Goal: Information Seeking & Learning: Compare options

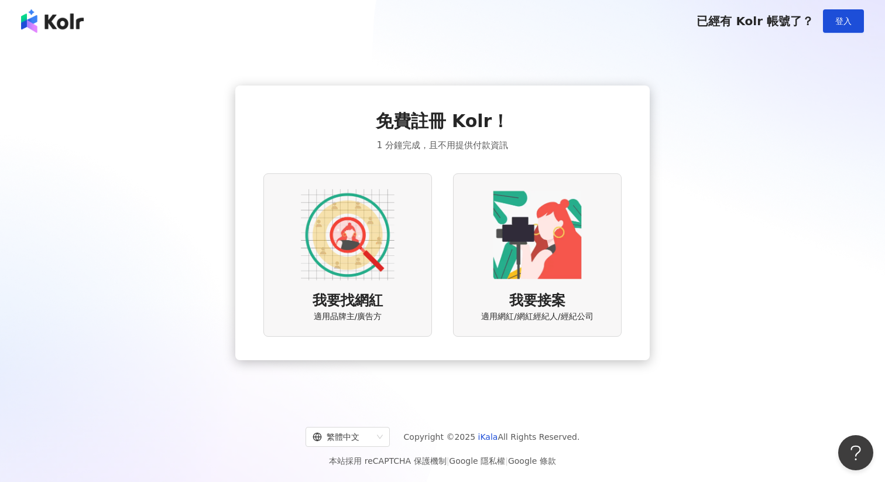
click at [372, 252] on img at bounding box center [348, 235] width 94 height 94
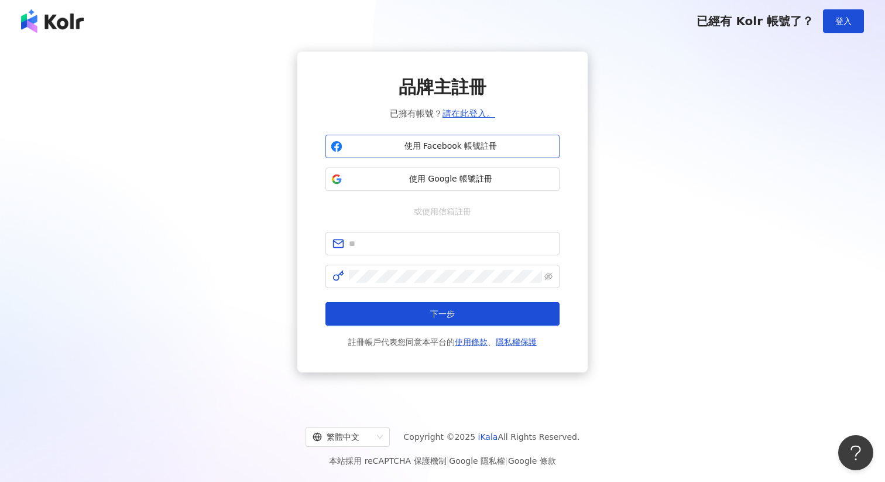
click at [465, 146] on span "使用 Facebook 帳號註冊" at bounding box center [450, 147] width 207 height 12
click at [378, 249] on input "text" at bounding box center [451, 243] width 204 height 13
type input "**********"
click at [395, 285] on span at bounding box center [443, 276] width 234 height 23
click at [326, 302] on button "下一步" at bounding box center [443, 313] width 234 height 23
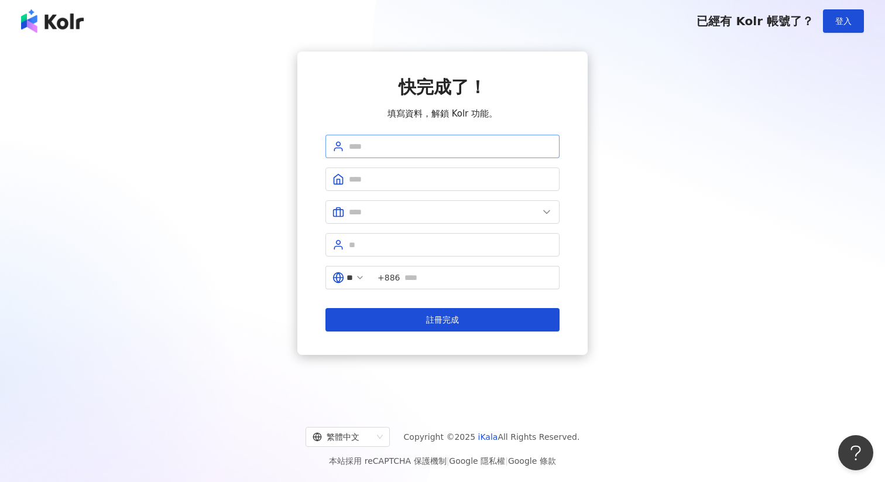
click at [452, 138] on span at bounding box center [443, 146] width 234 height 23
click at [441, 143] on input "text" at bounding box center [451, 146] width 204 height 13
type input "**********"
click at [410, 176] on input "text" at bounding box center [451, 179] width 204 height 13
type input "**********"
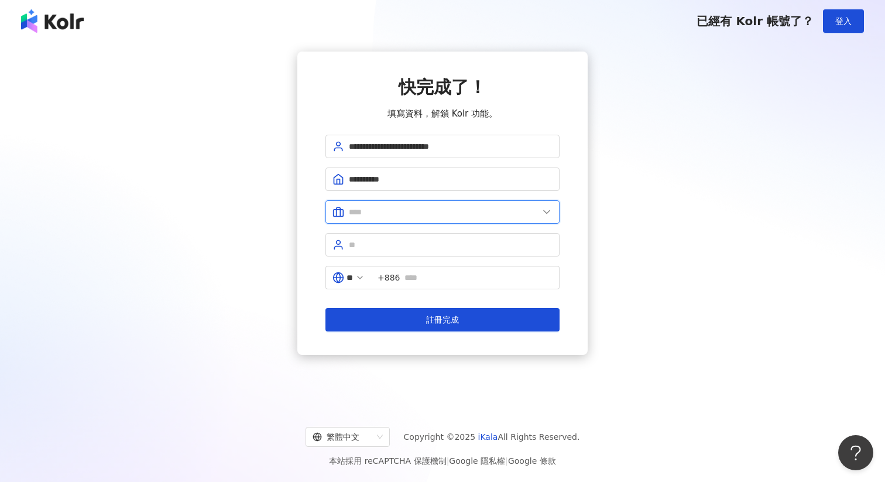
click at [413, 216] on input "text" at bounding box center [444, 212] width 190 height 13
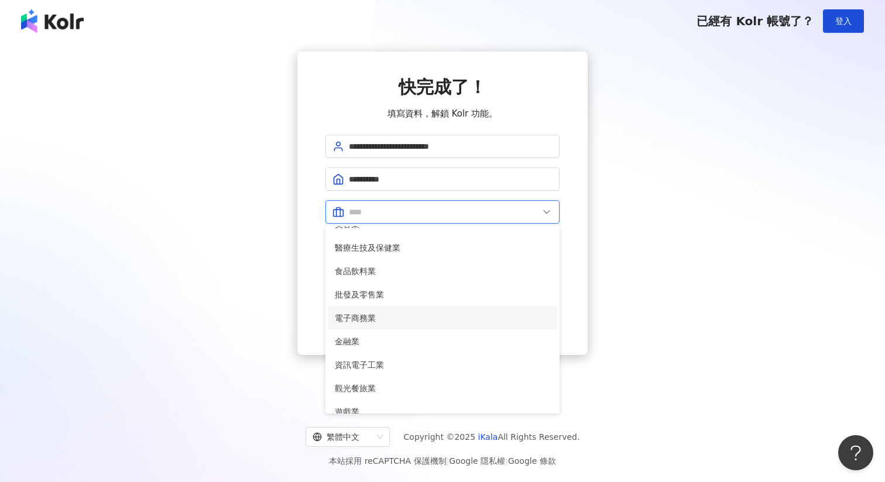
scroll to position [21, 0]
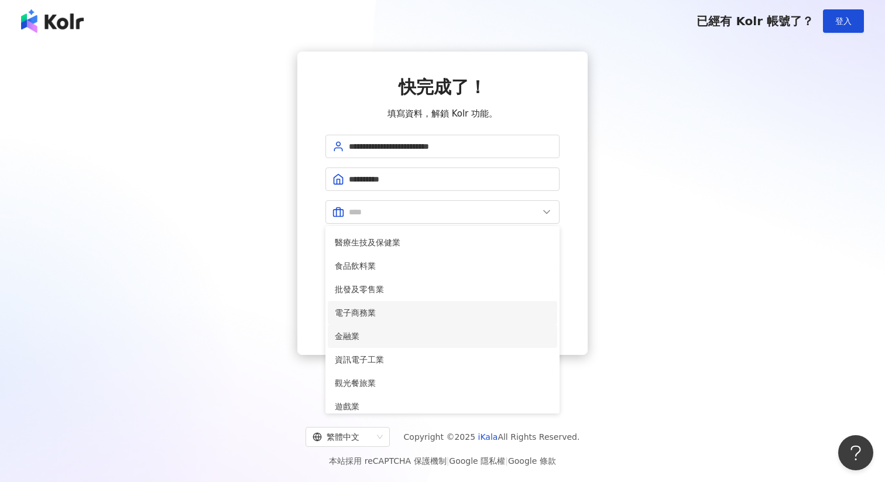
click at [373, 340] on span "金融業" at bounding box center [442, 336] width 215 height 13
type input "***"
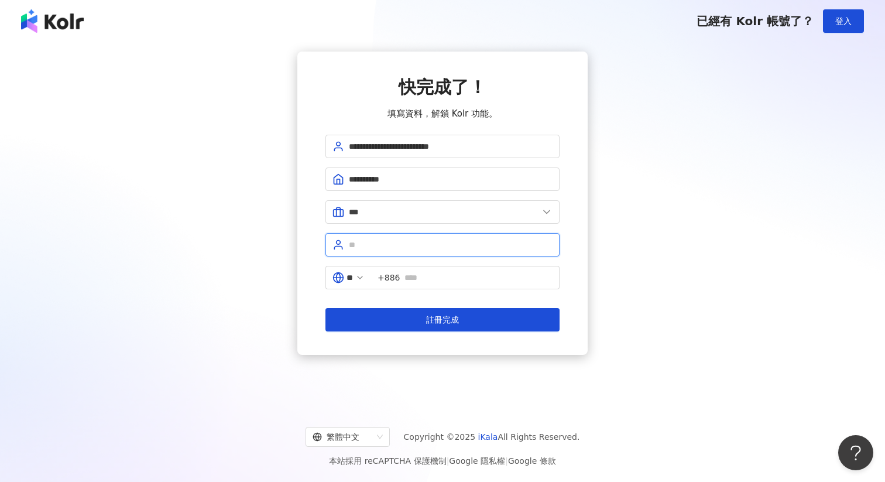
click at [414, 249] on input "text" at bounding box center [451, 244] width 204 height 13
type input "*******"
click at [416, 280] on input "text" at bounding box center [479, 277] width 148 height 13
click at [353, 282] on input "**" at bounding box center [350, 277] width 6 height 13
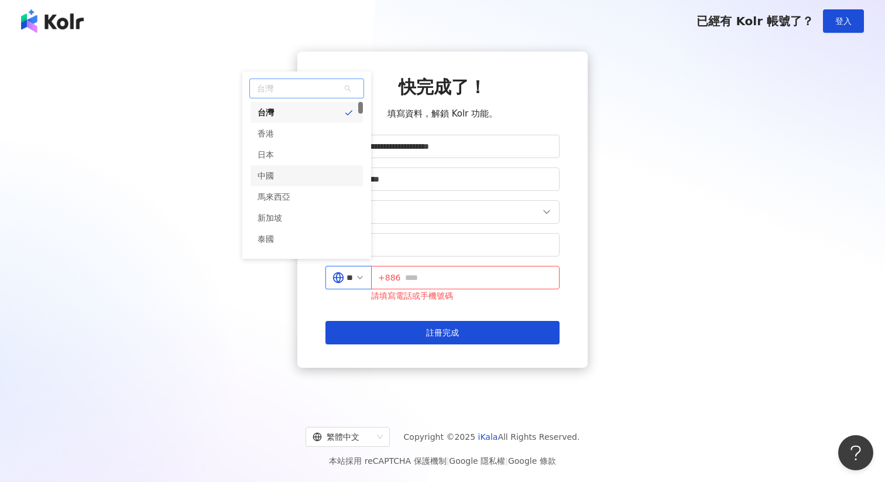
click at [297, 173] on div "中國" at bounding box center [307, 175] width 112 height 21
type input "**"
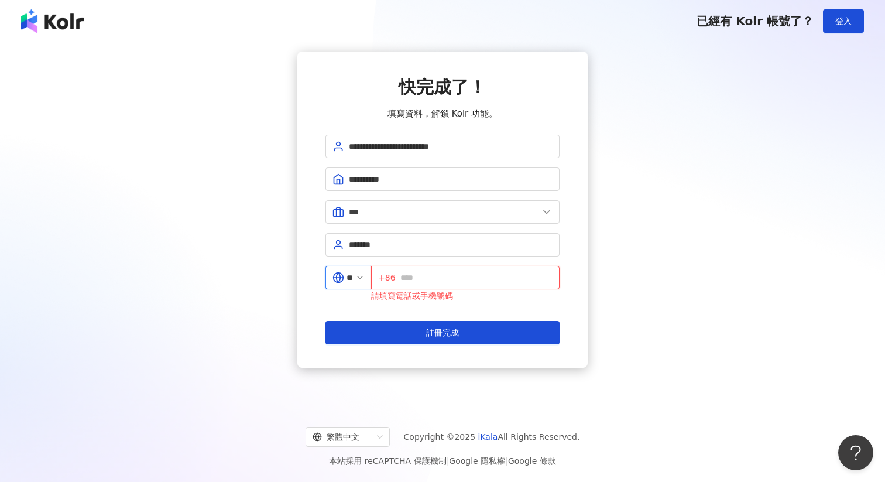
click at [432, 279] on input "text" at bounding box center [476, 277] width 152 height 13
type input "**********"
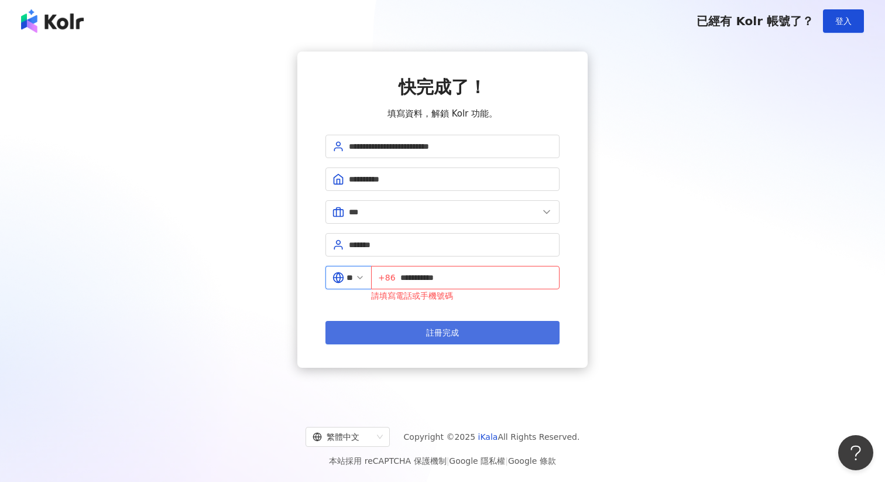
click at [451, 322] on button "註冊完成" at bounding box center [443, 332] width 234 height 23
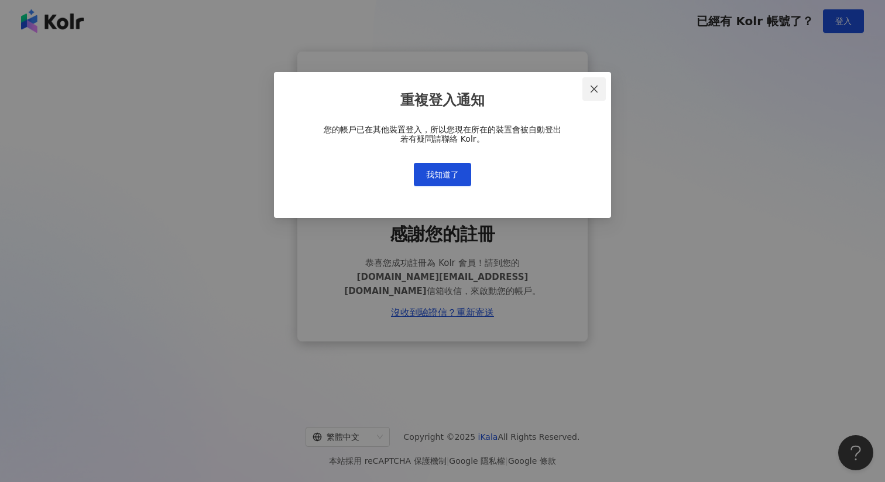
click at [590, 85] on icon "close" at bounding box center [594, 88] width 9 height 9
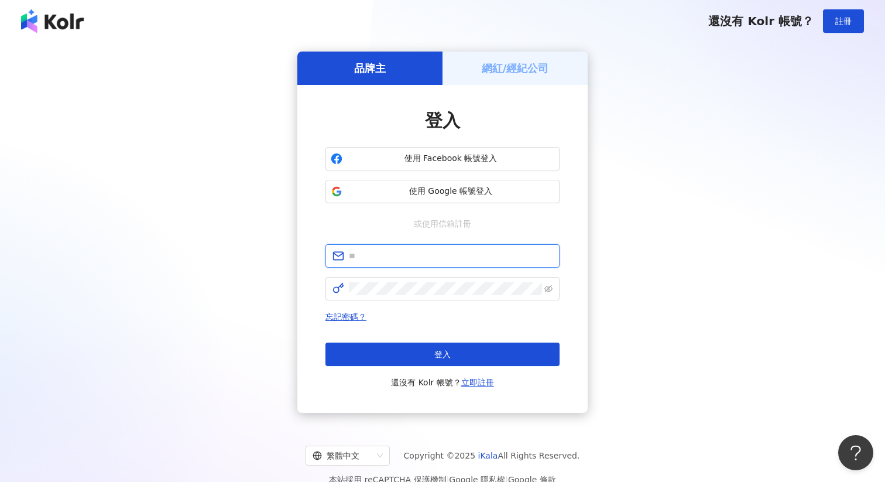
type input "**********"
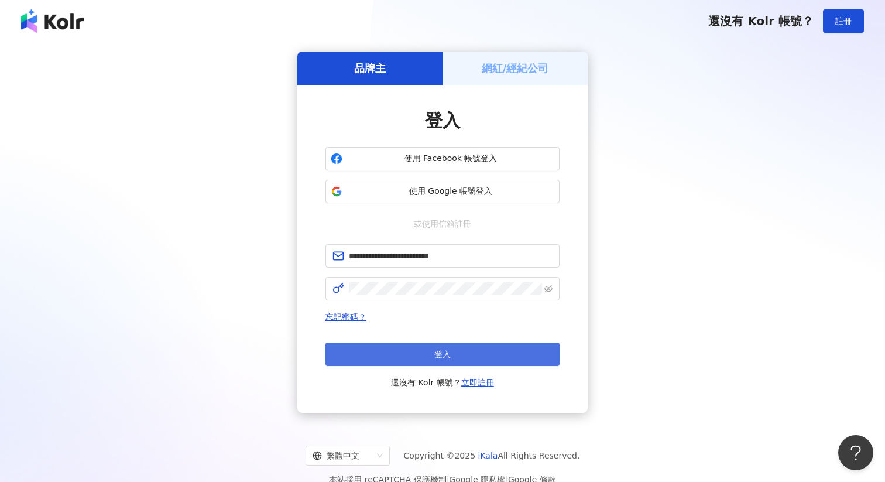
click at [434, 350] on span "登入" at bounding box center [442, 354] width 16 height 9
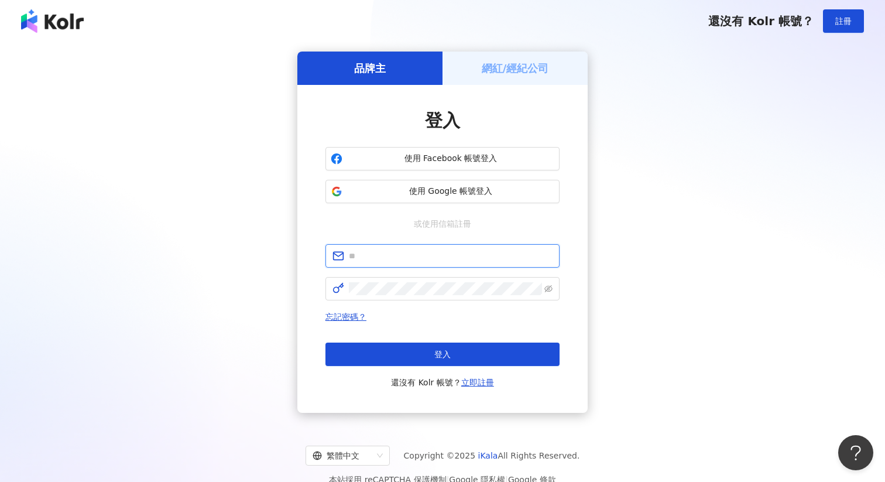
type input "**********"
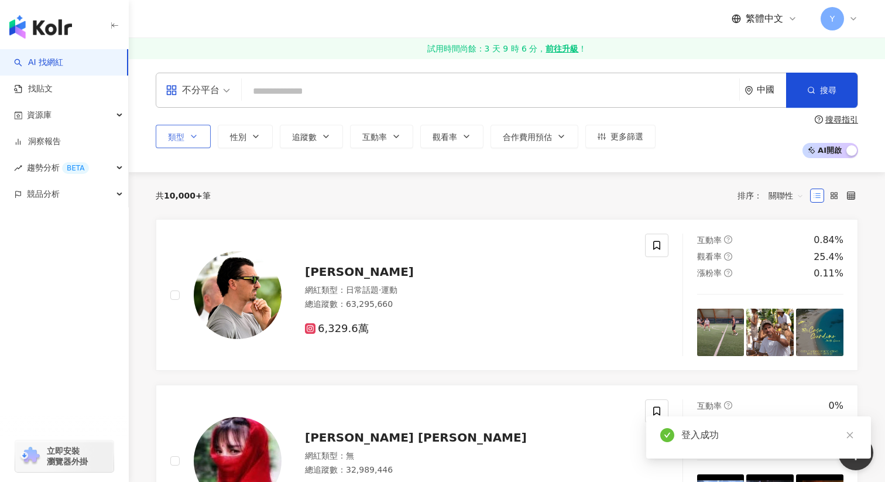
click at [191, 138] on icon "button" at bounding box center [193, 136] width 9 height 9
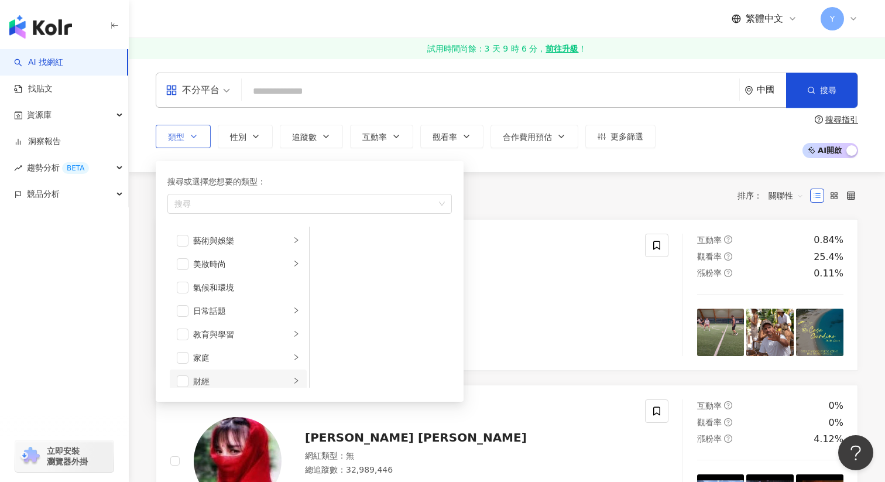
click at [206, 379] on div "財經" at bounding box center [241, 381] width 97 height 13
click at [182, 378] on span "button" at bounding box center [183, 376] width 12 height 12
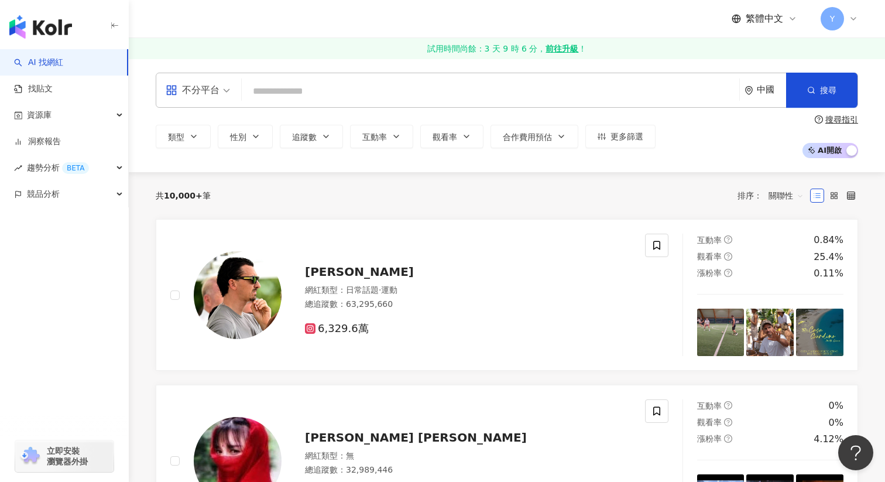
click at [565, 179] on div "共 10,000+ 筆 排序： 關聯性" at bounding box center [507, 195] width 703 height 47
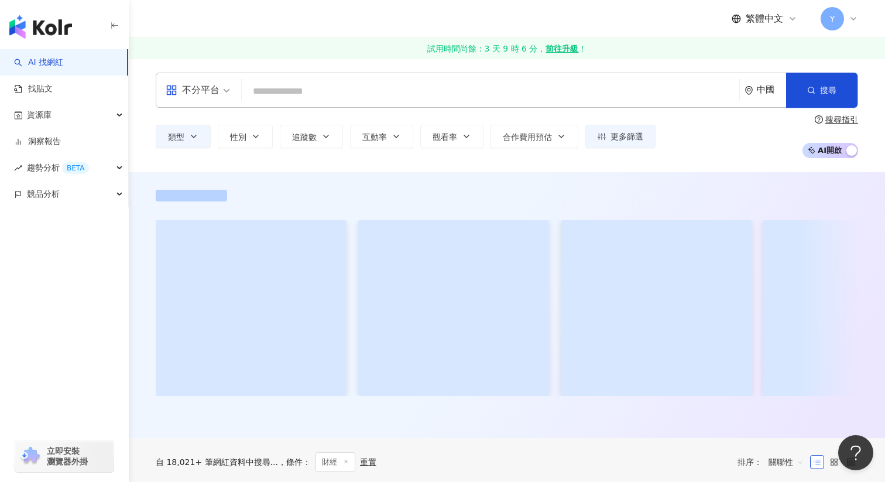
click at [777, 88] on div "中國" at bounding box center [771, 90] width 29 height 10
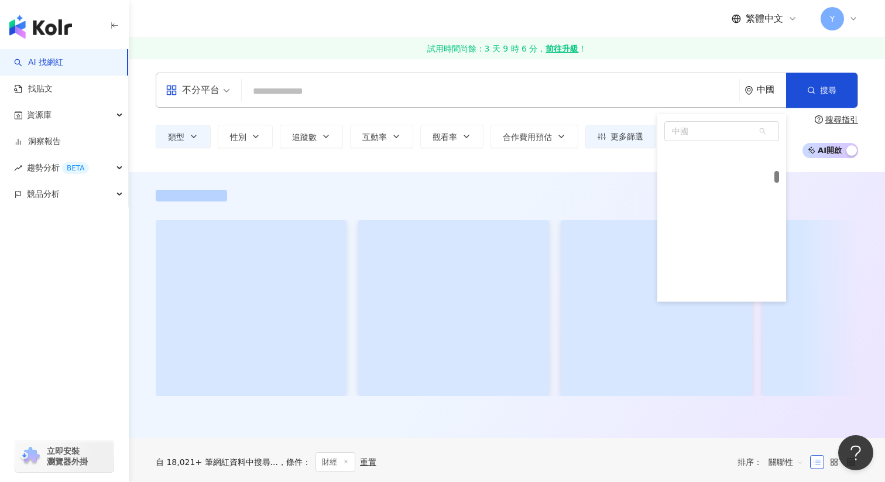
scroll to position [1153, 0]
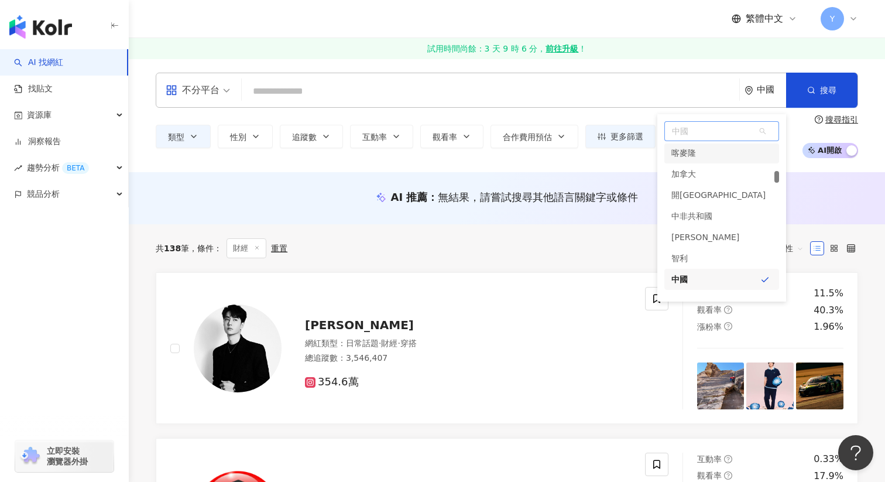
click at [699, 129] on span "中國" at bounding box center [722, 131] width 114 height 19
type input "*"
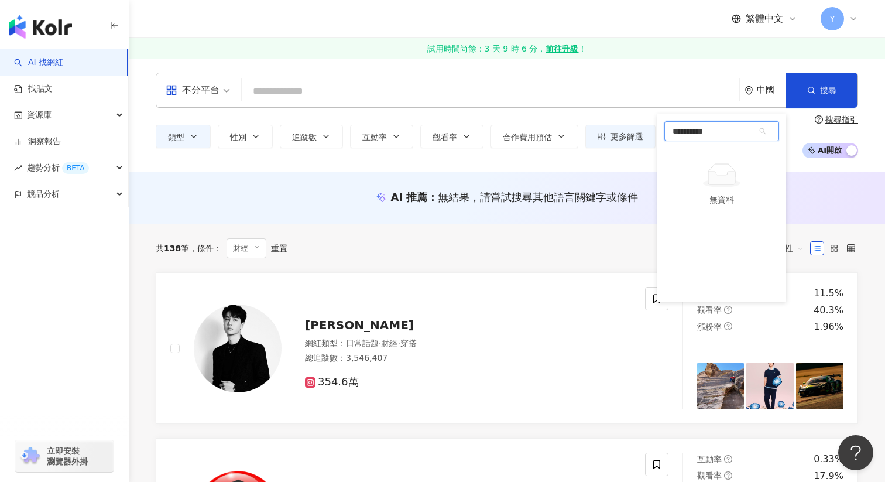
type input "**"
click at [684, 152] on div "香港" at bounding box center [680, 153] width 16 height 21
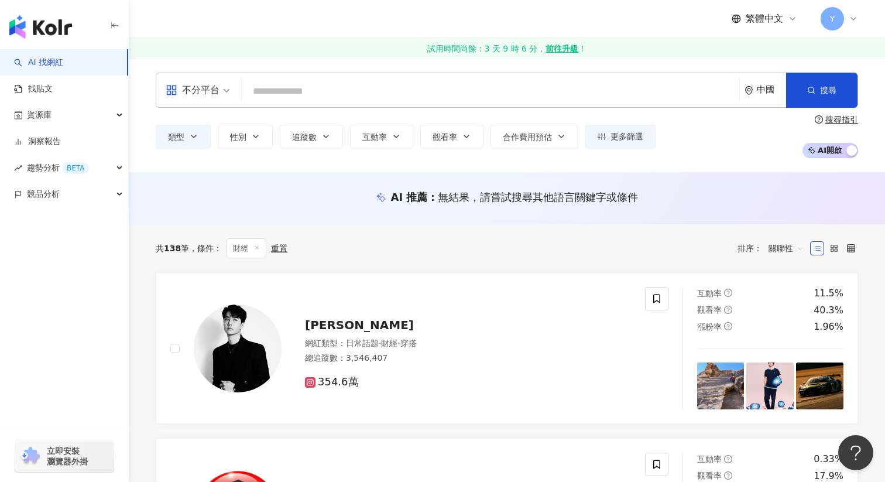
click at [560, 165] on div "不分平台 中國 搜尋 類型 性別 追蹤數 互動率 觀看率 合作費用預估 更多篩選 搜尋指引 AI 開啟 AI 關閉" at bounding box center [507, 116] width 756 height 114
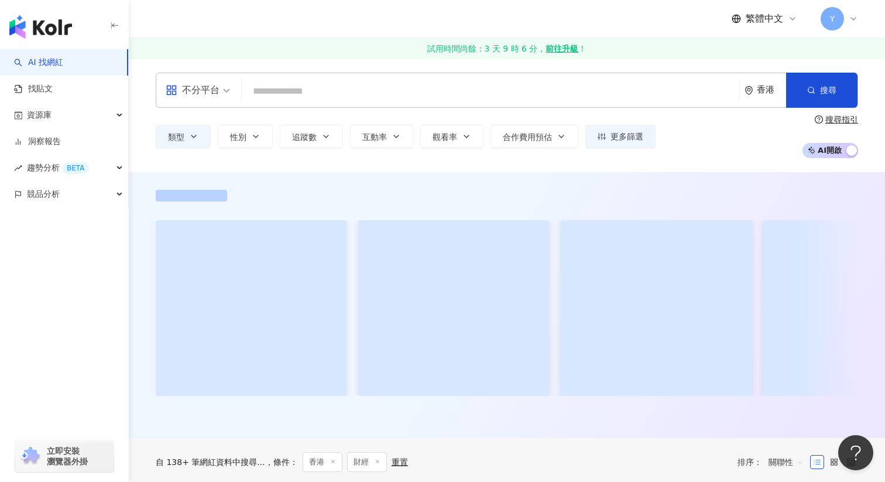
click at [211, 91] on div "不分平台" at bounding box center [193, 90] width 54 height 19
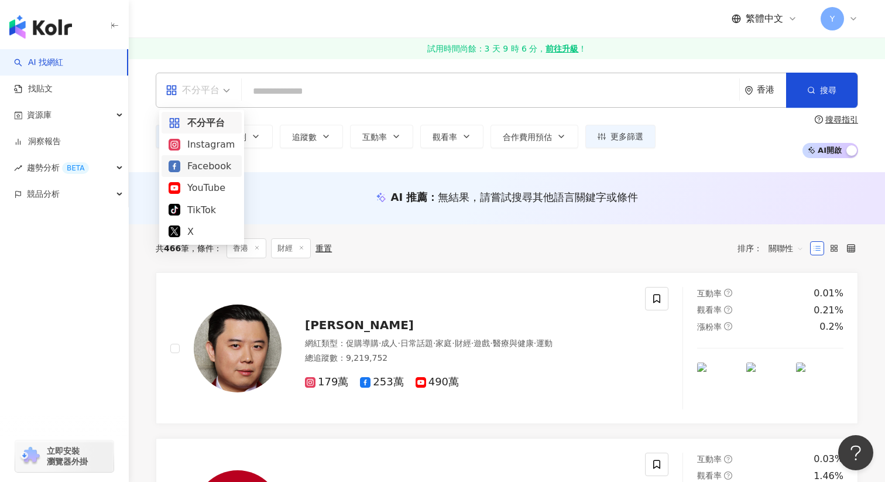
click at [203, 166] on div "Facebook" at bounding box center [202, 166] width 66 height 15
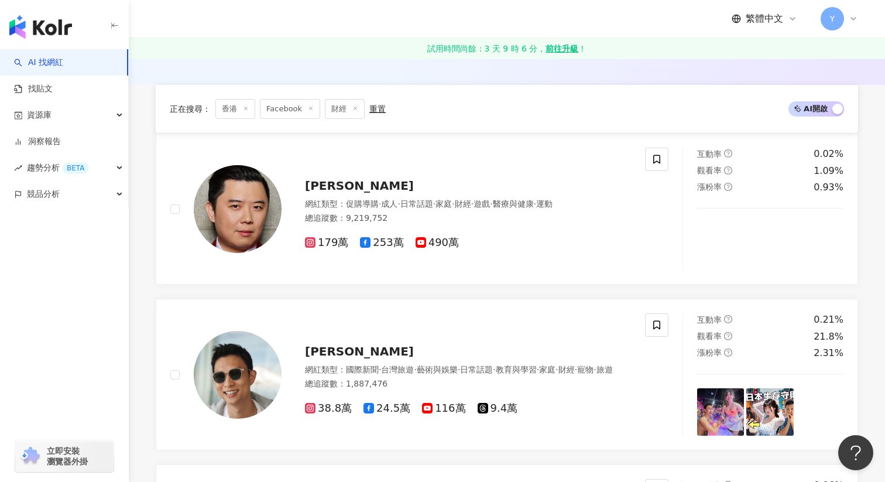
scroll to position [372, 0]
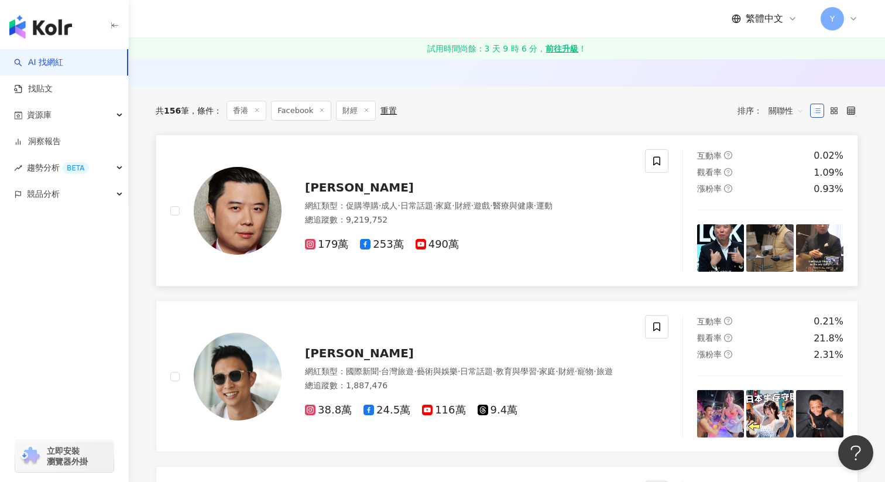
click at [326, 193] on div "Dan Lok" at bounding box center [468, 187] width 326 height 16
click at [378, 239] on span "253萬" at bounding box center [381, 244] width 43 height 12
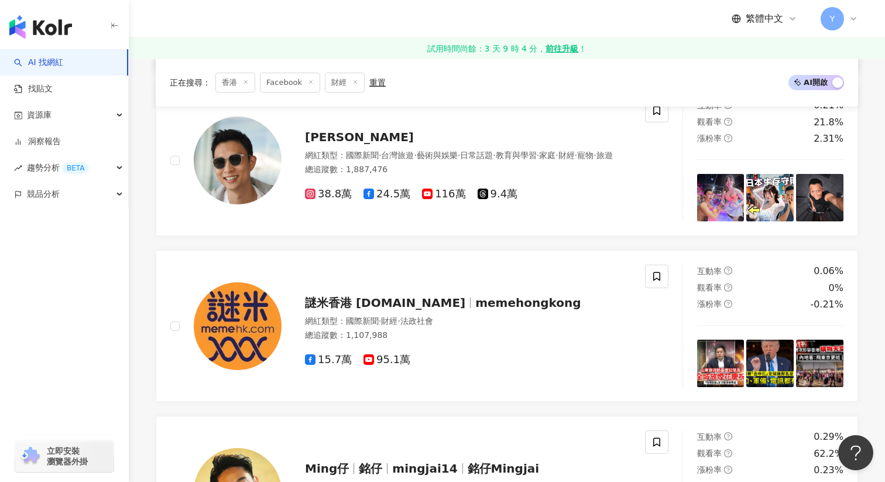
scroll to position [588, 0]
click at [268, 149] on img at bounding box center [238, 160] width 88 height 88
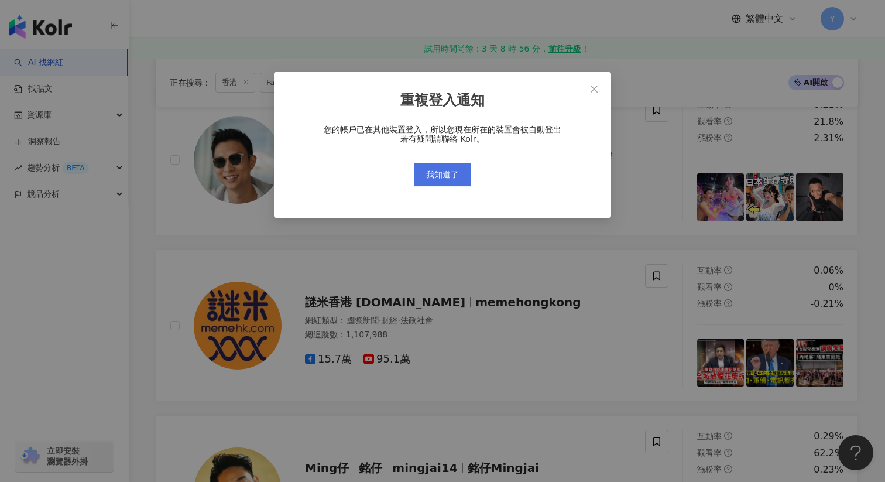
click at [449, 172] on span "我知道了" at bounding box center [442, 174] width 33 height 9
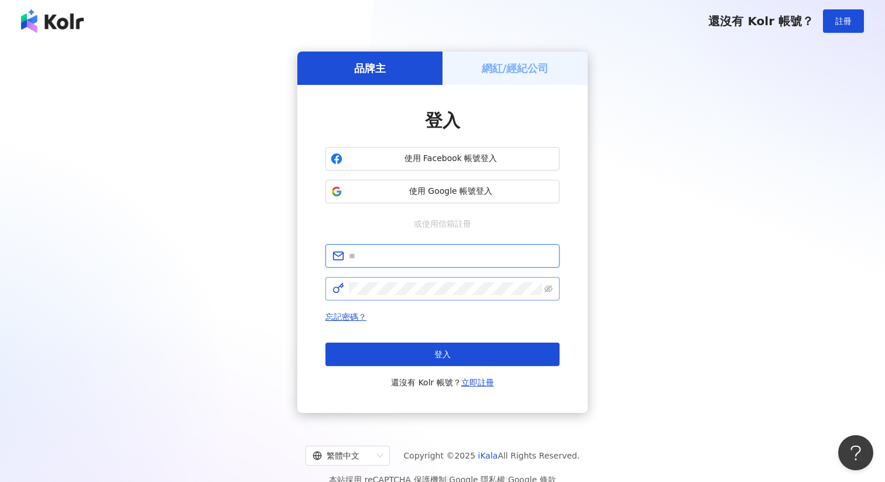
type input "**********"
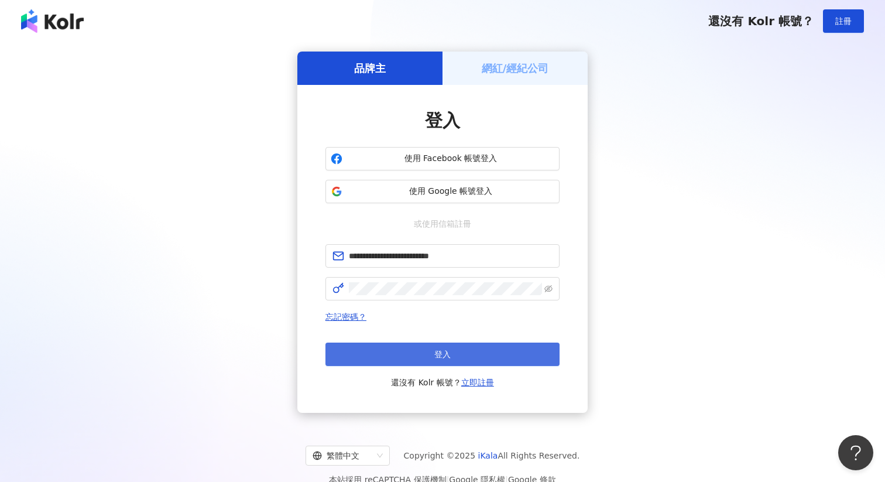
click at [417, 352] on button "登入" at bounding box center [443, 354] width 234 height 23
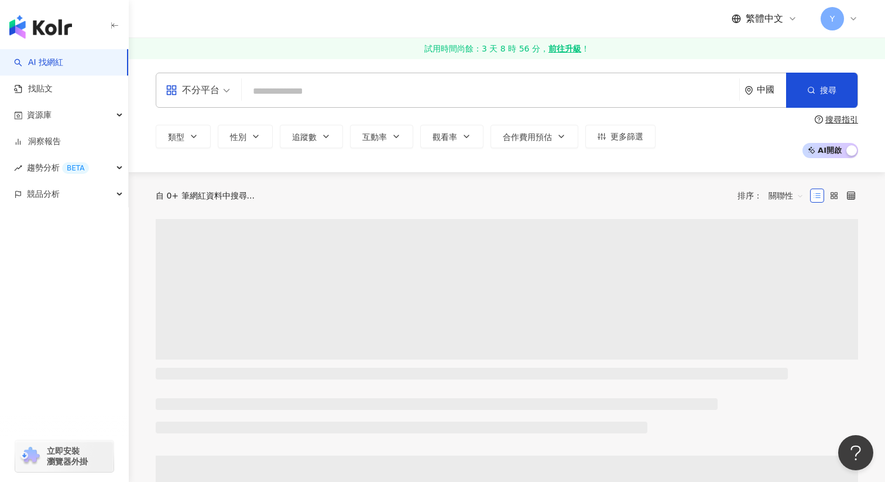
click at [321, 94] on input "search" at bounding box center [491, 91] width 488 height 22
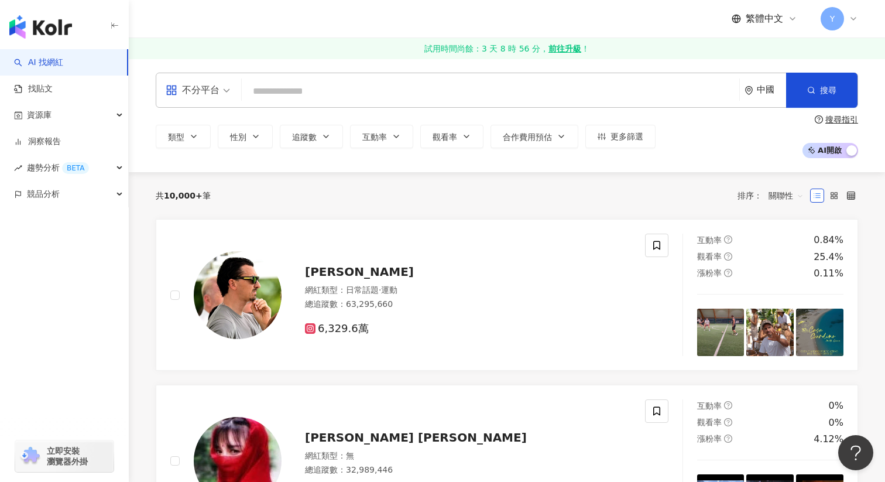
paste input "**"
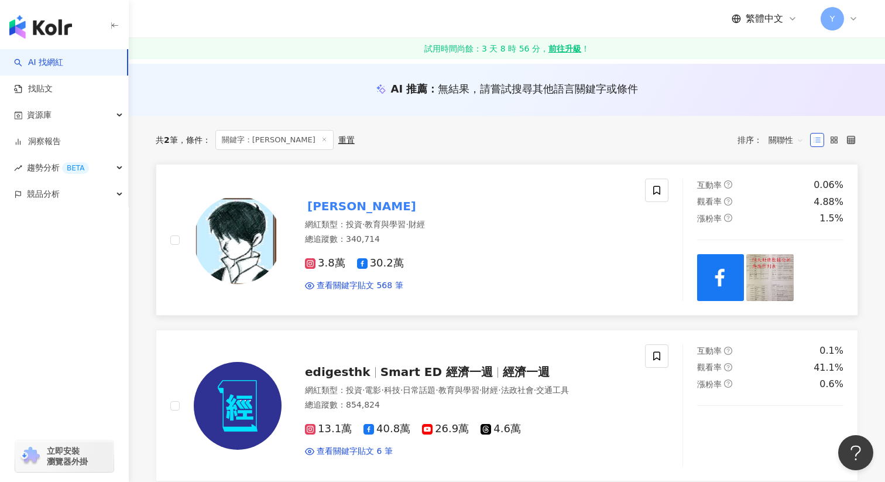
scroll to position [116, 0]
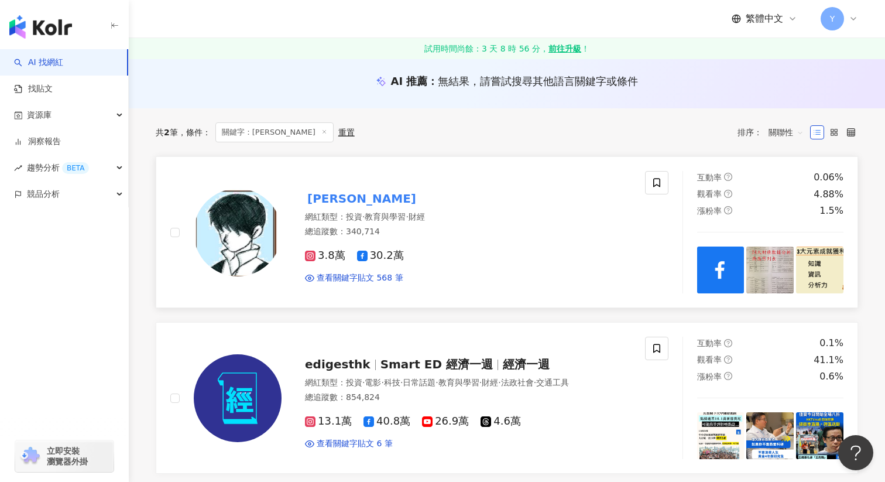
type input "**"
click at [255, 217] on img at bounding box center [238, 233] width 88 height 88
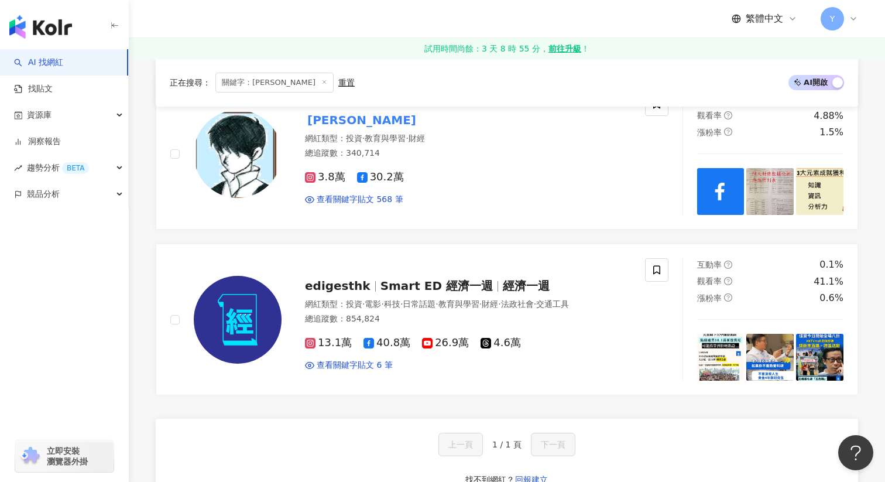
scroll to position [0, 0]
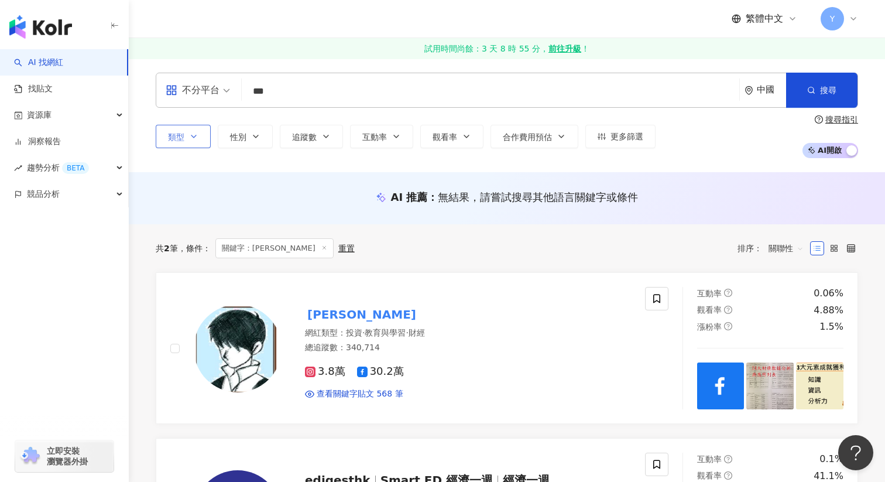
click at [182, 132] on span "類型" at bounding box center [176, 136] width 16 height 9
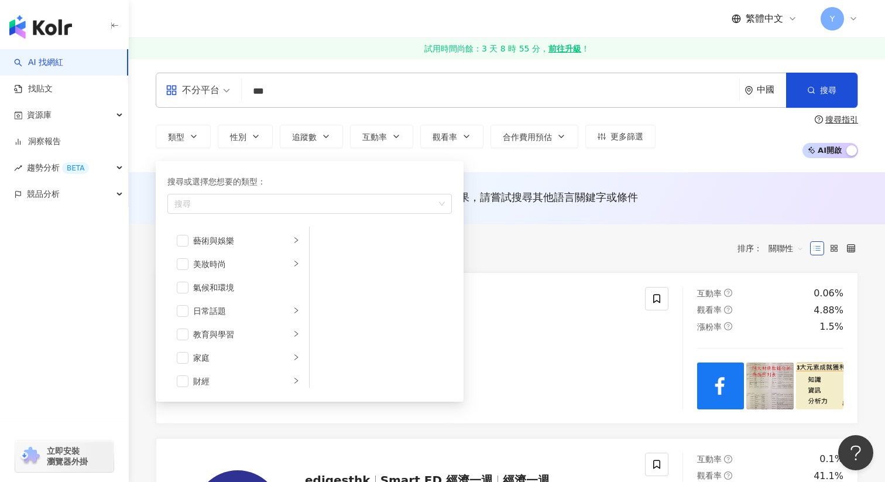
click at [207, 95] on div "不分平台" at bounding box center [193, 90] width 54 height 19
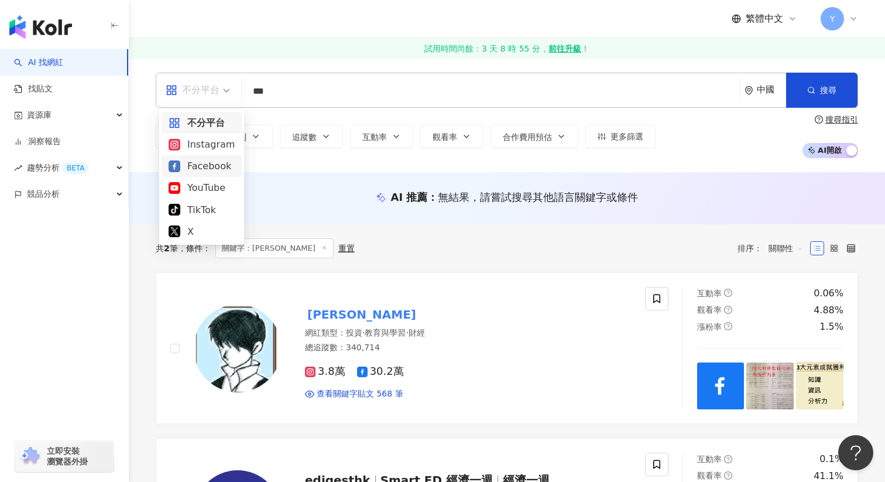
click at [201, 162] on div "Facebook" at bounding box center [202, 166] width 66 height 15
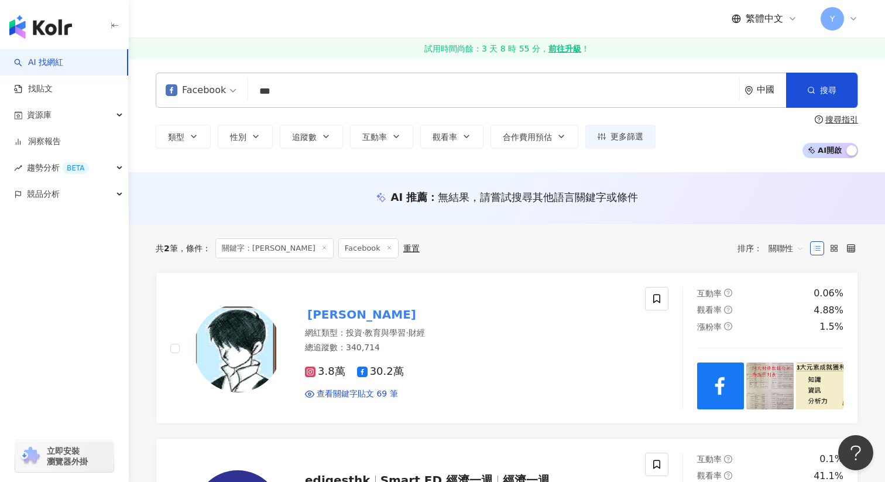
click at [764, 86] on div "中國" at bounding box center [771, 90] width 29 height 10
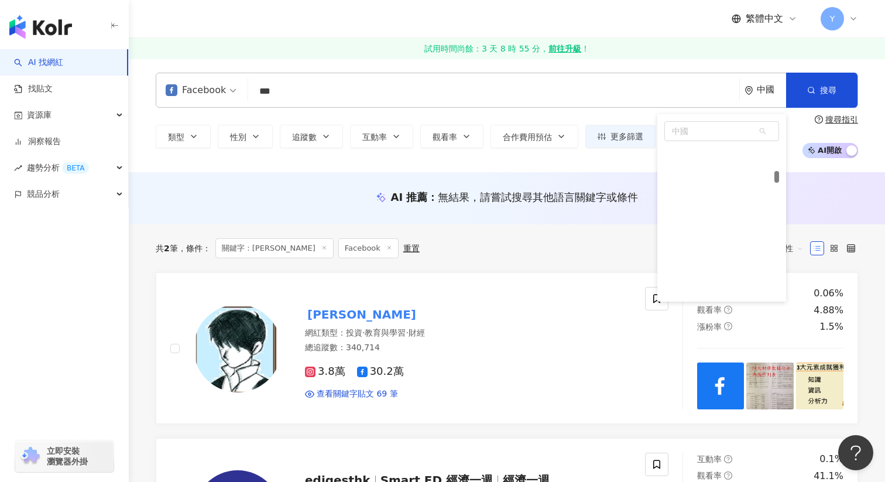
scroll to position [1153, 0]
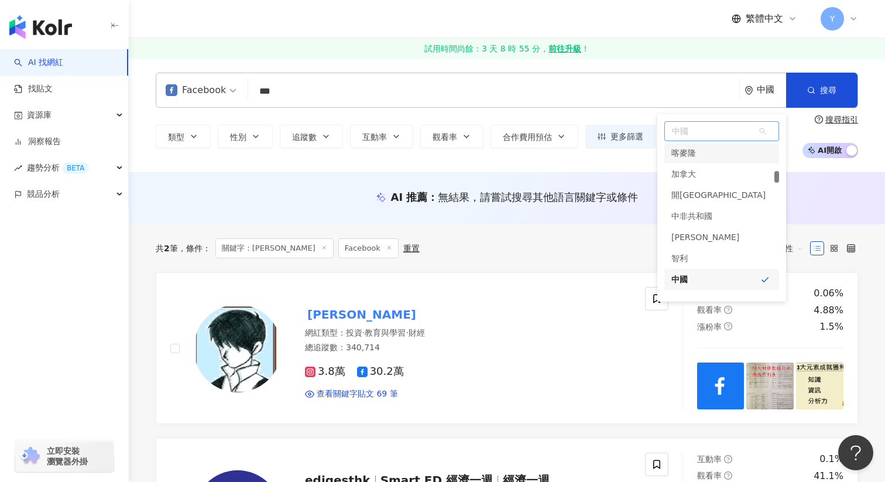
click at [701, 128] on span "中國" at bounding box center [722, 131] width 114 height 19
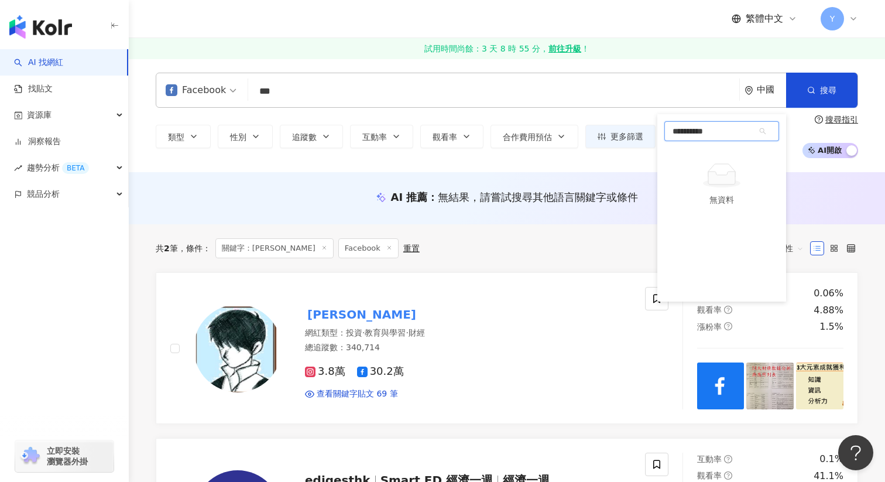
type input "**"
click at [689, 153] on div "香港" at bounding box center [722, 153] width 115 height 21
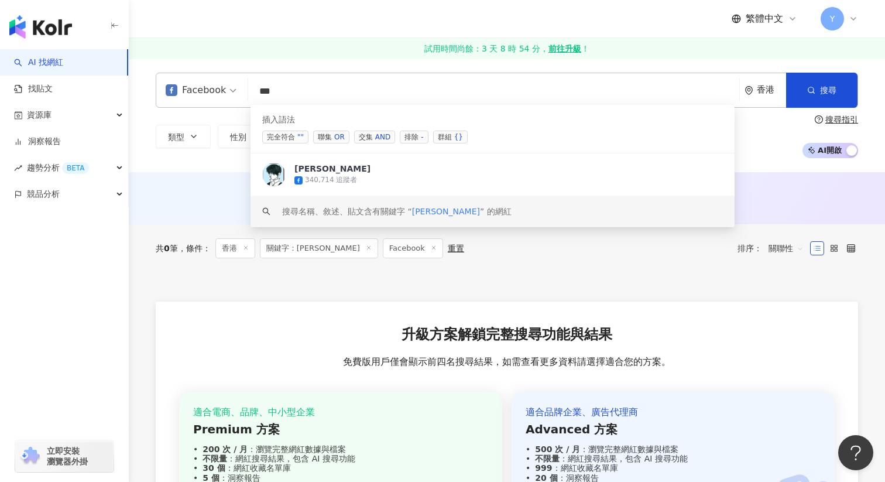
click at [651, 272] on div "共 0 筆 條件 ： 香港 關鍵字：龔成 Facebook 重置 排序： 關聯性" at bounding box center [507, 248] width 703 height 48
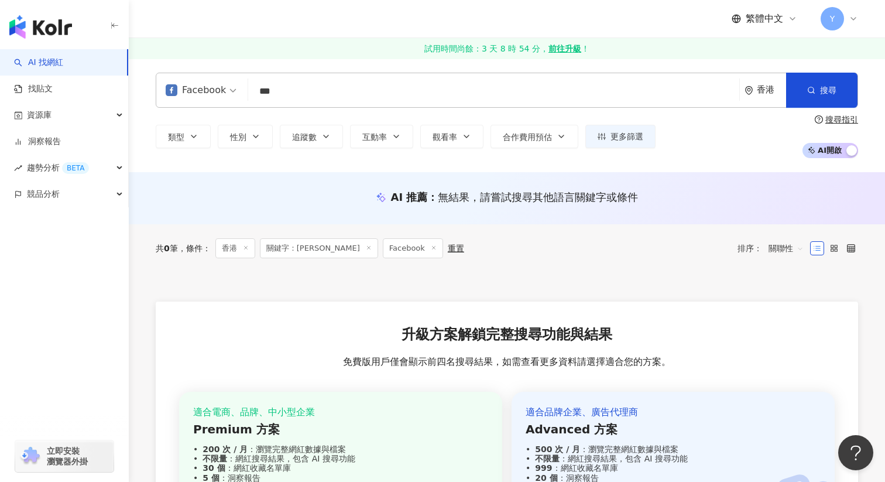
click at [758, 92] on div "香港" at bounding box center [771, 90] width 29 height 10
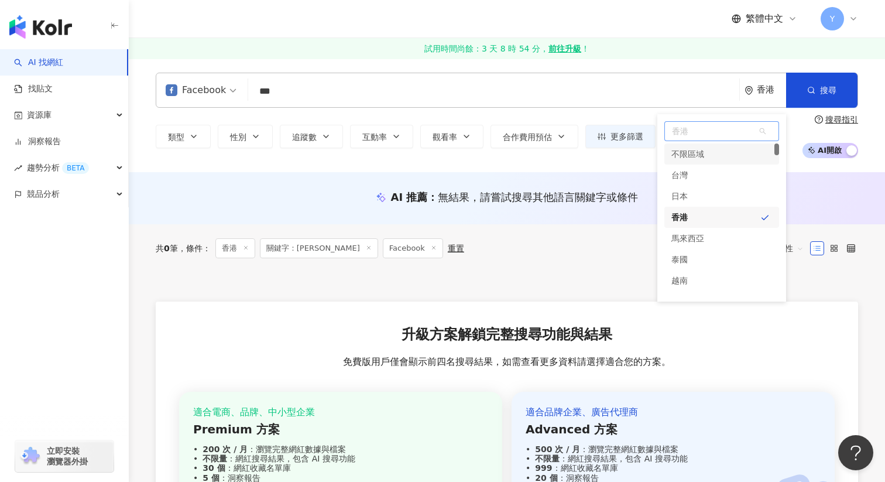
click at [714, 156] on div "不限區域" at bounding box center [722, 153] width 115 height 21
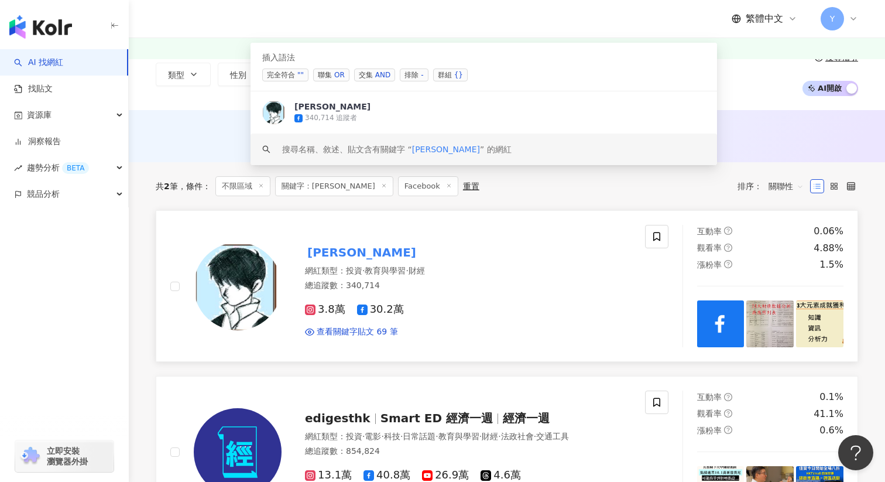
scroll to position [66, 0]
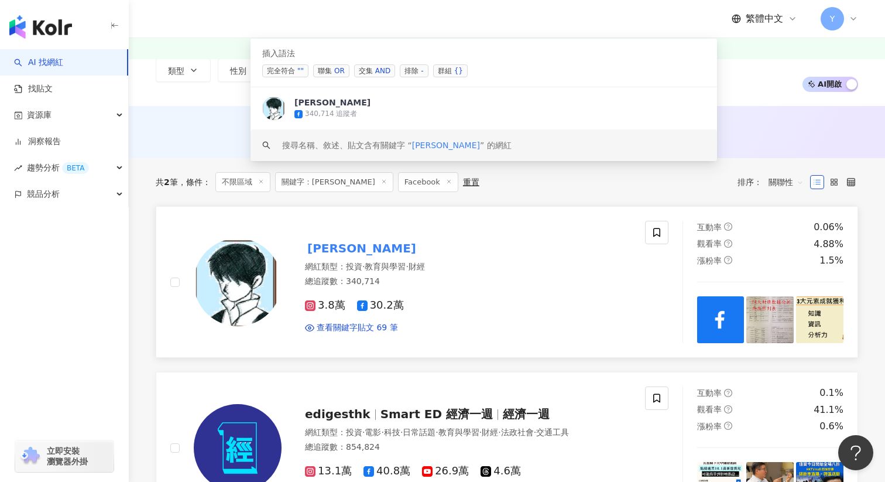
click at [211, 256] on img at bounding box center [238, 282] width 88 height 88
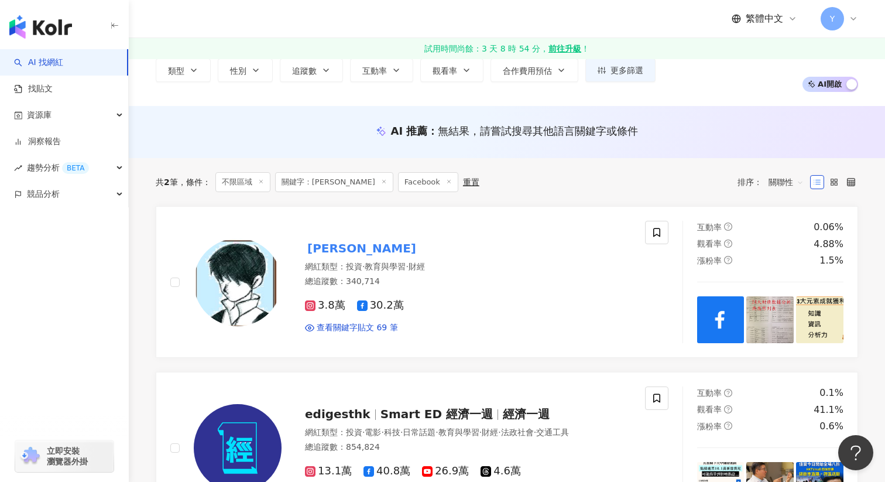
scroll to position [0, 0]
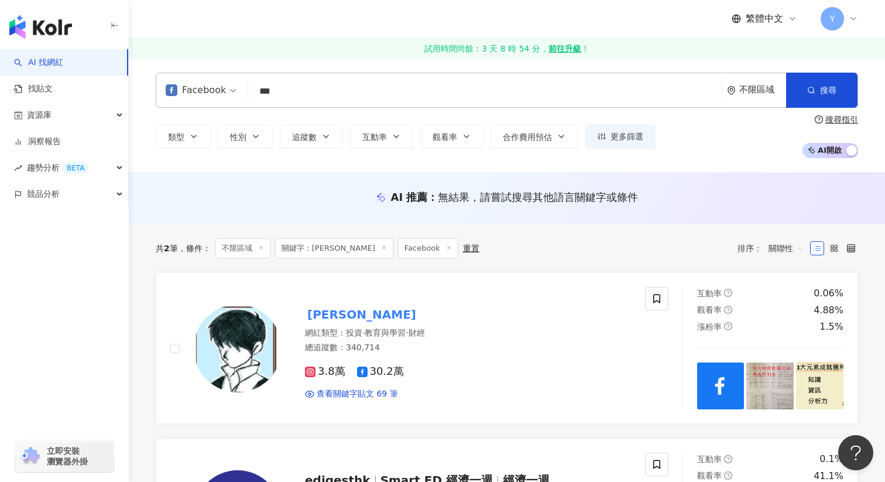
click at [303, 102] on input "**" at bounding box center [485, 91] width 464 height 22
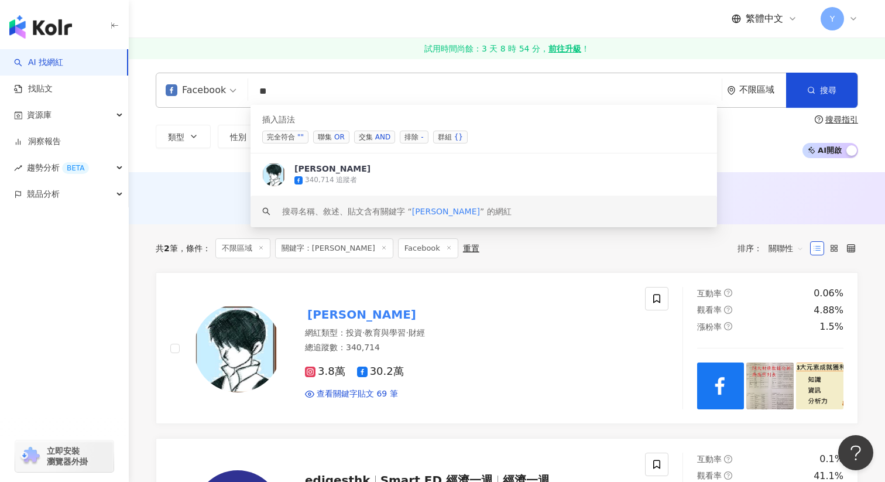
type input "*"
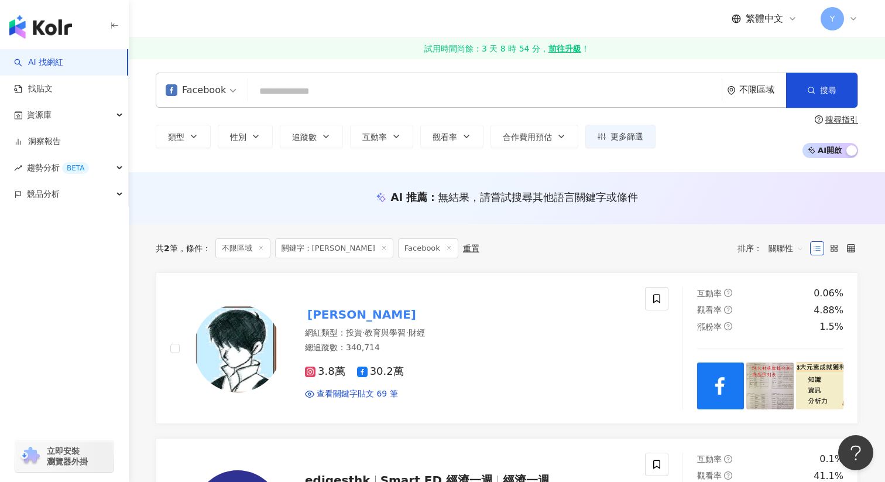
click at [303, 95] on input "search" at bounding box center [485, 91] width 464 height 22
click at [585, 91] on input "search" at bounding box center [485, 91] width 464 height 22
paste input "**"
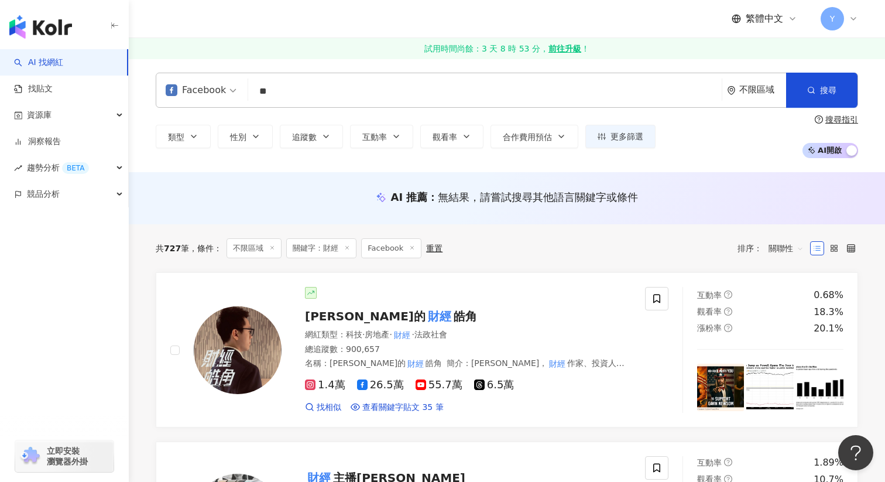
click at [761, 94] on div "不限區域" at bounding box center [763, 90] width 47 height 10
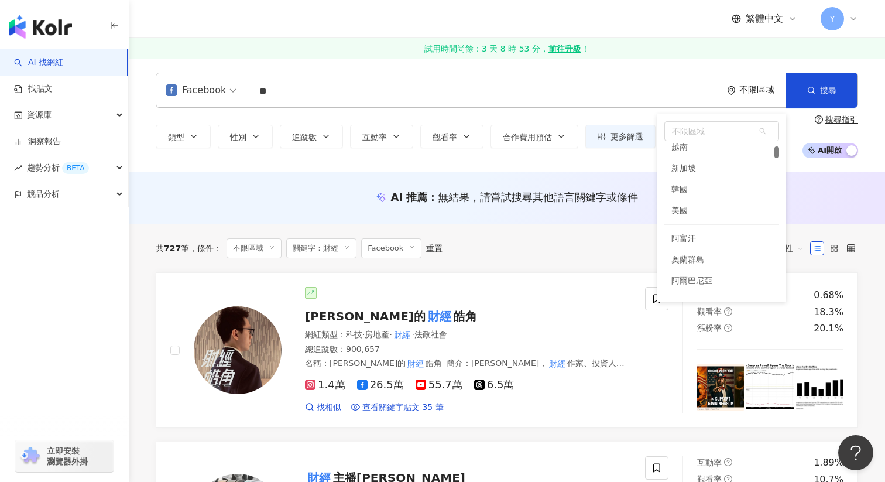
scroll to position [135, 0]
click at [522, 257] on div "共 727 筆 條件 ： 不限區域 關鍵字：財經 Facebook 重置 排序： 關聯性" at bounding box center [507, 248] width 703 height 20
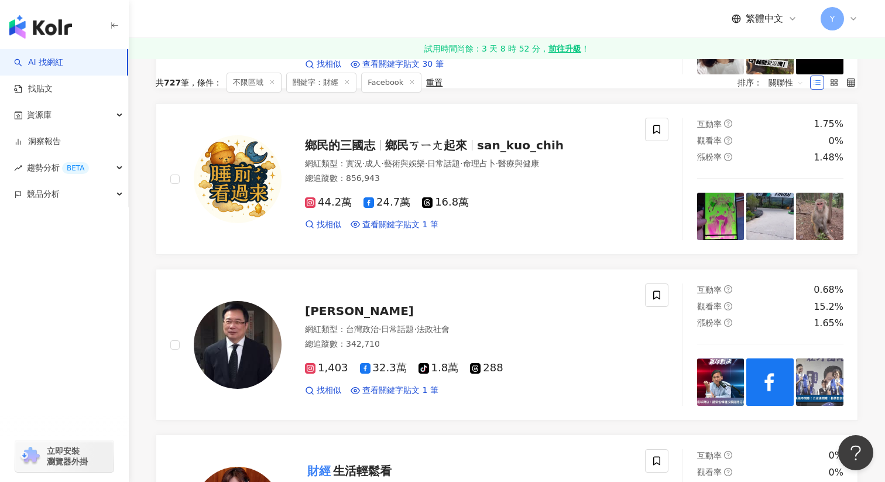
scroll to position [0, 0]
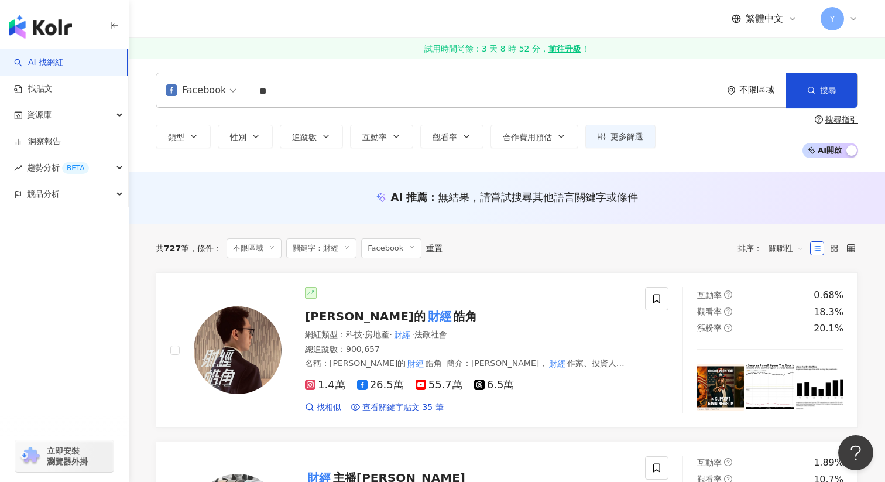
click at [382, 84] on input "**" at bounding box center [485, 91] width 464 height 22
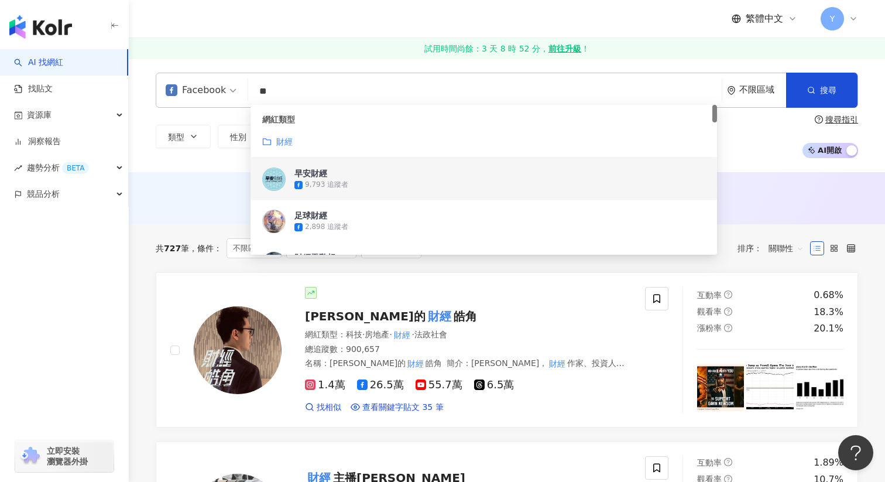
click at [837, 201] on div "AI 推薦 ： 無結果，請嘗試搜尋其他語言關鍵字或條件" at bounding box center [507, 197] width 703 height 15
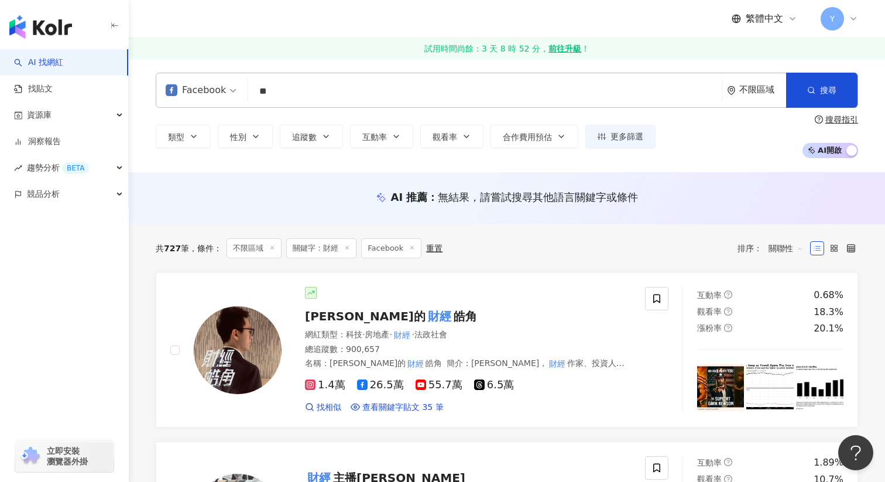
click at [766, 89] on div "不限區域" at bounding box center [763, 90] width 47 height 10
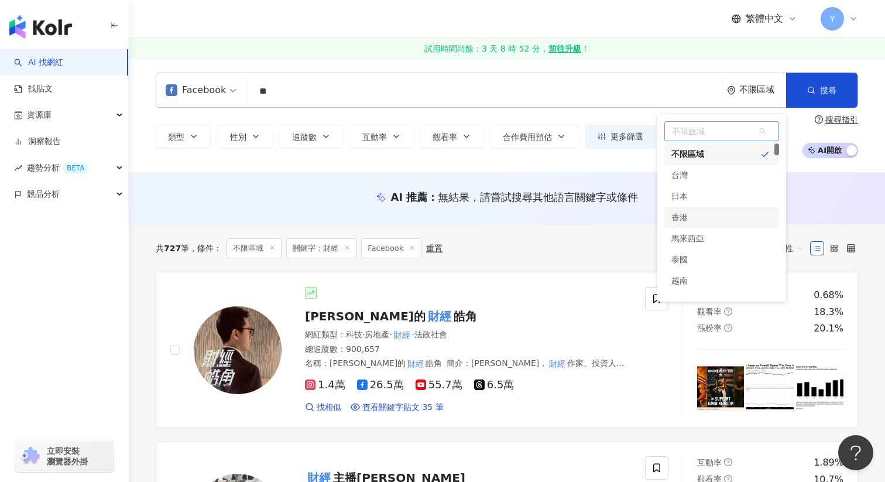
click at [691, 221] on div "香港" at bounding box center [722, 217] width 115 height 21
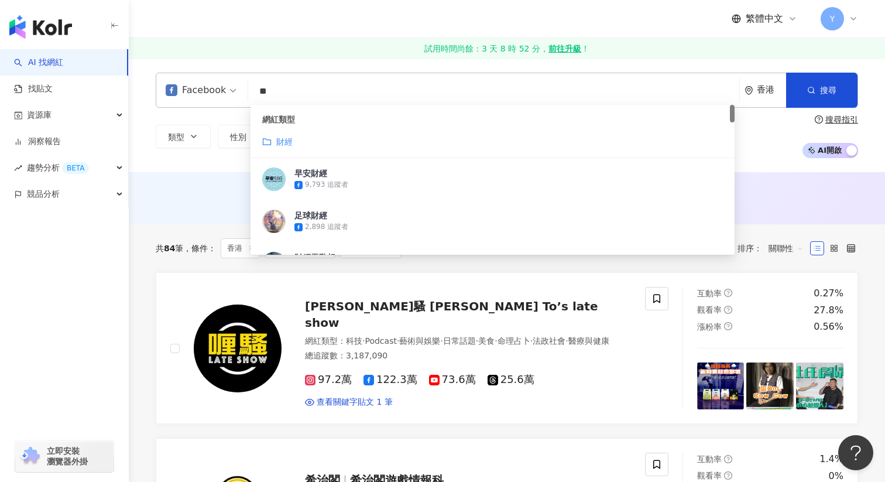
click at [313, 90] on input "**" at bounding box center [494, 91] width 482 height 22
type input "*"
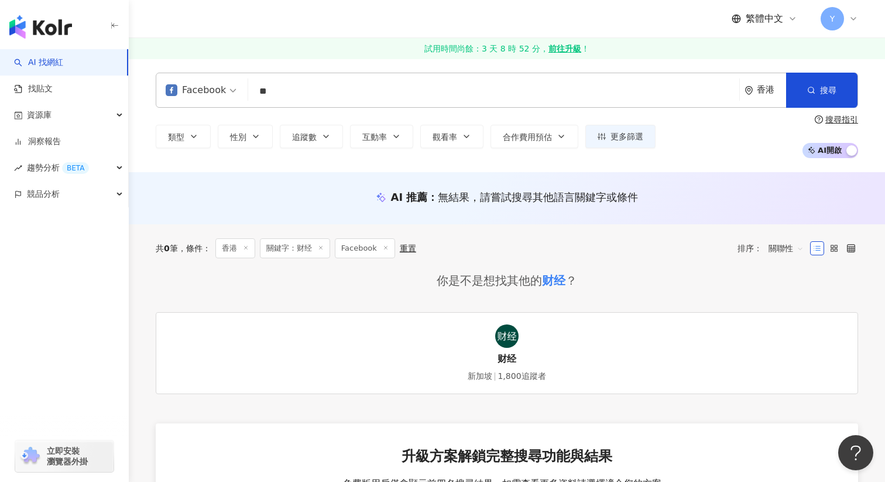
type input "*"
click at [751, 90] on icon "environment" at bounding box center [749, 90] width 9 height 9
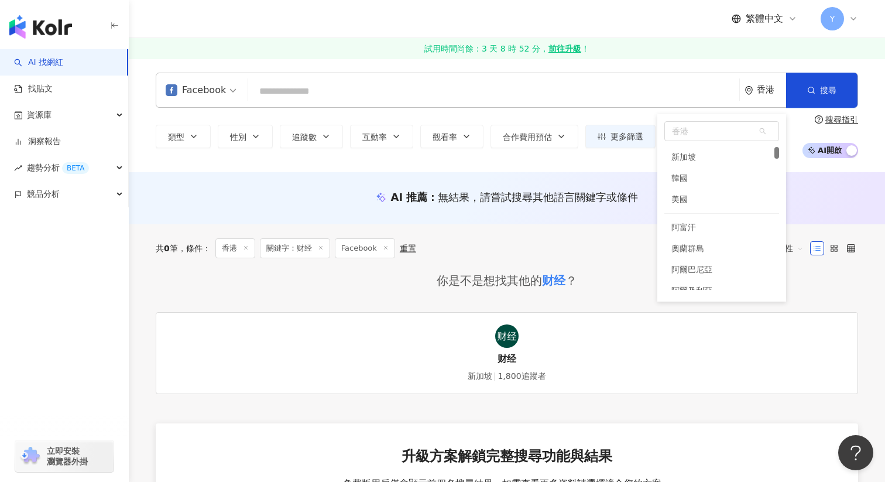
scroll to position [156, 0]
click at [707, 131] on span "香港" at bounding box center [722, 131] width 114 height 19
type input "*"
click at [696, 189] on div "中國" at bounding box center [722, 182] width 115 height 21
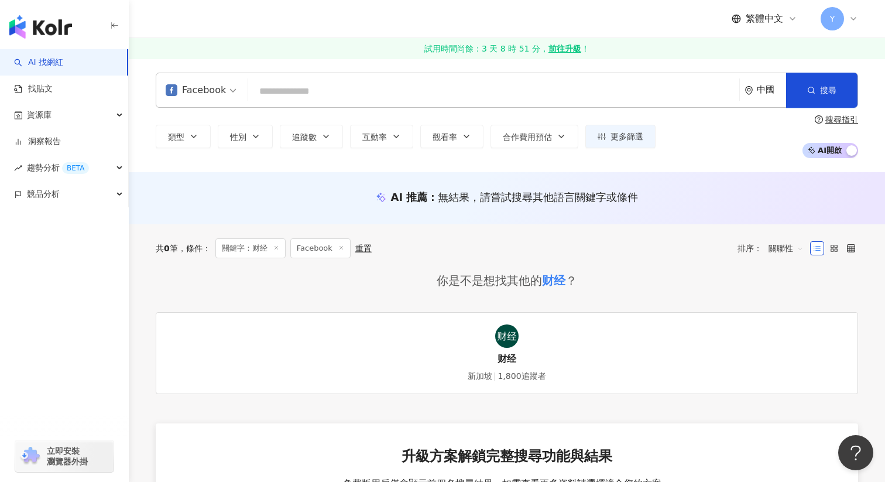
click at [460, 97] on input "search" at bounding box center [494, 91] width 482 height 22
paste input "**"
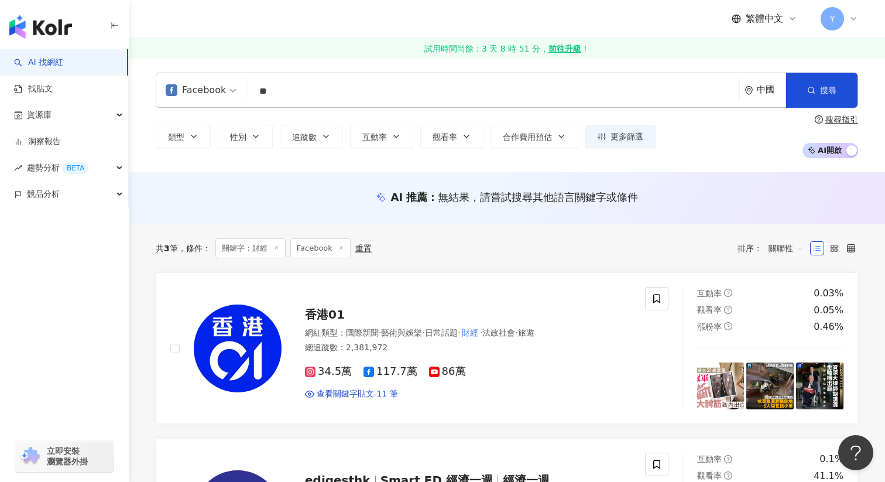
click at [326, 90] on input "**" at bounding box center [494, 91] width 482 height 22
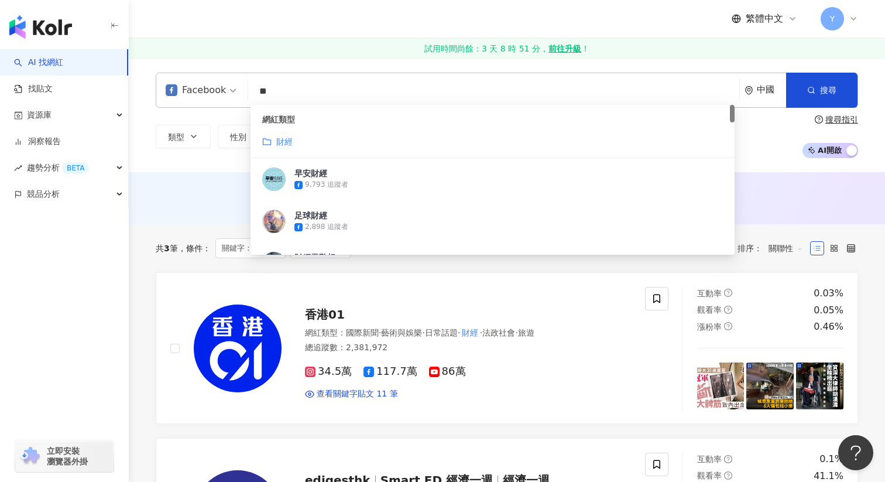
type input "*"
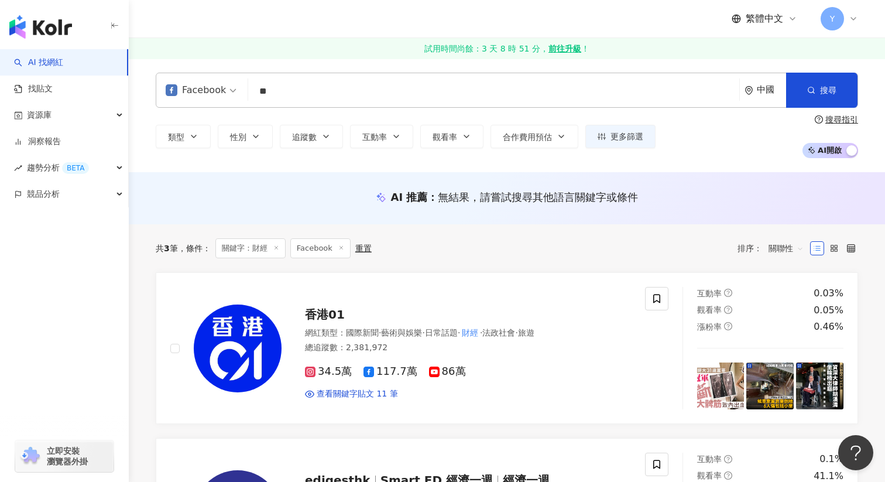
type input "*"
click at [364, 85] on input "search" at bounding box center [494, 91] width 482 height 22
paste input "**"
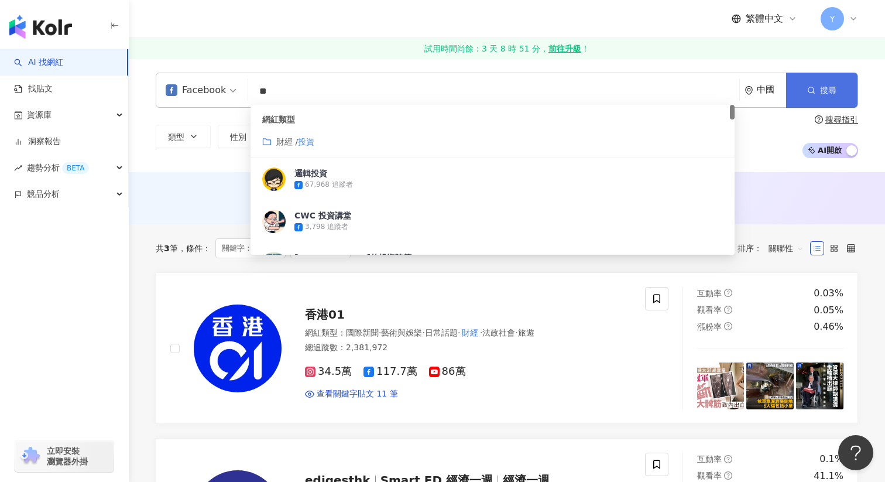
type input "**"
click at [835, 102] on button "搜尋" at bounding box center [821, 90] width 71 height 35
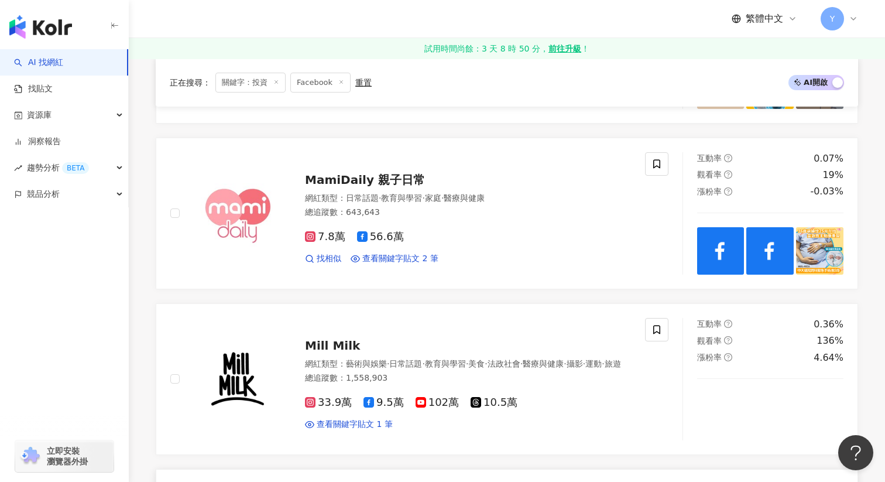
scroll to position [1451, 0]
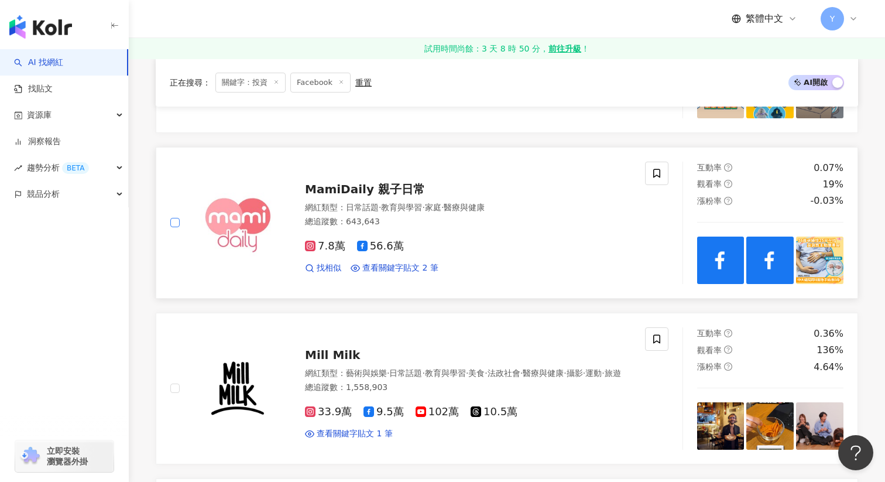
click at [170, 227] on label at bounding box center [174, 222] width 9 height 13
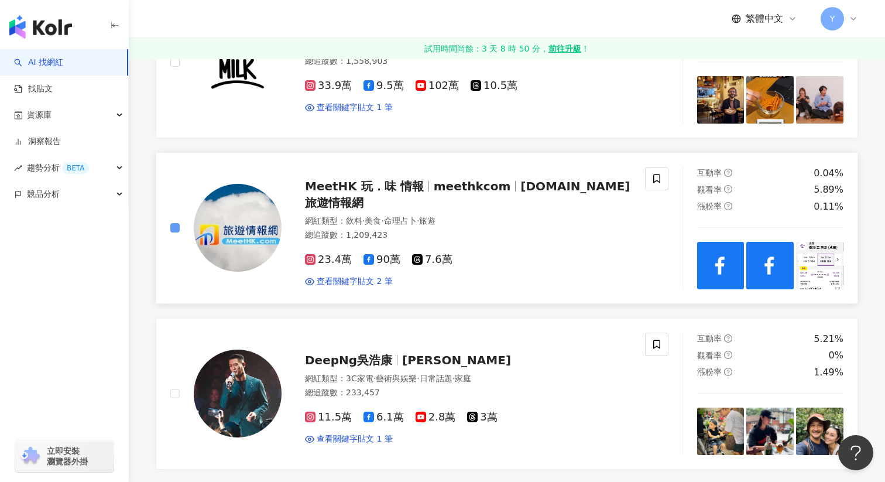
scroll to position [1907, 0]
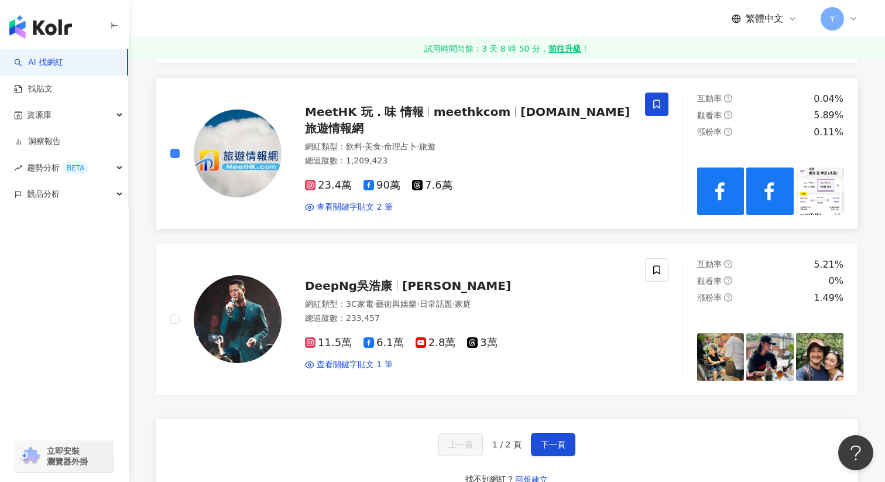
click at [661, 102] on icon at bounding box center [657, 104] width 11 height 11
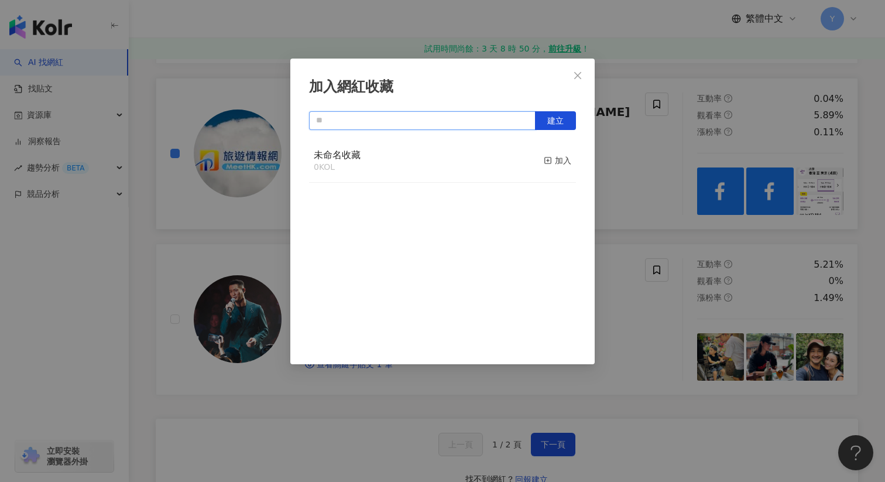
click at [405, 121] on input "text" at bounding box center [422, 120] width 227 height 19
type input "******"
click at [558, 155] on div "加入" at bounding box center [558, 160] width 28 height 13
click at [561, 117] on span "建立" at bounding box center [555, 120] width 16 height 9
click at [574, 74] on icon "close" at bounding box center [577, 75] width 9 height 9
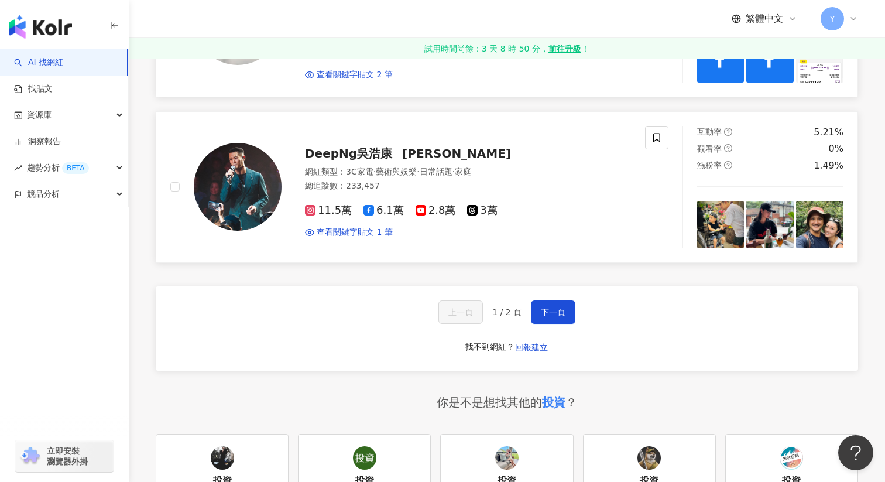
scroll to position [2046, 0]
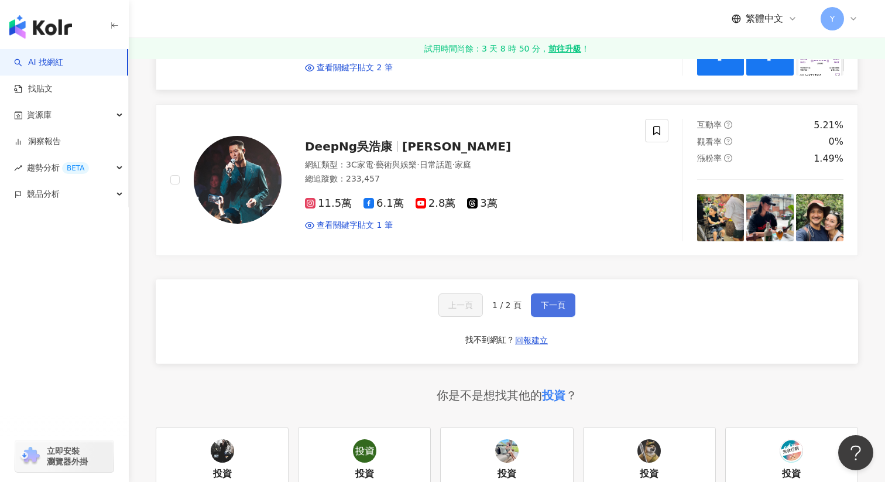
click at [552, 313] on button "下一頁" at bounding box center [553, 304] width 44 height 23
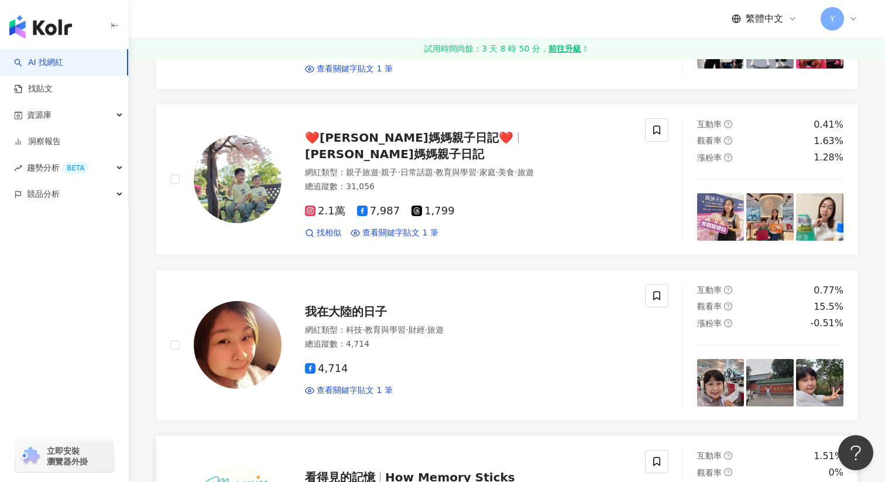
scroll to position [731, 0]
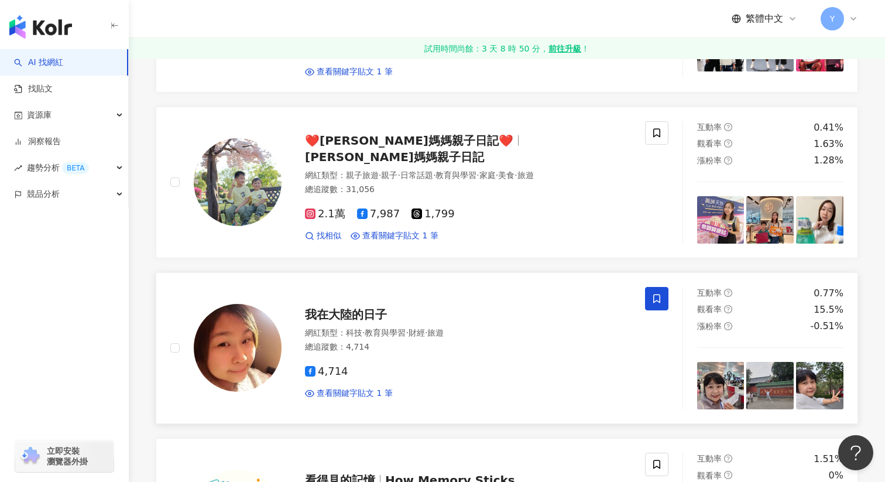
click at [659, 294] on icon at bounding box center [656, 298] width 7 height 9
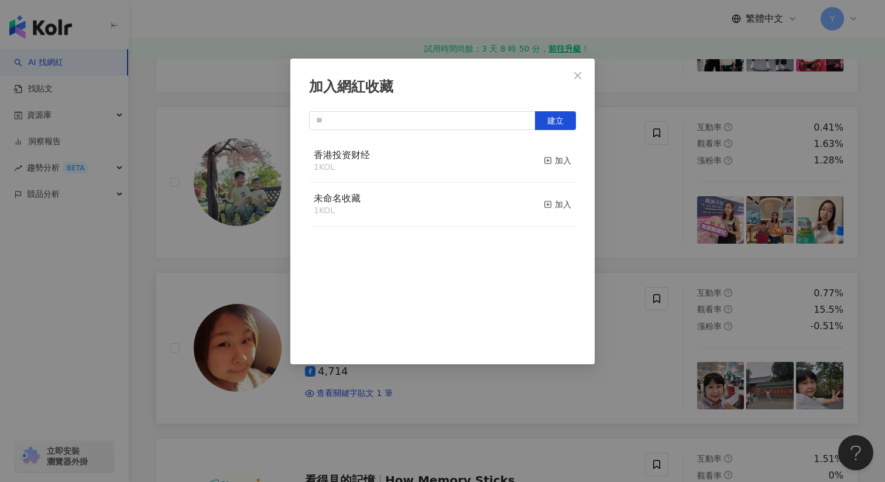
click at [427, 173] on div "香港投资财经 1 KOL 加入" at bounding box center [442, 161] width 267 height 44
click at [368, 155] on span "香港投资财经" at bounding box center [342, 154] width 56 height 11
click at [567, 163] on div "加入" at bounding box center [558, 160] width 28 height 13
click at [348, 159] on span "香港投资财经" at bounding box center [342, 154] width 56 height 11
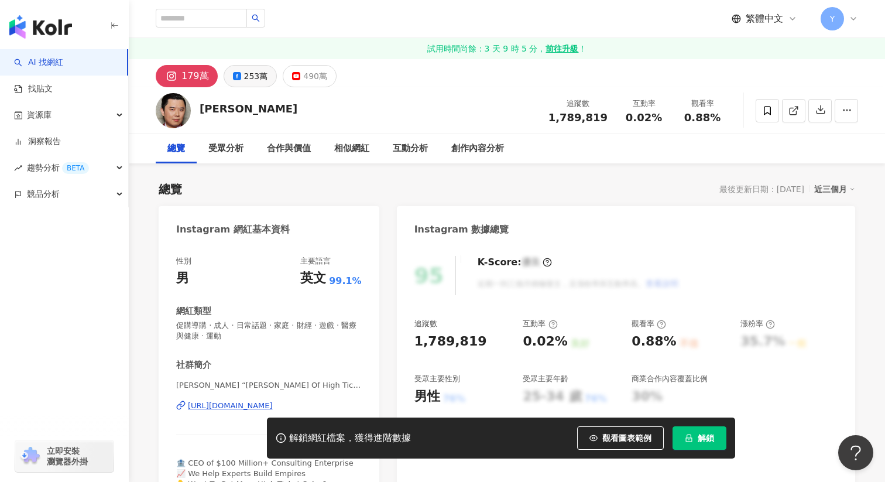
click at [235, 77] on icon at bounding box center [237, 76] width 8 height 8
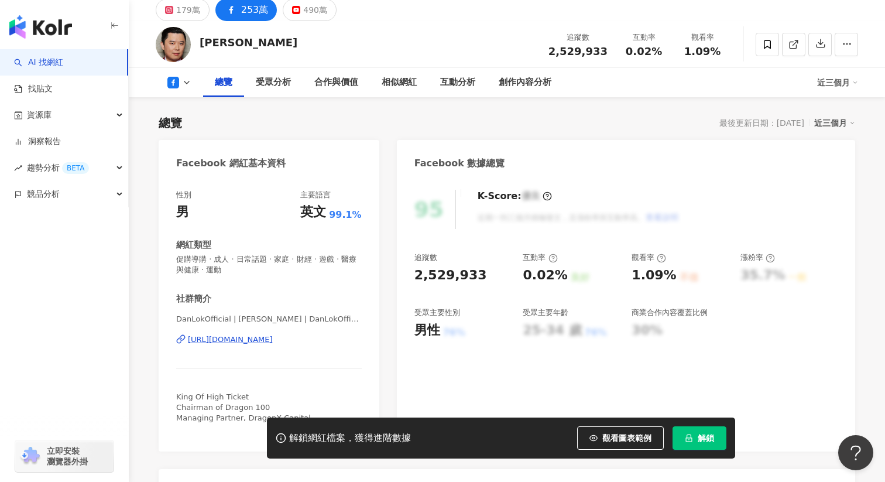
scroll to position [67, 0]
click at [262, 340] on div "https://www.facebook.com/998837360158985" at bounding box center [230, 339] width 85 height 11
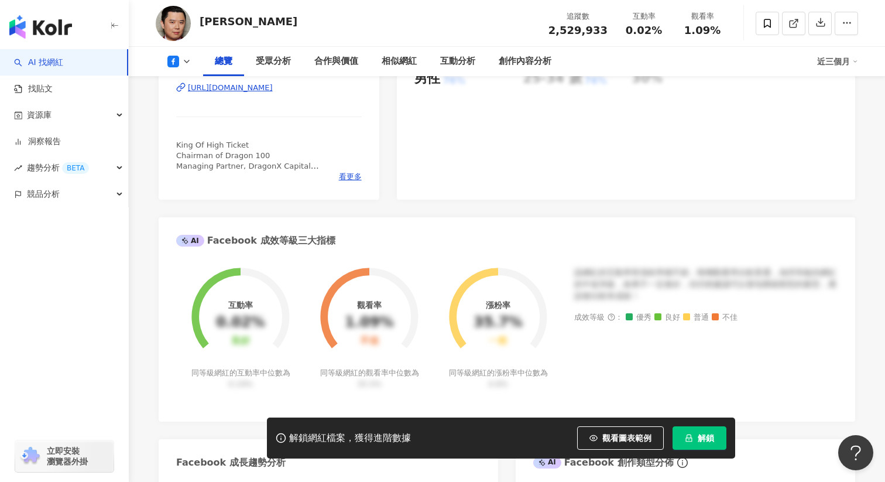
scroll to position [0, 0]
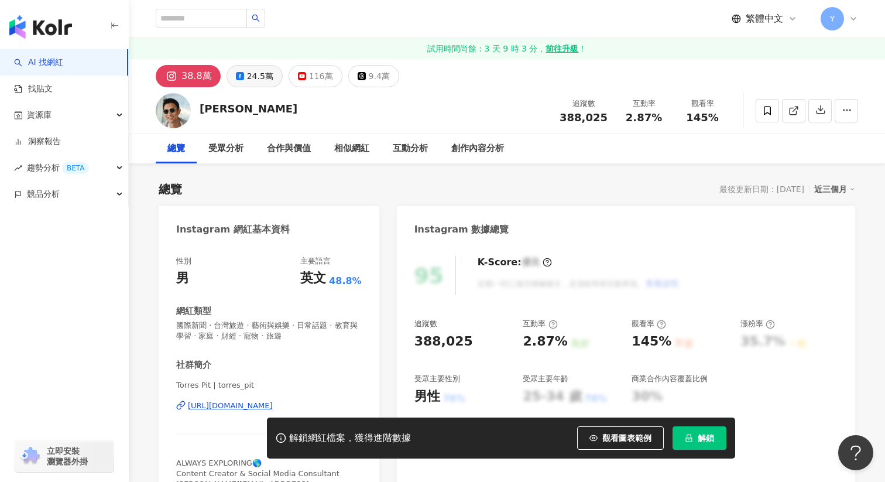
click at [247, 72] on div "24.5萬" at bounding box center [260, 76] width 26 height 16
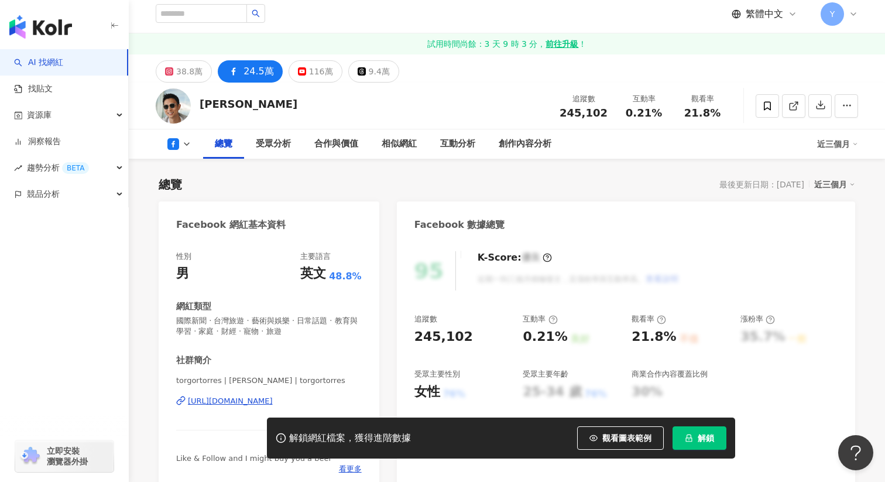
scroll to position [119, 0]
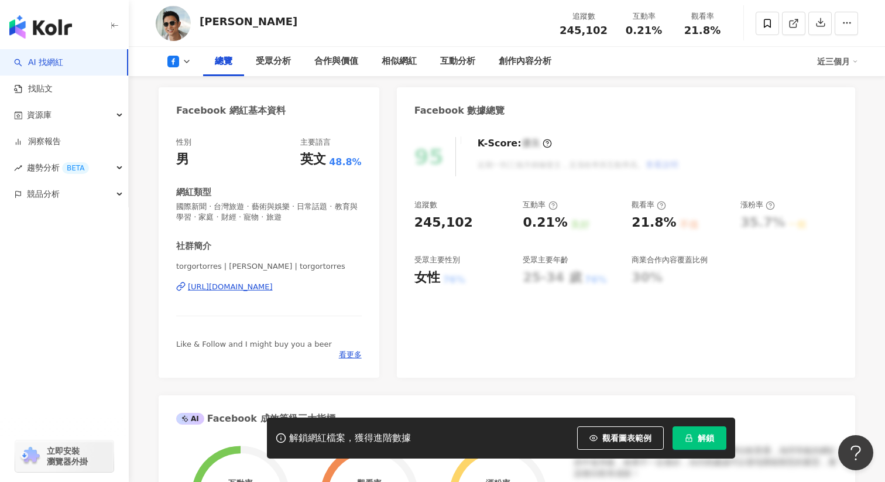
click at [247, 288] on div "https://www.facebook.com/1726957360914428" at bounding box center [230, 287] width 85 height 11
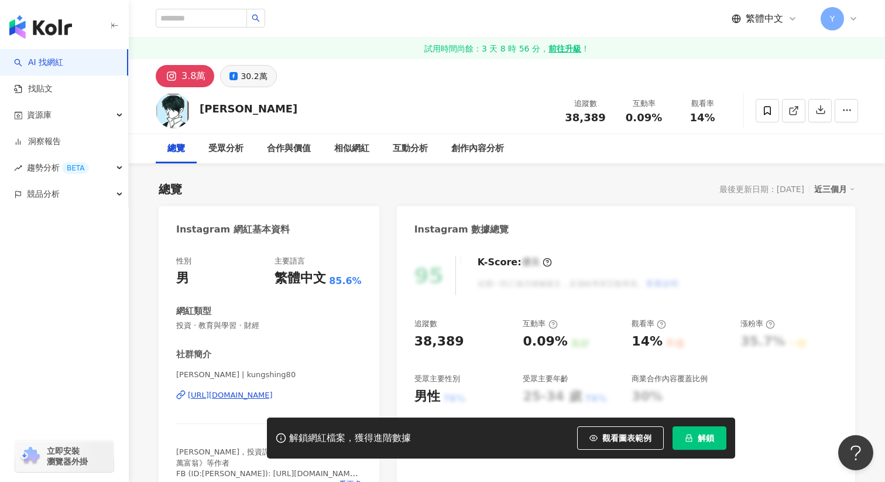
click at [249, 86] on button "30.2萬" at bounding box center [248, 76] width 56 height 22
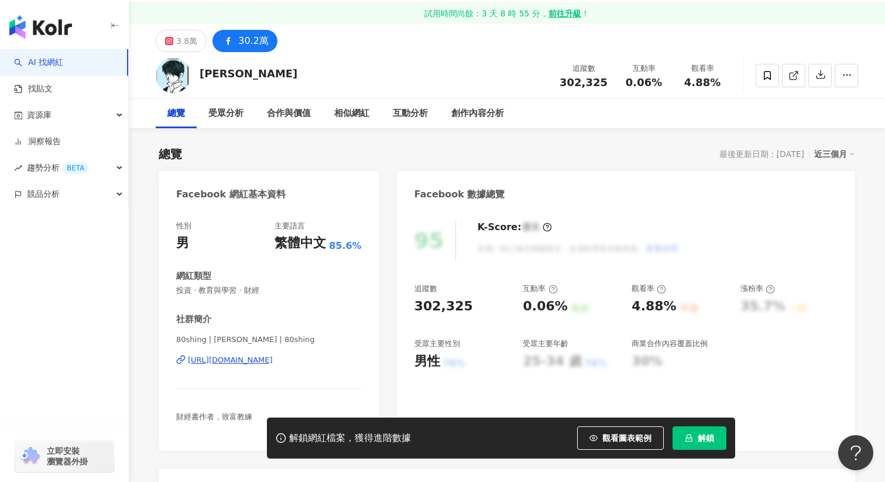
scroll to position [25, 0]
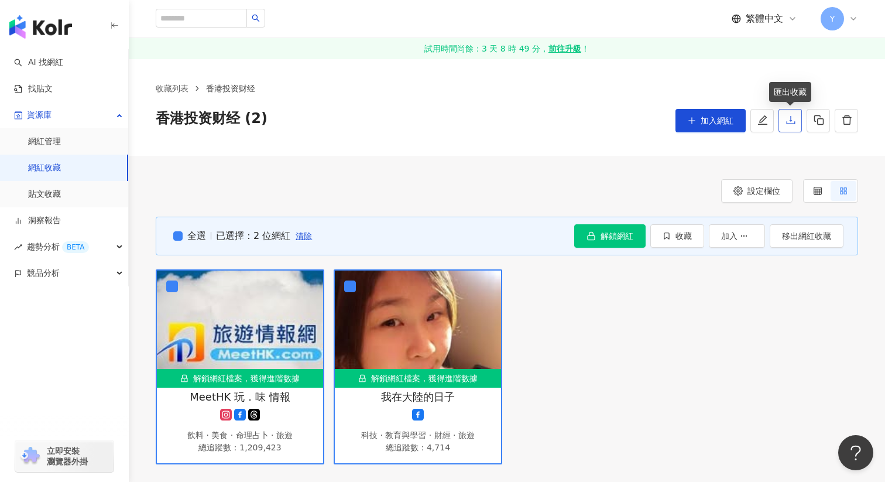
click at [789, 121] on icon "download" at bounding box center [791, 120] width 11 height 11
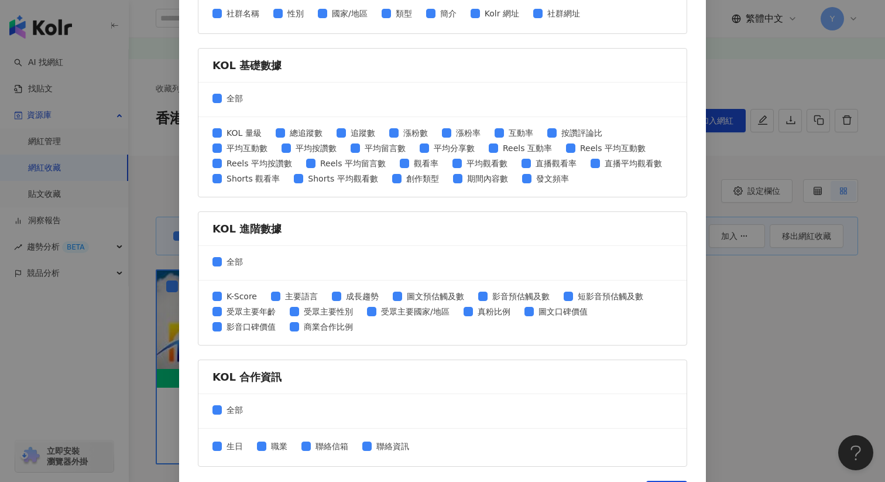
scroll to position [427, 0]
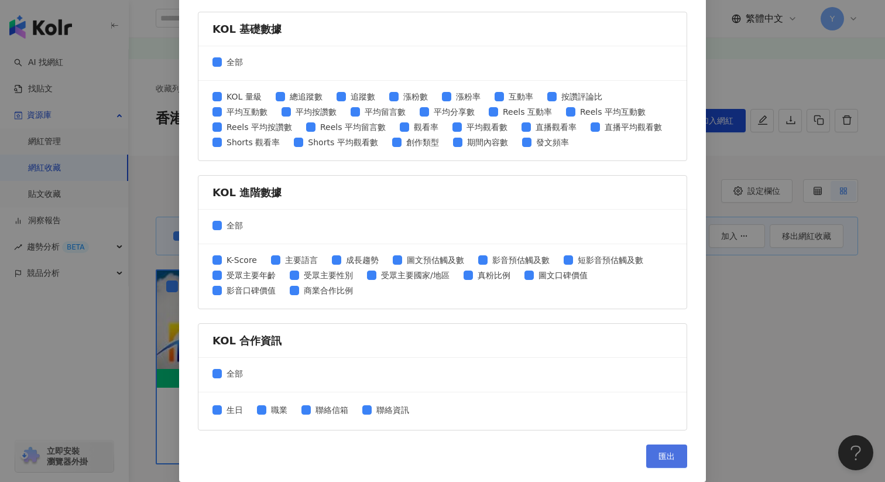
click at [669, 454] on span "匯出" at bounding box center [667, 455] width 16 height 9
click at [793, 209] on div "匯出收藏 請選擇您欲匯出的項目 社群平台 全部 Facebook Instagram YouTube TikTok X 數據時間 全部 近三個月 近六個月 K…" at bounding box center [442, 241] width 885 height 482
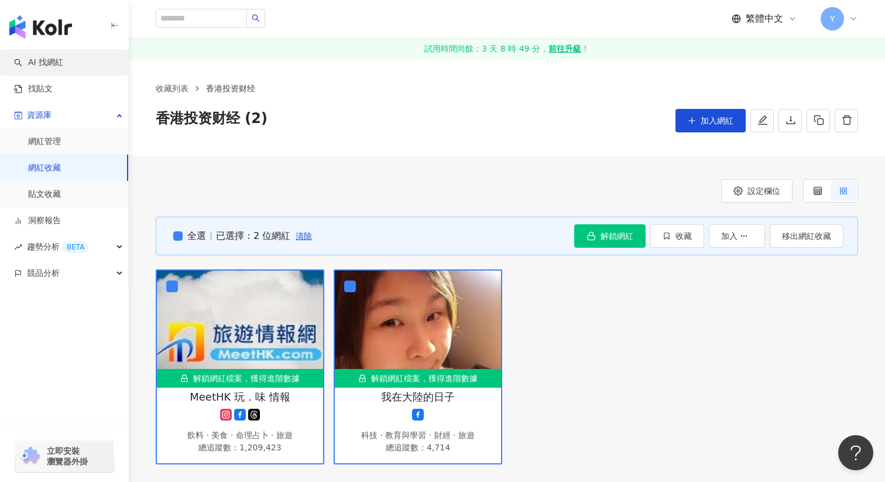
click at [54, 57] on link "AI 找網紅" at bounding box center [38, 63] width 49 height 12
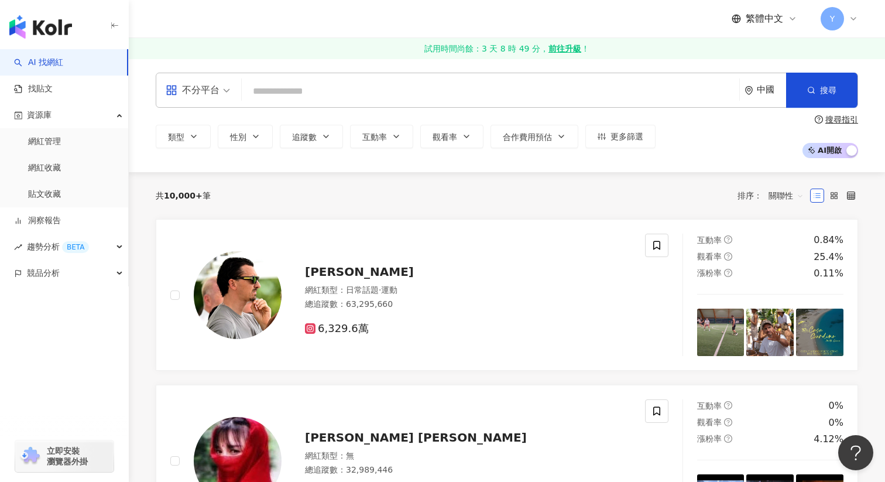
click at [310, 82] on input "search" at bounding box center [491, 91] width 488 height 22
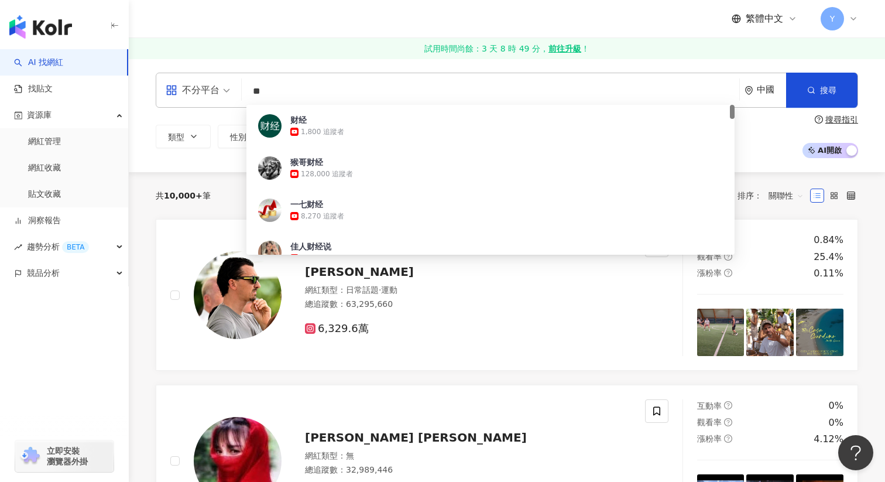
click at [290, 85] on input "**" at bounding box center [491, 91] width 488 height 22
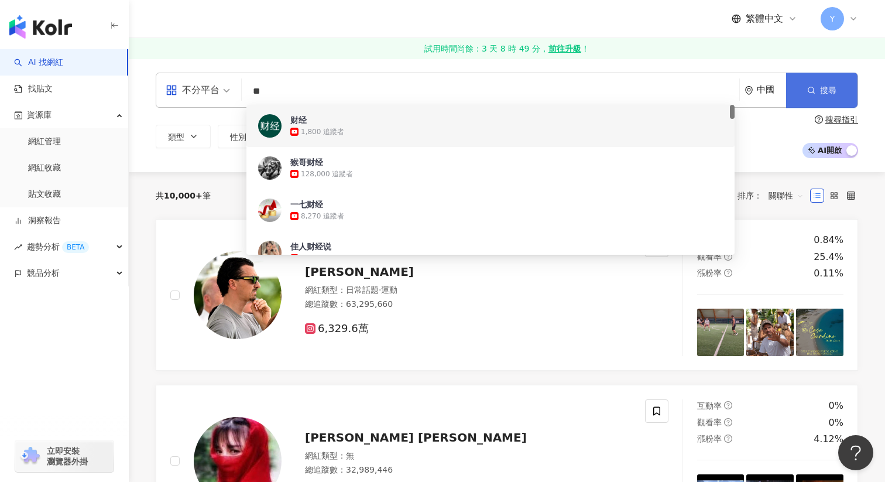
click at [831, 95] on button "搜尋" at bounding box center [821, 90] width 71 height 35
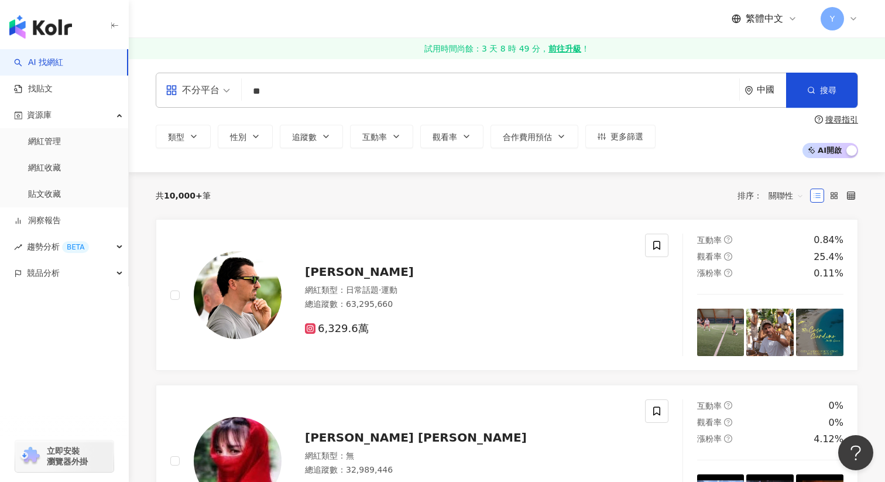
click at [770, 87] on div "中國" at bounding box center [771, 90] width 29 height 10
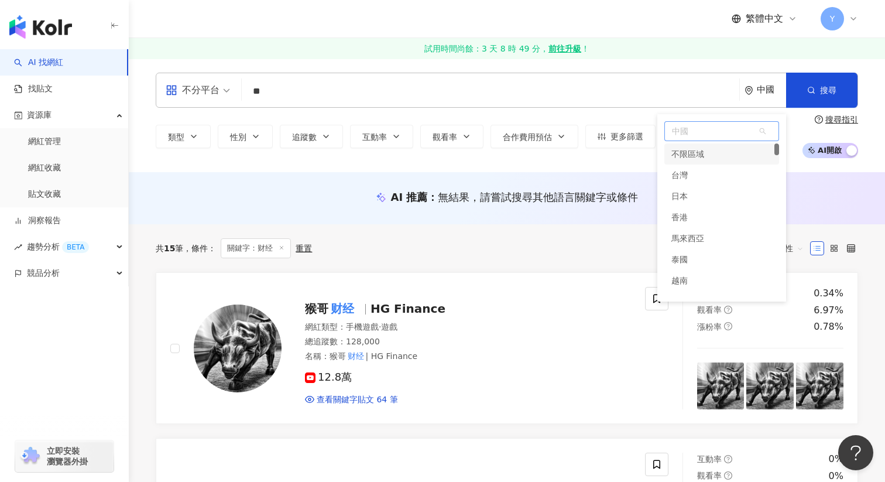
click at [683, 157] on div "不限區域" at bounding box center [688, 153] width 33 height 21
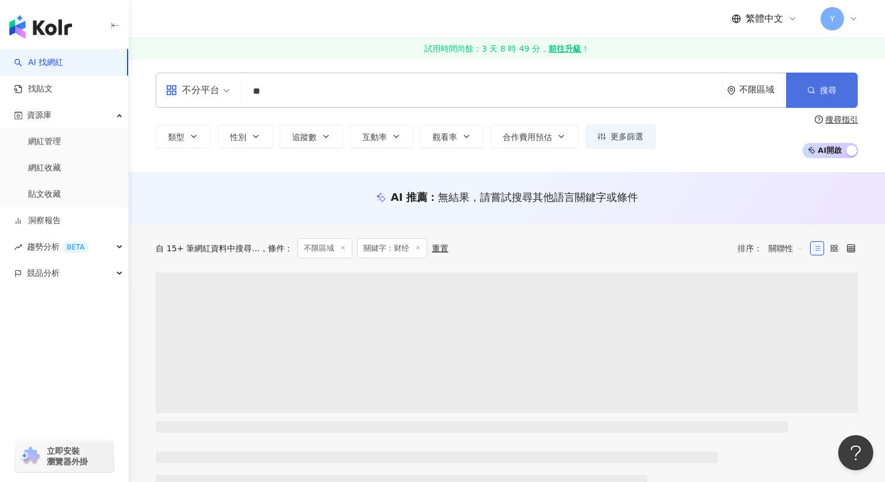
click at [813, 87] on icon "button" at bounding box center [811, 90] width 8 height 8
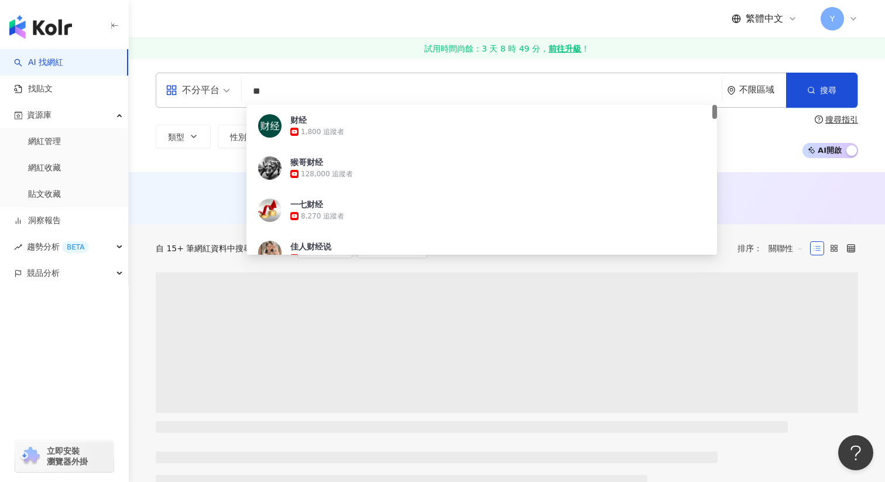
click at [182, 93] on div "不分平台" at bounding box center [193, 90] width 54 height 19
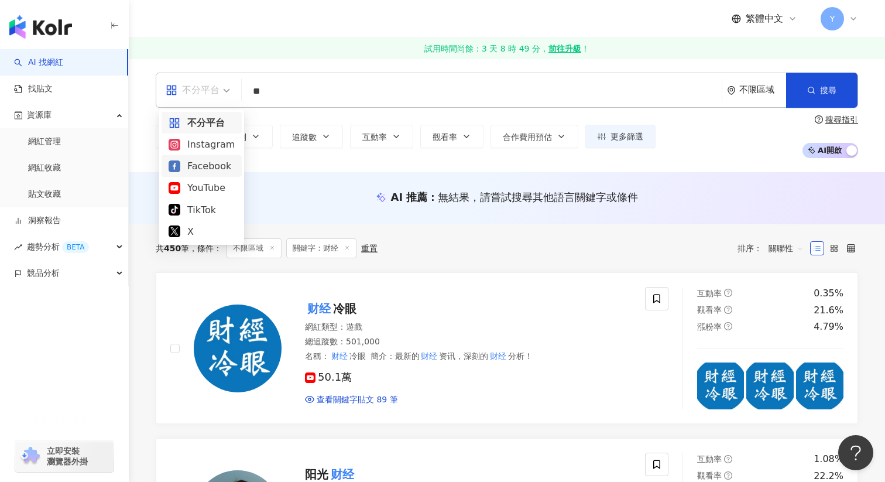
click at [187, 162] on div "Facebook" at bounding box center [202, 166] width 66 height 15
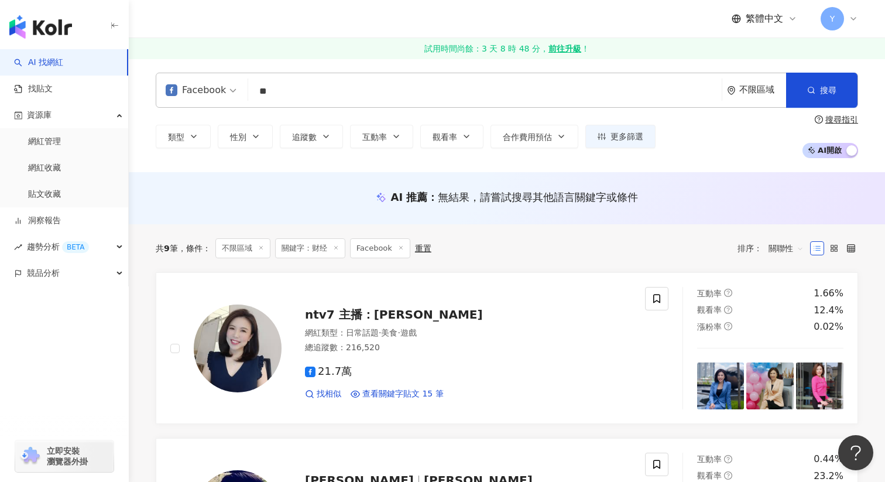
click at [297, 97] on input "**" at bounding box center [485, 91] width 464 height 22
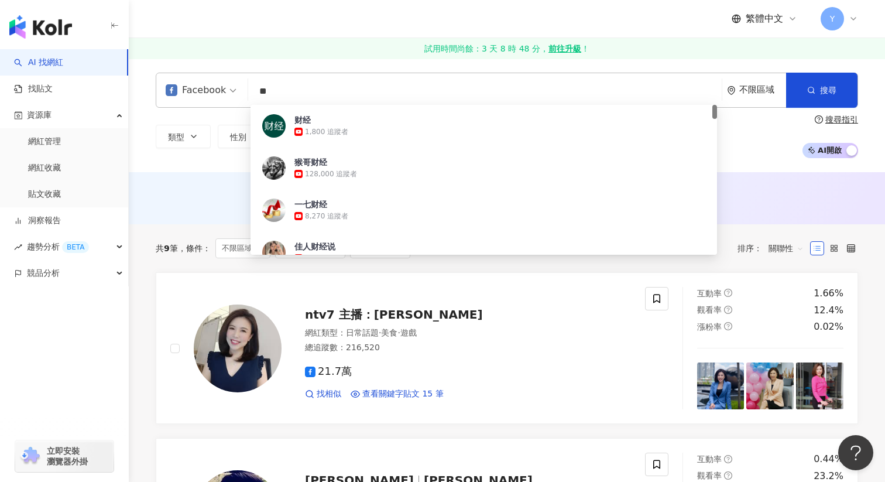
type input "*"
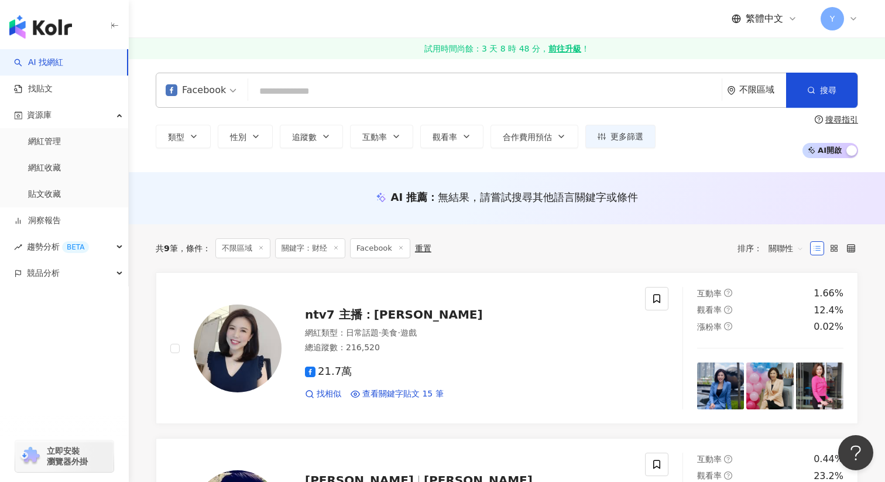
paste input "**"
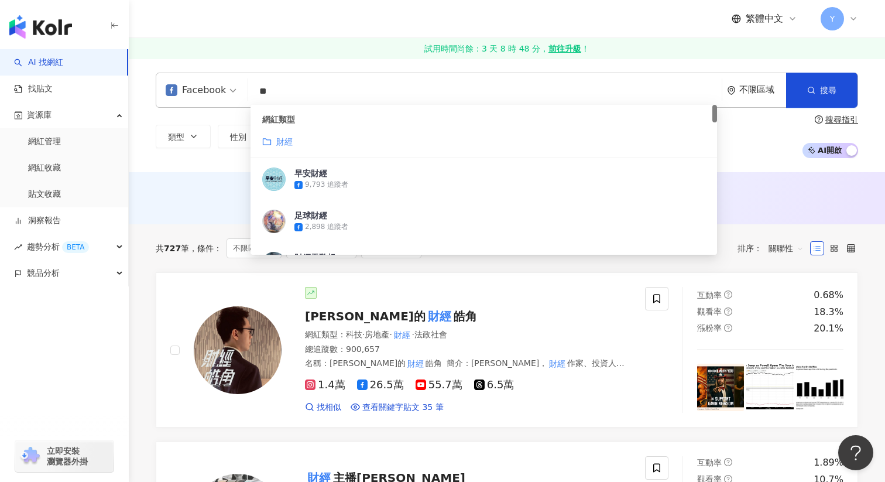
click at [201, 206] on div "AI 推薦 ： 無結果，請嘗試搜尋其他語言關鍵字或條件" at bounding box center [506, 201] width 749 height 22
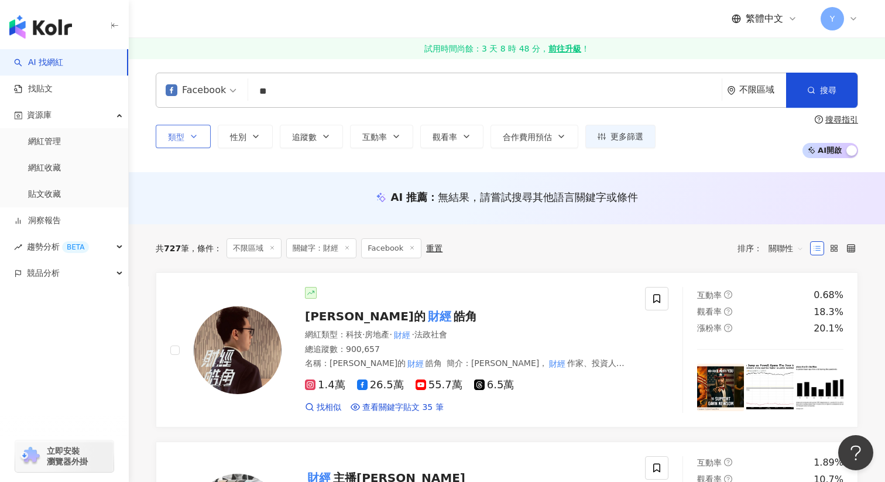
click at [196, 142] on button "類型" at bounding box center [183, 136] width 55 height 23
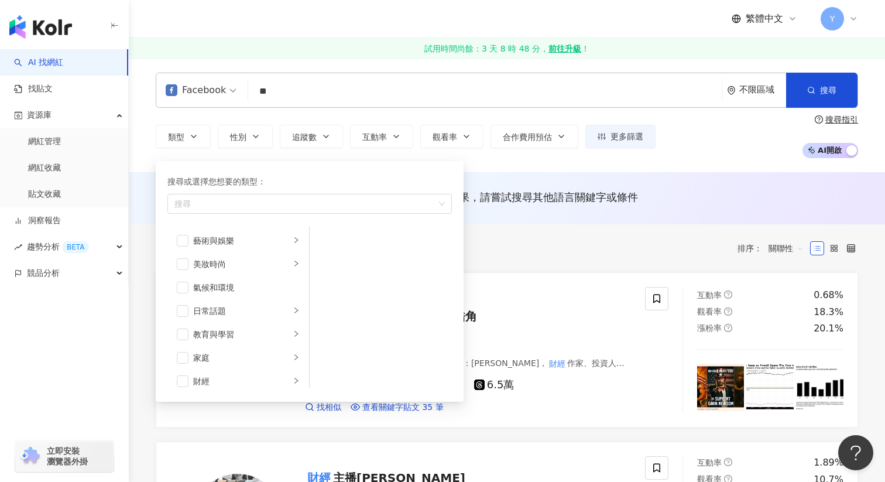
click at [560, 159] on div "Facebook ** 不限區域 搜尋 customizedTag 7ec66bf8-7957-4d39-8f7d-dda20a0dc1fc 網紅類型 財經 …" at bounding box center [507, 116] width 756 height 114
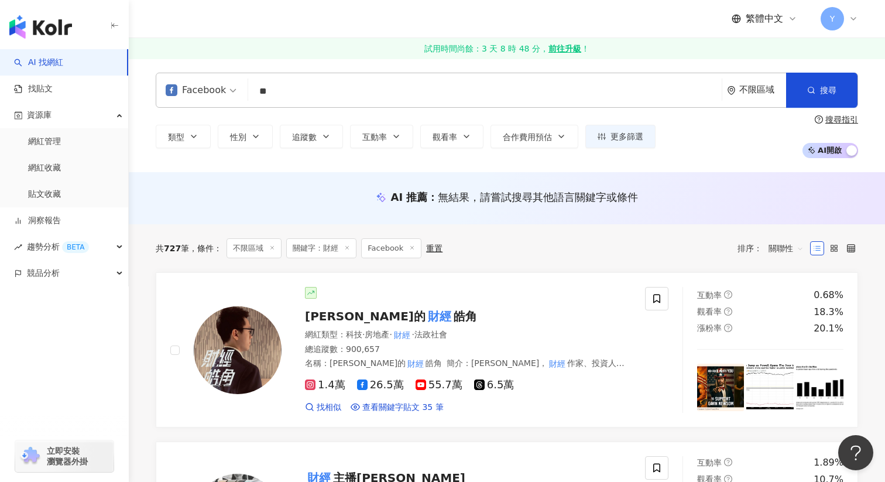
click at [768, 87] on div "不限區域" at bounding box center [763, 90] width 47 height 10
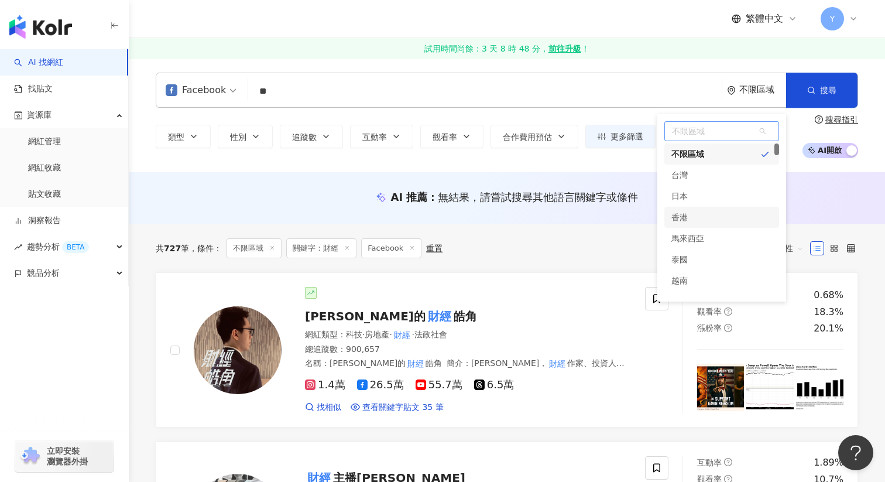
click at [690, 214] on div "香港" at bounding box center [722, 217] width 115 height 21
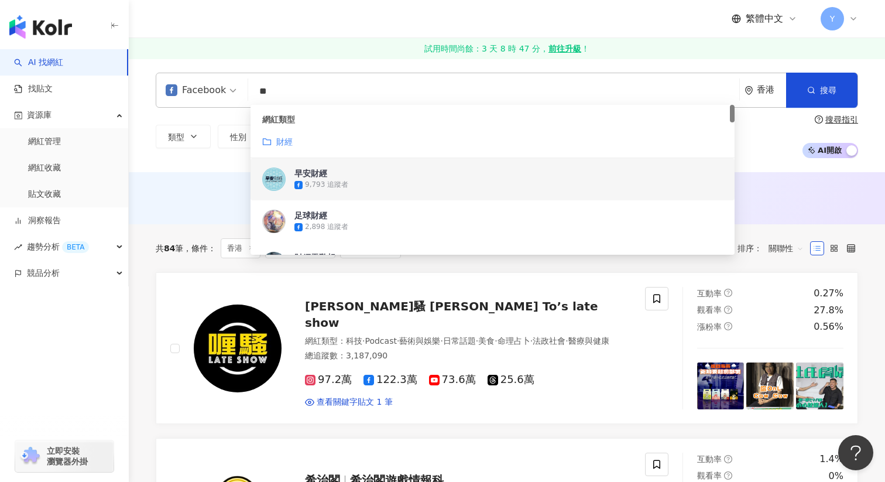
click at [187, 197] on div "AI 推薦 ： 無結果，請嘗試搜尋其他語言關鍵字或條件" at bounding box center [507, 197] width 703 height 15
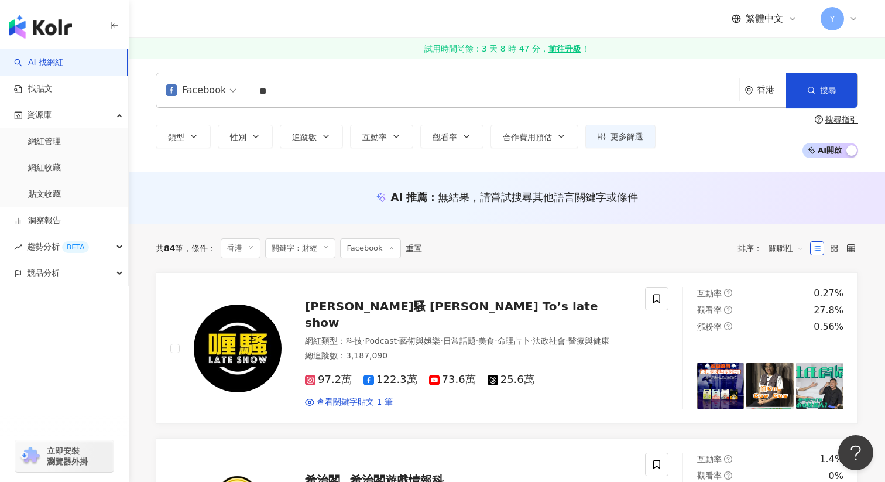
click at [290, 90] on input "**" at bounding box center [494, 91] width 482 height 22
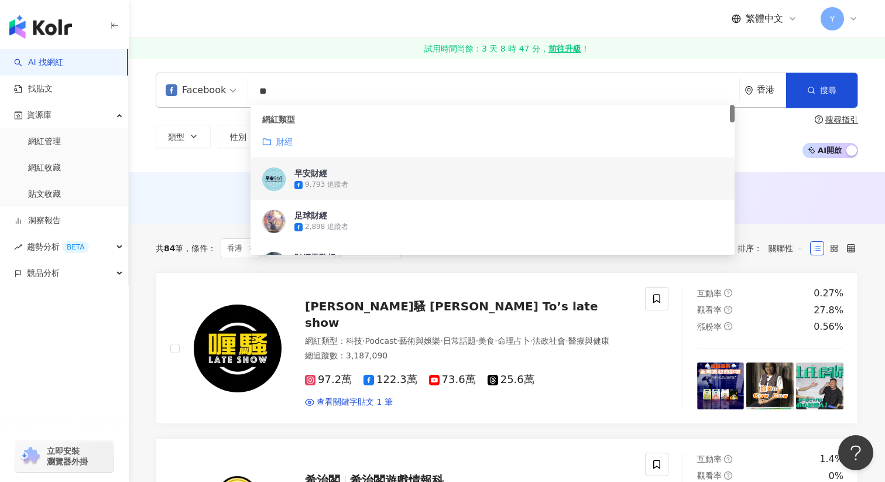
type input "*"
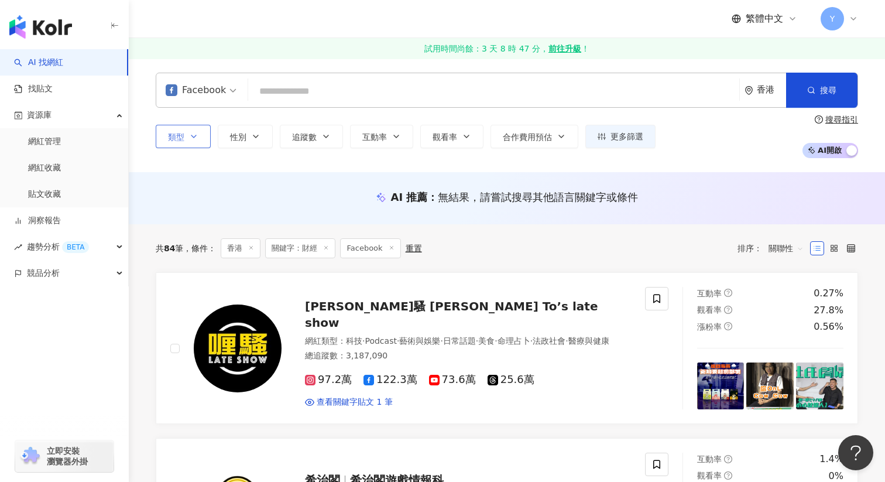
click at [183, 132] on span "類型" at bounding box center [176, 136] width 16 height 9
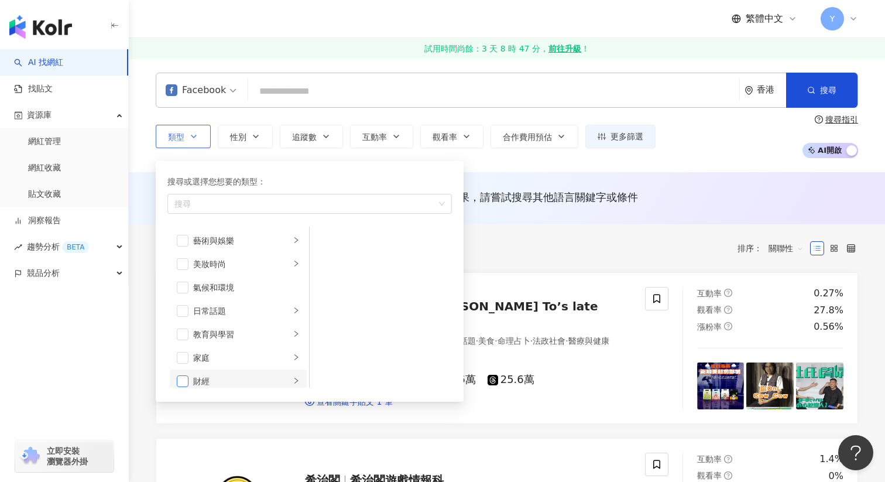
click at [185, 381] on span "button" at bounding box center [183, 381] width 12 height 12
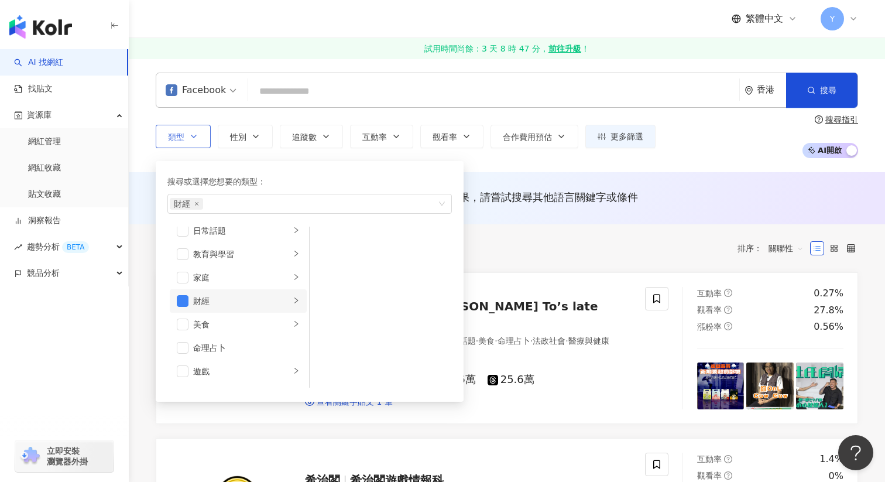
click at [292, 298] on li "財經" at bounding box center [238, 300] width 137 height 23
click at [534, 157] on div "類型 搜尋或選擇您想要的類型： 財經 藝術與娛樂 美妝時尚 氣候和環境 日常話題 教育與學習 家庭 財經 美食 命理占卜 遊戲 法政社會 生活風格 影視娛樂 …" at bounding box center [507, 136] width 703 height 43
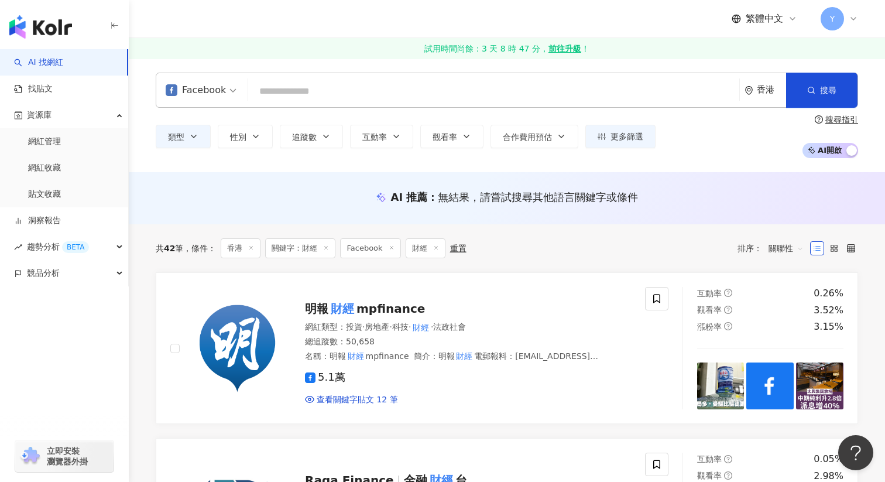
click at [328, 248] on icon at bounding box center [326, 248] width 6 height 6
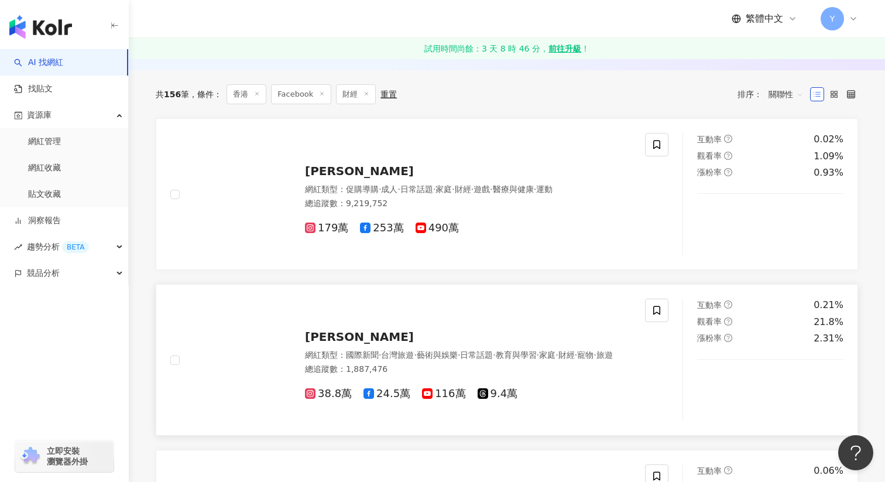
scroll to position [391, 0]
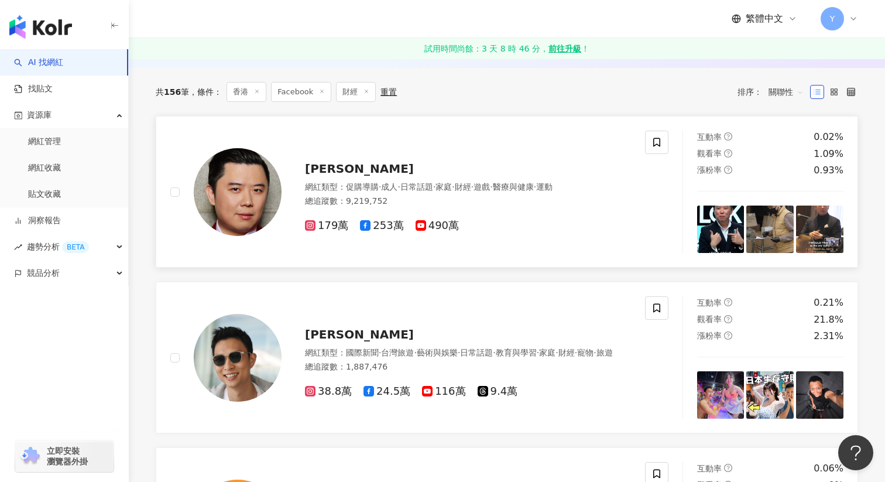
click at [721, 228] on img at bounding box center [720, 229] width 47 height 47
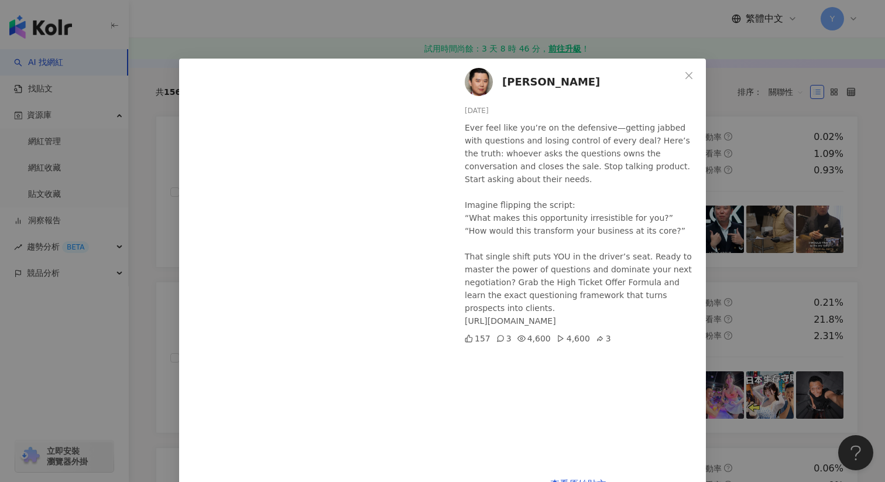
click at [772, 156] on div "Dan Lok 2025/8/8 Ever feel like you’re on the defensive—getting jabbed with que…" at bounding box center [442, 241] width 885 height 482
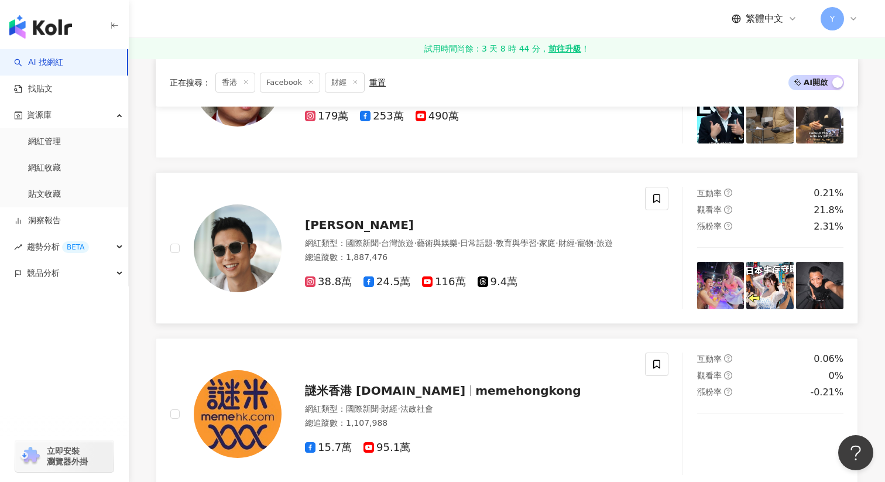
scroll to position [497, 0]
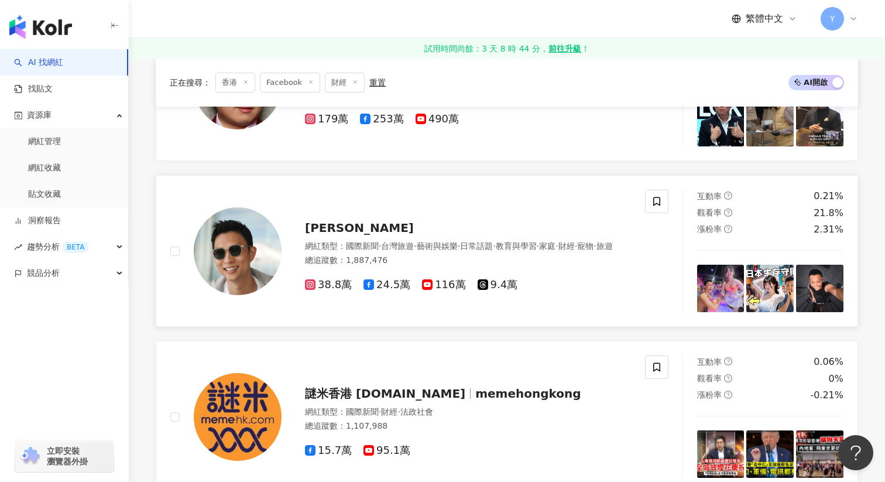
click at [336, 221] on span "托哥torres" at bounding box center [359, 228] width 109 height 14
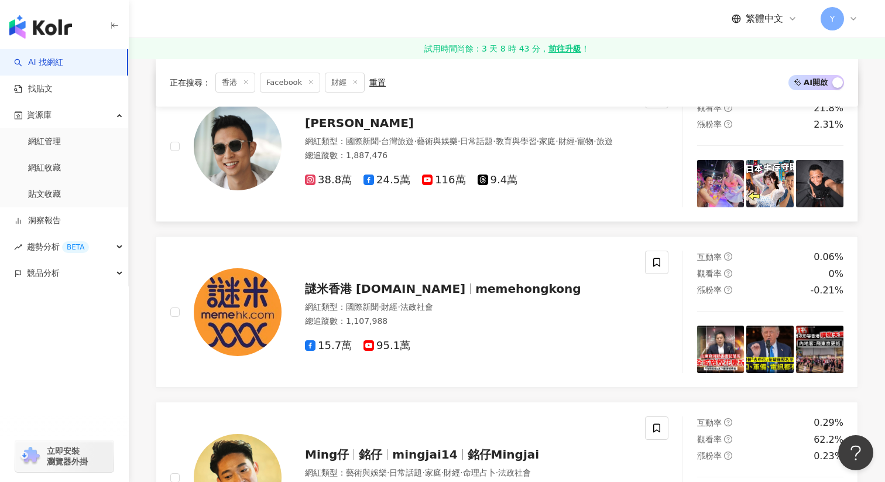
scroll to position [688, 0]
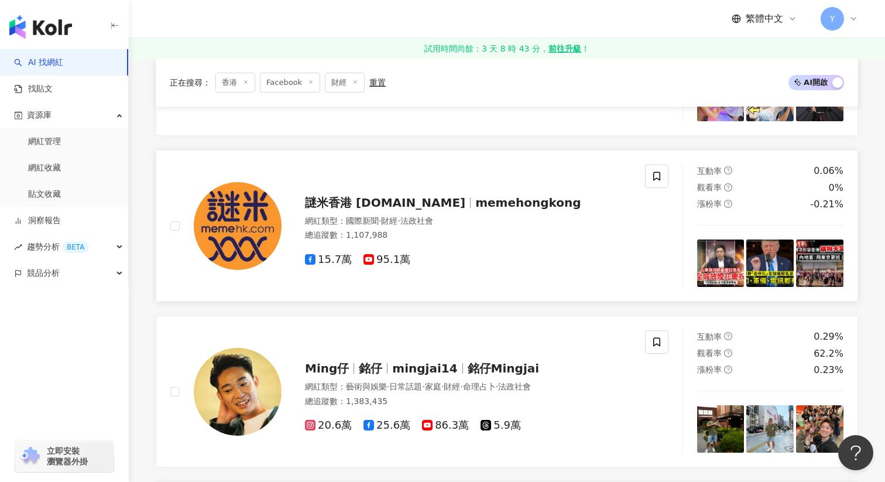
click at [475, 203] on span "memehongkong" at bounding box center [527, 203] width 105 height 14
click at [770, 259] on img at bounding box center [770, 262] width 47 height 47
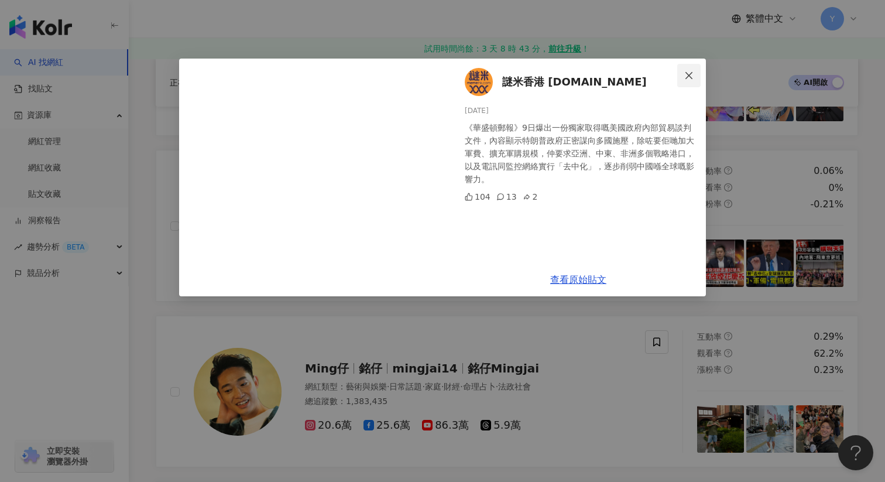
click at [691, 73] on icon "close" at bounding box center [689, 74] width 7 height 7
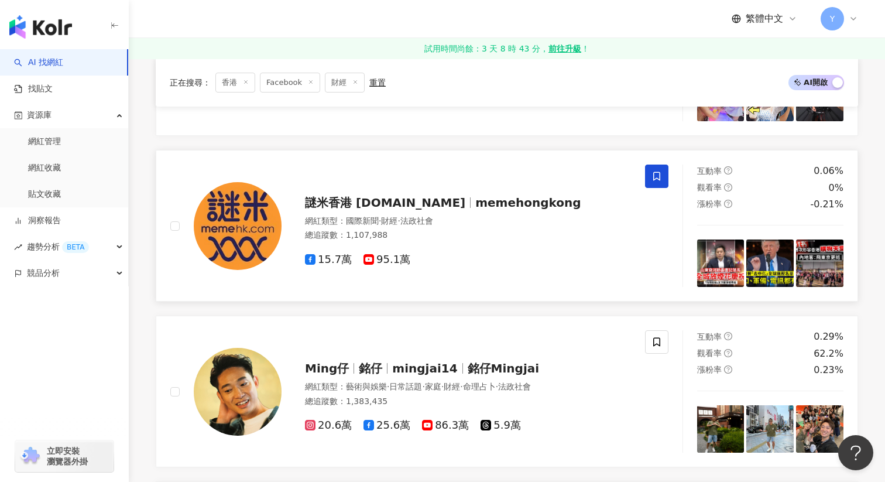
click at [661, 178] on icon at bounding box center [657, 176] width 11 height 11
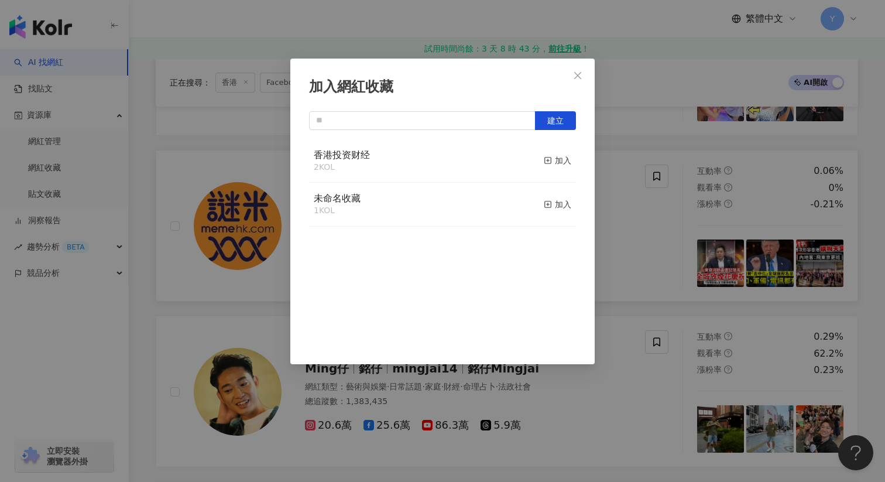
click at [463, 169] on div "香港投资财经 2 KOL 加入" at bounding box center [442, 161] width 267 height 44
click at [554, 161] on div "加入" at bounding box center [558, 160] width 28 height 13
click at [637, 272] on div "加入網紅收藏 建立 香港投资财经 3 KOL 已加入 未命名收藏 1 KOL 加入" at bounding box center [442, 241] width 885 height 482
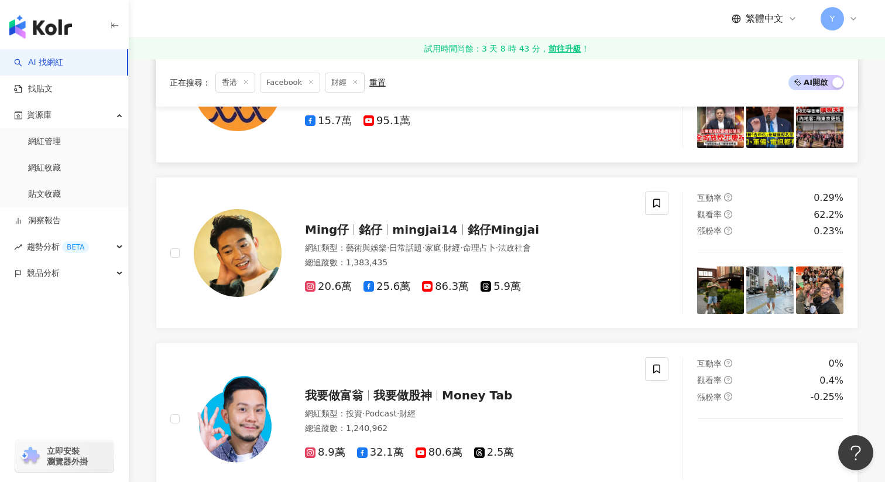
scroll to position [826, 0]
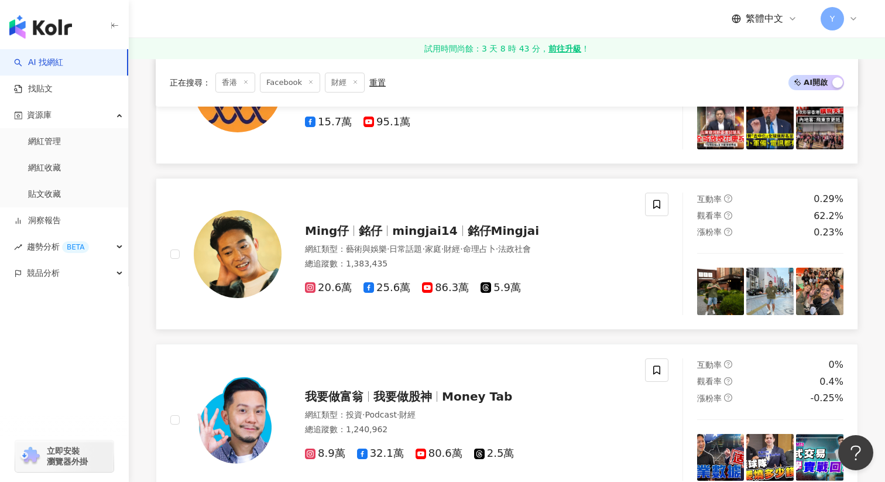
click at [724, 299] on img at bounding box center [720, 291] width 47 height 47
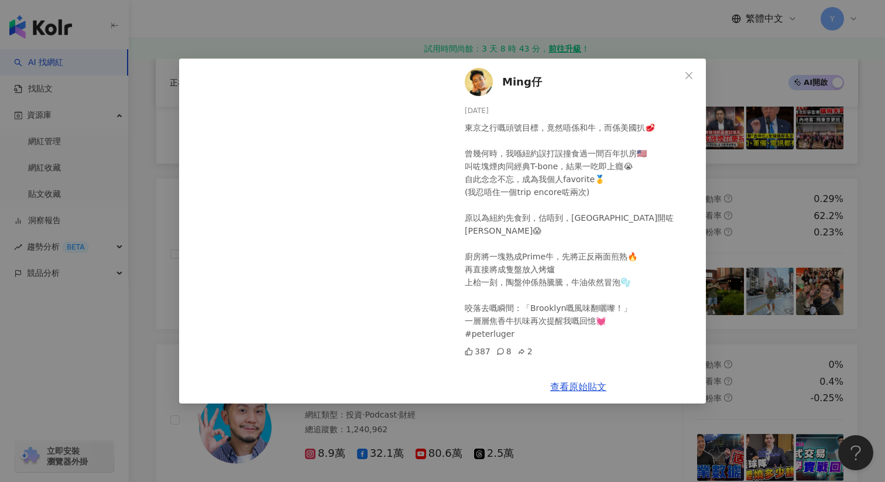
click at [763, 292] on div "Ming仔 2025/8/5 東京之行嘅頭號目標，竟然唔係和牛，而係美國扒🥩 曾幾何時，我喺紐約誤打誤撞食過一間百年扒房🇺🇸 叫咗塊煙肉同經典T-bone，結…" at bounding box center [442, 241] width 885 height 482
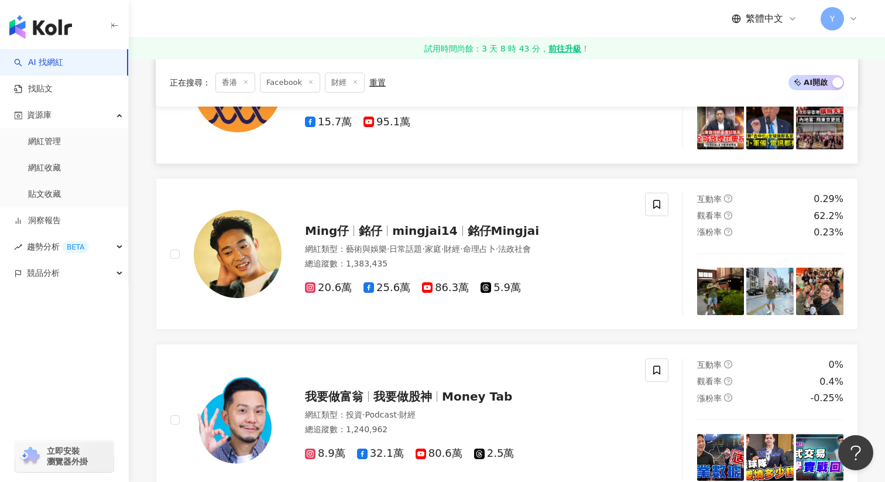
click at [763, 292] on img at bounding box center [770, 291] width 47 height 47
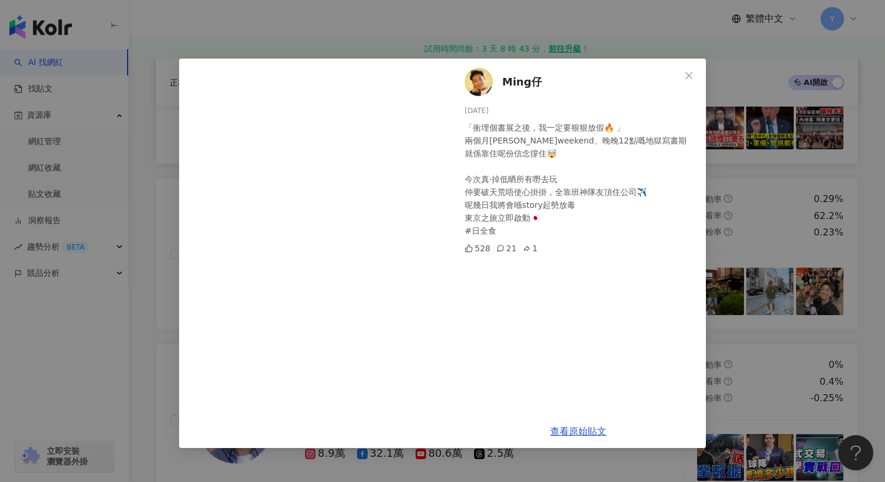
click at [833, 299] on div "Ming仔 2025/8/4 「衝埋個書展之後，我一定要狠狠放假🔥 」 兩個月黎冇weekend、晚晚12點嘅地獄寫書期 就係靠住呢份信念撐住🤯 今次真·掉低…" at bounding box center [442, 241] width 885 height 482
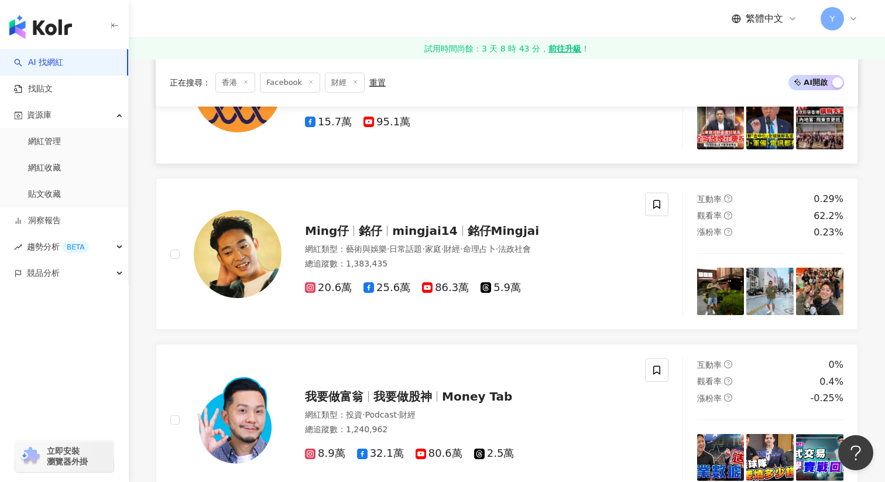
click at [833, 299] on img at bounding box center [819, 291] width 47 height 47
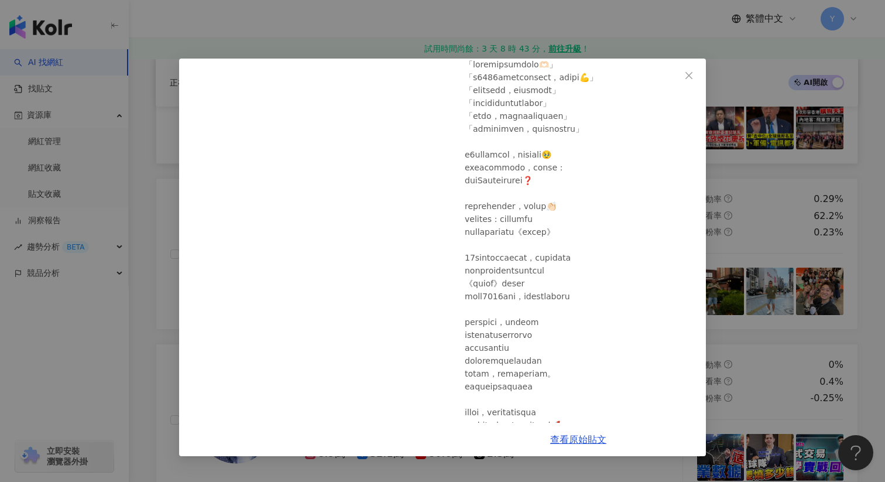
scroll to position [63, 0]
click at [730, 204] on div "Ming仔 2025/7/23 752 49 1 查看原始貼文" at bounding box center [442, 241] width 885 height 482
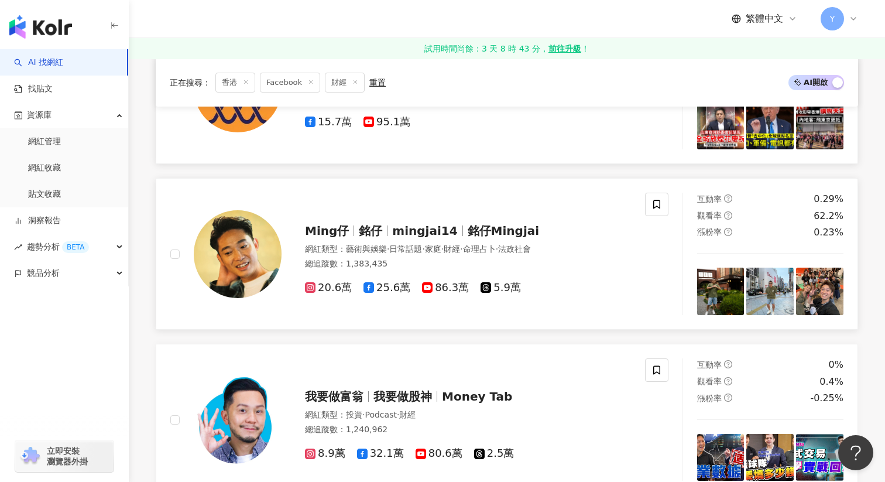
click at [711, 248] on div "互動率 0.29% 觀看率 62.2% 漲粉率 0.23%" at bounding box center [771, 254] width 176 height 122
click at [661, 207] on icon at bounding box center [657, 204] width 11 height 11
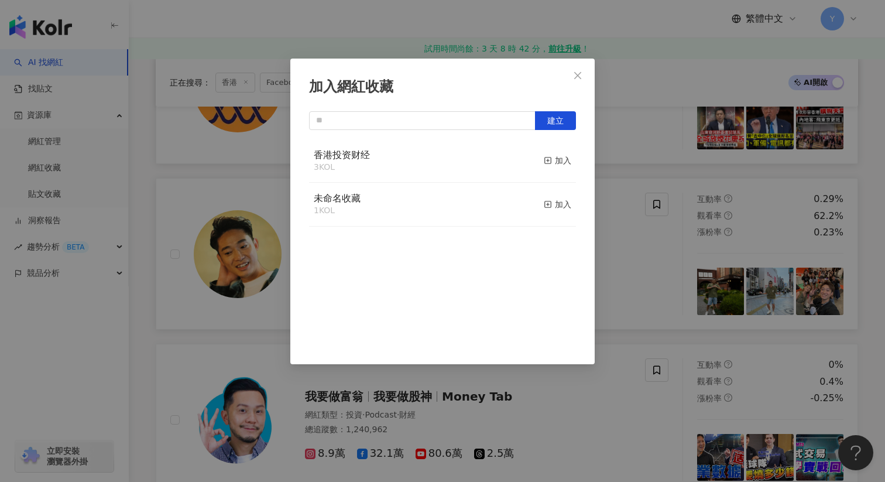
click at [528, 160] on div "香港投资财经 3 KOL 加入" at bounding box center [442, 161] width 267 height 44
click at [562, 159] on div "加入" at bounding box center [558, 160] width 28 height 13
click at [611, 176] on div "加入網紅收藏 建立 香港投资财经 4 KOL 已加入 未命名收藏 1 KOL 加入" at bounding box center [442, 241] width 885 height 482
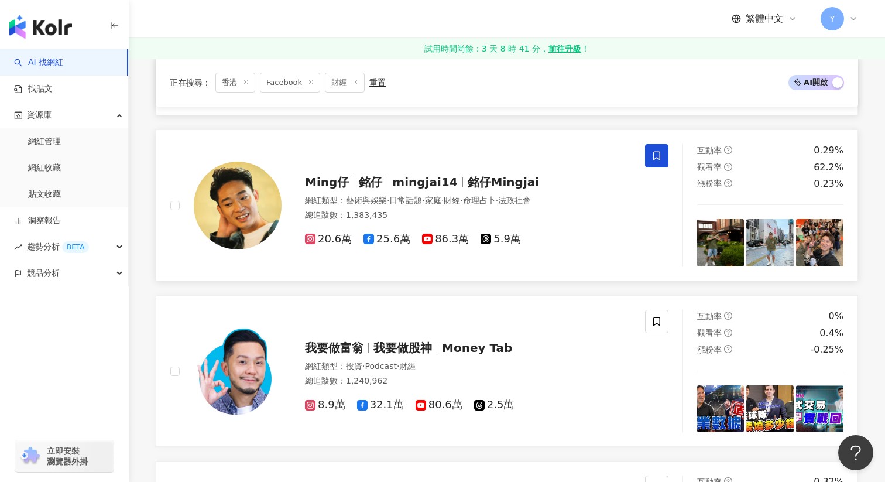
scroll to position [868, 0]
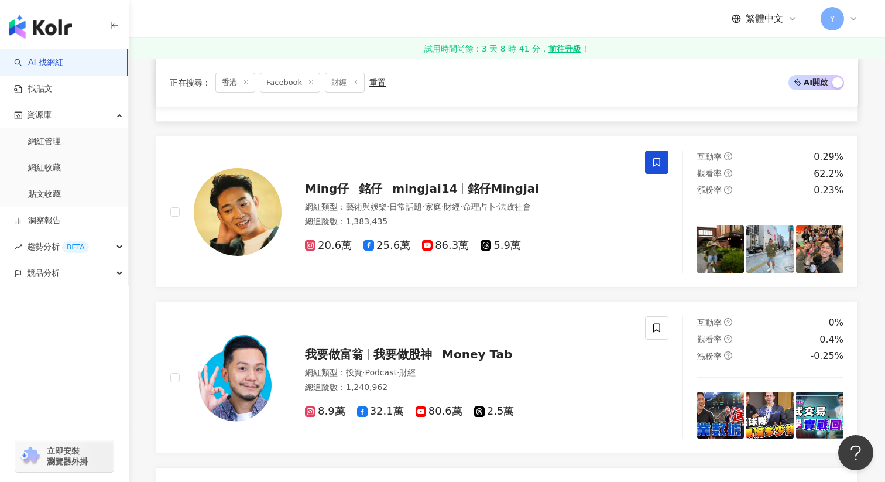
click at [656, 157] on icon at bounding box center [657, 162] width 11 height 11
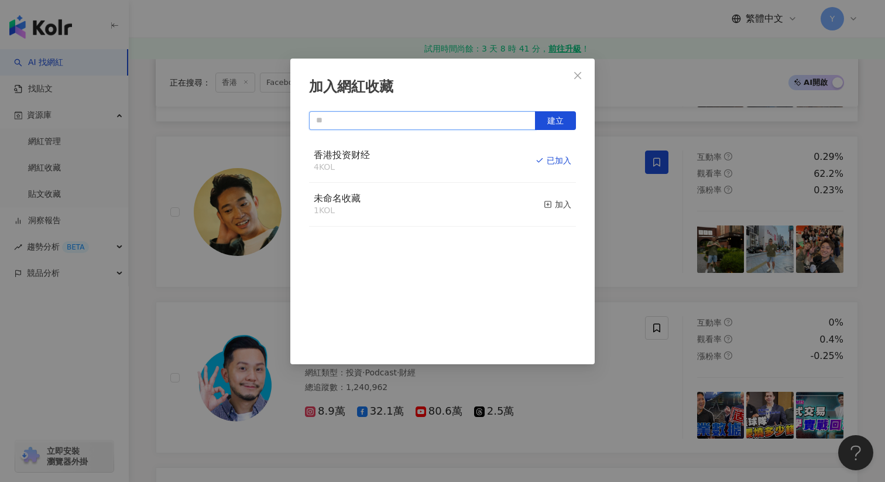
click at [456, 114] on input "text" at bounding box center [422, 120] width 227 height 19
click at [552, 126] on button "建立" at bounding box center [555, 120] width 41 height 19
type input "******"
click at [582, 77] on icon "close" at bounding box center [577, 75] width 9 height 9
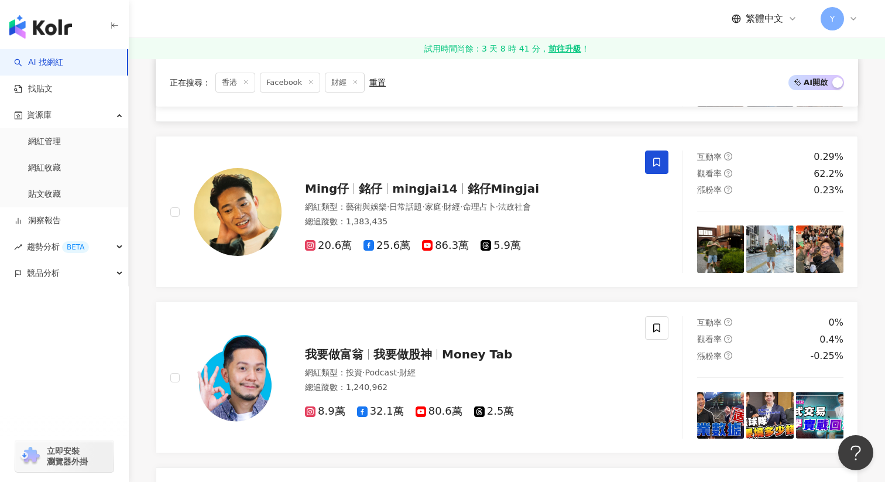
scroll to position [944, 0]
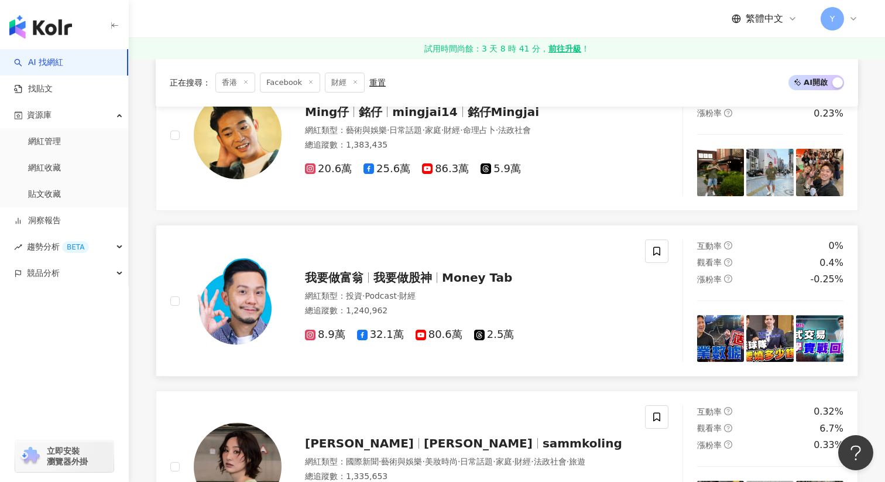
click at [728, 345] on img at bounding box center [720, 338] width 47 height 47
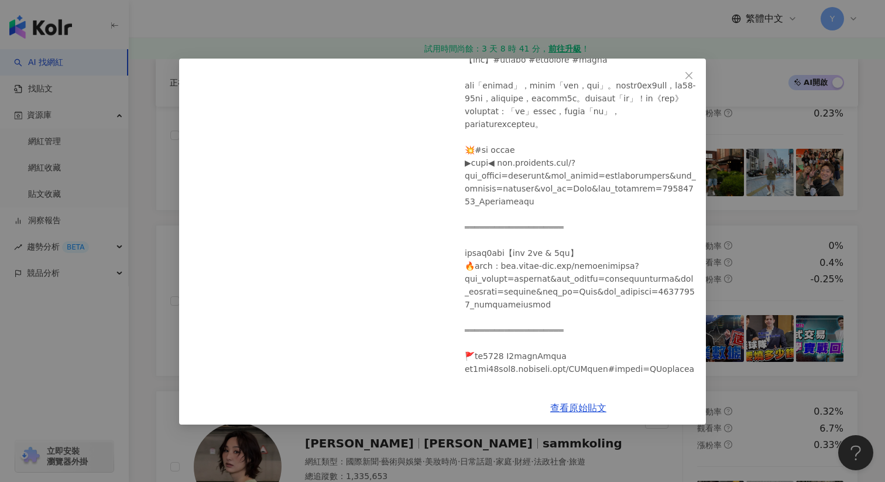
scroll to position [85, 0]
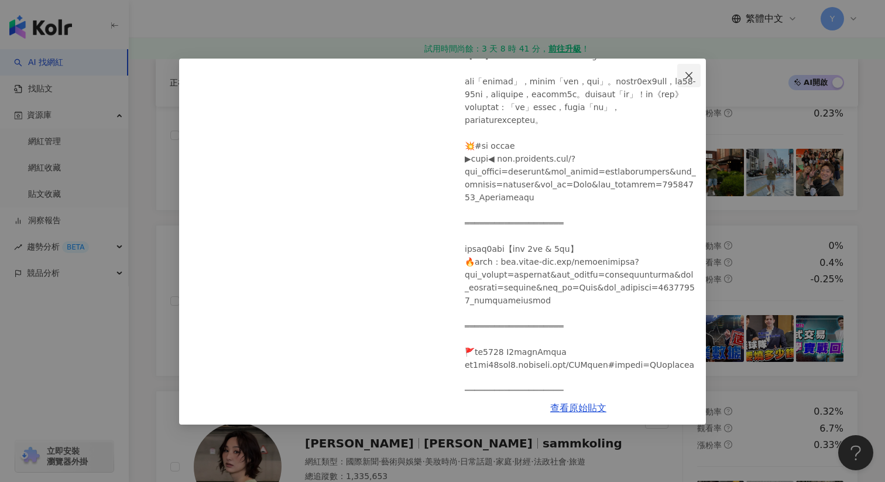
click at [690, 81] on button "Close" at bounding box center [688, 75] width 23 height 23
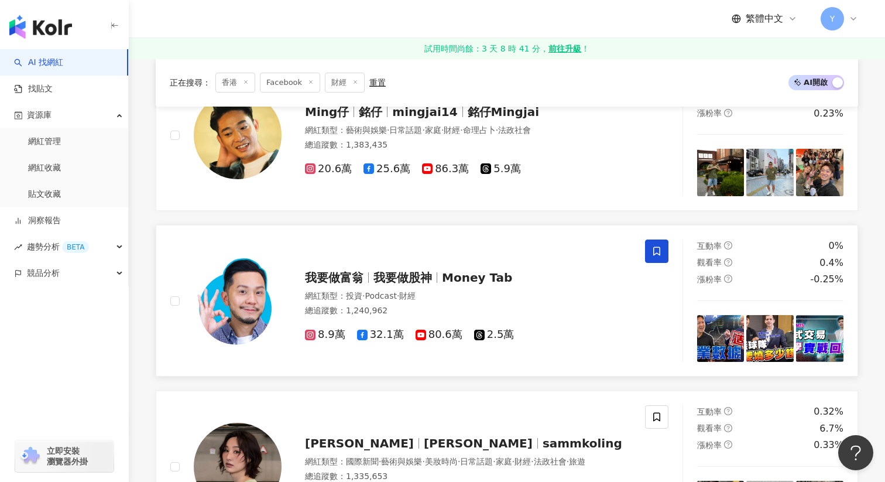
click at [655, 249] on icon at bounding box center [657, 251] width 11 height 11
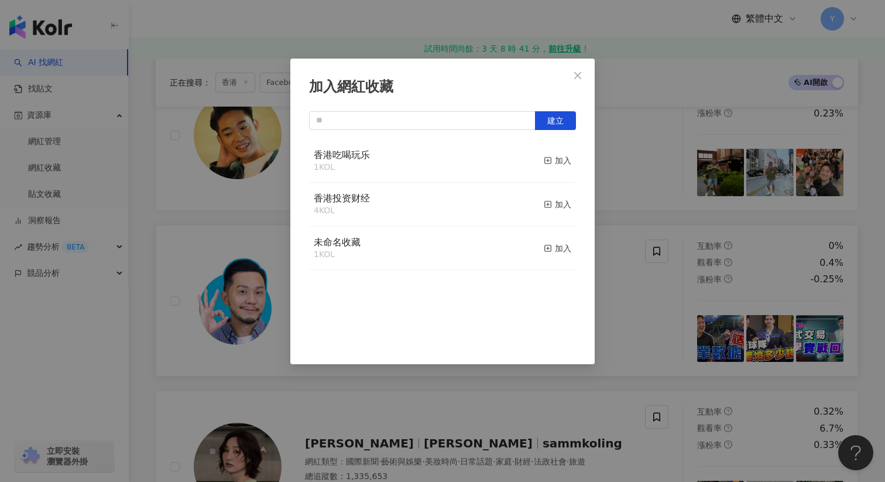
click at [474, 202] on div "香港投资财经 4 KOL 加入" at bounding box center [442, 205] width 267 height 44
click at [554, 200] on div "加入" at bounding box center [558, 204] width 28 height 13
click at [647, 301] on div "加入網紅收藏 建立 香港投资财经 5 KOL 已加入 香港吃喝玩乐 1 KOL 加入 未命名收藏 1 KOL 加入" at bounding box center [442, 241] width 885 height 482
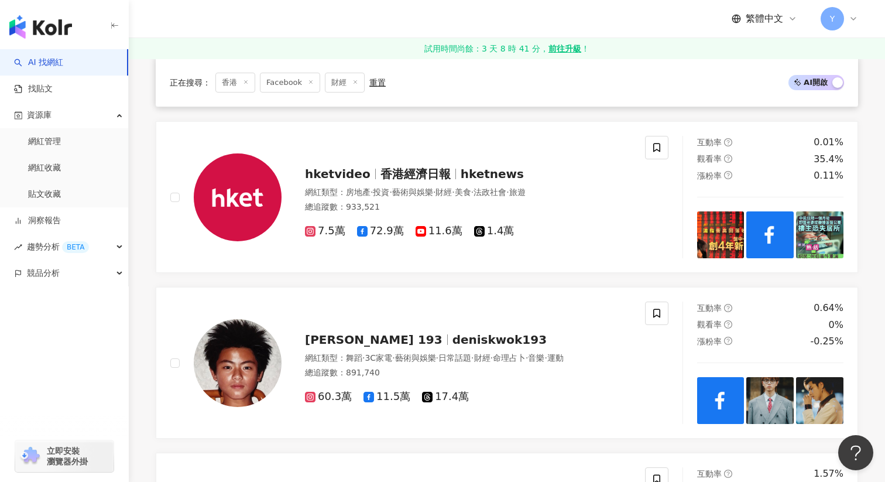
scroll to position [1387, 0]
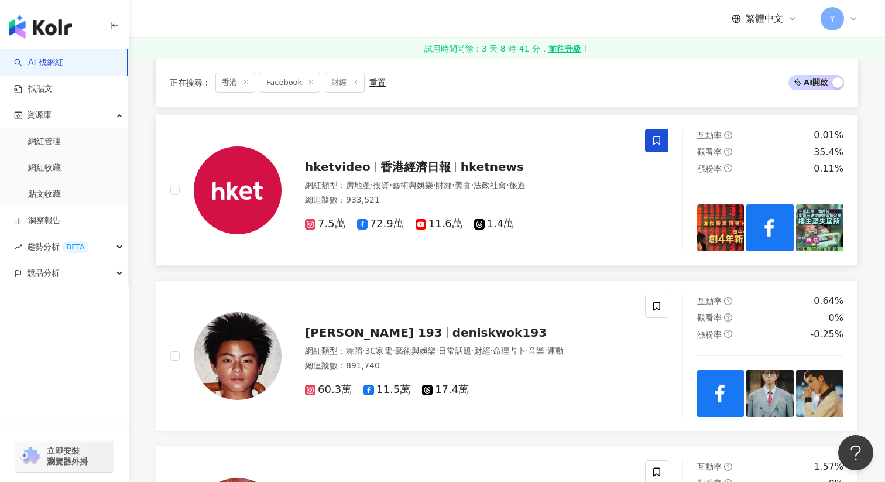
click at [653, 134] on span at bounding box center [656, 140] width 23 height 23
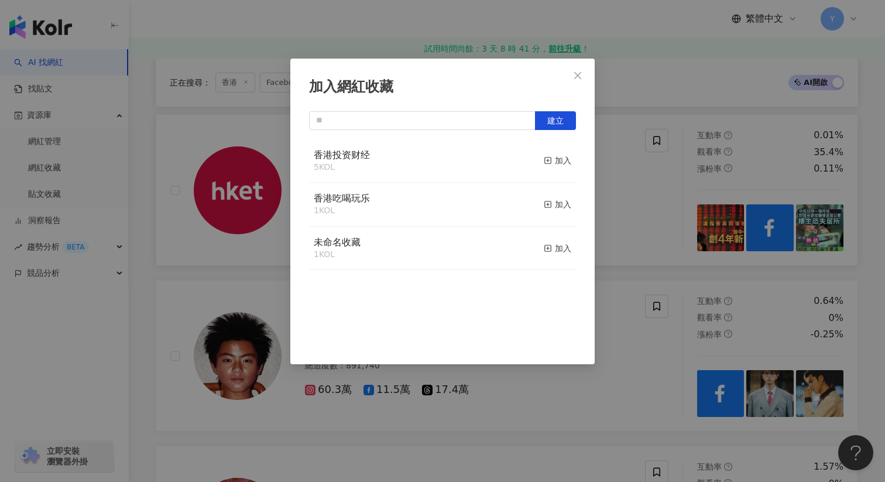
click at [451, 150] on div "香港投资财经 5 KOL 加入" at bounding box center [442, 161] width 267 height 44
click at [551, 155] on div "加入" at bounding box center [558, 160] width 28 height 13
click at [658, 203] on div "加入網紅收藏 建立 香港投资财经 6 KOL 已加入 香港吃喝玩乐 1 KOL 加入 未命名收藏 1 KOL 加入" at bounding box center [442, 241] width 885 height 482
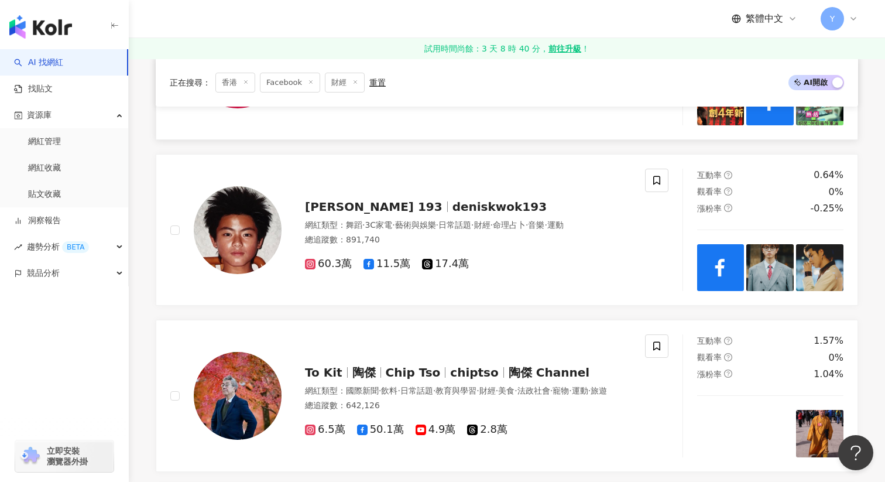
scroll to position [1511, 0]
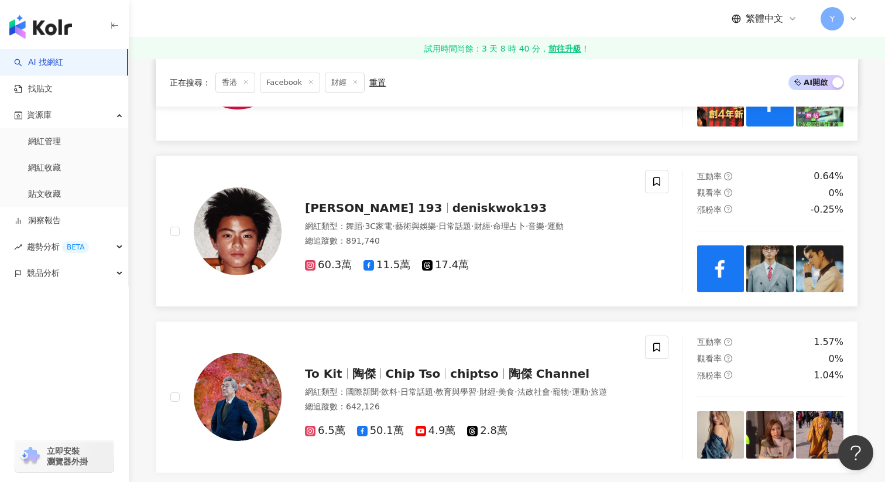
click at [771, 269] on img at bounding box center [770, 268] width 47 height 47
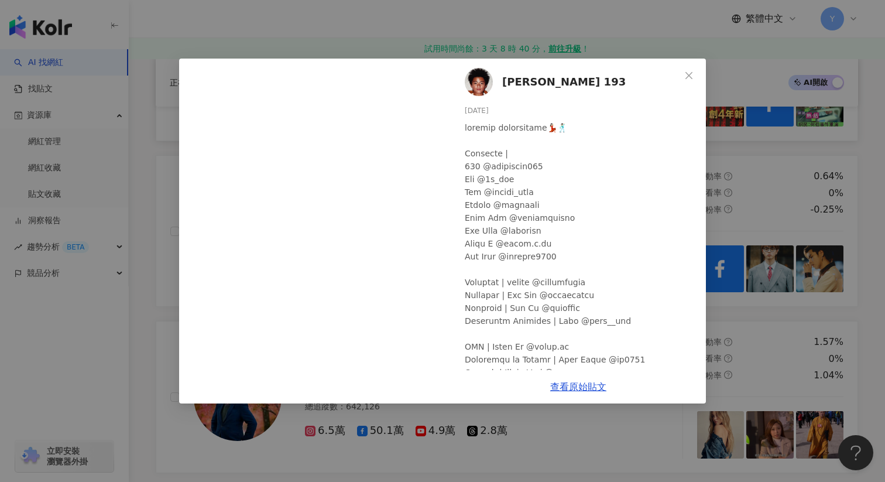
click at [834, 271] on div "郭嘉駿 Denis Kwok 193 2025/7/4 964 19 27 查看原始貼文" at bounding box center [442, 241] width 885 height 482
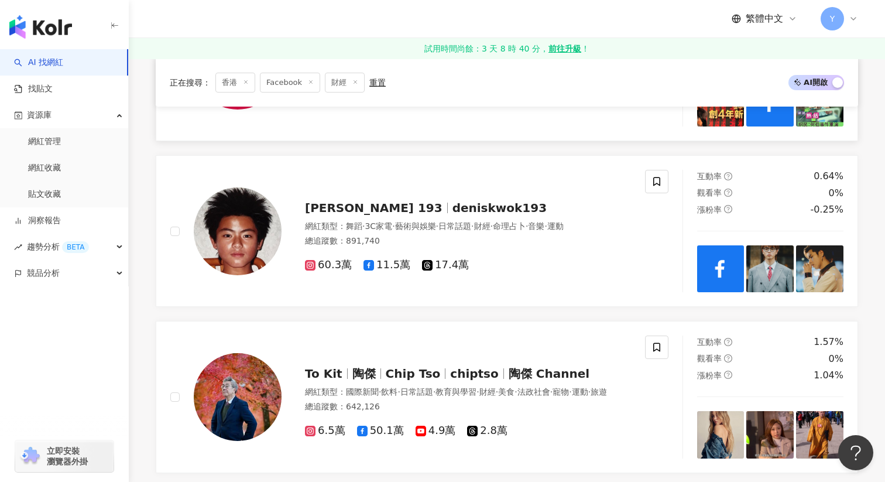
click at [834, 271] on img at bounding box center [819, 268] width 47 height 47
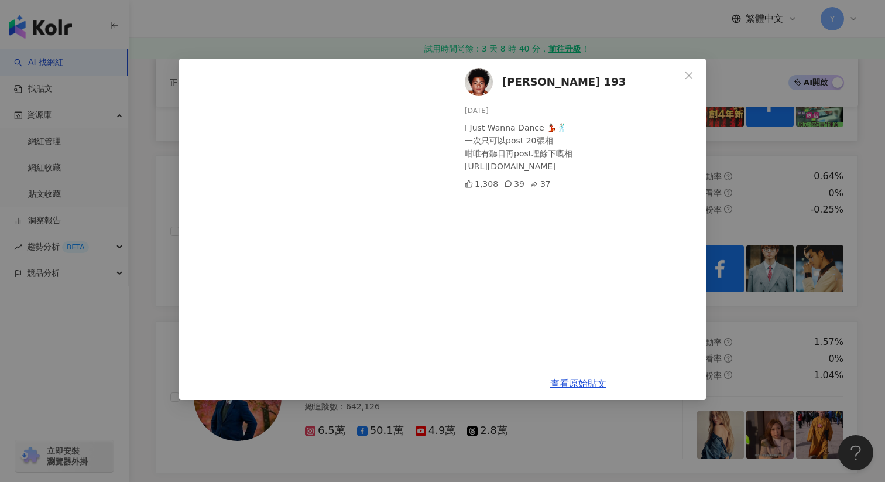
click at [772, 176] on div "郭嘉駿 Denis Kwok 193 2025/7/3 I Just Wanna Dance 💃🏻🕺🏻 一次只可以post 20張相 咁唯有聽日再post埋餘…" at bounding box center [442, 241] width 885 height 482
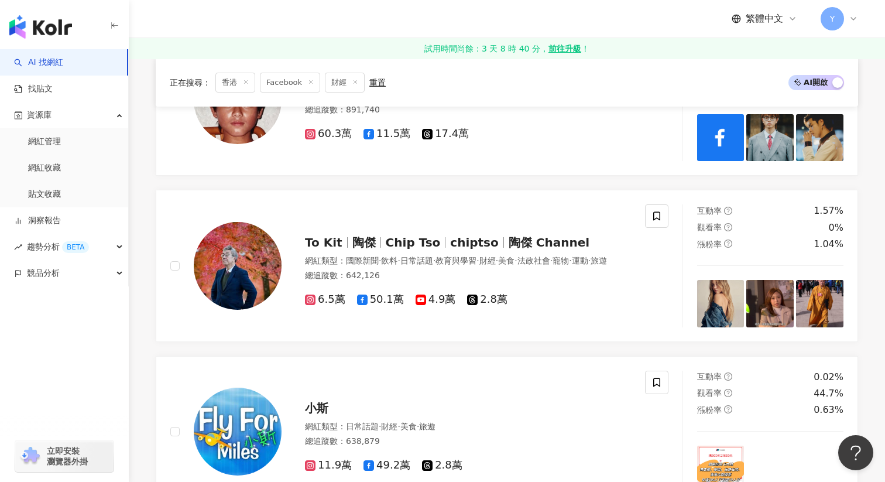
scroll to position [1646, 0]
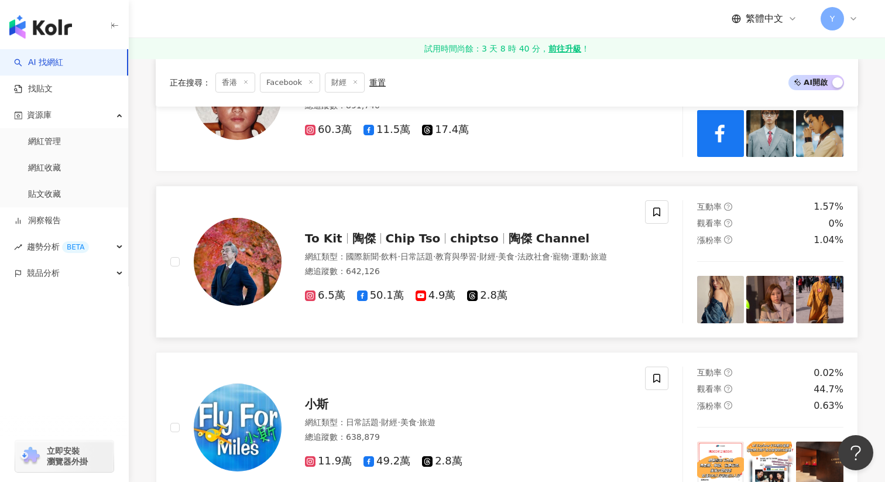
click at [768, 289] on img at bounding box center [770, 299] width 47 height 47
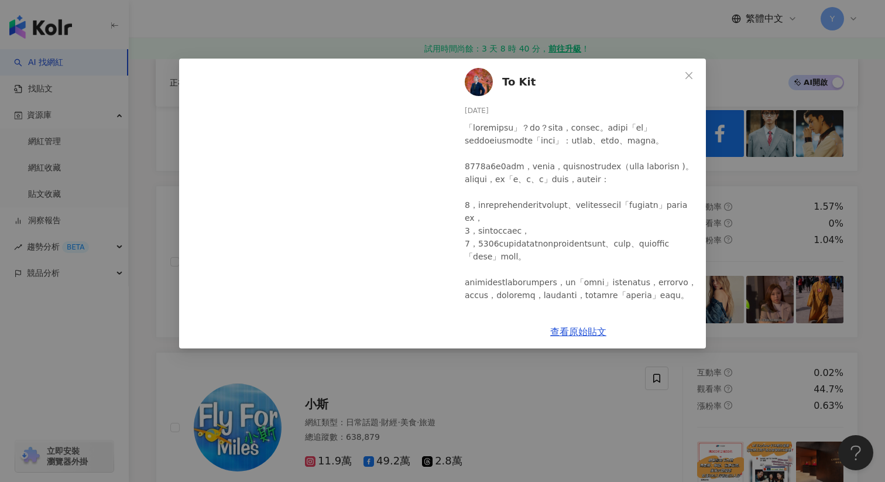
click at [770, 217] on div "To Kit 2025/8/2 1.5萬 1,196 723 查看原始貼文" at bounding box center [442, 241] width 885 height 482
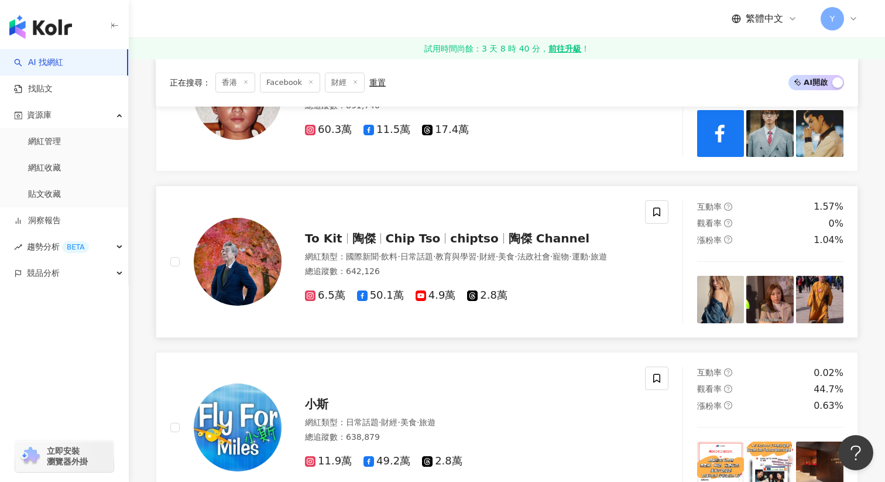
click at [824, 300] on img at bounding box center [819, 299] width 47 height 47
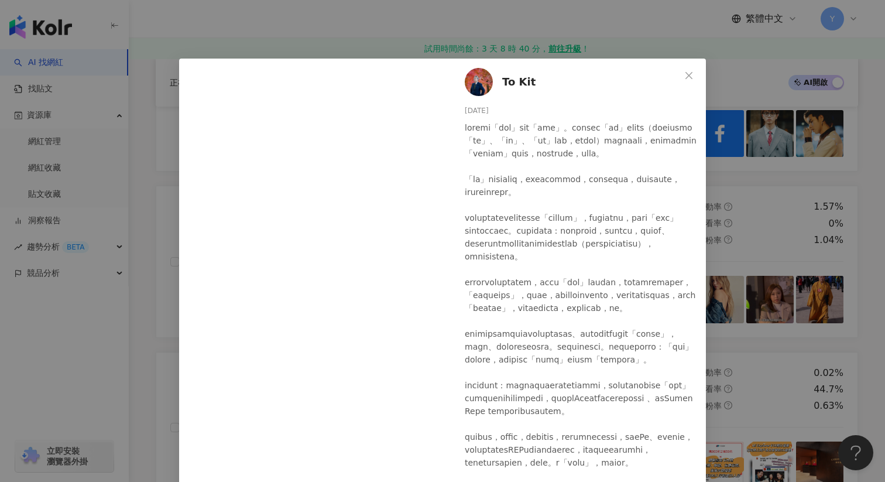
click at [867, 251] on div "To Kit 2025/7/28 3,983 368 381 查看原始貼文" at bounding box center [442, 241] width 885 height 482
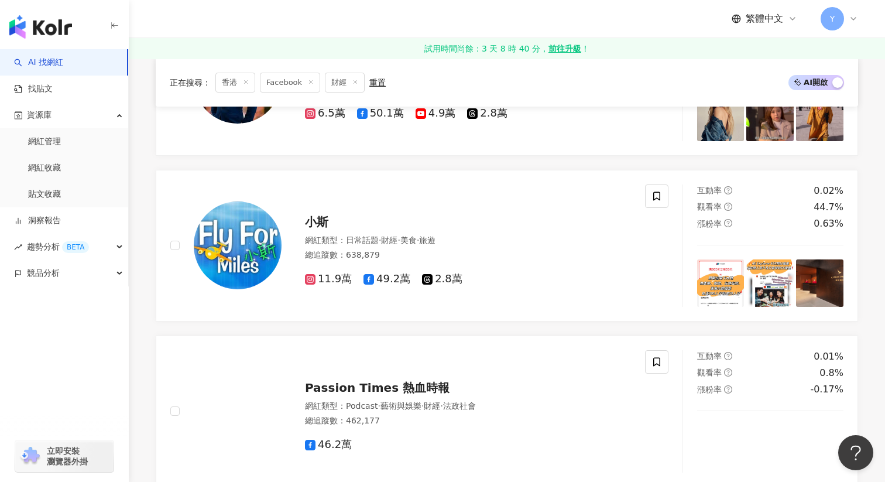
scroll to position [1827, 0]
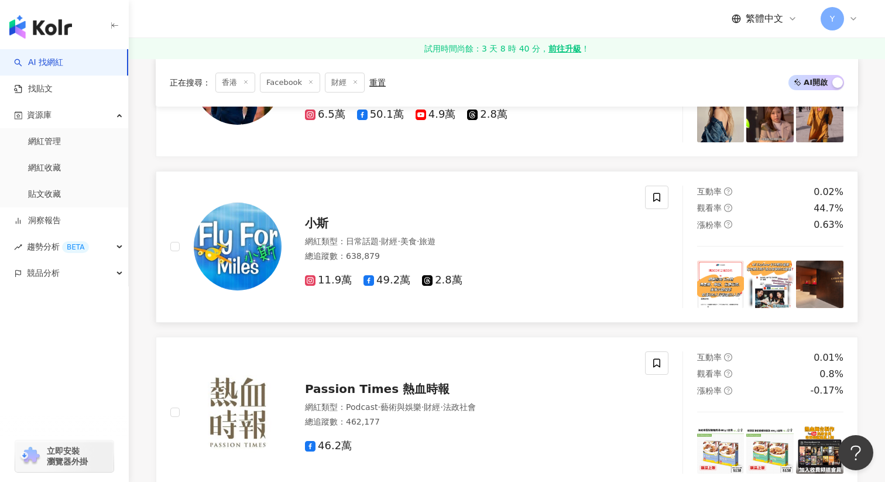
click at [714, 273] on img at bounding box center [720, 284] width 47 height 47
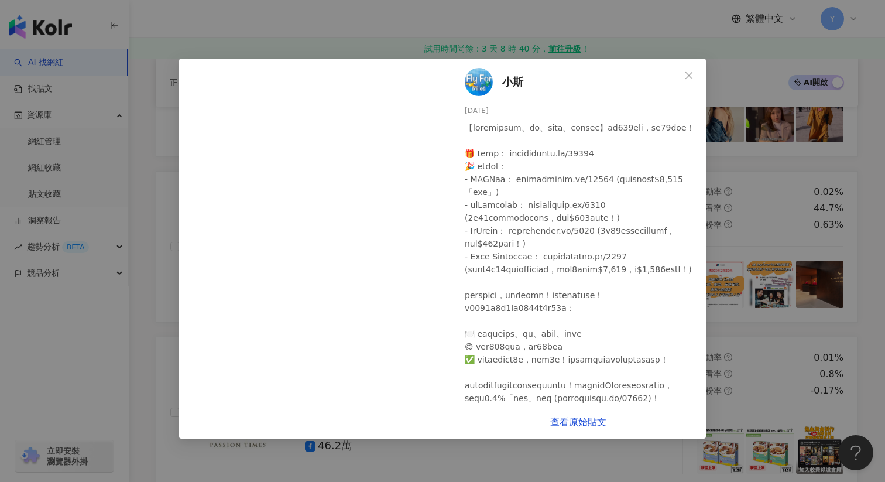
click at [762, 198] on div "小斯 2025/8/17 21 2 1 查看原始貼文" at bounding box center [442, 241] width 885 height 482
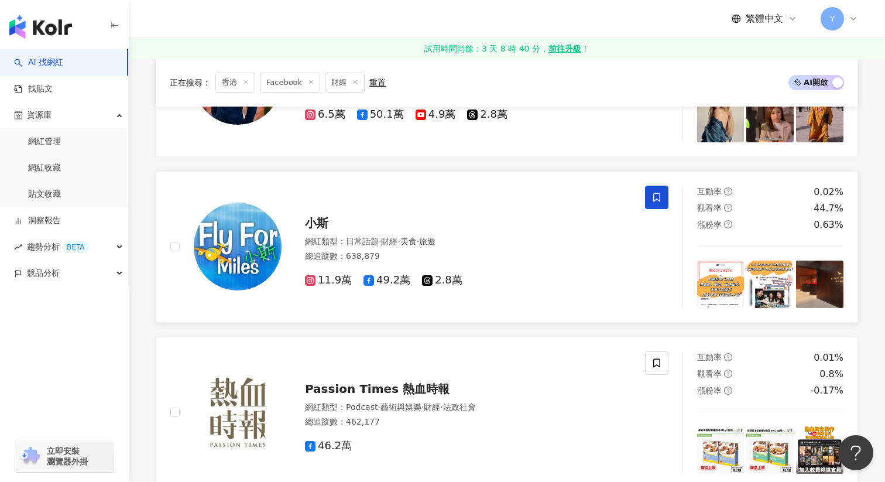
click at [653, 204] on span at bounding box center [656, 197] width 23 height 23
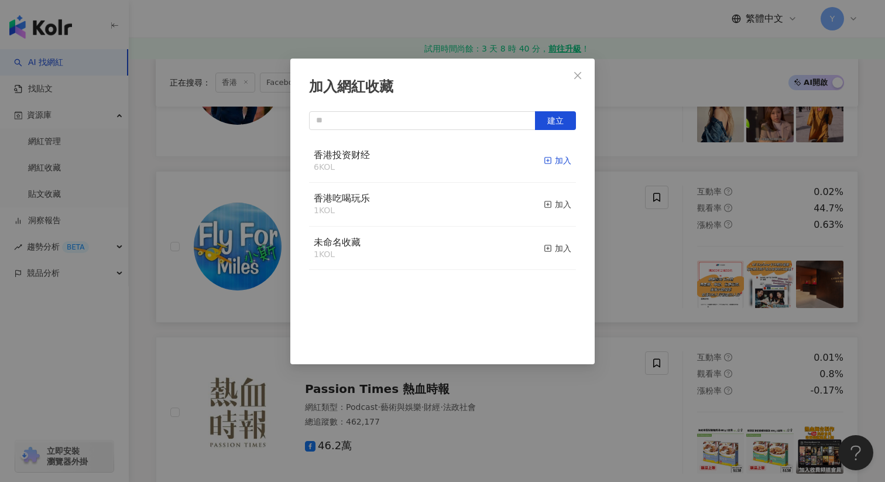
click at [569, 166] on div "加入" at bounding box center [558, 160] width 28 height 13
click at [673, 225] on div "加入網紅收藏 建立 香港投资财经 7 KOL 已加入 香港吃喝玩乐 1 KOL 加入 未命名收藏 1 KOL 加入" at bounding box center [442, 241] width 885 height 482
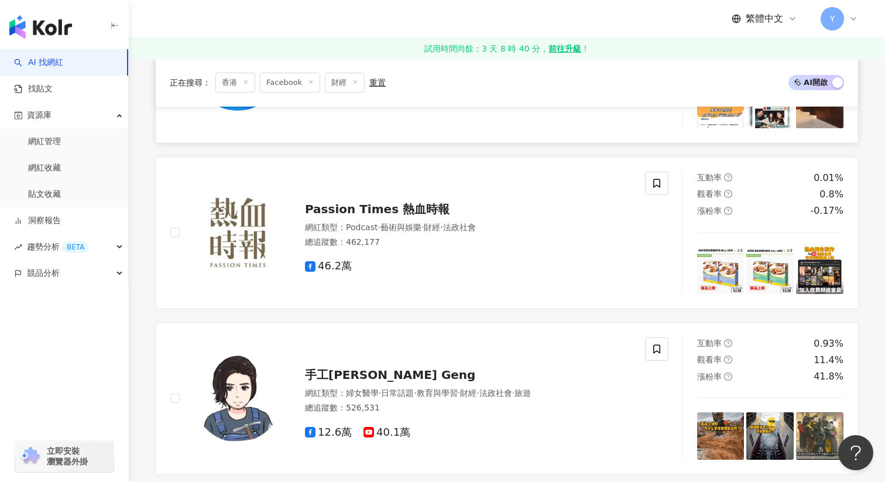
scroll to position [2006, 0]
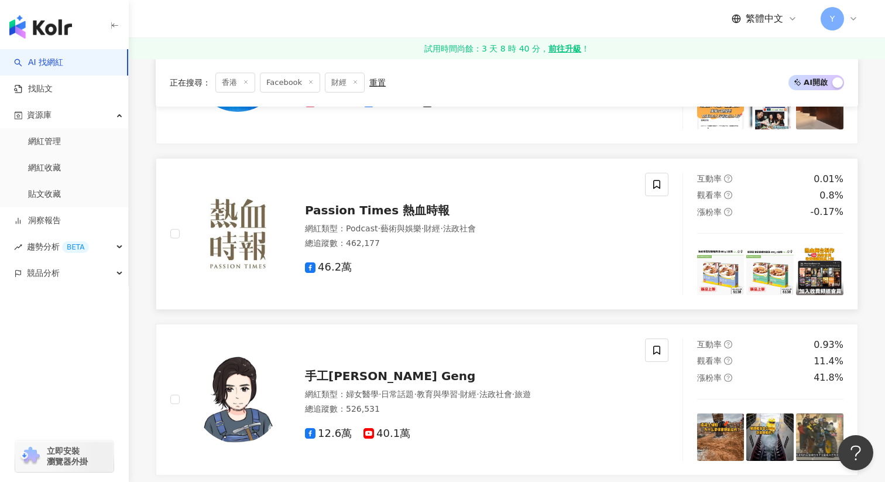
click at [726, 262] on img at bounding box center [720, 271] width 47 height 47
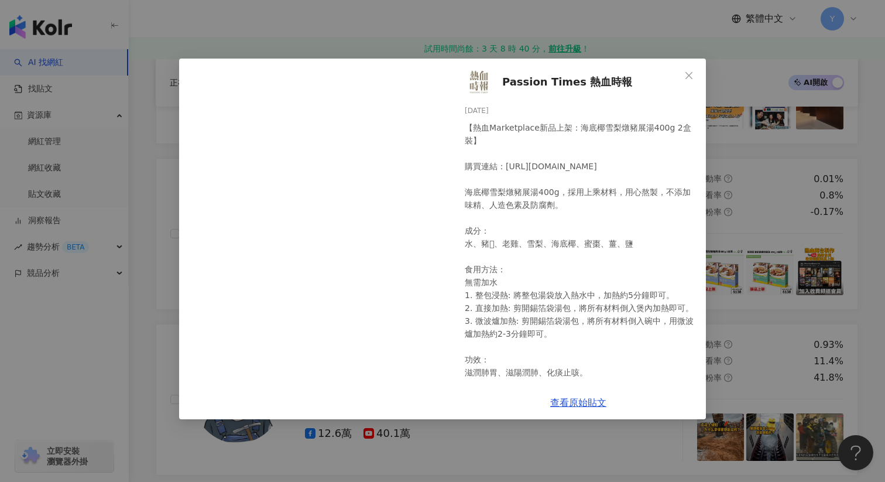
click at [768, 197] on div "Passion Times 熱血時報 2025/8/12 【熱血Marketplace新品上架：海底椰雪梨燉豬展湯400g 2盒裝】 購買連結：https:/…" at bounding box center [442, 241] width 885 height 482
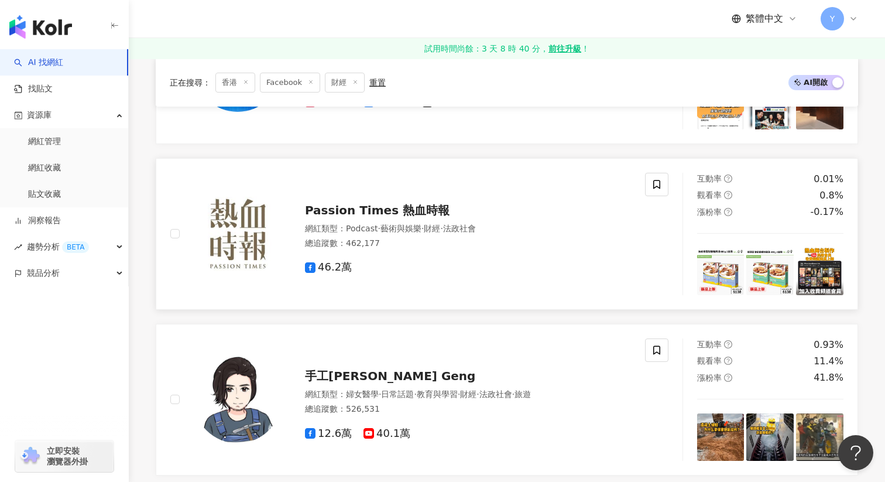
click at [778, 278] on img at bounding box center [770, 271] width 47 height 47
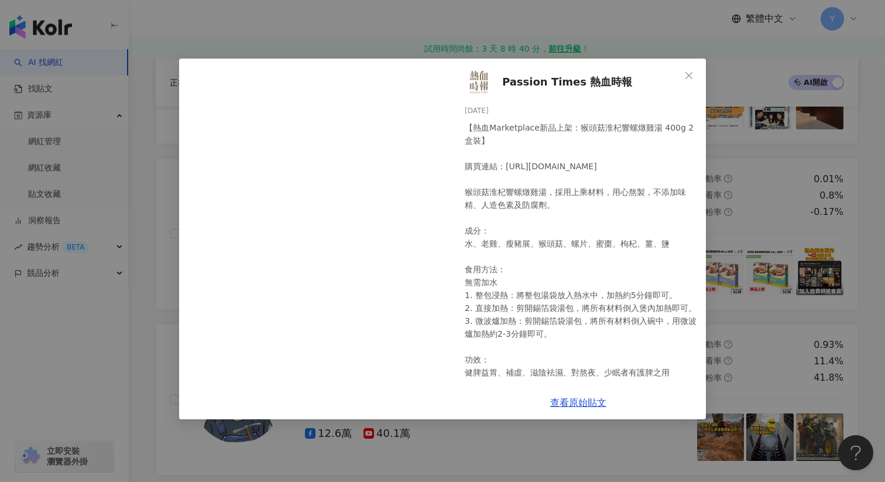
click at [791, 212] on div "Passion Times 熱血時報 2025/8/12 【熱血Marketplace新品上架：猴頭菇淮杞響螺燉雞湯 400g 2盒裝】 購買連結：https…" at bounding box center [442, 241] width 885 height 482
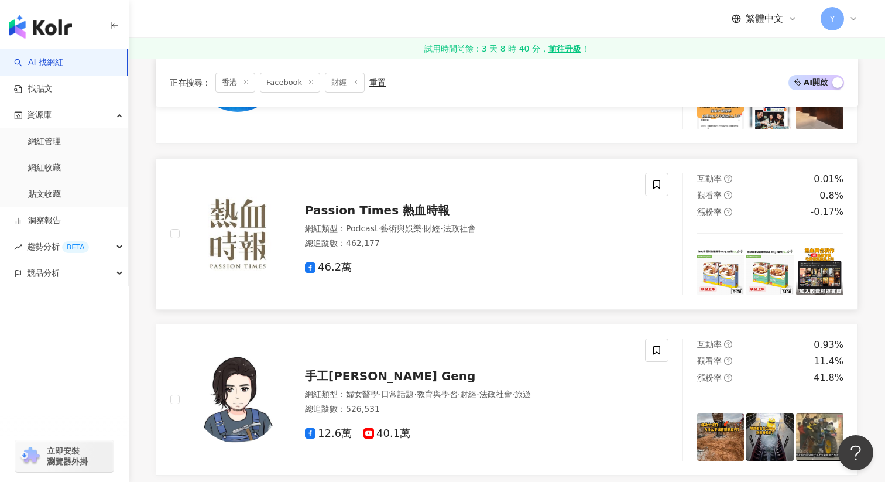
click at [824, 270] on img at bounding box center [819, 271] width 47 height 47
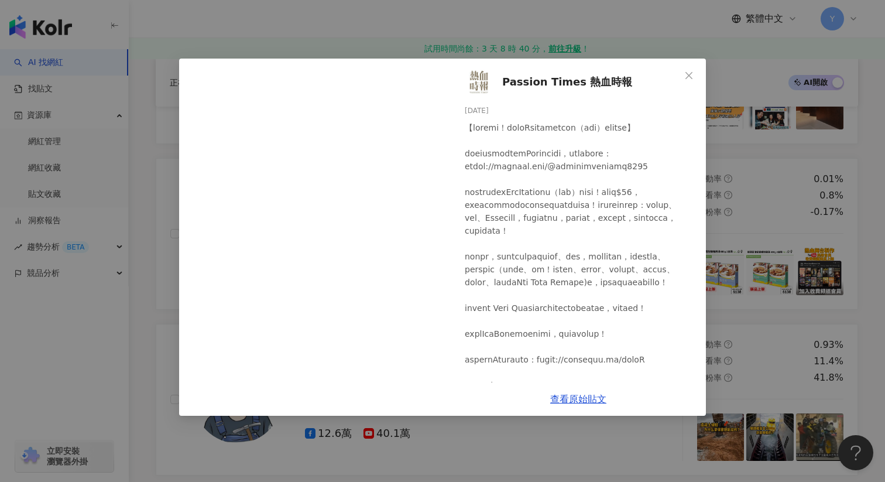
click at [796, 207] on div "Passion Times 熱血時報 2025/8/12 5 1 58 查看原始貼文" at bounding box center [442, 241] width 885 height 482
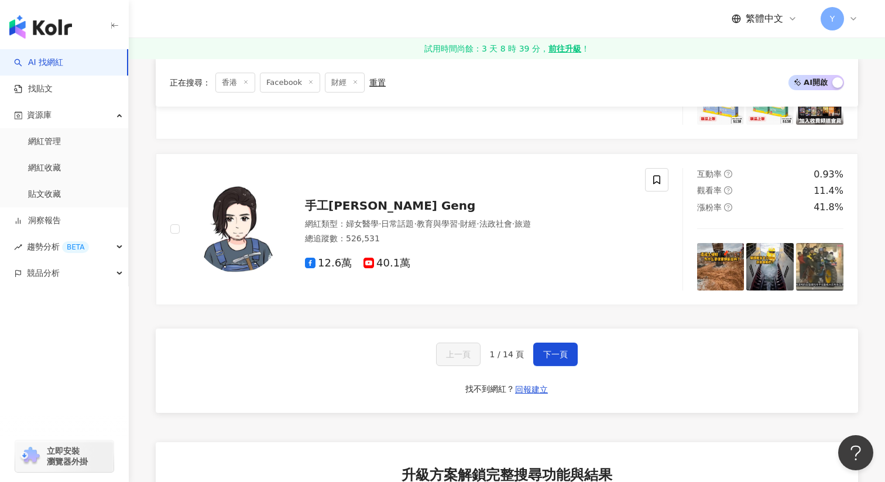
scroll to position [2175, 0]
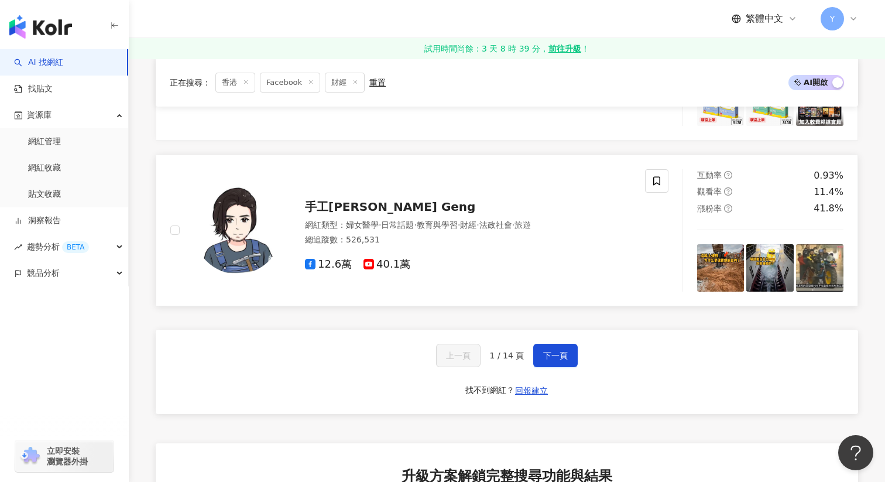
click at [713, 263] on img at bounding box center [720, 267] width 47 height 47
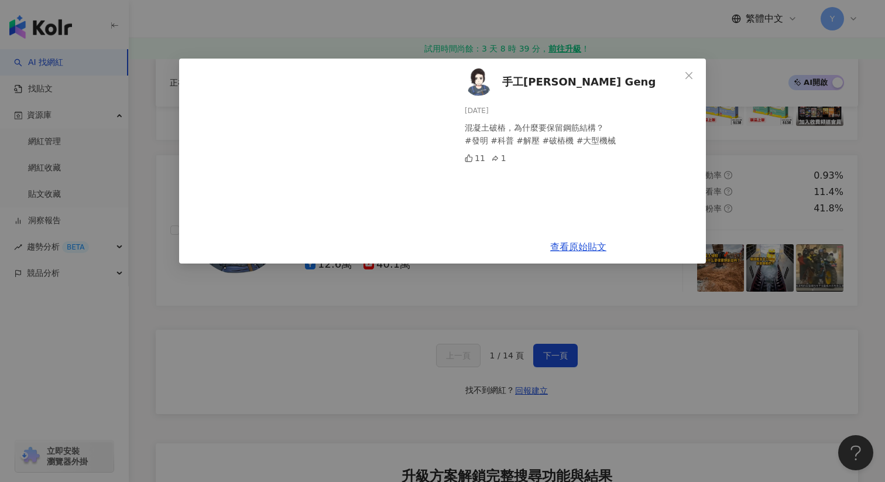
click at [757, 213] on div "手工耿Handy Geng 2025/8/20 混凝土破樁，為什麼要保留鋼筋結構？ #發明 #科普 #解壓 #破樁機 #大型機械 11 1 查看原始貼文" at bounding box center [442, 241] width 885 height 482
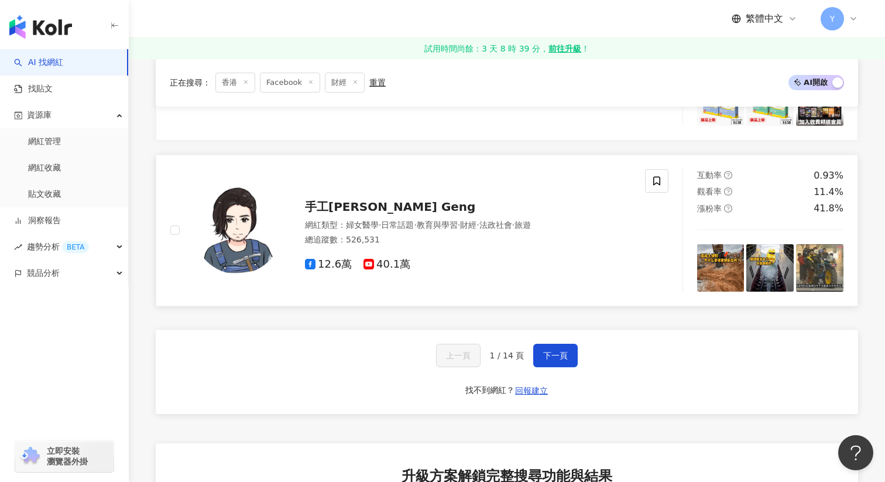
click at [770, 258] on img at bounding box center [770, 267] width 47 height 47
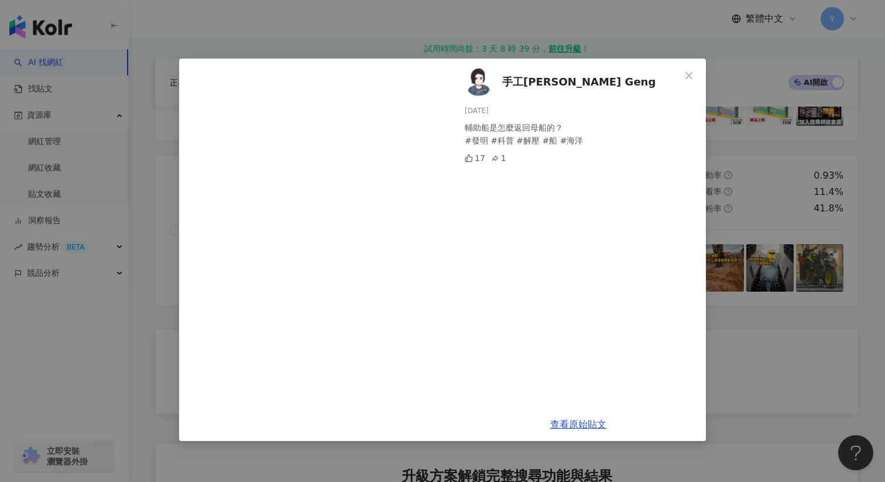
click at [768, 204] on div "手工耿Handy Geng 2025/8/20 輔助船是怎麼返回母船的？ #發明 #科普 #解壓 #船 #海洋 17 1 查看原始貼文" at bounding box center [442, 241] width 885 height 482
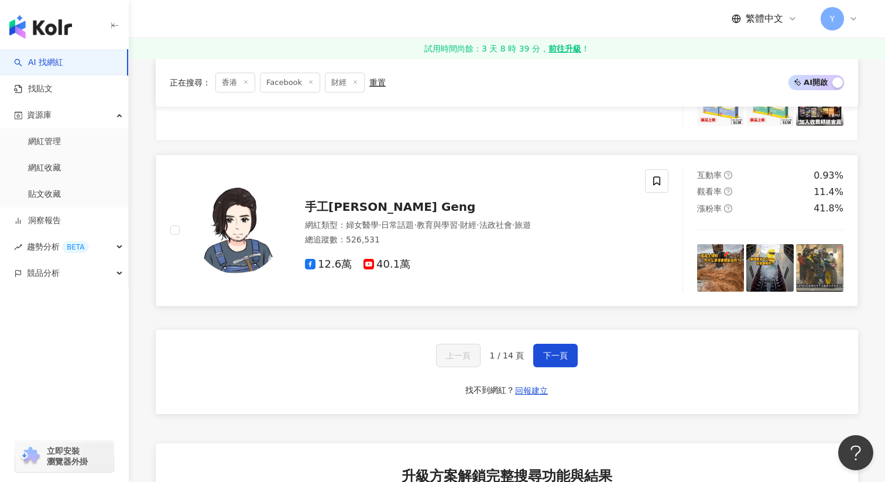
click at [821, 262] on img at bounding box center [819, 267] width 47 height 47
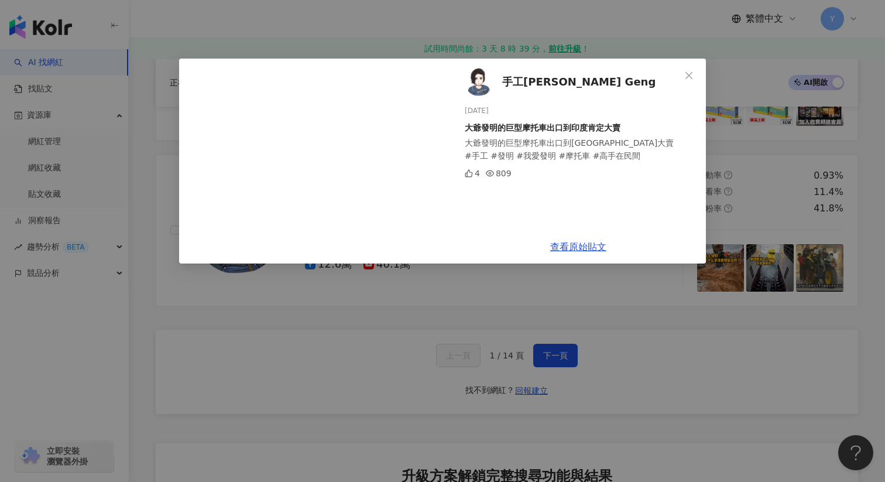
click at [783, 172] on div "手工耿Handy Geng 2025/8/20 大爺發明的巨型摩托車出口到印度肯定大賣 大爺發明的巨型摩托車出口到印度肯定大賣 #手工 #發明 #我愛發明 #…" at bounding box center [442, 241] width 885 height 482
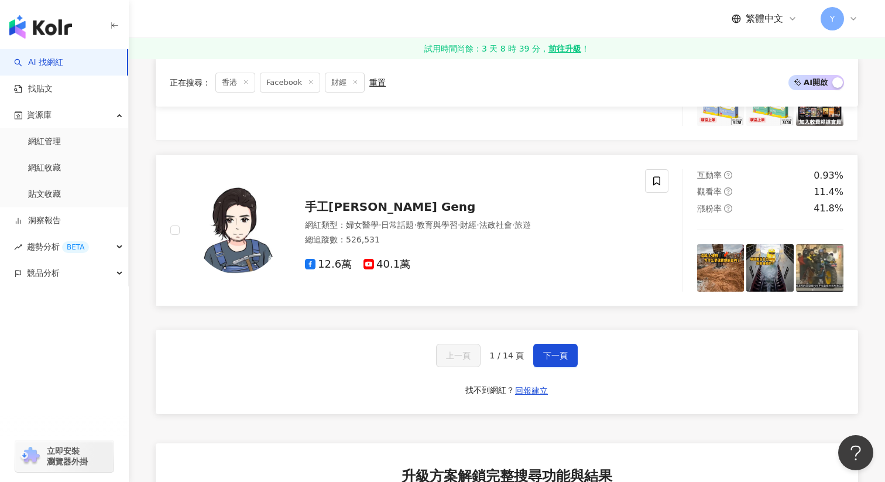
click at [815, 270] on img at bounding box center [819, 267] width 47 height 47
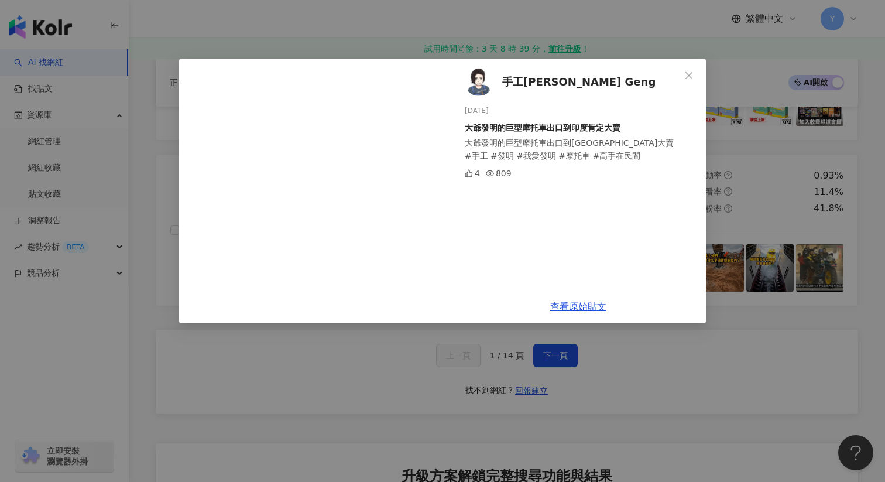
click at [795, 187] on div "手工耿Handy Geng 2025/8/20 大爺發明的巨型摩托車出口到印度肯定大賣 大爺發明的巨型摩托車出口到印度肯定大賣 #手工 #發明 #我愛發明 #…" at bounding box center [442, 241] width 885 height 482
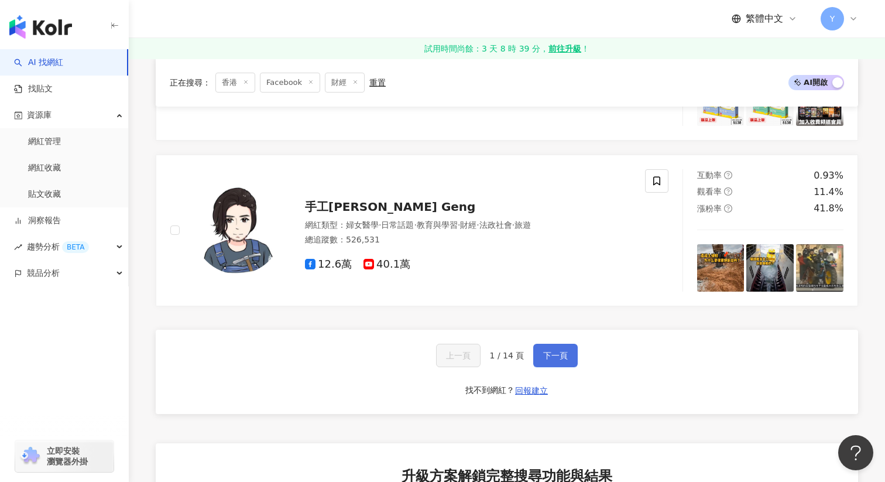
click at [568, 352] on button "下一頁" at bounding box center [555, 355] width 44 height 23
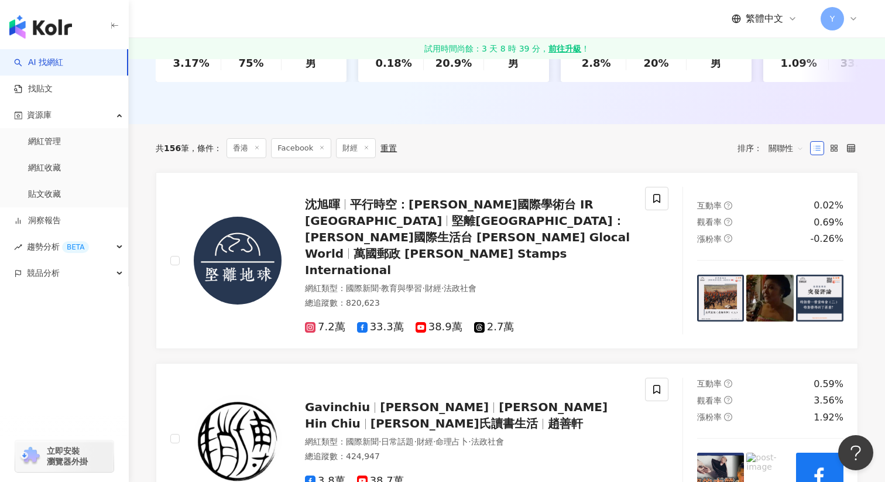
scroll to position [334, 0]
click at [713, 289] on img at bounding box center [720, 298] width 47 height 47
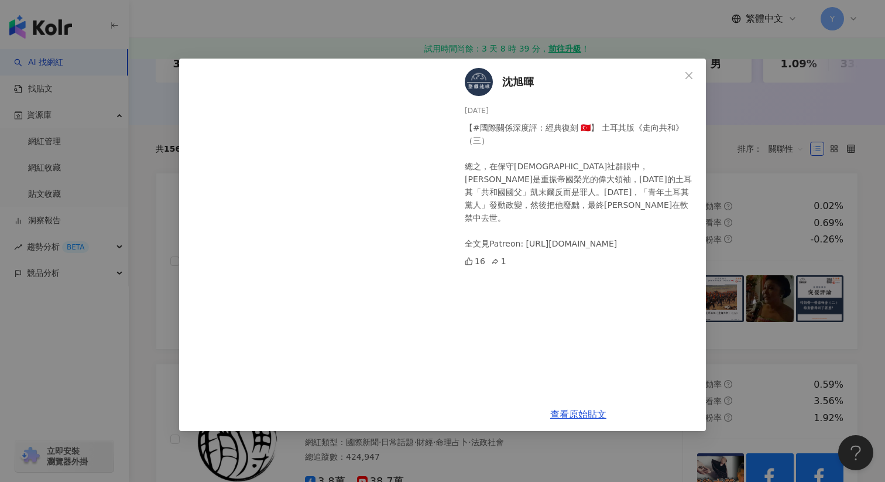
click at [784, 211] on div "沈旭暉 2025/8/17 【#國際關係深度評：經典復刻 🇹🇷】 土耳其版《走向共和》（三） 總之，在保守穆斯林社群眼中，哈米德二世是重振帝國榮光的偉大領袖，…" at bounding box center [442, 241] width 885 height 482
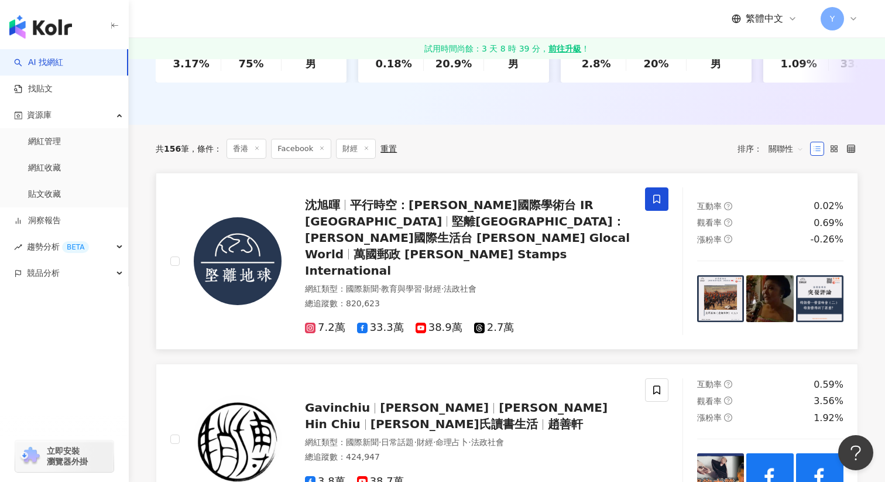
click at [656, 191] on span at bounding box center [656, 198] width 23 height 23
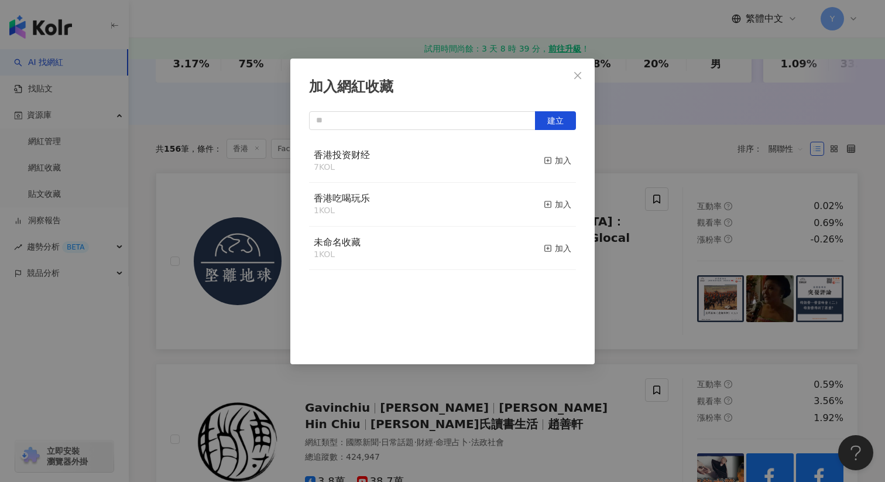
click at [441, 162] on div "香港投资财经 7 KOL 加入" at bounding box center [442, 161] width 267 height 44
click at [553, 167] on button "加入" at bounding box center [558, 161] width 28 height 25
click at [630, 255] on div "加入網紅收藏 建立 香港投资财经 8 KOL 已加入 香港吃喝玩乐 1 KOL 加入 未命名收藏 1 KOL 加入" at bounding box center [442, 241] width 885 height 482
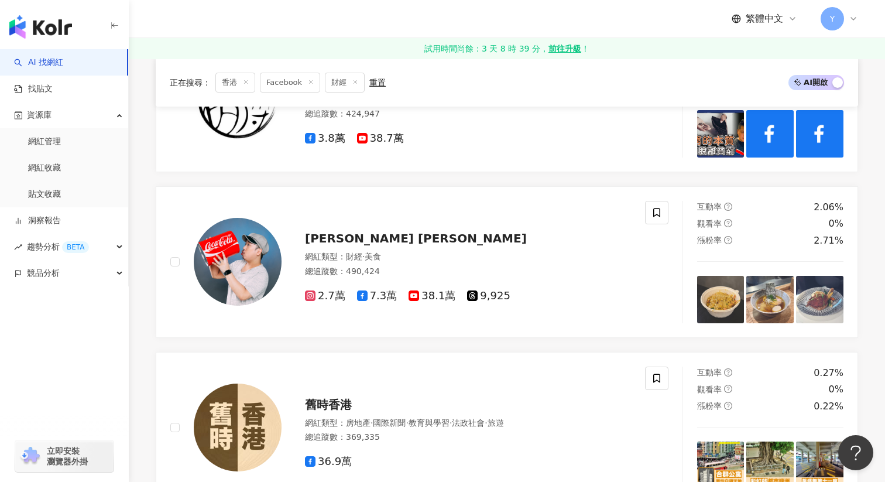
scroll to position [686, 0]
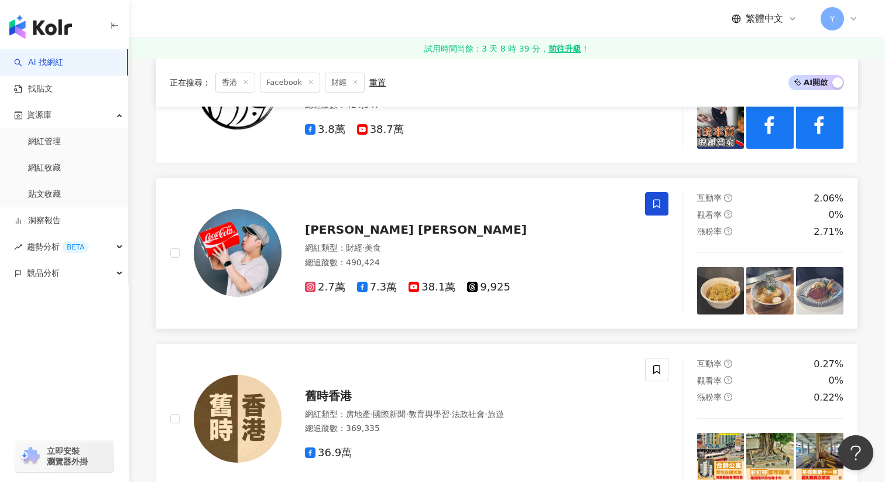
click at [659, 199] on icon at bounding box center [656, 203] width 7 height 9
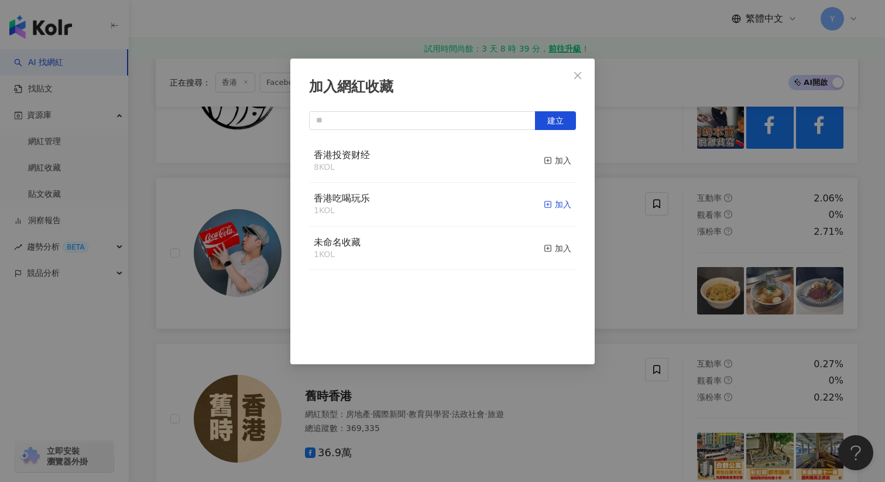
click at [560, 204] on div "加入" at bounding box center [558, 204] width 28 height 13
click at [672, 261] on div "加入網紅收藏 建立 香港吃喝玩乐 2 KOL 已加入 香港投资财经 8 KOL 加入 未命名收藏 1 KOL 加入" at bounding box center [442, 241] width 885 height 482
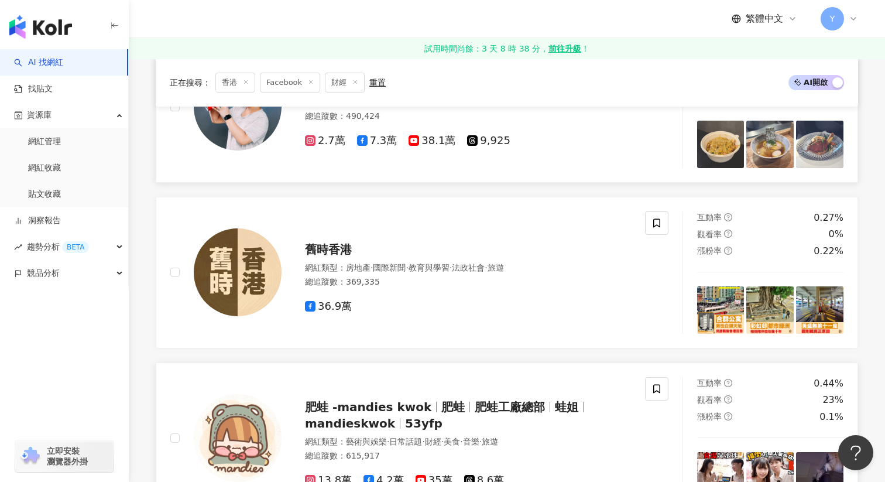
scroll to position [902, 0]
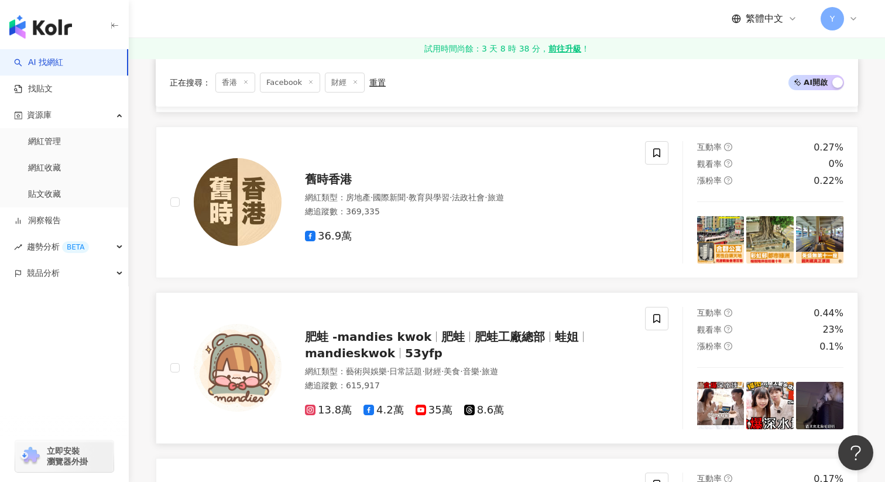
click at [721, 382] on img at bounding box center [720, 405] width 47 height 47
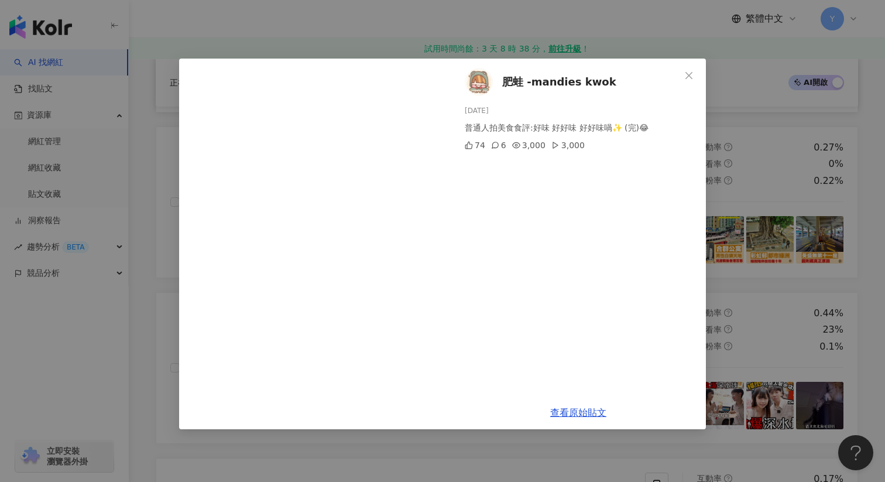
click at [632, 348] on div "肥蛙 -mandies kwok 2025/7/16 普通人拍美食食評:好味 好好味 好好味喎✨ (完)😂 74 6 3,000 3,000" at bounding box center [578, 227] width 255 height 337
click at [754, 280] on div "肥蛙 -mandies kwok 2025/7/16 普通人拍美食食評:好味 好好味 好好味喎✨ (完)😂 74 6 3,000 3,000 查看原始貼文" at bounding box center [442, 241] width 885 height 482
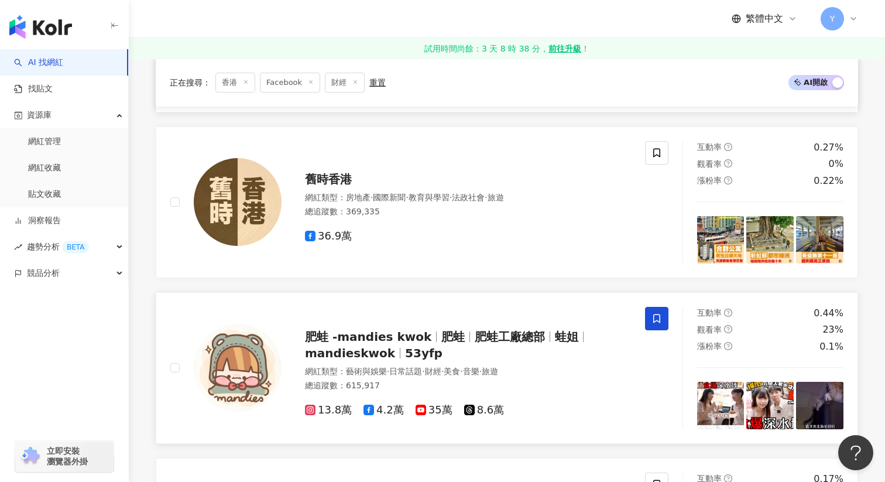
click at [655, 314] on icon at bounding box center [656, 318] width 7 height 9
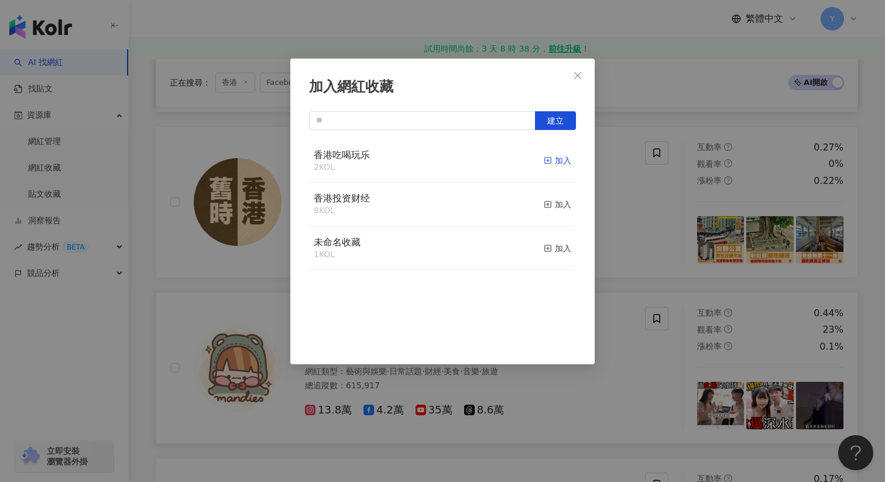
click at [559, 159] on div "加入" at bounding box center [558, 160] width 28 height 13
click at [650, 205] on div "加入網紅收藏 建立" at bounding box center [442, 241] width 885 height 482
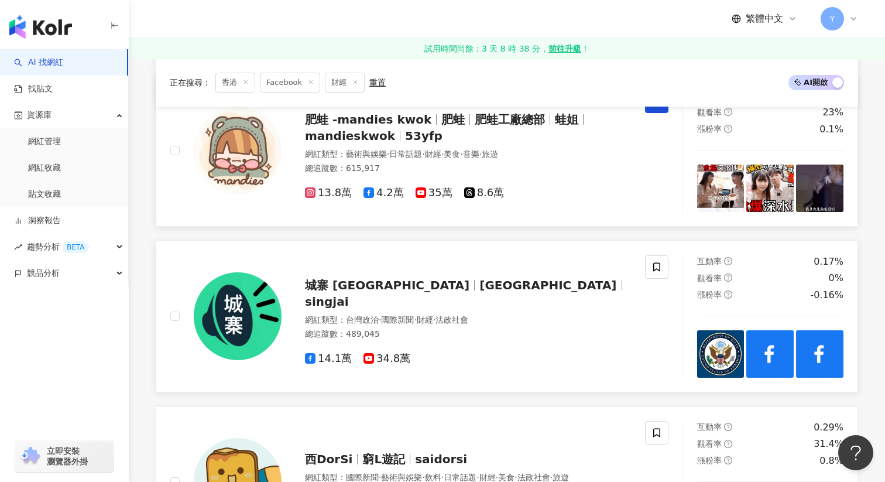
scroll to position [1122, 0]
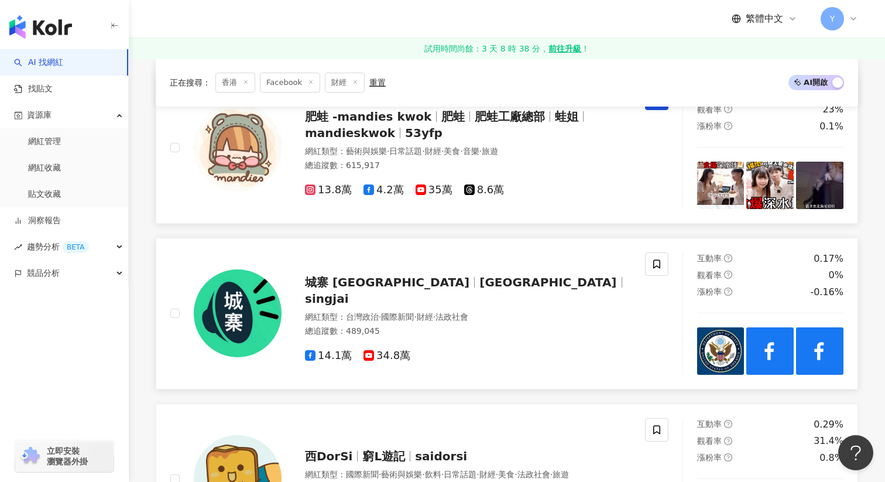
click at [733, 337] on img at bounding box center [720, 350] width 47 height 47
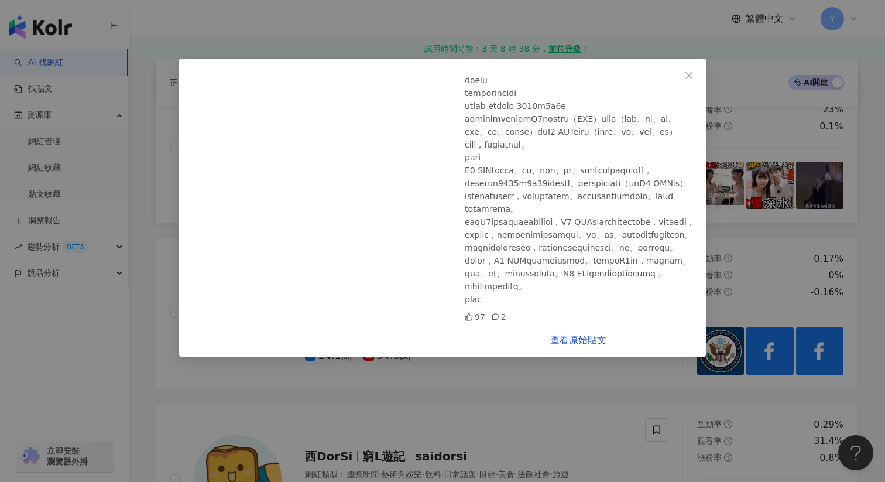
scroll to position [0, 0]
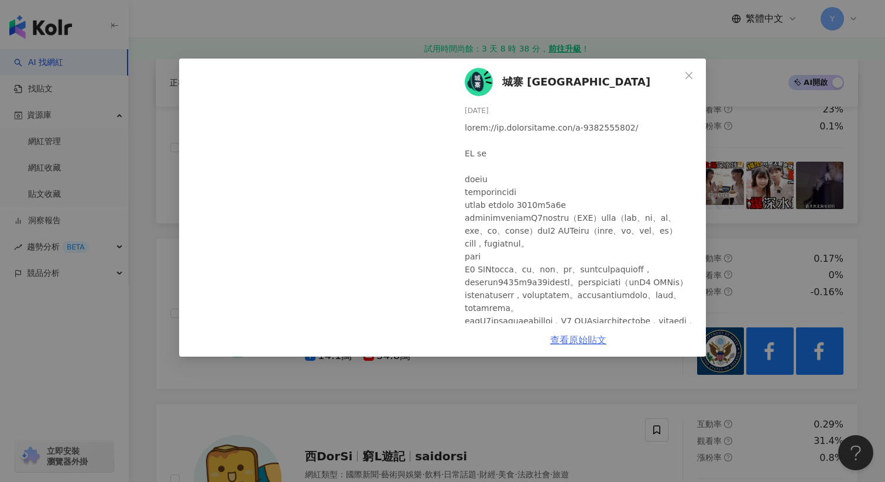
click at [587, 343] on link "查看原始貼文" at bounding box center [578, 339] width 56 height 11
click at [790, 177] on div "城寨 Singjai 2025/8/9 97 2 查看原始貼文" at bounding box center [442, 241] width 885 height 482
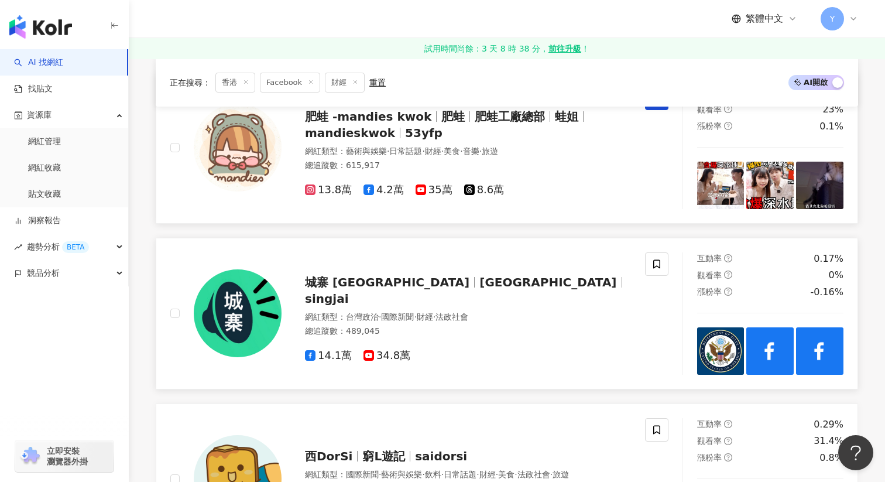
click at [775, 327] on img at bounding box center [770, 350] width 47 height 47
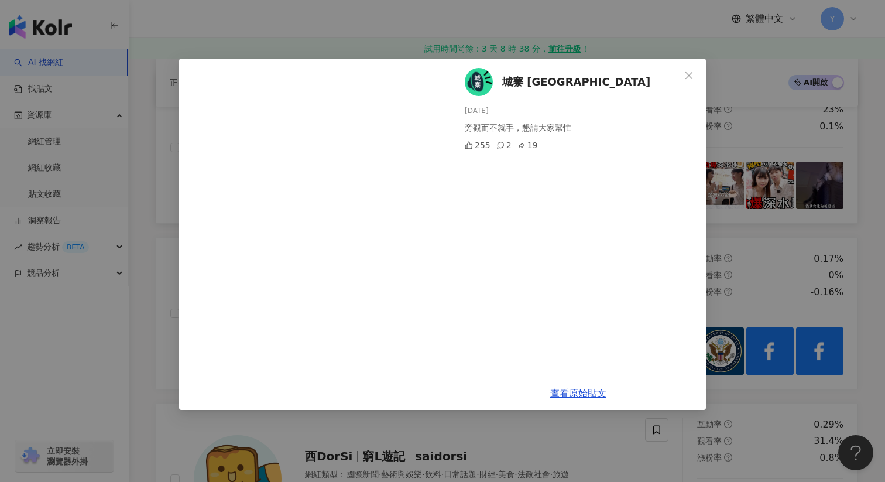
click at [759, 237] on div "城寨 Singjai 2025/8/5 旁觀而不就手，懇請大家幫忙 255 2 19 查看原始貼文" at bounding box center [442, 241] width 885 height 482
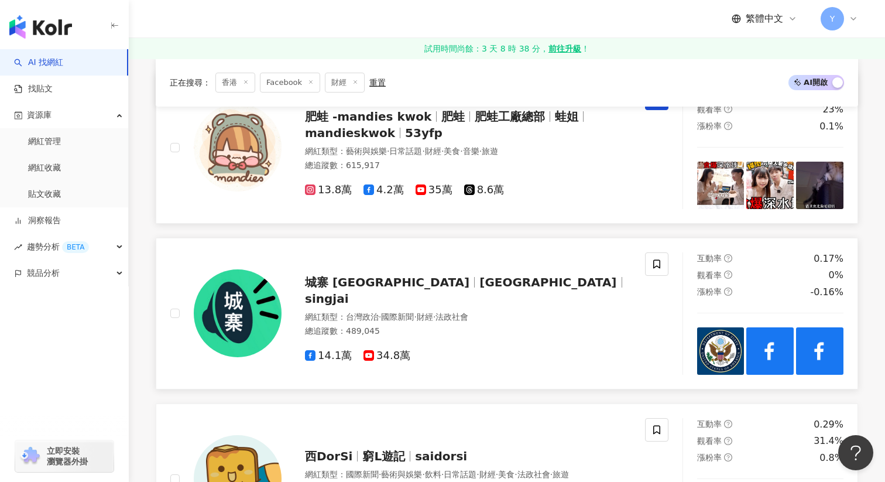
click at [819, 327] on img at bounding box center [819, 350] width 47 height 47
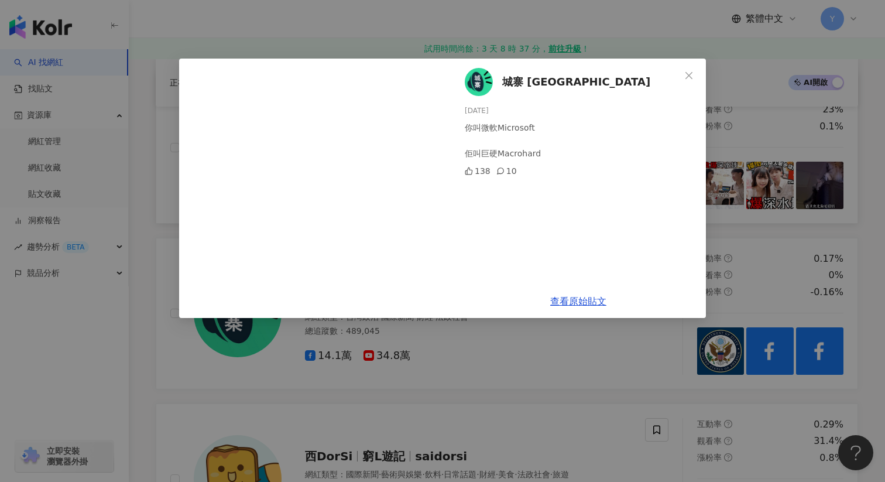
click at [762, 221] on div "城寨 Singjai 2025/8/4 你叫微軟Microsoft 佢叫巨硬Macrohard 138 10 查看原始貼文" at bounding box center [442, 241] width 885 height 482
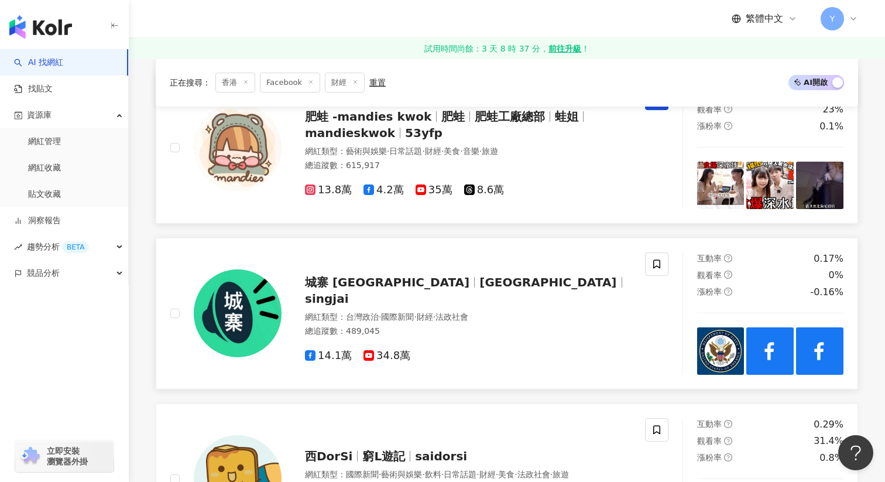
click at [376, 275] on span "城寨 Singjai" at bounding box center [392, 282] width 174 height 14
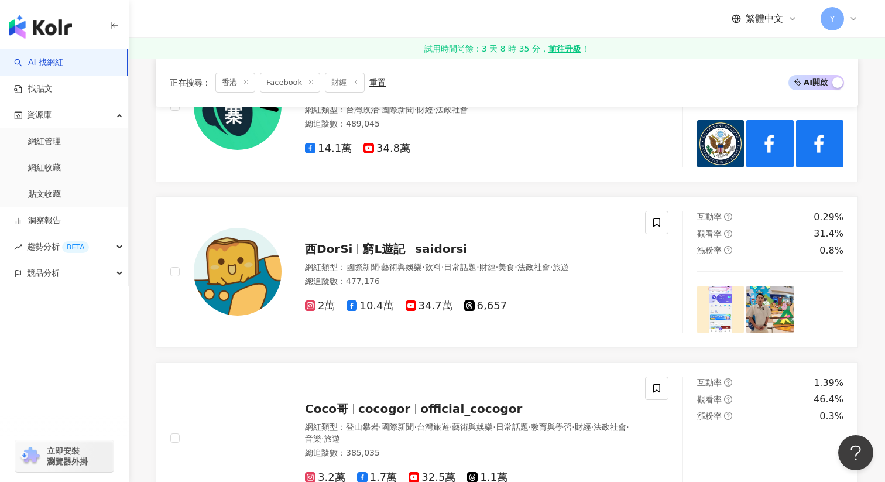
scroll to position [1331, 0]
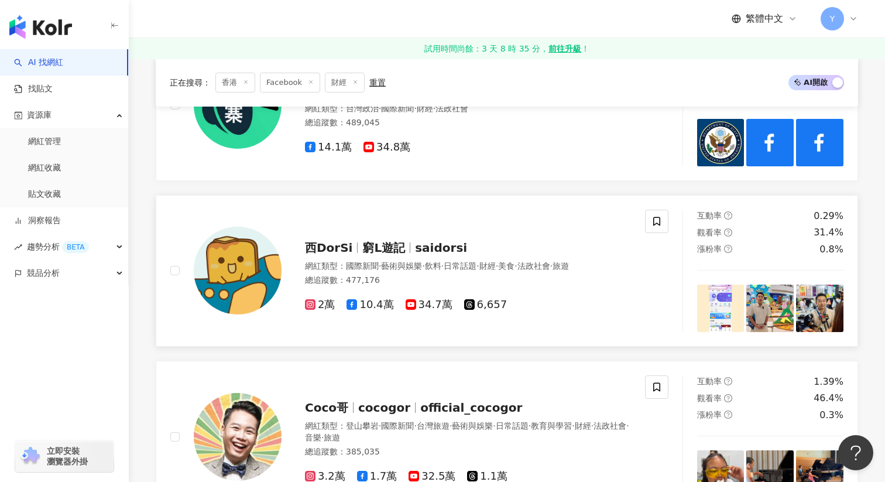
click at [717, 285] on img at bounding box center [720, 308] width 47 height 47
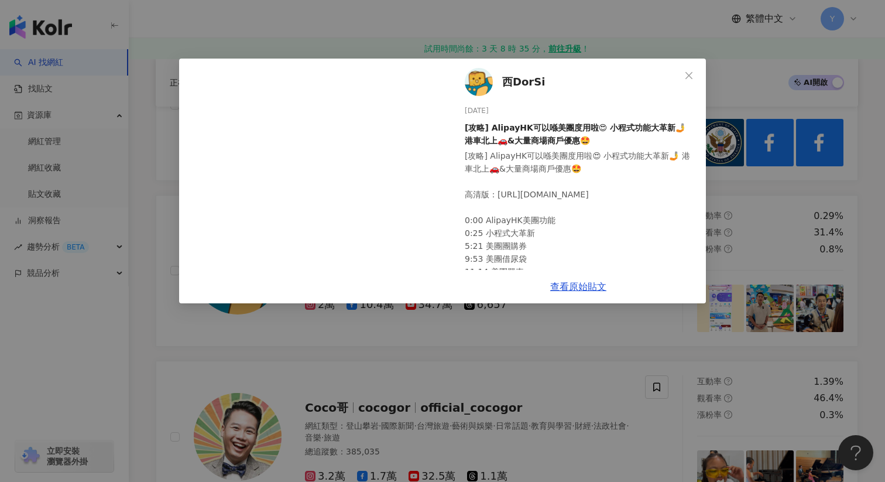
click at [751, 218] on div "西DorSi 2025/8/15 [攻略] AlipayHK可以喺美團度用啦😍 小程式功能大革新🤳 港車北上🚗&大量商場商戶優惠🤩 [攻略] AlipayHK…" at bounding box center [442, 241] width 885 height 482
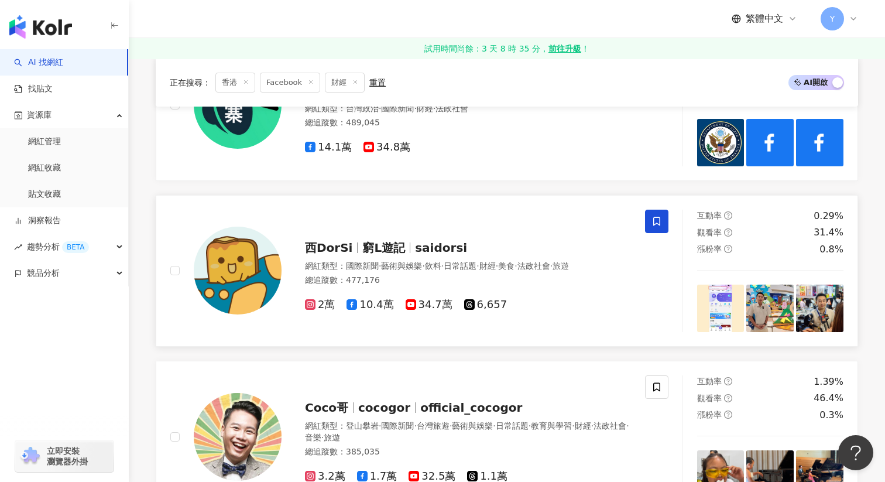
click at [654, 216] on icon at bounding box center [657, 221] width 11 height 11
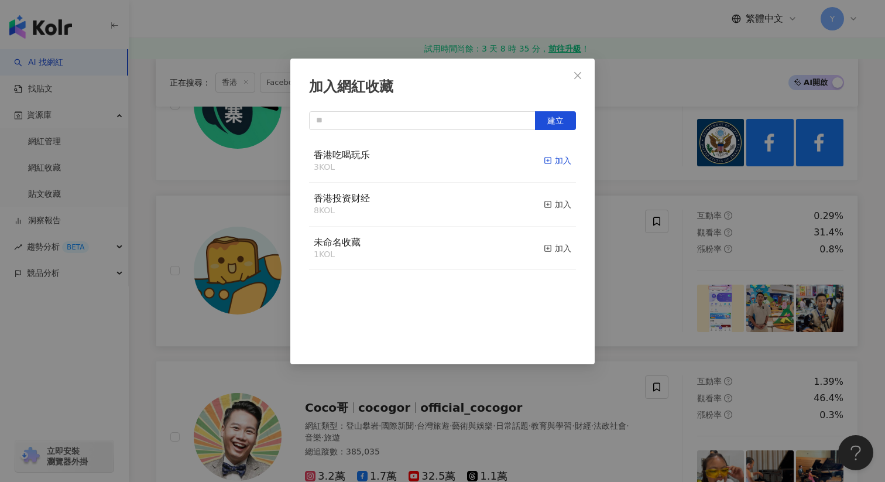
click at [561, 154] on div "加入" at bounding box center [558, 160] width 28 height 13
click at [613, 172] on div "加入網紅收藏 建立 香港吃喝玩乐 4 KOL 已加入 香港投资财经 8 KOL 加入 未命名收藏 1 KOL 加入" at bounding box center [442, 241] width 885 height 482
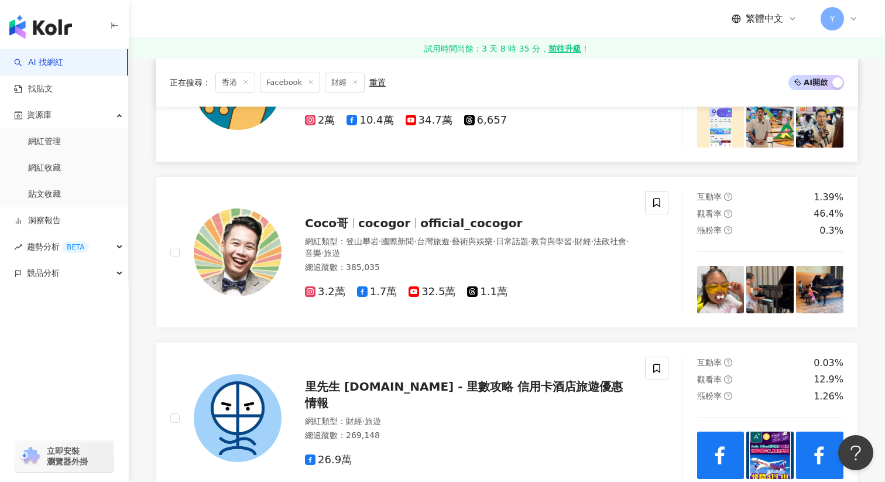
scroll to position [1525, 0]
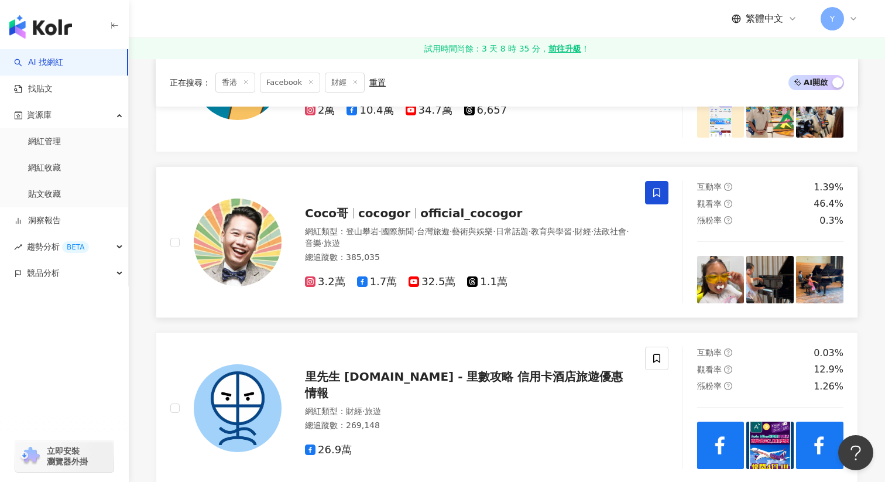
click at [656, 189] on icon at bounding box center [656, 193] width 7 height 9
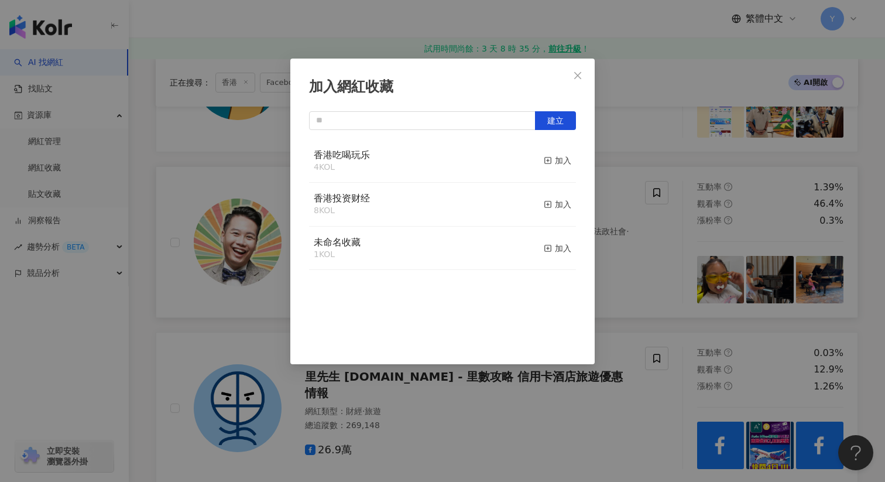
click at [627, 206] on div "加入網紅收藏 建立 香港吃喝玩乐 4 KOL 加入 香港投资财经 8 KOL 加入 未命名收藏 1 KOL 加入" at bounding box center [442, 241] width 885 height 482
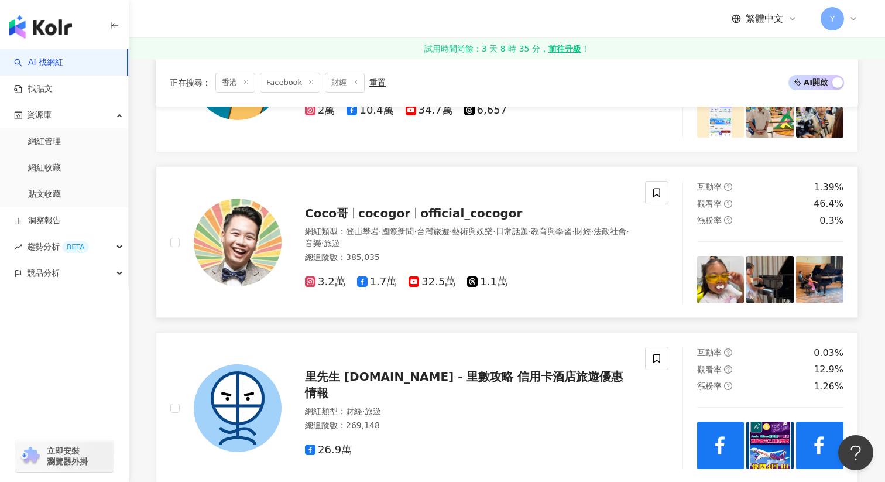
click at [762, 263] on img at bounding box center [770, 279] width 47 height 47
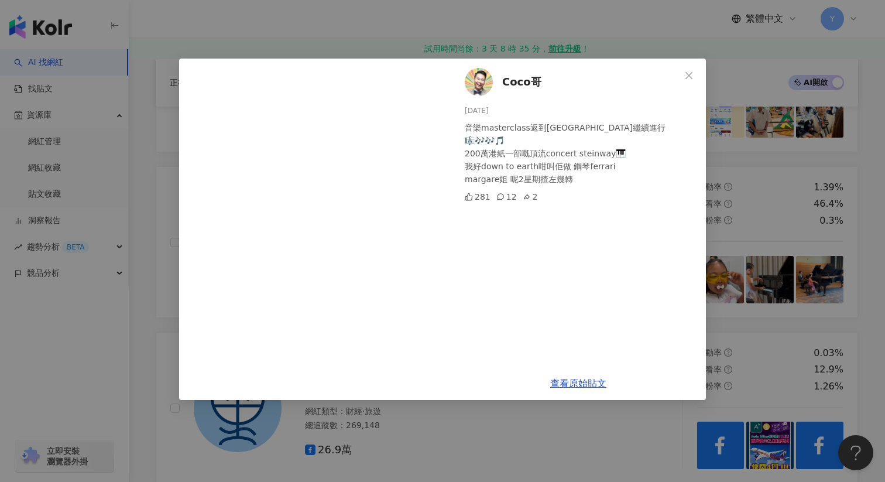
click at [772, 222] on div "Coco哥 2025/7/21 音樂masterclass返到倫敦繼續進行 🎼🎶🎶🎵 200萬港紙一部嘅頂流concert steinway🎹 我好down …" at bounding box center [442, 241] width 885 height 482
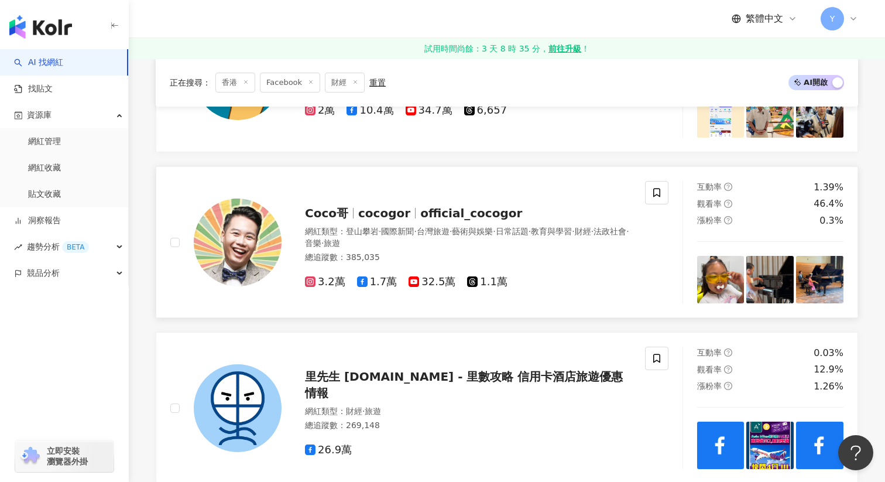
click at [705, 256] on img at bounding box center [720, 279] width 47 height 47
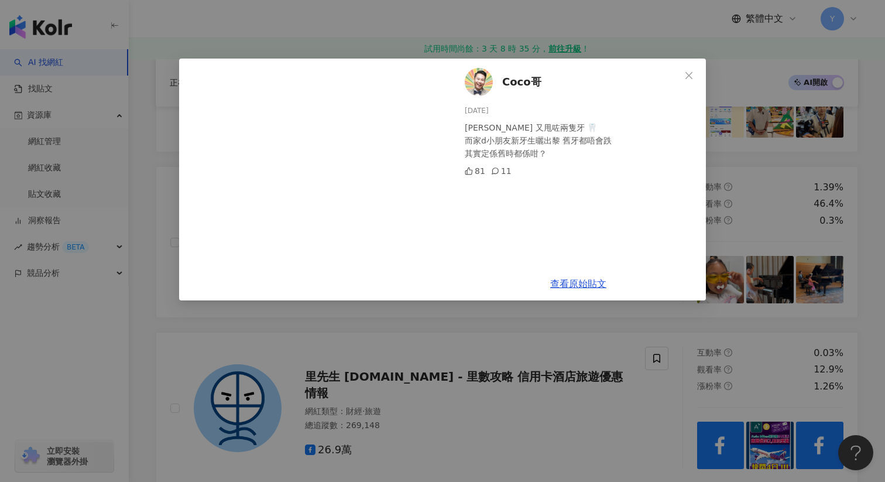
click at [747, 288] on div "Coco哥 2025/7/28 Margaret 又甩咗兩隻牙 🦷 而家d小朋友新牙生曬出黎 舊牙都唔會跌 其實定係舊時都係咁？ 81 11 查看原始貼文" at bounding box center [442, 241] width 885 height 482
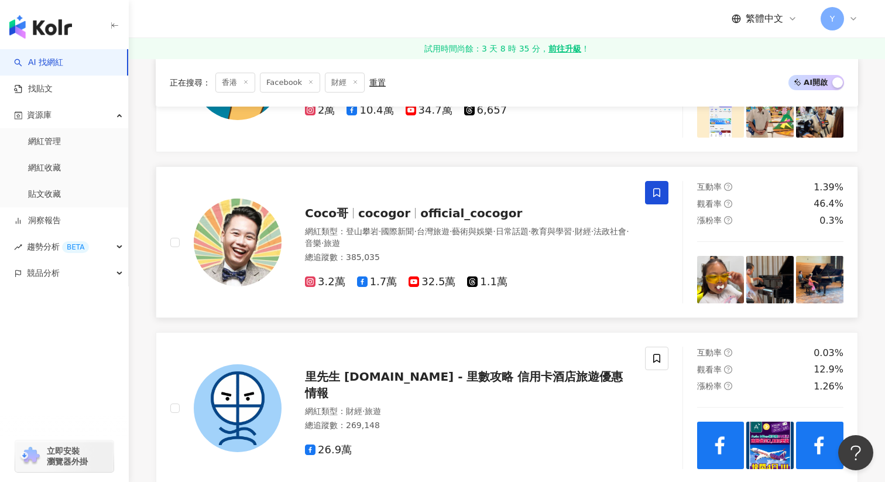
click at [656, 187] on icon at bounding box center [657, 192] width 11 height 11
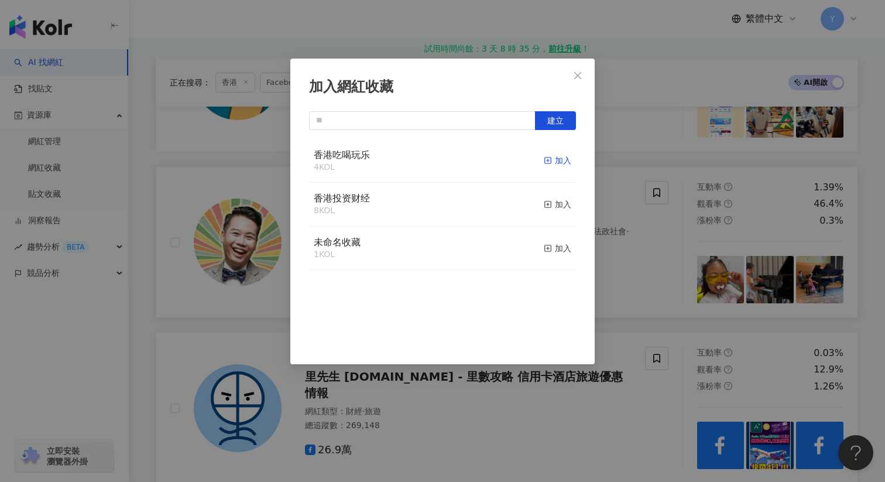
click at [550, 160] on icon "button" at bounding box center [548, 160] width 8 height 8
click at [675, 200] on div "加入網紅收藏 建立 香港吃喝玩乐 5 KOL 已加入 香港投资财经 8 KOL 加入 未命名收藏 1 KOL 加入" at bounding box center [442, 241] width 885 height 482
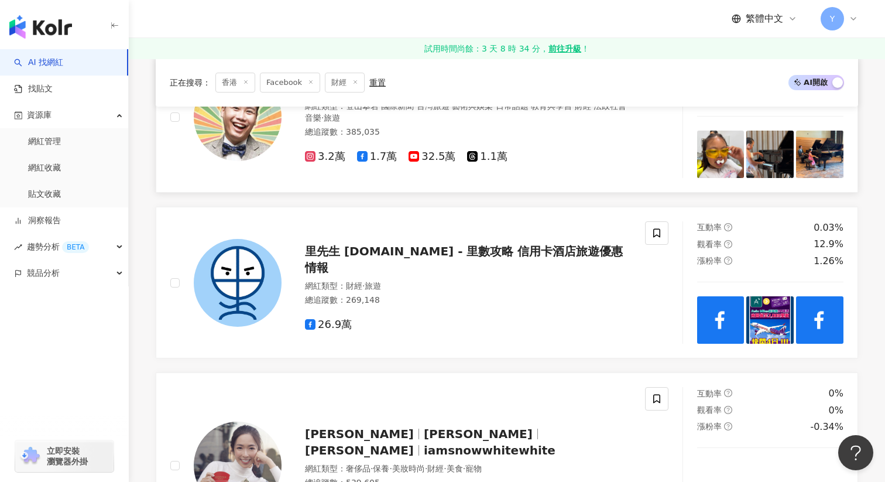
scroll to position [1656, 0]
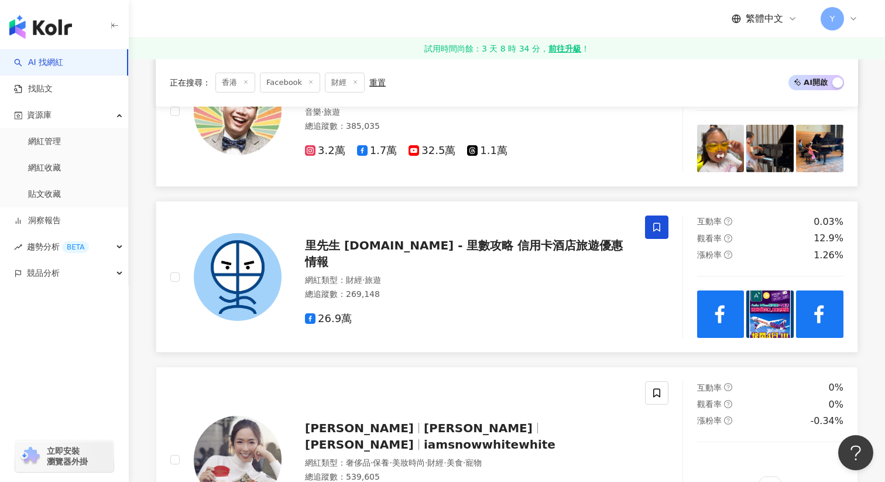
click at [655, 222] on icon at bounding box center [657, 227] width 11 height 11
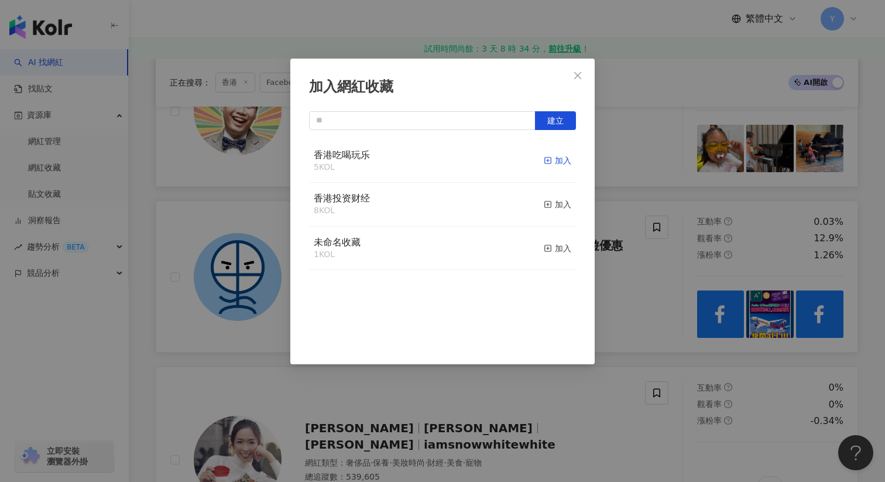
click at [563, 159] on div "加入" at bounding box center [558, 160] width 28 height 13
click at [666, 266] on div "加入網紅收藏 建立 香港吃喝玩乐 6 KOL 已加入 香港投资财经 8 KOL 加入 未命名收藏 1 KOL 加入" at bounding box center [442, 241] width 885 height 482
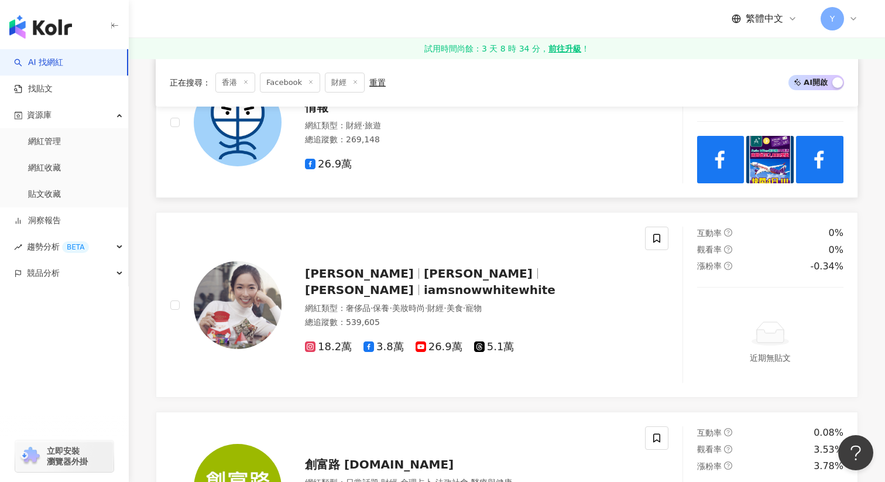
scroll to position [1816, 0]
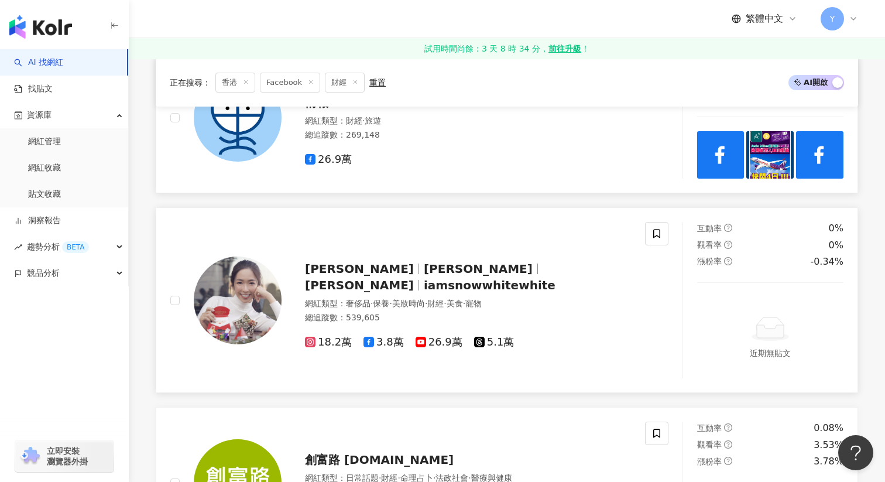
click at [439, 262] on span "白雪雪" at bounding box center [478, 269] width 109 height 14
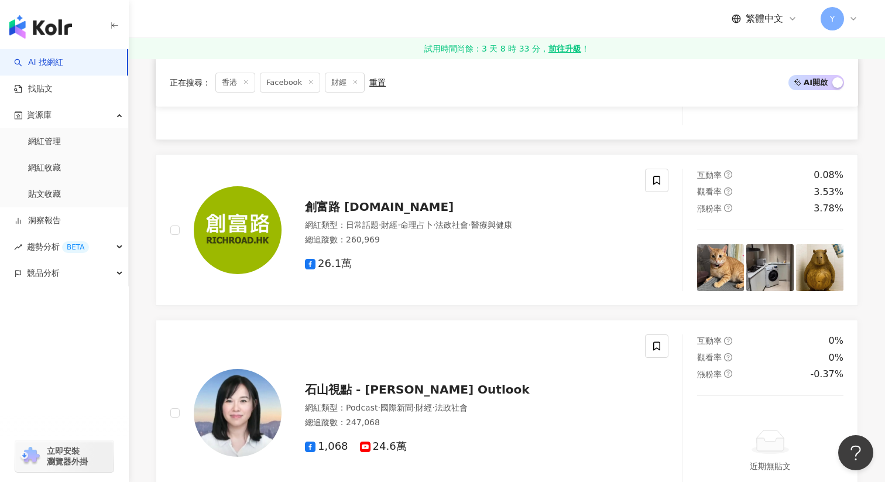
scroll to position [2067, 0]
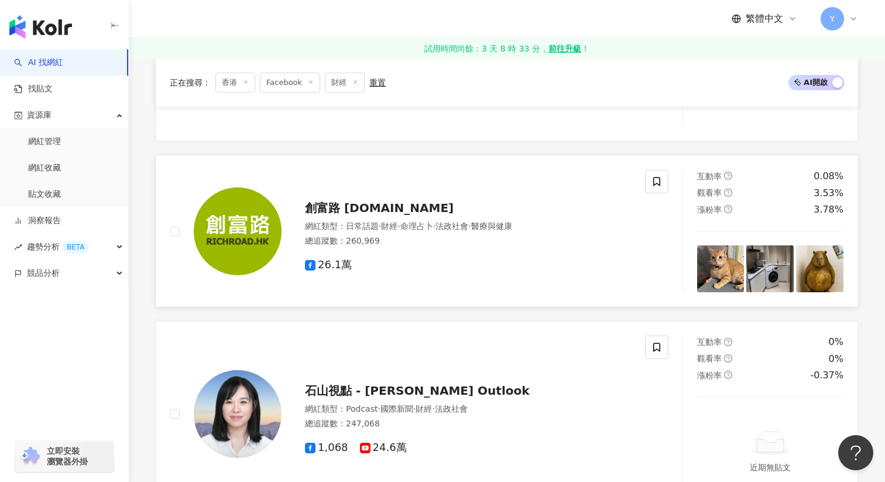
click at [705, 255] on img at bounding box center [720, 268] width 47 height 47
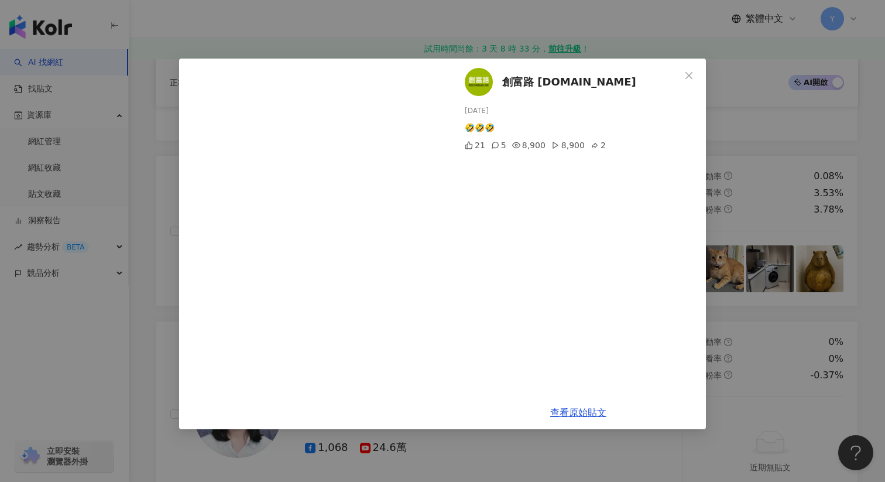
click at [750, 232] on div "創富路 Richroad.hk 2025/8/11 🤣🤣🤣 21 5 8,900 8,900 2 查看原始貼文" at bounding box center [442, 241] width 885 height 482
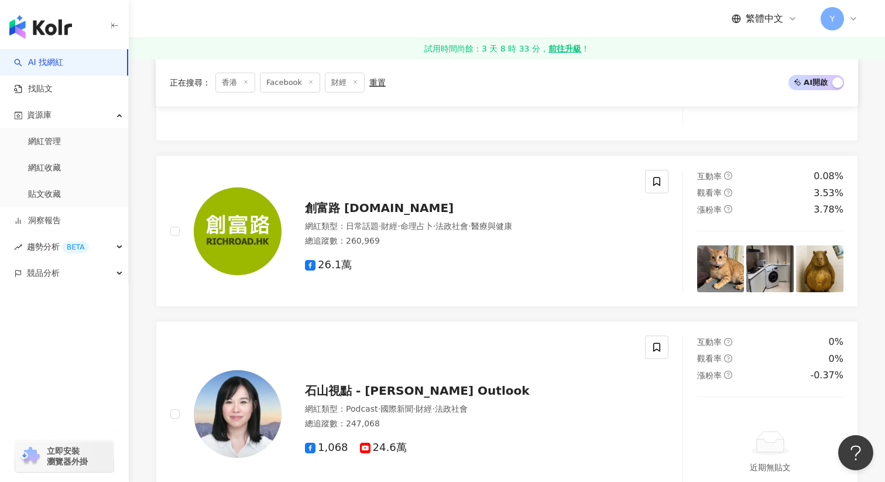
click at [750, 245] on img at bounding box center [770, 268] width 47 height 47
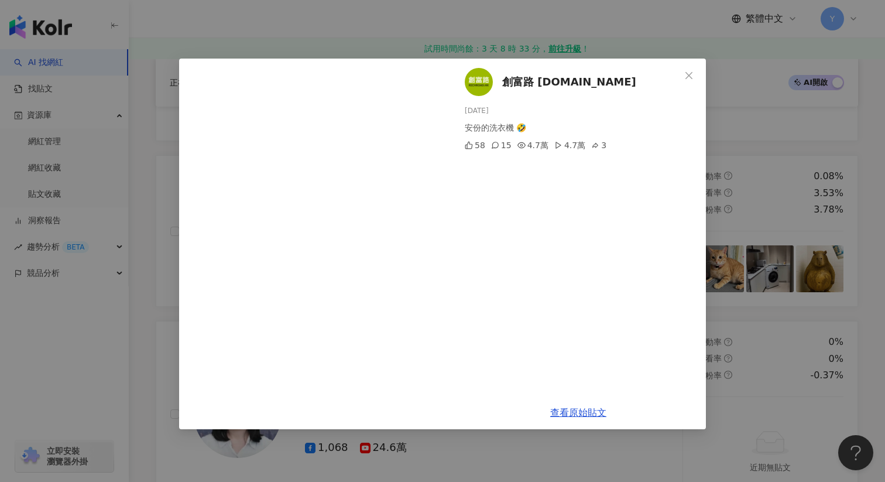
click at [821, 237] on div "創富路 Richroad.hk 2025/8/11 安份的洗衣機 🤣 58 15 4.7萬 4.7萬 3 查看原始貼文" at bounding box center [442, 241] width 885 height 482
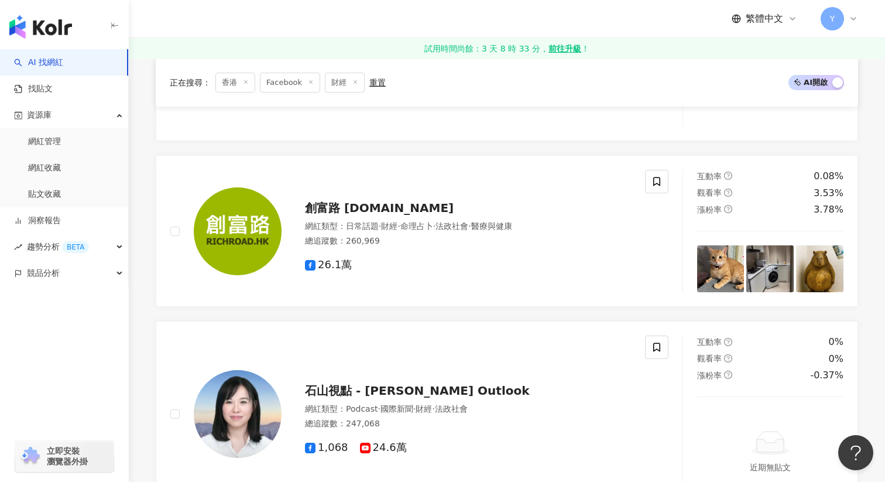
click at [821, 245] on img at bounding box center [819, 268] width 47 height 47
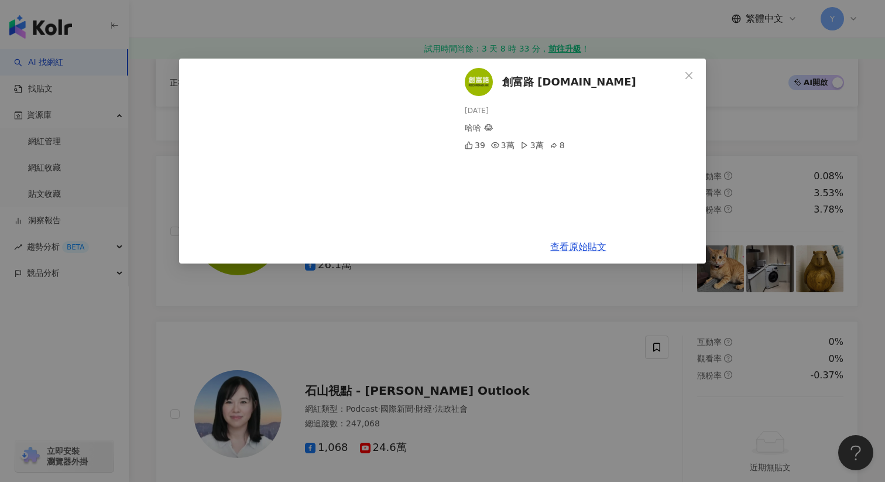
click at [818, 164] on div "創富路 Richroad.hk 2025/8/8 哈哈 😂 39 3萬 3萬 8 查看原始貼文" at bounding box center [442, 241] width 885 height 482
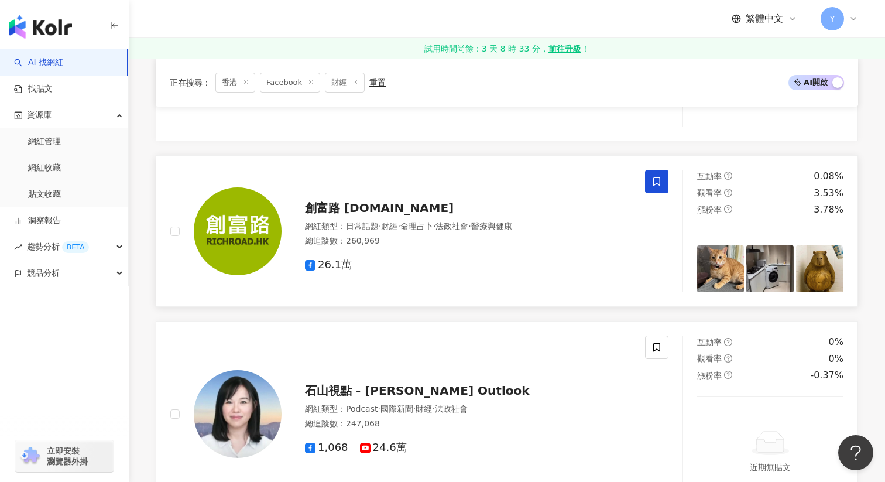
click at [658, 176] on icon at bounding box center [657, 181] width 11 height 11
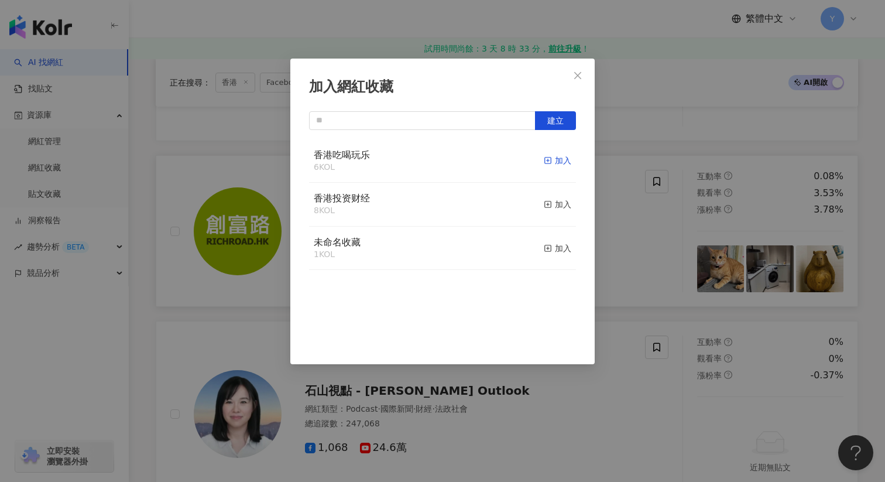
click at [562, 156] on div "加入" at bounding box center [558, 160] width 28 height 13
click at [645, 197] on div "加入網紅收藏 建立" at bounding box center [442, 241] width 885 height 482
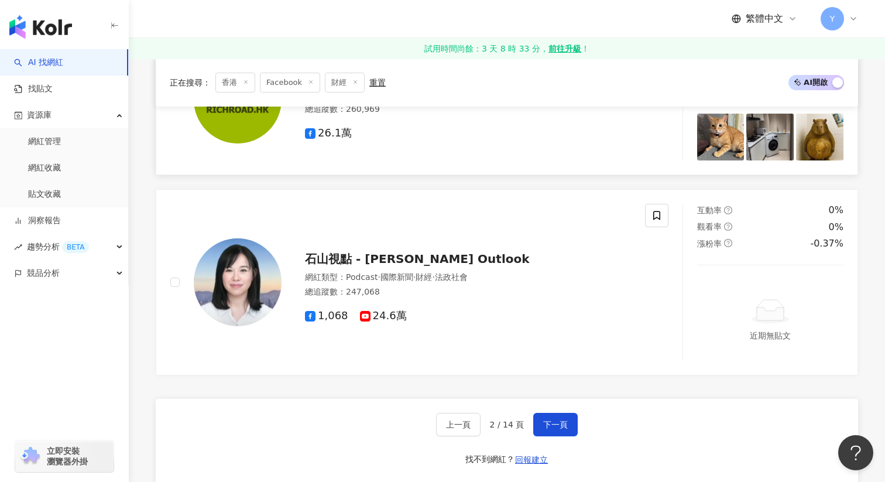
scroll to position [2206, 0]
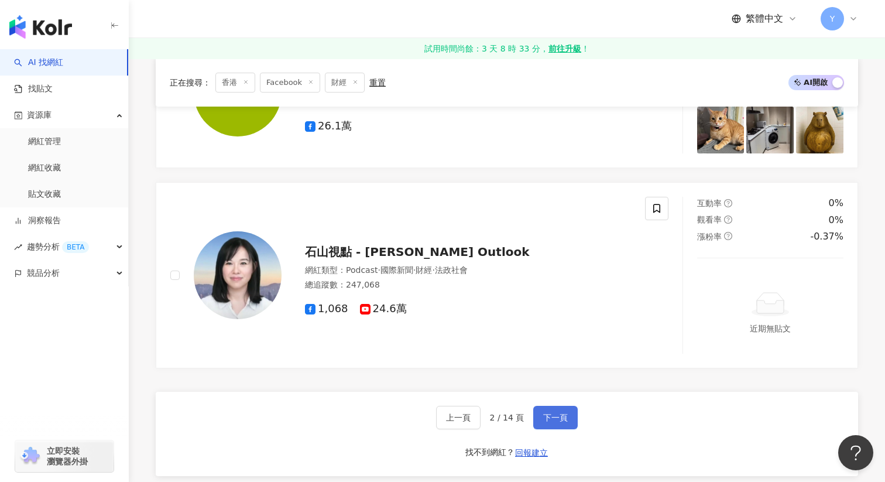
click at [554, 406] on button "下一頁" at bounding box center [555, 417] width 44 height 23
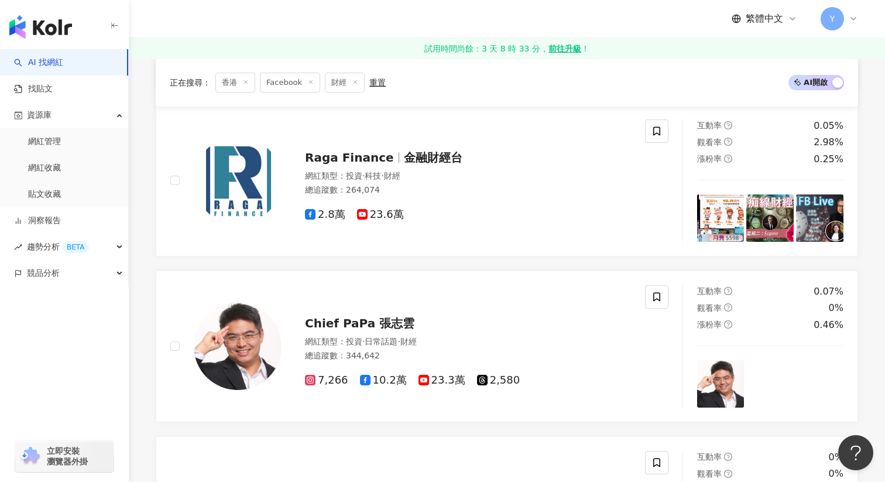
scroll to position [826, 0]
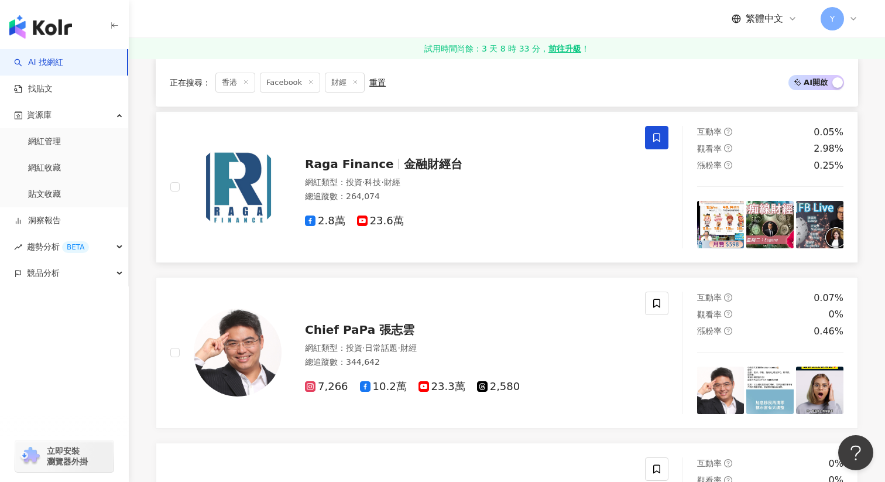
click at [648, 133] on span at bounding box center [656, 137] width 23 height 23
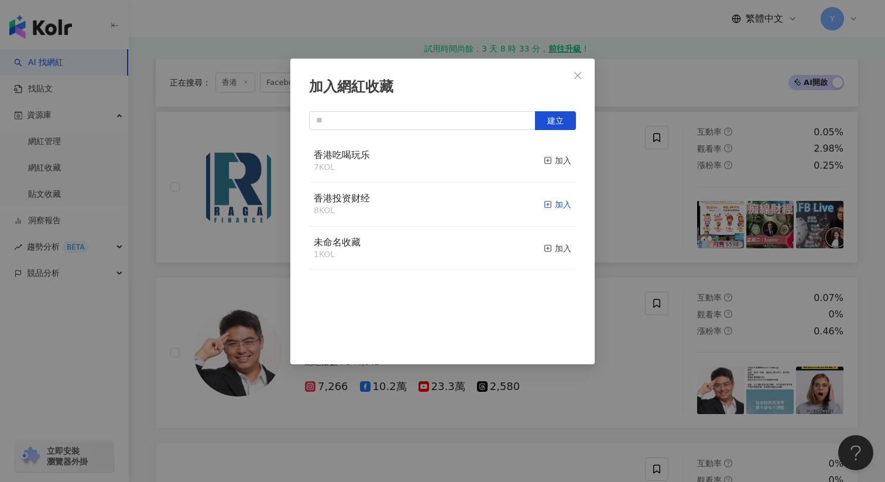
click at [561, 200] on div "加入" at bounding box center [558, 204] width 28 height 13
click at [653, 207] on div "加入網紅收藏 建立" at bounding box center [442, 241] width 885 height 482
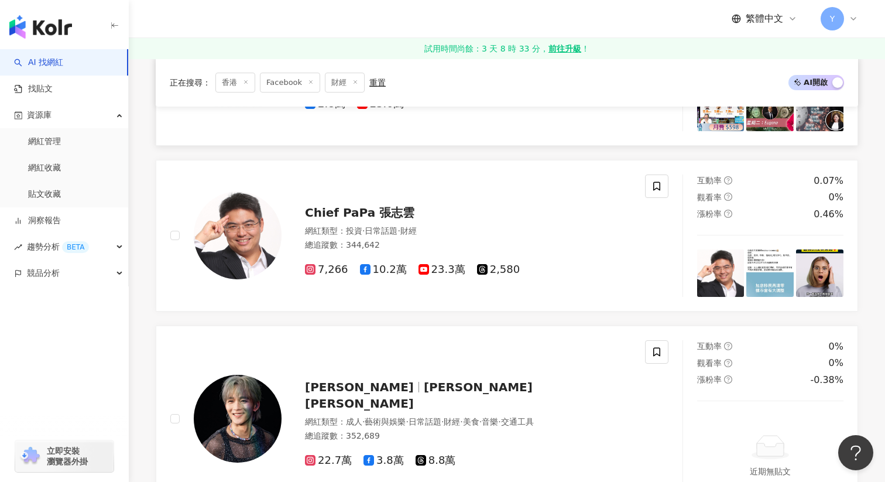
scroll to position [950, 0]
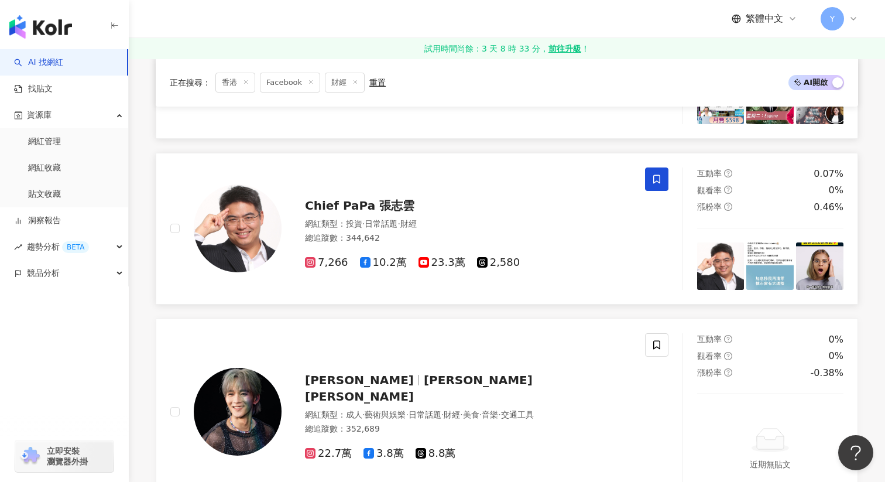
click at [657, 190] on span at bounding box center [656, 178] width 23 height 23
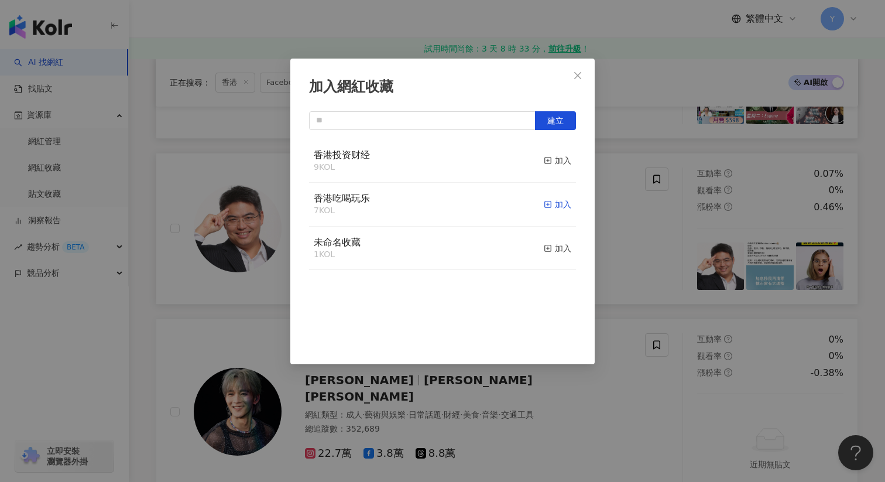
click at [554, 203] on div "加入" at bounding box center [558, 204] width 28 height 13
click at [699, 215] on div "加入網紅收藏 建立" at bounding box center [442, 241] width 885 height 482
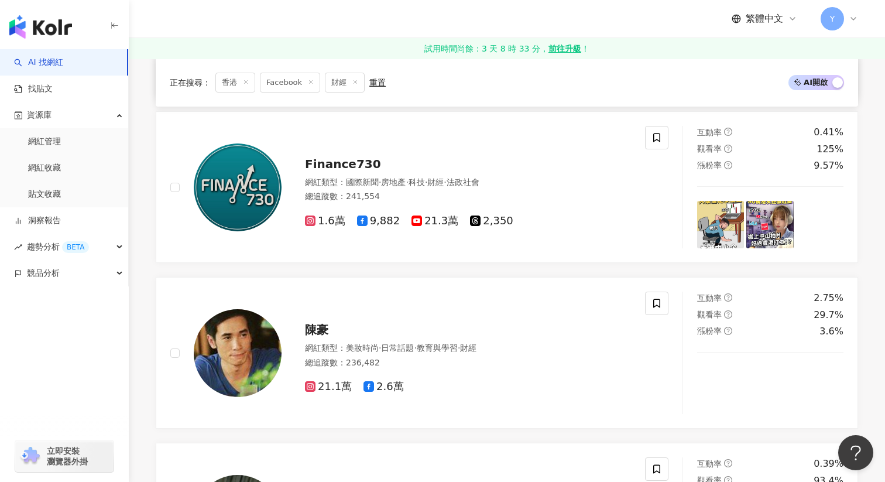
scroll to position [1355, 0]
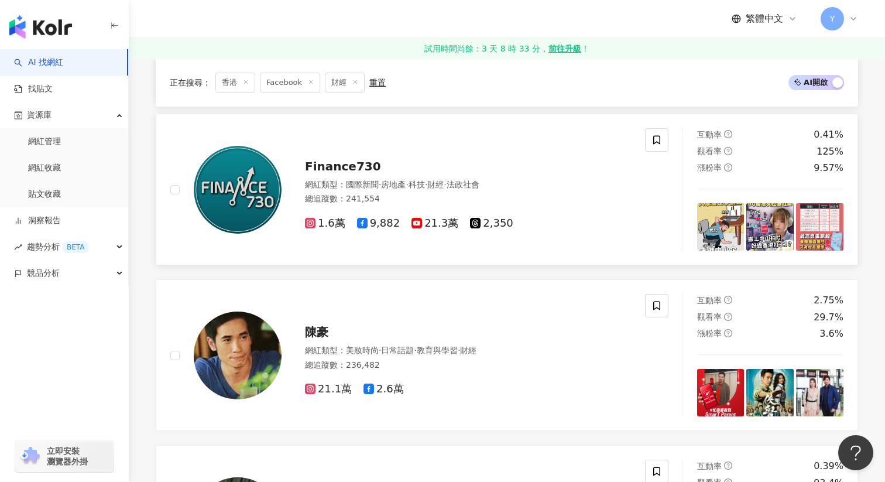
click at [712, 227] on img at bounding box center [720, 226] width 47 height 47
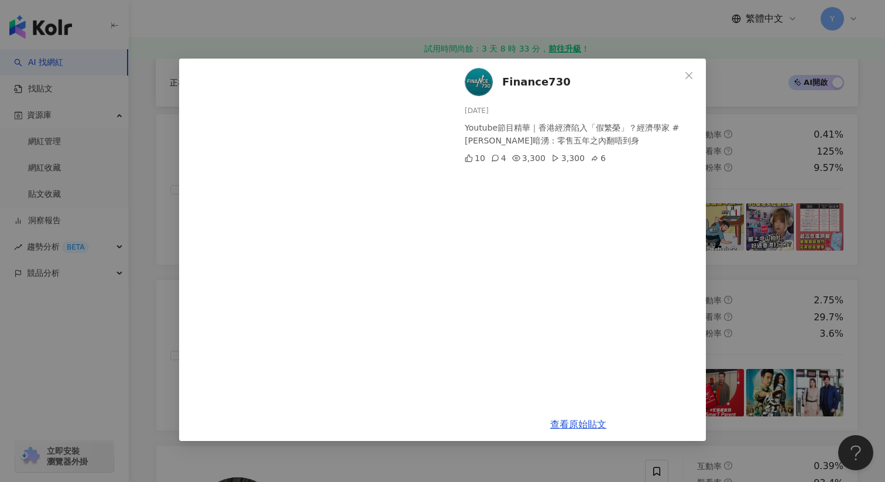
click at [742, 180] on div "Finance730 2025/7/25 Youtube節目精華｜香港經濟陷入「假繁榮」？經濟學家 #李兆波 揭穿暗湧：零售五年之內翻唔到身 10 4 3,3…" at bounding box center [442, 241] width 885 height 482
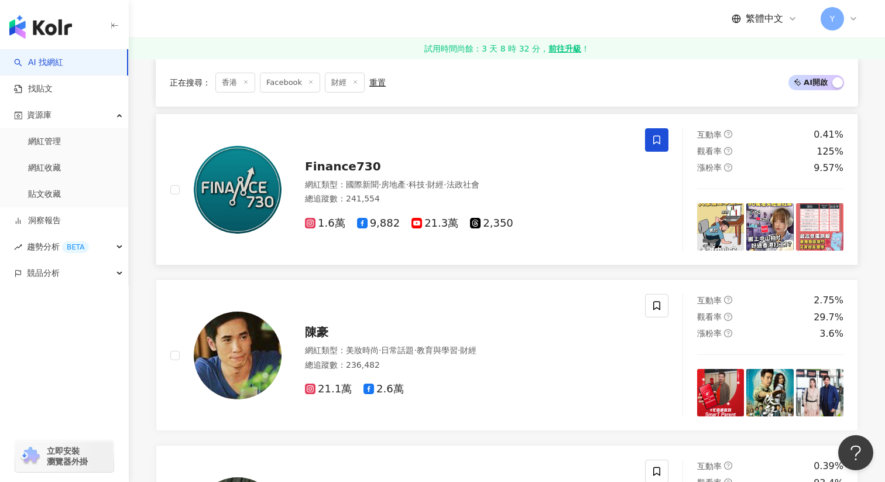
click at [652, 140] on icon at bounding box center [657, 140] width 11 height 11
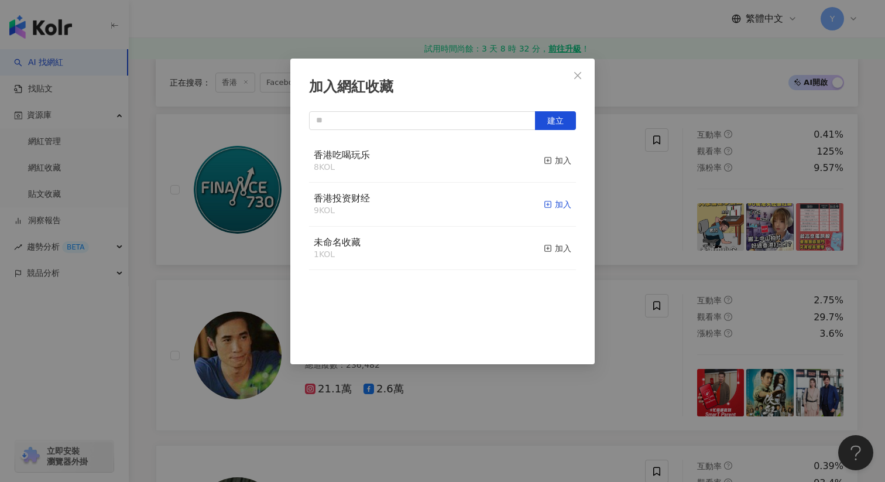
click at [569, 198] on div "加入" at bounding box center [558, 204] width 28 height 13
click at [680, 221] on div "加入網紅收藏 建立 香港投资财经 10 KOL 已加入 香港吃喝玩乐 8 KOL 加入 未命名收藏 1 KOL 加入" at bounding box center [442, 241] width 885 height 482
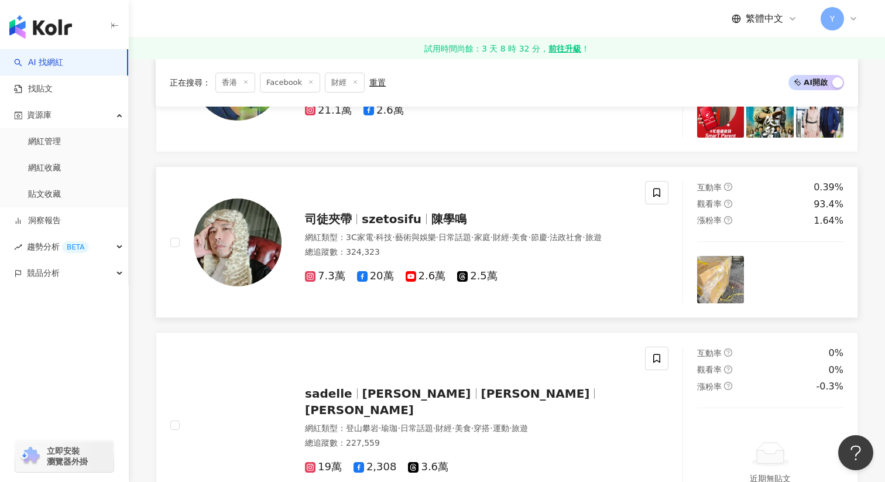
scroll to position [1654, 0]
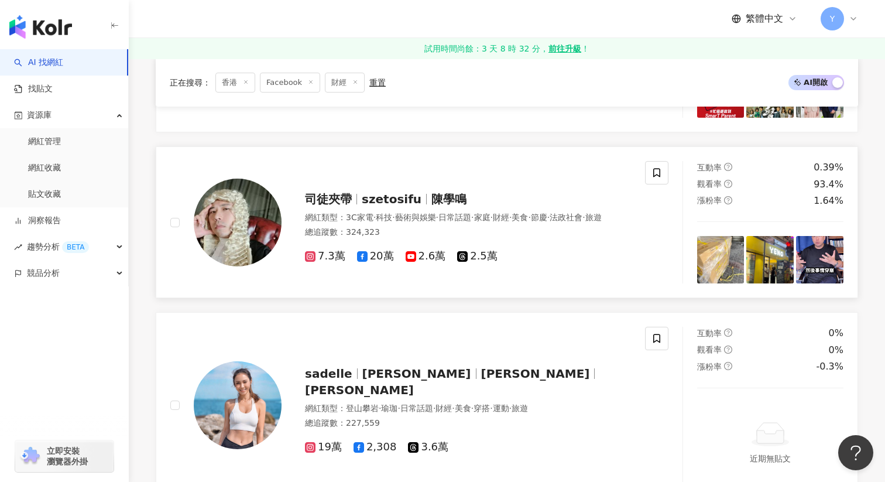
click at [738, 241] on img at bounding box center [720, 259] width 47 height 47
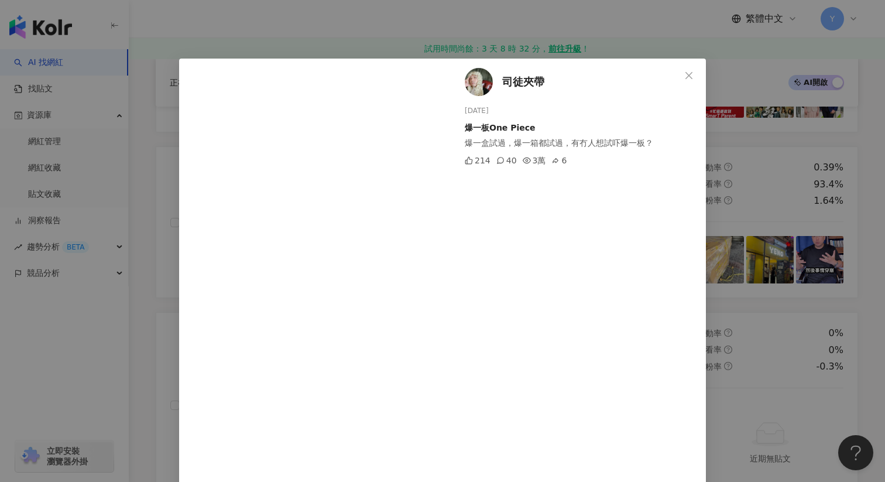
click at [761, 247] on div "司徒夾帶 2025/8/21 爆一板One Piece 爆一盒試過，爆一箱都試過，有冇人想試吓爆一板？ 214 40 3萬 6 查看原始貼文" at bounding box center [442, 241] width 885 height 482
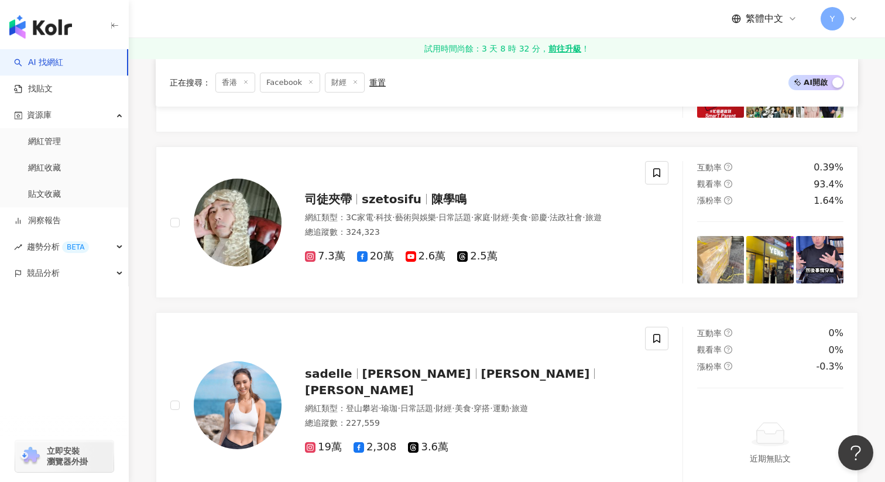
click at [761, 247] on img at bounding box center [770, 259] width 47 height 47
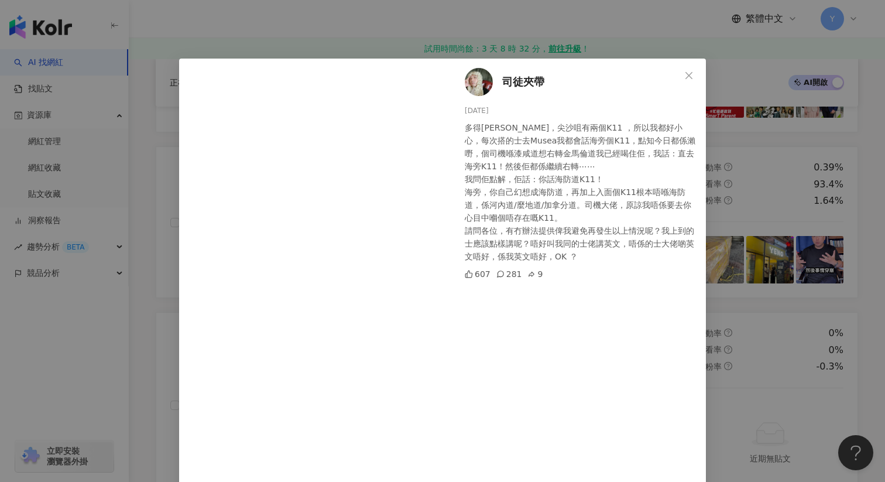
click at [794, 187] on div "司徒夾帶 2025/8/20 多得鄭公子，尖沙咀有兩個K11 ，所以我都好小心，每次搭的士去Musea我都會話海旁個K11，點知今日都係瀨嘢，個司機喺漆咸道想…" at bounding box center [442, 241] width 885 height 482
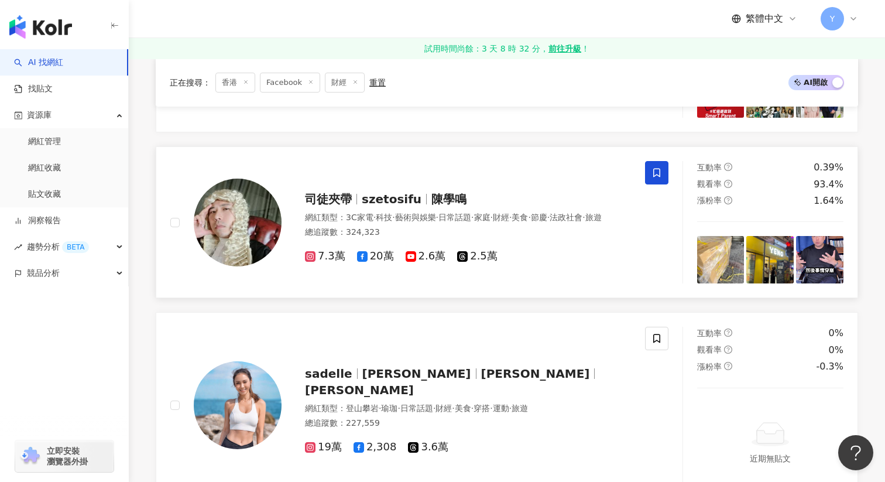
click at [662, 170] on span at bounding box center [656, 172] width 23 height 23
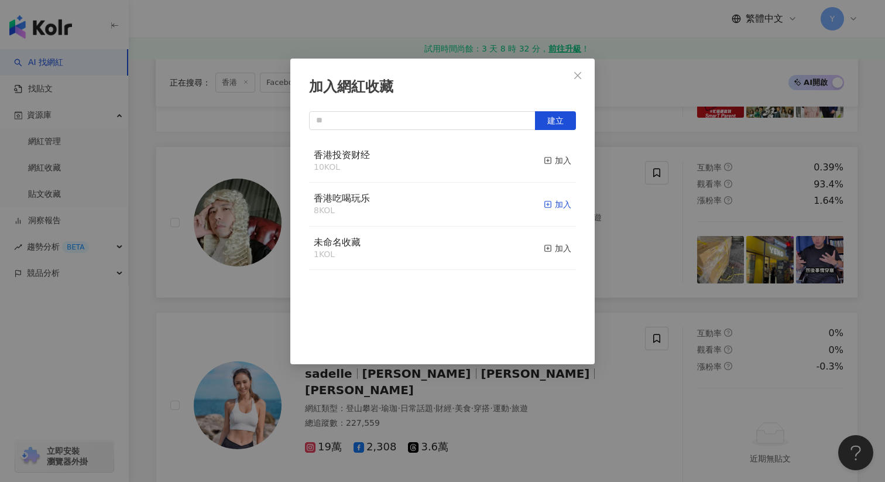
click at [557, 201] on div "加入" at bounding box center [558, 204] width 28 height 13
click at [647, 266] on div "加入網紅收藏 建立 香港吃喝玩乐 9 KOL 已加入 香港投资财经 10 KOL 加入 未命名收藏 1 KOL 加入" at bounding box center [442, 241] width 885 height 482
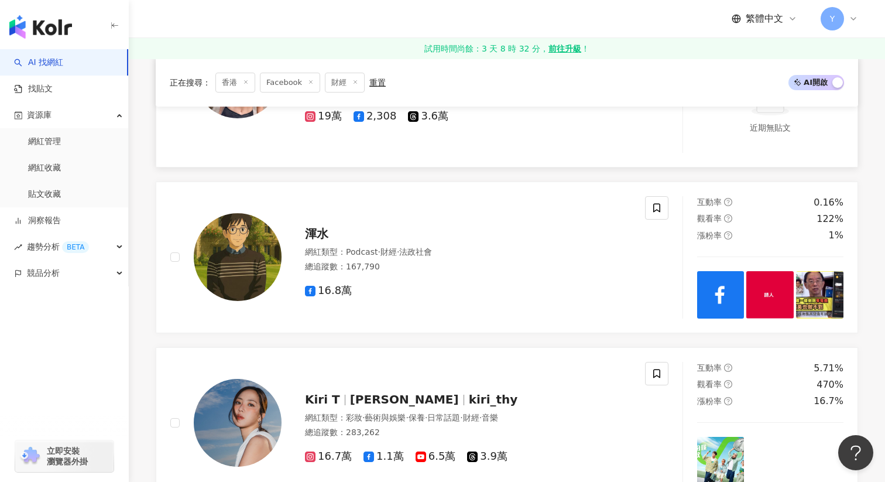
scroll to position [1983, 0]
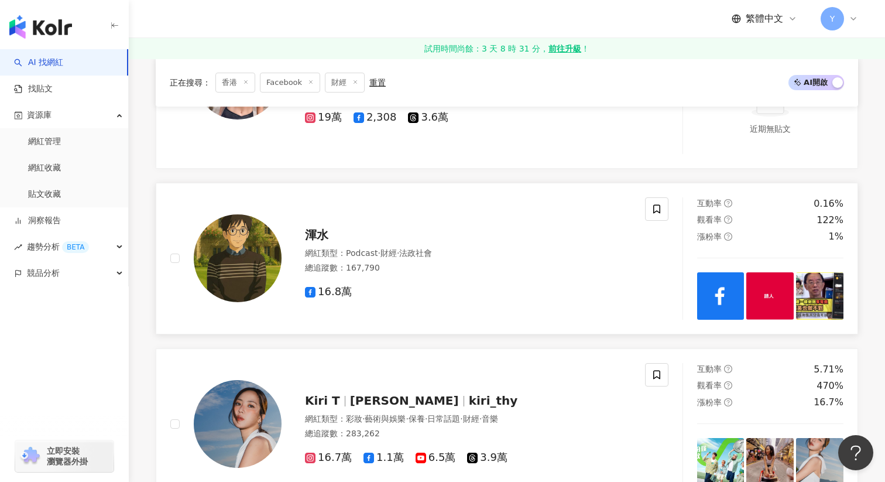
click at [732, 283] on img at bounding box center [720, 295] width 47 height 47
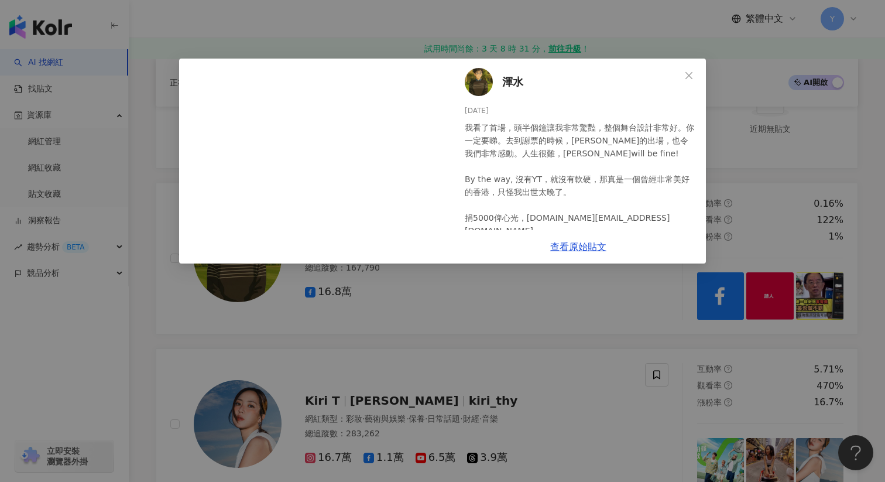
click at [598, 312] on div "渾水 2025/8/11 我看了首場，頭半個鐘讓我非常驚豔，整個舞台設計非常好。你一定要睇。去到謝票的時候，阿Will的出場，也令我們非常感動。人生很難，柯w…" at bounding box center [442, 241] width 885 height 482
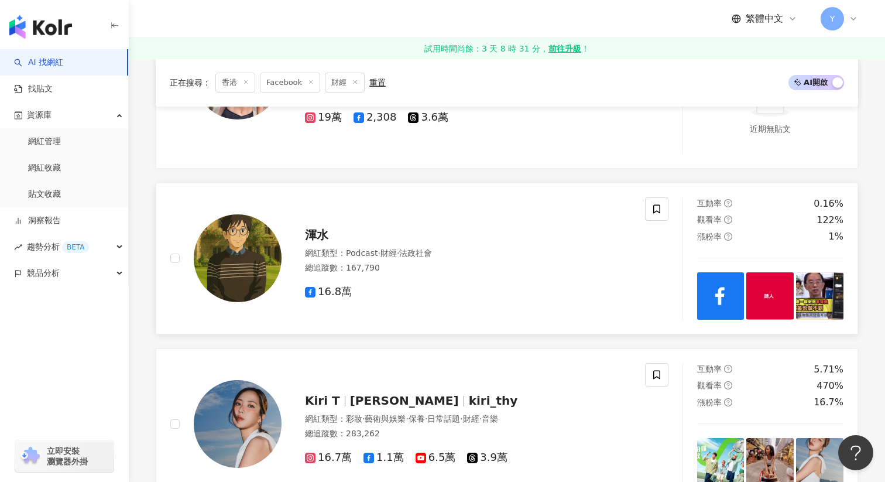
click at [773, 289] on img at bounding box center [770, 295] width 47 height 47
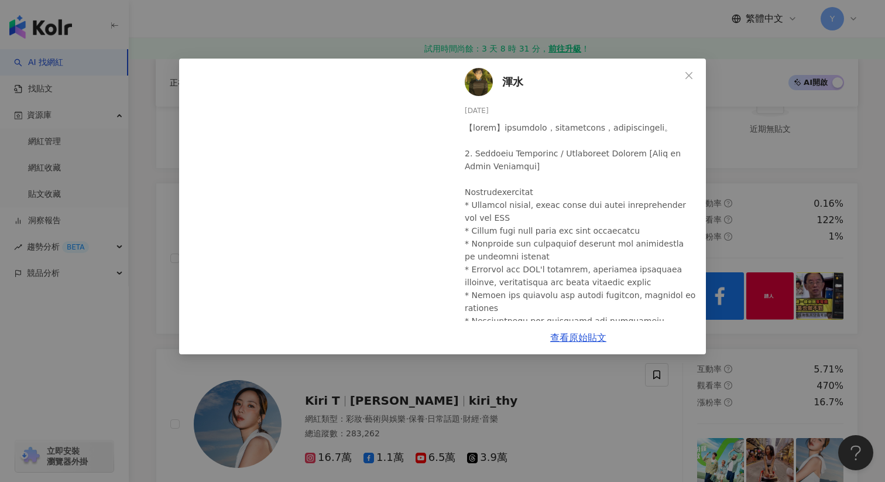
click at [818, 209] on div "渾水 2025/8/11 11 查看原始貼文" at bounding box center [442, 241] width 885 height 482
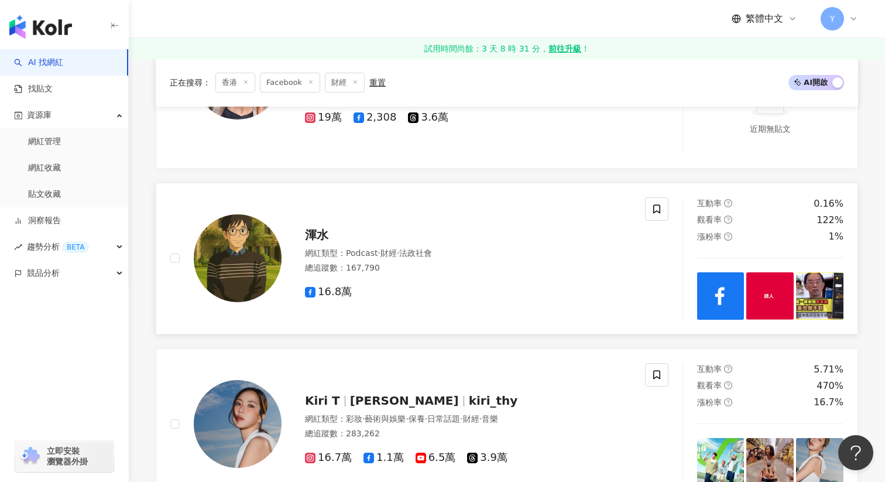
click at [833, 282] on img at bounding box center [819, 295] width 47 height 47
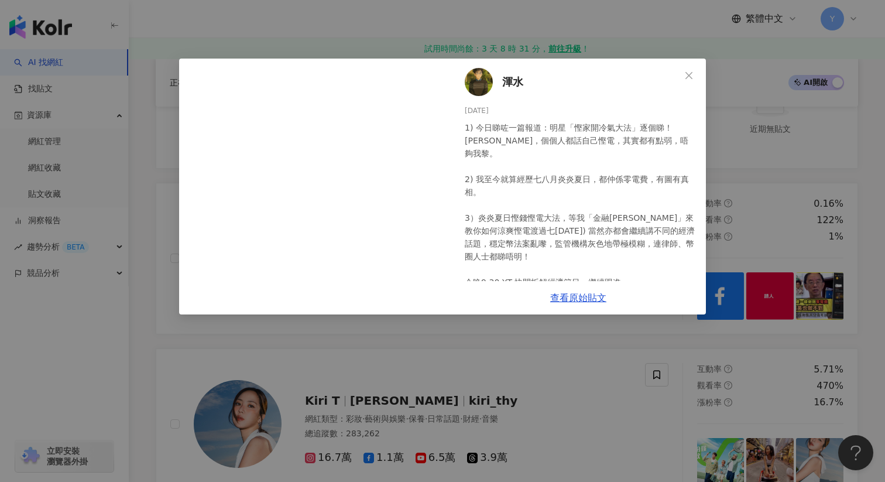
click at [816, 221] on div "渾水 2025/8/11 1) 今日睇咗一篇報道：明星「慳家開冷氣大法」逐個睇！嘩，個個人都話自己慳電，其實都有點弱，唔夠我黎。 2) 我至今就算經歷七八月炎…" at bounding box center [442, 241] width 885 height 482
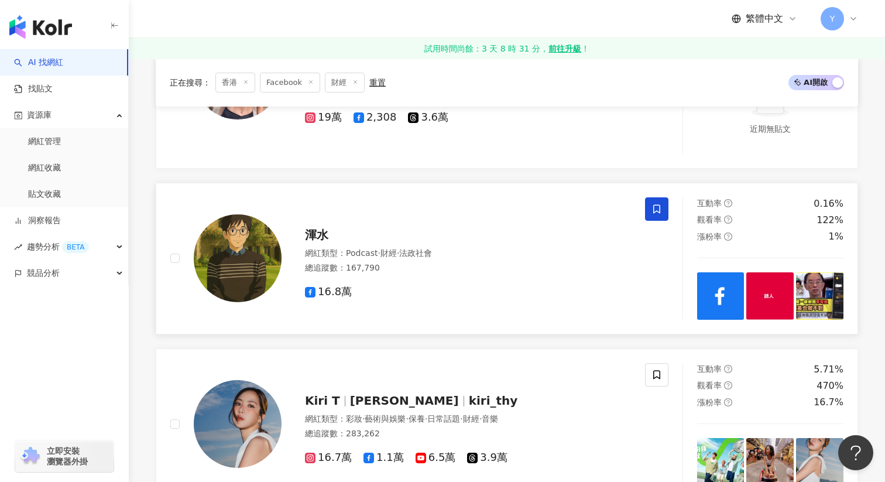
click at [647, 213] on span at bounding box center [656, 208] width 23 height 23
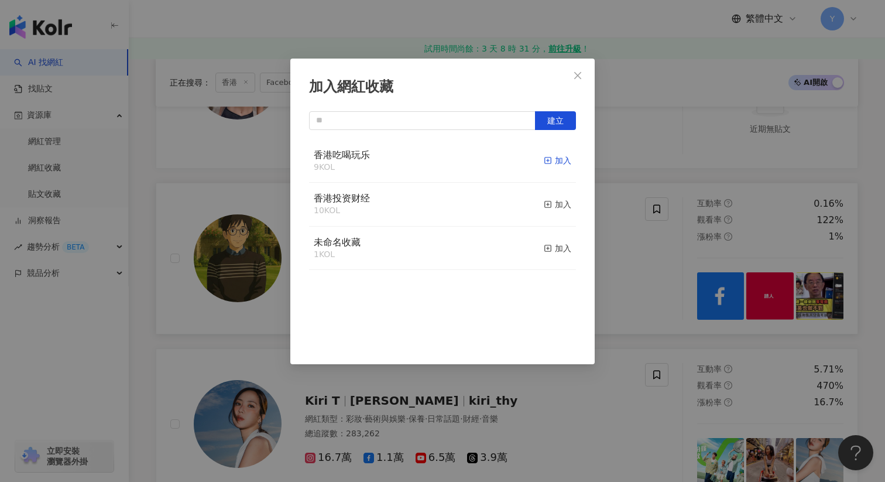
click at [559, 160] on div "加入" at bounding box center [558, 160] width 28 height 13
click at [671, 245] on div "加入網紅收藏 建立" at bounding box center [442, 241] width 885 height 482
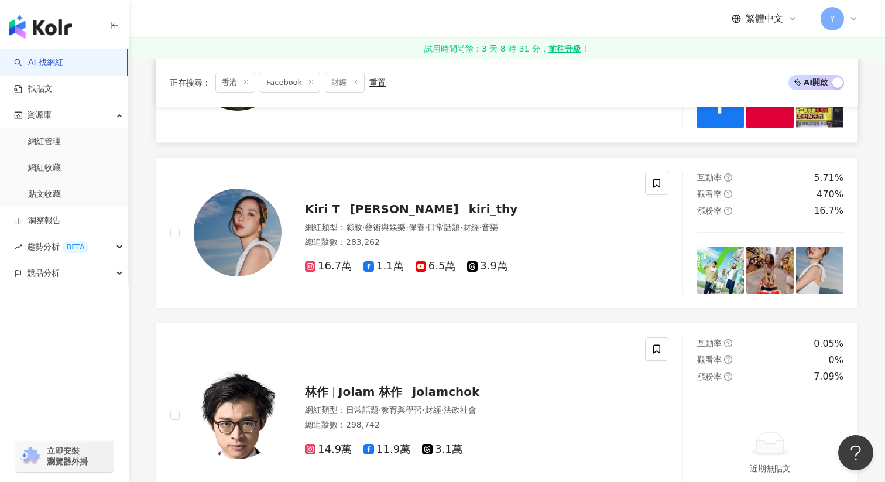
scroll to position [2179, 0]
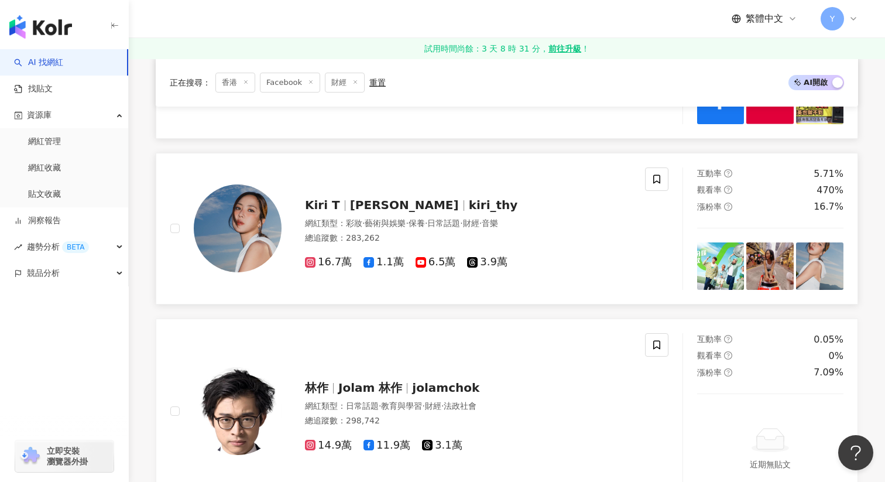
click at [734, 265] on img at bounding box center [720, 265] width 47 height 47
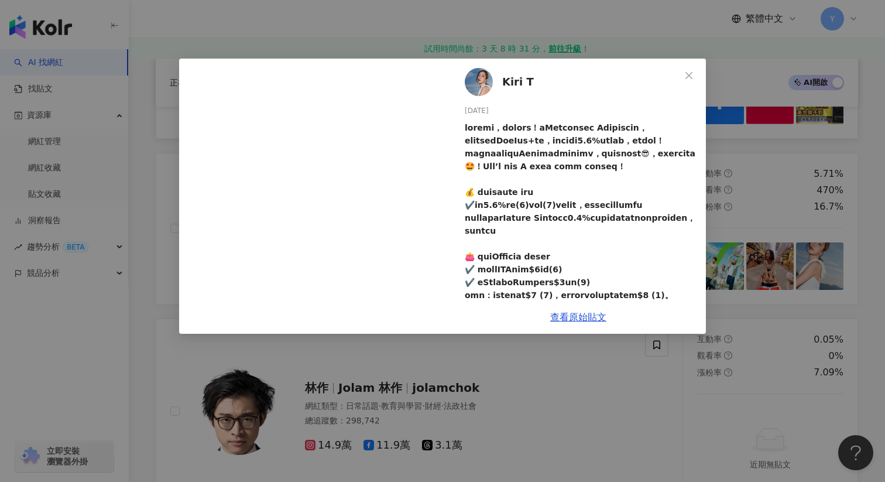
click at [767, 208] on div "Kiri T 2025/8/4 14 705 查看原始貼文" at bounding box center [442, 241] width 885 height 482
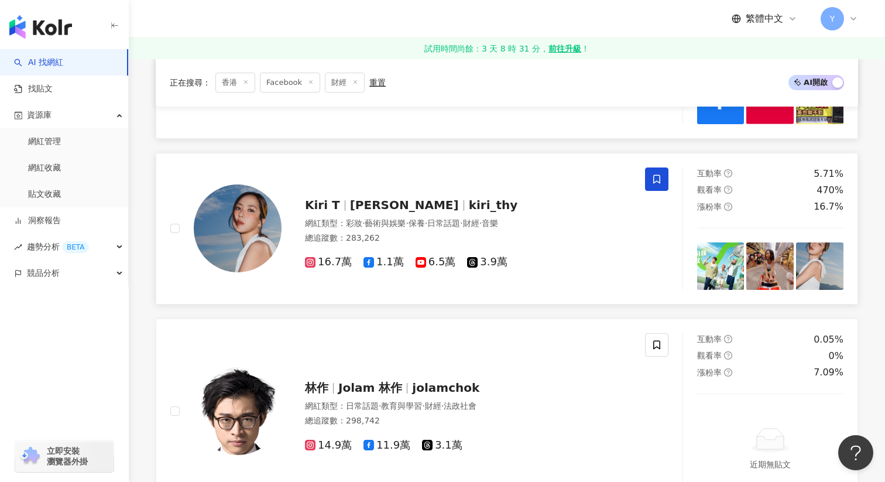
click at [648, 177] on span at bounding box center [656, 178] width 23 height 23
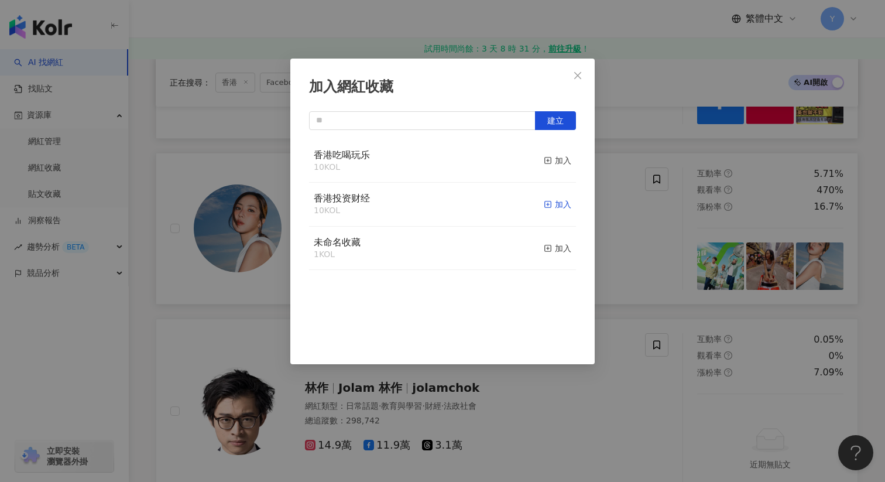
click at [546, 207] on rect "button" at bounding box center [548, 204] width 6 height 6
click at [645, 221] on div "加入網紅收藏 建立 香港投资财经 11 KOL 已加入 香港吃喝玩乐 10 KOL 加入 未命名收藏 1 KOL 加入" at bounding box center [442, 241] width 885 height 482
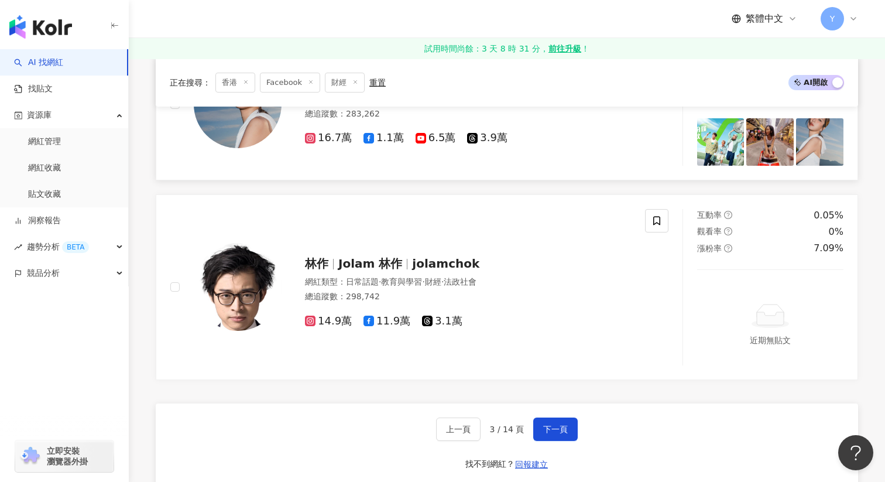
scroll to position [2306, 0]
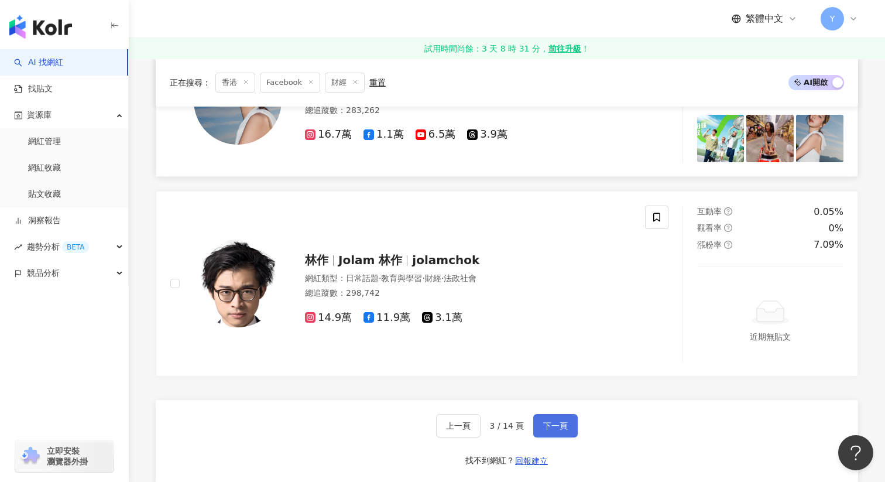
click at [562, 427] on span "下一頁" at bounding box center [555, 425] width 25 height 9
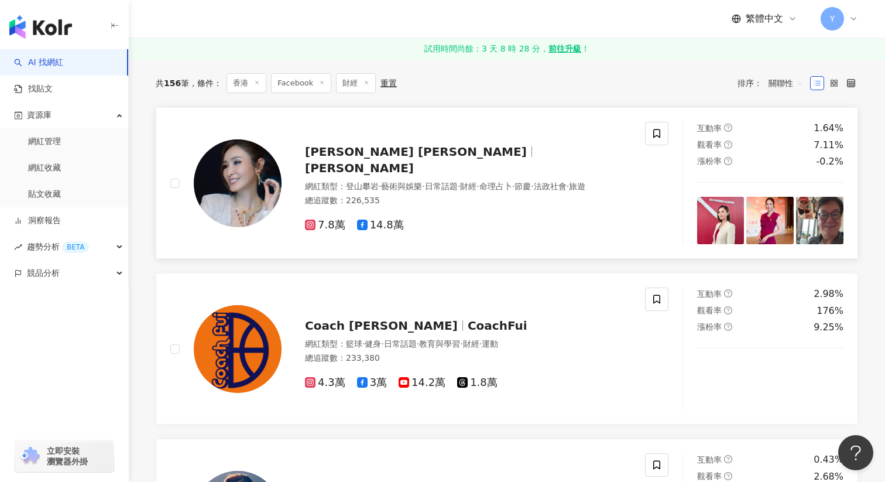
scroll to position [400, 0]
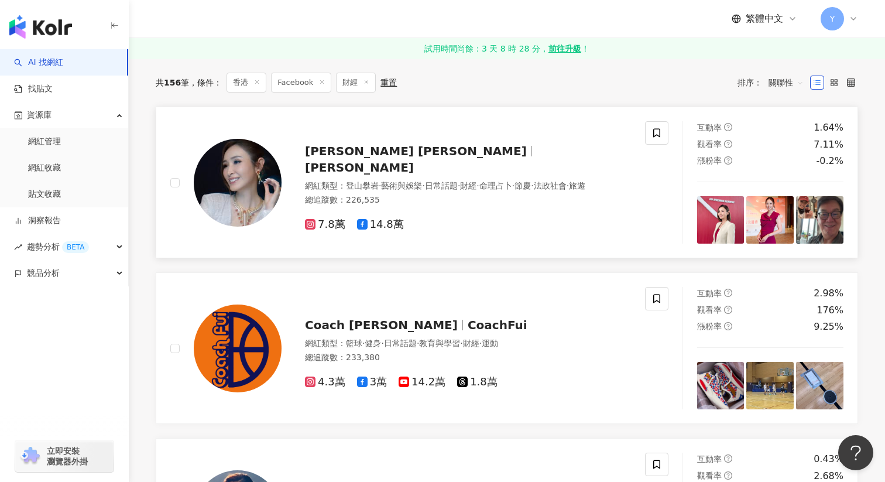
click at [734, 225] on img at bounding box center [720, 219] width 47 height 47
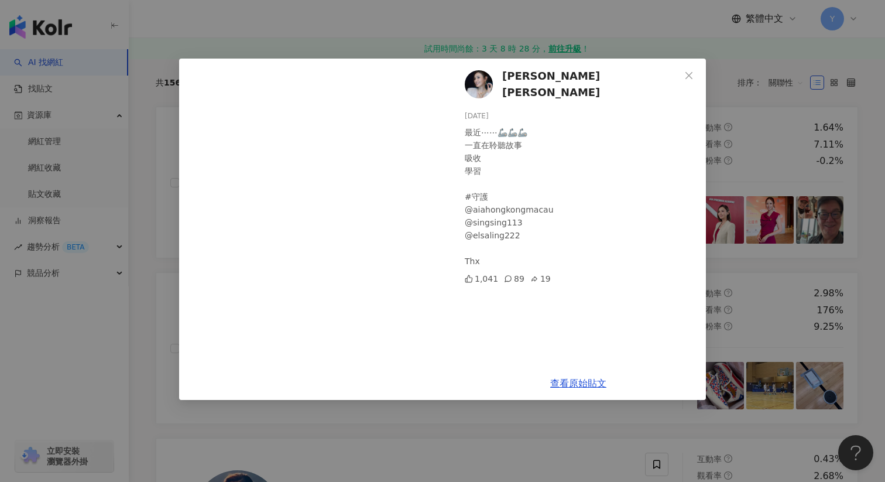
click at [775, 222] on div "Janis Chan 陳貝兒 2025/8/11 最近⋯⋯🦾🦾🦾 一直在聆聽故事 吸收 學習 #守護 @aiahongkongmacau @singsing1…" at bounding box center [442, 241] width 885 height 482
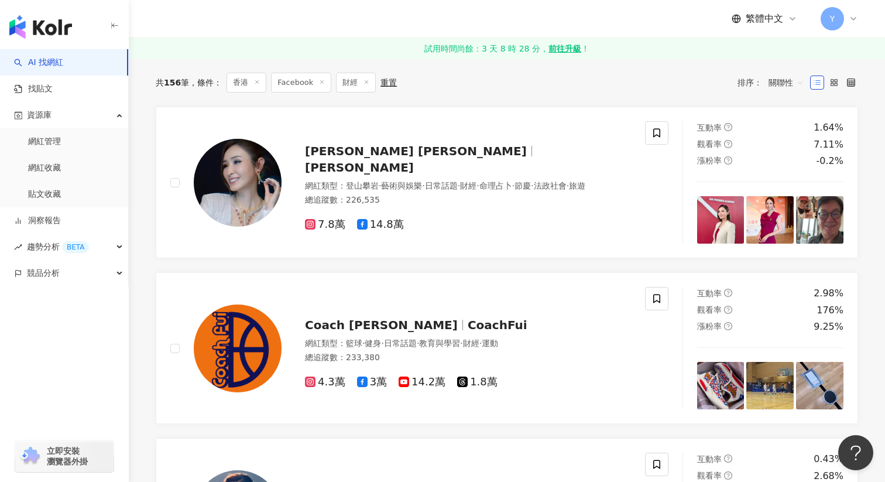
click at [775, 222] on img at bounding box center [770, 219] width 47 height 47
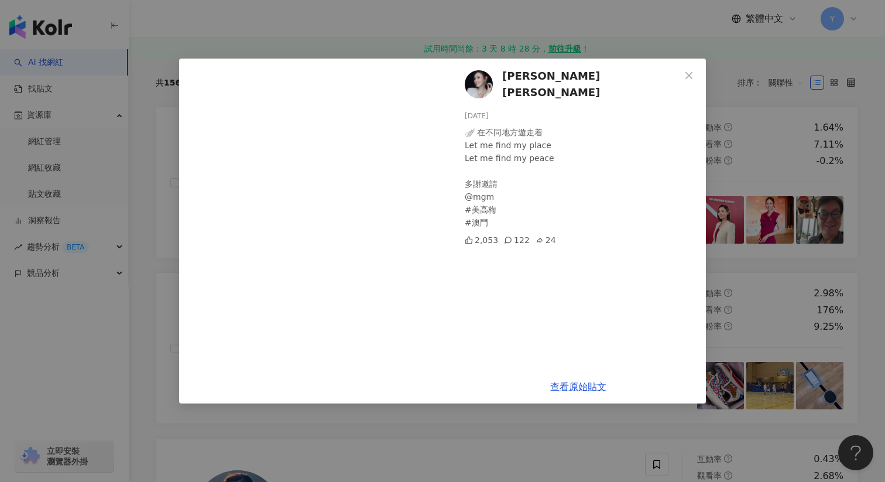
click at [820, 220] on div "Janis Chan 陳貝兒 2025/8/9 🪽 在不同地方遊走着 Let me find my place Let me find my peace 多謝…" at bounding box center [442, 241] width 885 height 482
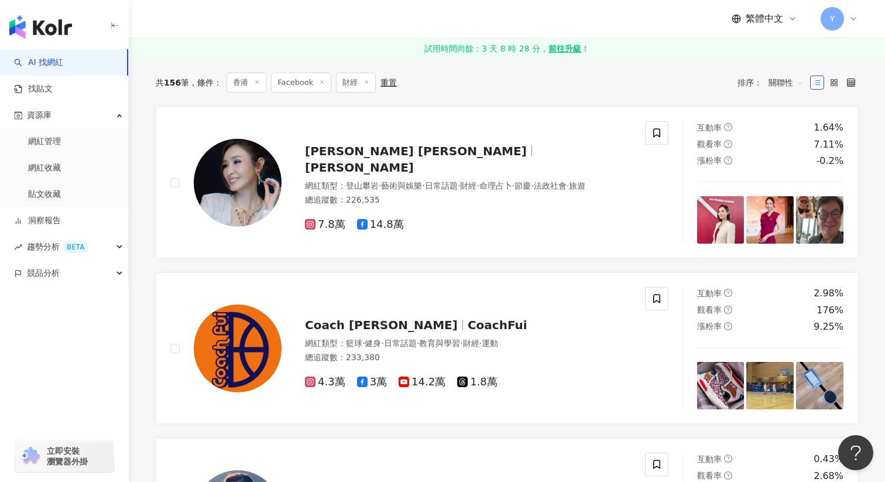
click at [820, 220] on img at bounding box center [819, 219] width 47 height 47
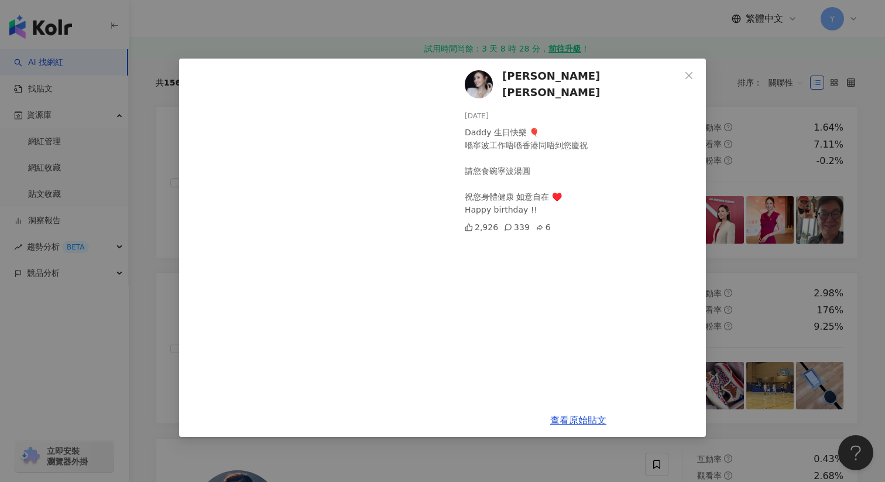
click at [527, 29] on div "Janis Chan 陳貝兒 2025/8/6 Daddy 生日快樂 🎈 喺寧波工作唔喺香港同唔到您慶祝 請您食碗寧波湯圓 祝您身體健康 如意自在 ♥️ Ha…" at bounding box center [442, 241] width 885 height 482
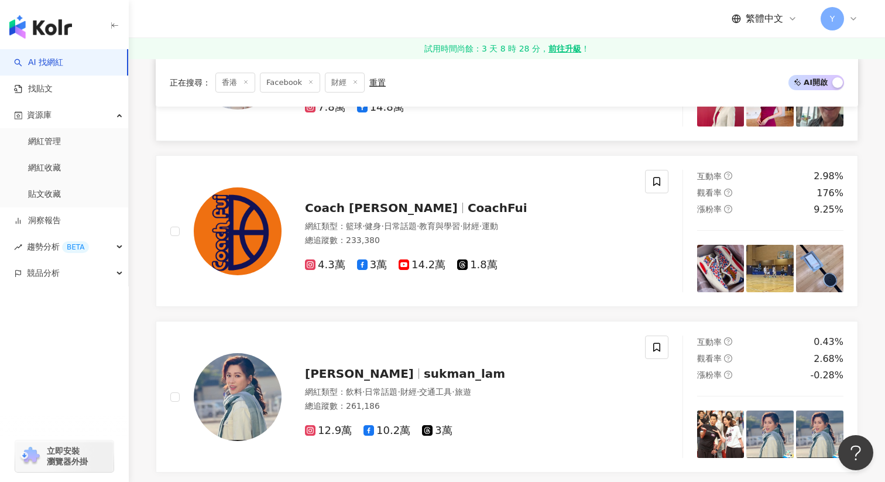
scroll to position [360, 0]
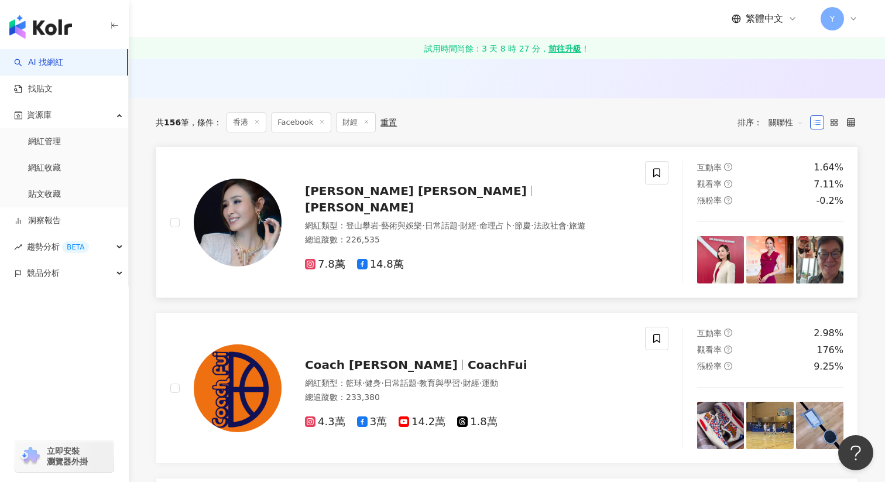
click at [813, 261] on img at bounding box center [819, 259] width 47 height 47
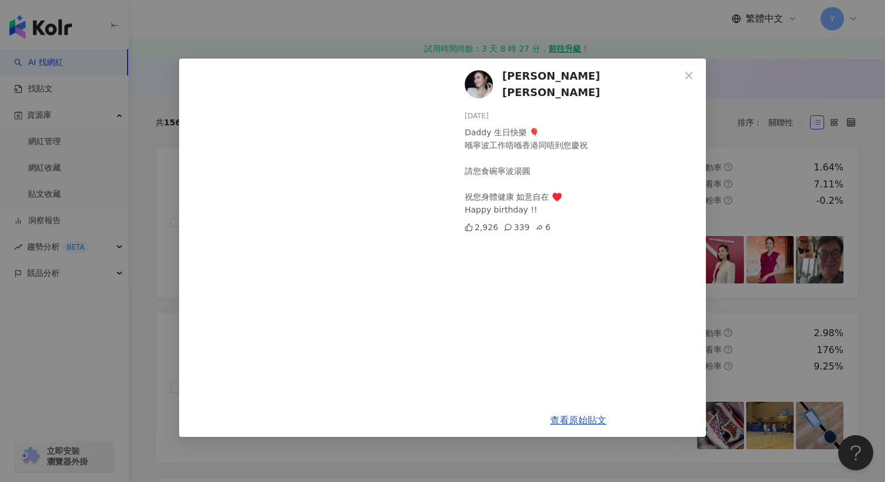
click at [475, 85] on img at bounding box center [479, 84] width 28 height 28
click at [468, 21] on div "Janis Chan 陳貝兒 2025/8/6 Daddy 生日快樂 🎈 喺寧波工作唔喺香港同唔到您慶祝 請您食碗寧波湯圓 祝您身體健康 如意自在 ♥️ Ha…" at bounding box center [442, 241] width 885 height 482
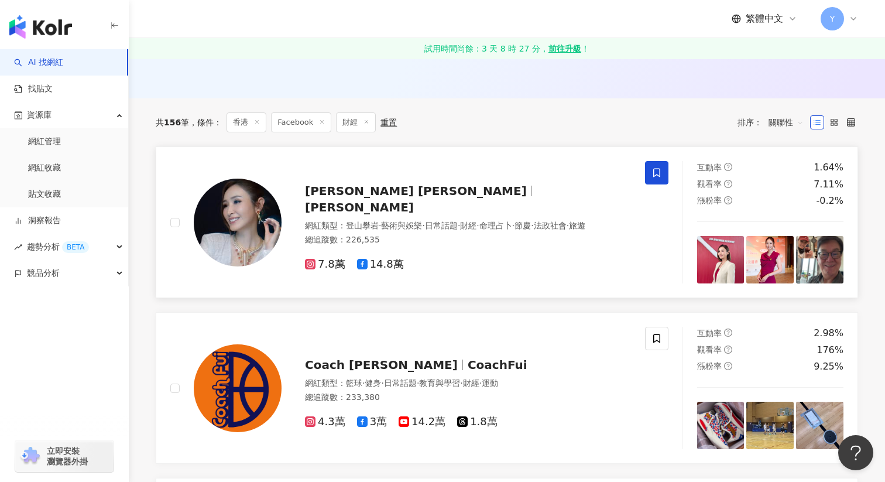
click at [653, 170] on icon at bounding box center [656, 173] width 7 height 9
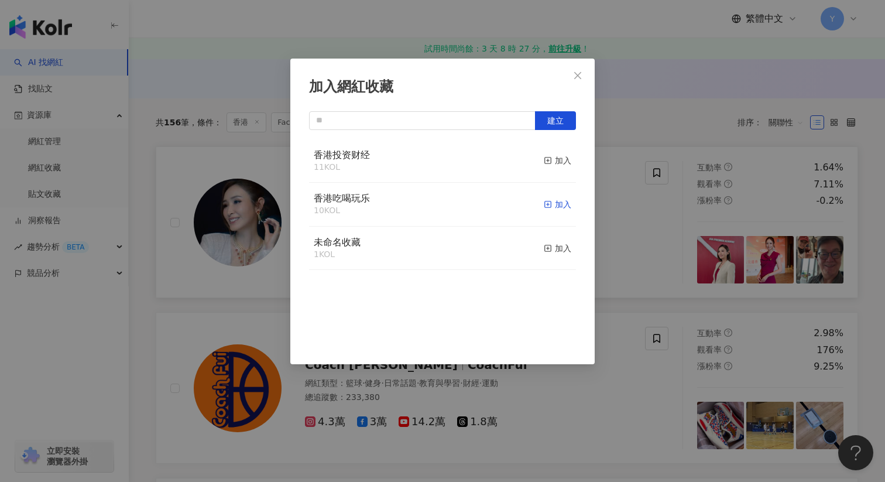
click at [560, 201] on div "加入" at bounding box center [558, 204] width 28 height 13
click at [636, 299] on div "加入網紅收藏 建立" at bounding box center [442, 241] width 885 height 482
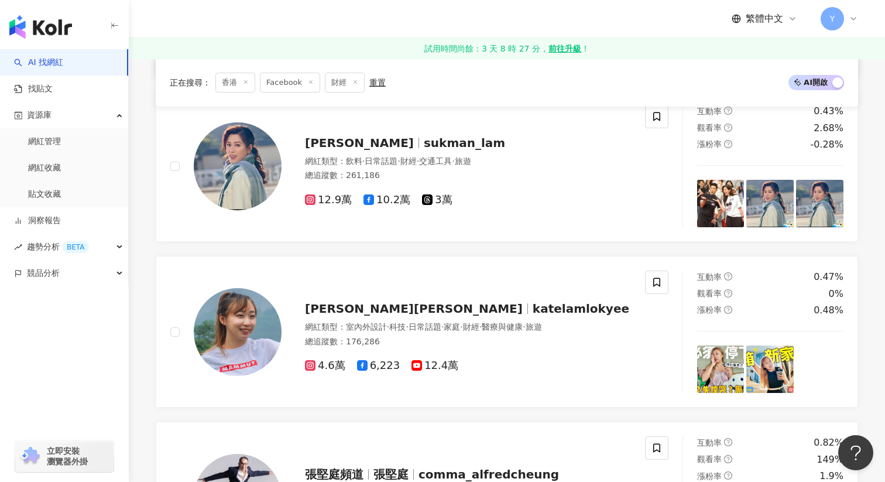
scroll to position [750, 0]
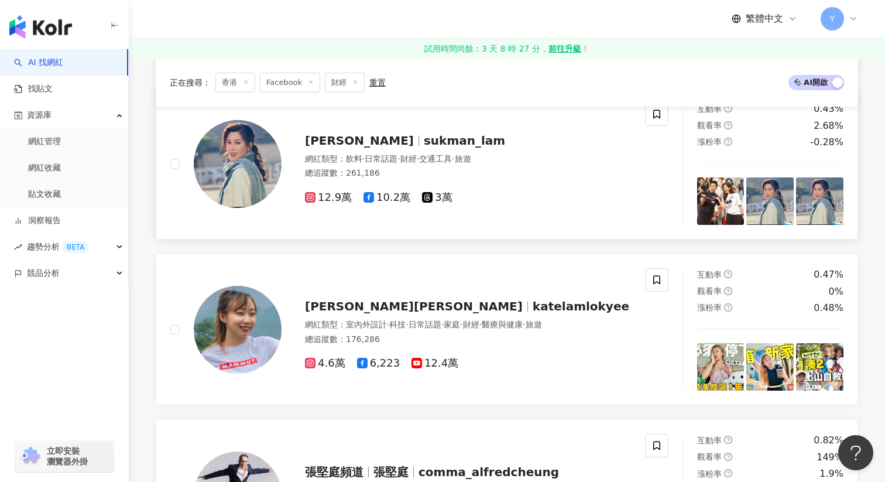
click at [718, 203] on img at bounding box center [720, 200] width 47 height 47
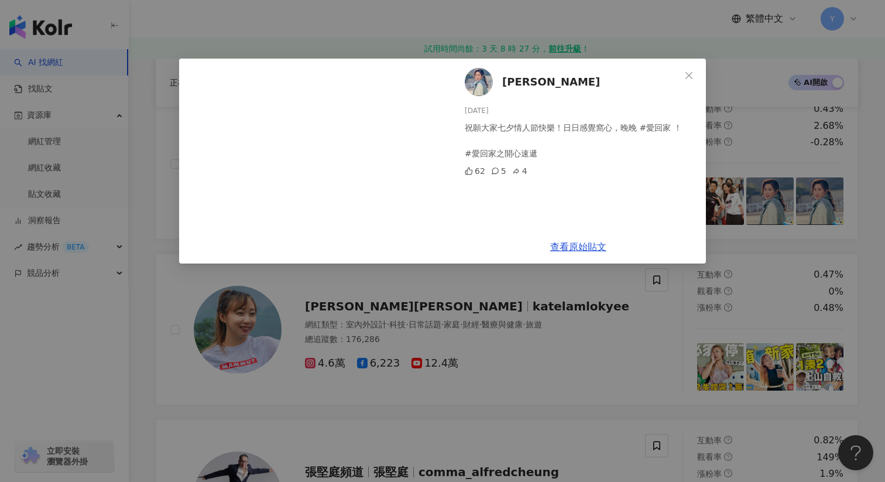
click at [807, 195] on div "林淑敏 Mandy 2025/8/19 祝願大家七夕情人節快樂！日日感覺窩心，晚晚 #愛回家 ！ #愛回家之開心速遞 62 5 4 查看原始貼文" at bounding box center [442, 241] width 885 height 482
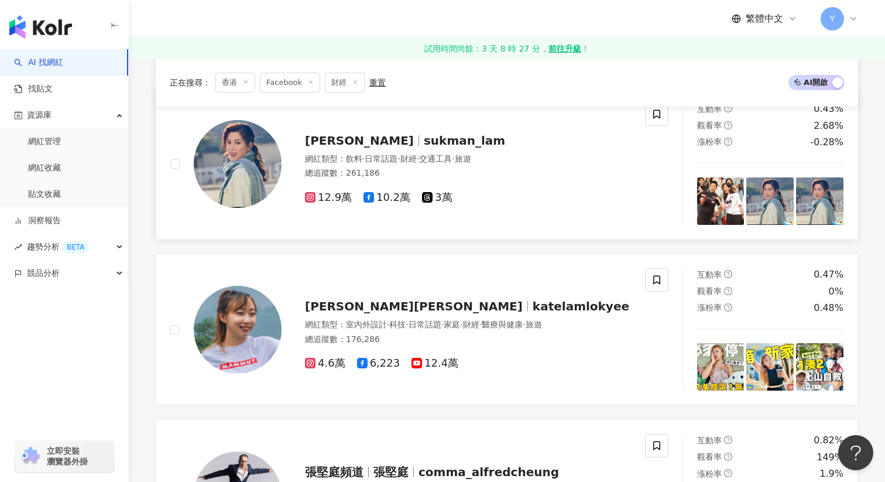
click at [774, 204] on img at bounding box center [770, 200] width 47 height 47
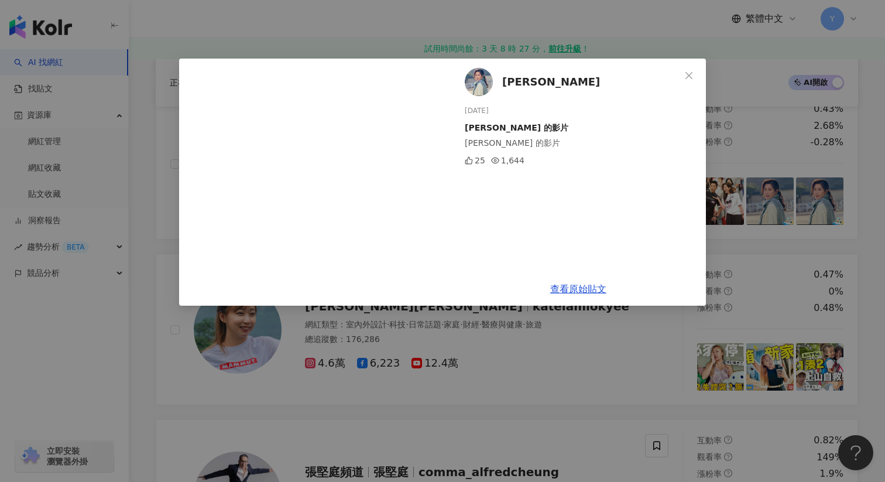
click at [838, 194] on div "林淑敏 Mandy 2025/8/19 林淑敏 Mandy 的影片 林淑敏 Mandy 的影片 25 1,644 查看原始貼文" at bounding box center [442, 241] width 885 height 482
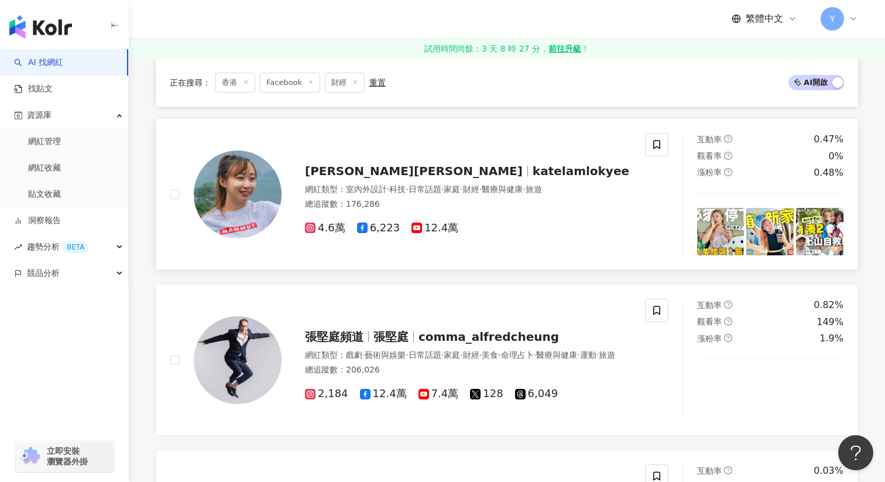
scroll to position [860, 0]
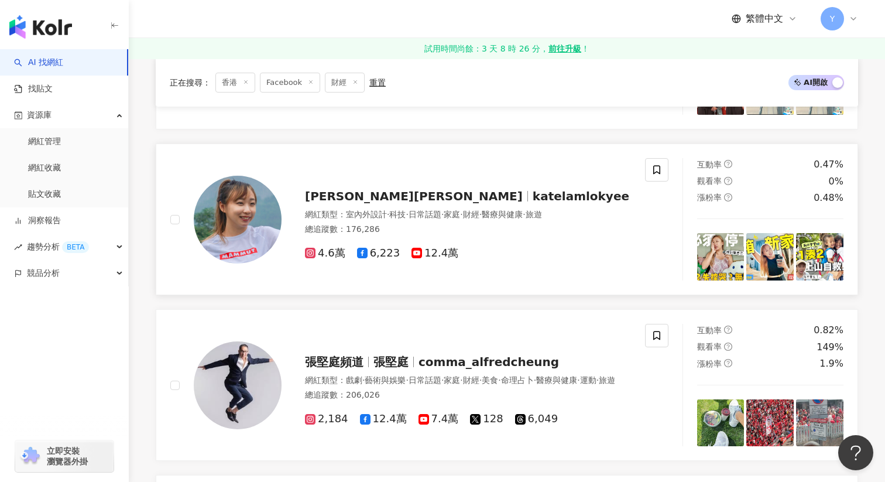
click at [721, 256] on img at bounding box center [720, 256] width 47 height 47
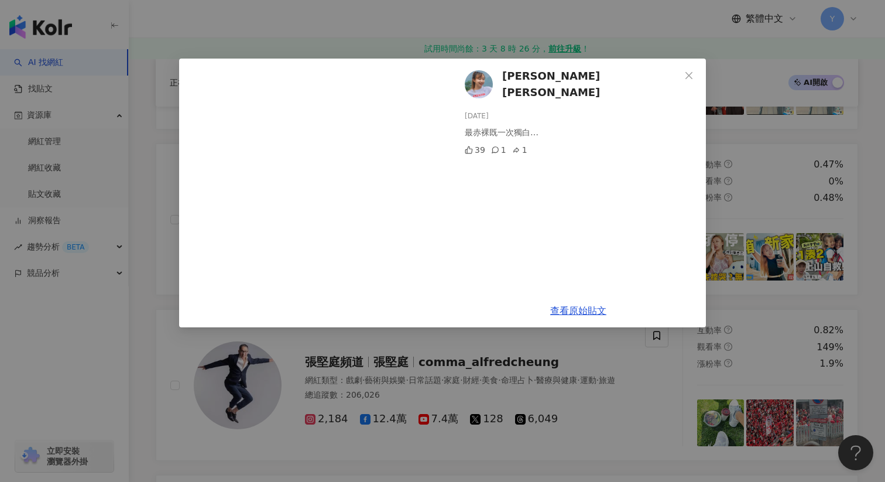
click at [749, 334] on div "KATE林樂儀 2025/7/13 最赤裸既一次獨白… 39 1 1 查看原始貼文" at bounding box center [442, 241] width 885 height 482
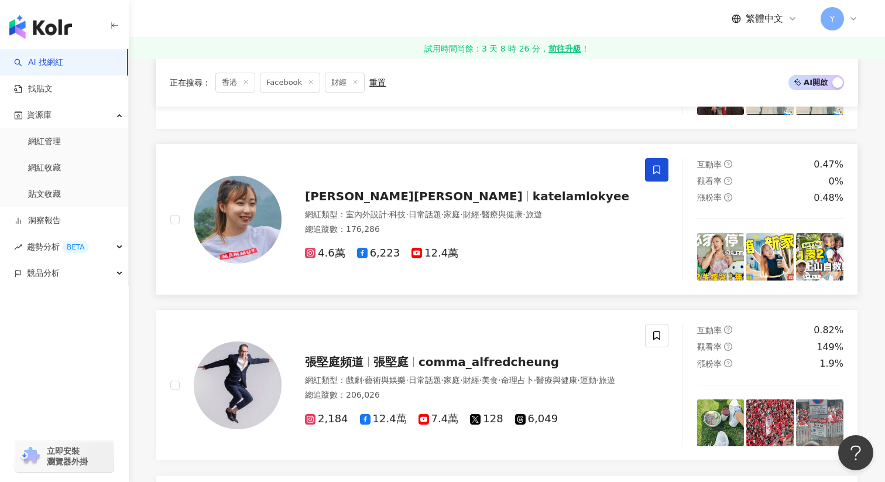
click at [659, 165] on icon at bounding box center [657, 170] width 11 height 11
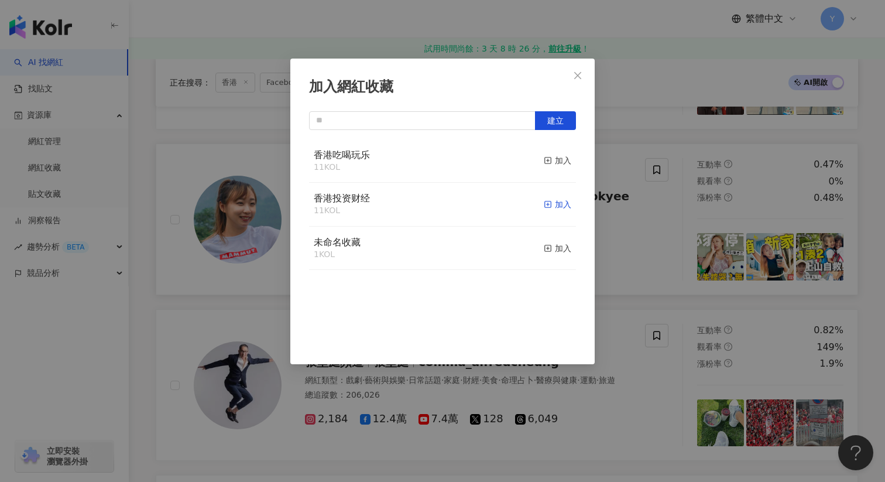
click at [566, 206] on div "加入" at bounding box center [558, 204] width 28 height 13
click at [554, 159] on div "取消收藏" at bounding box center [550, 160] width 44 height 13
click at [553, 207] on div "加入" at bounding box center [558, 204] width 28 height 13
click at [656, 211] on div "加入網紅收藏 建立" at bounding box center [442, 241] width 885 height 482
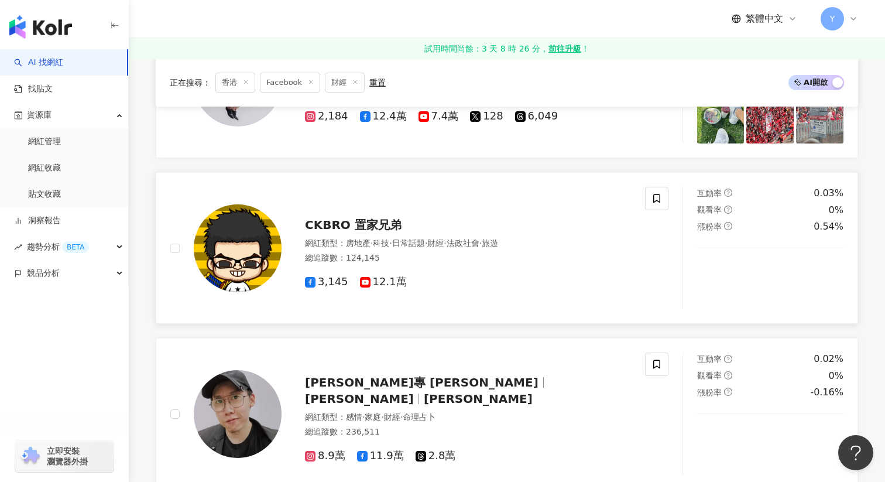
scroll to position [1169, 0]
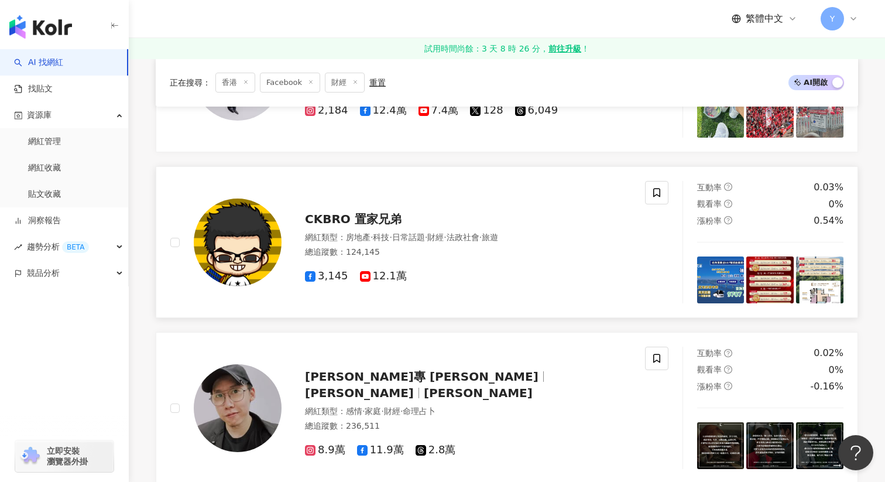
click at [728, 271] on img at bounding box center [720, 279] width 47 height 47
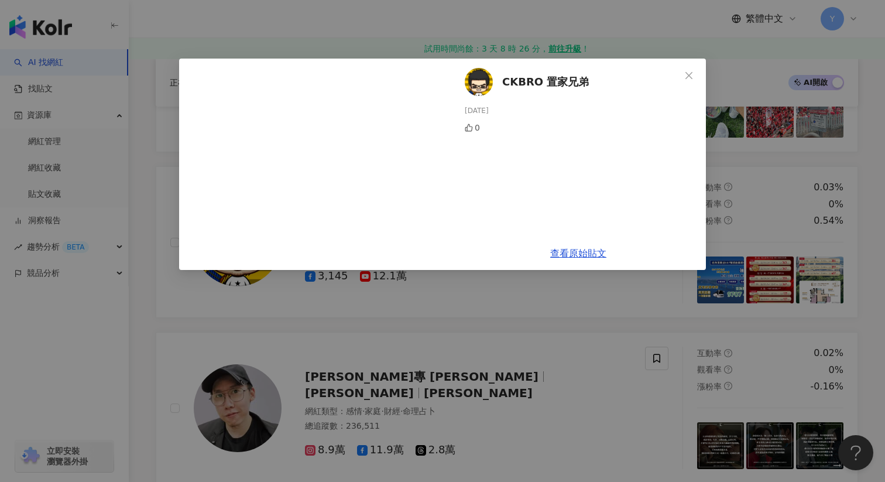
click at [772, 278] on div "CKBRO 置家兄弟 2025/7/17 0 查看原始貼文" at bounding box center [442, 241] width 885 height 482
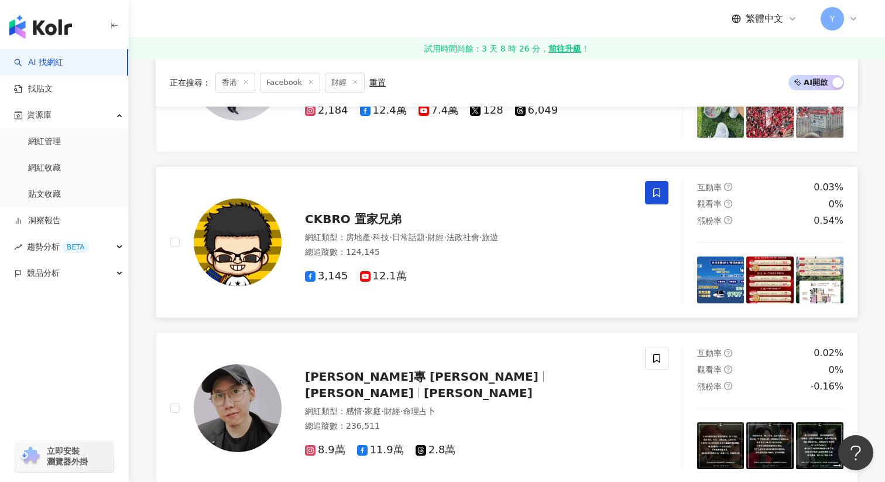
click at [660, 197] on icon at bounding box center [657, 192] width 11 height 11
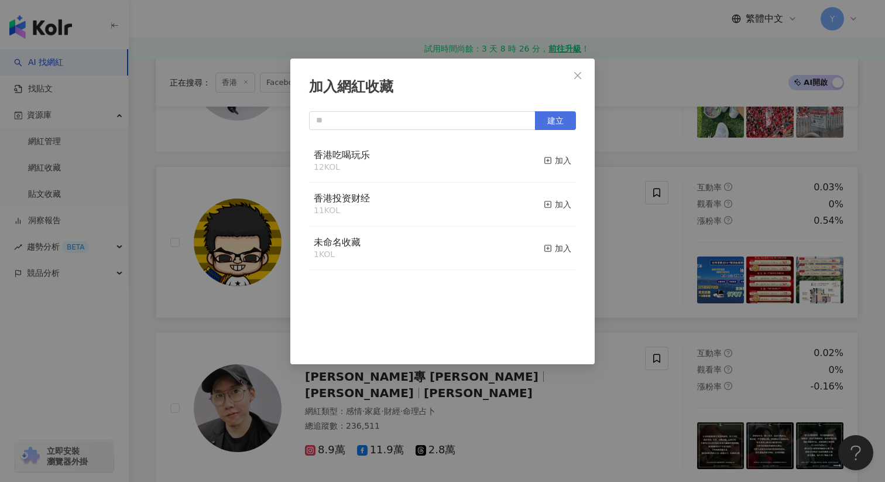
click at [559, 129] on button "建立" at bounding box center [555, 120] width 41 height 19
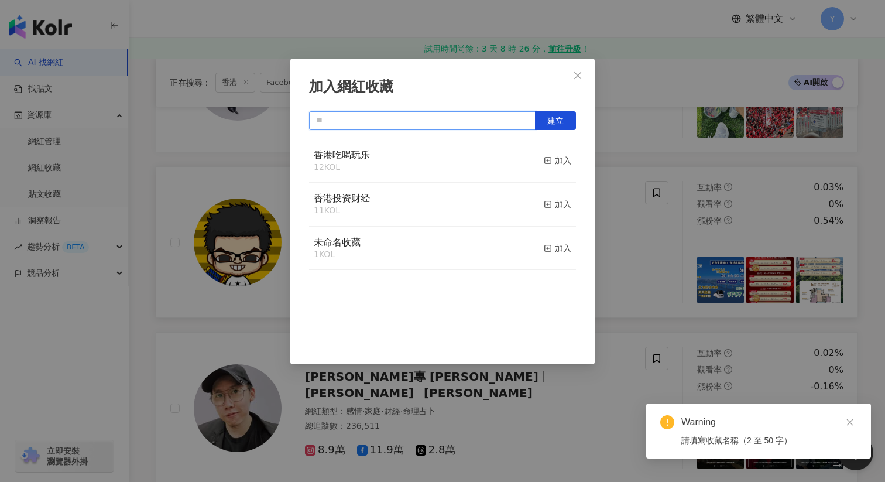
click at [435, 122] on input "text" at bounding box center [422, 120] width 227 height 19
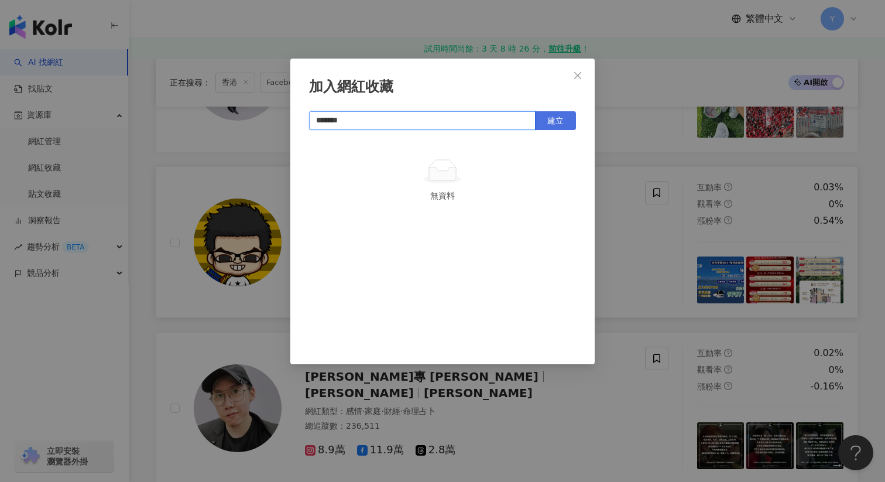
click at [558, 125] on button "建立" at bounding box center [555, 120] width 41 height 19
type input "*******"
click at [574, 76] on icon "close" at bounding box center [577, 75] width 9 height 9
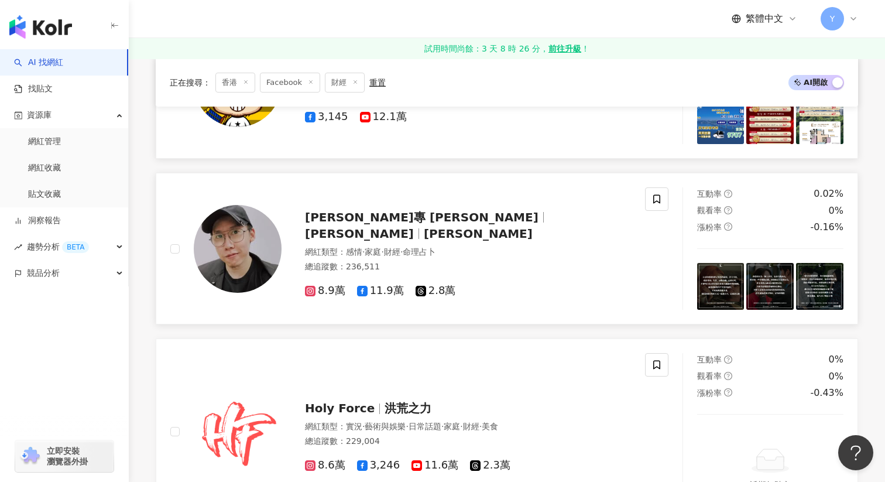
scroll to position [1333, 0]
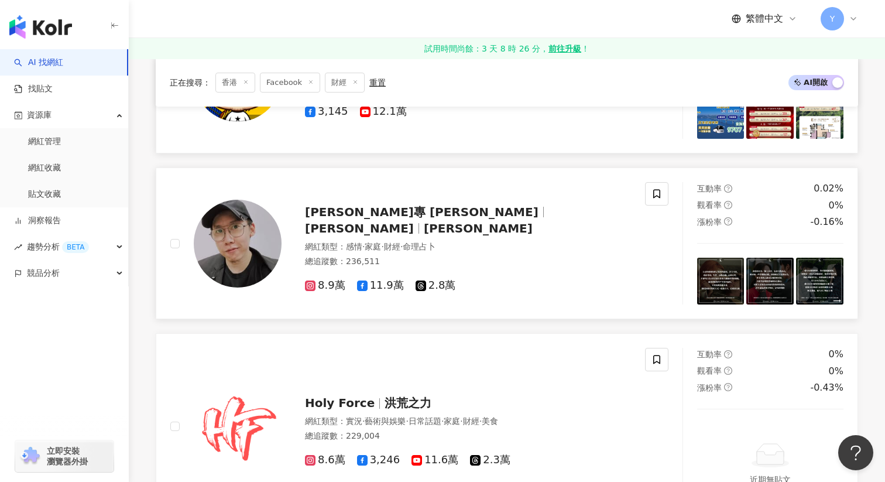
click at [708, 290] on img at bounding box center [720, 281] width 47 height 47
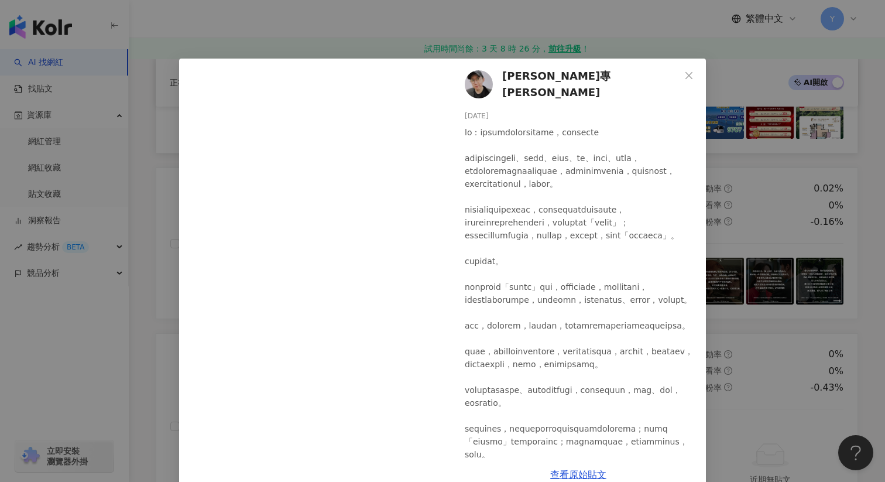
click at [751, 259] on div "李專 Lee Chuen 2025/6/4 17 2 查看原始貼文" at bounding box center [442, 241] width 885 height 482
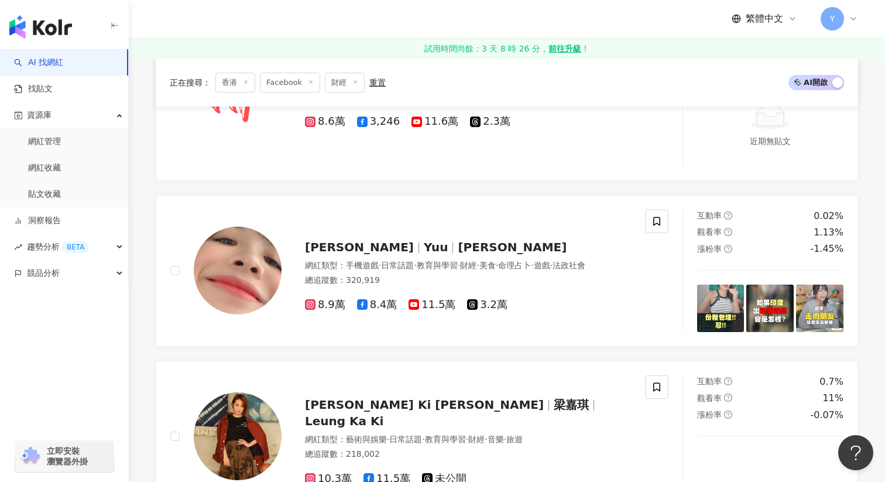
scroll to position [1670, 0]
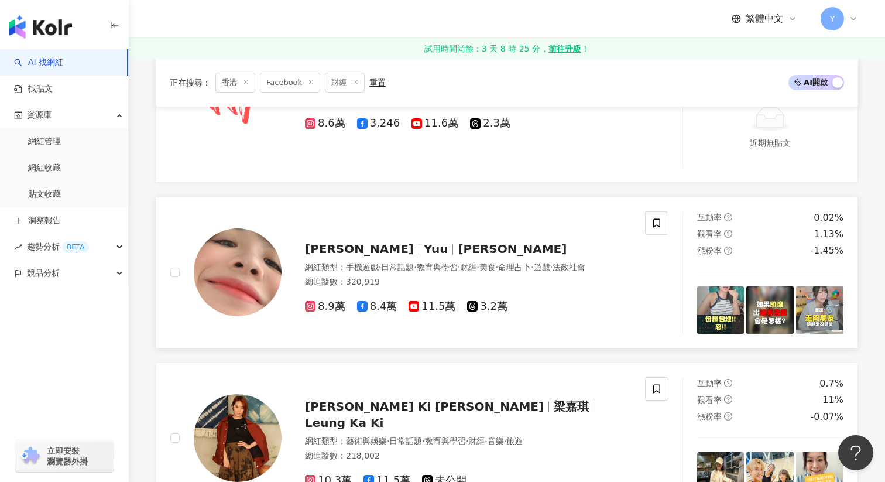
click at [762, 315] on img at bounding box center [770, 309] width 47 height 47
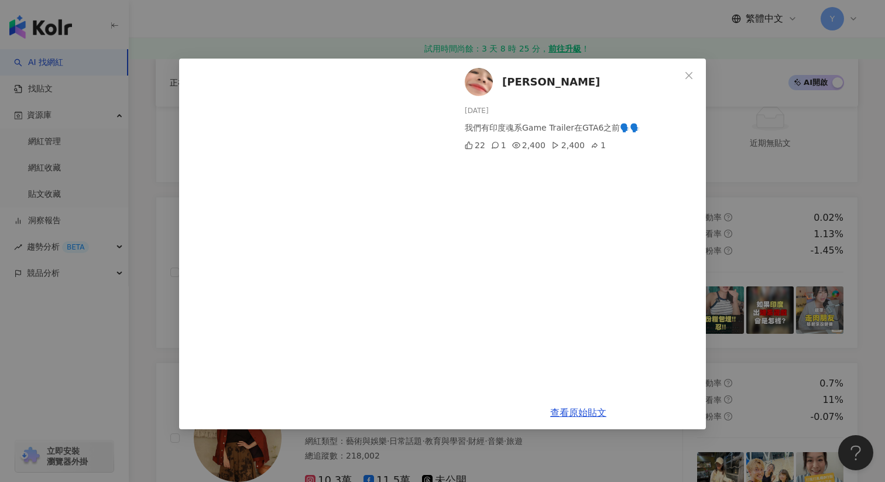
click at [814, 317] on div "小悠 2025/8/15 我們有印度魂系Game Trailer在GTA6之前🗣️🗣️ 22 1 2,400 2,400 1 查看原始貼文" at bounding box center [442, 241] width 885 height 482
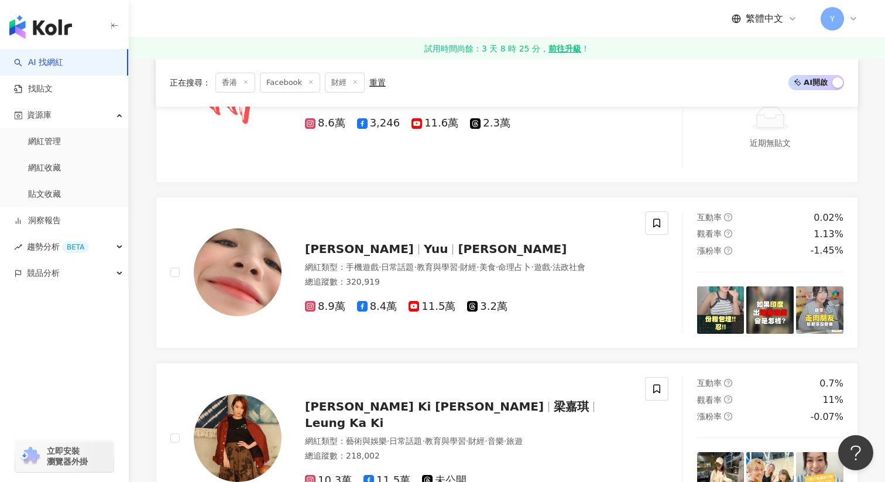
click at [814, 317] on img at bounding box center [819, 309] width 47 height 47
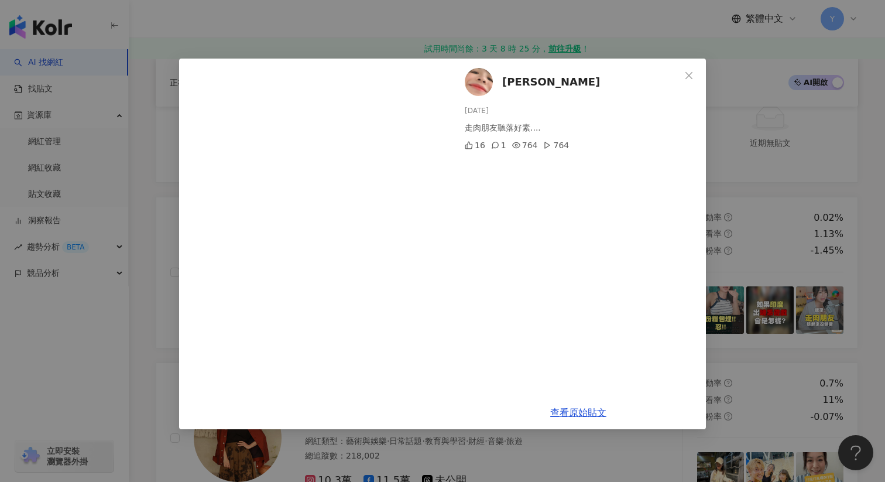
click at [821, 132] on div "小悠 2025/7/28 走肉朋友聽落好素.... 16 1 764 764 查看原始貼文" at bounding box center [442, 241] width 885 height 482
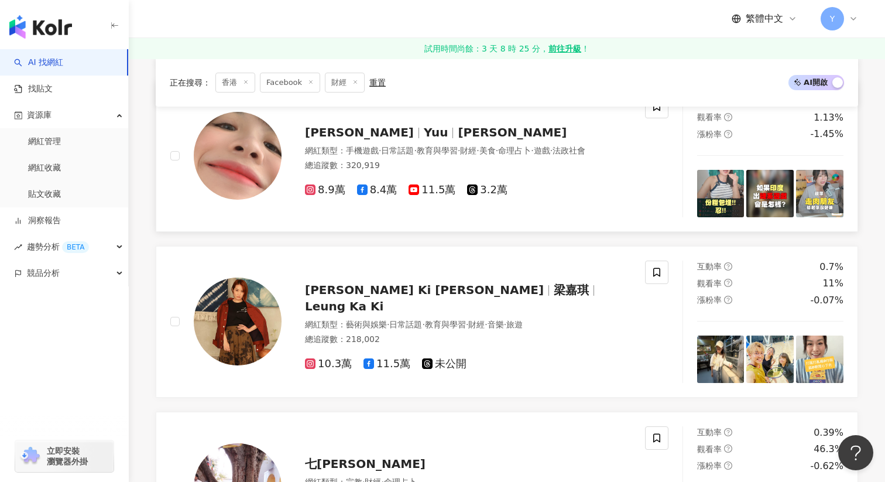
scroll to position [1821, 0]
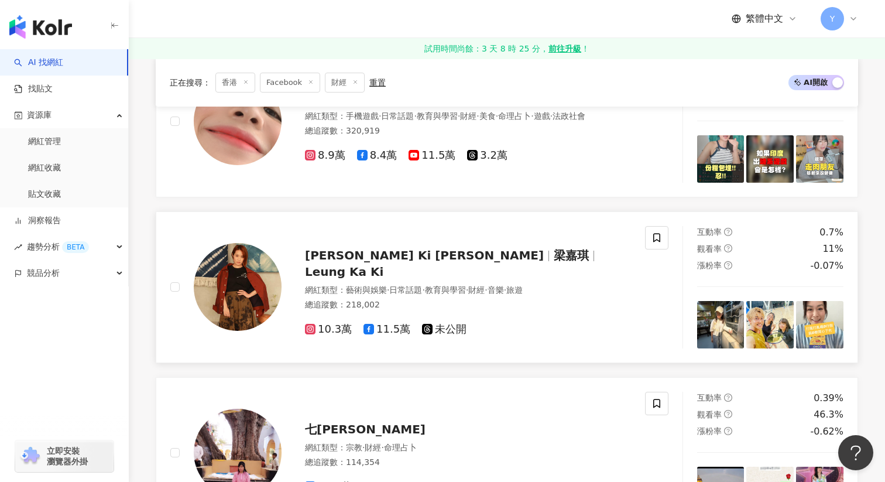
click at [713, 328] on img at bounding box center [720, 324] width 47 height 47
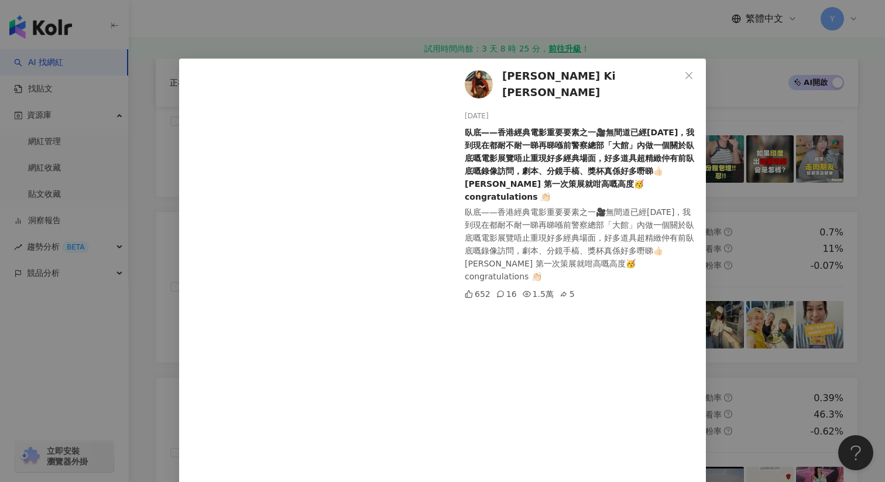
click at [737, 243] on div "Leung Ka Ki 梁嘉琪 2025/8/12 臥底——香港經典電影重要要素之一🎥無間道已經23年，我到現在都耐不耐一睇再睇喺前警察總部「大館」內做一個關…" at bounding box center [442, 241] width 885 height 482
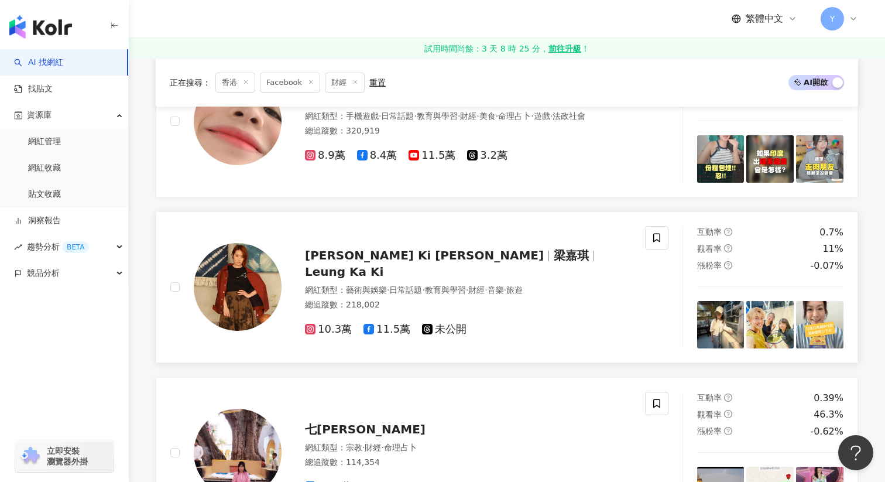
click at [764, 334] on img at bounding box center [770, 324] width 47 height 47
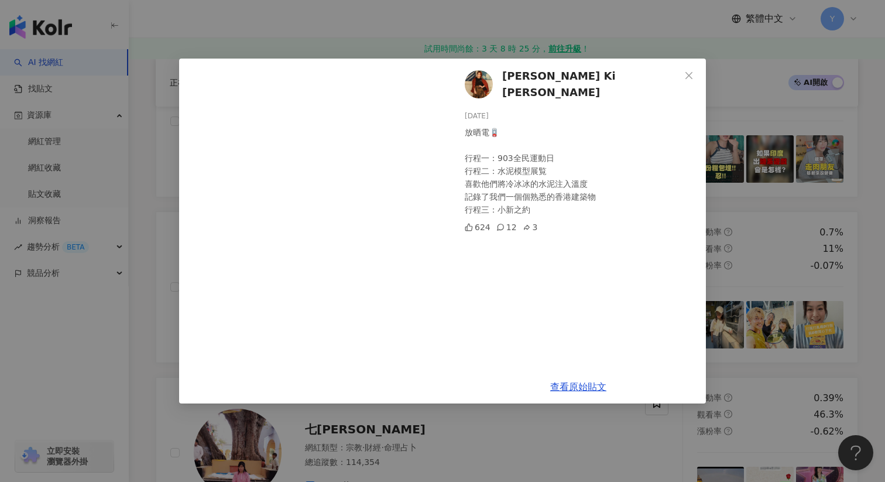
click at [821, 231] on div "Leung Ka Ki 梁嘉琪 2025/7/24 放晒電🪫 行程一：903全民運動日 行程二：水泥模型展覧 喜歡他們將冷冰冰的水泥注入溫度 記錄了我們一個個…" at bounding box center [442, 241] width 885 height 482
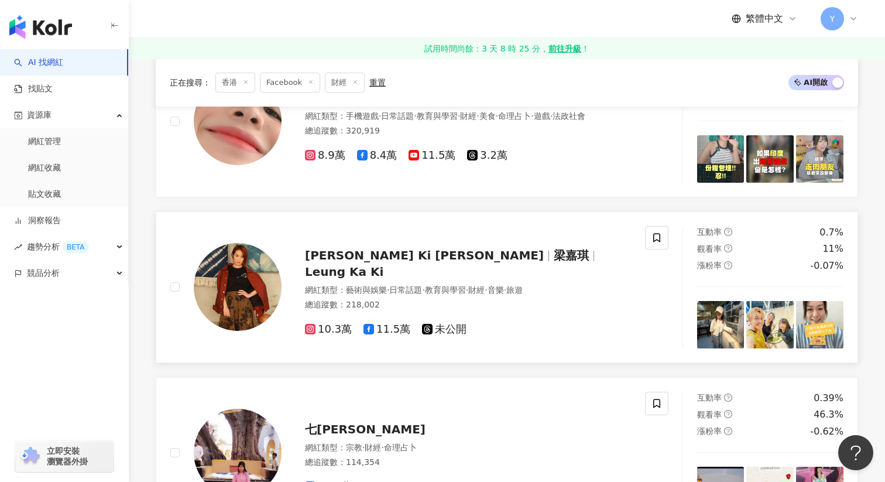
click at [821, 334] on img at bounding box center [819, 324] width 47 height 47
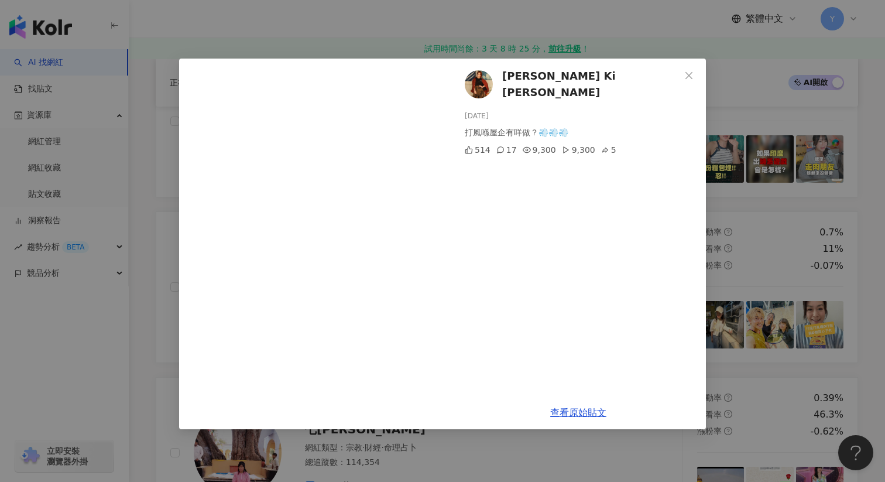
click at [785, 235] on div "Leung Ka Ki 梁嘉琪 2025/7/20 打風喺屋企有咩做？💨💨💨 514 17 9,300 9,300 5 查看原始貼文" at bounding box center [442, 241] width 885 height 482
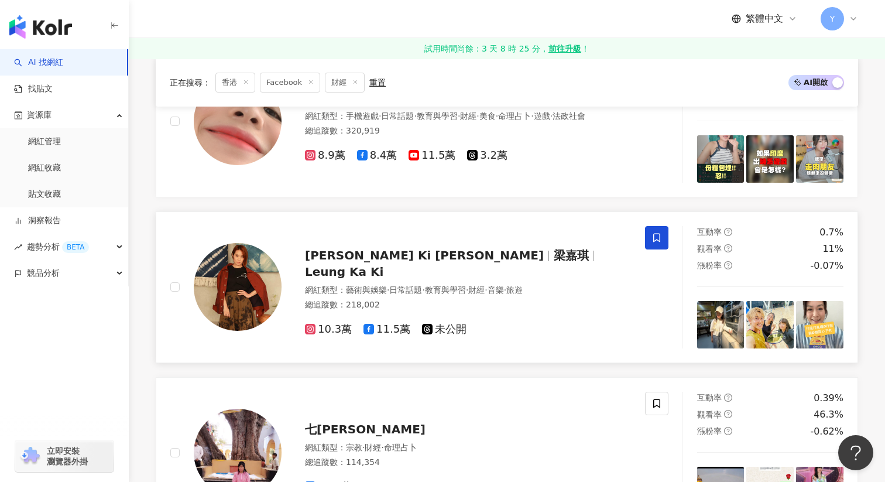
click at [659, 239] on icon at bounding box center [656, 237] width 7 height 9
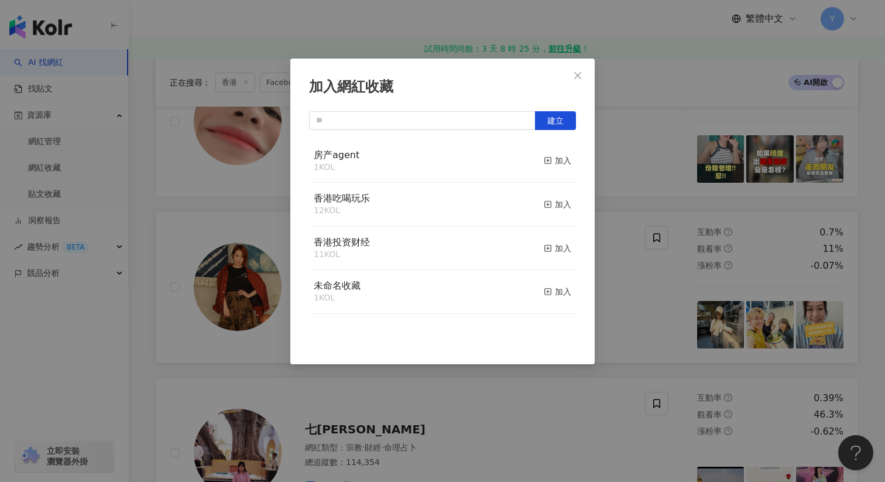
click at [552, 211] on button "加入" at bounding box center [558, 204] width 28 height 25
click at [646, 282] on div "加入網紅收藏 建立 香港吃喝玩乐 13 KOL 已加入 房产agent 1 KOL 加入 香港投资财经 11 KOL 加入 未命名收藏 1 KOL 加入" at bounding box center [442, 241] width 885 height 482
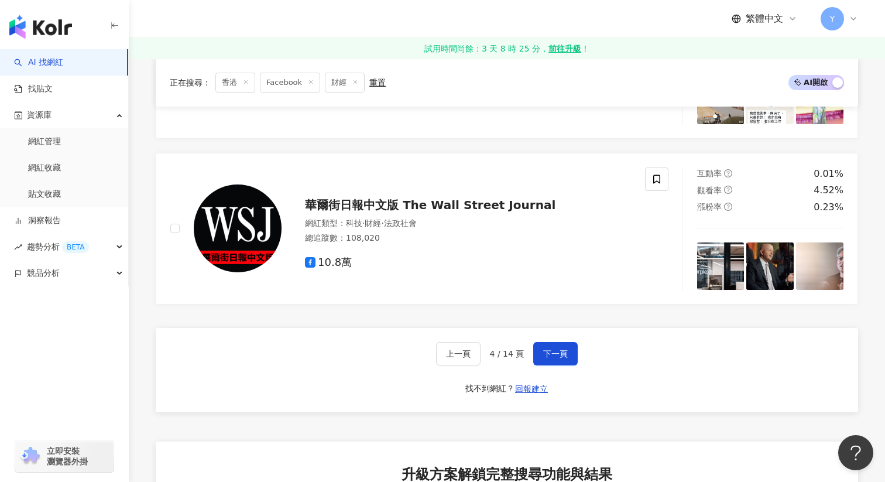
scroll to position [2219, 0]
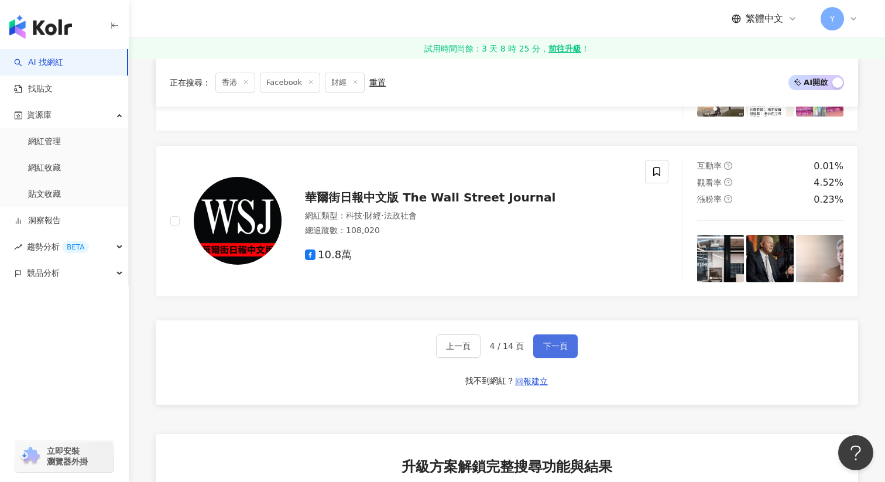
click at [562, 342] on span "下一頁" at bounding box center [555, 345] width 25 height 9
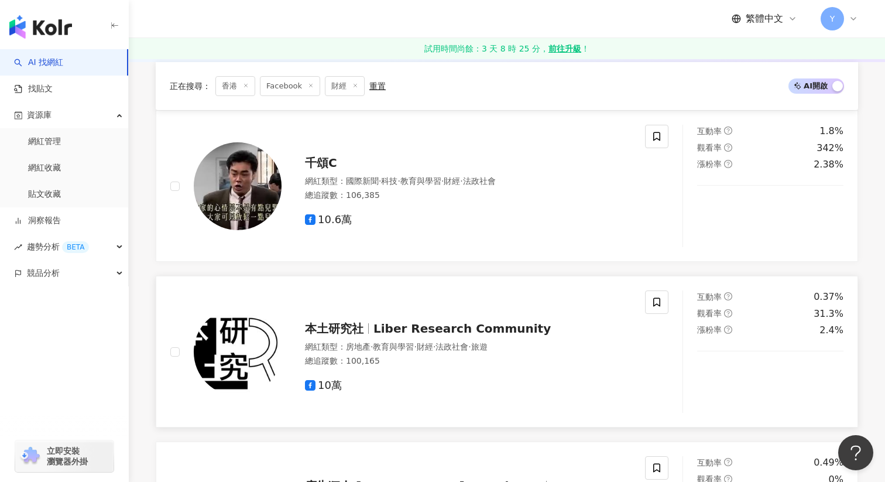
scroll to position [395, 0]
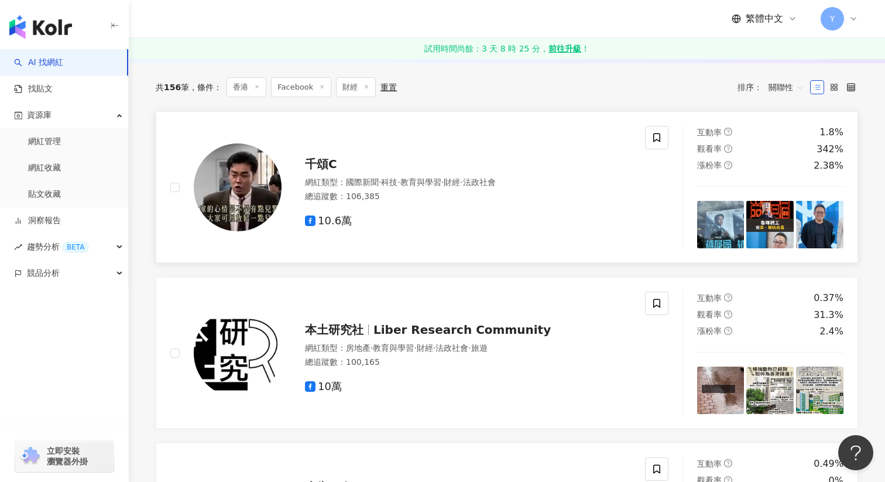
click at [715, 221] on img at bounding box center [720, 224] width 47 height 47
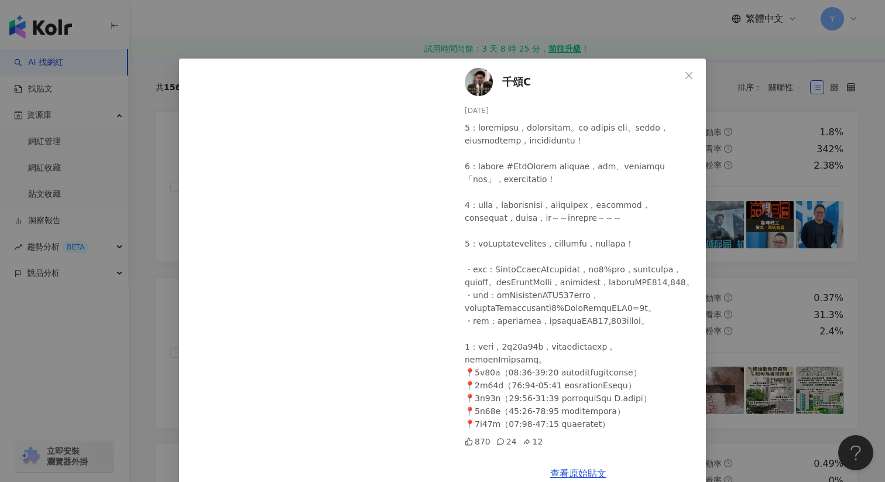
click at [756, 286] on div "千頌C 2025/8/7 870 24 12 查看原始貼文" at bounding box center [442, 241] width 885 height 482
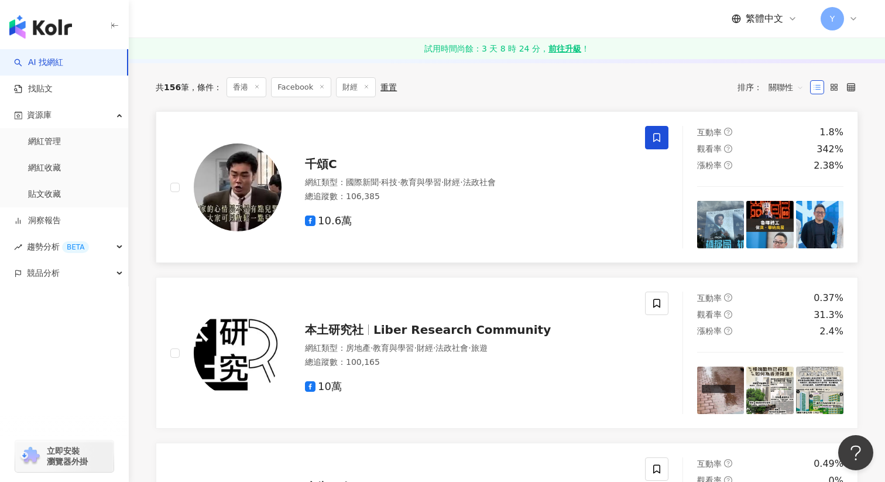
click at [656, 136] on icon at bounding box center [657, 137] width 11 height 11
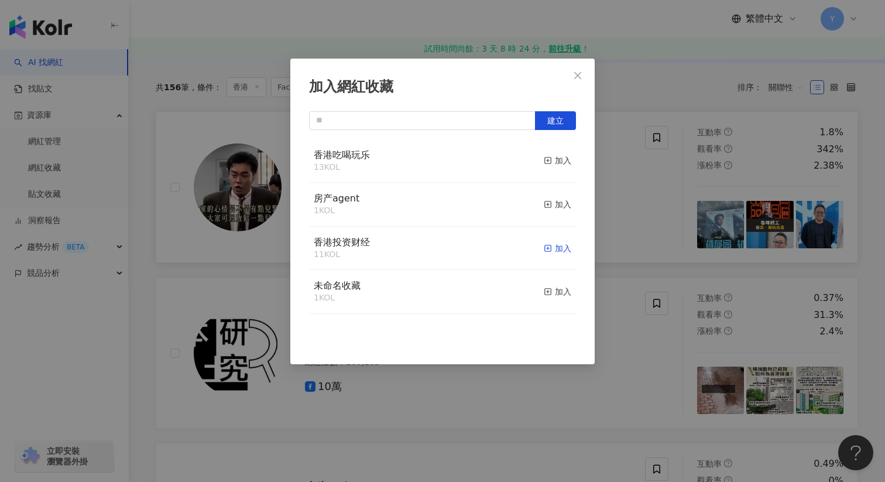
click at [560, 247] on div "加入" at bounding box center [558, 248] width 28 height 13
click at [681, 262] on div "加入網紅收藏 建立" at bounding box center [442, 241] width 885 height 482
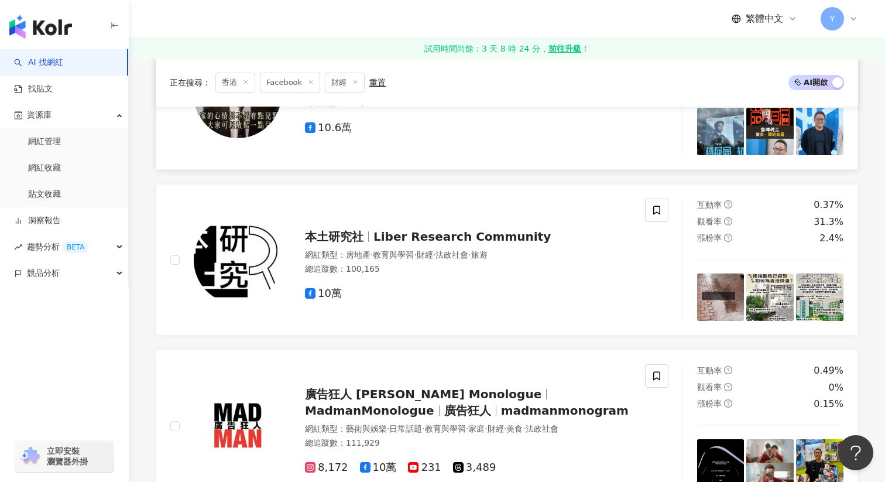
scroll to position [492, 0]
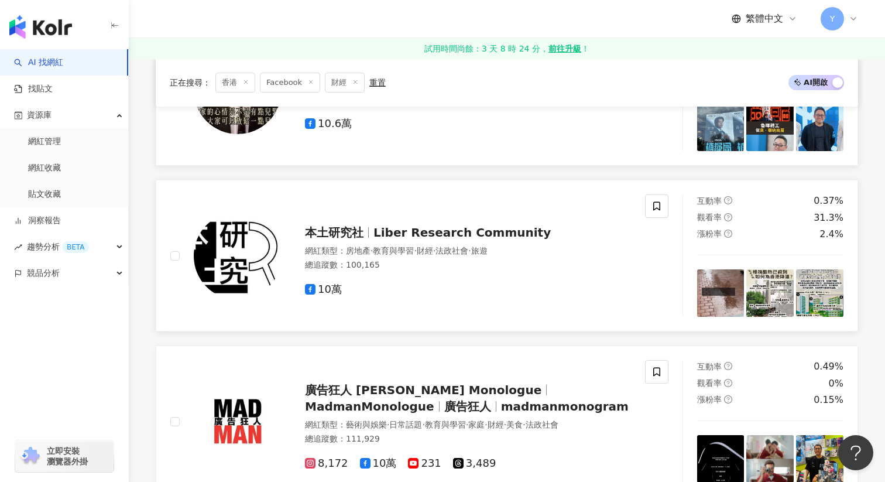
click at [723, 302] on img at bounding box center [720, 292] width 47 height 47
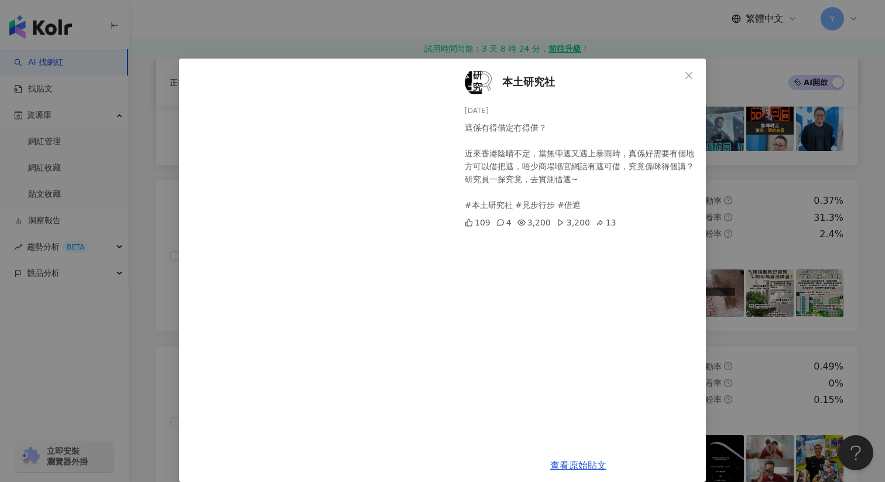
click at [744, 227] on div "本土研究社 2025/8/16 遮係有得借定冇得借？ 近來香港陰晴不定，當無帶遮又遇上暴雨時，真係好需要有個地方可以借把遮，唔少商場喺官網話有遮可借，究竟係咪…" at bounding box center [442, 241] width 885 height 482
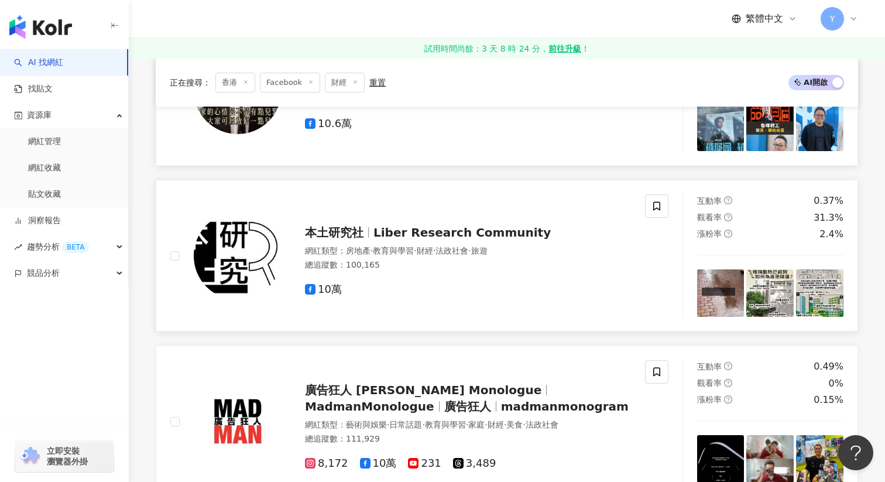
click at [767, 276] on img at bounding box center [770, 292] width 47 height 47
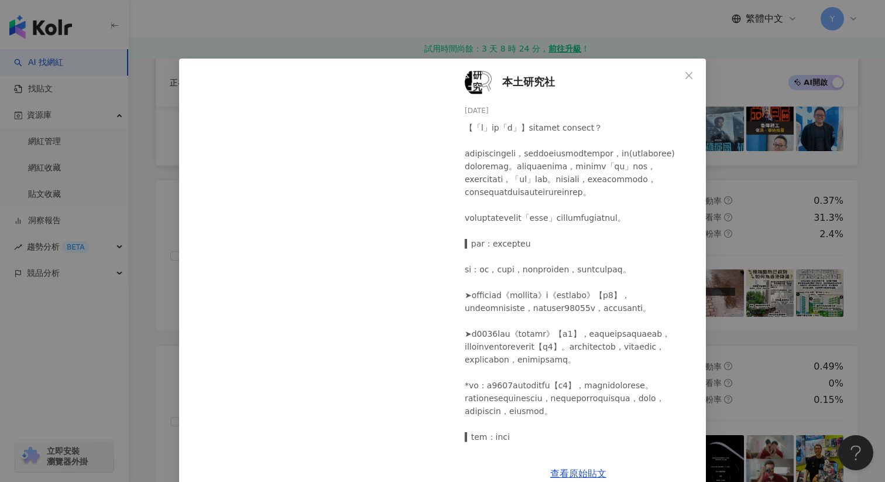
click at [766, 243] on div "本土研究社 2025/8/15 118 8 23 查看原始貼文" at bounding box center [442, 241] width 885 height 482
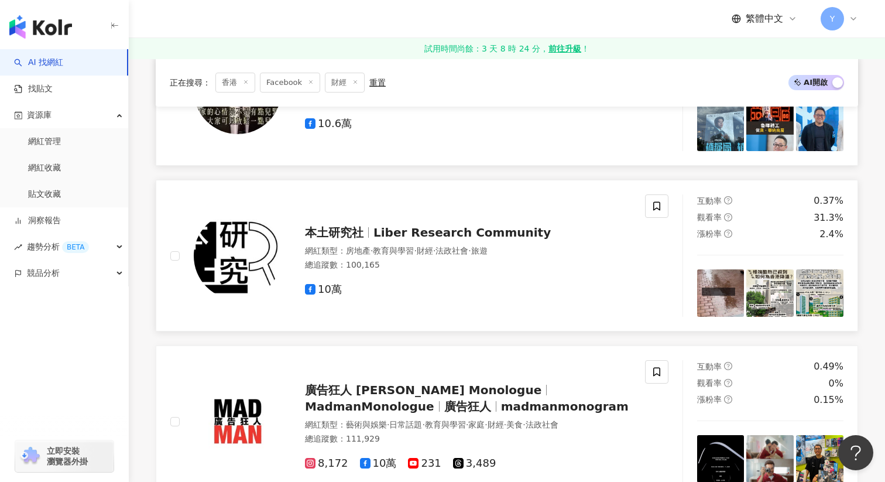
click at [827, 311] on img at bounding box center [819, 292] width 47 height 47
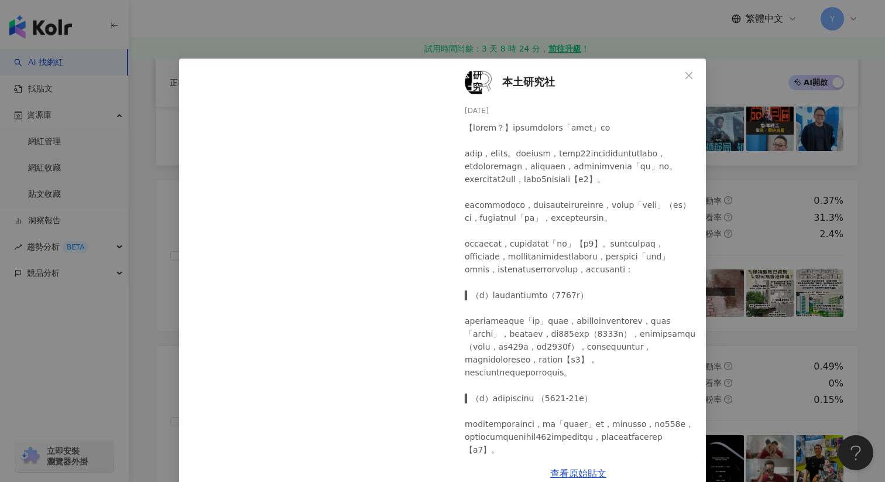
click at [788, 215] on div "本土研究社 2025/8/14 367 30 45 查看原始貼文" at bounding box center [442, 241] width 885 height 482
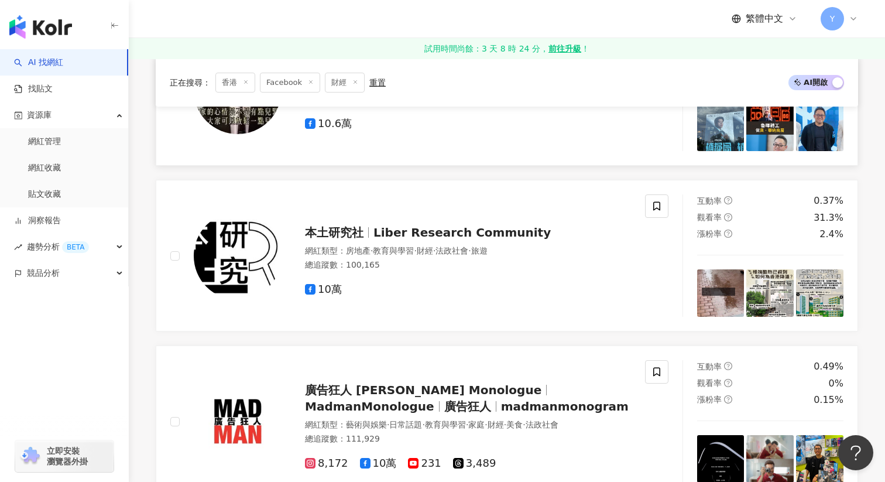
scroll to position [526, 0]
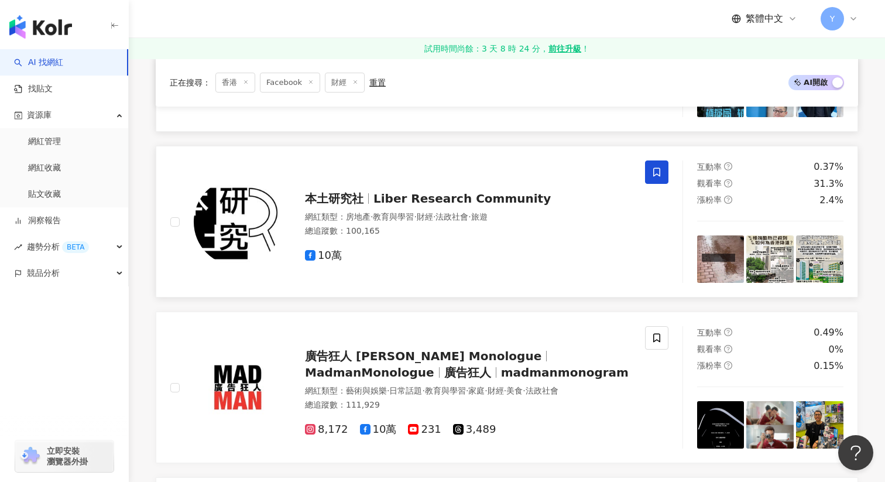
click at [663, 170] on span at bounding box center [656, 171] width 23 height 23
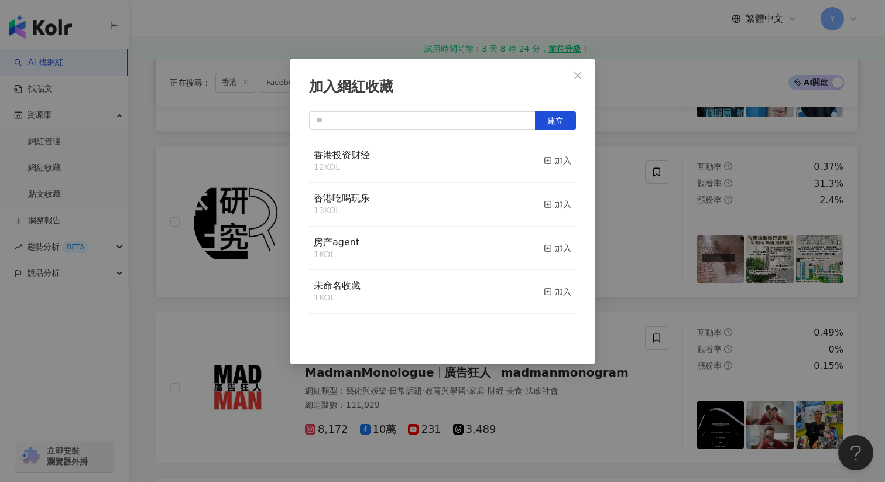
click at [671, 253] on div "加入網紅收藏 建立 香港投资财经 12 KOL 加入 香港吃喝玩乐 13 KOL 加入 房产agent 1 KOL 加入 未命名收藏 1 KOL 加入" at bounding box center [442, 241] width 885 height 482
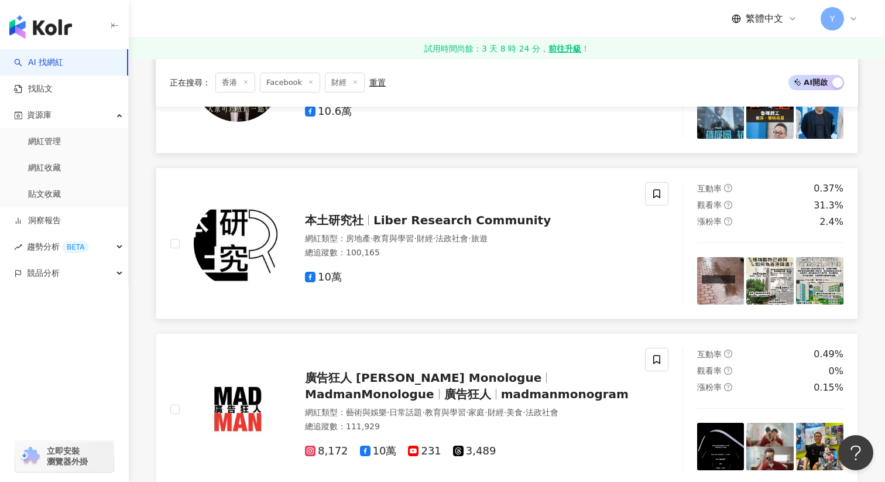
scroll to position [495, 0]
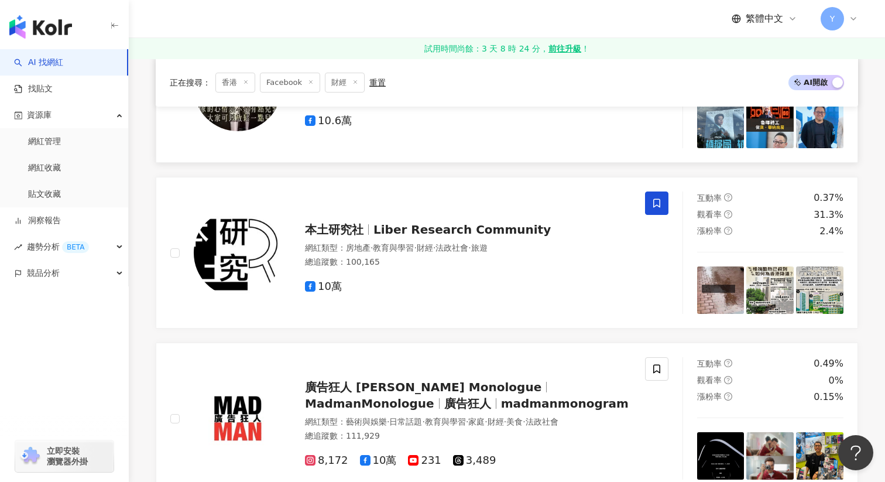
click at [657, 194] on span at bounding box center [656, 202] width 23 height 23
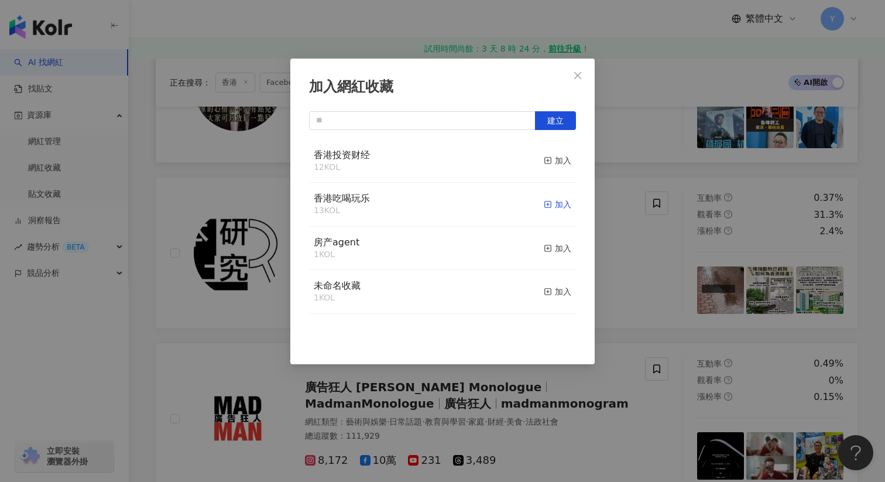
click at [553, 204] on div "加入" at bounding box center [558, 204] width 28 height 13
click at [653, 279] on div "加入網紅收藏 建立" at bounding box center [442, 241] width 885 height 482
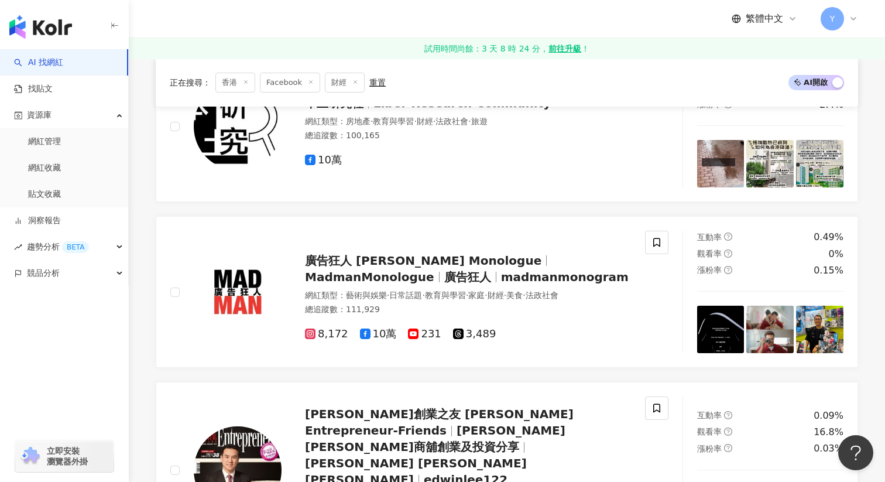
scroll to position [624, 0]
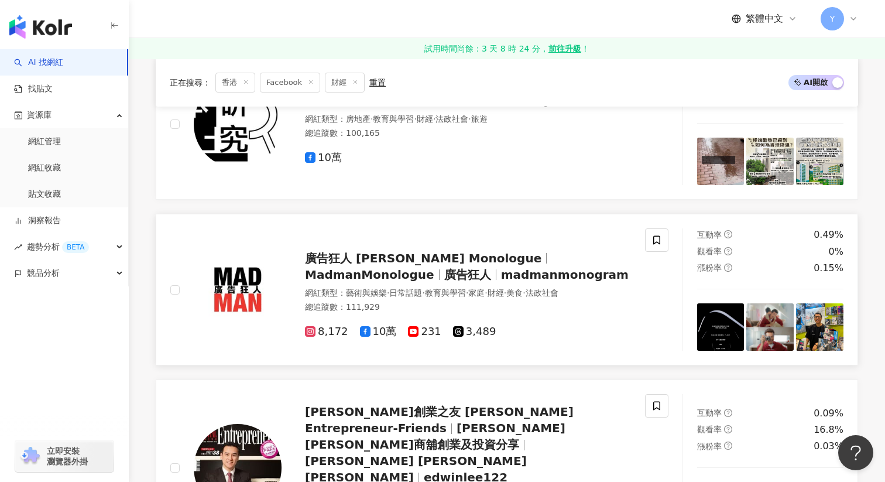
click at [721, 320] on img at bounding box center [720, 326] width 47 height 47
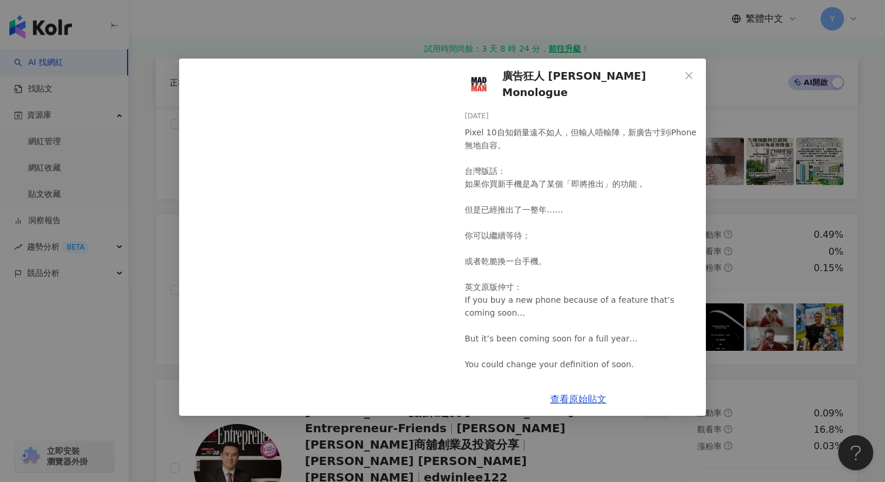
click at [727, 236] on div "廣告狂人 Madman Monologue 2025/8/9 Pixel 10自知銷量遠不如人，但輸人唔輸陣，新廣告寸到iPhone無地自容。 台灣版話： 如…" at bounding box center [442, 241] width 885 height 482
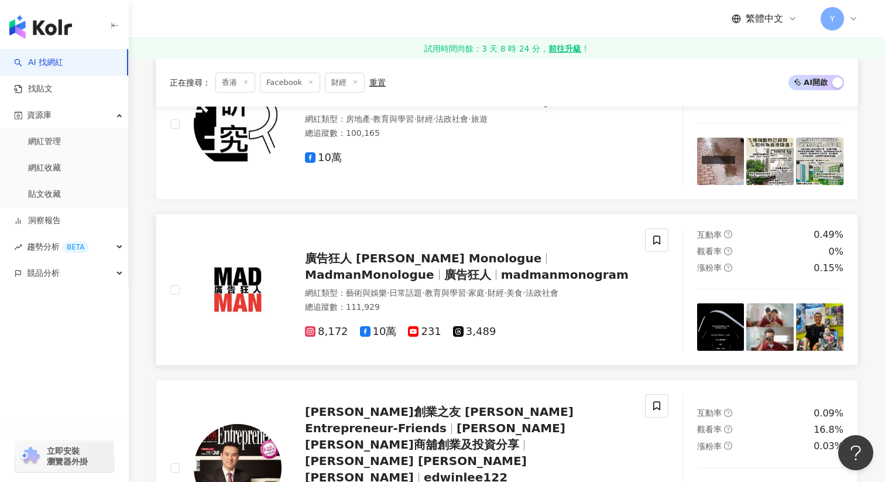
click at [763, 343] on img at bounding box center [770, 326] width 47 height 47
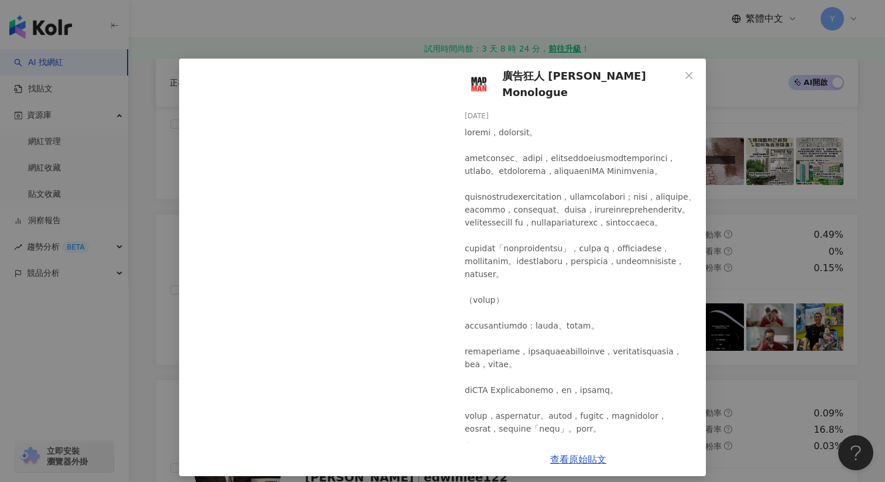
click at [780, 262] on div "廣告狂人 Madman Monologue 2025/8/8 75 3 1 查看原始貼文" at bounding box center [442, 241] width 885 height 482
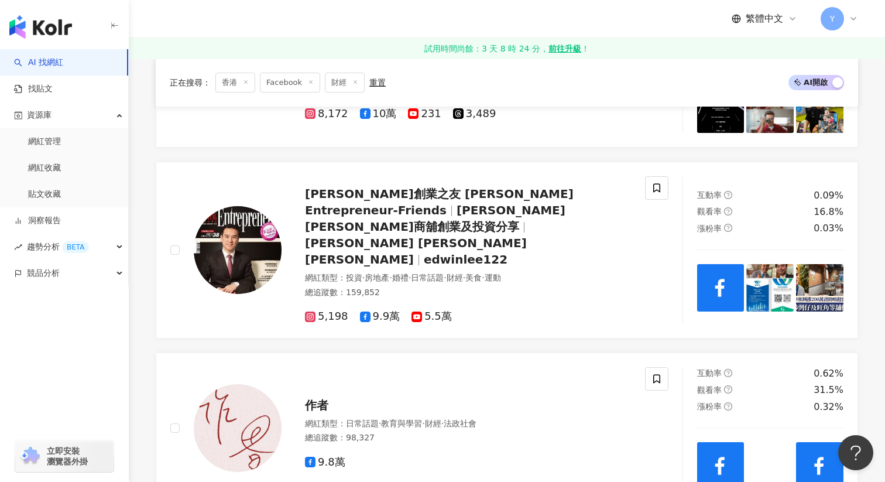
scroll to position [886, 0]
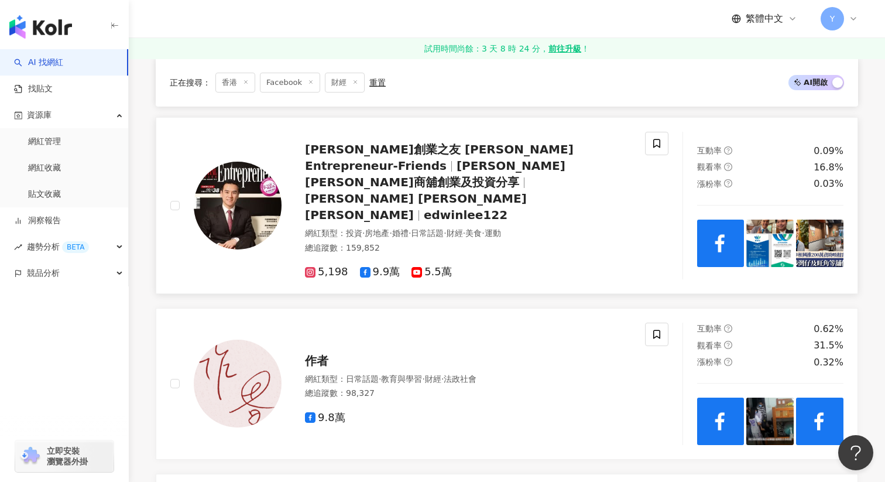
click at [754, 225] on img at bounding box center [770, 243] width 47 height 47
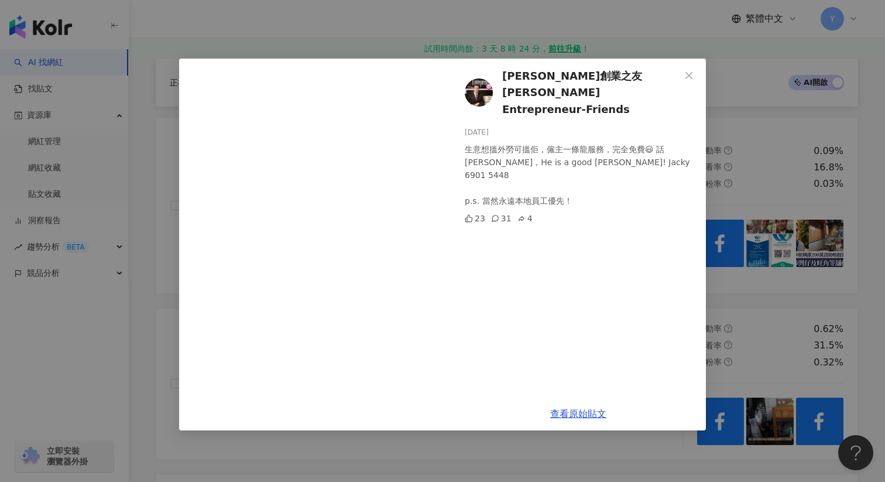
click at [795, 218] on div "李根興創業之友 Edwin's Entrepreneur-Friends 2025/8/18 生意想搵外勞可搵佢，僱主一條龍服務，完全免費😃 話李根興介紹，H…" at bounding box center [442, 241] width 885 height 482
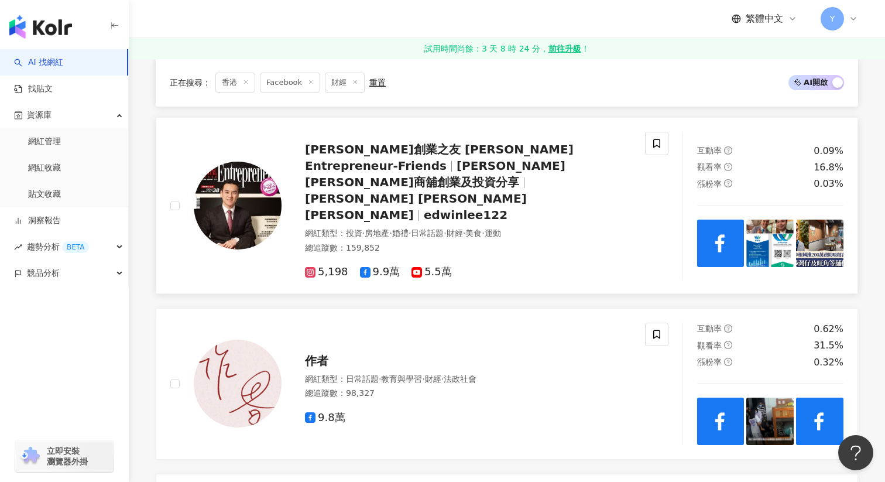
click at [821, 232] on img at bounding box center [819, 243] width 47 height 47
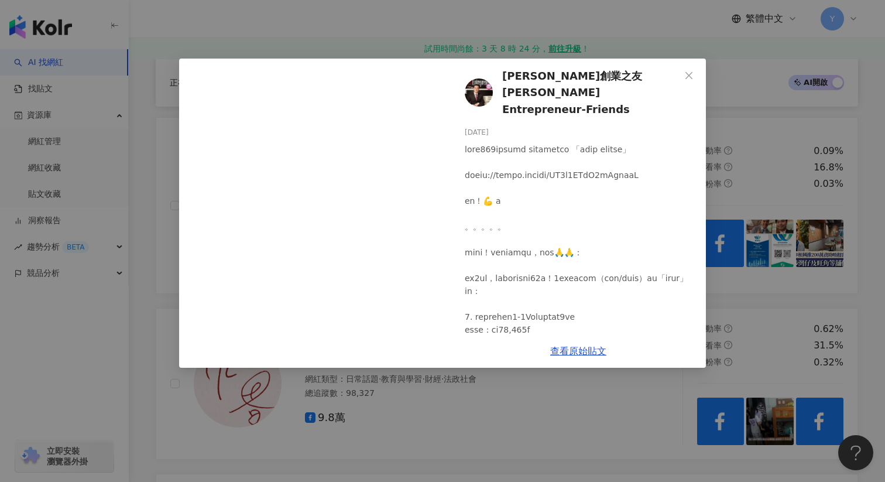
click at [765, 139] on div "李根興創業之友 Edwin's Entrepreneur-Friends 2025/8/18 24 4 2 查看原始貼文" at bounding box center [442, 241] width 885 height 482
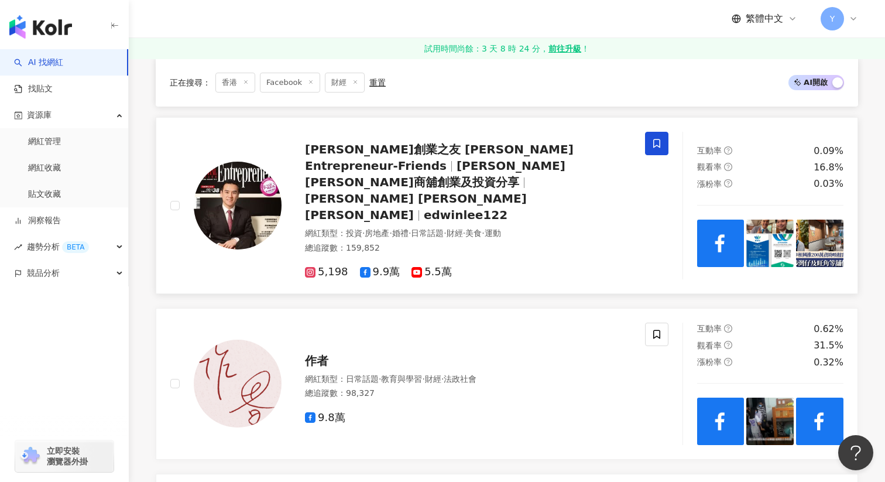
click at [660, 140] on icon at bounding box center [657, 143] width 11 height 11
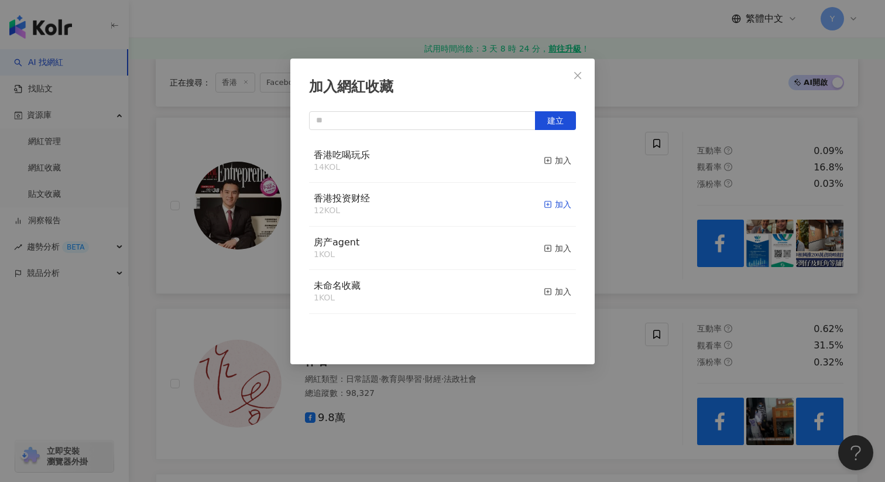
click at [551, 205] on rect "button" at bounding box center [548, 204] width 6 height 6
click at [693, 260] on div "加入網紅收藏 建立" at bounding box center [442, 241] width 885 height 482
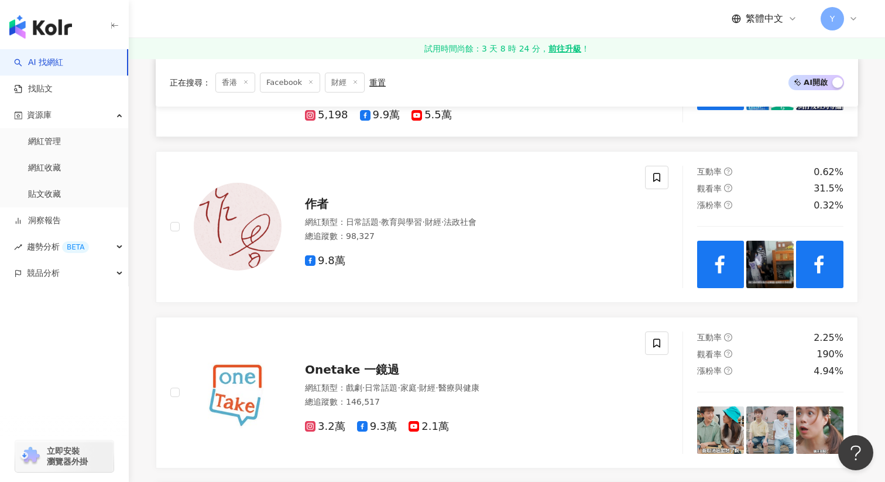
scroll to position [1049, 0]
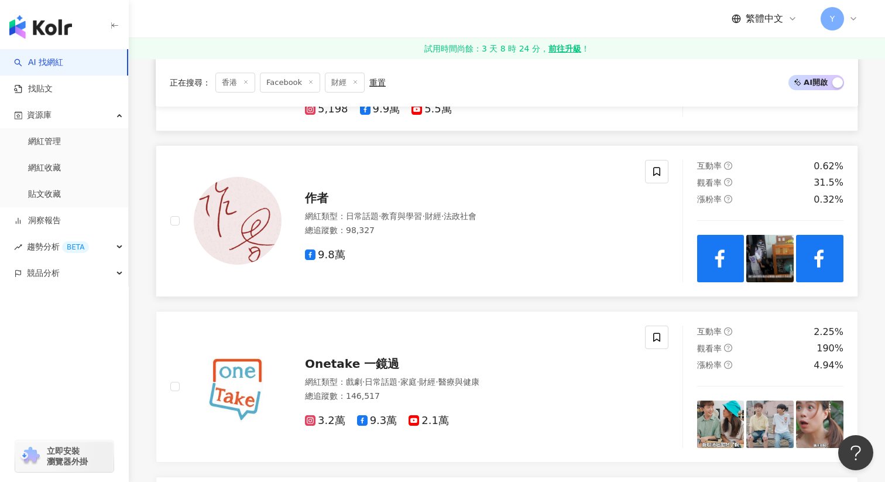
click at [738, 235] on img at bounding box center [720, 258] width 47 height 47
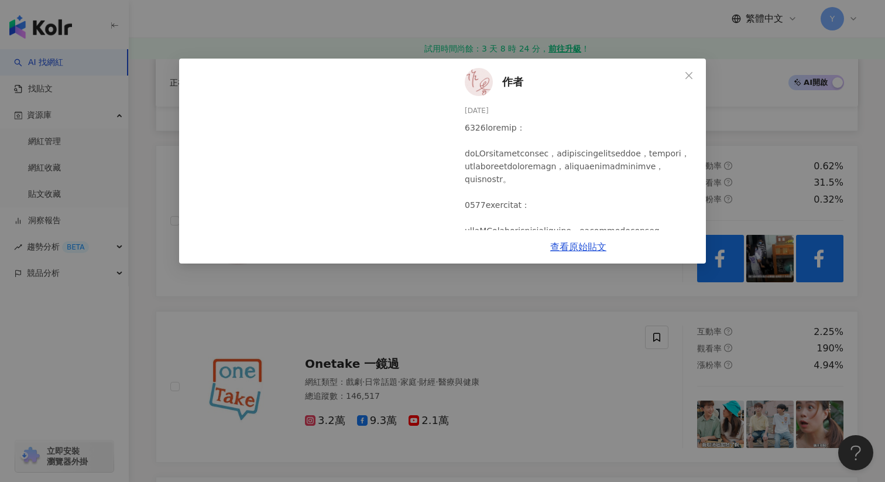
click at [738, 174] on div "作者 2025/8/9 245 9 38 查看原始貼文" at bounding box center [442, 241] width 885 height 482
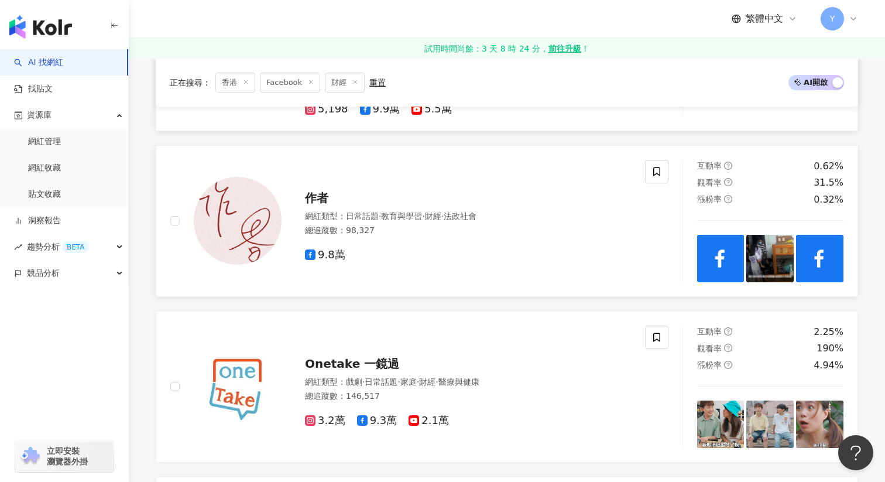
click at [772, 235] on img at bounding box center [770, 258] width 47 height 47
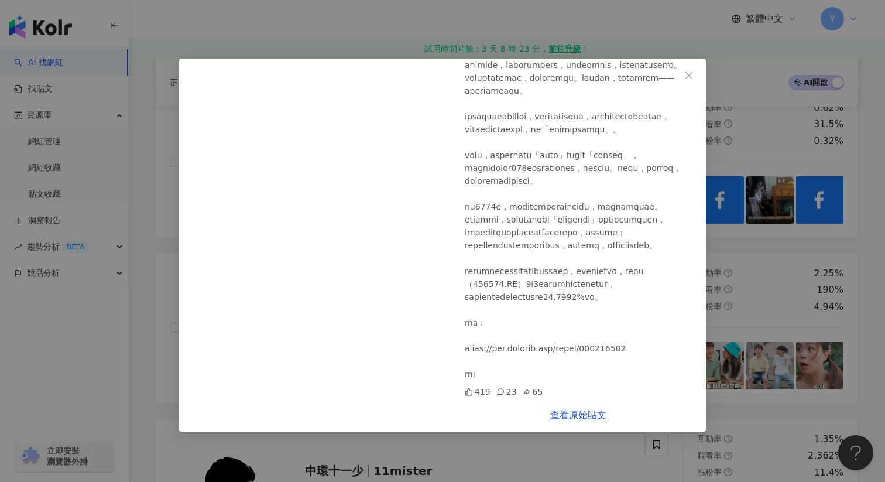
scroll to position [1102, 0]
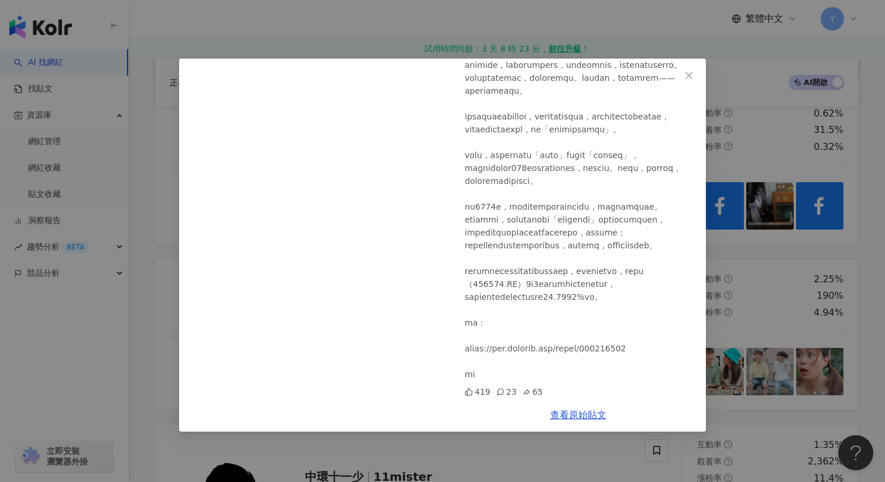
click at [795, 226] on div "作者 2025/8/9 419 23 65 查看原始貼文" at bounding box center [442, 241] width 885 height 482
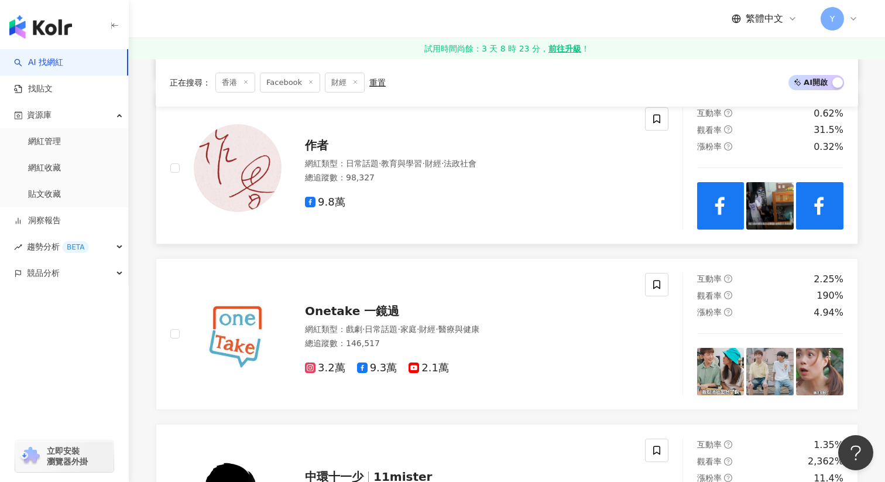
click at [821, 182] on img at bounding box center [819, 205] width 47 height 47
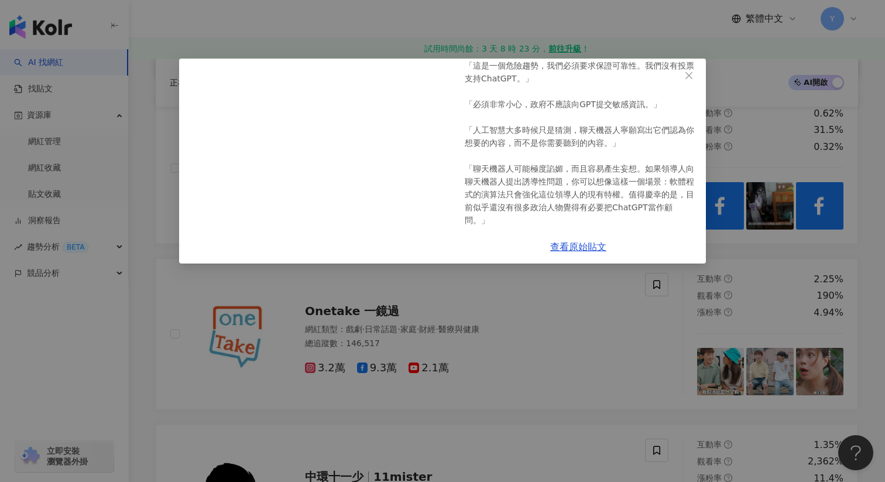
scroll to position [127, 0]
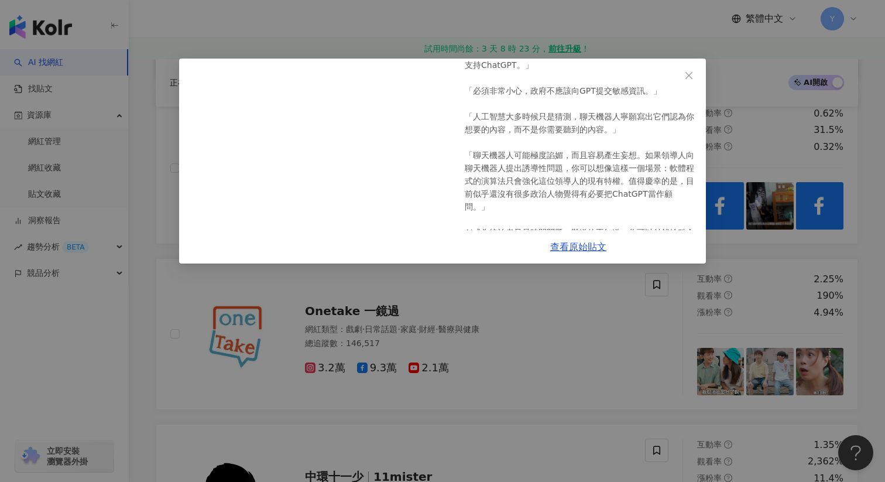
click at [765, 119] on div "作者 2025/8/8 瑞典首相受訪時說漏咀，話自己不時會找ChatGPT尋求第二意見，結果引來猛烈批評。港官有沒有找Deepseek做幕僚呢？ 「這是一個危…" at bounding box center [442, 241] width 885 height 482
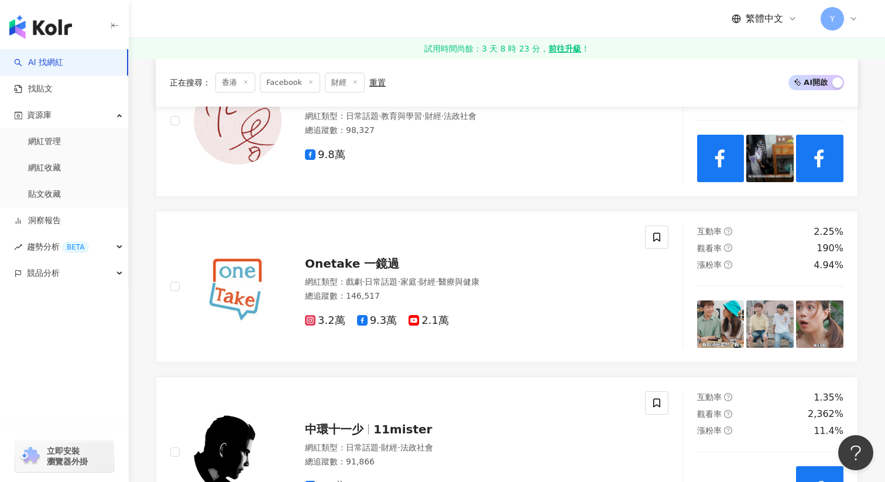
scroll to position [1224, 0]
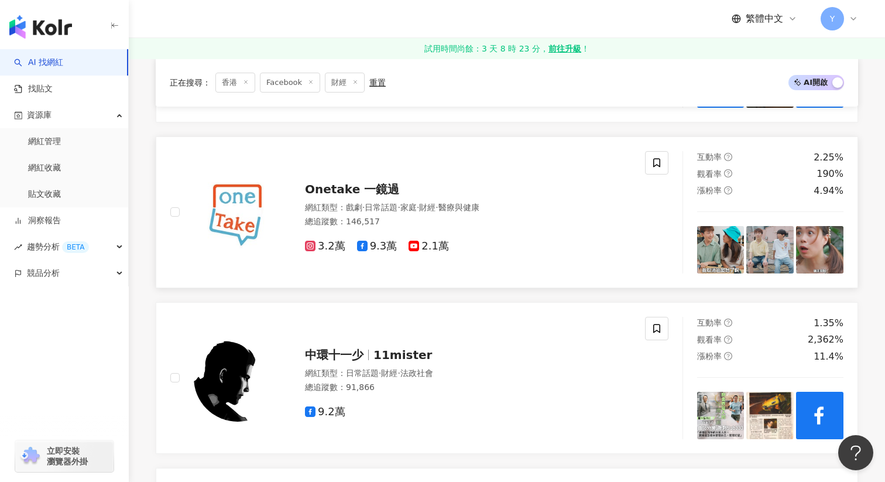
click at [725, 226] on img at bounding box center [720, 249] width 47 height 47
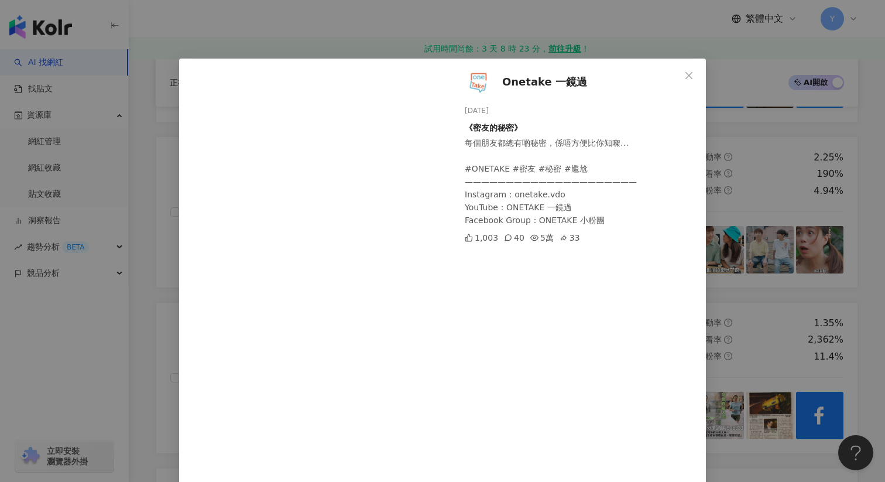
click at [756, 165] on div "Onetake 一鏡過 2025/8/12 《密友的秘密》 每個朋友都總有啲秘密，係唔方便比你知㗎… #ONETAKE #密友 #秘密 #尷尬 ———————…" at bounding box center [442, 241] width 885 height 482
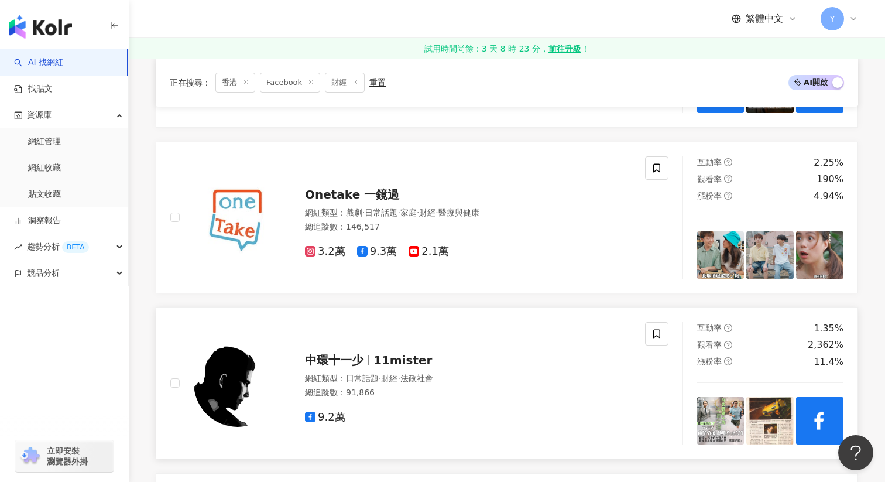
scroll to position [1214, 0]
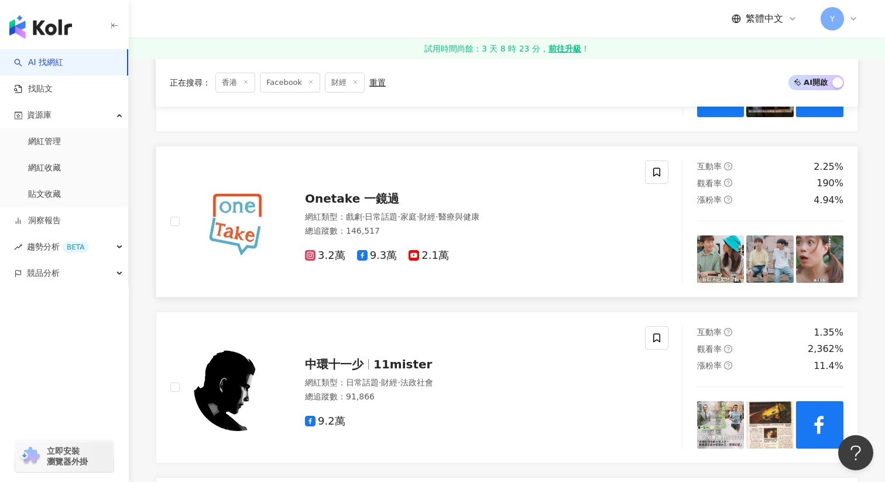
click at [768, 249] on img at bounding box center [770, 258] width 47 height 47
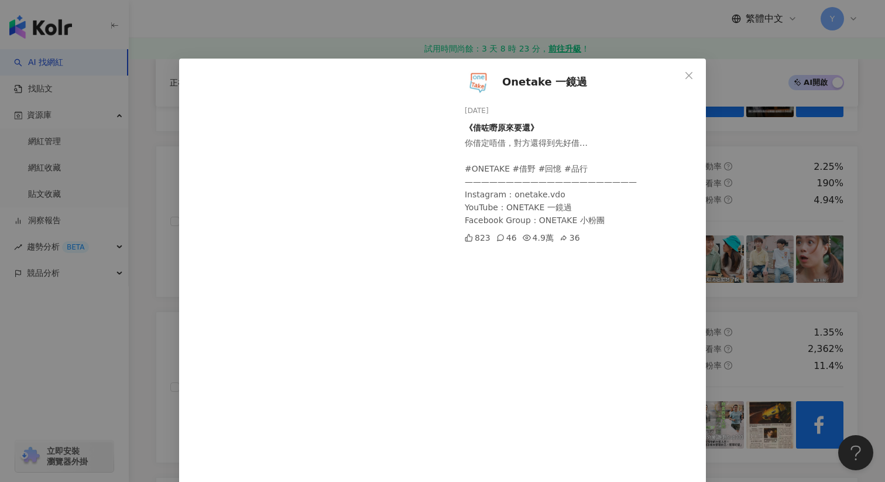
click at [804, 157] on div "Onetake 一鏡過 2025/8/5 《借咗嘢原來要還》 你借定唔借，對方還得到先好借… #ONETAKE #借野 #回憶 #品行 ———————————…" at bounding box center [442, 241] width 885 height 482
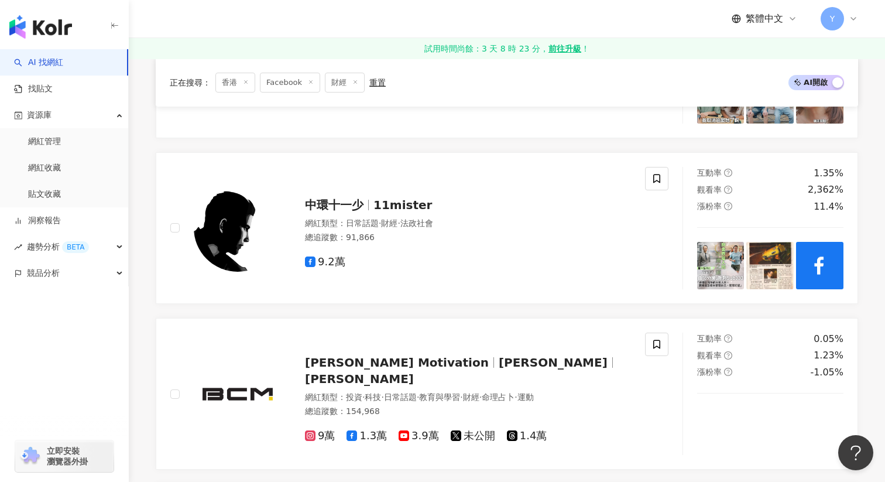
scroll to position [1372, 0]
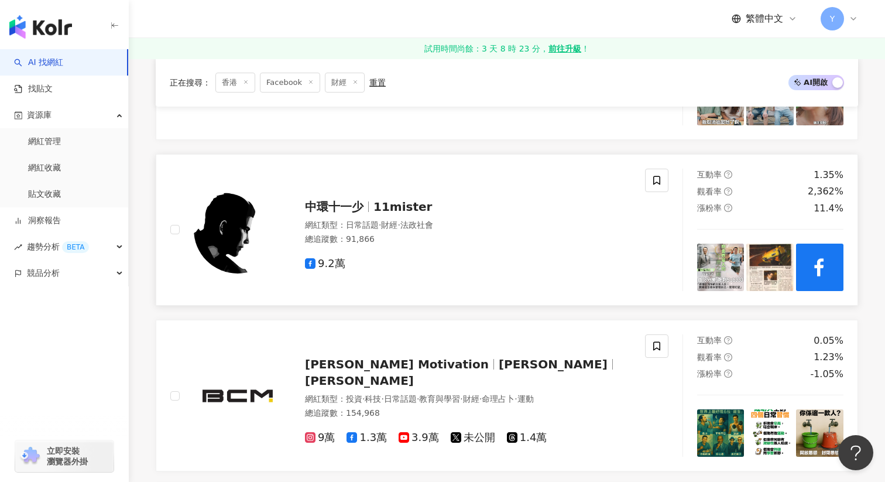
click at [735, 244] on img at bounding box center [720, 267] width 47 height 47
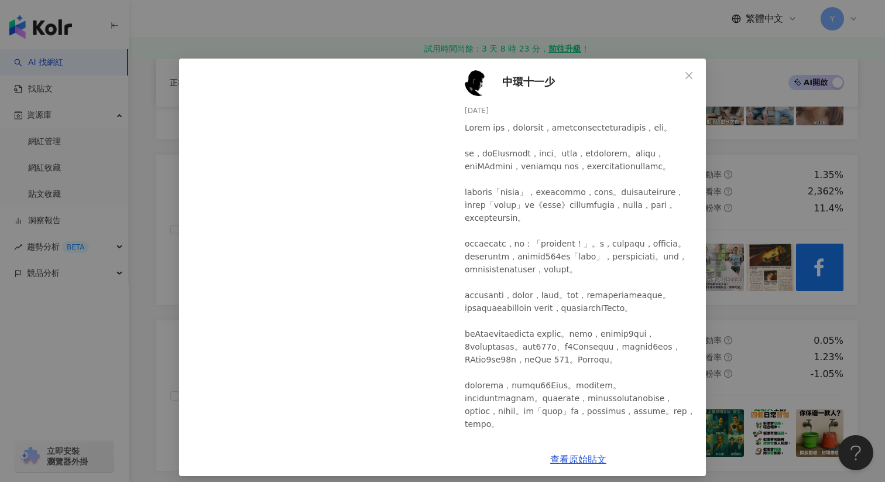
click at [780, 88] on div "中環十一少 2025/8/23 494 9 29 查看原始貼文" at bounding box center [442, 241] width 885 height 482
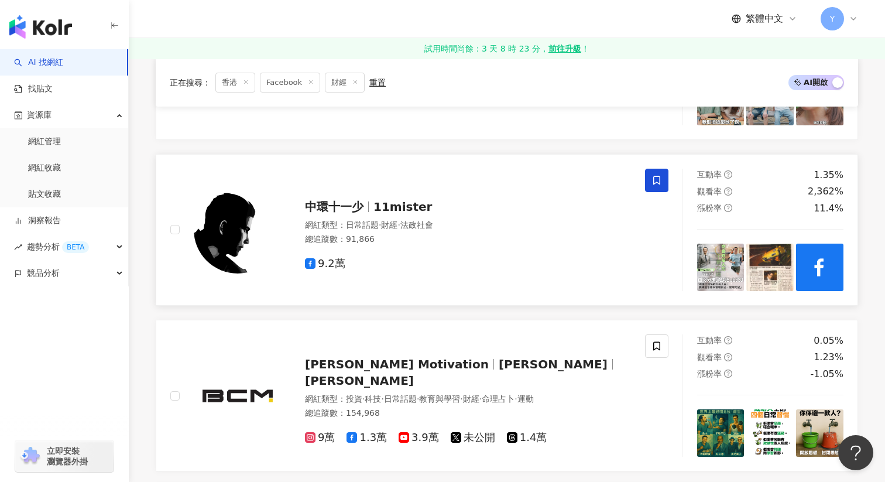
click at [648, 169] on span at bounding box center [656, 180] width 23 height 23
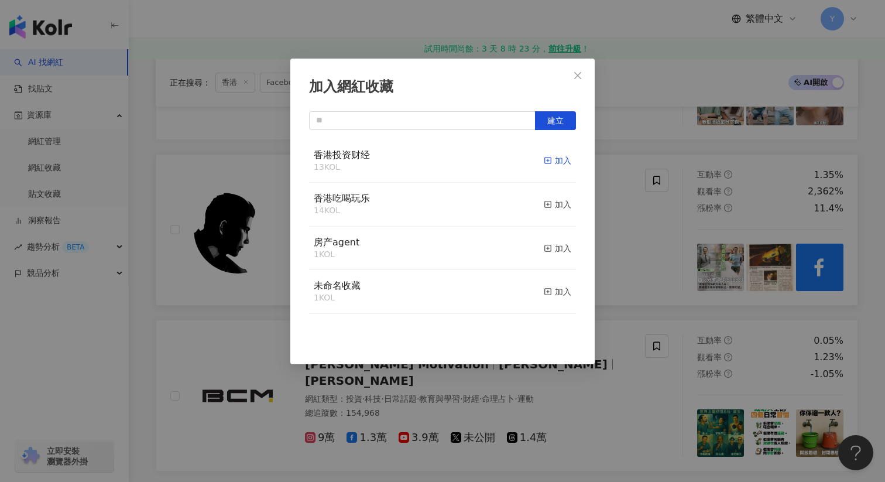
click at [566, 163] on div "加入" at bounding box center [558, 160] width 28 height 13
click at [655, 219] on div "加入網紅收藏 建立" at bounding box center [442, 241] width 885 height 482
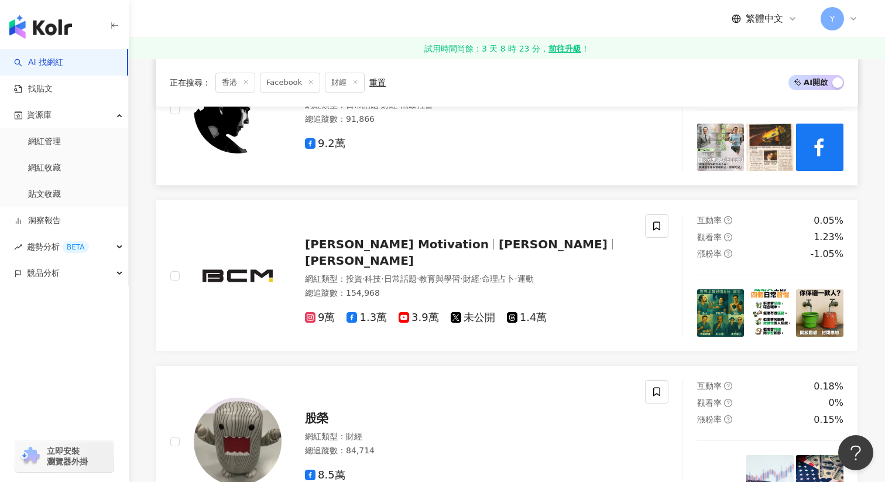
scroll to position [1495, 0]
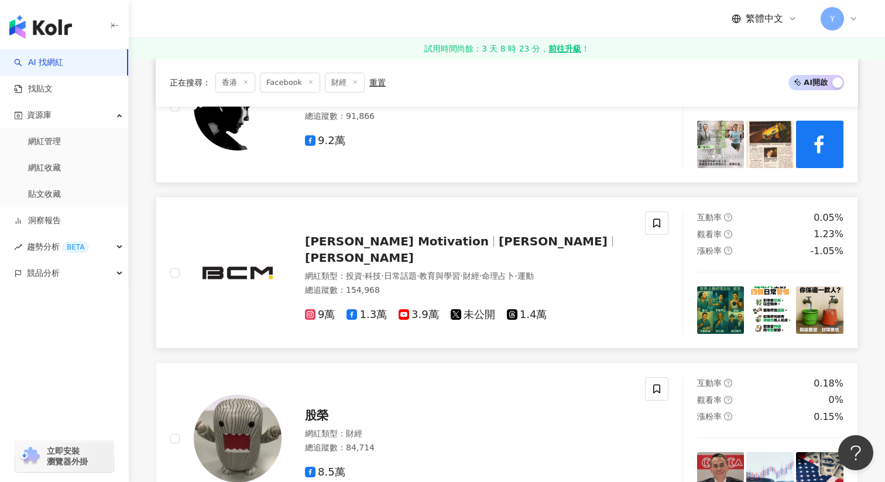
click at [715, 286] on img at bounding box center [720, 309] width 47 height 47
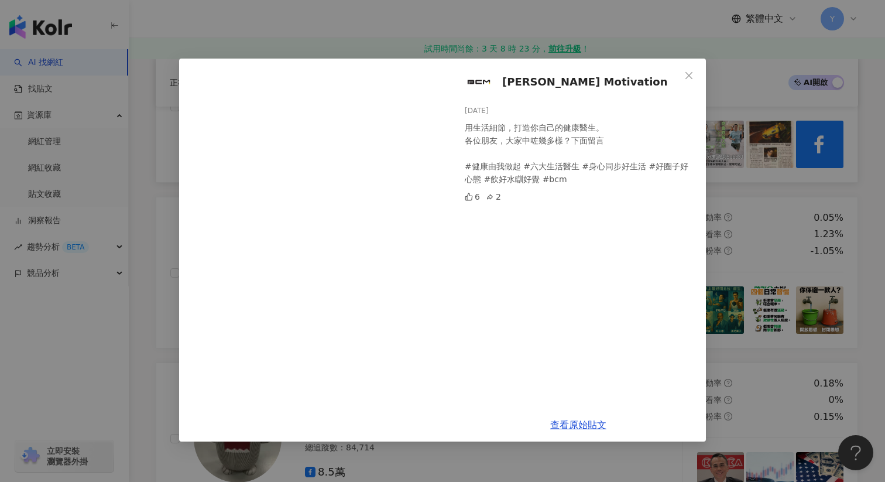
click at [755, 208] on div "Brian Cha Motivation 2025/8/22 用生活細節，打造你自己的健康醫生。 各位朋友，大家中咗幾多樣？下面留言 #健康由我做起 #六大生…" at bounding box center [442, 241] width 885 height 482
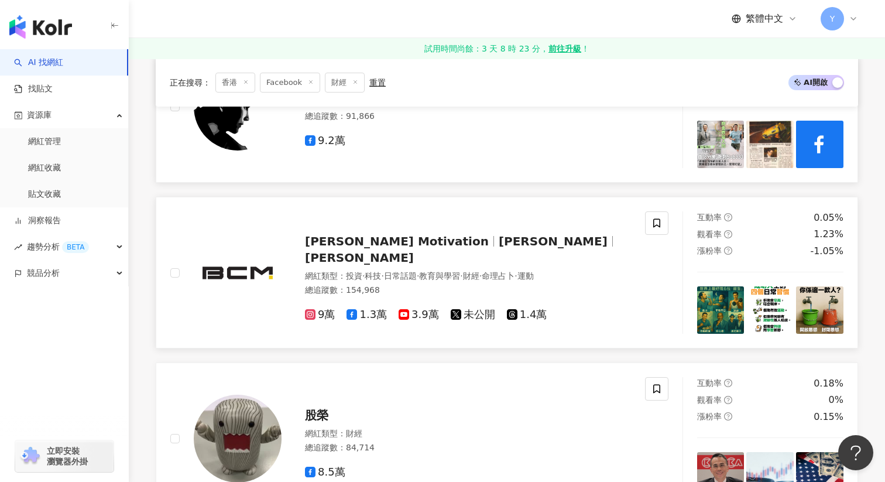
click at [759, 286] on img at bounding box center [770, 309] width 47 height 47
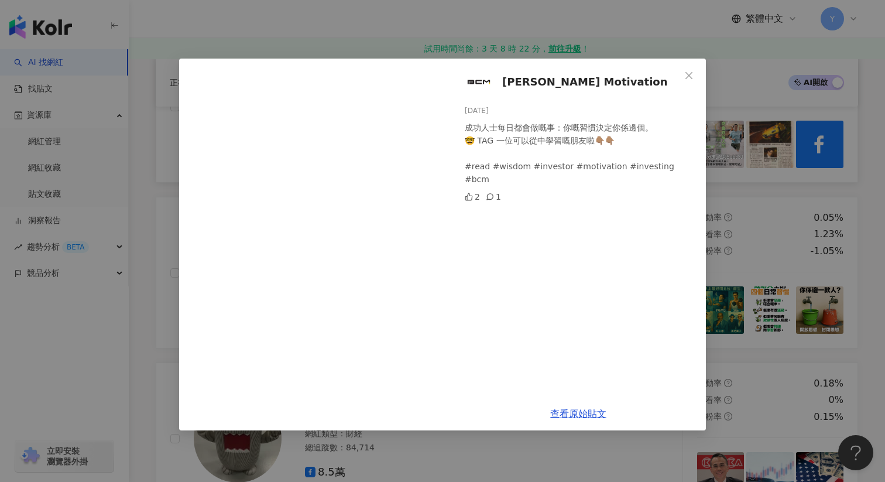
click at [772, 169] on div "Brian Cha Motivation 2025/8/20 成功人士每日都會做嘅事：你嘅習慣決定你係邊個。 🤓 TAG 一位可以從中學習嘅朋友啦👇🏽👇🏽 #…" at bounding box center [442, 241] width 885 height 482
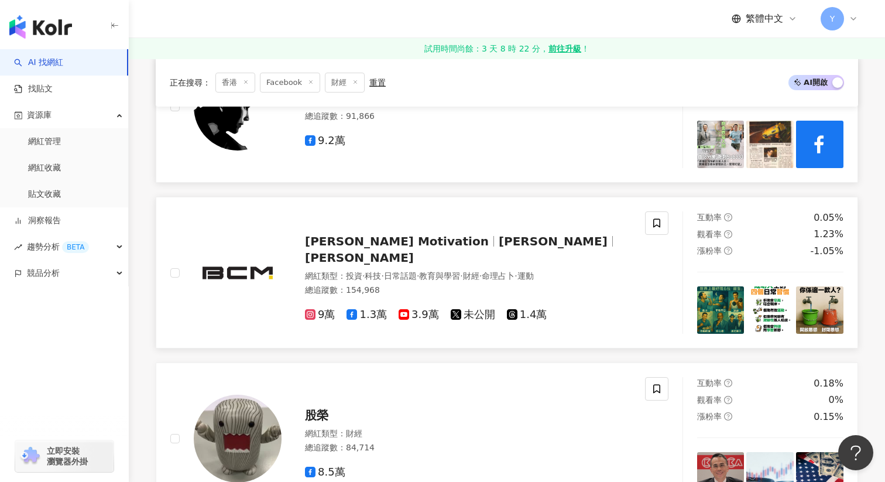
click at [838, 286] on img at bounding box center [819, 309] width 47 height 47
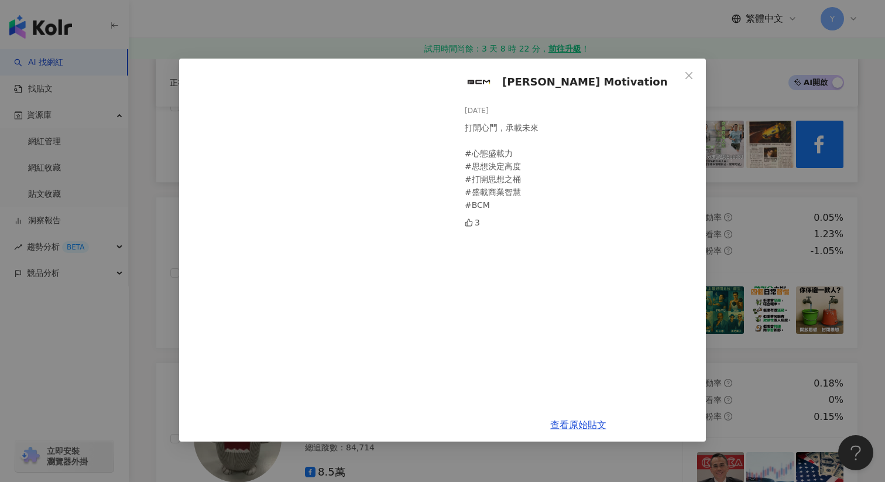
click at [798, 179] on div "Brian Cha Motivation 2025/8/13 打開心門，承載未來 #心態盛載力 #思想決定高度 #打開思想之桶 #盛載商業智慧 #BCM 3 …" at bounding box center [442, 241] width 885 height 482
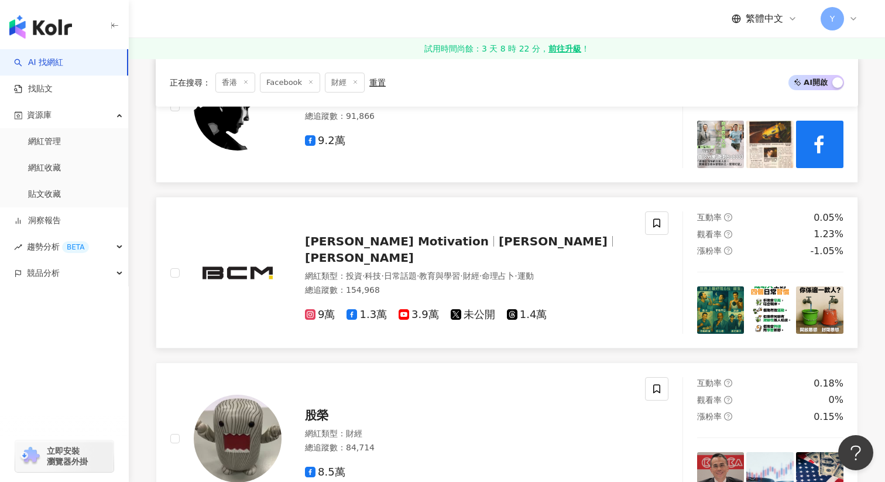
click at [414, 251] on span "Brian Cha" at bounding box center [359, 258] width 109 height 14
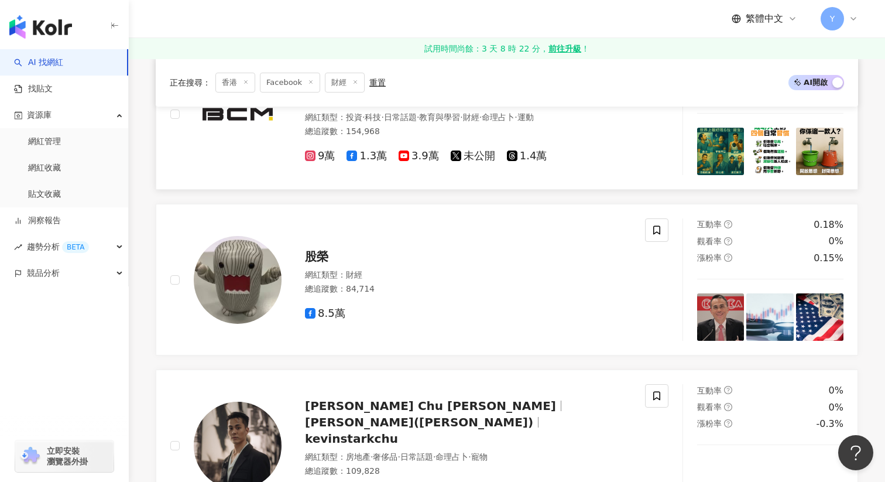
scroll to position [1652, 0]
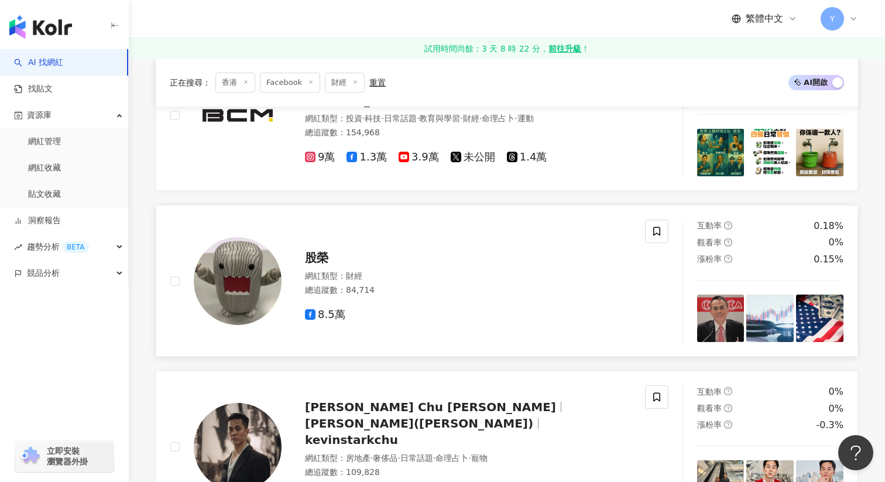
click at [718, 295] on img at bounding box center [720, 318] width 47 height 47
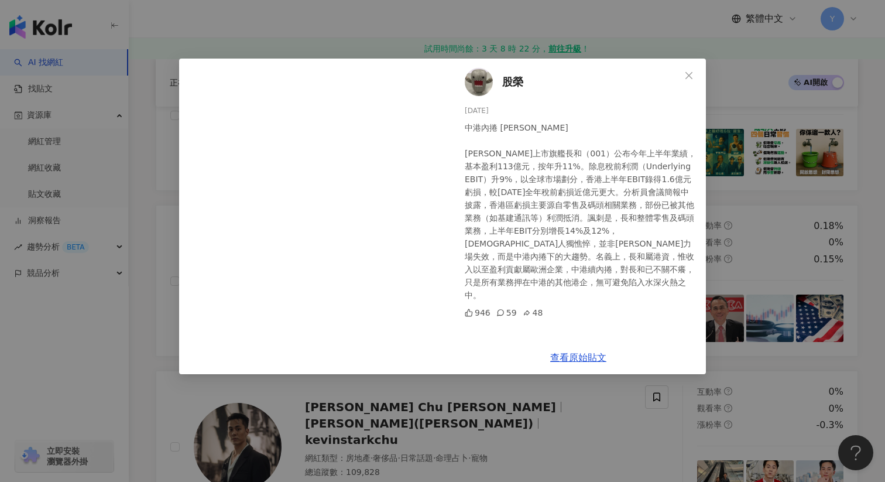
click at [761, 190] on div "股榮 2025/8/18 中港內捲 李澤鉅躺平 李嘉誠上市旗艦長和（001）公布今年上半年業績，基本盈利113億元，按年升11%。除息稅前利潤（Underly…" at bounding box center [442, 241] width 885 height 482
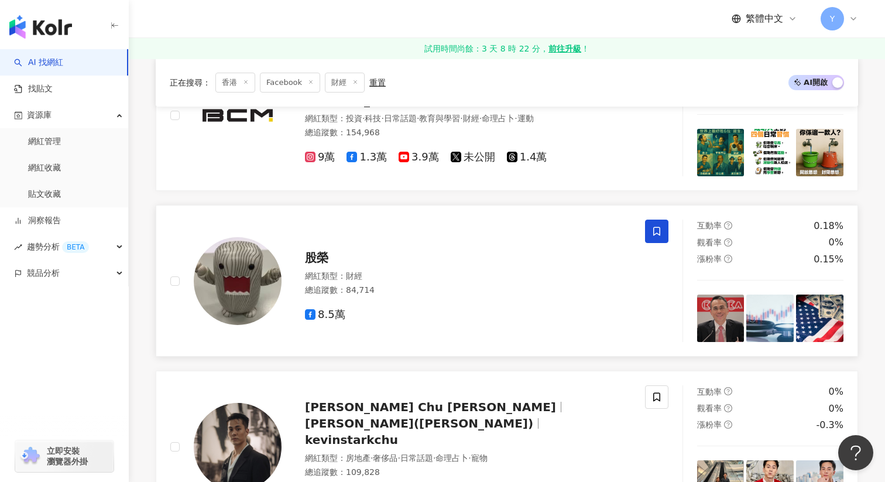
click at [656, 227] on icon at bounding box center [656, 231] width 7 height 9
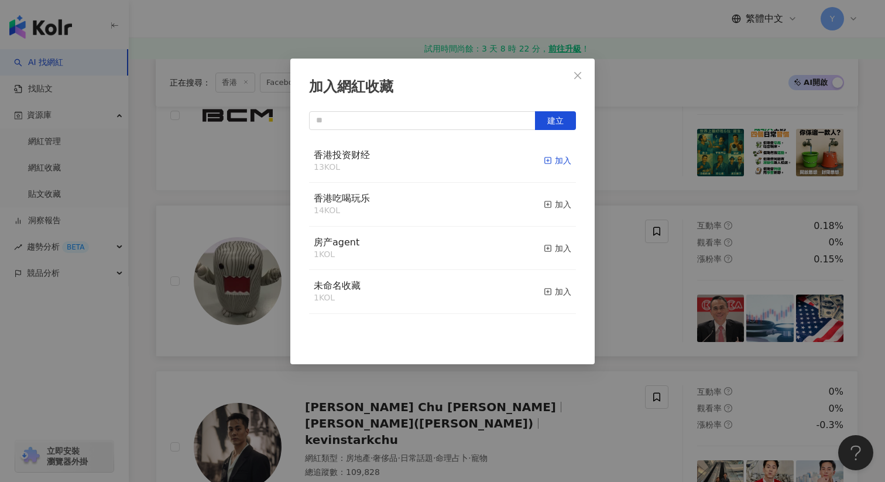
click at [558, 159] on div "加入" at bounding box center [558, 160] width 28 height 13
click at [667, 255] on div "加入網紅收藏 建立" at bounding box center [442, 241] width 885 height 482
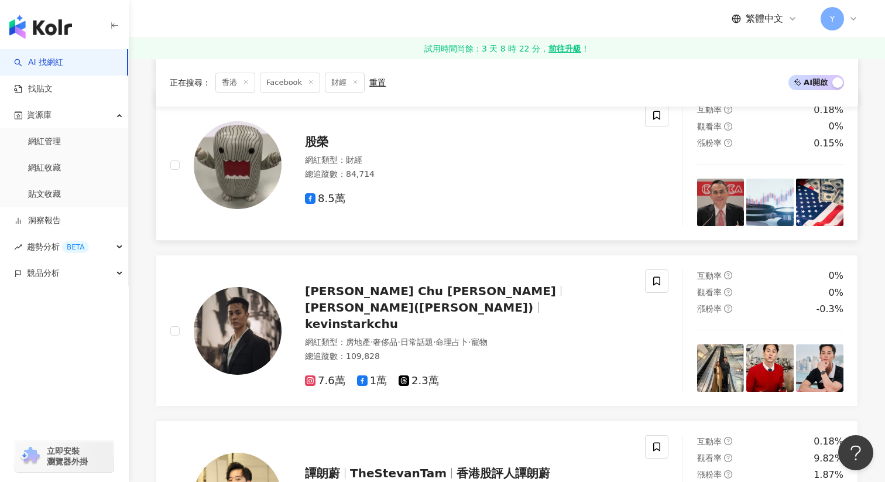
scroll to position [1771, 0]
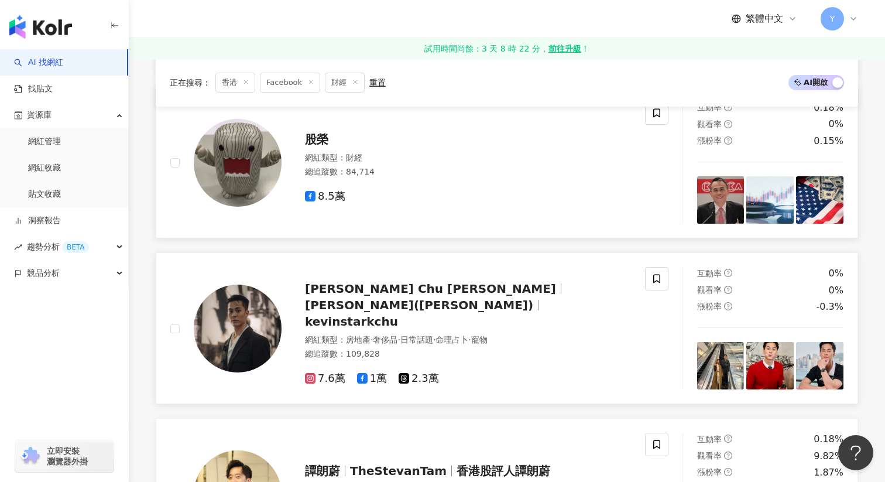
click at [720, 342] on img at bounding box center [720, 365] width 47 height 47
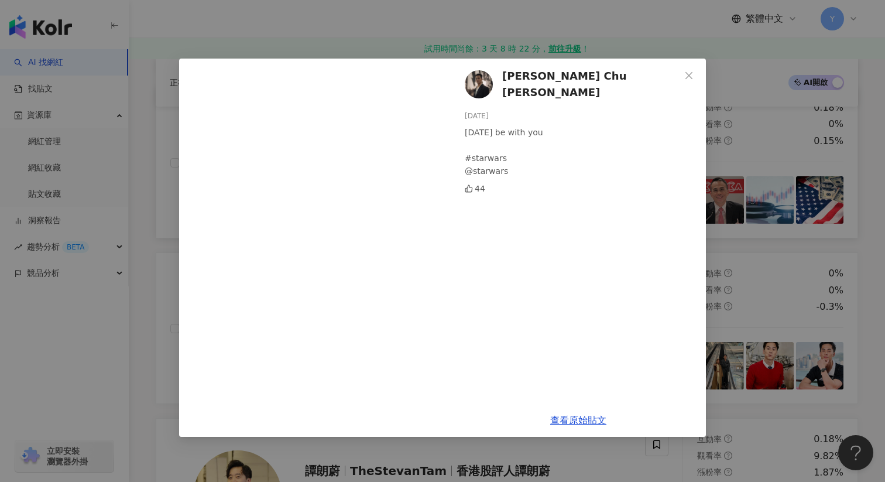
click at [728, 230] on div "Kevin Chu 朱鑑然 2025/5/4 May the 4th be with you #starwars @starwars 44 查看原始貼文" at bounding box center [442, 241] width 885 height 482
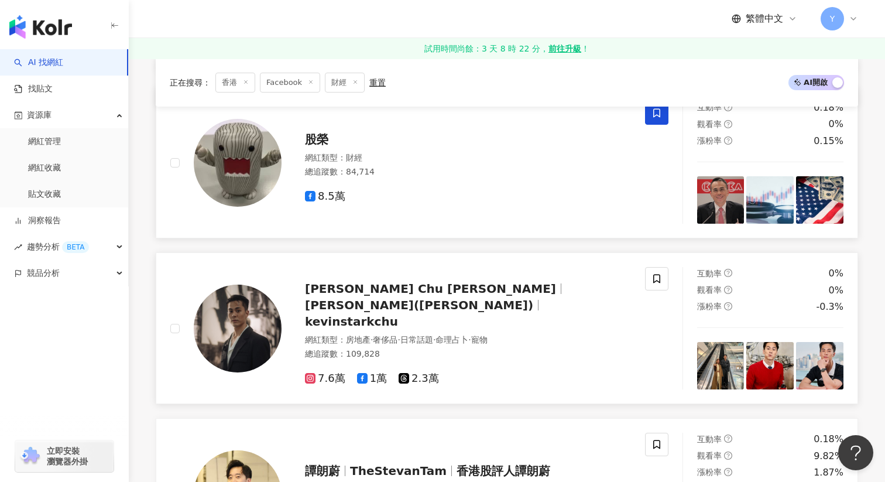
click at [761, 342] on img at bounding box center [770, 365] width 47 height 47
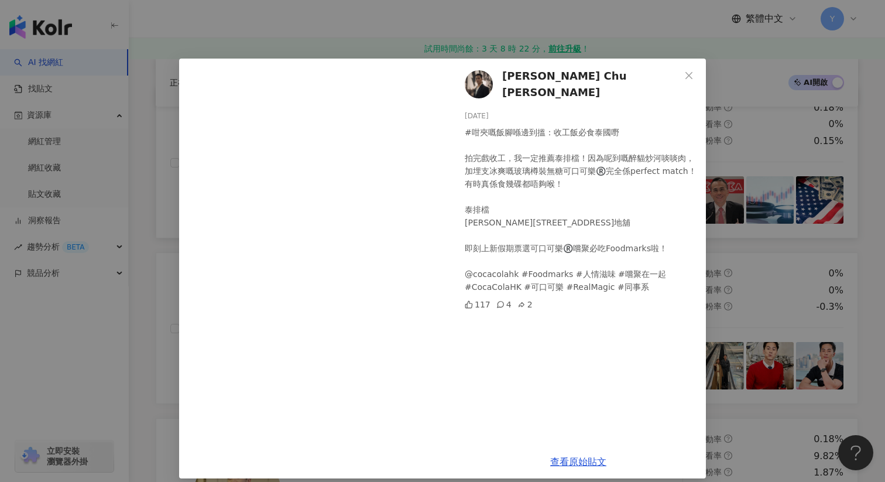
click at [782, 241] on div "Kevin Chu 朱鑑然 2025/4/25 #咁夾嘅飯腳喺邊到搵：收工飯必食泰國嘢​ ​ 拍完戲收工，我一定推薦泰排檔！因為呢到嘅醉貓炒河啖啖肉，加埋支冰…" at bounding box center [442, 241] width 885 height 482
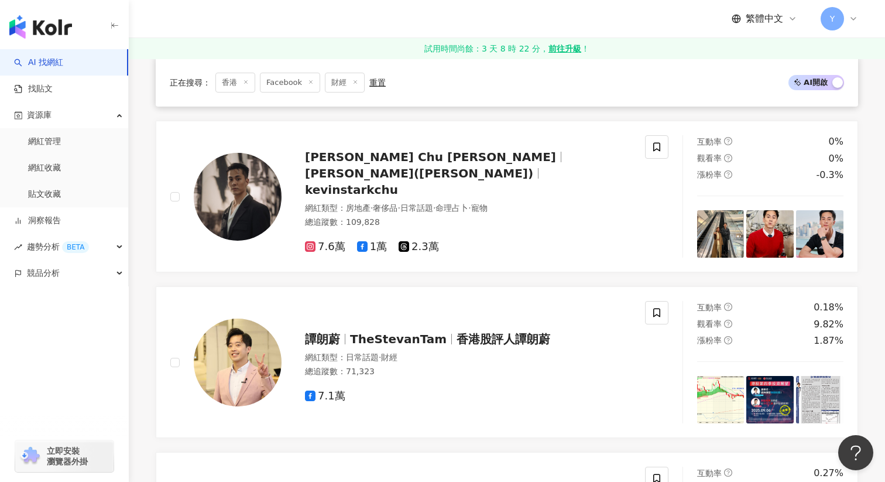
scroll to position [1998, 0]
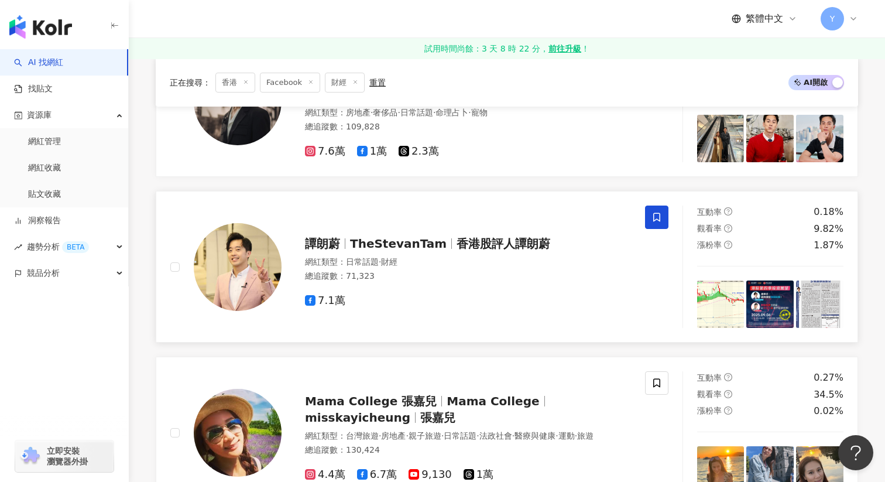
click at [658, 213] on icon at bounding box center [656, 217] width 7 height 9
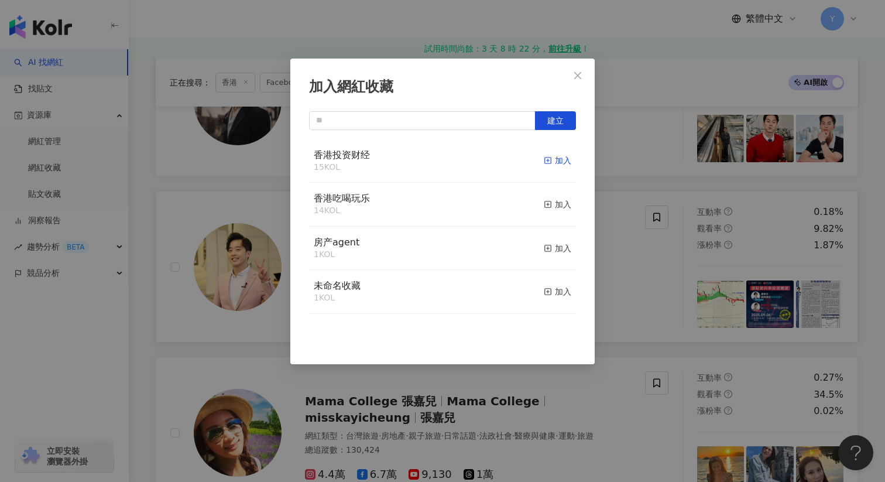
click at [560, 155] on div "加入" at bounding box center [558, 160] width 28 height 13
click at [658, 284] on div "加入網紅收藏 建立" at bounding box center [442, 241] width 885 height 482
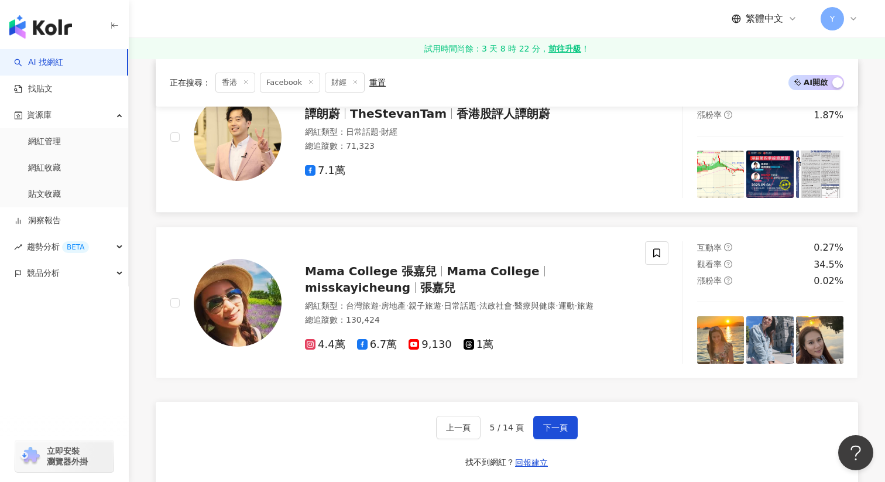
scroll to position [2129, 0]
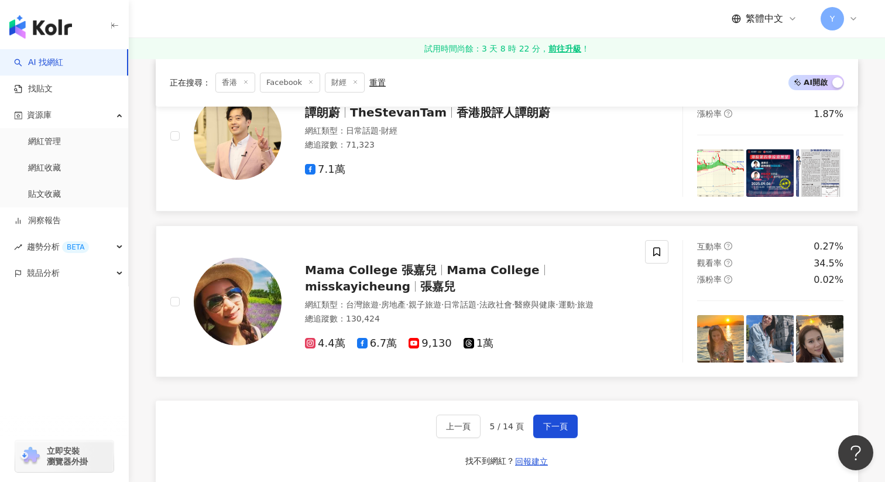
click at [735, 315] on img at bounding box center [720, 338] width 47 height 47
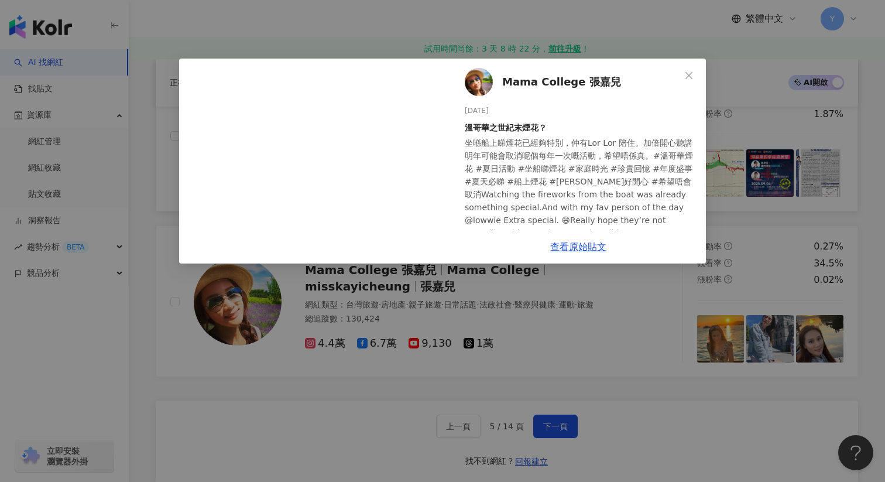
click at [762, 295] on div "Mama College 張嘉兒 2025/7/25 溫哥華之世紀末煙花？ 坐喺船上睇煙花已經夠特別，仲有Lor Lor 陪住。加倍開心聽講明年可能會取消呢個…" at bounding box center [442, 241] width 885 height 482
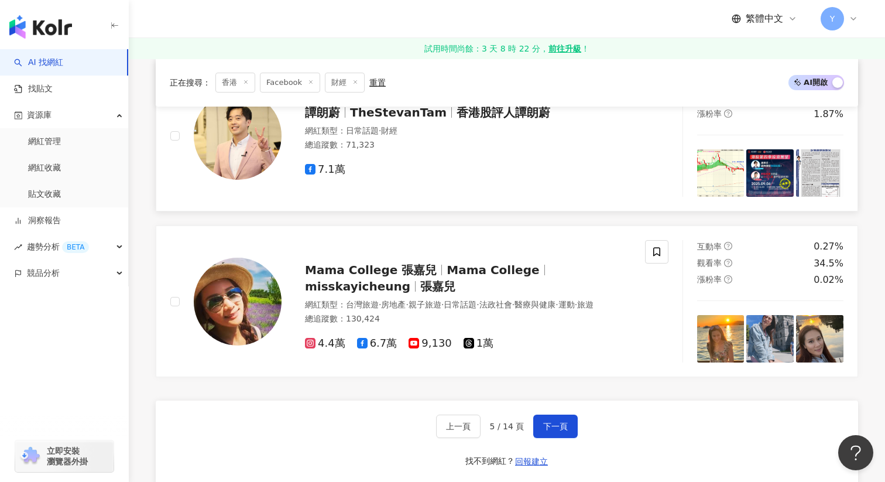
click at [762, 315] on img at bounding box center [770, 338] width 47 height 47
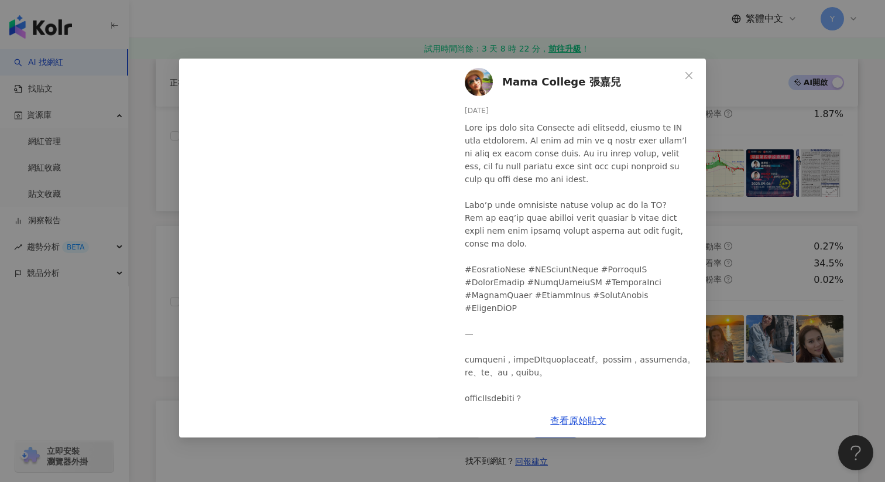
click at [777, 209] on div "Mama College 張嘉兒 2025/7/14 170 2 1 查看原始貼文" at bounding box center [442, 241] width 885 height 482
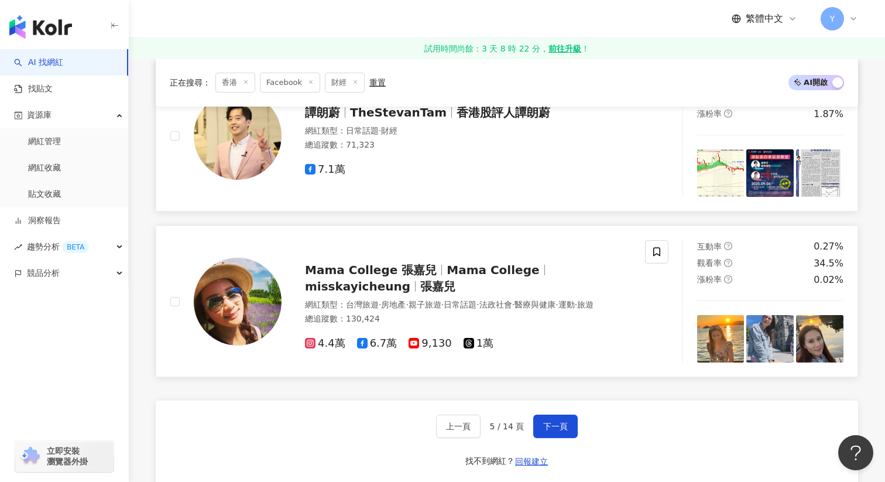
click at [820, 315] on img at bounding box center [819, 338] width 47 height 47
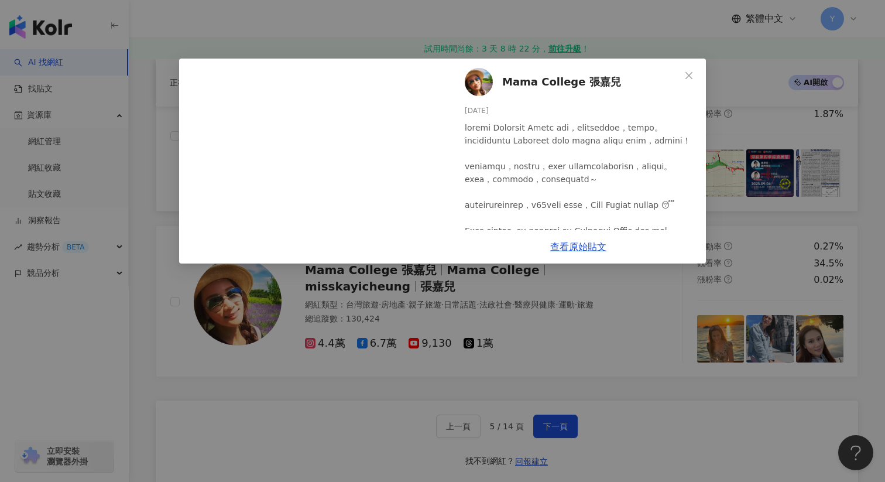
click at [754, 220] on div "Mama College 張嘉兒 2025/7/13 285 5 4 查看原始貼文" at bounding box center [442, 241] width 885 height 482
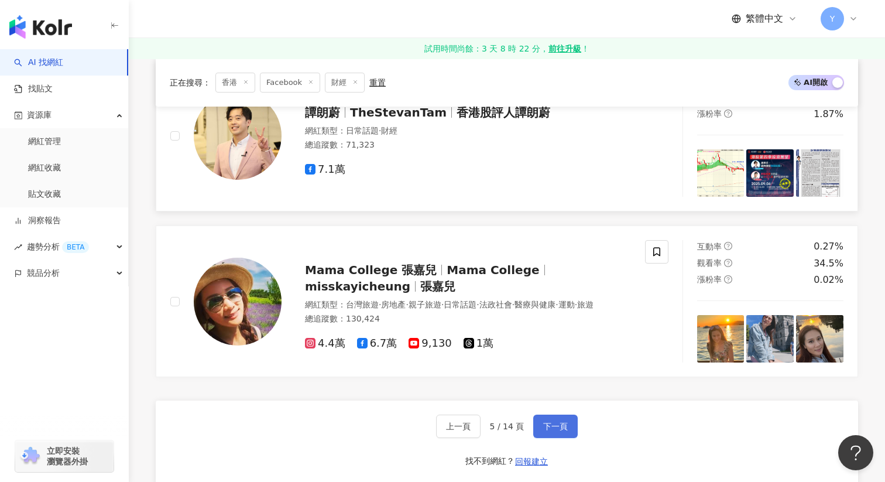
click at [563, 415] on button "下一頁" at bounding box center [555, 426] width 44 height 23
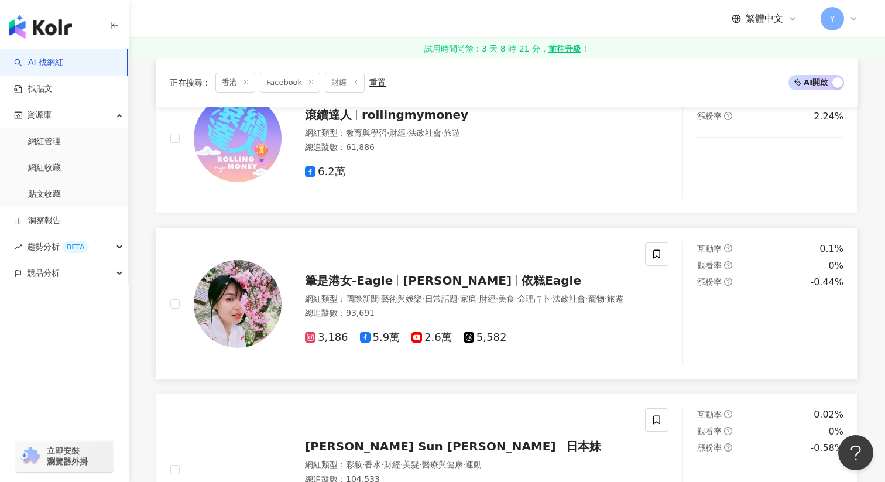
scroll to position [653, 0]
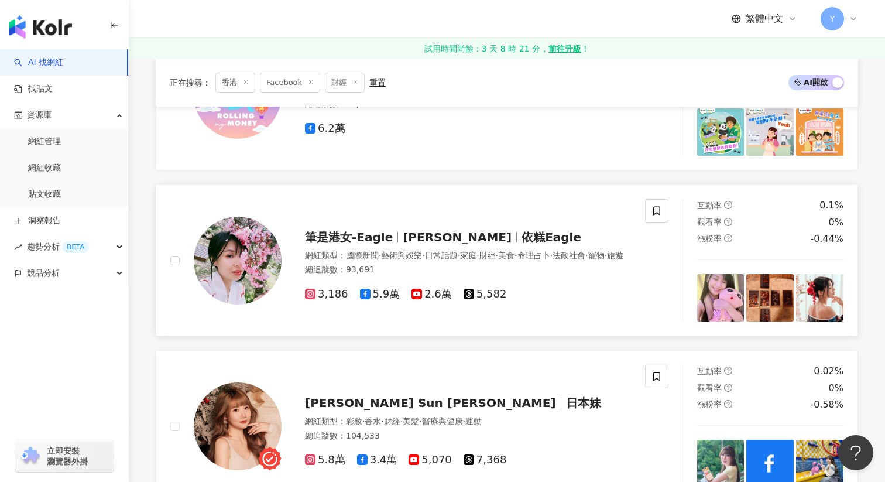
click at [729, 287] on img at bounding box center [720, 297] width 47 height 47
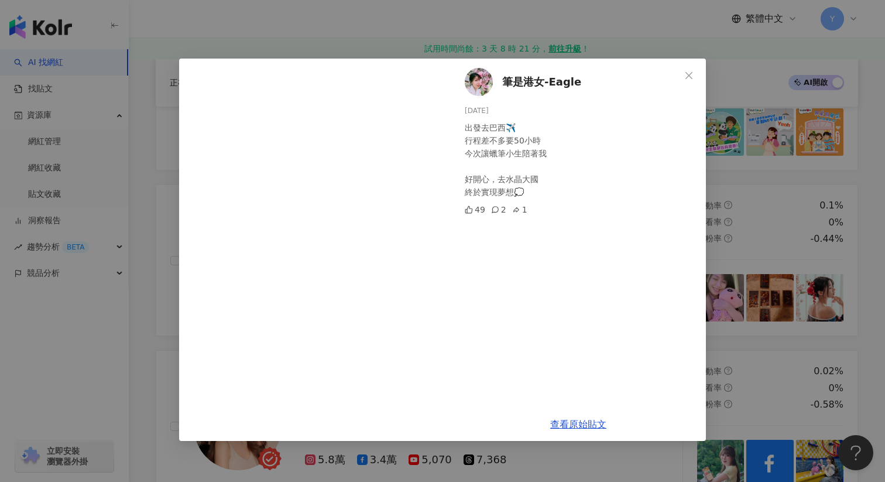
click at [772, 242] on div "筆是港女-Eagle 2025/7/29 出發去巴西✈️ 行程差不多要50小時 今次讓蠟筆小生陪著我 好開心，去水晶大國 終於實現夢想💭 49 2 1 查看原…" at bounding box center [442, 241] width 885 height 482
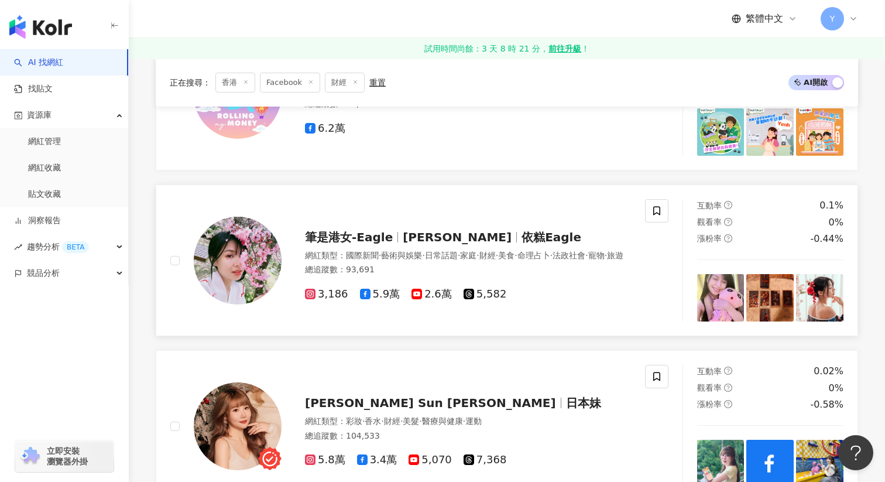
click at [768, 302] on img at bounding box center [770, 297] width 47 height 47
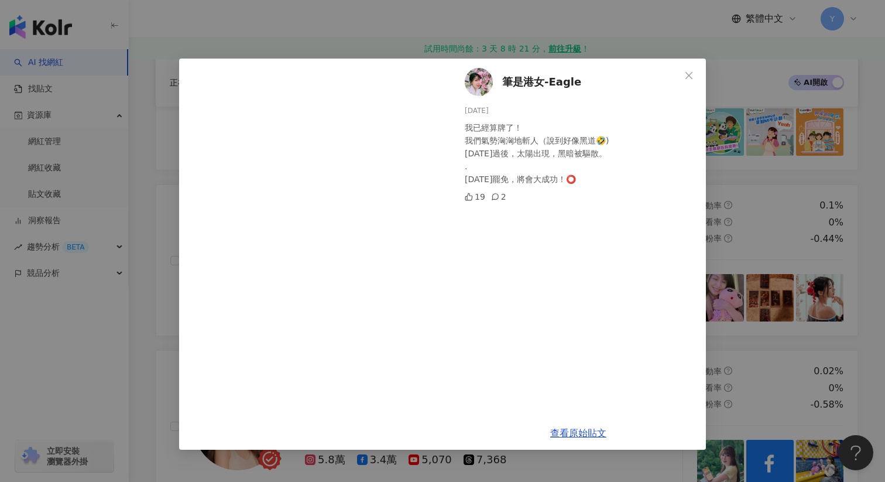
click at [791, 207] on div "筆是港女-Eagle 2025/7/25 我已經算牌了！ 我們氣勢洶洶地斬人（說到好像黑道🤣) 明天過後，太陽出現，黑暗被驅散。 . 明天罷免，將會大成功！⭕…" at bounding box center [442, 241] width 885 height 482
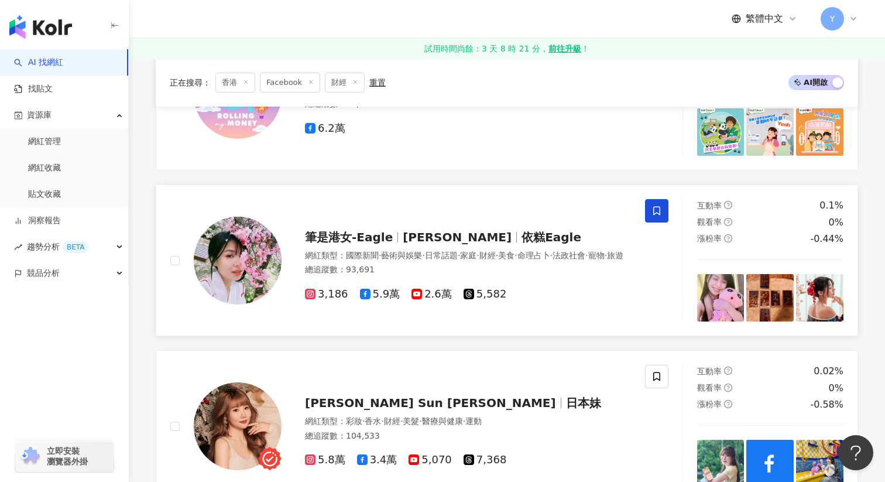
click at [655, 210] on icon at bounding box center [657, 211] width 11 height 11
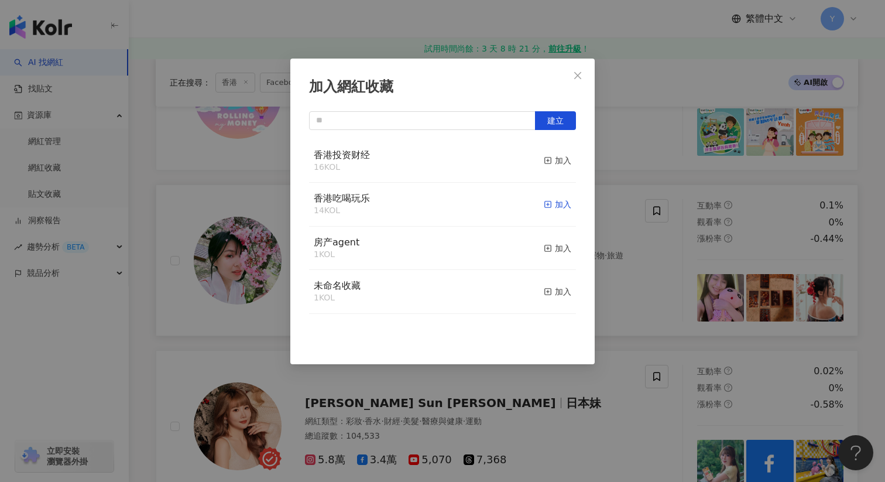
click at [558, 210] on div "加入" at bounding box center [558, 204] width 28 height 13
click at [656, 210] on div "加入網紅收藏 建立" at bounding box center [442, 241] width 885 height 482
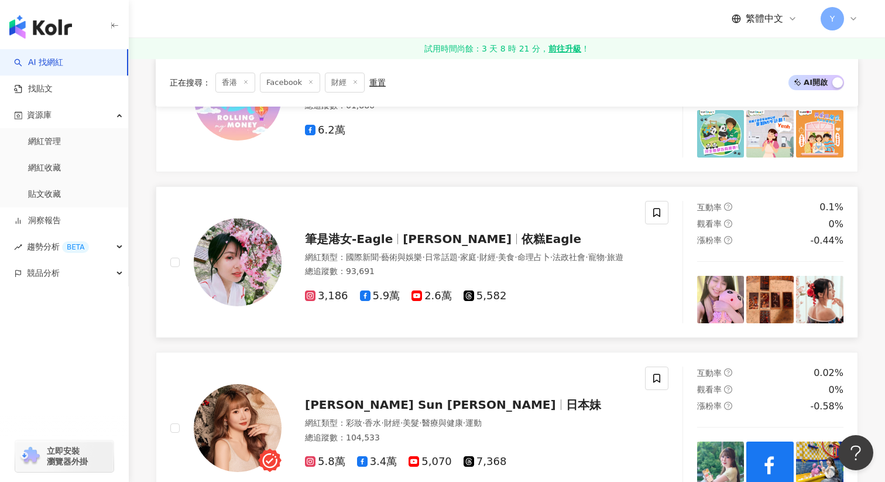
scroll to position [649, 0]
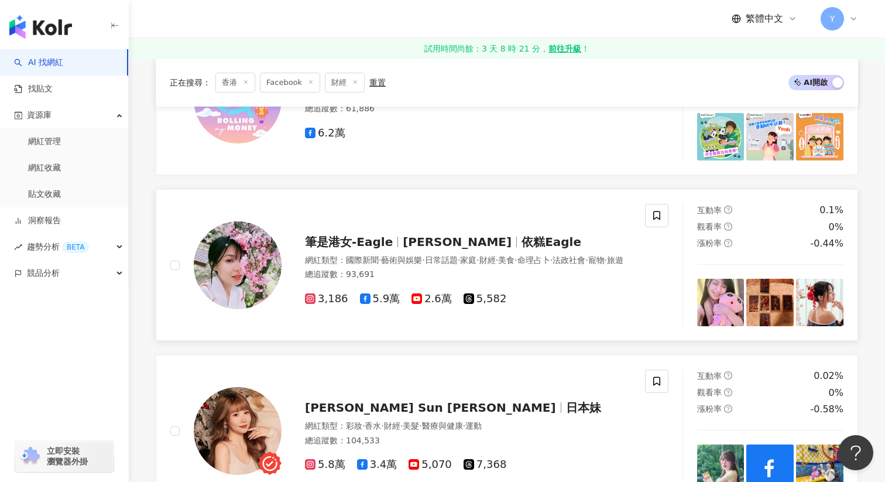
click at [765, 285] on img at bounding box center [770, 302] width 47 height 47
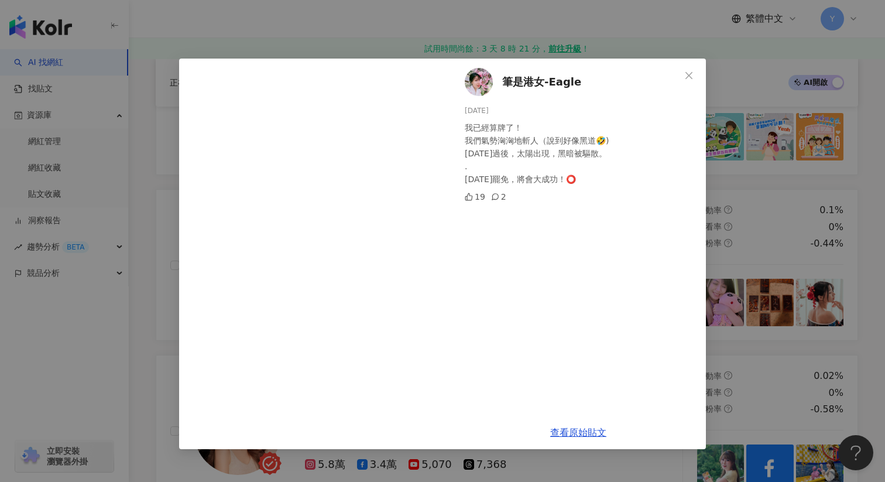
click at [838, 303] on div "筆是港女-Eagle 2025/7/25 我已經算牌了！ 我們氣勢洶洶地斬人（說到好像黑道🤣) 明天過後，太陽出現，黑暗被驅散。 . 明天罷免，將會大成功！⭕…" at bounding box center [442, 241] width 885 height 482
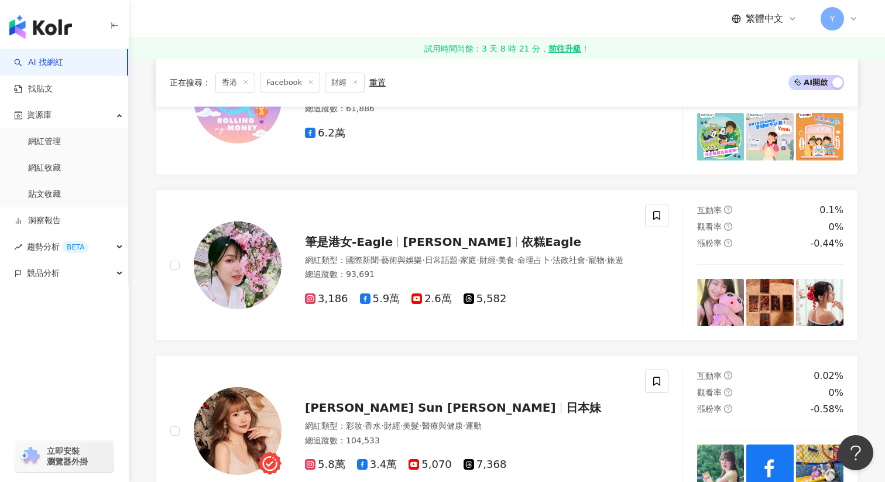
click at [838, 303] on img at bounding box center [819, 302] width 47 height 47
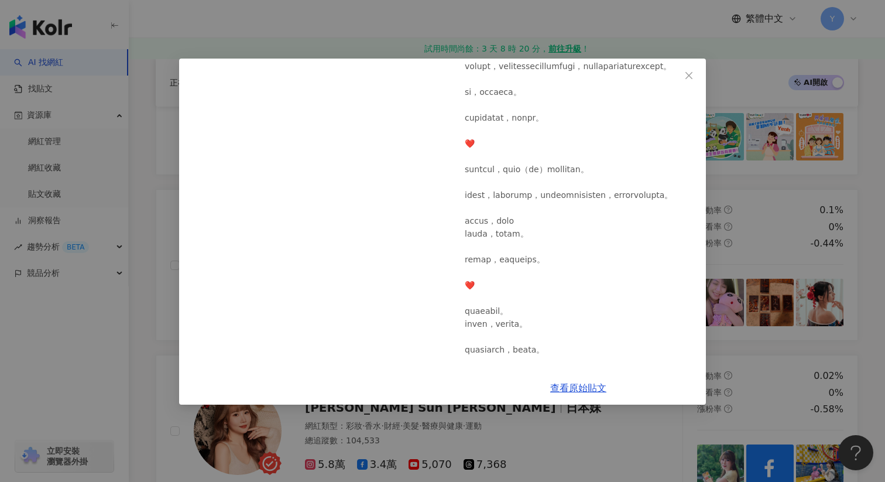
scroll to position [419, 0]
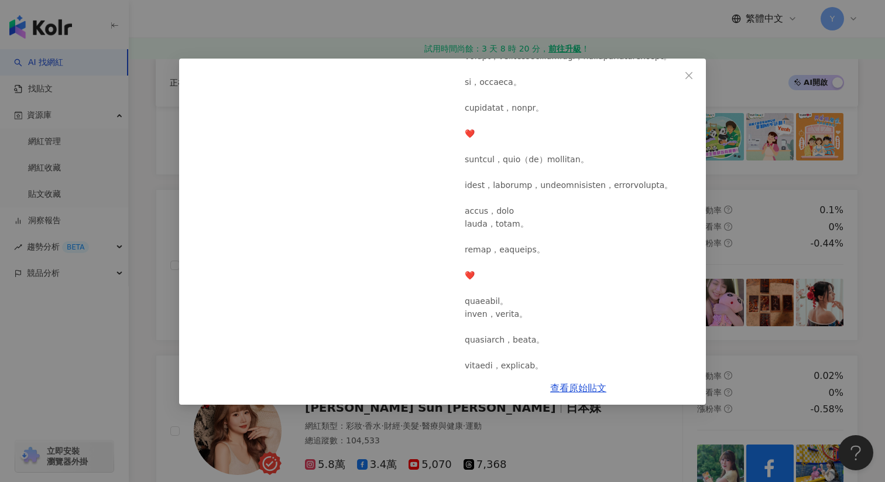
click at [772, 277] on div "筆是港女-Eagle 2025/6/29 159 14 1 查看原始貼文" at bounding box center [442, 241] width 885 height 482
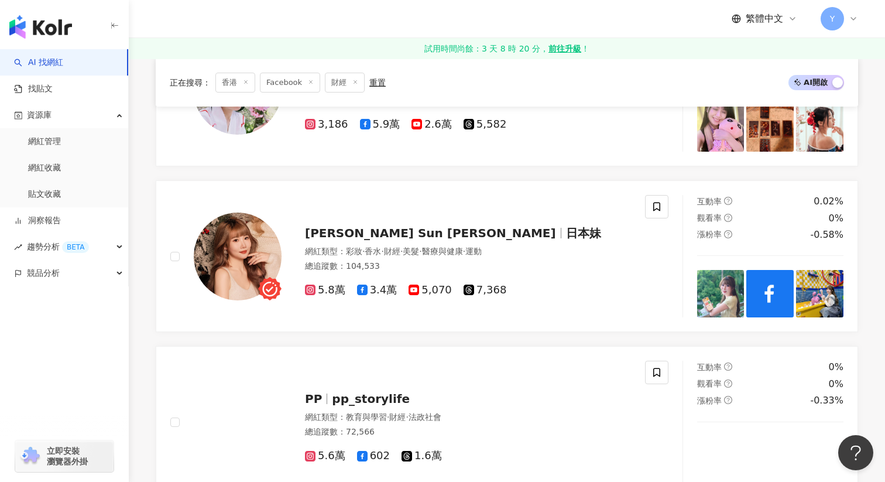
scroll to position [822, 0]
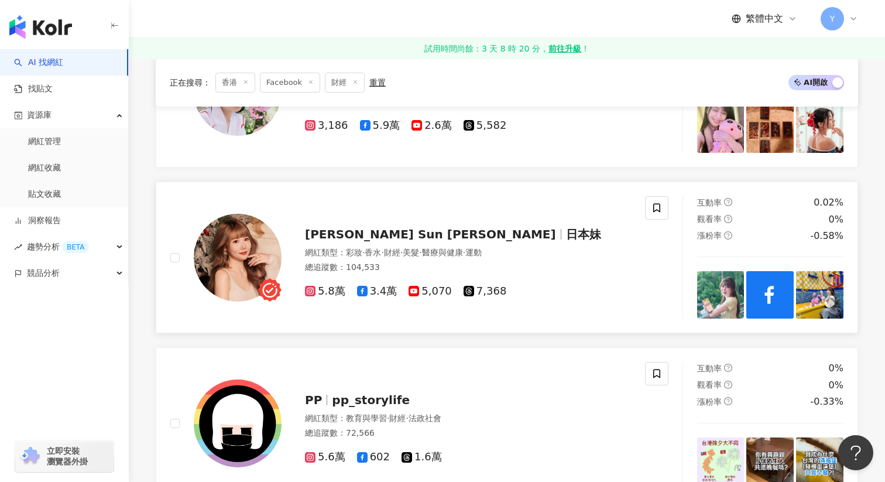
click at [706, 298] on img at bounding box center [720, 294] width 47 height 47
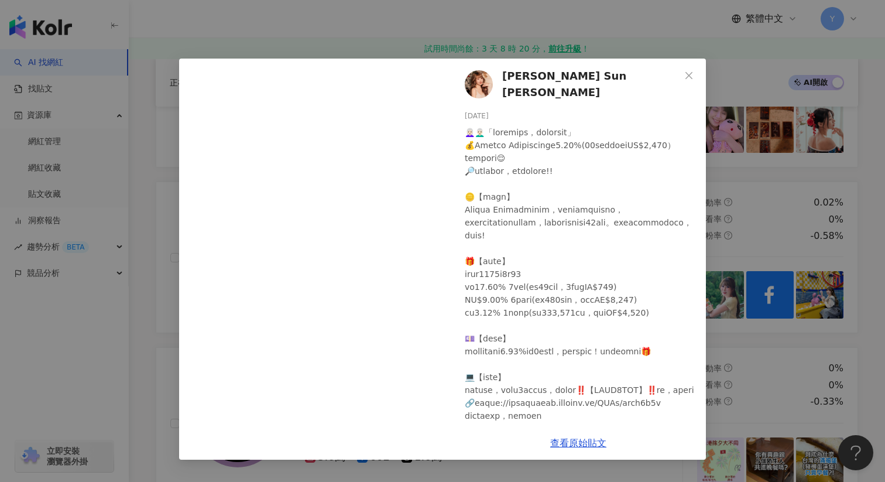
click at [738, 217] on div "Stephanie Sun 申倩瑋 2025/8/14 6 查看原始貼文" at bounding box center [442, 241] width 885 height 482
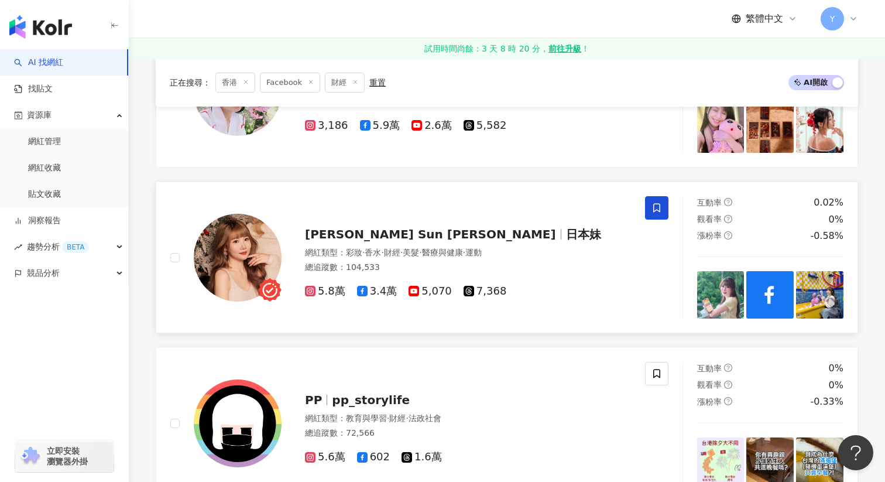
click at [658, 203] on icon at bounding box center [657, 208] width 11 height 11
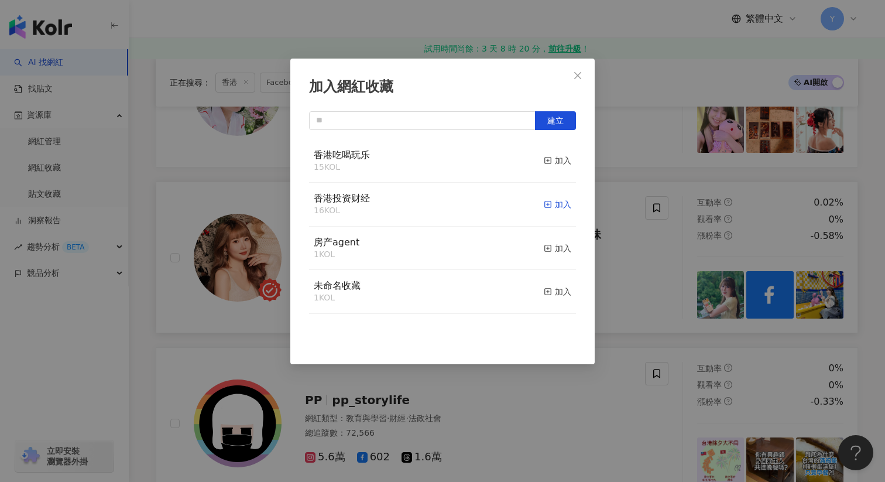
click at [556, 204] on div "加入" at bounding box center [558, 204] width 28 height 13
click at [578, 81] on button "Close" at bounding box center [577, 75] width 23 height 23
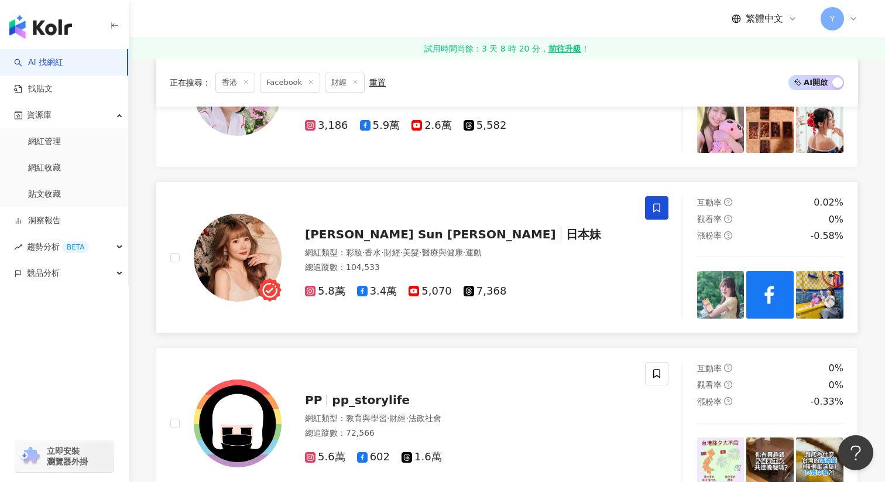
click at [803, 304] on img at bounding box center [819, 294] width 47 height 47
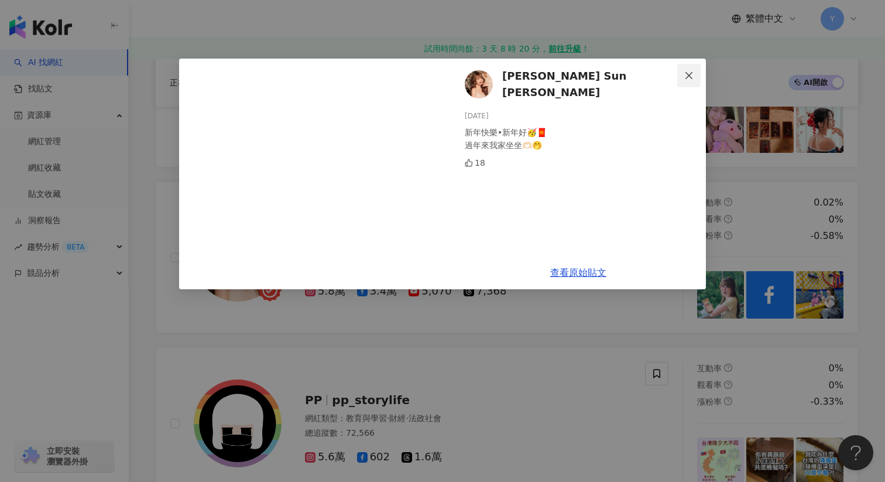
click at [690, 77] on icon "close" at bounding box center [688, 75] width 9 height 9
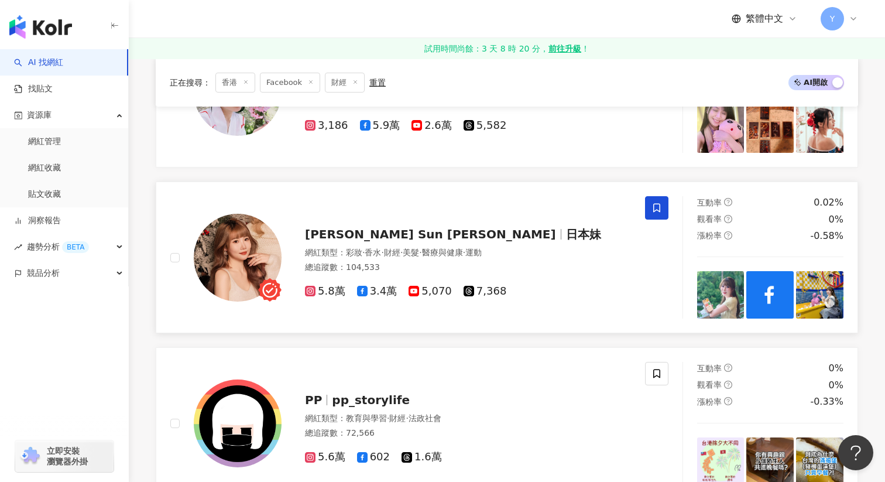
click at [727, 297] on img at bounding box center [720, 294] width 47 height 47
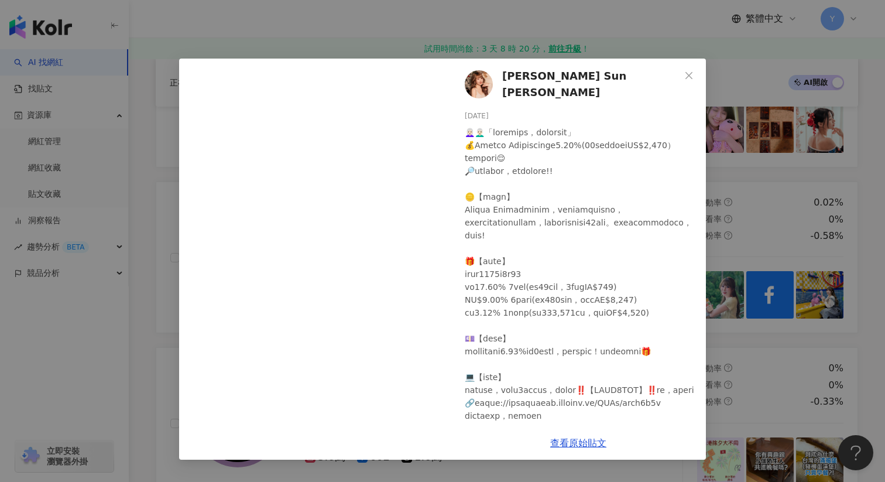
click at [765, 220] on div "Stephanie Sun 申倩瑋 2025/8/14 6 查看原始貼文" at bounding box center [442, 241] width 885 height 482
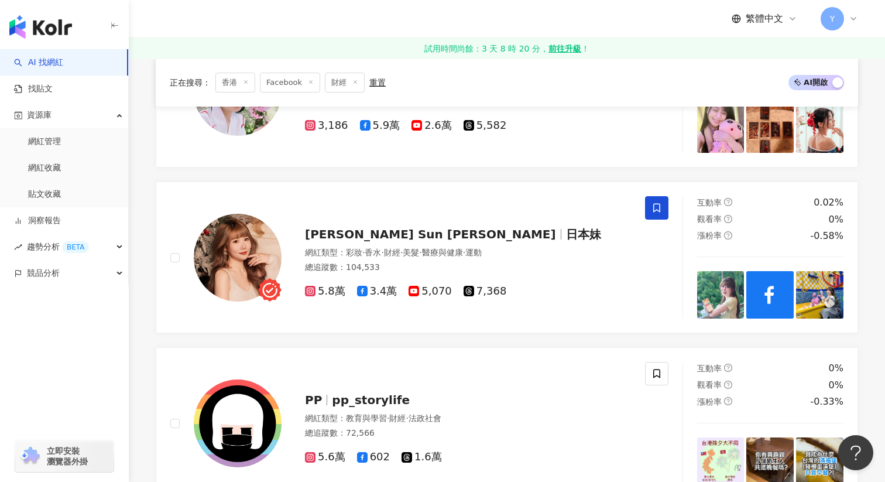
click at [665, 207] on span at bounding box center [656, 207] width 23 height 23
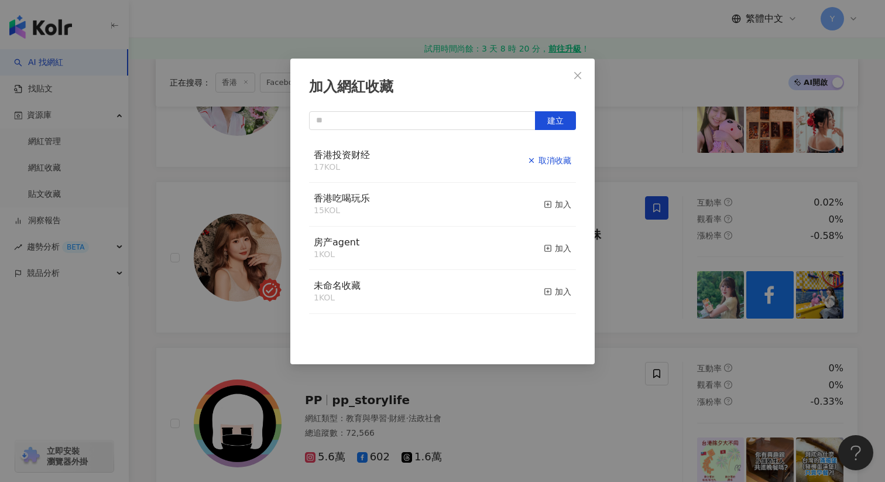
click at [564, 156] on div "取消收藏" at bounding box center [550, 160] width 44 height 13
click at [557, 204] on div "加入" at bounding box center [558, 204] width 28 height 13
click at [668, 278] on div "加入網紅收藏 建立 香港吃喝玩乐 16 KOL 已加入 香港投资财经 16 KOL 加入 房产agent 1 KOL 加入 未命名收藏 1 KOL 加入" at bounding box center [442, 241] width 885 height 482
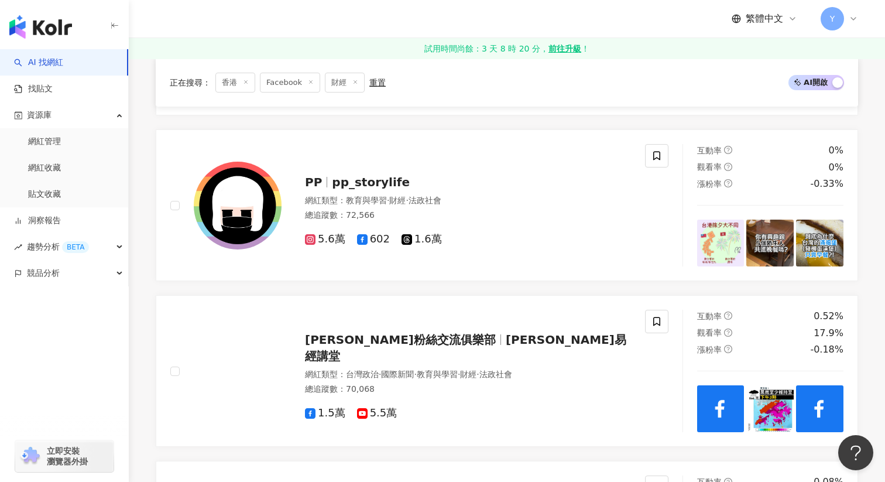
scroll to position [1042, 0]
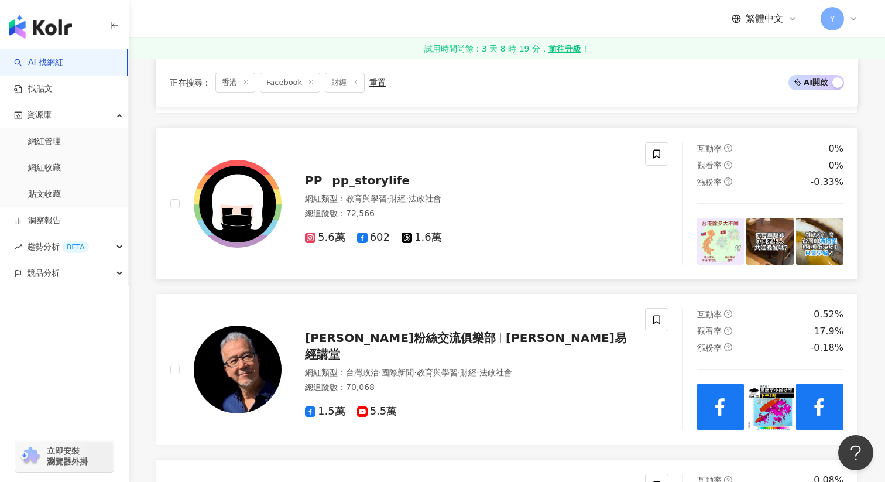
click at [705, 245] on img at bounding box center [720, 241] width 47 height 47
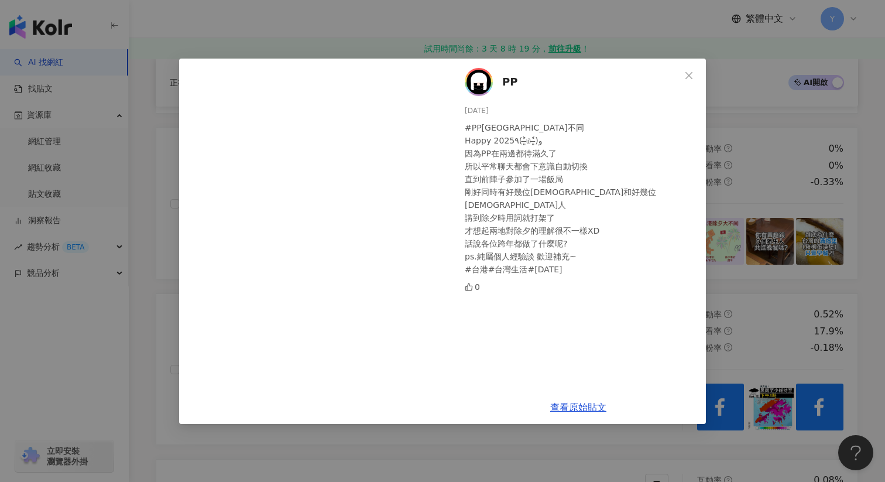
click at [782, 174] on div "PP 2025/1/1 #PP台港大不同 Happy 2025٩(˃̶͈̀௰˂̶͈́)و 因為PP在兩邊都待滿久了 所以平常聊天都會下意識自動切換 直到前陣子…" at bounding box center [442, 241] width 885 height 482
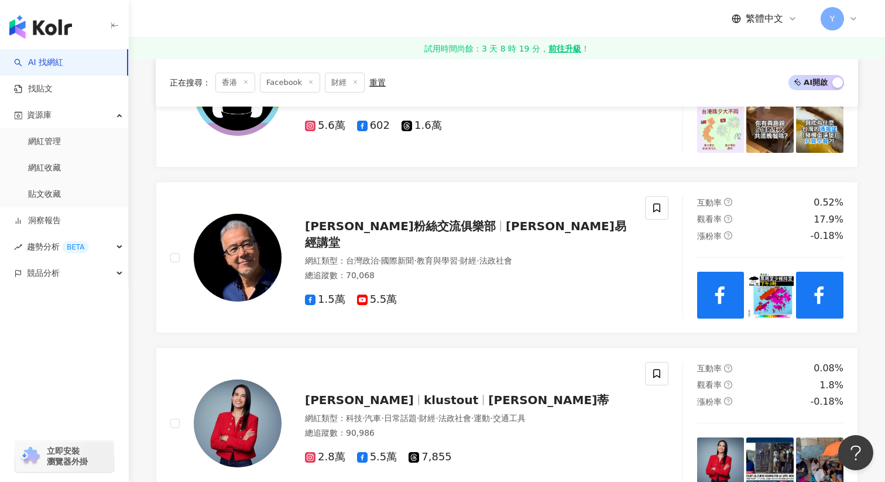
scroll to position [1172, 0]
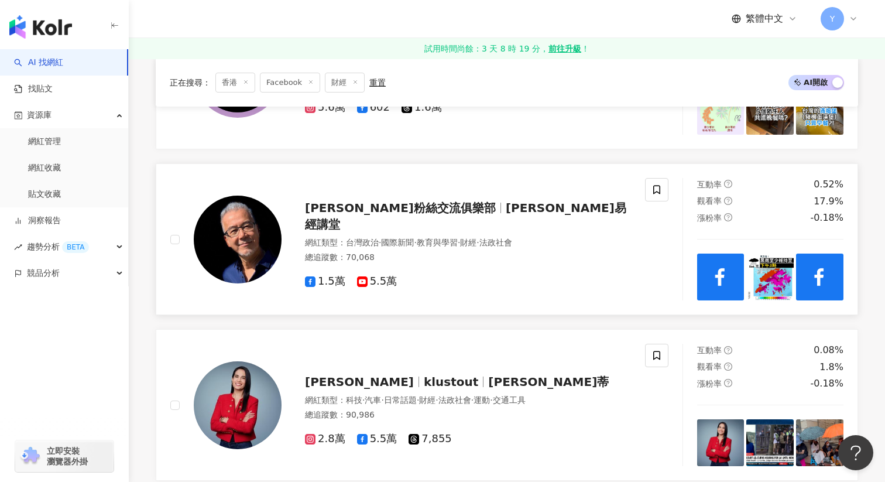
click at [791, 272] on img at bounding box center [770, 277] width 47 height 47
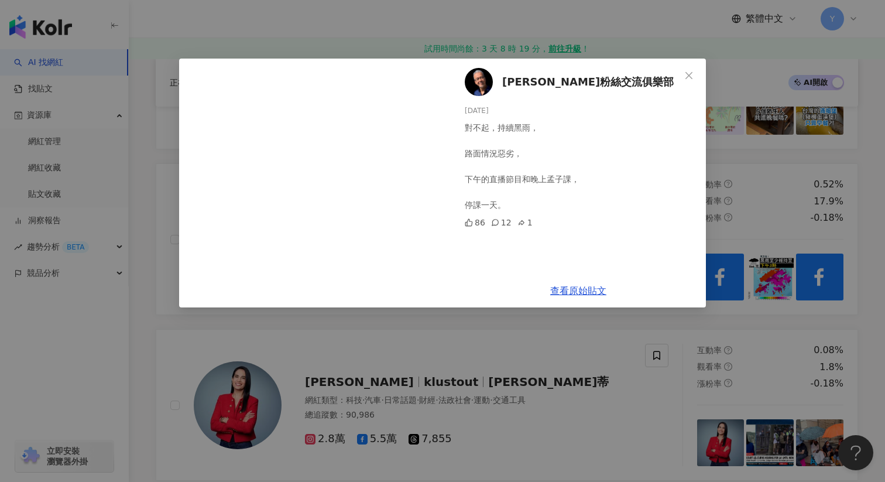
click at [809, 262] on div "黃偉民粉絲交流俱樂部 2025/8/5 對不起，持續黑雨， 路面情況惡劣， 下午的直播節目和晚上孟子課， 停課一天。 86 12 1 查看原始貼文" at bounding box center [442, 241] width 885 height 482
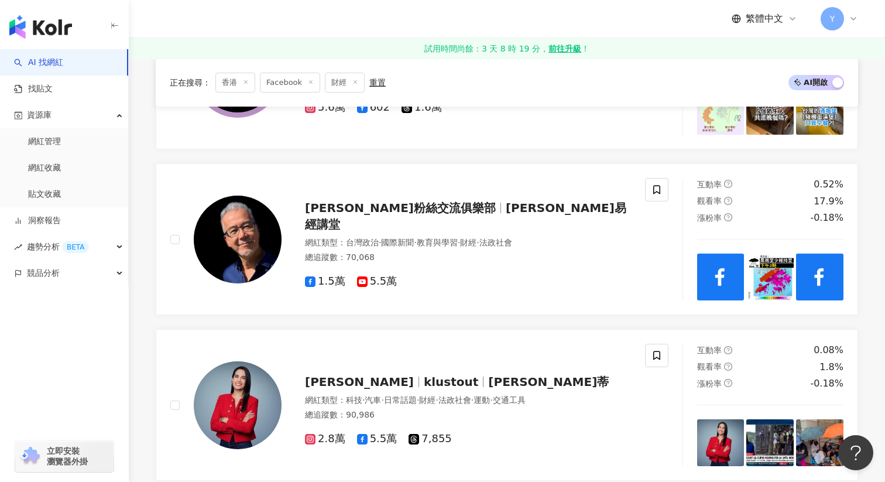
click at [809, 262] on img at bounding box center [819, 277] width 47 height 47
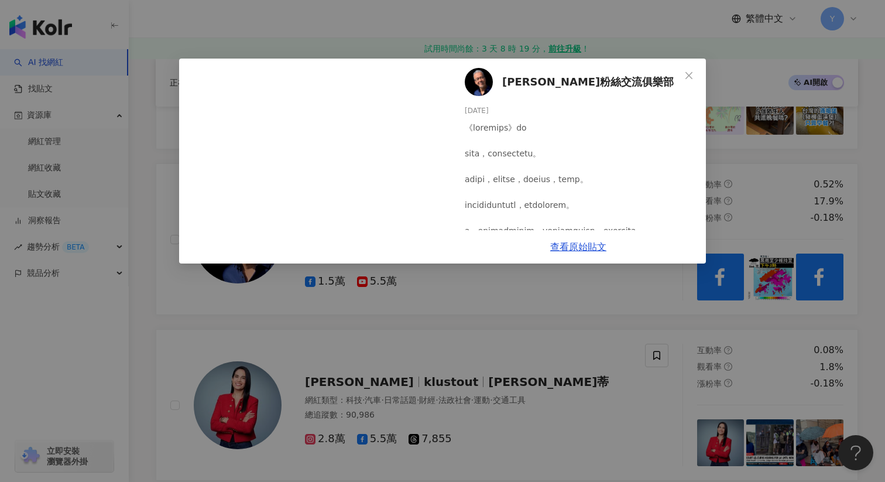
click at [825, 207] on div "黃偉民粉絲交流俱樂部 2025/7/30 92 3 6 查看原始貼文" at bounding box center [442, 241] width 885 height 482
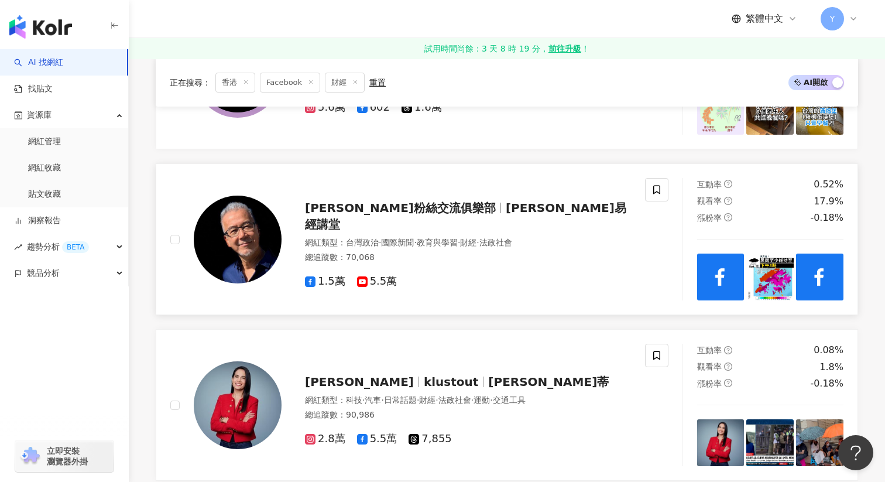
click at [727, 274] on img at bounding box center [720, 277] width 47 height 47
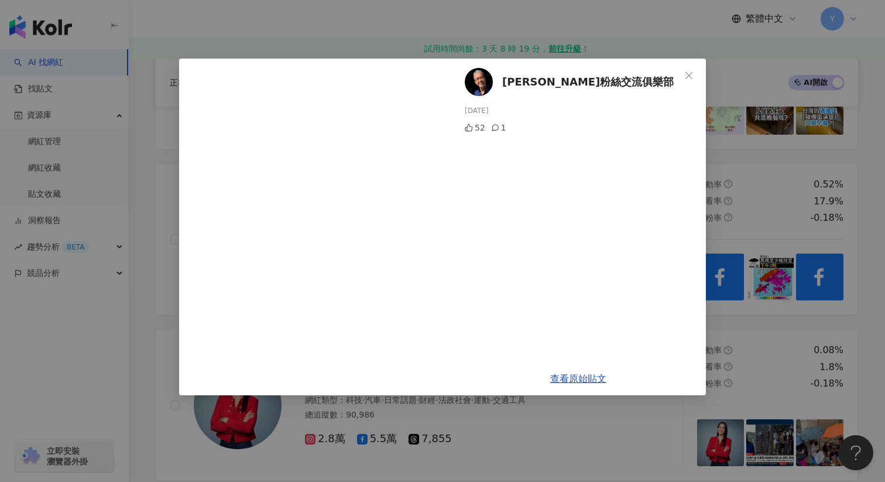
click at [770, 179] on div "黃偉民粉絲交流俱樂部 2025/8/7 52 1 查看原始貼文" at bounding box center [442, 241] width 885 height 482
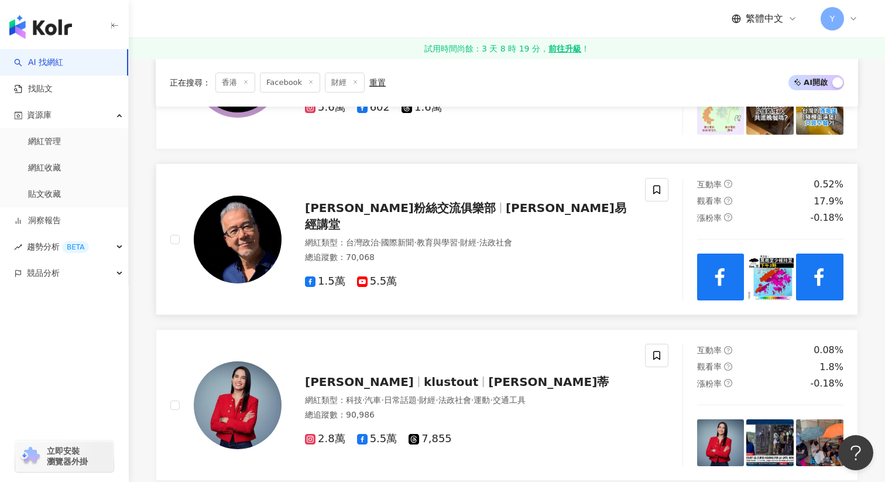
click at [725, 262] on img at bounding box center [720, 277] width 47 height 47
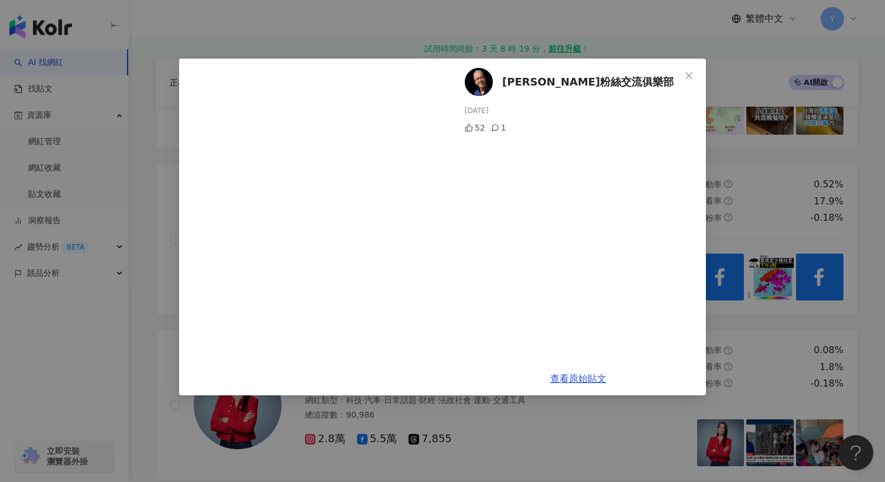
click at [731, 167] on div "黃偉民粉絲交流俱樂部 2025/8/7 52 1 查看原始貼文" at bounding box center [442, 241] width 885 height 482
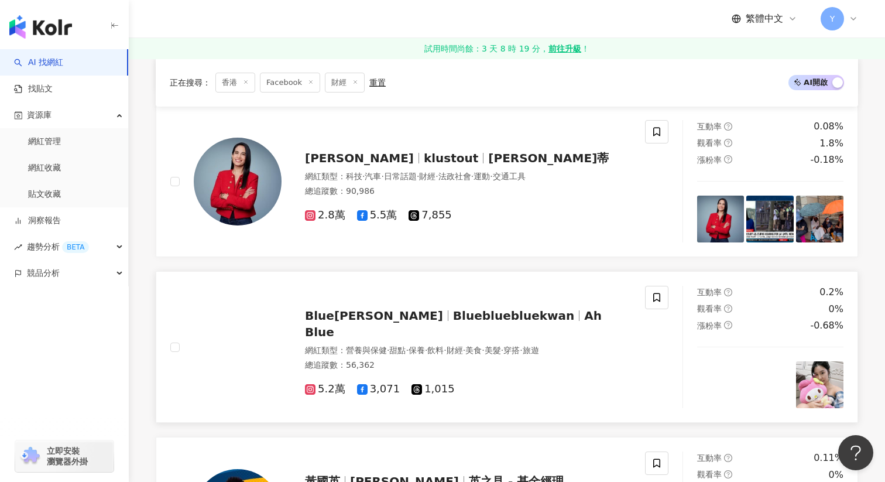
scroll to position [1398, 0]
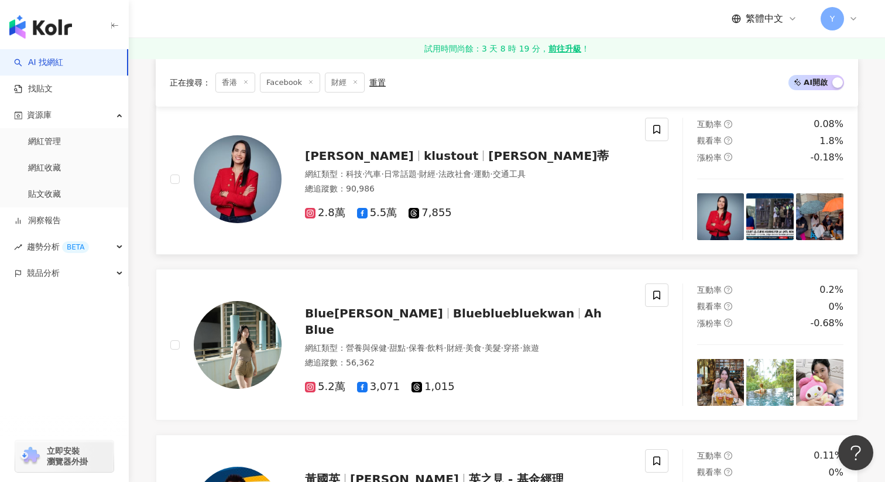
click at [723, 225] on img at bounding box center [720, 216] width 47 height 47
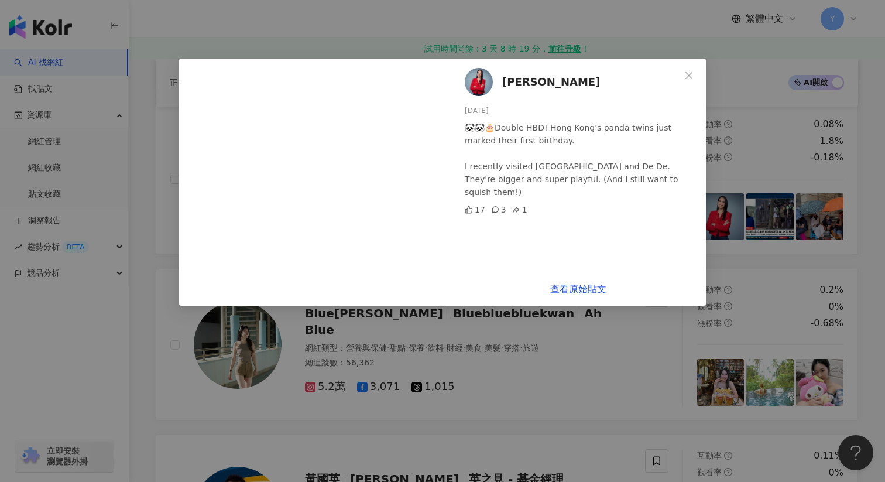
click at [756, 210] on div "Kristie Lu Stout 2025/8/17 🐼🐼🎂Double HBD! Hong Kong's panda twins just marked t…" at bounding box center [442, 241] width 885 height 482
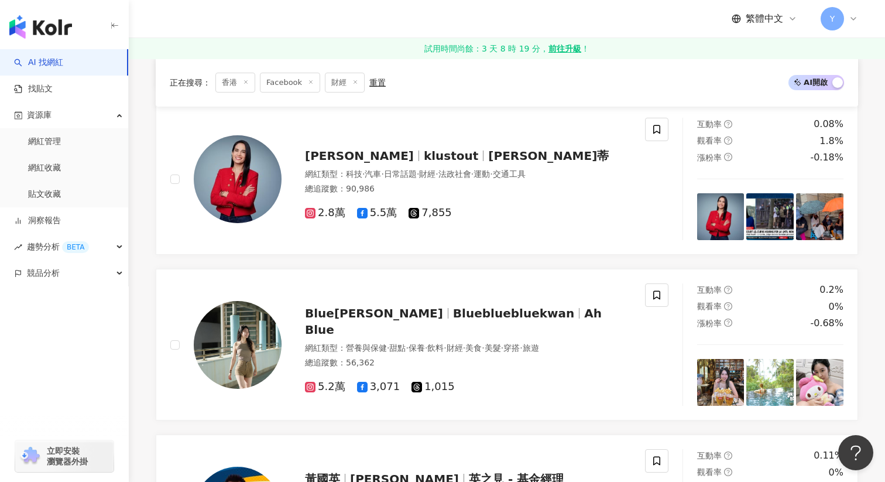
click at [756, 210] on img at bounding box center [770, 216] width 47 height 47
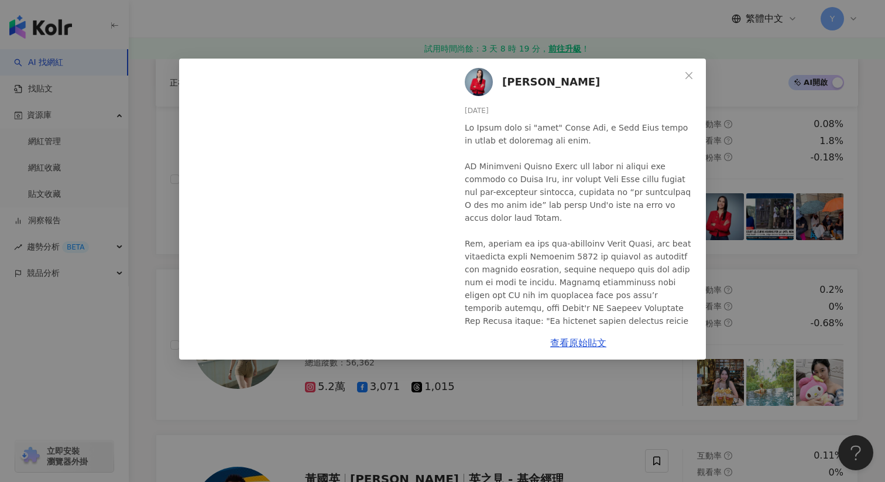
click at [812, 159] on div "Kristie Lu Stout 2025/8/15 24 6 3 查看原始貼文" at bounding box center [442, 241] width 885 height 482
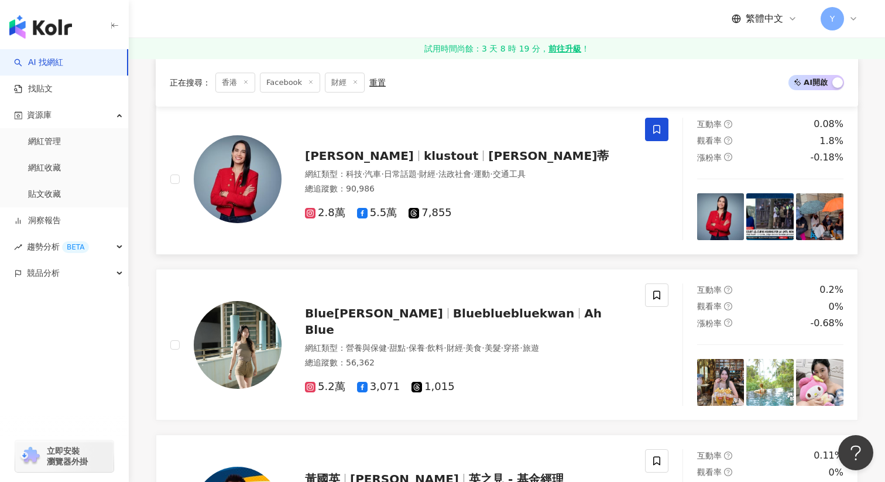
click at [655, 126] on icon at bounding box center [657, 129] width 11 height 11
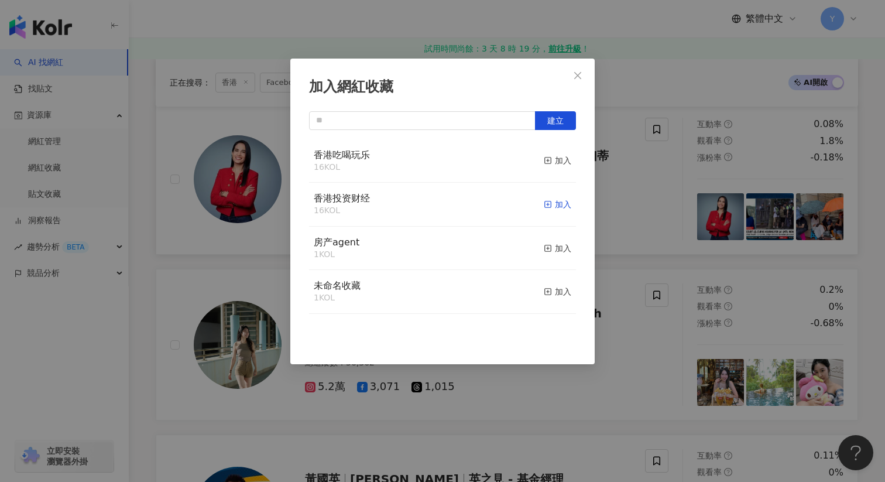
click at [562, 201] on div "加入" at bounding box center [558, 204] width 28 height 13
click at [665, 283] on div "加入網紅收藏 建立" at bounding box center [442, 241] width 885 height 482
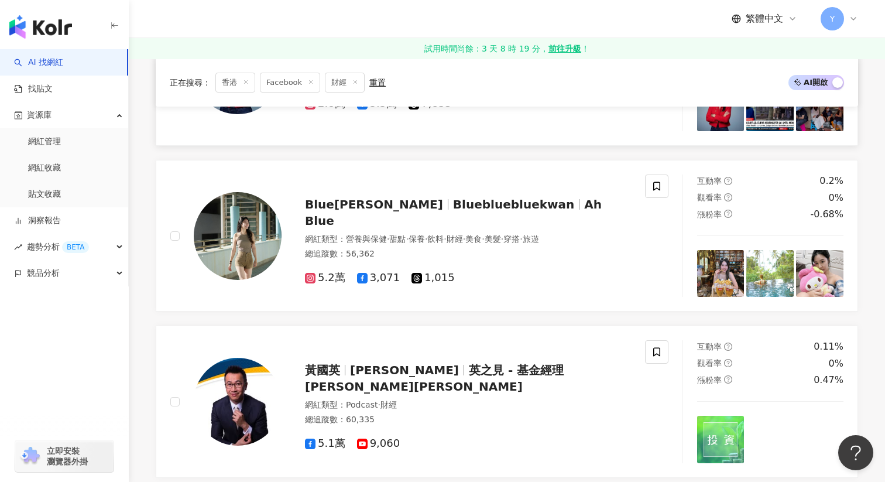
scroll to position [1511, 0]
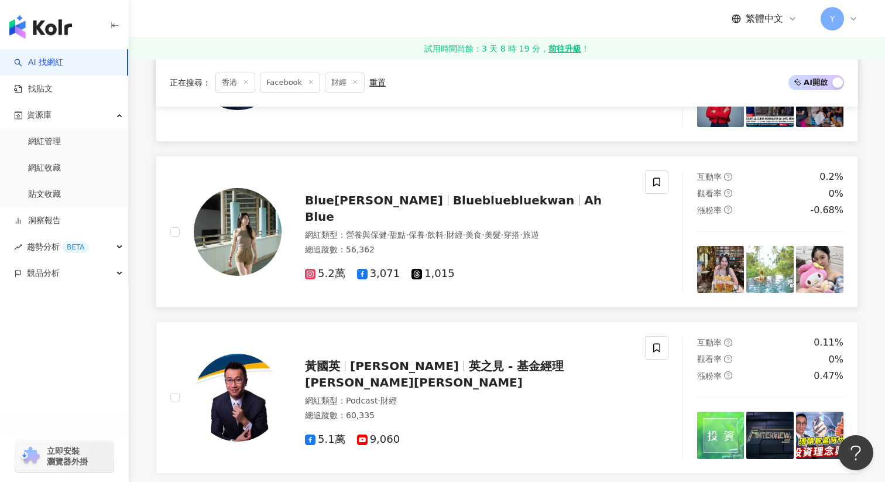
click at [723, 261] on img at bounding box center [720, 269] width 47 height 47
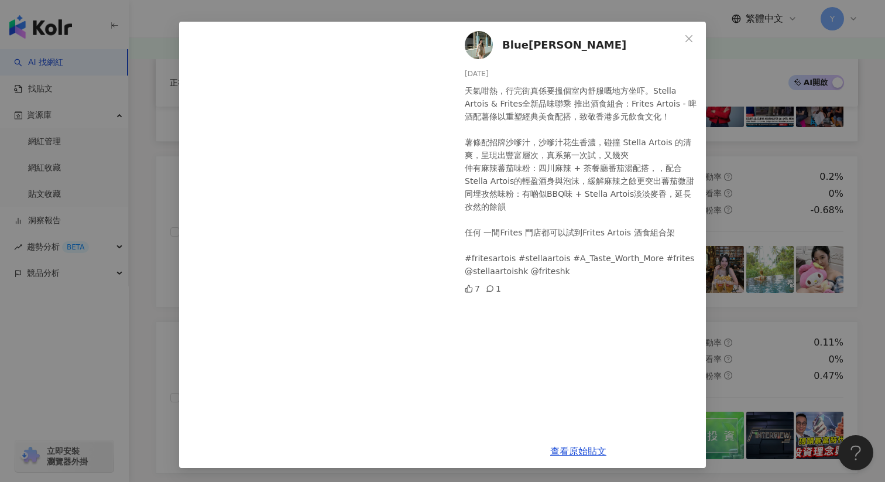
scroll to position [35, 0]
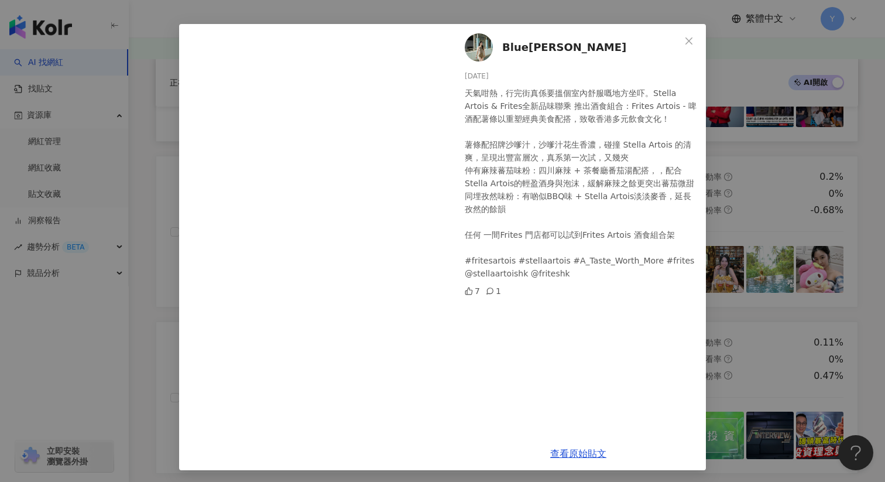
click at [758, 197] on div "Blue關凱藍 2025/7/28 天氣咁熱，行完街真係要搵個室內舒服嘅地方坐吓。Stella Artois & Frites全新品味聯乘 推出酒食組合：Fr…" at bounding box center [442, 241] width 885 height 482
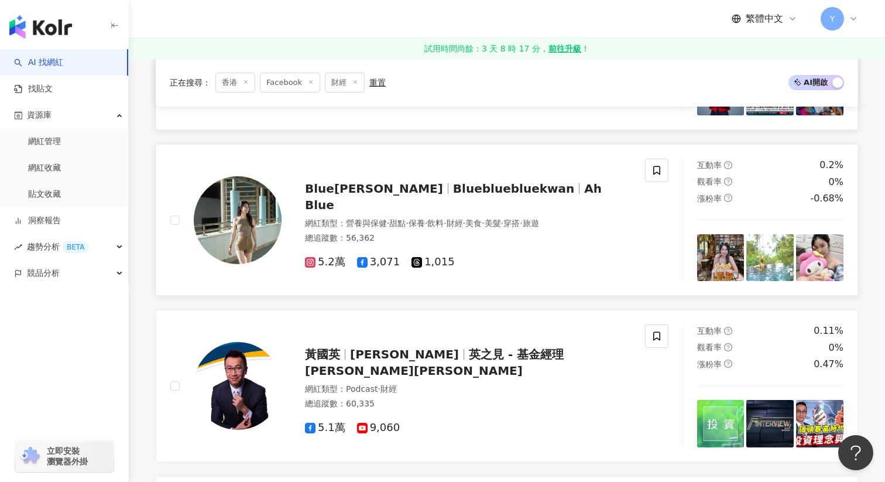
scroll to position [1522, 0]
click at [726, 255] on img at bounding box center [720, 258] width 47 height 47
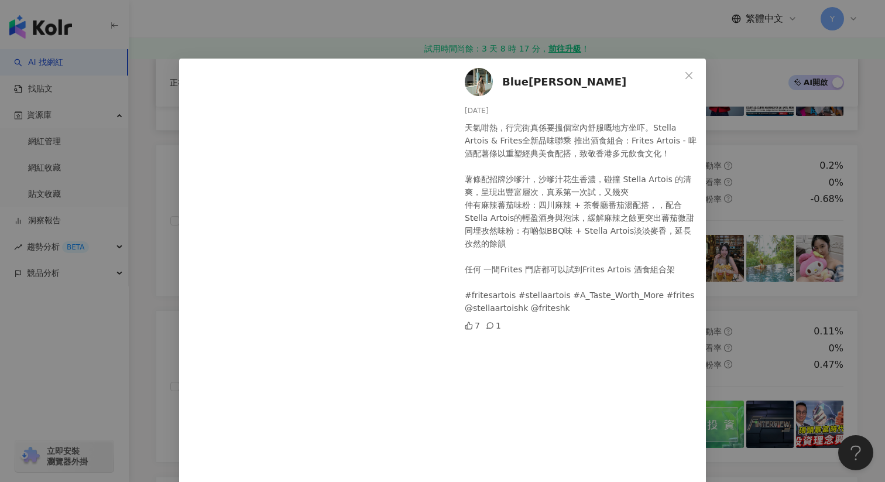
click at [744, 213] on div "Blue關凱藍 2025/7/28 天氣咁熱，行完街真係要搵個室內舒服嘅地方坐吓。Stella Artois & Frites全新品味聯乘 推出酒食組合：Fr…" at bounding box center [442, 241] width 885 height 482
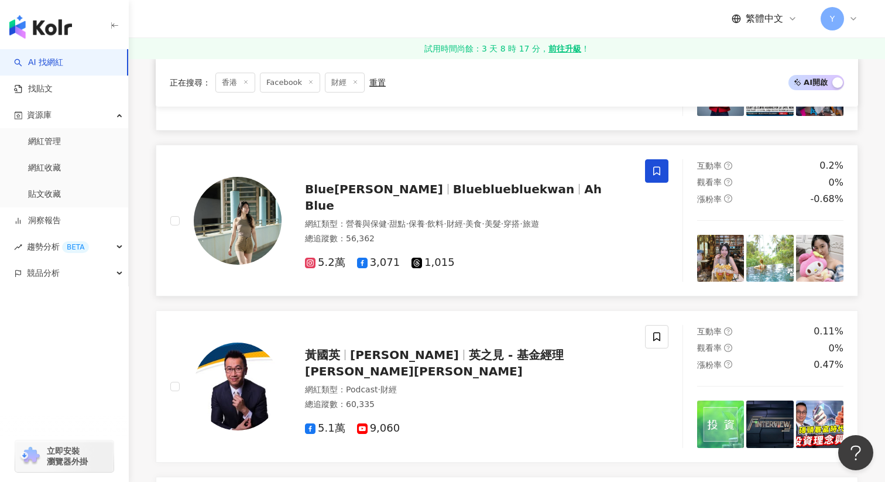
click at [652, 176] on icon at bounding box center [657, 171] width 11 height 11
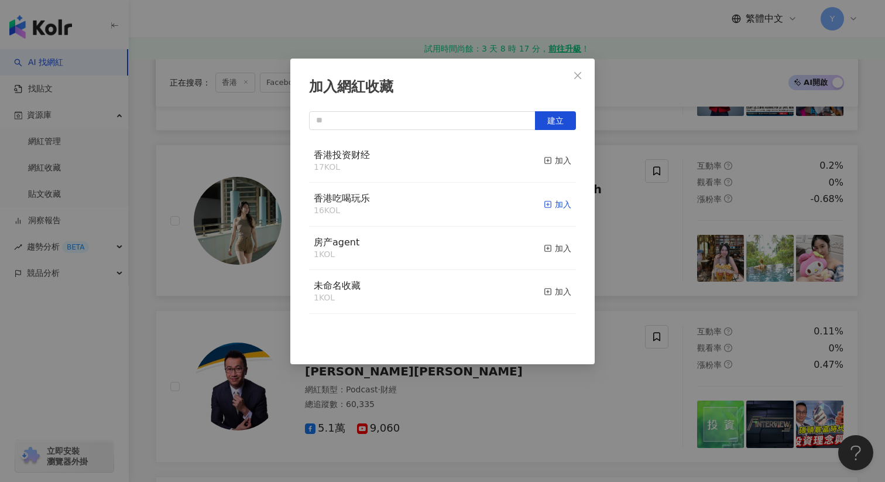
click at [559, 207] on div "加入" at bounding box center [558, 204] width 28 height 13
click at [697, 262] on div "加入網紅收藏 建立" at bounding box center [442, 241] width 885 height 482
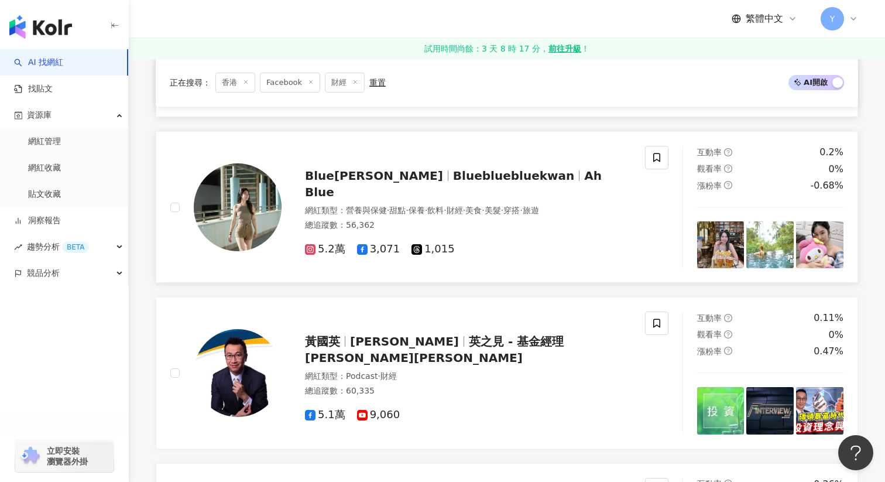
scroll to position [1529, 0]
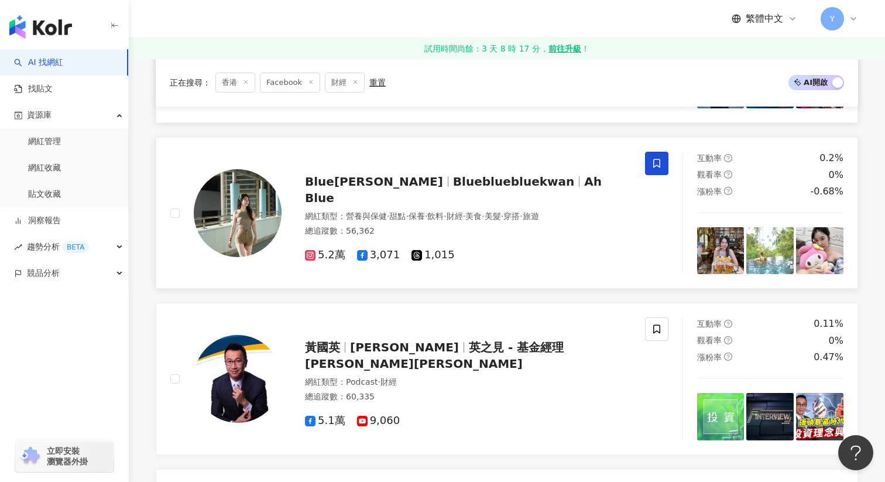
click at [652, 163] on icon at bounding box center [657, 163] width 11 height 11
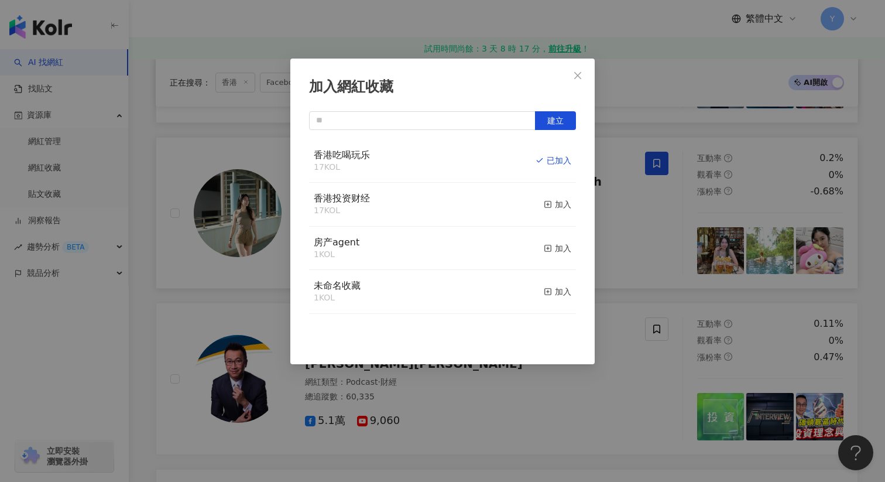
click at [638, 190] on div "加入網紅收藏 建立 香港吃喝玩乐 17 KOL 已加入 香港投资财经 17 KOL 加入 房产agent 1 KOL 加入 未命名收藏 1 KOL 加入" at bounding box center [442, 241] width 885 height 482
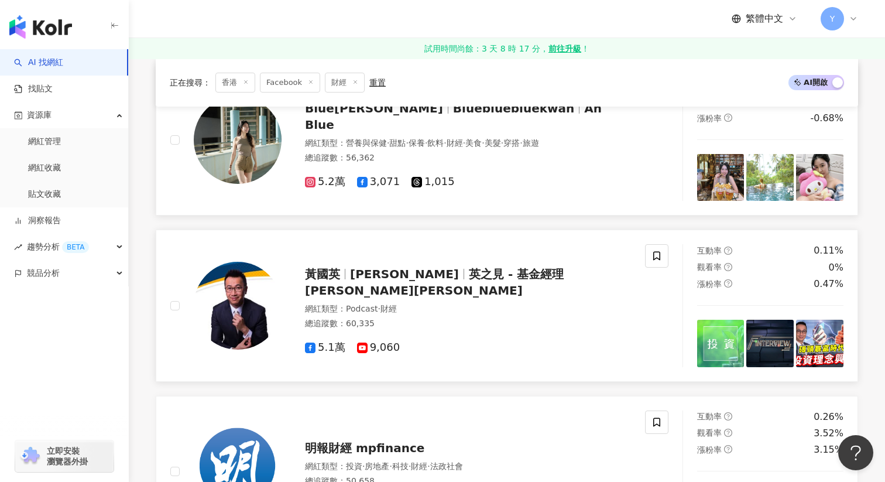
scroll to position [1614, 0]
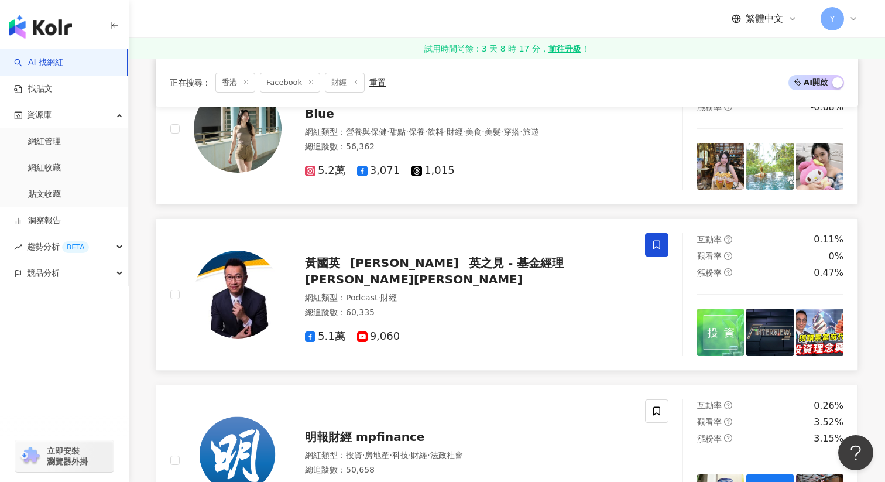
click at [659, 241] on icon at bounding box center [657, 244] width 11 height 11
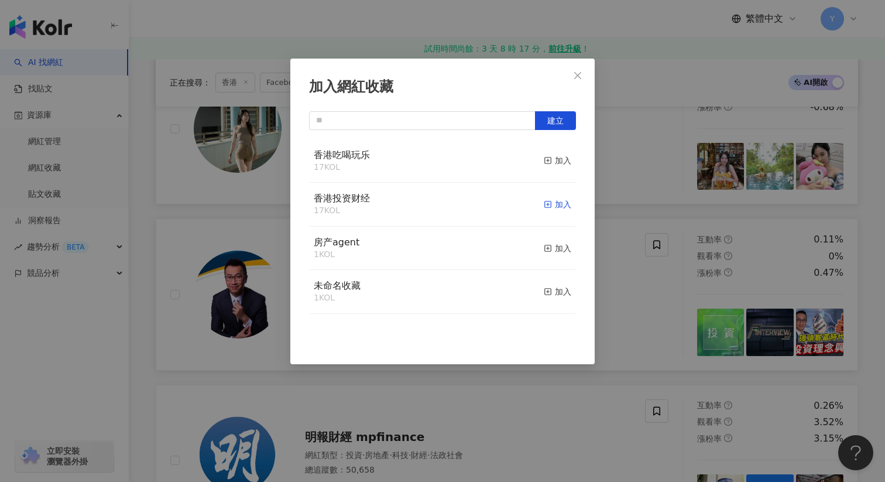
click at [556, 201] on div "加入" at bounding box center [558, 204] width 28 height 13
click at [645, 290] on div "加入網紅收藏 建立 香港投资财经 18 KOL 已加入 香港吃喝玩乐 17 KOL 加入 房产agent 1 KOL 加入 未命名收藏 1 KOL 加入" at bounding box center [442, 241] width 885 height 482
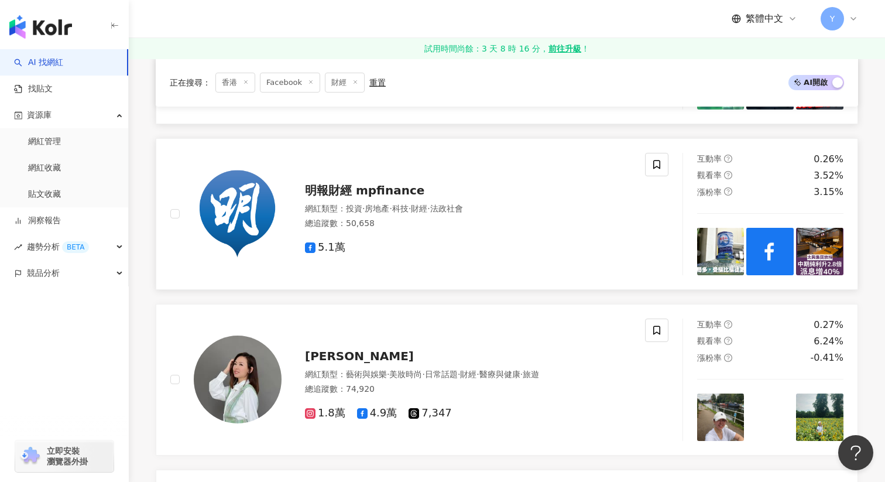
scroll to position [1848, 0]
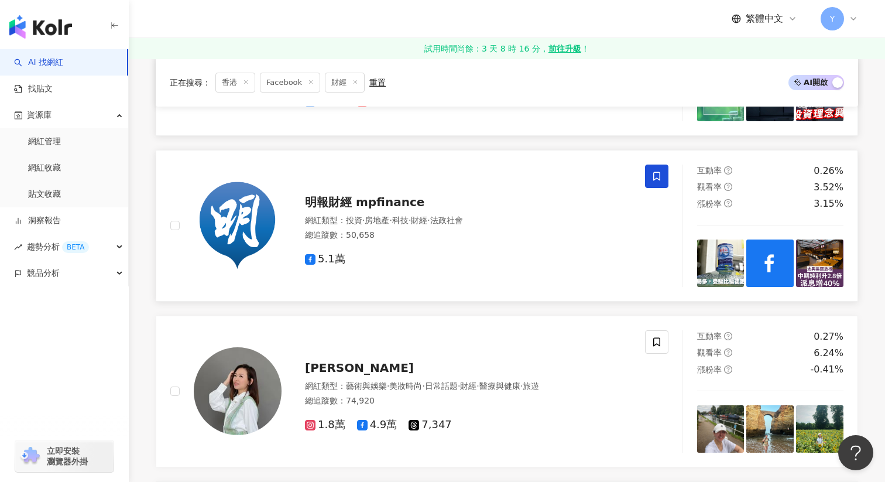
click at [656, 172] on icon at bounding box center [656, 176] width 7 height 9
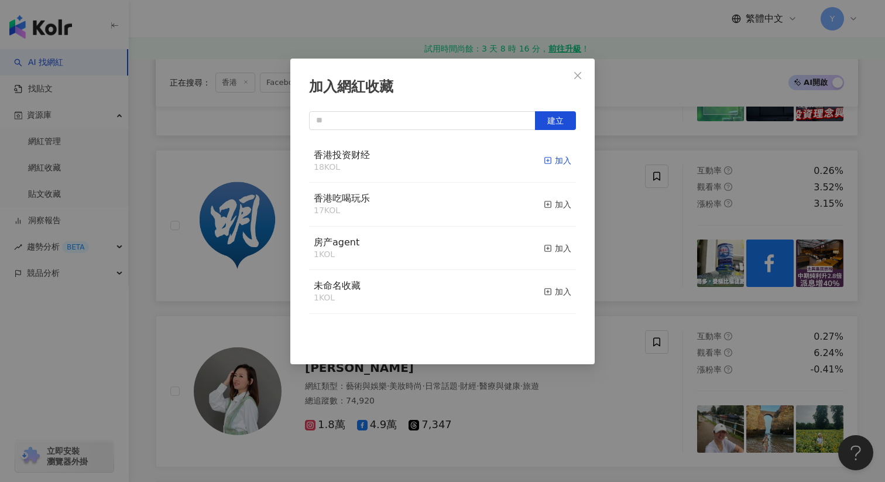
click at [560, 156] on div "加入" at bounding box center [558, 160] width 28 height 13
click at [638, 218] on div "加入網紅收藏 建立" at bounding box center [442, 241] width 885 height 482
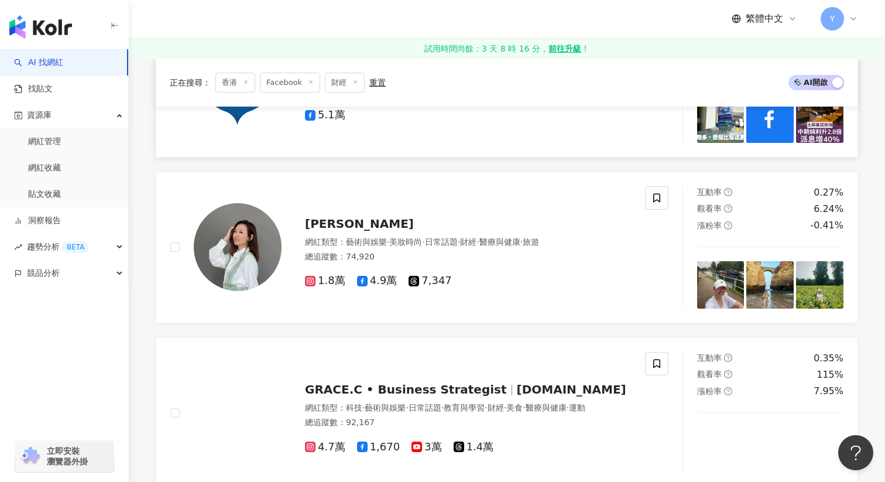
scroll to position [1991, 0]
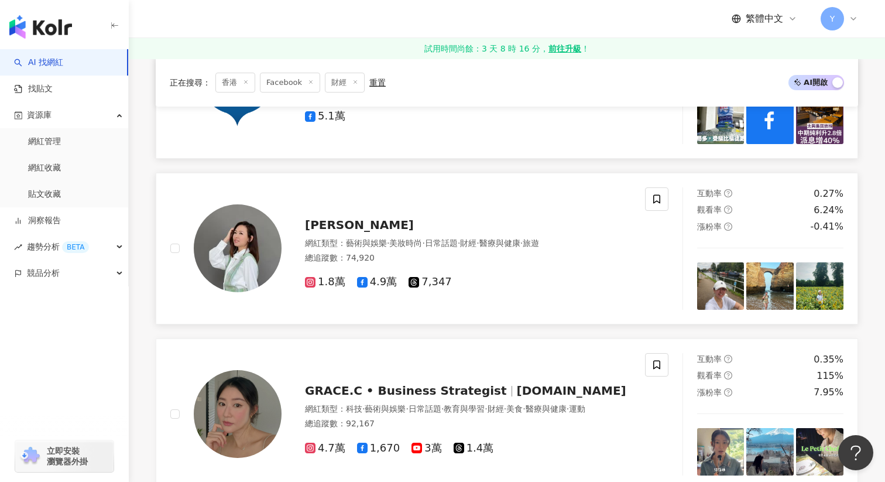
click at [706, 273] on img at bounding box center [720, 285] width 47 height 47
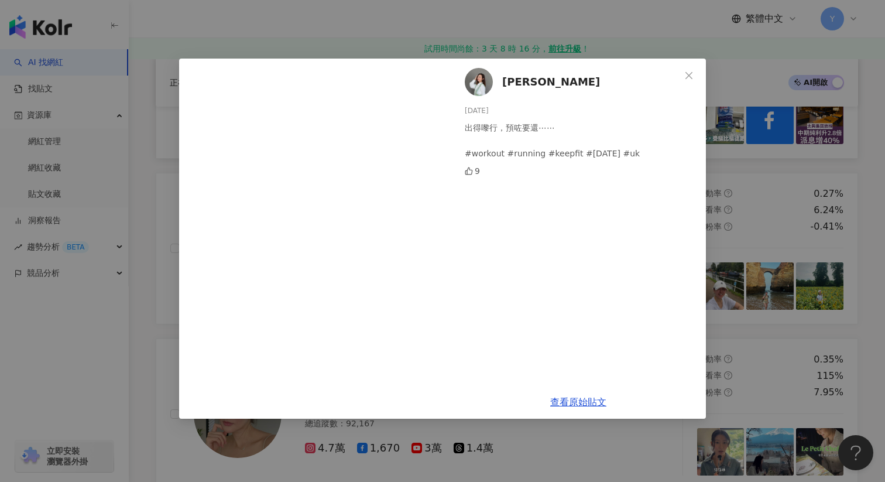
click at [763, 249] on div "林小珍 June Lam 2025/8/17 出得嚟行，預咗要還⋯⋯ #workout #running #keepfit #sunday #uk 9 查看原…" at bounding box center [442, 241] width 885 height 482
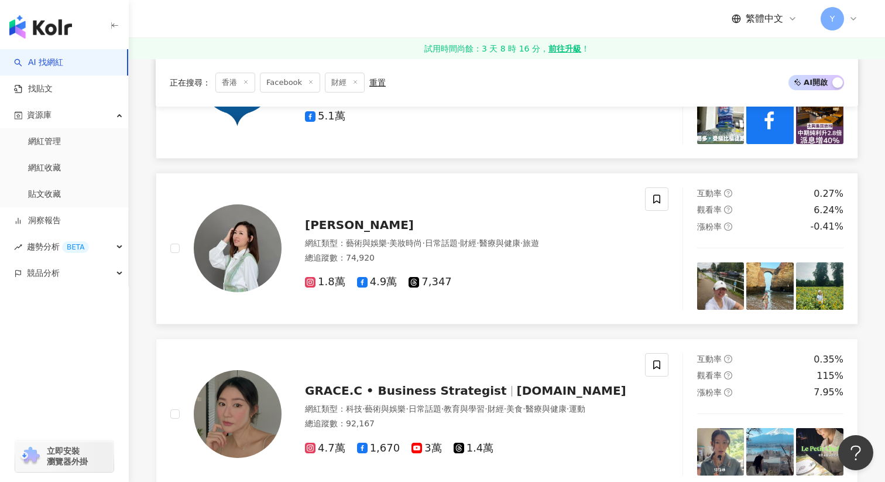
click at [745, 287] on div at bounding box center [770, 285] width 147 height 47
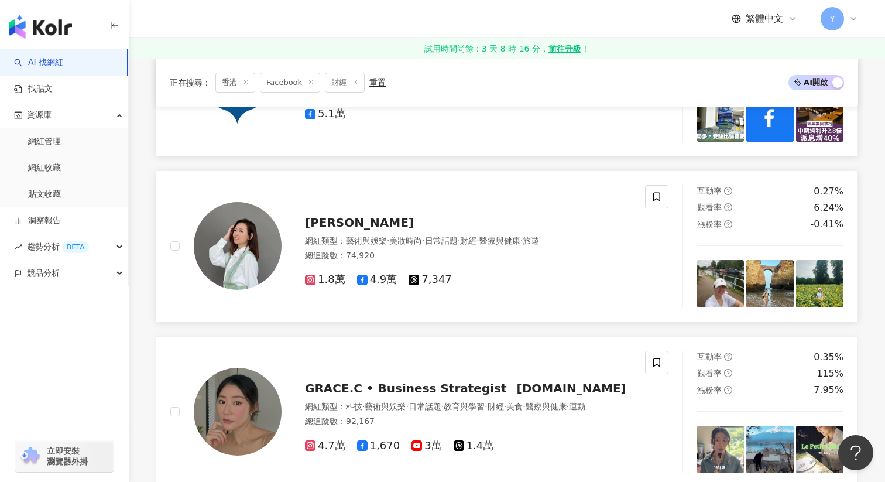
scroll to position [1988, 0]
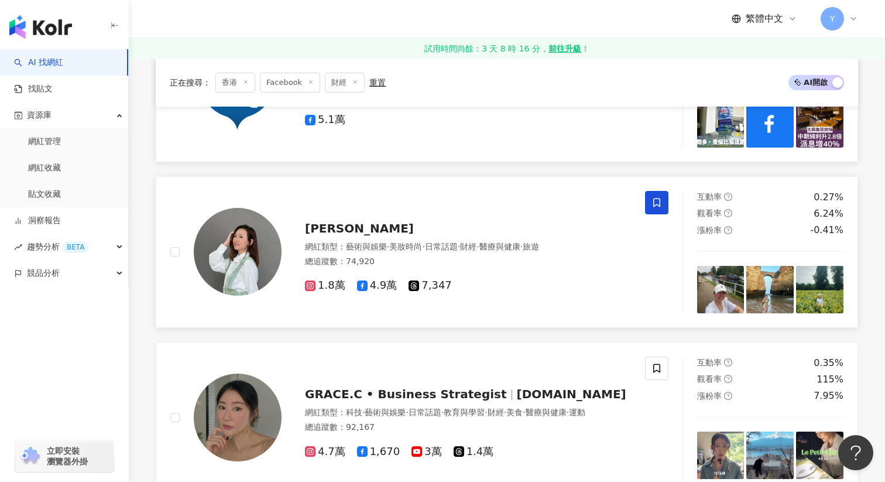
click at [658, 201] on icon at bounding box center [657, 202] width 11 height 11
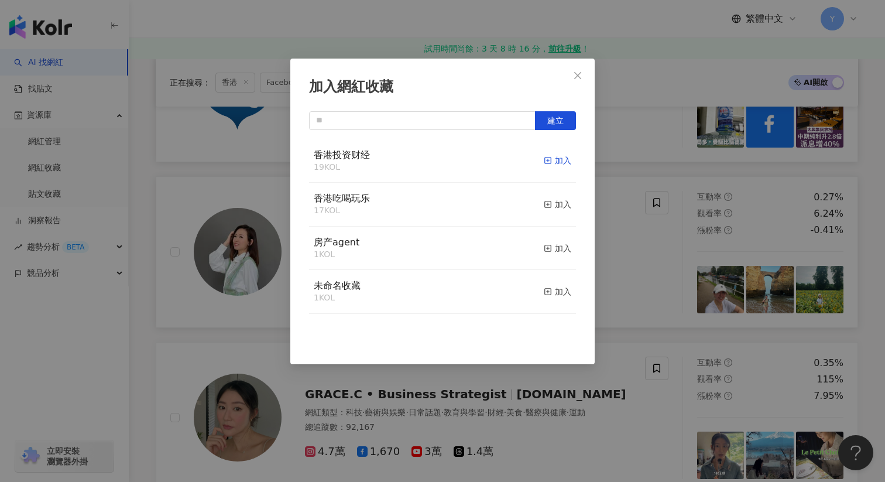
click at [562, 156] on div "加入" at bounding box center [558, 160] width 28 height 13
click at [652, 254] on div "加入網紅收藏 建立" at bounding box center [442, 241] width 885 height 482
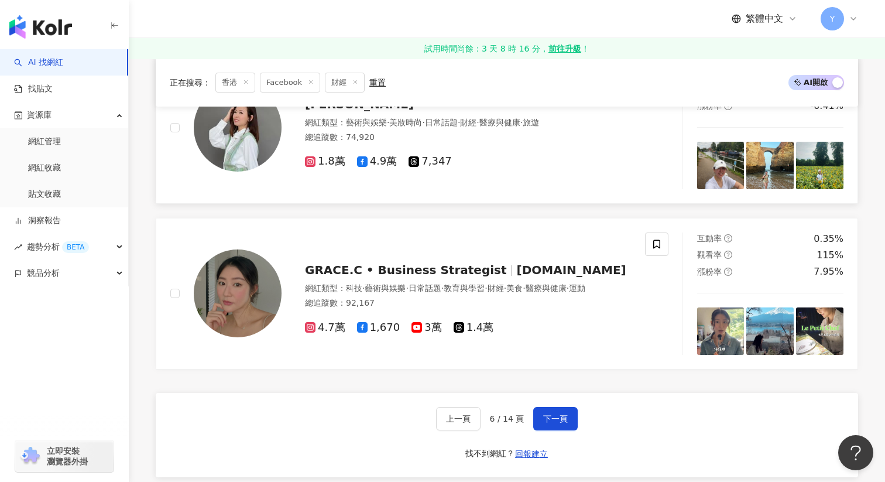
scroll to position [2120, 0]
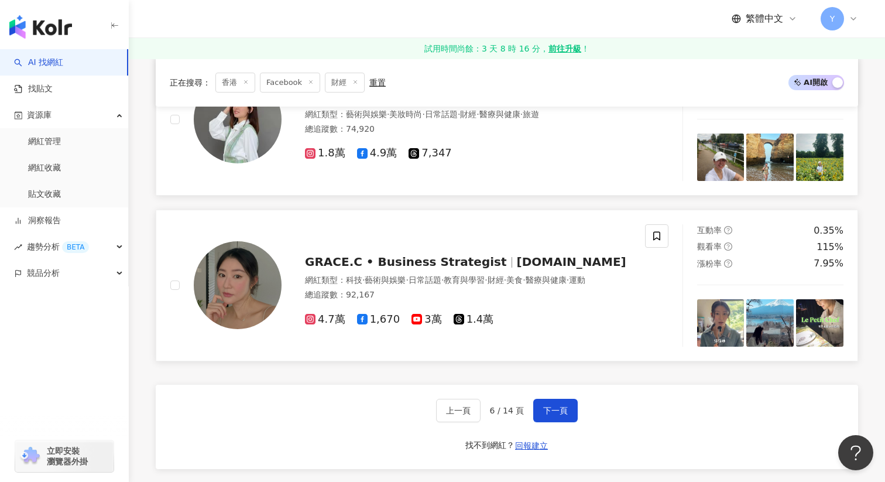
click at [707, 320] on img at bounding box center [720, 322] width 47 height 47
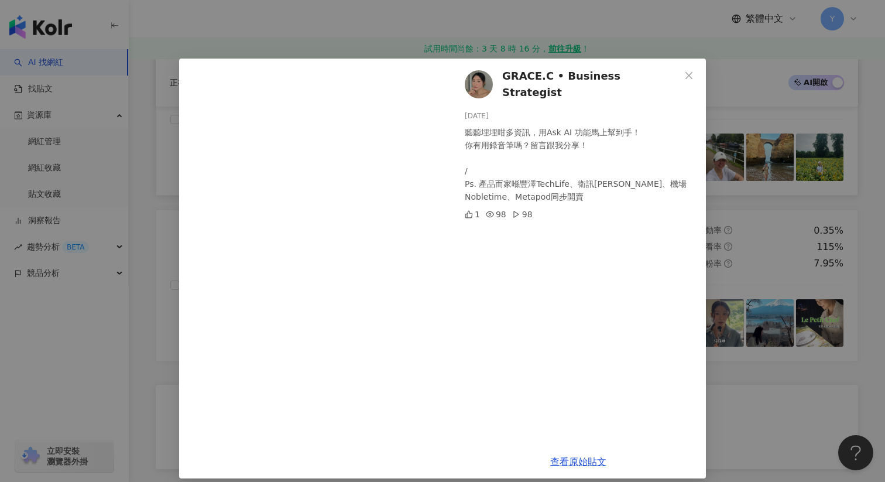
click at [769, 209] on div "GRACE.C • Business Strategist 2025/8/1 聽聽埋埋咁多資訊，用Ask AI 功能馬上幫到手！ 你有用錄音筆嗎？留言跟我分享…" at bounding box center [442, 241] width 885 height 482
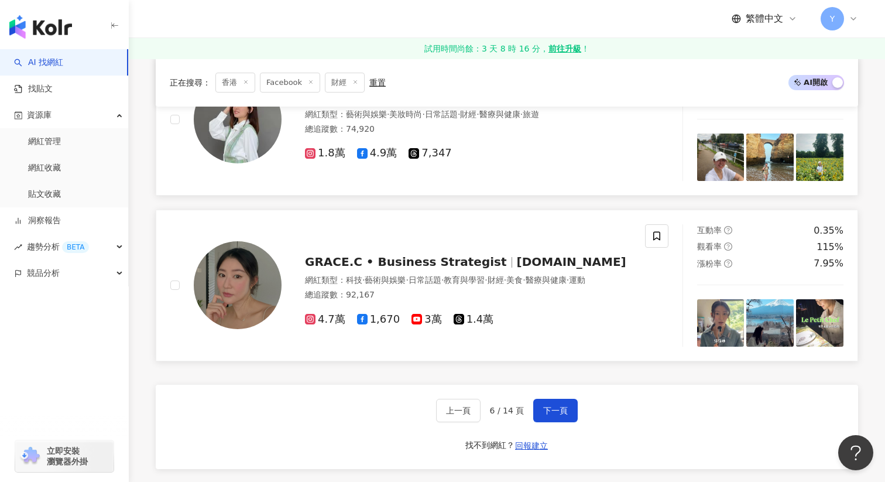
click at [765, 330] on img at bounding box center [770, 322] width 47 height 47
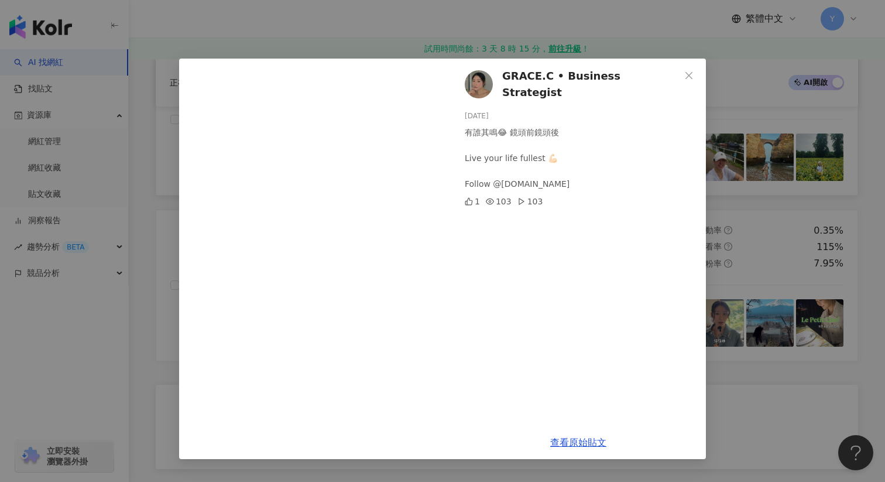
click at [794, 257] on div "GRACE.C • Business Strategist 2025/7/30 有誰其鳴😂 鏡頭前鏡頭後 Live your life fullest 💪🏻 …" at bounding box center [442, 241] width 885 height 482
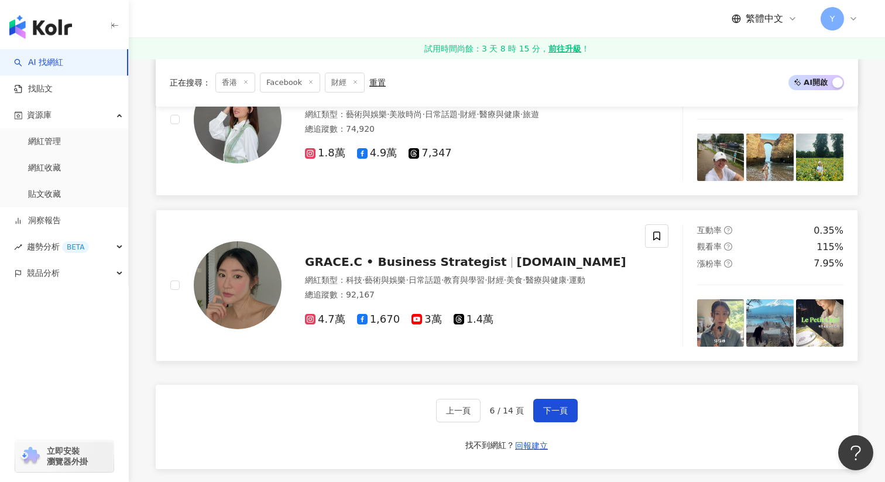
click at [804, 324] on img at bounding box center [819, 322] width 47 height 47
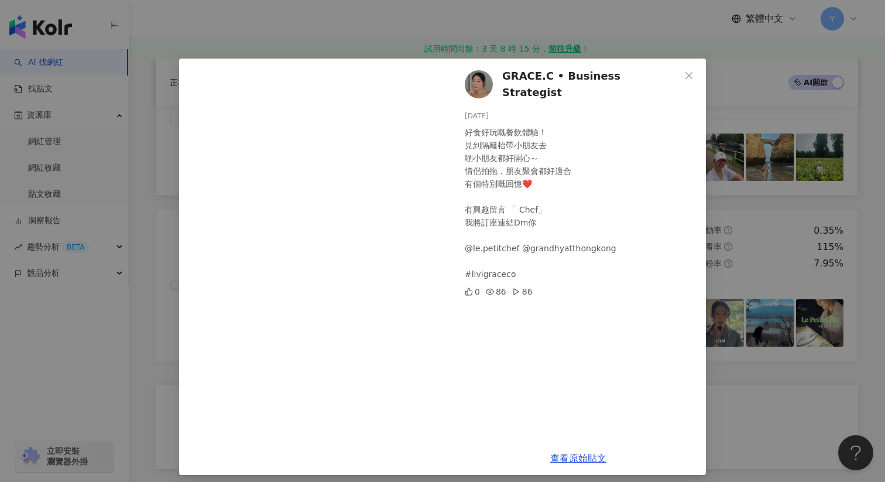
click at [794, 258] on div "GRACE.C • Business Strategist 2025/7/29 好食好玩嘅餐飲體驗！ 見到隔籬枱帶小朋友去 啲小朋友都好開心～ 情侶拍拖，朋友…" at bounding box center [442, 241] width 885 height 482
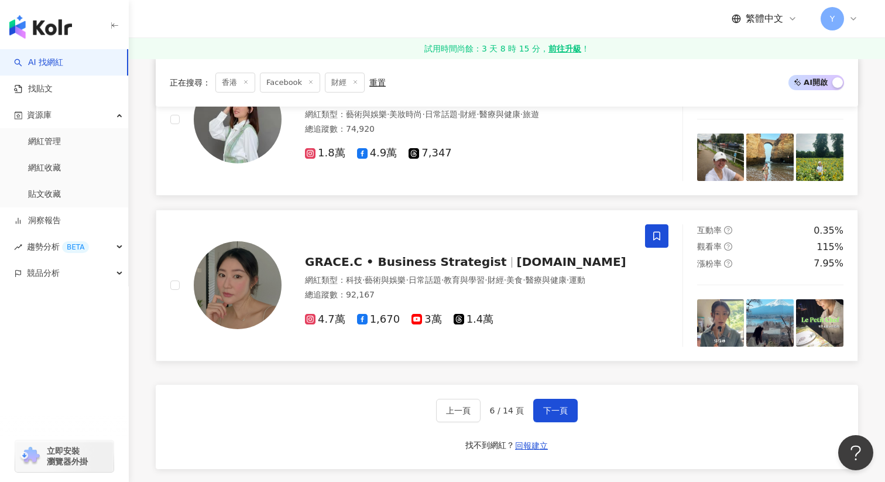
click at [658, 231] on icon at bounding box center [657, 236] width 11 height 11
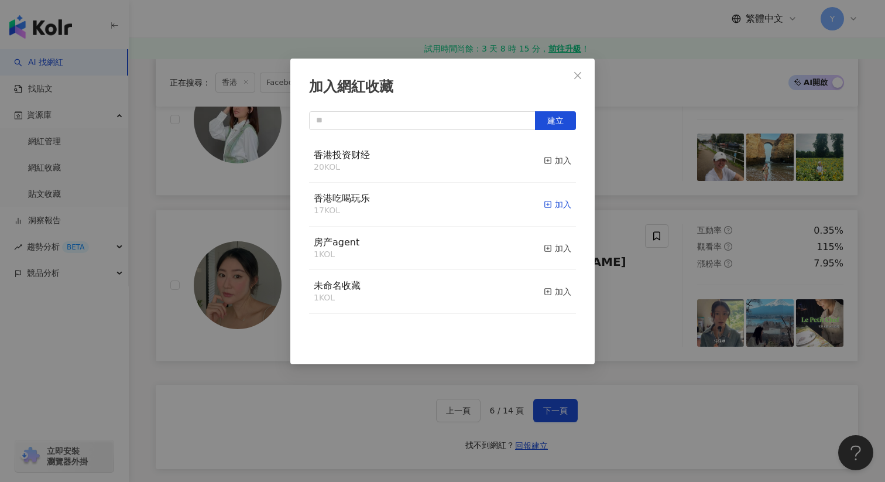
click at [555, 205] on div "加入" at bounding box center [558, 204] width 28 height 13
click at [631, 269] on div "加入網紅收藏 建立" at bounding box center [442, 241] width 885 height 482
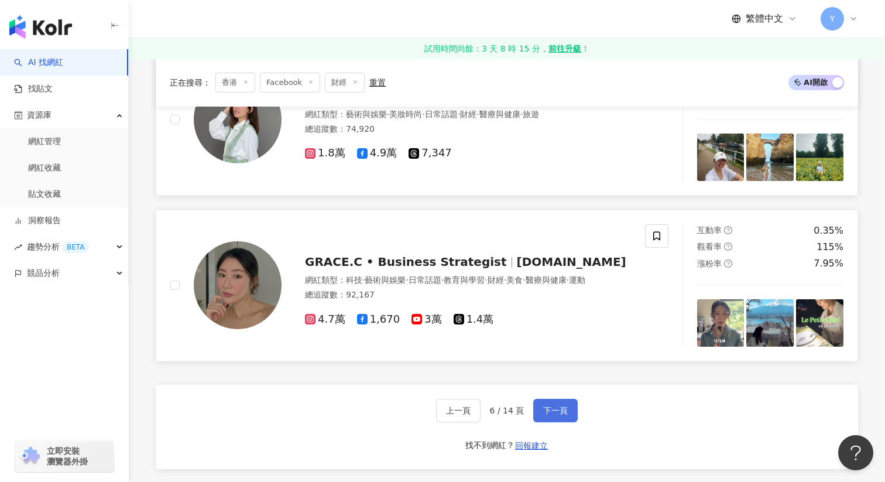
click at [554, 416] on button "下一頁" at bounding box center [555, 410] width 44 height 23
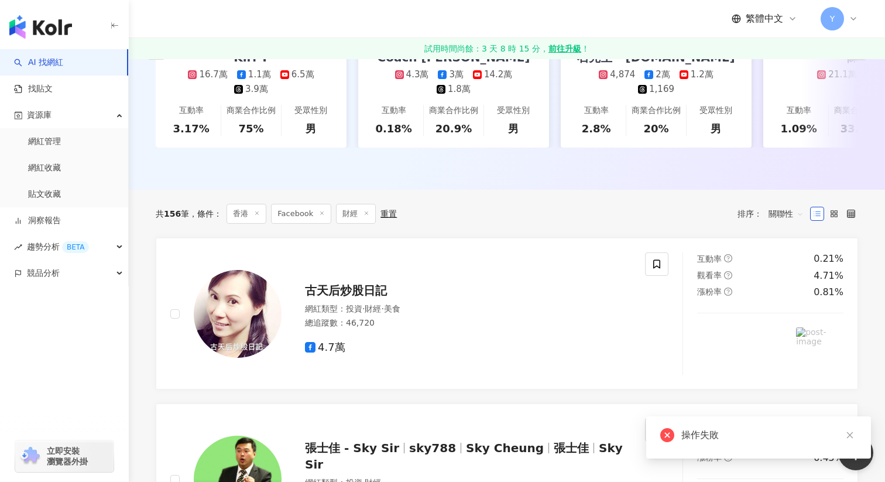
scroll to position [299, 0]
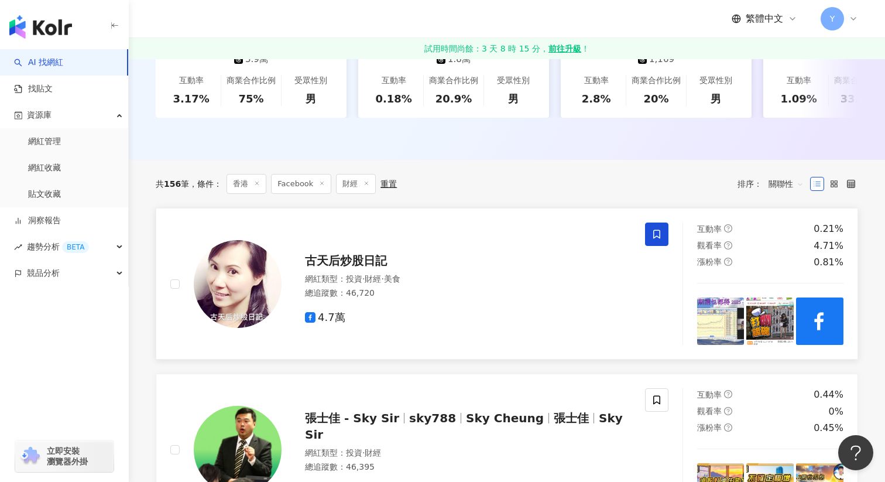
click at [659, 242] on span at bounding box center [656, 233] width 23 height 23
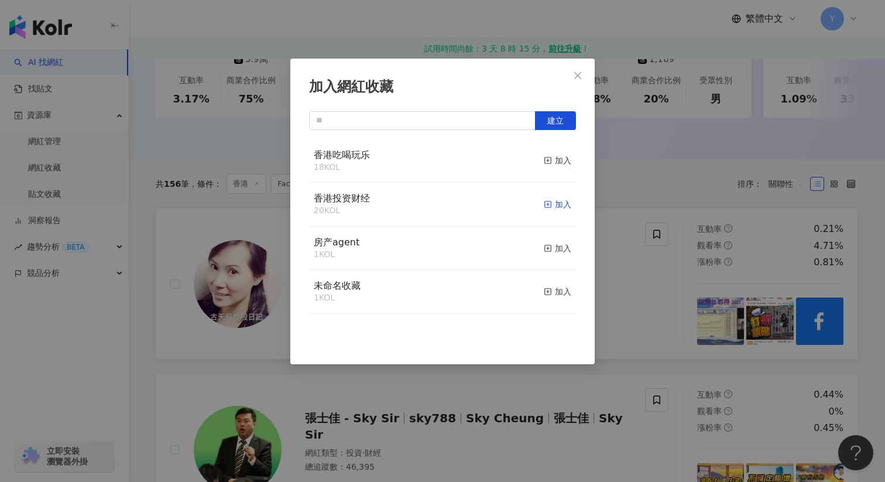
click at [556, 200] on div "加入" at bounding box center [558, 204] width 28 height 13
click at [613, 285] on div "加入網紅收藏 建立" at bounding box center [442, 241] width 885 height 482
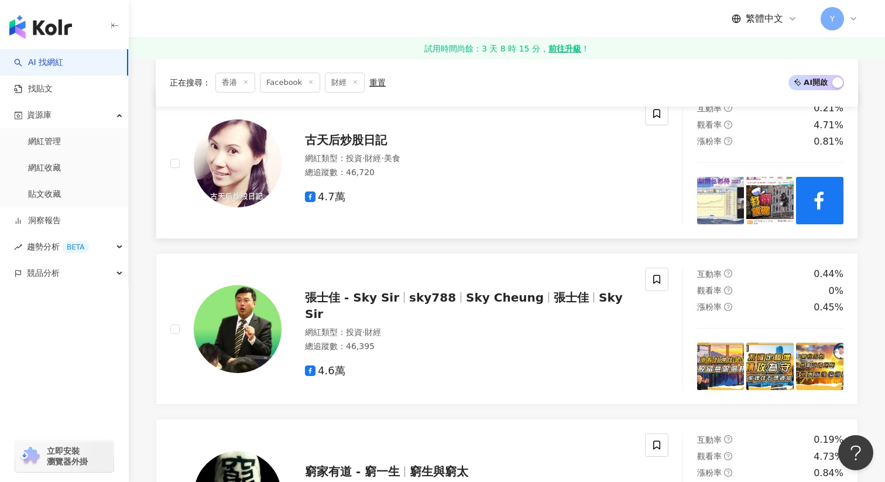
scroll to position [421, 0]
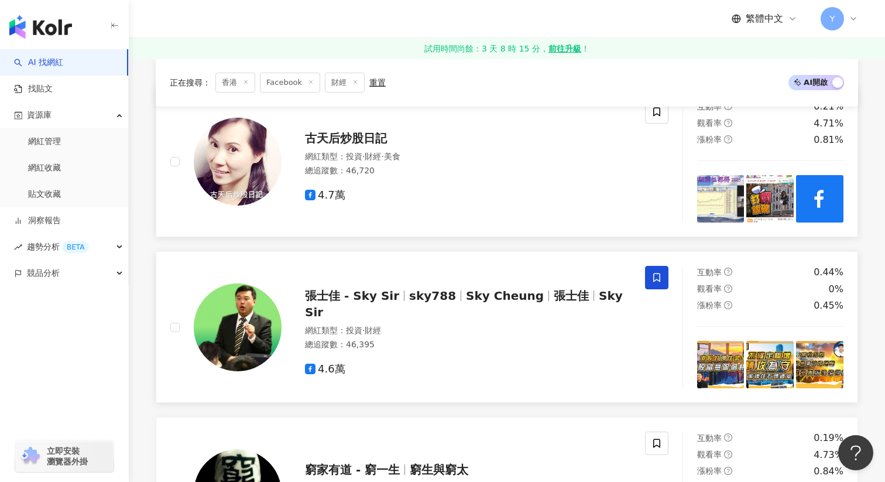
click at [655, 277] on icon at bounding box center [657, 277] width 11 height 11
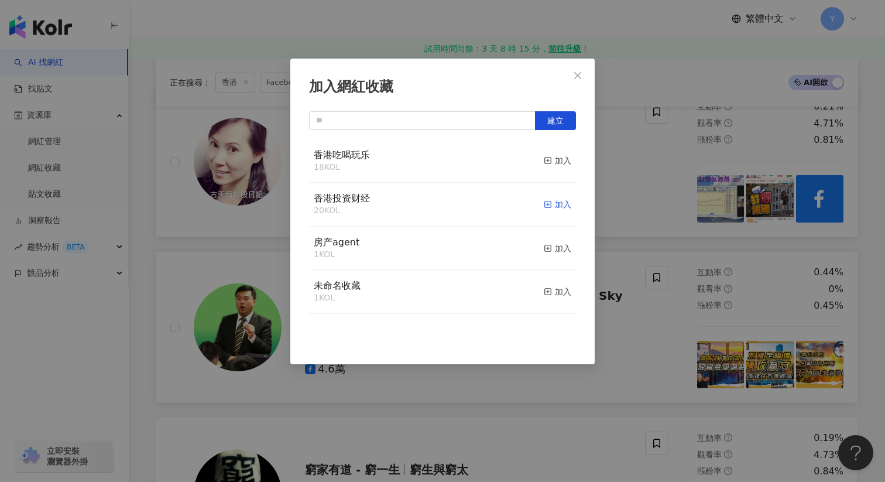
click at [558, 202] on div "加入" at bounding box center [558, 204] width 28 height 13
click at [644, 350] on div "加入網紅收藏 建立" at bounding box center [442, 241] width 885 height 482
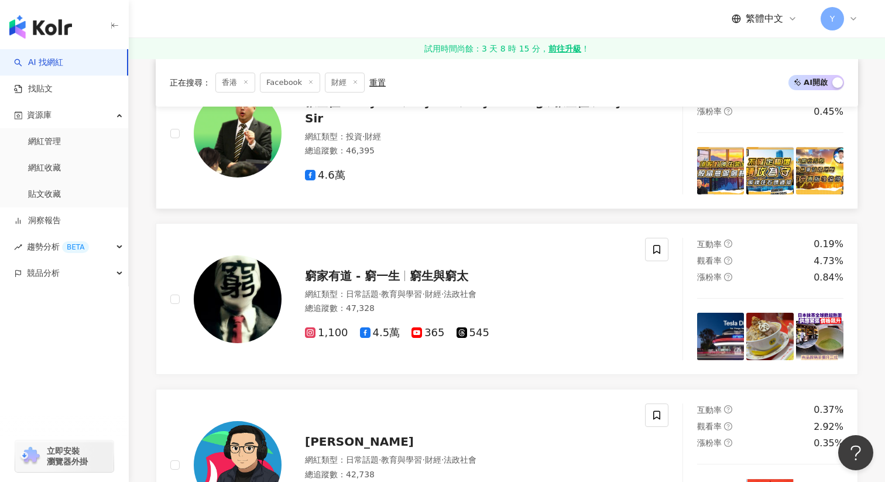
scroll to position [628, 0]
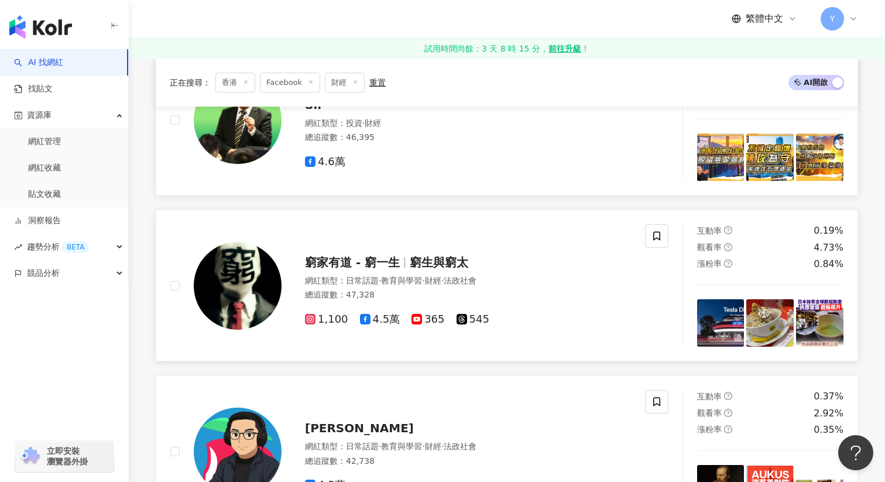
click at [729, 328] on img at bounding box center [720, 322] width 47 height 47
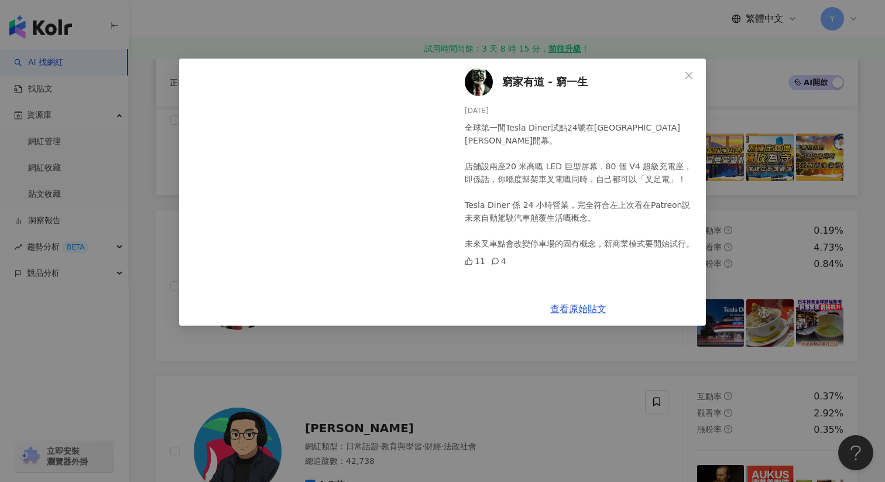
click at [749, 221] on div "窮家有道 - 窮一生 2025/7/27 全球第一間Tesla Diner試點24號在洛杉磯西荷里活聖塔莫尼卡大道開幕。 店舖設兩座20 米高嘅 LED 巨型…" at bounding box center [442, 241] width 885 height 482
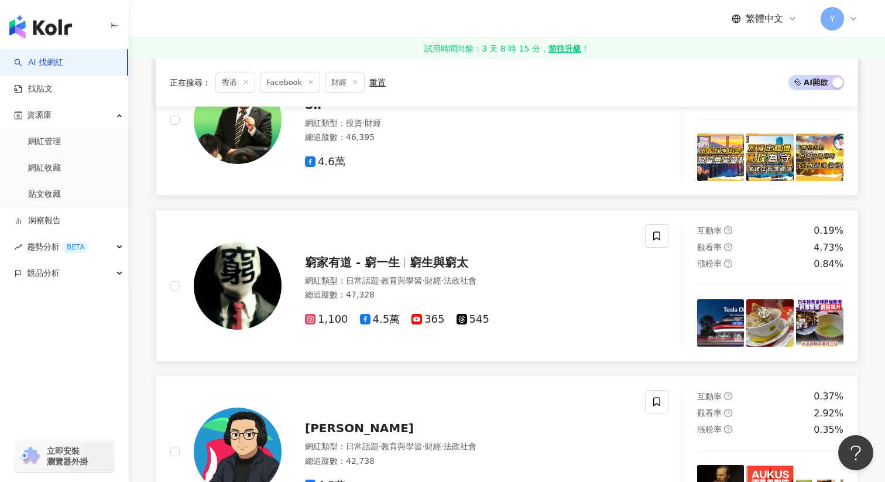
click at [766, 340] on img at bounding box center [770, 322] width 47 height 47
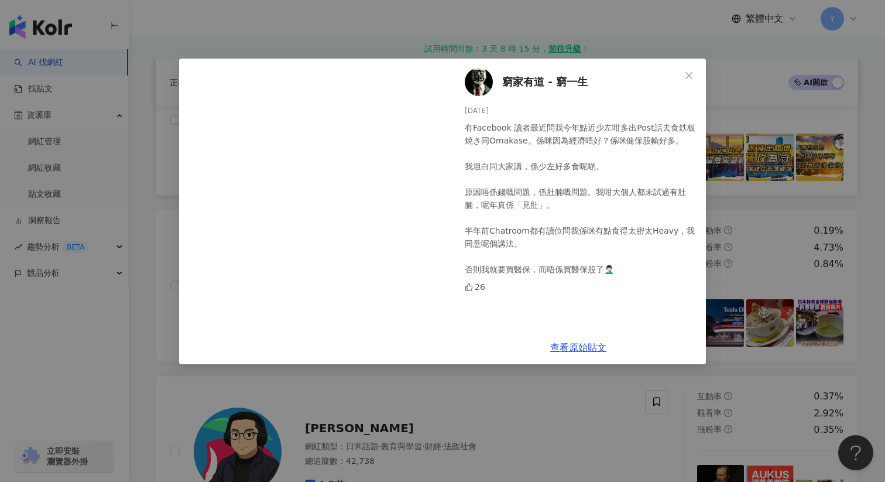
click at [751, 251] on div "窮家有道 - 窮一生 2025/7/27 有Facebook 讀者最近問我今年點近少左咁多出Post話去食鉄板焼き同Omakase。係咪因為經濟唔好？係咪健保…" at bounding box center [442, 241] width 885 height 482
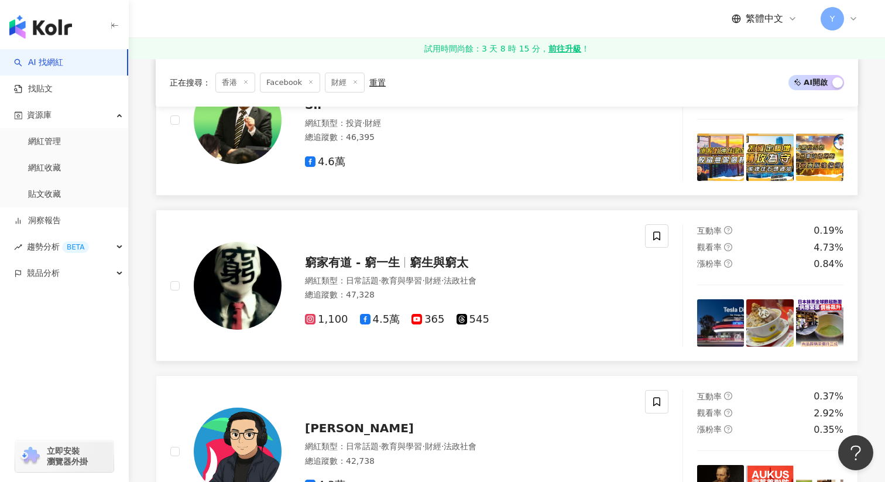
click at [820, 314] on img at bounding box center [819, 322] width 47 height 47
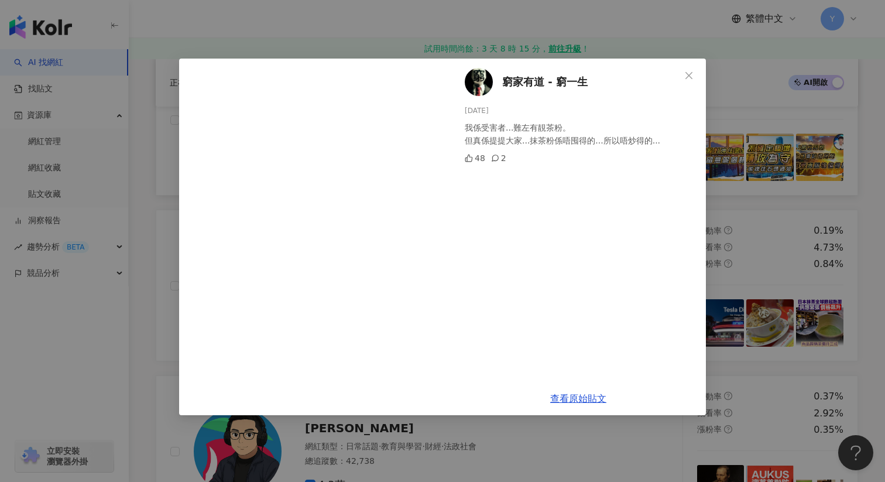
click at [769, 212] on div "窮家有道 - 窮一生 2025/7/26 我係受害者...難左有靚茶粉。 但真係提提大家...抹茶粉係唔囤得的...所以唔炒得的... 48 2 查看原始貼文" at bounding box center [442, 241] width 885 height 482
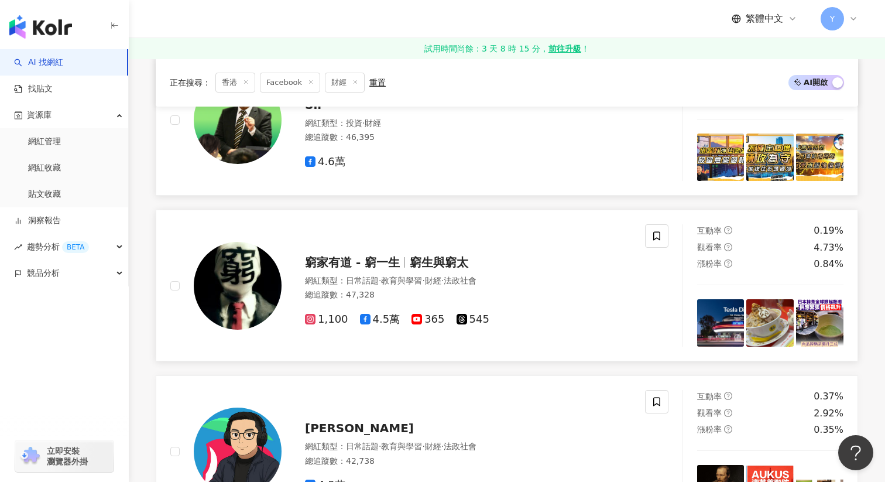
click at [776, 323] on img at bounding box center [770, 322] width 47 height 47
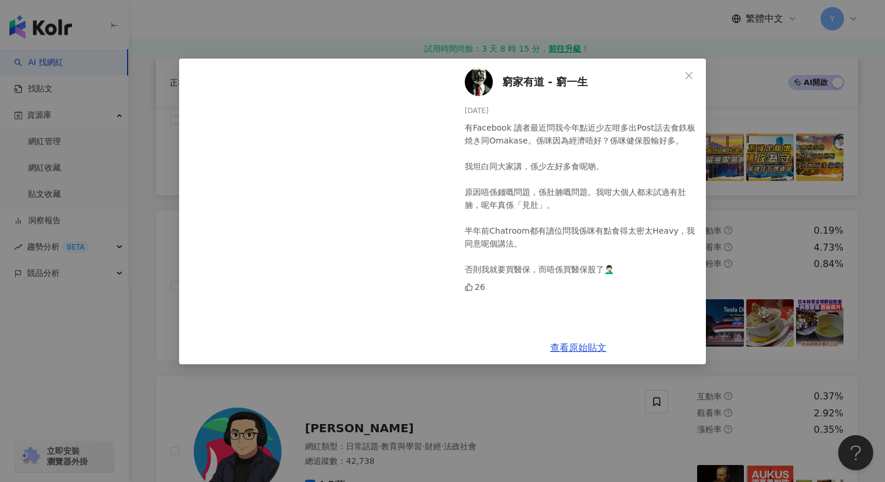
click at [754, 203] on div "窮家有道 - 窮一生 2025/7/27 有Facebook 讀者最近問我今年點近少左咁多出Post話去食鉄板焼き同Omakase。係咪因為經濟唔好？係咪健保…" at bounding box center [442, 241] width 885 height 482
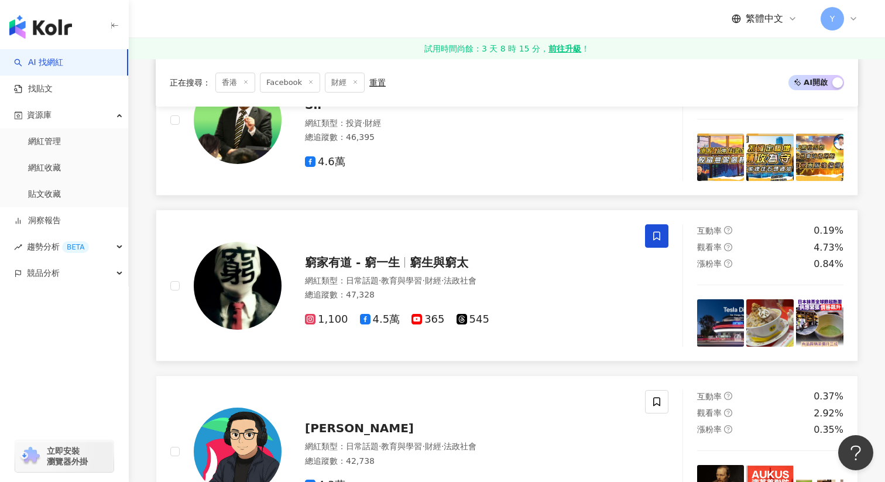
click at [655, 232] on icon at bounding box center [657, 236] width 11 height 11
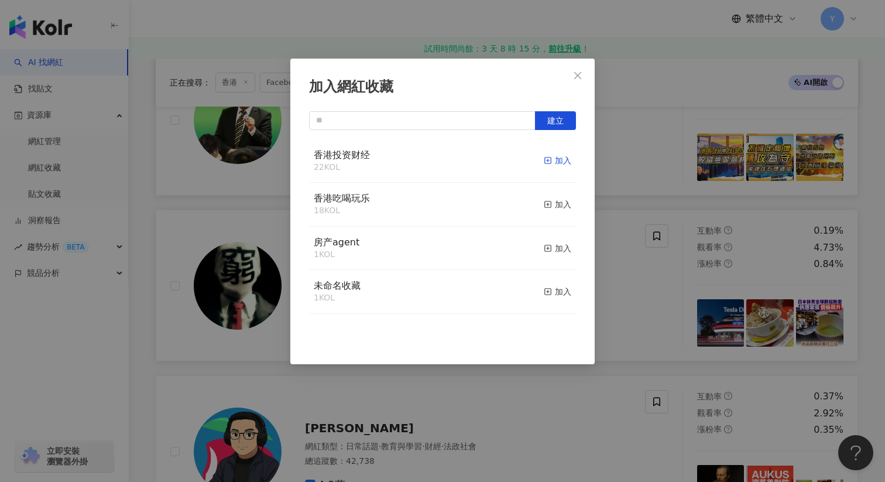
click at [558, 159] on div "加入" at bounding box center [558, 160] width 28 height 13
click at [647, 185] on div "加入網紅收藏 建立" at bounding box center [442, 241] width 885 height 482
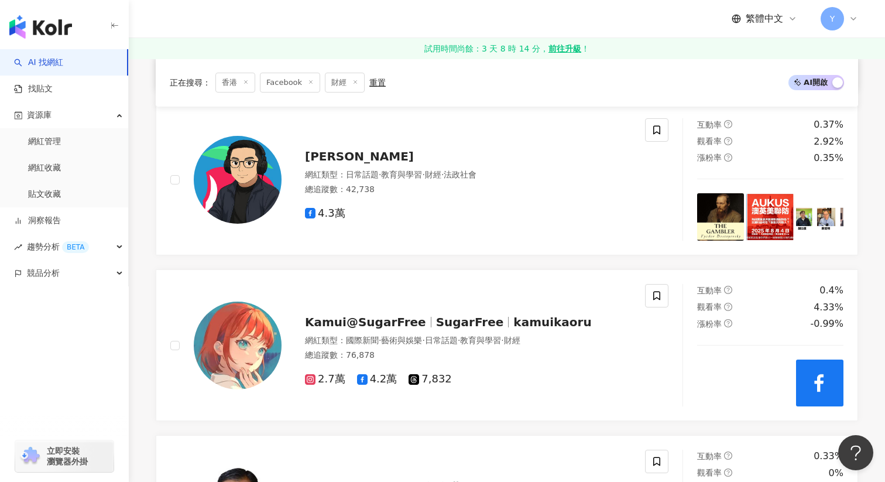
scroll to position [898, 0]
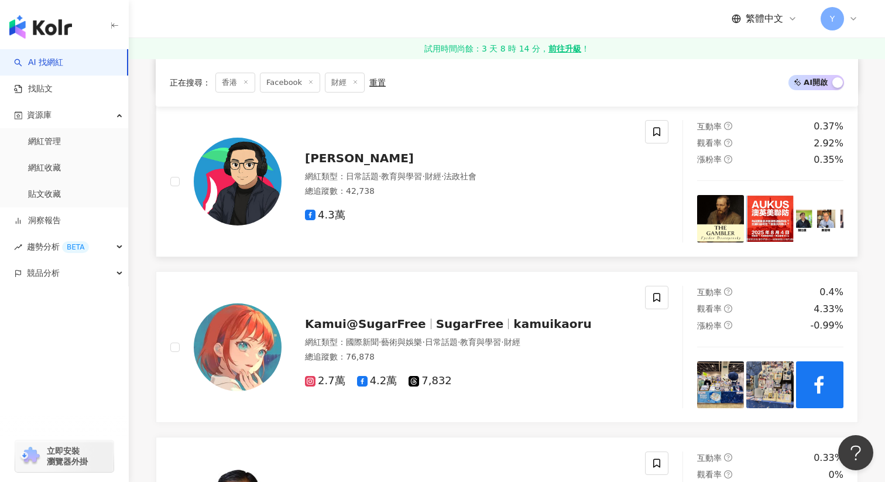
click at [731, 228] on img at bounding box center [720, 218] width 47 height 47
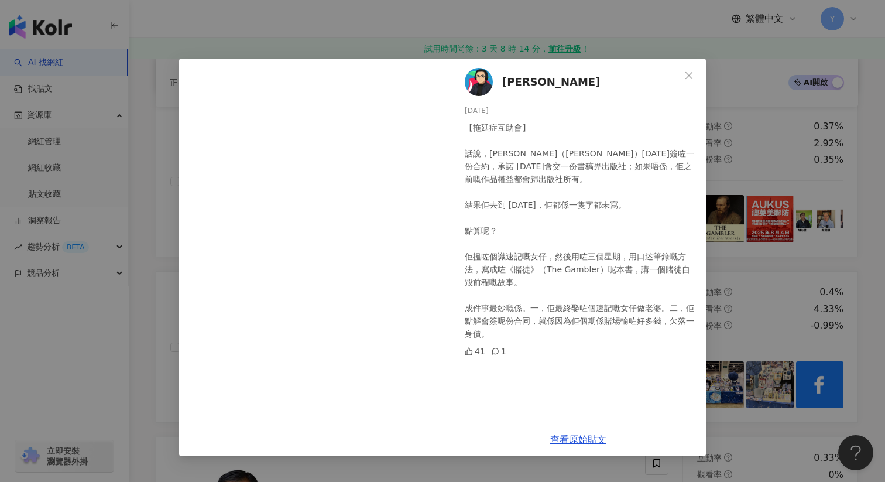
click at [760, 191] on div "利世民 2025/8/7 【拖延症互助會】 話說，杜托耶夫斯基（Fyodor Dostoevsky）1865 年簽咗一份合約，承諾 1866 年 11 月會交…" at bounding box center [442, 241] width 885 height 482
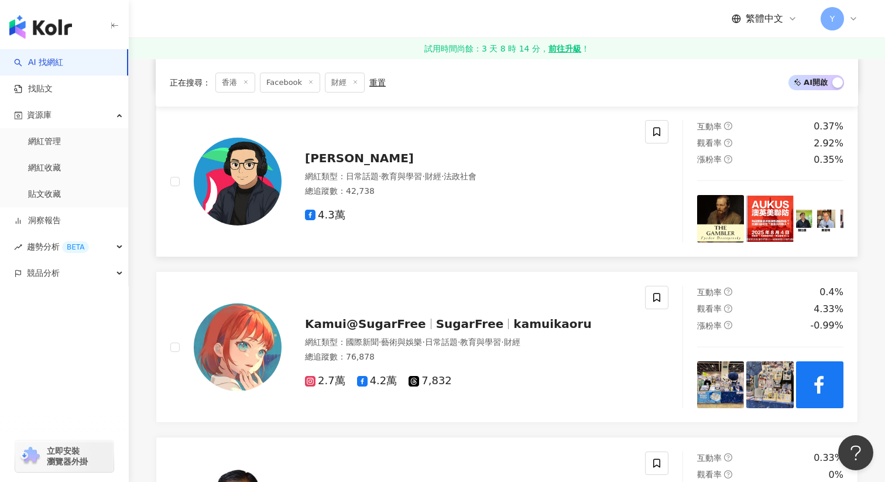
click at [760, 218] on img at bounding box center [770, 218] width 47 height 47
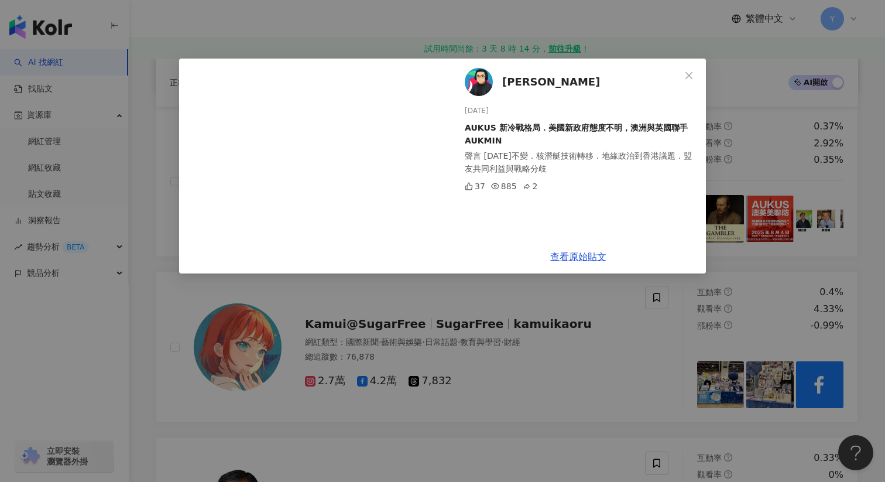
click at [780, 159] on div "利世民 2025/8/5 AUKUS 新冷戰格局．美國新政府態度不明，澳洲與英國聯手 AUKMIN 聲言 50 年不變．核潛艇技術轉移．地緣政治到香港議題．盟…" at bounding box center [442, 241] width 885 height 482
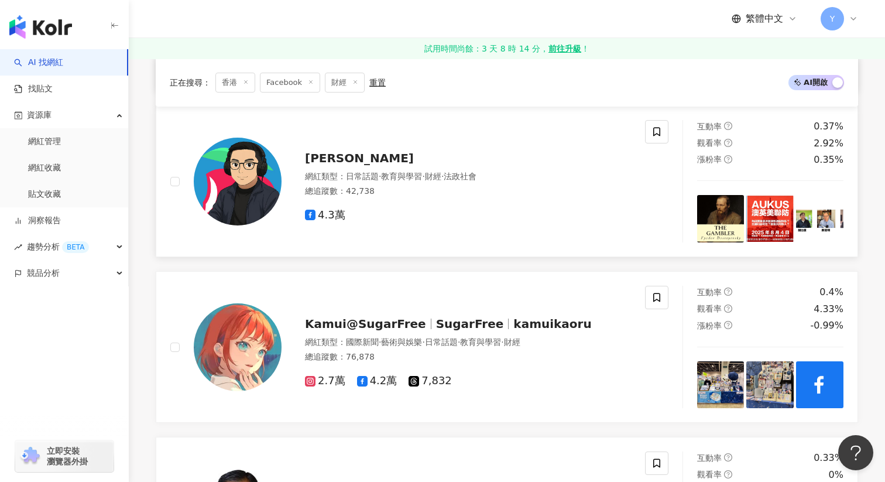
click at [840, 226] on img at bounding box center [819, 218] width 47 height 47
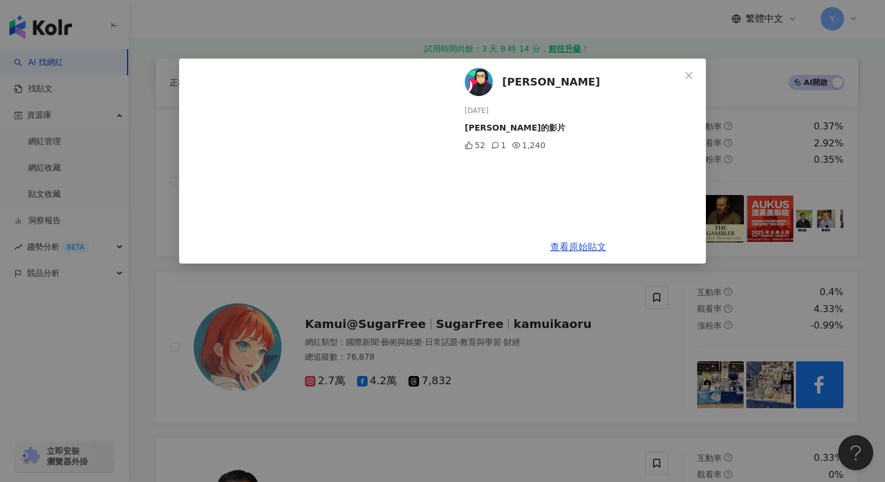
click at [823, 148] on div "利世民 2025/8/3 利世民的影片 52 1 1,240 查看原始貼文" at bounding box center [442, 241] width 885 height 482
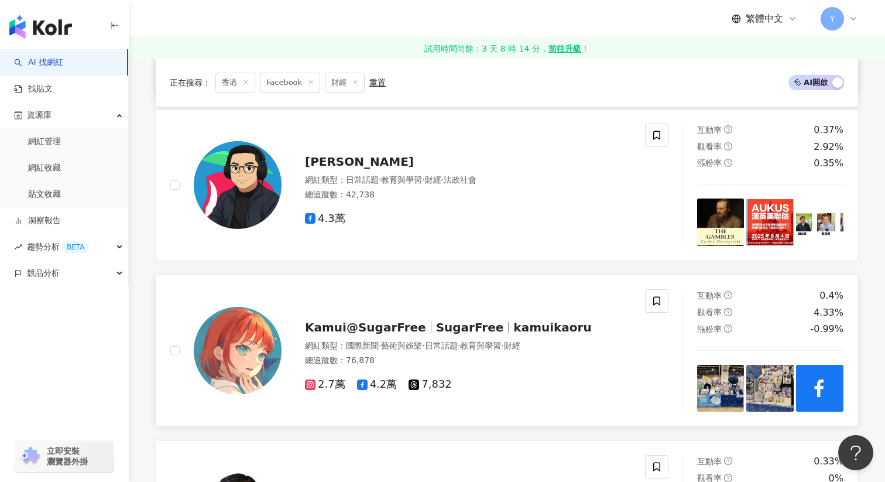
scroll to position [885, 0]
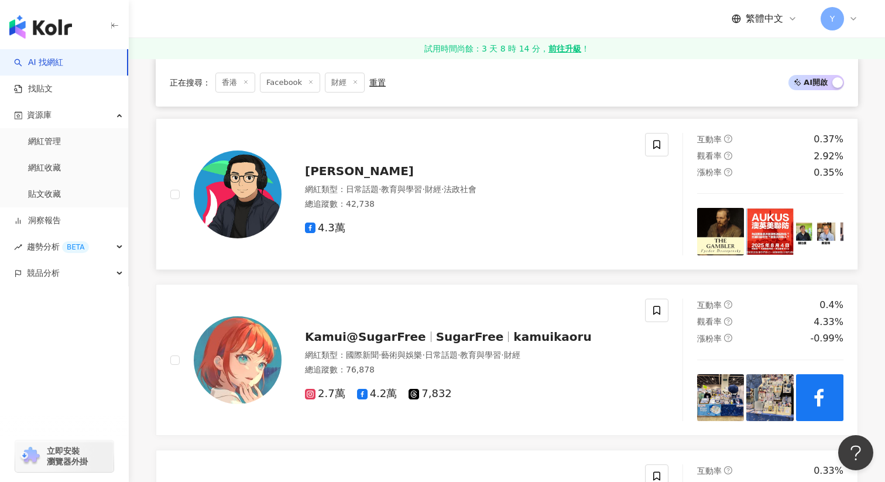
click at [325, 165] on span "利世民" at bounding box center [359, 171] width 109 height 14
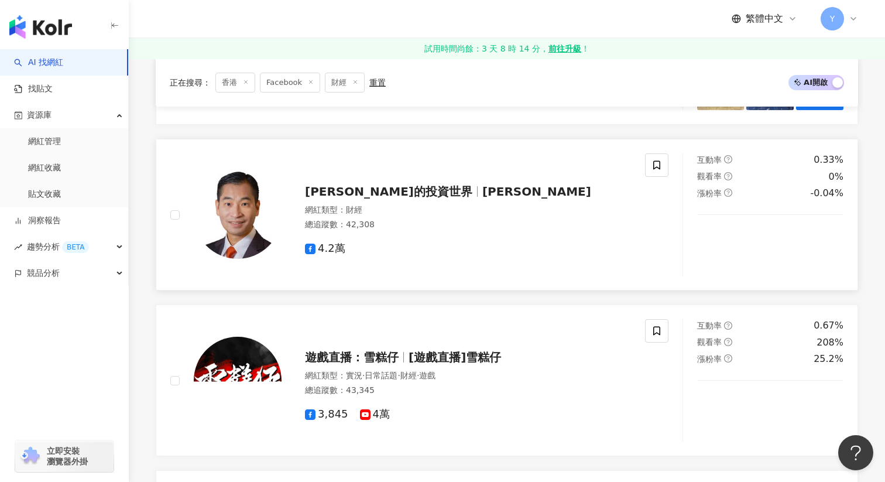
scroll to position [1200, 0]
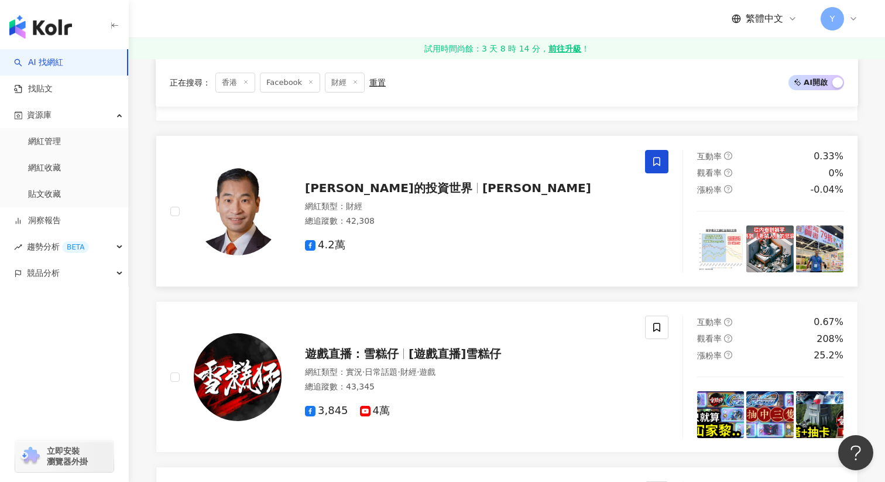
click at [659, 162] on icon at bounding box center [657, 161] width 11 height 11
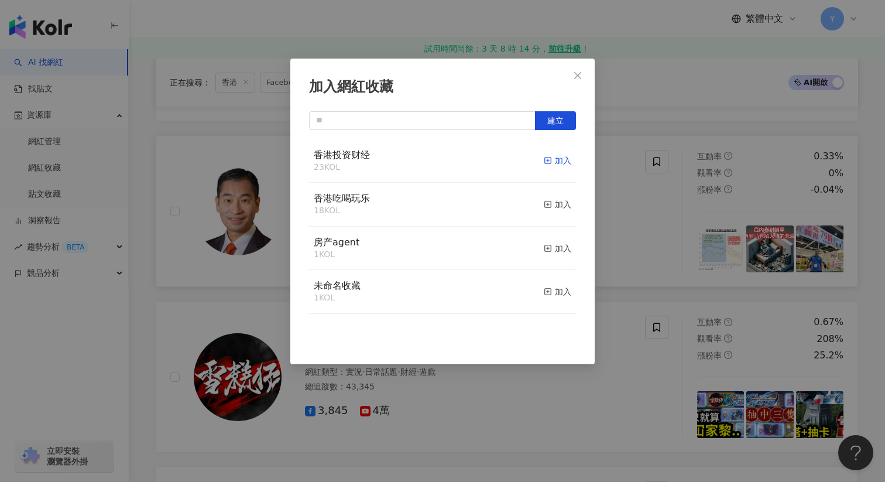
click at [566, 161] on div "加入" at bounding box center [558, 160] width 28 height 13
click at [631, 226] on div "加入網紅收藏 建立" at bounding box center [442, 241] width 885 height 482
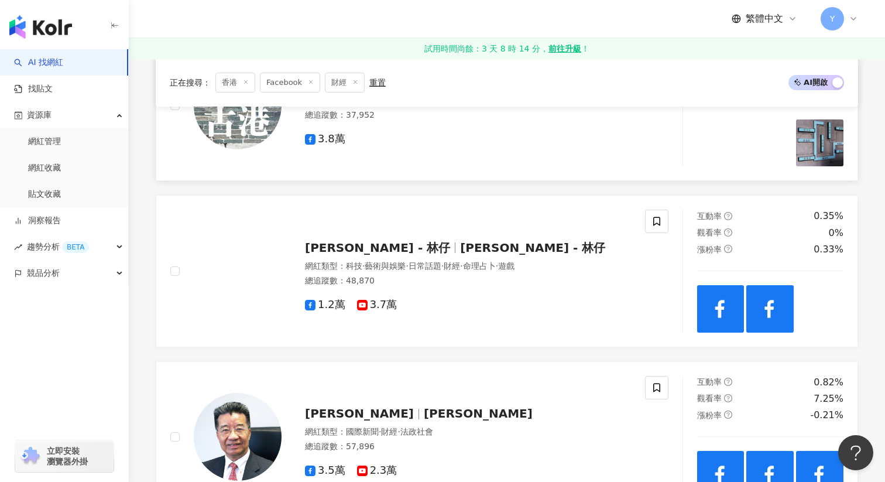
scroll to position [1647, 0]
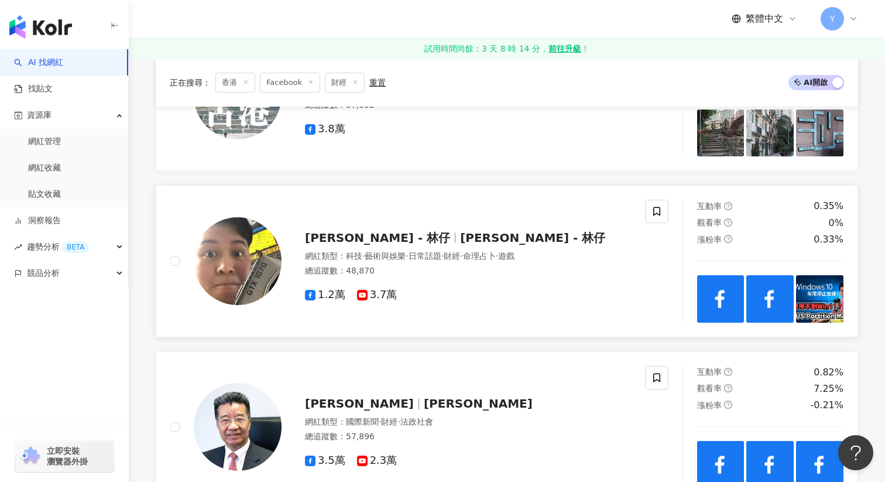
click at [718, 312] on img at bounding box center [720, 298] width 47 height 47
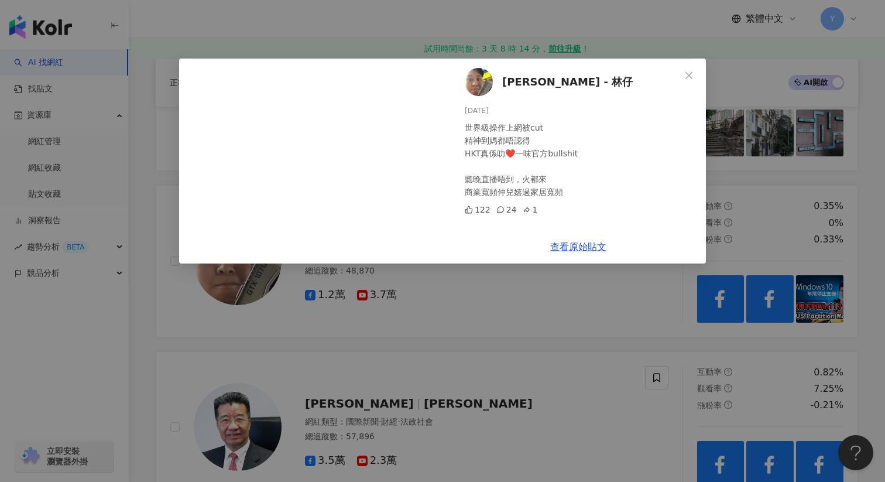
click at [647, 323] on div "Lau Kin Lam - 林仔 2025/7/25 世界級操作上網被cut 精神到媽都唔認得 HKT真係叻❤️一味官方bullshit 聽晚直播唔到，火都來…" at bounding box center [442, 241] width 885 height 482
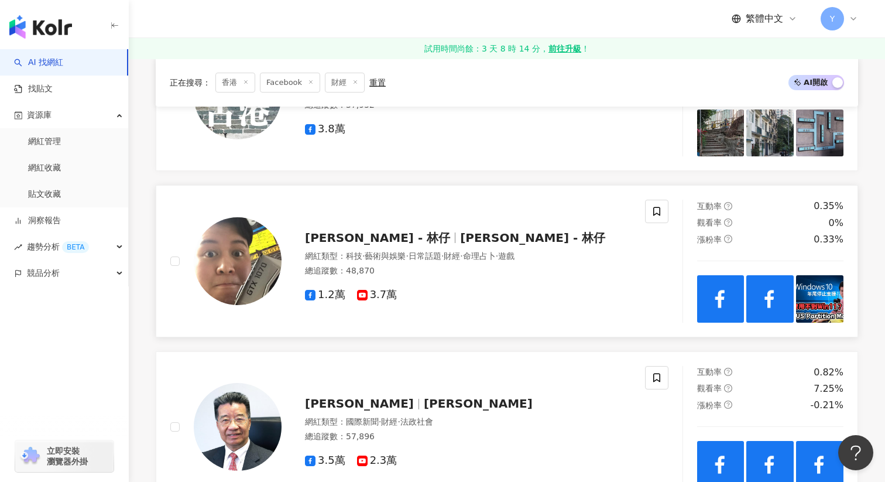
click at [783, 303] on img at bounding box center [770, 298] width 47 height 47
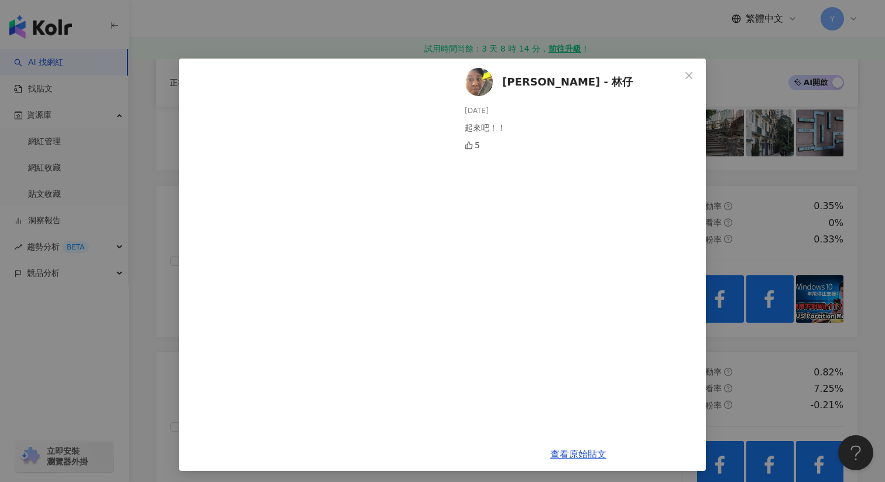
click at [789, 221] on div "Lau Kin Lam - 林仔 2025/7/24 起來吧！！ 5 查看原始貼文" at bounding box center [442, 241] width 885 height 482
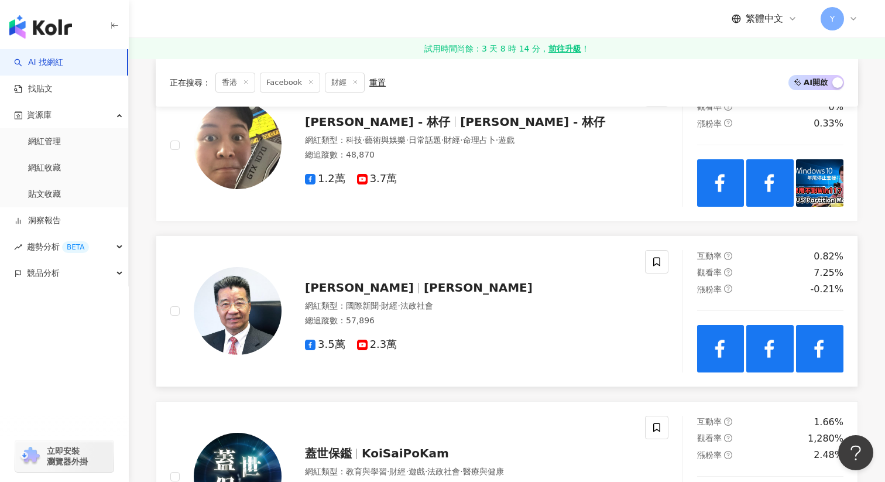
scroll to position [1775, 0]
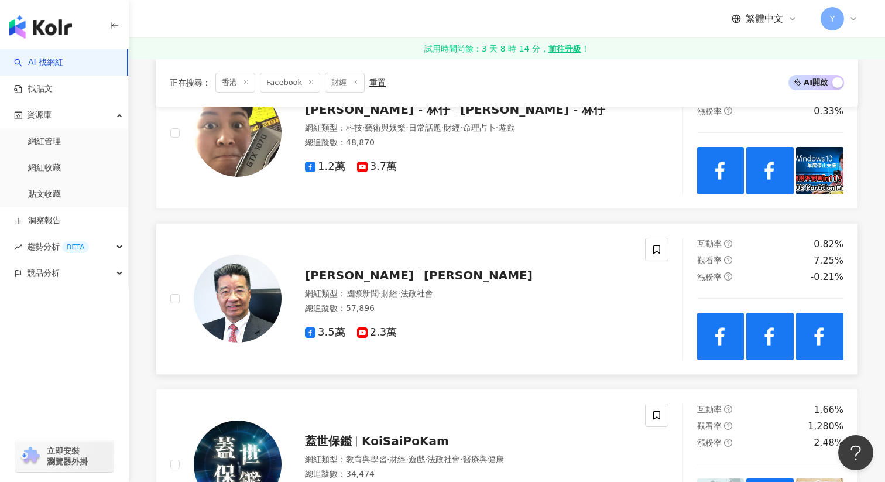
click at [762, 334] on img at bounding box center [770, 336] width 47 height 47
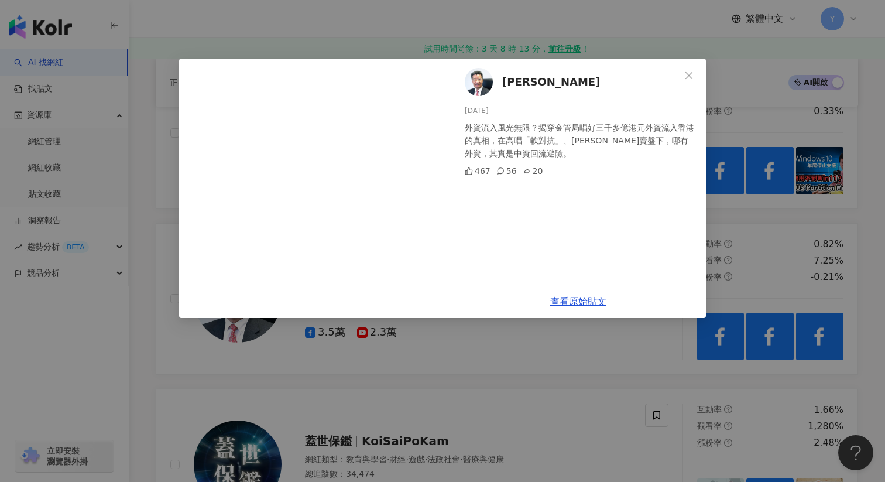
click at [780, 194] on div "劉夢熊 Lew Mon-hung 2025/8/7 外資流入風光無限？揭穿金管局唱好三千多億港元外資流入香港的真相，在高唱「軟對抗」、麥當勞賣盤下，哪有外資，…" at bounding box center [442, 241] width 885 height 482
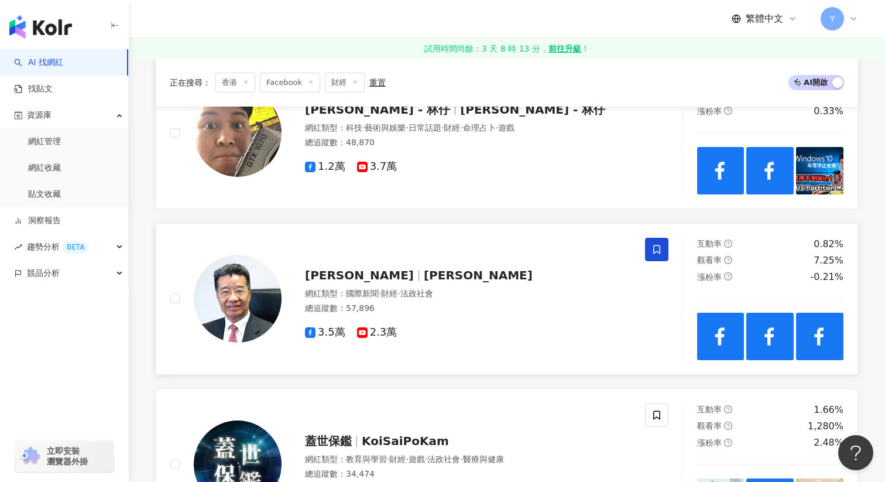
click at [660, 247] on icon at bounding box center [656, 249] width 7 height 9
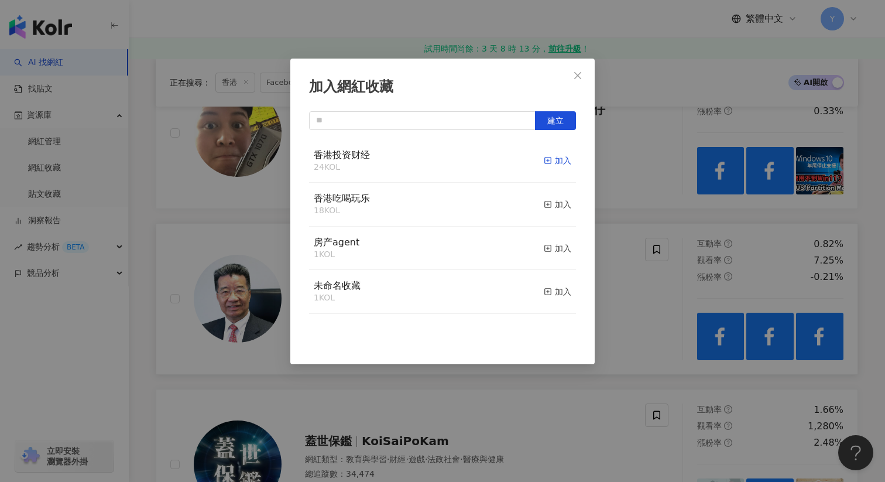
click at [564, 156] on div "加入" at bounding box center [558, 160] width 28 height 13
click at [635, 280] on div "加入網紅收藏 建立" at bounding box center [442, 241] width 885 height 482
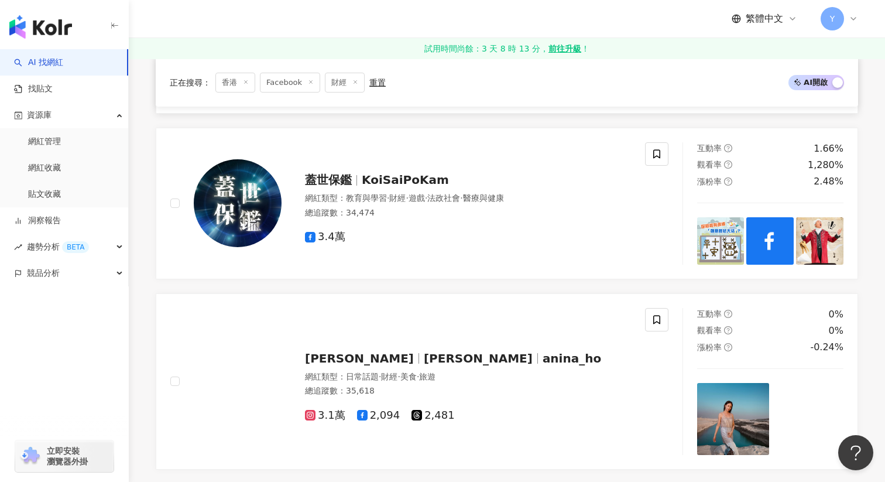
scroll to position [2048, 0]
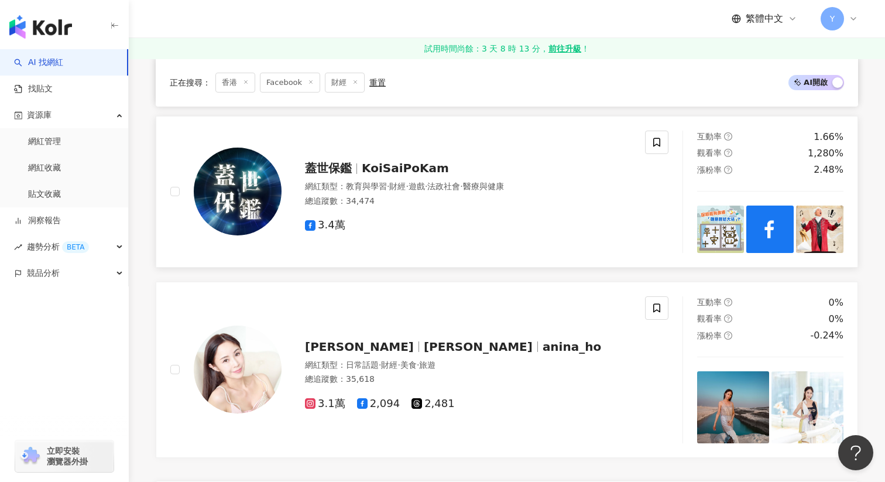
click at [724, 231] on img at bounding box center [720, 229] width 47 height 47
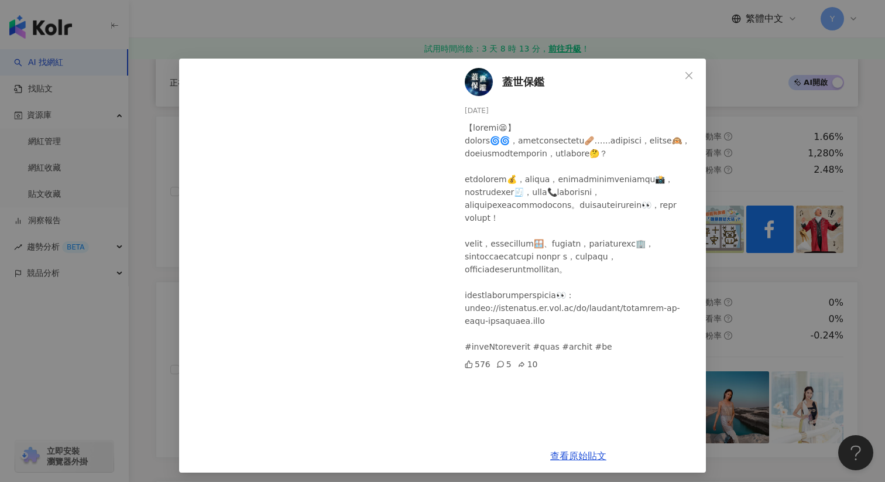
click at [729, 271] on div "蓋世保鑑 2025/7/19 576 5 10 查看原始貼文" at bounding box center [442, 241] width 885 height 482
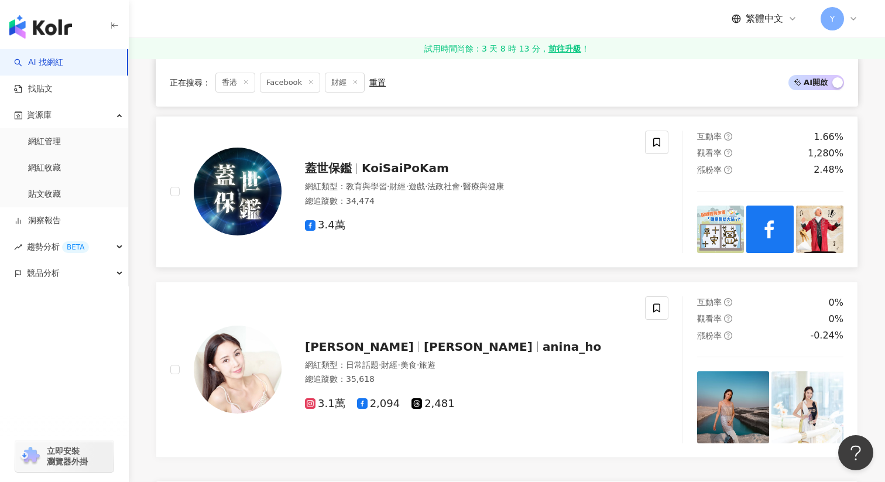
click at [782, 206] on img at bounding box center [770, 229] width 47 height 47
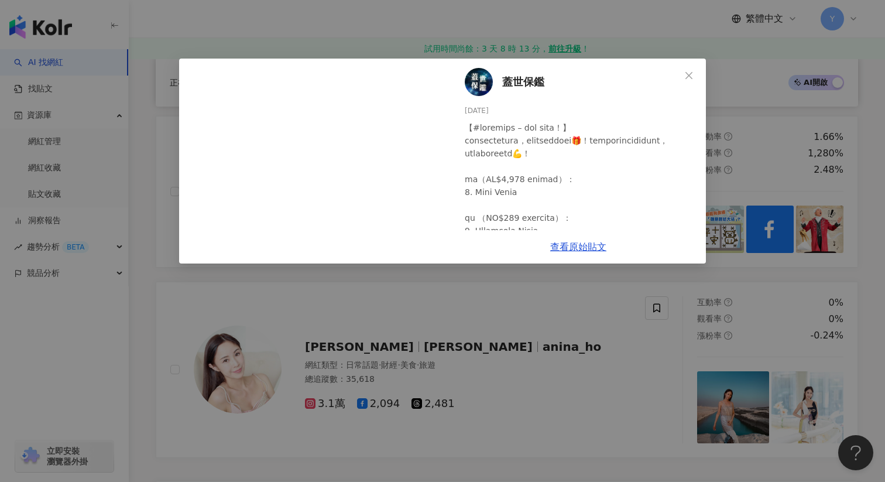
click at [738, 317] on div "蓋世保鑑 2025/7/3 14 6 2 查看原始貼文" at bounding box center [442, 241] width 885 height 482
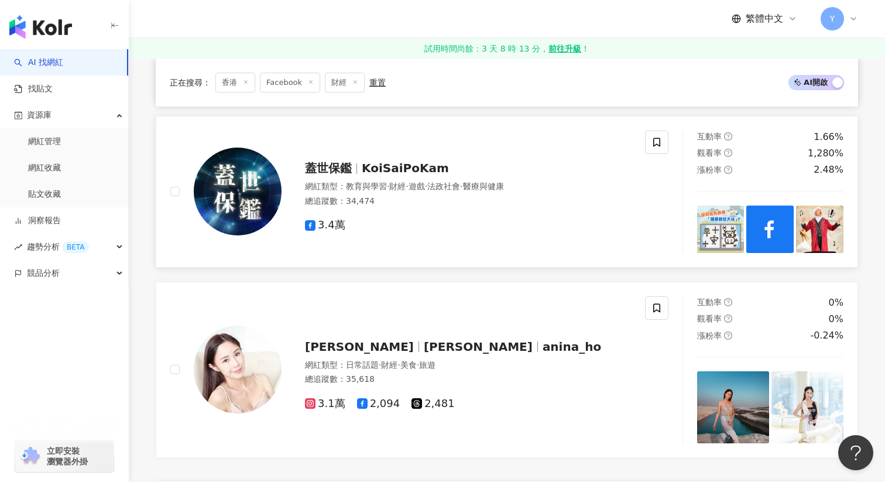
click at [849, 220] on div "互動率 1.66% 觀看率 1,280% 漲粉率 2.48%" at bounding box center [771, 192] width 176 height 122
click at [822, 241] on img at bounding box center [819, 229] width 47 height 47
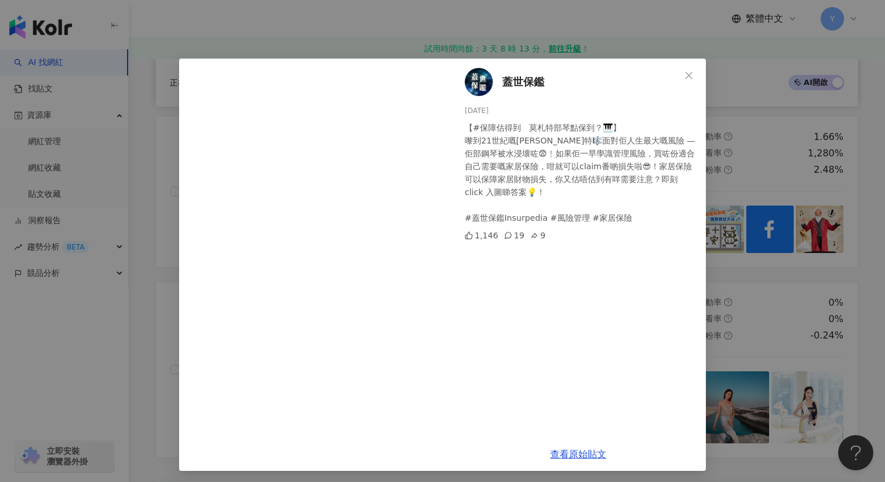
click at [785, 307] on div "蓋世保鑑 2025/6/25 【#保障估得到　莫札特部琴點保到？🎹】 嚟到21世紀嘅莫札特🎼面對佢人生最大嘅風險 — 佢部鋼琴被水浸壞咗😨﹗如果佢一早學識管理…" at bounding box center [442, 241] width 885 height 482
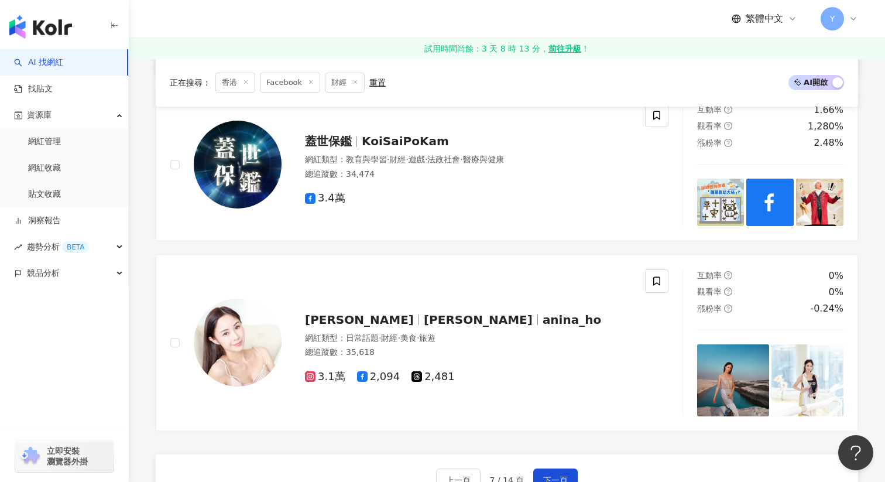
scroll to position [2062, 0]
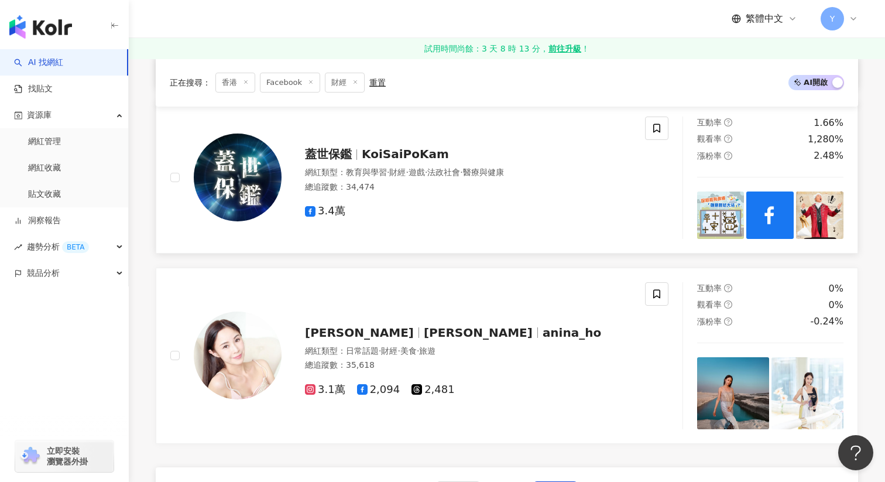
click at [359, 156] on span "蓋世保鑑" at bounding box center [333, 154] width 57 height 14
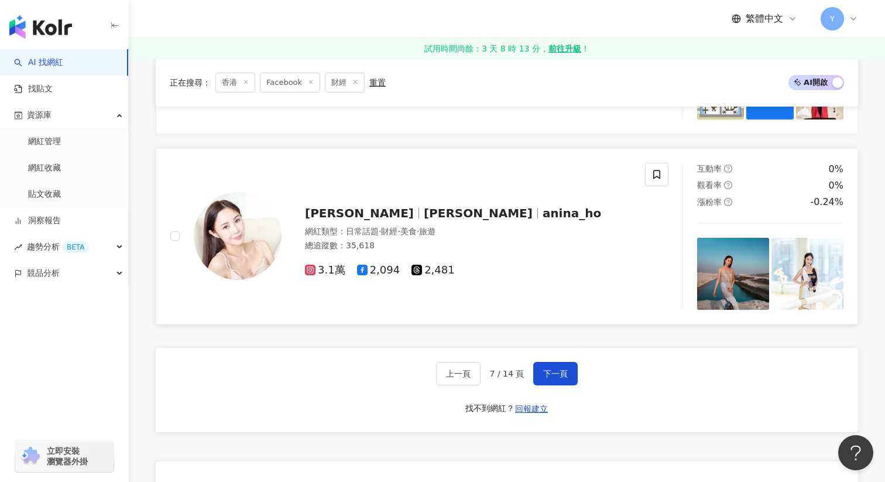
click at [755, 272] on img at bounding box center [733, 274] width 72 height 72
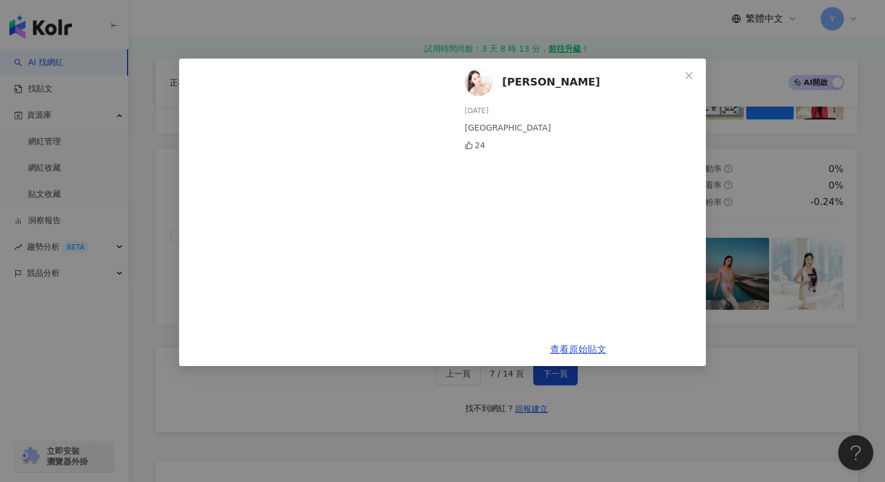
click at [809, 168] on div "Anina Ho 2024/11/24 Abu Dhabi 24 查看原始貼文" at bounding box center [442, 241] width 885 height 482
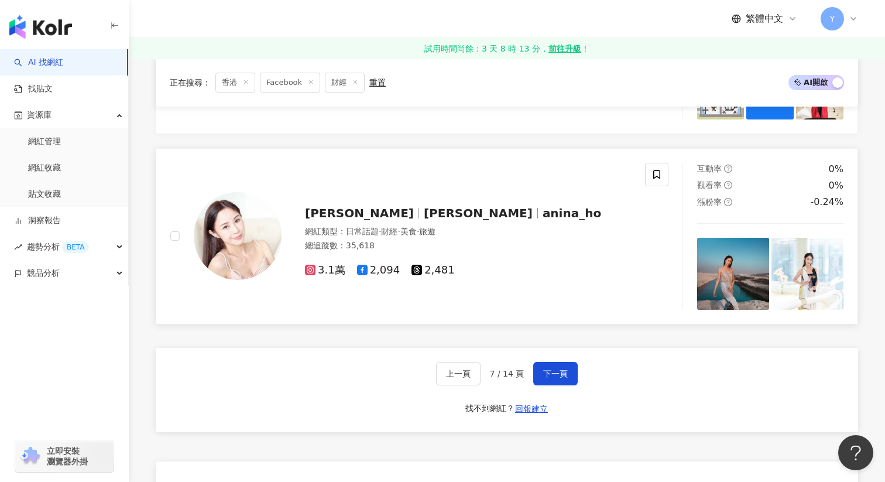
click at [798, 278] on img at bounding box center [808, 274] width 72 height 72
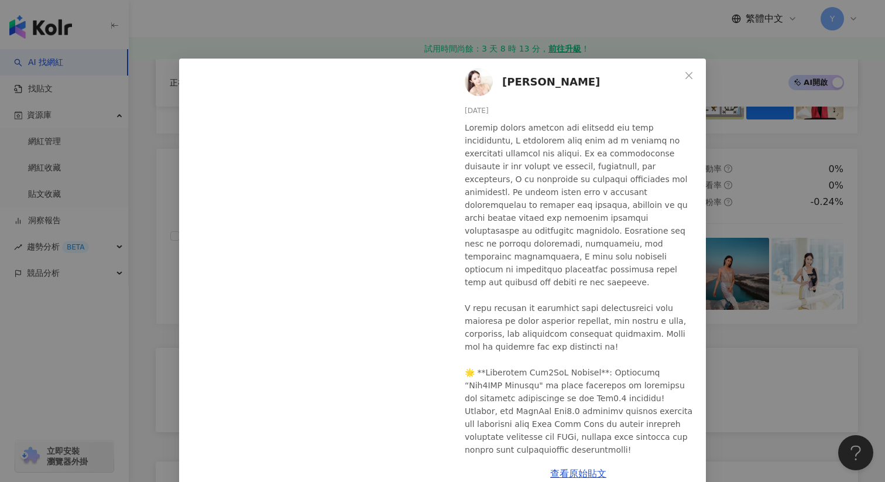
click at [789, 206] on div "Anina Ho 2024/11/13 16 2 查看原始貼文" at bounding box center [442, 241] width 885 height 482
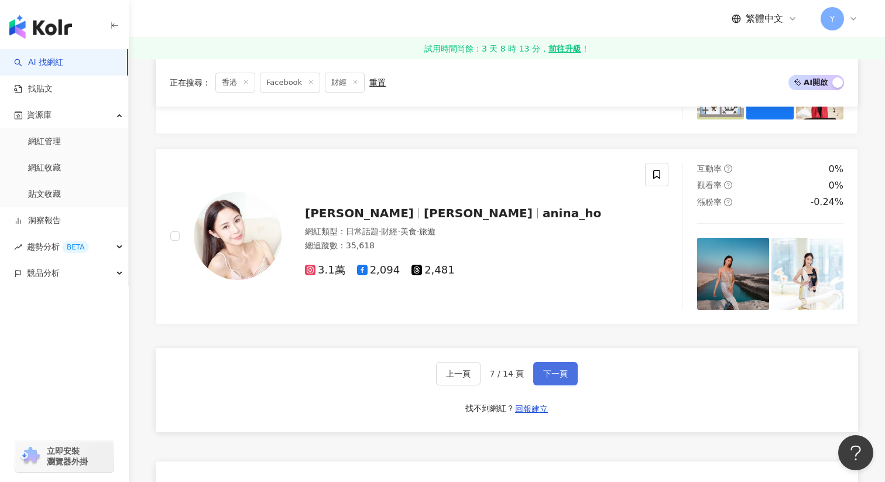
click at [556, 373] on span "下一頁" at bounding box center [555, 373] width 25 height 9
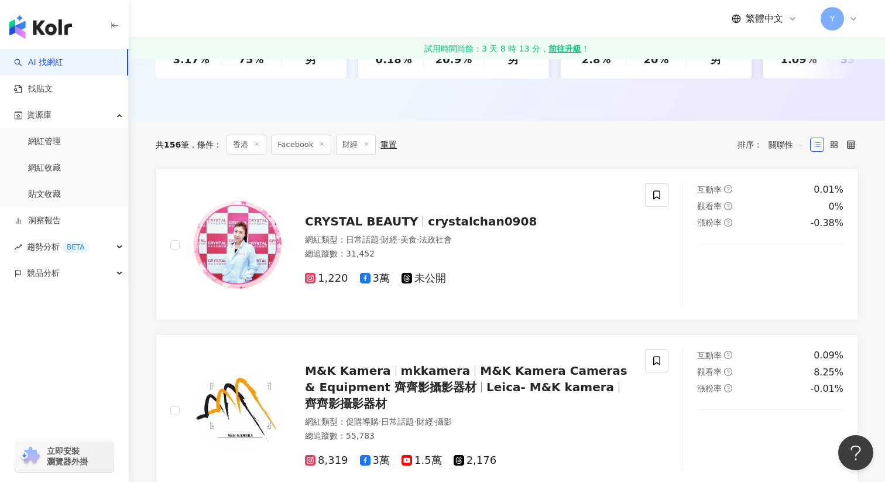
scroll to position [351, 0]
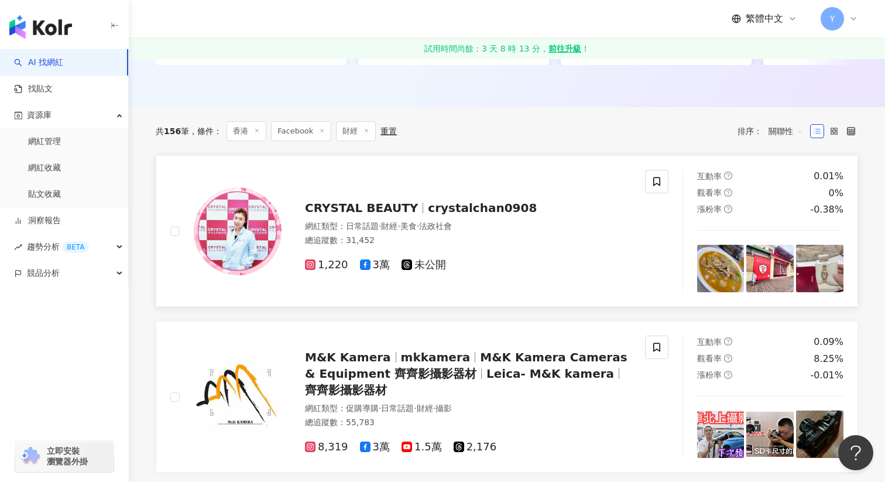
click at [714, 265] on img at bounding box center [720, 268] width 47 height 47
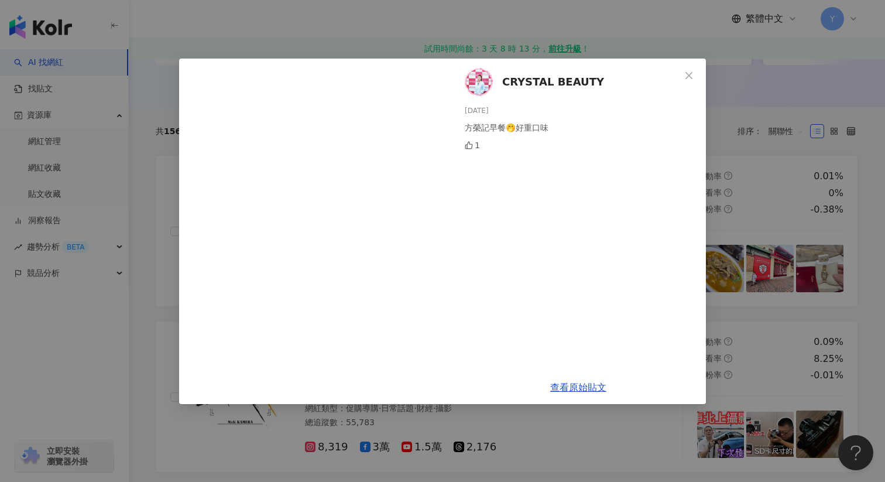
click at [784, 173] on div "CRYSTAL BEAUTY 2025/8/16 方榮記早餐🤭好重口味 1 查看原始貼文" at bounding box center [442, 241] width 885 height 482
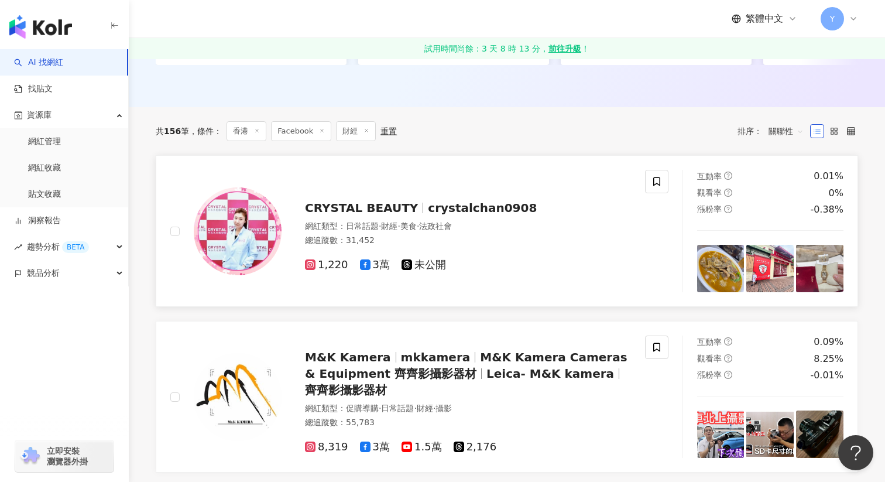
click at [771, 259] on img at bounding box center [770, 268] width 47 height 47
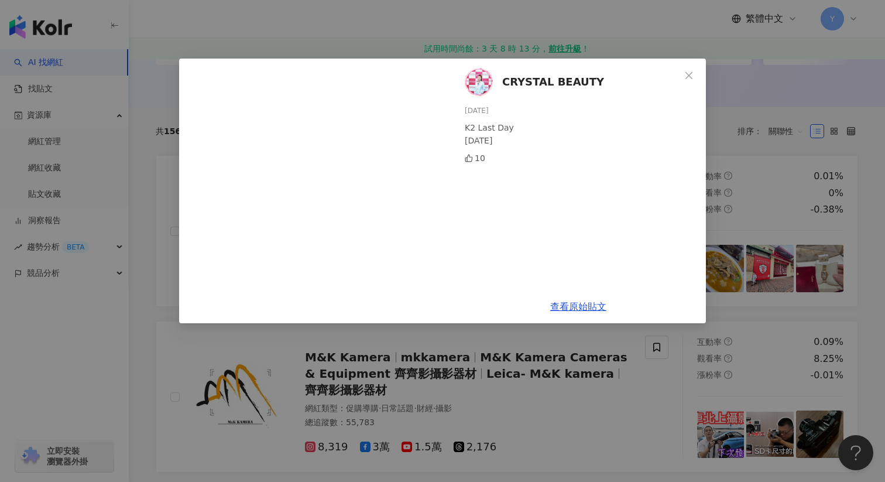
click at [790, 193] on div "CRYSTAL BEAUTY 2025/7/15 K2 Last Day 2025-7-15 10 查看原始貼文" at bounding box center [442, 241] width 885 height 482
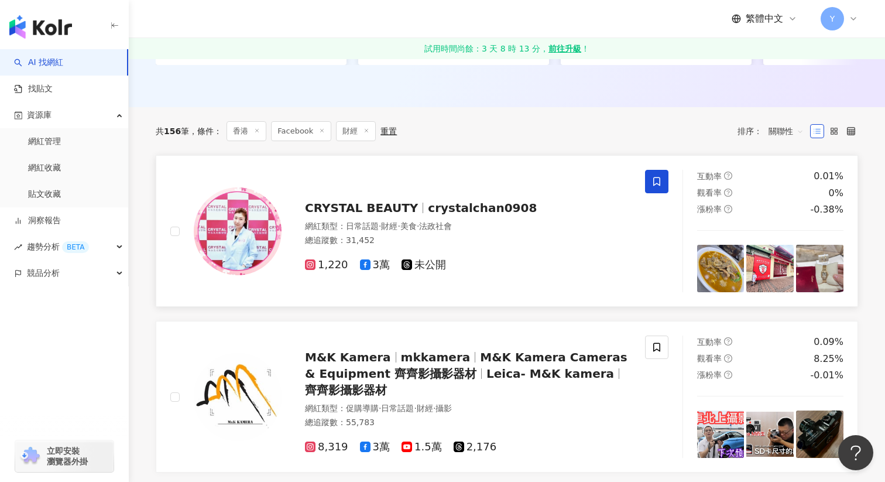
click at [663, 183] on span at bounding box center [656, 181] width 23 height 23
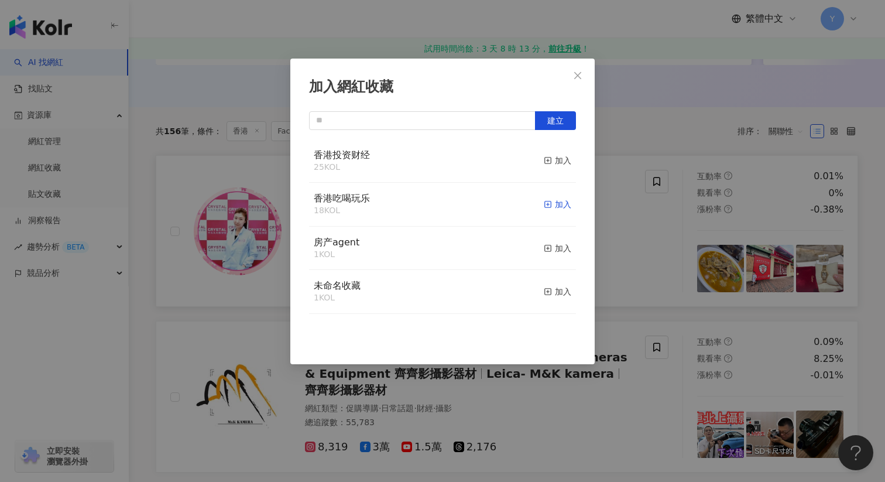
click at [550, 206] on icon "button" at bounding box center [548, 204] width 8 height 8
click at [643, 248] on div "加入網紅收藏 建立" at bounding box center [442, 241] width 885 height 482
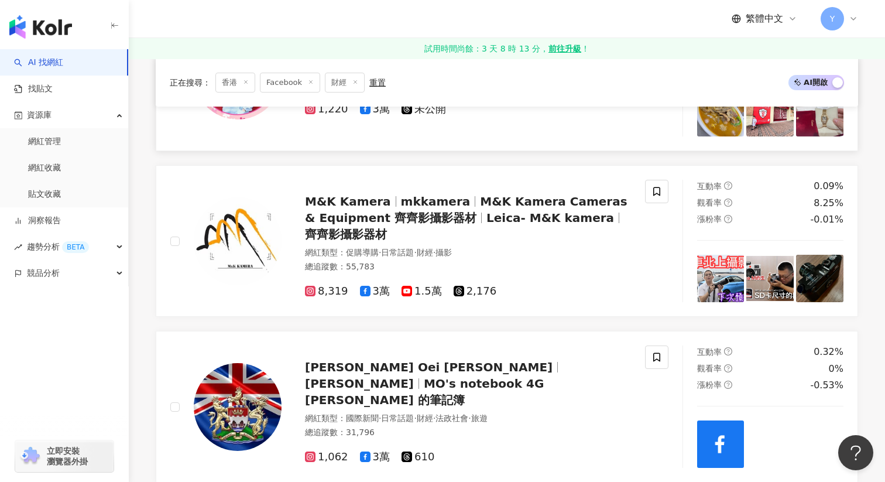
scroll to position [508, 0]
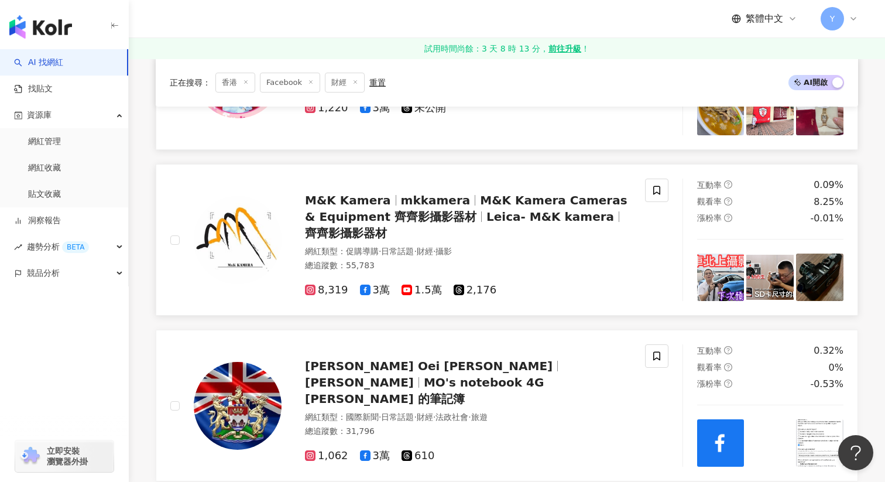
click at [722, 266] on img at bounding box center [720, 277] width 47 height 47
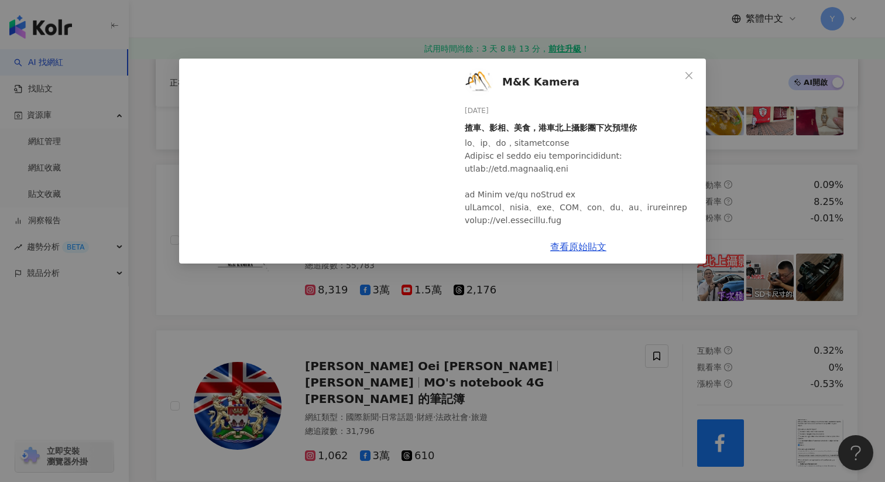
click at [764, 186] on div "M&K Kamera 2025/8/2 揸車、影相、美食，港車北上攝影團下次預埋你 27 1 1,836 查看原始貼文" at bounding box center [442, 241] width 885 height 482
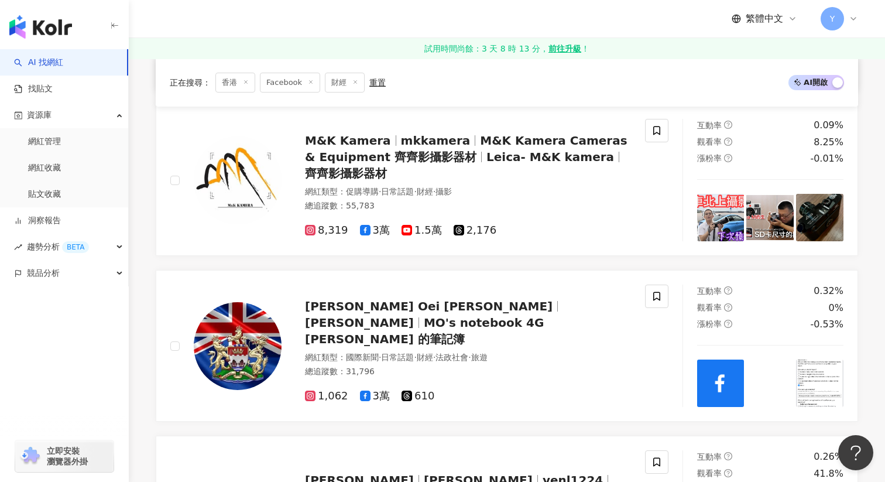
scroll to position [621, 0]
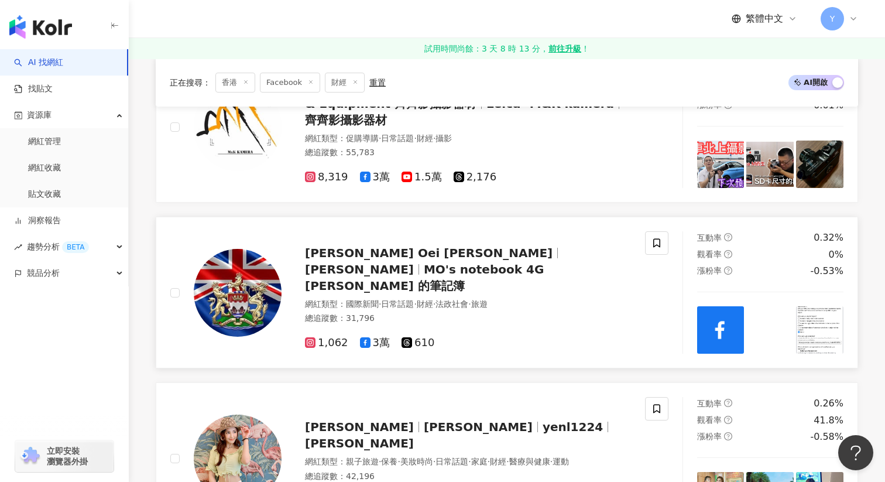
click at [720, 328] on img at bounding box center [720, 329] width 47 height 47
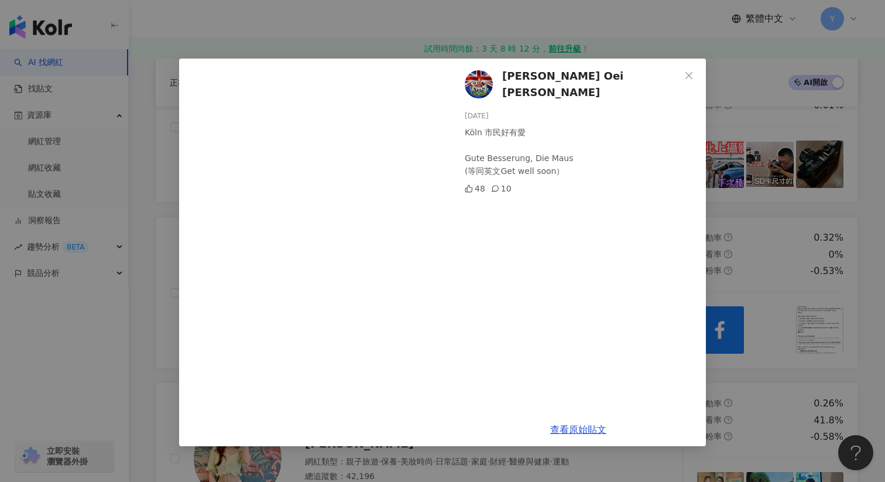
click at [754, 213] on div "Martin Oei 黃世澤 2025/7/30 Köln 市民好有愛 Gute Besserung, Die Maus (等同英文Get well soon…" at bounding box center [442, 241] width 885 height 482
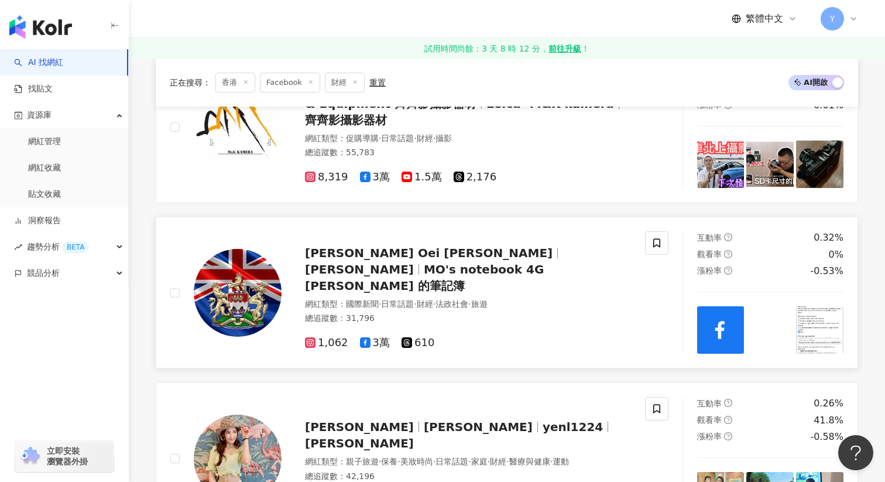
click at [767, 321] on img at bounding box center [770, 329] width 47 height 47
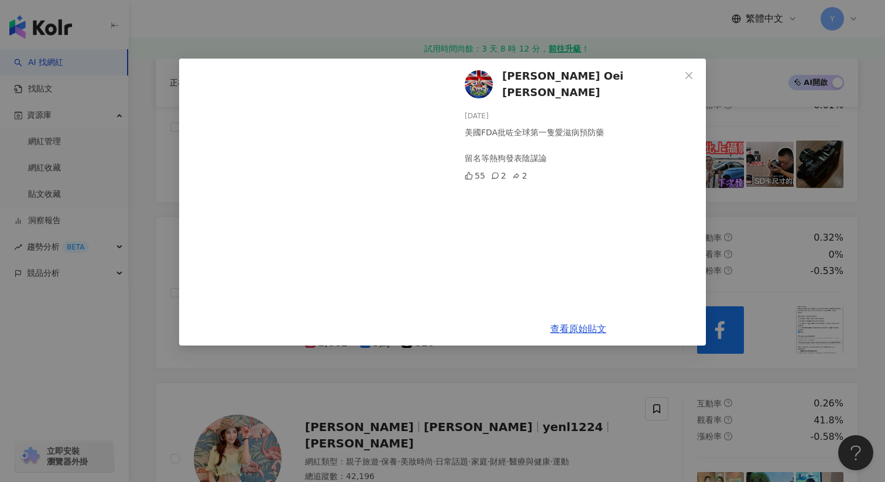
click at [821, 199] on div "Martin Oei 黃世澤 2025/7/30 美國FDA批咗全球第一隻愛滋病預防藥 留名等熱狗發表陰謀論 55 2 2 查看原始貼文" at bounding box center [442, 241] width 885 height 482
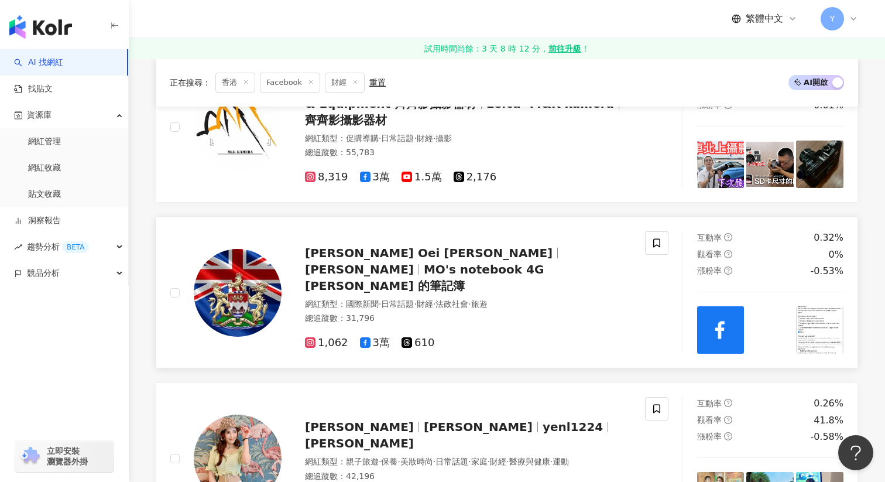
click at [838, 321] on img at bounding box center [819, 329] width 47 height 47
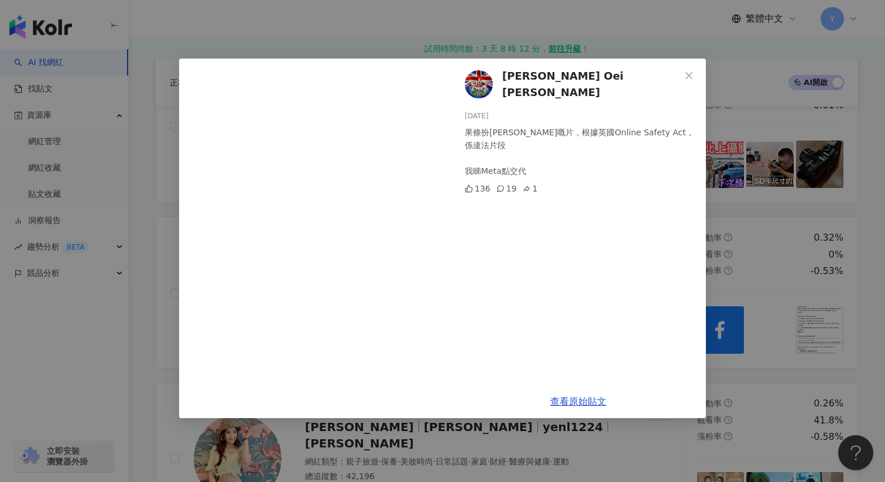
click at [840, 243] on div "Martin Oei 黃世澤 2025/7/29 果條扮羅冠聰嘅片，根據英國Online Safety Act，係違法片段 我睇Meta點交代 136 19 …" at bounding box center [442, 241] width 885 height 482
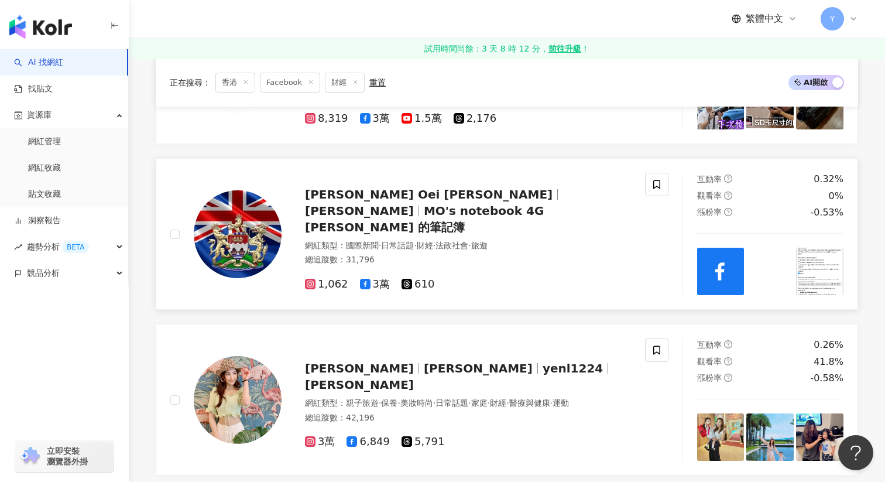
scroll to position [685, 0]
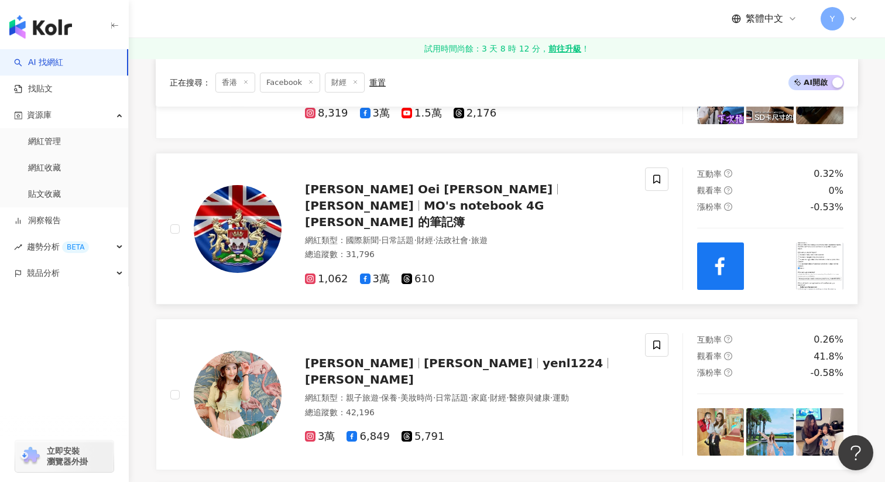
click at [535, 189] on div "Martin Oei 黃世澤 Oei Martin MO's notebook 4G 黃世澤 的筆記簿" at bounding box center [468, 205] width 326 height 49
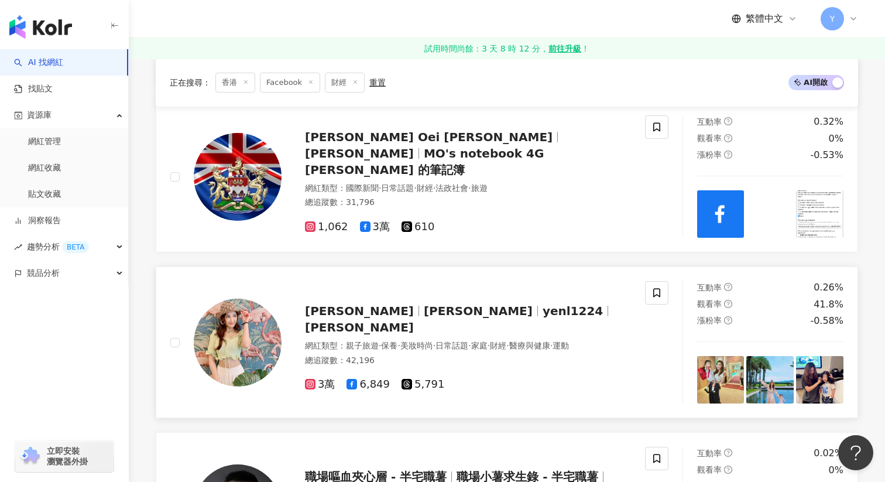
scroll to position [772, 0]
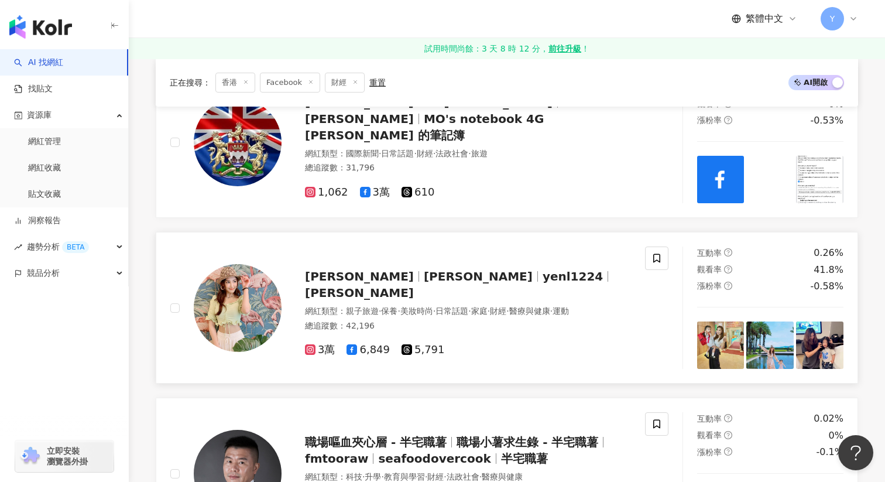
click at [709, 336] on img at bounding box center [720, 344] width 47 height 47
click at [709, 336] on div "View post on Facebook 查看原始貼文" at bounding box center [442, 241] width 885 height 482
click at [709, 336] on img at bounding box center [720, 344] width 47 height 47
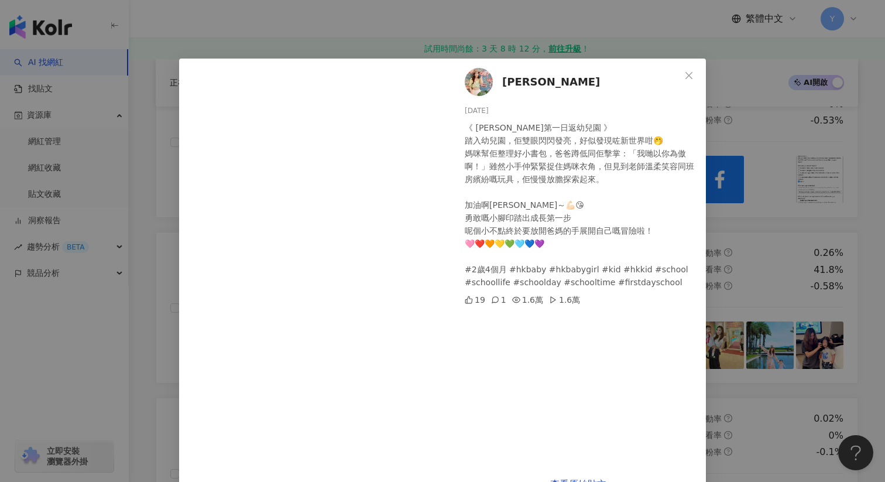
click at [744, 217] on div "林慧妍 2025/8/11 《 Hannah第一日返幼兒園 》 踏入幼兒園，佢雙眼閃閃發亮，好似發現咗新世界咁🤭 媽咪幫佢整理好小書包，爸爸蹲低同佢擊掌：「我…" at bounding box center [442, 241] width 885 height 482
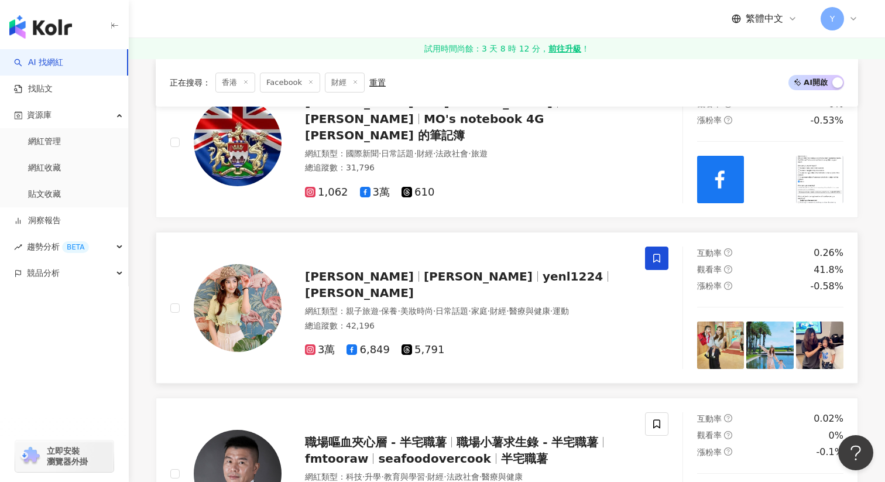
click at [655, 255] on icon at bounding box center [657, 258] width 11 height 11
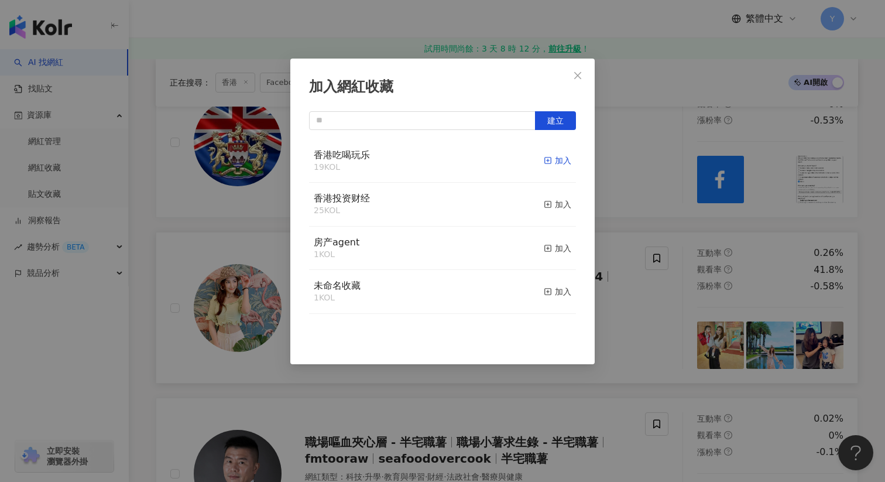
click at [560, 158] on div "加入" at bounding box center [558, 160] width 28 height 13
click at [652, 234] on div "加入網紅收藏 建立" at bounding box center [442, 241] width 885 height 482
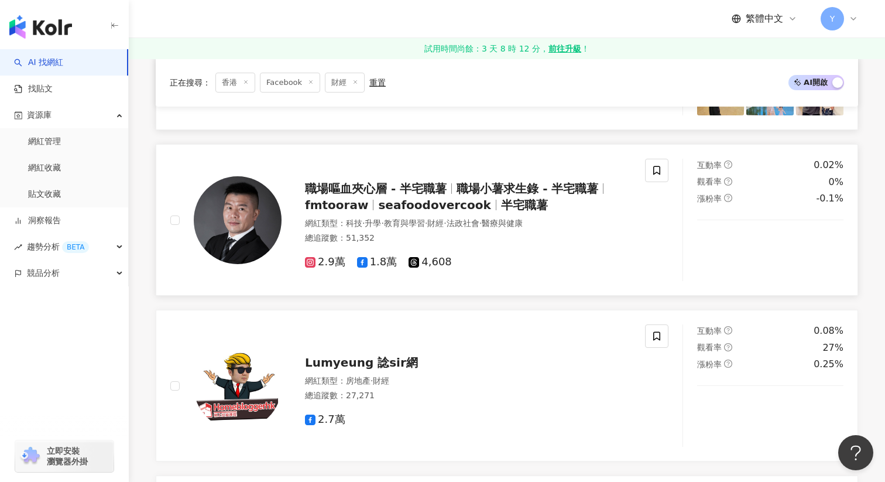
scroll to position [1034, 0]
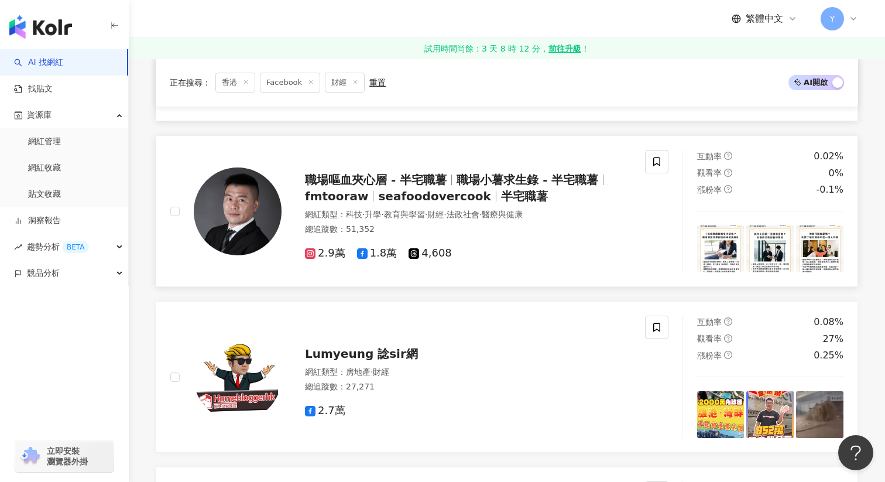
click at [710, 243] on img at bounding box center [720, 248] width 47 height 47
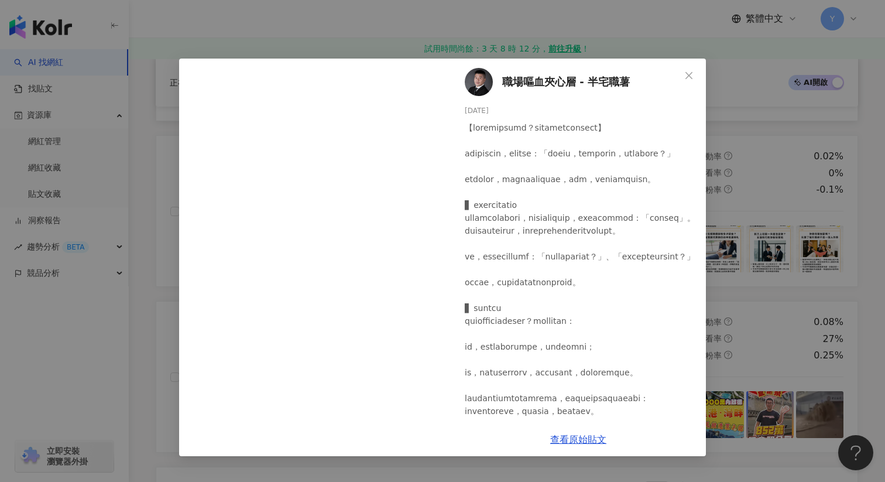
click at [761, 165] on div "職場嘔血夾心層 - 半宅職薯 2025/8/11 1 1 查看原始貼文" at bounding box center [442, 241] width 885 height 482
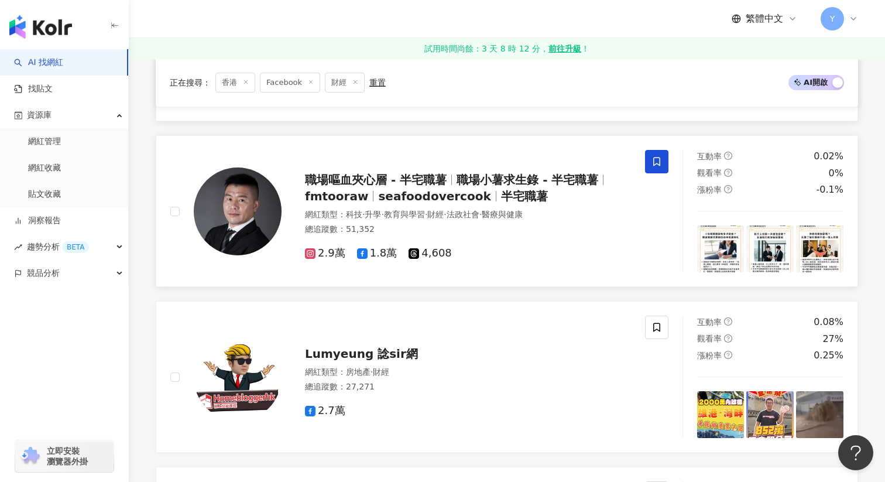
click at [655, 163] on icon at bounding box center [657, 161] width 11 height 11
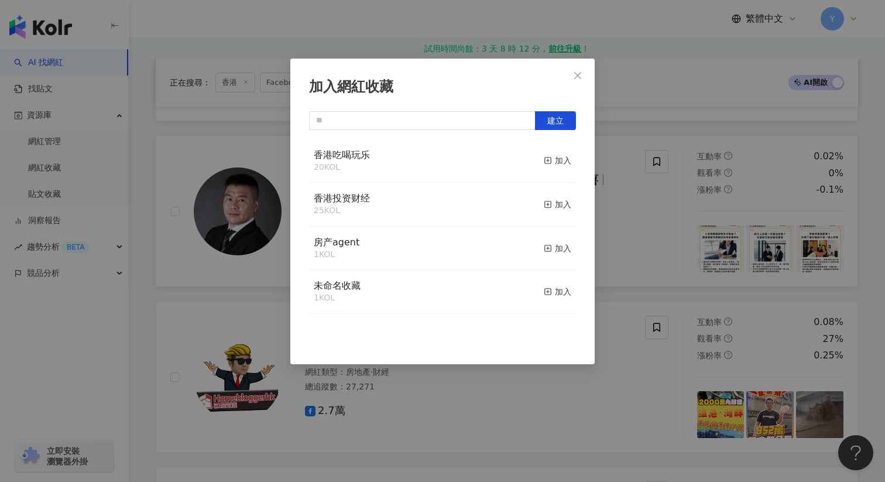
click at [559, 197] on button "加入" at bounding box center [558, 204] width 28 height 25
click at [641, 204] on div "加入網紅收藏 建立" at bounding box center [442, 241] width 885 height 482
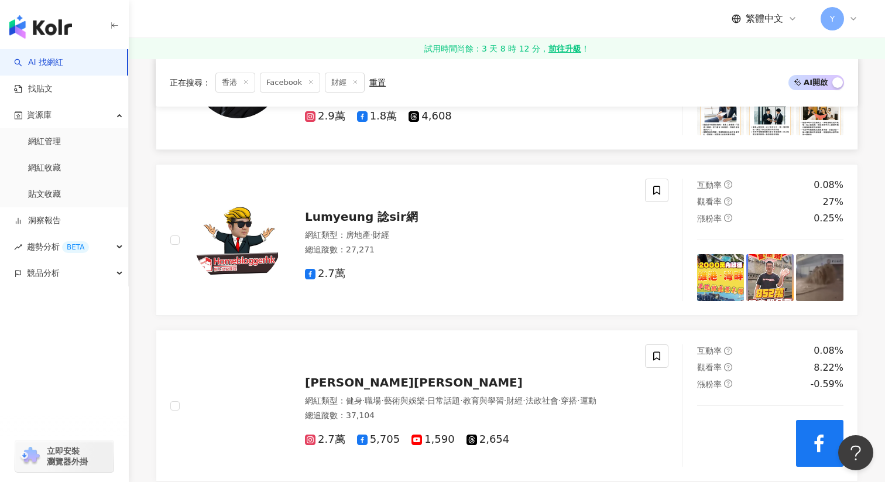
scroll to position [1175, 0]
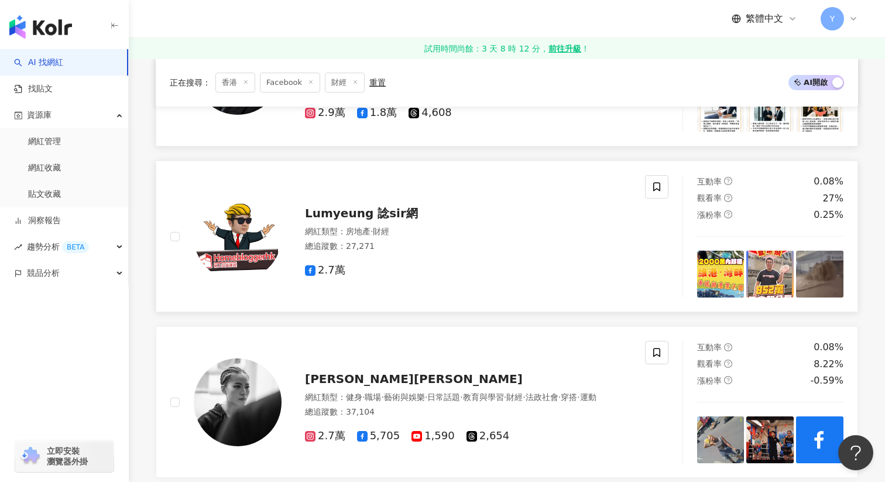
click at [725, 260] on img at bounding box center [720, 274] width 47 height 47
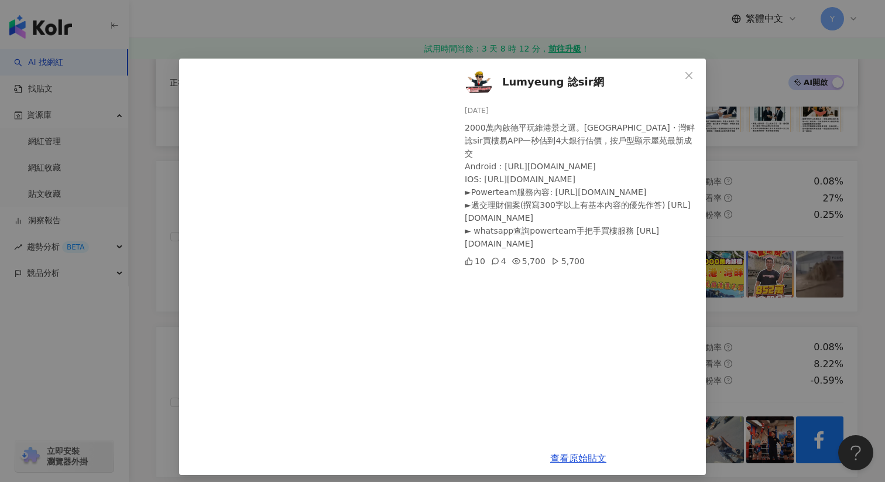
click at [762, 207] on div "Lumyeung 諗sir網 2025/8/8 2000萬內啟德平玩維港景之選。維港・灣畔 諗sir買樓易APP一秒估到4大銀行估價，按戶型顯示屋苑最新成交 …" at bounding box center [442, 241] width 885 height 482
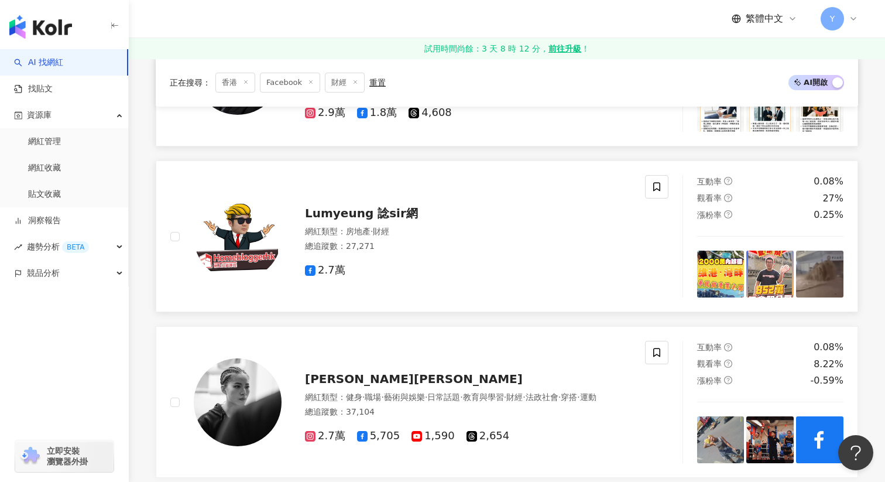
click at [771, 271] on img at bounding box center [770, 274] width 47 height 47
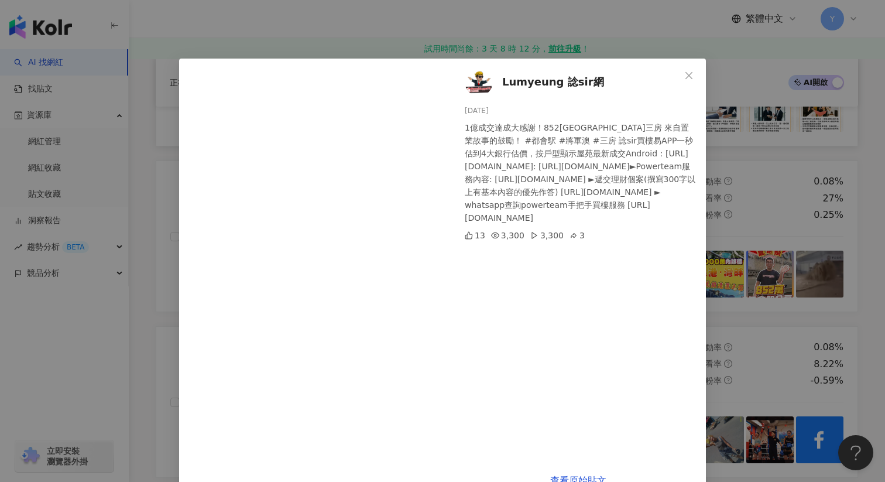
click at [783, 199] on div "Lumyeung 諗sir網 2025/8/6 1億成交達成大感謝！852萬都會駅三房 來自置業故事的鼓勵！ #都會駅 #將軍澳 #三房 諗sir買樓易APP…" at bounding box center [442, 241] width 885 height 482
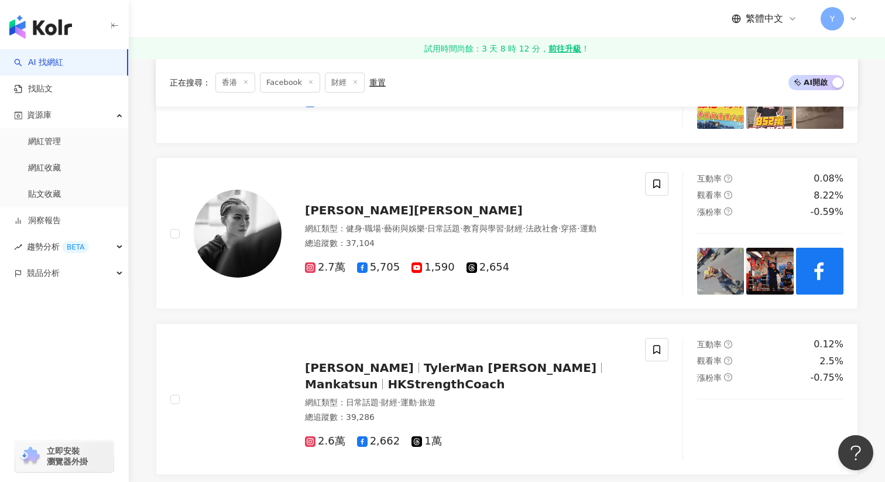
scroll to position [1345, 0]
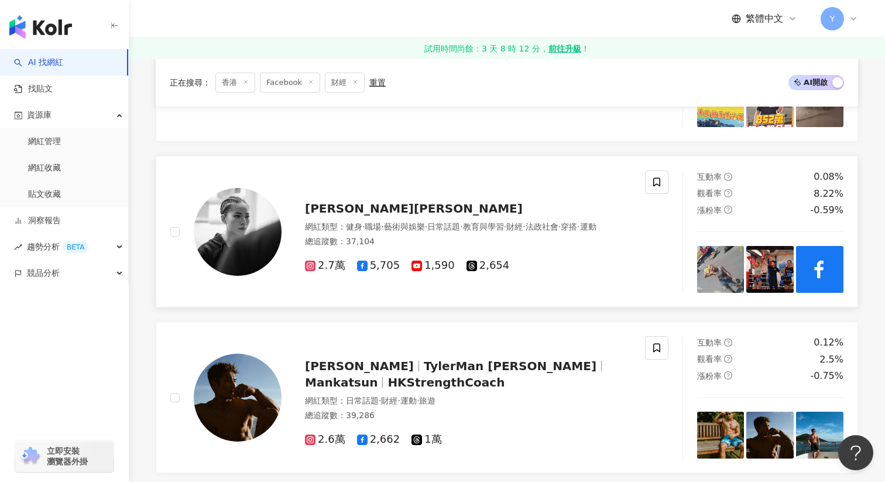
click at [727, 265] on img at bounding box center [720, 269] width 47 height 47
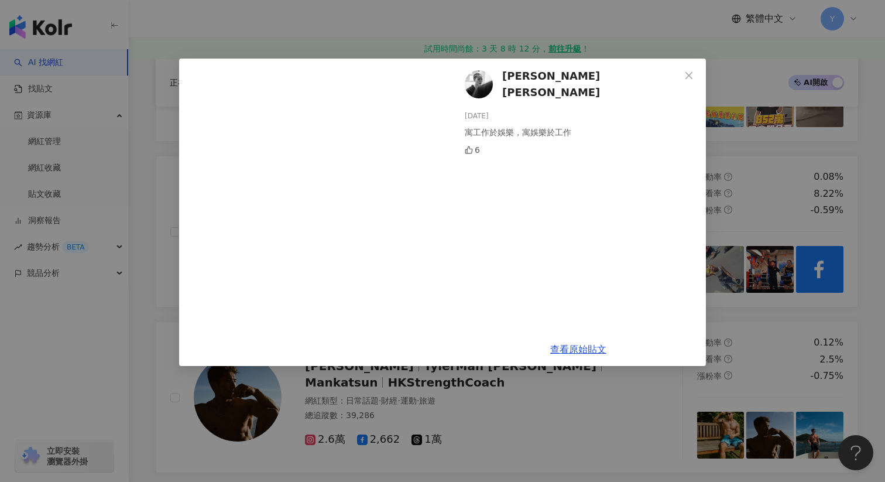
click at [740, 193] on div "簡思恩 Melody Kan 2025/7/8 寓工作於娛樂，寓娛樂於工作 6 查看原始貼文" at bounding box center [442, 241] width 885 height 482
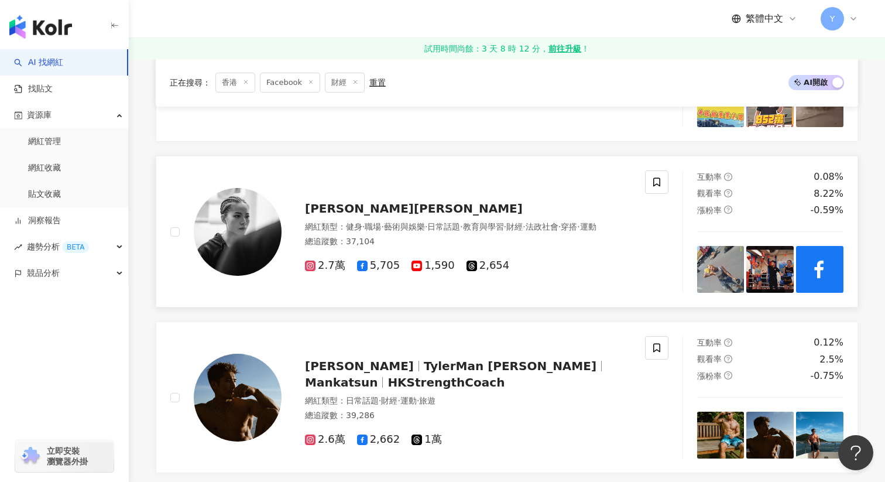
click at [752, 262] on img at bounding box center [770, 269] width 47 height 47
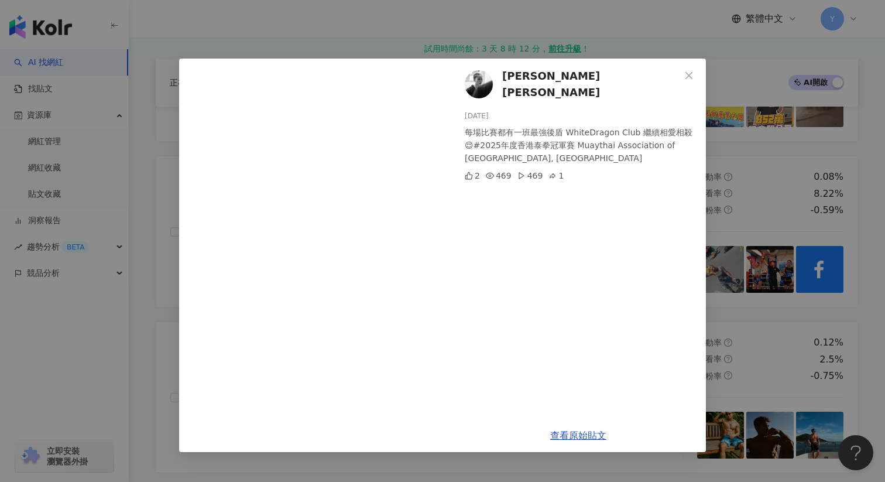
click at [758, 181] on div "簡思恩 Melody Kan 2025/5/20 每場比賽都有一班最強後盾 WhiteDragon Club 繼續相愛相殺😌#2025年度香港泰拳冠軍賽 Mu…" at bounding box center [442, 241] width 885 height 482
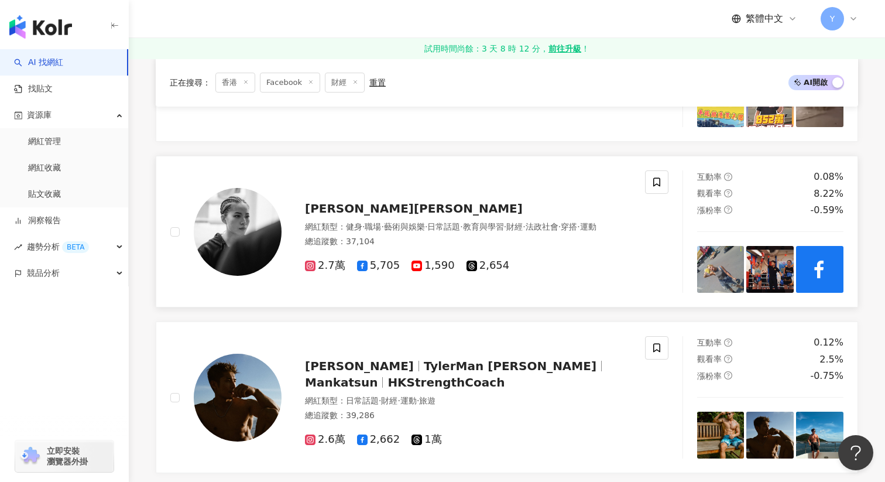
click at [816, 261] on img at bounding box center [819, 269] width 47 height 47
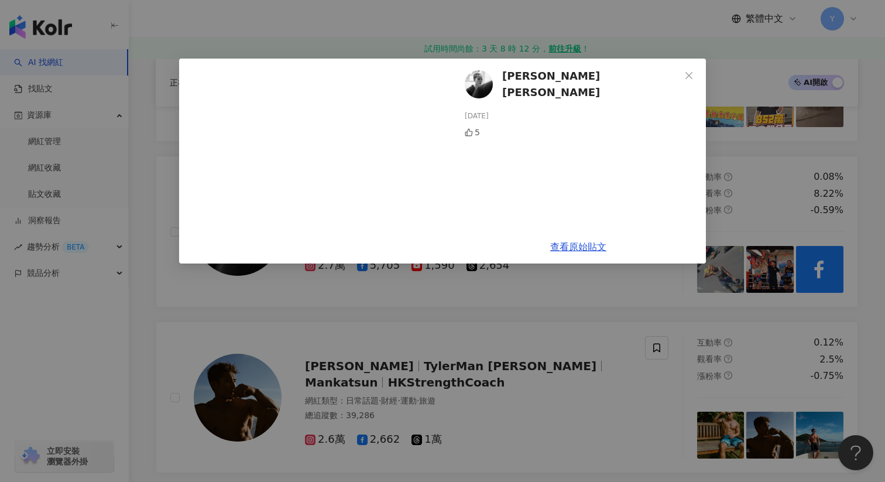
click at [807, 183] on div "簡思恩 Melody Kan 2025/5/20 5 查看原始貼文" at bounding box center [442, 241] width 885 height 482
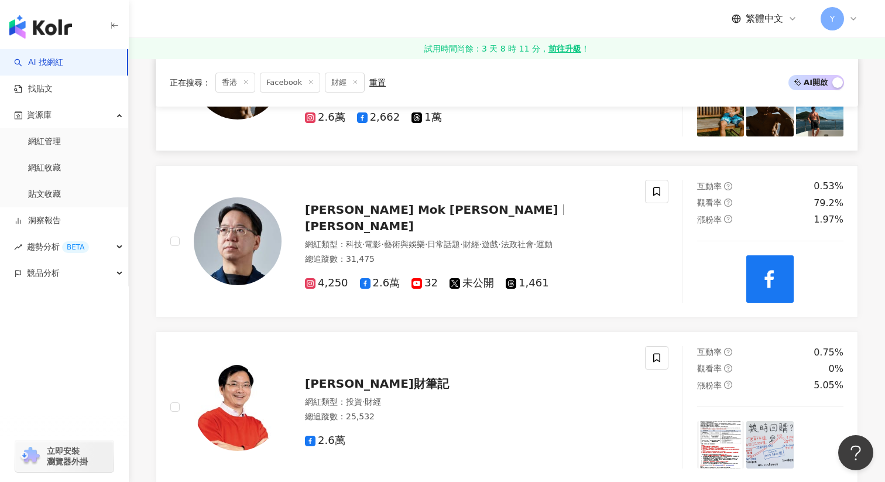
scroll to position [1665, 0]
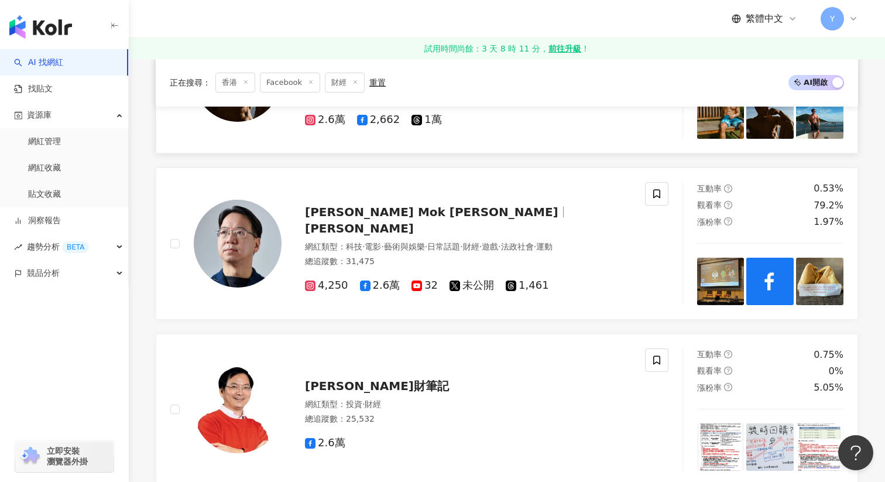
click at [718, 288] on img at bounding box center [720, 281] width 47 height 47
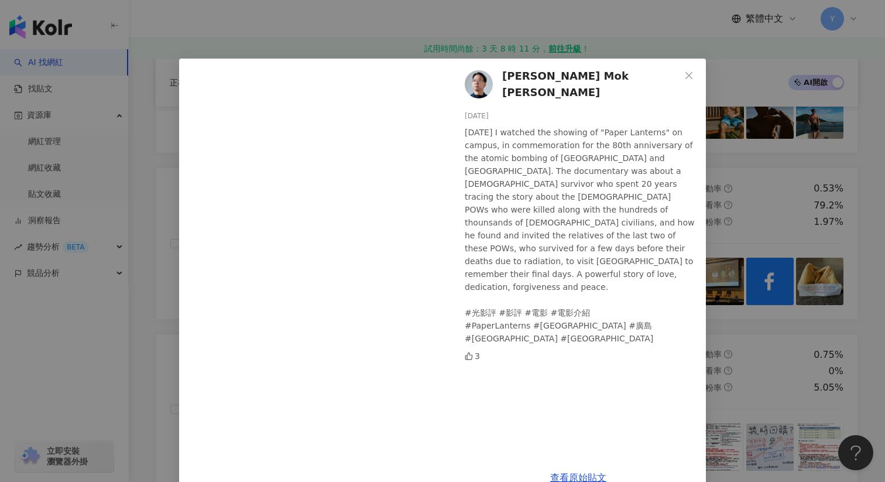
click at [741, 206] on div "Charles Mok 莫乃光 2025/8/8 Yesterday I watched the showing of "Paper Lanterns" on…" at bounding box center [442, 241] width 885 height 482
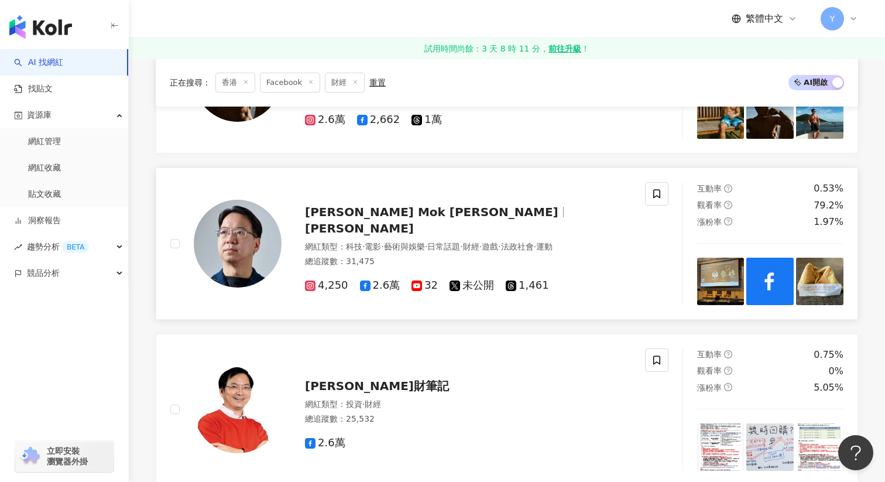
click at [755, 261] on img at bounding box center [770, 281] width 47 height 47
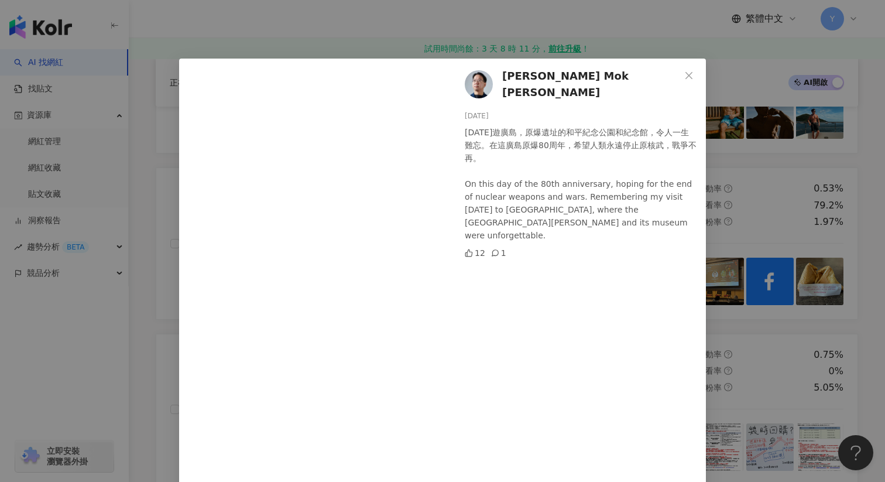
click at [781, 206] on div "Charles Mok 莫乃光 2025/8/7 十年前遊廣島，原爆遺址的和平紀念公園和紀念館，令人一生難忘。在這廣島原爆80周年，希望人類永遠停止原核武，戰…" at bounding box center [442, 241] width 885 height 482
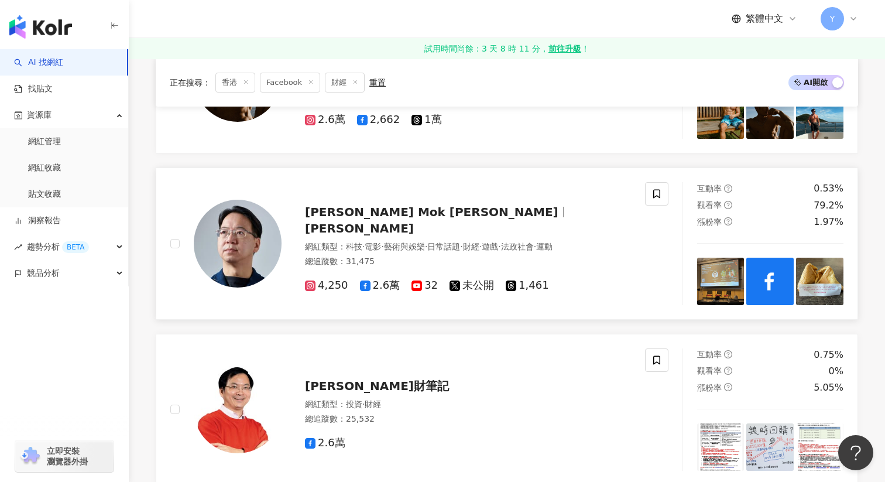
click at [821, 280] on img at bounding box center [819, 281] width 47 height 47
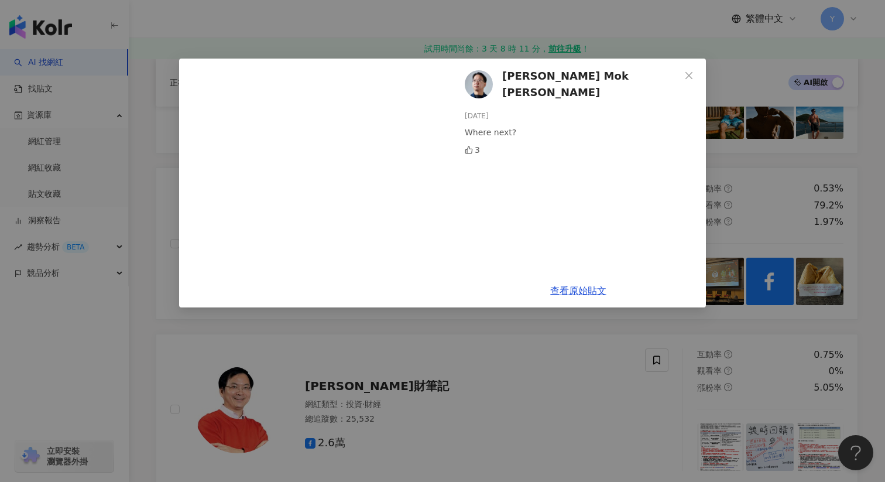
click at [797, 213] on div "Charles Mok 莫乃光 2025/8/7 Where next? 3 查看原始貼文" at bounding box center [442, 241] width 885 height 482
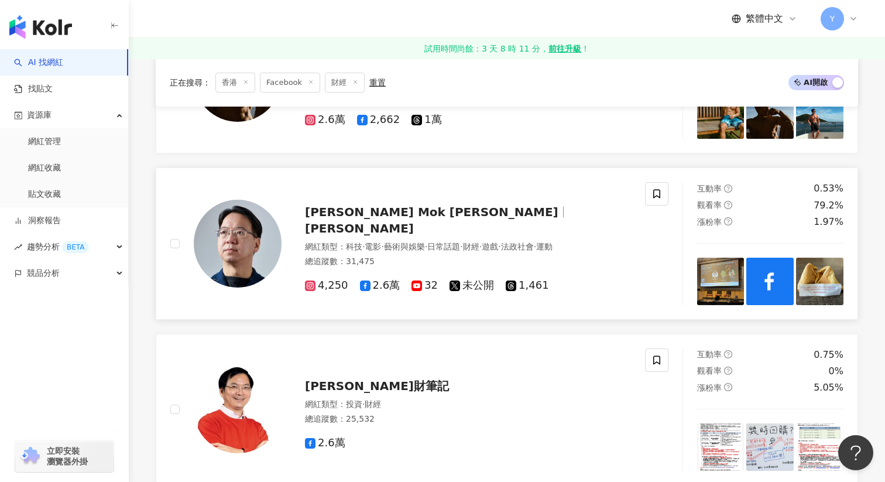
click at [769, 300] on img at bounding box center [770, 281] width 47 height 47
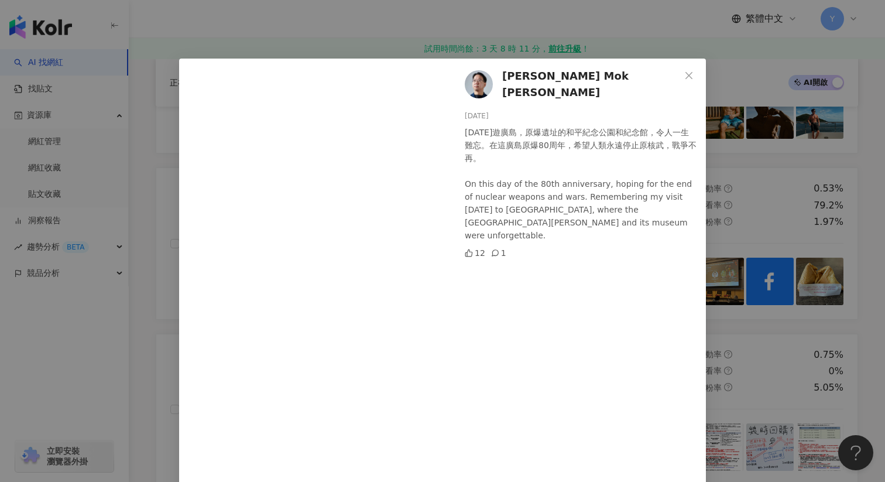
click at [768, 260] on div "Charles Mok 莫乃光 2025/8/7 十年前遊廣島，原爆遺址的和平紀念公園和紀念館，令人一生難忘。在這廣島原爆80周年，希望人類永遠停止原核武，戰…" at bounding box center [442, 241] width 885 height 482
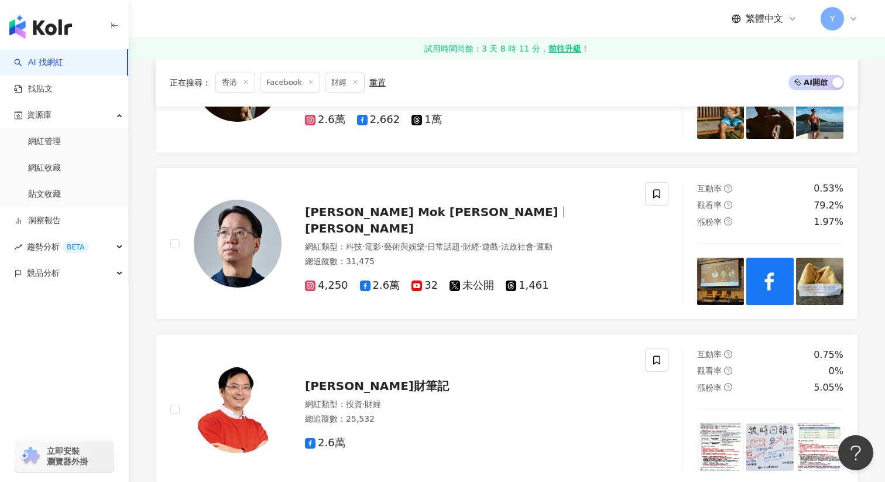
scroll to position [1803, 0]
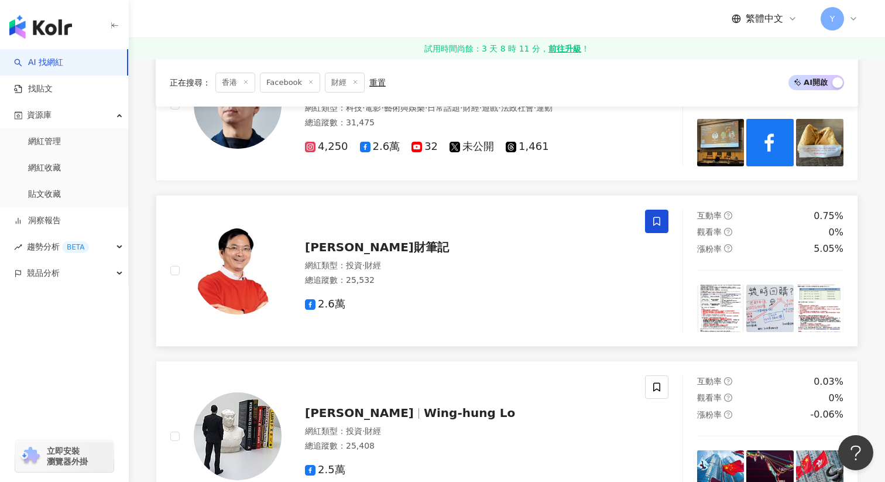
click at [659, 216] on icon at bounding box center [657, 221] width 11 height 11
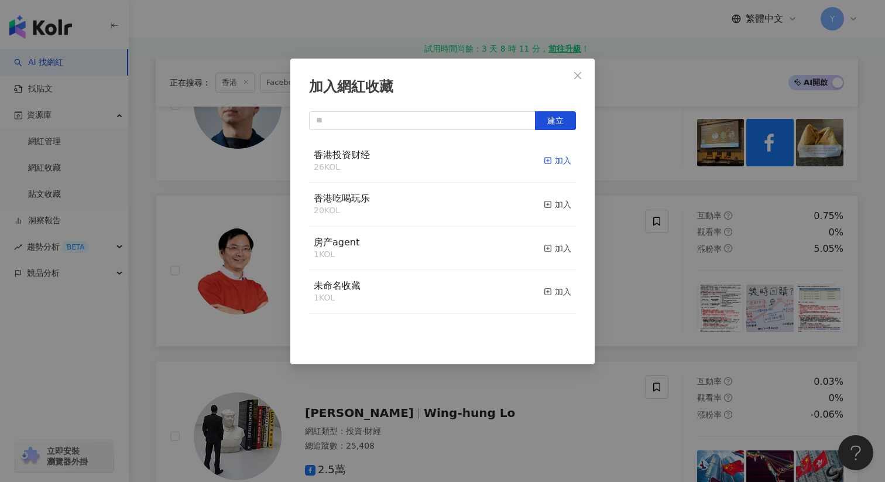
click at [555, 166] on div "加入" at bounding box center [558, 160] width 28 height 13
click at [641, 280] on div "加入網紅收藏 建立" at bounding box center [442, 241] width 885 height 482
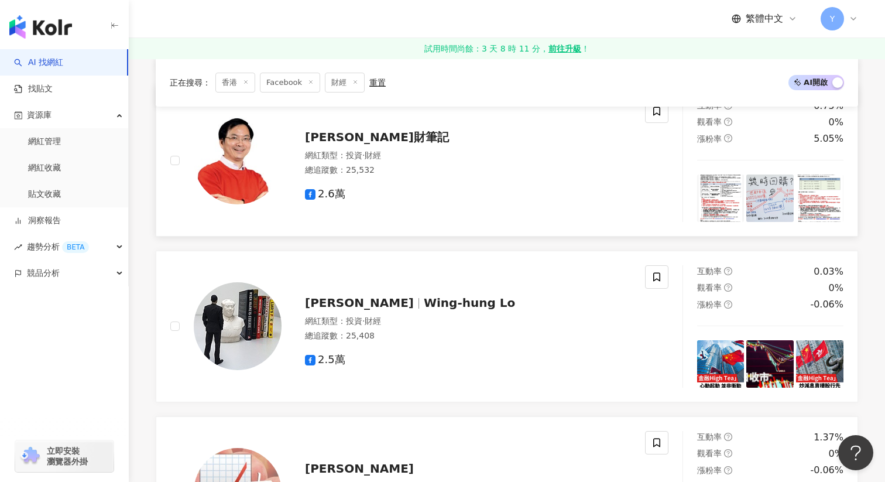
scroll to position [1975, 0]
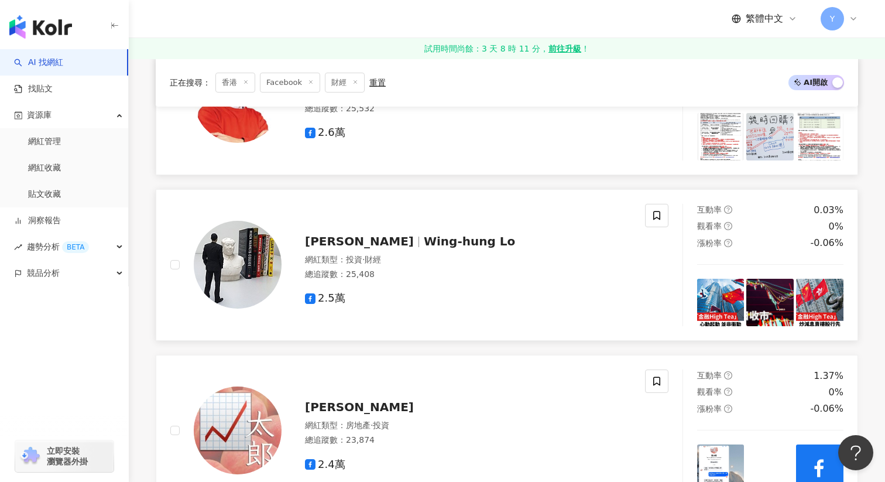
click at [710, 290] on img at bounding box center [720, 302] width 47 height 47
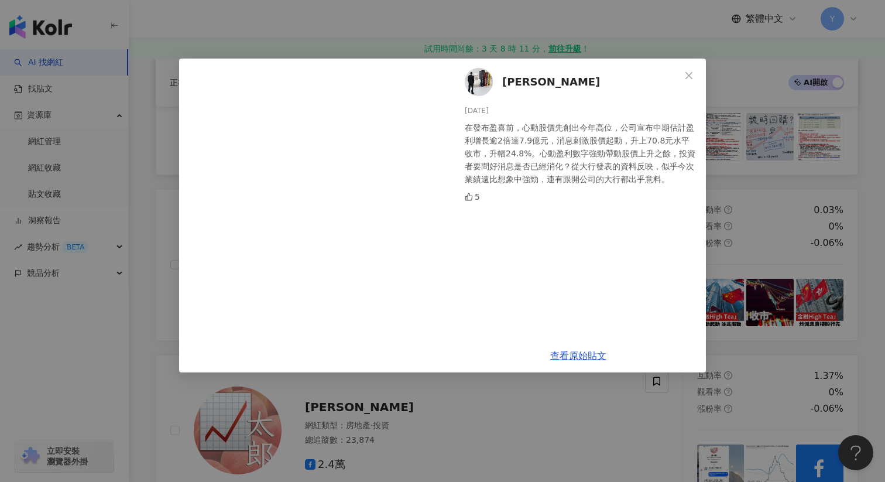
click at [744, 170] on div "陸羽仁 2025/8/6 在發布盈喜前，心動股價先創出今年高位，公司宣布中期估計盈利增長逾2倍達7.9億元，消息刺激股價起動，升上70.8元水平收市，升幅24…" at bounding box center [442, 241] width 885 height 482
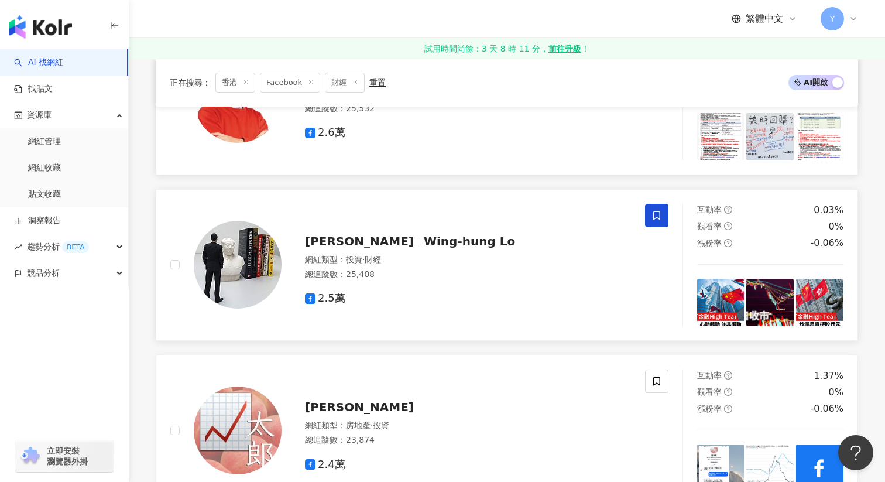
click at [655, 221] on span at bounding box center [656, 215] width 23 height 23
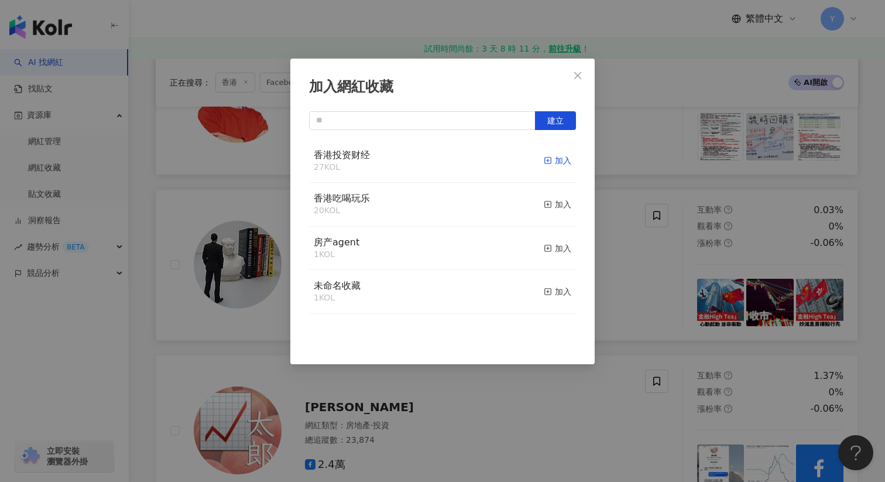
click at [557, 161] on div "加入" at bounding box center [558, 160] width 28 height 13
click at [655, 286] on div "加入網紅收藏 建立" at bounding box center [442, 241] width 885 height 482
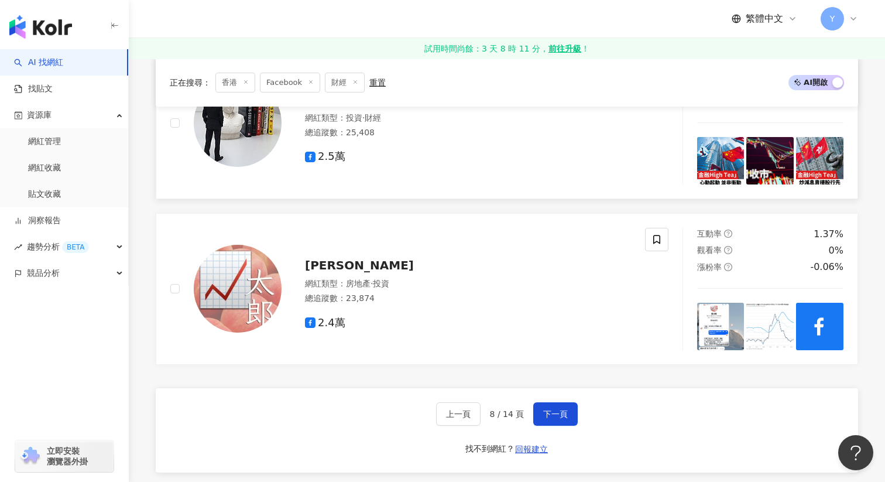
scroll to position [2128, 0]
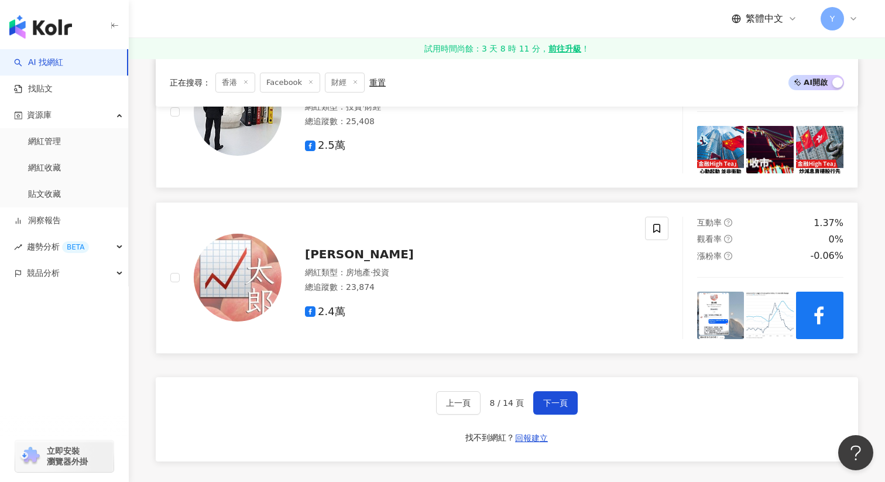
click at [708, 301] on img at bounding box center [720, 315] width 47 height 47
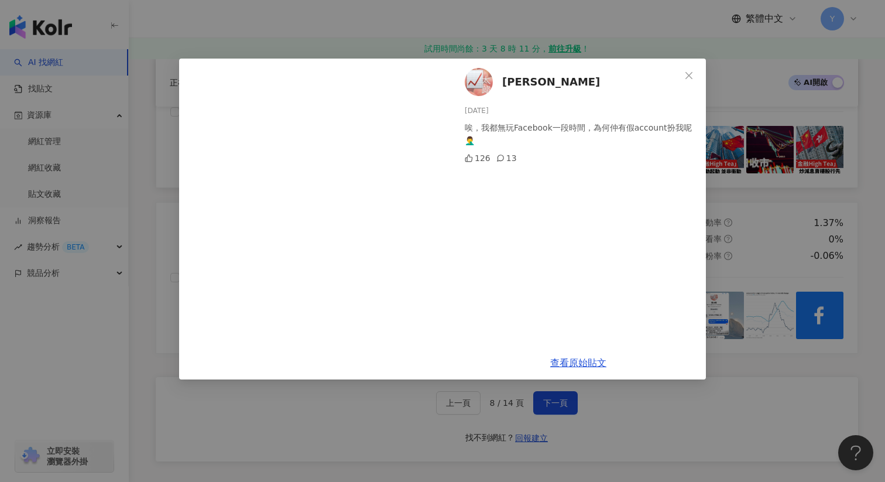
click at [800, 242] on div "圖太郎 2025/7/2 唉，我都無玩Facebook一段時間，為何仲有假account扮我呢🤦‍♂️ 126 13 查看原始貼文" at bounding box center [442, 241] width 885 height 482
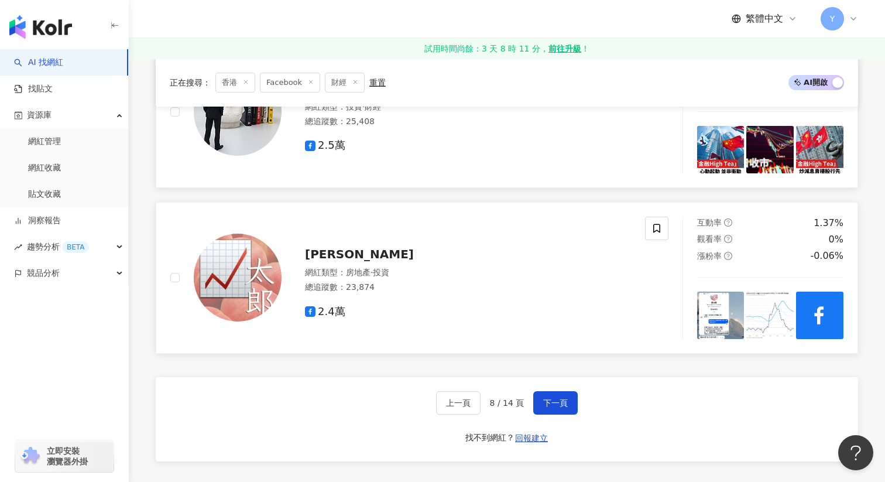
click at [787, 307] on img at bounding box center [770, 315] width 47 height 47
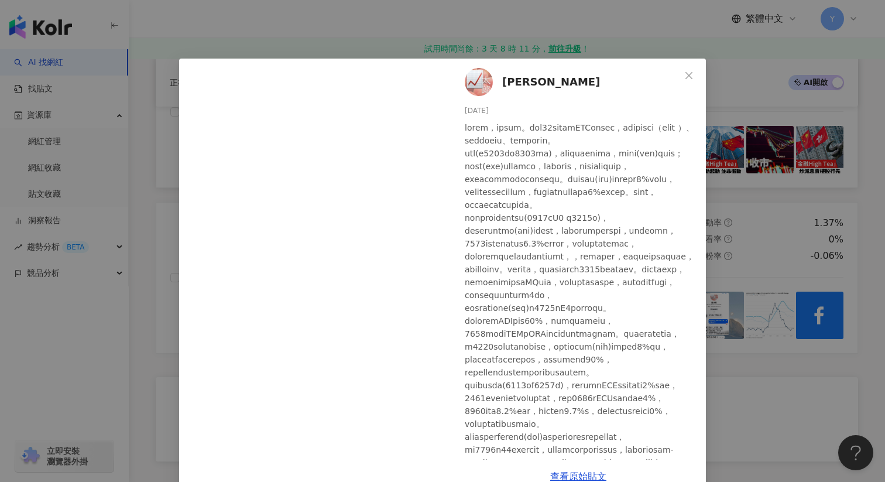
click at [816, 205] on div "圖太郎 2025/6/28 376 28 6 查看原始貼文" at bounding box center [442, 241] width 885 height 482
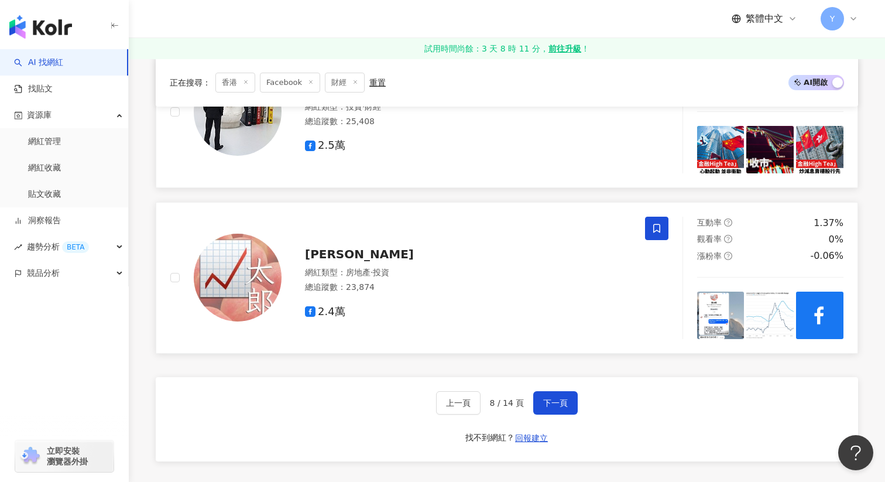
click at [656, 224] on icon at bounding box center [656, 228] width 7 height 9
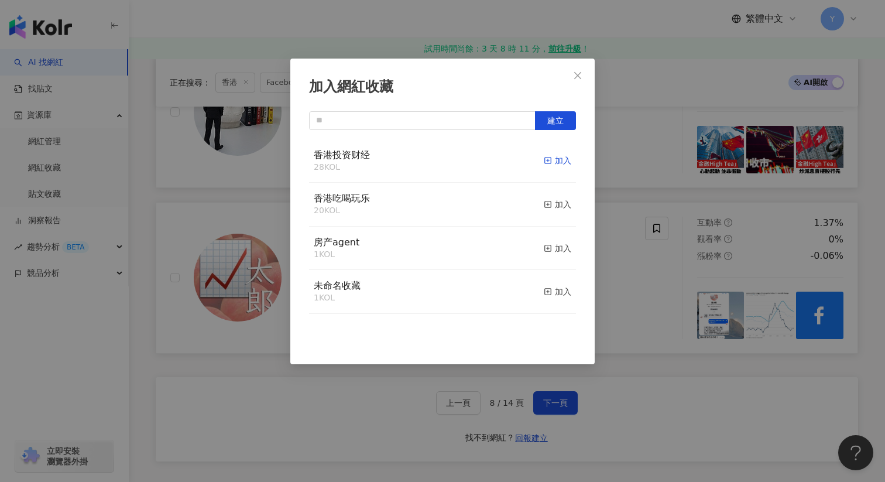
click at [551, 156] on div "加入" at bounding box center [558, 160] width 28 height 13
click at [637, 266] on div "加入網紅收藏 建立" at bounding box center [442, 241] width 885 height 482
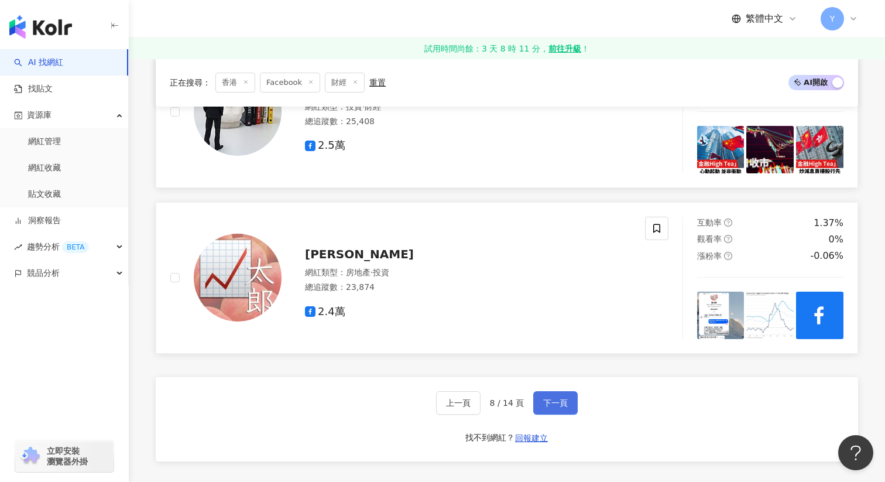
click at [563, 406] on span "下一頁" at bounding box center [555, 402] width 25 height 9
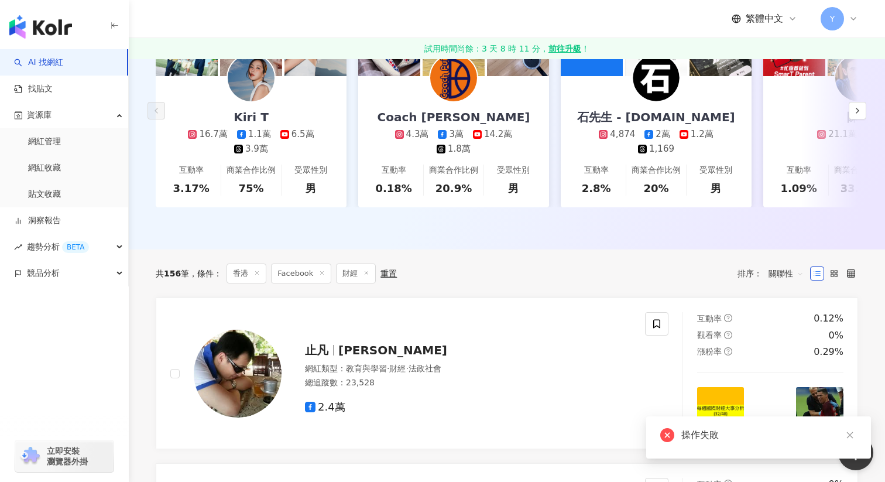
scroll to position [379, 0]
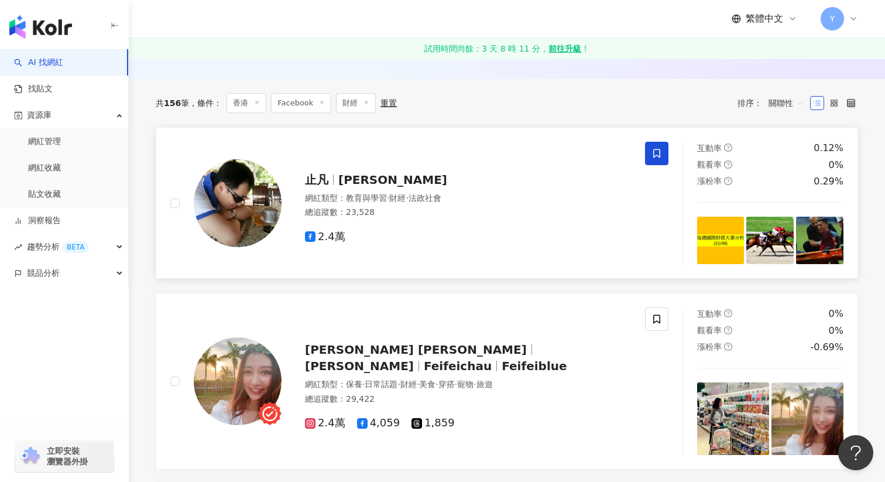
click at [655, 159] on span at bounding box center [656, 153] width 23 height 23
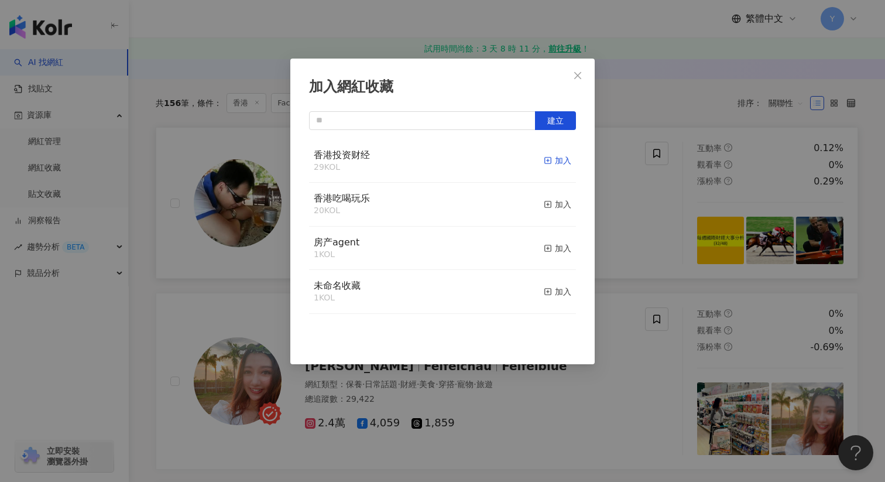
click at [553, 160] on div "加入" at bounding box center [558, 160] width 28 height 13
click at [687, 227] on div "加入網紅收藏 建立" at bounding box center [442, 241] width 885 height 482
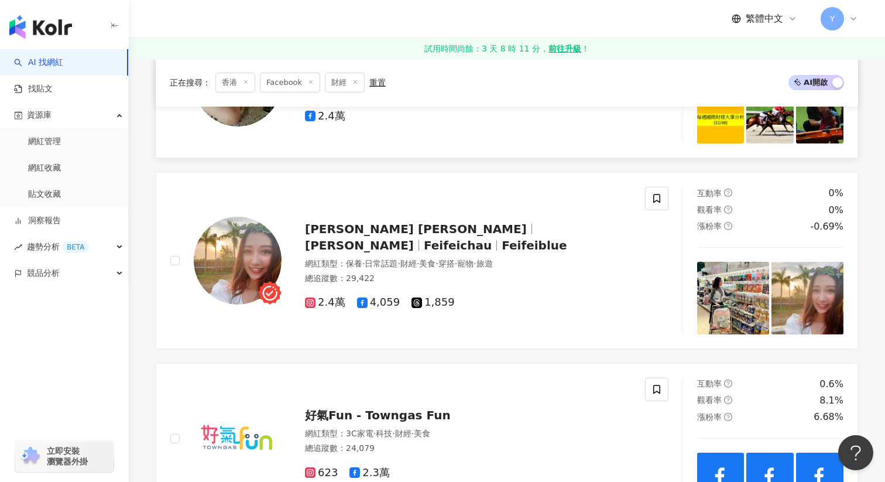
scroll to position [506, 0]
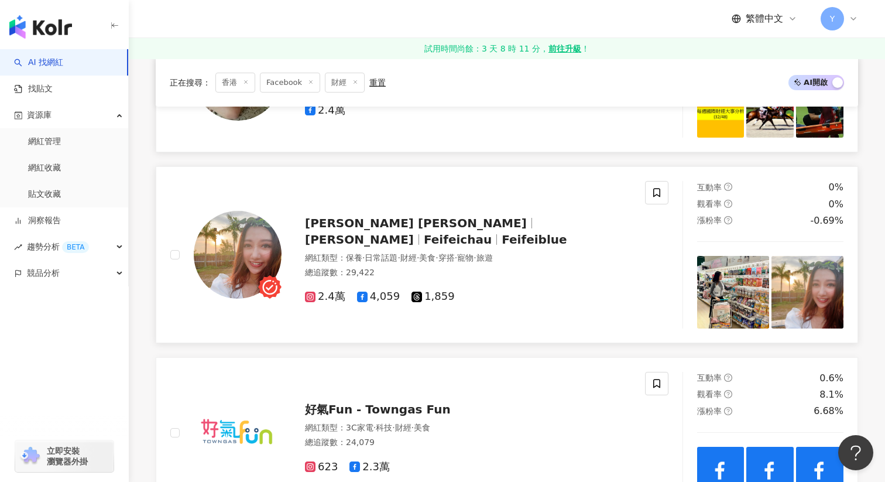
click at [731, 263] on img at bounding box center [733, 292] width 72 height 72
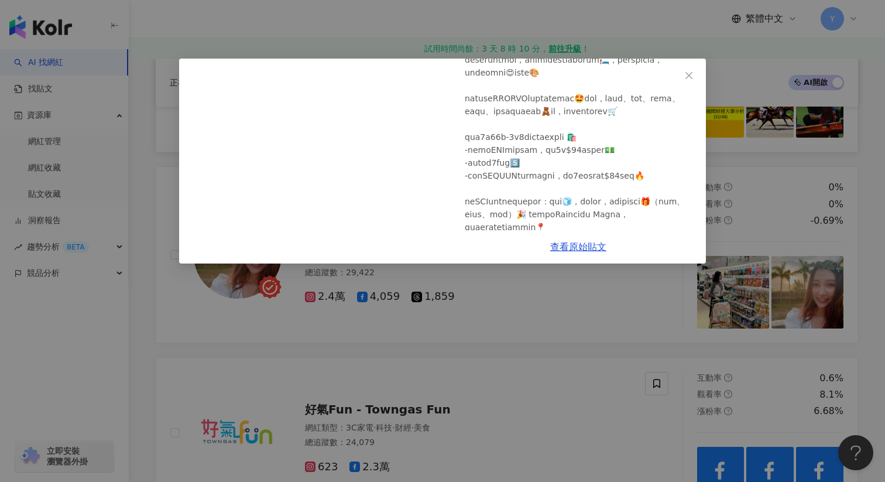
scroll to position [210, 0]
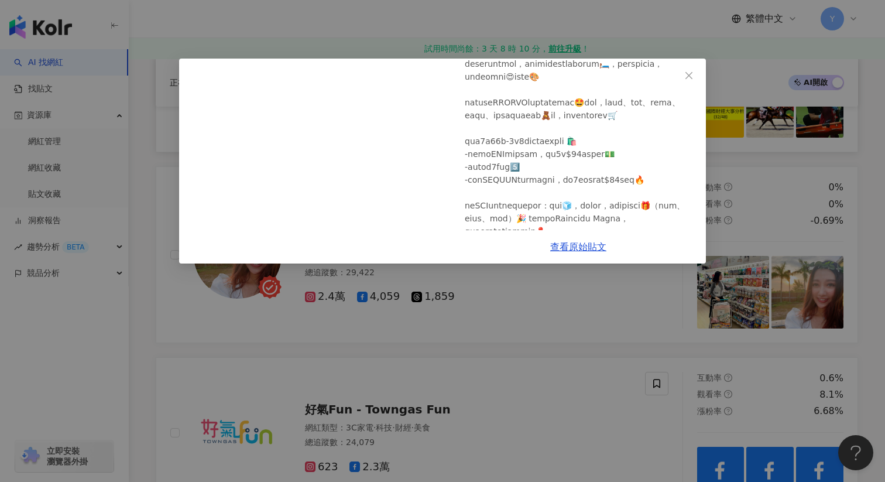
click at [731, 193] on div "Feifei Chau 周霏霏 2025/4/25 2 1 查看原始貼文" at bounding box center [442, 241] width 885 height 482
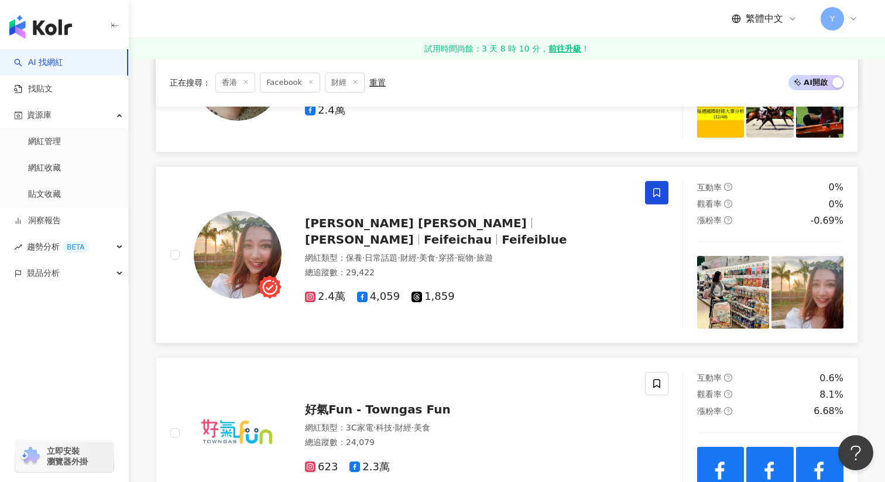
click at [653, 197] on icon at bounding box center [657, 192] width 11 height 11
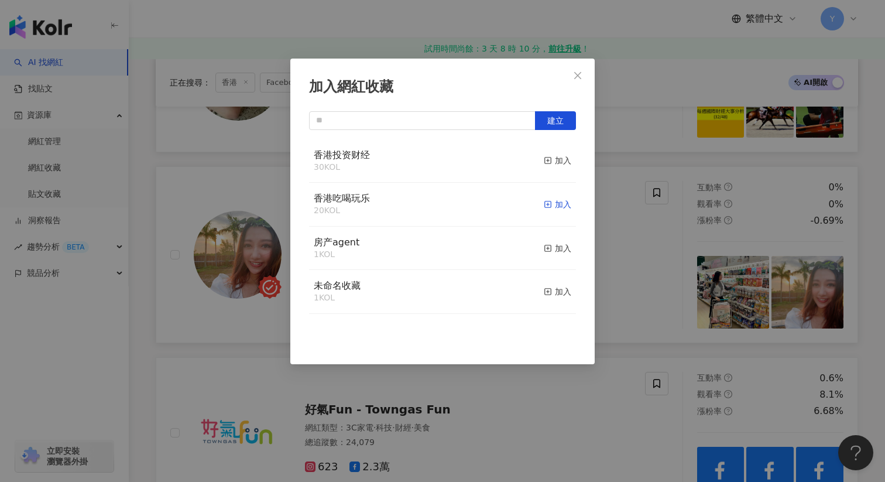
click at [556, 205] on div "加入" at bounding box center [558, 204] width 28 height 13
click at [634, 238] on div "加入網紅收藏 建立" at bounding box center [442, 241] width 885 height 482
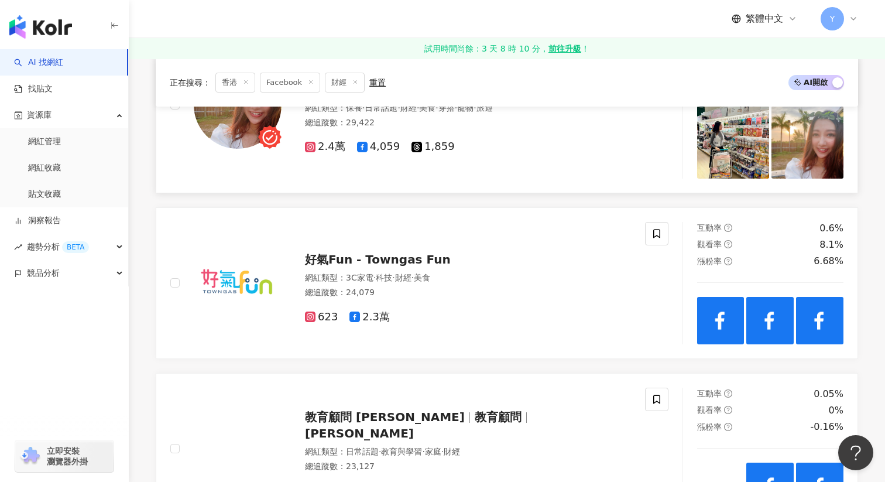
scroll to position [660, 0]
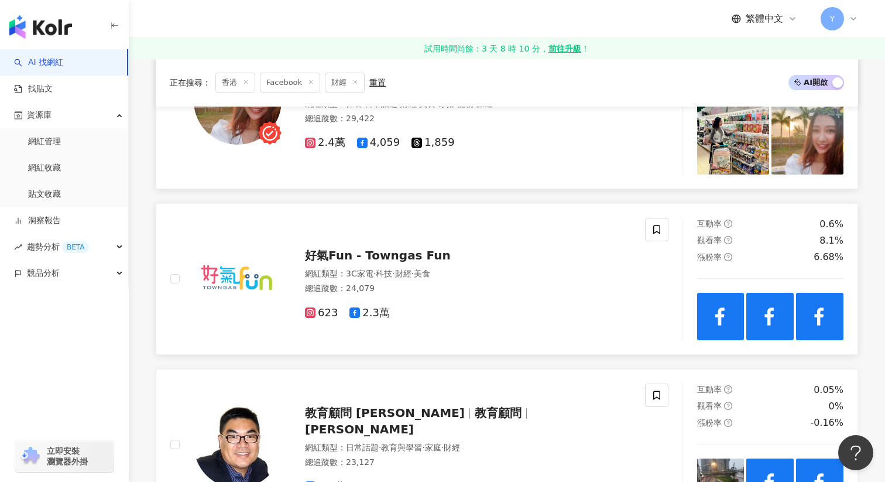
click at [706, 316] on img at bounding box center [720, 316] width 47 height 47
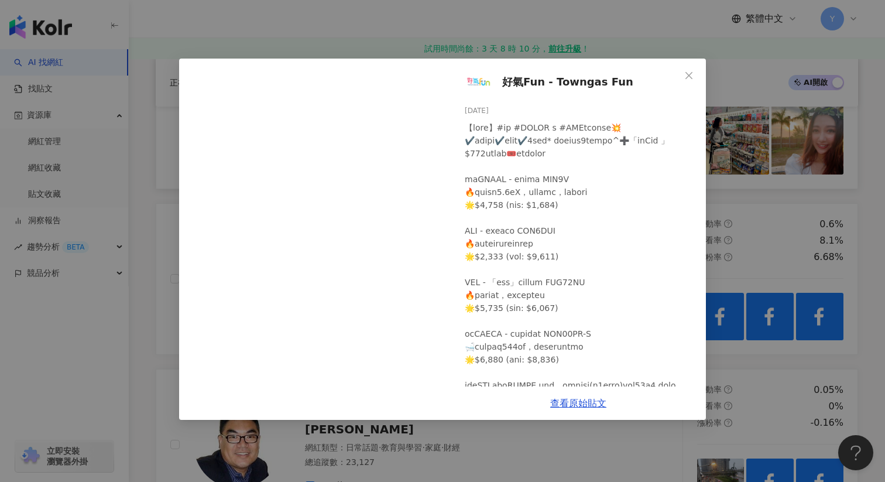
click at [752, 206] on div "好氣Fun - Towngas Fun 2025/8/23 10 1 查看原始貼文" at bounding box center [442, 241] width 885 height 482
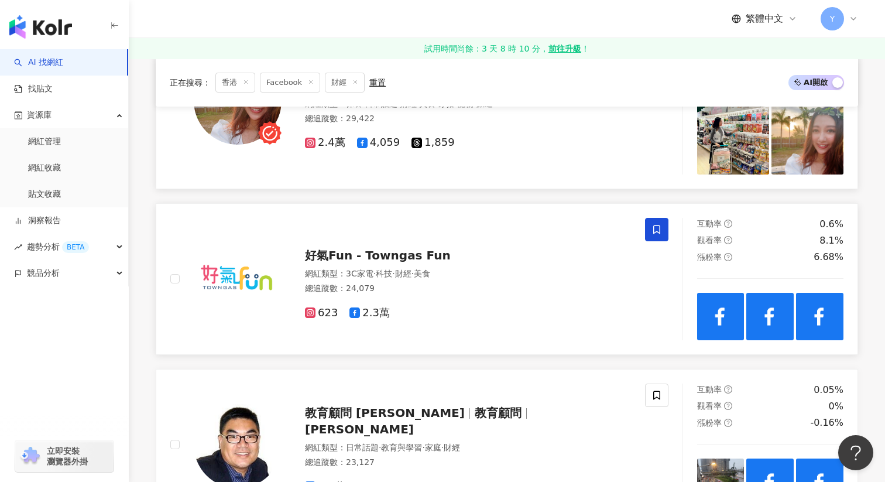
click at [654, 225] on icon at bounding box center [656, 229] width 7 height 9
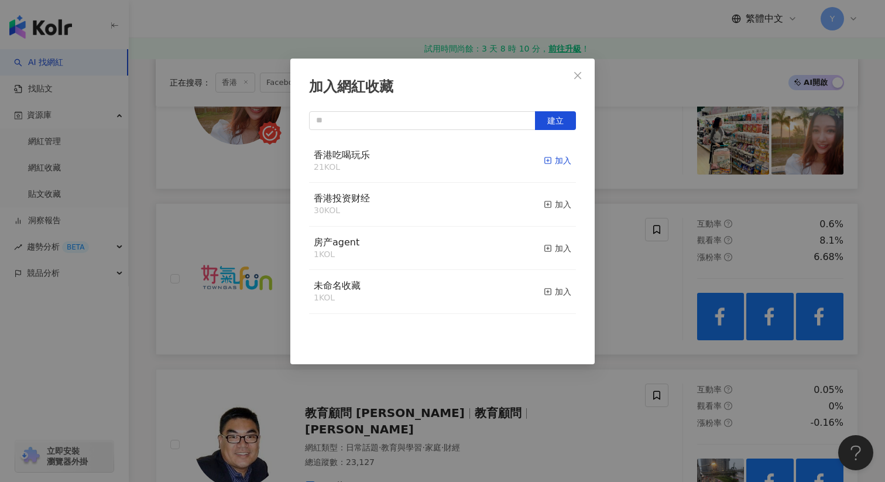
click at [562, 164] on div "加入" at bounding box center [558, 160] width 28 height 13
click at [632, 279] on div "加入網紅收藏 建立" at bounding box center [442, 241] width 885 height 482
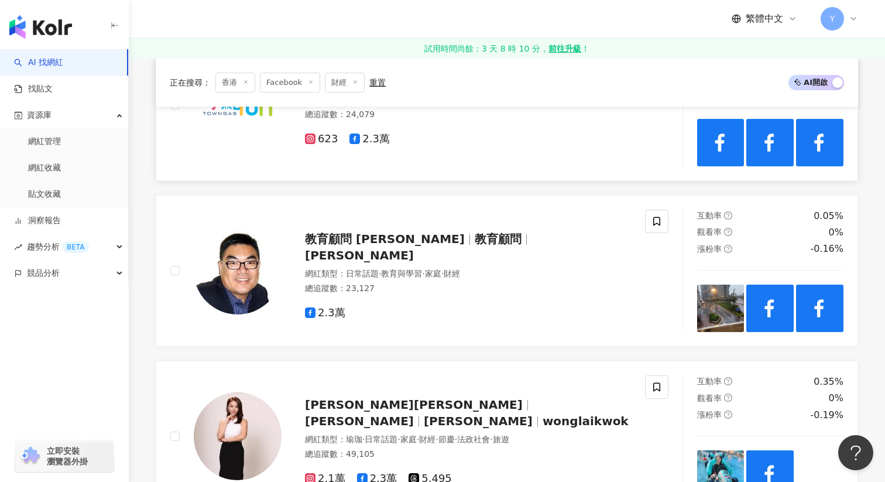
scroll to position [854, 0]
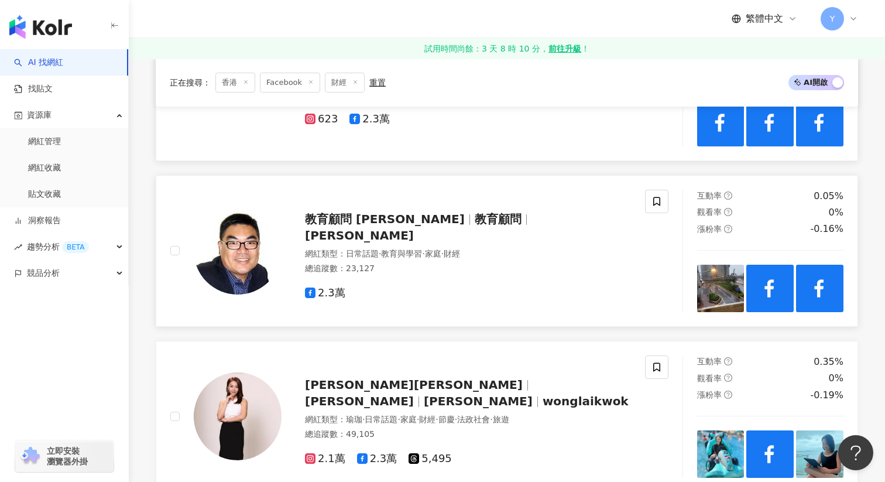
click at [713, 290] on img at bounding box center [720, 288] width 47 height 47
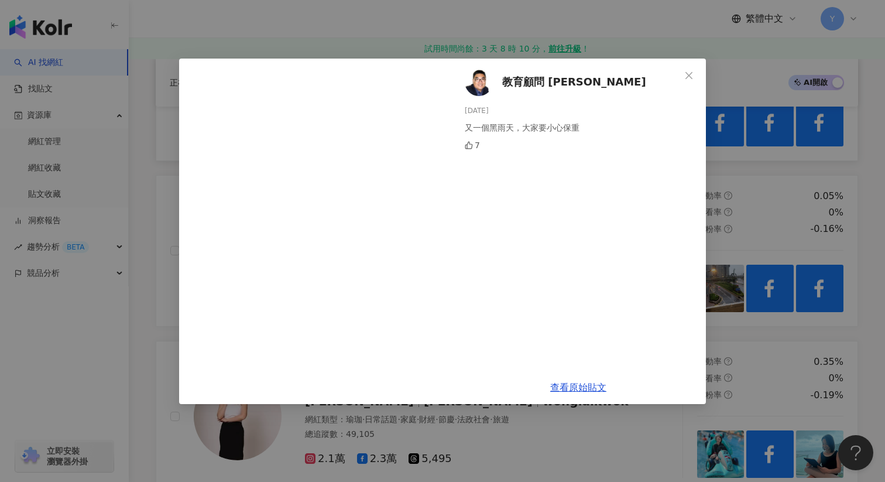
click at [741, 213] on div "教育顧問 Ian Tsang 2025/8/5 又一個黑雨天，大家要小心保重 7 查看原始貼文" at bounding box center [442, 241] width 885 height 482
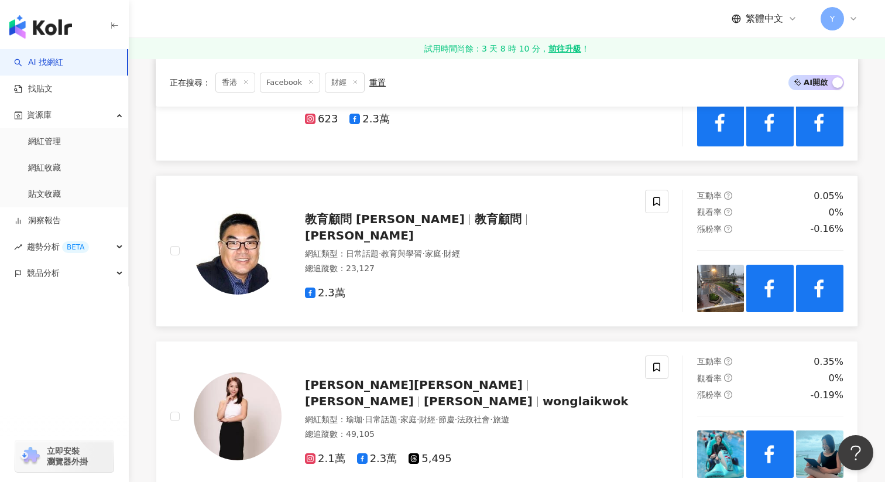
click at [747, 300] on img at bounding box center [770, 288] width 47 height 47
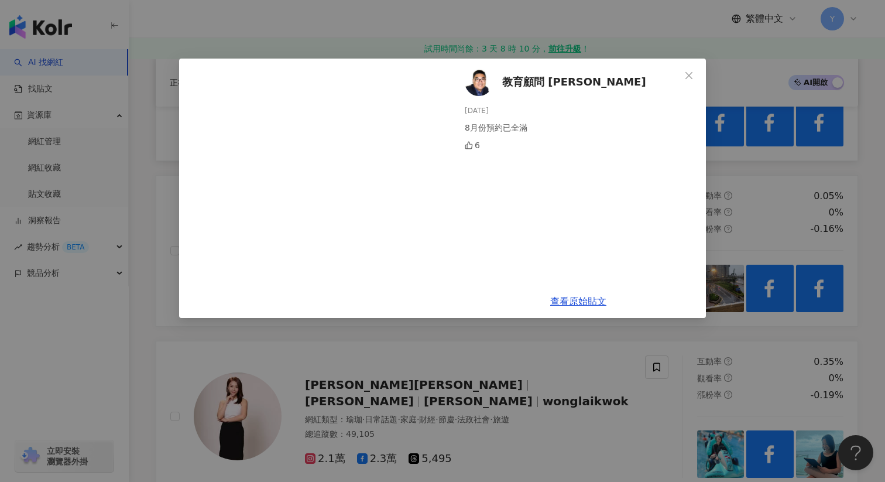
click at [765, 198] on div "教育顧問 Ian Tsang 2025/8/1 8月份預約已全滿 6 查看原始貼文" at bounding box center [442, 241] width 885 height 482
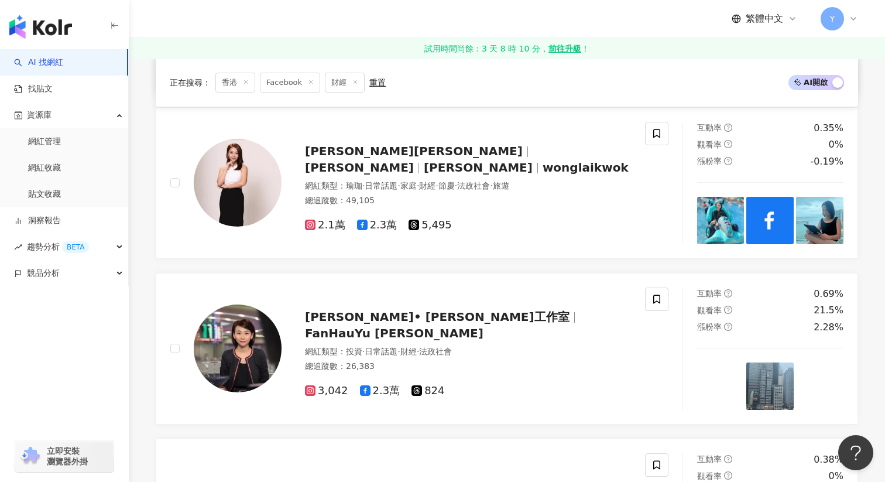
scroll to position [1086, 0]
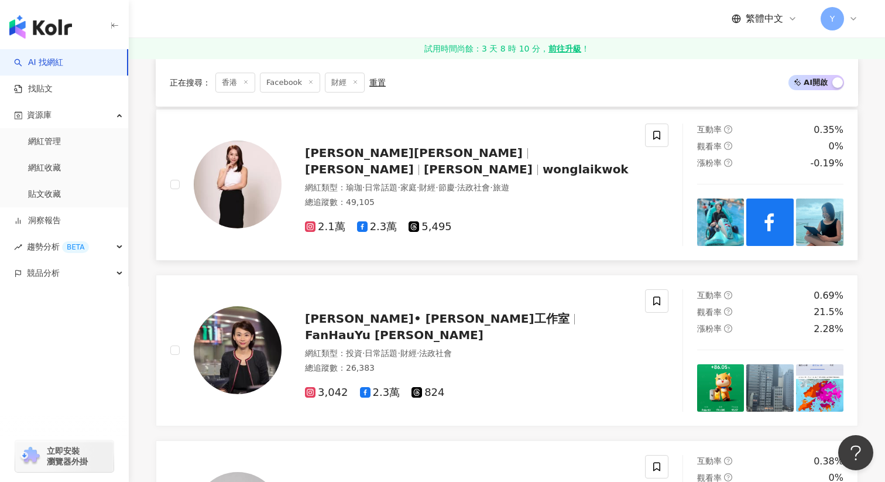
click at [739, 231] on img at bounding box center [720, 221] width 47 height 47
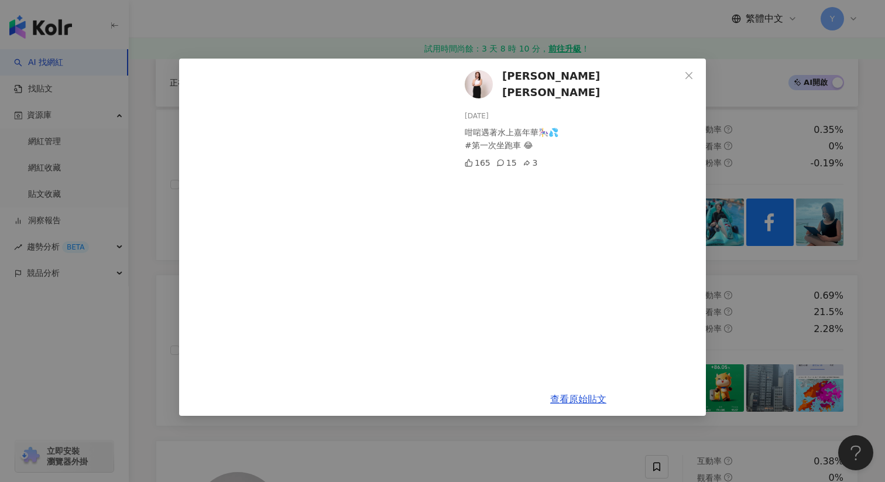
click at [776, 227] on div "黃麗幗 Ruby Wong 2025/8/10 咁啱遇著水上嘉年華🎠💦 #第一次坐跑車 😂 165 15 3 查看原始貼文" at bounding box center [442, 241] width 885 height 482
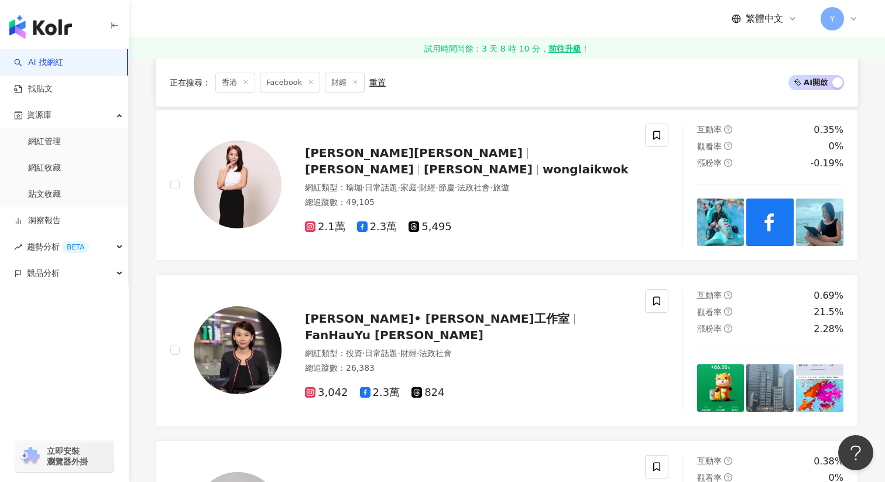
click at [776, 227] on img at bounding box center [770, 221] width 47 height 47
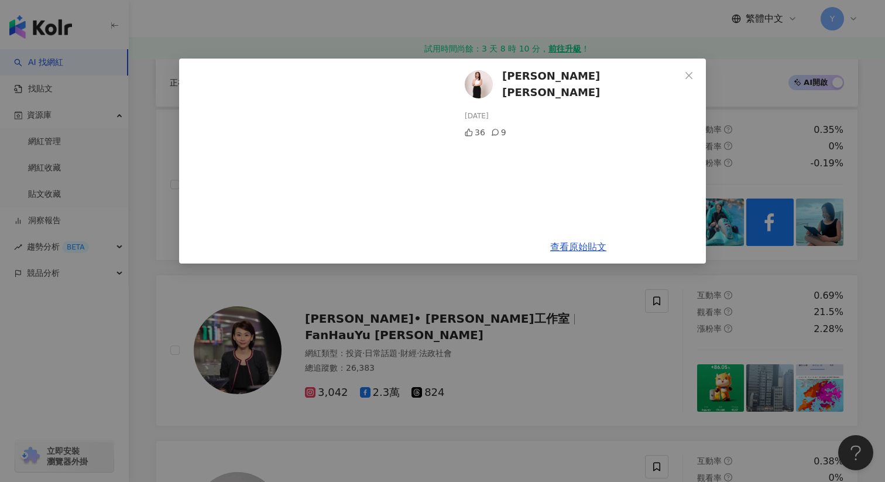
click at [810, 226] on div "黃麗幗 Ruby Wong 2025/7/26 36 9 查看原始貼文" at bounding box center [442, 241] width 885 height 482
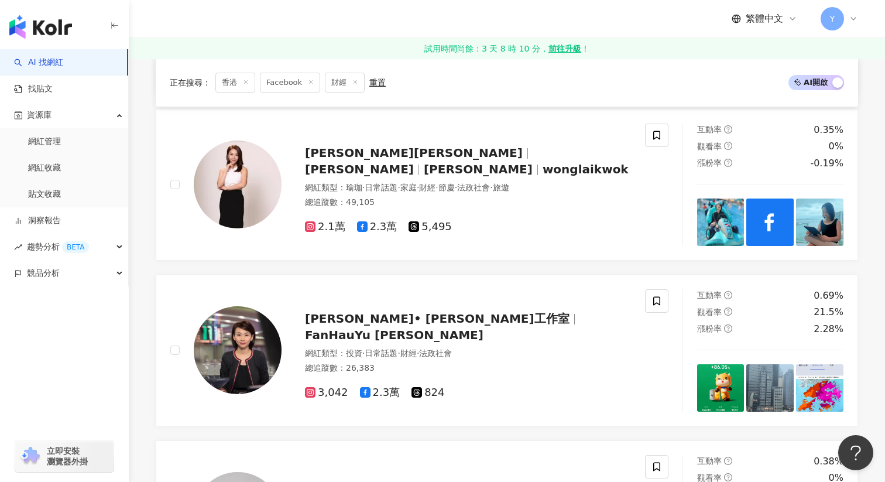
click at [810, 226] on img at bounding box center [819, 221] width 47 height 47
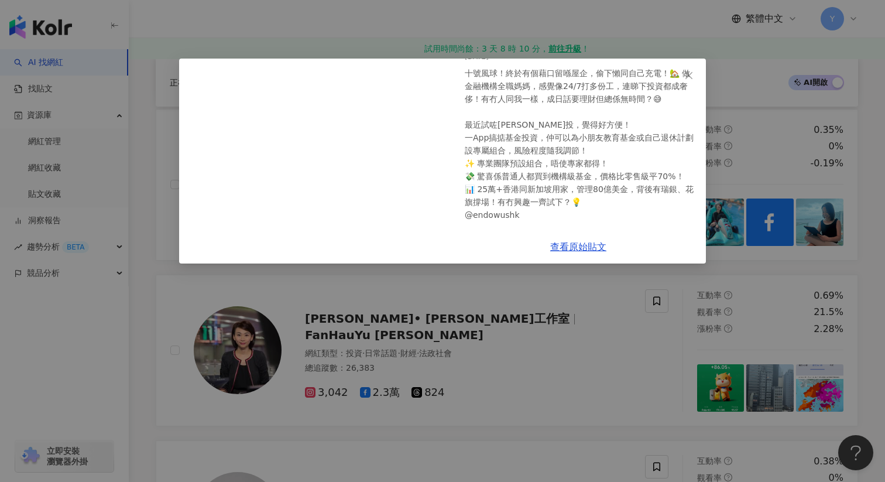
scroll to position [0, 0]
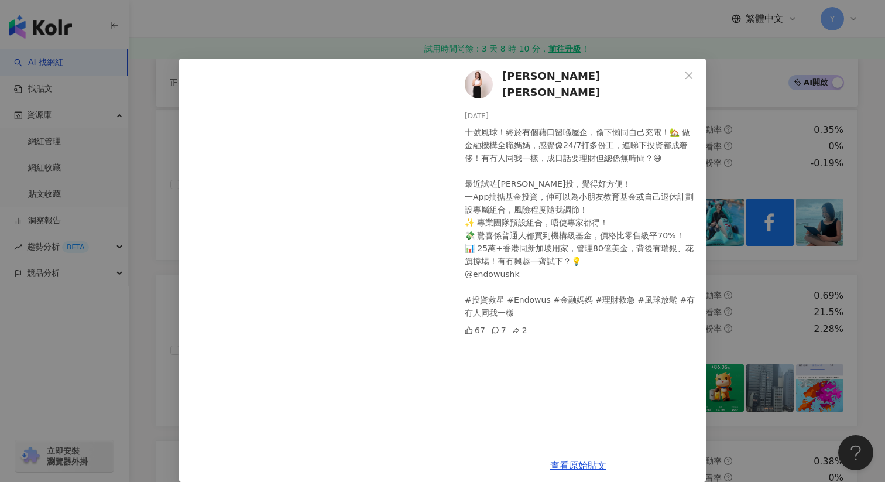
click at [749, 147] on div "黃麗幗 Ruby Wong 2025/7/20 十號風球！終於有個藉口留喺屋企，偷下懶同自己充電！🏡 做金融機構全職媽媽，感覺像24/7打多份工，連睇下投資都…" at bounding box center [442, 241] width 885 height 482
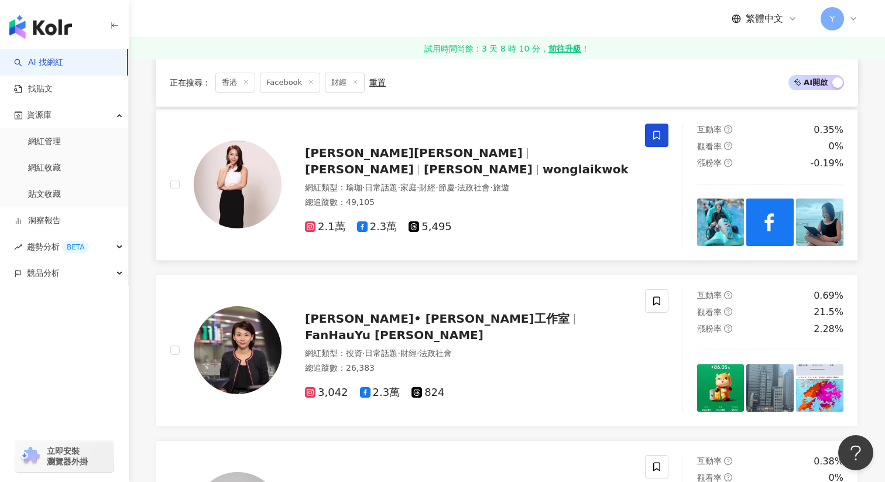
click at [652, 136] on icon at bounding box center [657, 135] width 11 height 11
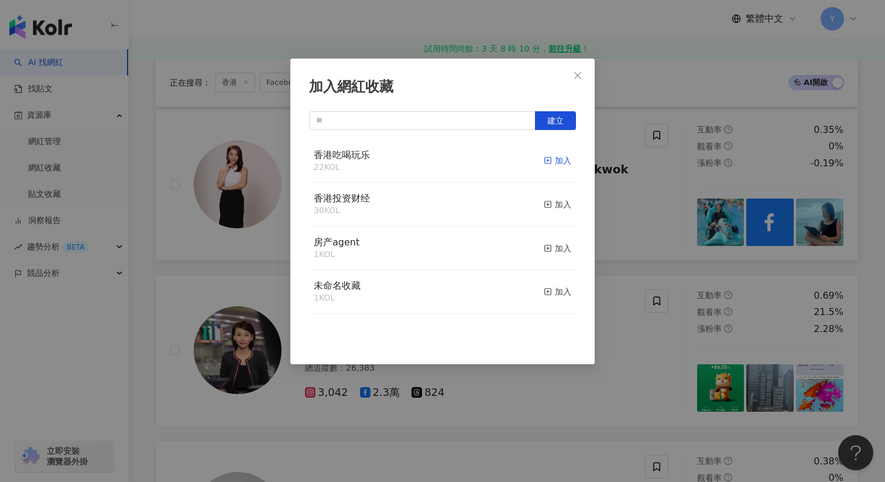
click at [562, 166] on div "加入" at bounding box center [558, 160] width 28 height 13
click at [632, 224] on div "加入網紅收藏 建立" at bounding box center [442, 241] width 885 height 482
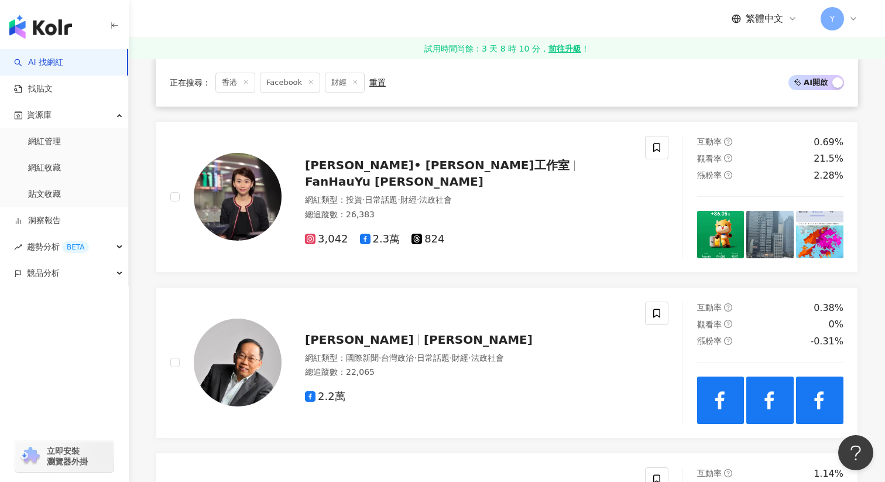
scroll to position [1241, 0]
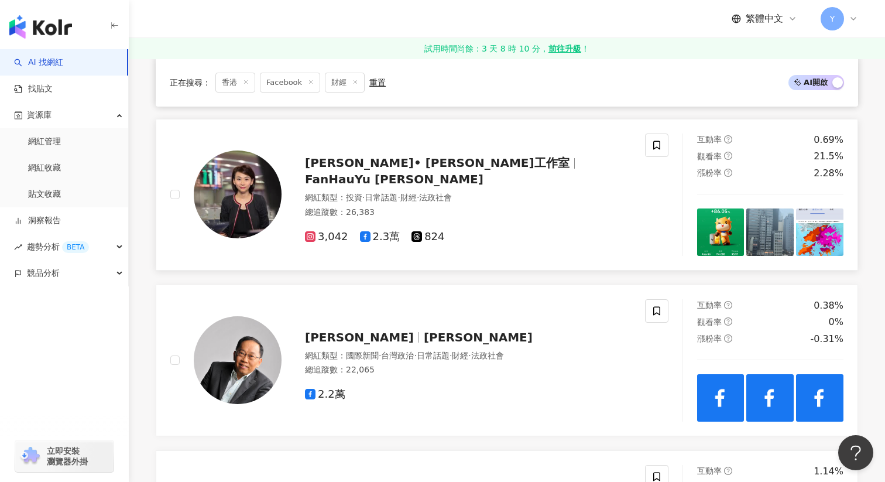
click at [733, 232] on img at bounding box center [720, 231] width 47 height 47
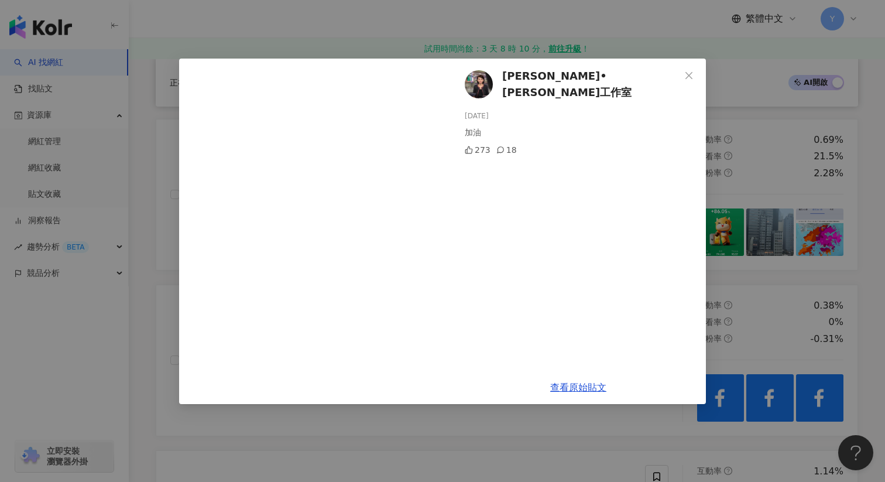
click at [755, 150] on div "范巧茹 • 范巧工作室 2025/8/5 加油 273 18 查看原始貼文" at bounding box center [442, 241] width 885 height 482
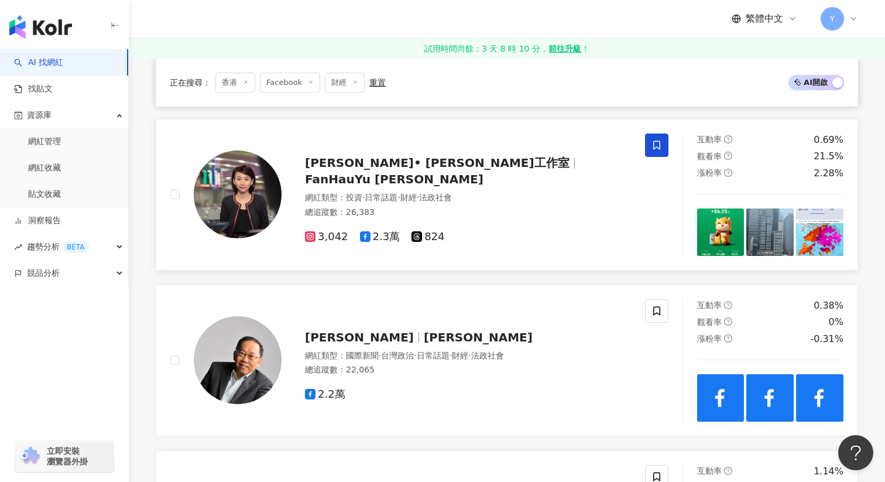
click at [649, 146] on span at bounding box center [656, 144] width 23 height 23
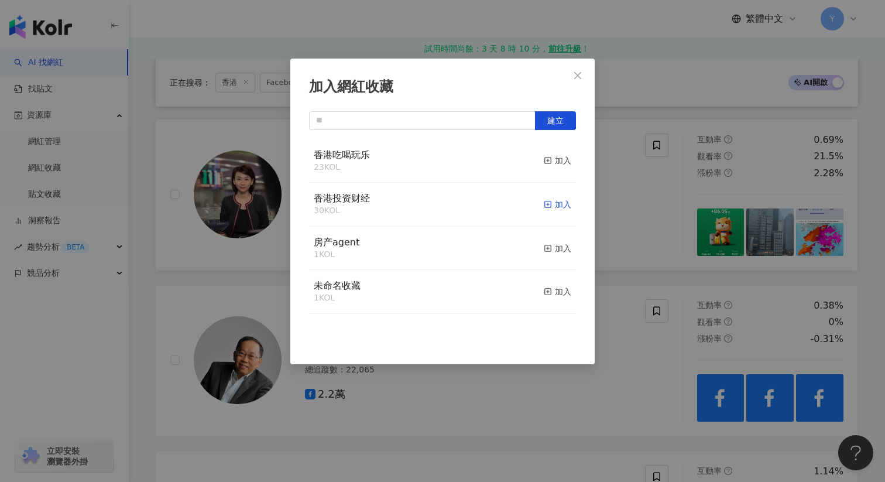
click at [564, 201] on div "加入" at bounding box center [558, 204] width 28 height 13
click at [660, 220] on div "加入網紅收藏 建立" at bounding box center [442, 241] width 885 height 482
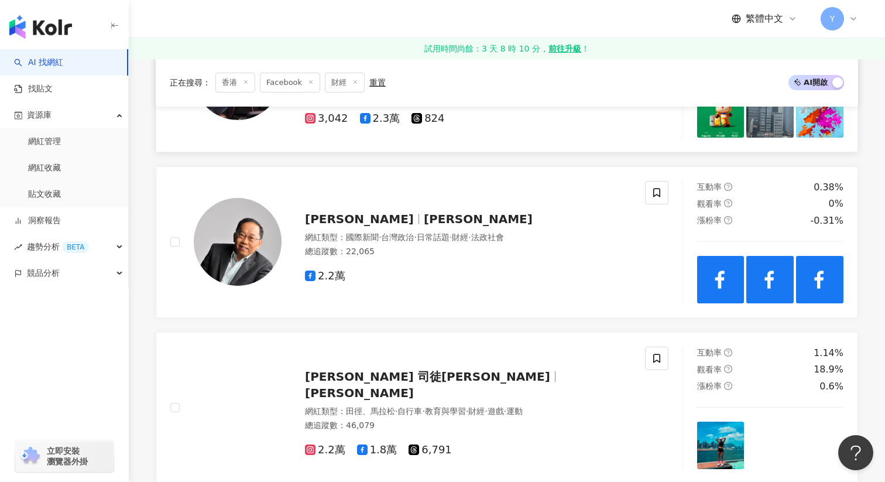
scroll to position [1365, 0]
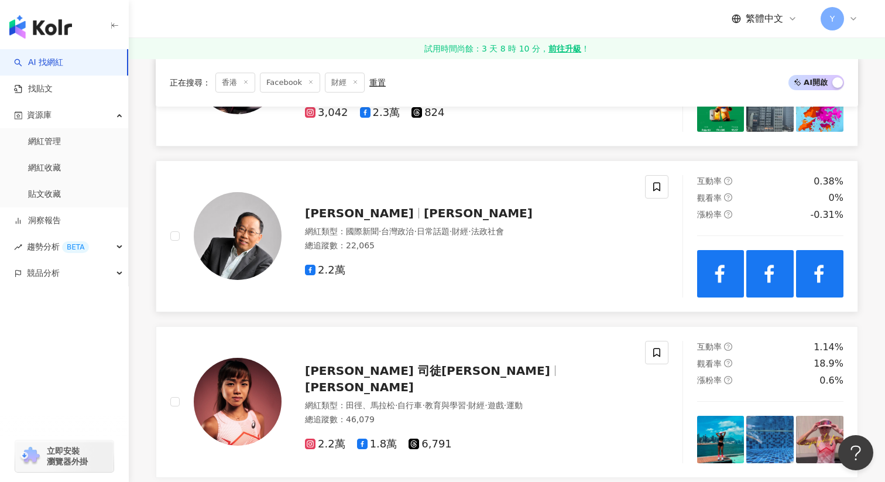
click at [713, 265] on img at bounding box center [720, 273] width 47 height 47
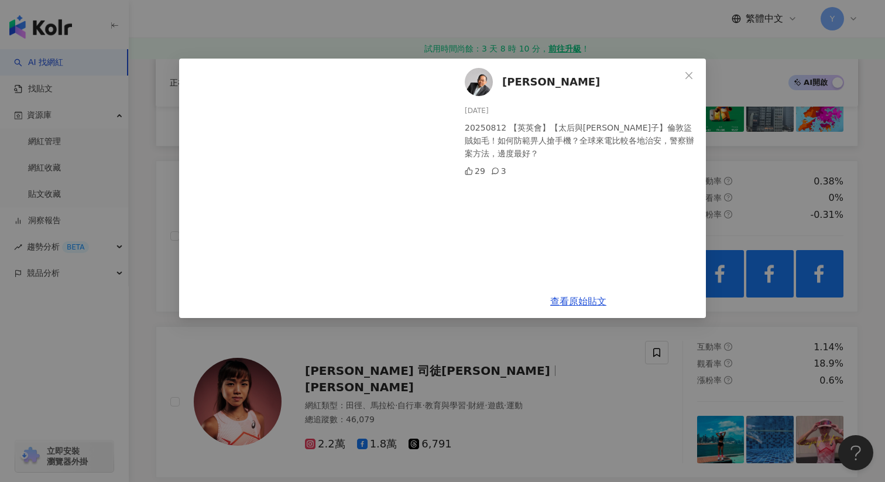
click at [736, 158] on div "Ng Sam 2025/8/13 20250812 【英英會】【太后與小豪子】倫敦盜賊如毛！如何防範畀人搶手機？全球來電比較各地治安，警察辦案方法，邊度最好？…" at bounding box center [442, 241] width 885 height 482
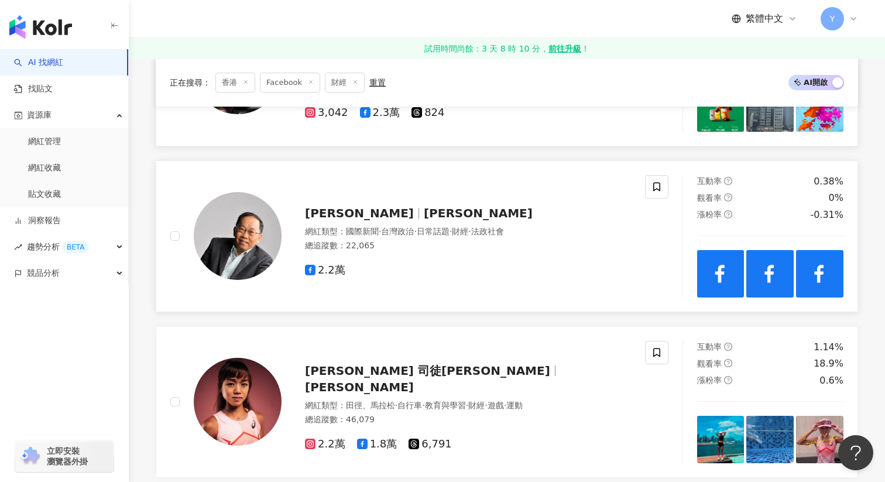
click at [756, 263] on img at bounding box center [770, 273] width 47 height 47
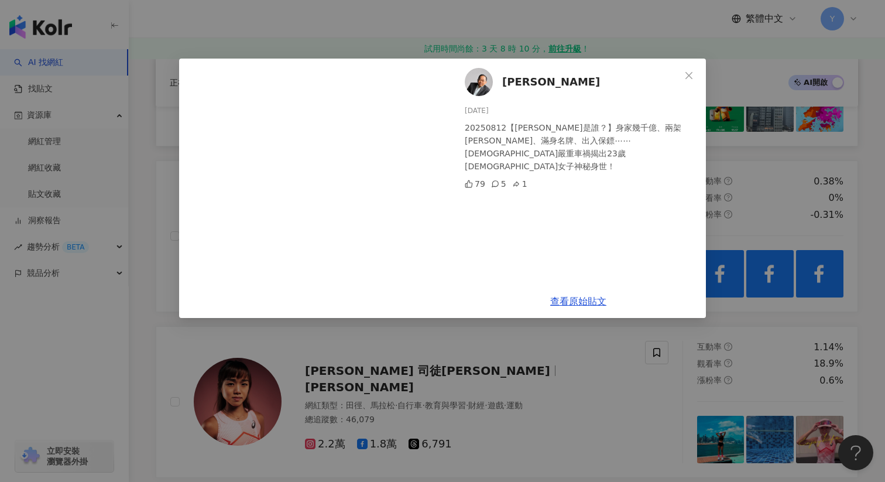
click at [776, 156] on div "Ng Sam 2025/8/12 20250812【楊蘭蘭是誰？】身家幾千億、兩架勞斯萊斯、滿身名牌、出入保鏢⋯⋯澳洲嚴重車禍揭出23歲中國女子神秘身世！ 7…" at bounding box center [442, 241] width 885 height 482
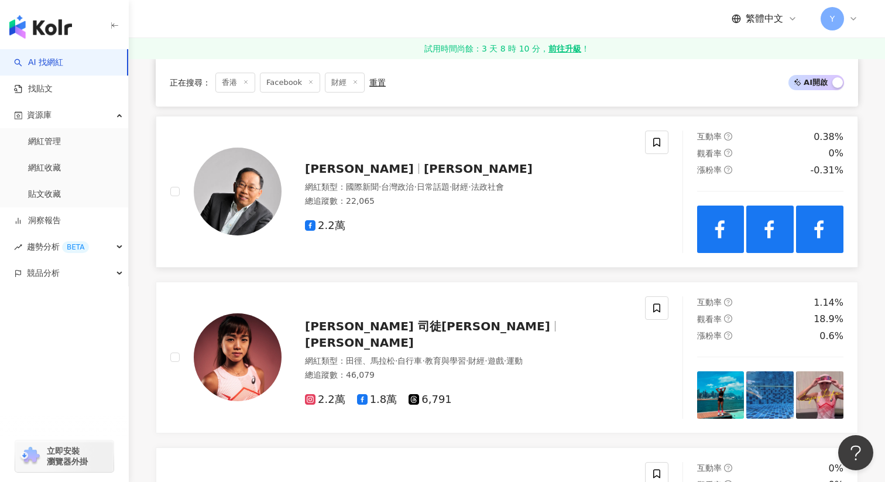
scroll to position [1408, 0]
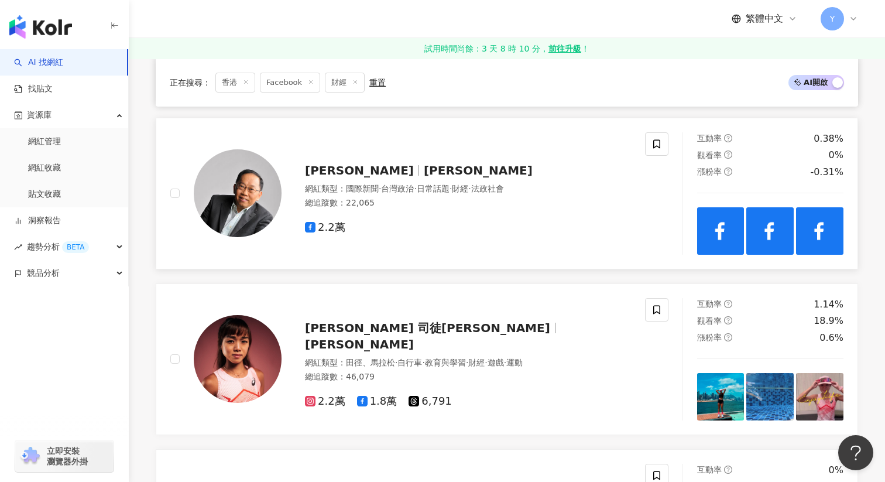
click at [838, 241] on img at bounding box center [819, 230] width 47 height 47
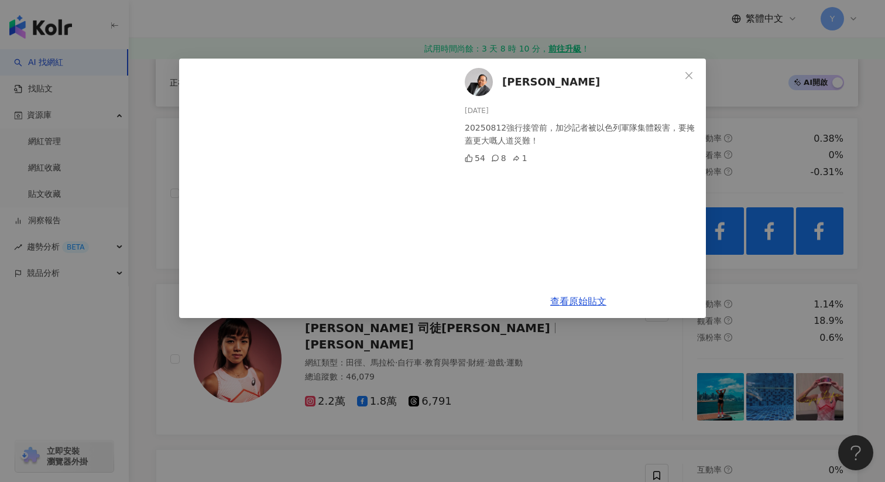
click at [803, 197] on div "Ng Sam 2025/8/12 20250812強行接管前，加沙記者被以色列軍隊集體殺害，要掩蓋更大嘅人道災難！ 54 8 1 查看原始貼文" at bounding box center [442, 241] width 885 height 482
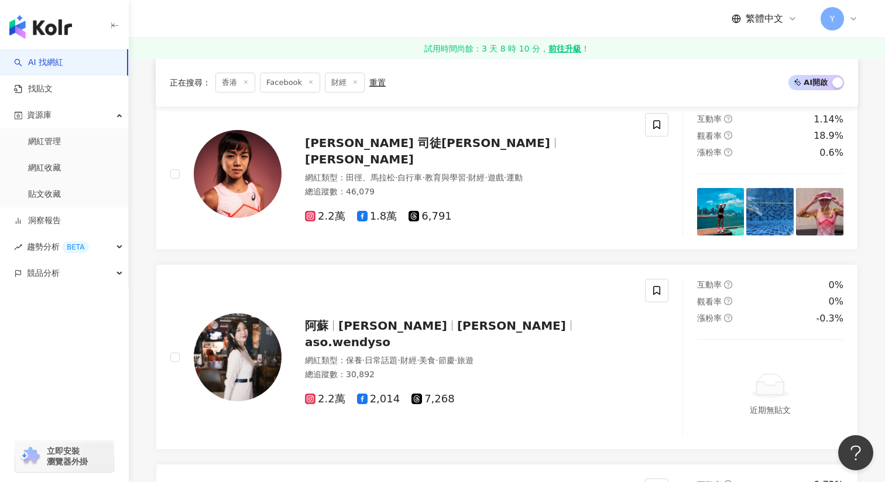
scroll to position [1596, 0]
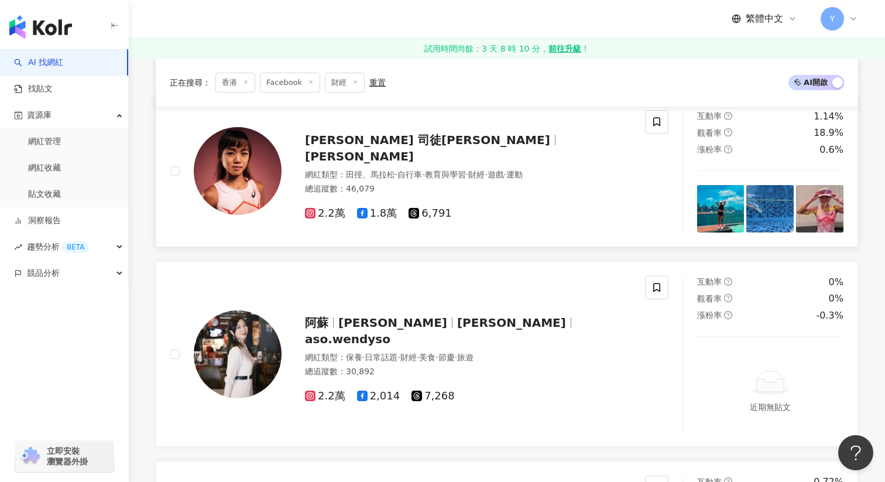
click at [731, 217] on img at bounding box center [720, 208] width 47 height 47
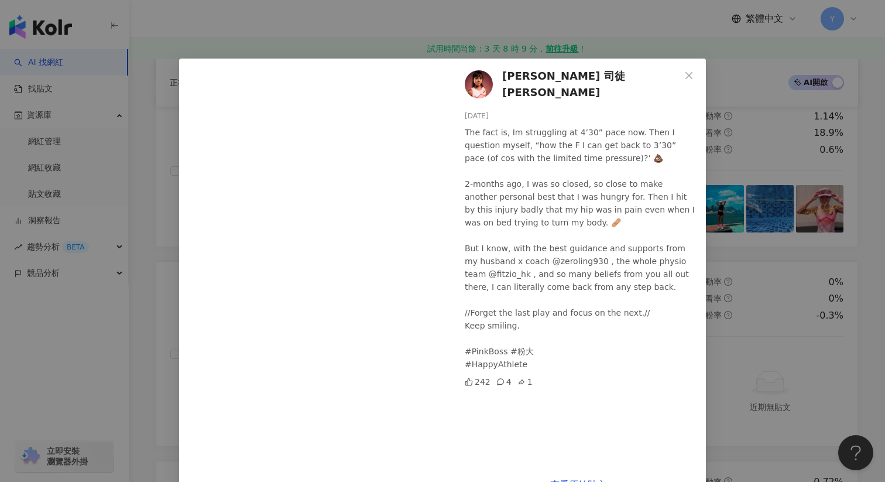
click at [779, 165] on div "Leanne Szeto 司徒兆殷 2025/8/23 The fact is, Im struggling at 4’30” pace now. Then …" at bounding box center [442, 241] width 885 height 482
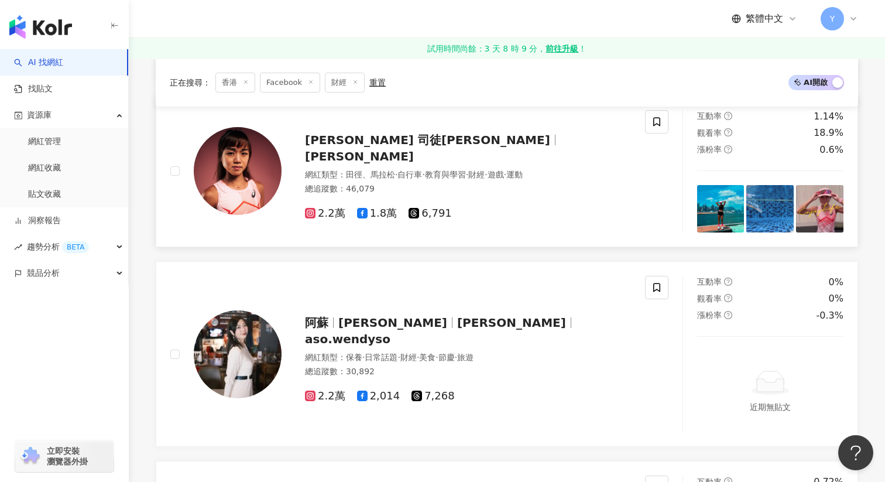
click at [771, 197] on img at bounding box center [770, 208] width 47 height 47
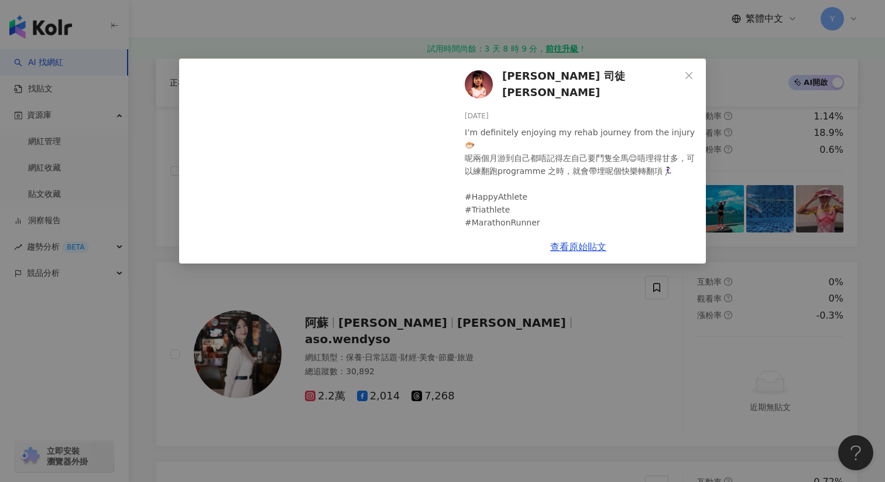
click at [771, 166] on div "Leanne Szeto 司徒兆殷 2025/8/18 I’m definitely enjoying my rehab journey from the i…" at bounding box center [442, 241] width 885 height 482
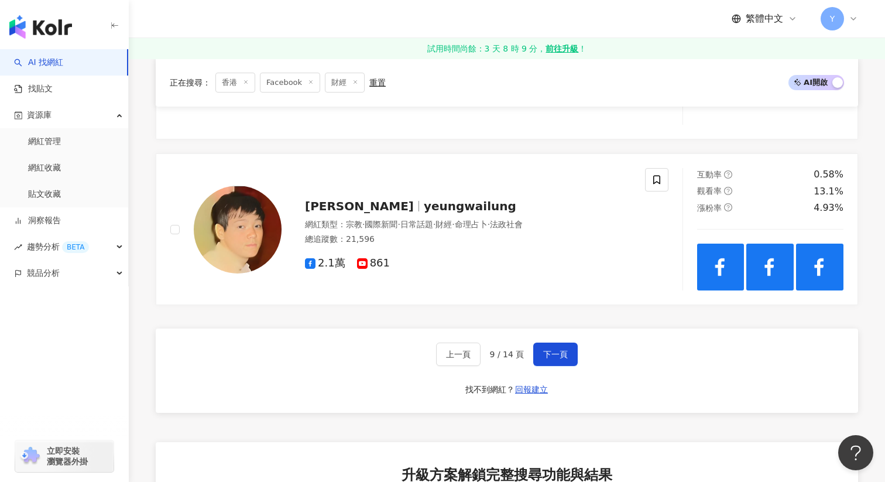
scroll to position [2269, 0]
click at [575, 350] on button "下一頁" at bounding box center [555, 353] width 44 height 23
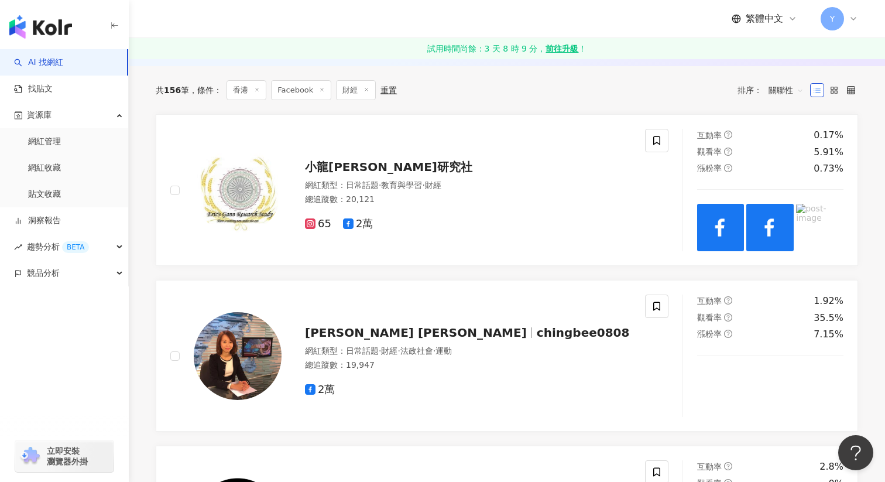
scroll to position [392, 0]
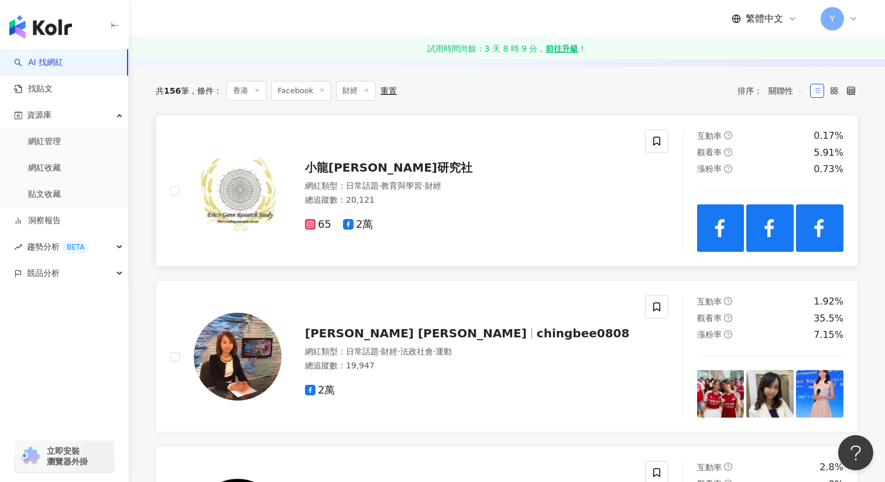
click at [711, 234] on img at bounding box center [720, 227] width 47 height 47
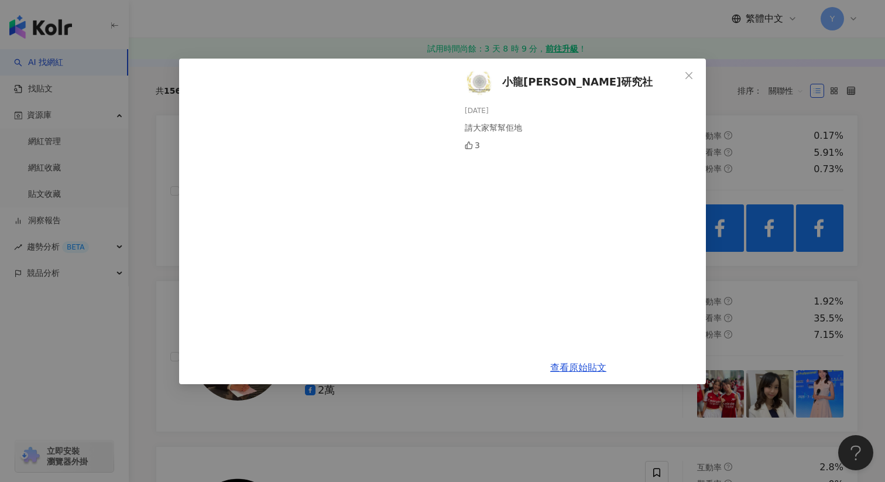
click at [765, 154] on div "小龍江恩研究社 2025/8/18 請大家幫幫佢地 3 查看原始貼文" at bounding box center [442, 241] width 885 height 482
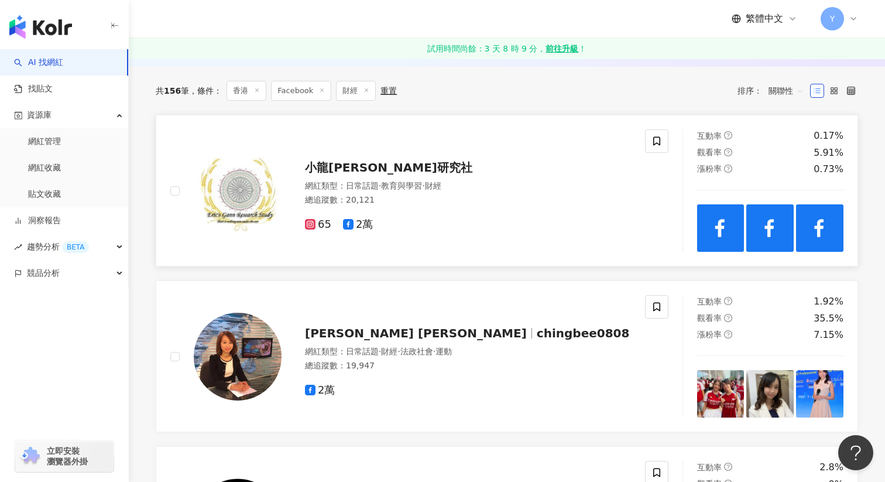
click at [750, 230] on img at bounding box center [770, 227] width 47 height 47
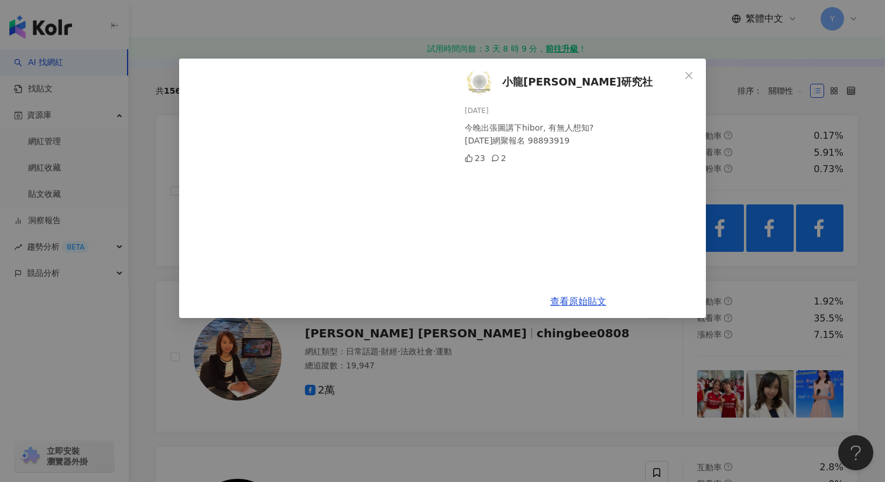
click at [754, 170] on div "小龍江恩研究社 2025/8/18 今晚出張圖講下hibor, 有無人想知? 2025年9月網聚報名 98893919 23 2 查看原始貼文" at bounding box center [442, 241] width 885 height 482
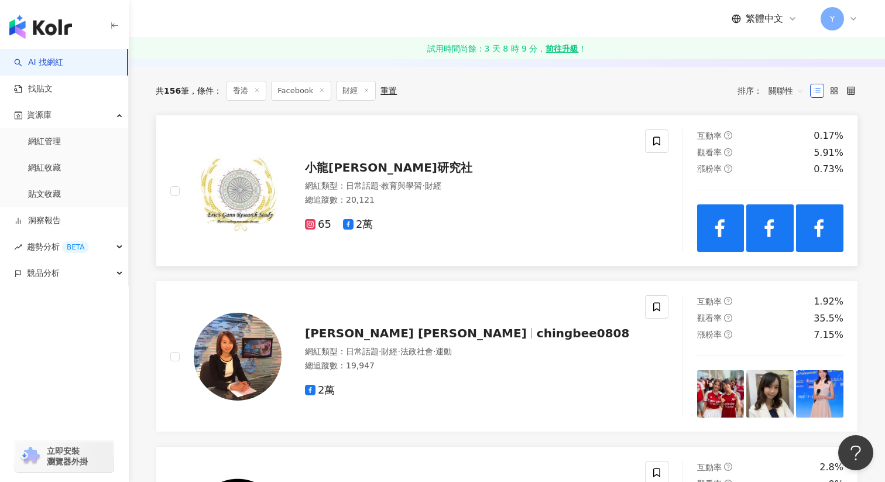
click at [831, 232] on img at bounding box center [819, 227] width 47 height 47
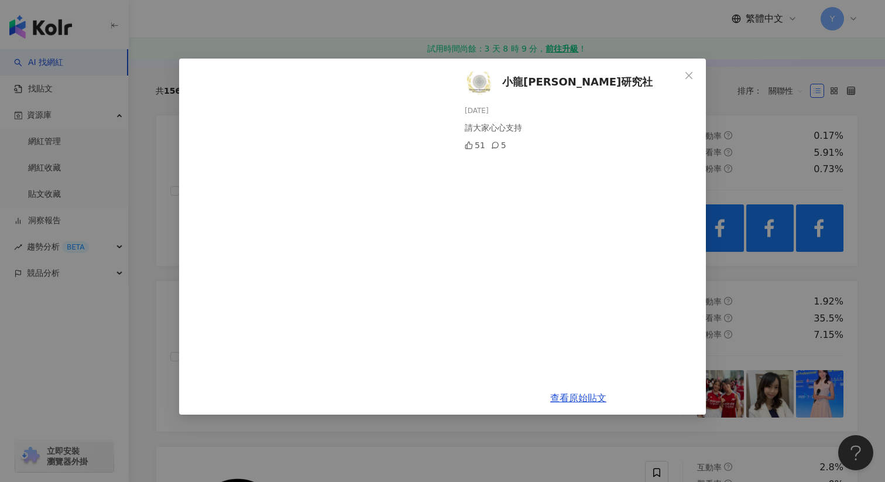
click at [805, 215] on div "小龍江恩研究社 2025/8/17 請大家心心支持 51 5 查看原始貼文" at bounding box center [442, 241] width 885 height 482
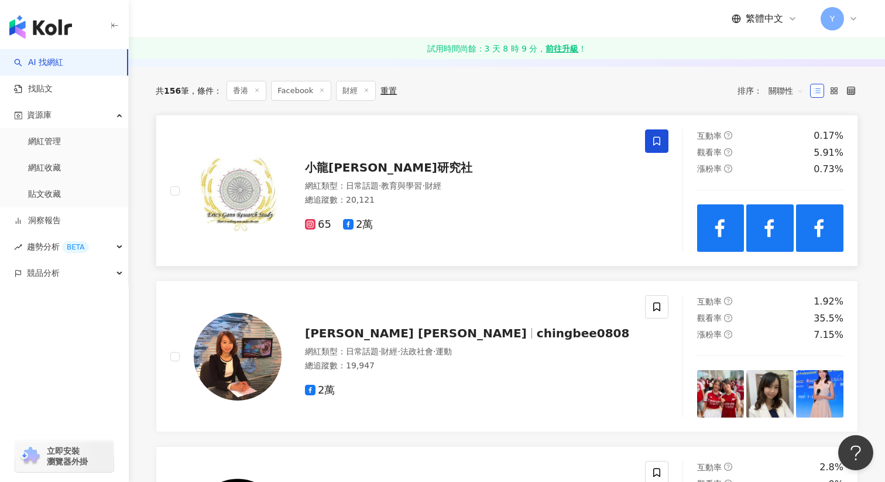
click at [649, 142] on span at bounding box center [656, 140] width 23 height 23
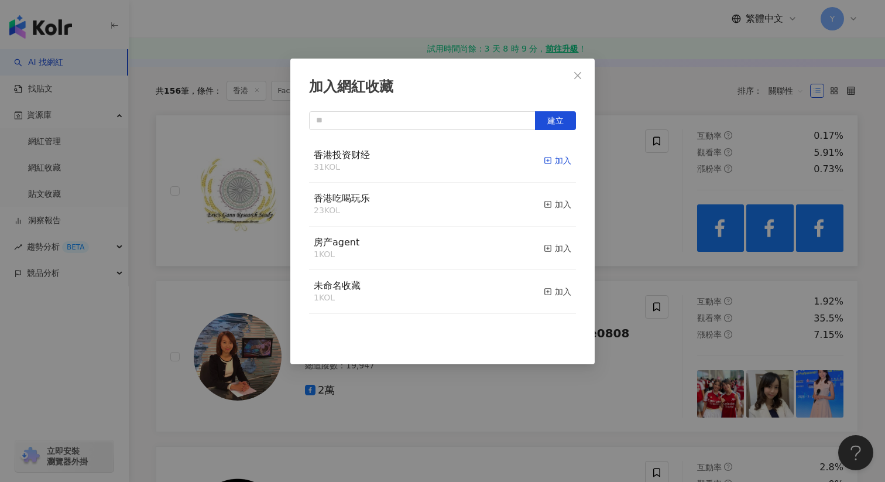
click at [550, 163] on icon "button" at bounding box center [548, 160] width 8 height 8
click at [623, 186] on div "加入網紅收藏 建立" at bounding box center [442, 241] width 885 height 482
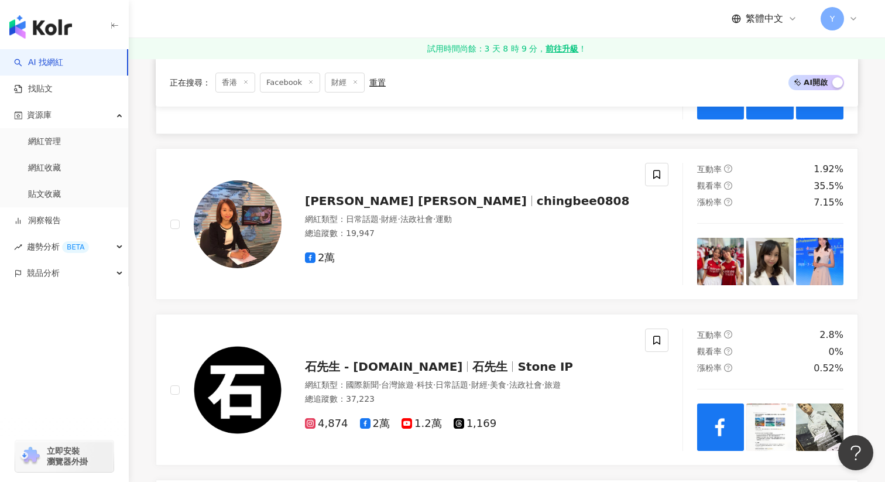
scroll to position [528, 0]
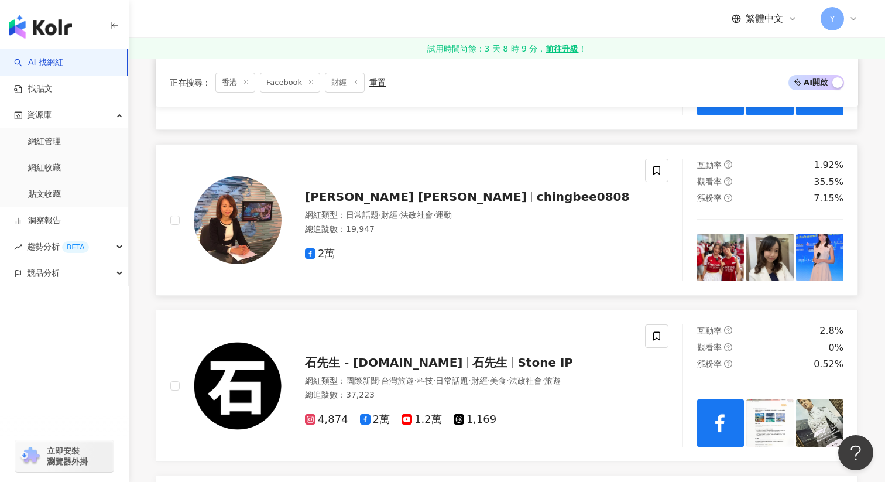
click at [730, 244] on img at bounding box center [720, 257] width 47 height 47
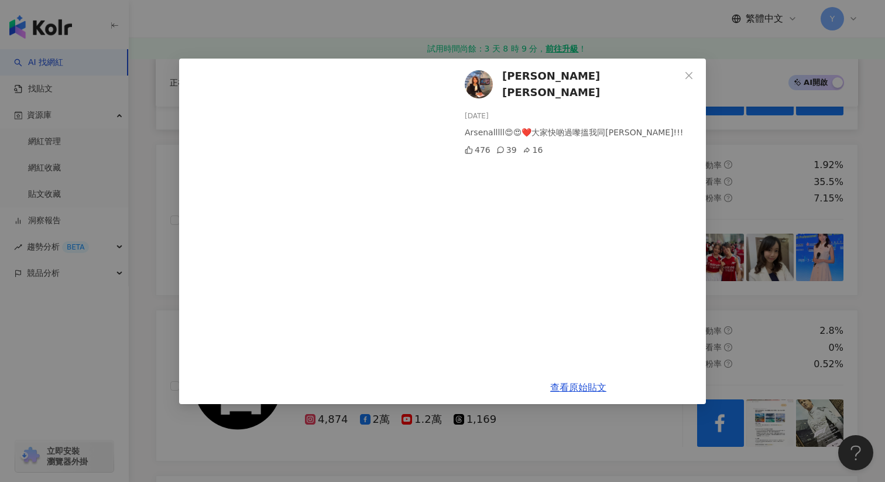
click at [754, 184] on div "Vivian Tsang 曾子晴 2025/7/31 Arsenalllll😍😍❤️大家快啲過嚟搵我同Kylie!!! 476 39 16 查看原始貼文" at bounding box center [442, 241] width 885 height 482
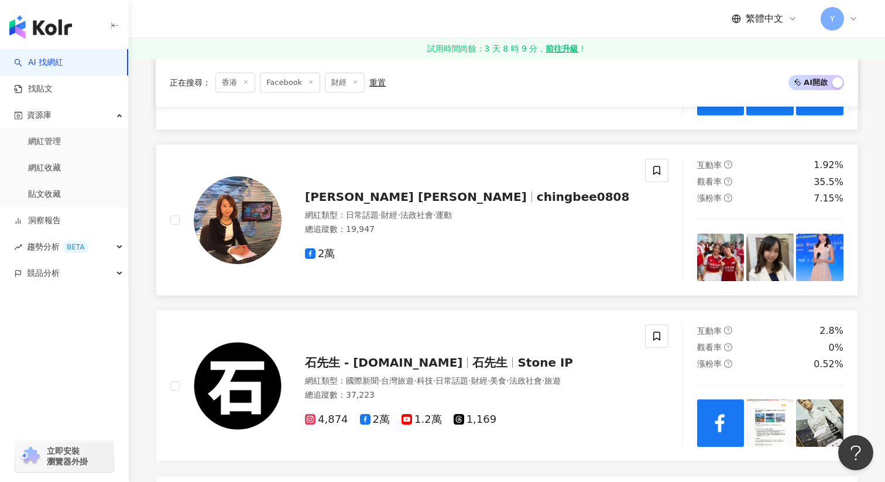
click at [761, 259] on img at bounding box center [770, 257] width 47 height 47
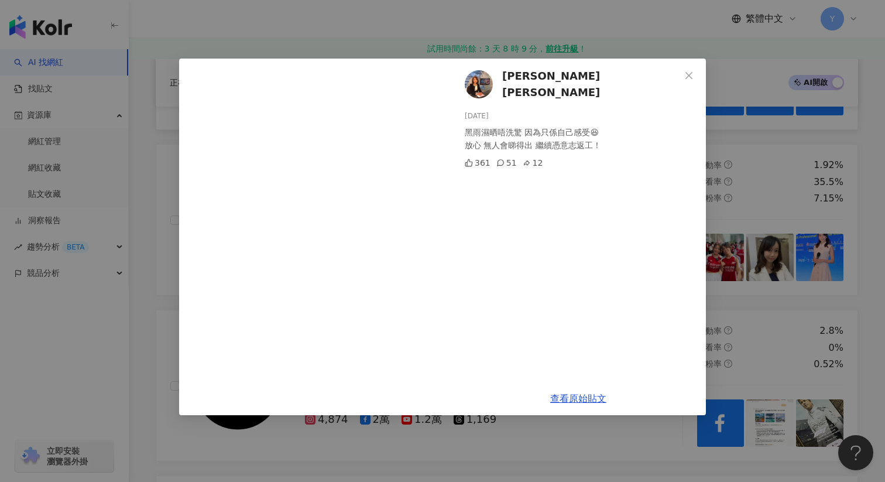
click at [775, 164] on div "Vivian Tsang 曾子晴 2025/7/29 黑雨濕晒唔洗驚 因為只係自己感受😆 放心 無人會睇得出 繼續憑意志返工！ 361 51 12 查看原始貼文" at bounding box center [442, 241] width 885 height 482
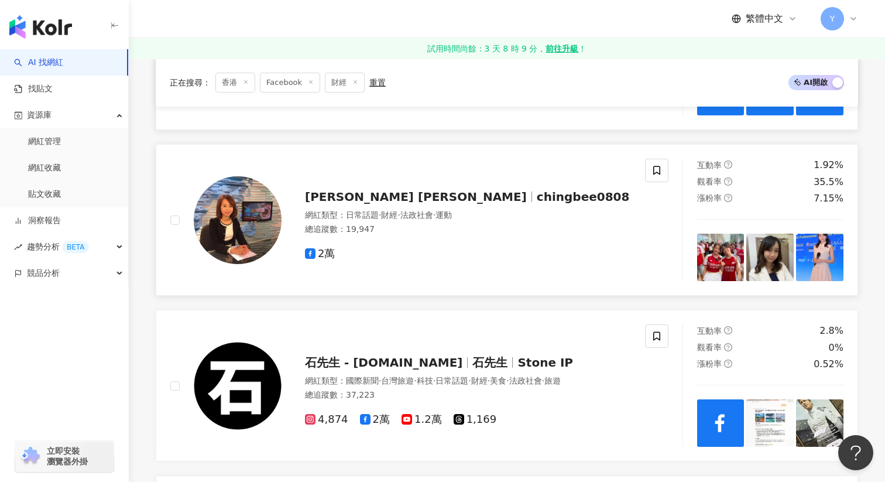
click at [824, 260] on img at bounding box center [819, 257] width 47 height 47
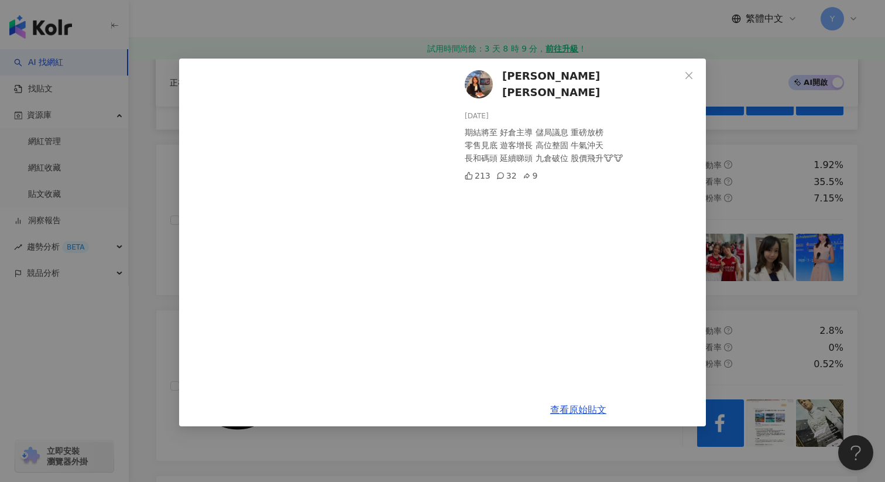
click at [775, 164] on div "Vivian Tsang 曾子晴 2025/7/28 期結將至 好倉主導 儲局議息 重磅放榜 零售見底 遊客增長 高位整固 牛氣沖天 長和碼頭 延續睇頭 九倉…" at bounding box center [442, 241] width 885 height 482
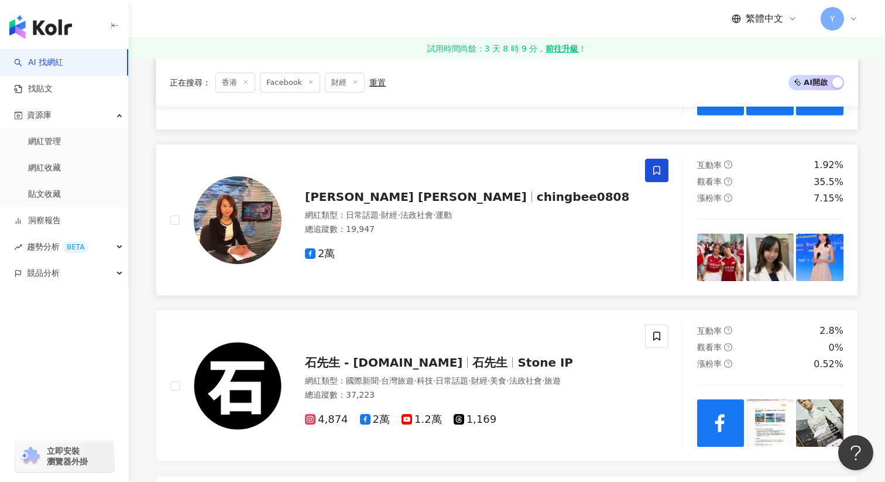
click at [665, 165] on span at bounding box center [656, 170] width 23 height 23
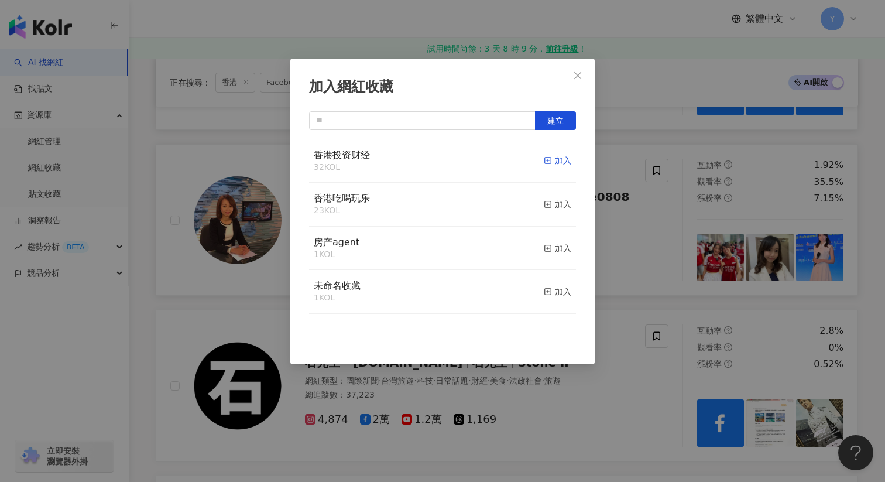
click at [552, 164] on div "加入" at bounding box center [558, 160] width 28 height 13
click at [633, 208] on div "加入網紅收藏 建立" at bounding box center [442, 241] width 885 height 482
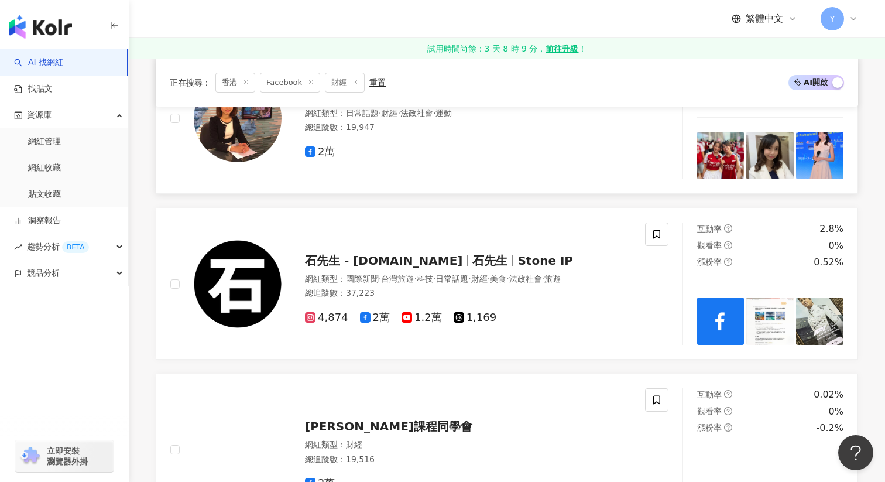
scroll to position [638, 0]
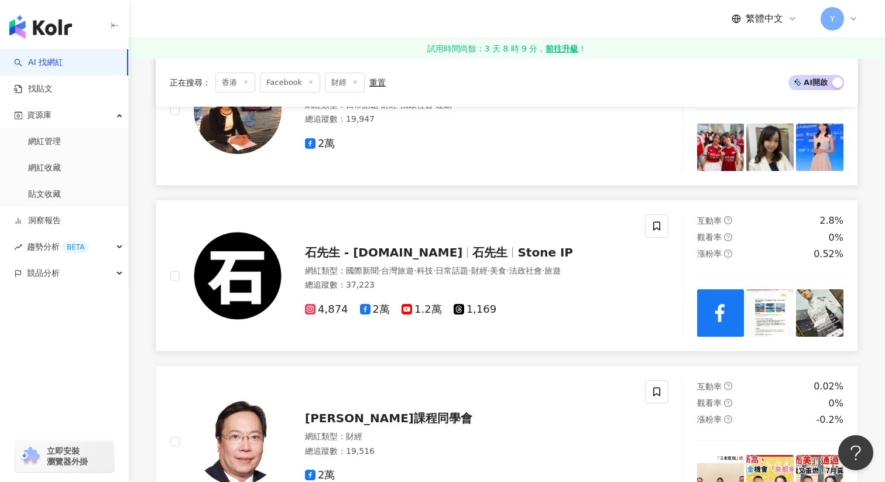
click at [737, 305] on img at bounding box center [720, 312] width 47 height 47
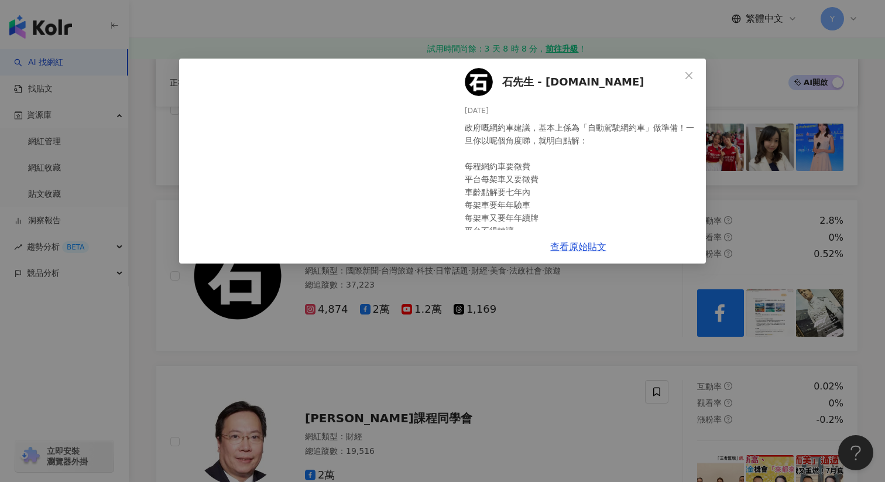
scroll to position [76, 0]
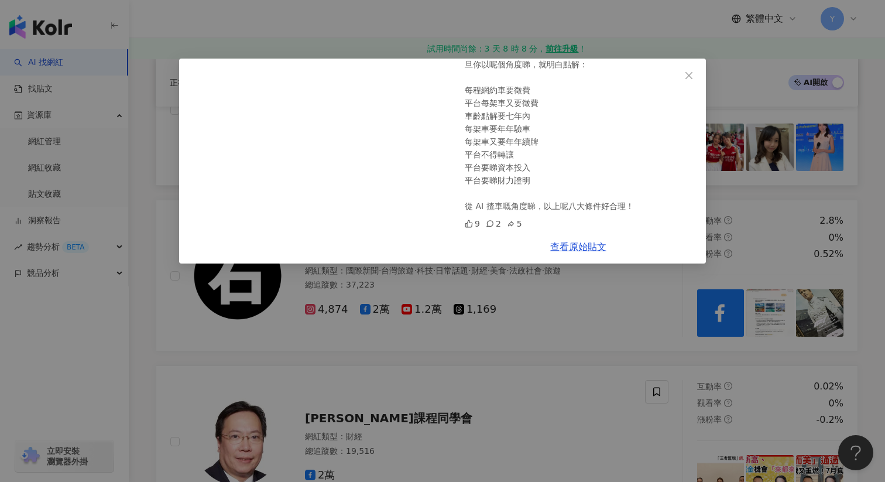
click at [740, 190] on div "石先生 - Stoneip.info 2025/7/19 政府嘅網約車建議，基本上係為「自動駕駛網約車」做準備！一旦你以呢個角度睇，就明白點解： 每程網約車要…" at bounding box center [442, 241] width 885 height 482
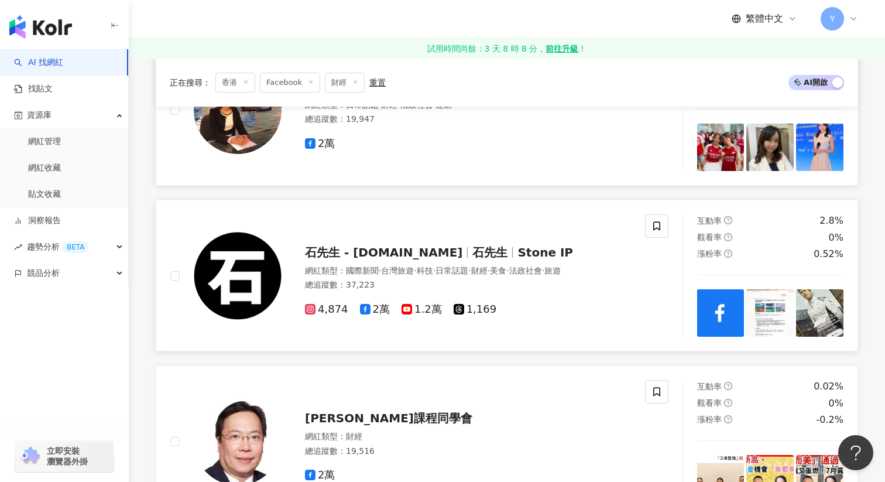
click at [783, 310] on img at bounding box center [770, 312] width 47 height 47
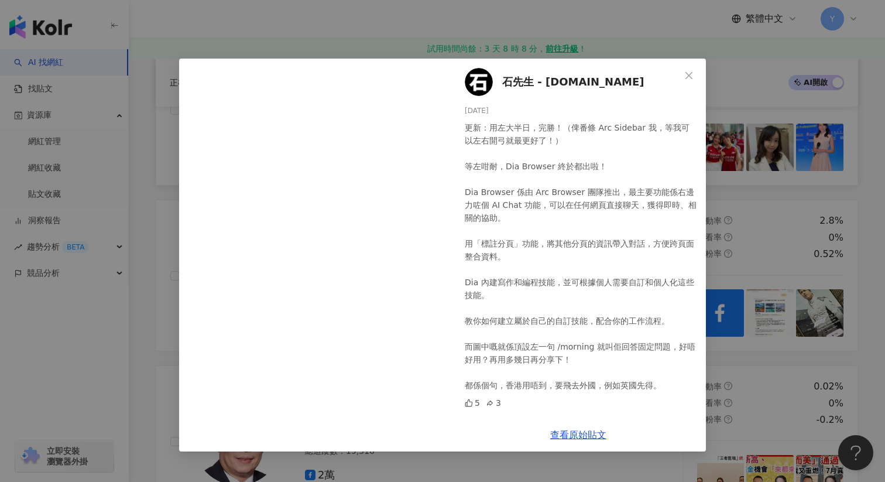
click at [879, 207] on div "石先生 - Stoneip.info 2025/7/9 更新：用左大半日，完勝！（俾番條 Arc Sidebar 我，等我可以左右開弓就最更好了！） 等左咁耐…" at bounding box center [442, 241] width 885 height 482
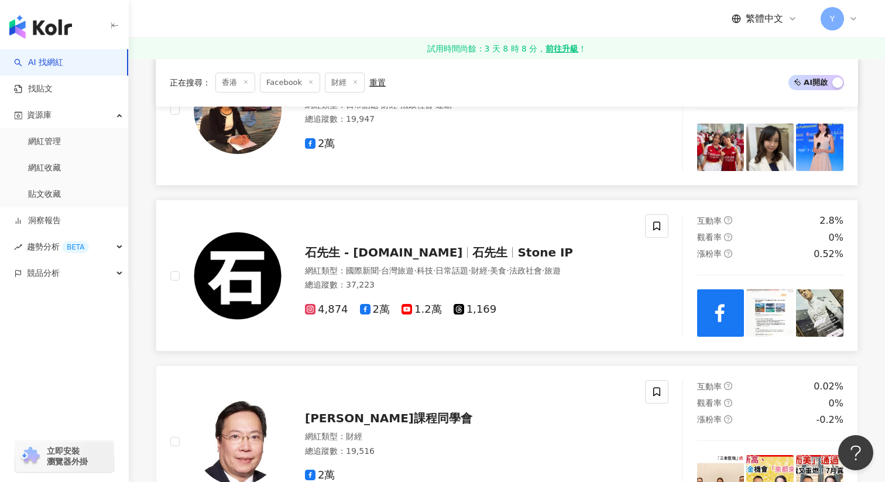
click at [823, 308] on img at bounding box center [819, 312] width 47 height 47
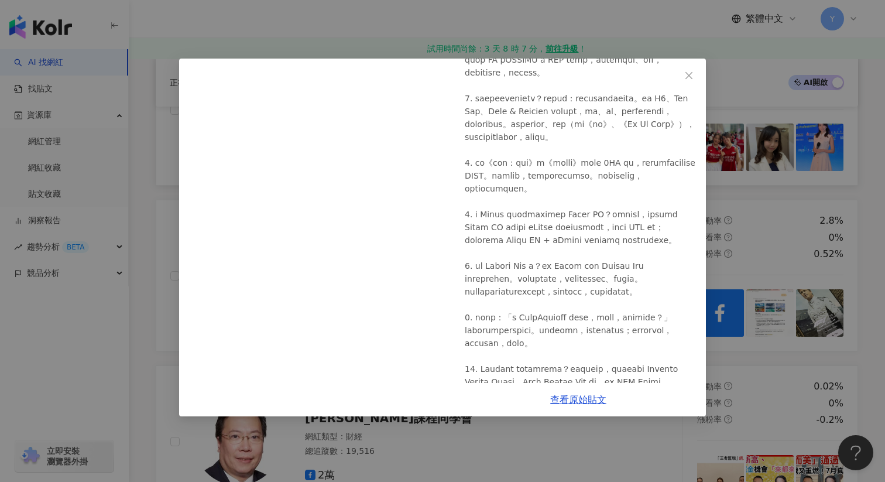
scroll to position [297, 0]
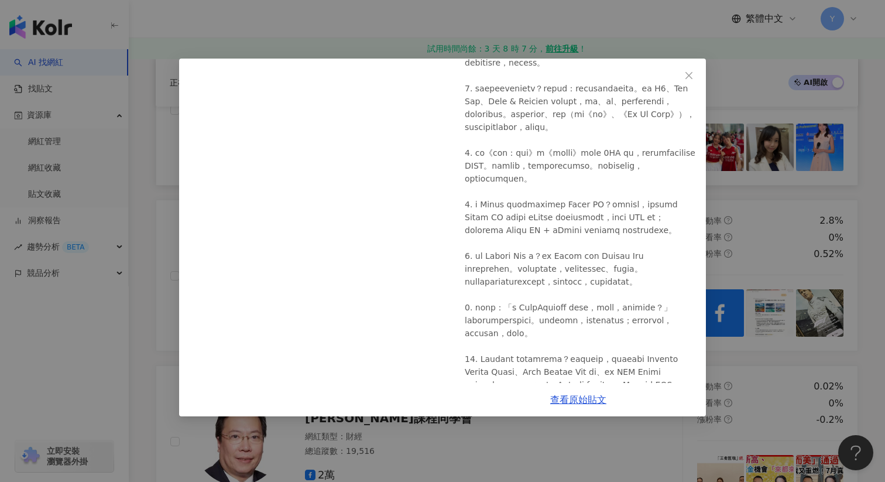
click at [782, 228] on div "石先生 - Stoneip.info 2025/6/14 13 3 查看原始貼文" at bounding box center [442, 241] width 885 height 482
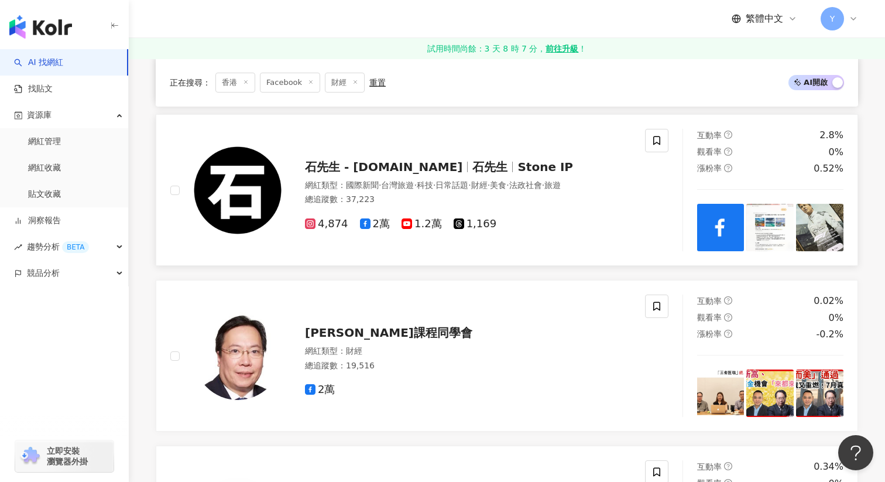
scroll to position [782, 0]
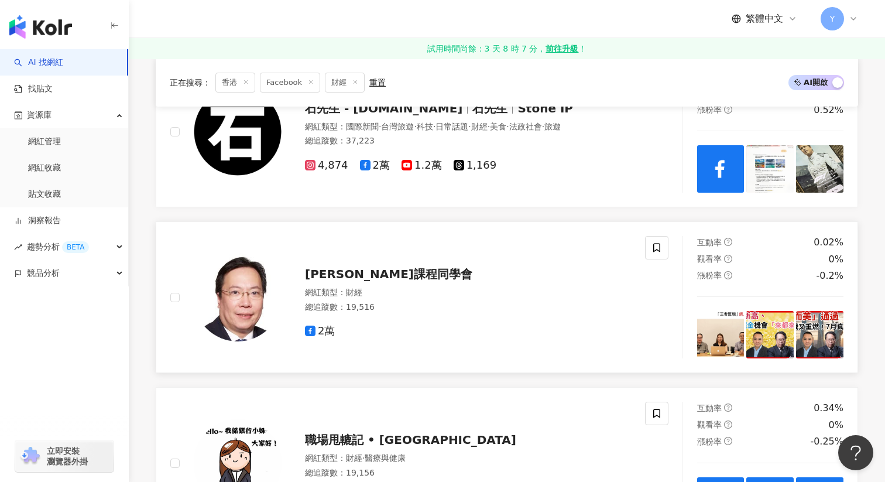
click at [732, 337] on img at bounding box center [720, 334] width 47 height 47
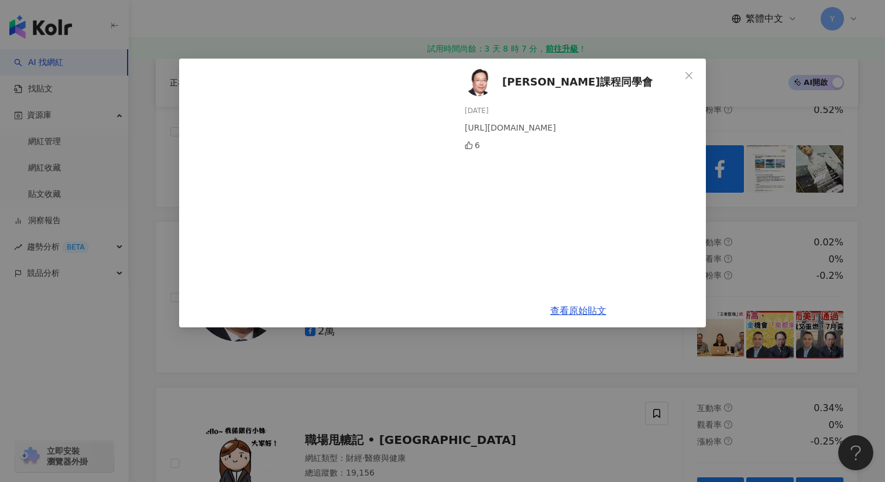
click at [738, 245] on div "沈振盈課程同學會 2025/7/21 https://youtu.be/Vb0o0_o0FGM 6 查看原始貼文" at bounding box center [442, 241] width 885 height 482
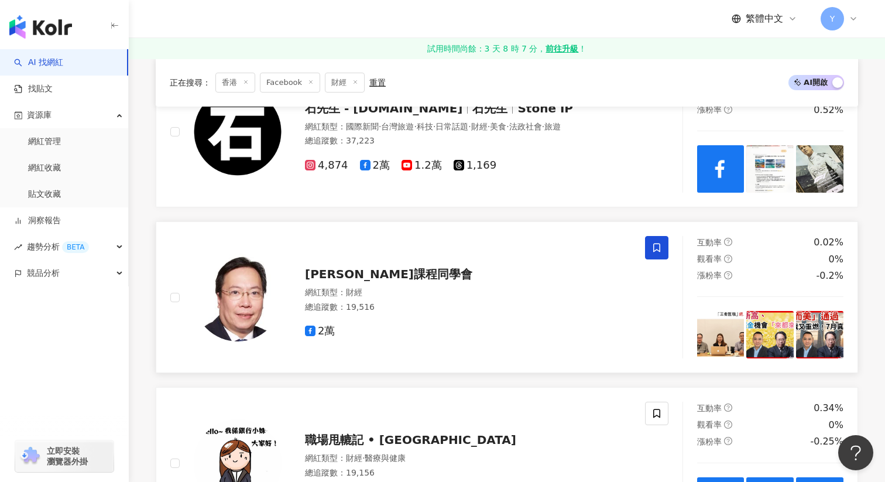
click at [661, 254] on span at bounding box center [656, 247] width 23 height 23
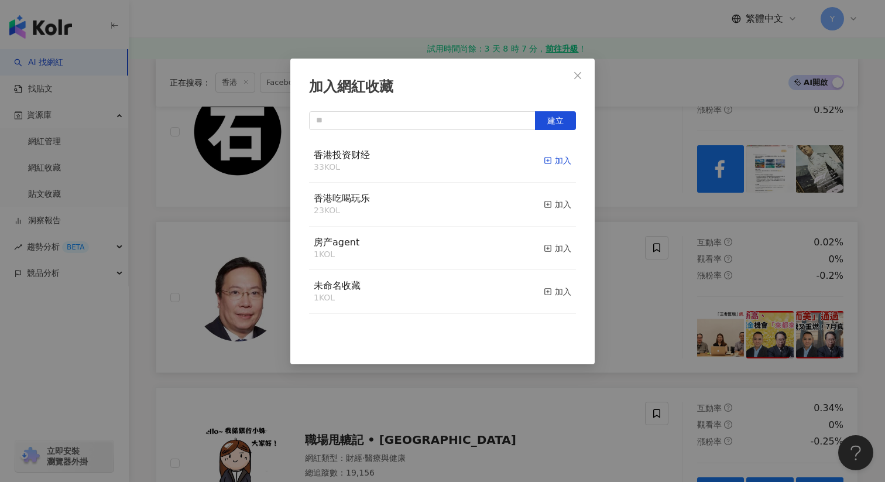
click at [553, 158] on div "加入" at bounding box center [558, 160] width 28 height 13
click at [668, 261] on div "加入網紅收藏 建立" at bounding box center [442, 241] width 885 height 482
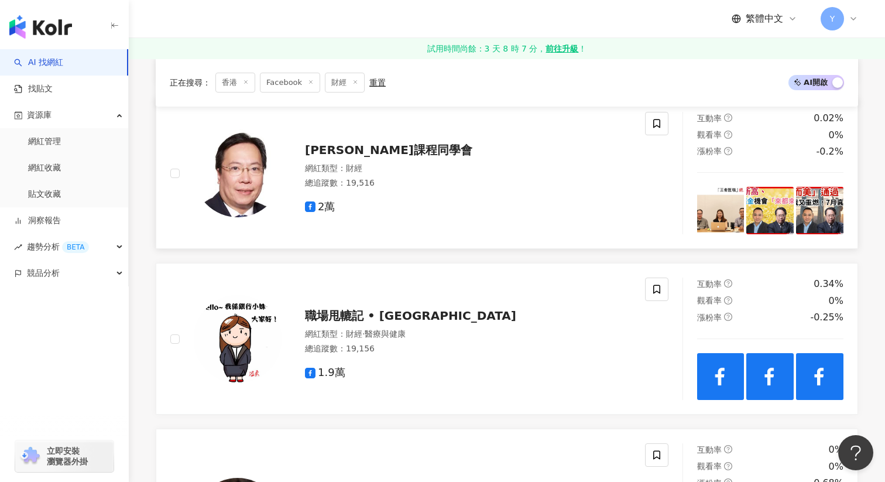
scroll to position [908, 0]
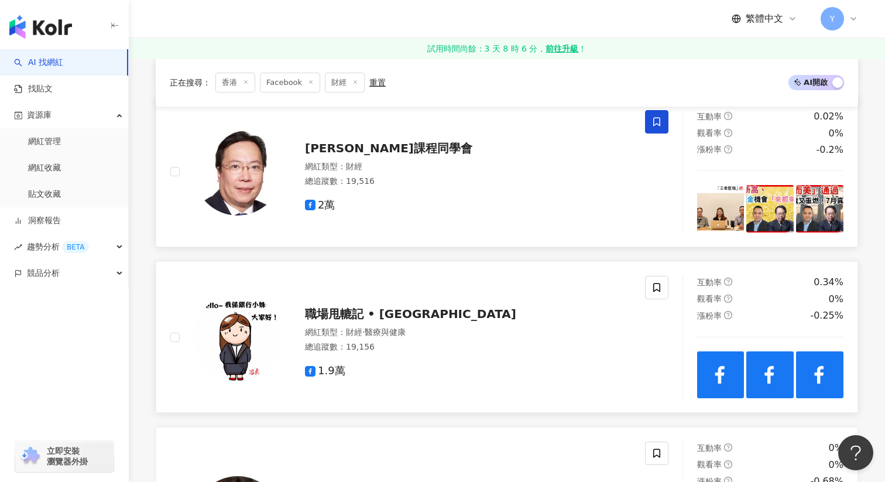
click at [732, 396] on img at bounding box center [720, 374] width 47 height 47
click at [729, 382] on div "View post on Facebook 查看原始貼文" at bounding box center [442, 241] width 885 height 482
click at [729, 382] on img at bounding box center [720, 374] width 47 height 47
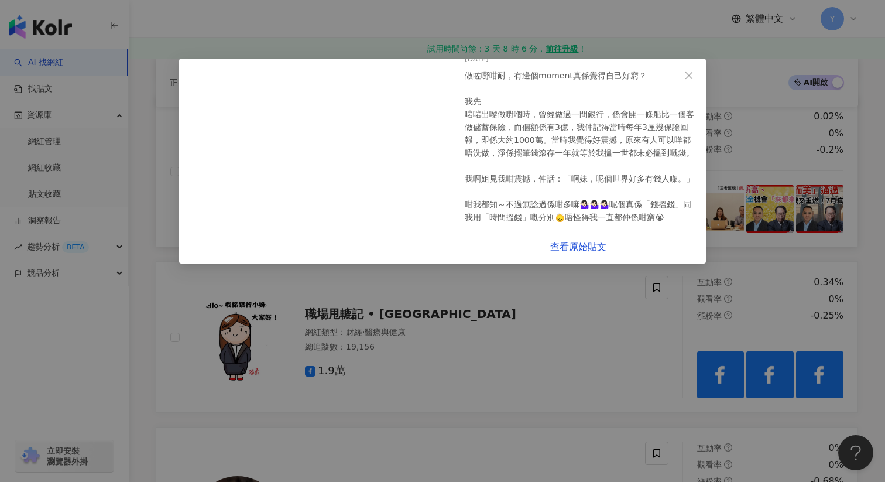
scroll to position [56, 0]
click at [763, 229] on div "職場甩轆記 • Bella Wan 2025/6/14 做咗嘢咁耐，有邊個moment真係覺得自己好窮？ 我先 啱啱出嚟做嘢嗰時，曾經做過一間銀行，係會開一條…" at bounding box center [442, 241] width 885 height 482
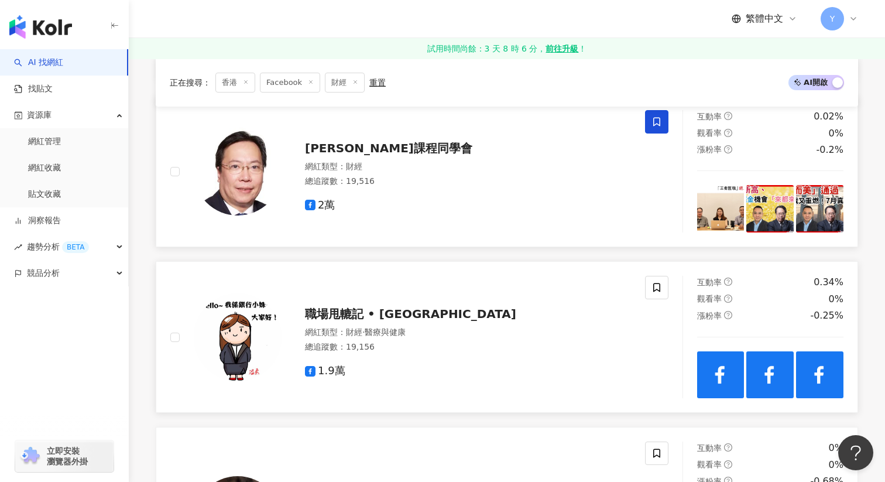
click at [766, 376] on img at bounding box center [770, 374] width 47 height 47
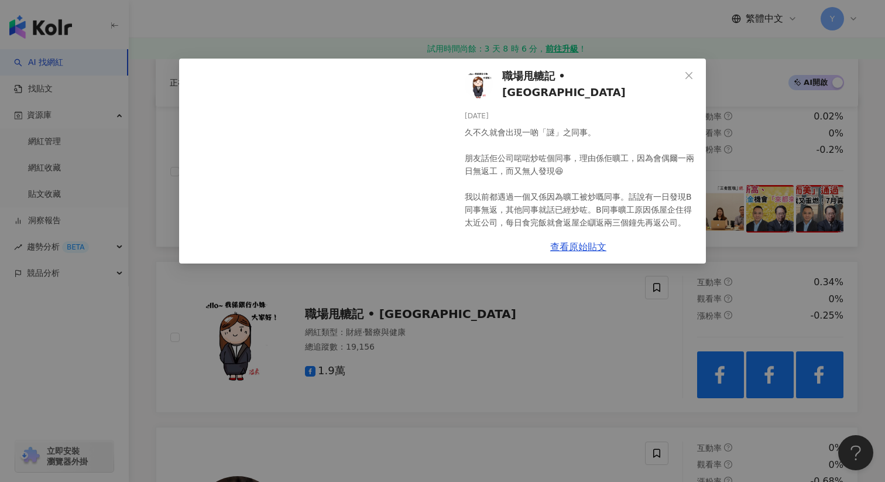
click at [819, 382] on div "職場甩轆記 • Bella Wan 2025/6/6 久不久就會出現一啲「謎」之同事。 朋友話佢公司啱啱炒咗個同事，理由係佢曠工，因為會偶爾一兩日無返工，而又…" at bounding box center [442, 241] width 885 height 482
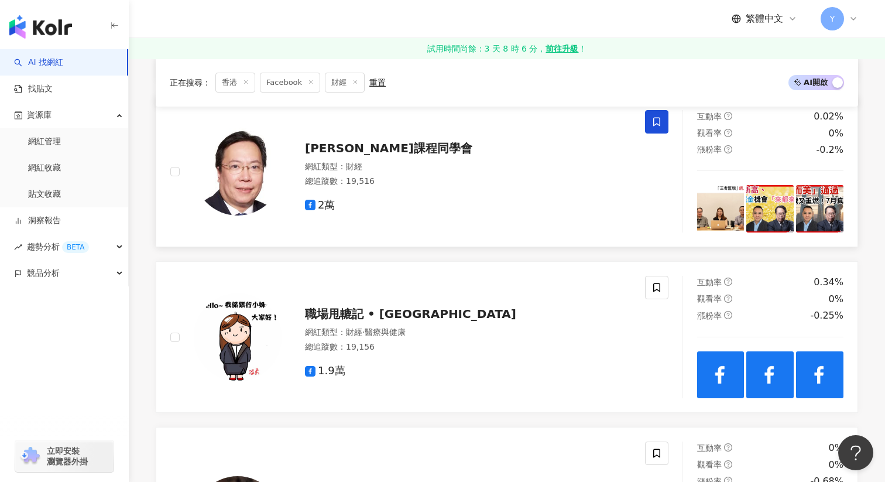
click at [819, 382] on img at bounding box center [819, 374] width 47 height 47
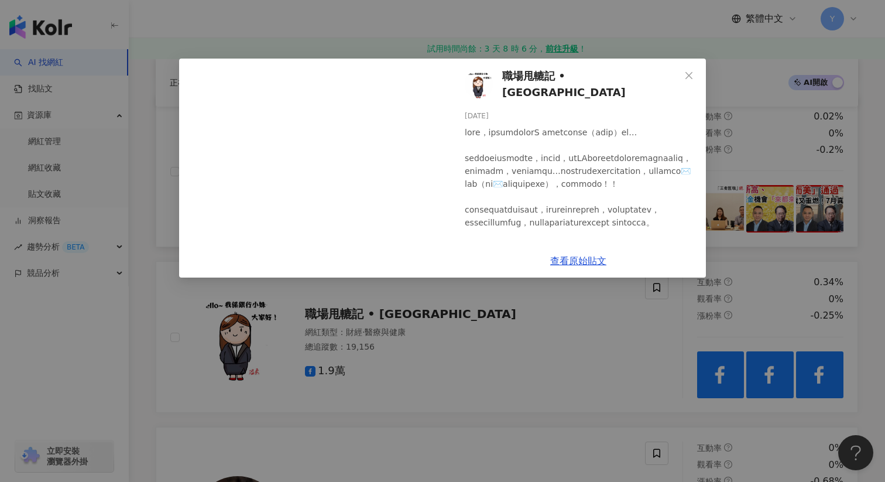
click at [801, 252] on div "職場甩轆記 • Bella Wan 2025/5/17 89 2 7 查看原始貼文" at bounding box center [442, 241] width 885 height 482
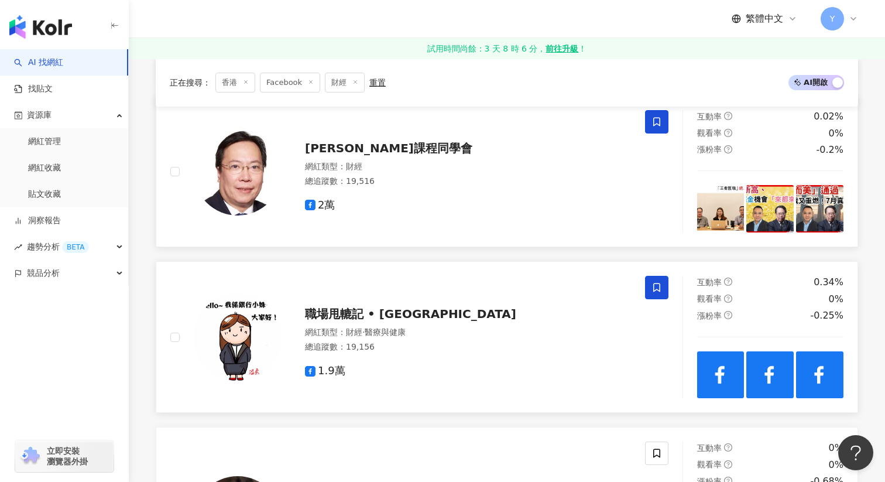
click at [662, 281] on span at bounding box center [656, 287] width 23 height 23
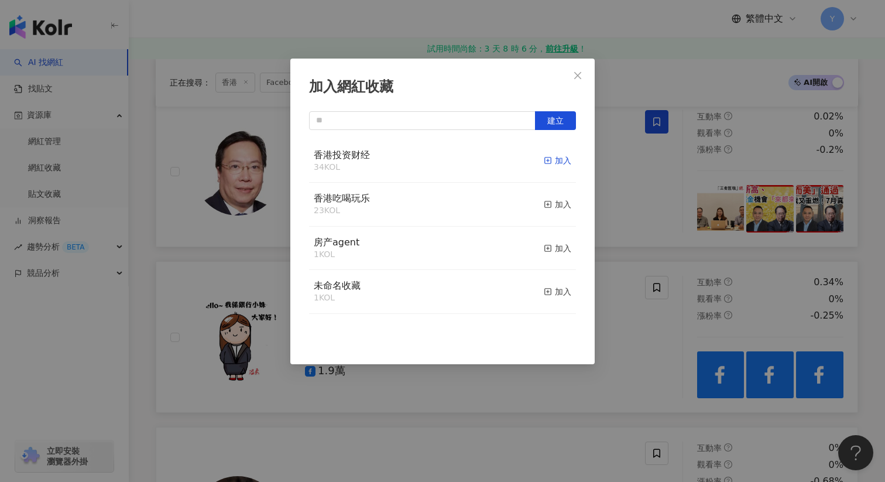
click at [560, 159] on div "加入" at bounding box center [558, 160] width 28 height 13
click at [643, 196] on div "加入網紅收藏 建立" at bounding box center [442, 241] width 885 height 482
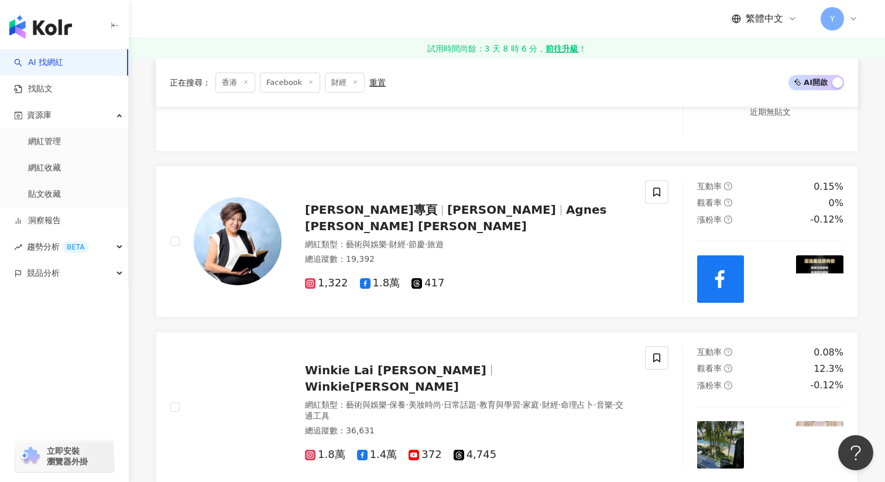
scroll to position [1377, 0]
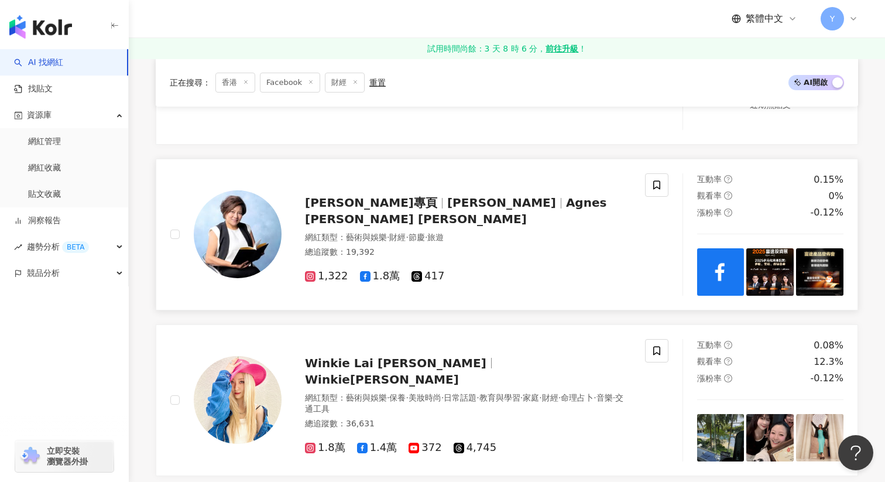
click at [705, 253] on img at bounding box center [720, 271] width 47 height 47
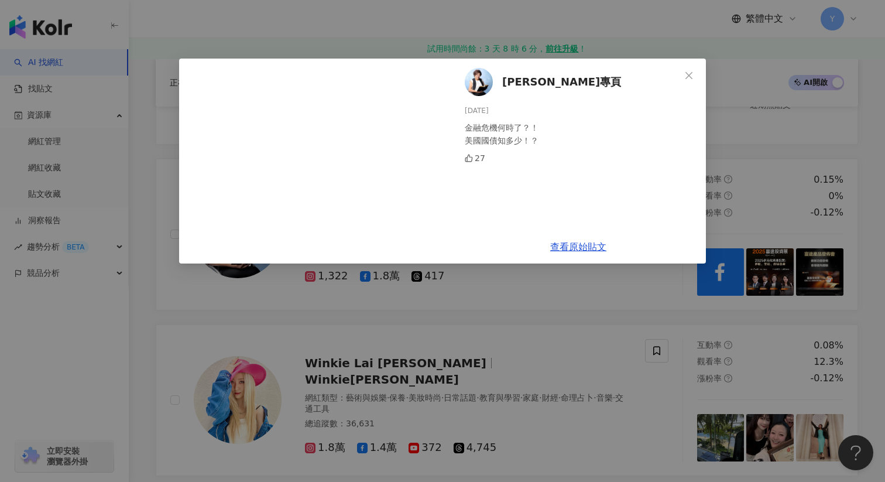
click at [761, 204] on div "胡孟青專頁 2025/5/15 金融危機何時了？！ 美國國債知多少！？ 27 查看原始貼文" at bounding box center [442, 241] width 885 height 482
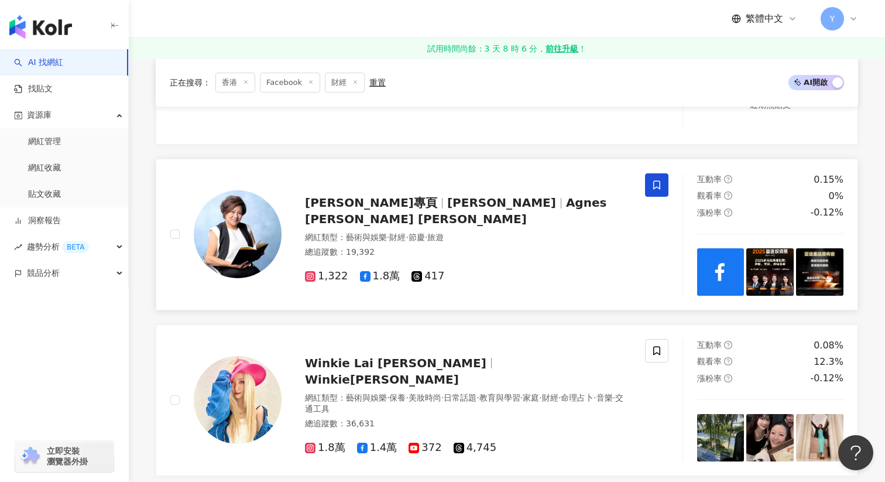
click at [665, 177] on span at bounding box center [656, 184] width 23 height 23
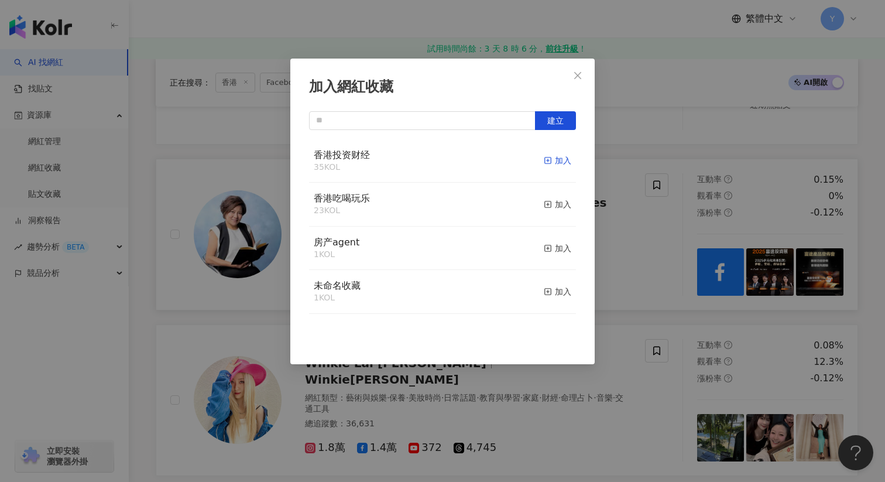
click at [560, 159] on div "加入" at bounding box center [558, 160] width 28 height 13
click at [697, 273] on div "加入網紅收藏 建立" at bounding box center [442, 241] width 885 height 482
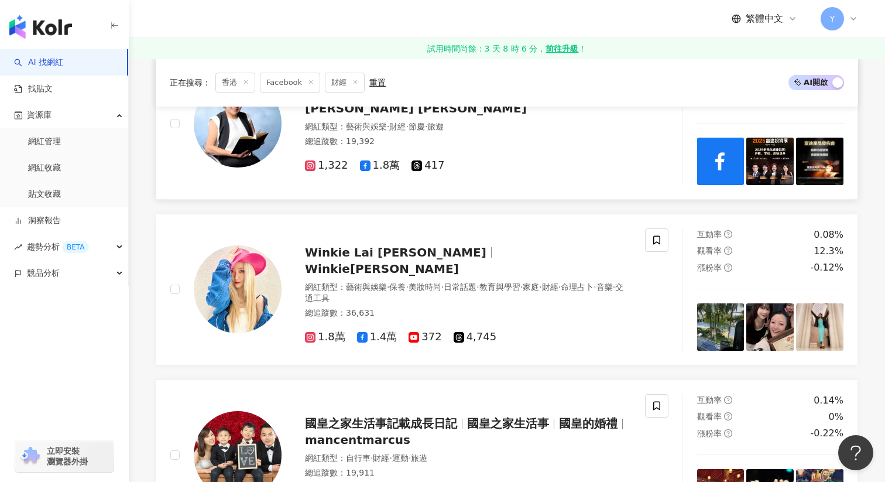
scroll to position [1488, 0]
click at [725, 314] on img at bounding box center [720, 326] width 47 height 47
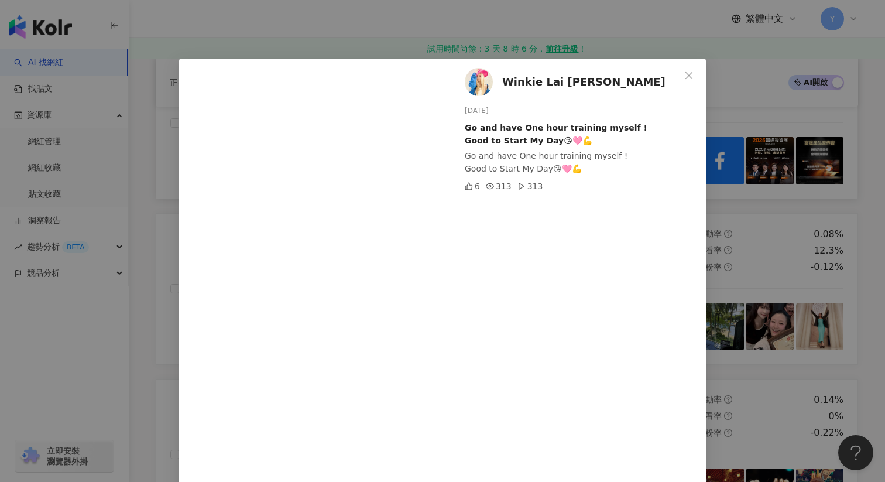
click at [746, 242] on div "Winkie Lai 黎美言 2025/8/1 Go and have One hour training myself ! Good to Start My…" at bounding box center [442, 241] width 885 height 482
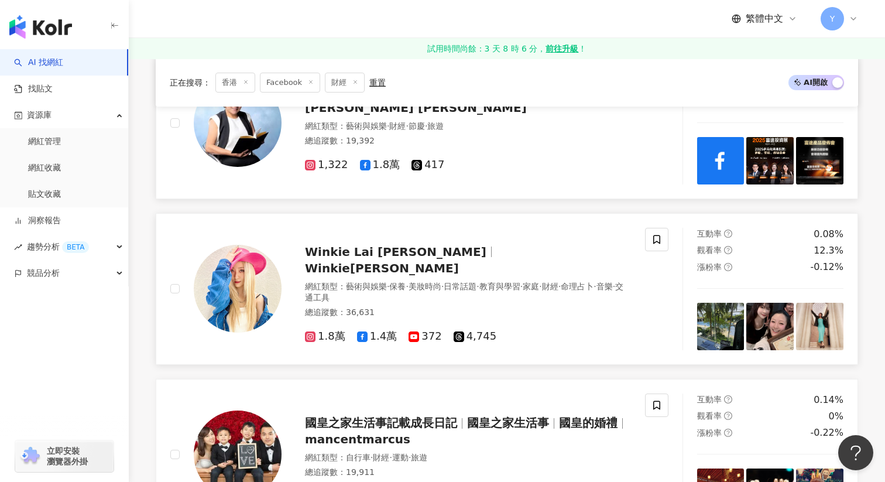
click at [772, 326] on img at bounding box center [770, 326] width 47 height 47
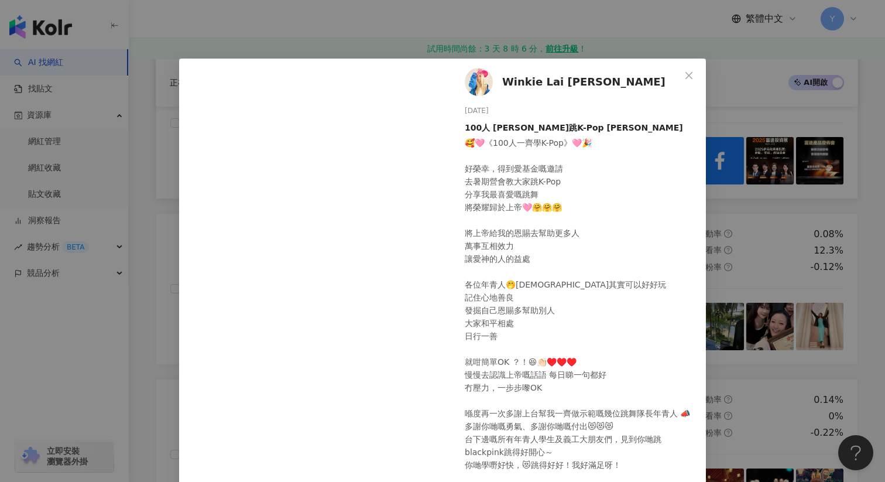
click at [776, 254] on div "Winkie Lai 黎美言 2025/7/24 100人 齊齊跳K-Pop Winkie Hotcha 🥰🩷《100人一齊學K-Pop》🩷🎉 好榮幸，得到愛…" at bounding box center [442, 241] width 885 height 482
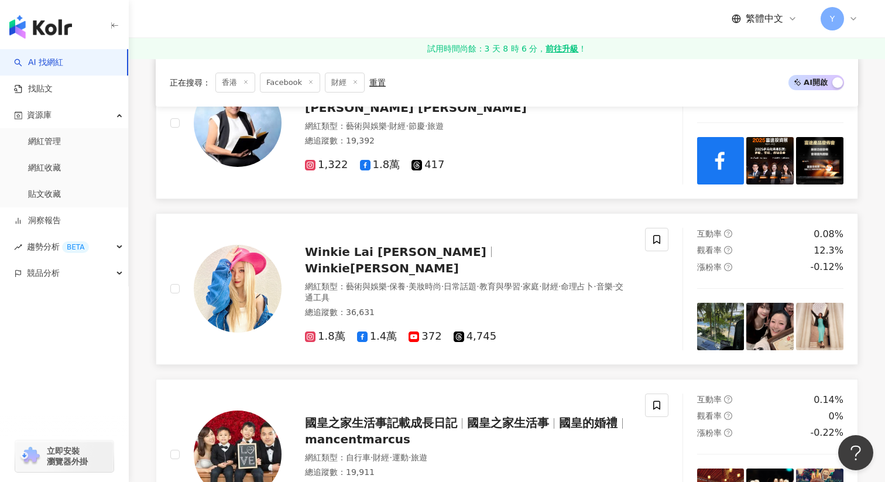
click at [824, 328] on img at bounding box center [819, 326] width 47 height 47
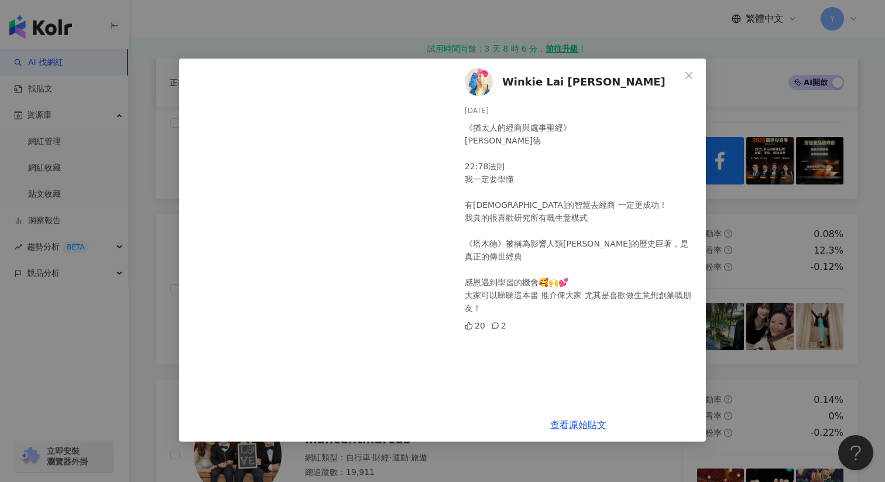
click at [840, 224] on div "Winkie Lai 黎美言 2025/7/8 《猶太人的經商與處事聖經》 塔木德 22:78法則 我一定要學懂 有猶太人的智慧去經商 一定更成功！ 我真的很…" at bounding box center [442, 241] width 885 height 482
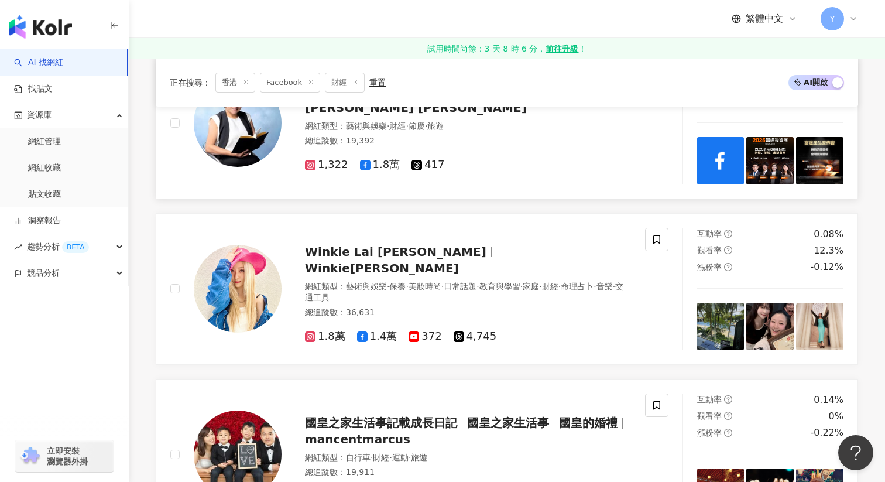
scroll to position [1551, 0]
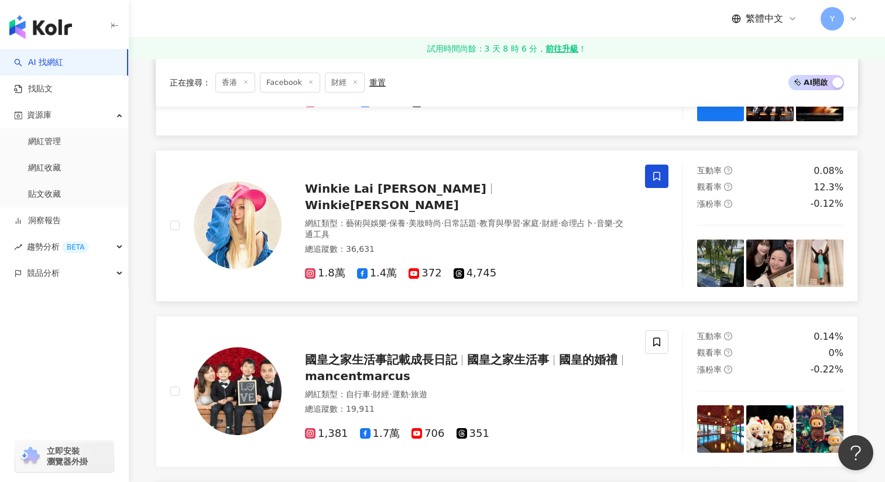
click at [658, 179] on icon at bounding box center [656, 176] width 7 height 9
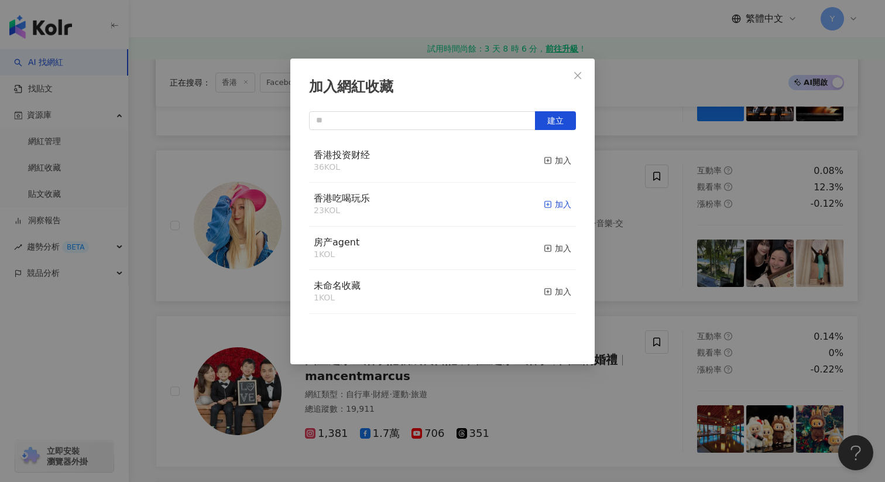
click at [547, 203] on icon "button" at bounding box center [548, 204] width 8 height 8
click at [681, 265] on div "加入網紅收藏 建立" at bounding box center [442, 241] width 885 height 482
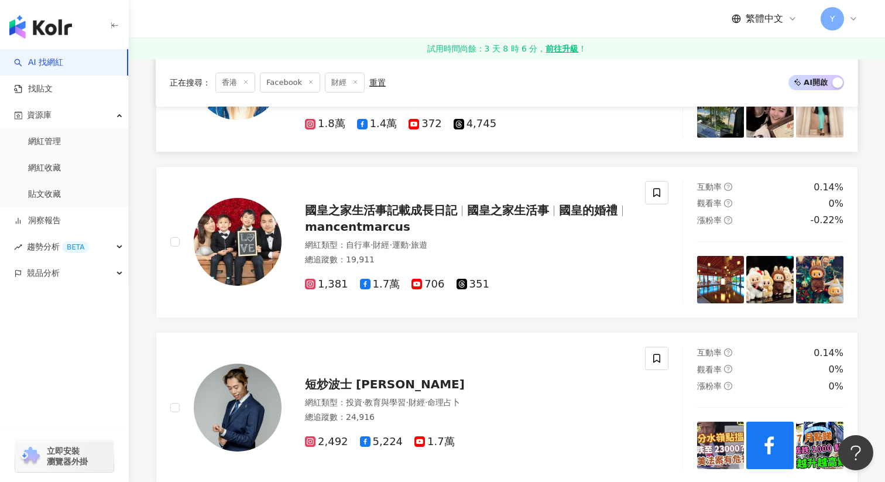
scroll to position [1713, 0]
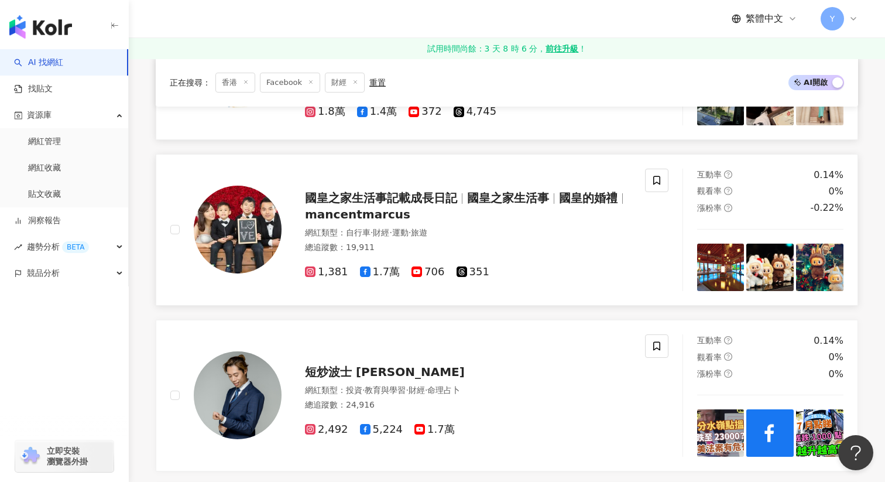
click at [725, 271] on img at bounding box center [720, 267] width 47 height 47
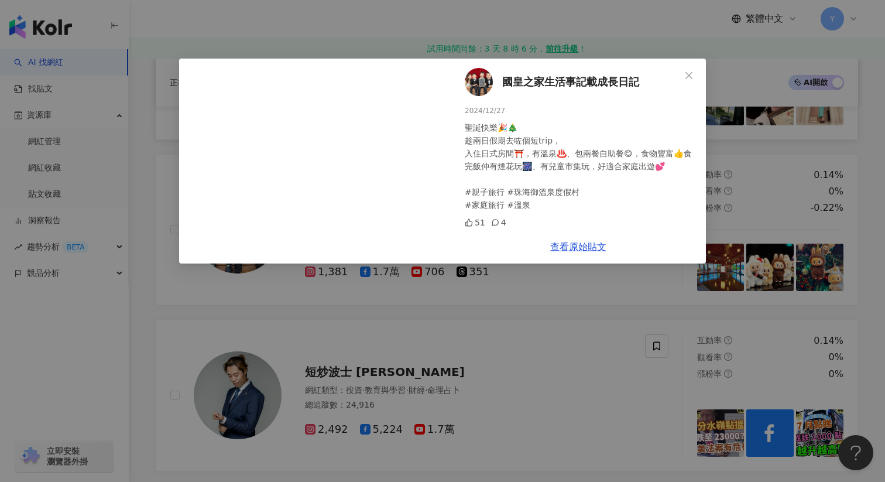
click at [755, 228] on div "國皇之家生活事記載成長日記 2024/12/27 聖誕快樂🎉🎄 趁兩日假期去咗個短trip， 入住日式房間⛩️，有溫泉♨️、包兩餐自助餐😋，食物豐富👍食完飯仲…" at bounding box center [442, 241] width 885 height 482
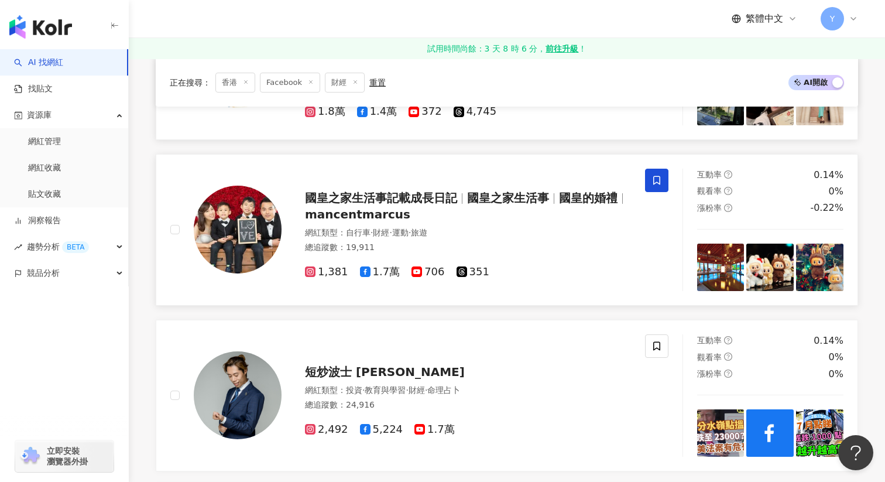
click at [657, 177] on icon at bounding box center [657, 180] width 11 height 11
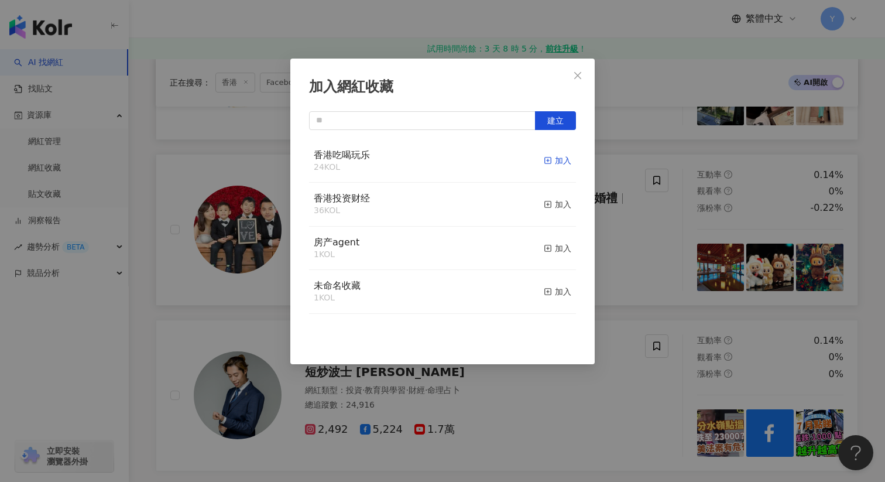
click at [546, 160] on icon "button" at bounding box center [548, 160] width 8 height 8
click at [629, 204] on div "加入網紅收藏 建立" at bounding box center [442, 241] width 885 height 482
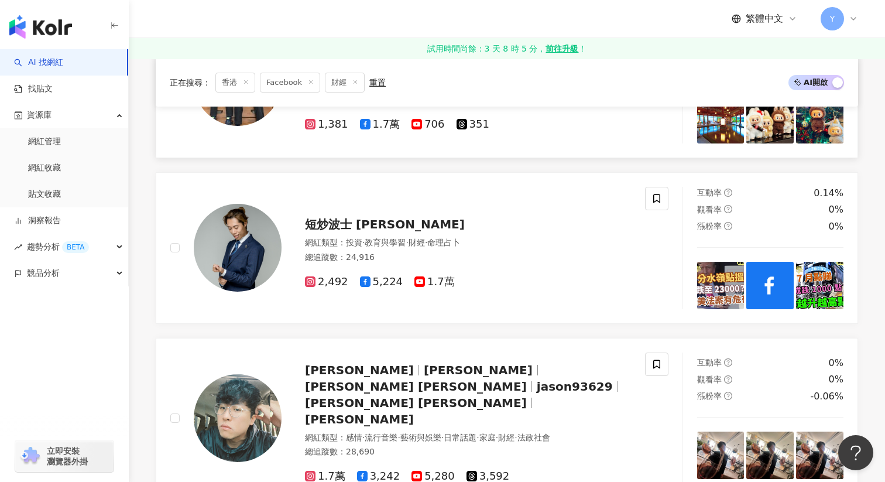
scroll to position [1889, 0]
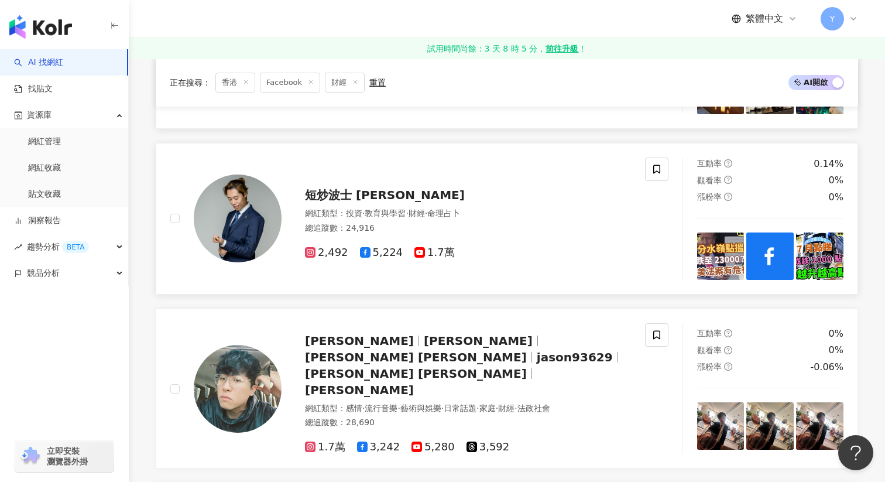
click at [725, 252] on img at bounding box center [720, 255] width 47 height 47
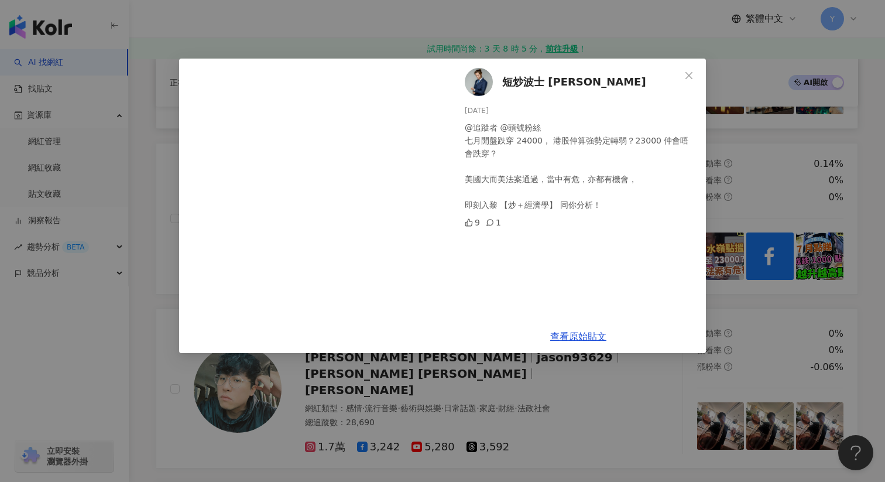
click at [769, 170] on div "短炒波士 Ringo 2025/7/5 @追蹤者 @頭號粉絲 七月開盤跌穿 24000， 港股仲算強勢定轉弱？23000 仲會唔會跌穿？ 美國大而美法案通過，…" at bounding box center [442, 241] width 885 height 482
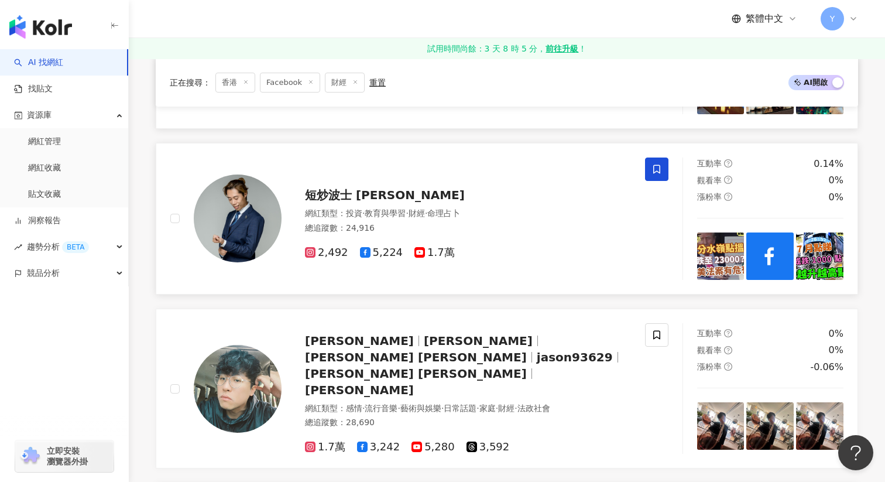
click at [652, 164] on icon at bounding box center [657, 169] width 11 height 11
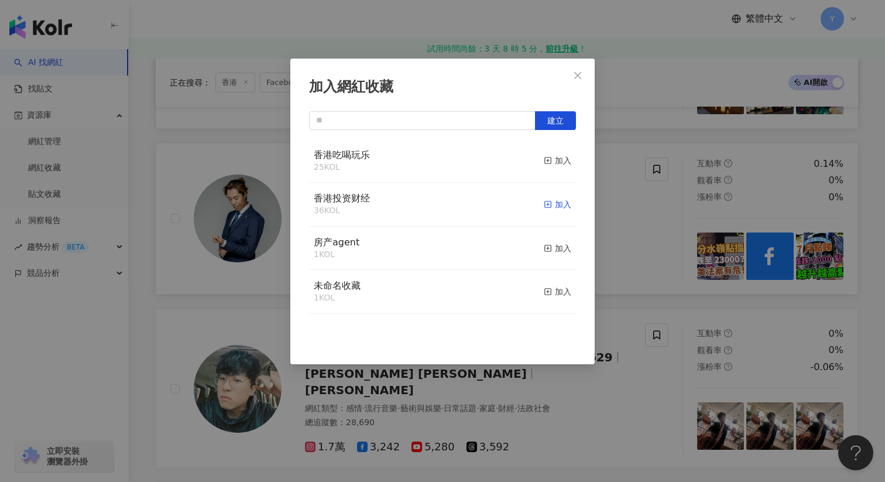
click at [562, 198] on div "加入" at bounding box center [558, 204] width 28 height 13
click at [642, 228] on div "加入網紅收藏 建立" at bounding box center [442, 241] width 885 height 482
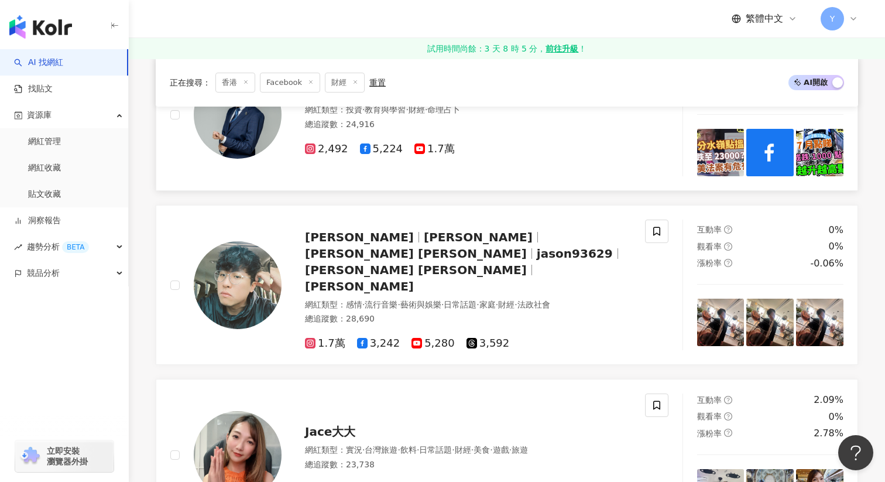
scroll to position [1994, 0]
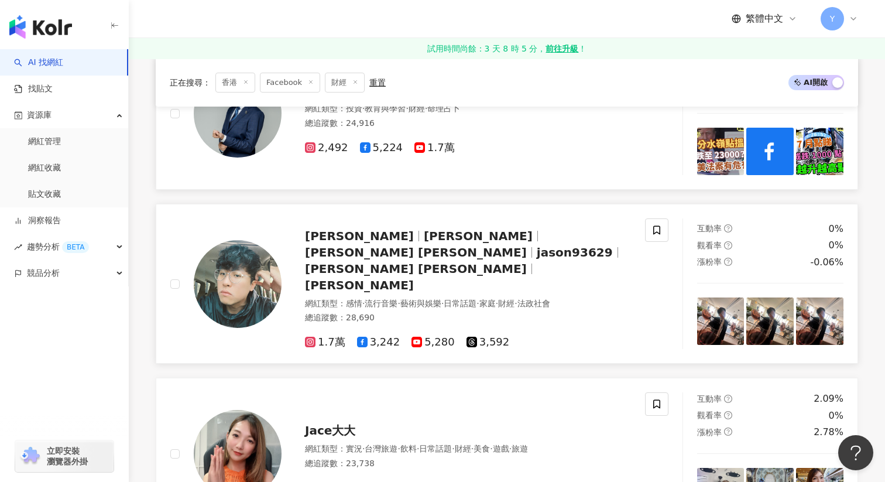
click at [724, 324] on img at bounding box center [720, 320] width 47 height 47
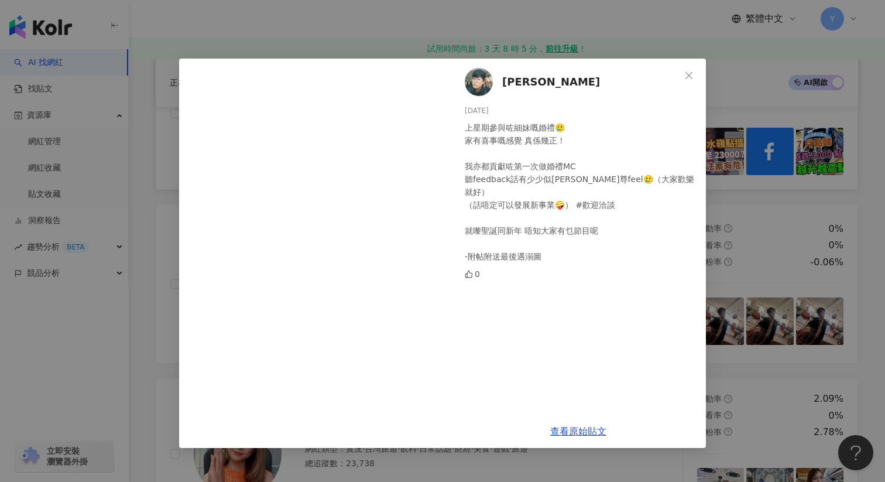
click at [751, 245] on div "張匡佑 2024/12/22 上星期參與咗細妹嘅婚禮🥲 家有喜事嘅感覺 真係幾正！ 我亦都貢獻咗第一次做婚禮MC 聽feedback話有少少似安德尊feel🥲…" at bounding box center [442, 241] width 885 height 482
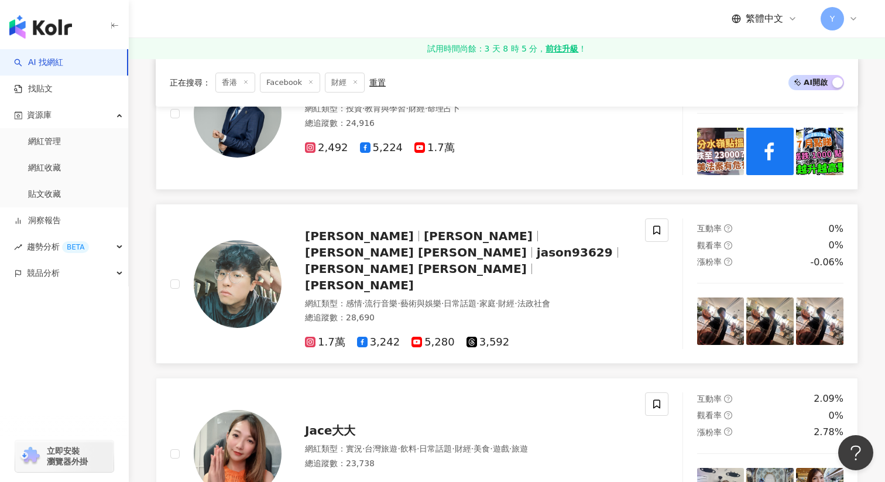
click at [759, 326] on img at bounding box center [770, 320] width 47 height 47
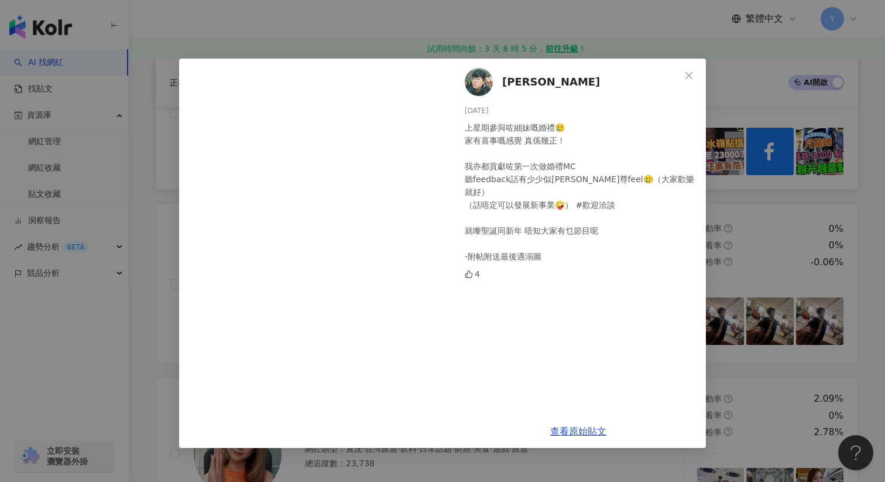
click at [805, 256] on div "張匡佑 2024/12/22 上星期參與咗細妹嘅婚禮🥲 家有喜事嘅感覺 真係幾正！ 我亦都貢獻咗第一次做婚禮MC 聽feedback話有少少似安德尊feel🥲…" at bounding box center [442, 241] width 885 height 482
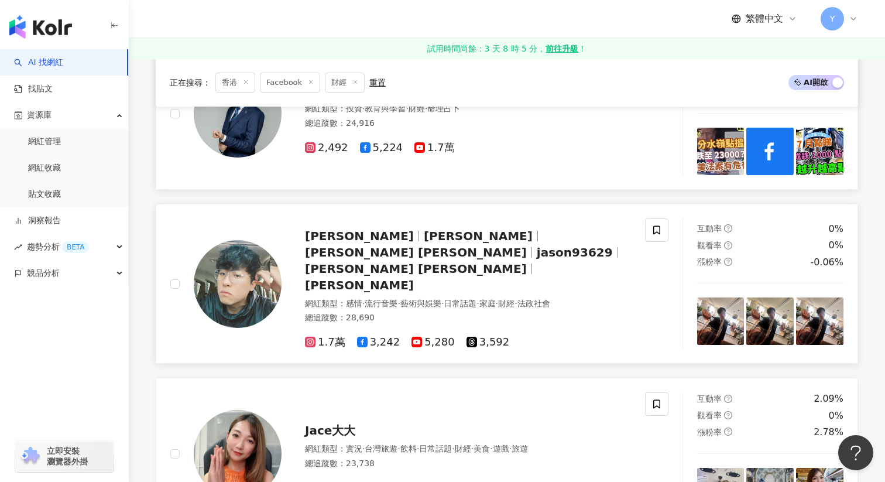
click at [848, 299] on div "互動率 0% 觀看率 0% 漲粉率 -0.06%" at bounding box center [771, 283] width 176 height 131
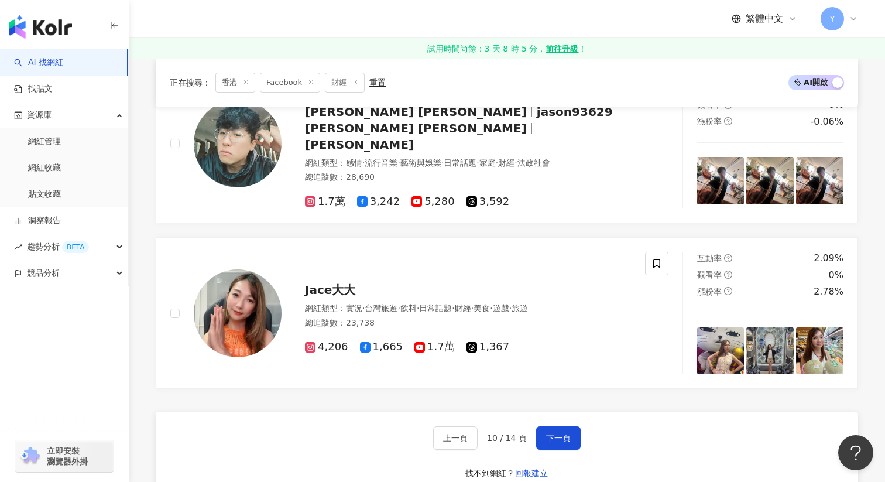
scroll to position [2139, 0]
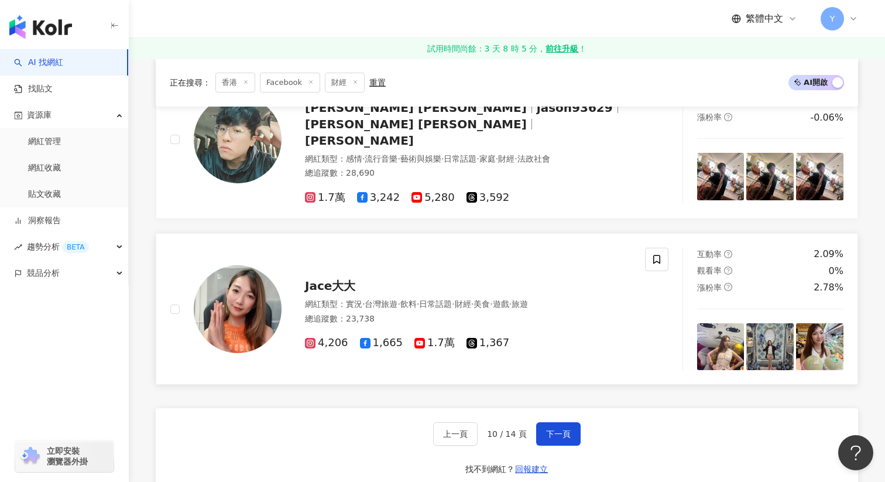
click at [718, 329] on img at bounding box center [720, 346] width 47 height 47
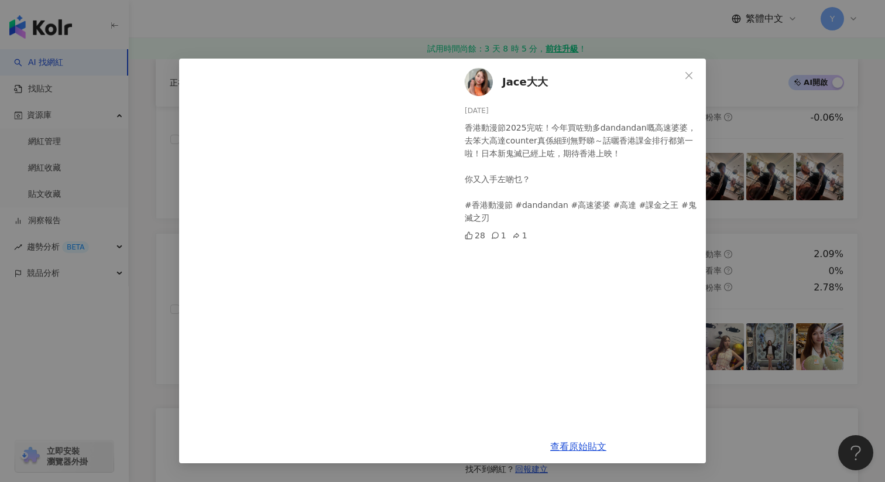
click at [748, 284] on div "Jace大大 2025/7/30 香港動漫節2025完咗！今年買咗勁多dandandan嘅高速婆婆，去笨大高達counter真係細到無野睇～話曬香港課金排行都…" at bounding box center [442, 241] width 885 height 482
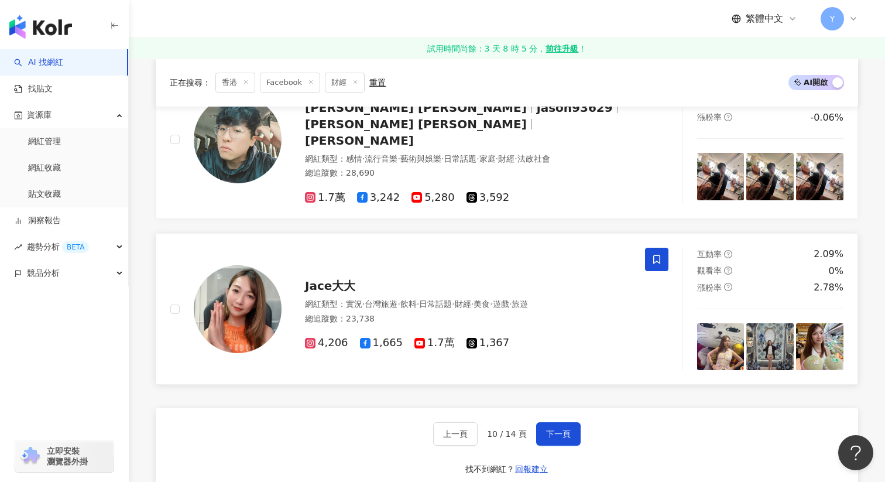
click at [660, 254] on icon at bounding box center [657, 259] width 11 height 11
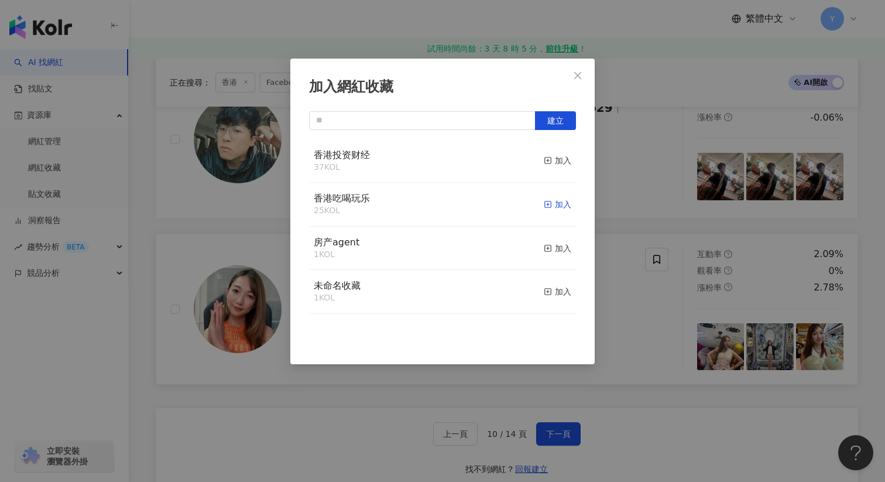
click at [550, 200] on icon "button" at bounding box center [548, 204] width 8 height 8
click at [625, 249] on div "加入網紅收藏 建立" at bounding box center [442, 241] width 885 height 482
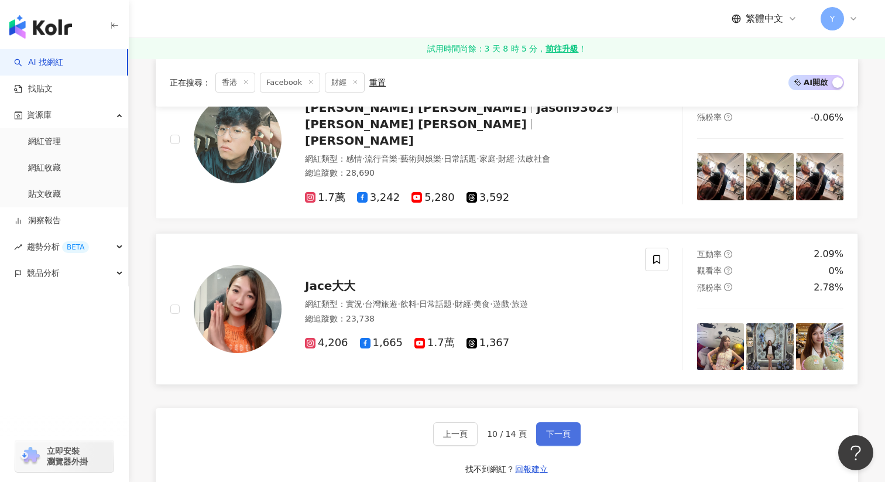
click at [554, 422] on button "下一頁" at bounding box center [558, 433] width 44 height 23
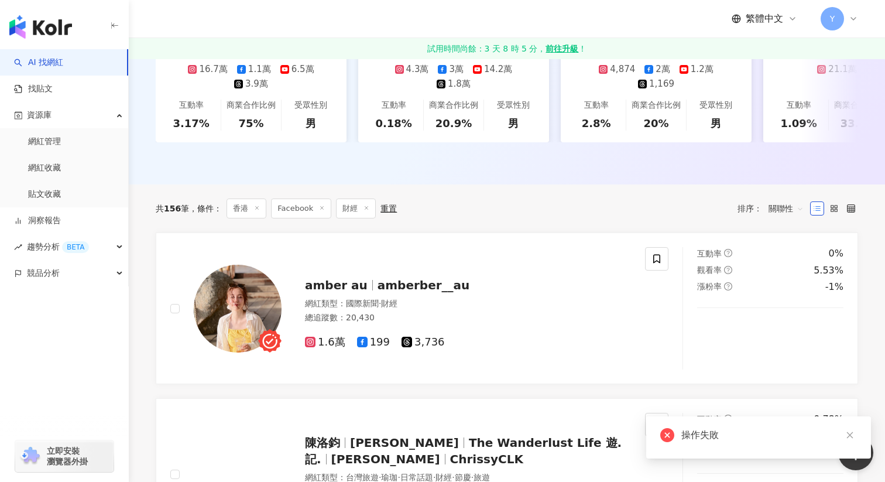
scroll to position [284, 0]
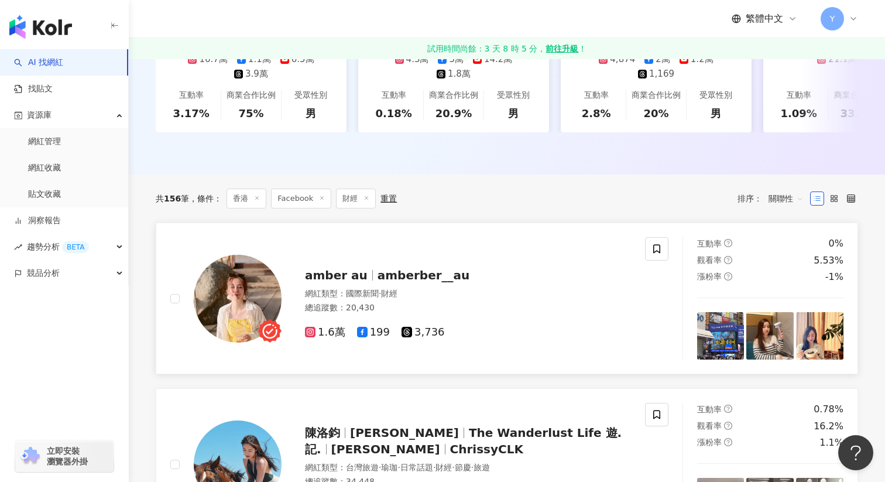
click at [724, 332] on img at bounding box center [720, 335] width 47 height 47
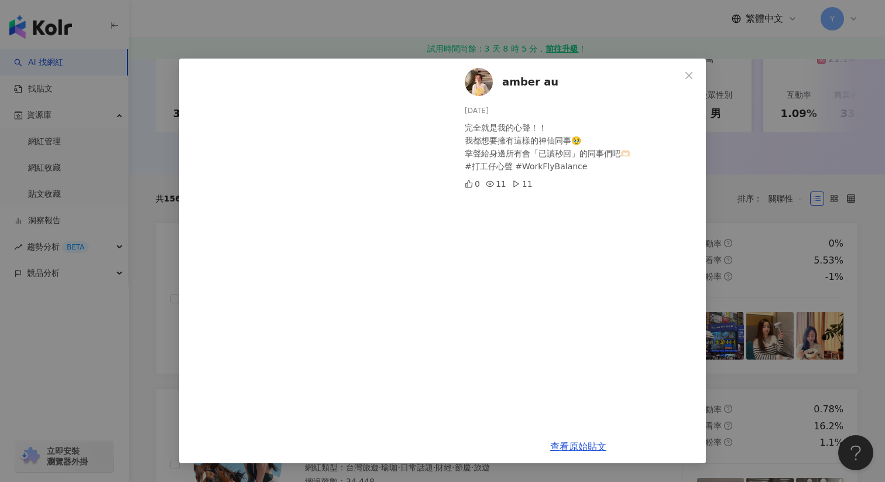
click at [760, 254] on div "amber au 2025/6/3 完全就是我的心聲！！ 我都想要擁有這樣的神仙同事🥹 掌聲給身邊所有會「已讀秒回」的同事們吧🫶🏻 #打工仔心聲 #WorkF…" at bounding box center [442, 241] width 885 height 482
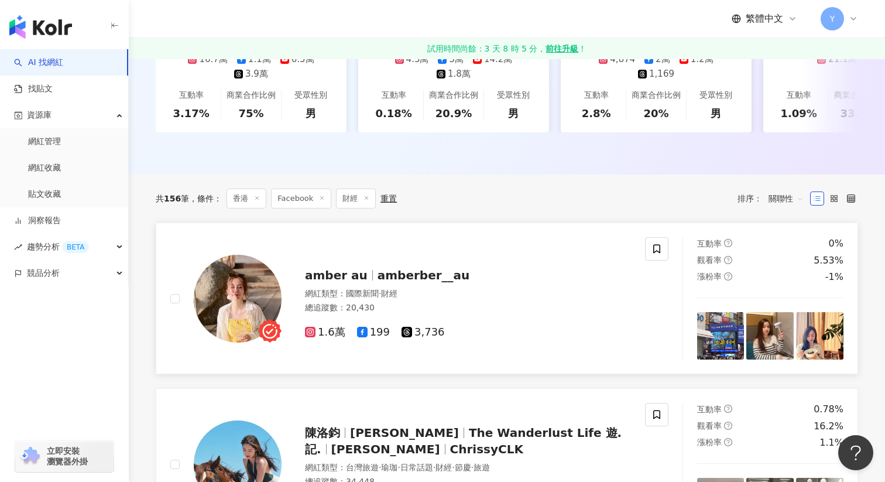
click at [762, 343] on img at bounding box center [770, 335] width 47 height 47
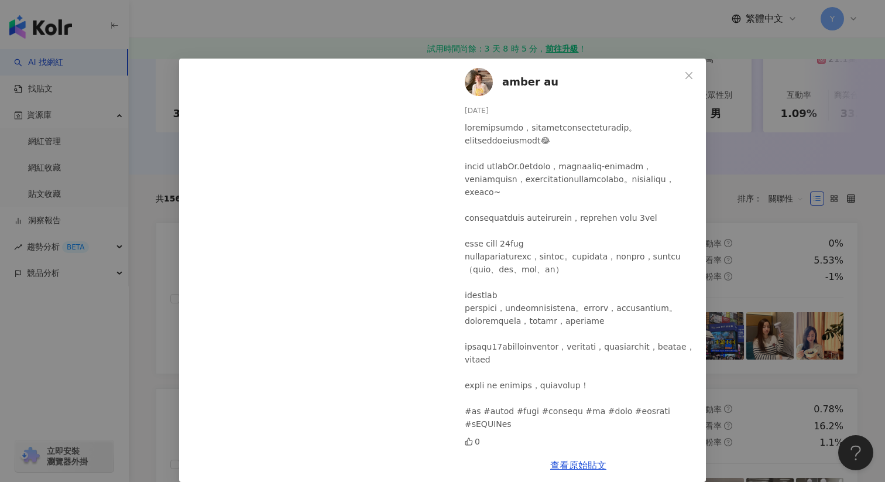
click at [805, 229] on div "amber au 2025/3/27 0 查看原始貼文" at bounding box center [442, 241] width 885 height 482
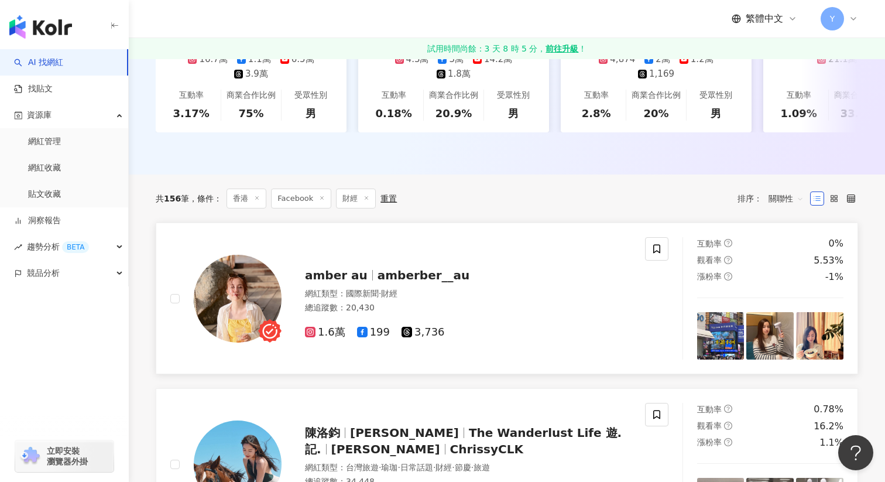
click at [831, 336] on img at bounding box center [819, 335] width 47 height 47
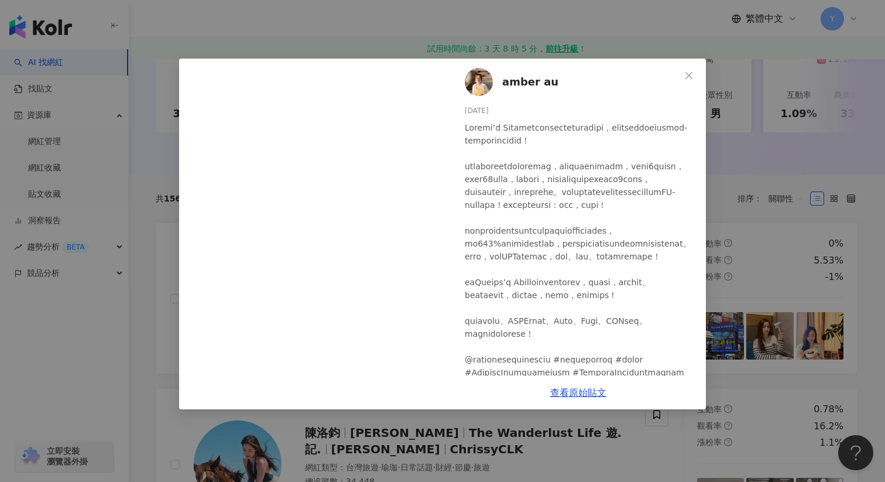
click at [795, 218] on div "amber au 2025/1/22 1 查看原始貼文" at bounding box center [442, 241] width 885 height 482
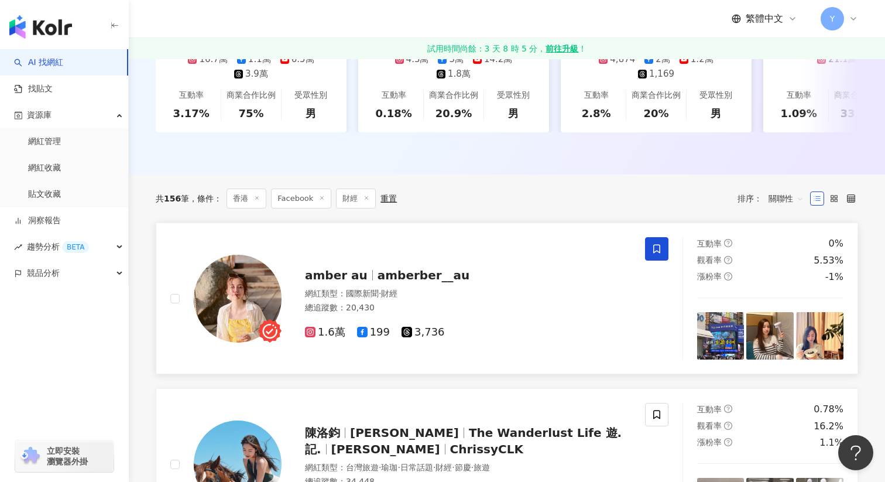
click at [658, 247] on icon at bounding box center [657, 249] width 11 height 11
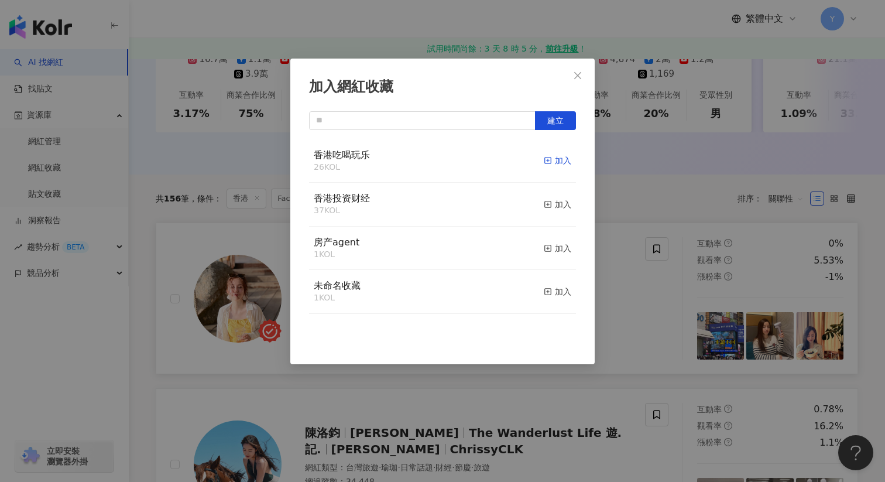
click at [547, 160] on line "button" at bounding box center [548, 160] width 3 height 0
click at [631, 280] on div "加入網紅收藏 建立" at bounding box center [442, 241] width 885 height 482
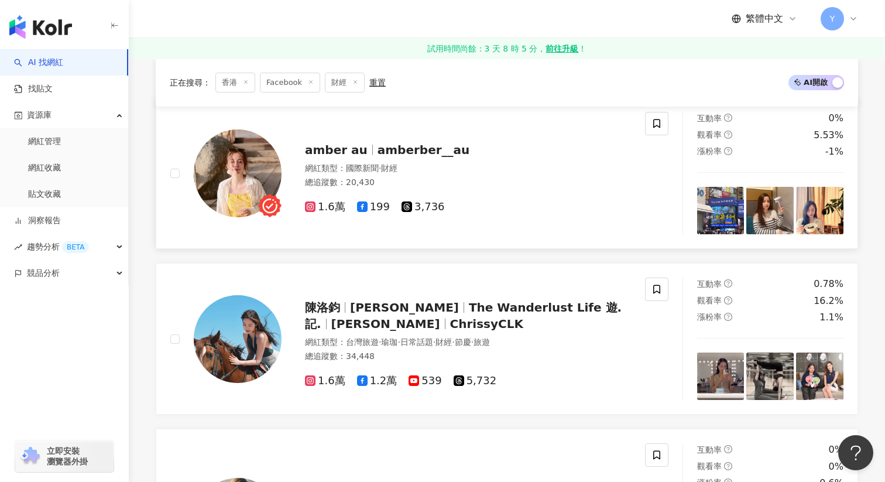
scroll to position [508, 0]
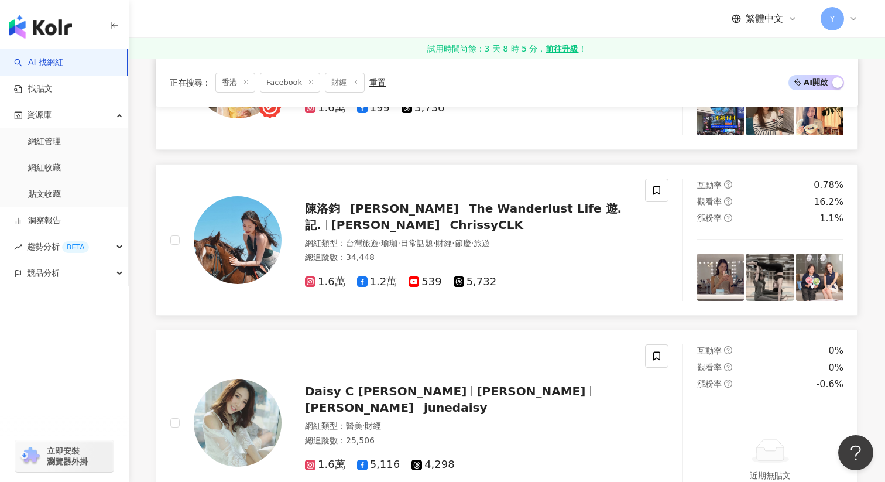
click at [717, 278] on img at bounding box center [720, 277] width 47 height 47
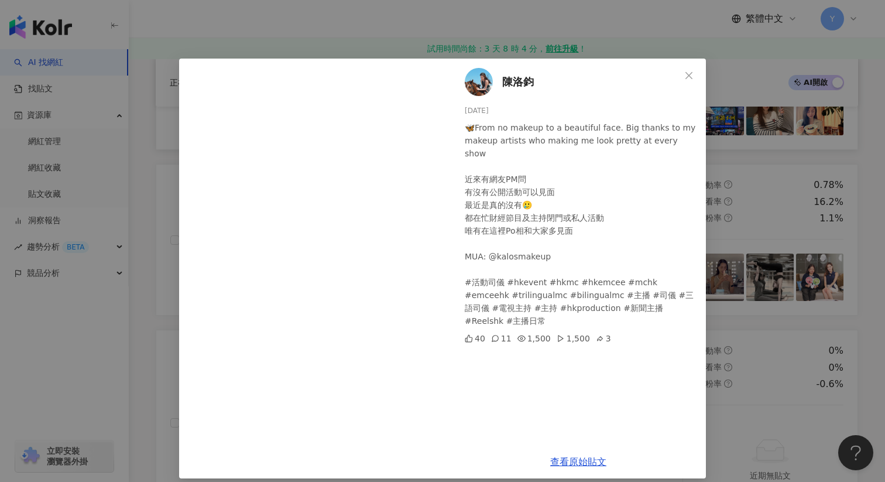
click at [725, 205] on div "陳洛鈞 2025/7/31 🦋From no makeup to a beautiful face. Big thanks to my makeup arti…" at bounding box center [442, 241] width 885 height 482
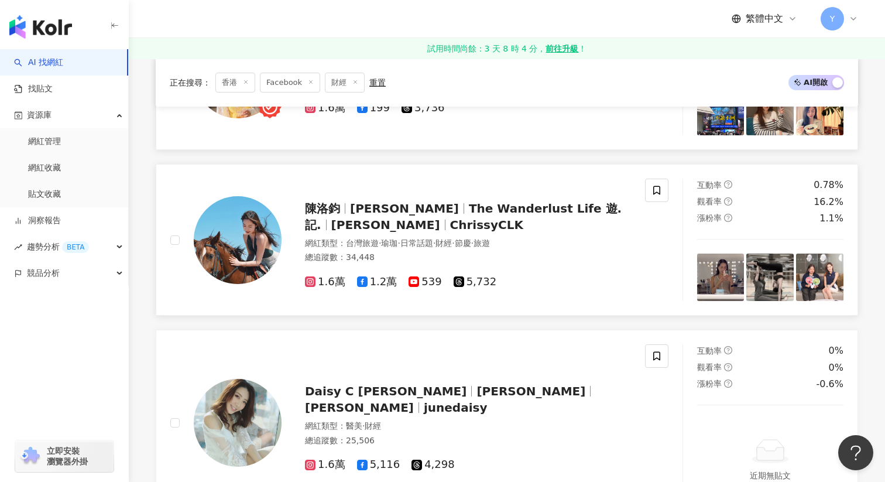
click at [752, 265] on img at bounding box center [770, 277] width 47 height 47
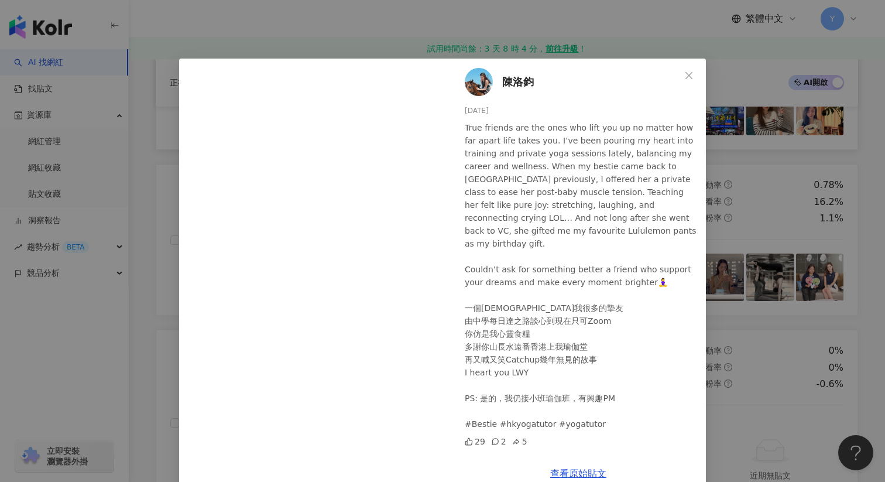
click at [817, 215] on div "陳洛鈞 2025/7/18 True friends are the ones who lift you up no matter how far apart…" at bounding box center [442, 241] width 885 height 482
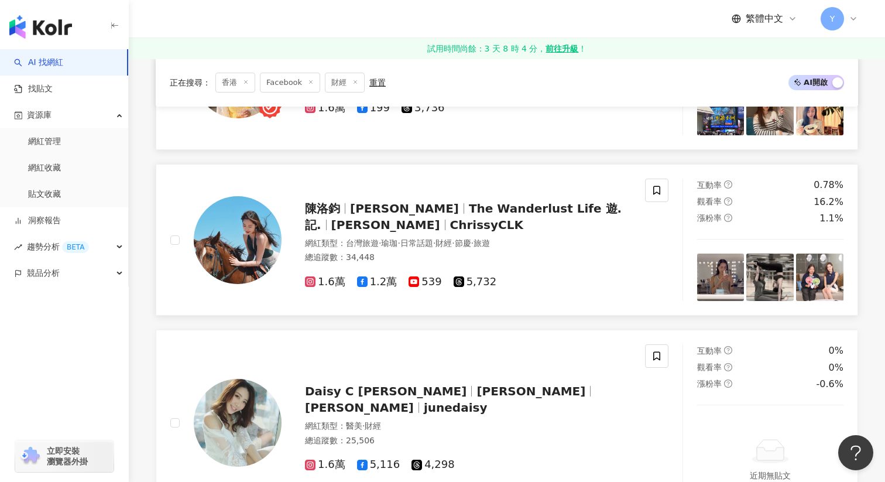
click at [819, 282] on img at bounding box center [819, 277] width 47 height 47
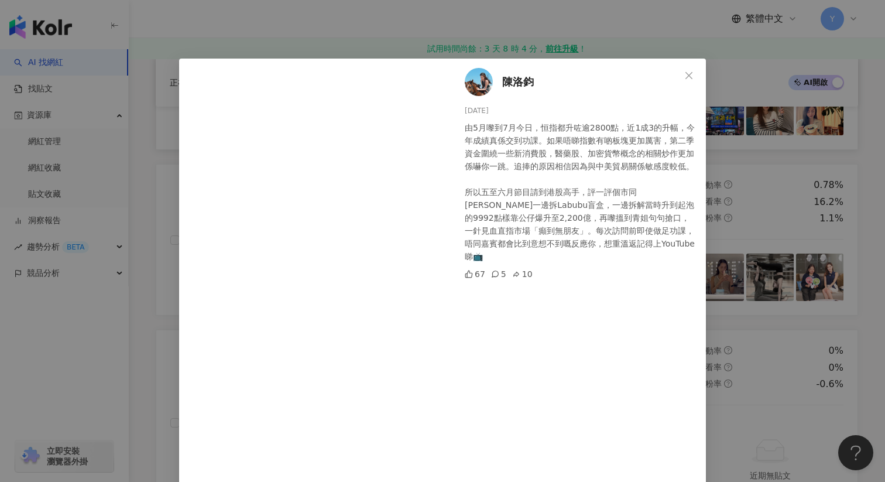
click at [776, 203] on div "陳洛鈞 2025/7/16 由5月嚟到7月今日，恒指都升咗逾2800點，近1成3的升幅，今年成績真係交到功課。如果唔睇指數有啲板塊更加厲害，第二季資金圍繞一些…" at bounding box center [442, 241] width 885 height 482
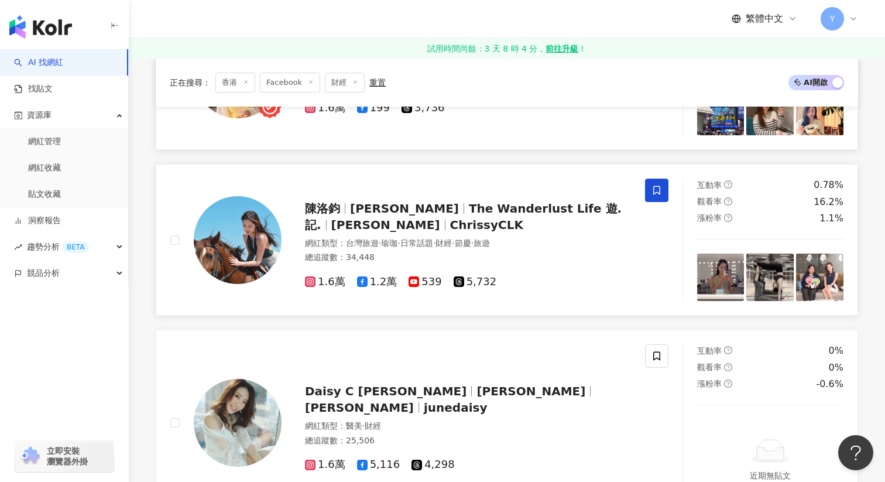
click at [651, 185] on span at bounding box center [656, 190] width 23 height 23
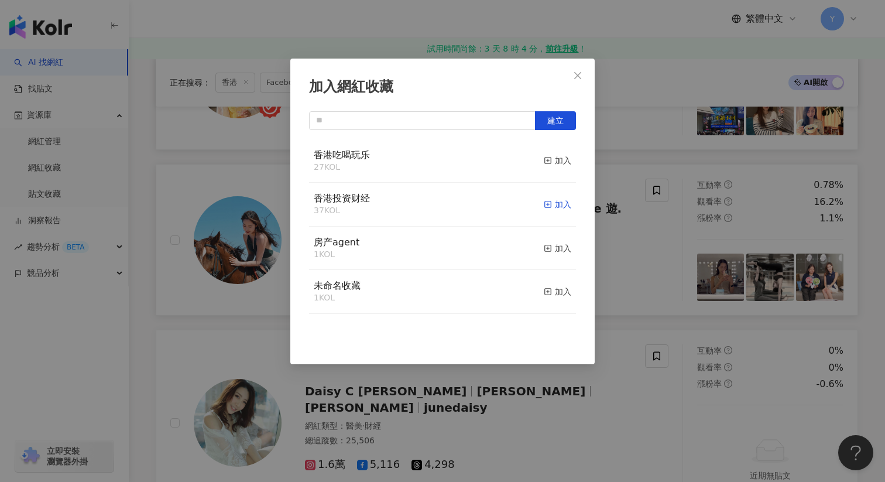
click at [556, 208] on div "加入" at bounding box center [558, 204] width 28 height 13
click at [629, 268] on div "加入網紅收藏 建立" at bounding box center [442, 241] width 885 height 482
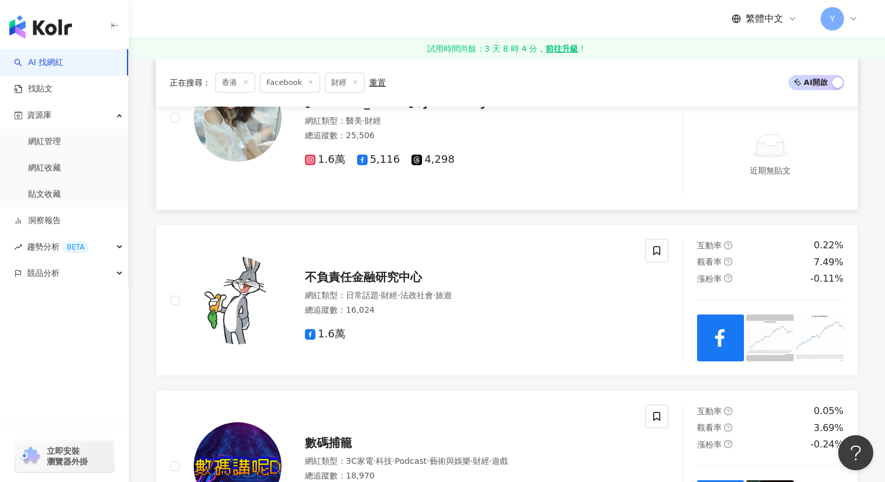
scroll to position [817, 0]
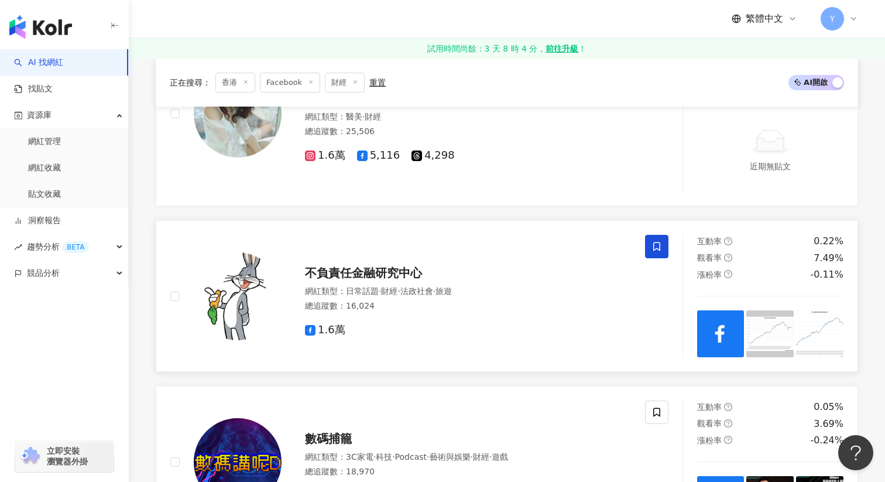
click at [651, 252] on span at bounding box center [656, 246] width 23 height 23
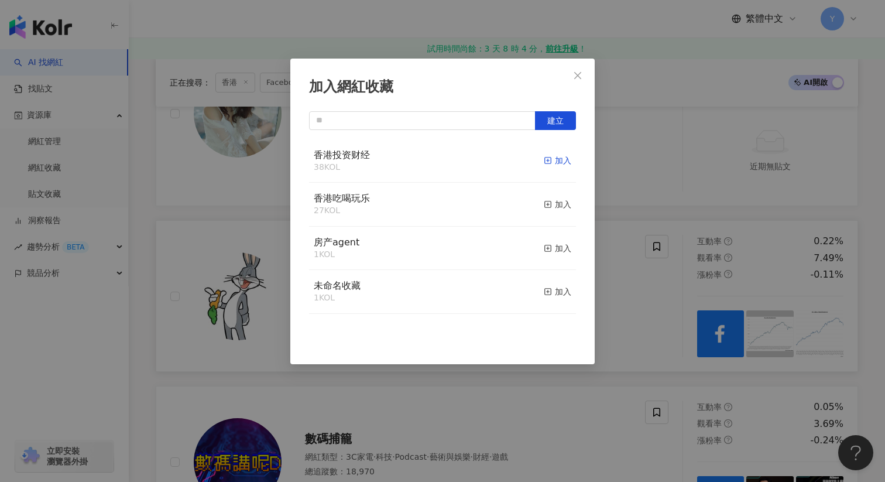
click at [564, 160] on div "加入" at bounding box center [558, 160] width 28 height 13
click at [628, 297] on div "加入網紅收藏 建立" at bounding box center [442, 241] width 885 height 482
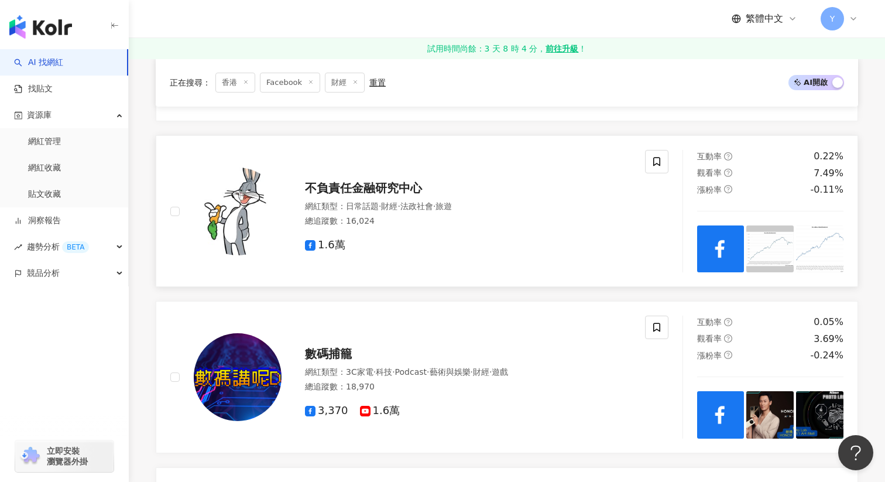
scroll to position [947, 0]
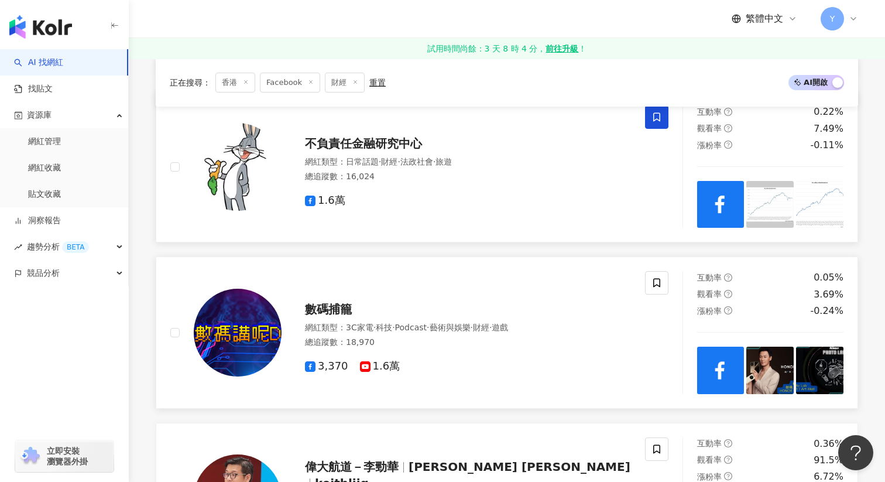
click at [806, 363] on img at bounding box center [819, 370] width 47 height 47
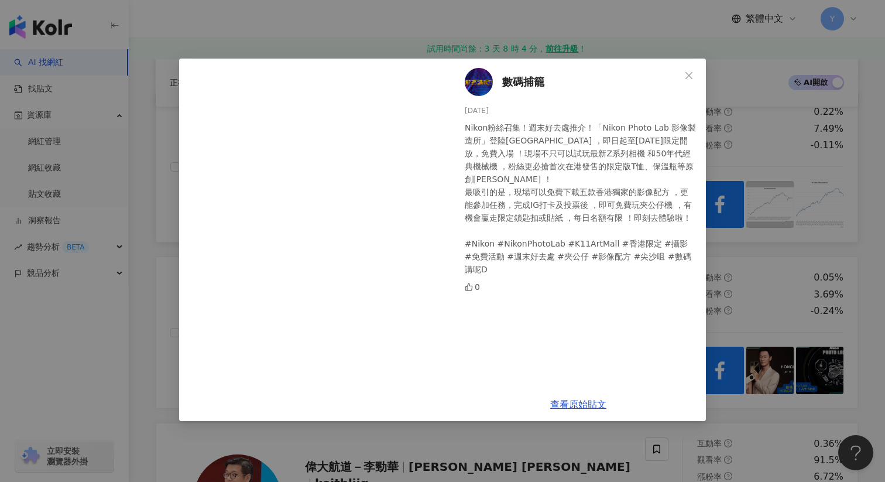
click at [786, 271] on div "數碼捕籠 2025/8/14 Nikon粉絲召集！週末好去處推介！「Nikon Photo Lab 影像製造所」登陸尖沙咀K11 Art Mall ，即日起至…" at bounding box center [442, 241] width 885 height 482
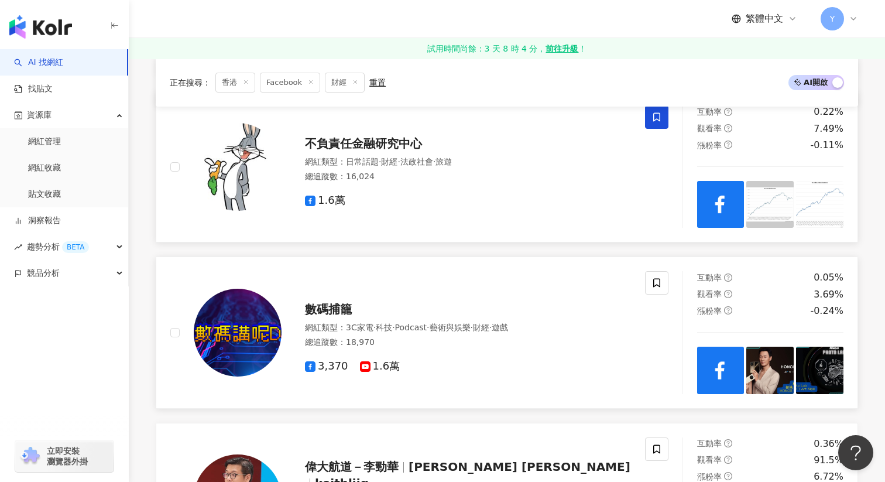
click at [718, 375] on img at bounding box center [720, 370] width 47 height 47
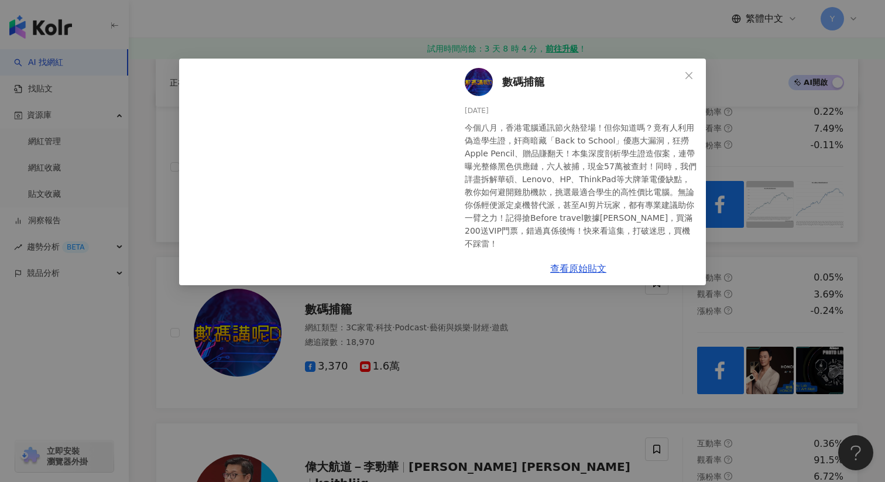
click at [774, 225] on div "數碼捕籠 2025/8/17 今個八月，香港電腦通訊節火熱登場！但你知道嗎？竟有人利用偽造學生證，奸商暗藏「Back to School」優惠大漏洞，狂撈Ap…" at bounding box center [442, 241] width 885 height 482
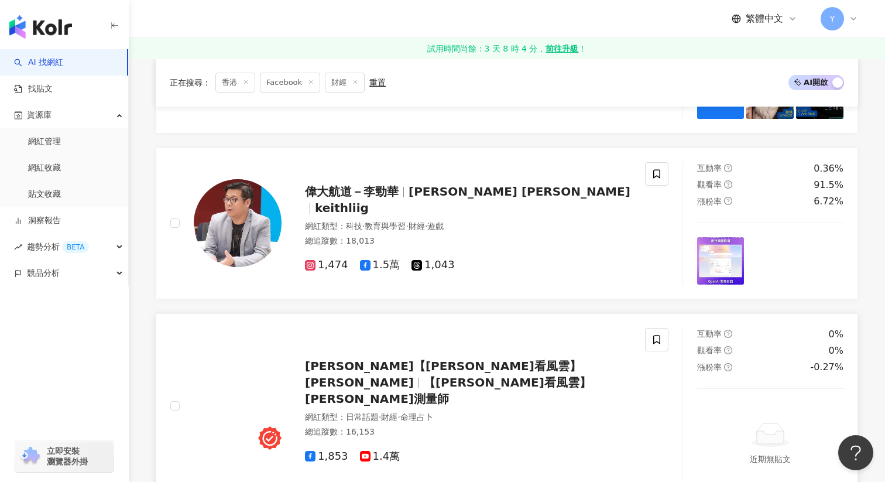
scroll to position [1241, 0]
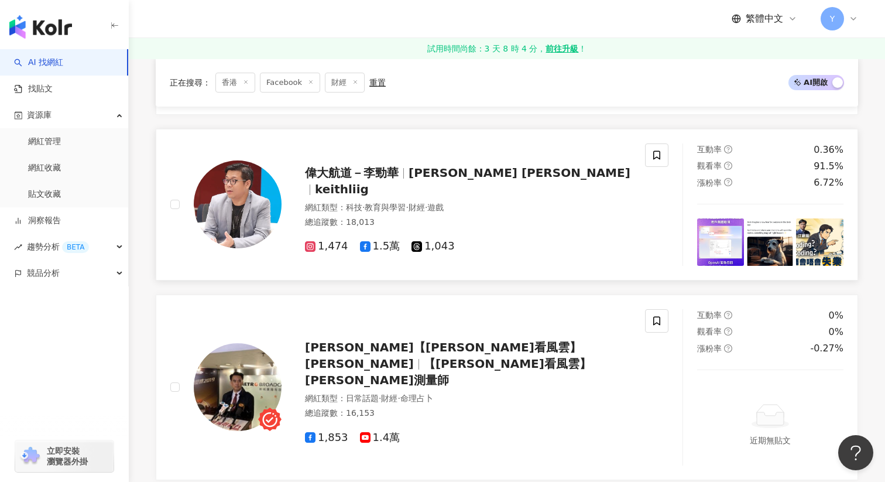
click at [720, 242] on img at bounding box center [720, 241] width 47 height 47
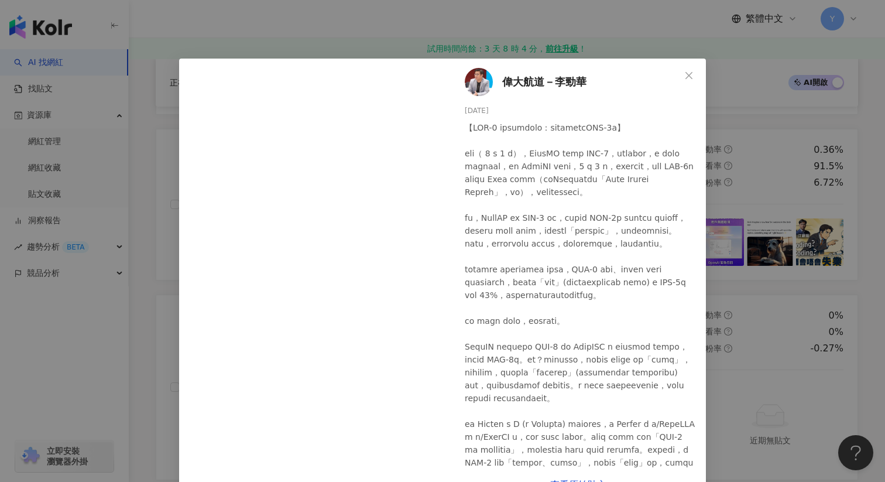
click at [749, 183] on div "偉大航道－李勁華 2025/8/11 45 5 12 查看原始貼文" at bounding box center [442, 241] width 885 height 482
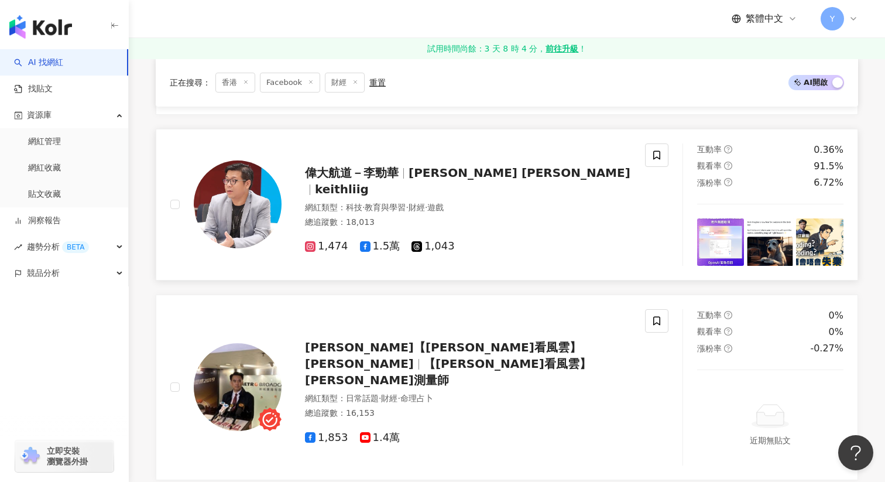
click at [772, 244] on img at bounding box center [770, 241] width 47 height 47
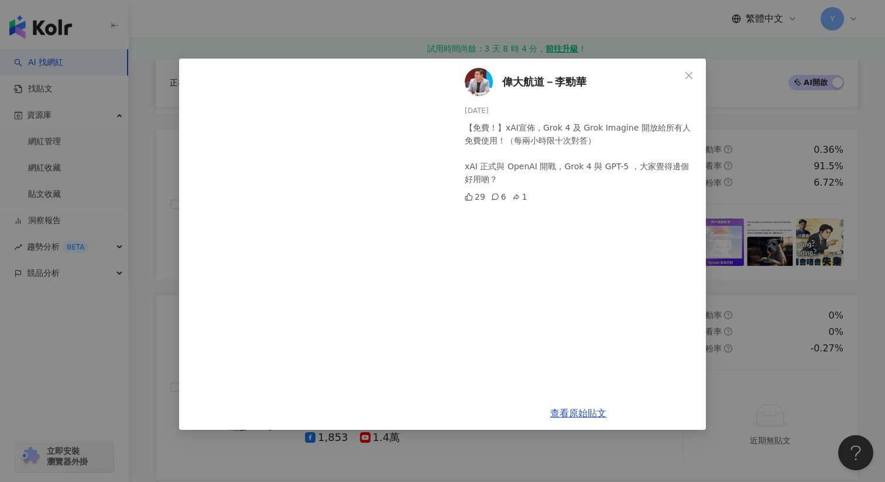
click at [769, 180] on div "偉大航道－李勁華 2025/8/10 【免費！】xAI宣佈，Grok 4 及 Grok Imagine 開放給所有人免費使用！（每兩小時限十次對答） xAI …" at bounding box center [442, 241] width 885 height 482
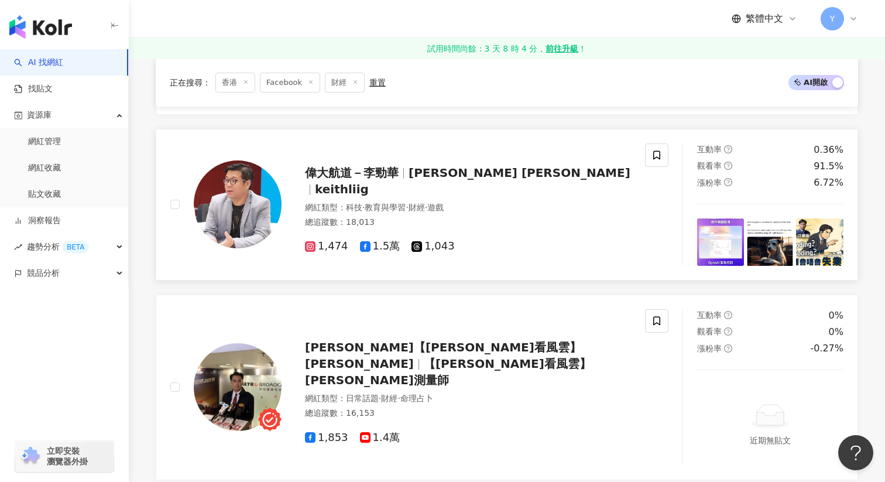
click at [831, 225] on img at bounding box center [819, 241] width 47 height 47
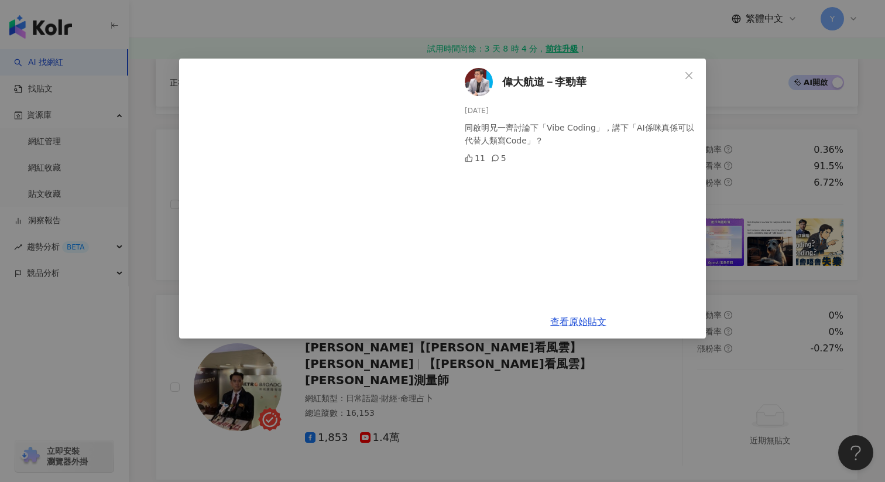
click at [822, 157] on div "偉大航道－李勁華 2025/8/10 同啟明兄一齊討論下「Vibe Coding」，講下「AI係咪真係可以代替人類寫Code」？ 11 5 查看原始貼文" at bounding box center [442, 241] width 885 height 482
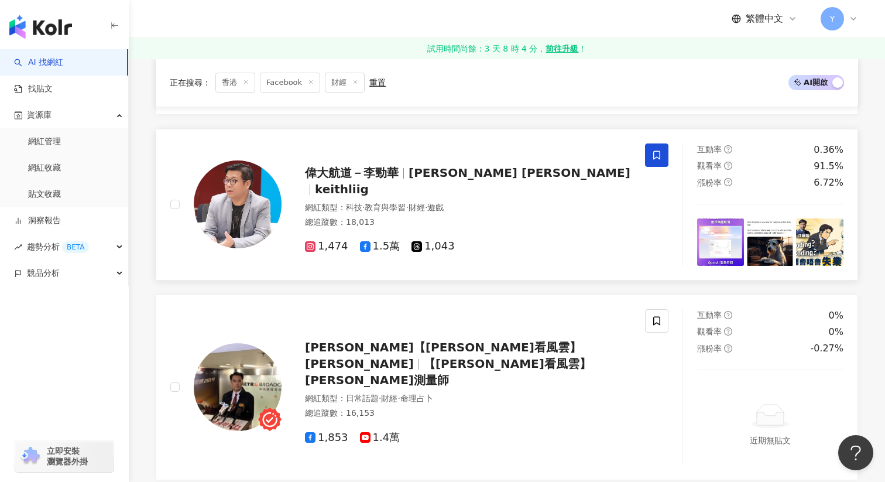
click at [657, 152] on icon at bounding box center [657, 155] width 11 height 11
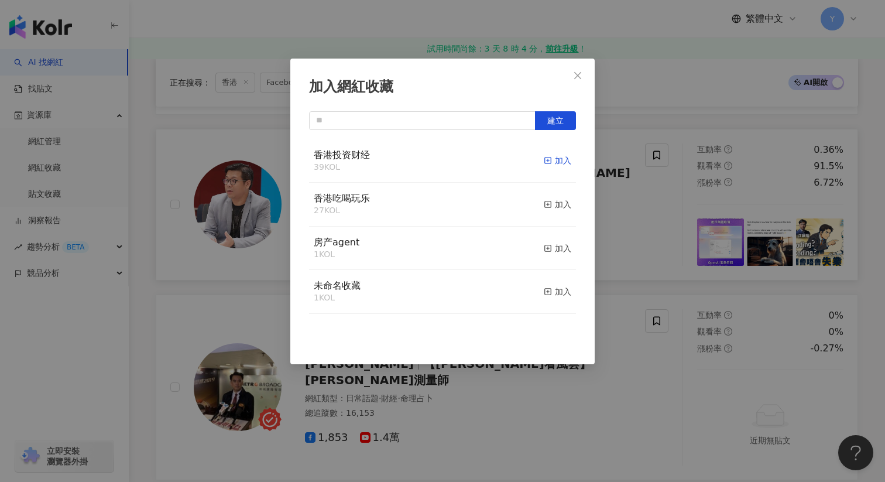
click at [562, 160] on div "加入" at bounding box center [558, 160] width 28 height 13
click at [684, 240] on div "加入網紅收藏 建立" at bounding box center [442, 241] width 885 height 482
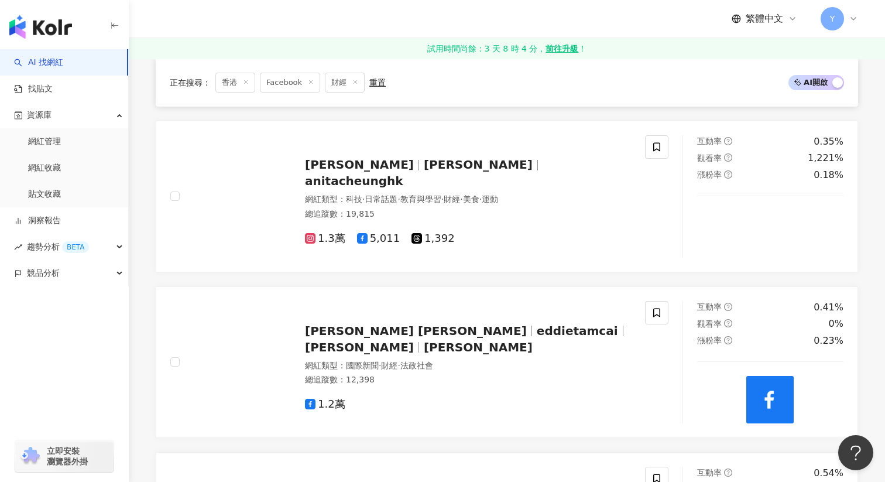
scroll to position [1617, 0]
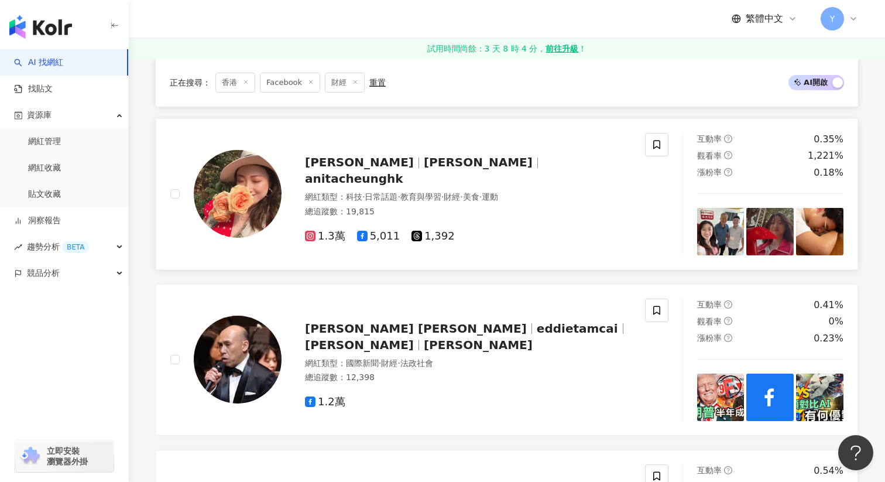
click at [743, 220] on img at bounding box center [720, 231] width 47 height 47
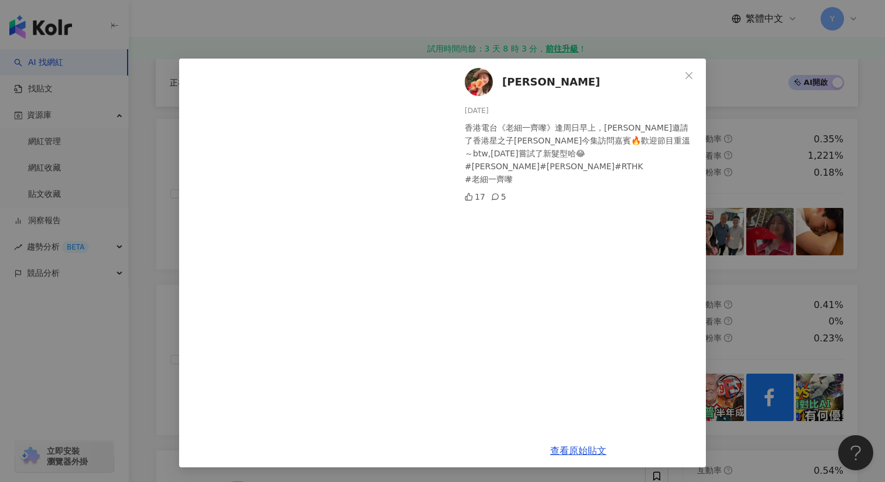
click at [761, 170] on div "張靜茵 2025/7/6 香港電台《老細一齊嚟》逢周日早上，靜茵邀請了香港星之子陳易希為今集訪問嘉賓🔥歡迎節目重溫～btw,今天嘗試了新髮型哈😂 #梁榮武 #…" at bounding box center [442, 241] width 885 height 482
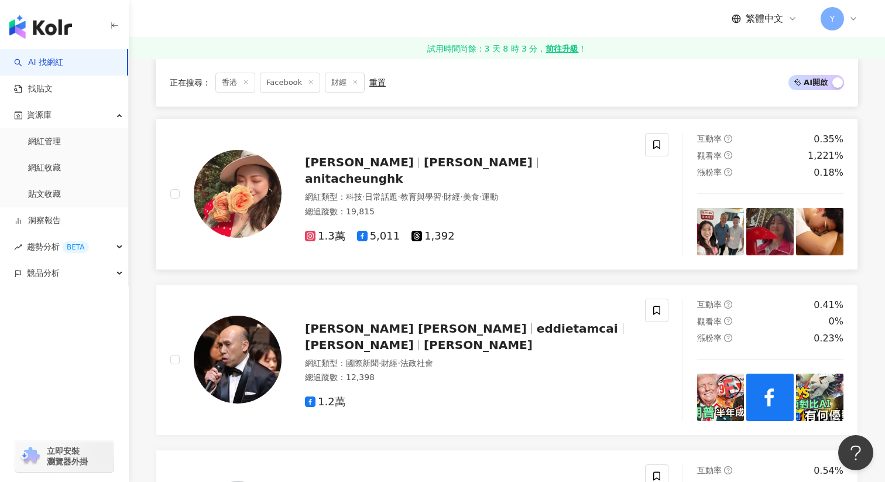
click at [833, 231] on img at bounding box center [819, 231] width 47 height 47
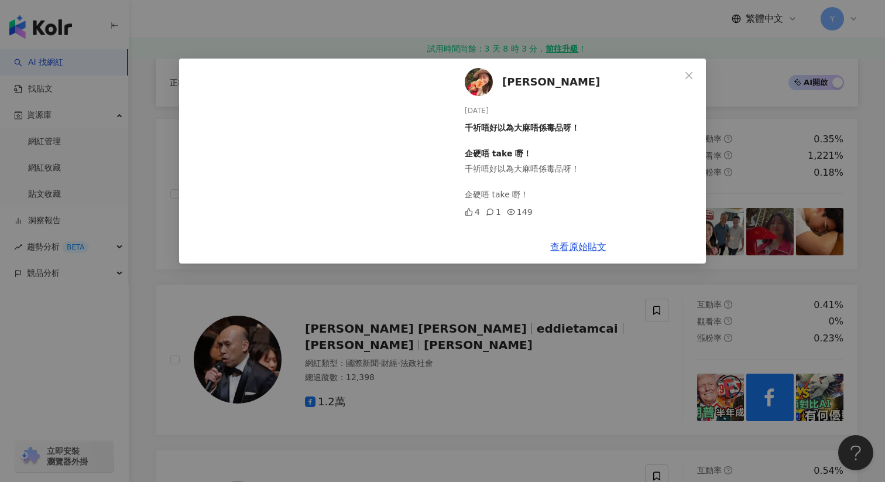
click at [819, 157] on div "張靜茵 2025/7/4 千祈唔好以為大麻唔係毒品呀！ 企硬唔 take 嘢！ 千祈唔好以為大麻唔係毒品呀！ 企硬唔 take 嘢！ 4 1 149 查看原始…" at bounding box center [442, 241] width 885 height 482
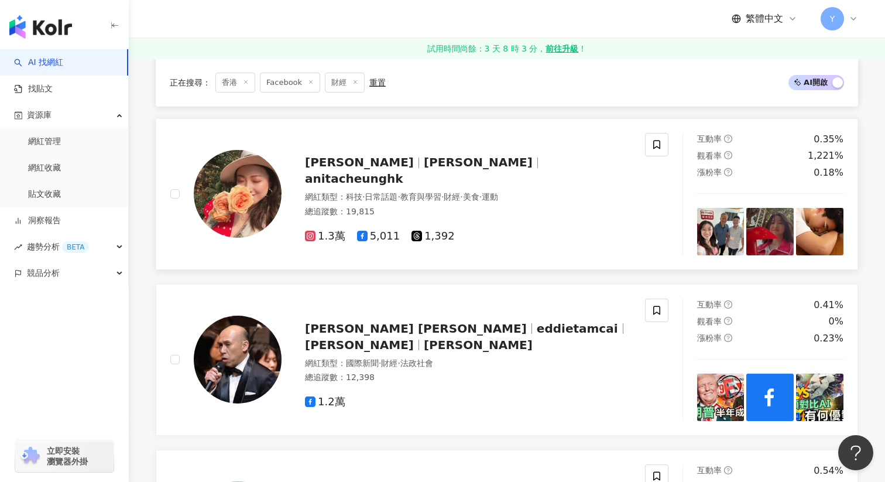
click at [712, 221] on img at bounding box center [720, 231] width 47 height 47
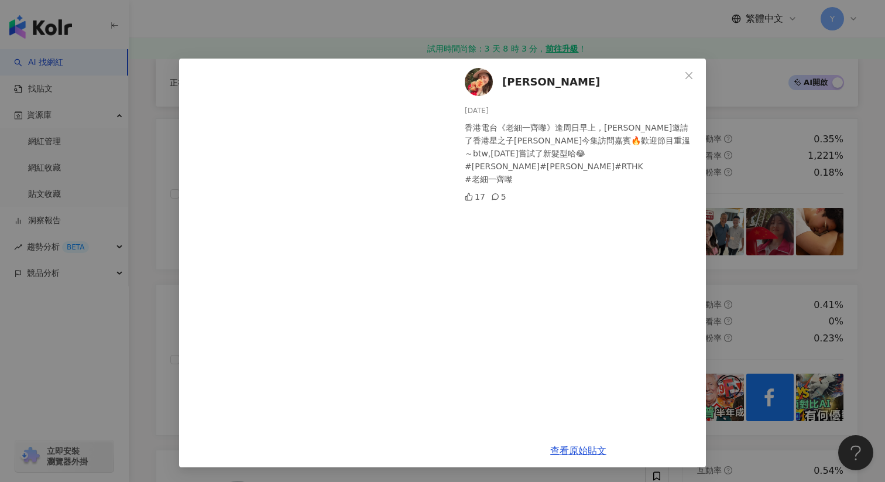
click at [731, 153] on div "張靜茵 2025/7/6 香港電台《老細一齊嚟》逢周日早上，靜茵邀請了香港星之子陳易希為今集訪問嘉賓🔥歡迎節目重溫～btw,今天嘗試了新髮型哈😂 #梁榮武 #…" at bounding box center [442, 241] width 885 height 482
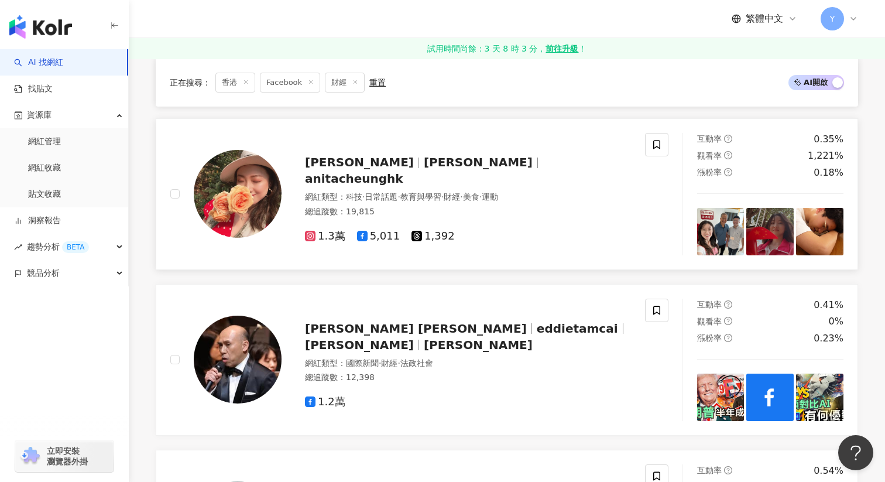
click at [762, 219] on img at bounding box center [770, 231] width 47 height 47
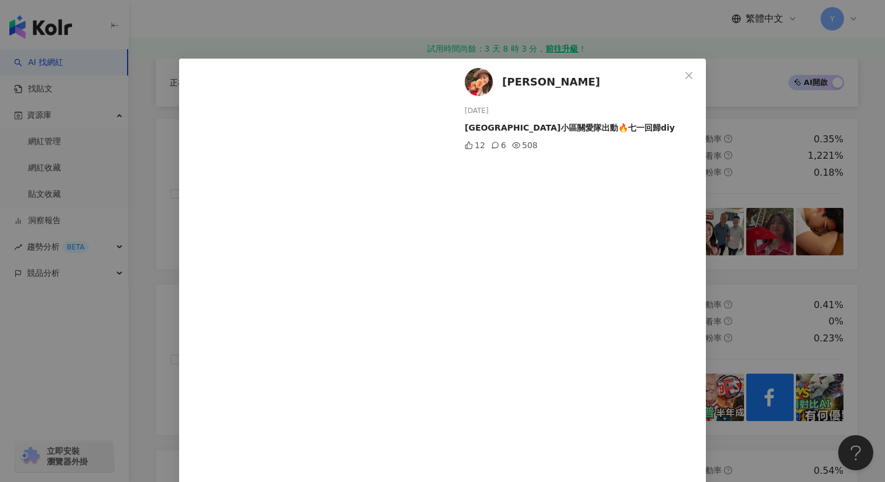
click at [758, 145] on div "張靜茵 2025/7/4 大埔坳小區關愛隊出動🔥七一回歸diy 12 6 508 查看原始貼文" at bounding box center [442, 241] width 885 height 482
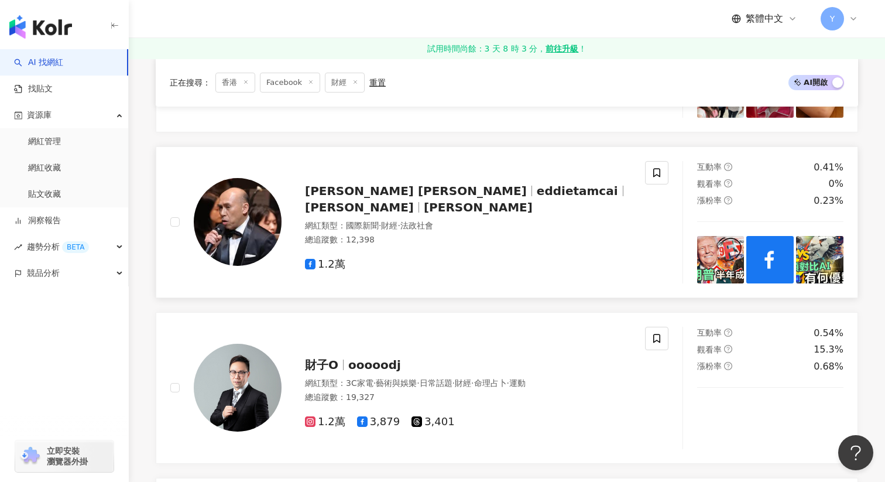
scroll to position [1767, 0]
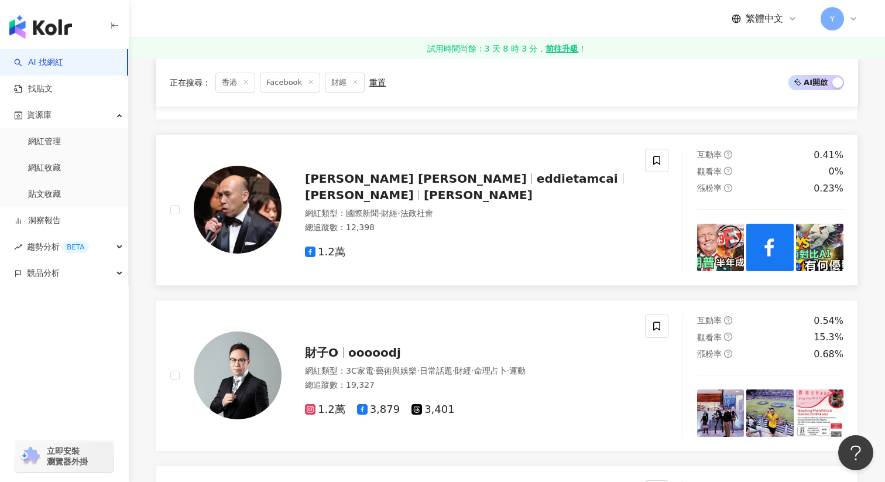
click at [709, 260] on img at bounding box center [720, 247] width 47 height 47
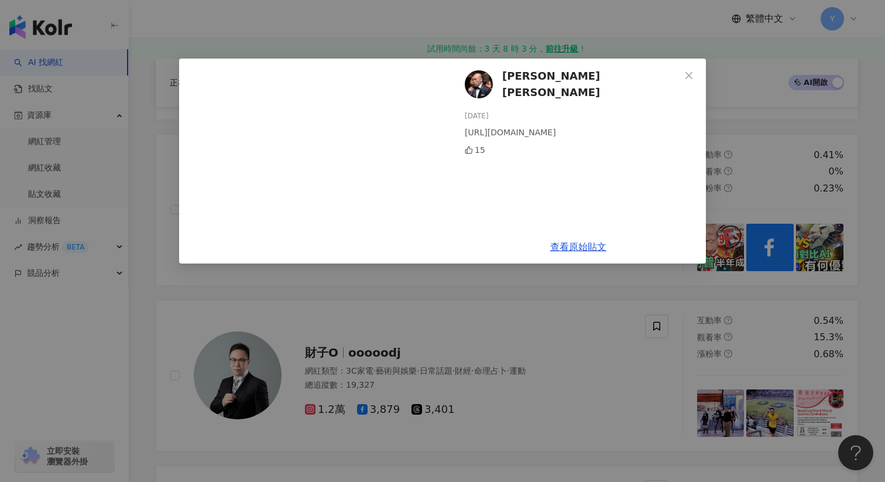
click at [764, 254] on div "Eddie Tam 譚新強 2025/8/11 https://youtu.be/0T68hzSVGto?si=v1dHG_qBbXyA0sT0 15 查看原…" at bounding box center [442, 241] width 885 height 482
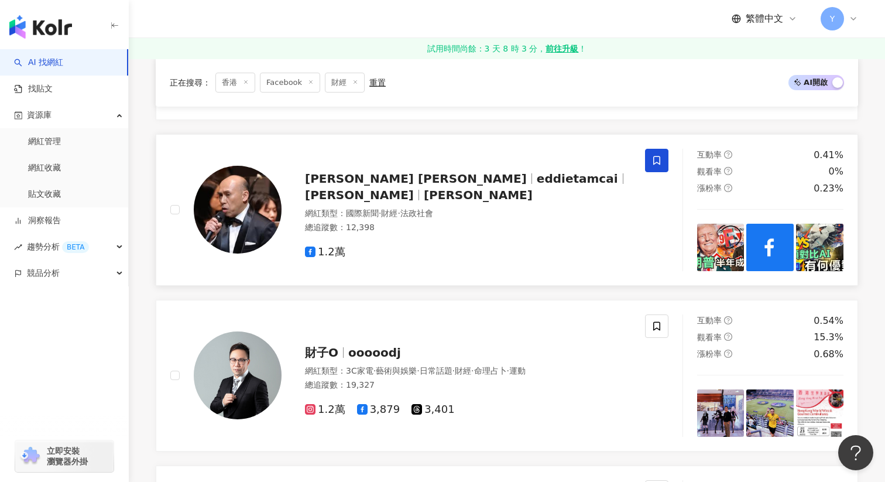
click at [657, 156] on icon at bounding box center [656, 160] width 7 height 9
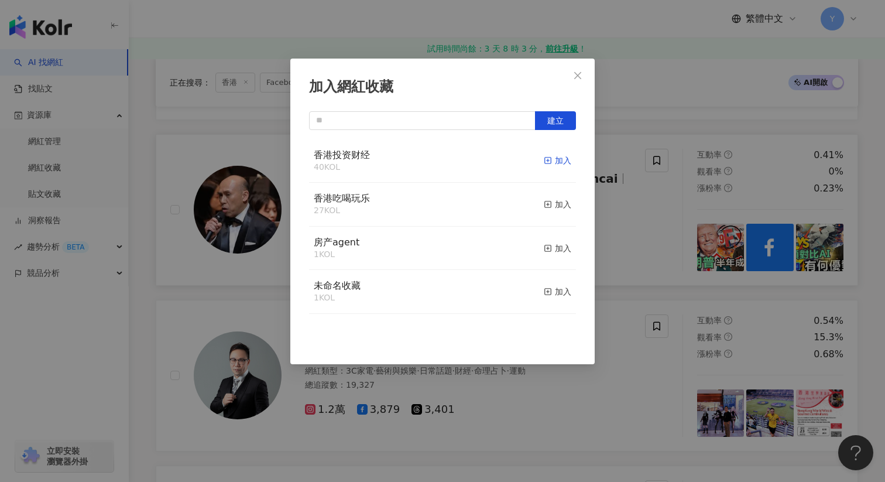
click at [564, 159] on div "加入" at bounding box center [558, 160] width 28 height 13
click at [653, 228] on div "加入網紅收藏 建立" at bounding box center [442, 241] width 885 height 482
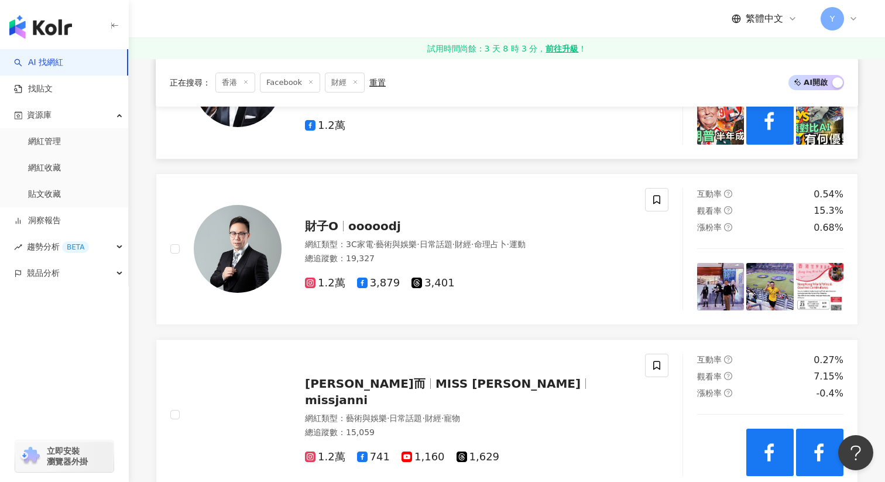
scroll to position [1897, 0]
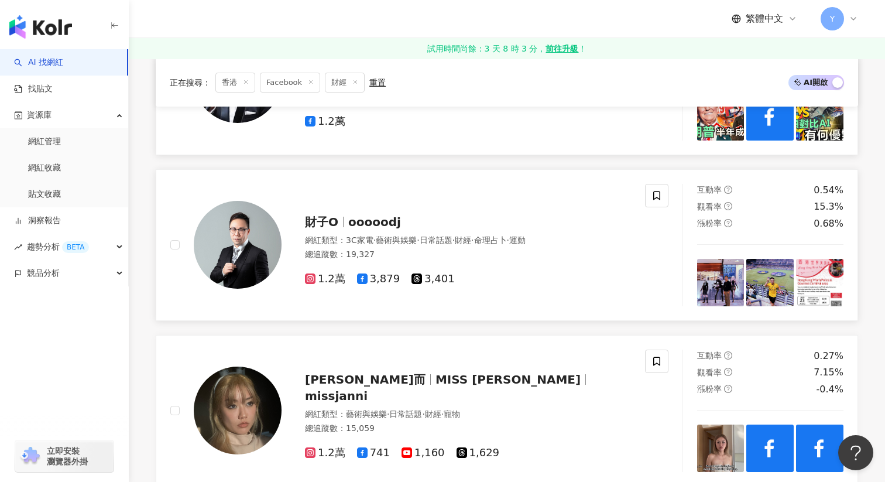
click at [715, 289] on img at bounding box center [720, 282] width 47 height 47
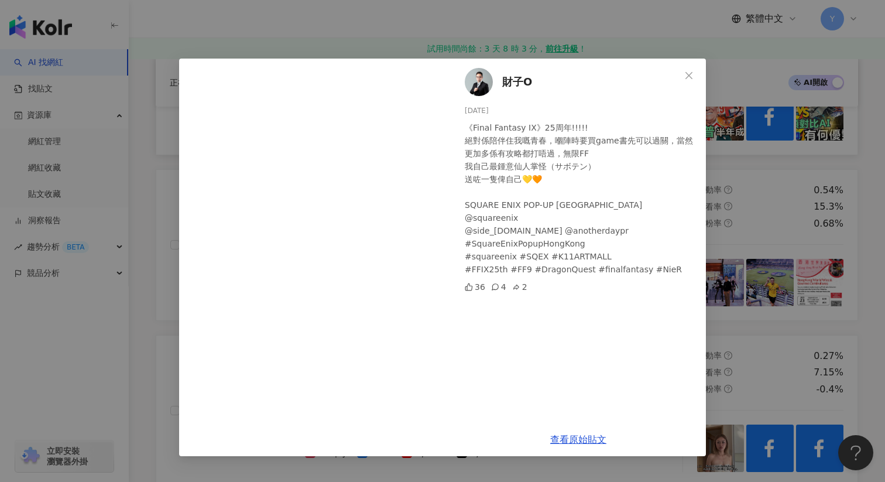
click at [765, 236] on div "財子O 2025/8/20 《Final Fantasy IX》25周年!!!!! 絕對係陪伴住我嘅青春，嗰陣時要買game書先可以過關，當然更加多係有攻略都…" at bounding box center [442, 241] width 885 height 482
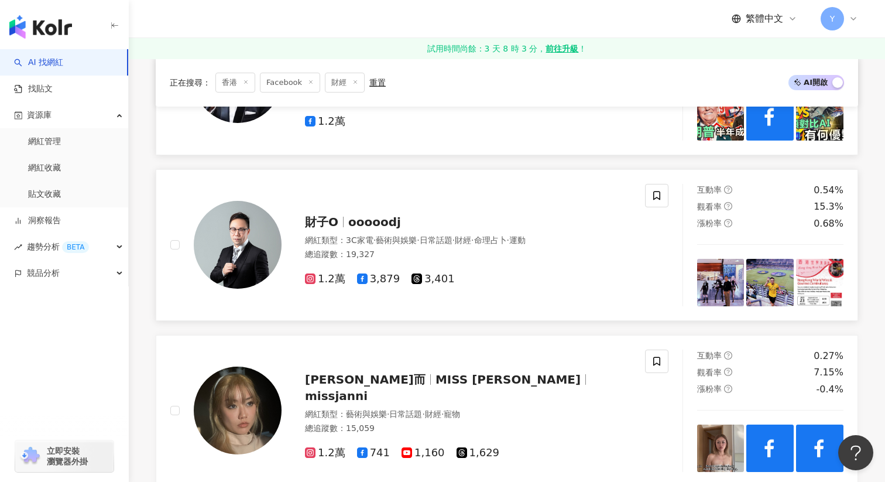
click at [772, 279] on img at bounding box center [770, 282] width 47 height 47
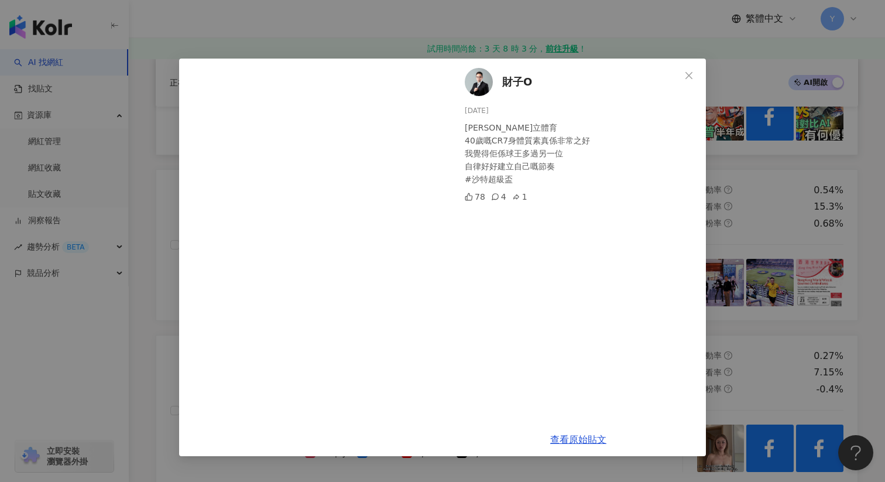
click at [797, 197] on div "財子O 2025/8/19 多謝森立體育 40歲嘅CR7身體質素真係非常之好 我覺得佢係球王多過另一位 自律好好建立自己嘅節奏 #沙特超級盃 78 4 1 查…" at bounding box center [442, 241] width 885 height 482
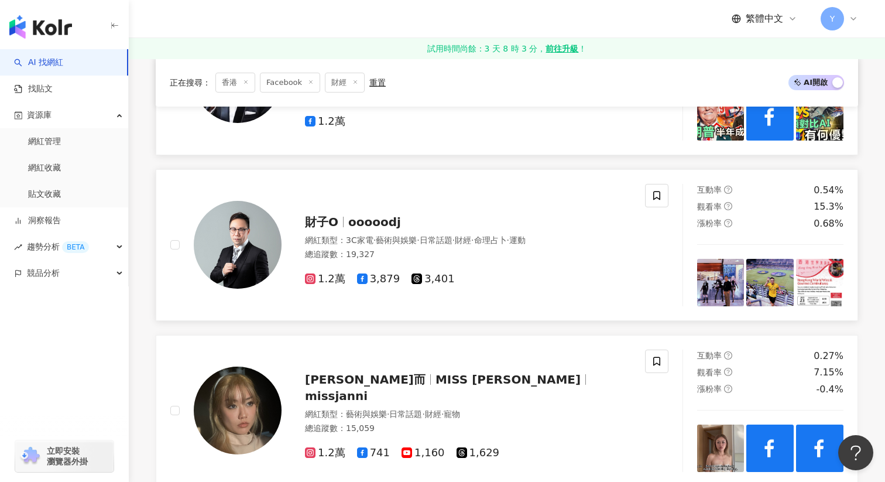
click at [821, 262] on img at bounding box center [819, 282] width 47 height 47
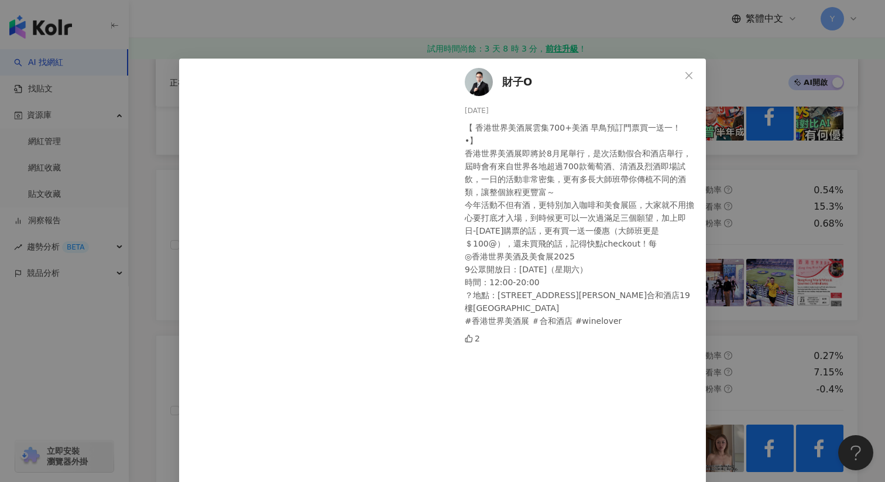
click at [744, 153] on div "財子O 2025/8/19 【 香港世界美酒展雲集700+美酒 早鳥預訂門票買一送一！ •】 香港世界美酒展即將於8月尾舉行，是次活動假合和酒店舉行，屆時會有…" at bounding box center [442, 241] width 885 height 482
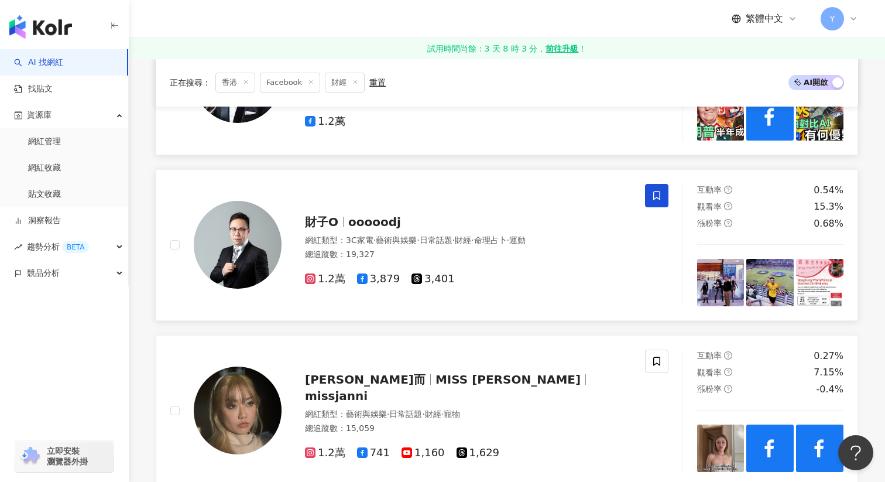
click at [649, 197] on span at bounding box center [656, 195] width 23 height 23
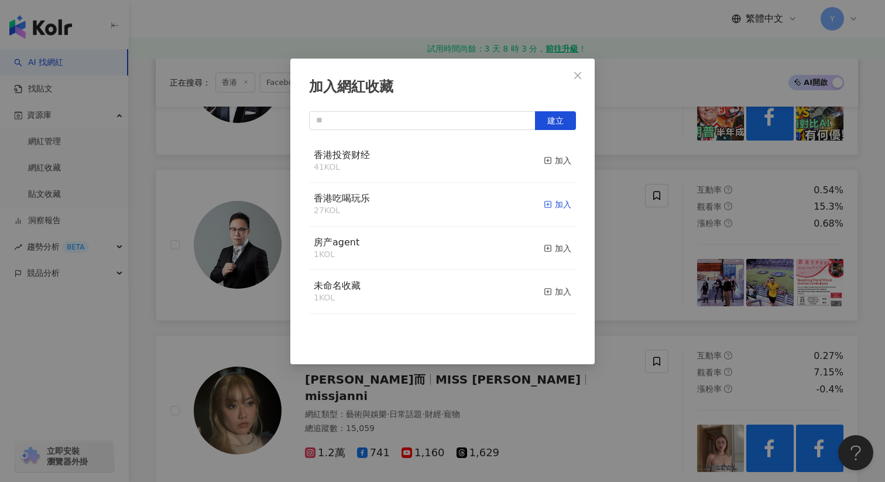
click at [561, 203] on div "加入" at bounding box center [558, 204] width 28 height 13
click at [643, 247] on div "加入網紅收藏 建立" at bounding box center [442, 241] width 885 height 482
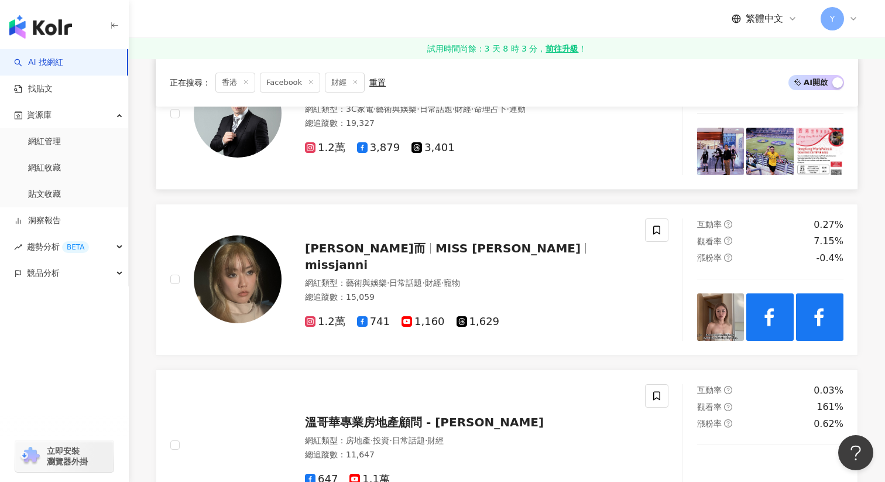
scroll to position [2026, 0]
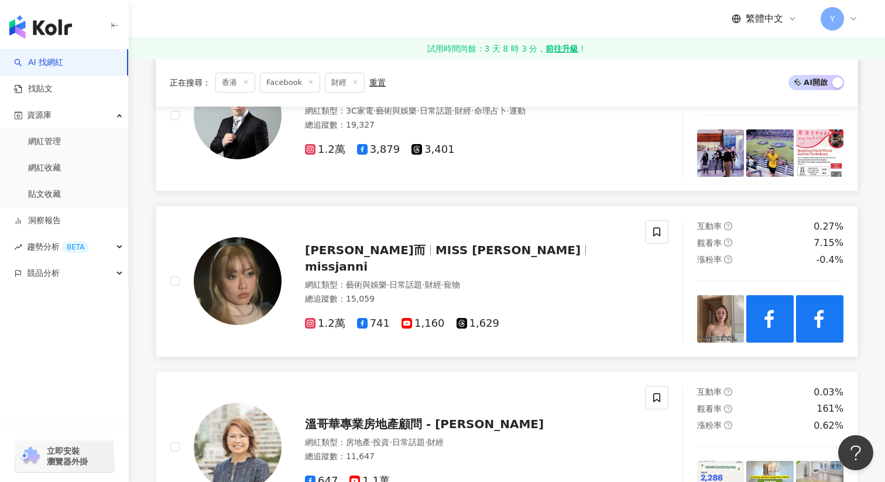
click at [709, 317] on img at bounding box center [720, 318] width 47 height 47
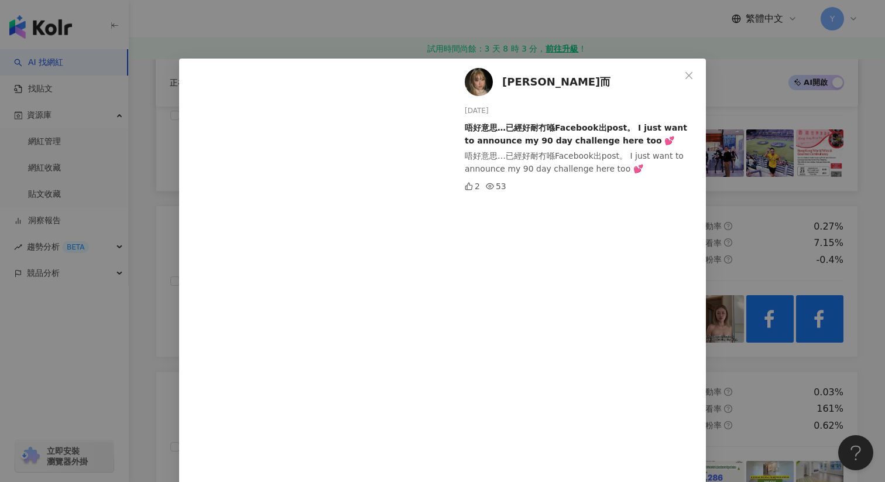
click at [790, 194] on div "潘芊而 2025/7/27 唔好意思…已經好耐冇喺Facebook出post。 I just want to announce my 90 day chall…" at bounding box center [442, 241] width 885 height 482
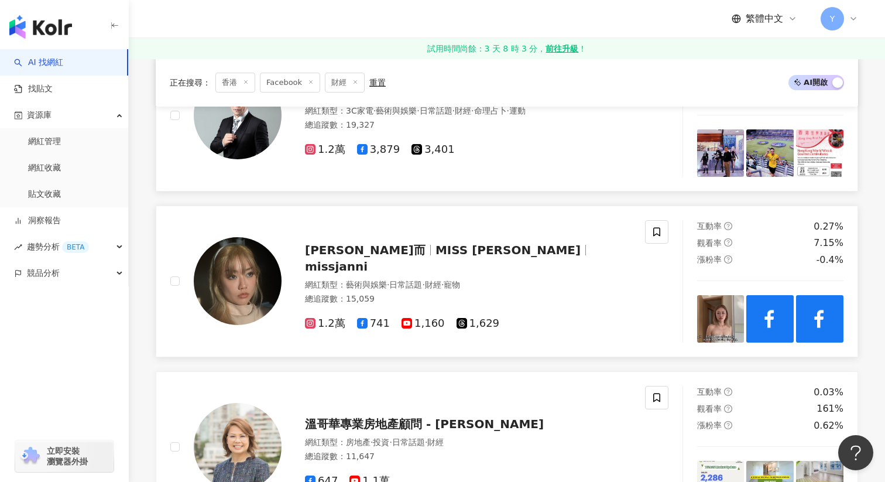
click at [764, 316] on img at bounding box center [770, 318] width 47 height 47
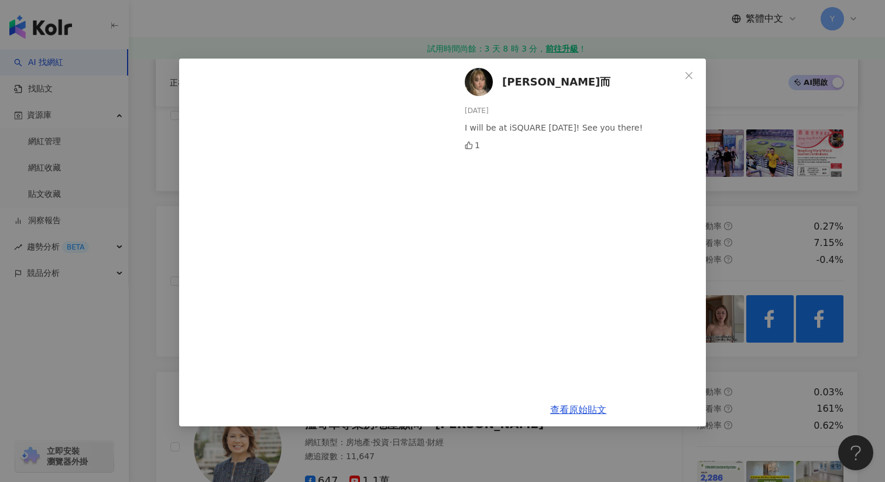
click at [768, 228] on div "潘芊而 2024/11/2 I will be at iSQUARE tomorrow! See you there! 1 查看原始貼文" at bounding box center [442, 241] width 885 height 482
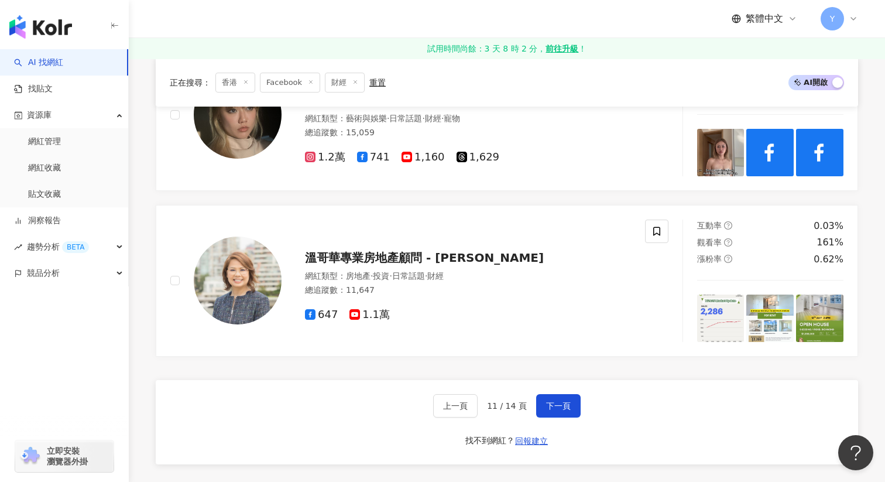
scroll to position [2190, 0]
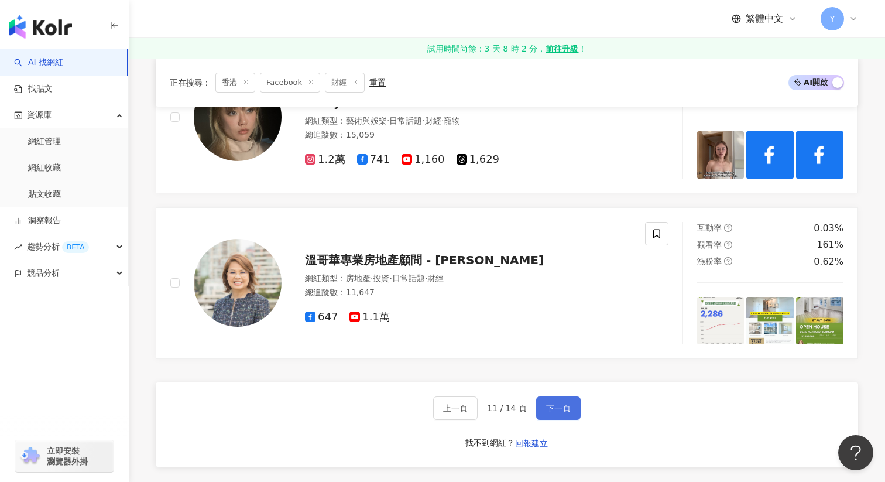
click at [558, 408] on span "下一頁" at bounding box center [558, 407] width 25 height 9
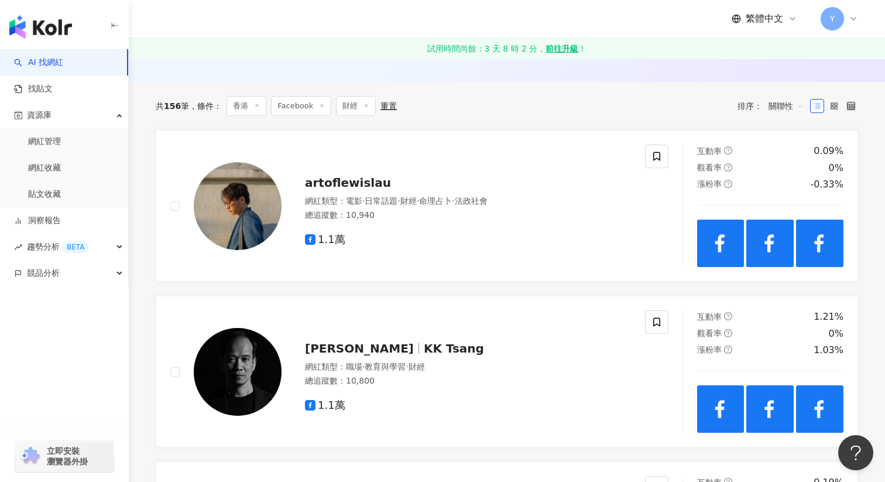
scroll to position [377, 0]
click at [718, 229] on img at bounding box center [720, 242] width 47 height 47
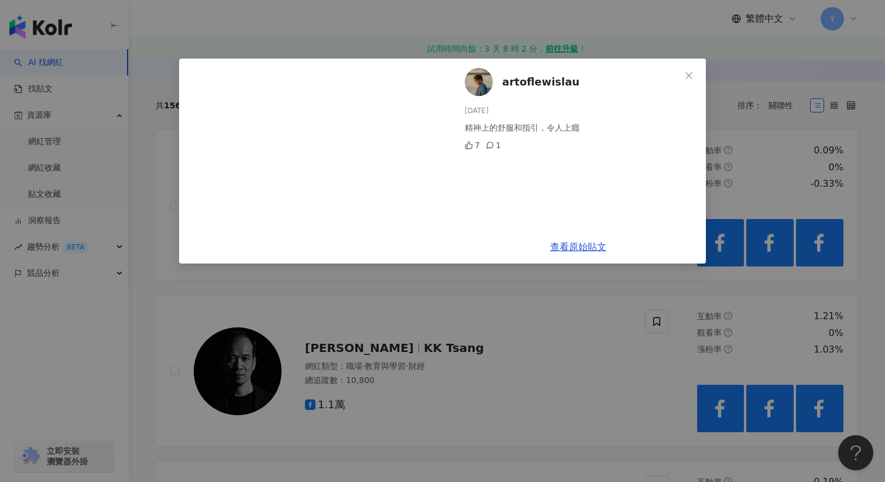
click at [730, 165] on div "artoflewislau 2025/8/14 精神上的舒服和指引，令人上癮 7 1 查看原始貼文" at bounding box center [442, 241] width 885 height 482
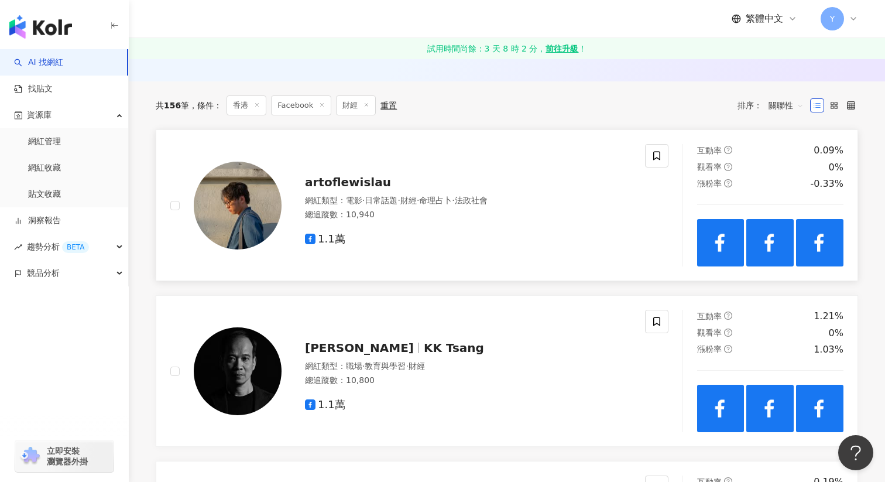
click at [766, 238] on img at bounding box center [770, 242] width 47 height 47
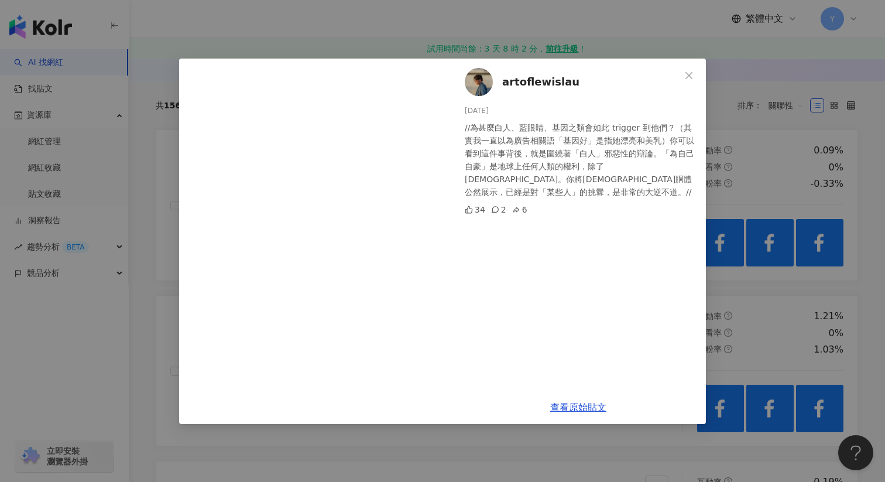
click at [763, 179] on div "artoflewislau 2025/8/8 //為甚麼白人、藍眼睛、基因之類會如此 trigger 到他們？（其實我一直以為廣告相關語「基因好」是指她漂亮和…" at bounding box center [442, 241] width 885 height 482
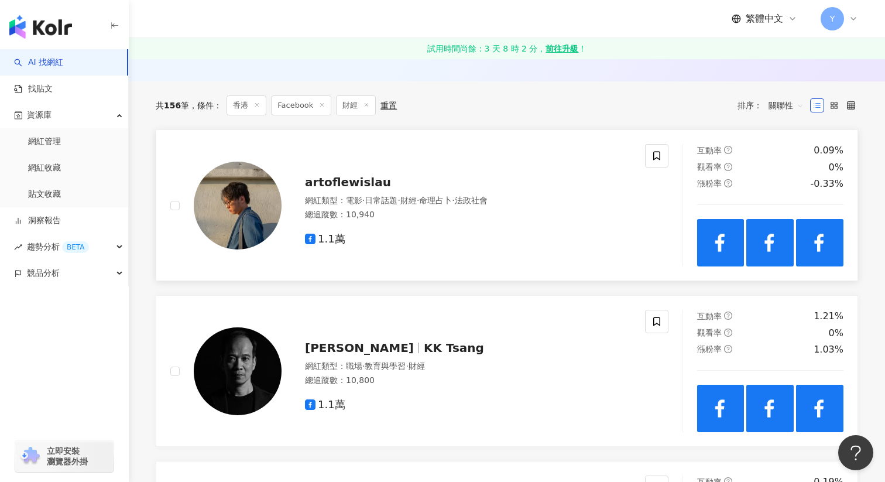
click at [810, 242] on img at bounding box center [819, 242] width 47 height 47
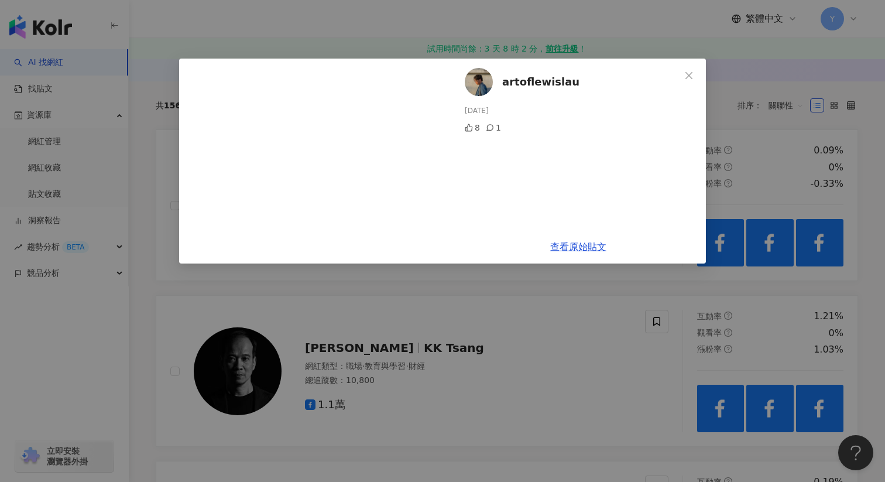
click at [799, 146] on div "artoflewislau 2025/7/15 8 1 查看原始貼文" at bounding box center [442, 241] width 885 height 482
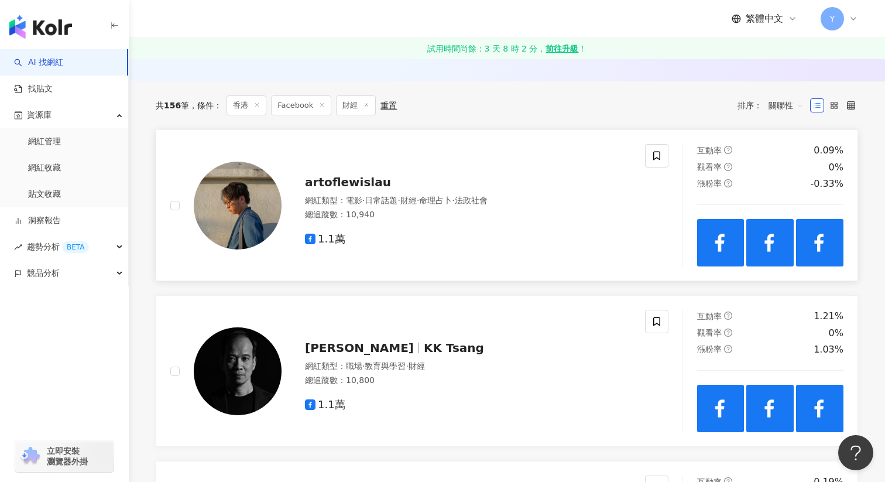
click at [765, 242] on img at bounding box center [770, 242] width 47 height 47
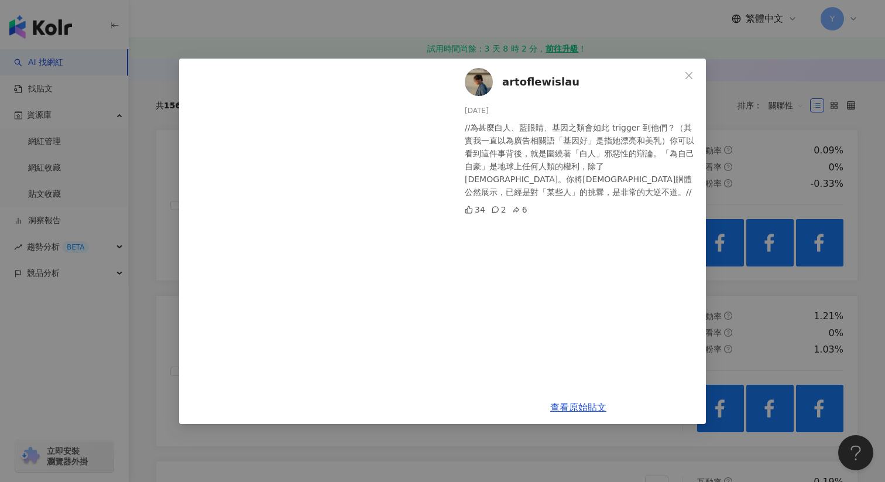
click at [791, 174] on div "artoflewislau 2025/8/8 //為甚麼白人、藍眼睛、基因之類會如此 trigger 到他們？（其實我一直以為廣告相關語「基因好」是指她漂亮和…" at bounding box center [442, 241] width 885 height 482
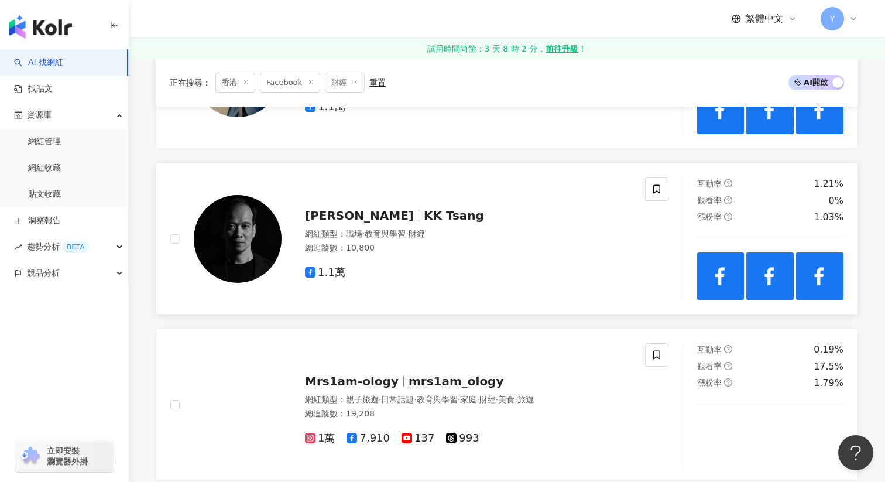
scroll to position [514, 0]
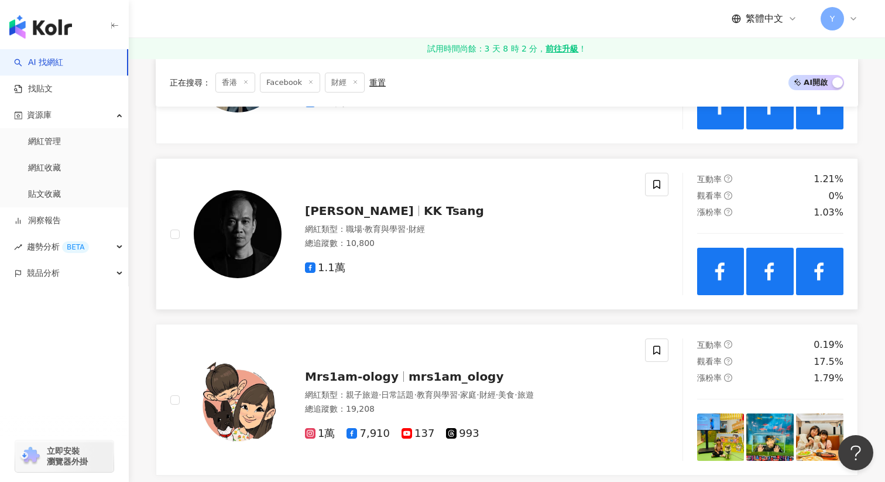
click at [716, 275] on img at bounding box center [720, 271] width 47 height 47
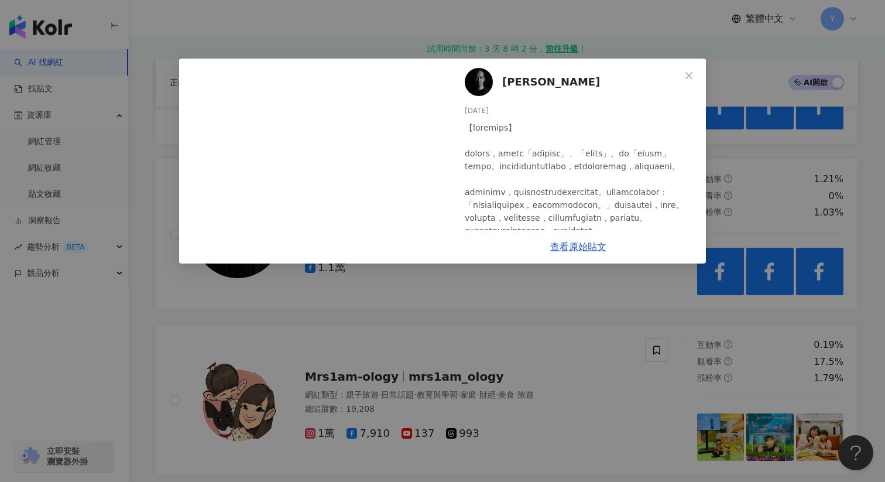
click at [701, 195] on div "曾錦強 2025/7/18 194 7 23" at bounding box center [578, 145] width 255 height 172
click at [778, 293] on div "曾錦強 2025/7/18 194 7 23 查看原始貼文" at bounding box center [442, 241] width 885 height 482
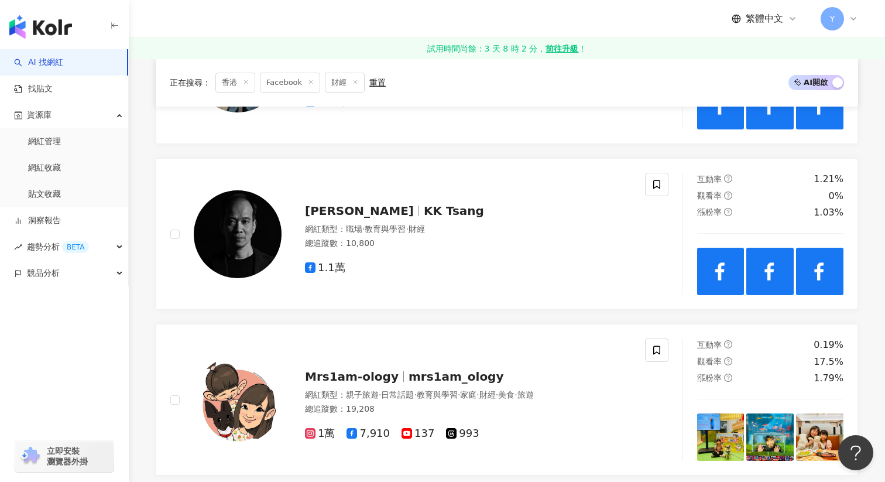
click at [778, 293] on img at bounding box center [770, 271] width 47 height 47
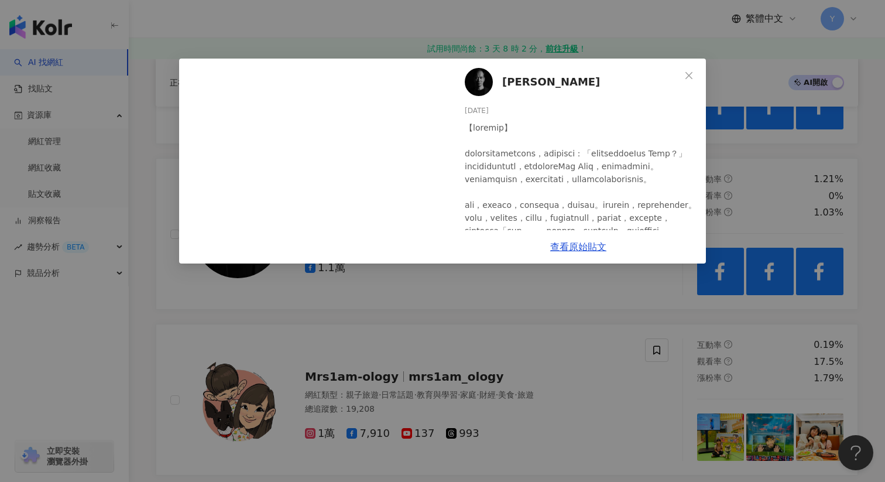
click at [778, 293] on div "曾錦強 2025/7/7 109 5 查看原始貼文" at bounding box center [442, 241] width 885 height 482
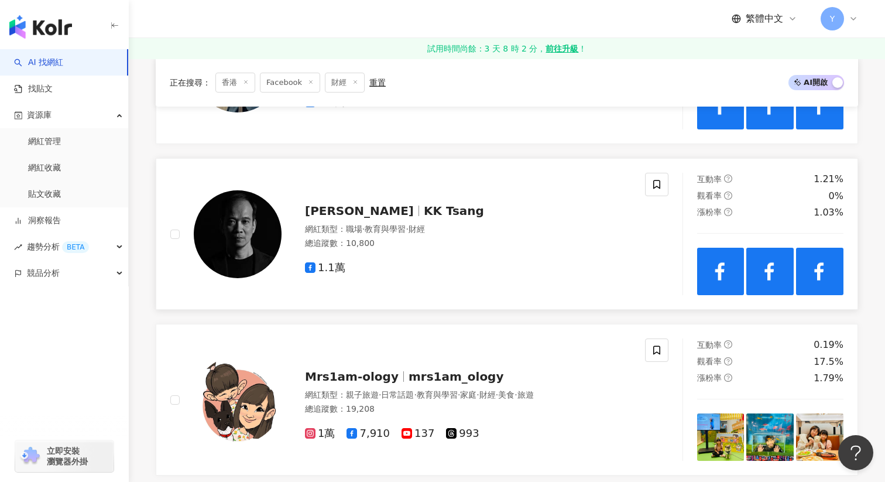
click at [785, 272] on img at bounding box center [770, 271] width 47 height 47
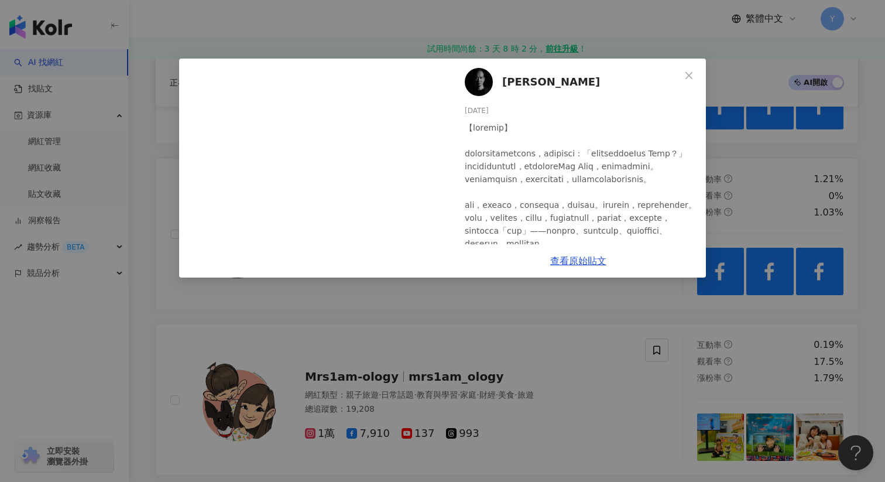
click at [778, 208] on div "曾錦強 2025/7/7 109 5 查看原始貼文" at bounding box center [442, 241] width 885 height 482
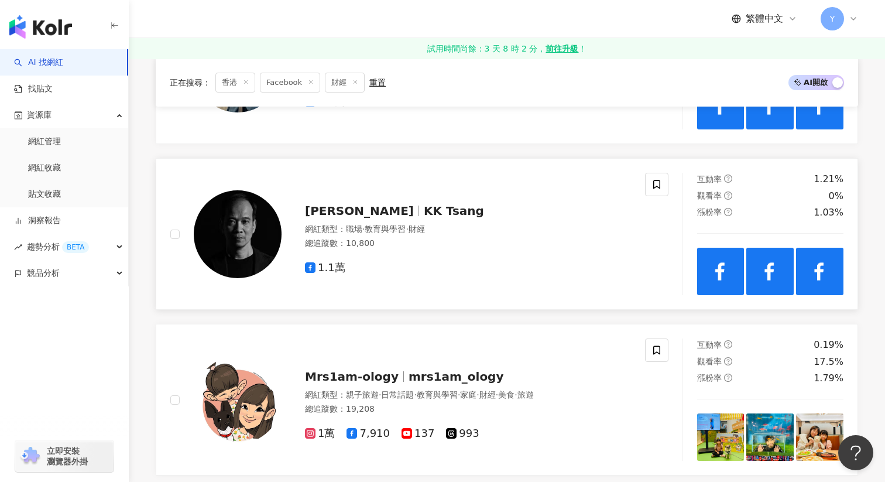
click at [829, 262] on img at bounding box center [819, 271] width 47 height 47
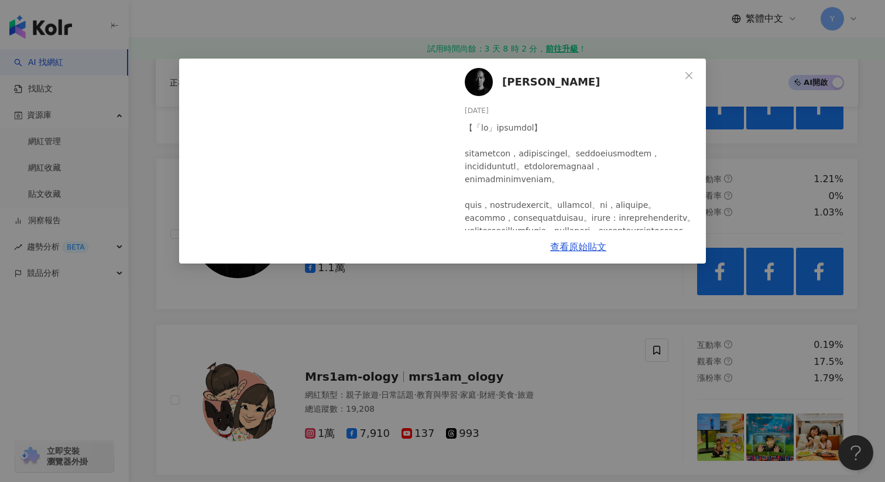
click at [809, 198] on div "曾錦強 2025/6/26 66 2 查看原始貼文" at bounding box center [442, 241] width 885 height 482
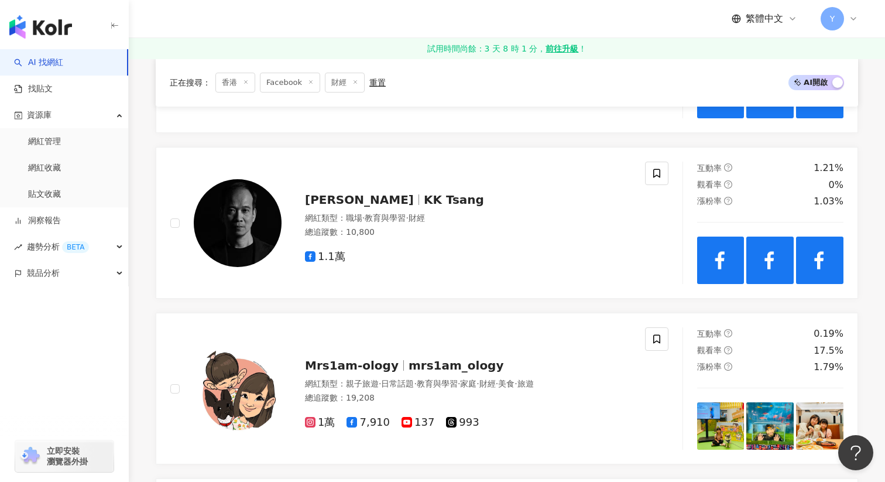
scroll to position [524, 0]
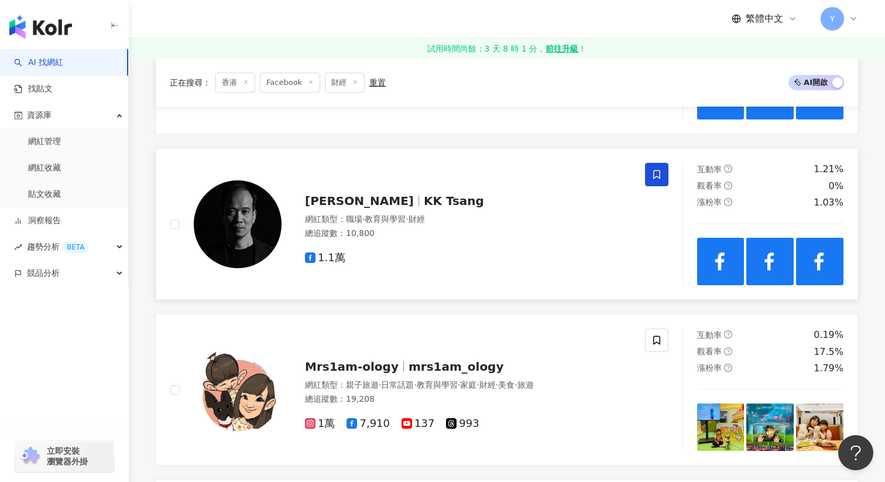
click at [658, 173] on icon at bounding box center [657, 174] width 11 height 11
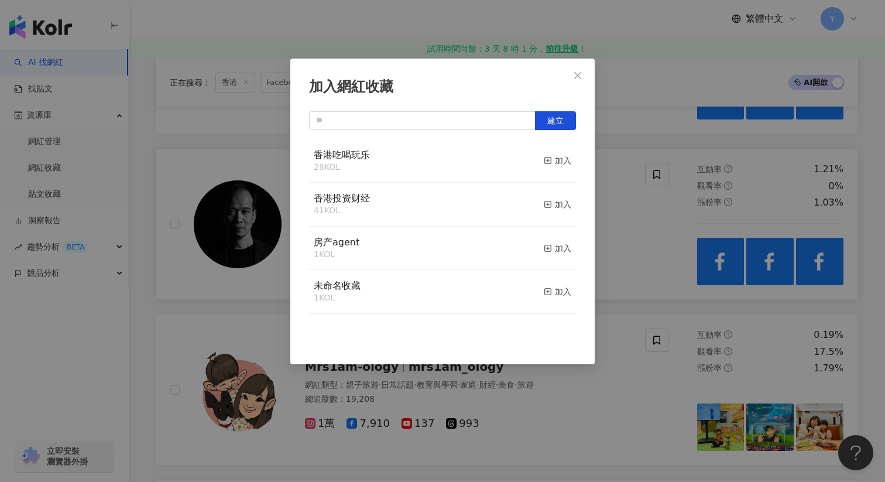
click at [625, 179] on div "加入網紅收藏 建立 香港吃喝玩乐 28 KOL 加入 香港投资财经 41 KOL 加入 房产agent 1 KOL 加入 未命名收藏 1 KOL 加入" at bounding box center [442, 241] width 885 height 482
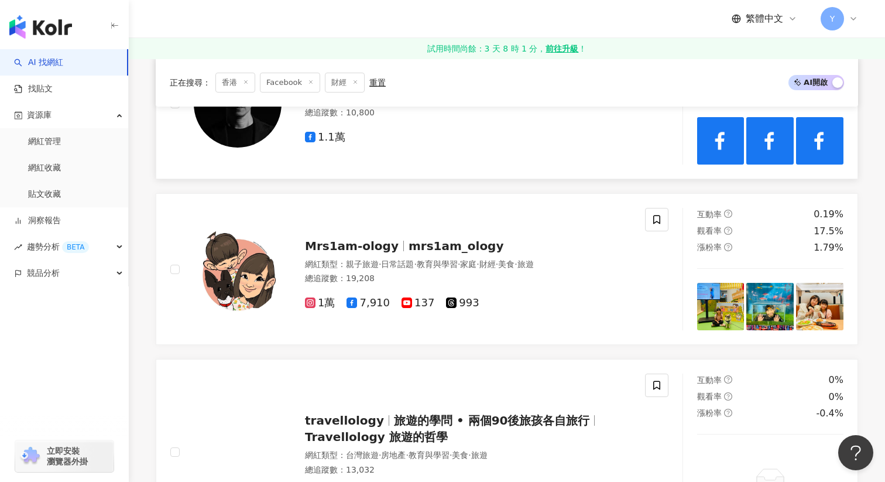
scroll to position [648, 0]
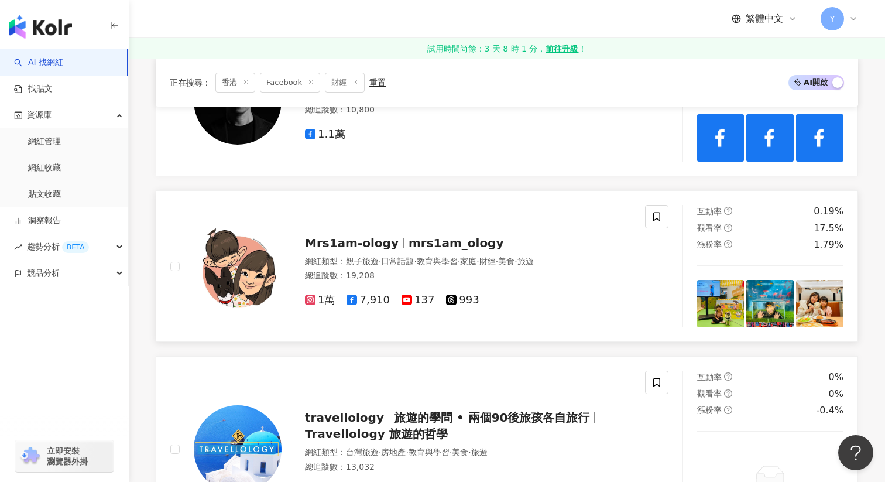
click at [723, 313] on img at bounding box center [720, 303] width 47 height 47
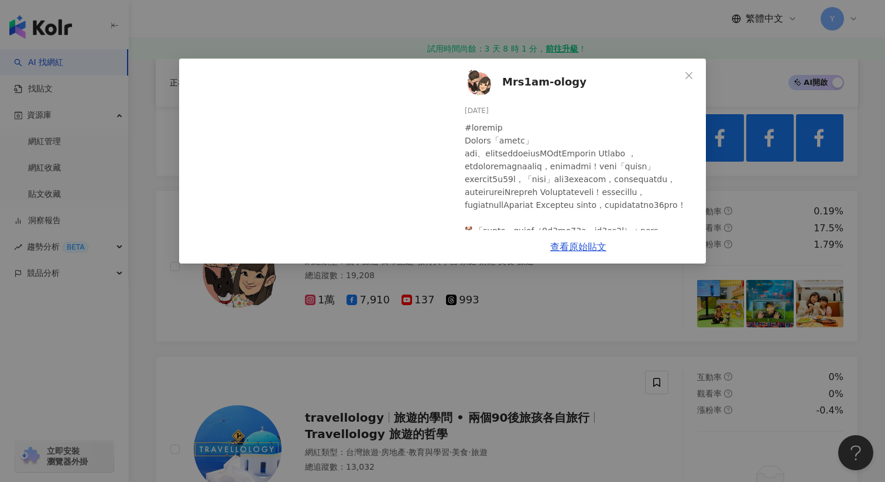
click at [714, 208] on div "Mrs1am-ology 2025/8/1 7 查看原始貼文" at bounding box center [442, 241] width 885 height 482
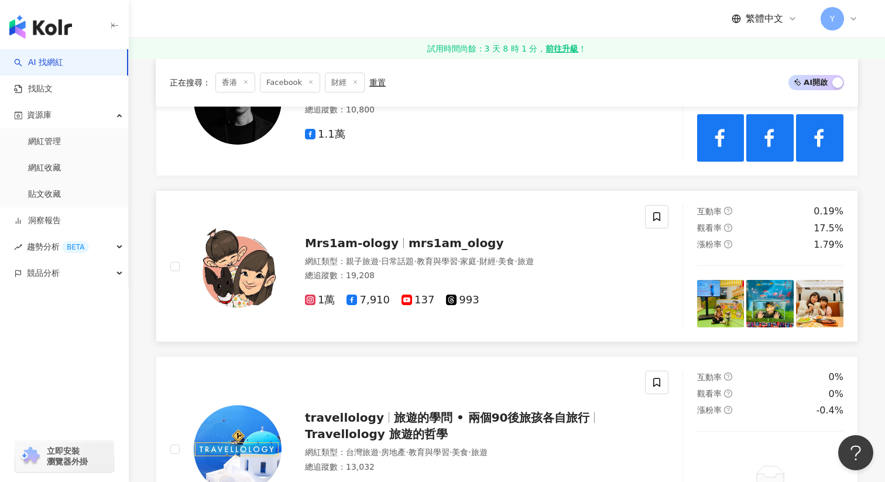
click at [779, 293] on img at bounding box center [770, 303] width 47 height 47
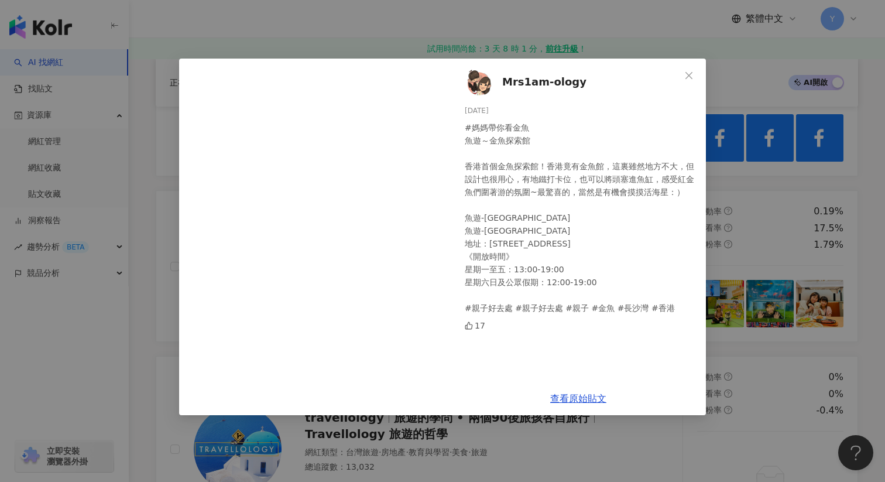
click at [772, 215] on div "Mrs1am-ology 2025/7/29 #媽媽帶你看金魚 魚遊～金魚探索館 香港首個金魚探索館！香港竟有金魚館，這裏雖然地方不大，但設計也很用心，有地鐵…" at bounding box center [442, 241] width 885 height 482
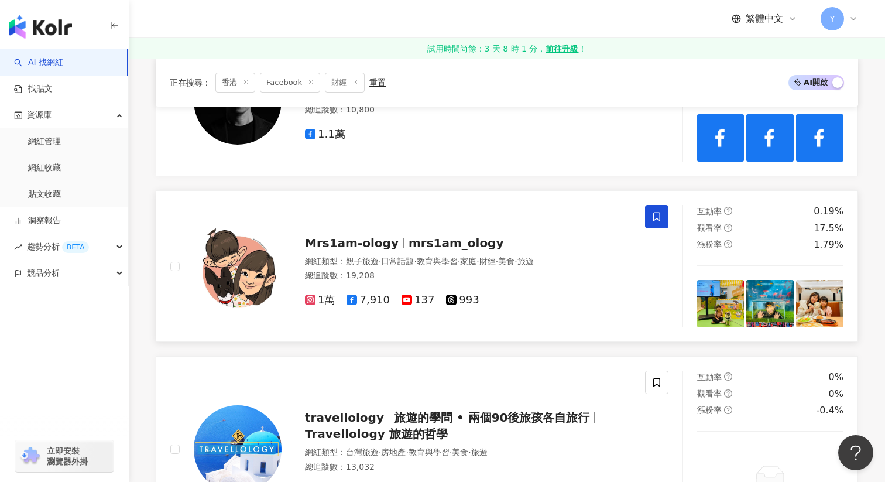
click at [658, 215] on icon at bounding box center [657, 216] width 11 height 11
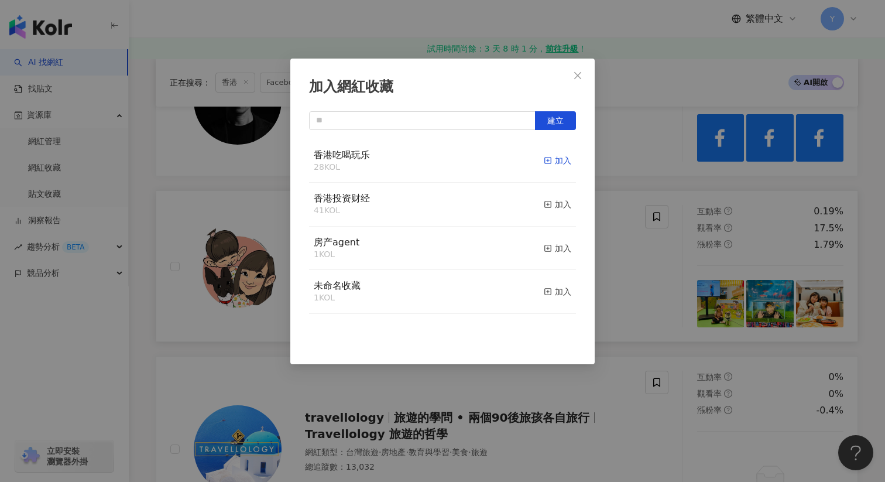
click at [553, 163] on div "加入" at bounding box center [558, 160] width 28 height 13
click at [691, 355] on div "加入網紅收藏 建立" at bounding box center [442, 241] width 885 height 482
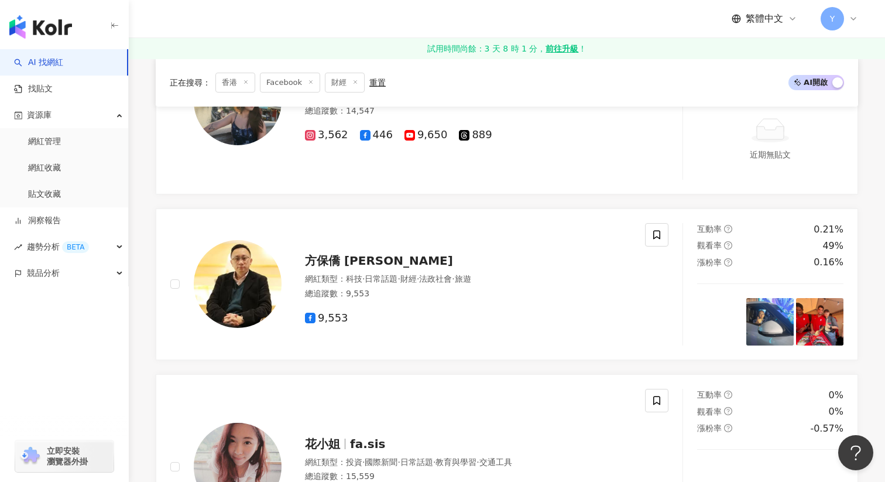
scroll to position [1230, 0]
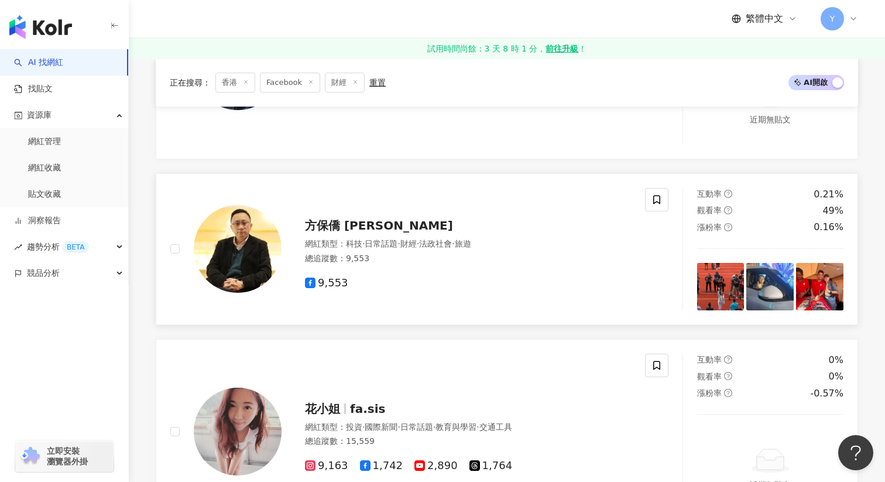
click at [708, 291] on img at bounding box center [720, 286] width 47 height 47
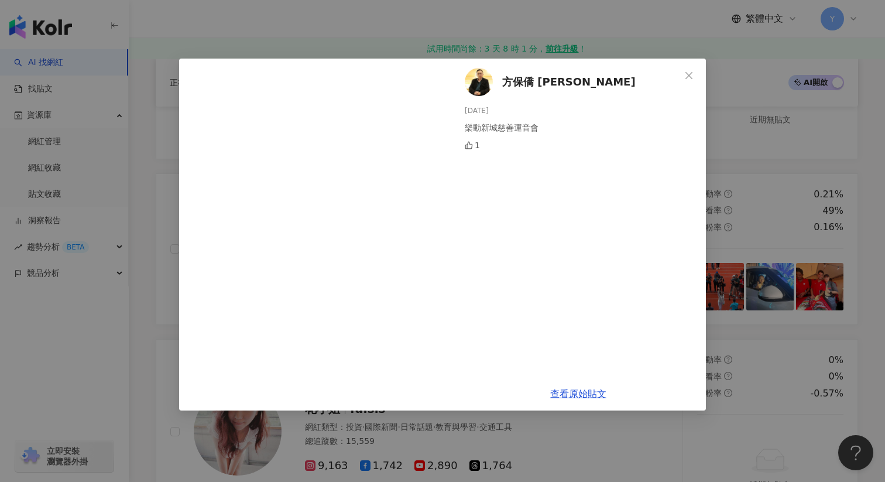
click at [722, 185] on div "方保僑 Francis Fong 2025/8/10 樂動新城慈善運音會 1 查看原始貼文" at bounding box center [442, 241] width 885 height 482
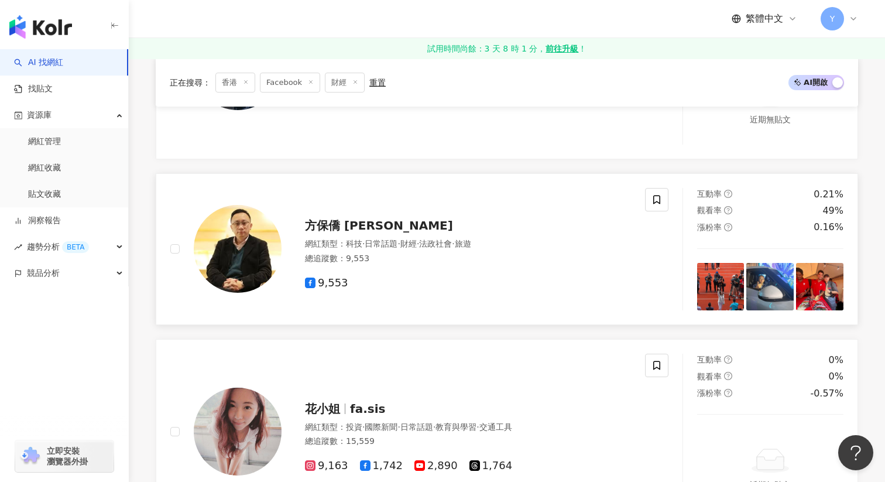
click at [770, 286] on img at bounding box center [770, 286] width 47 height 47
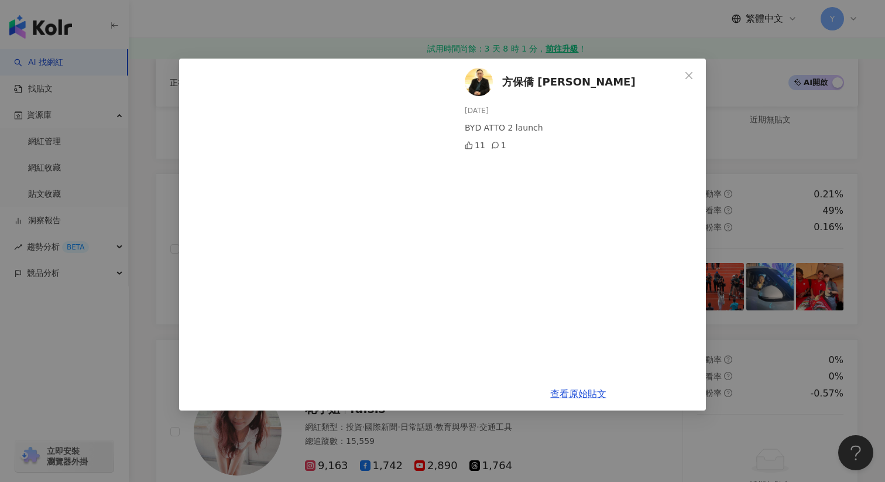
click at [783, 166] on div "方保僑 Francis Fong 2025/8/8 BYD ATTO 2 launch 11 1 查看原始貼文" at bounding box center [442, 241] width 885 height 482
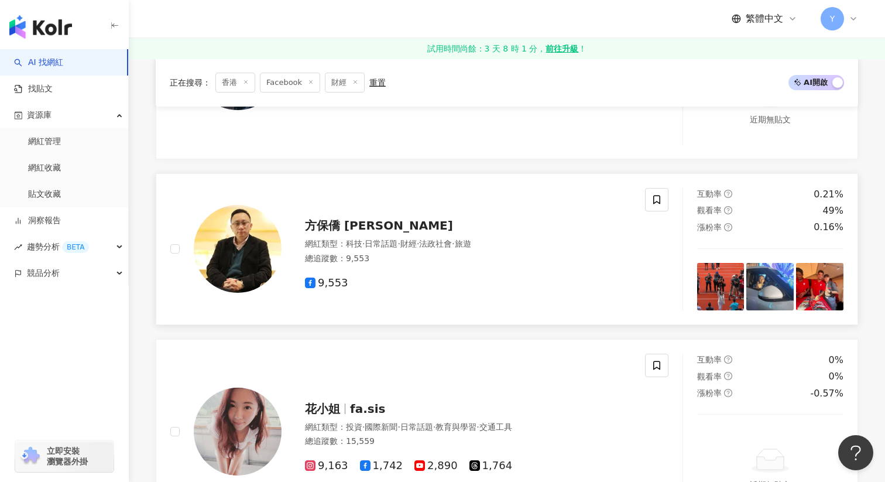
click at [842, 271] on img at bounding box center [819, 286] width 47 height 47
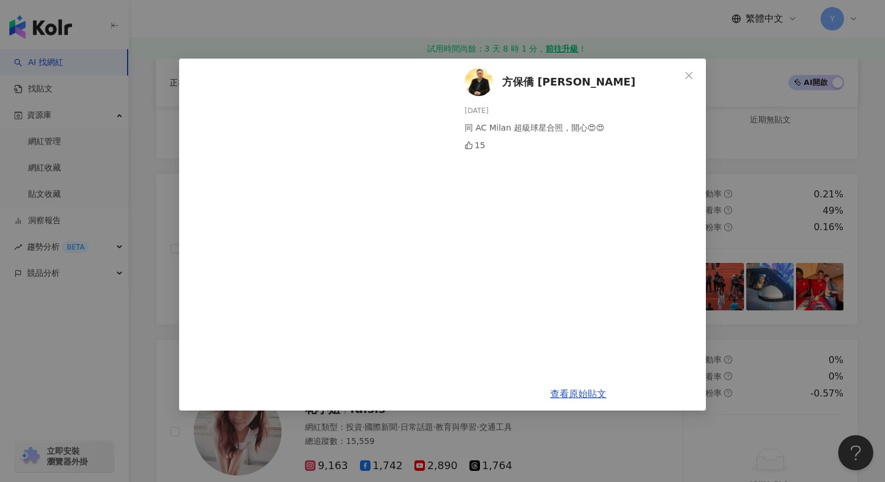
click at [815, 182] on div "方保僑 Francis Fong 2025/7/26 同 AC Milan 超級球星合照，開心😍😍 15 查看原始貼文" at bounding box center [442, 241] width 885 height 482
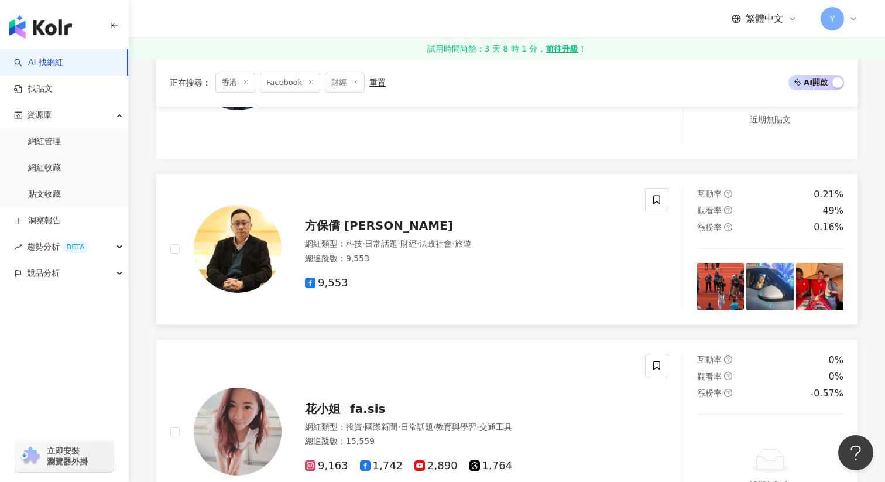
click at [361, 228] on span "方保僑 Francis Fong" at bounding box center [379, 225] width 148 height 14
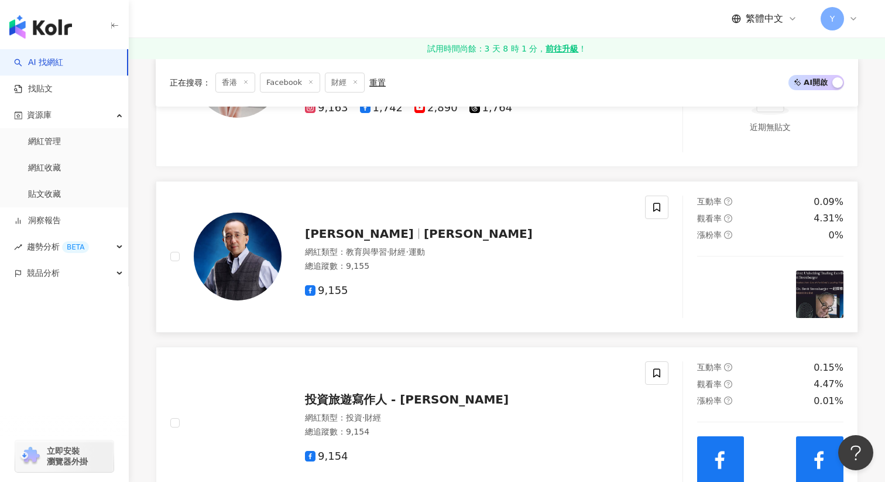
scroll to position [1593, 0]
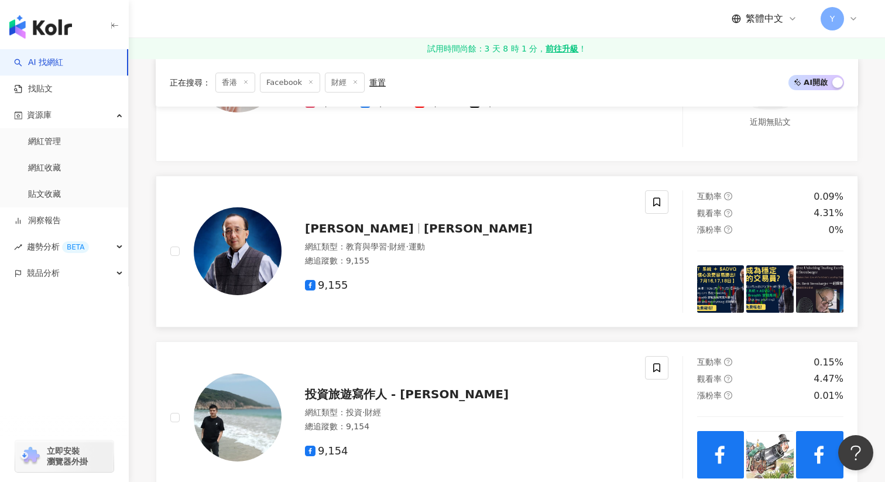
click at [707, 282] on img at bounding box center [720, 288] width 47 height 47
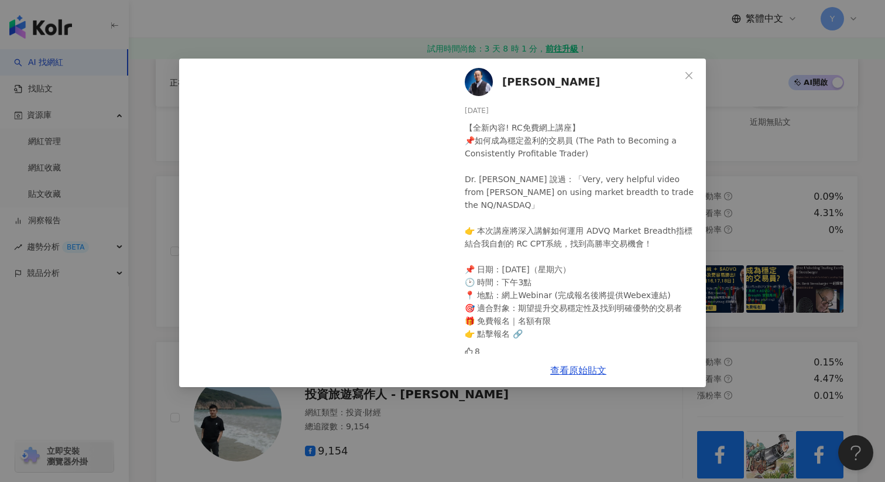
click at [743, 221] on div "Rickey Cheung 2025/7/21 【全新內容! RC免費網上講座】 📌如何成為穩定盈利的交易員 (The Path to Becoming a …" at bounding box center [442, 241] width 885 height 482
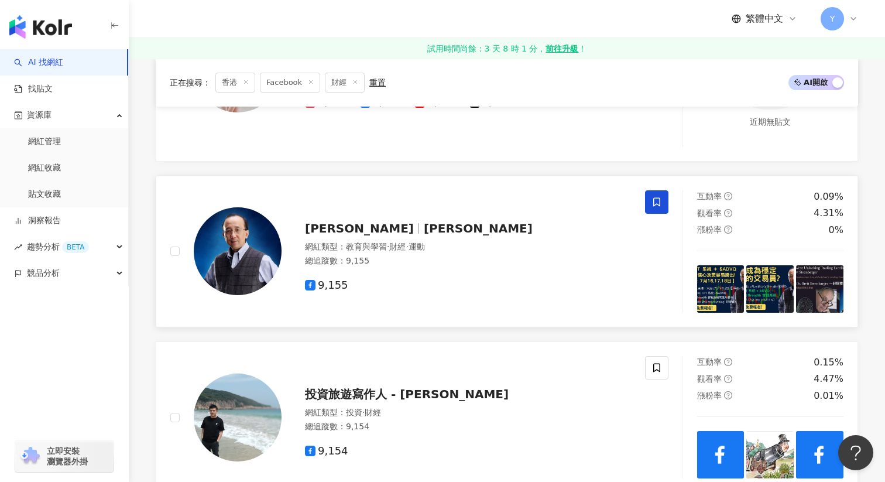
click at [660, 206] on icon at bounding box center [657, 202] width 11 height 11
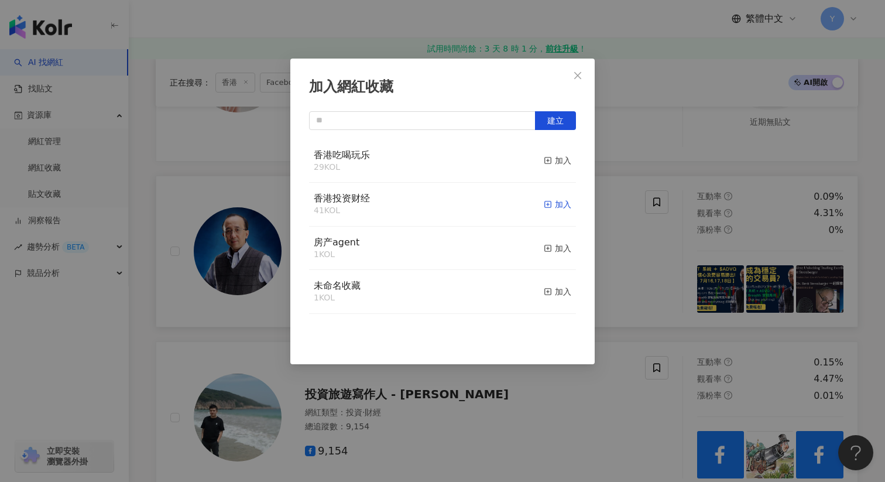
click at [562, 203] on div "加入" at bounding box center [558, 204] width 28 height 13
click at [637, 237] on div "加入網紅收藏 建立" at bounding box center [442, 241] width 885 height 482
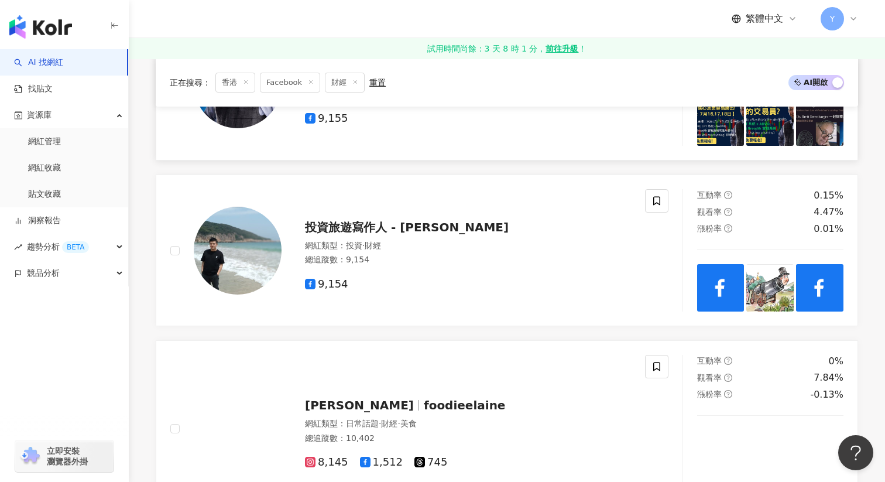
scroll to position [1763, 0]
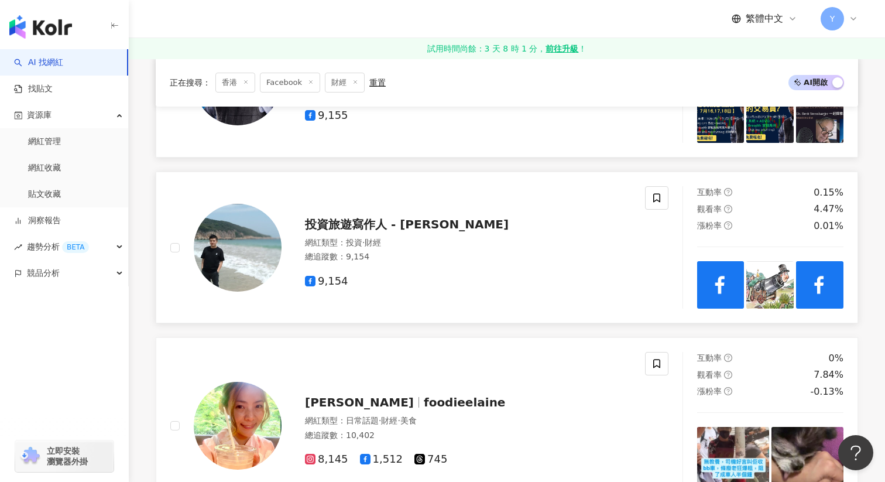
click at [717, 279] on img at bounding box center [720, 284] width 47 height 47
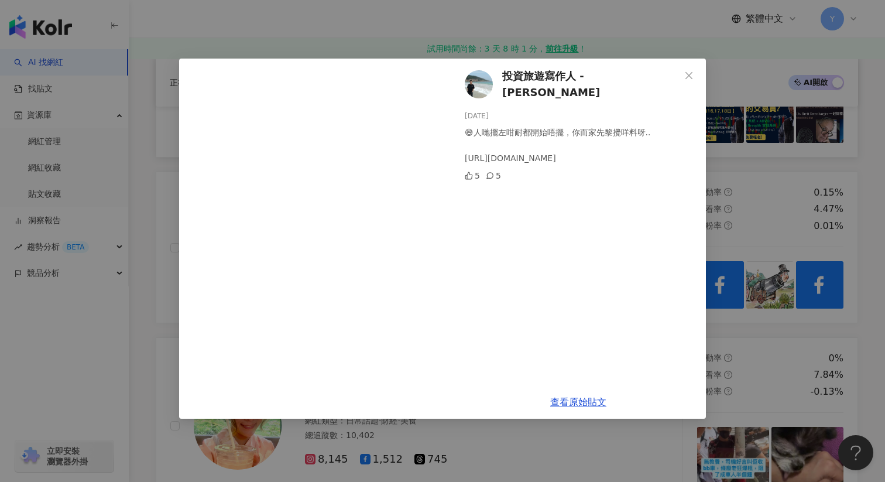
click at [744, 172] on div "投資旅遊寫作人 - 高Sir 2025/7/28 😅人哋擺左咁耐都開始唔擺，你而家先黎攪咩料呀.. https://www.facebook.com/shar…" at bounding box center [442, 241] width 885 height 482
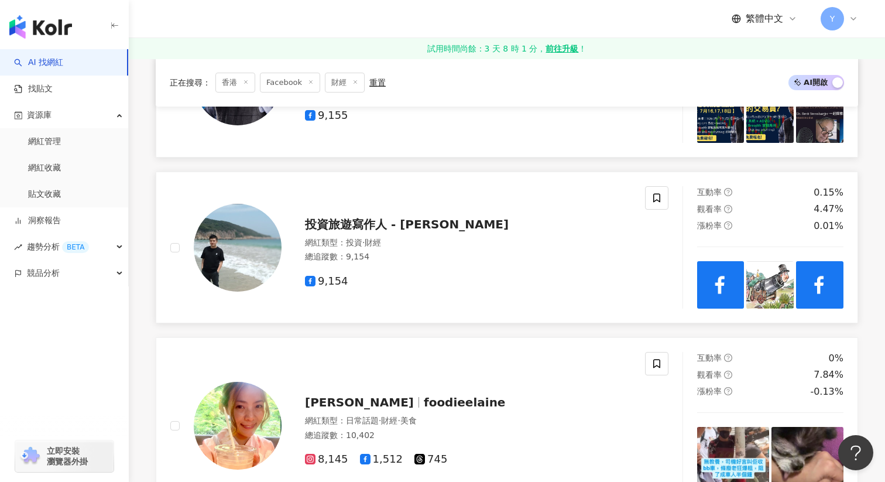
click at [771, 277] on img at bounding box center [770, 284] width 47 height 47
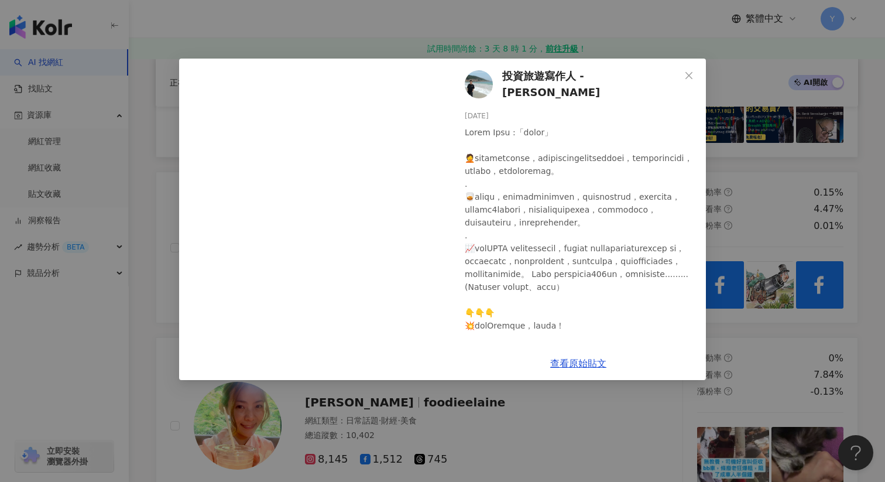
click at [803, 200] on div "投資旅遊寫作人 - 高Sir 2025/7/28 12 11 查看原始貼文" at bounding box center [442, 241] width 885 height 482
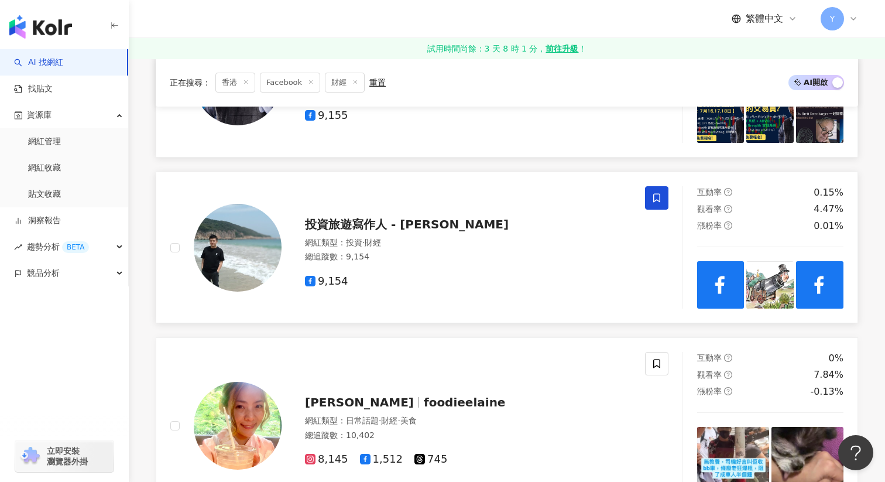
click at [658, 197] on icon at bounding box center [657, 198] width 11 height 11
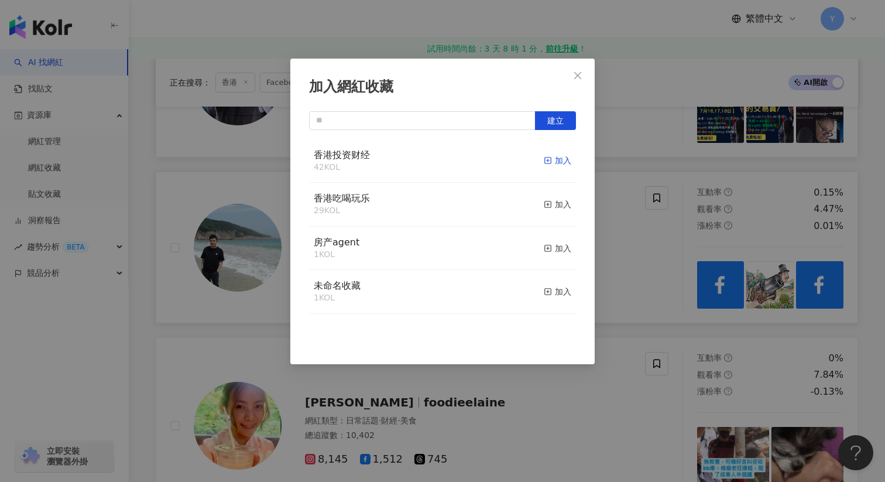
click at [556, 159] on div "加入" at bounding box center [558, 160] width 28 height 13
click at [634, 256] on div "加入網紅收藏 建立" at bounding box center [442, 241] width 885 height 482
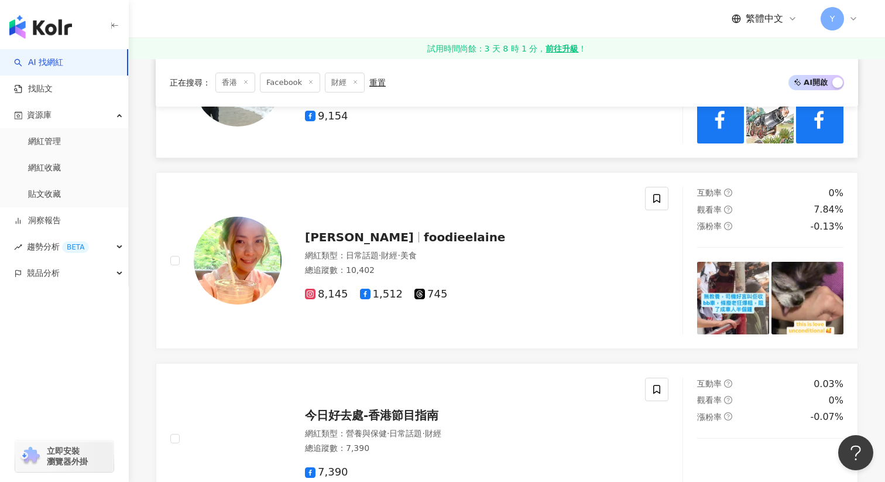
scroll to position [1970, 0]
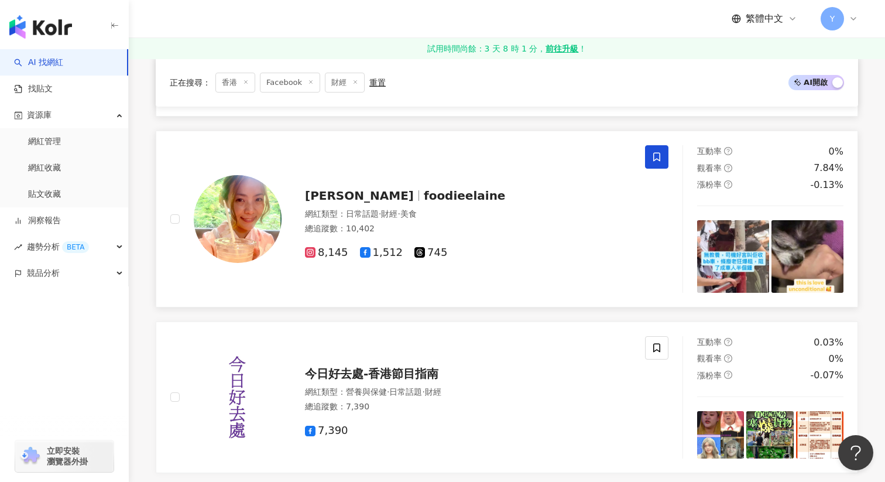
click at [648, 155] on span at bounding box center [656, 156] width 23 height 23
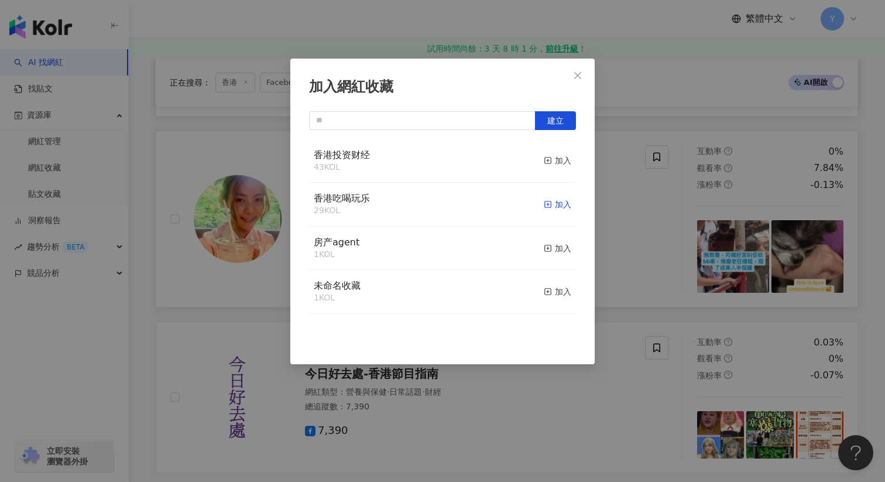
click at [562, 202] on div "加入" at bounding box center [558, 204] width 28 height 13
click at [653, 227] on div "加入網紅收藏 建立" at bounding box center [442, 241] width 885 height 482
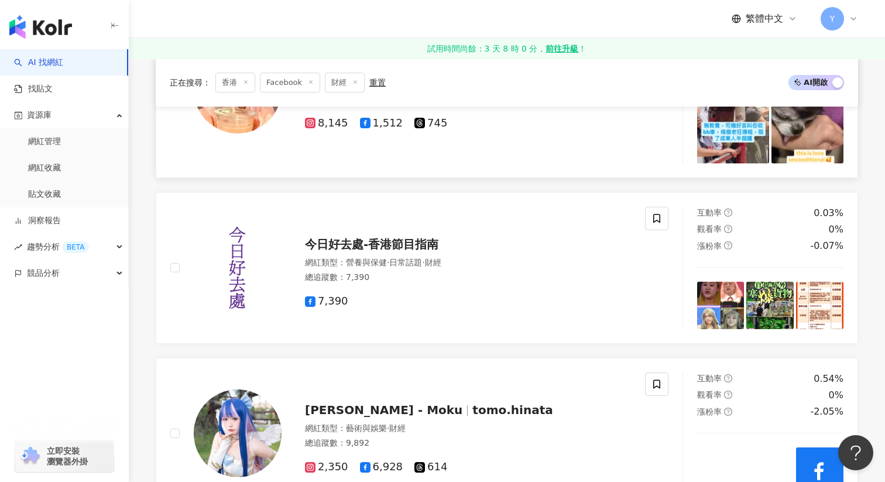
scroll to position [2103, 0]
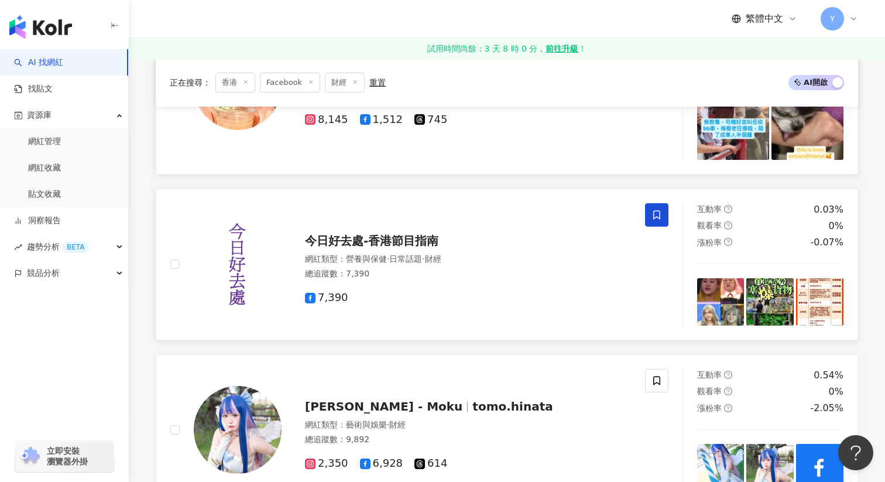
click at [660, 215] on icon at bounding box center [657, 215] width 11 height 11
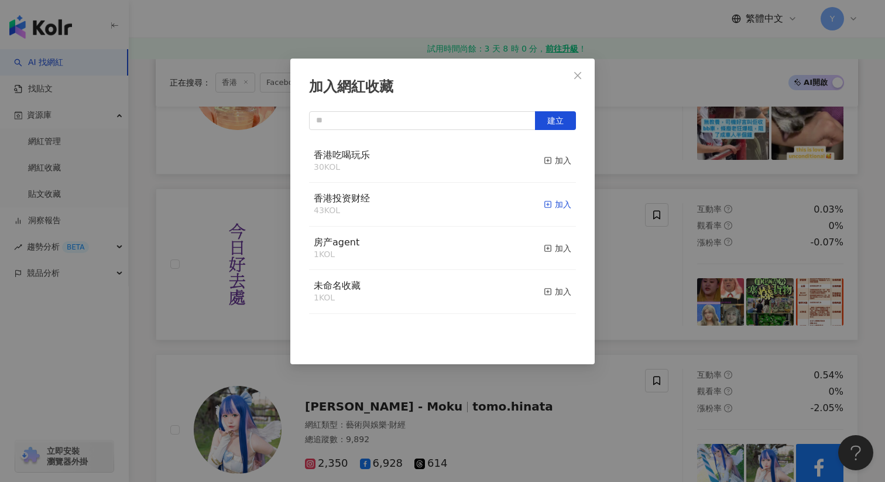
click at [560, 203] on div "加入" at bounding box center [558, 204] width 28 height 13
click at [646, 249] on div "加入網紅收藏 建立" at bounding box center [442, 241] width 885 height 482
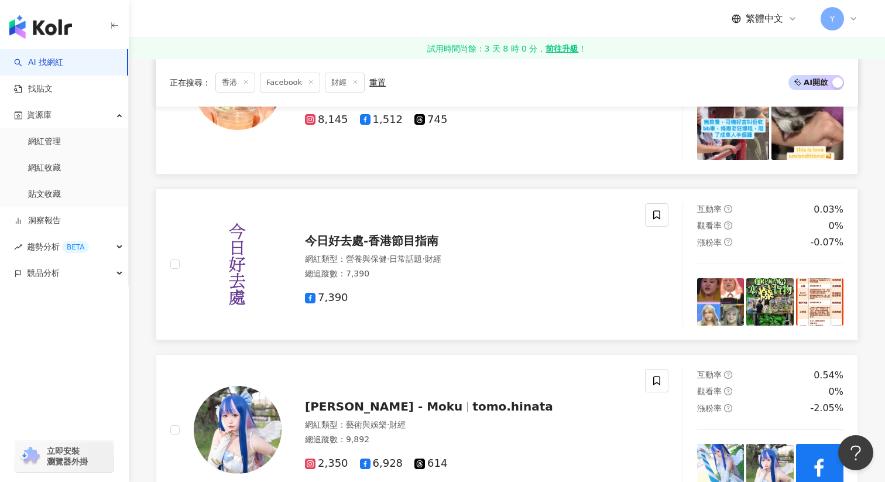
click at [734, 297] on img at bounding box center [720, 301] width 47 height 47
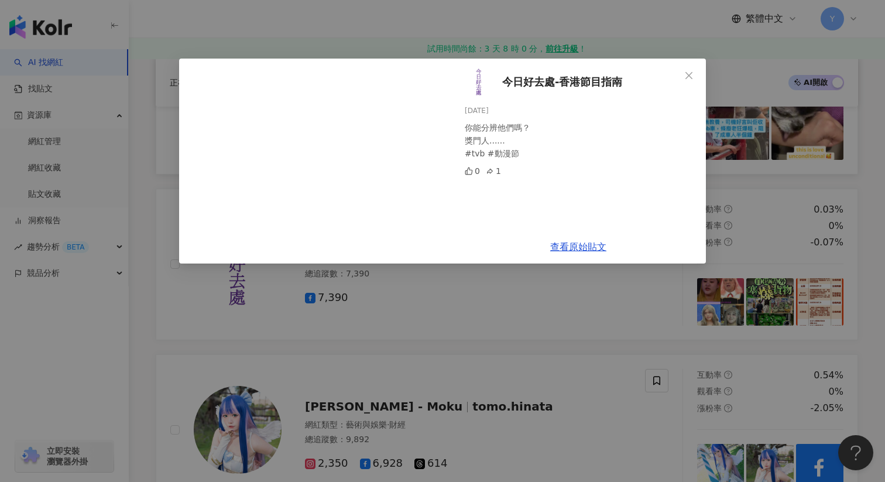
click at [748, 222] on div "今日好去處-香港節目指南 2025/7/27 你能分辨他們嗎？ 獎門人...... #tvb #動漫節 0 1 查看原始貼文" at bounding box center [442, 241] width 885 height 482
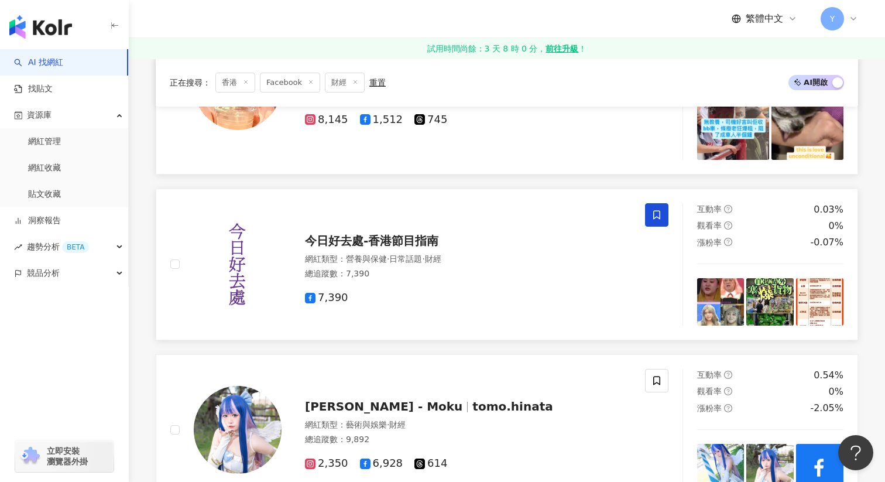
click at [760, 285] on img at bounding box center [770, 301] width 47 height 47
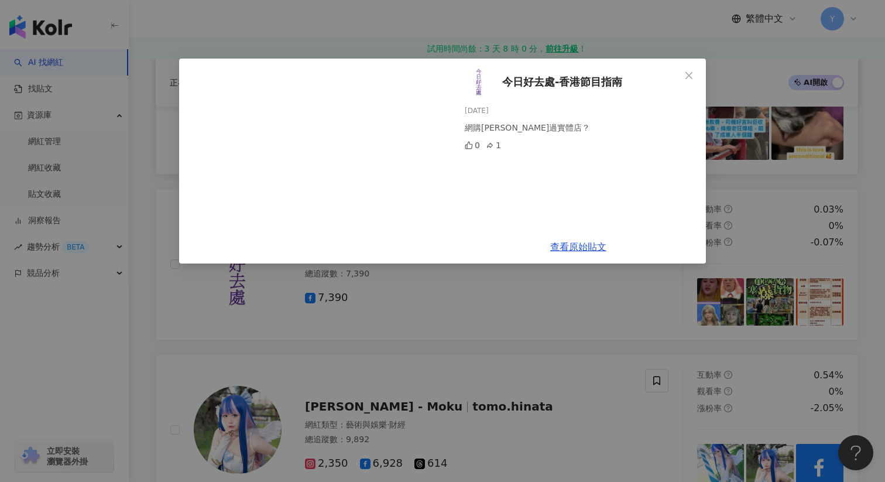
click at [759, 196] on div "今日好去處-香港節目指南 2025/7/5 網購遲早冚過實體店？ 0 1 查看原始貼文" at bounding box center [442, 241] width 885 height 482
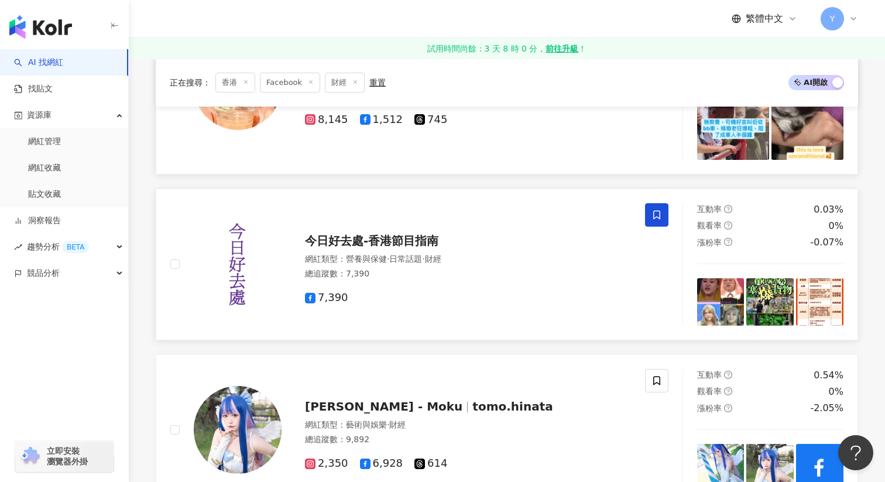
click at [834, 298] on img at bounding box center [819, 301] width 47 height 47
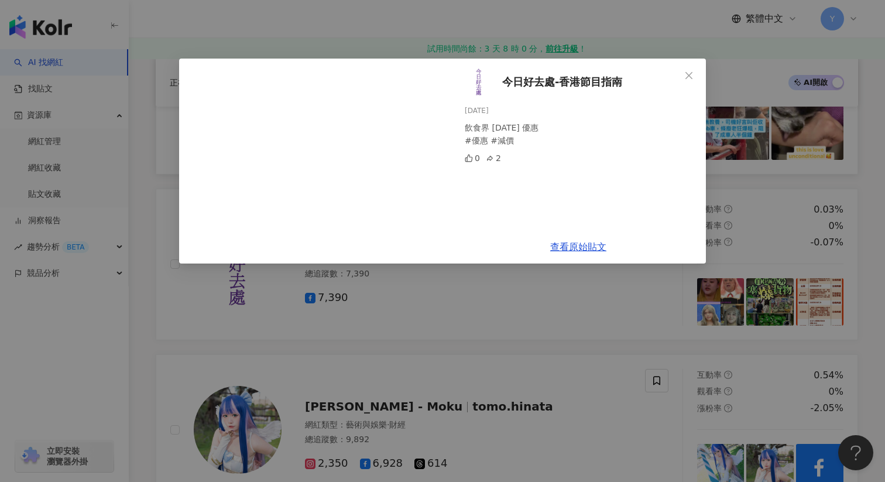
click at [786, 234] on div "今日好去處-香港節目指南 2025/7/1 飲食界 7月1日 優惠 #優惠 #減價 0 2 查看原始貼文" at bounding box center [442, 241] width 885 height 482
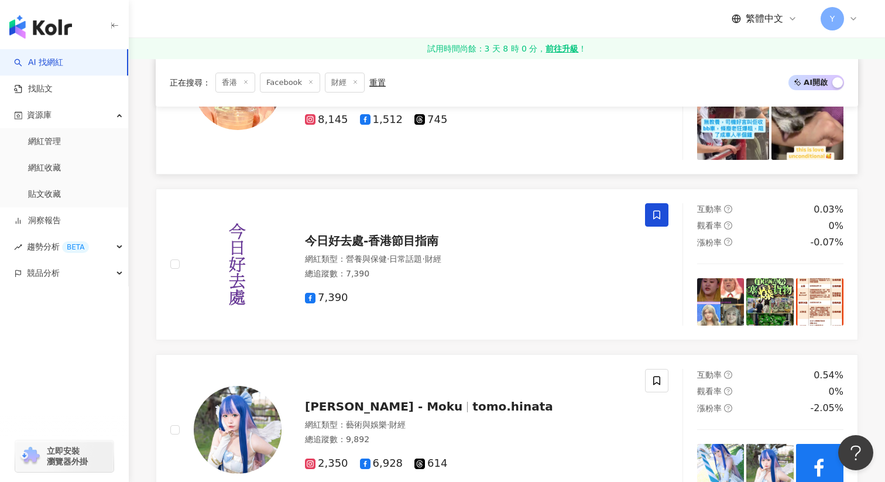
click at [647, 216] on span at bounding box center [656, 214] width 23 height 23
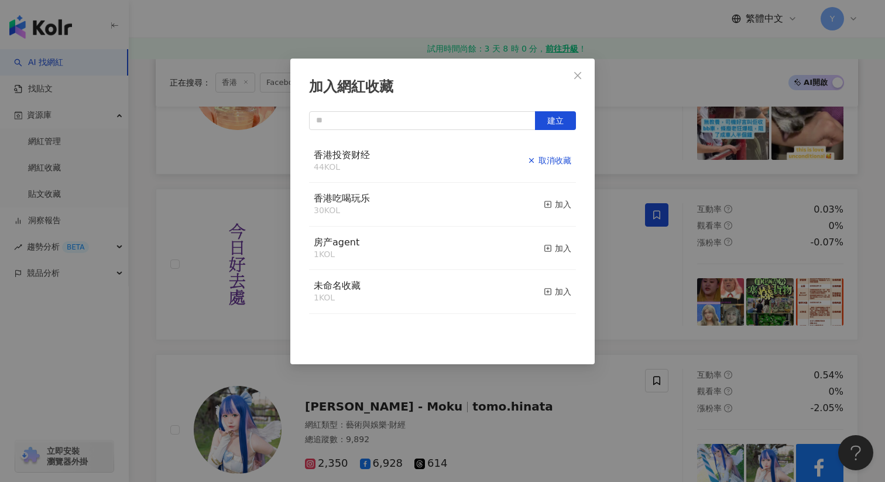
click at [556, 162] on div "取消收藏" at bounding box center [550, 160] width 44 height 13
click at [615, 249] on div "加入網紅收藏 建立 香港投资财经 44 KOL 已加入 香港吃喝玩乐 30 KOL 加入 房产agent 1 KOL 加入 未命名收藏 1 KOL 加入" at bounding box center [442, 241] width 885 height 482
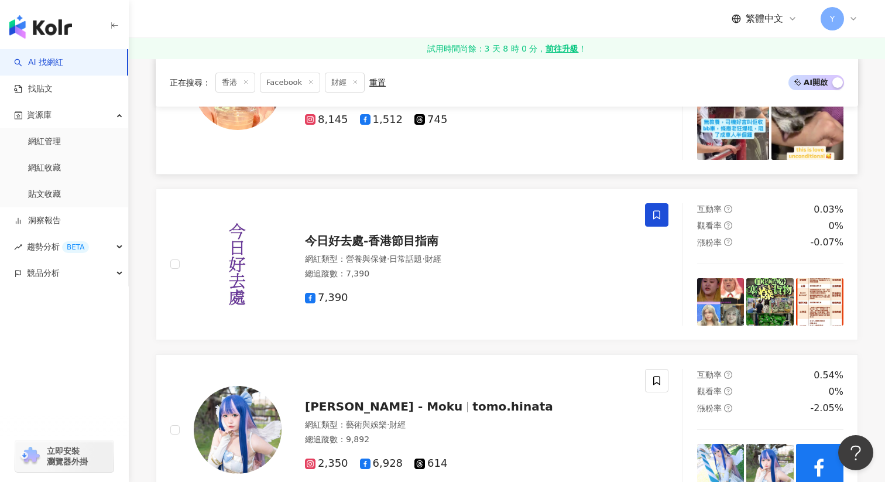
click at [655, 208] on span at bounding box center [656, 214] width 23 height 23
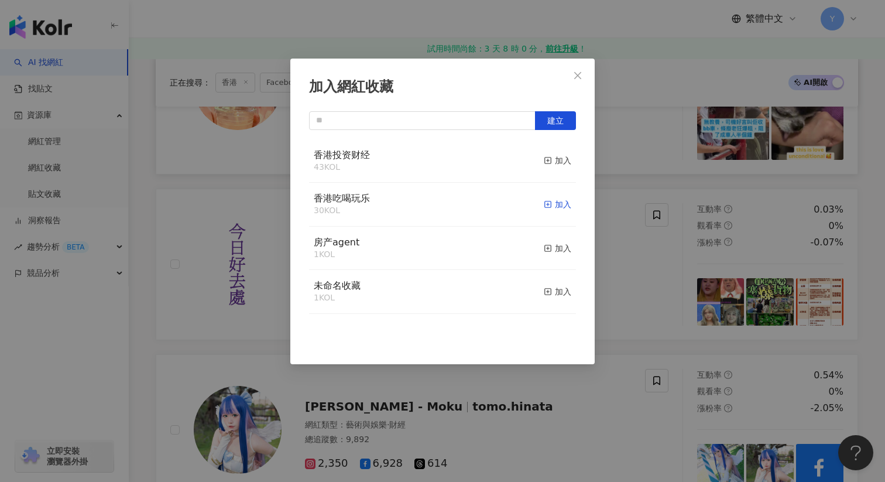
click at [550, 204] on icon "button" at bounding box center [548, 204] width 8 height 8
click at [658, 275] on div "加入網紅收藏 建立" at bounding box center [442, 241] width 885 height 482
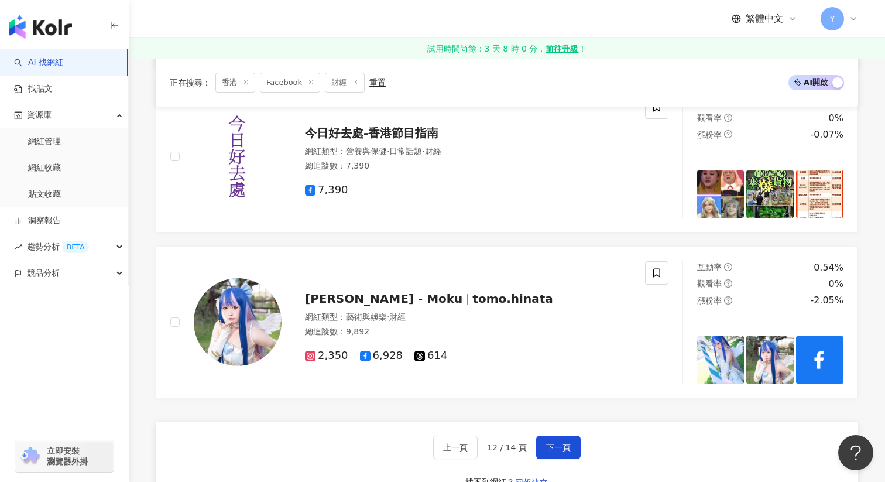
scroll to position [2266, 0]
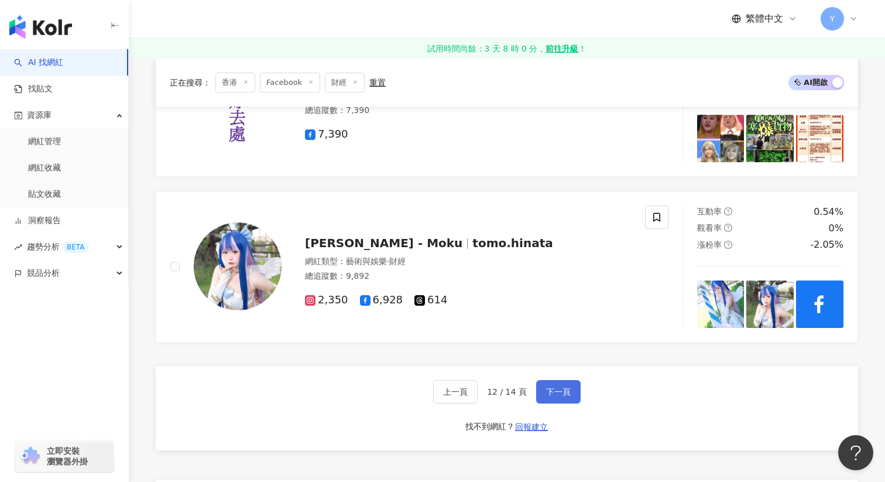
click at [555, 395] on span "下一頁" at bounding box center [558, 391] width 25 height 9
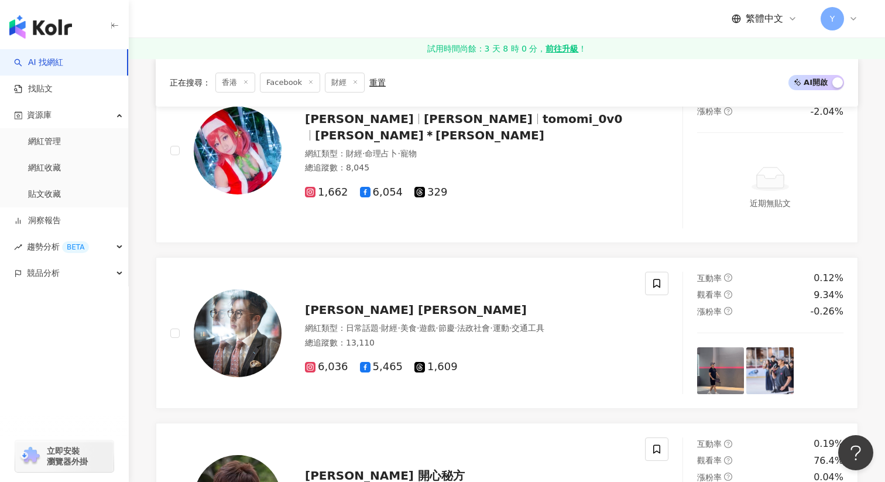
scroll to position [540, 0]
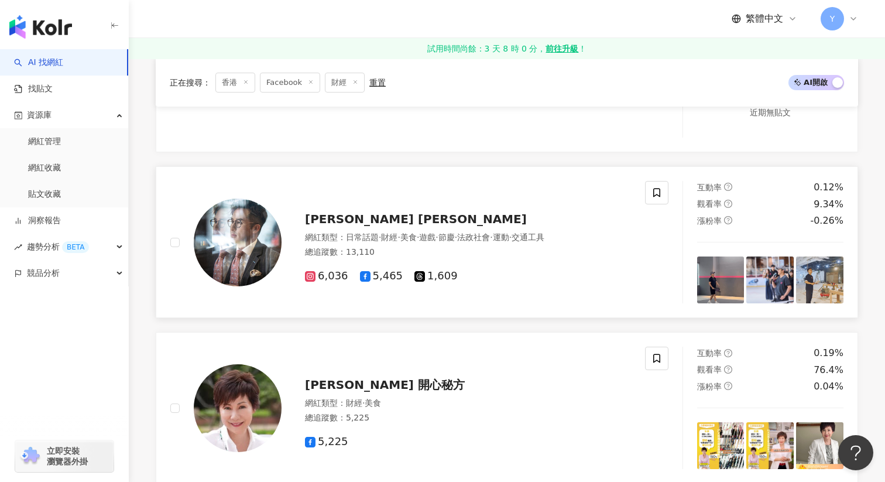
click at [719, 283] on img at bounding box center [720, 279] width 47 height 47
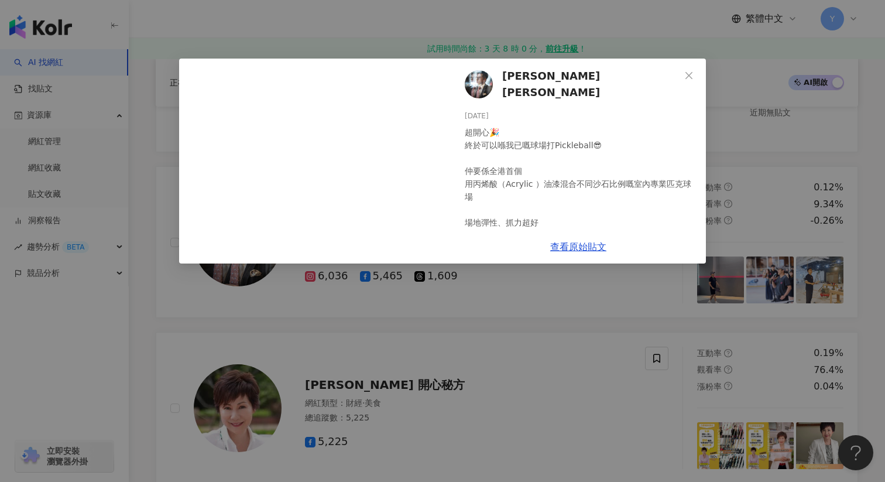
click at [740, 172] on div "葉浩文 Kirk Yip 2025/7/11 超開心🎉 終於可以喺我已嘅球場打Pickleball😎 仲要係全港首個 用丙烯酸（Acrylic ）油漆混合不同…" at bounding box center [442, 241] width 885 height 482
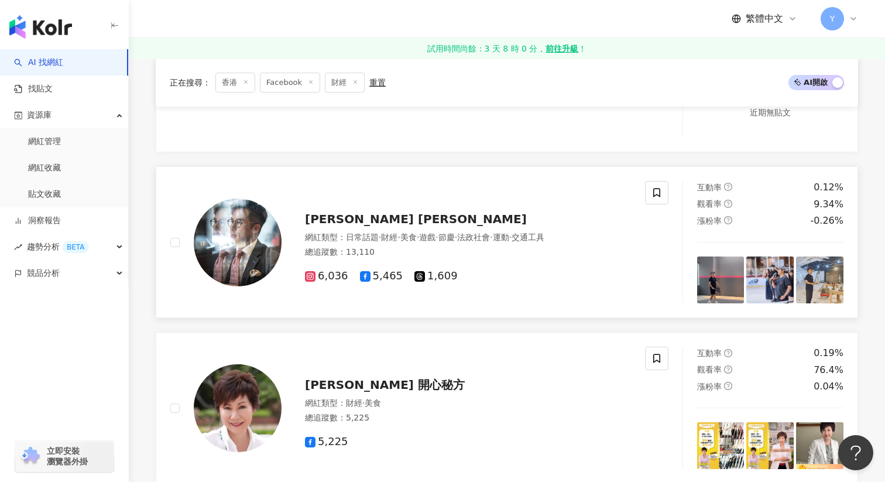
click at [766, 272] on img at bounding box center [770, 279] width 47 height 47
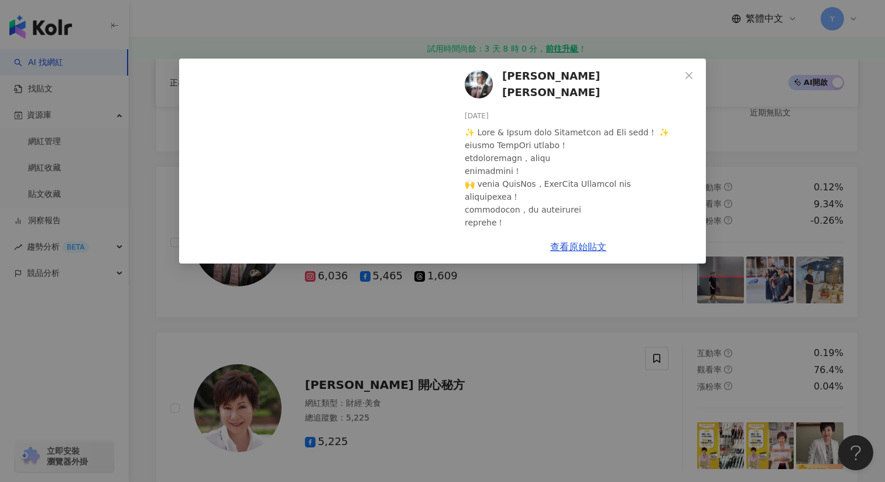
click at [772, 171] on div "葉浩文 Kirk Yip 2025/7/3 12 查看原始貼文" at bounding box center [442, 241] width 885 height 482
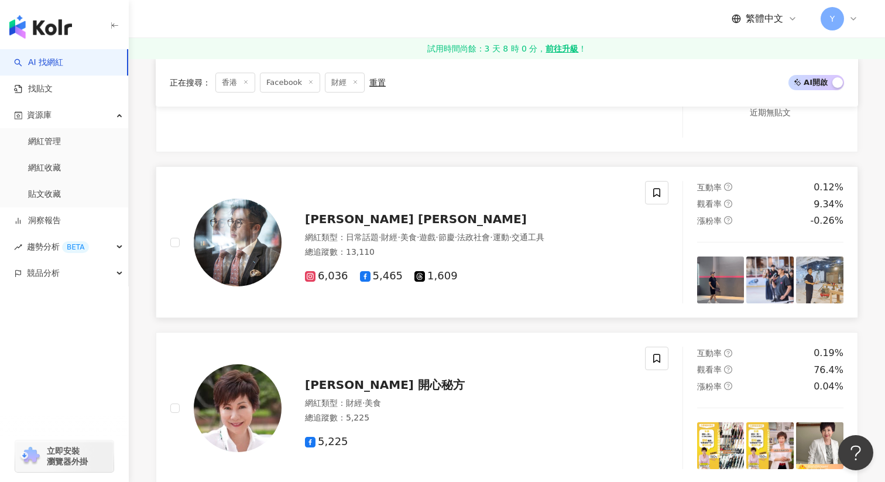
click at [835, 275] on img at bounding box center [819, 279] width 47 height 47
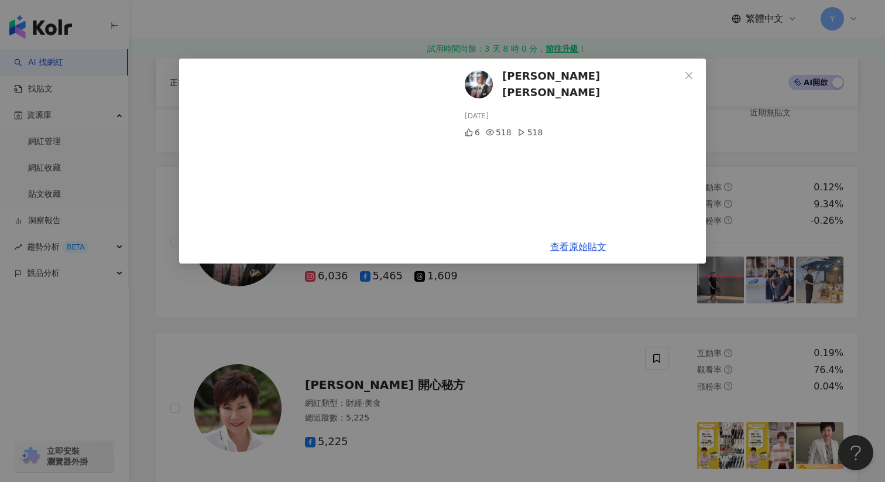
click at [765, 143] on div "葉浩文 Kirk Yip 2025/6/22 6 518 518 查看原始貼文" at bounding box center [442, 241] width 885 height 482
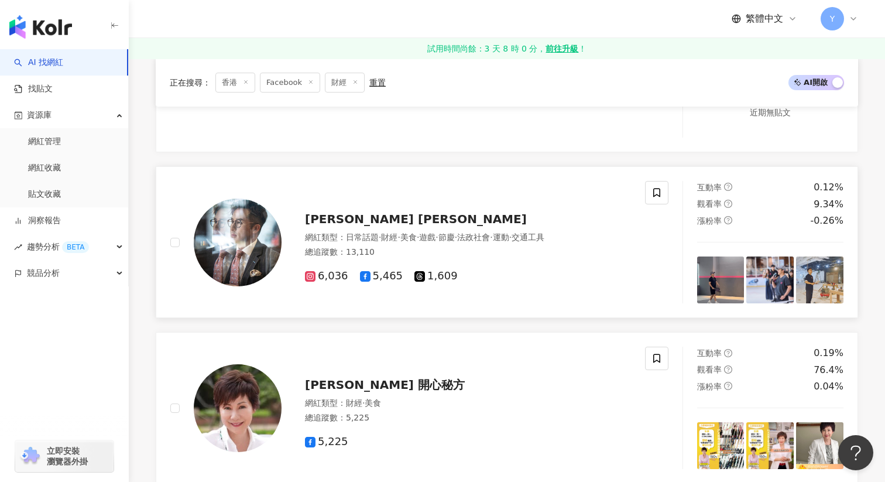
click at [382, 217] on span "葉浩文 Kirk Yip" at bounding box center [416, 219] width 222 height 14
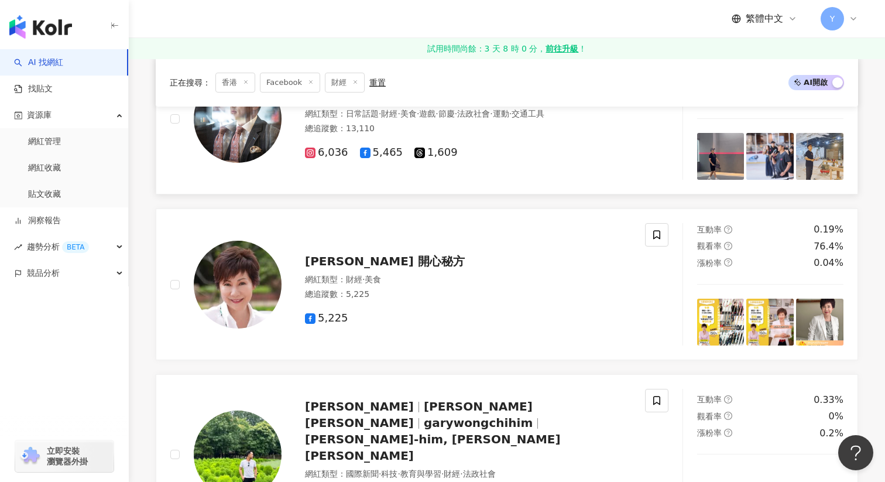
scroll to position [768, 0]
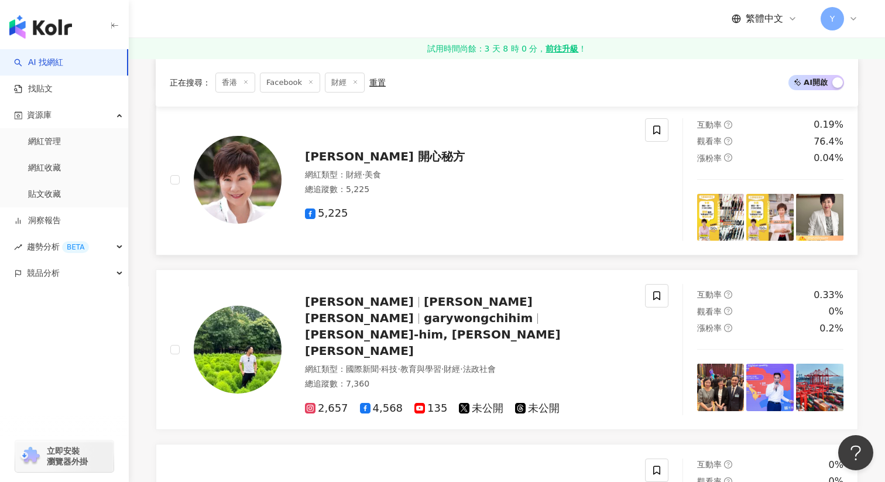
click at [733, 220] on img at bounding box center [720, 217] width 47 height 47
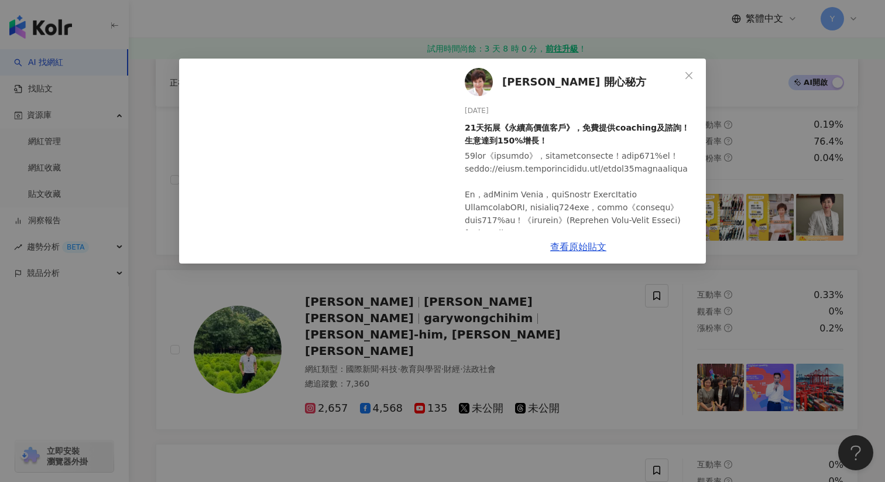
click at [754, 159] on div "Annie 開心秘方 2025/5/4 21天拓展《永續高價值客戶》，免費提供coaching及諮詢！生意達到150%增長！ 10 6,317 1 查看原始貼文" at bounding box center [442, 241] width 885 height 482
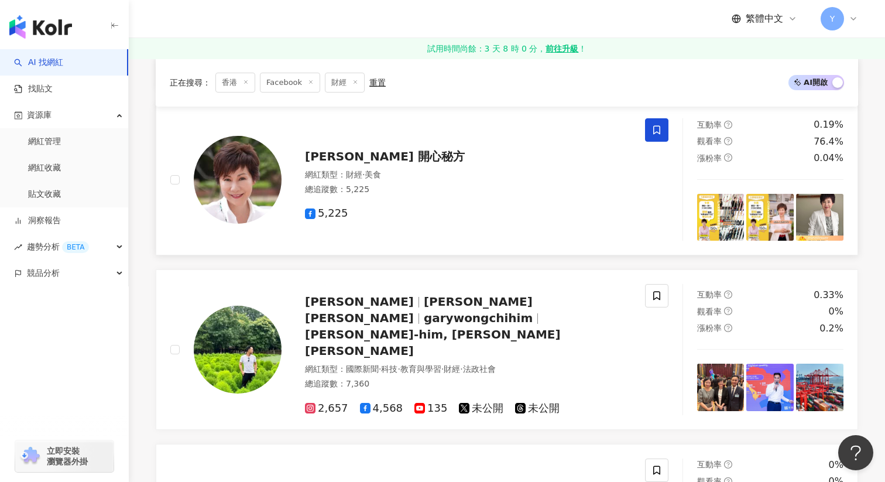
click at [662, 129] on span at bounding box center [656, 129] width 23 height 23
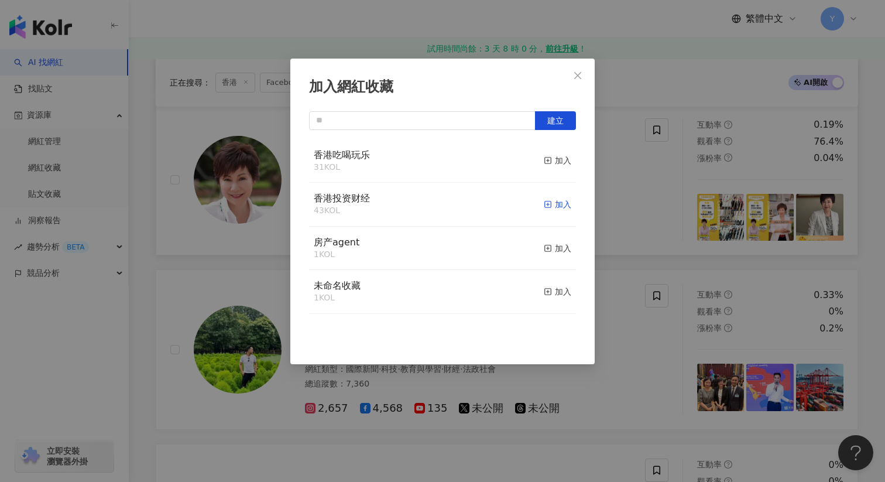
click at [561, 203] on div "加入" at bounding box center [558, 204] width 28 height 13
click at [643, 194] on div "加入網紅收藏 建立" at bounding box center [442, 241] width 885 height 482
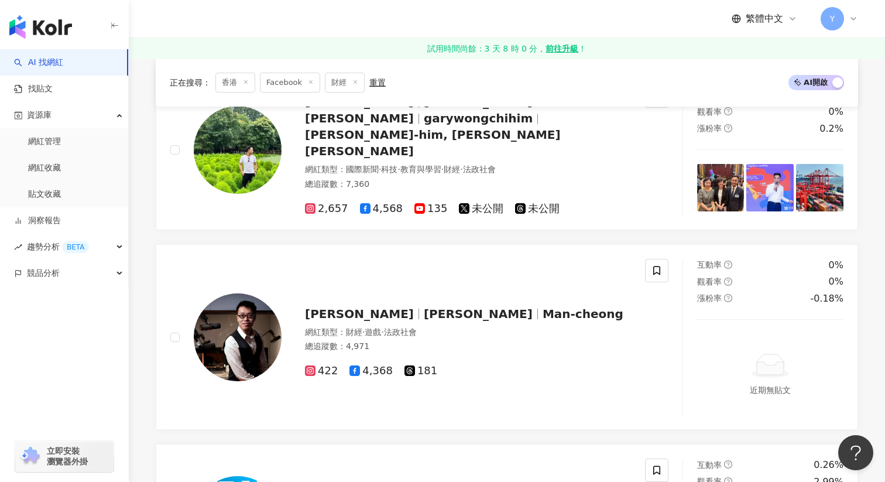
scroll to position [978, 0]
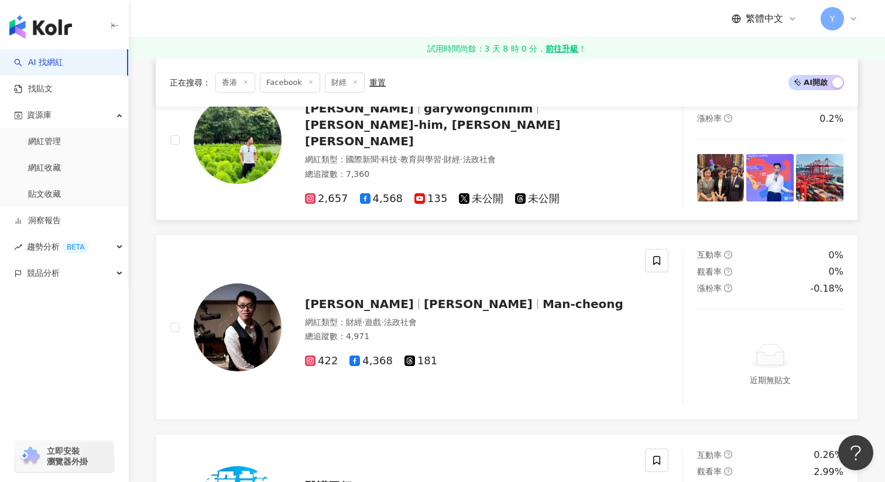
click at [727, 154] on img at bounding box center [720, 177] width 47 height 47
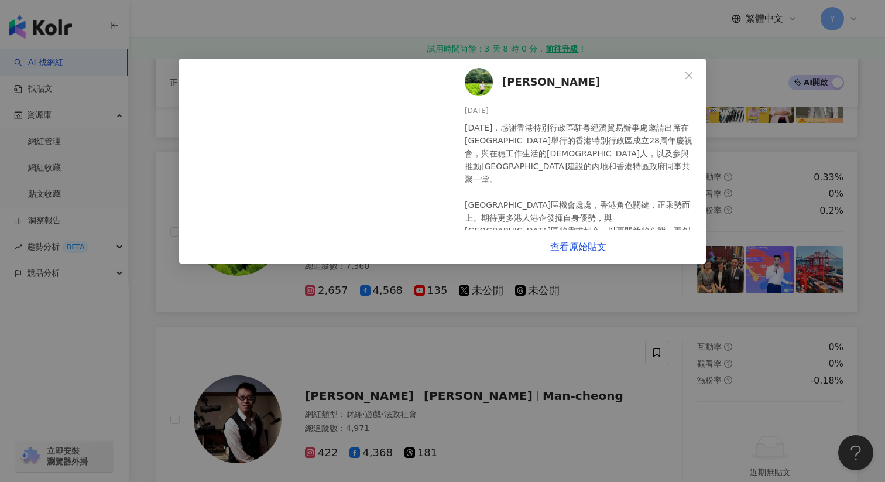
scroll to position [885, 0]
click at [727, 152] on div "黃梓謙 2025/8/14 8月14日，感謝香港特別行政區駐粵經濟貿易辦事處邀請出席在廣州舉行的香港特別行政區成立28周年慶祝會，與在穗工作生活的港人，以及參…" at bounding box center [442, 241] width 885 height 482
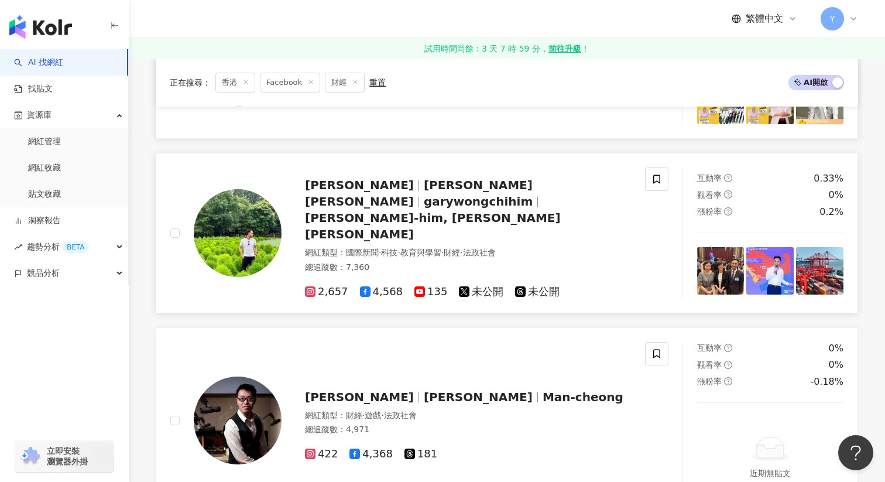
click at [775, 263] on img at bounding box center [770, 270] width 47 height 47
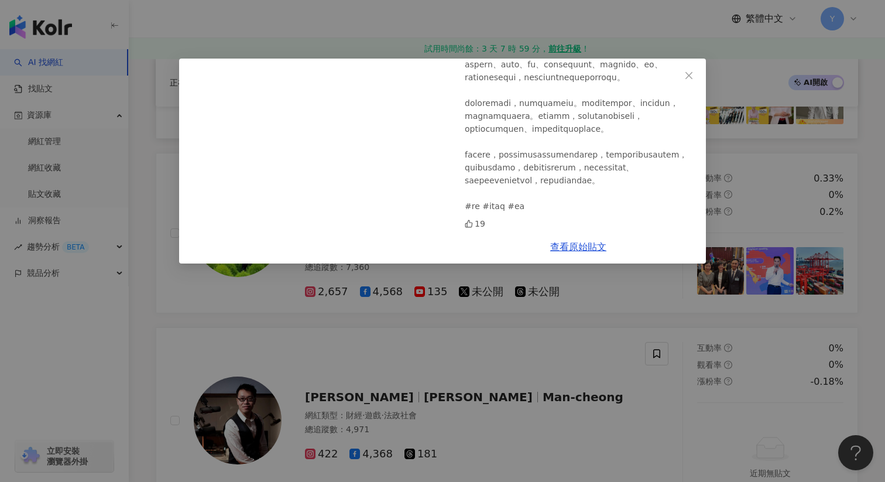
scroll to position [372, 0]
click at [749, 184] on div "黃梓謙 2025/8/12 19 查看原始貼文" at bounding box center [442, 241] width 885 height 482
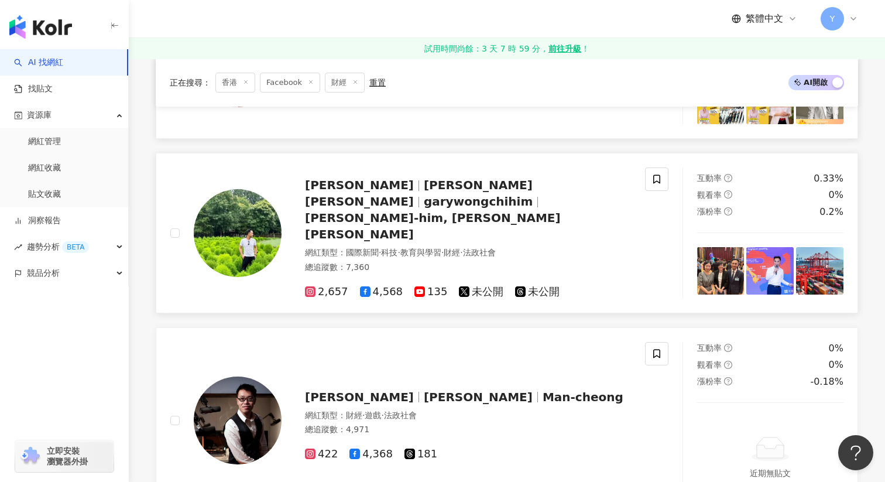
click at [826, 258] on img at bounding box center [819, 270] width 47 height 47
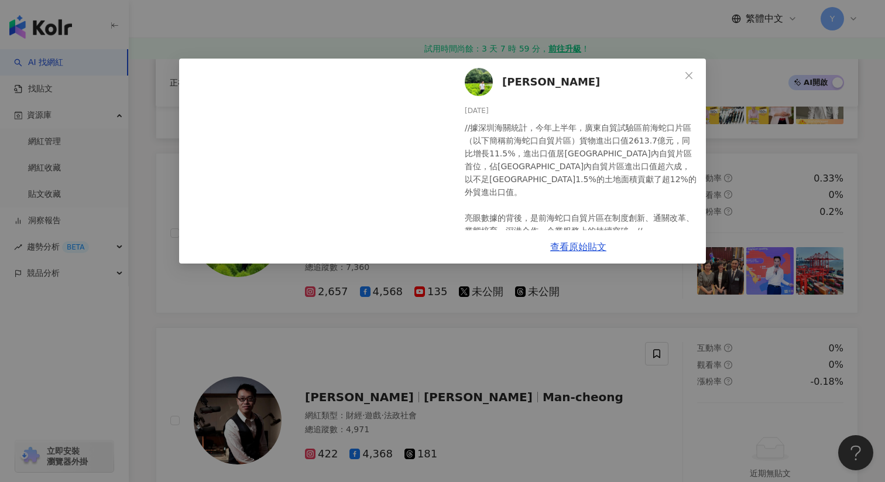
click at [800, 165] on div "黃梓謙 2025/8/11 //據深圳海關統計，今年上半年，廣東自貿試驗區前海蛇口片區（以下簡稱前海蛇口自貿片區）貨物進出口值2613.7億元，同比增長11.…" at bounding box center [442, 241] width 885 height 482
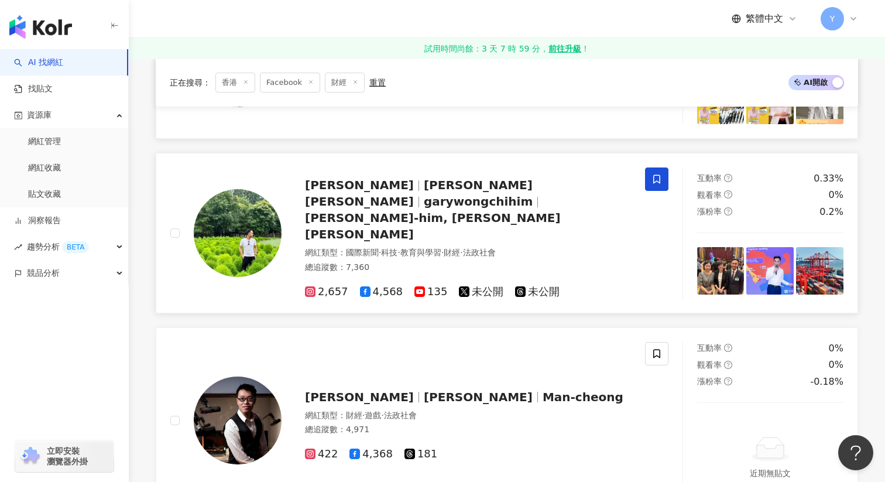
click at [659, 179] on icon at bounding box center [656, 179] width 7 height 9
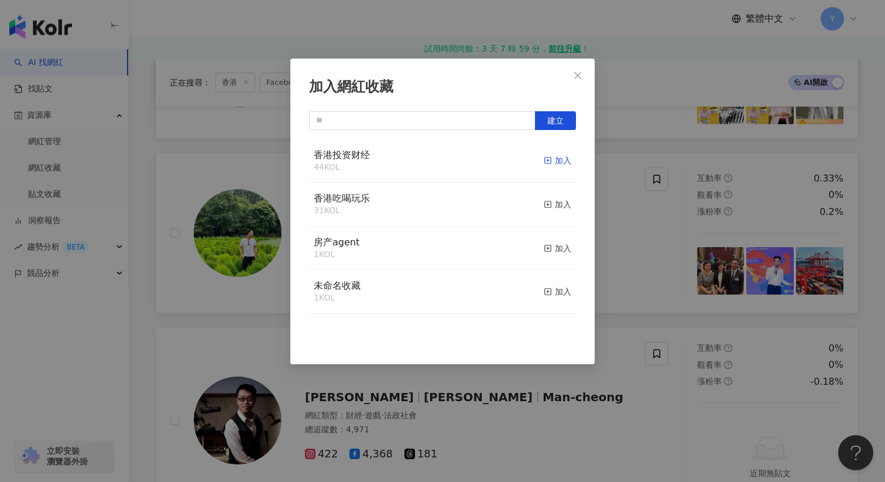
click at [556, 159] on div "加入" at bounding box center [558, 160] width 28 height 13
click at [642, 217] on div "加入網紅收藏 建立" at bounding box center [442, 241] width 885 height 482
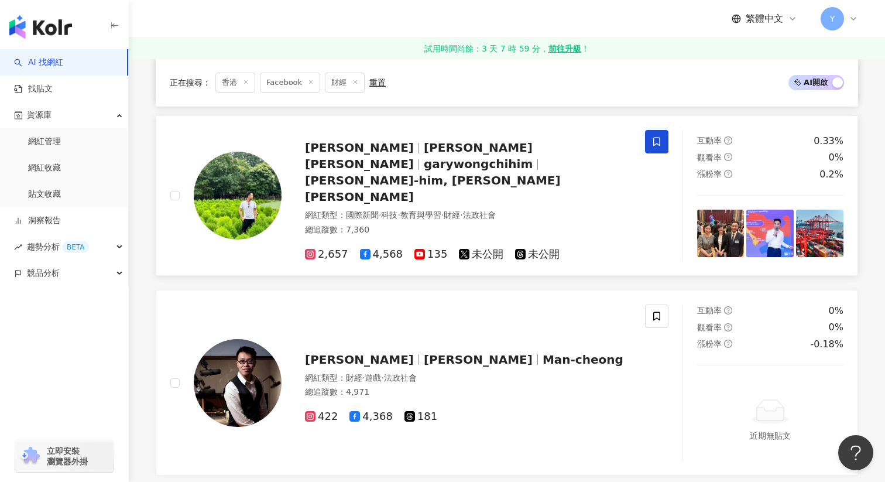
scroll to position [916, 0]
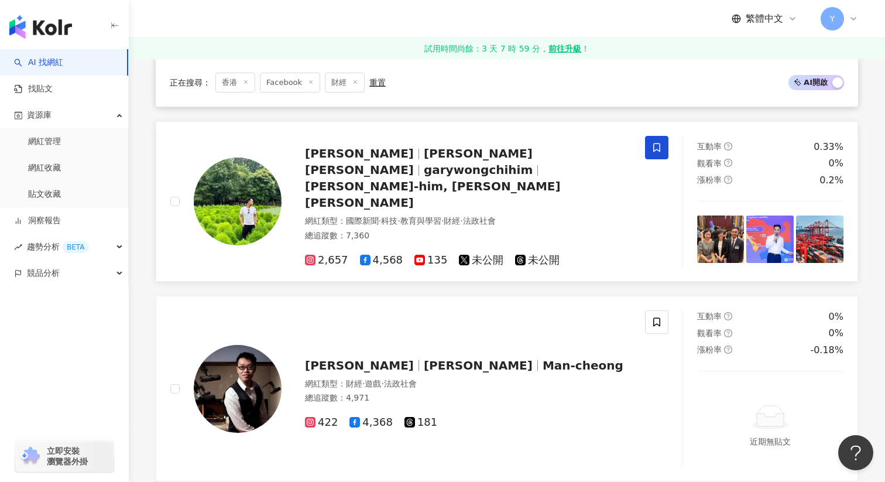
click at [656, 150] on icon at bounding box center [657, 147] width 11 height 11
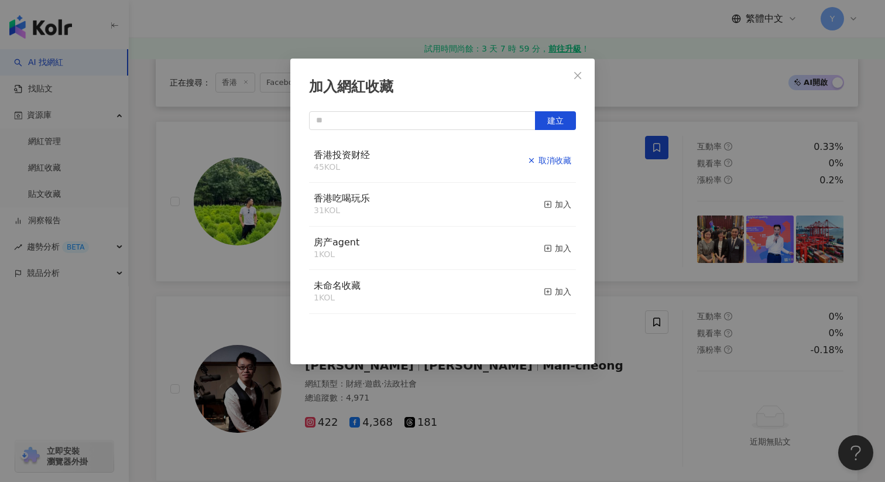
click at [560, 158] on div "取消收藏" at bounding box center [550, 160] width 44 height 13
click at [576, 76] on icon "close" at bounding box center [577, 75] width 9 height 9
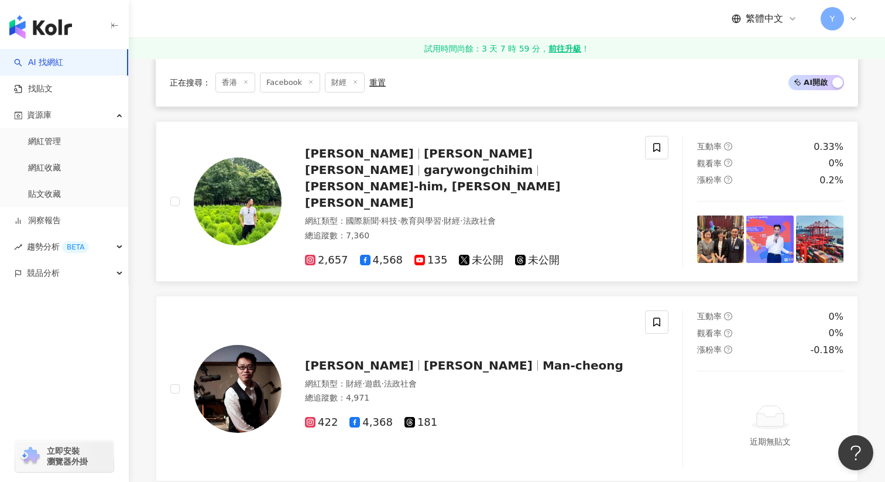
click at [410, 163] on span "黃梓謙 Gary Wong" at bounding box center [419, 161] width 228 height 30
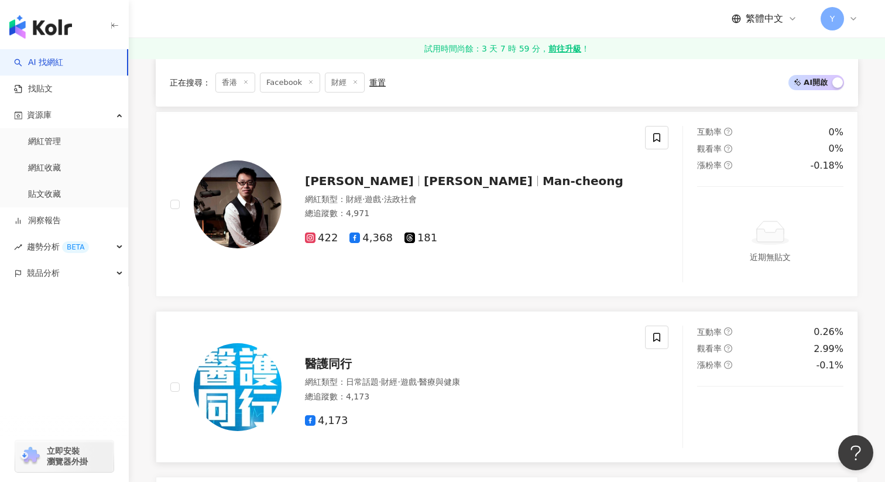
scroll to position [1271, 0]
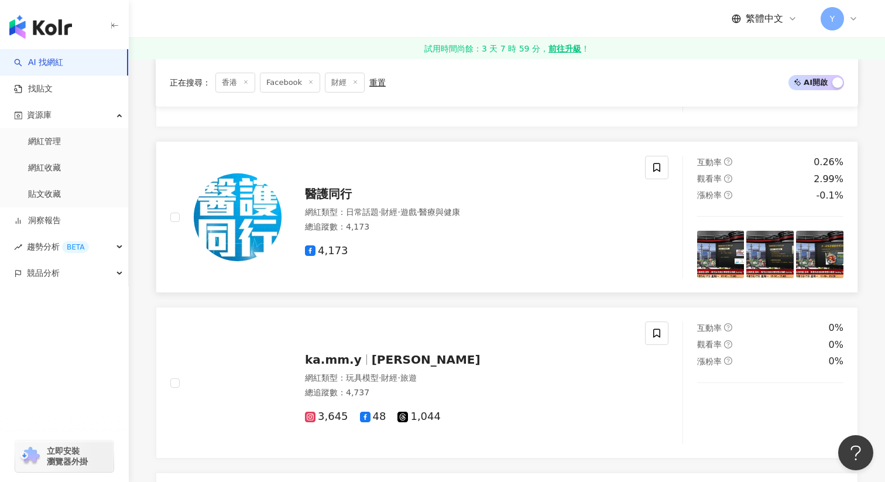
click at [734, 256] on img at bounding box center [720, 254] width 47 height 47
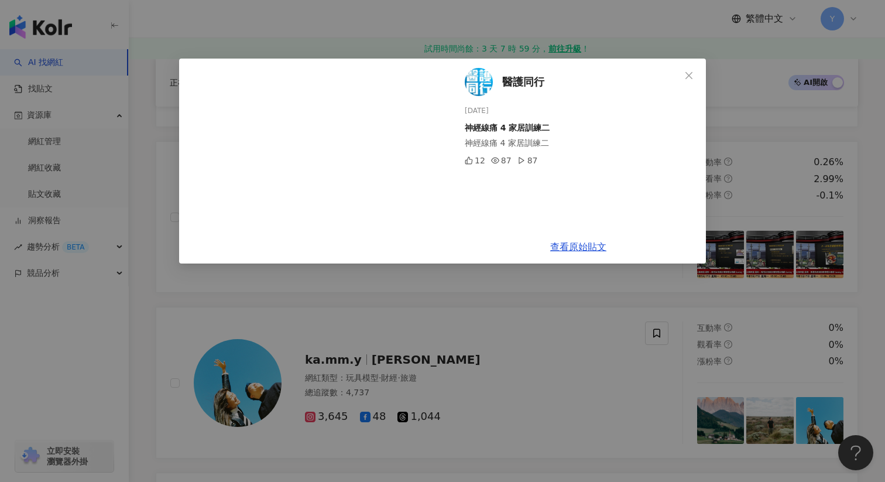
click at [762, 186] on div "醫護同行 2025/7/27 神經線痛 4 家居訓練二 神經線痛 4 家居訓練二 12 87 87 查看原始貼文" at bounding box center [442, 241] width 885 height 482
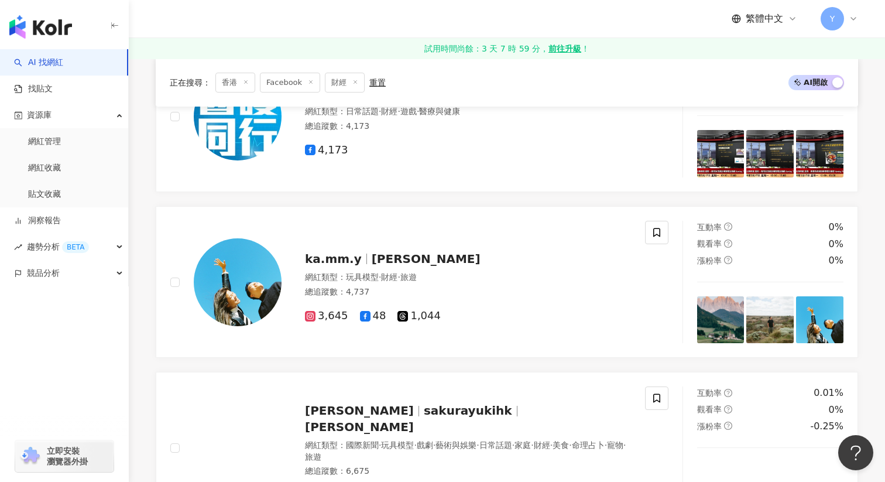
scroll to position [1372, 0]
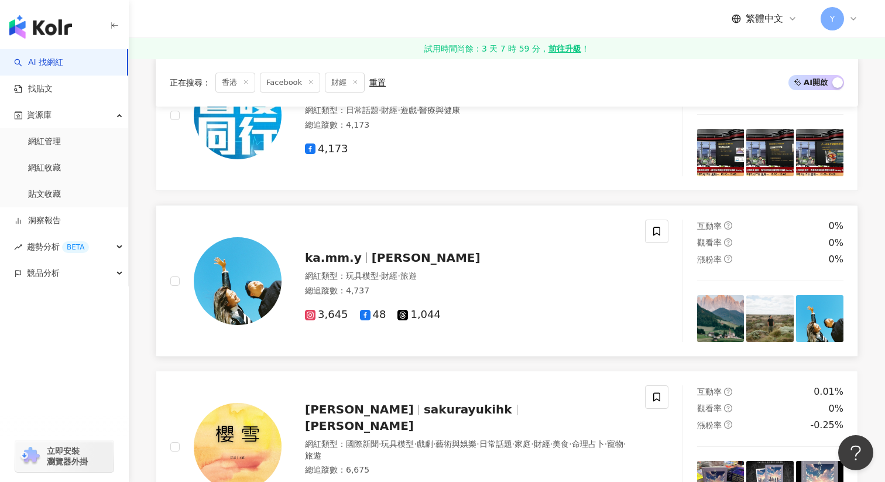
click at [736, 313] on img at bounding box center [720, 318] width 47 height 47
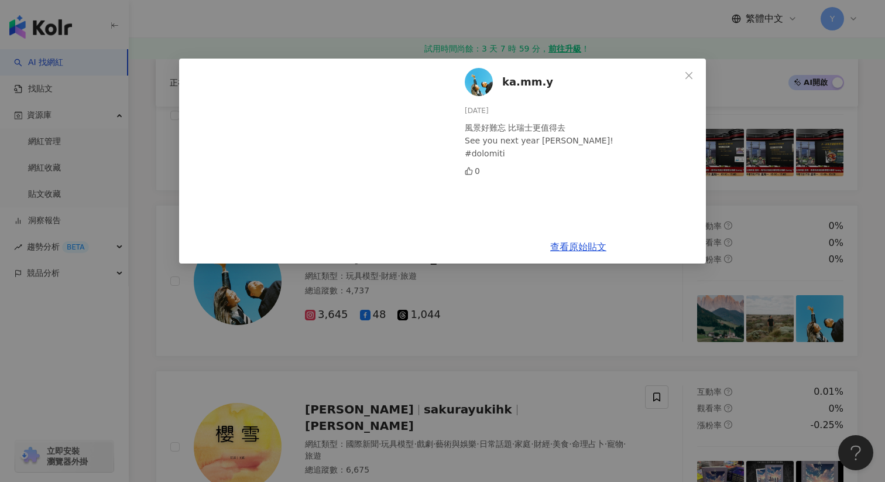
click at [755, 207] on div "ka.mm.y 2025/6/10 風景好難忘 比瑞士更值得去 See you next year Dolomiti! #dolomiti 0 查看原始貼文" at bounding box center [442, 241] width 885 height 482
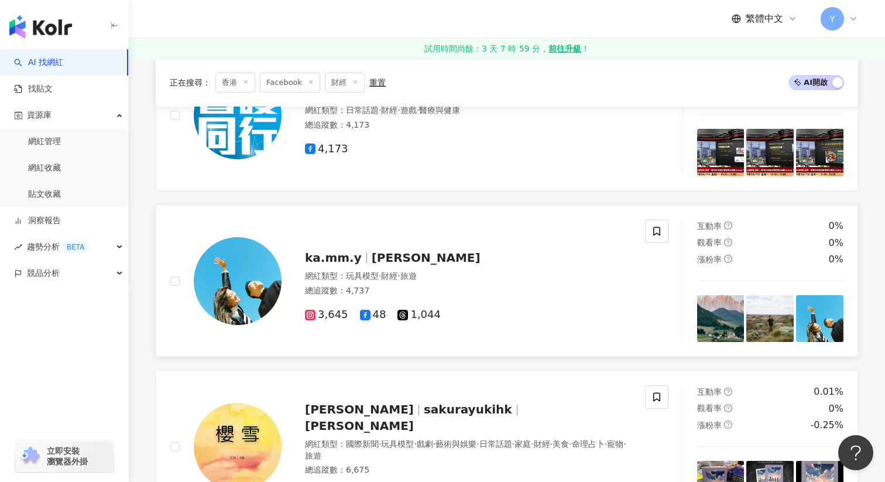
click at [768, 296] on img at bounding box center [770, 318] width 47 height 47
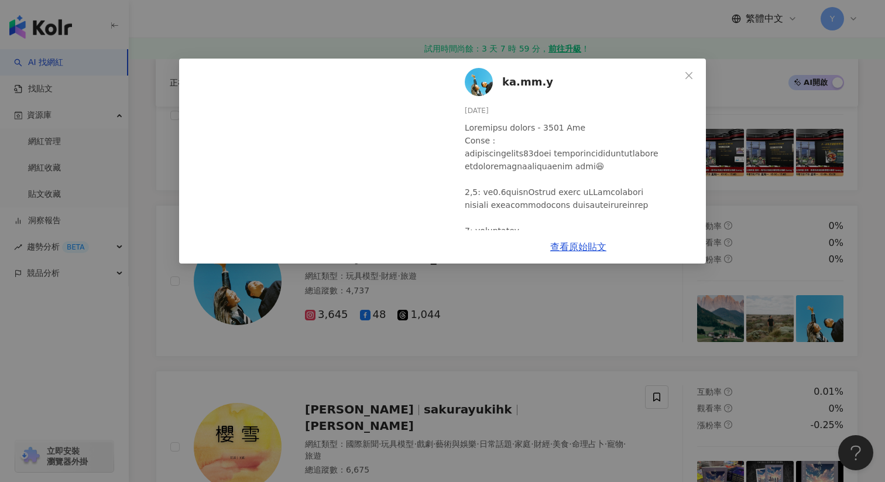
click at [771, 218] on div "ka.mm.y 2024/12/18 0 查看原始貼文" at bounding box center [442, 241] width 885 height 482
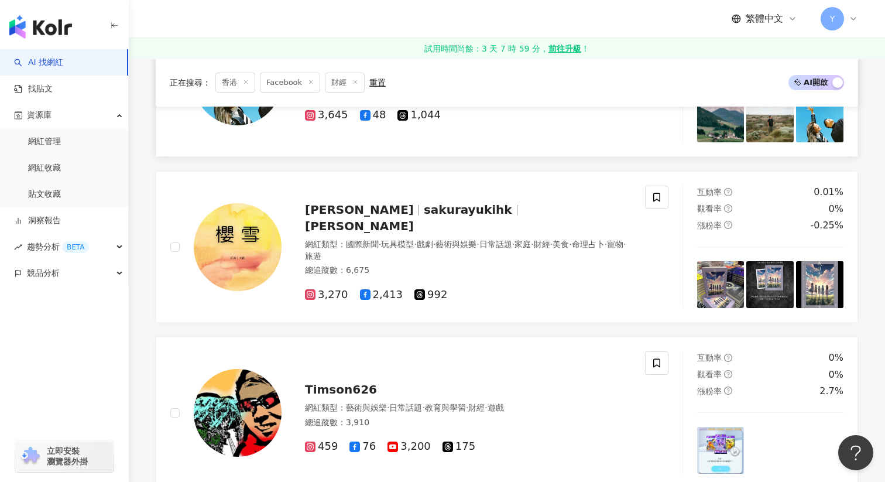
scroll to position [1576, 0]
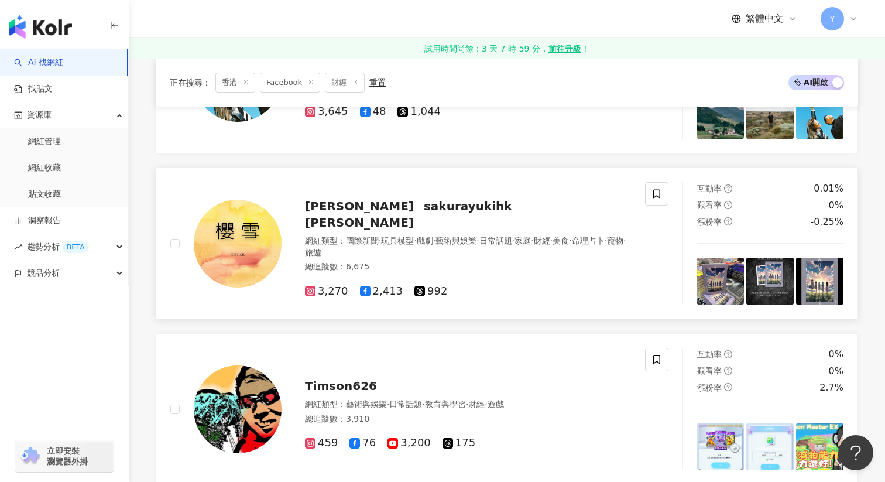
click at [728, 271] on img at bounding box center [720, 281] width 47 height 47
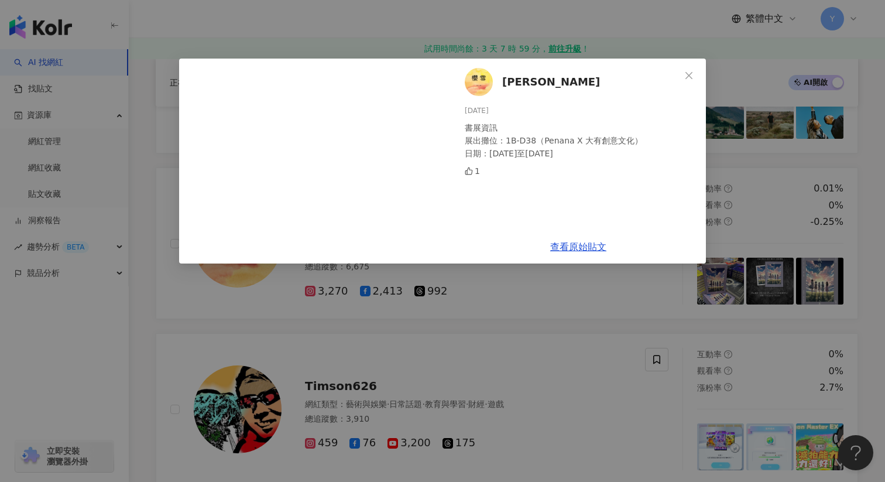
click at [759, 217] on div "櫻雪 2025/7/16 書展資訊 展出攤位：1B-D38（Penana X 大有創意文化） 日期：7月16日至7月22日 1 查看原始貼文" at bounding box center [442, 241] width 885 height 482
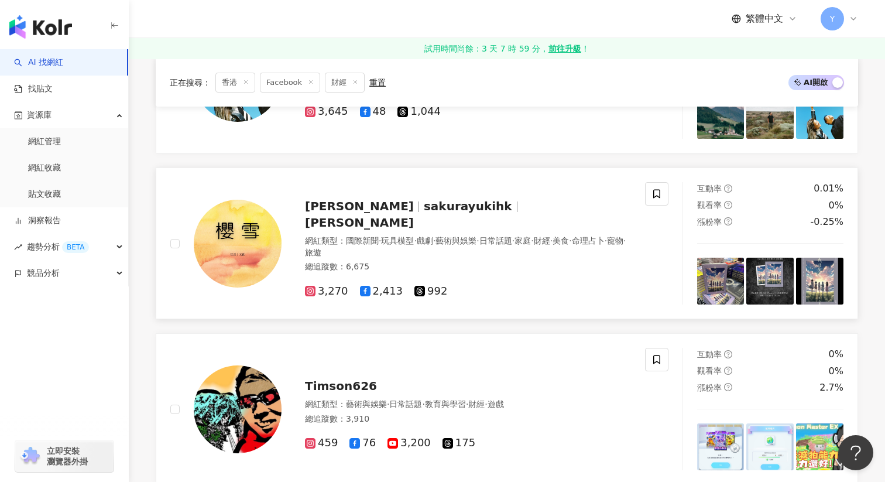
click at [764, 276] on img at bounding box center [770, 281] width 47 height 47
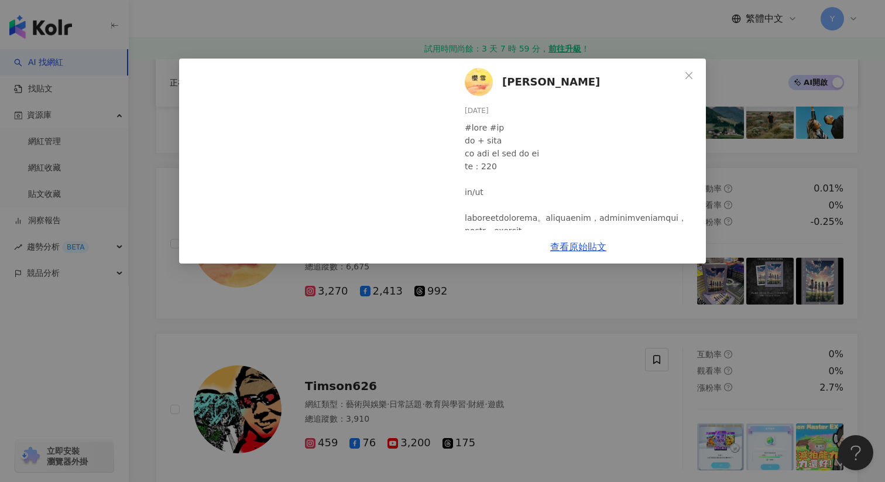
click at [779, 215] on div "櫻雪 2025/7/15 0 查看原始貼文" at bounding box center [442, 241] width 885 height 482
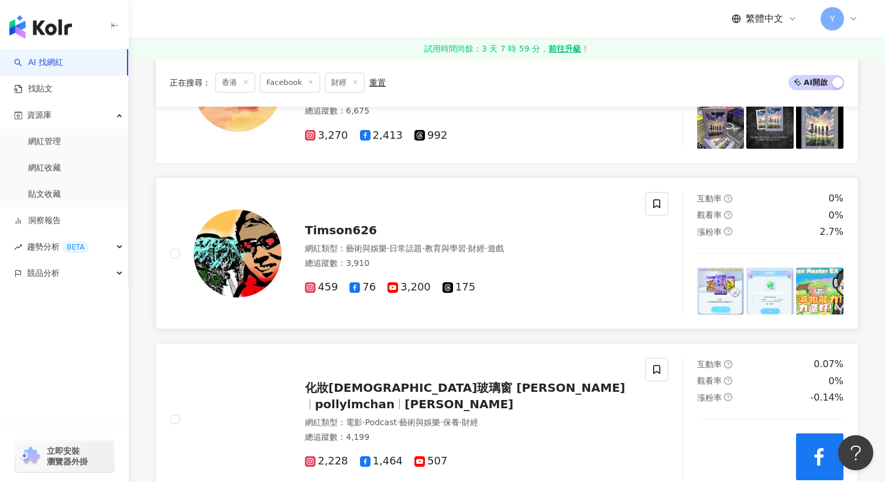
scroll to position [1745, 0]
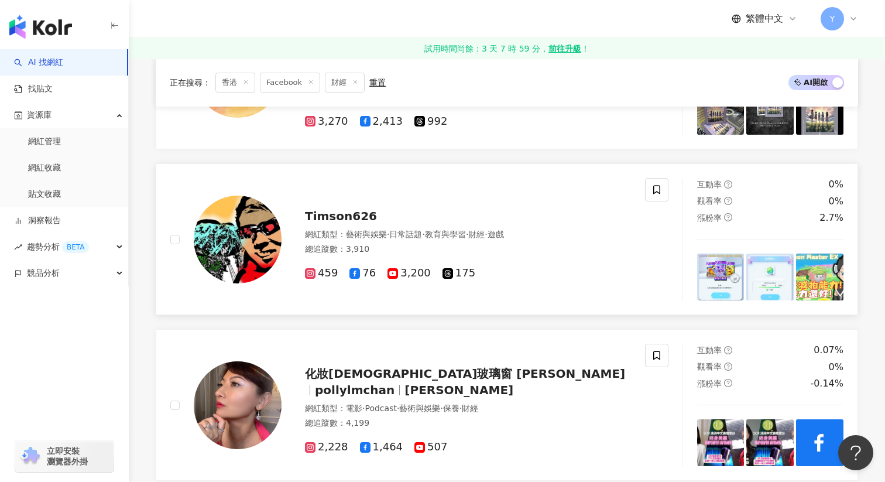
click at [823, 274] on img at bounding box center [819, 277] width 47 height 47
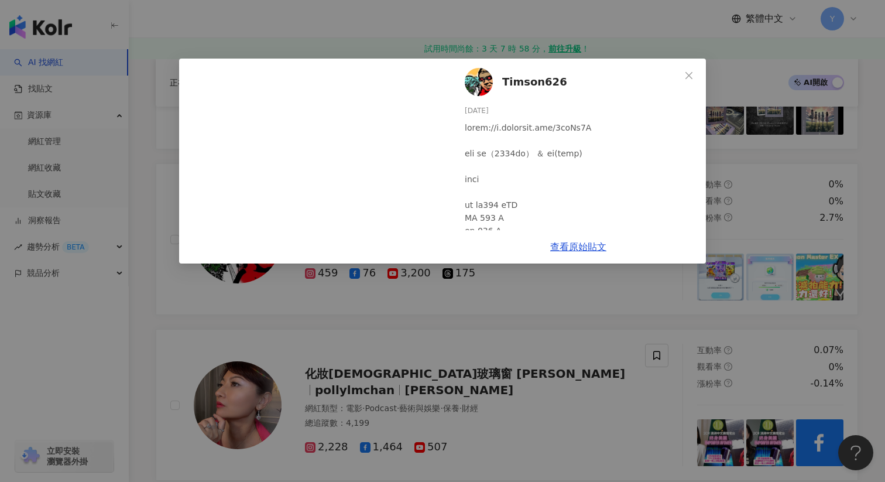
click at [765, 272] on div "Timson626 2025/2/2 3 查看原始貼文" at bounding box center [442, 241] width 885 height 482
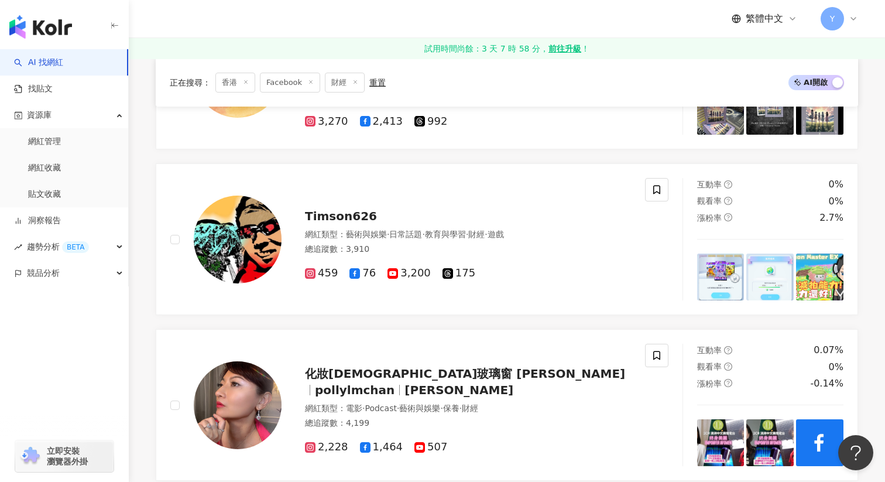
click at [765, 272] on img at bounding box center [770, 277] width 47 height 47
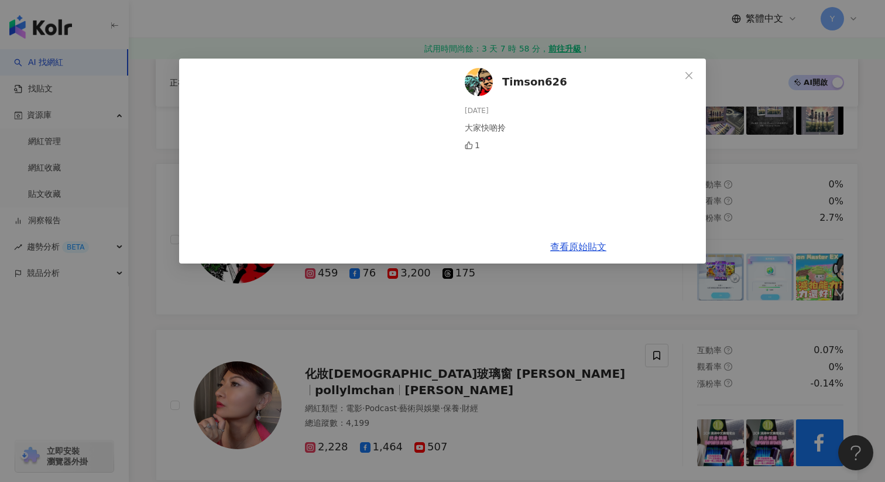
click at [732, 320] on div "Timson626 2025/2/5 大家快啲拎 1 查看原始貼文" at bounding box center [442, 241] width 885 height 482
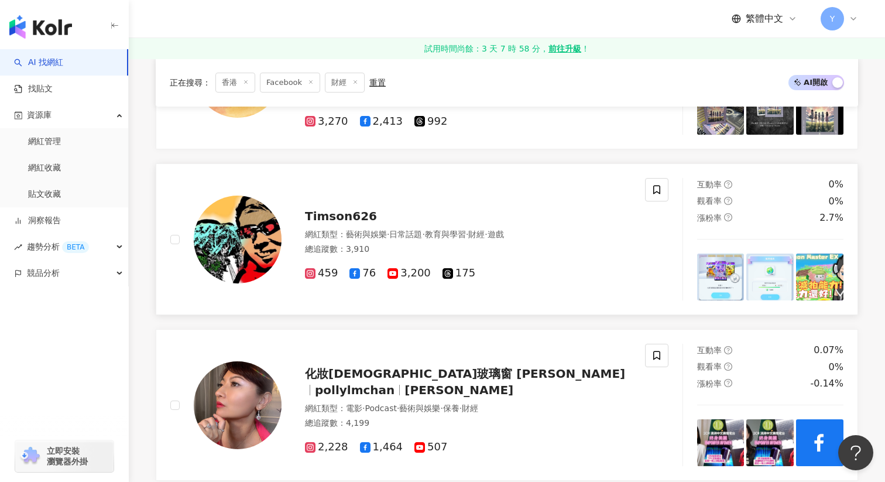
click at [720, 269] on img at bounding box center [720, 277] width 47 height 47
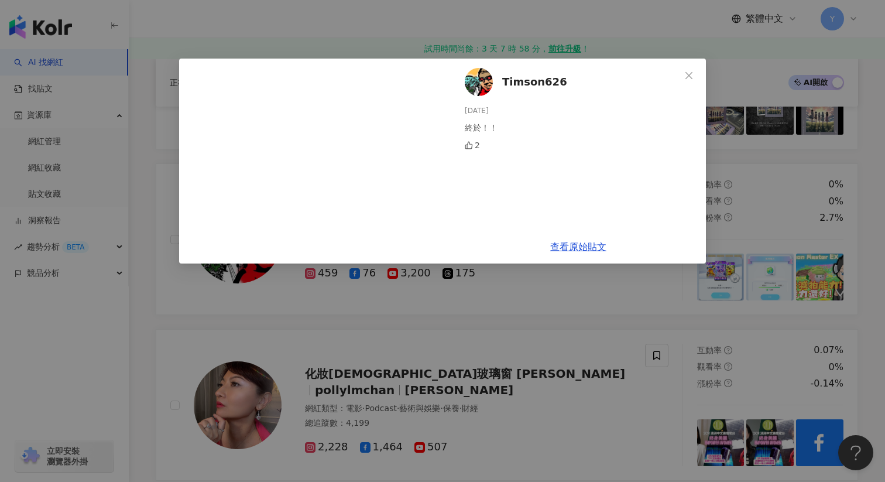
click at [689, 319] on div "Timson626 2025/2/5 終於！！ 2 查看原始貼文" at bounding box center [442, 241] width 885 height 482
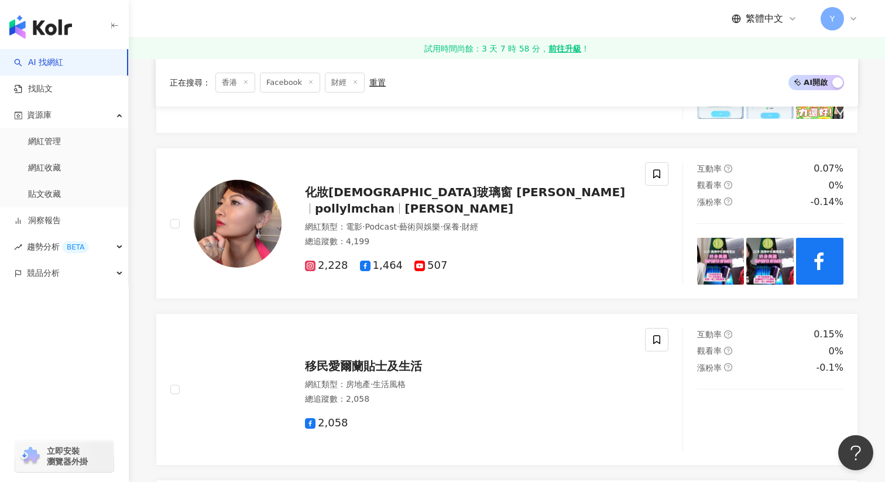
scroll to position [1925, 0]
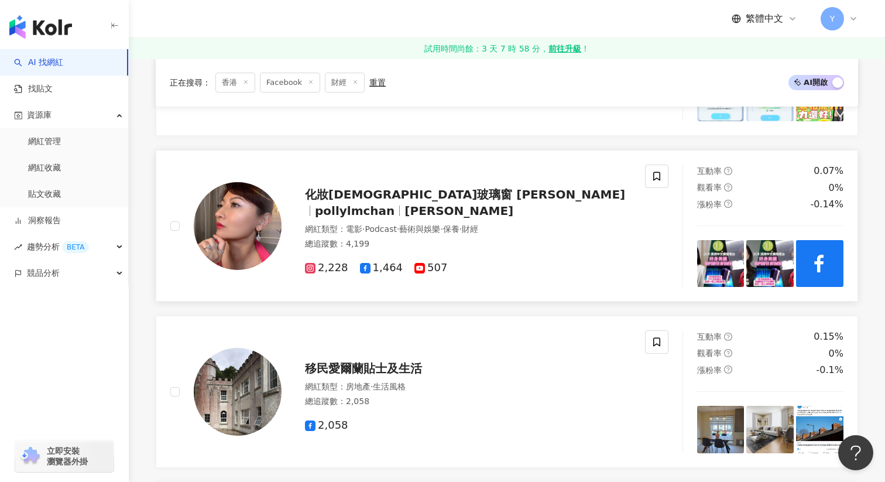
click at [718, 255] on img at bounding box center [720, 263] width 47 height 47
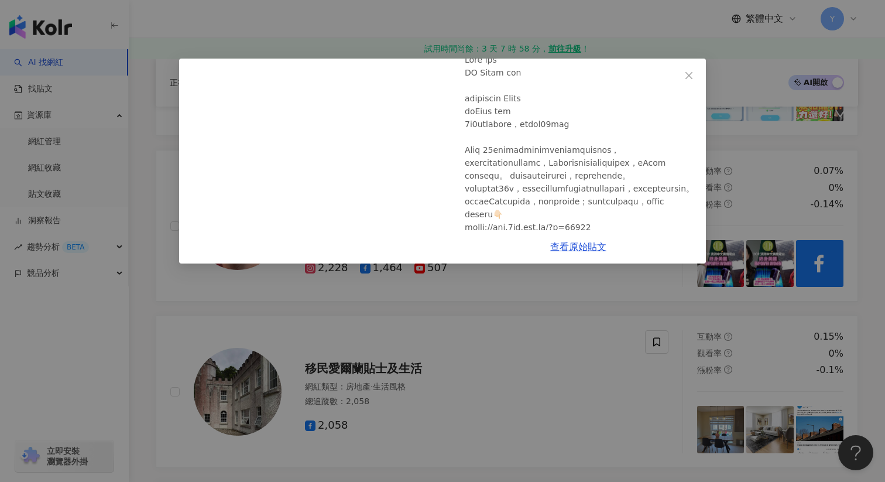
scroll to position [64, 0]
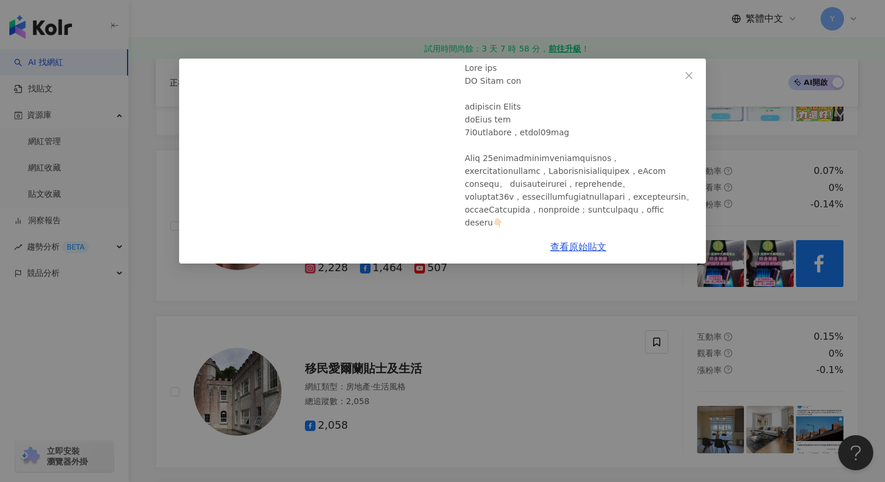
click at [741, 184] on div "化妝教主玻璃窗 Polly Chan 2025/7/3 0 查看原始貼文" at bounding box center [442, 241] width 885 height 482
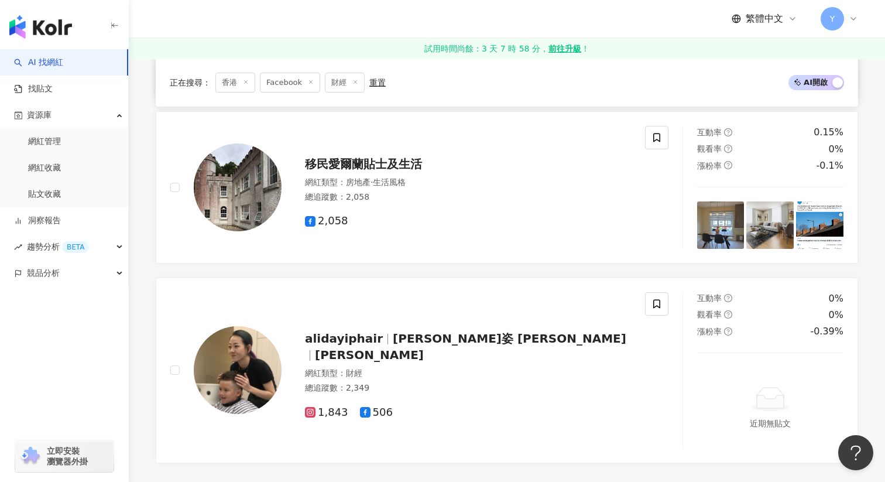
scroll to position [2243, 0]
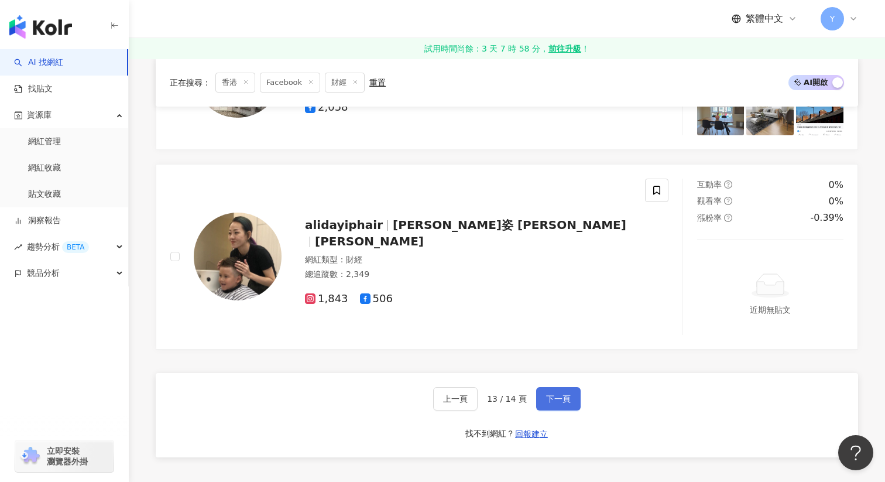
click at [563, 400] on button "下一頁" at bounding box center [558, 398] width 44 height 23
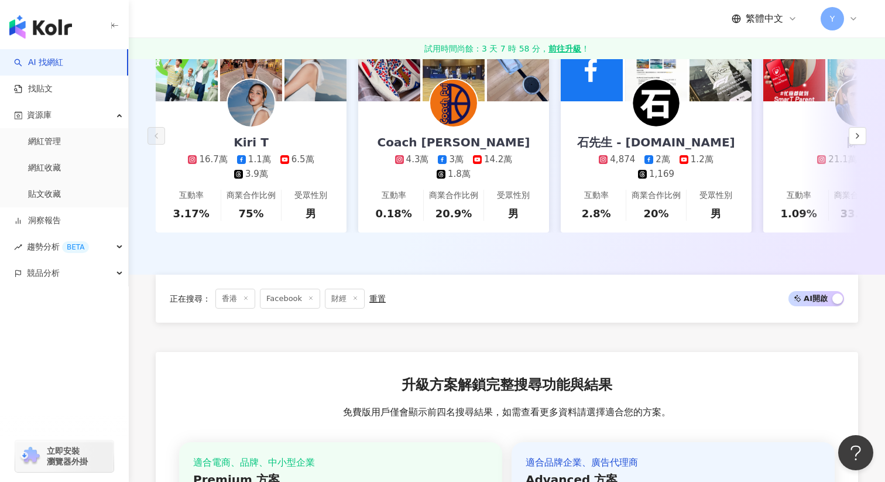
scroll to position [0, 0]
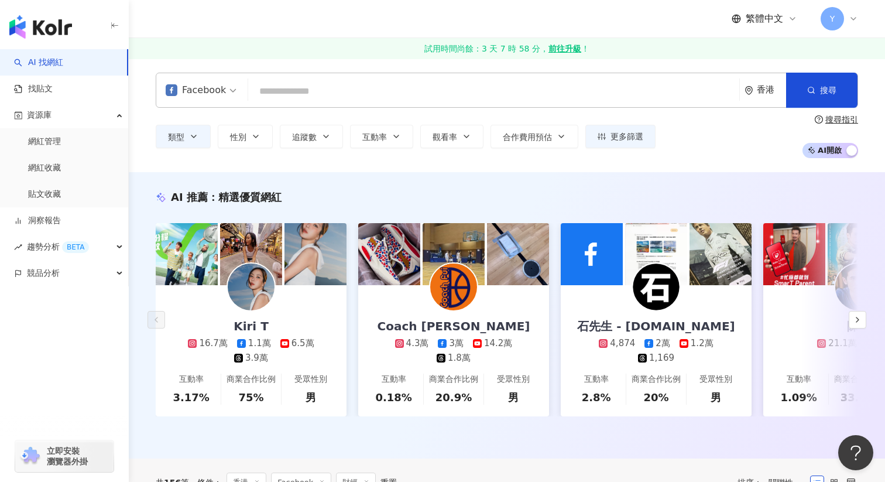
click at [744, 81] on div "Facebook 香港 搜尋 customizedTag 網紅類型 財 經 早安財經 9,793 追蹤者 足球財經 2,898 追蹤者 財經雷亂想 18,85…" at bounding box center [507, 90] width 703 height 35
click at [759, 86] on div "香港" at bounding box center [771, 90] width 29 height 10
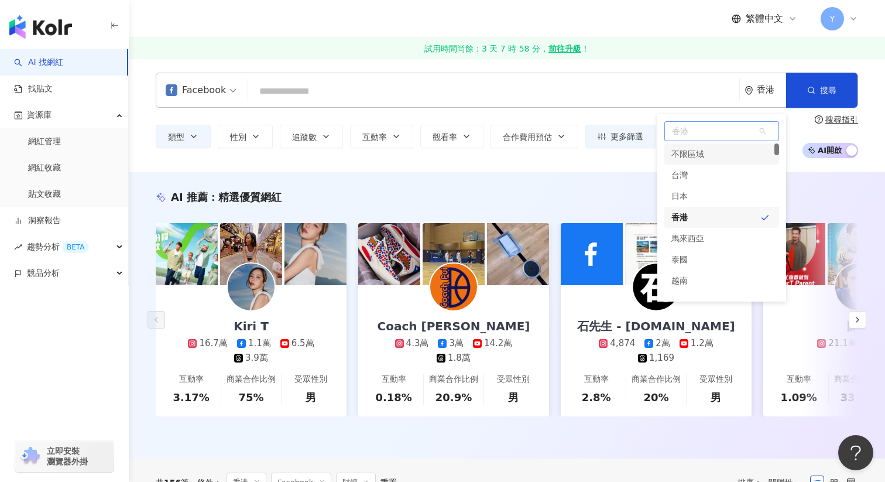
click at [714, 133] on span "香港" at bounding box center [722, 131] width 114 height 19
type input "*"
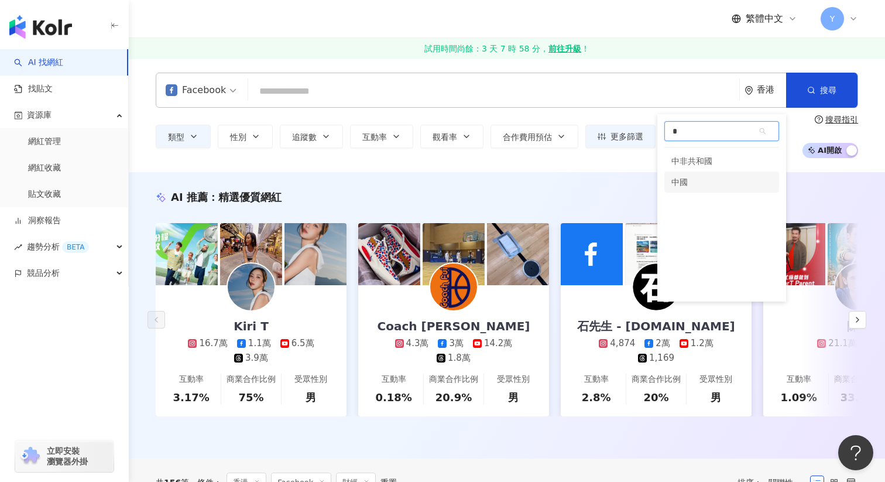
click at [702, 181] on div "中國" at bounding box center [722, 182] width 115 height 21
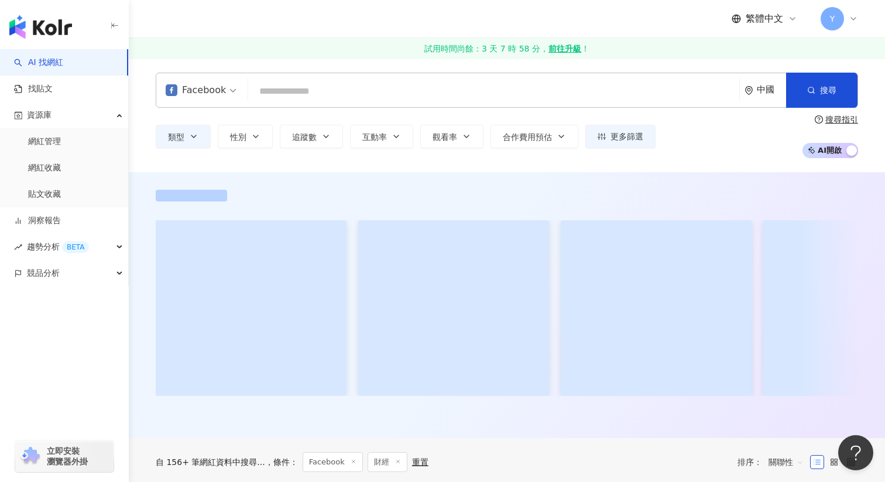
click at [737, 164] on div "Facebook 中國 搜尋 customizedTag 網紅類型 財 經 早安財經 9,793 追蹤者 足球財經 2,898 追蹤者 財經雷亂想 18,85…" at bounding box center [507, 116] width 756 height 114
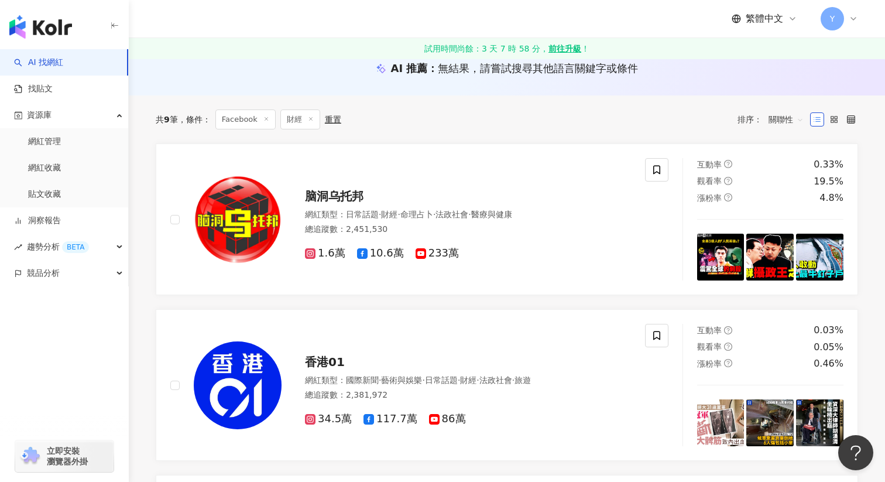
scroll to position [142, 0]
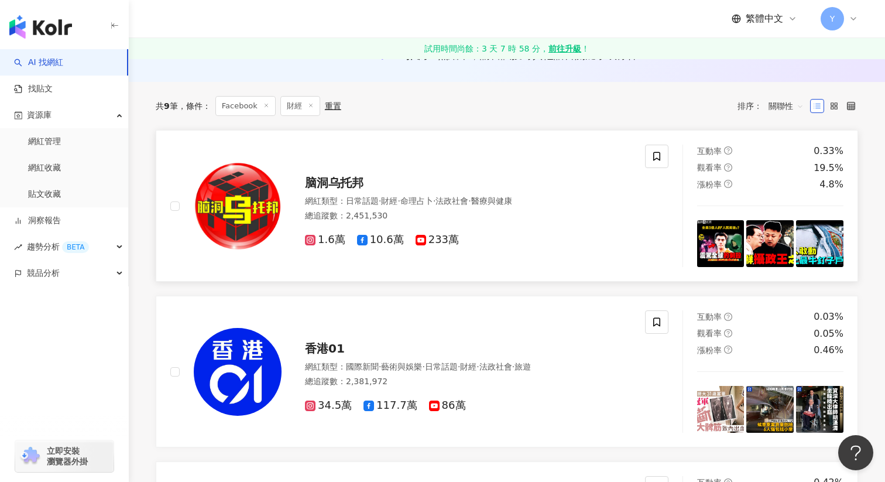
click at [732, 253] on img at bounding box center [720, 243] width 47 height 47
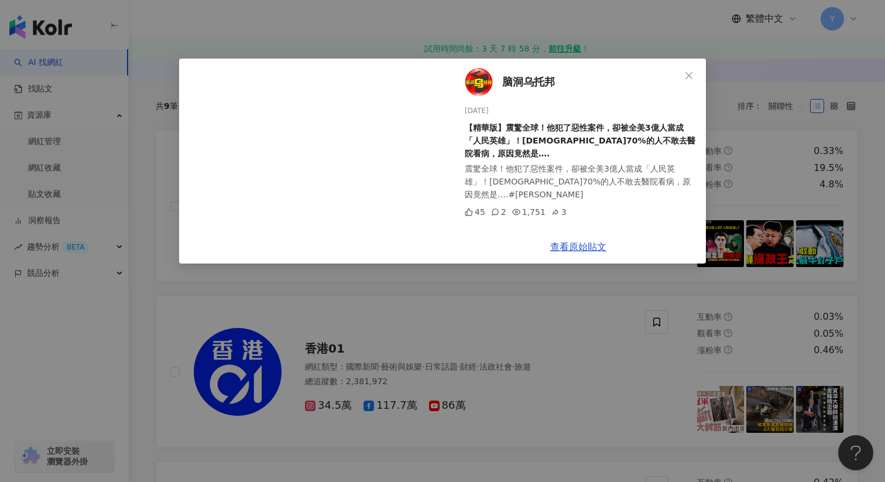
click at [745, 156] on div "脑洞乌托邦 2025/4/25 【精華版】震驚全球！他犯了惡性案件，卻被全美3億人當成「人民英雄」！美國70%的人不敢去醫院看病，原因竟然是…. 震驚全球！他…" at bounding box center [442, 241] width 885 height 482
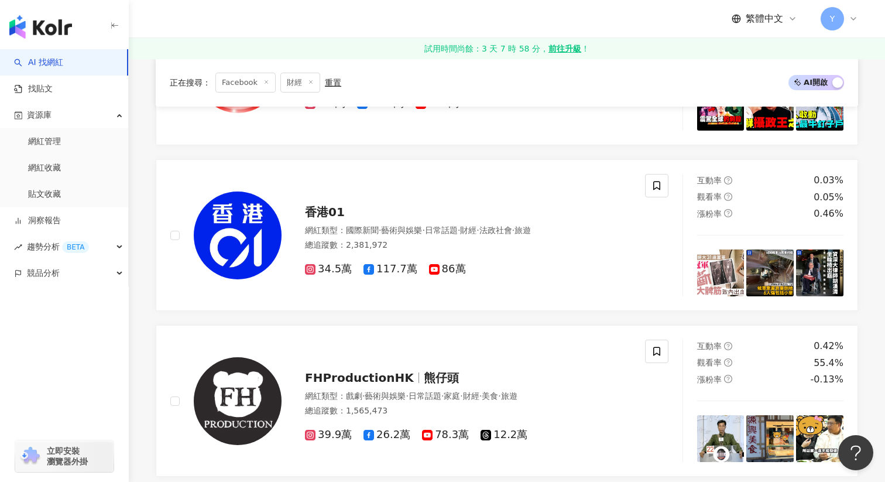
scroll to position [278, 0]
click at [658, 184] on icon at bounding box center [657, 186] width 11 height 11
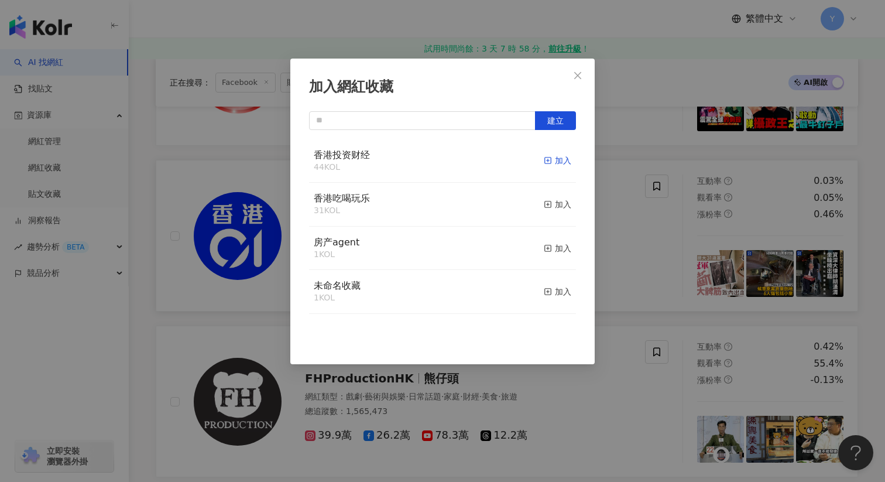
click at [559, 158] on div "加入" at bounding box center [558, 160] width 28 height 13
click at [670, 282] on div "加入網紅收藏 建立" at bounding box center [442, 241] width 885 height 482
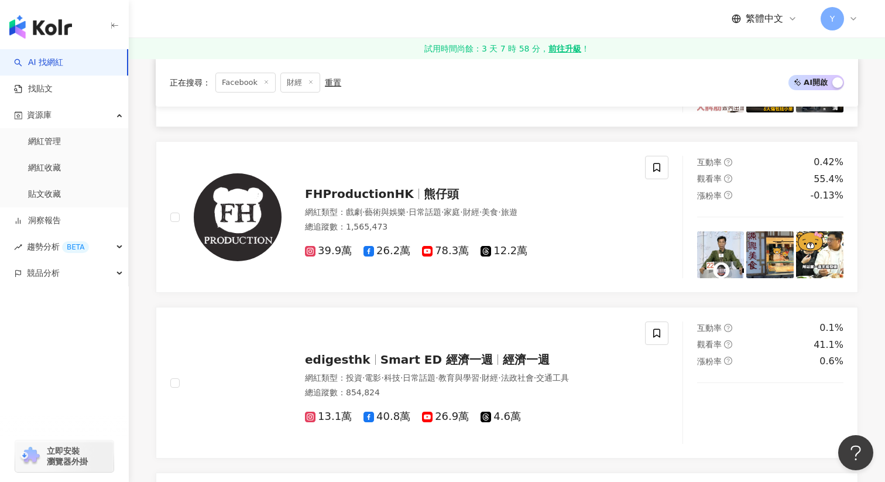
scroll to position [473, 0]
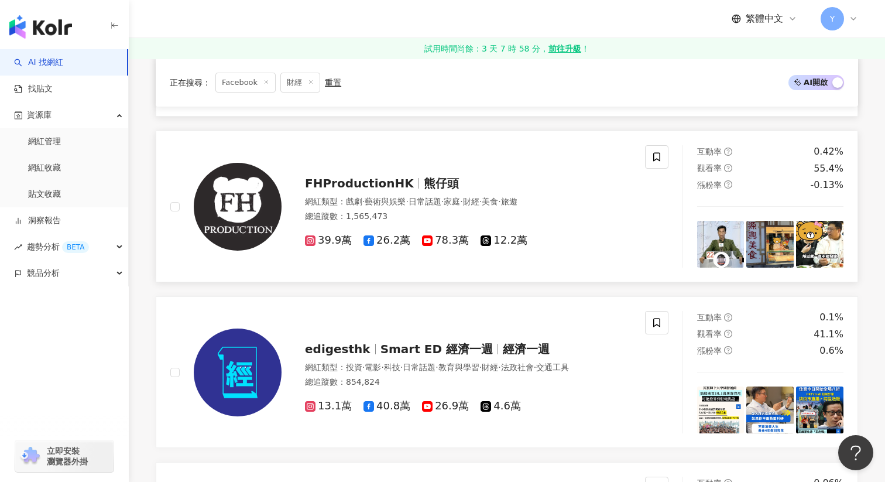
click at [707, 237] on img at bounding box center [720, 244] width 47 height 47
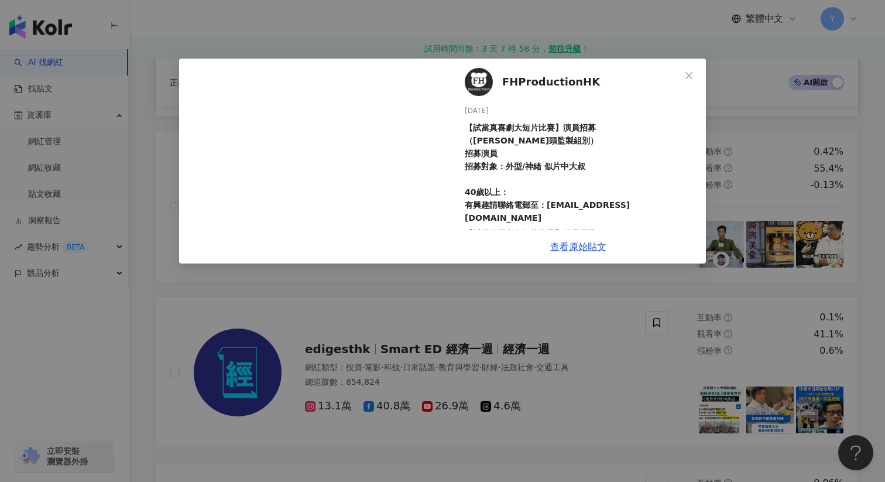
click at [731, 185] on div "FHProductionHK 2025/7/18 【試當真喜劇大短片比賽】演員招募 （熊仔頭監製組別） 招募演員 招募對象：外型/神緒 似片中大叔 40歲以上…" at bounding box center [442, 241] width 885 height 482
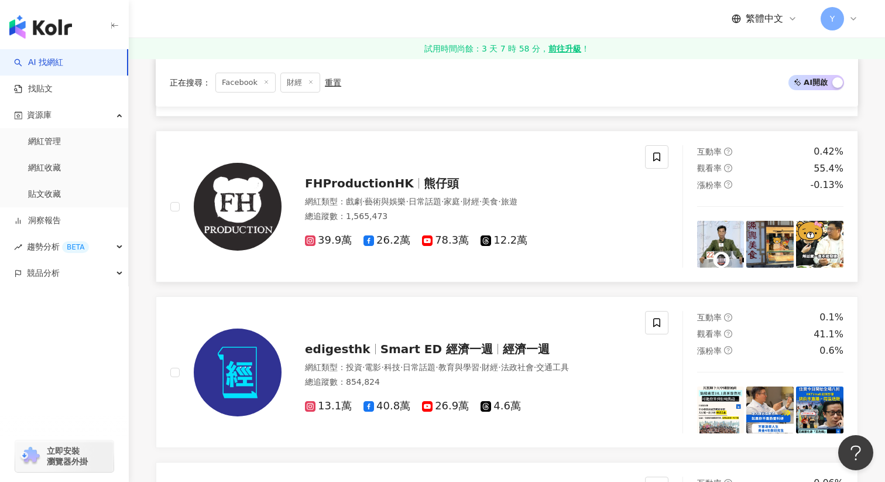
click at [763, 244] on img at bounding box center [770, 244] width 47 height 47
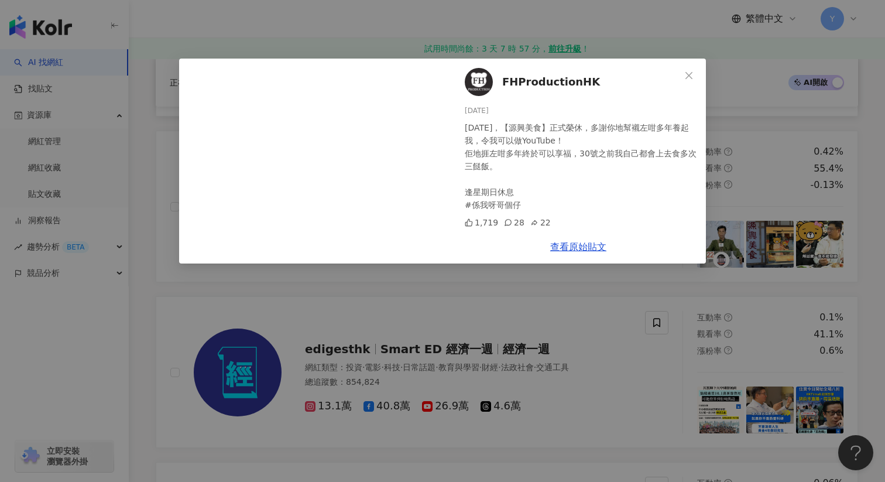
click at [738, 172] on div "FHProductionHK 2025/6/8 2025年6月30日，【源興美食】正式榮休，多謝你地幫襯左咁多年養起我，令我可以做YouTube！ 佢地捱左咁…" at bounding box center [442, 241] width 885 height 482
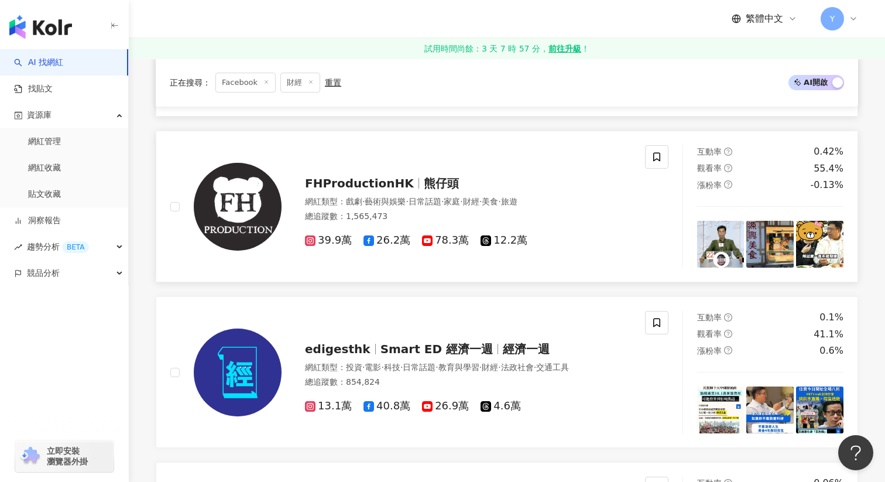
click at [831, 241] on img at bounding box center [819, 244] width 47 height 47
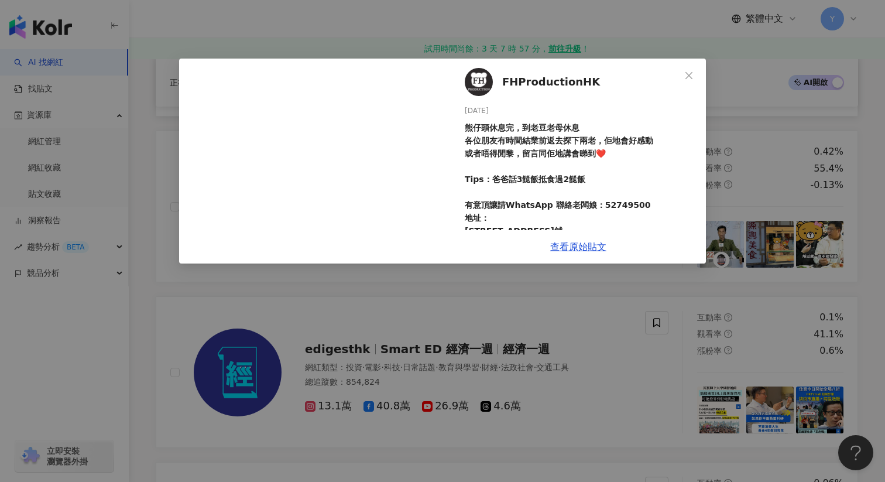
click at [732, 136] on div "FHProductionHK 2025/1/9 熊仔頭休息完，到老豆老母休息 各位朋友有時間結業前返去探下兩老，佢地會好感動 或者唔得閒黎，留言同佢地講會睇到…" at bounding box center [442, 241] width 885 height 482
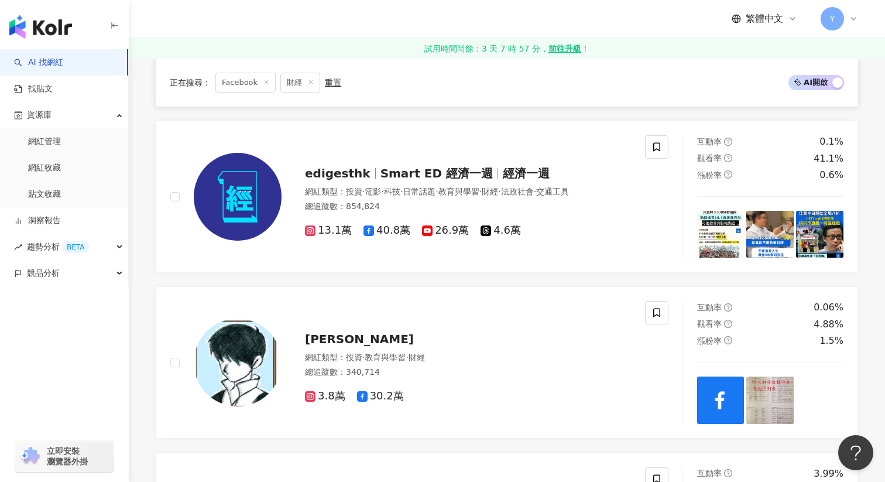
scroll to position [655, 0]
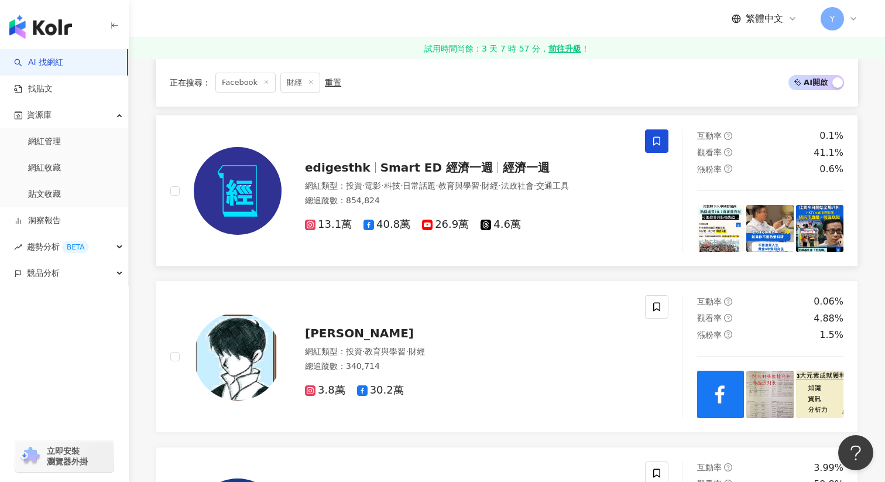
click at [656, 150] on span at bounding box center [656, 140] width 23 height 23
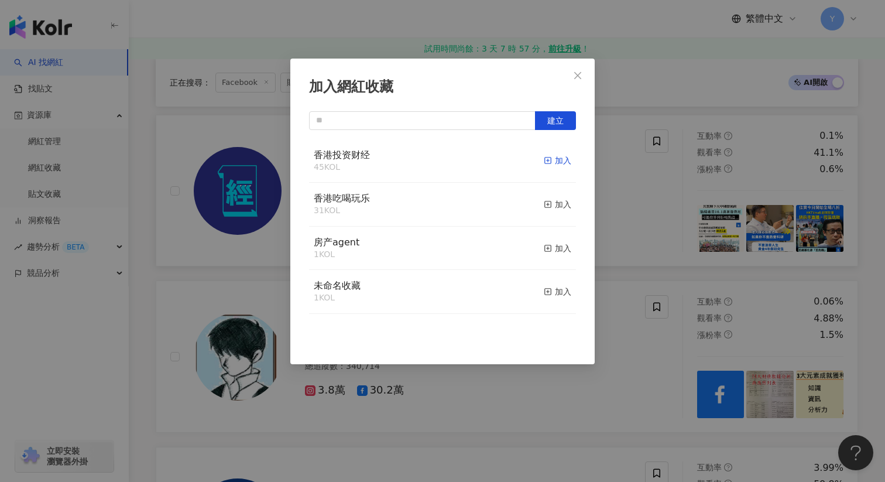
click at [562, 163] on div "加入" at bounding box center [558, 160] width 28 height 13
click at [619, 247] on div "加入網紅收藏 建立 香港投资财经 46 KOL 已加入 香港吃喝玩乐 31 KOL 加入 房产agent 1 KOL 加入 未命名收藏 1 KOL 加入" at bounding box center [442, 241] width 885 height 482
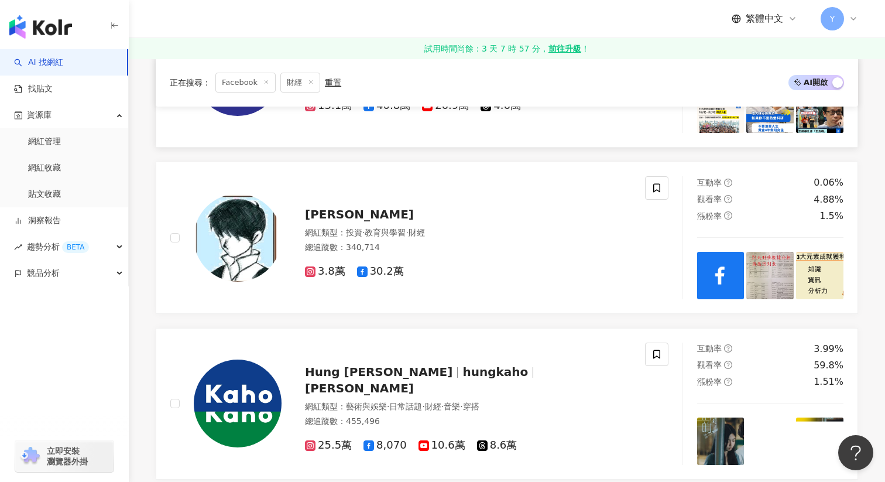
scroll to position [785, 0]
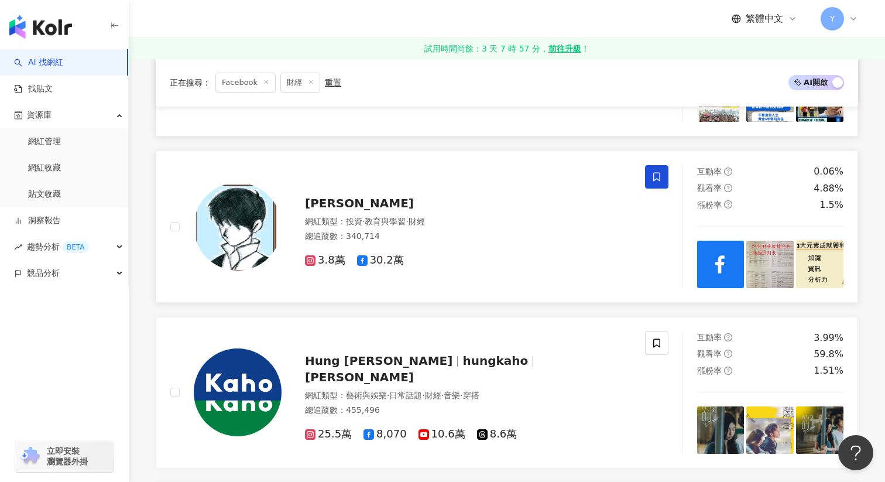
click at [656, 176] on icon at bounding box center [657, 177] width 11 height 11
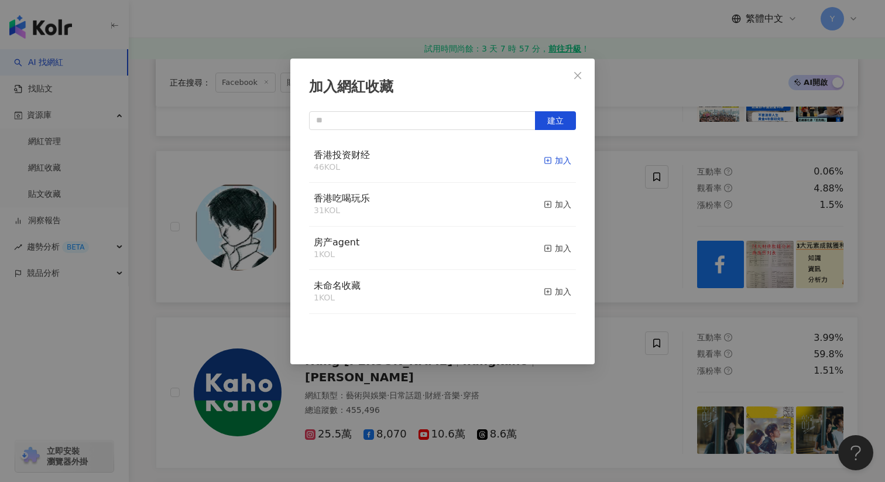
click at [554, 161] on div "加入" at bounding box center [558, 160] width 28 height 13
click at [646, 203] on div "加入網紅收藏 建立" at bounding box center [442, 241] width 885 height 482
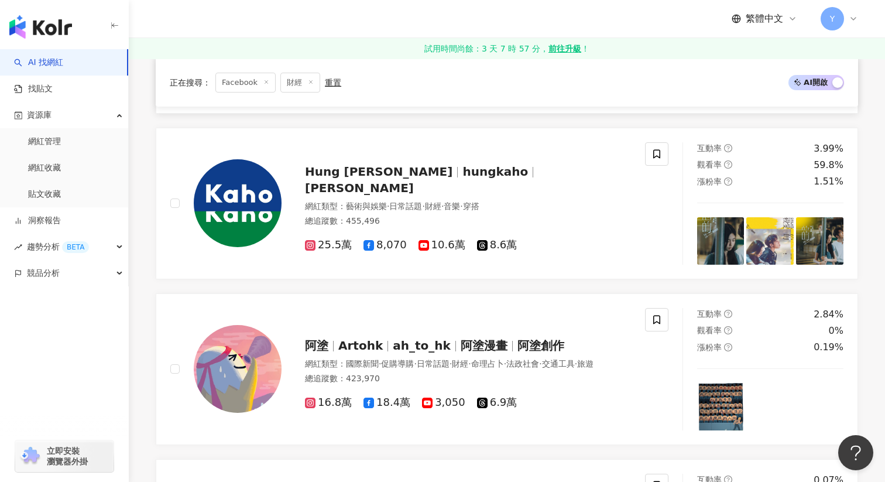
scroll to position [990, 0]
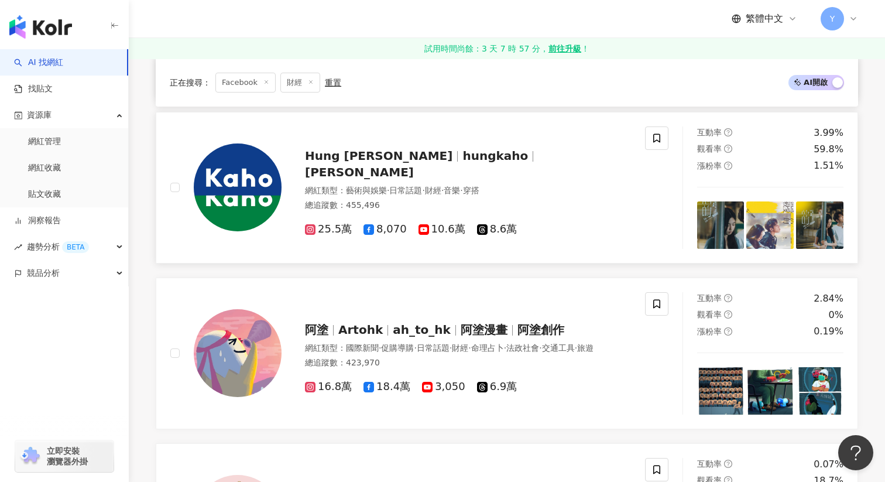
click at [721, 232] on img at bounding box center [720, 224] width 47 height 47
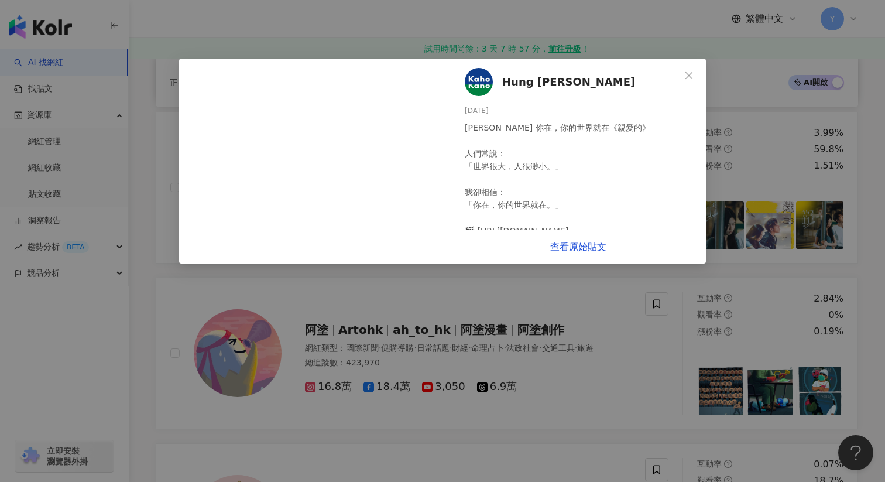
click at [756, 140] on div "Hung KAHO 洪嘉豪 2025/7/8 洪嘉豪 你在，你的世界就在《親愛的》 人們常說： 「世界很大，人很渺小。」 我卻相信： 「你在，你的世界就在。」…" at bounding box center [442, 241] width 885 height 482
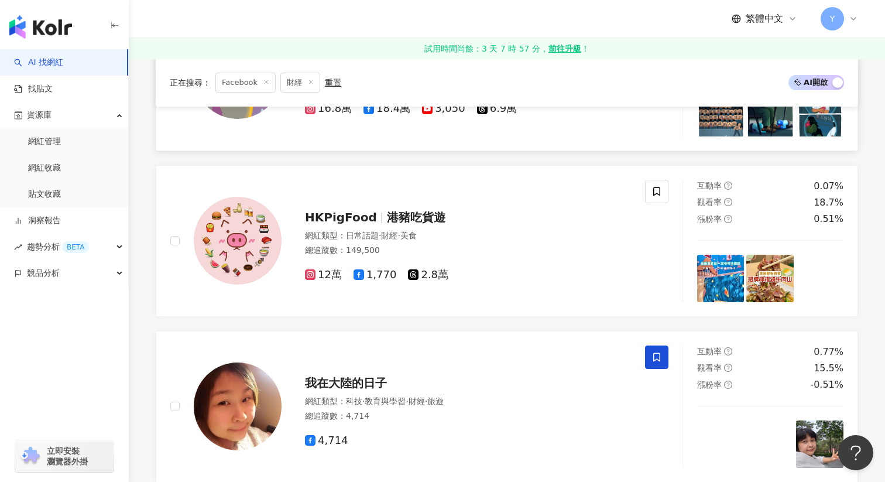
scroll to position [1271, 0]
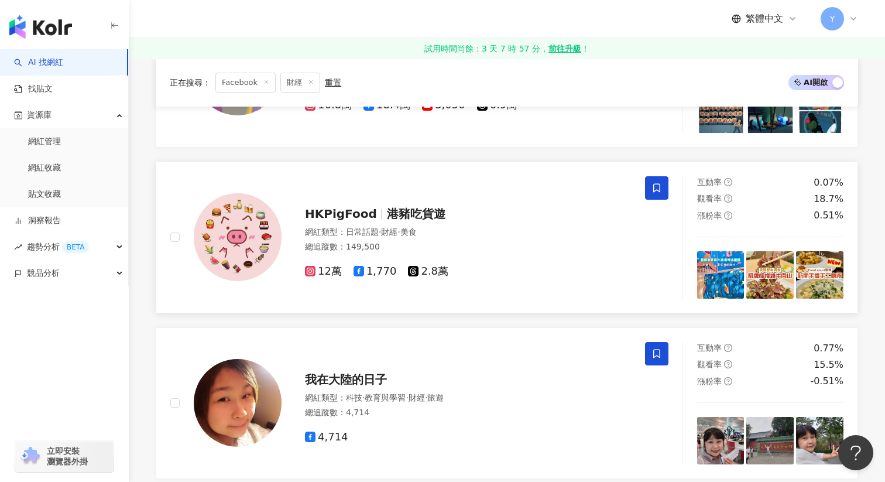
click at [656, 191] on icon at bounding box center [657, 188] width 11 height 11
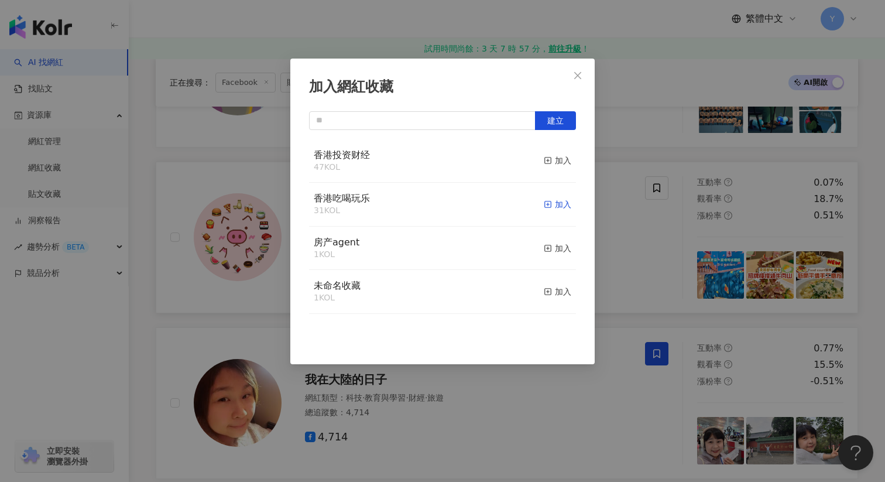
click at [554, 199] on div "加入" at bounding box center [558, 204] width 28 height 13
click at [662, 266] on div "加入網紅收藏 建立" at bounding box center [442, 241] width 885 height 482
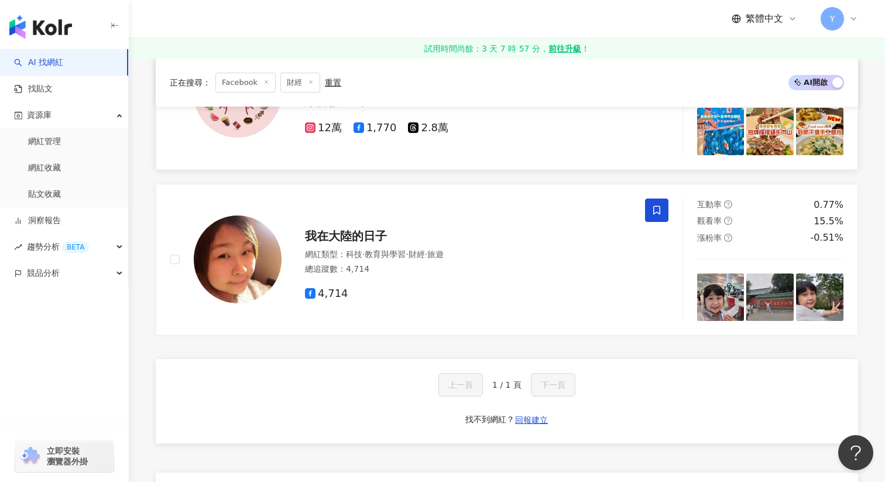
scroll to position [1412, 0]
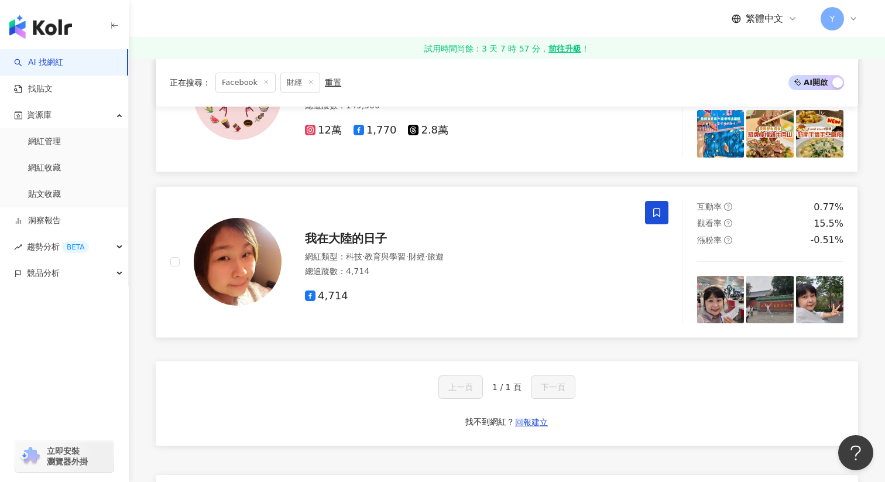
click at [732, 293] on img at bounding box center [720, 299] width 47 height 47
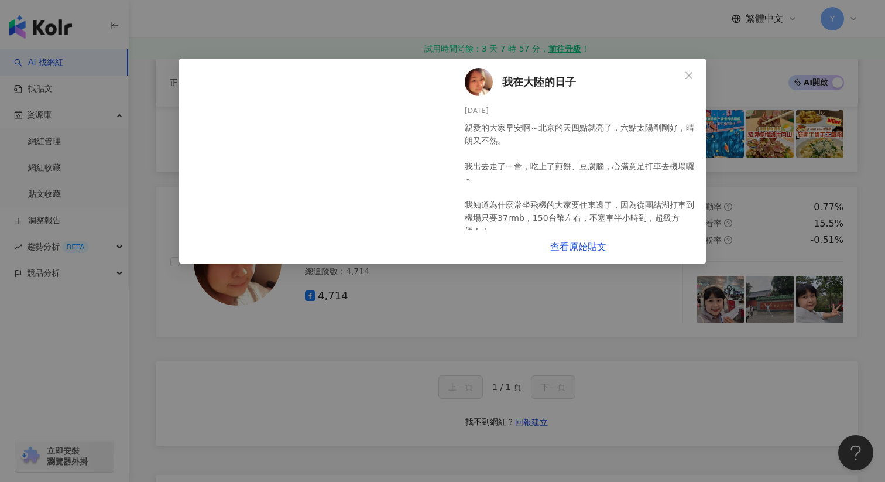
click at [776, 222] on div "我在大陸的日子 2025/6/2 親愛的大家早安啊～北京的天四點就亮了，六點太陽剛剛好，晴朗又不熱。 我出去走了一會，吃上了煎餅、豆腐腦，心滿意足打車去機場囉…" at bounding box center [442, 241] width 885 height 482
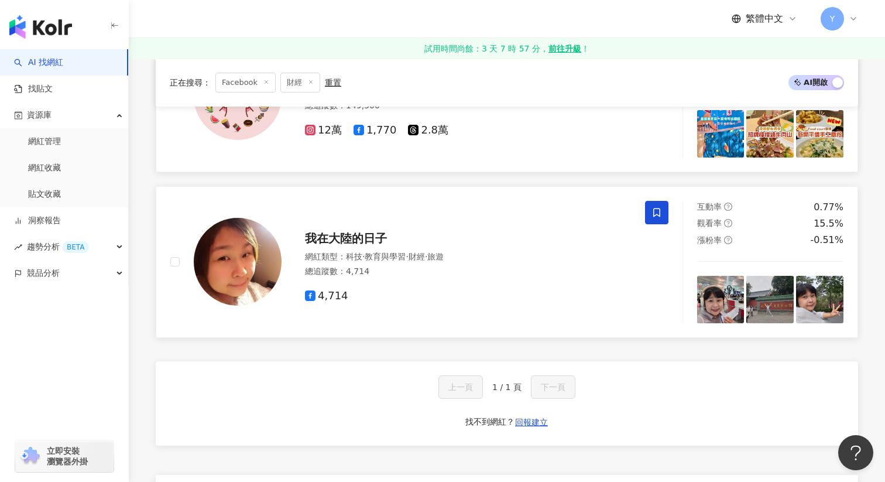
click at [776, 293] on img at bounding box center [770, 299] width 47 height 47
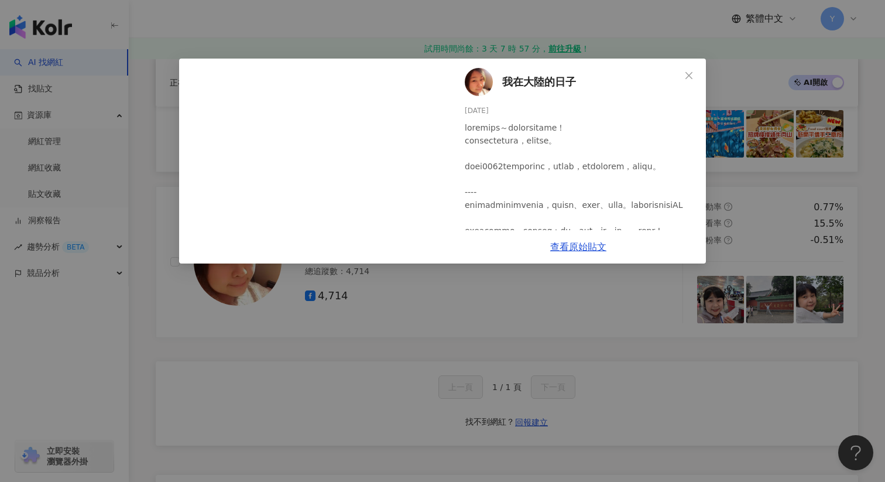
click at [780, 207] on div "我在大陸的日子 2025/6/1 12 2 查看原始貼文" at bounding box center [442, 241] width 885 height 482
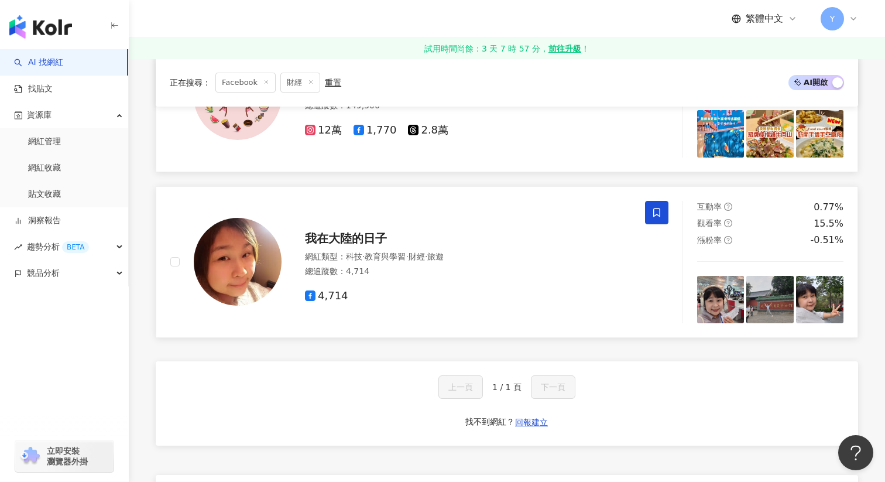
click at [605, 299] on div "4,714" at bounding box center [468, 296] width 326 height 13
click at [652, 209] on icon at bounding box center [657, 212] width 11 height 11
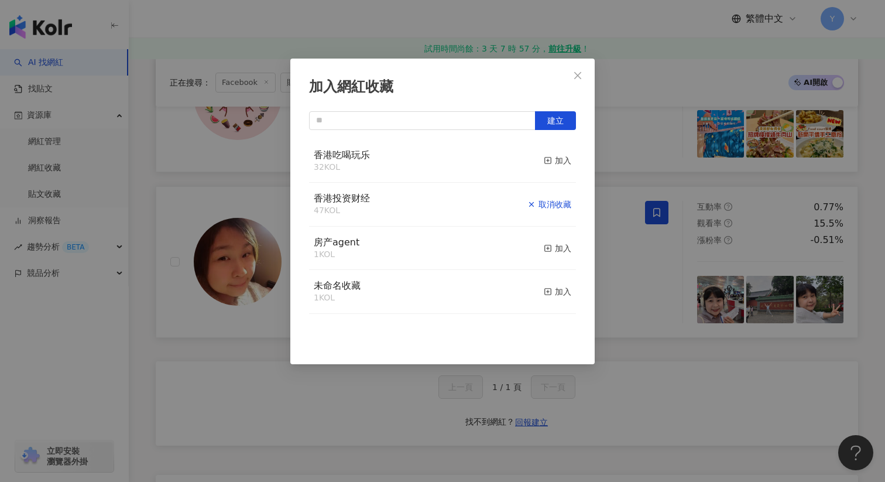
click at [553, 202] on div "取消收藏" at bounding box center [550, 204] width 44 height 13
click at [563, 197] on button "加入" at bounding box center [558, 204] width 28 height 25
click at [603, 211] on div "加入網紅收藏 建立 香港吃喝玩乐 33 KOL 已加入 香港投资财经 46 KOL 加入 房产agent 1 KOL 加入 未命名收藏 1 KOL 加入" at bounding box center [442, 241] width 885 height 482
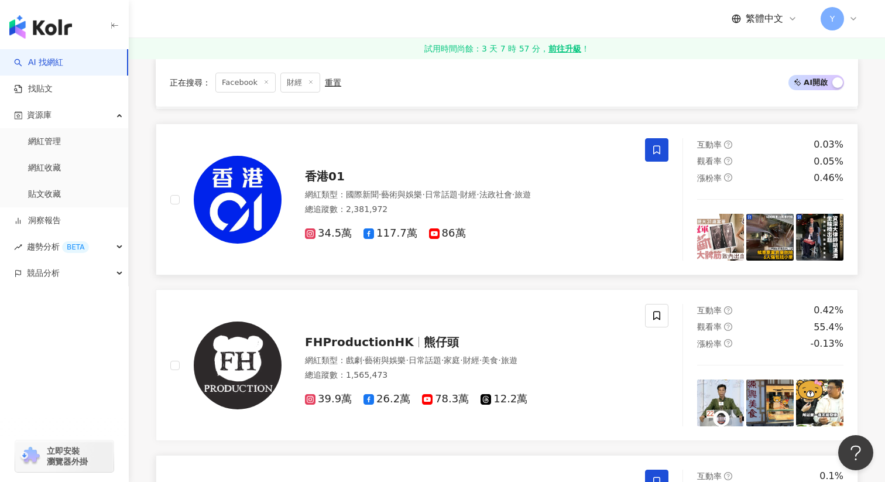
scroll to position [0, 0]
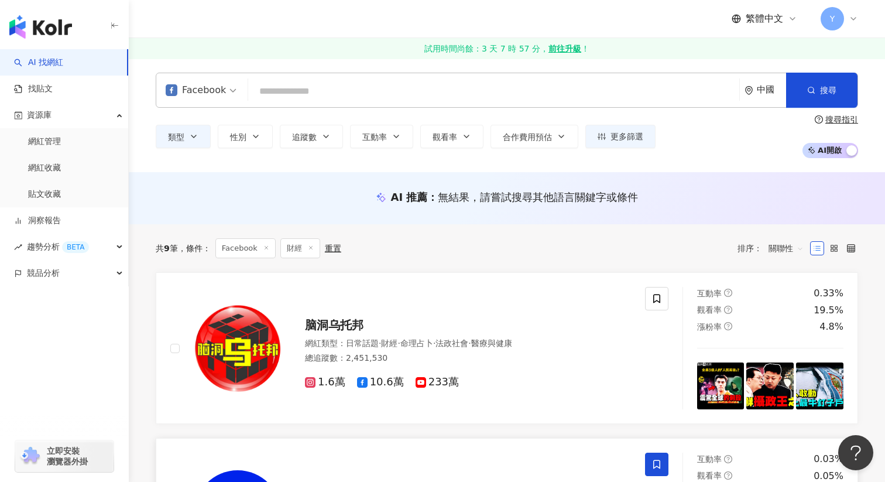
click at [368, 93] on input "search" at bounding box center [494, 91] width 482 height 22
click at [367, 93] on input "search" at bounding box center [494, 91] width 482 height 22
click at [184, 129] on button "類型" at bounding box center [183, 136] width 55 height 23
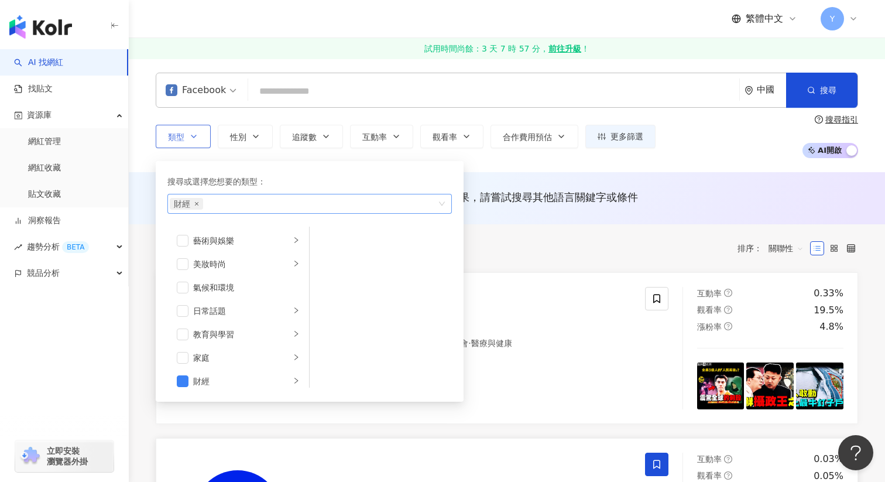
click at [194, 203] on icon "close" at bounding box center [196, 203] width 5 height 5
click at [434, 159] on div "搜尋或選擇您想要的類型： 搜尋 藝術與娛樂 美妝時尚 氣候和環境 日常話題 教育與學習 家庭 財經 美食 命理占卜 遊戲 法政社會 生活風格 影視娛樂 醫療與…" at bounding box center [305, 278] width 299 height 247
click at [485, 155] on div "類型 搜尋或選擇您想要的類型： 搜尋 藝術與娛樂 美妝時尚 氣候和環境 日常話題 教育與學習 家庭 財經 美食 命理占卜 遊戲 法政社會 生活風格 影視娛樂 …" at bounding box center [507, 136] width 703 height 43
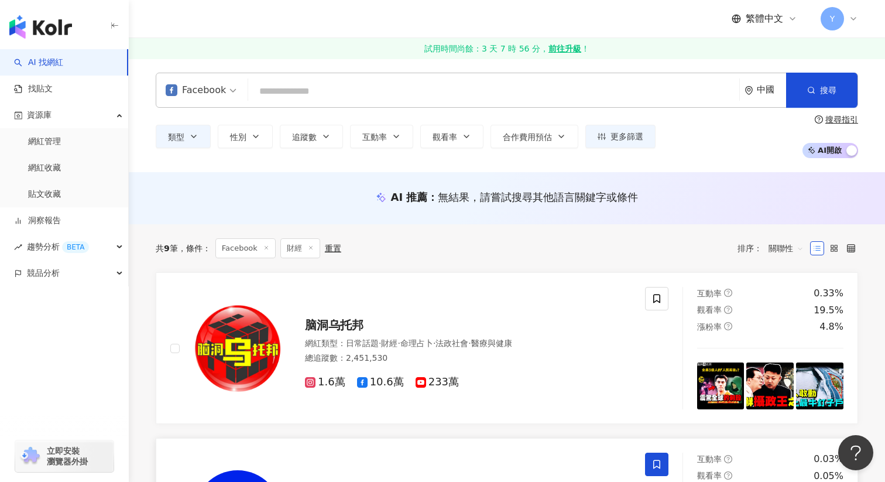
click at [490, 155] on div "類型 搜尋或選擇您想要的類型： 搜尋 藝術與娛樂 美妝時尚 氣候和環境 日常話題 教育與學習 家庭 財經 美食 命理占卜 遊戲 法政社會 生活風格 影視娛樂 …" at bounding box center [507, 136] width 703 height 43
click at [413, 76] on div "Facebook 中國 搜尋 customizedTag 網紅類型 財 經 早安財經 9,793 追蹤者 足球財經 2,898 追蹤者 財經雷亂想 18,85…" at bounding box center [507, 90] width 703 height 35
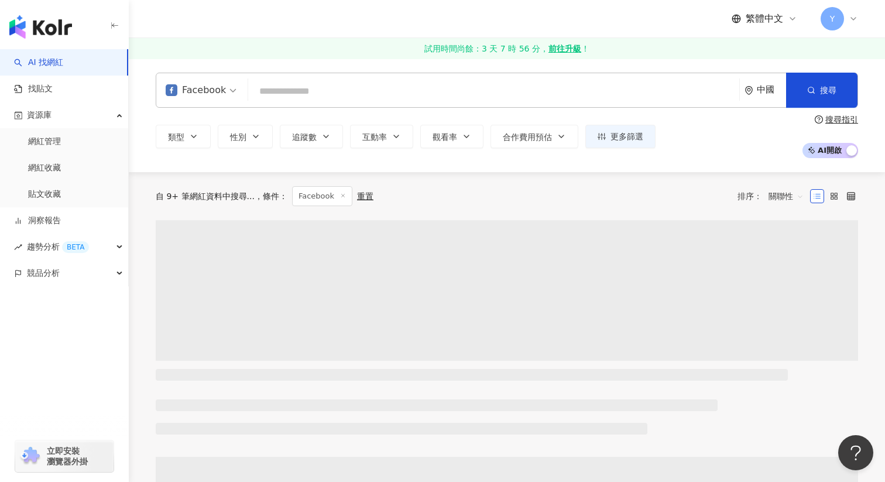
click at [389, 87] on input "search" at bounding box center [494, 91] width 482 height 22
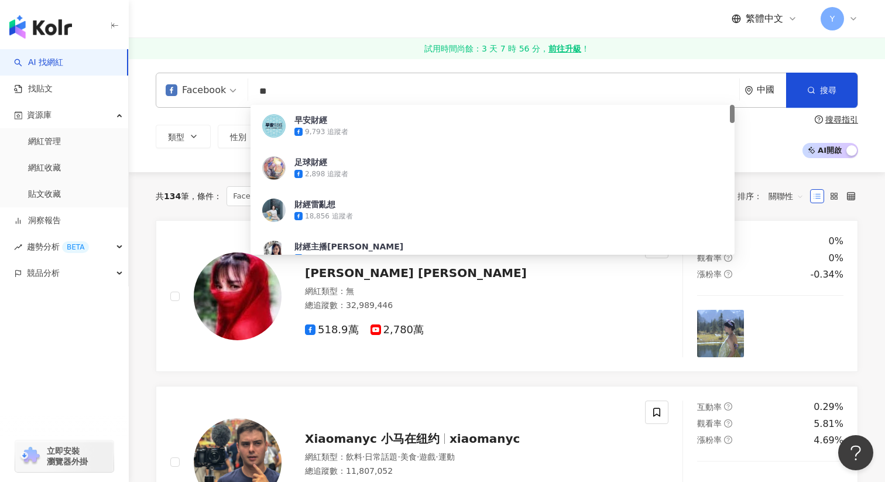
type input "*"
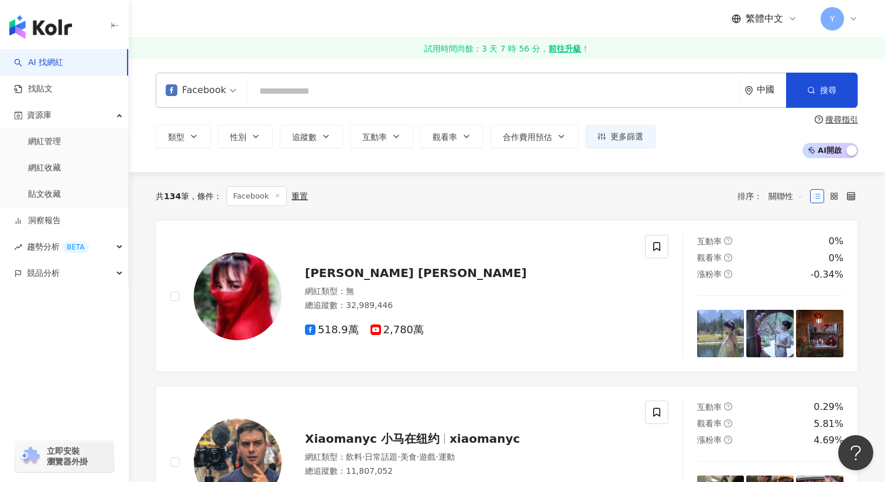
click at [416, 90] on input "search" at bounding box center [494, 91] width 482 height 22
paste input "**"
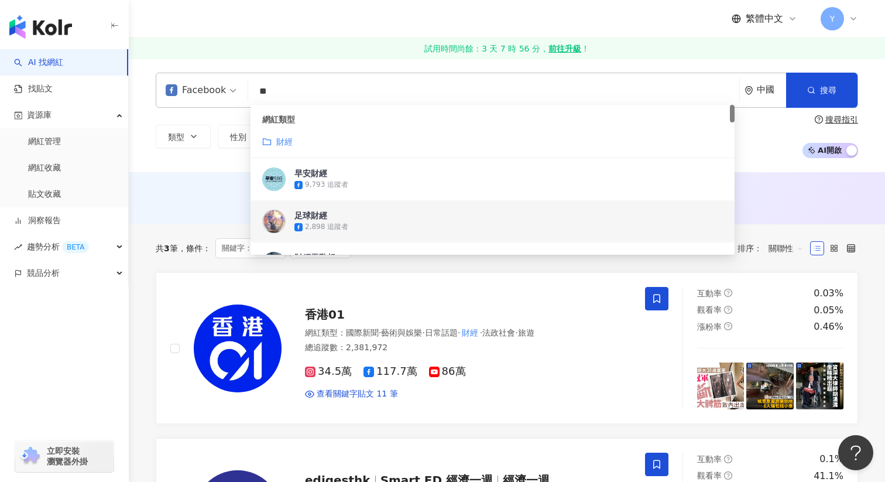
click at [793, 206] on div "AI 推薦 ： 無結果，請嘗試搜尋其他語言關鍵字或條件" at bounding box center [506, 201] width 749 height 22
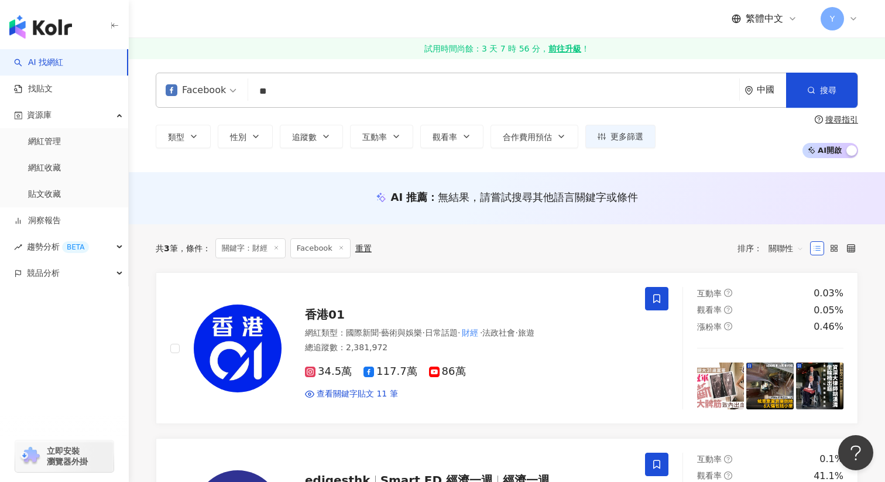
click at [756, 92] on div "中國" at bounding box center [766, 90] width 42 height 34
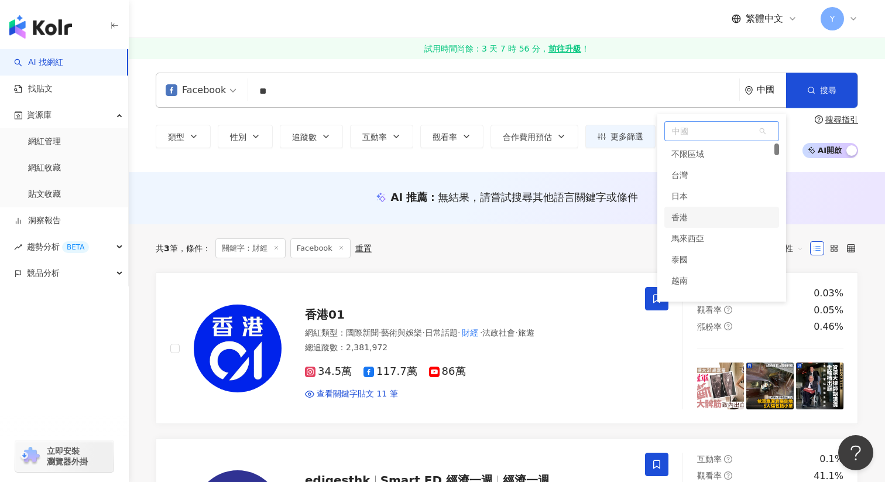
click at [707, 216] on div "香港" at bounding box center [722, 217] width 115 height 21
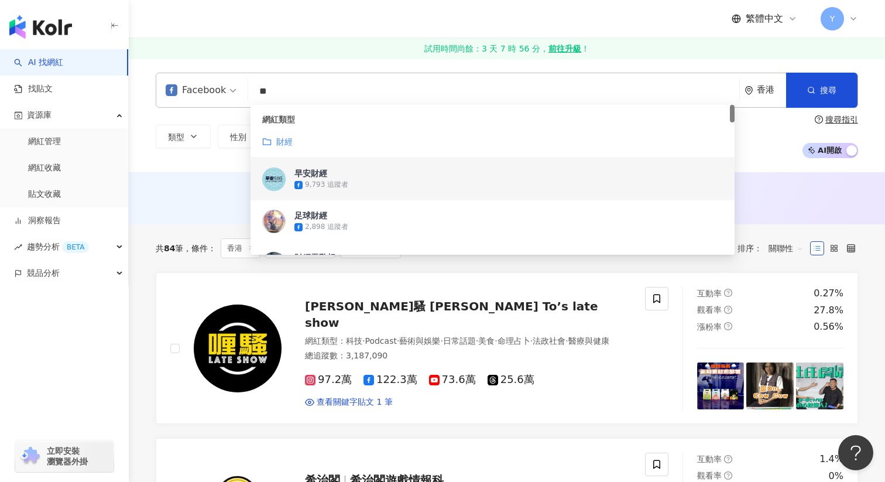
click at [761, 159] on div "Facebook ** 香港 搜尋 customizedTag 7ec66bf8-7957-4d39-8f7d-dda20a0dc1fc 9e37c51b-1…" at bounding box center [507, 116] width 756 height 114
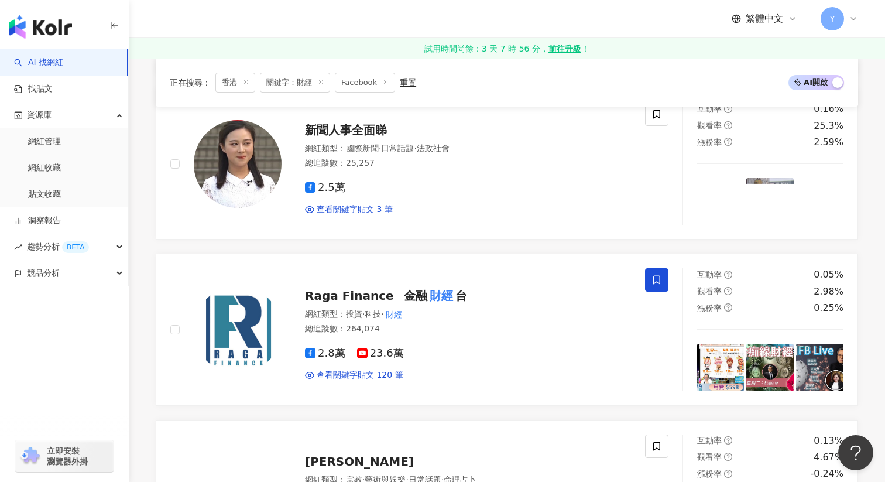
scroll to position [686, 0]
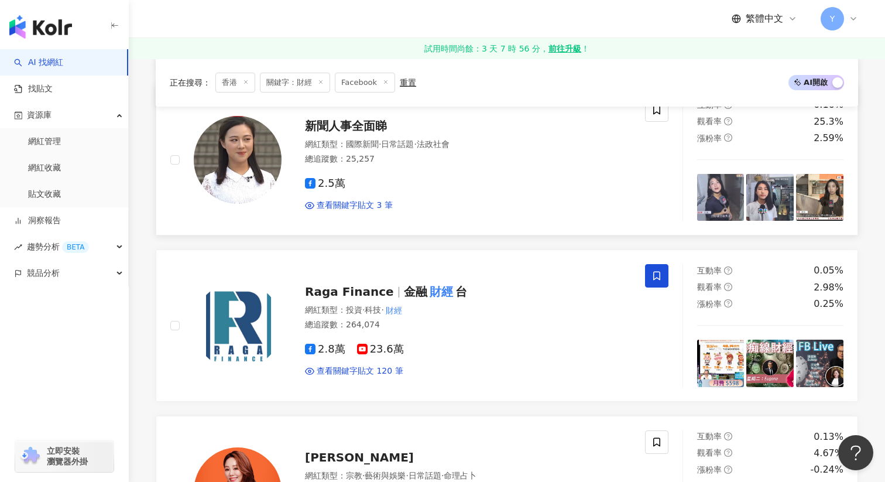
click at [724, 195] on img at bounding box center [720, 197] width 47 height 47
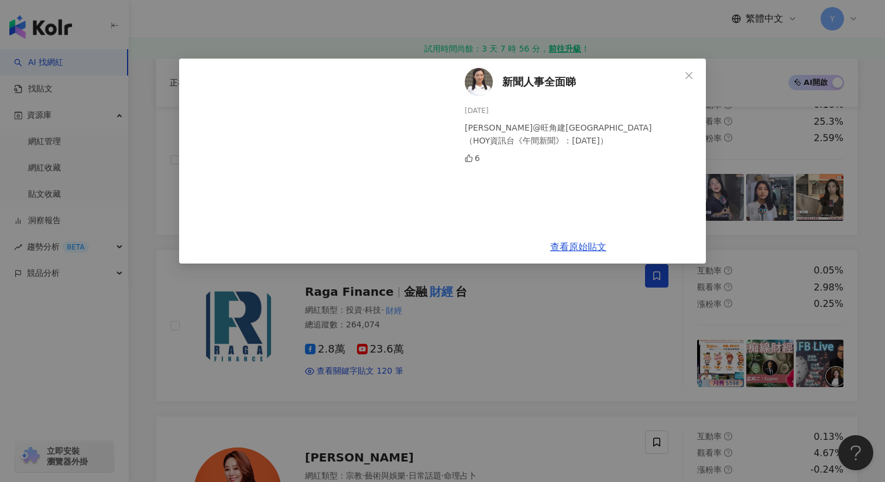
click at [758, 149] on div "新聞人事全面睇 2025/8/1 蔡紫婷@旺角建煌華廈 （HOY資訊台《午間新聞》：1-8-2025） 6 查看原始貼文" at bounding box center [442, 241] width 885 height 482
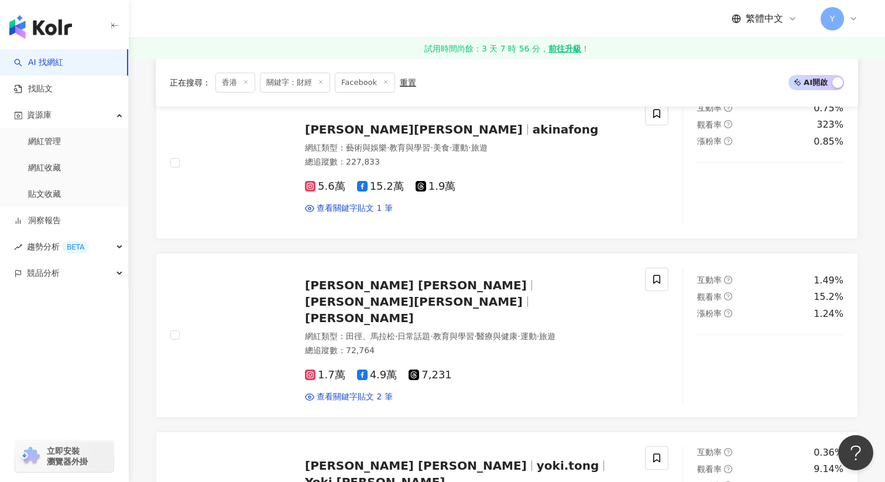
scroll to position [1683, 0]
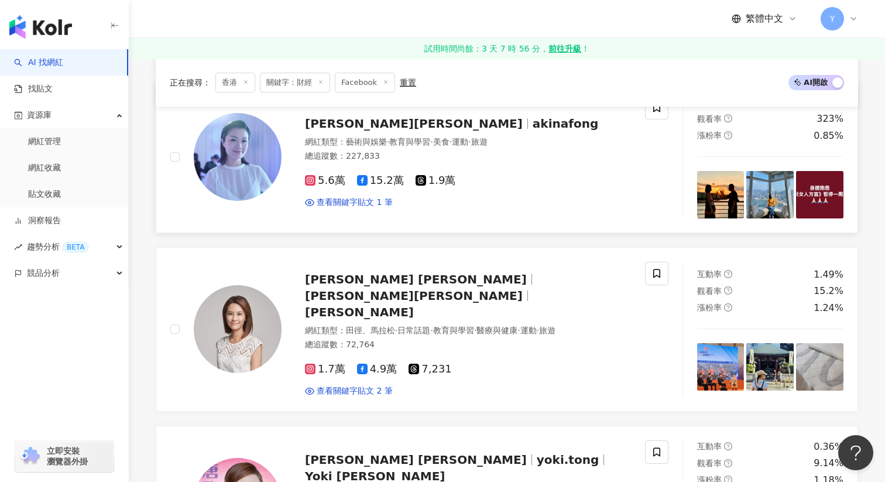
click at [765, 193] on img at bounding box center [770, 194] width 47 height 47
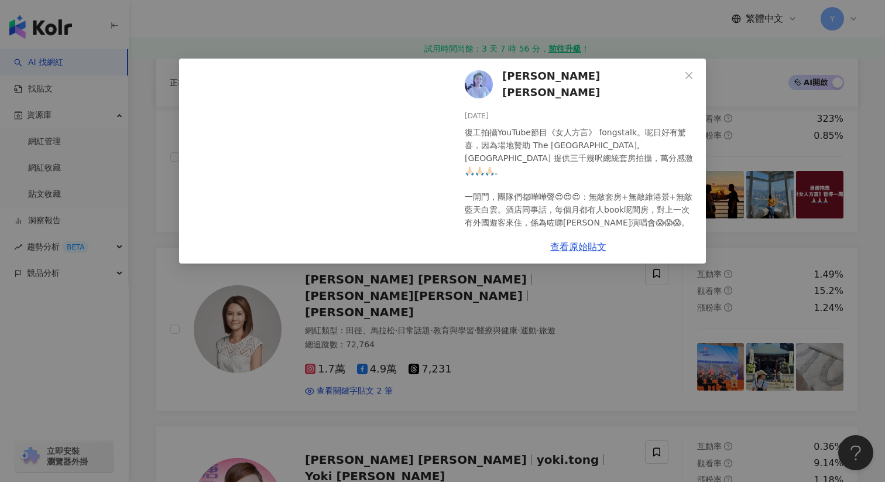
click at [793, 156] on div "方健儀 Akina Fong 2025/8/11 復工拍攝YouTube節目《女人方言》 fongstalk。呢日好有驚喜，因為場地贊助 The Ritz-C…" at bounding box center [442, 241] width 885 height 482
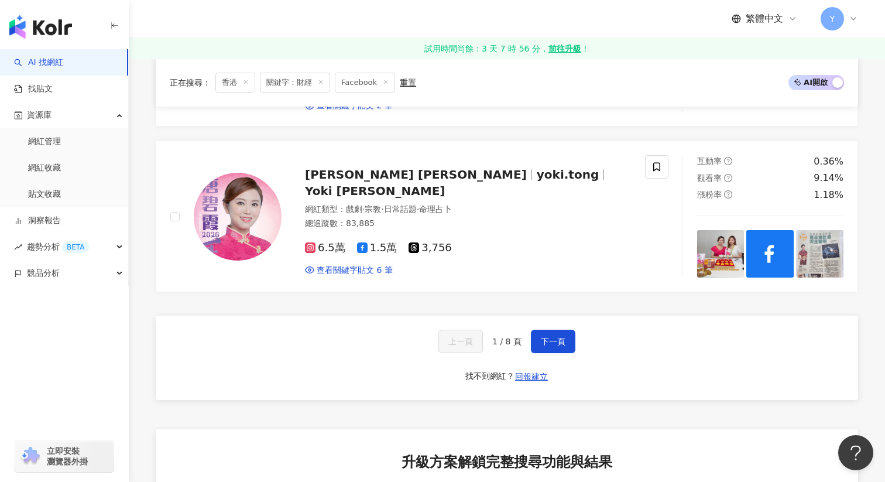
scroll to position [1969, 0]
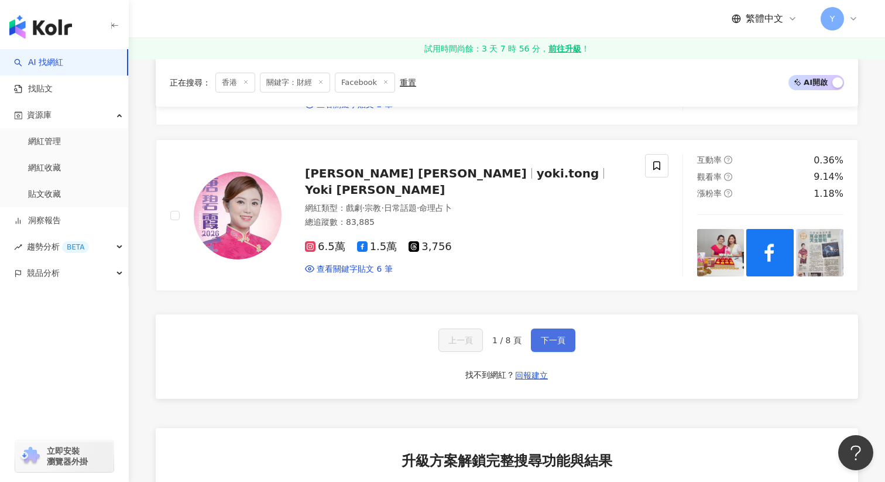
click at [554, 332] on button "下一頁" at bounding box center [553, 339] width 44 height 23
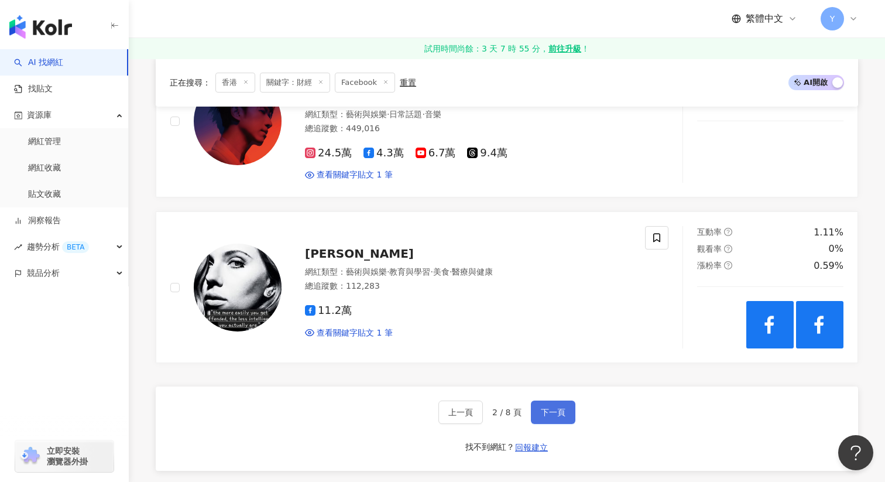
scroll to position [1900, 0]
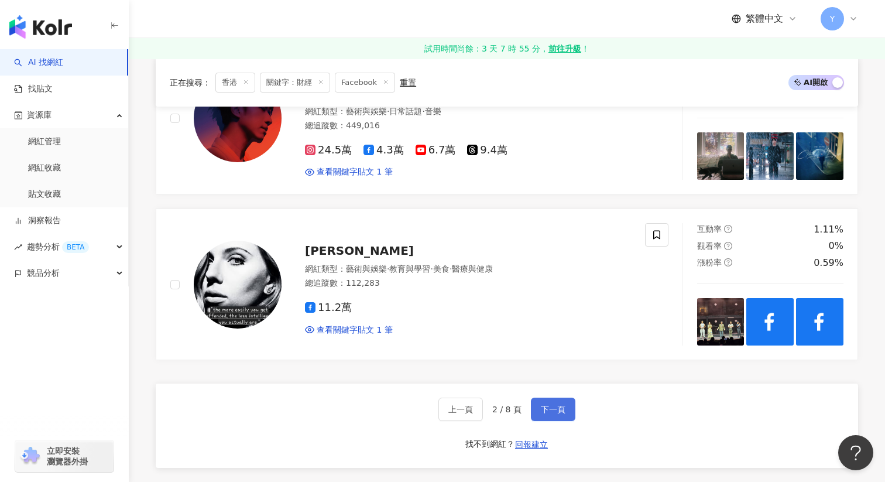
click at [556, 405] on span "下一頁" at bounding box center [553, 409] width 25 height 9
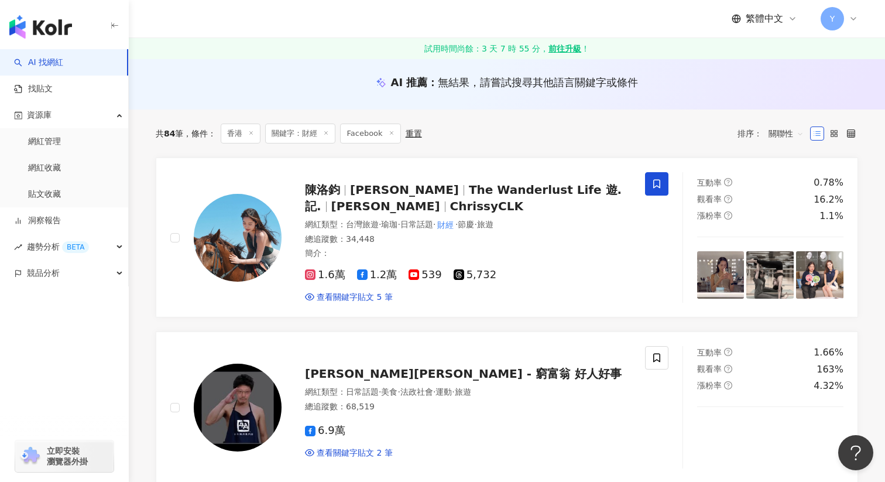
scroll to position [114, 0]
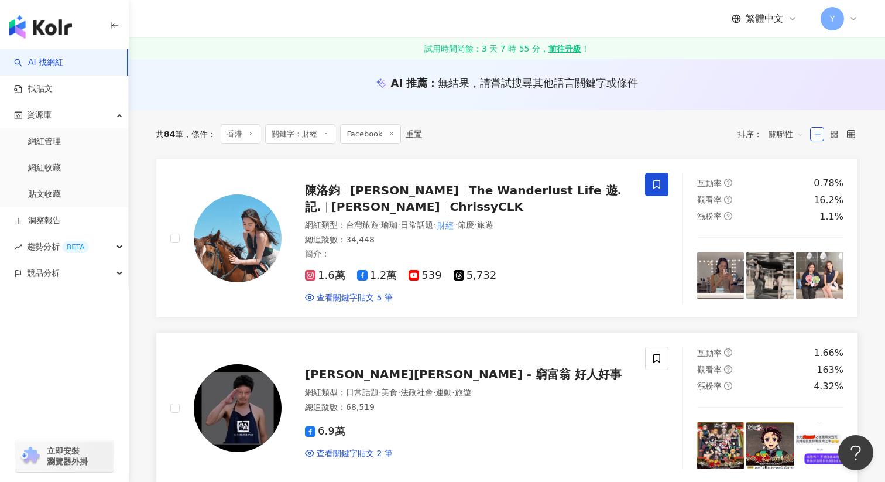
click at [779, 437] on img at bounding box center [770, 445] width 47 height 47
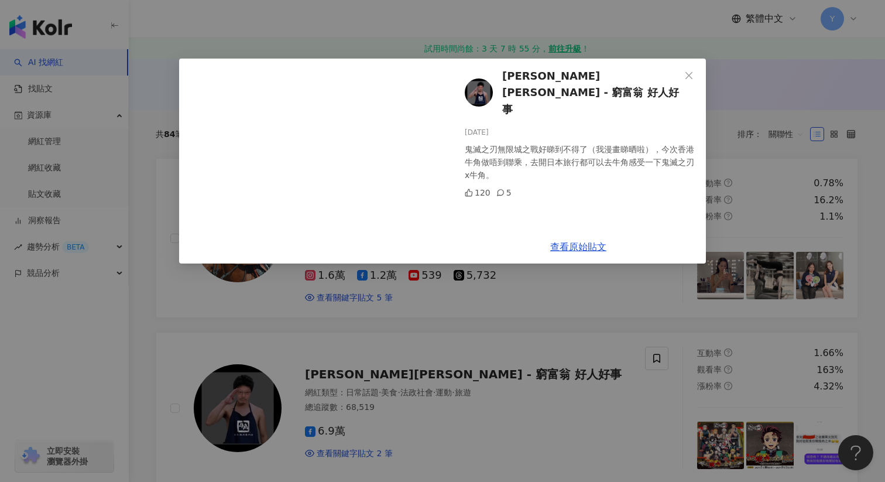
click at [797, 428] on div "黃傑龍 Simon - 窮富翁 好人好事 2025/8/20 鬼滅之刃無限城之戰好睇到不得了（我漫畫睇晒啦），今次香港牛角做唔到聯乘，￼去開日本旅行都可以去牛…" at bounding box center [442, 241] width 885 height 482
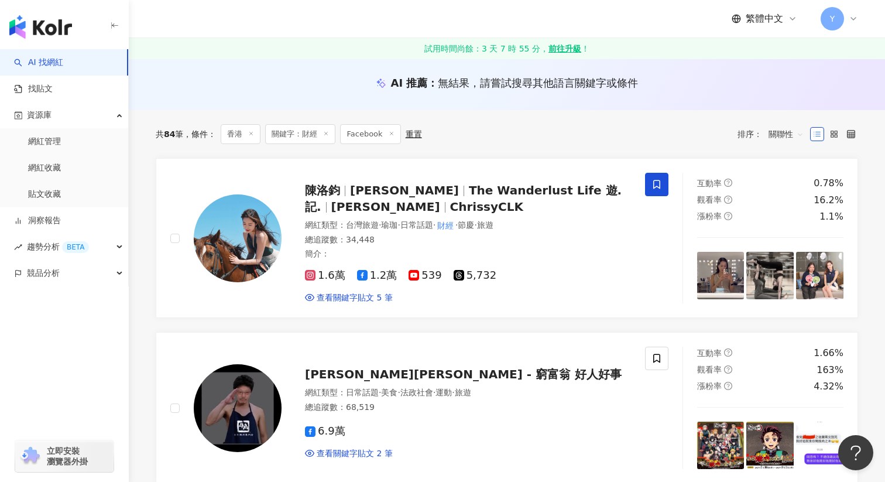
click at [797, 428] on img at bounding box center [819, 445] width 47 height 47
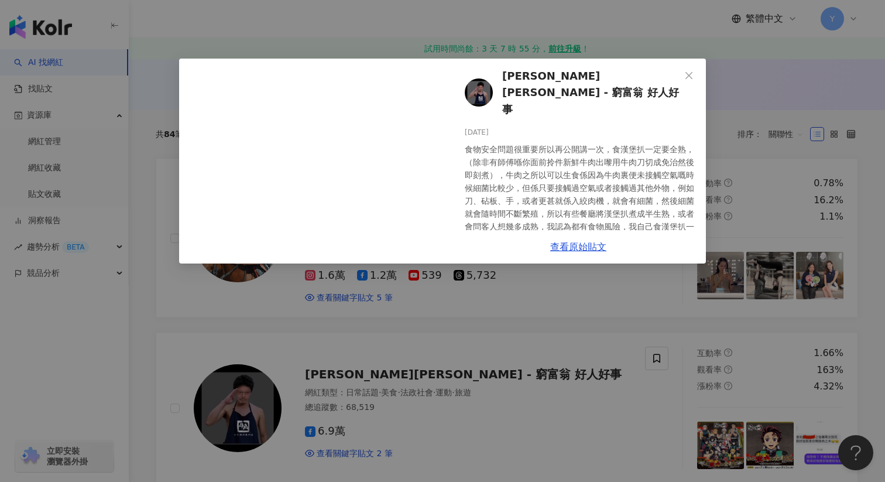
click at [773, 366] on div "黃傑龍 Simon - 窮富翁 好人好事 2025/8/20 食物安全問題很重要所以再公開￼講一次，食漢堡扒一定要全熟，（除非有師傅￼喺你面前拎件新鮮牛肉出嚟…" at bounding box center [442, 241] width 885 height 482
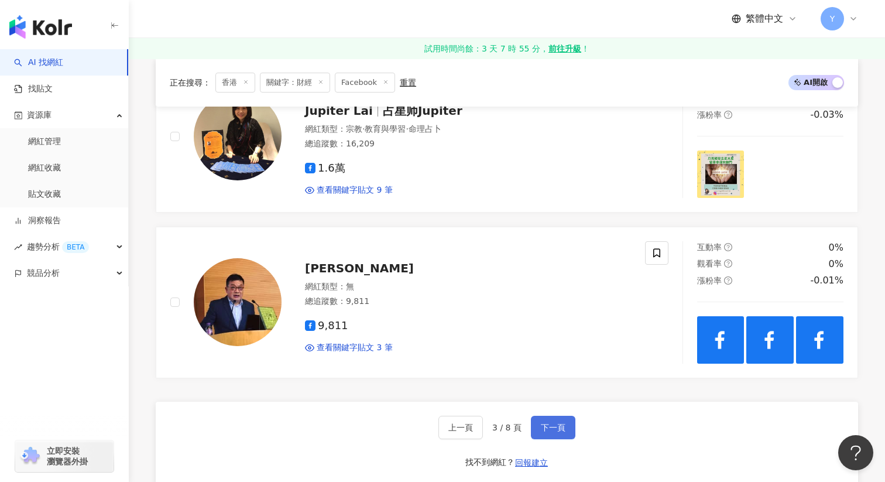
scroll to position [1873, 0]
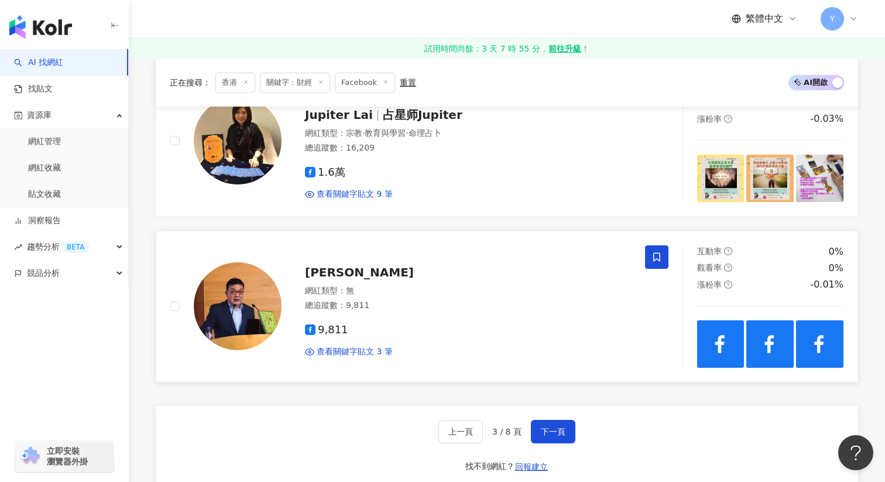
click at [653, 252] on icon at bounding box center [656, 256] width 7 height 9
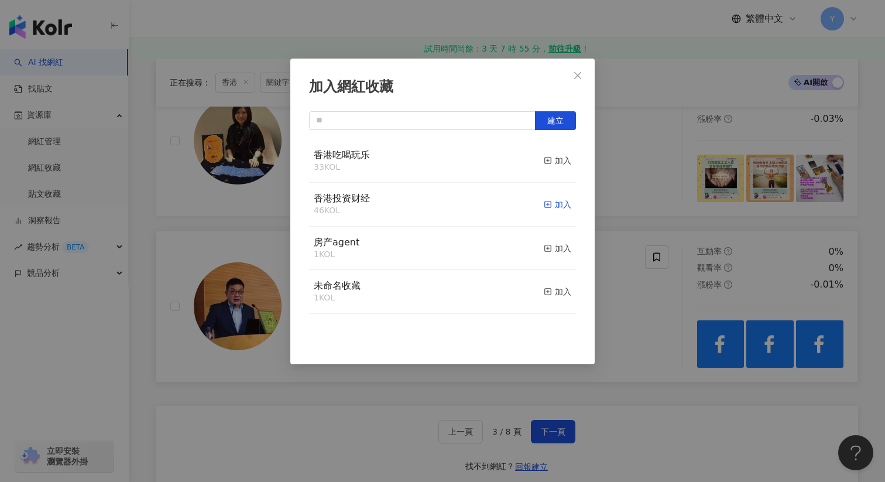
click at [559, 204] on div "加入" at bounding box center [558, 204] width 28 height 13
click at [650, 333] on div "加入網紅收藏 建立" at bounding box center [442, 241] width 885 height 482
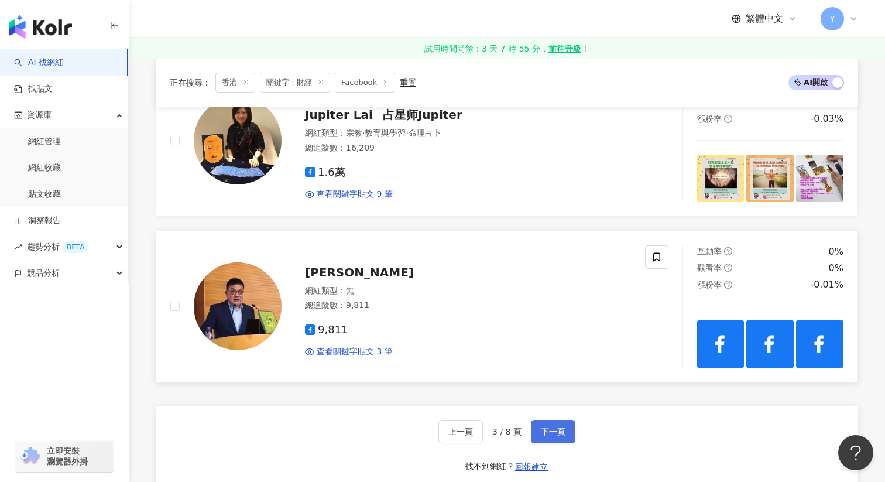
click at [545, 429] on span "下一頁" at bounding box center [553, 431] width 25 height 9
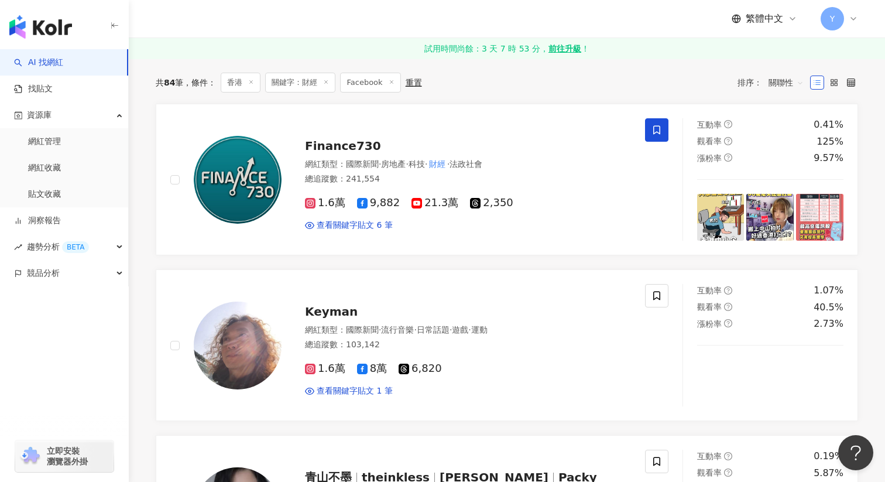
scroll to position [172, 0]
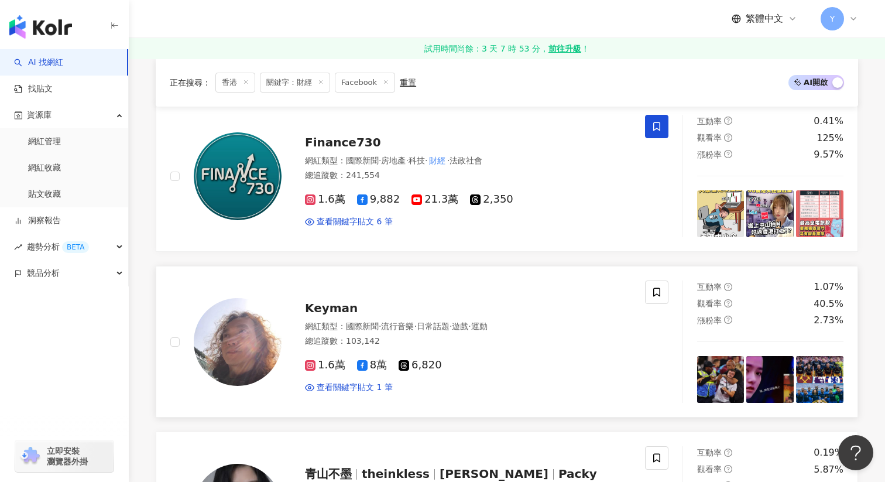
click at [772, 386] on img at bounding box center [770, 379] width 47 height 47
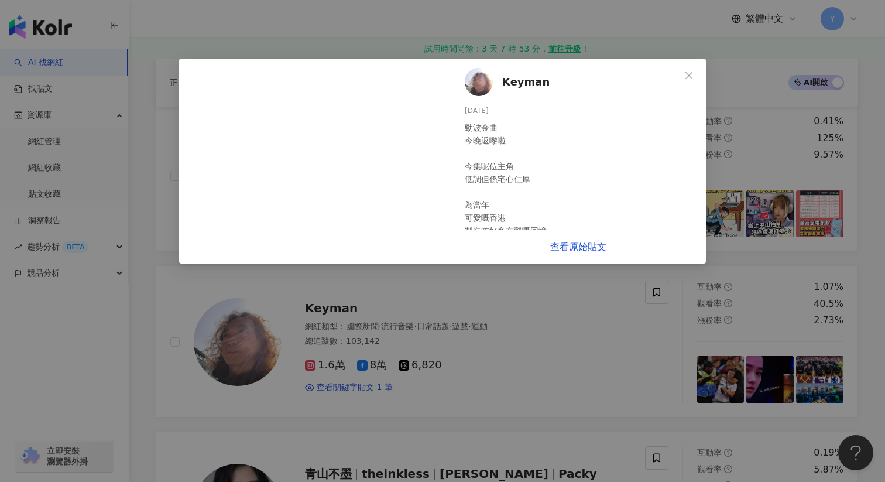
click at [756, 227] on div "Keyman 2025/8/22 勁波金曲 今晚返嚟啦 今集呢位主角 低調但係宅心仁厚 為當年 可愛嘅香港 製造咗好多有聲嘅回憶… 你最記得佢 邊一首邊一句？…" at bounding box center [442, 241] width 885 height 482
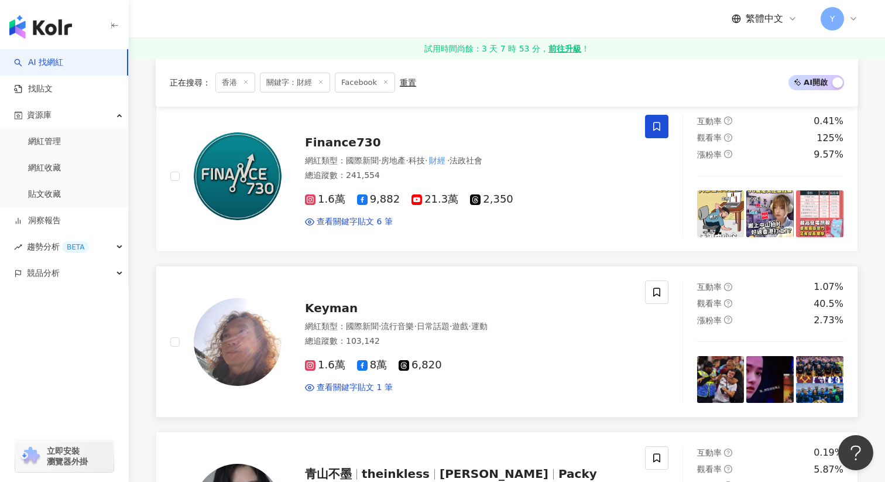
click at [810, 400] on img at bounding box center [819, 379] width 47 height 47
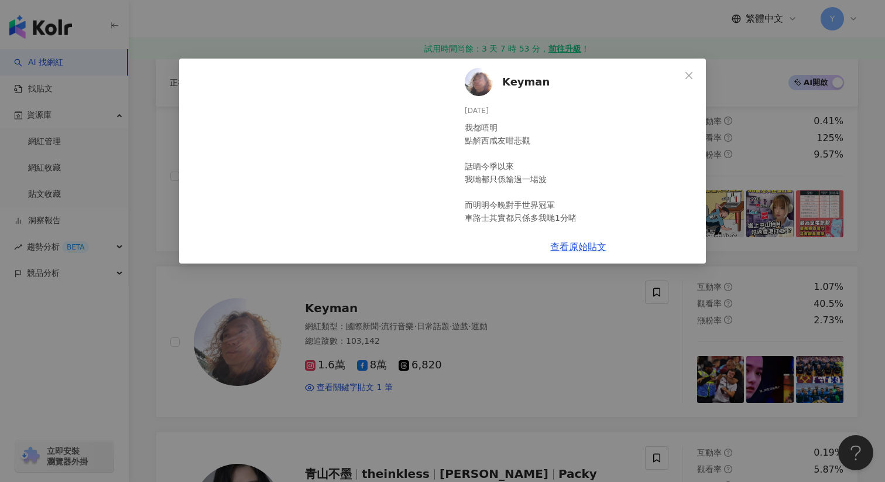
click at [715, 261] on div "Keyman 2025/8/22 我都唔明 點解西咸友咁悲觀 話晒今季以來 我哋都只係輸過一場波 而明明今晚對手世界冠軍 車路士其實都只係多我哋1分啫 不過今…" at bounding box center [442, 241] width 885 height 482
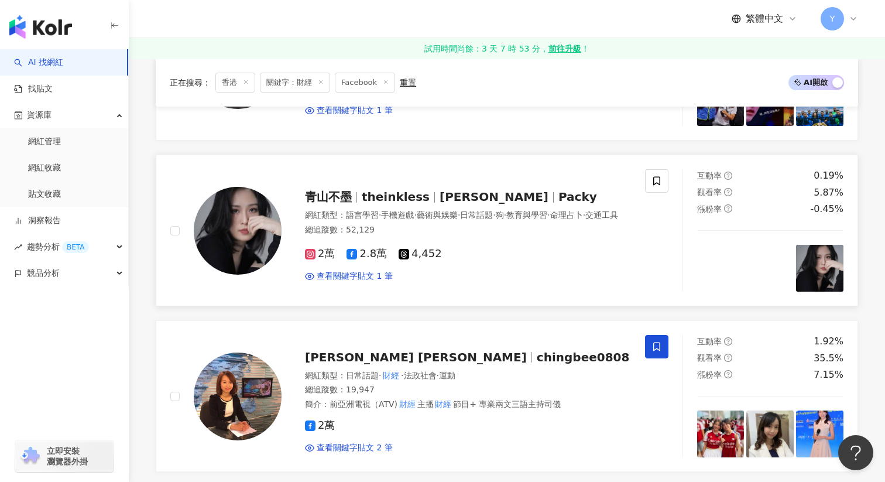
scroll to position [514, 0]
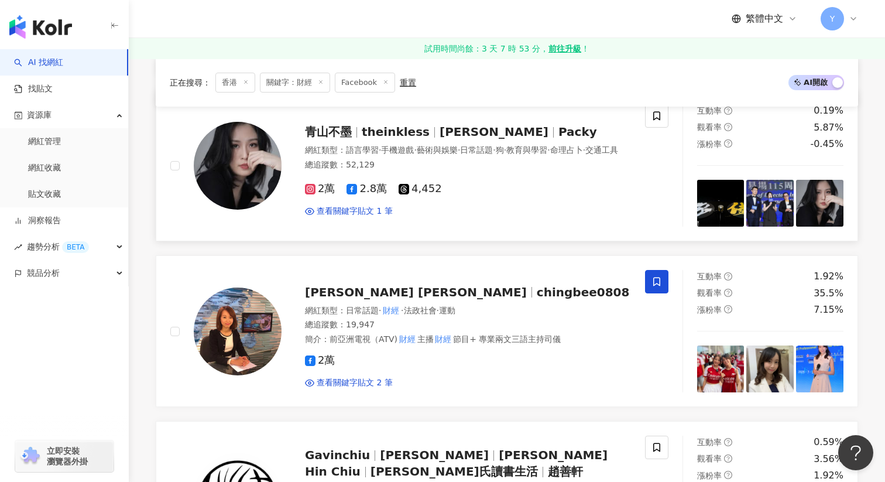
click at [739, 379] on img at bounding box center [720, 368] width 47 height 47
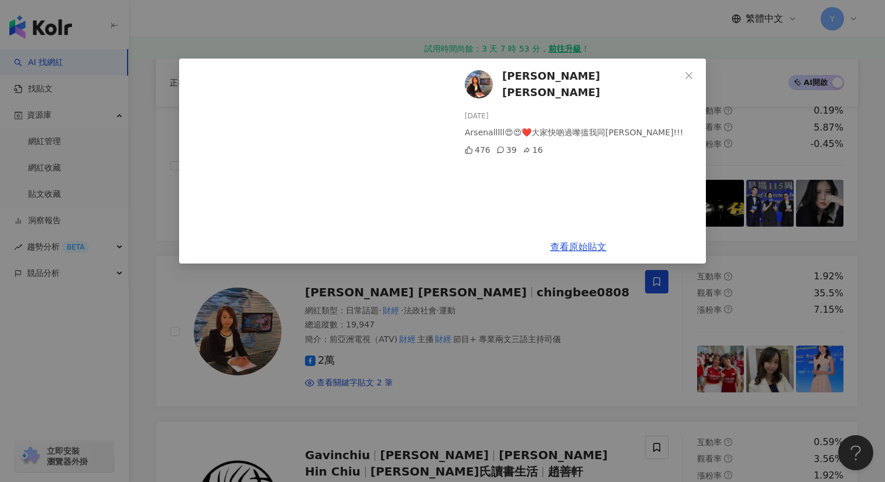
click at [767, 310] on div "Vivian Tsang 曾子晴 2025/7/31 Arsenalllll😍😍❤️大家快啲過嚟搵我同Kylie!!! 476 39 16 查看原始貼文" at bounding box center [442, 241] width 885 height 482
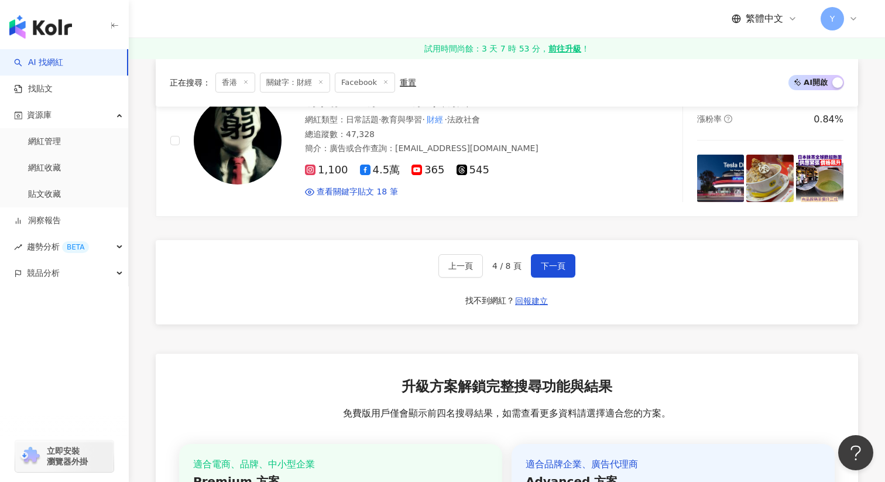
scroll to position [2050, 0]
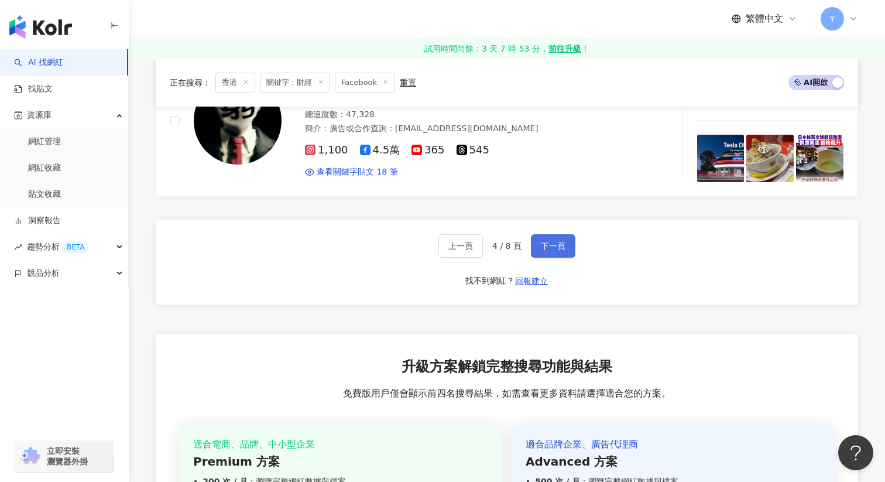
click at [564, 251] on button "下一頁" at bounding box center [553, 245] width 44 height 23
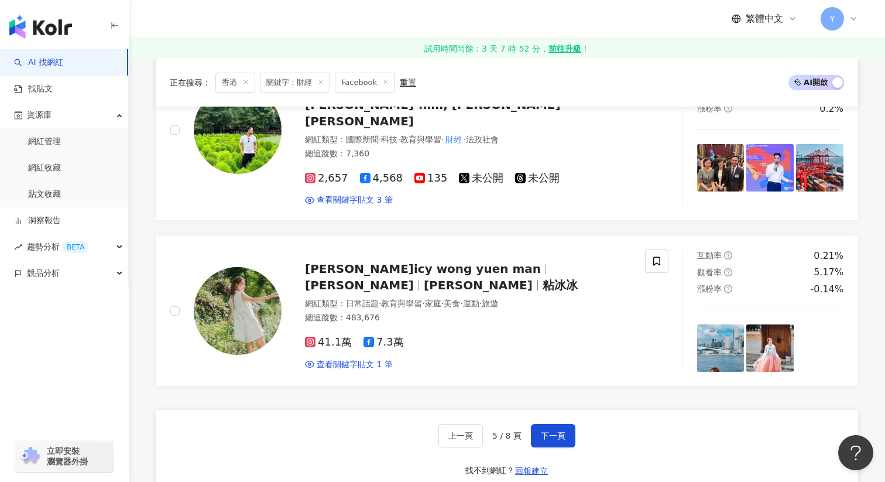
scroll to position [1889, 0]
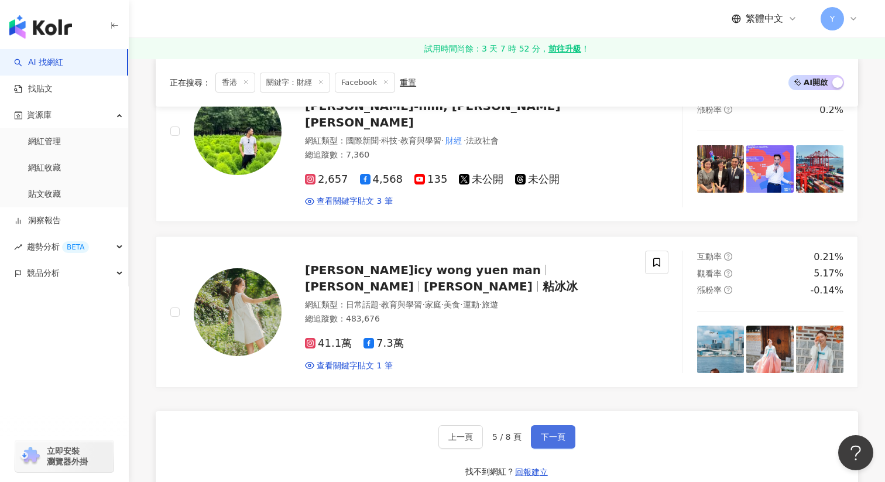
click at [549, 432] on span "下一頁" at bounding box center [553, 436] width 25 height 9
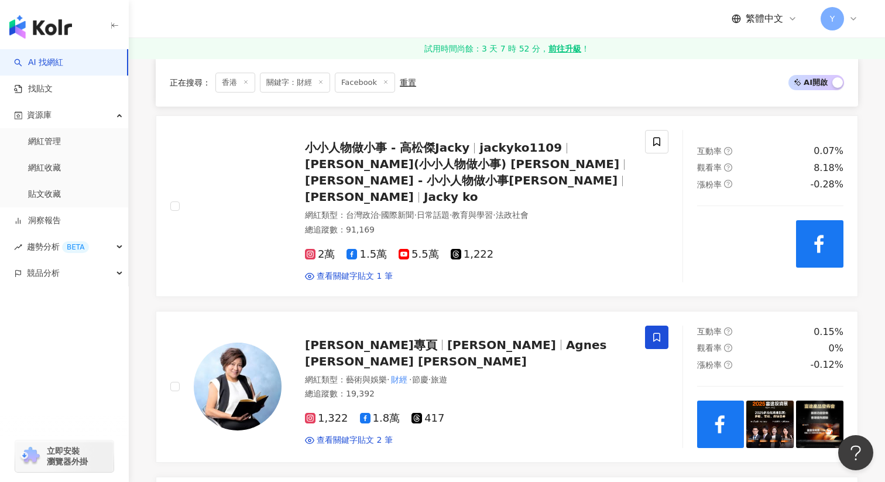
scroll to position [469, 0]
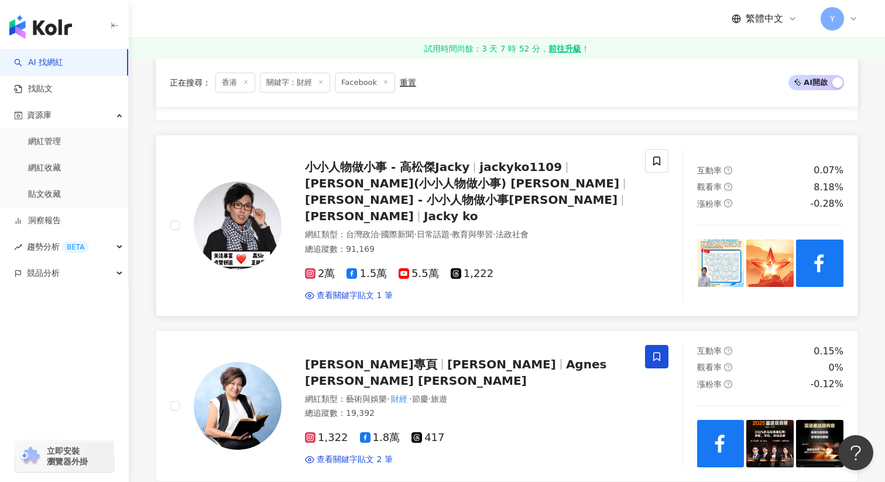
click at [720, 259] on img at bounding box center [720, 262] width 47 height 47
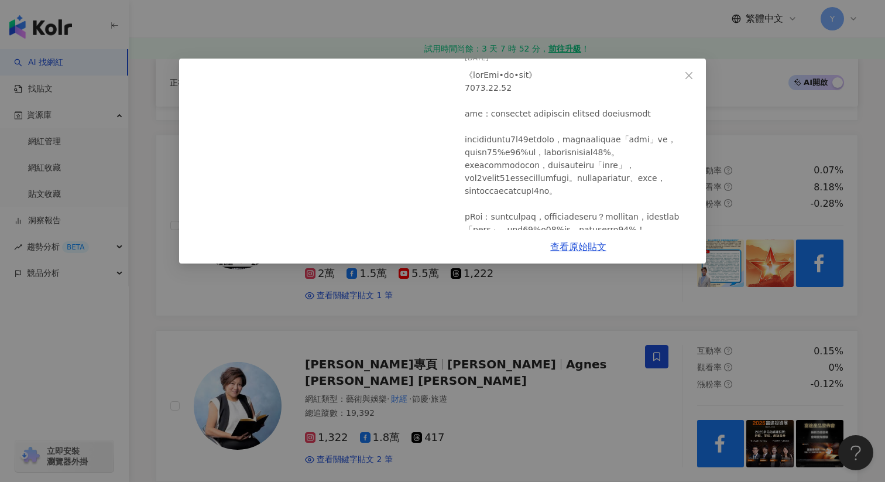
scroll to position [54, 0]
click at [742, 193] on div "小小人物做小事 - 高松傑Jacky 2025/8/1 1 查看原始貼文" at bounding box center [442, 241] width 885 height 482
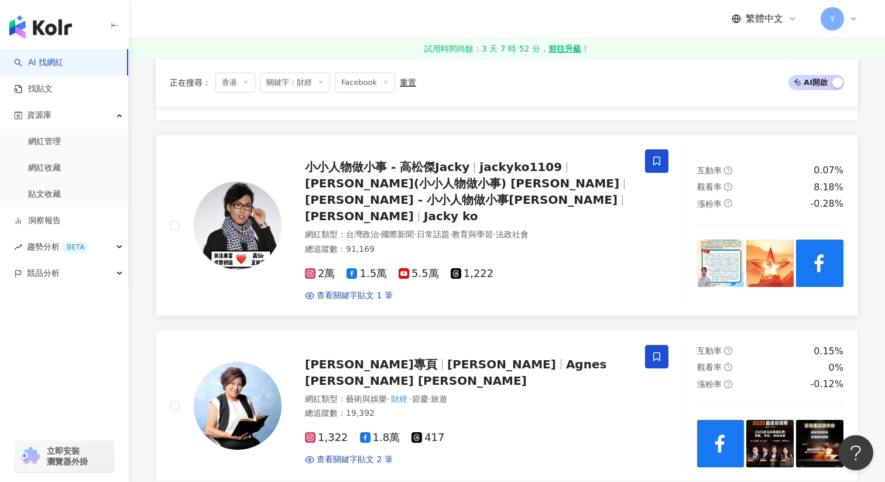
click at [657, 164] on icon at bounding box center [657, 161] width 11 height 11
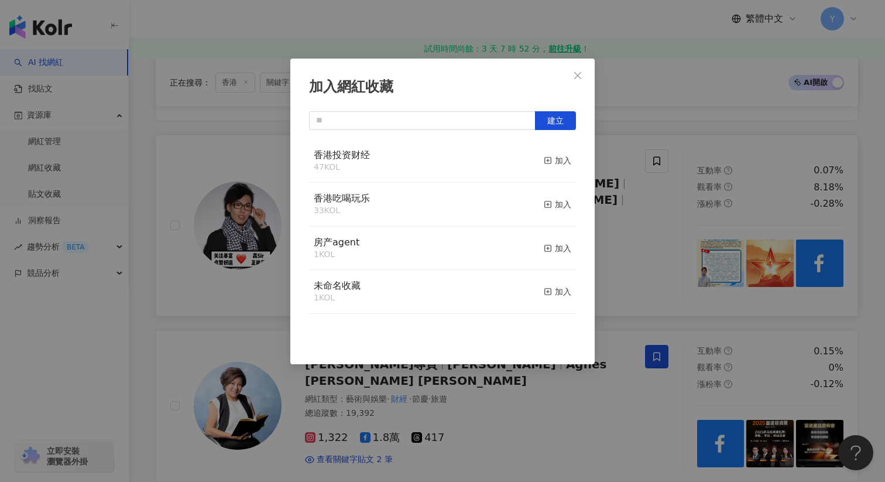
click at [550, 152] on button "加入" at bounding box center [558, 161] width 28 height 25
click at [655, 221] on div "加入網紅收藏 建立" at bounding box center [442, 241] width 885 height 482
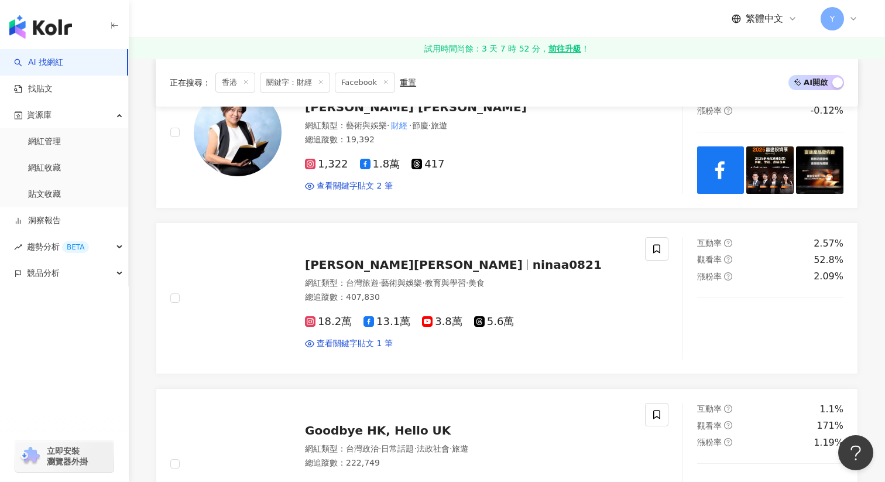
scroll to position [744, 0]
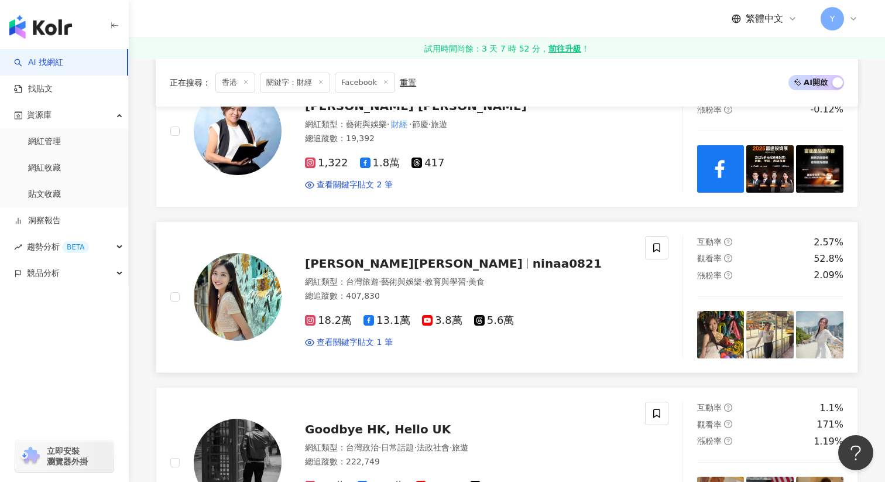
click at [730, 320] on img at bounding box center [720, 334] width 47 height 47
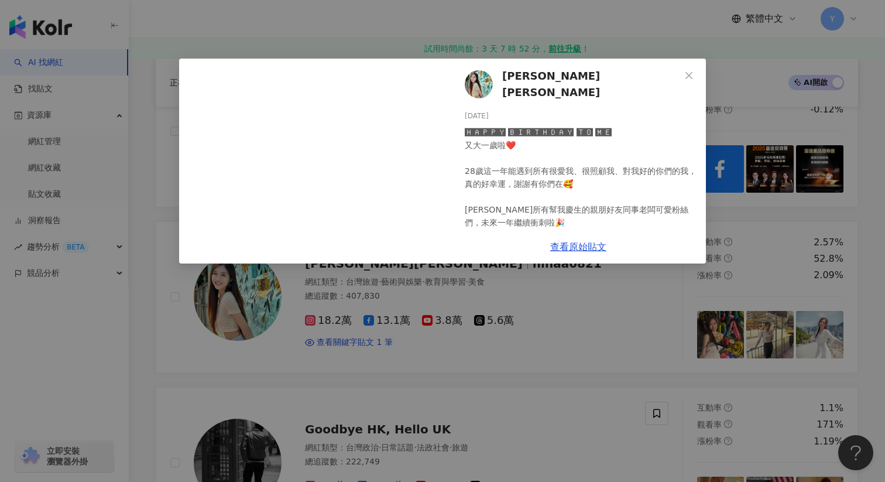
click at [757, 244] on div "梁凱晴 Nina 2025/8/21 🅷🅰🅿🅿🆈 🅱🅸🆁🆃🅷🅳🅰🆈 🆃🅾 🅼🅴 又大一歲啦❤️ 28歲這一年能遇到所有很愛我、很照顧我、對我好的你們的我，真的…" at bounding box center [442, 241] width 885 height 482
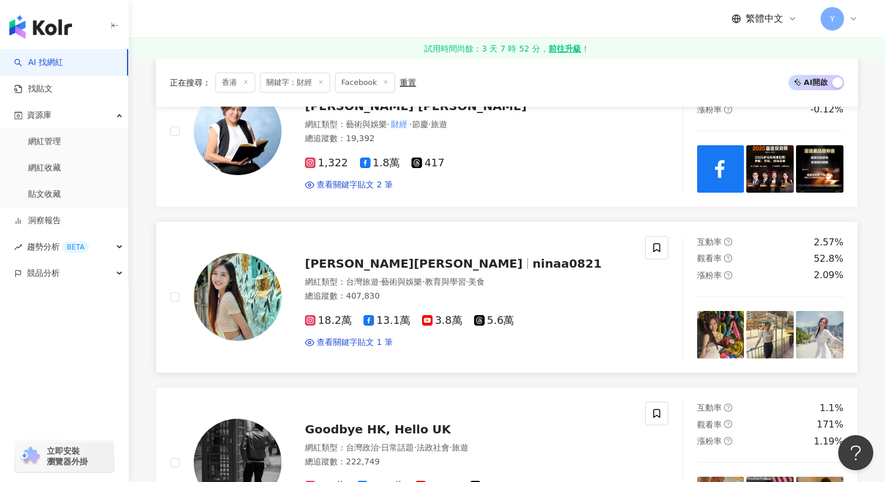
click at [774, 313] on img at bounding box center [770, 334] width 47 height 47
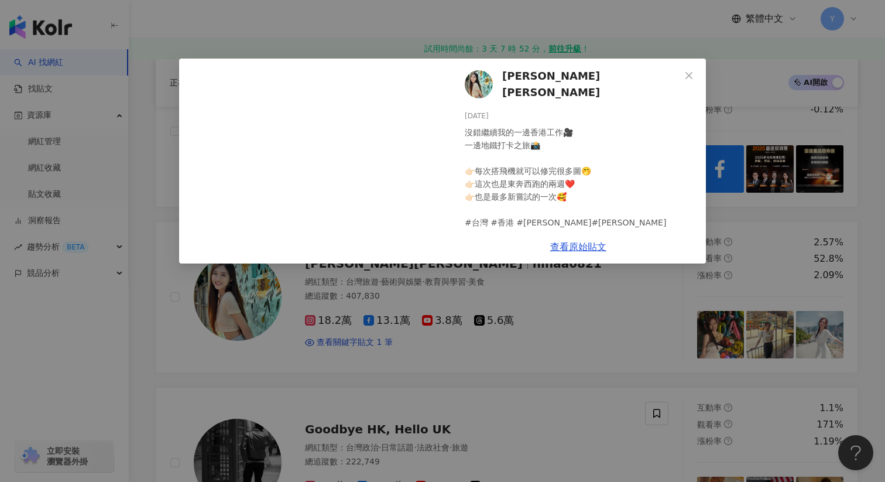
click at [780, 253] on div "梁凱晴 Nina 2025/8/19 沒錯繼續我的一邊香港工作🎥 一邊地鐵打卡之旅📸 👉🏻每次搭飛機就可以修完很多圖🤭 👉🏻這次也是東奔西跑的兩週❤️ 👉🏻也…" at bounding box center [442, 241] width 885 height 482
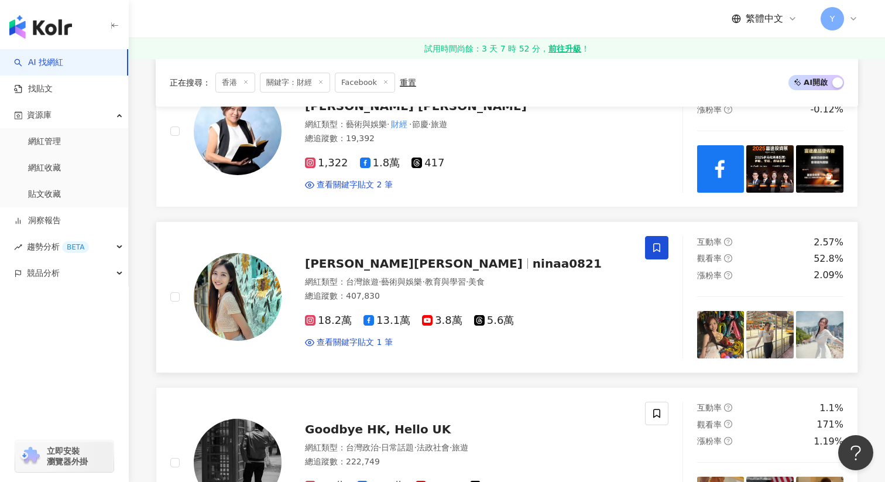
click at [660, 236] on span at bounding box center [656, 247] width 23 height 23
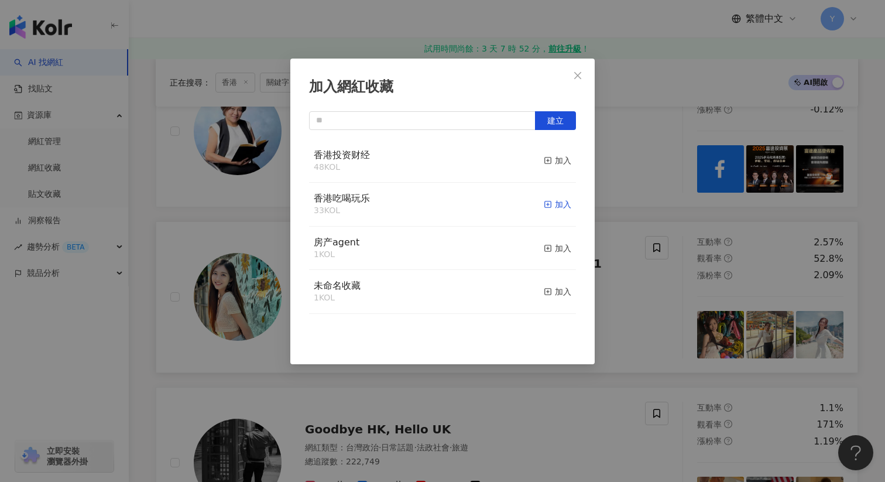
click at [559, 200] on div "加入" at bounding box center [558, 204] width 28 height 13
click at [646, 289] on div "加入網紅收藏 建立" at bounding box center [442, 241] width 885 height 482
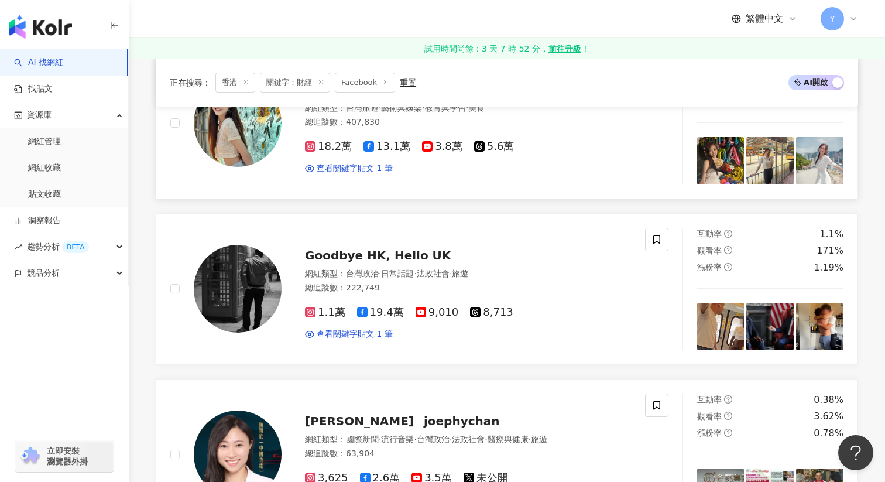
scroll to position [936, 0]
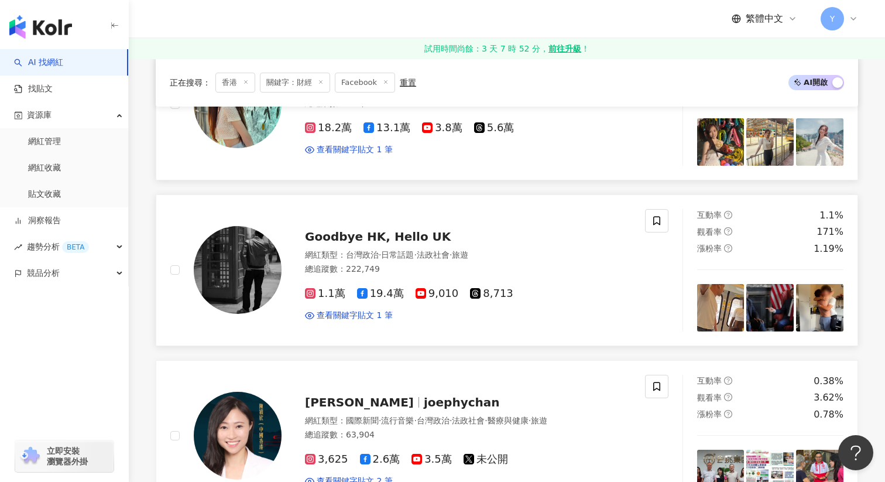
click at [729, 287] on img at bounding box center [720, 307] width 47 height 47
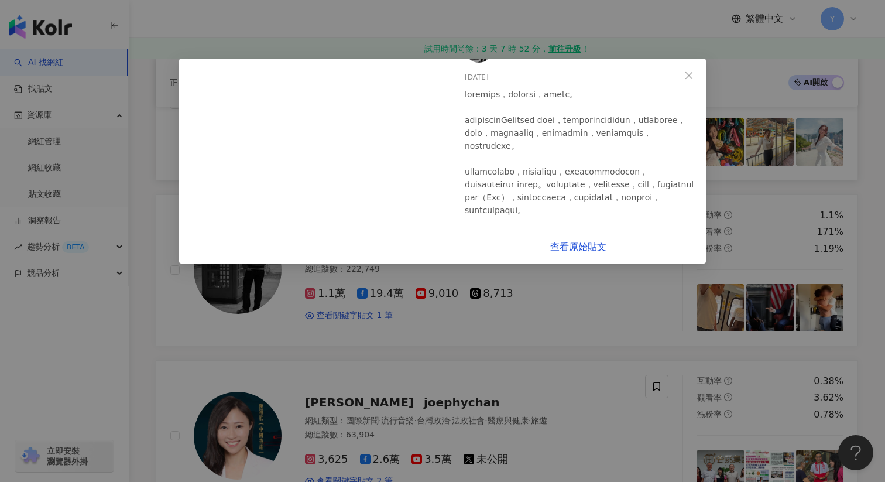
scroll to position [32, 0]
click at [635, 309] on div "Goodbye HK, Hello UK 2025/8/9 4,681 262 161 查看原始貼文" at bounding box center [442, 241] width 885 height 482
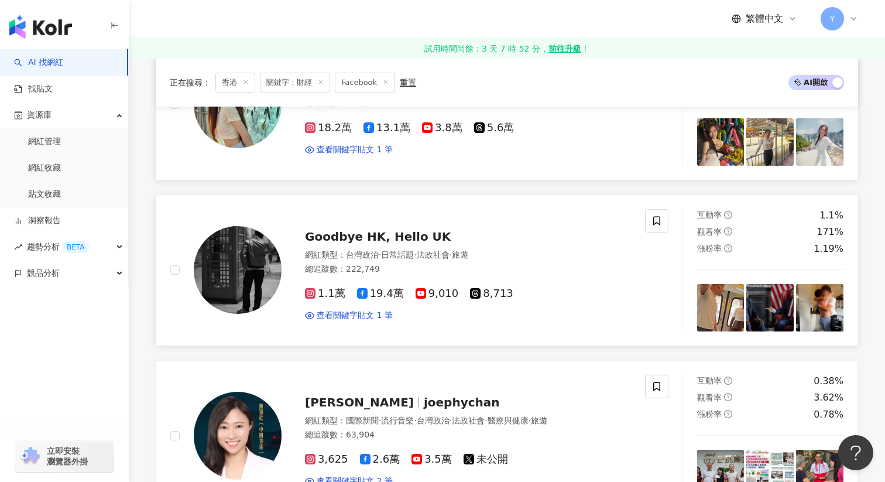
click at [762, 301] on img at bounding box center [770, 307] width 47 height 47
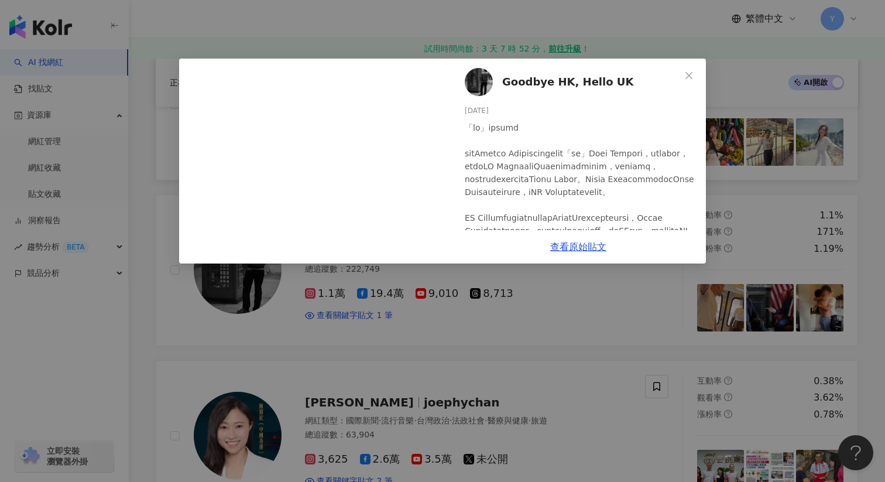
click at [652, 291] on div "Goodbye HK, Hello UK 2025/8/9 988 47 45 查看原始貼文" at bounding box center [442, 241] width 885 height 482
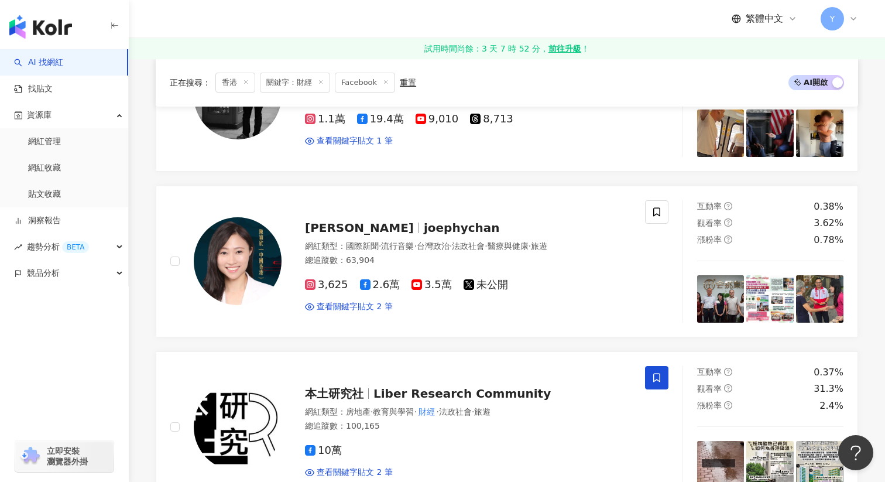
scroll to position [1110, 0]
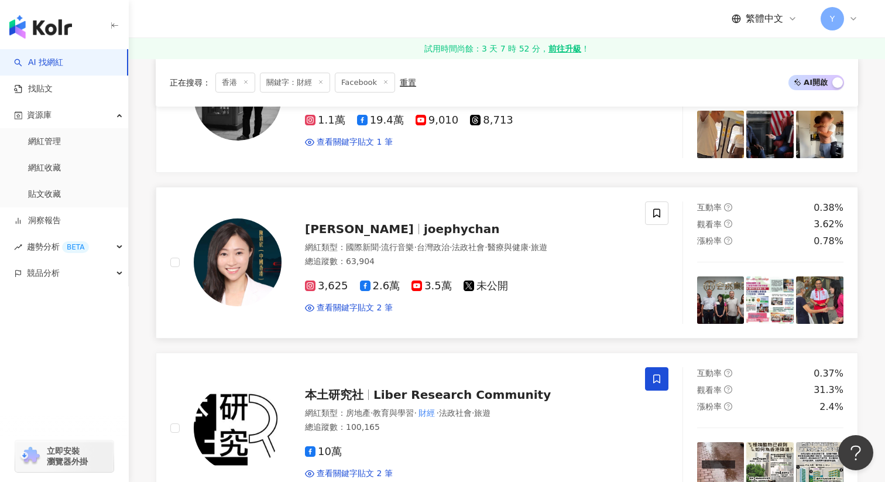
click at [734, 295] on img at bounding box center [720, 299] width 47 height 47
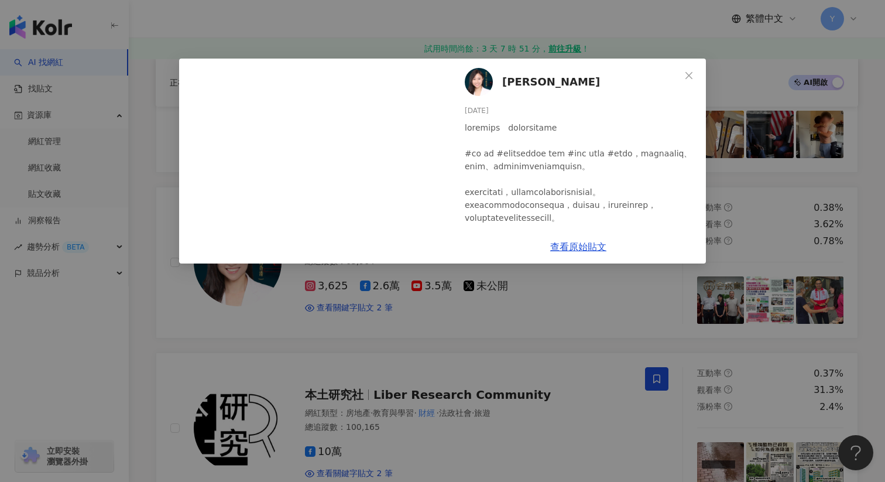
click at [645, 306] on div "陳穎欣日常 2025/8/8 25 查看原始貼文" at bounding box center [442, 241] width 885 height 482
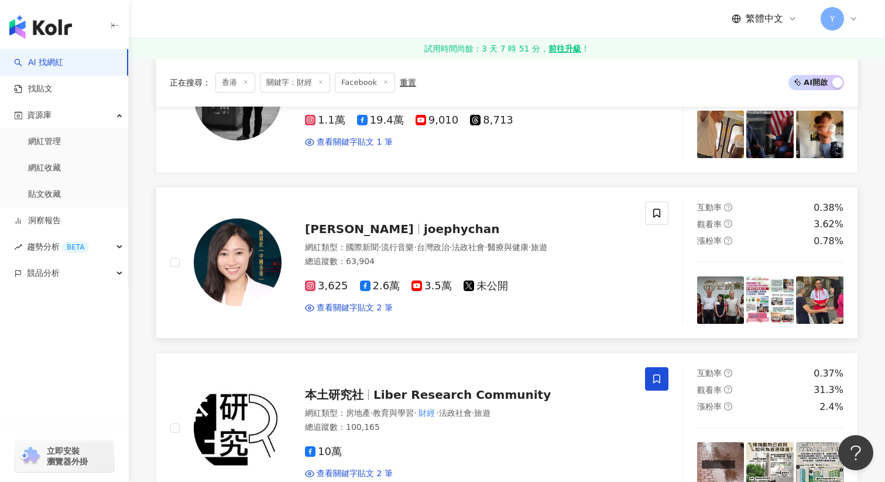
click at [756, 302] on img at bounding box center [770, 299] width 47 height 47
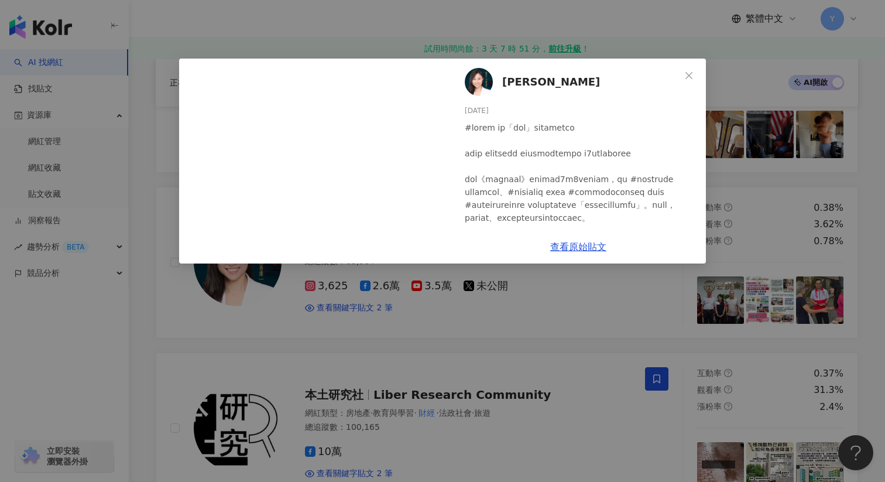
click at [635, 316] on div "陳穎欣日常 2025/8/8 26 1 16 查看原始貼文" at bounding box center [442, 241] width 885 height 482
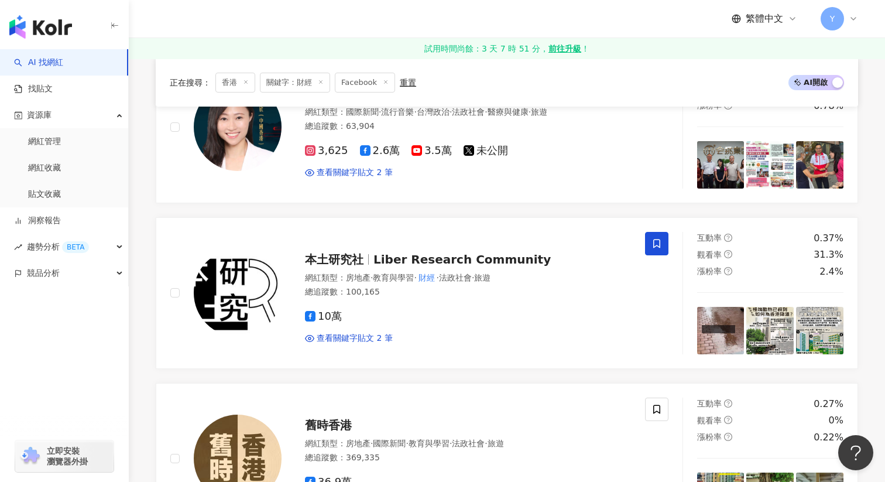
scroll to position [1249, 0]
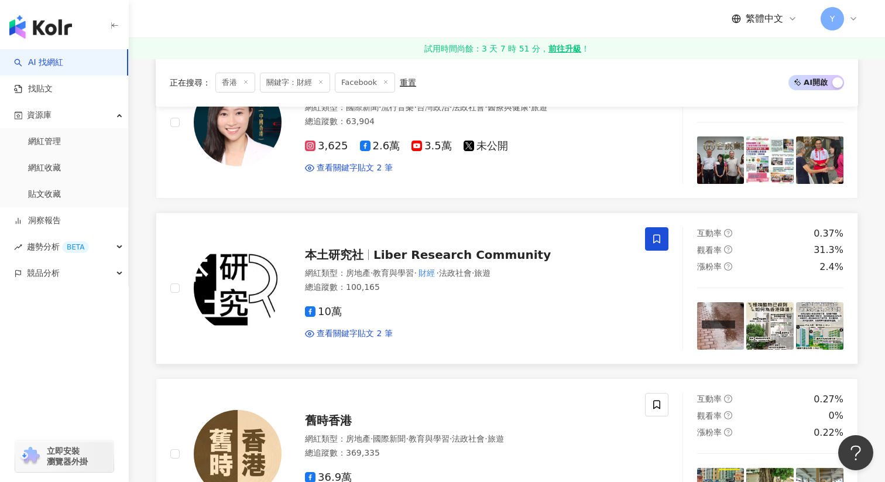
click at [734, 314] on img at bounding box center [720, 325] width 47 height 47
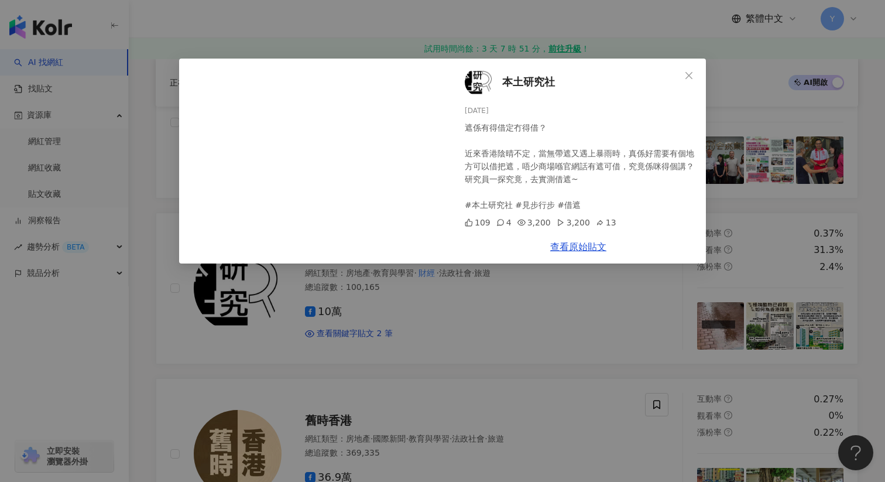
click at [667, 358] on div "本土研究社 2025/8/16 遮係有得借定冇得借？ 近來香港陰晴不定，當無帶遮又遇上暴雨時，真係好需要有個地方可以借把遮，唔少商場喺官網話有遮可借，究竟係咪…" at bounding box center [442, 241] width 885 height 482
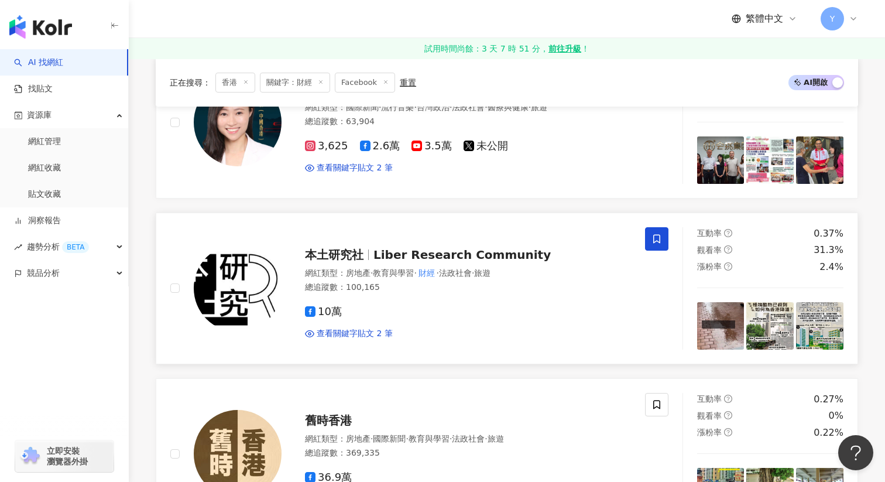
click at [780, 320] on img at bounding box center [770, 325] width 47 height 47
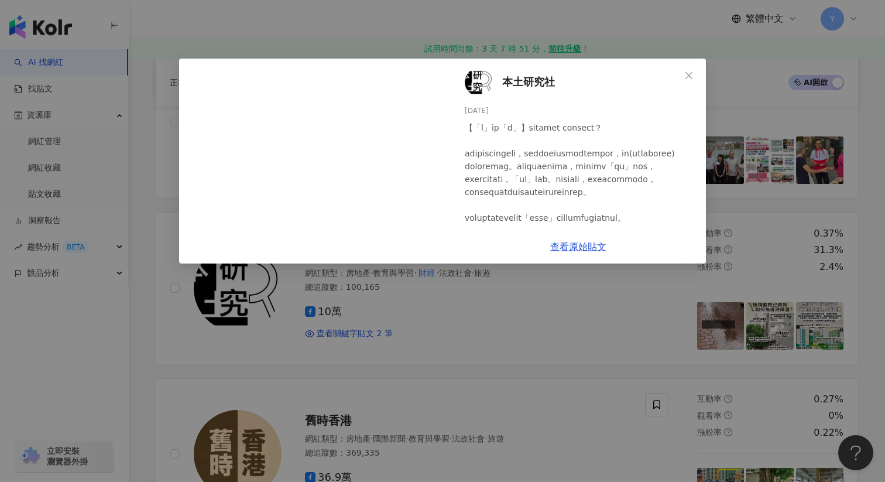
click at [831, 306] on div "本土研究社 2025/8/15 118 8 23 查看原始貼文" at bounding box center [442, 241] width 885 height 482
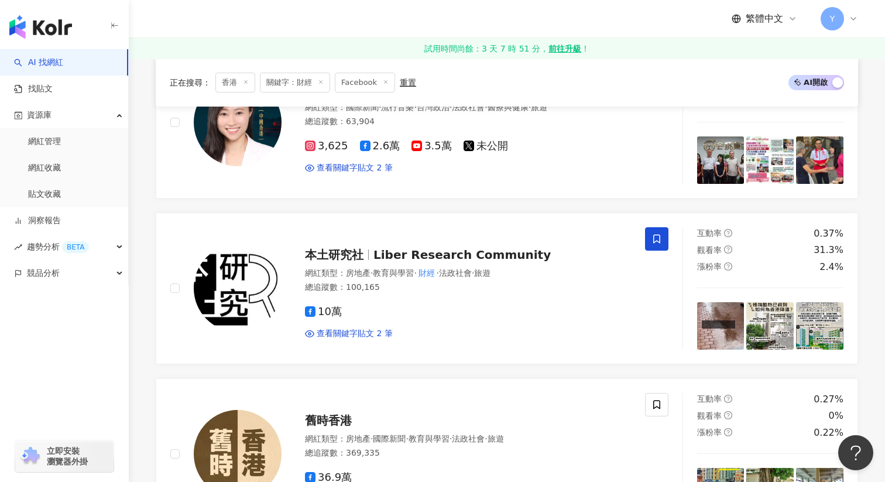
click at [831, 306] on img at bounding box center [819, 325] width 47 height 47
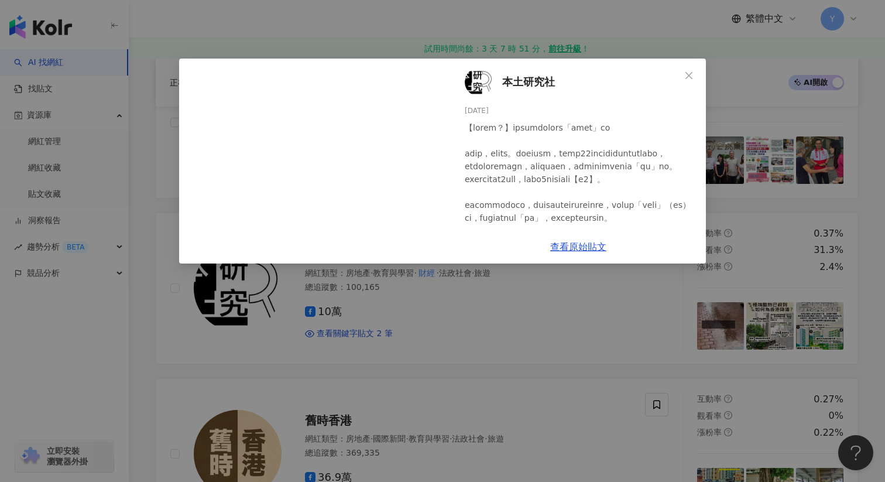
click at [782, 230] on div "本土研究社 2025/8/14 367 30 45 查看原始貼文" at bounding box center [442, 241] width 885 height 482
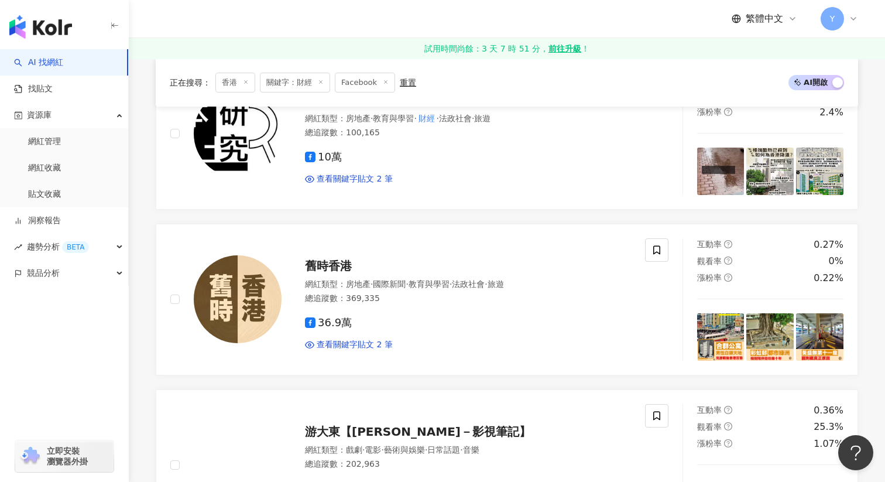
scroll to position [1400, 0]
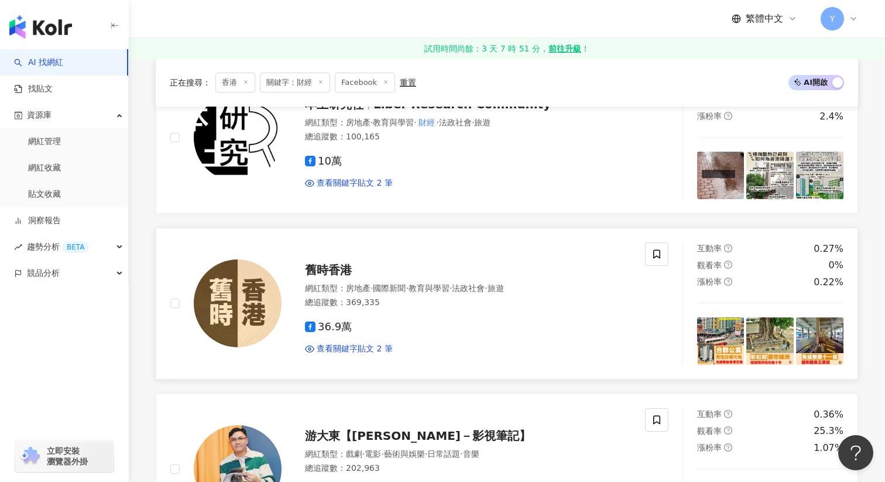
click at [712, 317] on img at bounding box center [720, 340] width 47 height 47
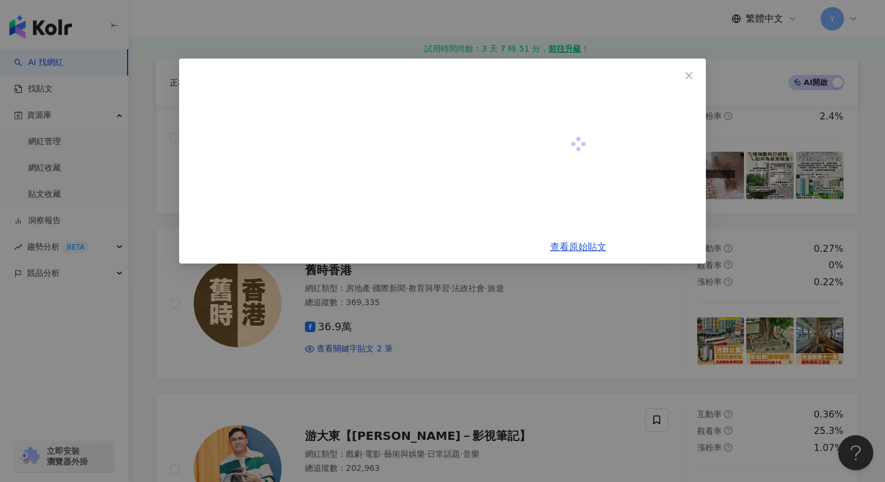
click at [751, 236] on div "查看原始貼文" at bounding box center [442, 241] width 885 height 482
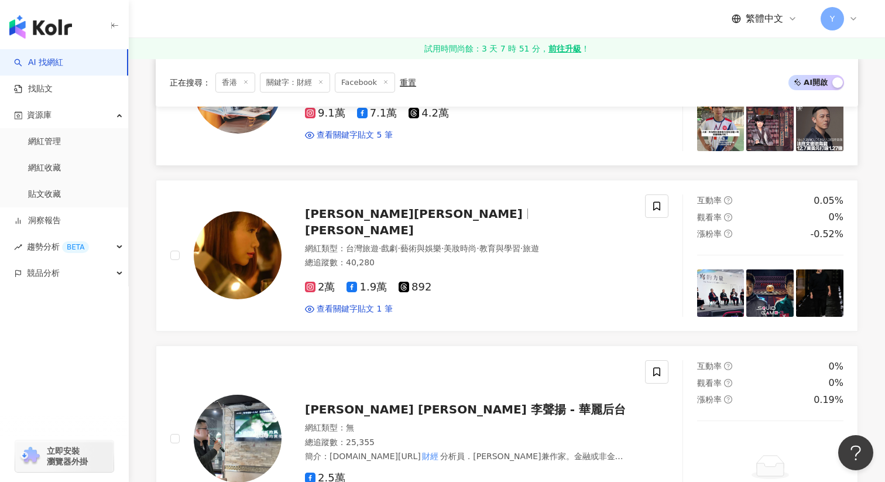
scroll to position [1785, 0]
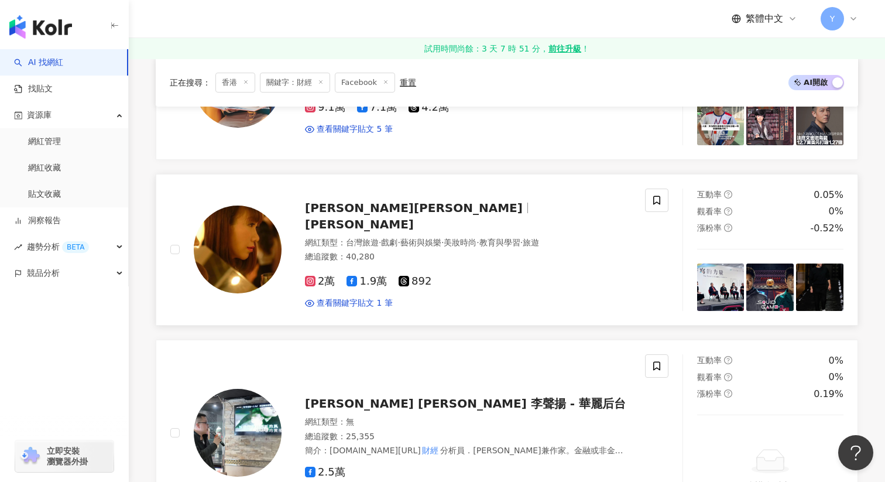
click at [729, 281] on img at bounding box center [720, 286] width 47 height 47
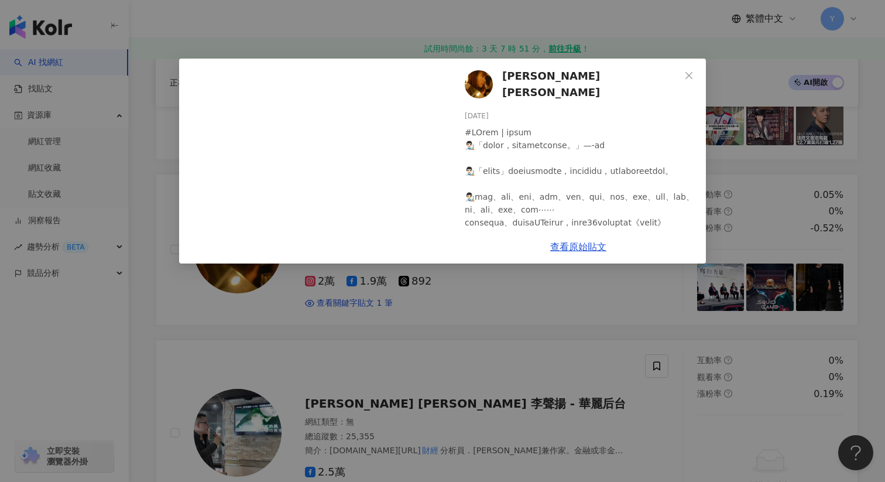
click at [764, 165] on div "王麗儀Janice Wong 2025/7/27 11 1 查看原始貼文" at bounding box center [442, 241] width 885 height 482
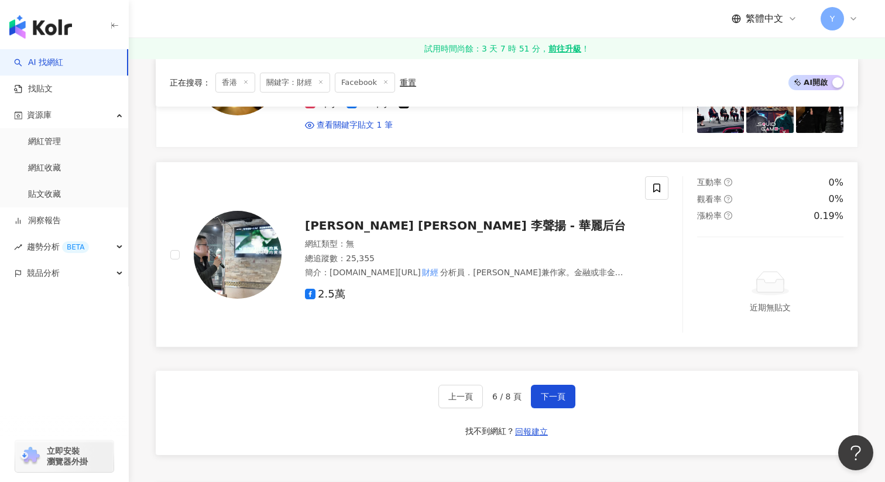
scroll to position [1960, 0]
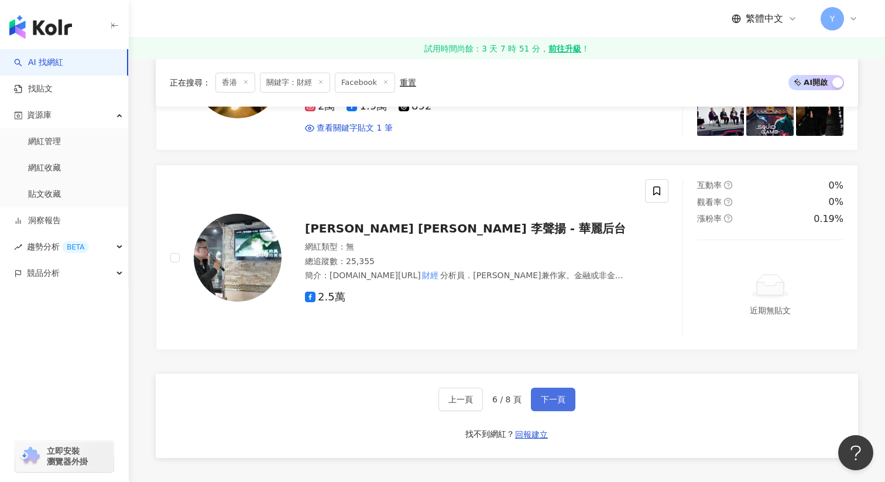
click at [549, 388] on button "下一頁" at bounding box center [553, 399] width 44 height 23
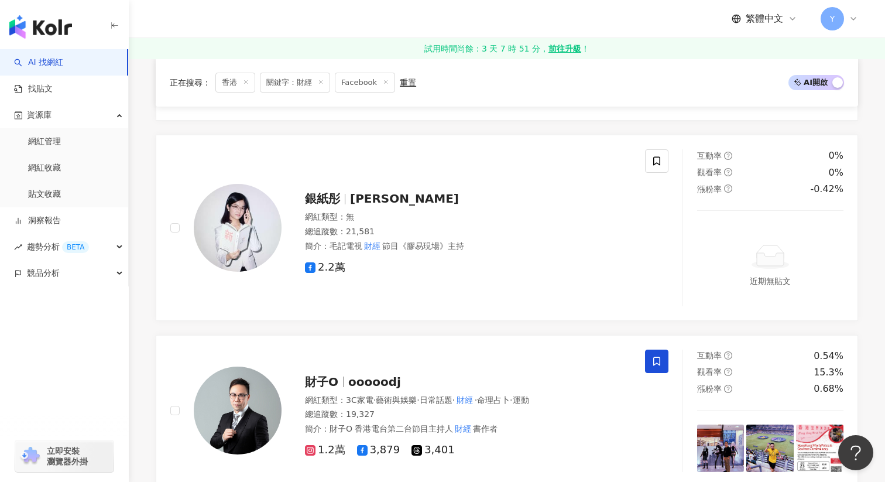
scroll to position [2015, 0]
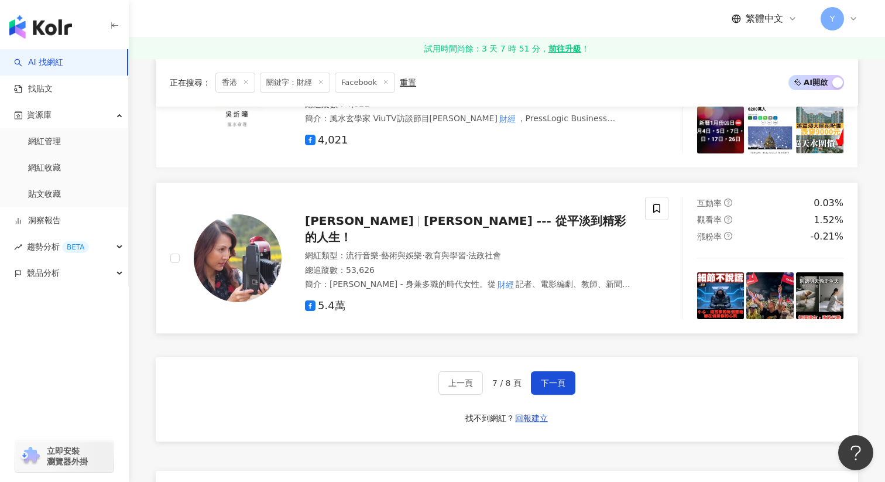
click at [721, 290] on img at bounding box center [720, 295] width 47 height 47
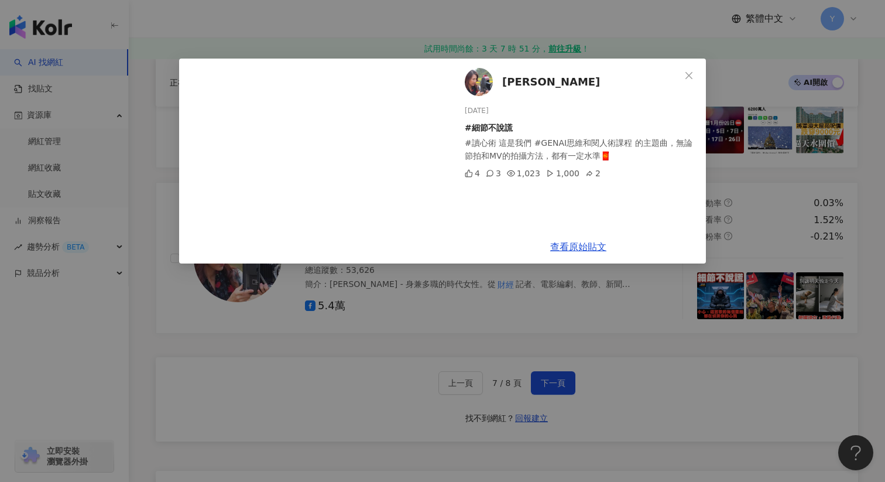
click at [705, 350] on div "張慧慈 2025/8/1 #細節不說謊 #讀心術 這是我們 #GENAI思維和閱人術課程 的主題曲，無論節拍和MV的拍攝方法，都有一定水準🧧 4 3 1,02…" at bounding box center [442, 241] width 885 height 482
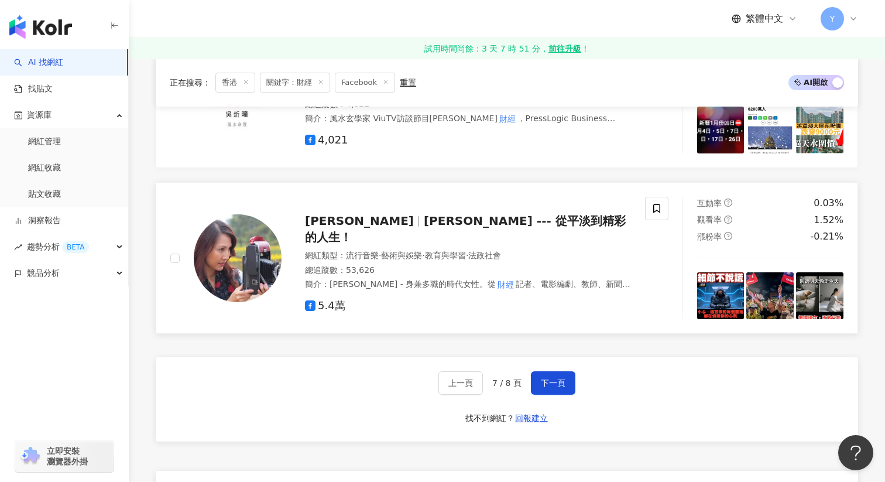
click at [806, 292] on img at bounding box center [819, 295] width 47 height 47
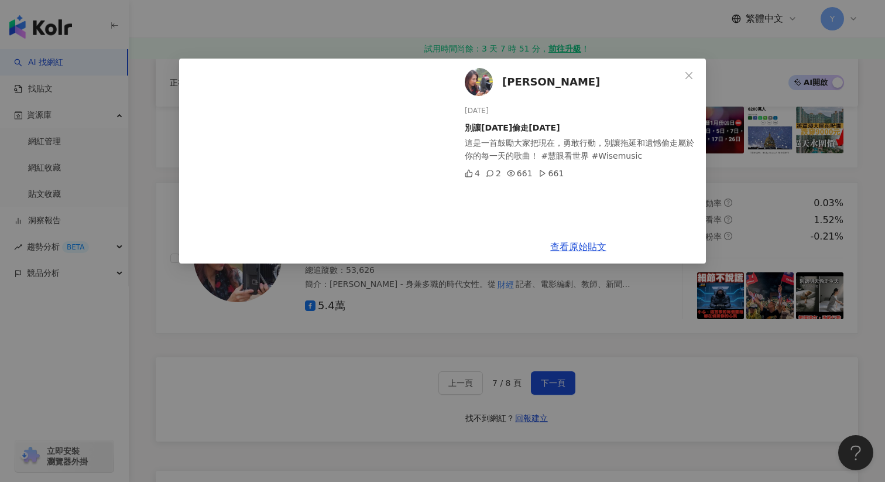
click at [736, 345] on div "張慧慈 2025/7/27 別讓明天偷走今天 這是一首鼓勵大家把現在，勇敢行動，別讓拖延和遺憾偷走屬於你的每一天的歌曲！ #慧眼看世界 #Wisemusic …" at bounding box center [442, 241] width 885 height 482
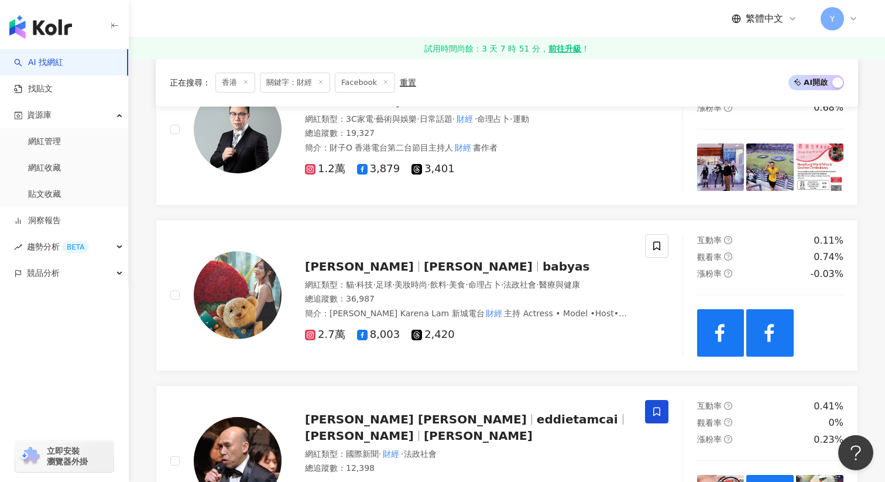
scroll to position [917, 0]
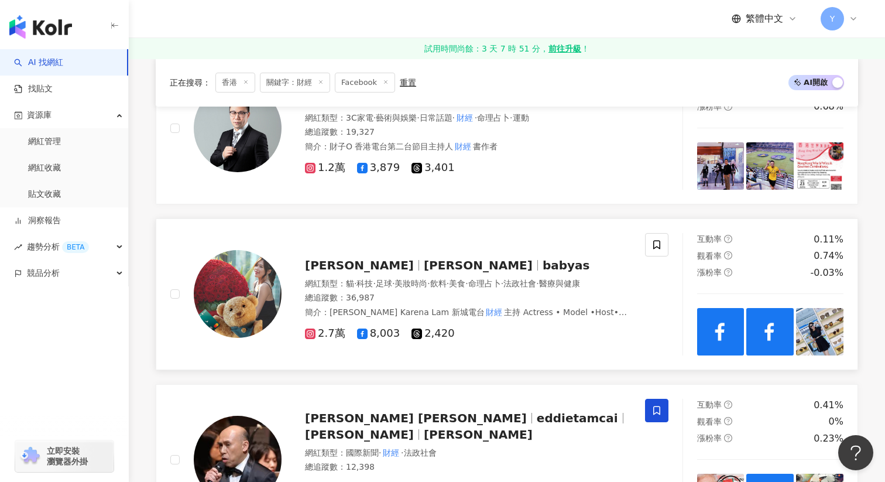
click at [707, 330] on img at bounding box center [720, 331] width 47 height 47
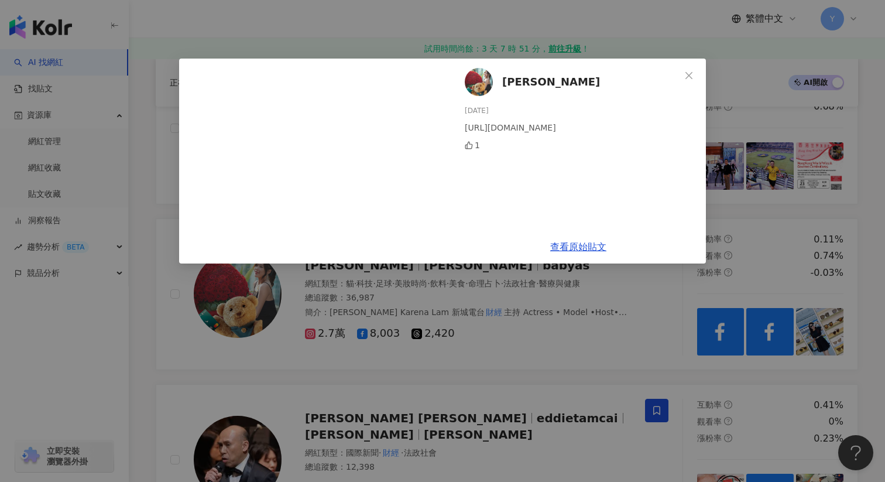
click at [653, 358] on div "林海茵 2025/6/13 https://www.facebook.com/share/v/16R4yXJuFY/?mibextid=wwXIfr 1 查看…" at bounding box center [442, 241] width 885 height 482
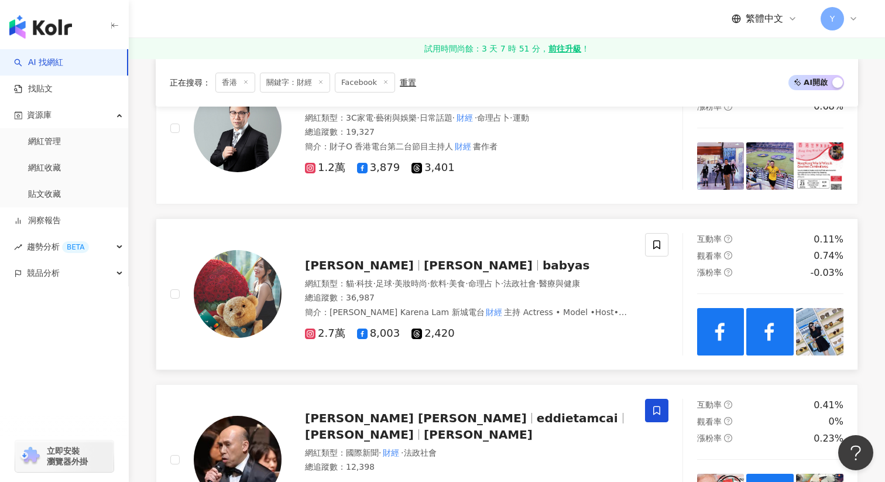
click at [755, 332] on img at bounding box center [770, 331] width 47 height 47
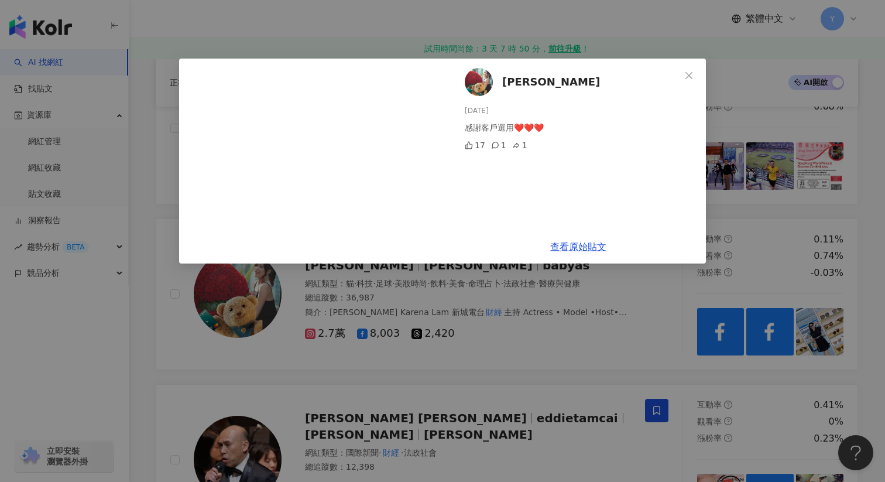
click at [834, 239] on div "林海茵 2025/5/8 感謝客戶選用❤️❤️❤️ 17 1 1 查看原始貼文" at bounding box center [442, 241] width 885 height 482
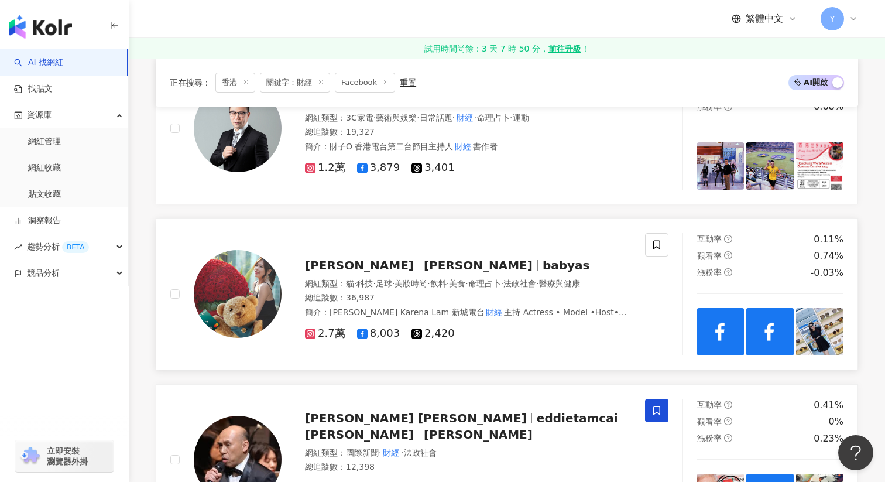
click at [812, 334] on img at bounding box center [819, 331] width 47 height 47
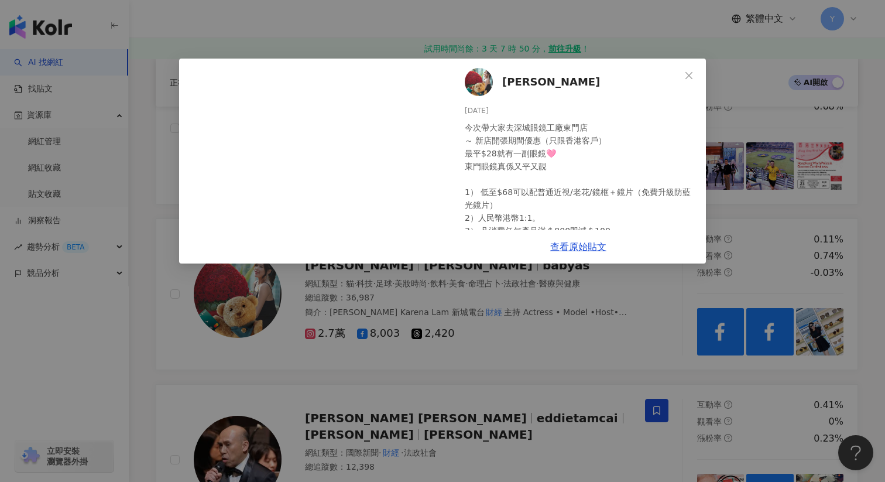
click at [736, 142] on div "林海茵 2025/5/5 今次帶大家去深城眼鏡工廠東門店 ～ 新店開張期間優惠（只限香港客戶） 最平$28就有一副眼鏡🩷 東門眼鏡真係又平又靚 1） 低至$6…" at bounding box center [442, 241] width 885 height 482
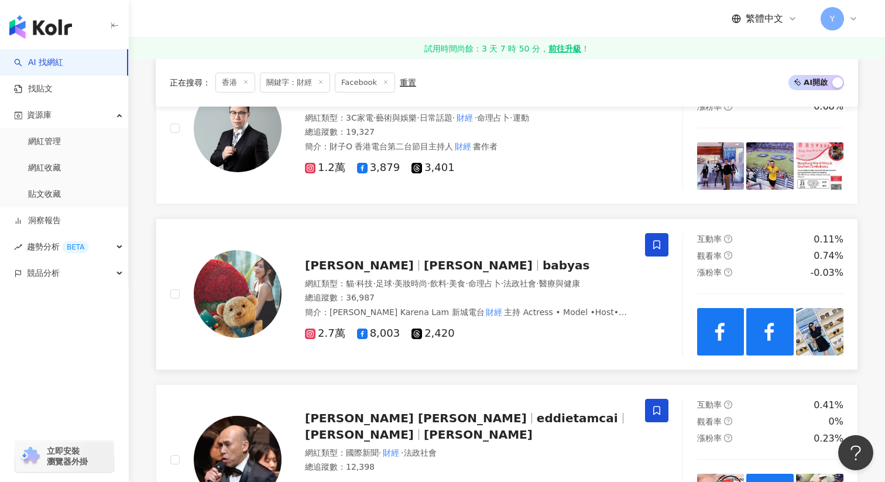
click at [656, 245] on icon at bounding box center [657, 244] width 11 height 11
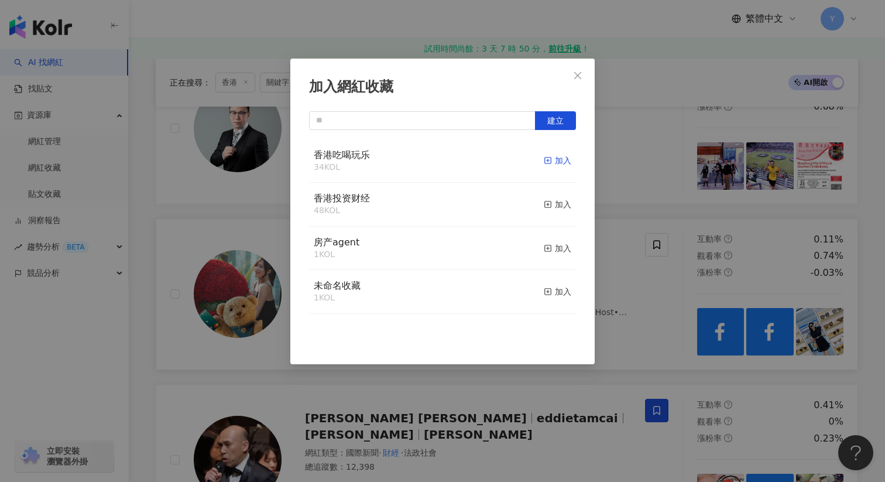
click at [557, 160] on div "加入" at bounding box center [558, 160] width 28 height 13
click at [648, 195] on div "加入網紅收藏 建立" at bounding box center [442, 241] width 885 height 482
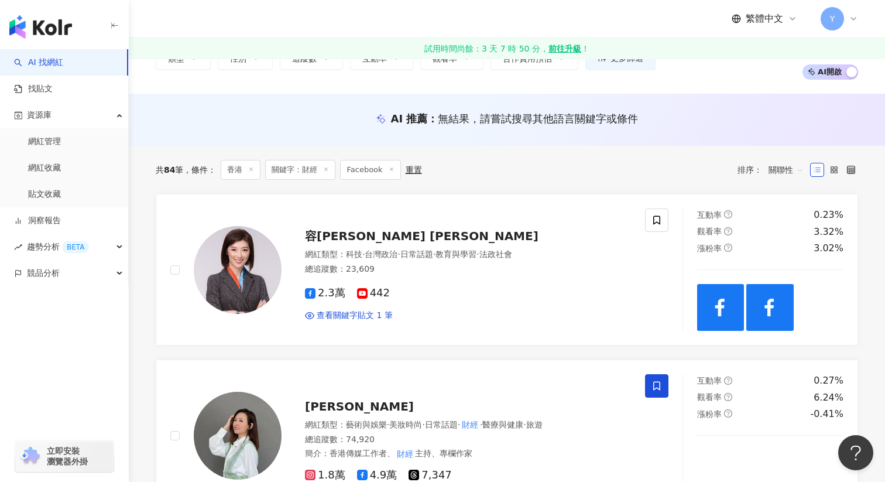
scroll to position [63, 0]
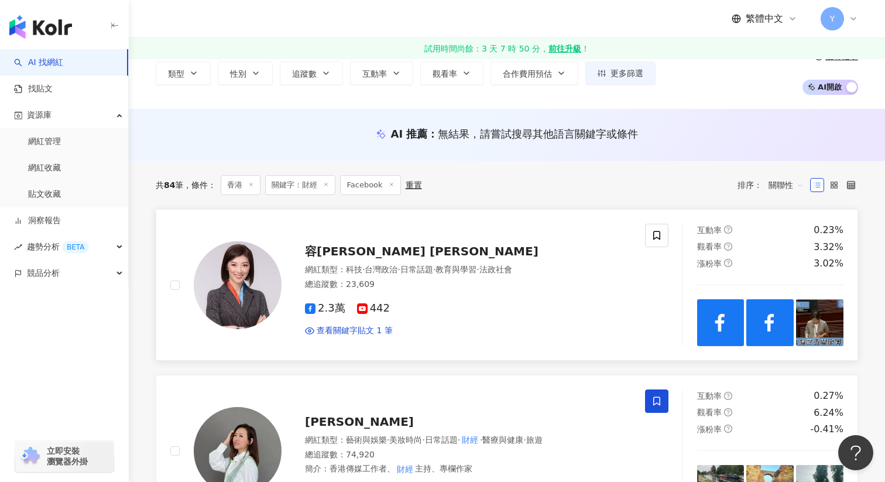
click at [755, 316] on img at bounding box center [770, 322] width 47 height 47
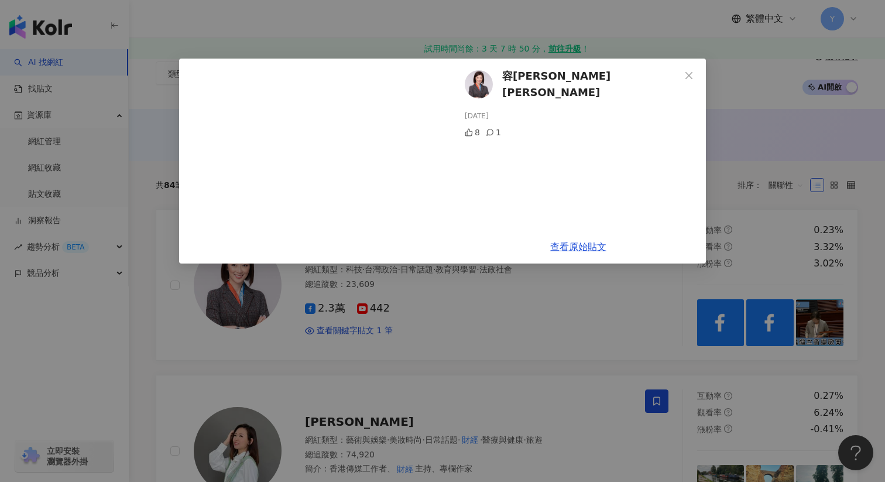
click at [628, 295] on div "容海恩 Eunice Yung 2025/8/2 8 1 查看原始貼文" at bounding box center [442, 241] width 885 height 482
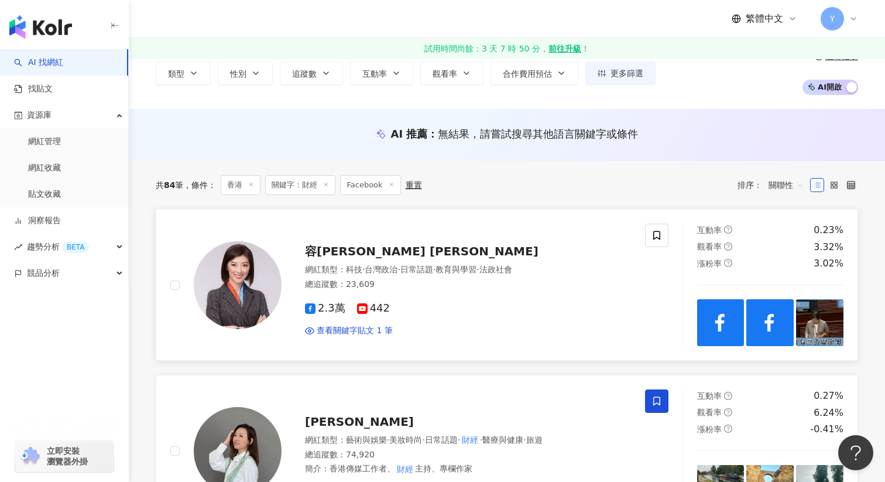
click at [816, 319] on img at bounding box center [819, 322] width 47 height 47
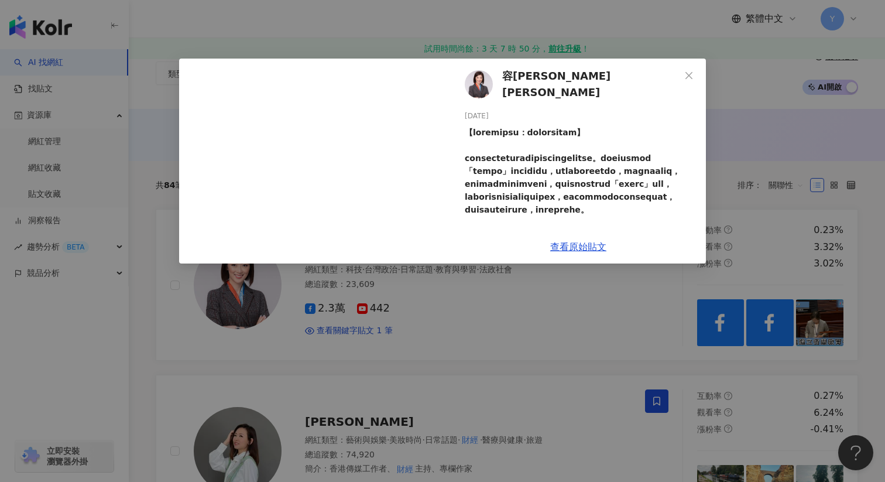
click at [651, 352] on div "容海恩 Eunice Yung 2025/8/2 14 2 365 1 查看原始貼文" at bounding box center [442, 241] width 885 height 482
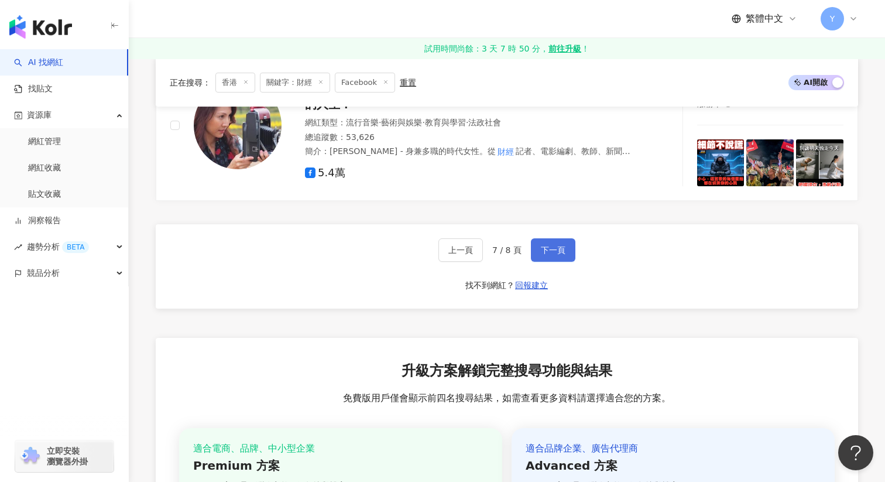
click at [554, 246] on span "下一頁" at bounding box center [553, 249] width 25 height 9
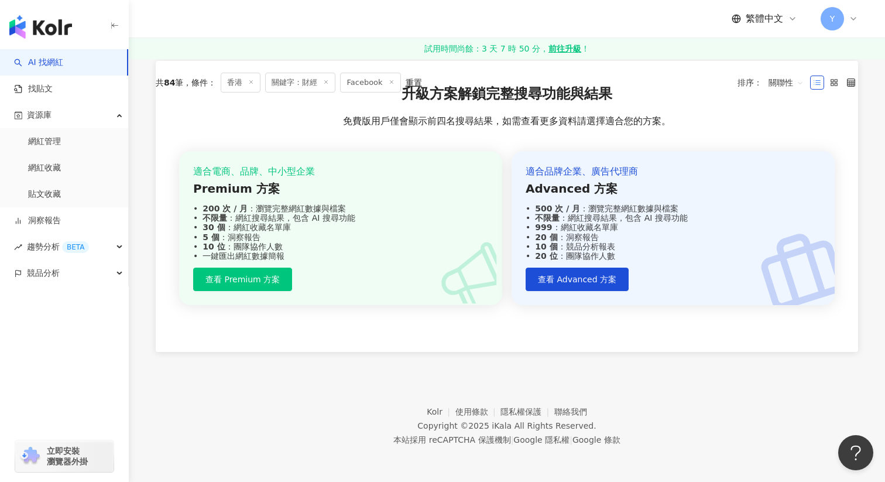
scroll to position [0, 0]
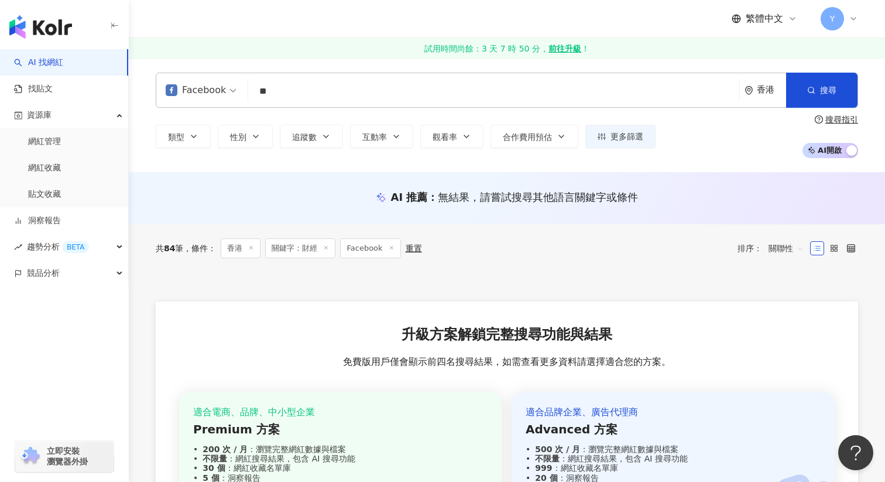
click at [333, 86] on input "**" at bounding box center [494, 91] width 482 height 22
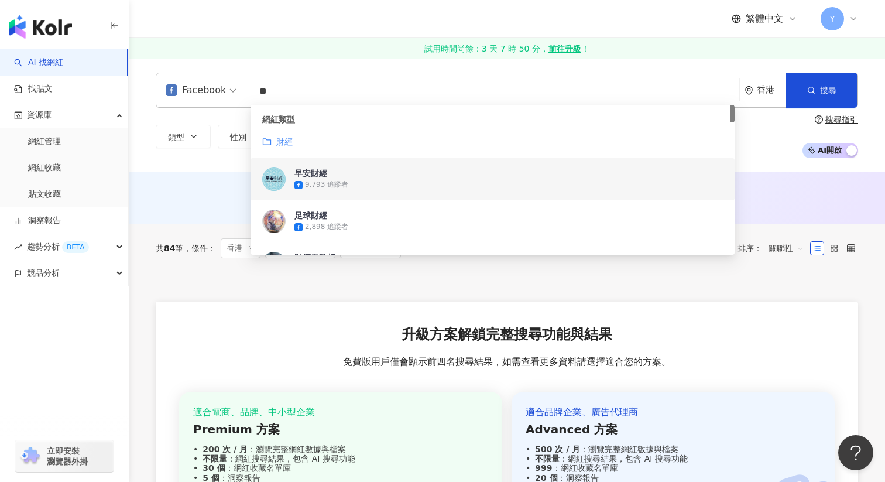
type input "*"
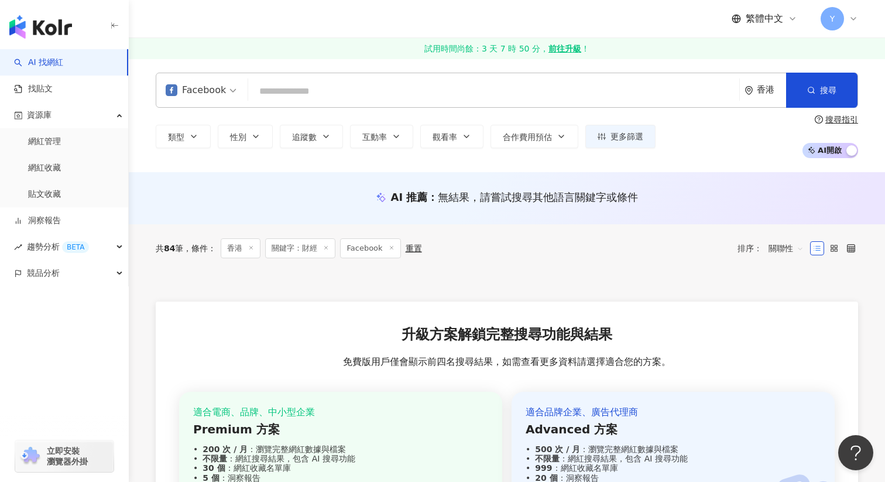
click at [378, 98] on input "search" at bounding box center [494, 91] width 482 height 22
paste input "**"
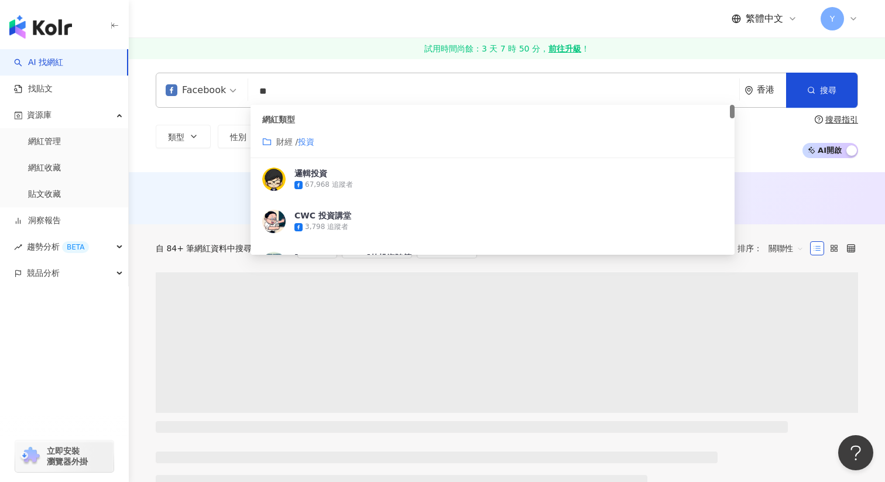
type input "**"
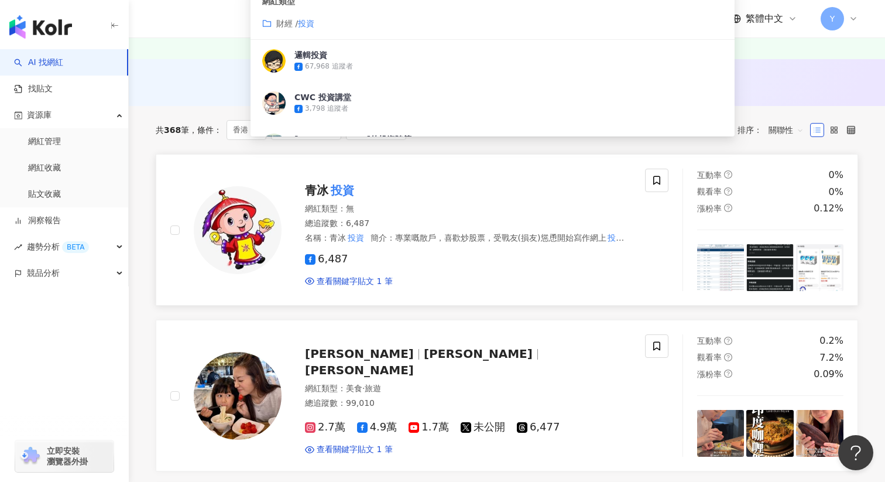
scroll to position [117, 0]
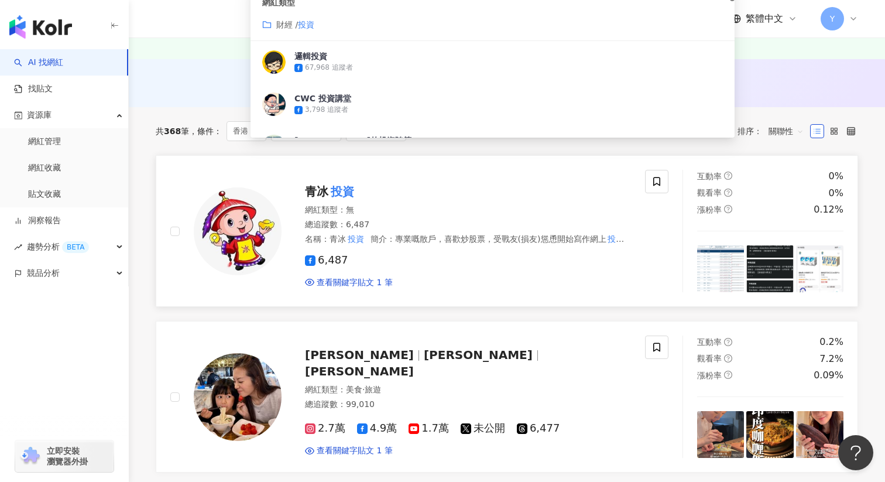
click at [544, 290] on div "青冰 投資 網紅類型 ： 無 總追蹤數 ： 6,487 名稱 ： 青冰 投資 簡介 ： 專業嘅散戶，喜歡炒股票，受戰友(損友)慫恿開始寫作網上 投資 專欄 6…" at bounding box center [407, 231] width 475 height 122
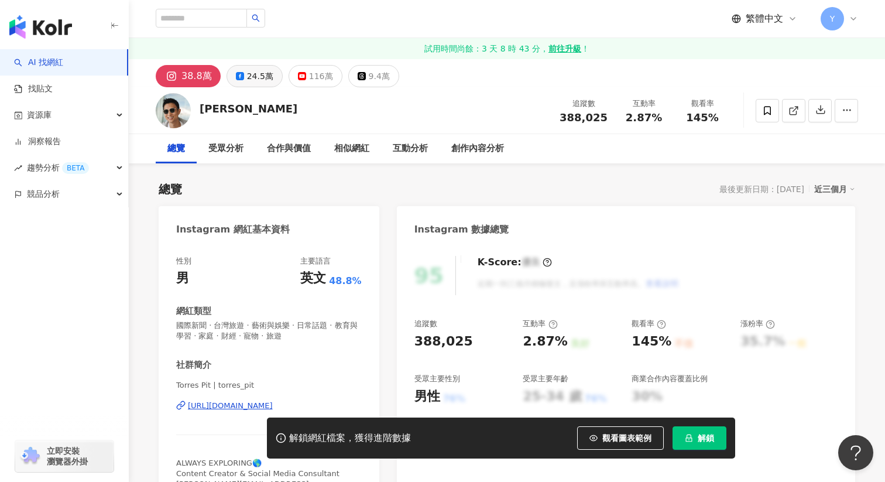
click at [250, 84] on div "24.5萬" at bounding box center [260, 76] width 26 height 16
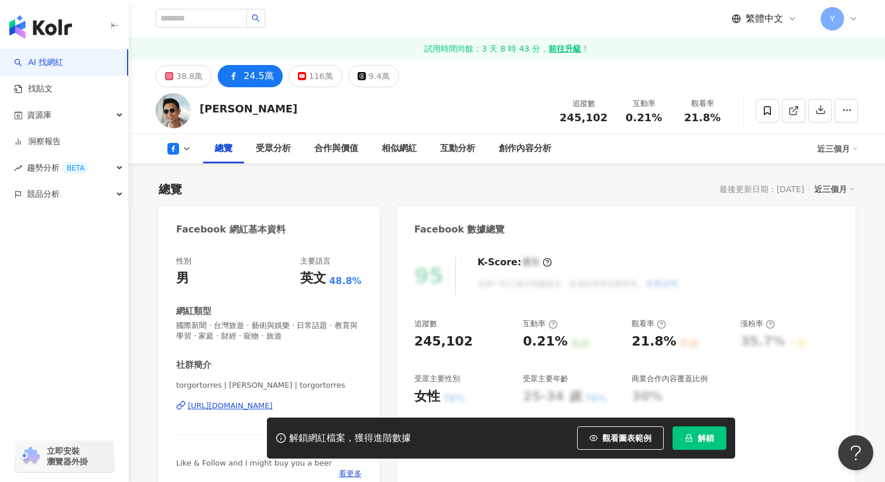
scroll to position [142, 0]
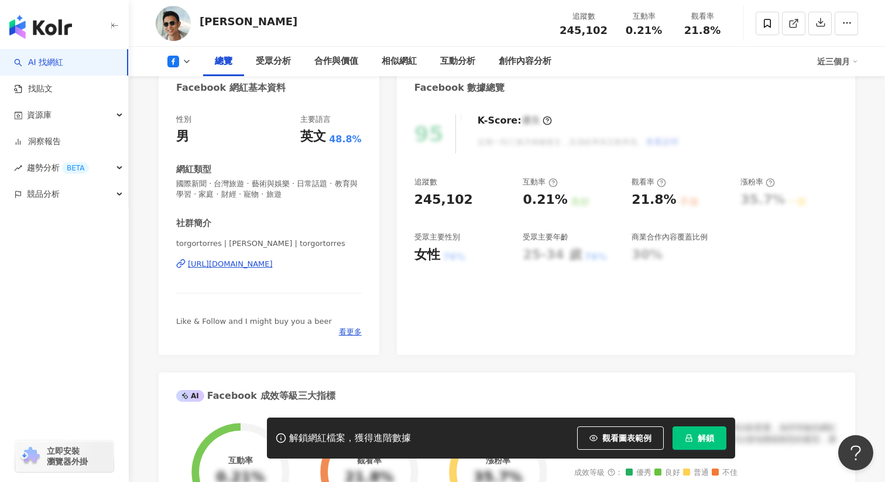
click at [273, 269] on div "https://www.facebook.com/1726957360914428" at bounding box center [230, 264] width 85 height 11
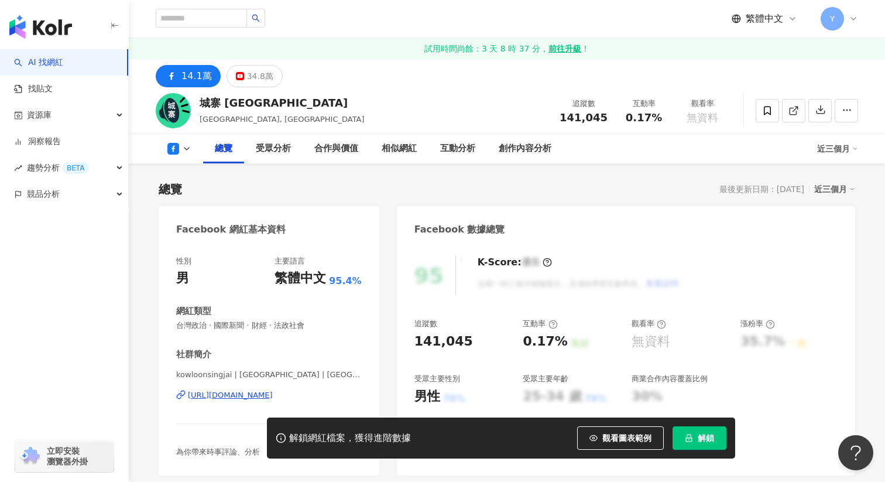
scroll to position [123, 0]
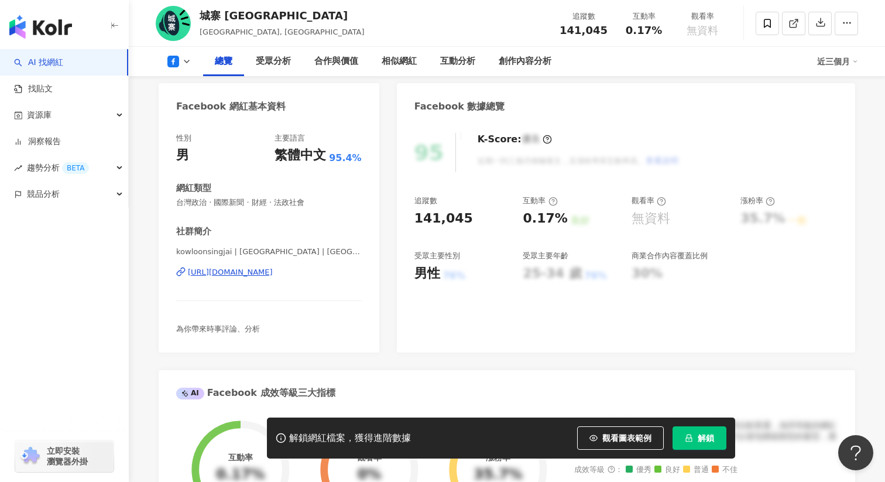
click at [273, 269] on div "https://www.facebook.com/642515382497502" at bounding box center [230, 272] width 85 height 11
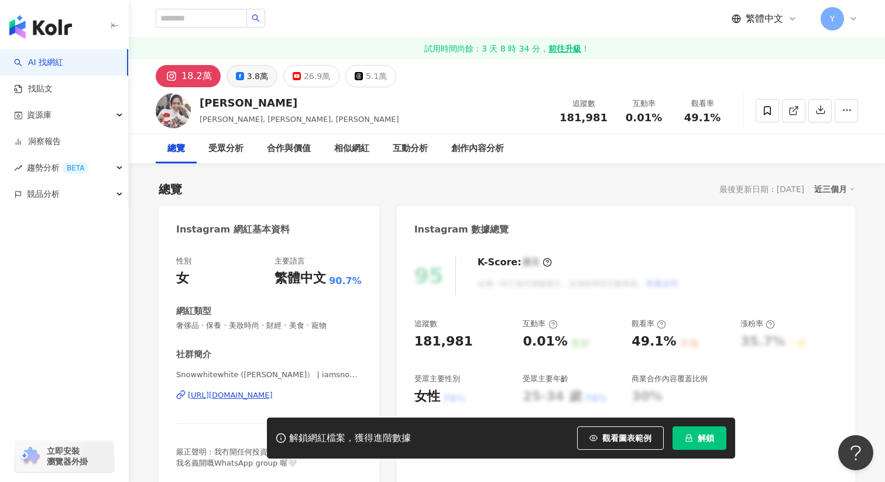
click at [239, 84] on button "3.8萬" at bounding box center [252, 76] width 51 height 22
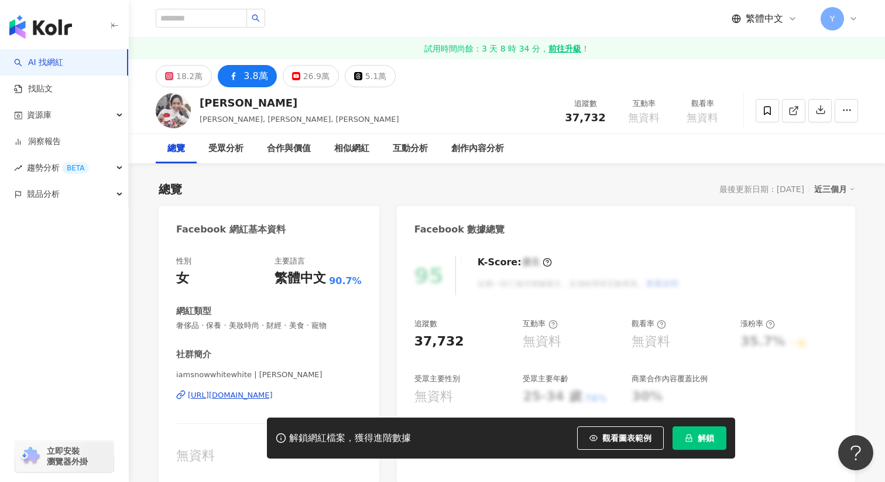
click at [240, 390] on div "[URL][DOMAIN_NAME]" at bounding box center [230, 395] width 85 height 11
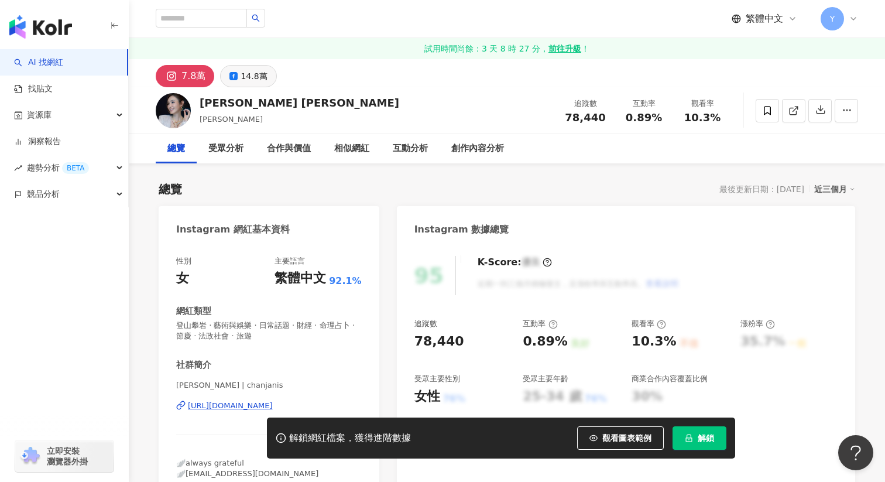
click at [248, 76] on div "14.8萬" at bounding box center [254, 76] width 26 height 16
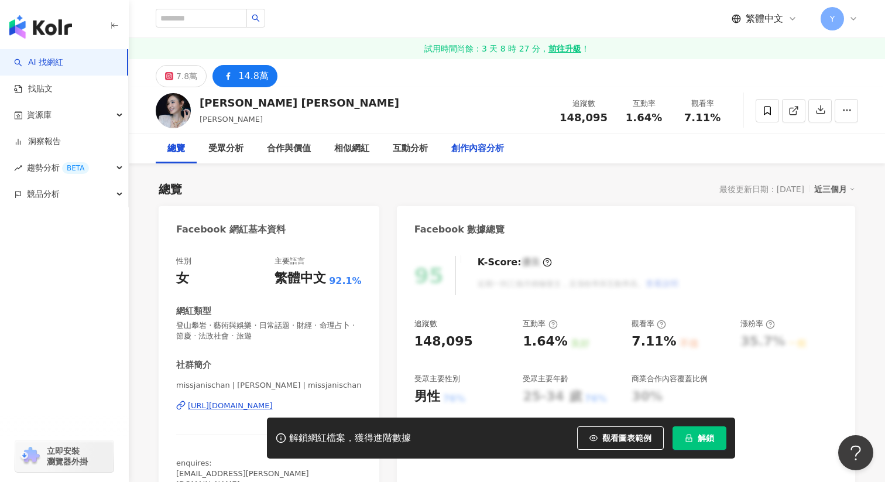
click at [458, 149] on div "創作內容分析" at bounding box center [477, 149] width 53 height 14
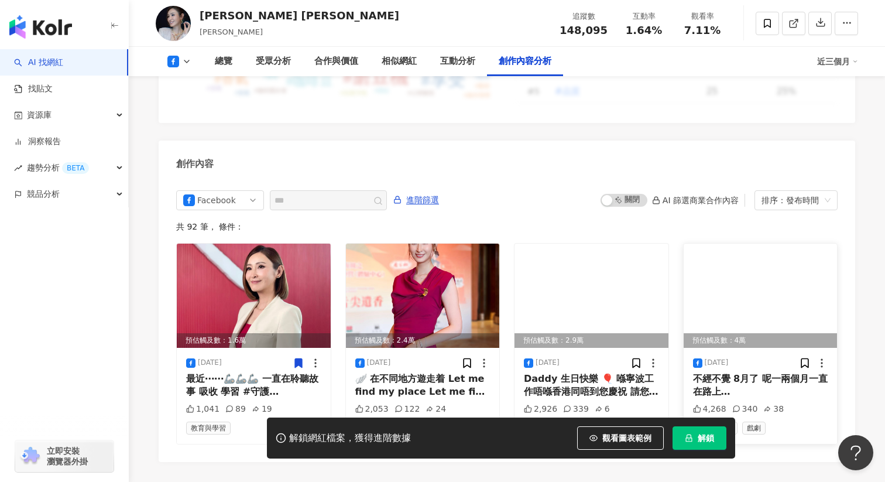
scroll to position [3127, 0]
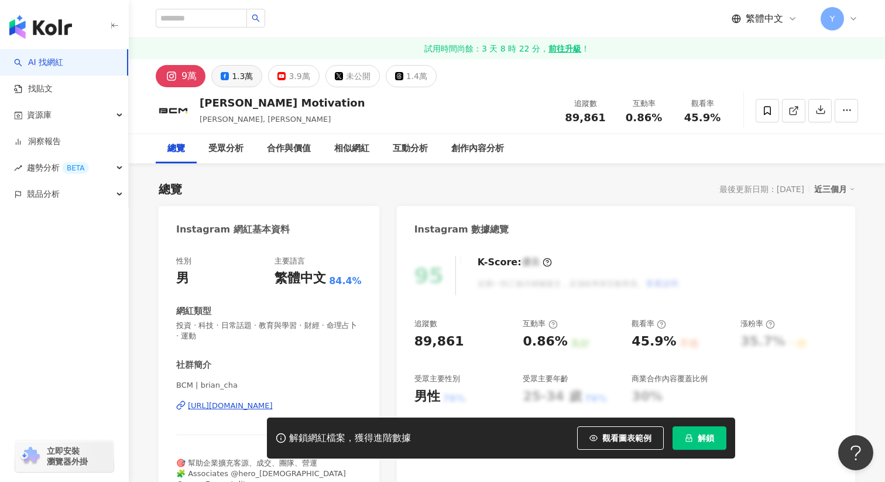
click at [242, 76] on div "1.3萬" at bounding box center [242, 76] width 21 height 16
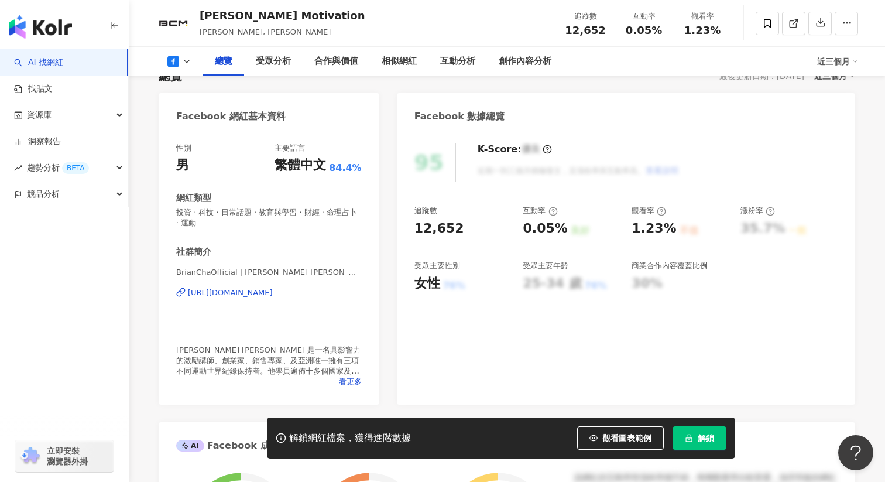
scroll to position [210, 0]
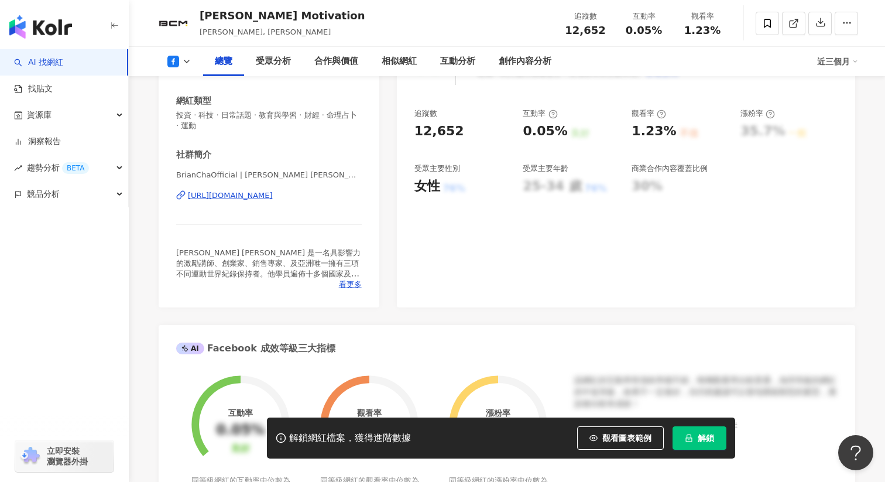
click at [273, 196] on div "https://www.facebook.com/107226607811767" at bounding box center [230, 195] width 85 height 11
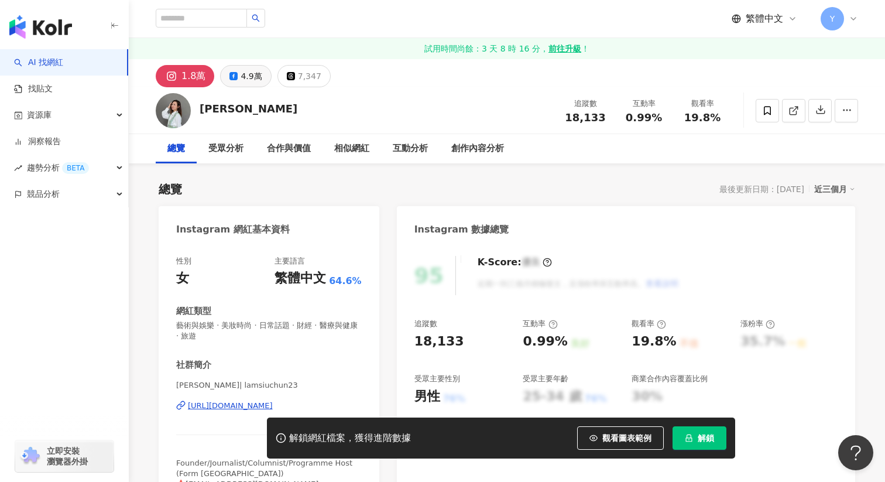
click at [235, 77] on icon at bounding box center [234, 76] width 8 height 8
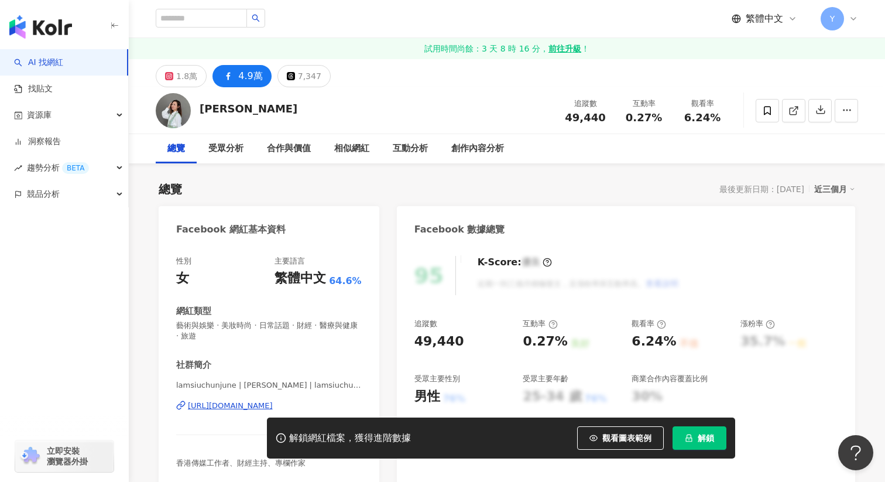
click at [254, 406] on div "[URL][DOMAIN_NAME]" at bounding box center [230, 405] width 85 height 11
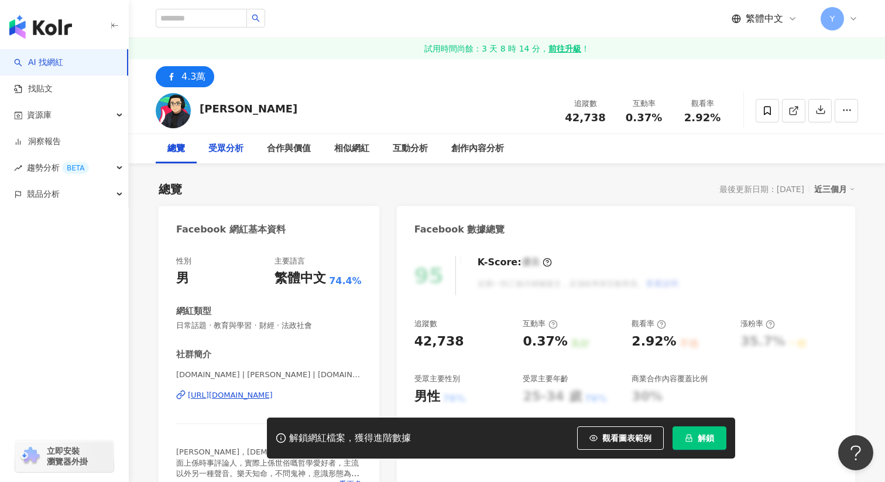
click at [228, 149] on div "受眾分析" at bounding box center [225, 149] width 35 height 14
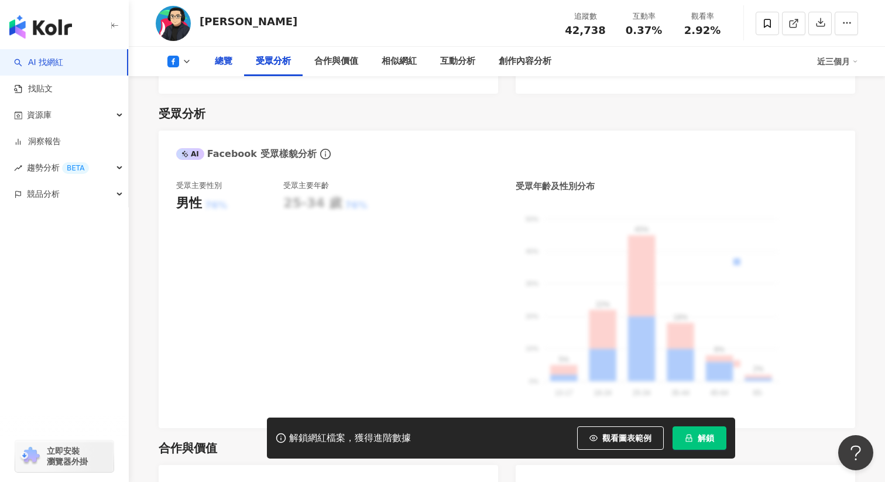
click at [222, 61] on div "總覽" at bounding box center [224, 61] width 18 height 14
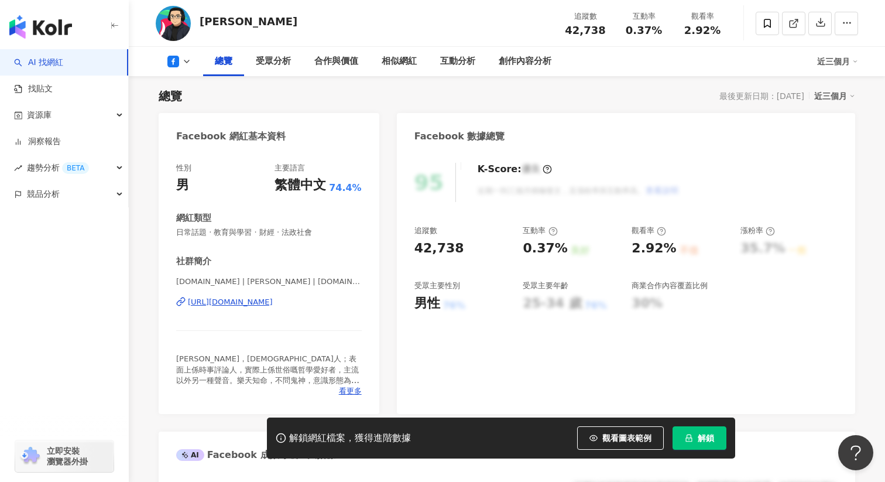
click at [225, 304] on div "https://www.facebook.com/218575328195856" at bounding box center [230, 302] width 85 height 11
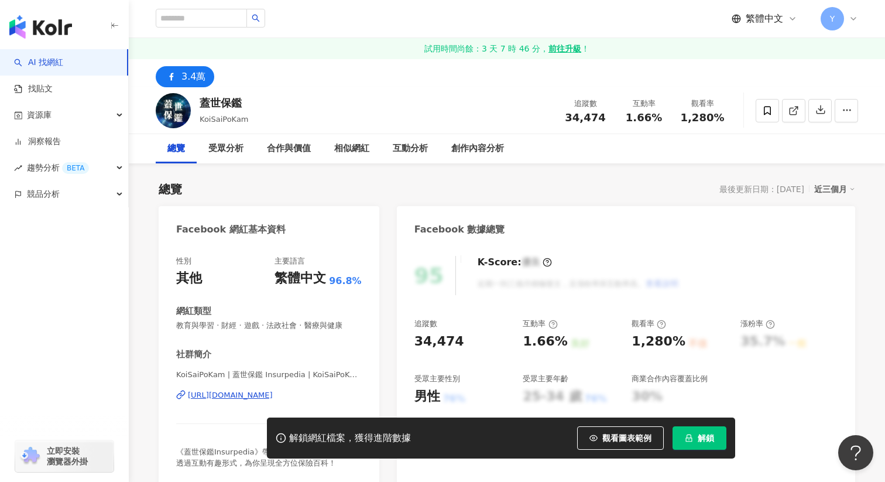
click at [258, 398] on div "[URL][DOMAIN_NAME]" at bounding box center [230, 395] width 85 height 11
click at [766, 105] on icon at bounding box center [767, 110] width 11 height 11
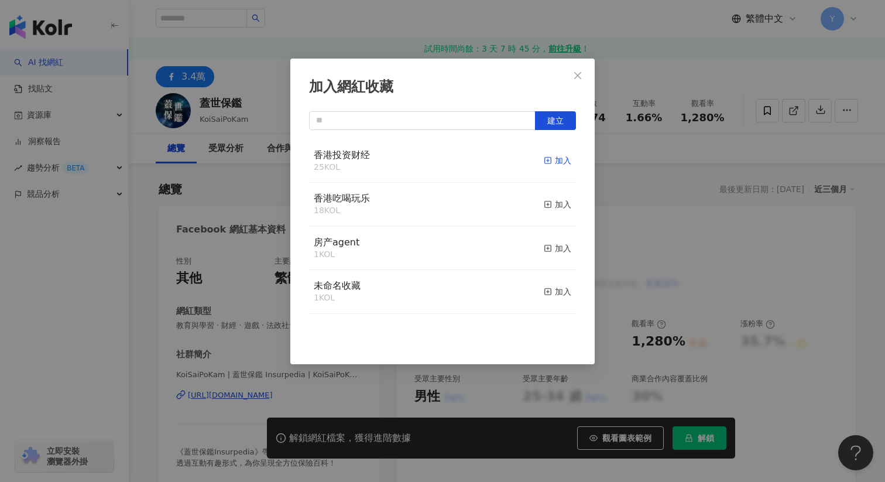
click at [560, 159] on div "加入" at bounding box center [558, 160] width 28 height 13
click at [489, 33] on div "加入網紅收藏 建立" at bounding box center [442, 241] width 885 height 482
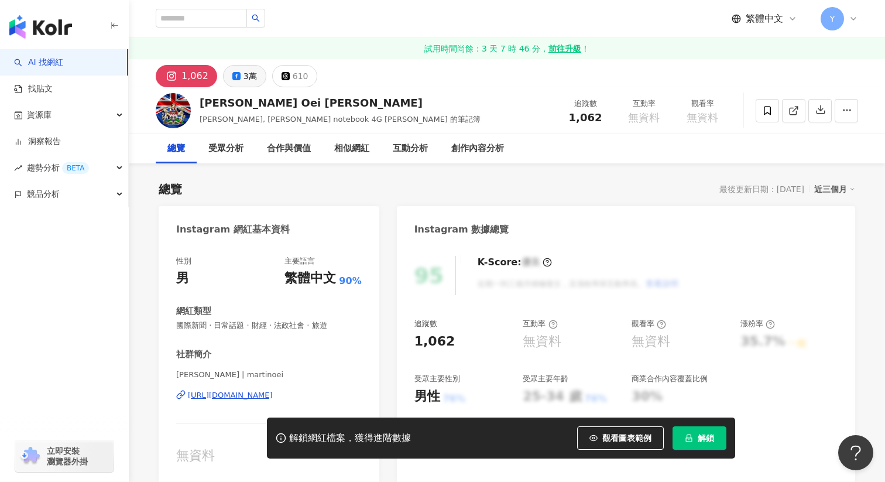
click at [239, 81] on button "3萬" at bounding box center [244, 76] width 43 height 22
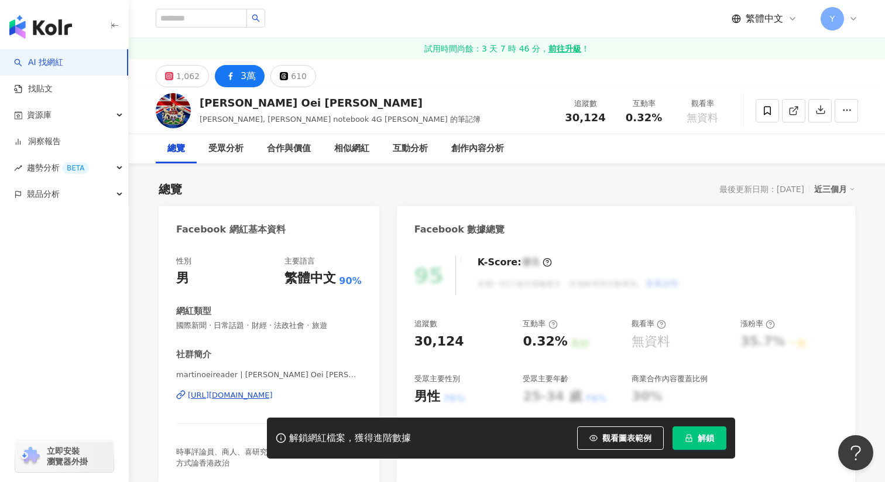
scroll to position [85, 0]
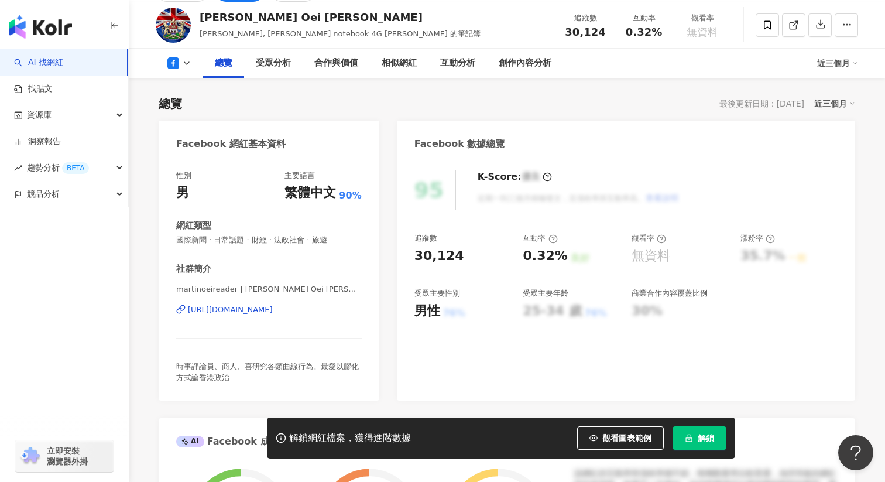
click at [262, 312] on div "[URL][DOMAIN_NAME]" at bounding box center [230, 309] width 85 height 11
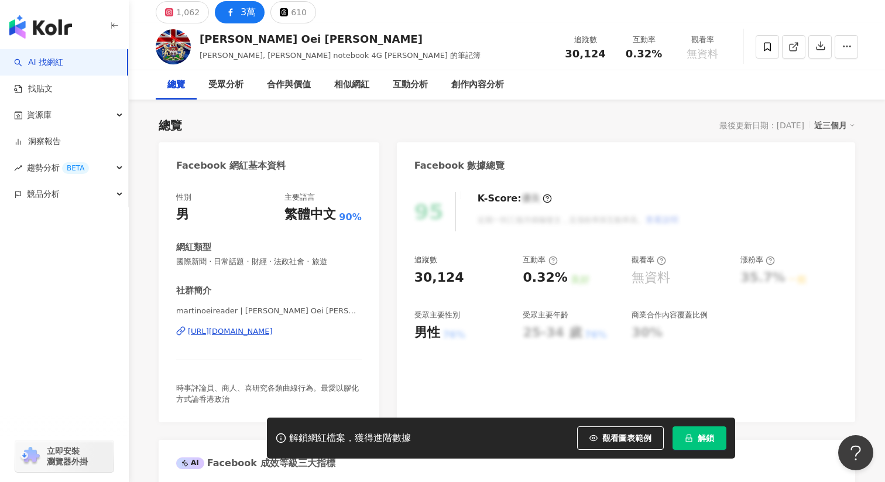
scroll to position [0, 0]
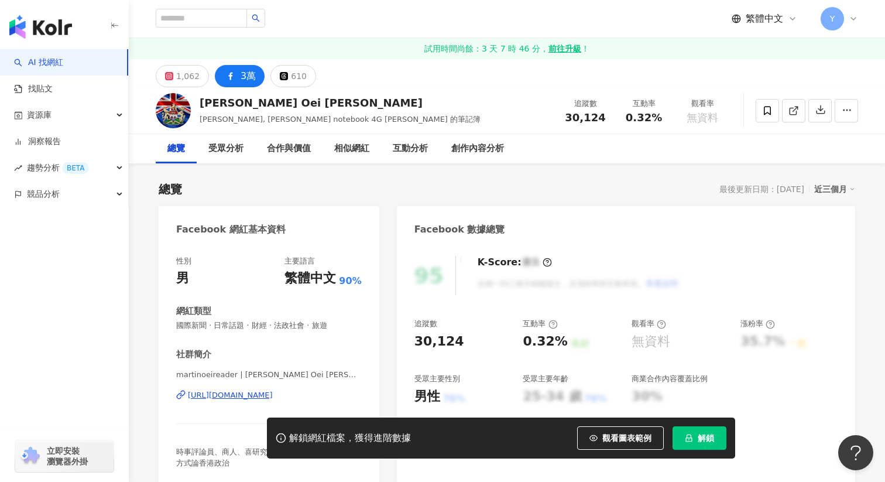
click at [273, 391] on div "[URL][DOMAIN_NAME]" at bounding box center [230, 395] width 85 height 11
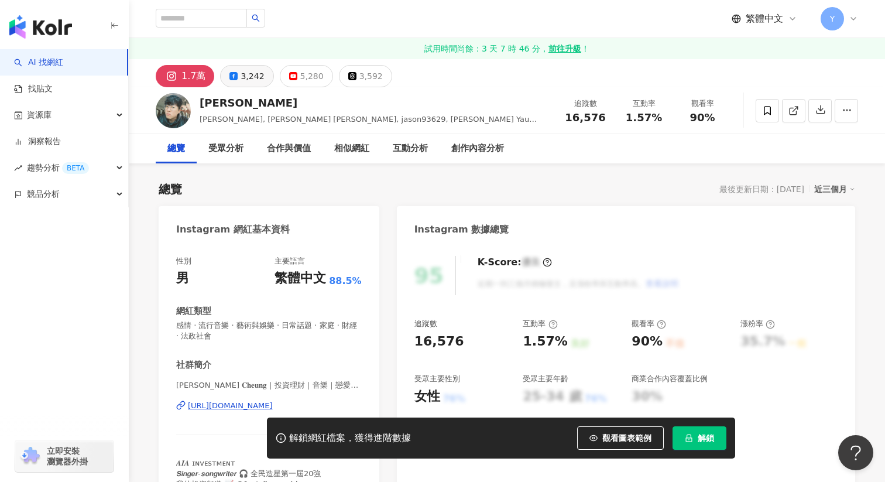
click at [249, 84] on div "3,242" at bounding box center [252, 76] width 23 height 16
click at [246, 78] on div "3,242" at bounding box center [252, 76] width 23 height 16
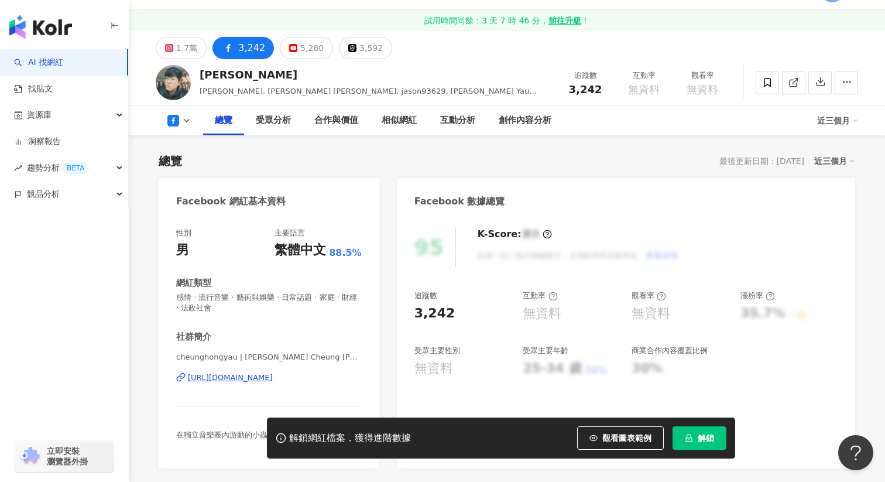
scroll to position [151, 0]
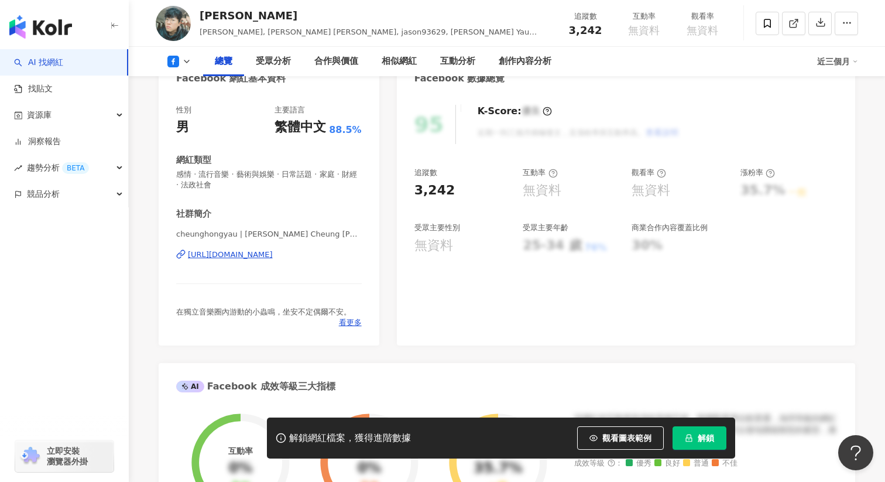
click at [273, 250] on div "https://www.facebook.com/1415605032003621" at bounding box center [230, 254] width 85 height 11
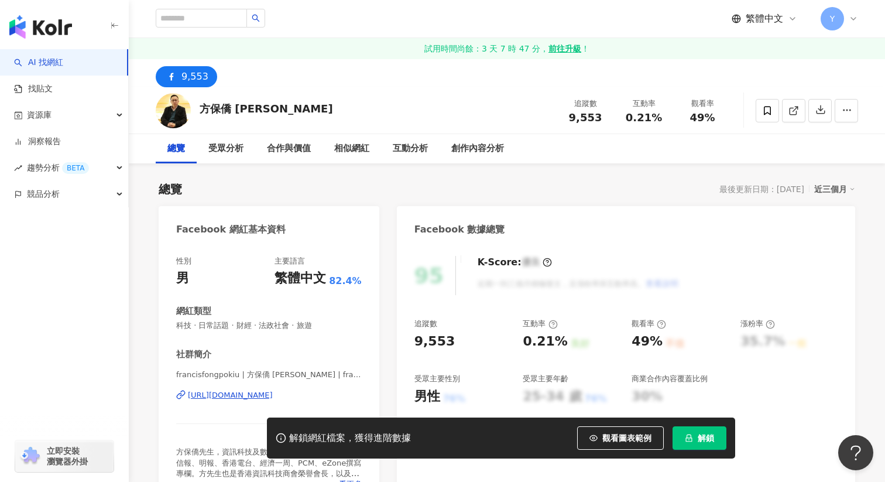
scroll to position [39, 0]
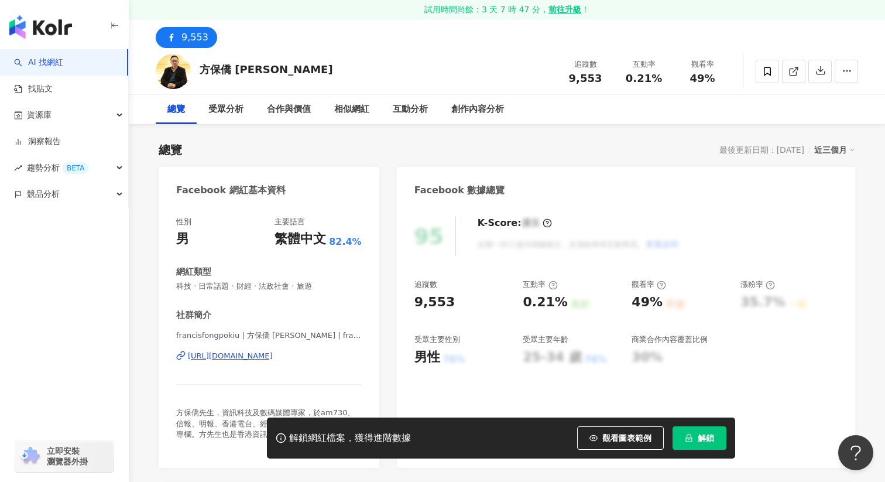
click at [273, 351] on div "[URL][DOMAIN_NAME]" at bounding box center [230, 356] width 85 height 11
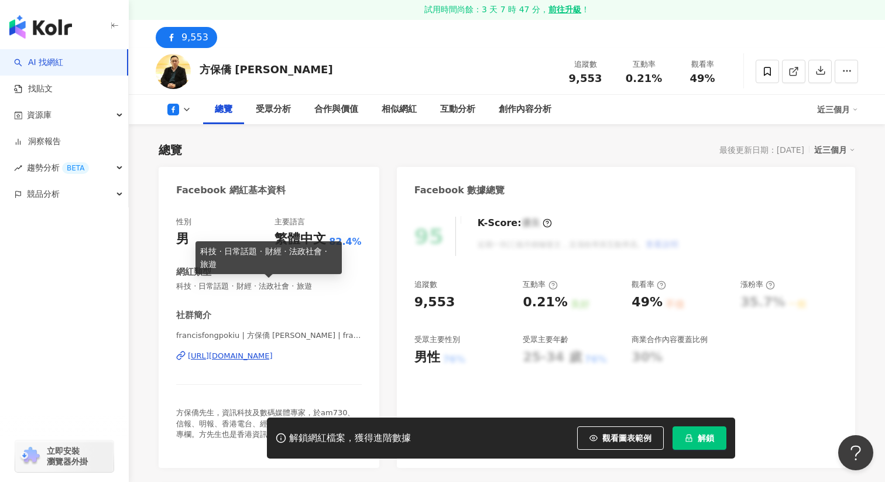
scroll to position [98, 0]
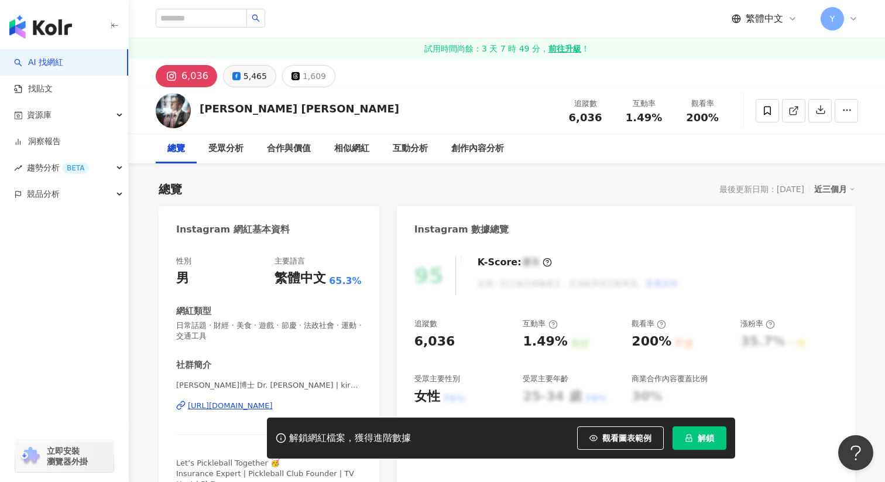
click at [247, 78] on div "5,465" at bounding box center [255, 76] width 23 height 16
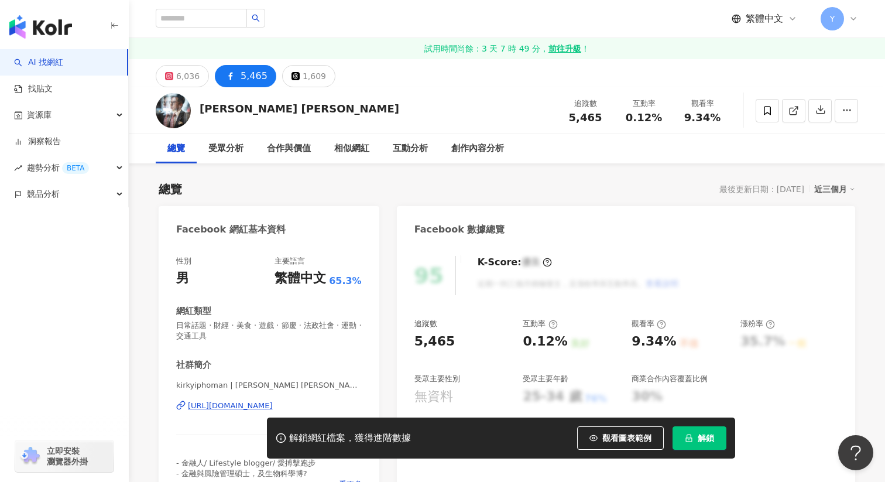
scroll to position [73, 0]
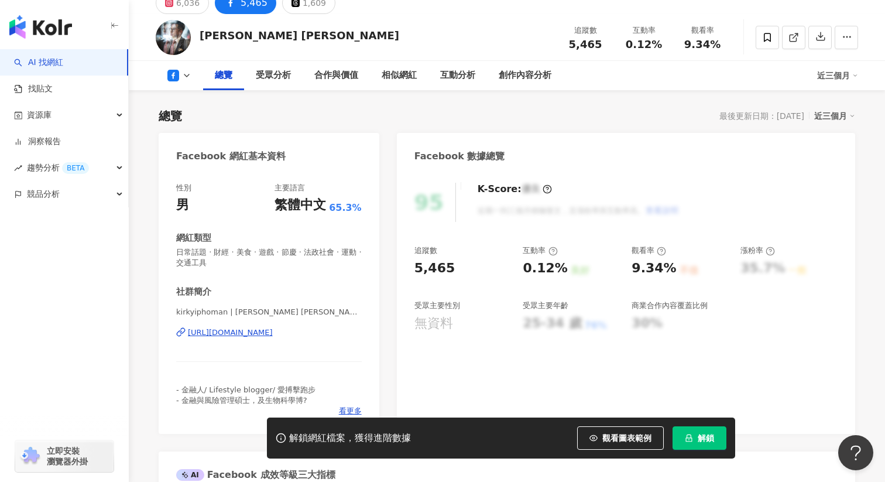
click at [273, 337] on div "https://www.facebook.com/1759881604254592" at bounding box center [230, 332] width 85 height 11
click at [768, 39] on icon at bounding box center [767, 37] width 11 height 11
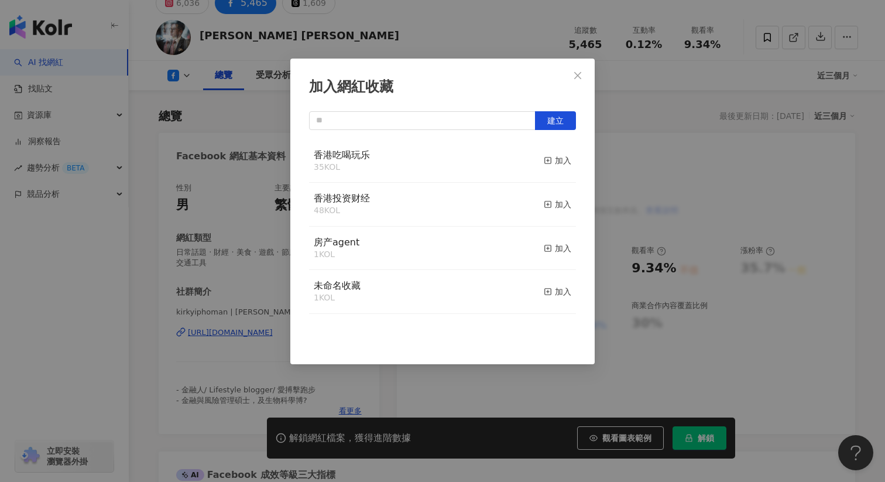
click at [662, 196] on div "加入網紅收藏 建立 香港吃喝玩乐 35 KOL 加入 香港投资财经 48 KOL 加入 房产agent 1 KOL 加入 未命名收藏 1 KOL 加入" at bounding box center [442, 241] width 885 height 482
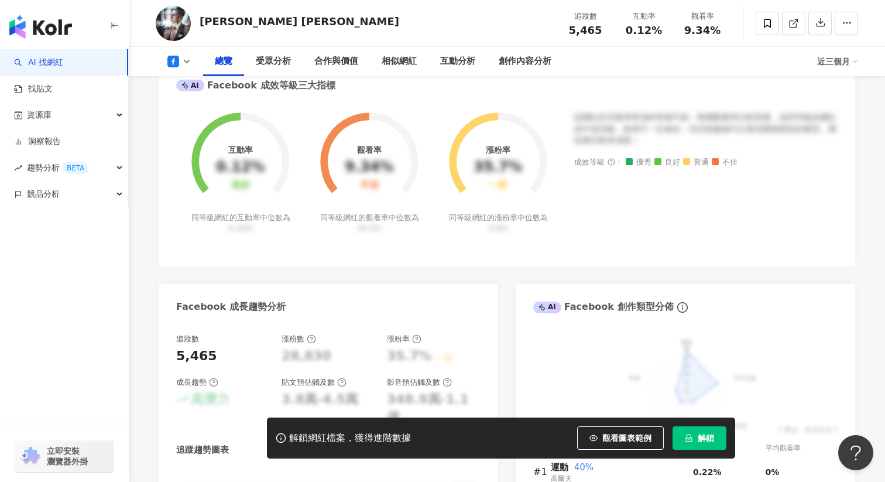
scroll to position [199, 0]
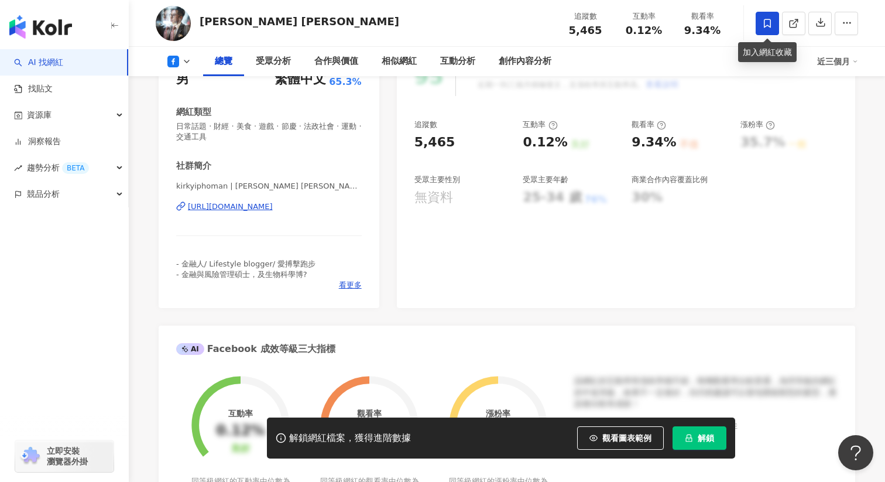
click at [764, 28] on icon at bounding box center [767, 23] width 11 height 11
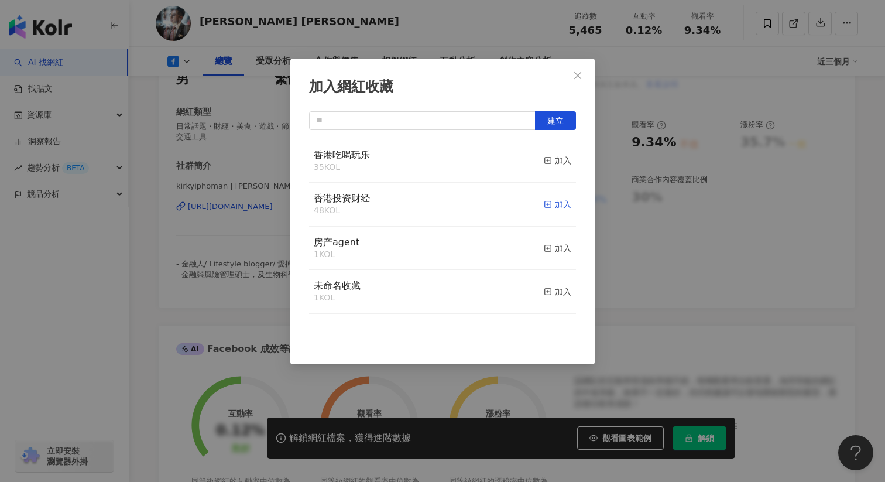
click at [551, 205] on icon "button" at bounding box center [548, 204] width 8 height 8
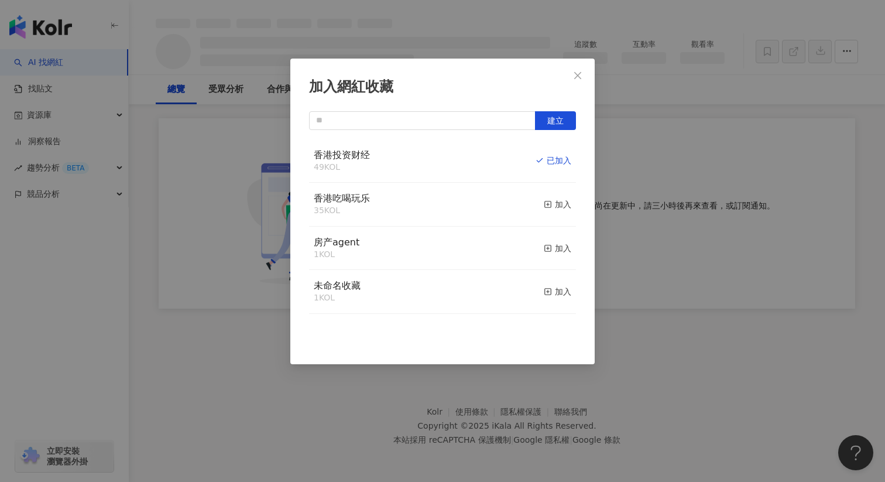
scroll to position [59, 0]
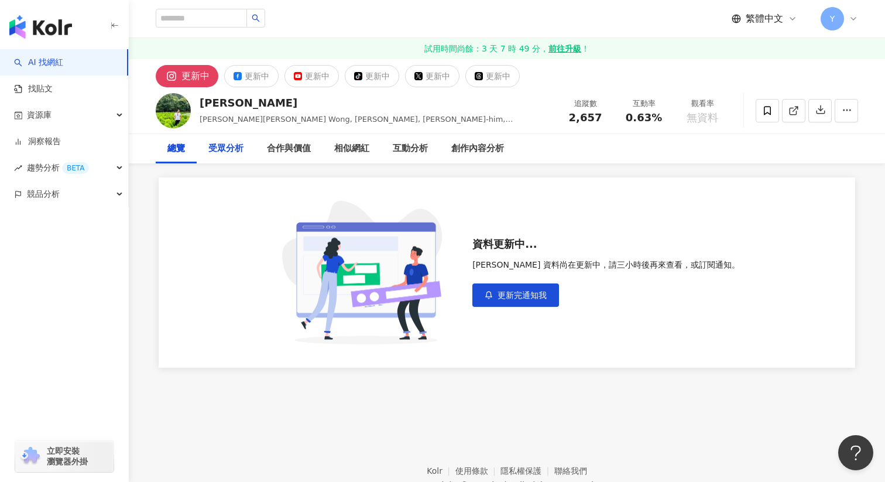
click at [224, 152] on div "受眾分析" at bounding box center [225, 149] width 35 height 14
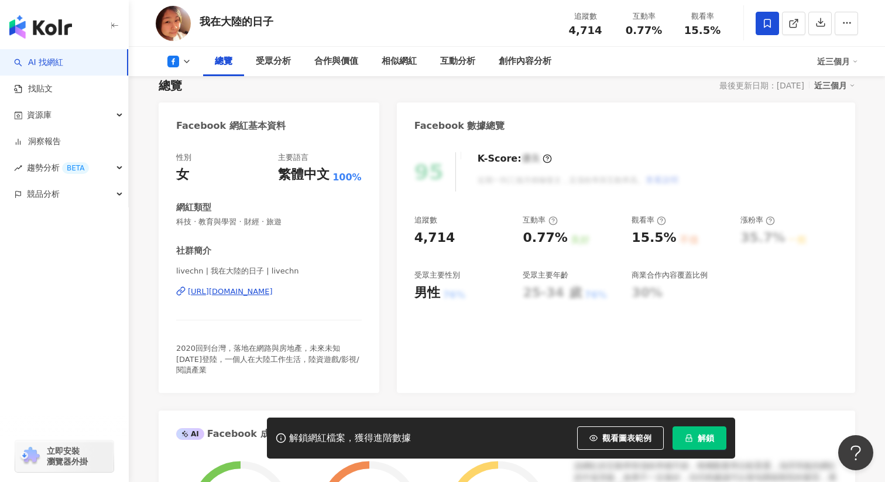
scroll to position [122, 0]
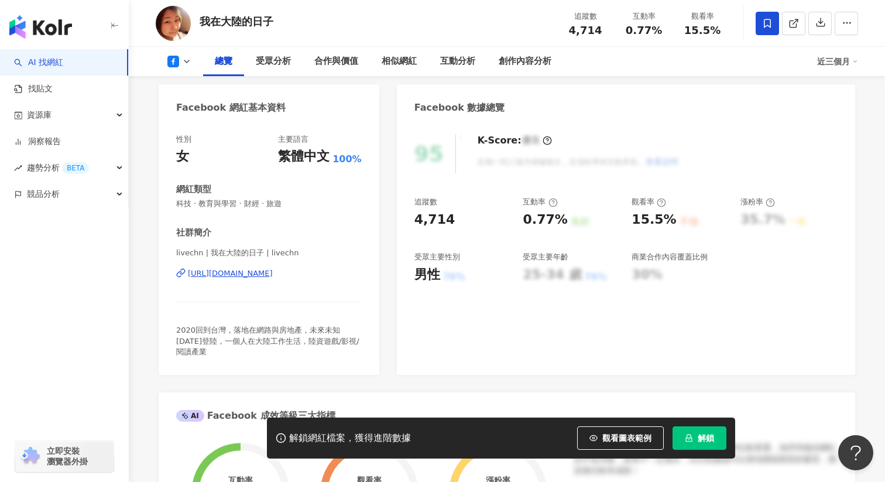
click at [269, 273] on div "[URL][DOMAIN_NAME]" at bounding box center [230, 273] width 85 height 11
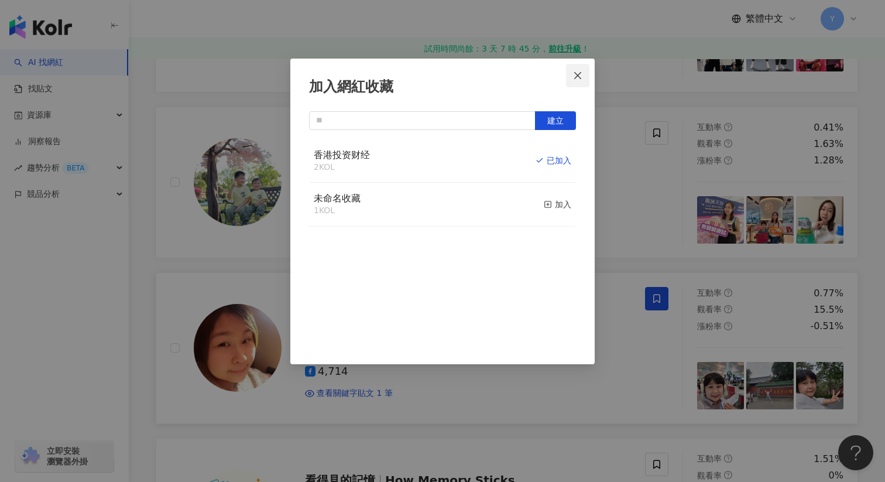
click at [580, 75] on icon "close" at bounding box center [577, 75] width 9 height 9
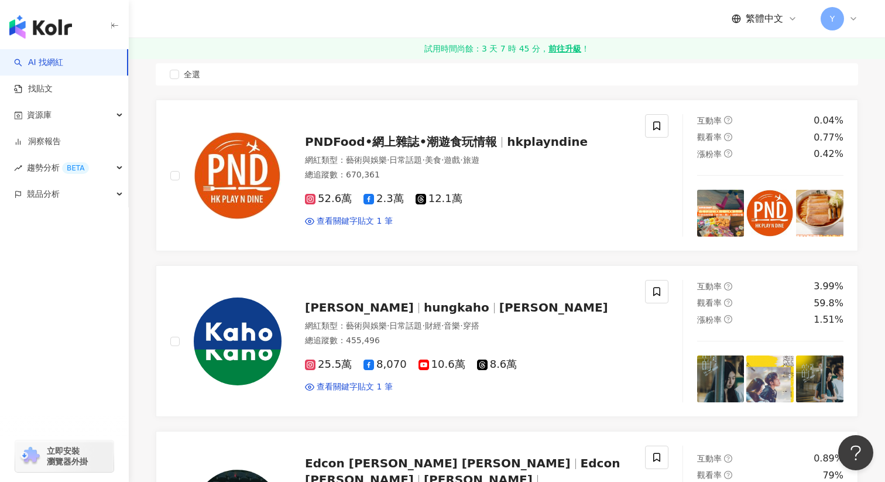
scroll to position [227, 0]
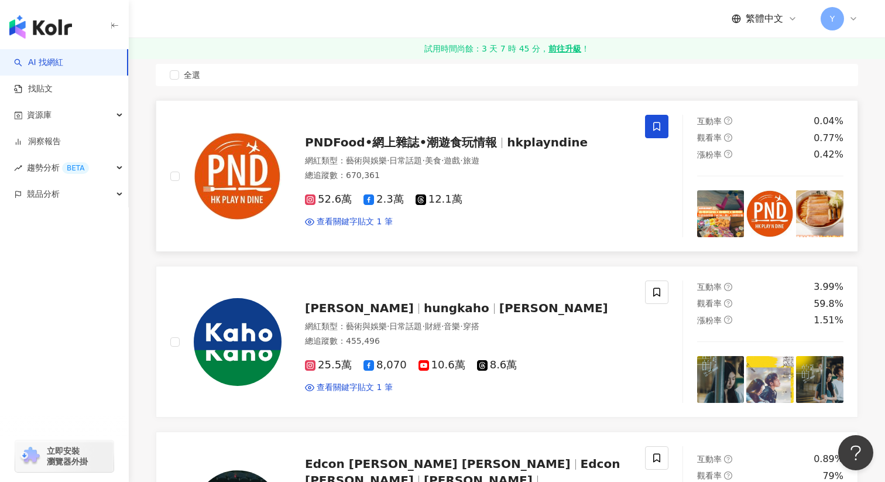
click at [655, 129] on icon at bounding box center [656, 126] width 7 height 9
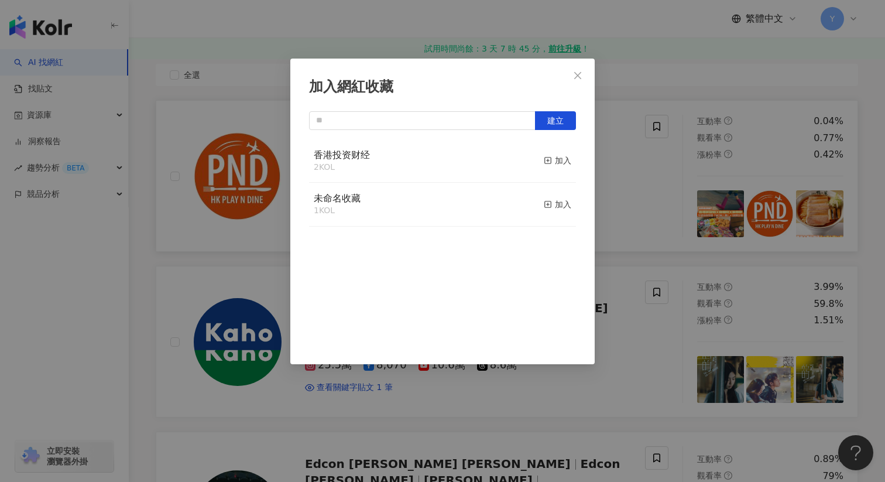
click at [639, 152] on div "加入網紅收藏 建立 香港投资财经 2 KOL 加入 未命名收藏 1 KOL 加入" at bounding box center [442, 241] width 885 height 482
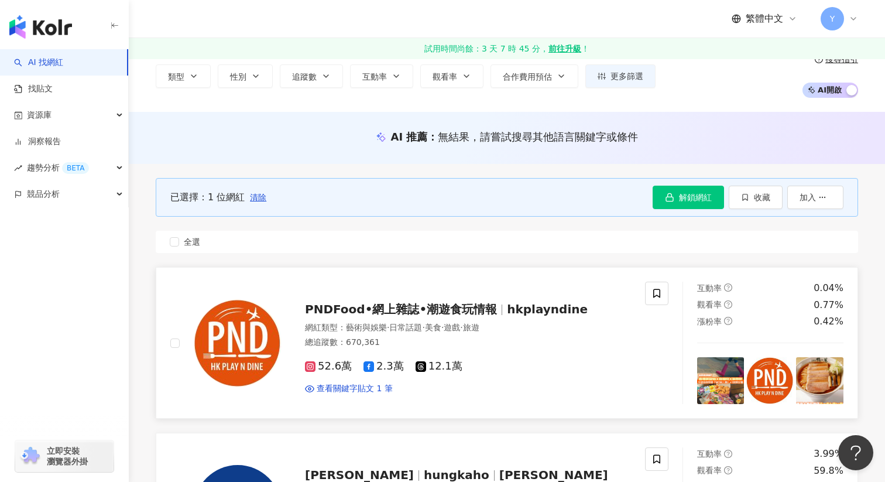
scroll to position [0, 0]
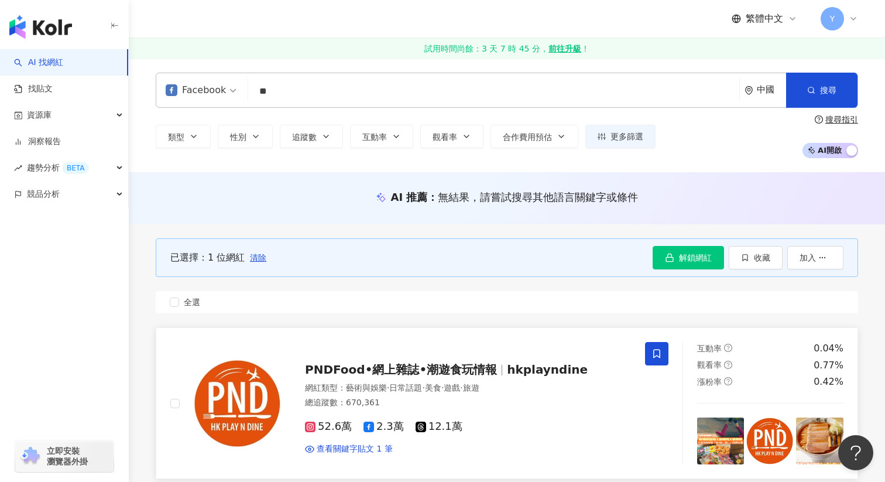
click at [657, 354] on icon at bounding box center [657, 353] width 11 height 11
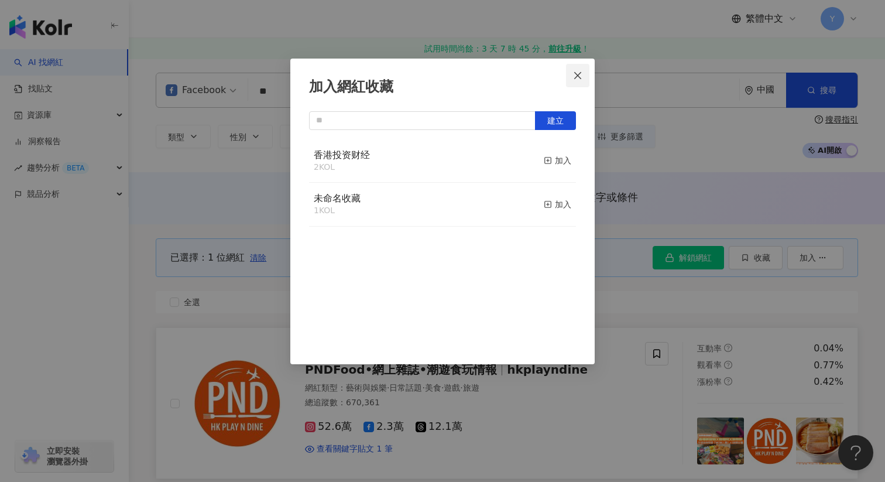
click at [577, 72] on icon "close" at bounding box center [577, 75] width 9 height 9
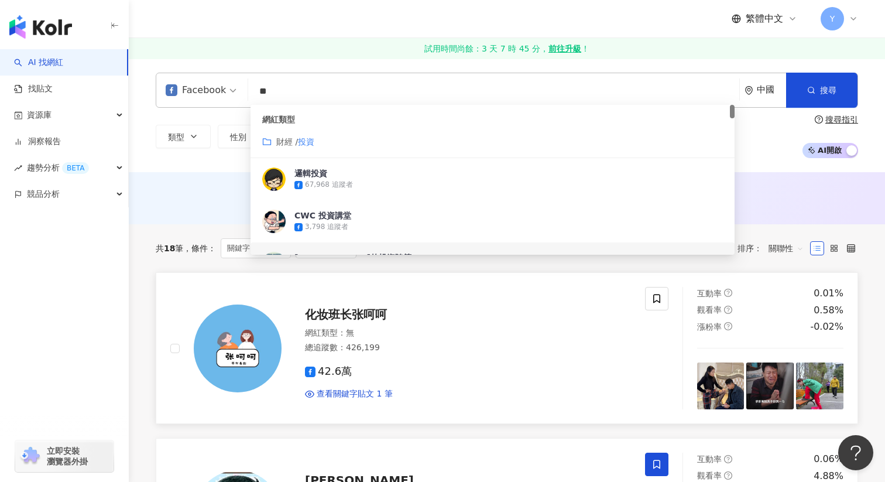
click at [473, 357] on div "42.6萬 查看關鍵字貼文 1 筆" at bounding box center [468, 377] width 326 height 43
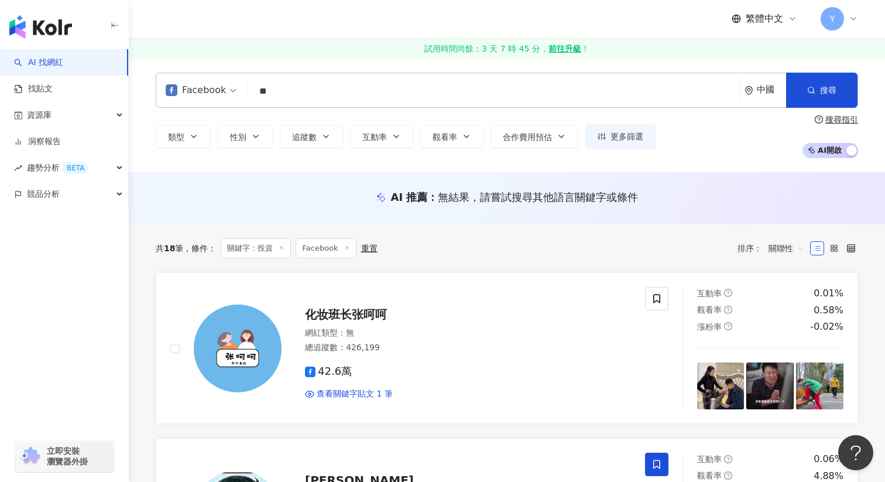
click at [237, 186] on div "AI 推薦 ： 無結果，請嘗試搜尋其他語言關鍵字或條件" at bounding box center [507, 198] width 756 height 52
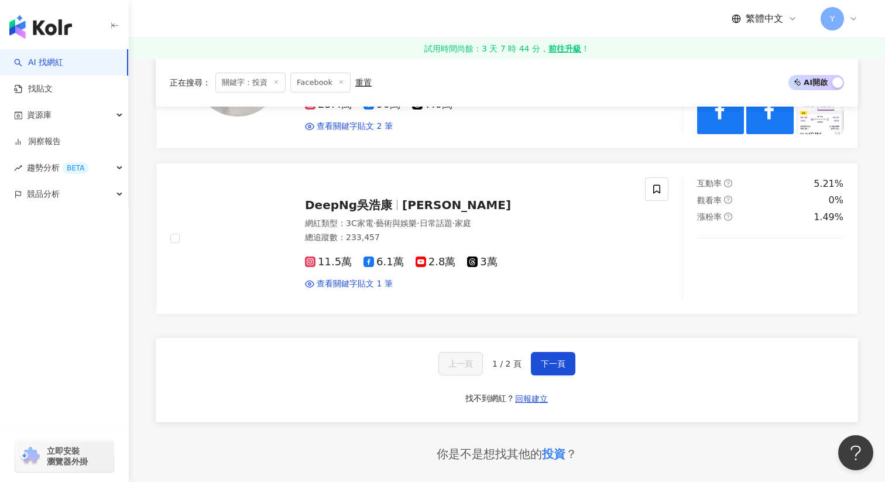
scroll to position [1933, 0]
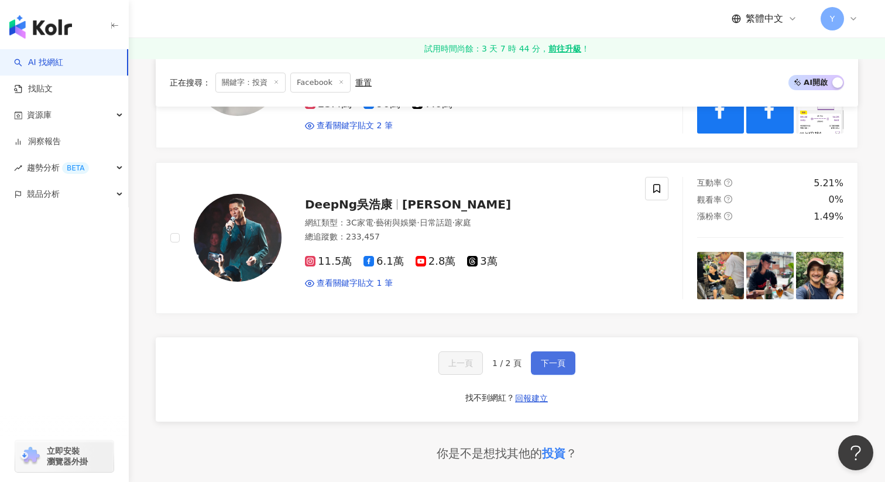
click at [557, 364] on span "下一頁" at bounding box center [553, 362] width 25 height 9
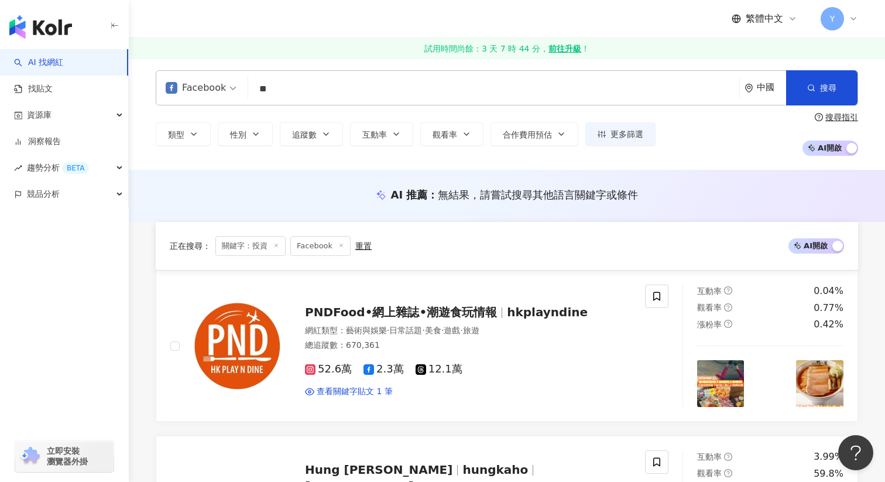
scroll to position [0, 0]
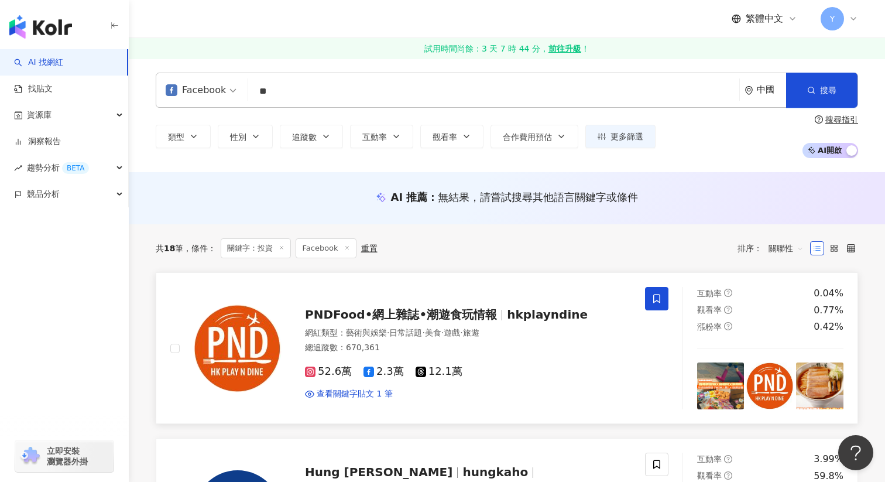
click at [655, 296] on icon at bounding box center [657, 298] width 11 height 11
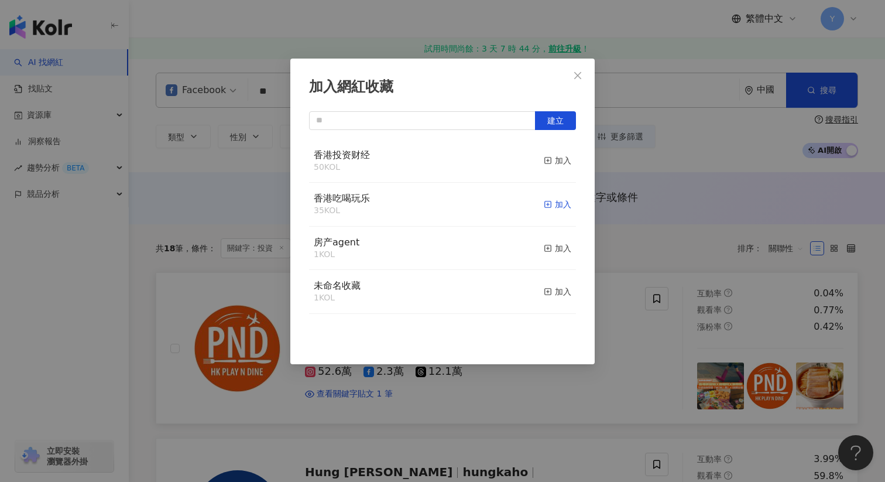
click at [556, 202] on div "加入" at bounding box center [558, 204] width 28 height 13
click at [607, 321] on div "加入網紅收藏 建立" at bounding box center [442, 241] width 885 height 482
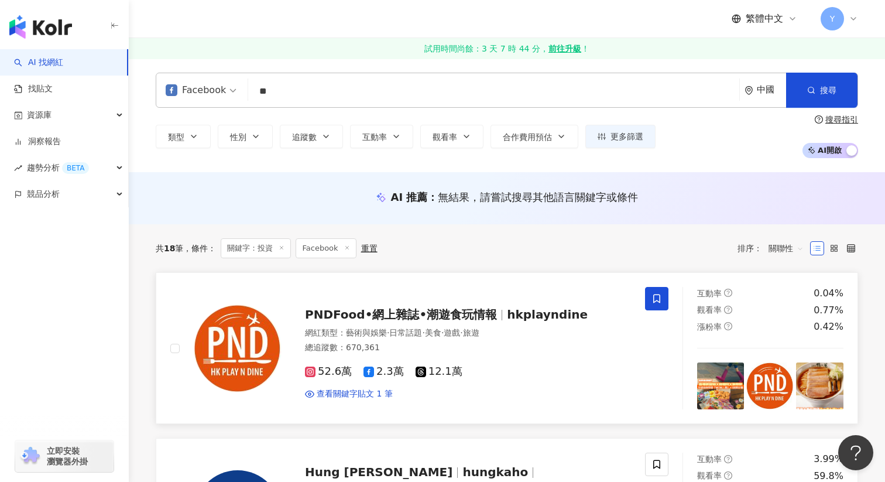
click at [757, 97] on div "中國" at bounding box center [766, 90] width 42 height 34
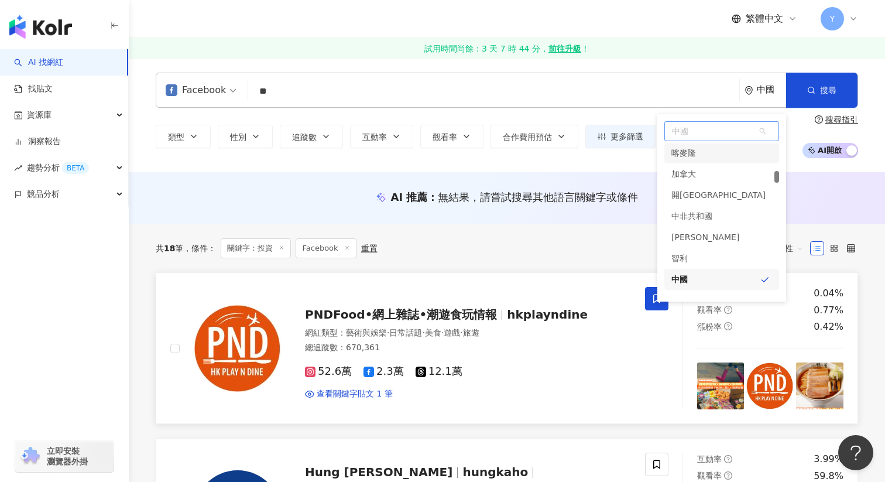
click at [690, 133] on span "中國" at bounding box center [722, 131] width 114 height 19
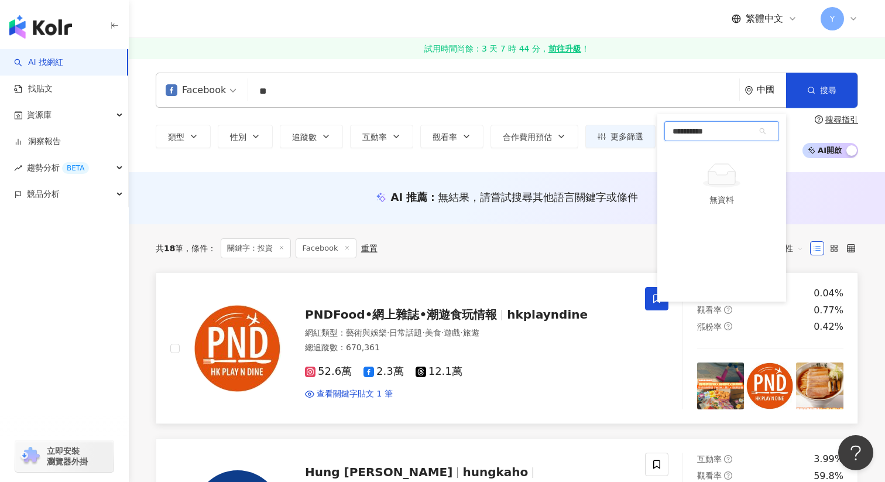
type input "**"
click at [686, 162] on div "香港" at bounding box center [680, 153] width 16 height 21
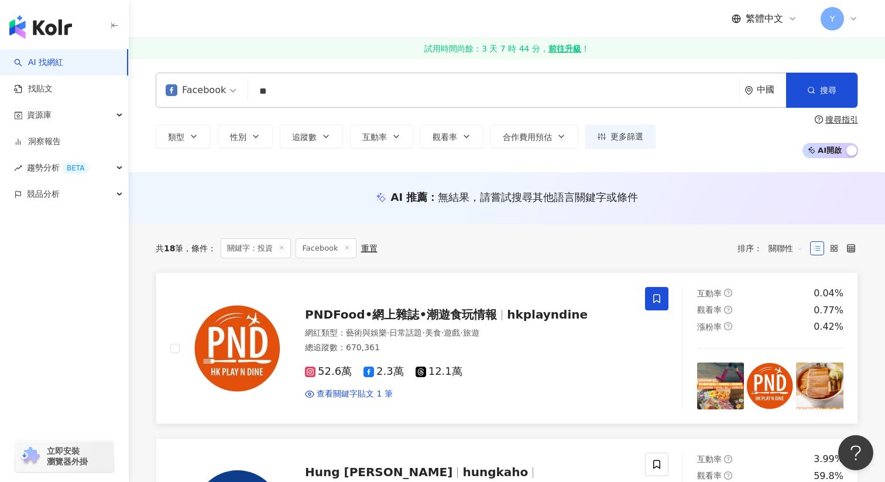
click at [811, 186] on div "AI 推薦 ： 無結果，請嘗試搜尋其他語言關鍵字或條件" at bounding box center [507, 198] width 756 height 52
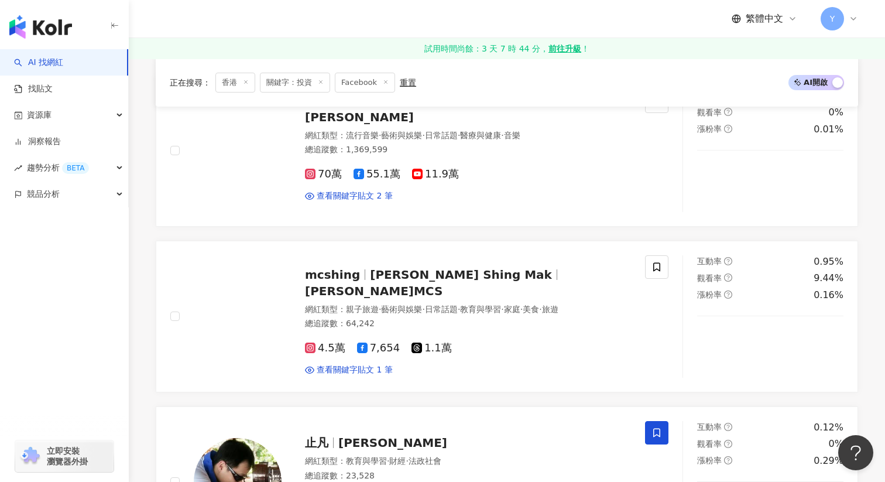
scroll to position [1535, 0]
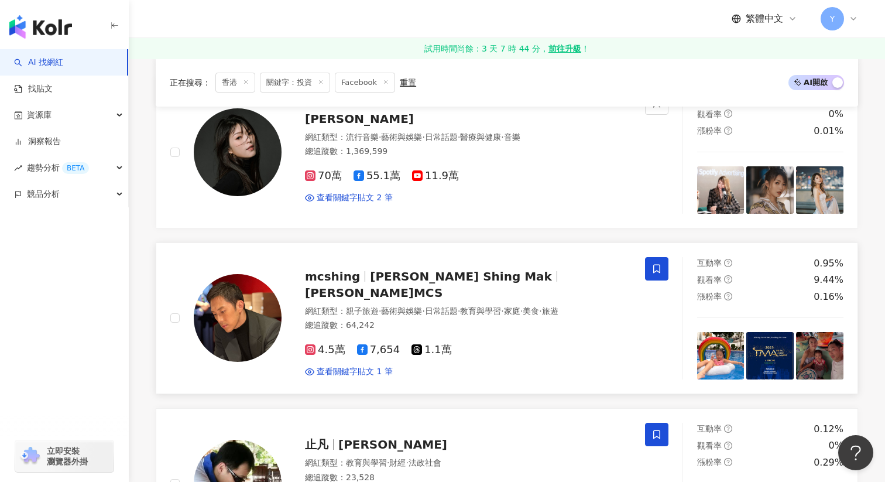
click at [658, 263] on icon at bounding box center [657, 268] width 11 height 11
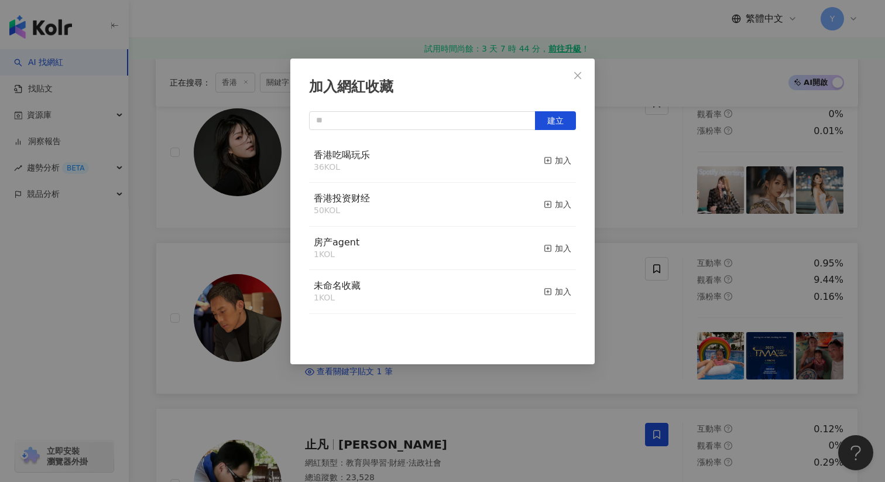
click at [574, 202] on div "香港投资财经 50 KOL 加入" at bounding box center [442, 205] width 267 height 44
click at [557, 159] on div "加入" at bounding box center [558, 160] width 28 height 13
click at [646, 221] on div "加入網紅收藏 建立" at bounding box center [442, 241] width 885 height 482
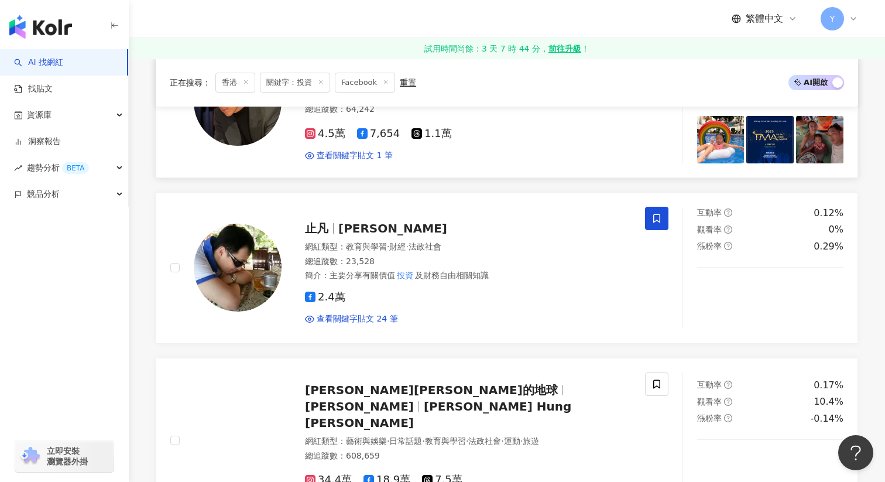
scroll to position [1747, 0]
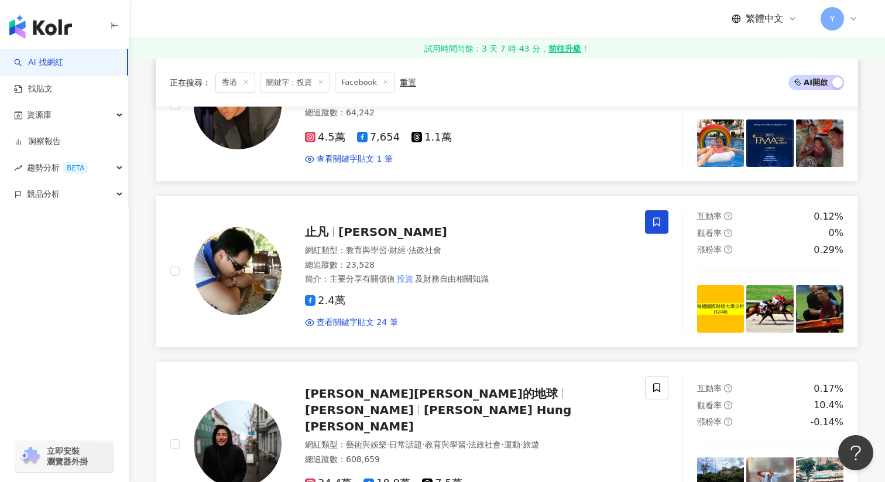
click at [651, 210] on span at bounding box center [656, 221] width 23 height 23
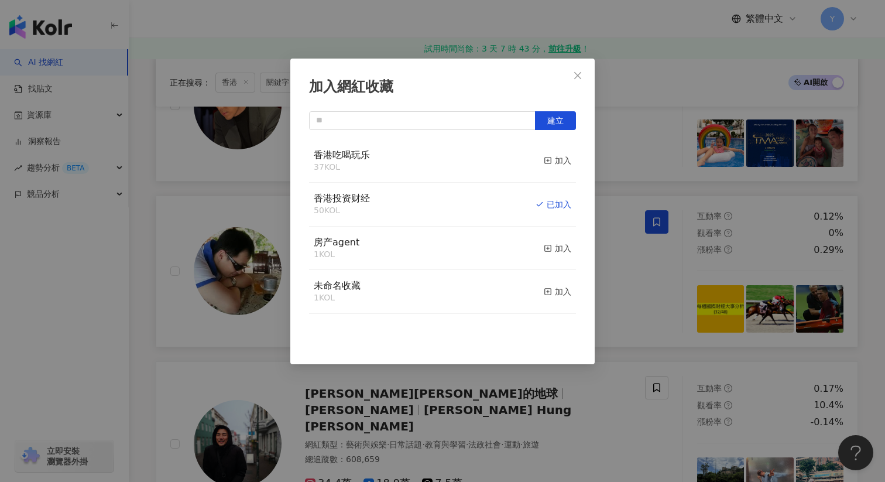
click at [658, 266] on div "加入網紅收藏 建立 香港吃喝玩乐 37 KOL 加入 香港投资财经 50 KOL 已加入 房产agent 1 KOL 加入 未命名收藏 1 KOL 加入" at bounding box center [442, 241] width 885 height 482
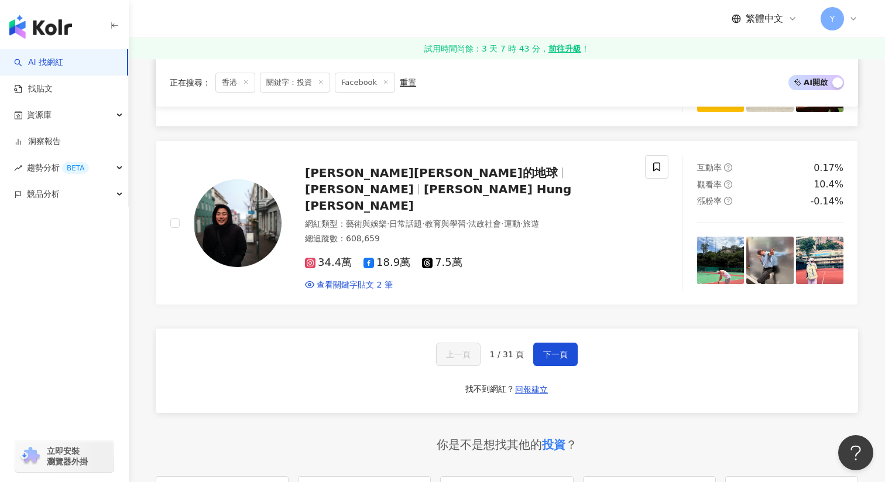
scroll to position [1966, 0]
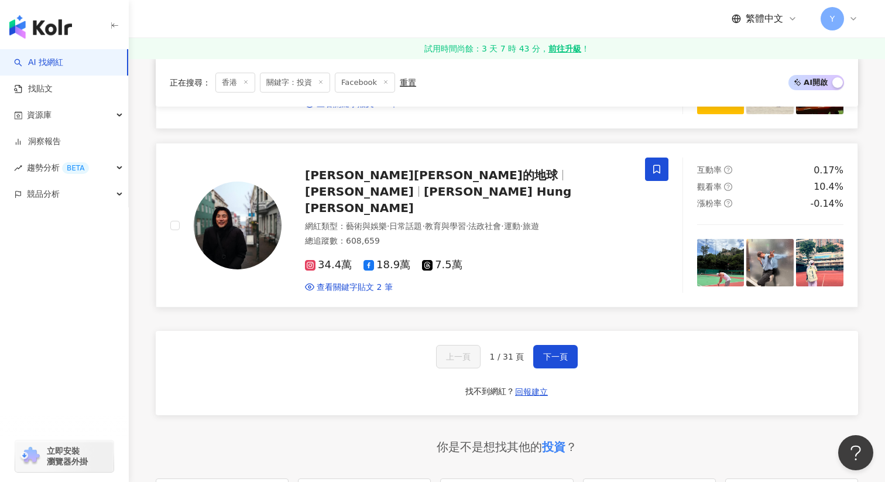
click at [657, 164] on icon at bounding box center [657, 169] width 11 height 11
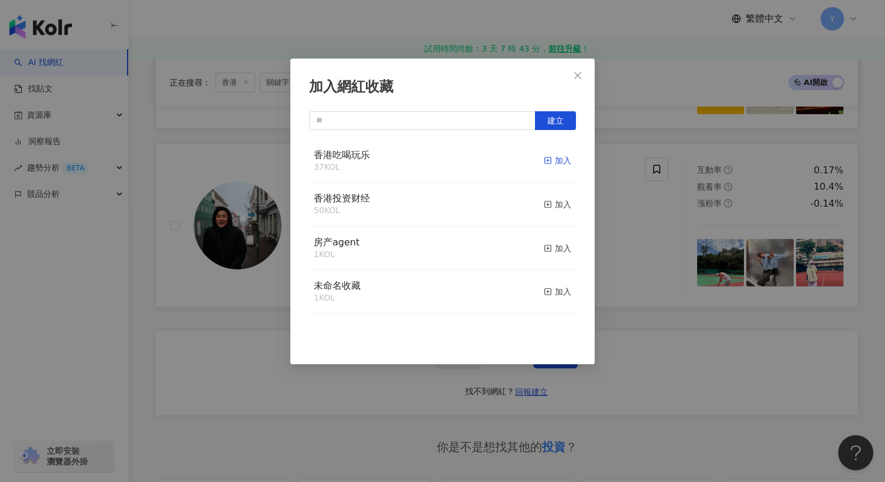
click at [554, 154] on div "加入" at bounding box center [558, 160] width 28 height 13
click at [653, 217] on div "加入網紅收藏 建立" at bounding box center [442, 241] width 885 height 482
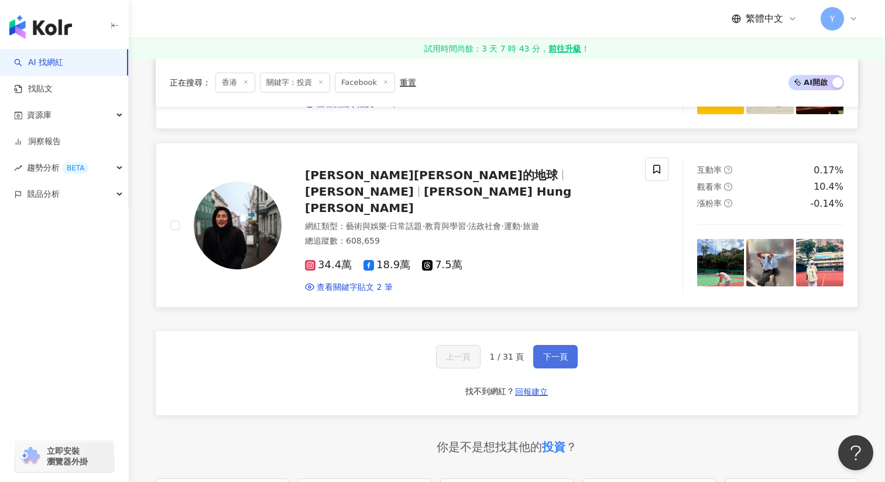
click at [547, 352] on span "下一頁" at bounding box center [555, 356] width 25 height 9
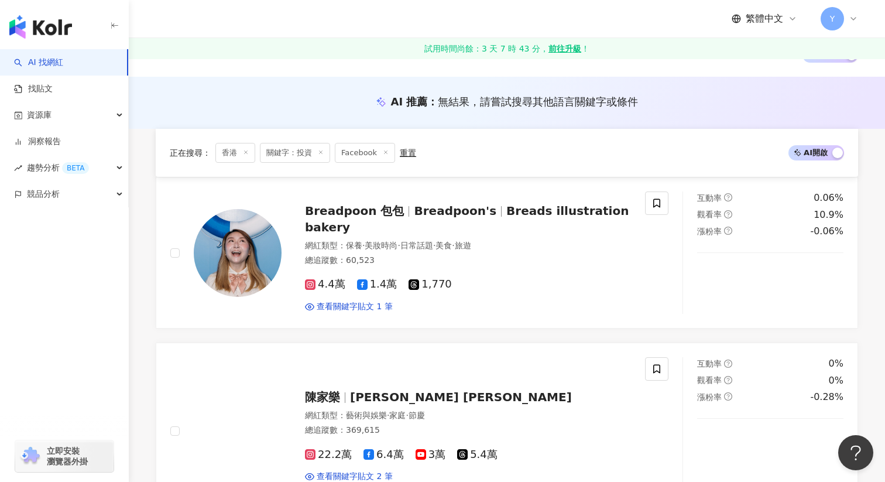
scroll to position [87, 0]
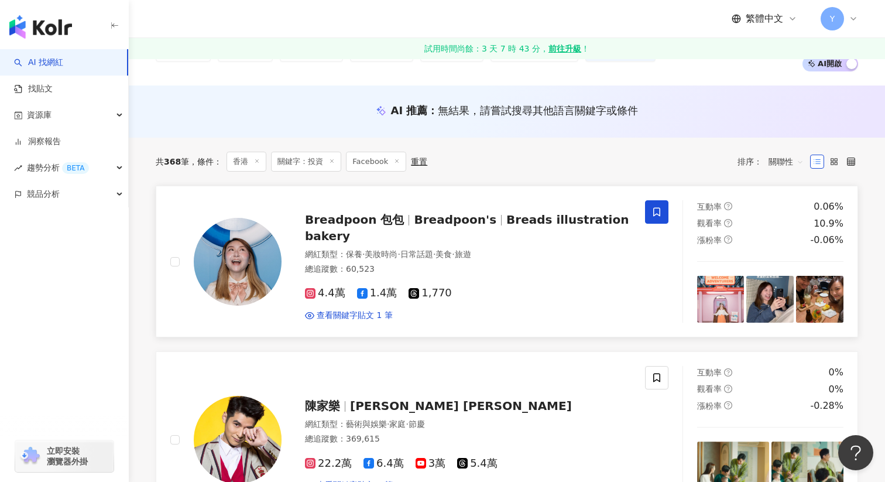
click at [652, 217] on icon at bounding box center [657, 212] width 11 height 11
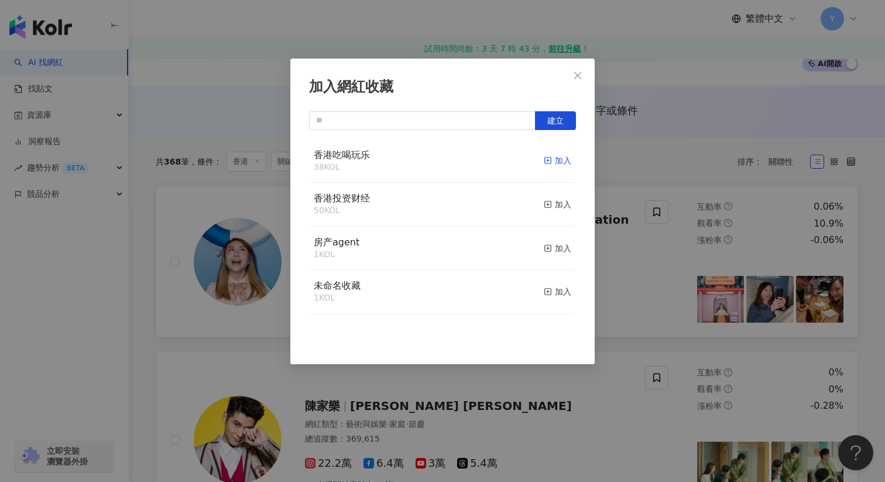
click at [560, 157] on div "加入" at bounding box center [558, 160] width 28 height 13
click at [661, 302] on div "加入網紅收藏 建立" at bounding box center [442, 241] width 885 height 482
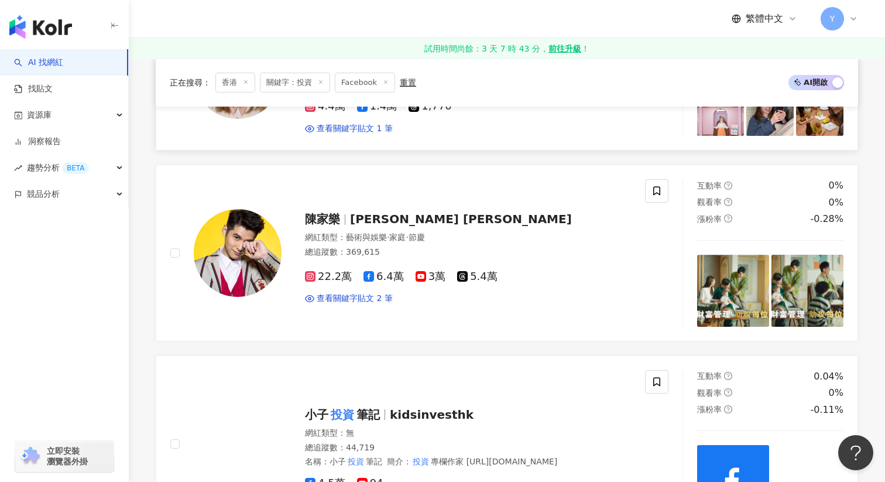
scroll to position [272, 0]
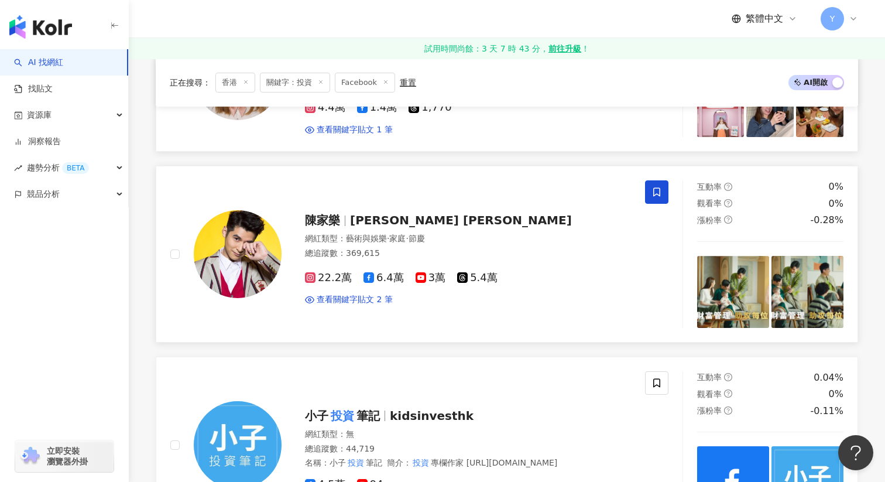
click at [662, 193] on icon at bounding box center [657, 192] width 11 height 11
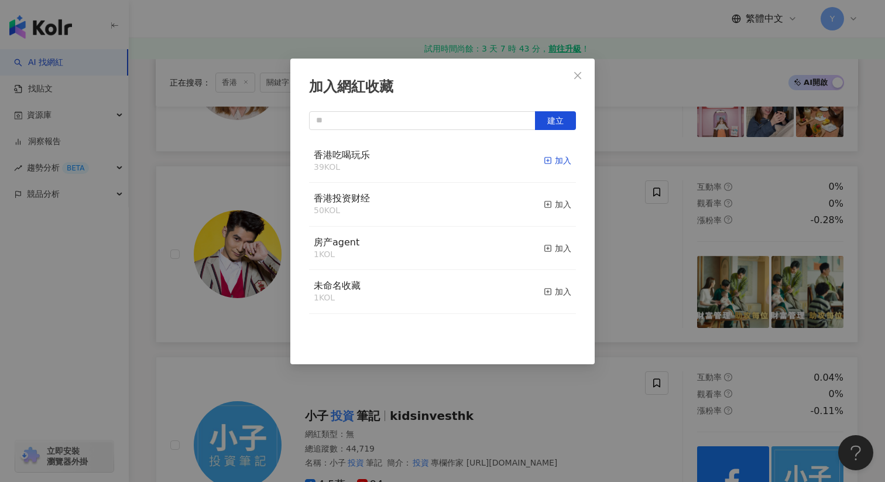
click at [552, 162] on div "加入" at bounding box center [558, 160] width 28 height 13
click at [658, 319] on div "加入網紅收藏 建立" at bounding box center [442, 241] width 885 height 482
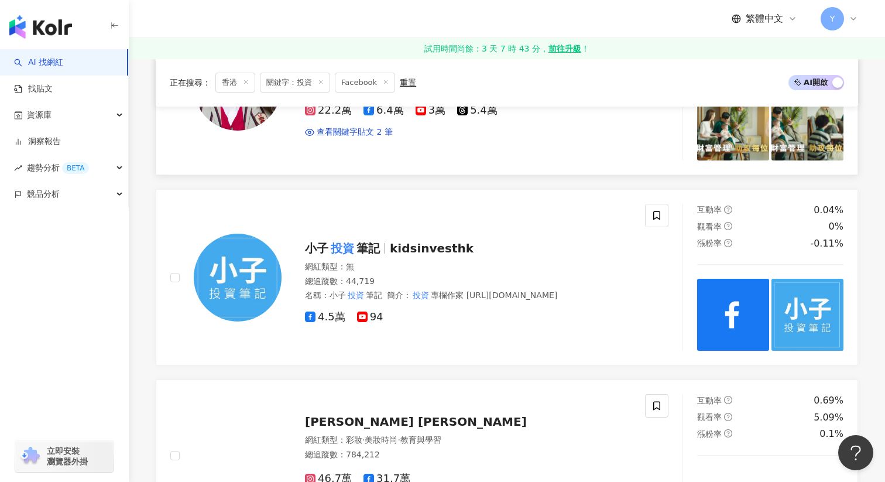
scroll to position [447, 0]
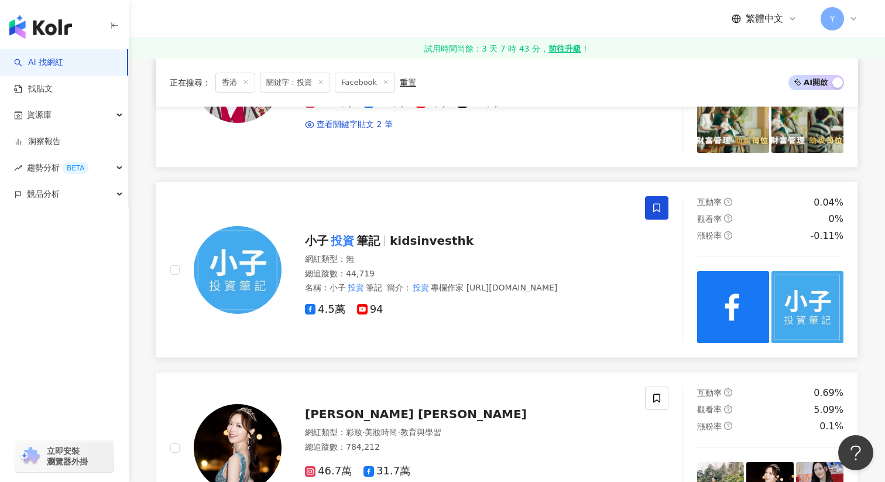
click at [655, 212] on icon at bounding box center [657, 208] width 11 height 11
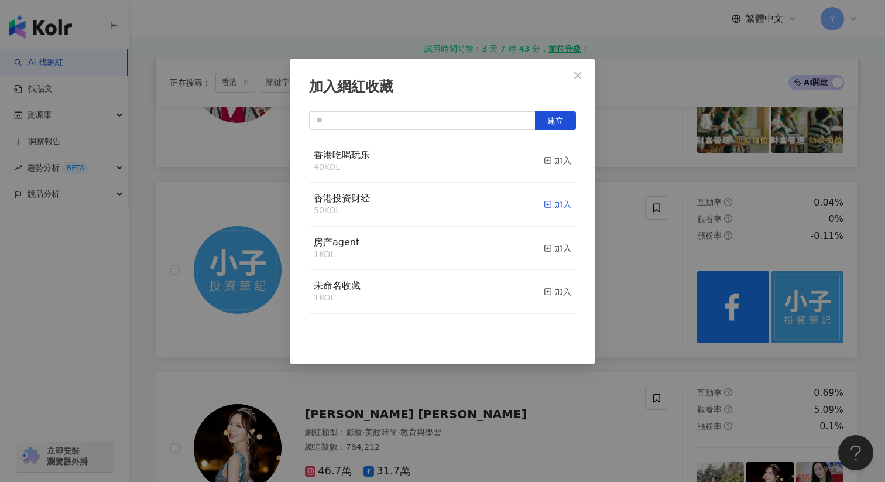
click at [553, 204] on div "加入" at bounding box center [558, 204] width 28 height 13
click at [665, 288] on div "加入網紅收藏 建立" at bounding box center [442, 241] width 885 height 482
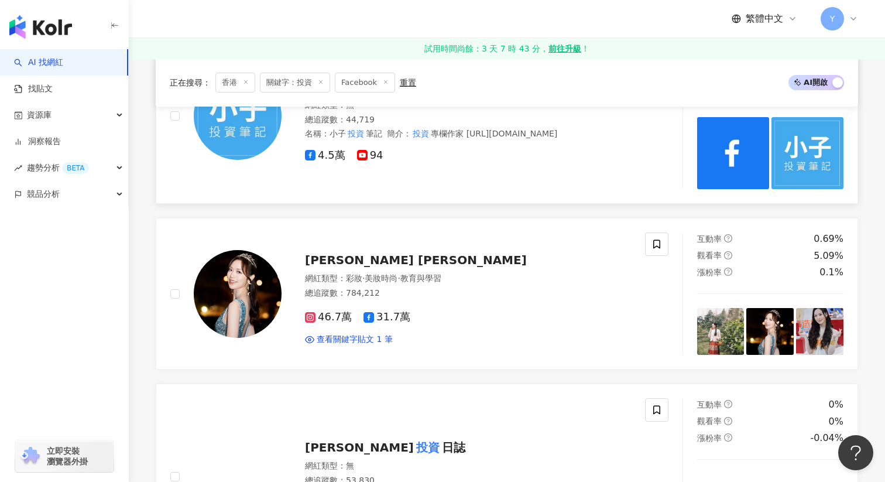
scroll to position [600, 0]
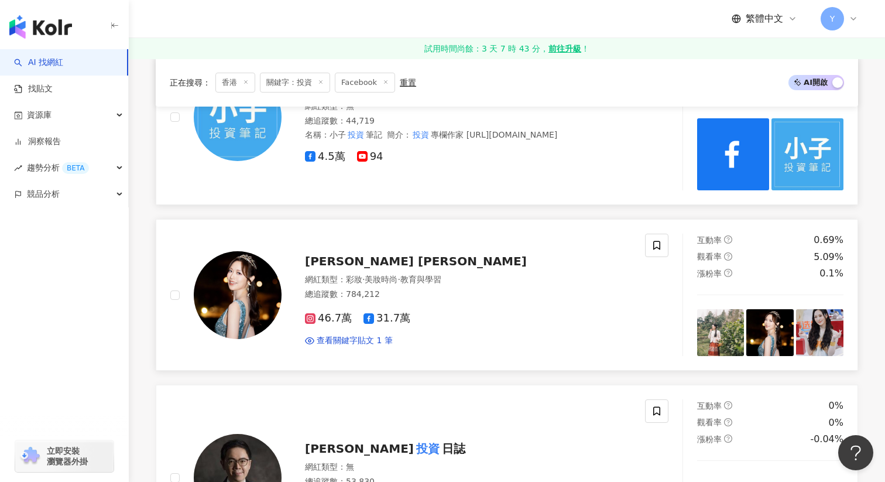
click at [553, 256] on div "[PERSON_NAME] [PERSON_NAME]" at bounding box center [468, 261] width 326 height 16
click at [653, 248] on icon at bounding box center [657, 245] width 11 height 11
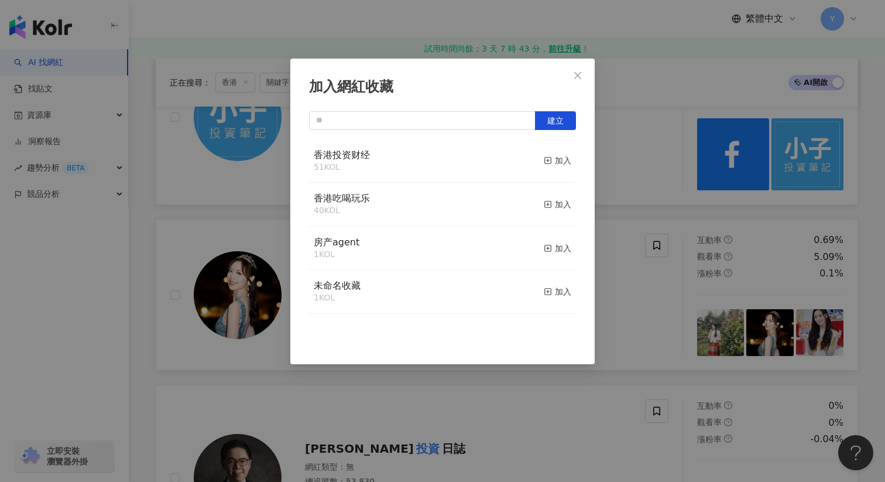
click at [567, 197] on button "加入" at bounding box center [558, 204] width 28 height 25
click at [612, 307] on div "加入網紅收藏 建立" at bounding box center [442, 241] width 885 height 482
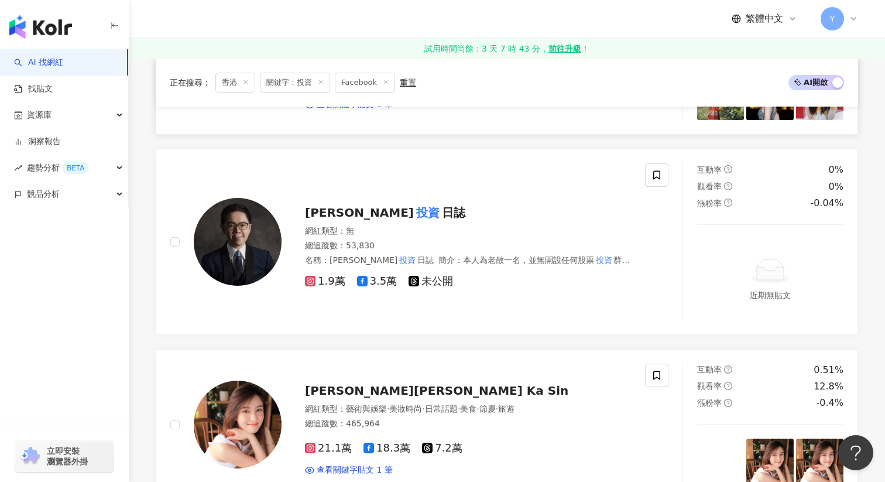
scroll to position [834, 0]
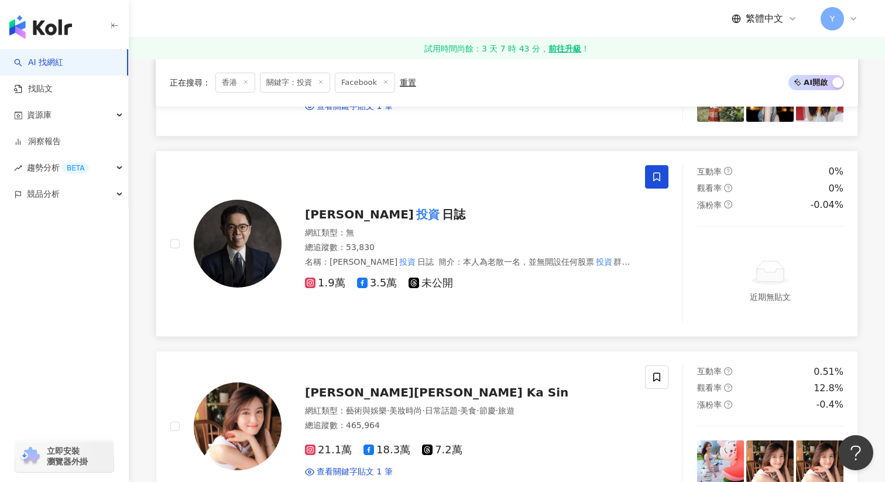
click at [658, 181] on icon at bounding box center [657, 177] width 11 height 11
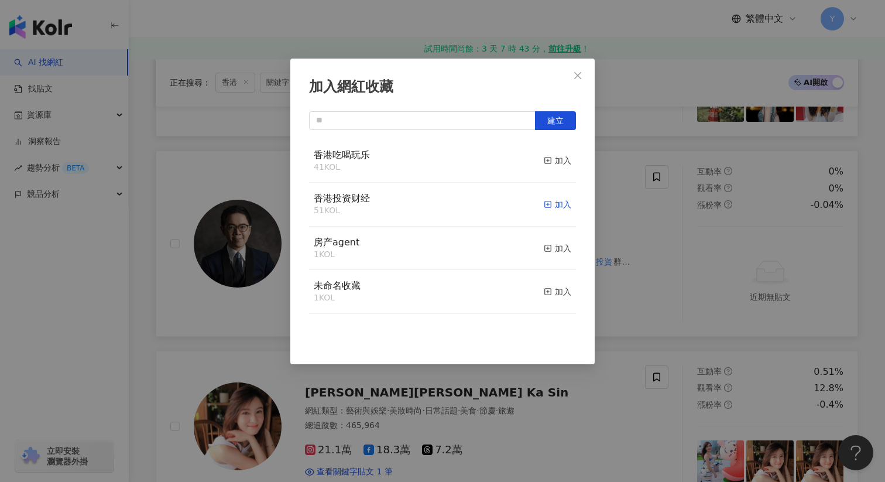
click at [554, 203] on div "加入" at bounding box center [558, 204] width 28 height 13
click at [616, 271] on div "加入網紅收藏 建立 香港投资财经 52 KOL 已加入 香港吃喝玩乐 41 KOL 加入 房产agent 1 KOL 加入 未命名收藏 1 KOL 加入" at bounding box center [442, 241] width 885 height 482
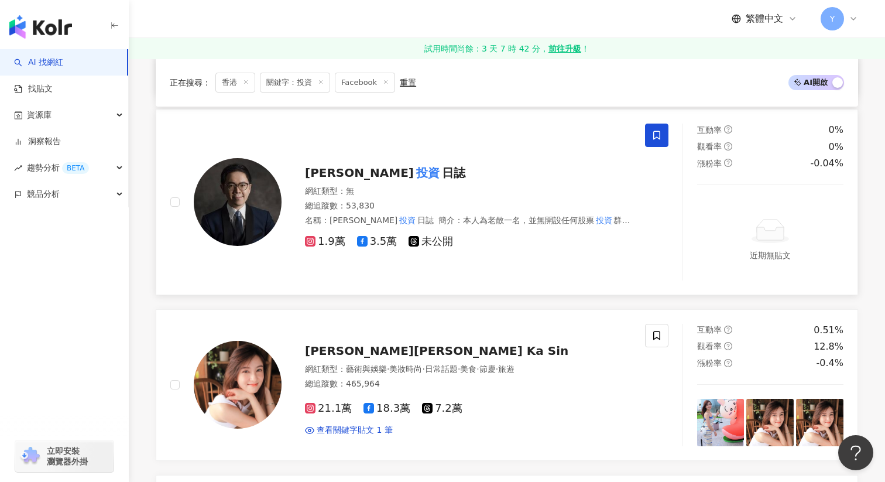
scroll to position [871, 0]
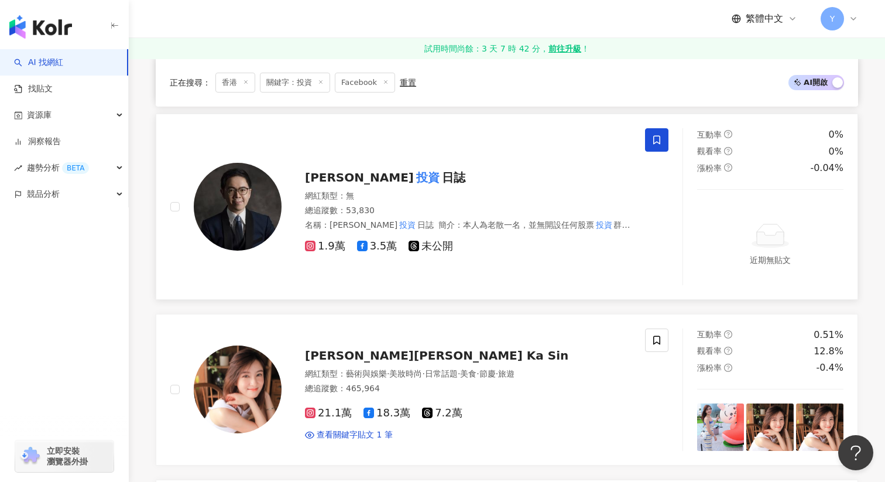
click at [442, 179] on span "日誌" at bounding box center [453, 177] width 23 height 14
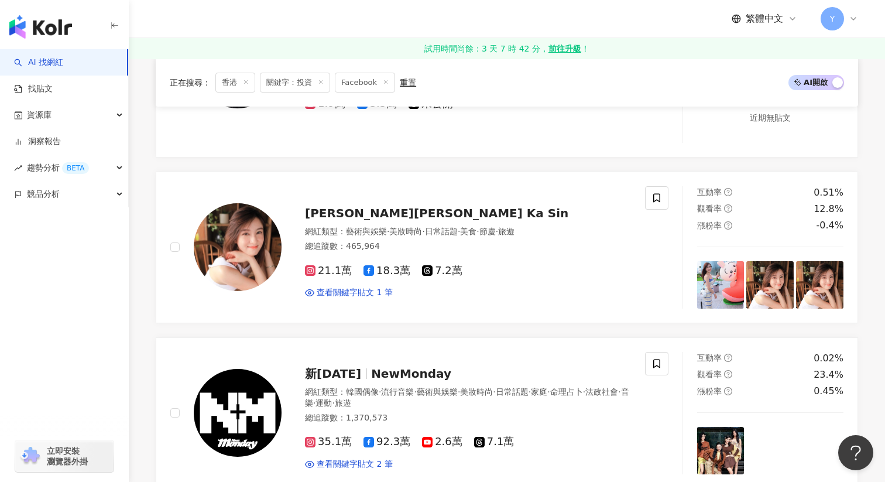
scroll to position [1015, 0]
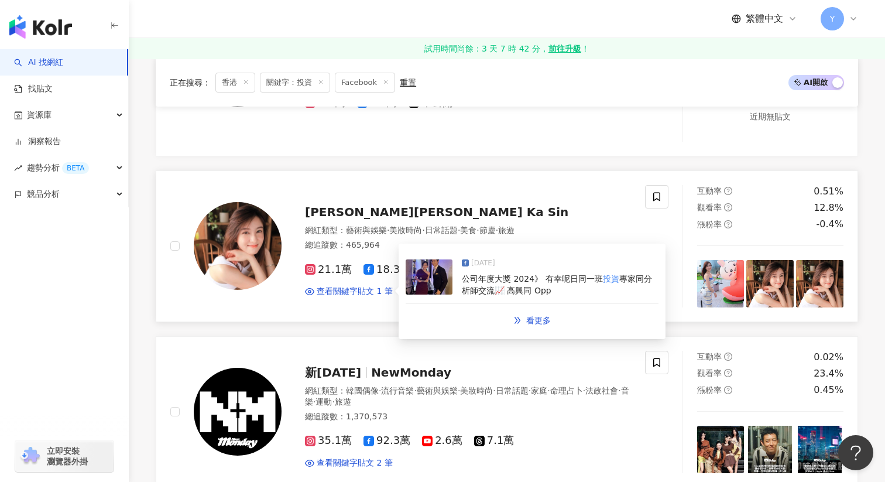
click at [451, 270] on img at bounding box center [429, 276] width 47 height 35
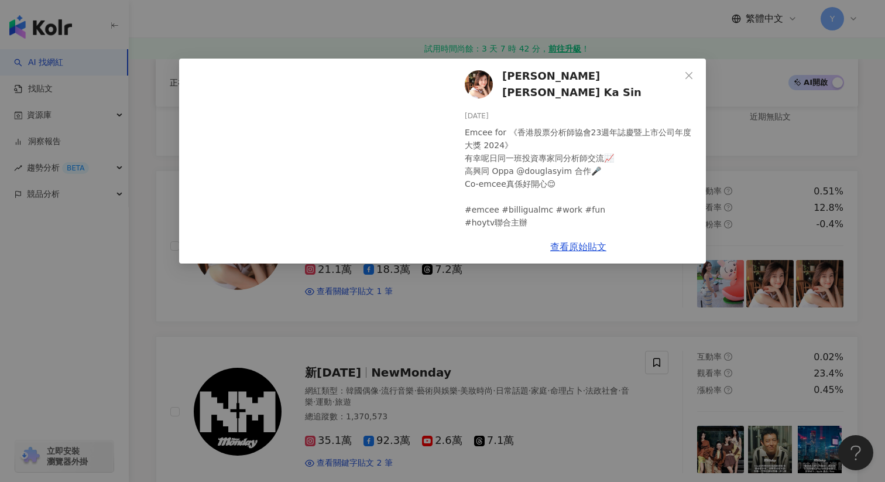
click at [480, 56] on div "[PERSON_NAME][PERSON_NAME] Ka Sin [DATE] Emcee for 《香港股票分析師協會23週年誌慶暨上市公司年度大獎 20…" at bounding box center [442, 241] width 885 height 482
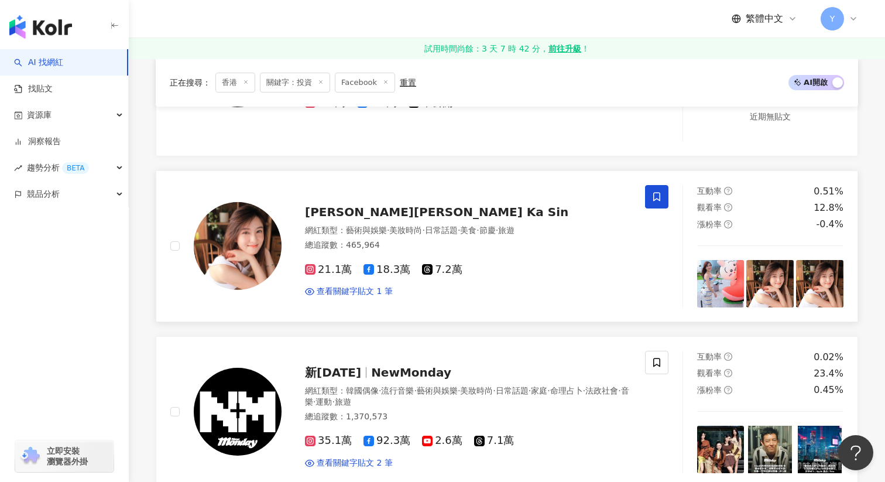
click at [655, 198] on icon at bounding box center [657, 196] width 11 height 11
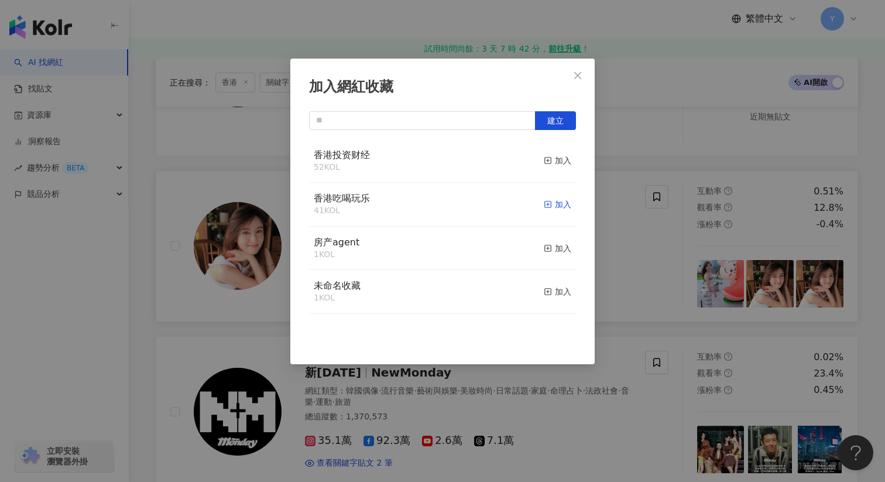
click at [566, 201] on div "加入" at bounding box center [558, 204] width 28 height 13
click at [663, 268] on div "加入網紅收藏 建立" at bounding box center [442, 241] width 885 height 482
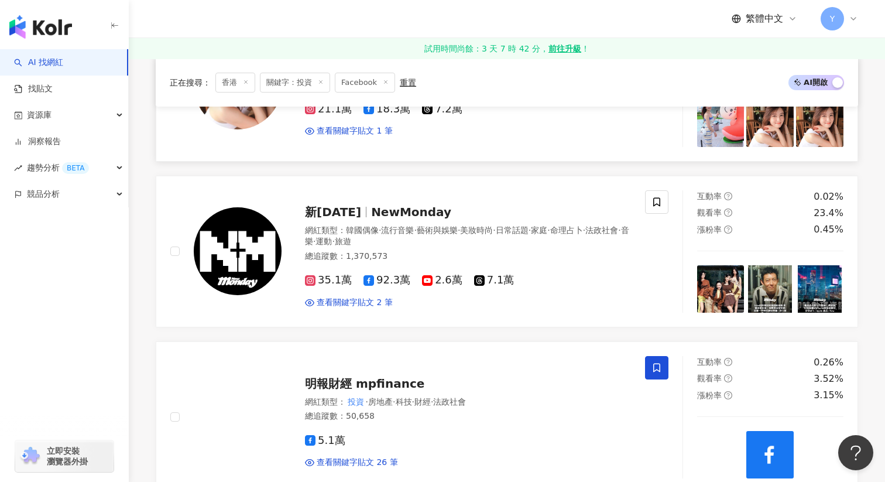
scroll to position [1178, 0]
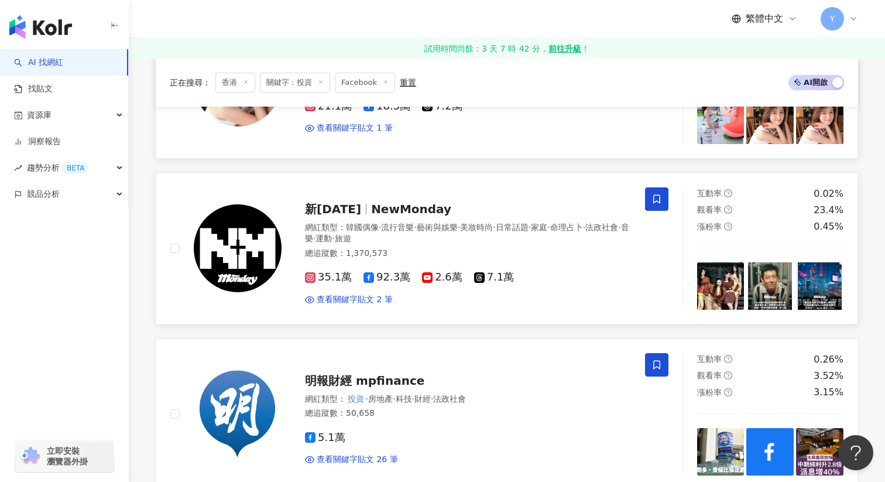
click at [654, 194] on icon at bounding box center [656, 198] width 7 height 9
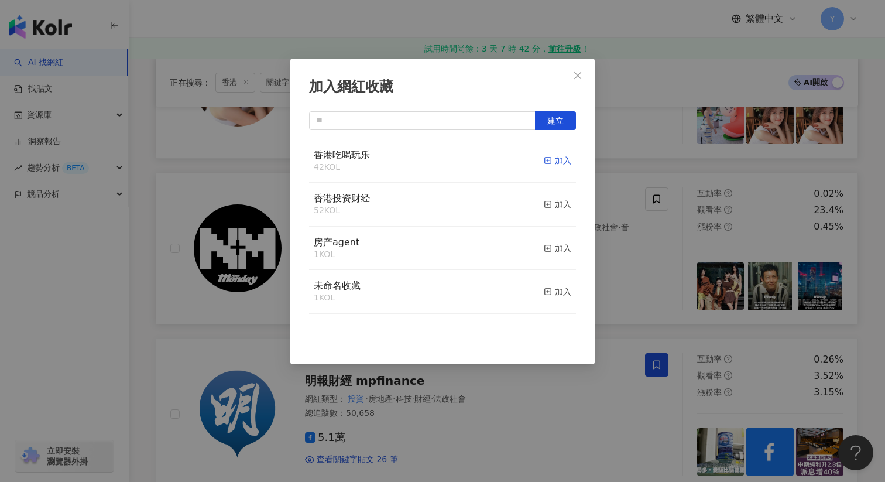
click at [563, 164] on div "加入" at bounding box center [558, 160] width 28 height 13
click at [666, 259] on div "加入網紅收藏 建立" at bounding box center [442, 241] width 885 height 482
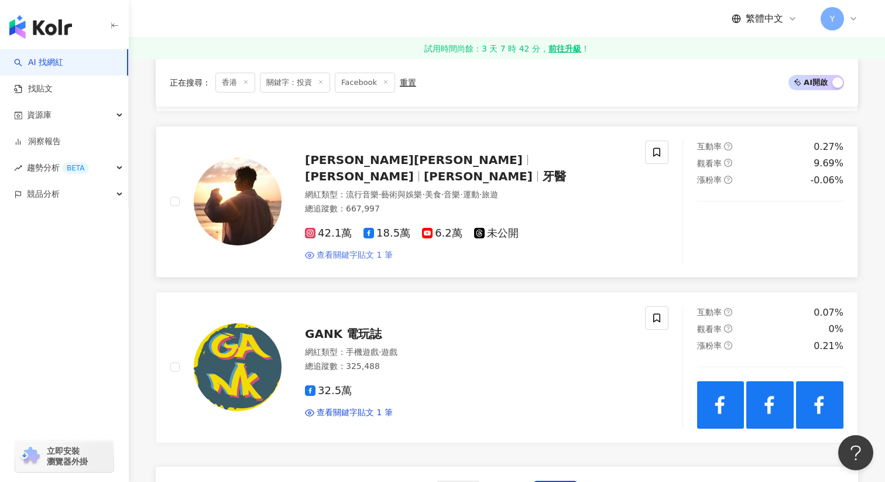
scroll to position [1895, 0]
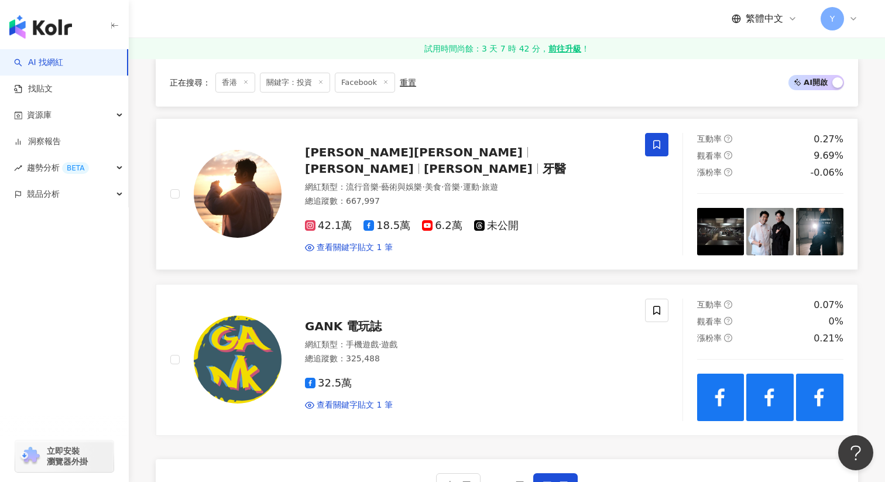
click at [653, 146] on icon at bounding box center [656, 144] width 7 height 9
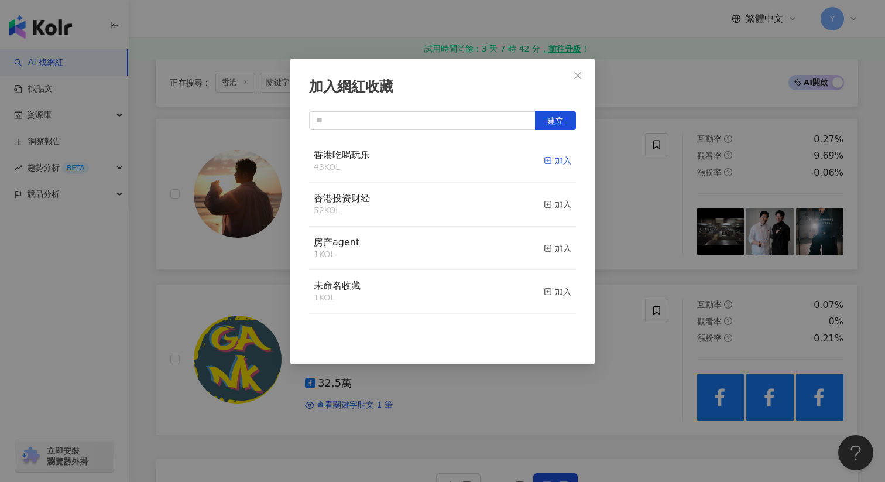
click at [569, 157] on div "加入" at bounding box center [558, 160] width 28 height 13
click at [659, 223] on div "加入網紅收藏 建立" at bounding box center [442, 241] width 885 height 482
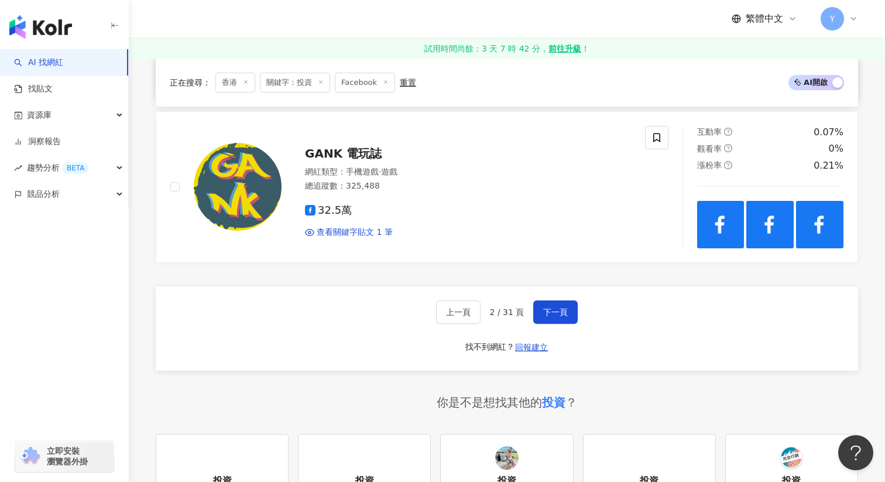
scroll to position [2066, 0]
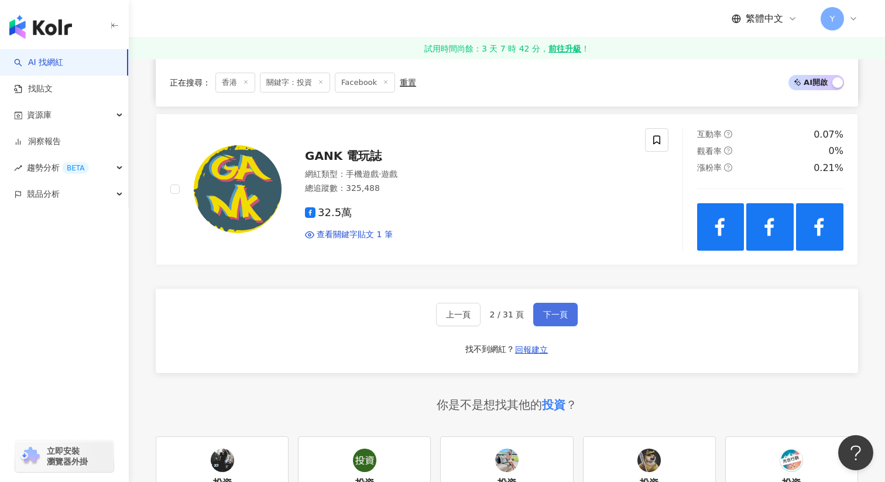
click at [557, 318] on span "下一頁" at bounding box center [555, 314] width 25 height 9
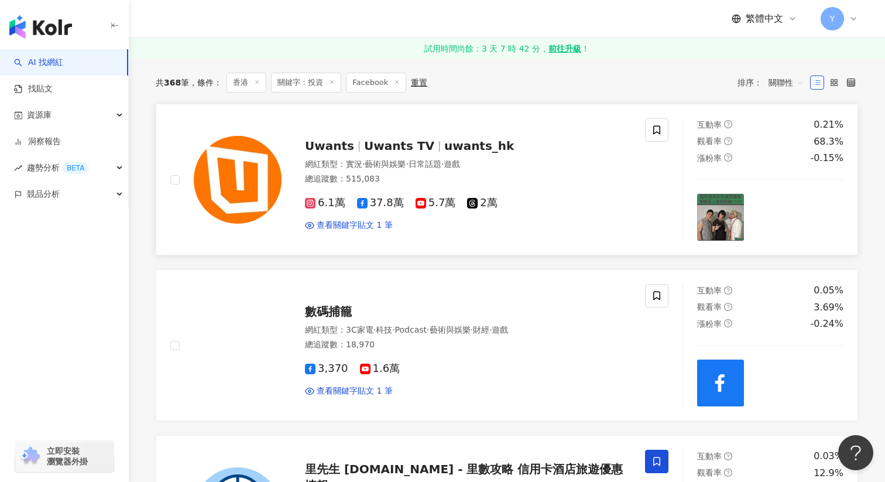
scroll to position [156, 0]
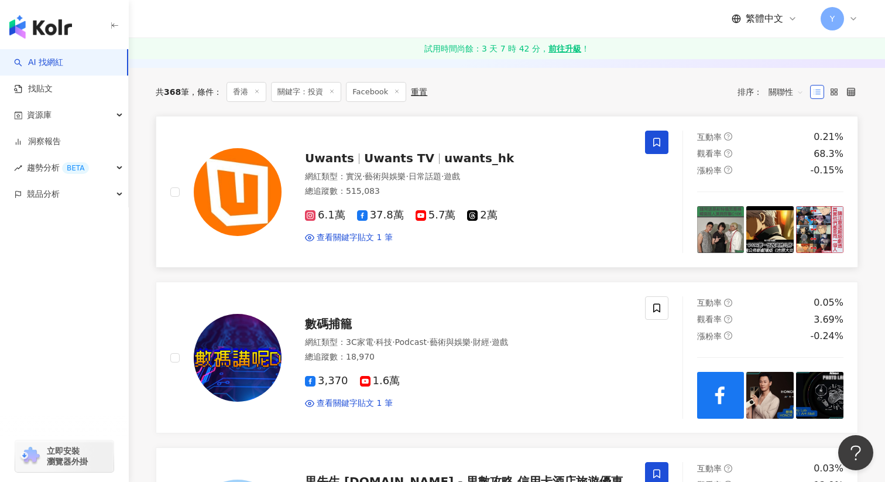
click at [667, 144] on span at bounding box center [656, 142] width 23 height 23
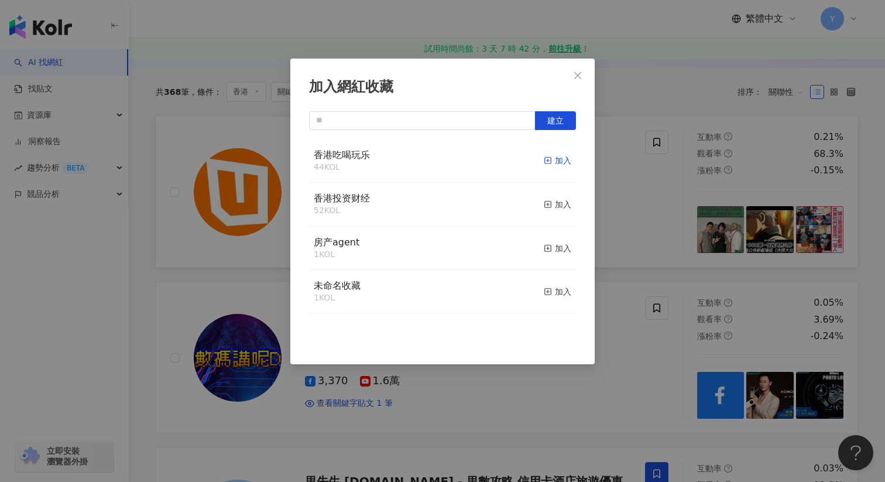
click at [563, 163] on div "加入" at bounding box center [558, 160] width 28 height 13
click at [621, 197] on div "加入網紅收藏 建立" at bounding box center [442, 241] width 885 height 482
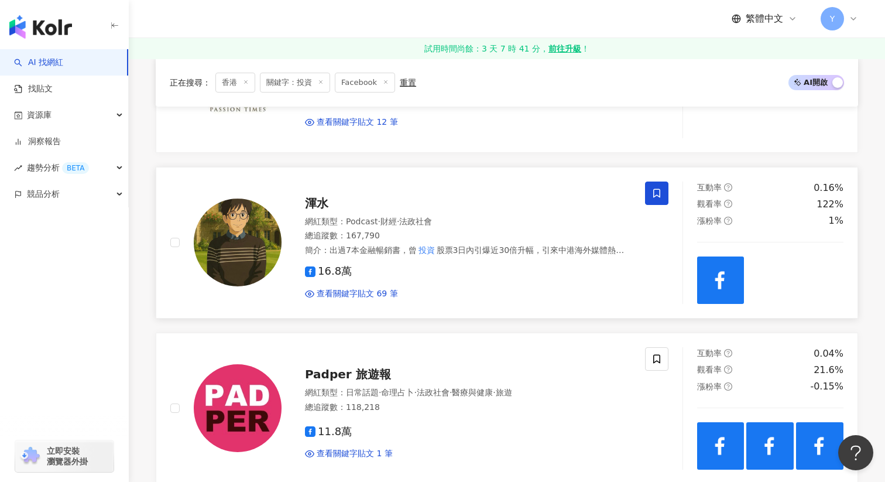
scroll to position [942, 0]
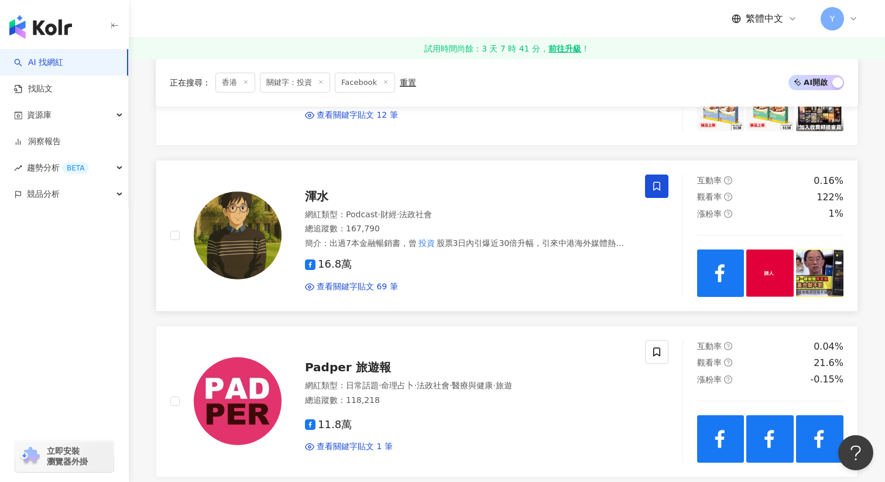
click at [663, 186] on span at bounding box center [656, 185] width 23 height 23
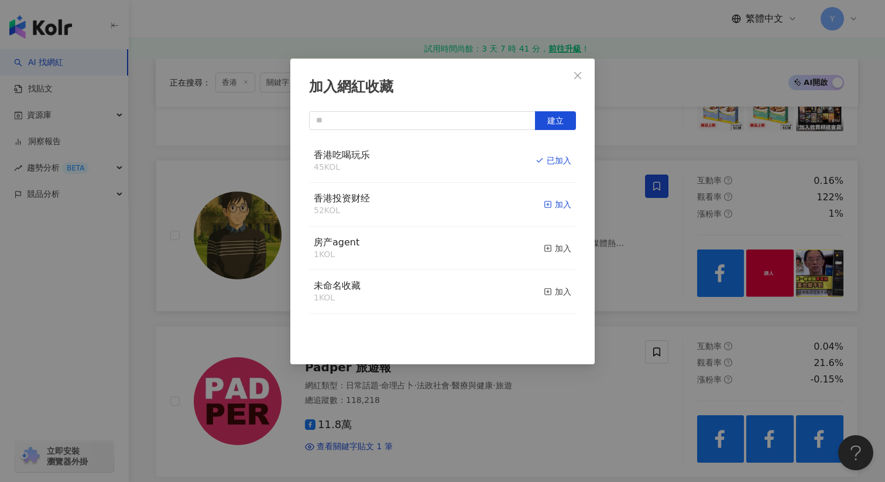
click at [567, 207] on div "加入" at bounding box center [558, 204] width 28 height 13
click at [636, 249] on div "加入網紅收藏 建立" at bounding box center [442, 241] width 885 height 482
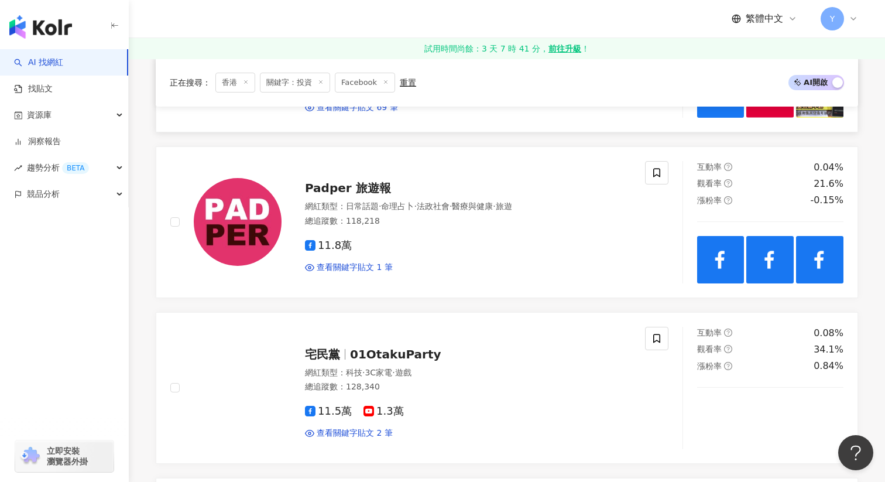
scroll to position [1120, 0]
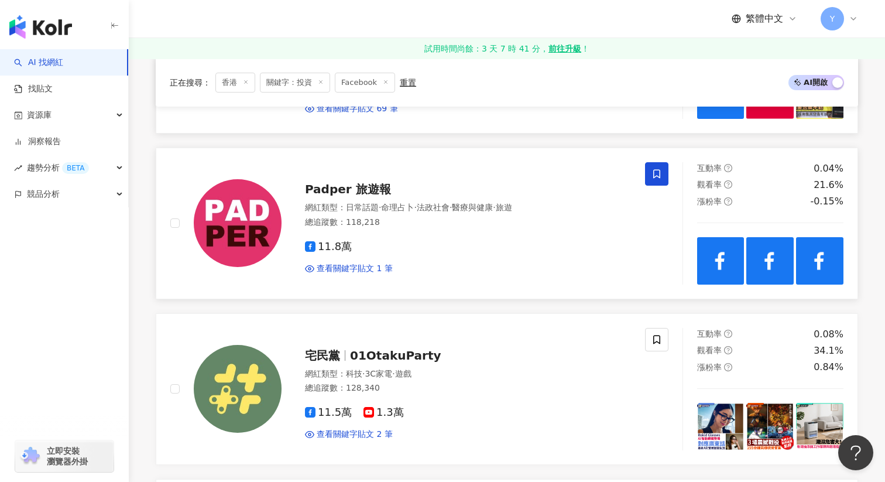
click at [659, 167] on span at bounding box center [656, 173] width 23 height 23
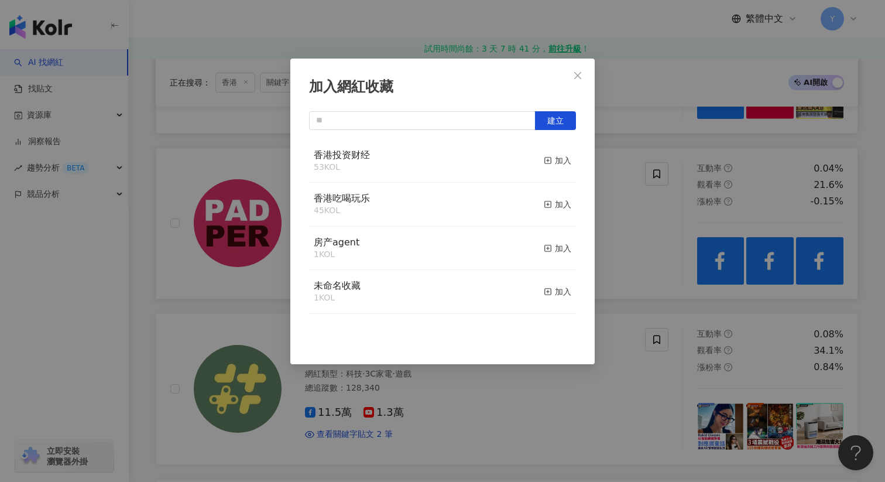
click at [631, 225] on div "加入網紅收藏 建立 香港投资财经 53 KOL 加入 香港吃喝玩乐 45 KOL 加入 房产agent 1 KOL 加入 未命名收藏 1 KOL 加入" at bounding box center [442, 241] width 885 height 482
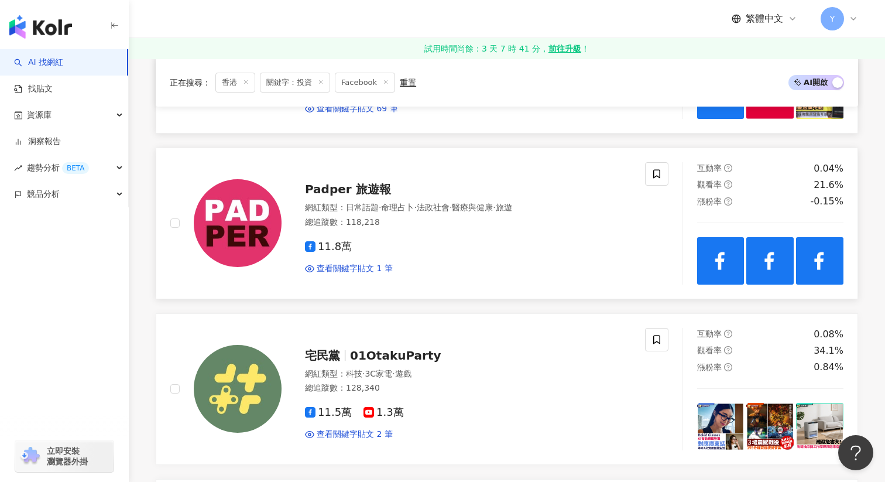
click at [330, 187] on span "Padper 旅遊報" at bounding box center [348, 189] width 86 height 14
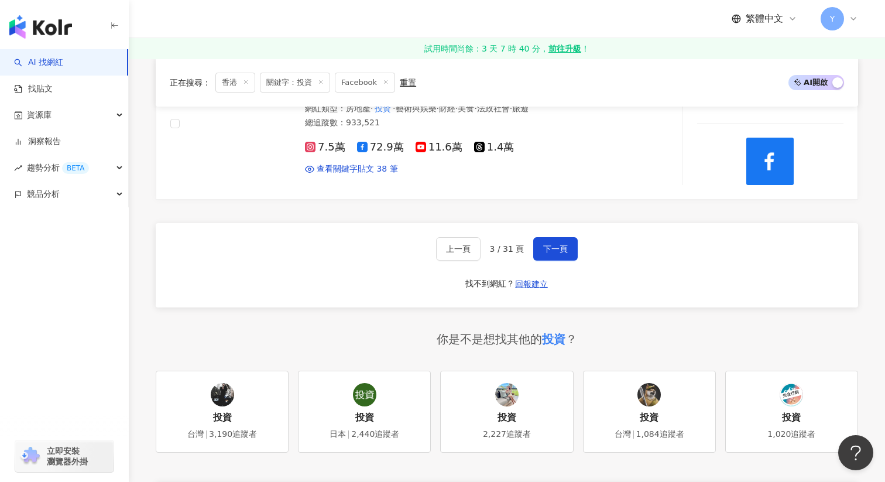
scroll to position [2043, 0]
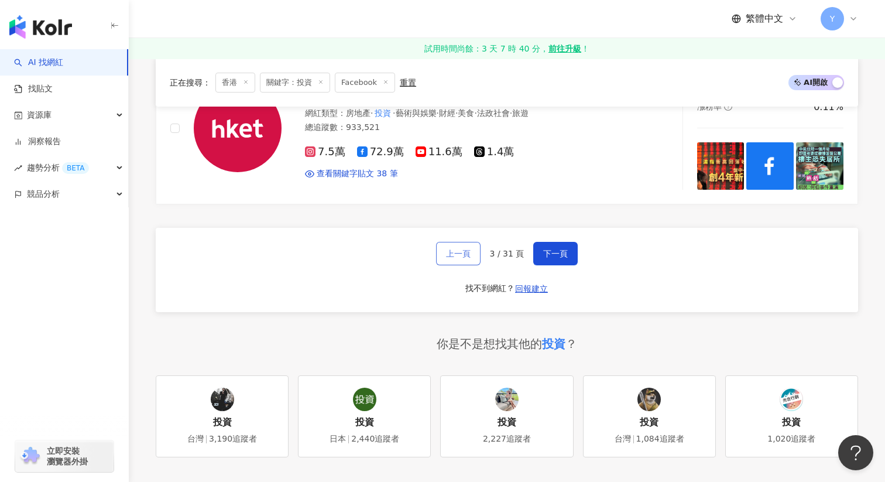
click at [464, 250] on span "上一頁" at bounding box center [458, 253] width 25 height 9
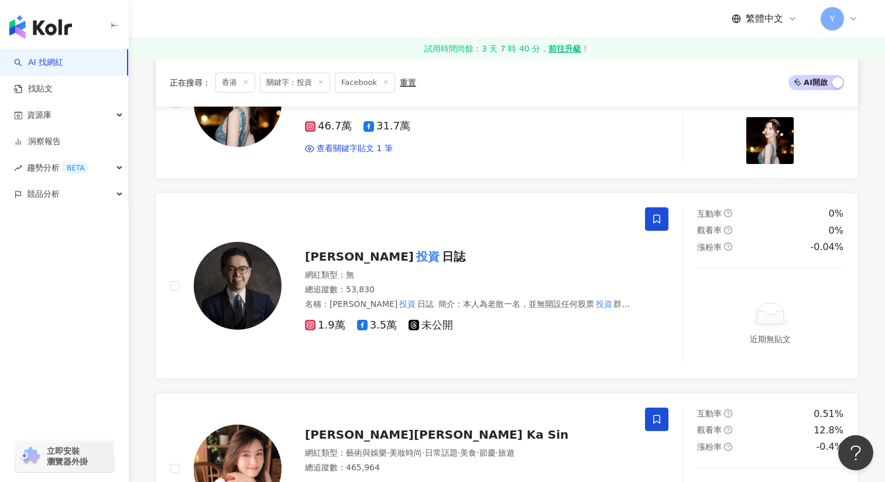
scroll to position [792, 0]
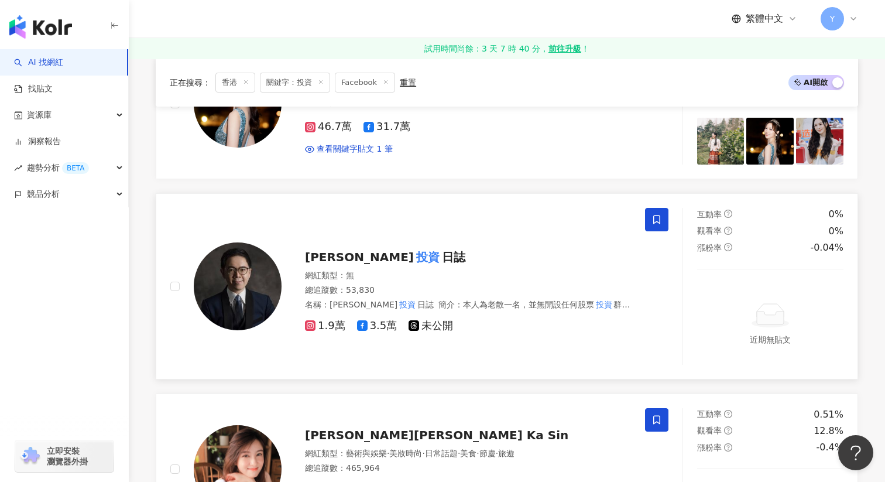
click at [655, 225] on span at bounding box center [656, 219] width 23 height 23
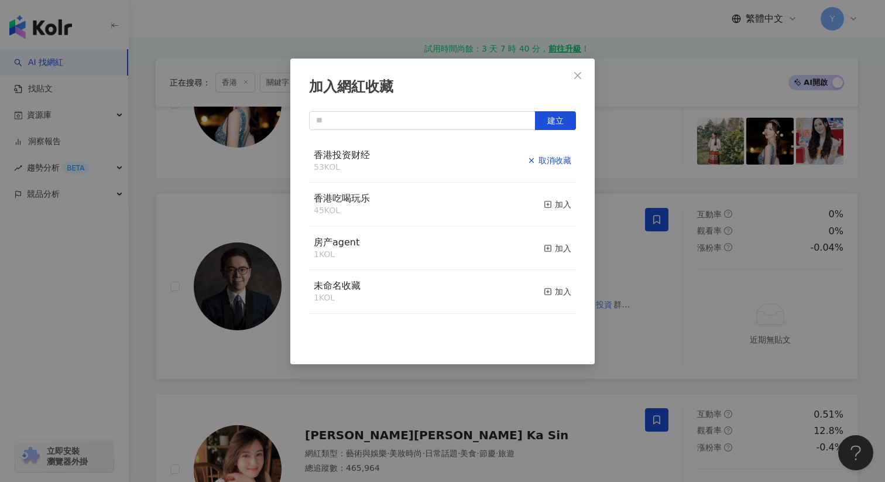
click at [554, 162] on div "取消收藏" at bounding box center [550, 160] width 44 height 13
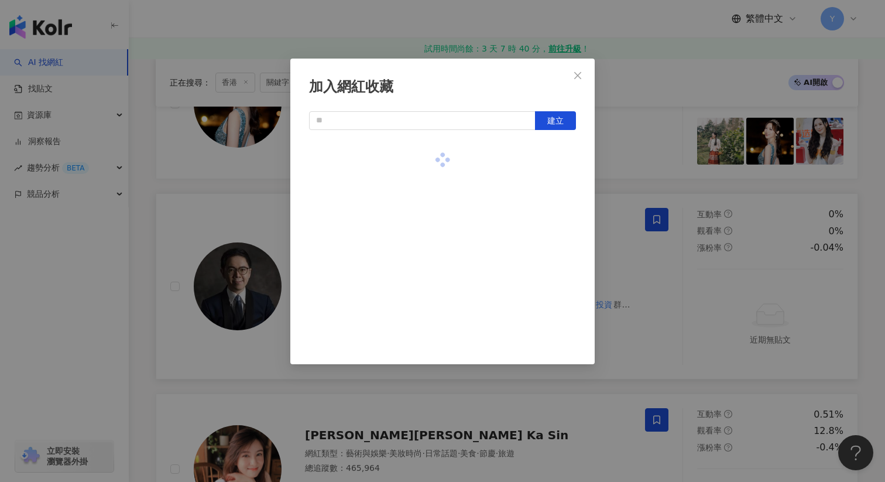
click at [706, 331] on div "加入網紅收藏 建立" at bounding box center [442, 241] width 885 height 482
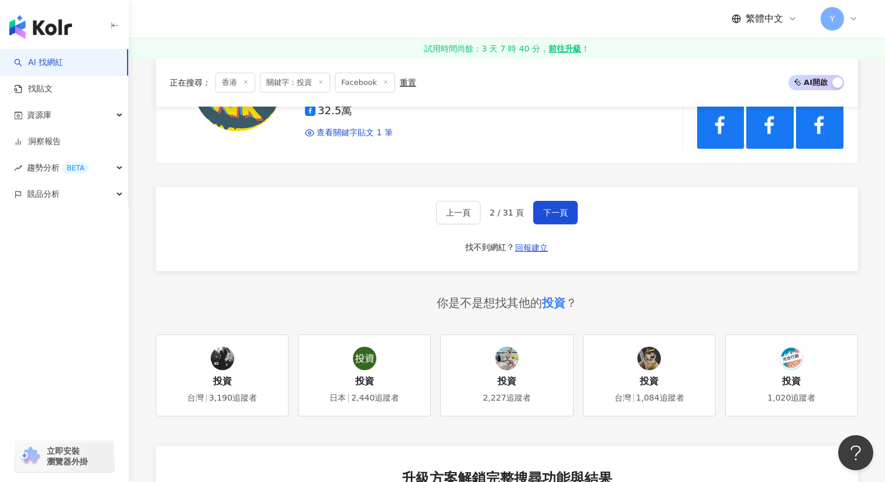
scroll to position [2167, 0]
click at [554, 207] on button "下一頁" at bounding box center [555, 212] width 44 height 23
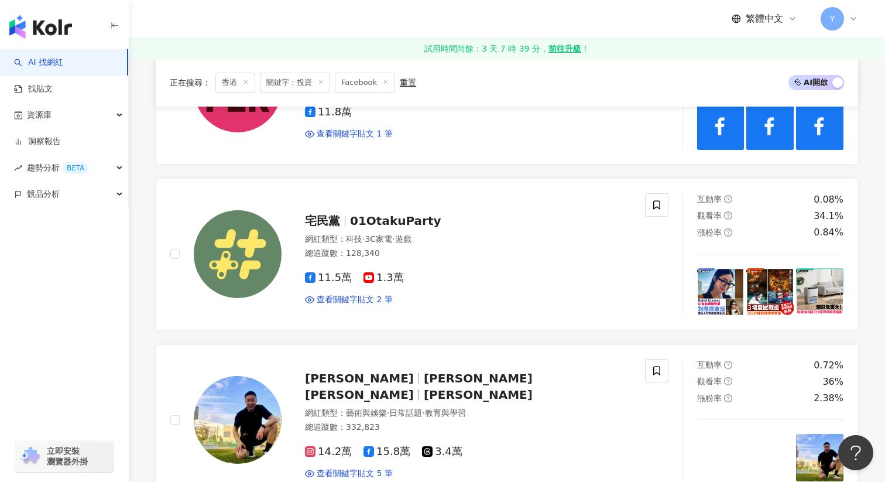
scroll to position [1247, 0]
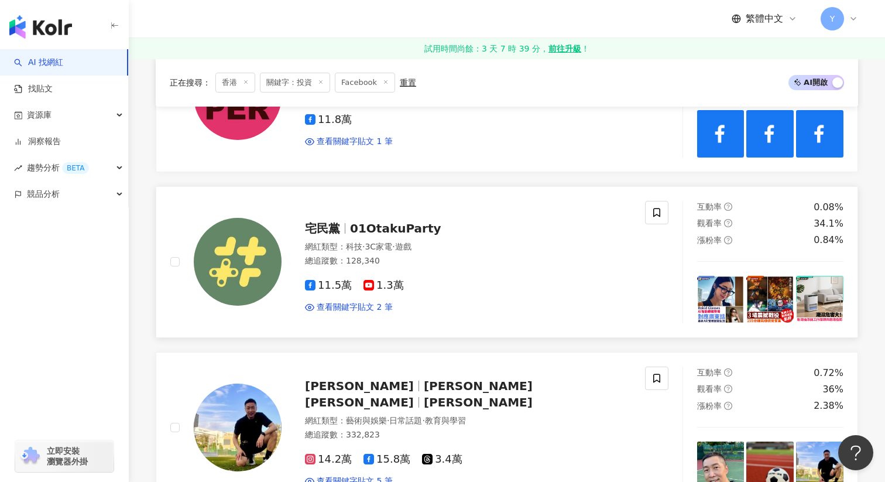
click at [711, 295] on img at bounding box center [720, 299] width 47 height 47
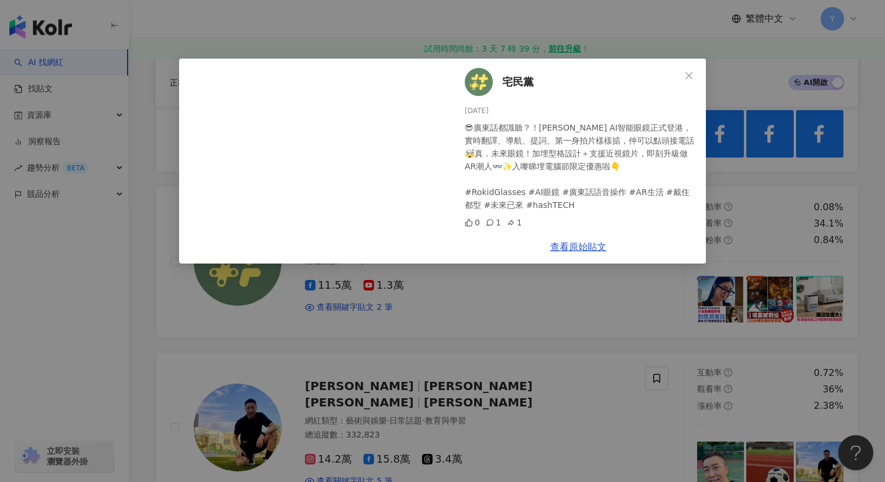
click at [649, 308] on div "宅民黨 2025/8/14 😎廣東話都識聽？！Rokid Glasses AI智能眼鏡正式登港，實時翻譯、導航、提詞、第一身拍片樣樣掂，仲可以點頭接電話🤯真．…" at bounding box center [442, 241] width 885 height 482
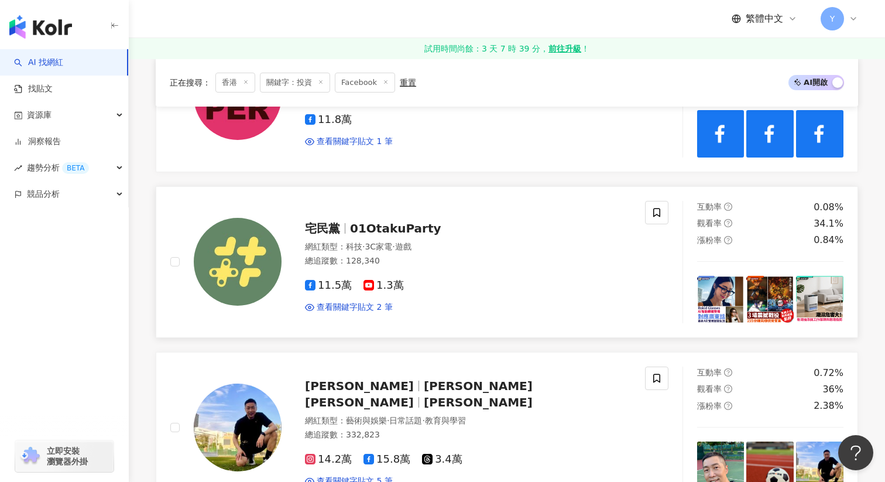
click at [790, 289] on img at bounding box center [770, 299] width 47 height 47
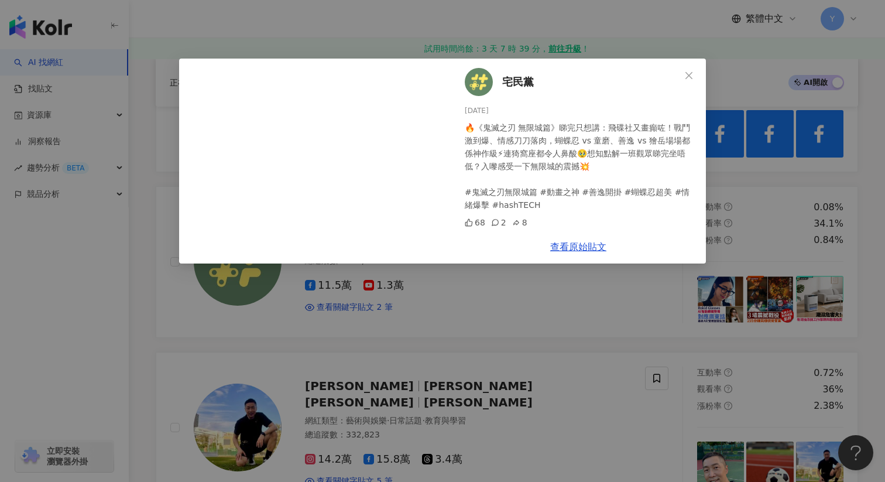
click at [867, 283] on div "宅民黨 2025/8/14 🔥《鬼滅之刃 無限城篇》睇完只想講：飛碟社又畫癲咗！戰鬥激到爆、情感刀刀落肉，蝴蝶忍 vs 童磨、善逸 vs 獪岳場場都係神作級⚡…" at bounding box center [442, 241] width 885 height 482
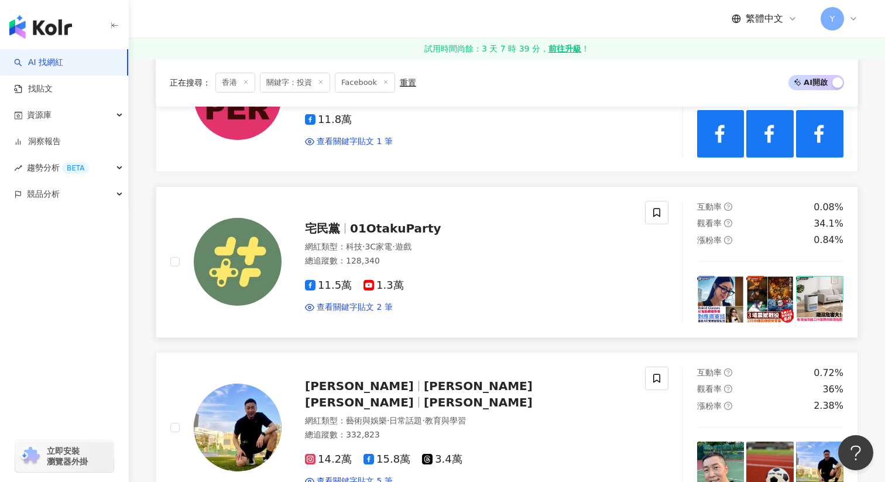
click at [823, 290] on img at bounding box center [819, 299] width 47 height 47
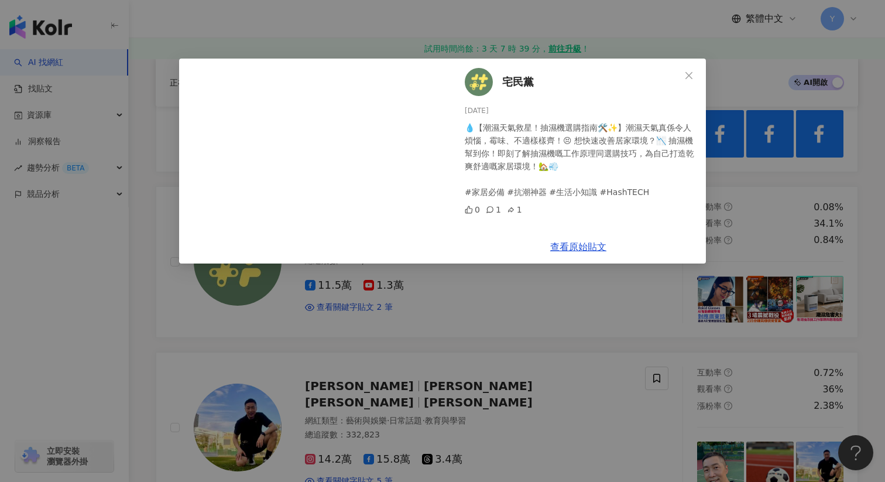
click at [754, 209] on div "宅民黨 2025/8/14 💧【潮濕天氣救星！抽濕機選購指南🛠️✨】潮濕天氣真係令人煩惱，霉味、不適樣樣齊！😣 想快速改善居家環境？📉 抽濕機幫到你！即刻了解…" at bounding box center [442, 241] width 885 height 482
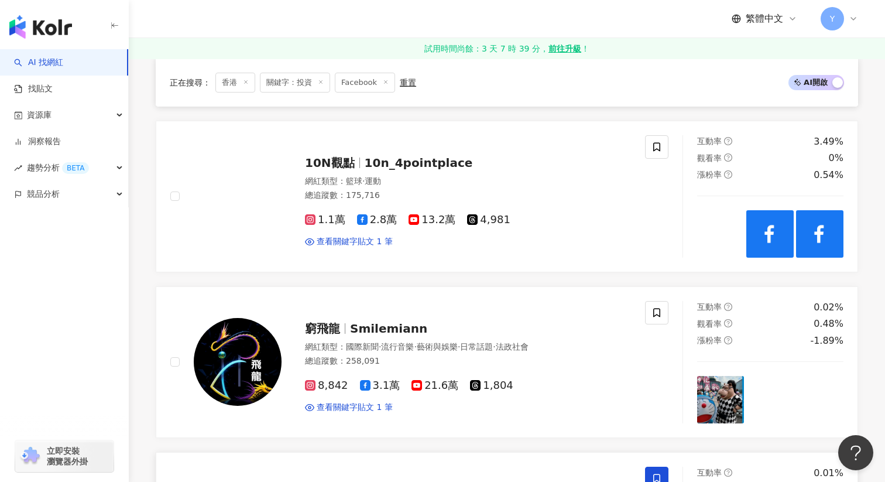
scroll to position [1641, 0]
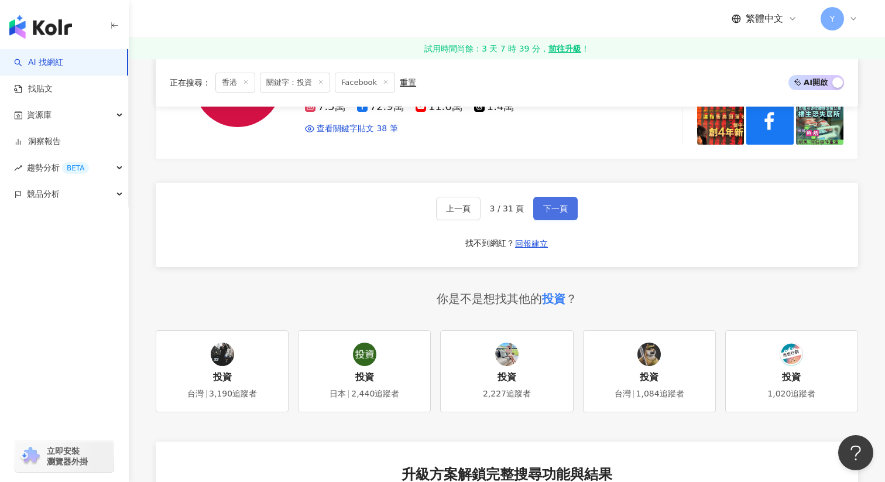
click at [549, 207] on span "下一頁" at bounding box center [555, 208] width 25 height 9
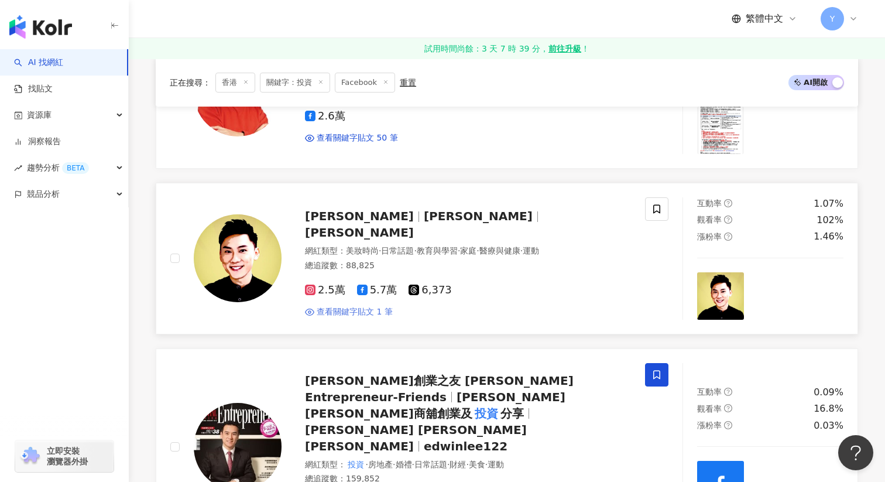
scroll to position [457, 0]
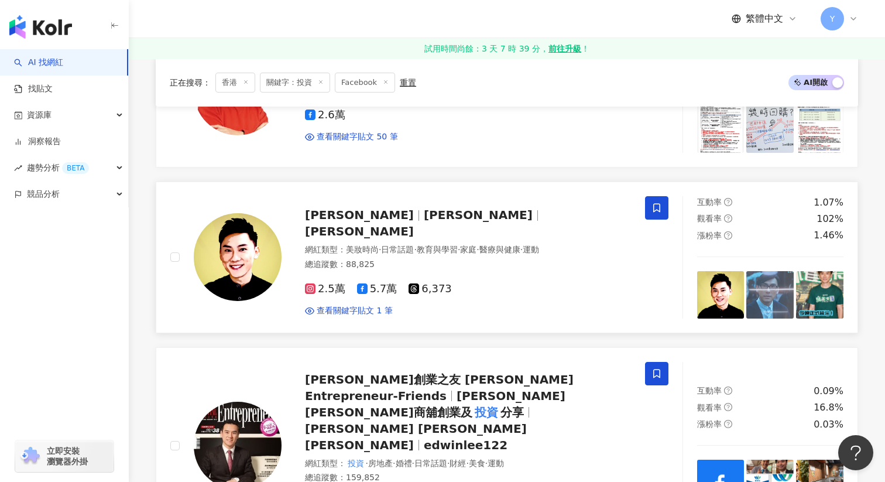
click at [649, 203] on span at bounding box center [656, 207] width 23 height 23
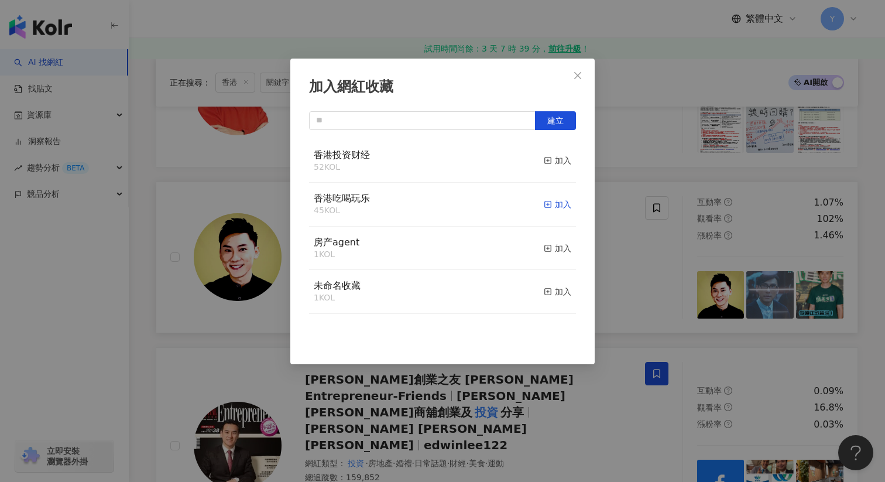
click at [563, 205] on div "加入" at bounding box center [558, 204] width 28 height 13
click at [661, 269] on div "加入網紅收藏 建立" at bounding box center [442, 241] width 885 height 482
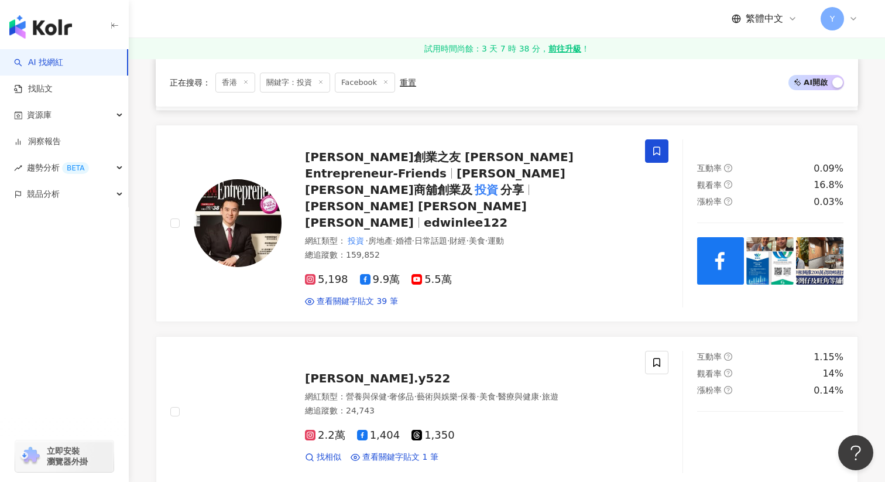
scroll to position [776, 0]
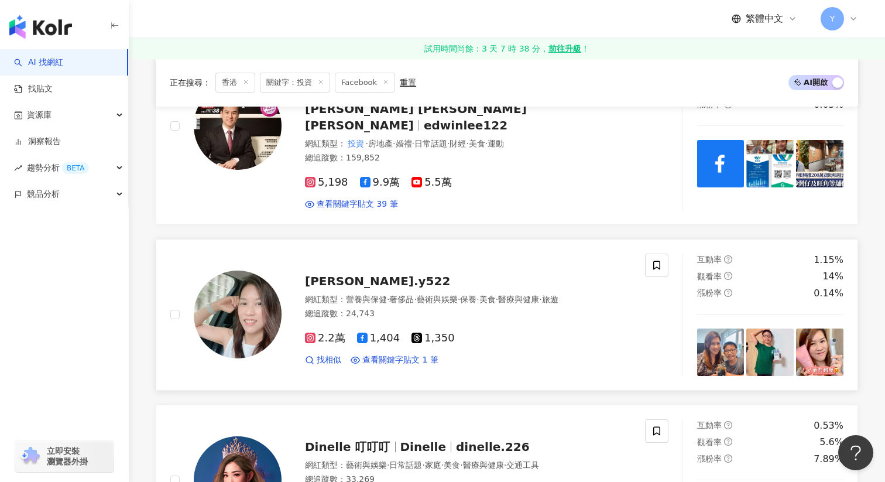
click at [615, 294] on div "網紅類型 ： 營養與保健 · 奢侈品 · 藝術與娛樂 · 保養 · 美食 · 醫療與健康 · 旅遊" at bounding box center [468, 300] width 326 height 12
click at [656, 260] on icon at bounding box center [657, 265] width 11 height 11
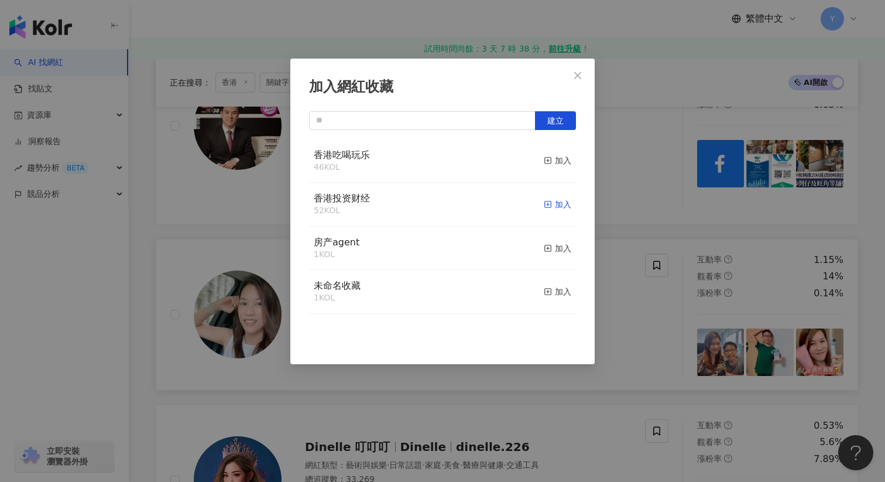
click at [562, 201] on div "加入" at bounding box center [558, 204] width 28 height 13
click at [634, 326] on div "加入網紅收藏 建立" at bounding box center [442, 241] width 885 height 482
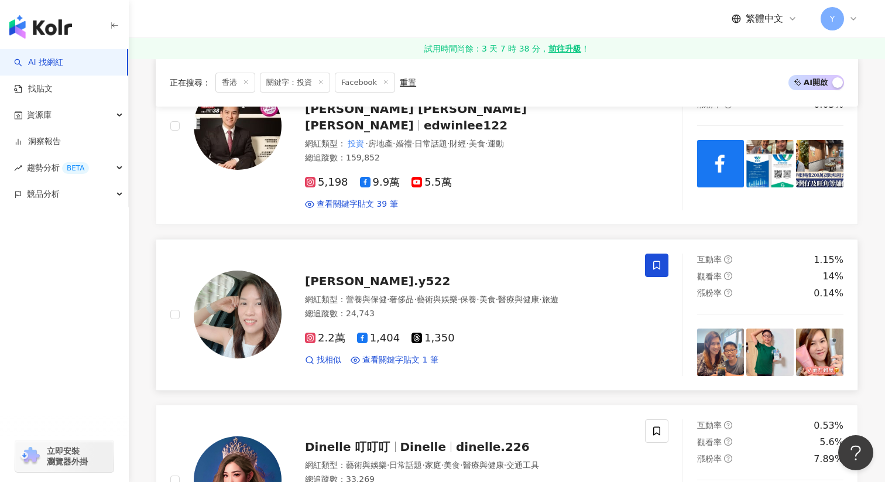
click at [657, 260] on icon at bounding box center [657, 265] width 11 height 11
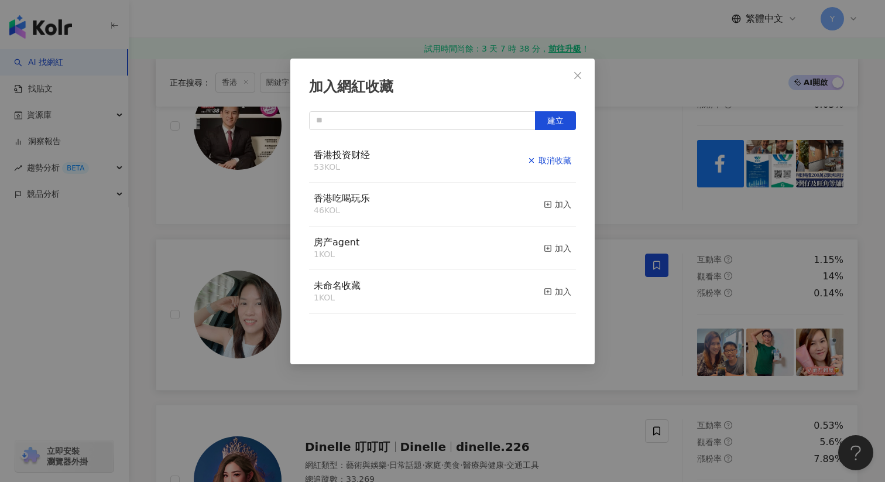
click at [555, 155] on div "取消收藏" at bounding box center [550, 160] width 44 height 13
click at [557, 200] on div "加入" at bounding box center [558, 204] width 28 height 13
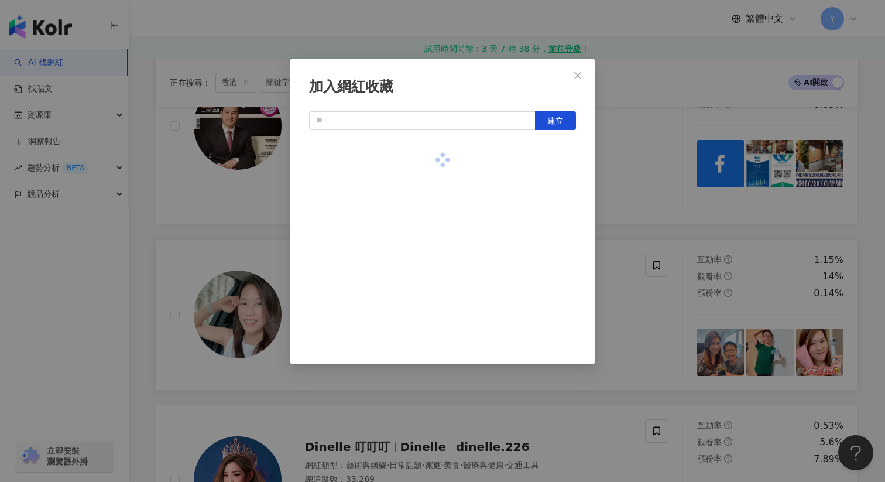
click at [664, 264] on div "加入網紅收藏 建立" at bounding box center [442, 241] width 885 height 482
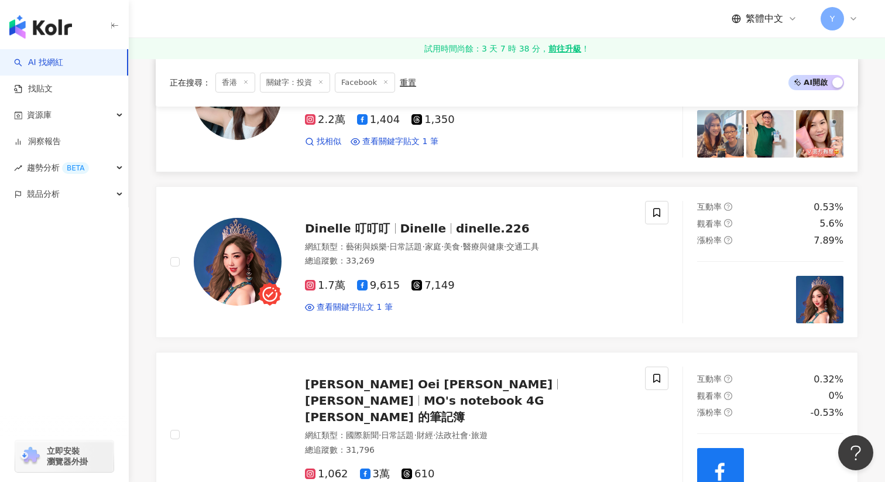
scroll to position [1008, 0]
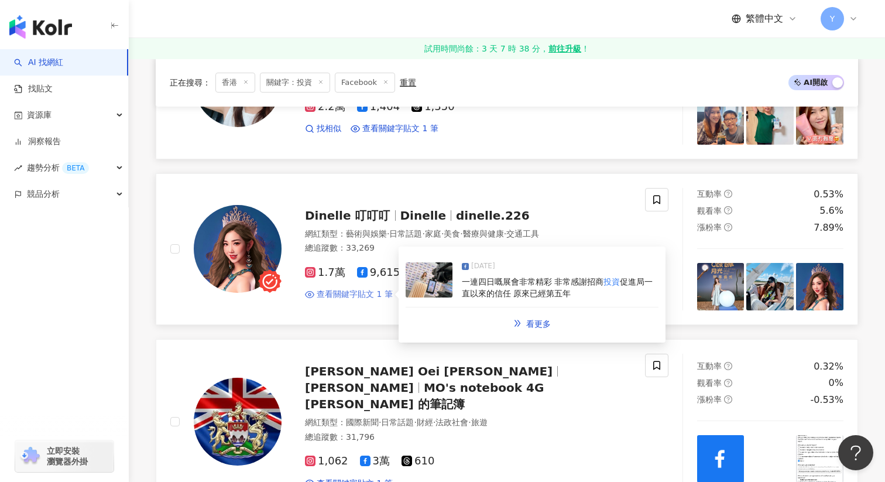
click at [374, 289] on span "查看關鍵字貼文 1 筆" at bounding box center [355, 295] width 76 height 12
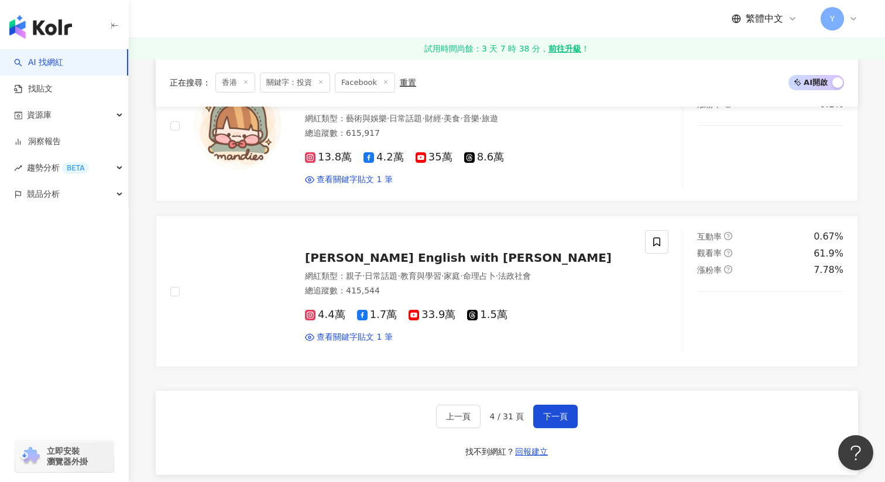
scroll to position [1974, 0]
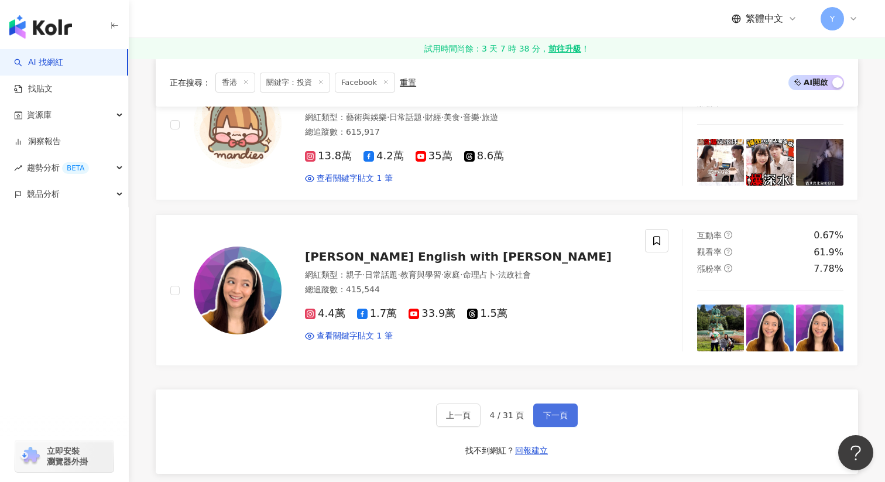
click at [564, 403] on button "下一頁" at bounding box center [555, 414] width 44 height 23
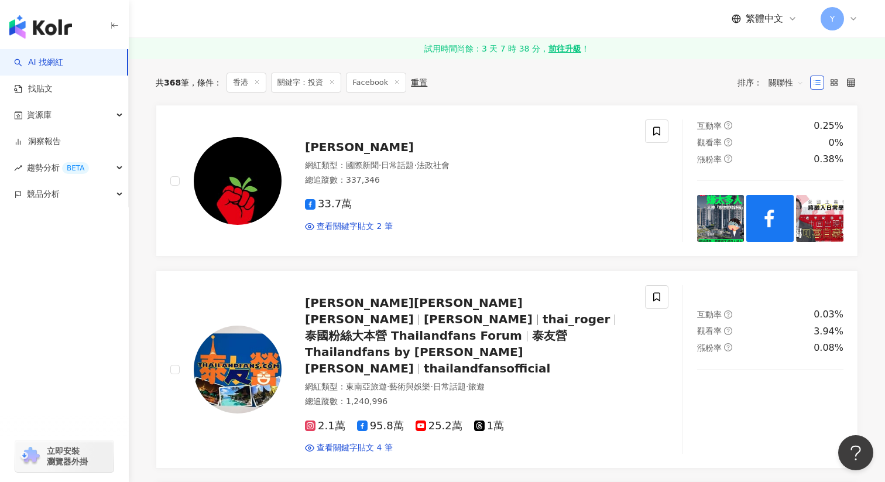
scroll to position [163, 0]
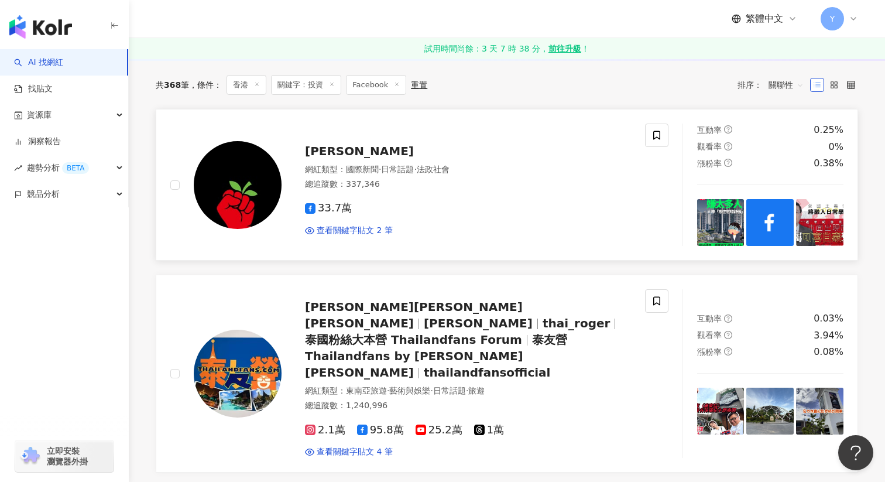
click at [730, 217] on img at bounding box center [720, 222] width 47 height 47
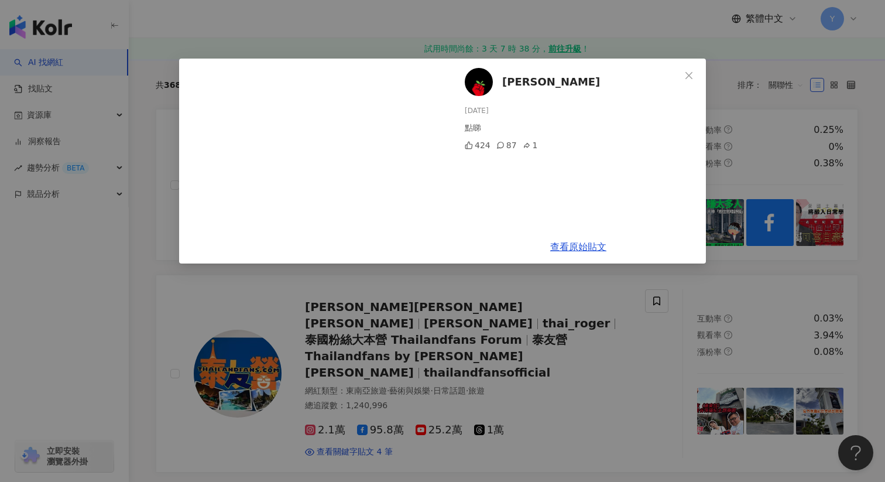
click at [758, 234] on div "潘小濤 2025/8/17 點睇 424 87 1 查看原始貼文" at bounding box center [442, 241] width 885 height 482
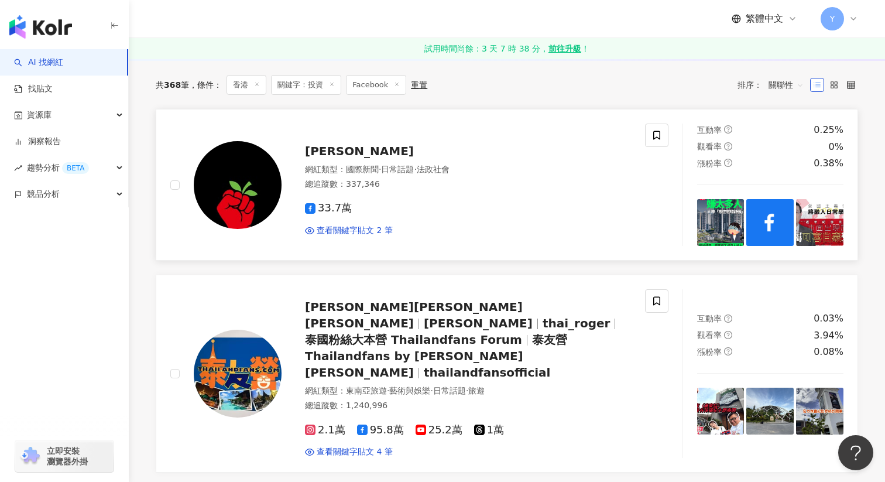
click at [771, 231] on img at bounding box center [770, 222] width 47 height 47
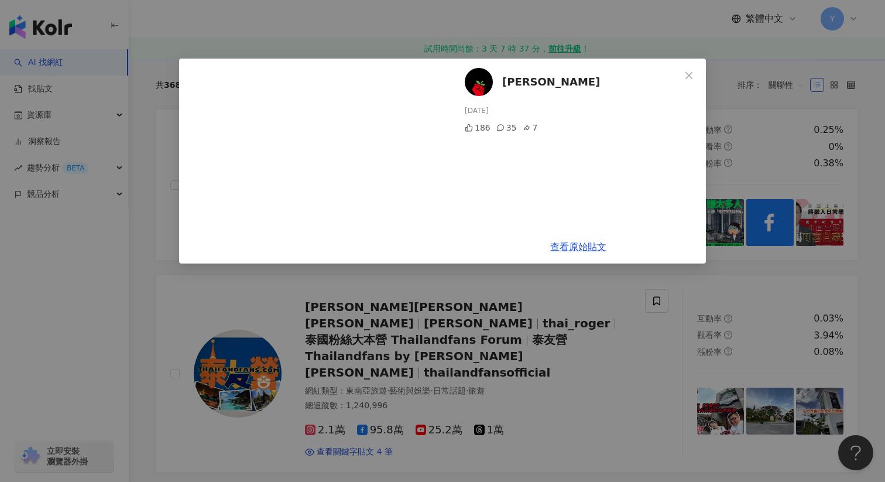
click at [820, 173] on div "潘小濤 2025/8/17 186 35 7 查看原始貼文" at bounding box center [442, 241] width 885 height 482
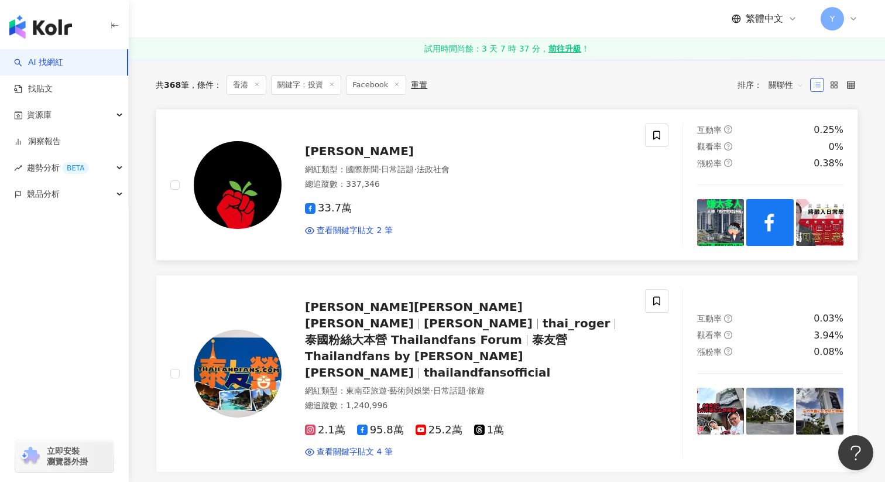
click at [815, 220] on img at bounding box center [819, 222] width 47 height 47
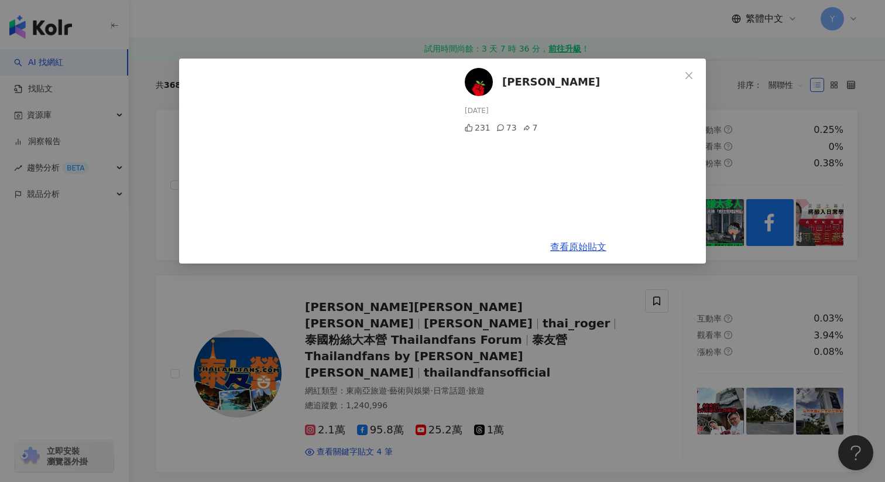
click at [715, 150] on div "潘小濤 2025/8/17 231 73 7 查看原始貼文" at bounding box center [442, 241] width 885 height 482
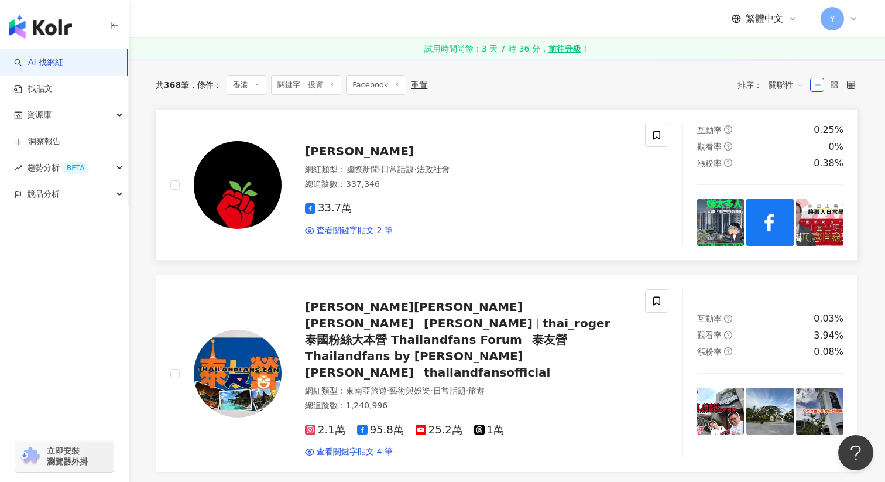
click at [823, 204] on img at bounding box center [819, 222] width 47 height 47
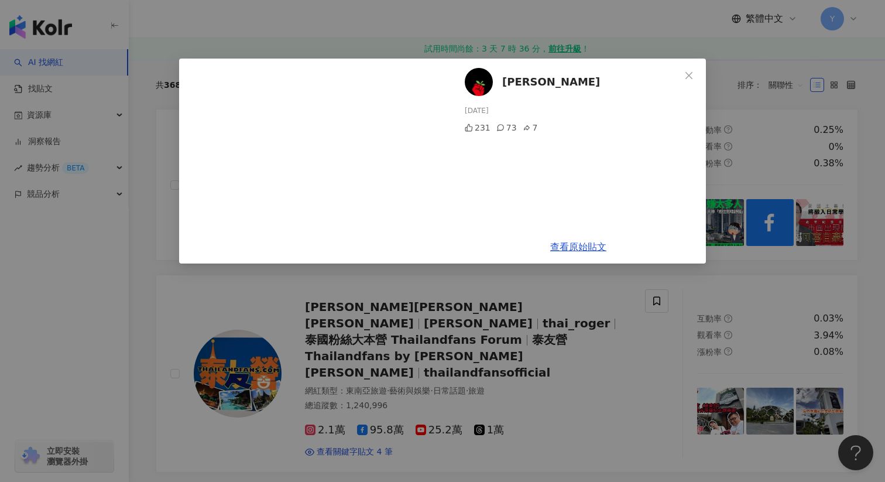
click at [803, 126] on div "潘小濤 2025/8/17 231 73 7 查看原始貼文" at bounding box center [442, 241] width 885 height 482
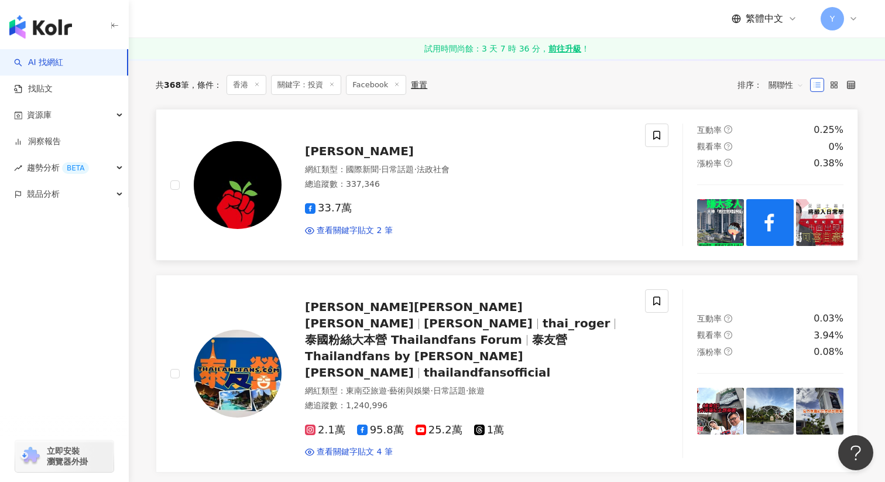
click at [713, 212] on img at bounding box center [720, 222] width 47 height 47
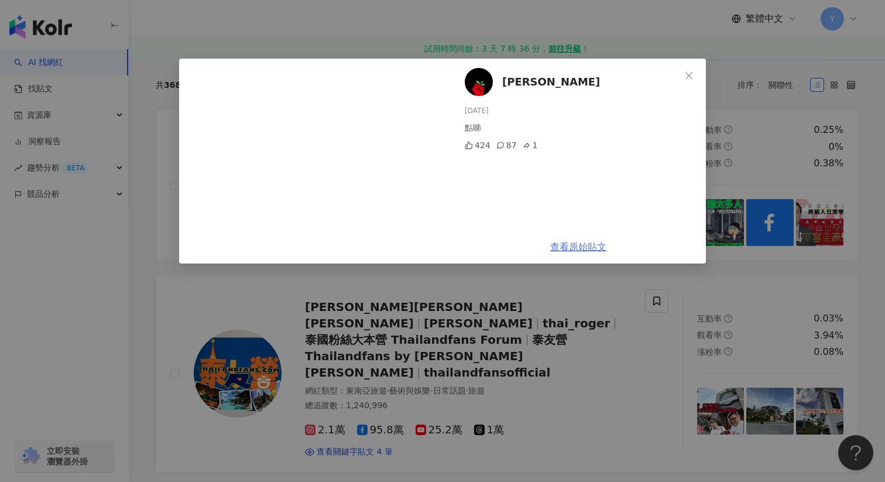
click at [579, 249] on link "查看原始貼文" at bounding box center [578, 246] width 56 height 11
click at [365, 16] on div "潘小濤 2025/8/17 點睇 424 87 1 查看原始貼文" at bounding box center [442, 241] width 885 height 482
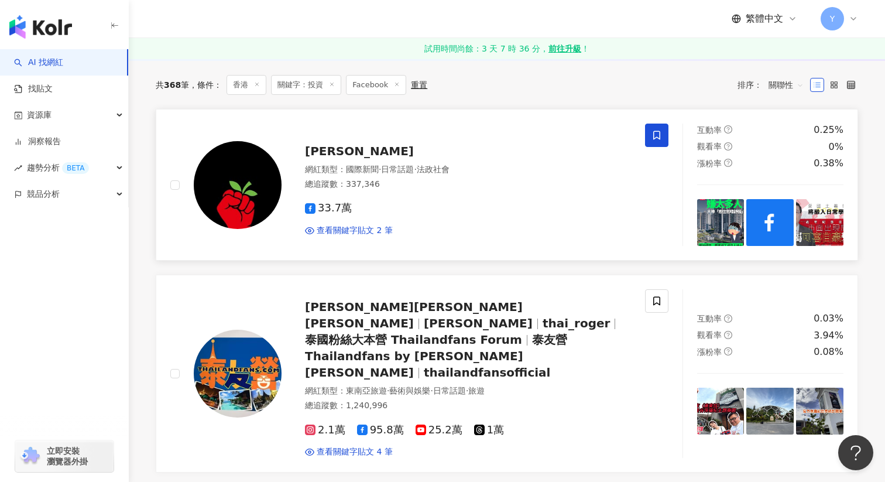
click at [652, 135] on icon at bounding box center [657, 135] width 11 height 11
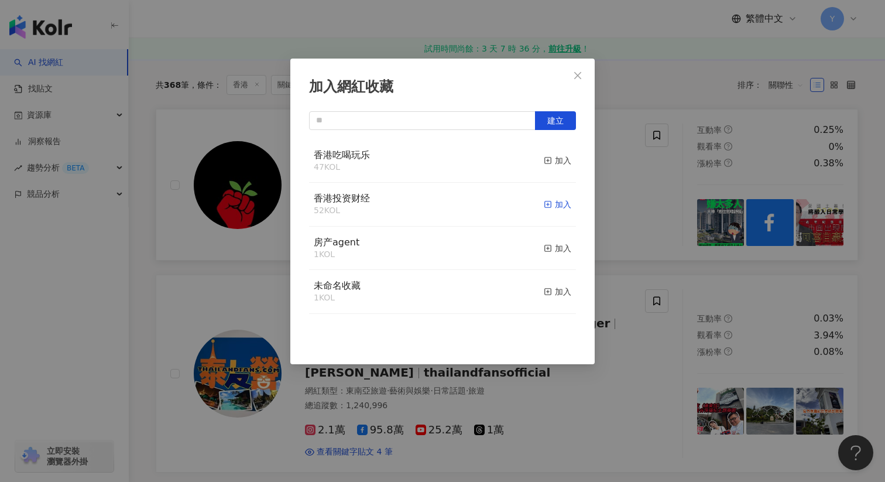
click at [554, 207] on div "加入" at bounding box center [558, 204] width 28 height 13
click at [650, 242] on div "加入網紅收藏 建立" at bounding box center [442, 241] width 885 height 482
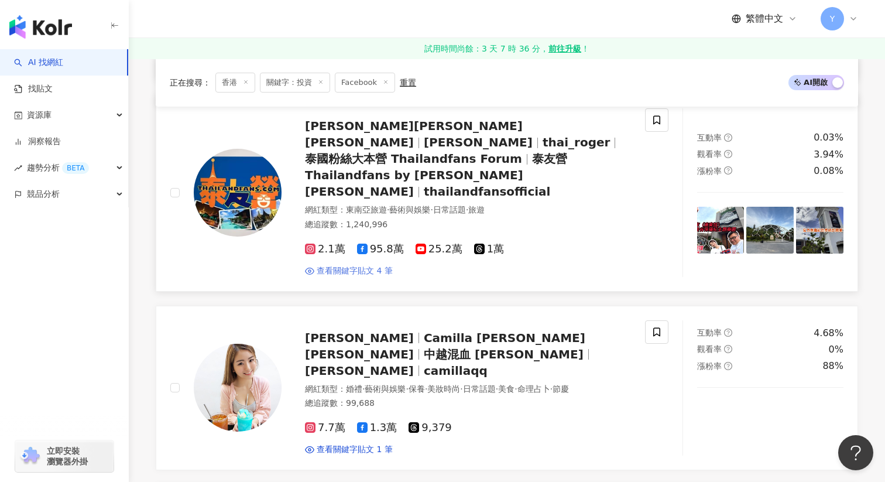
scroll to position [300, 0]
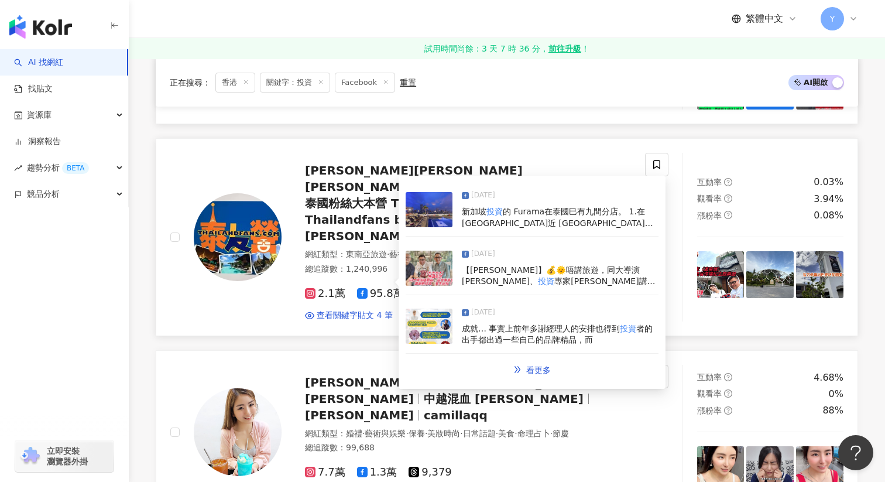
click at [414, 261] on img at bounding box center [429, 268] width 47 height 35
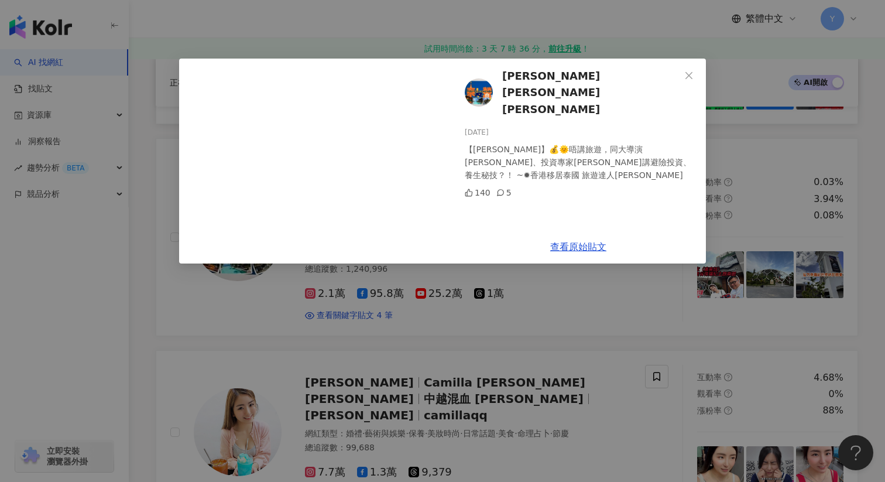
click at [427, 306] on div "胡慧冲 Roger Wu 2025/6/27 【布吉吹水】💰🌞唔講旅遊，同大導演張堅庭、投資專家曾志英講避險投資、養生秘技？！ ~✹香港移居泰國 旅遊達人胡慧…" at bounding box center [442, 241] width 885 height 482
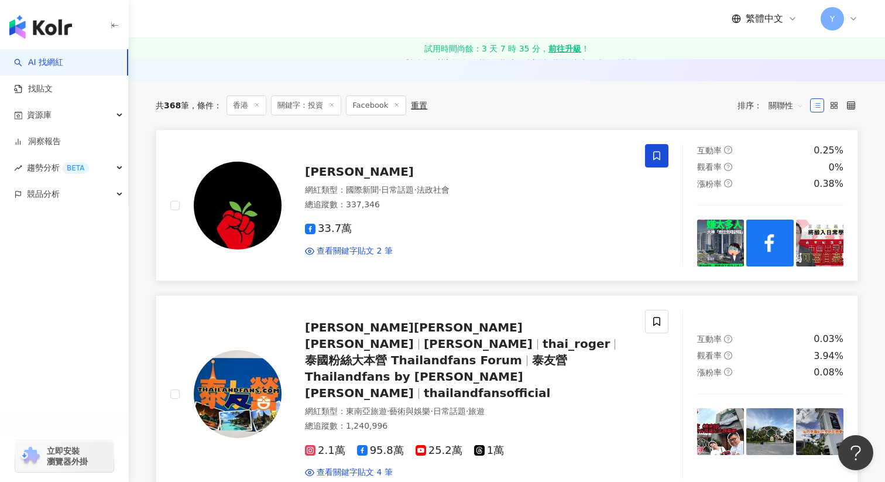
scroll to position [216, 0]
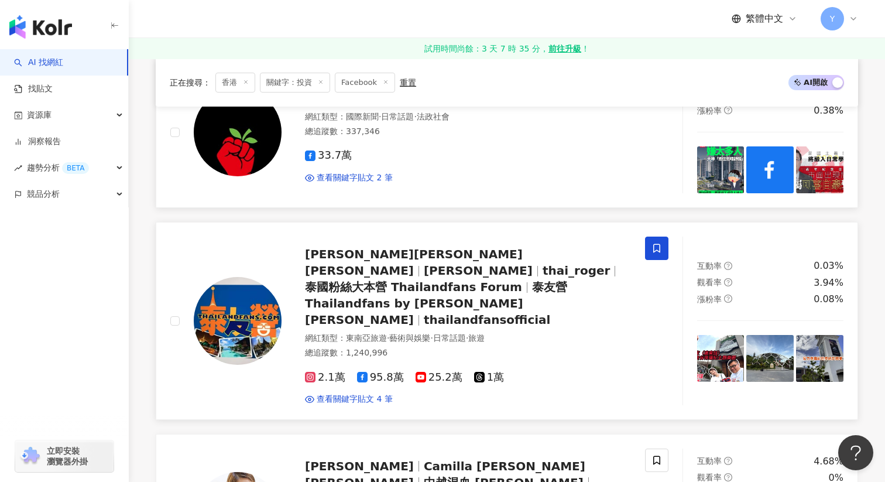
click at [659, 254] on span at bounding box center [656, 248] width 23 height 23
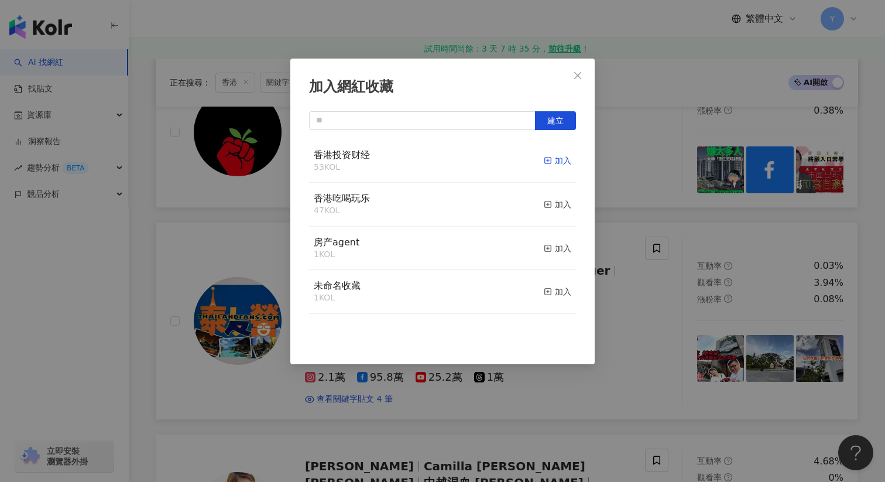
click at [553, 162] on div "加入" at bounding box center [558, 160] width 28 height 13
click at [660, 369] on div "加入網紅收藏 建立" at bounding box center [442, 241] width 885 height 482
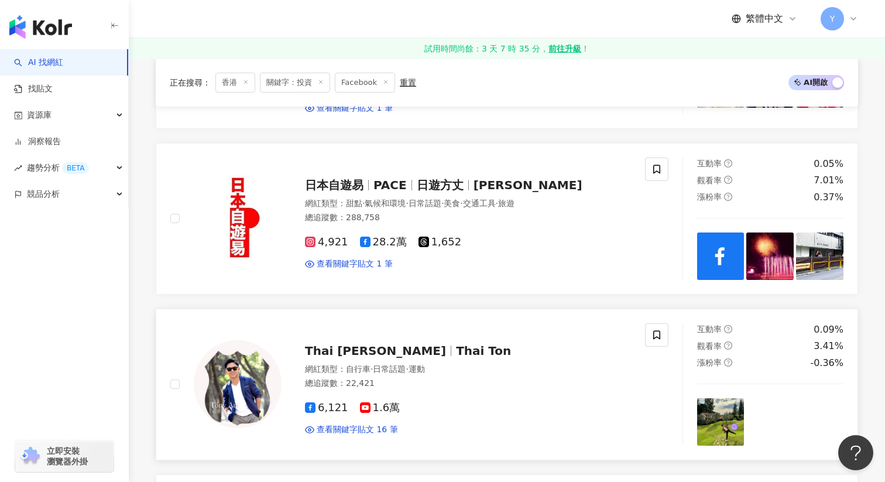
scroll to position [688, 0]
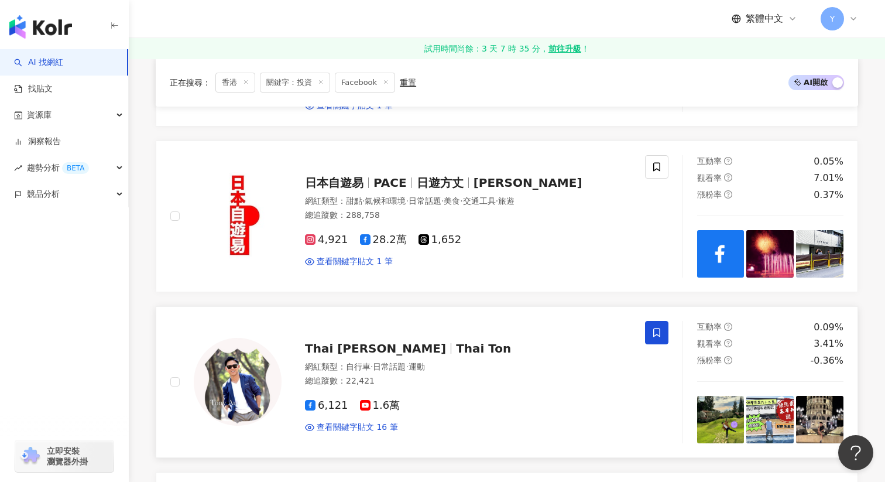
click at [660, 327] on icon at bounding box center [657, 332] width 11 height 11
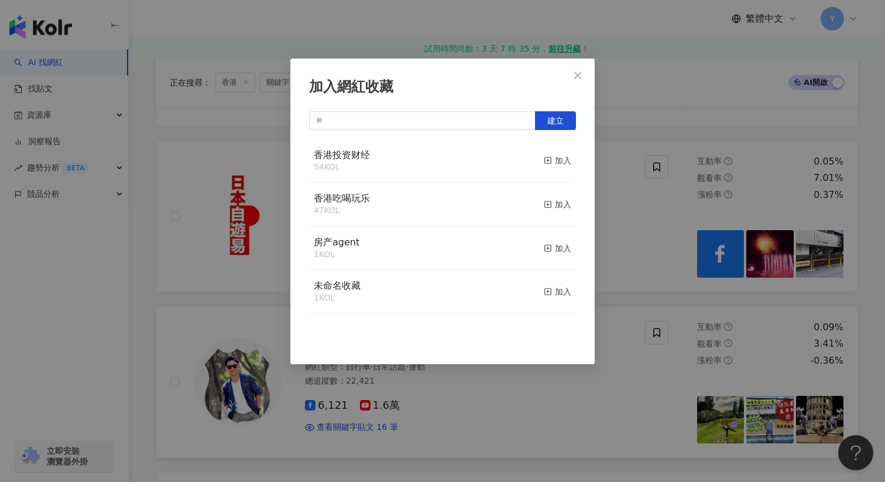
click at [574, 162] on div "香港投资财经 54 KOL 加入" at bounding box center [442, 161] width 267 height 44
click at [563, 160] on div "加入" at bounding box center [558, 160] width 28 height 13
click at [652, 376] on div "加入網紅收藏 建立" at bounding box center [442, 241] width 885 height 482
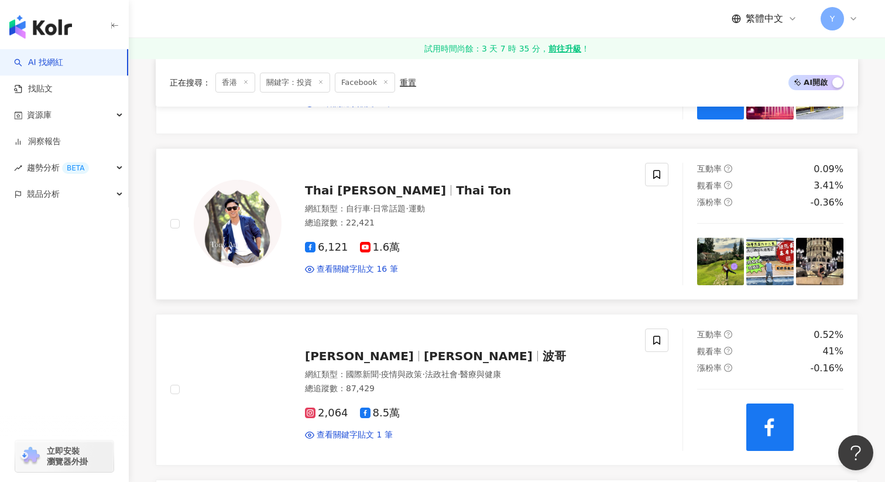
scroll to position [917, 0]
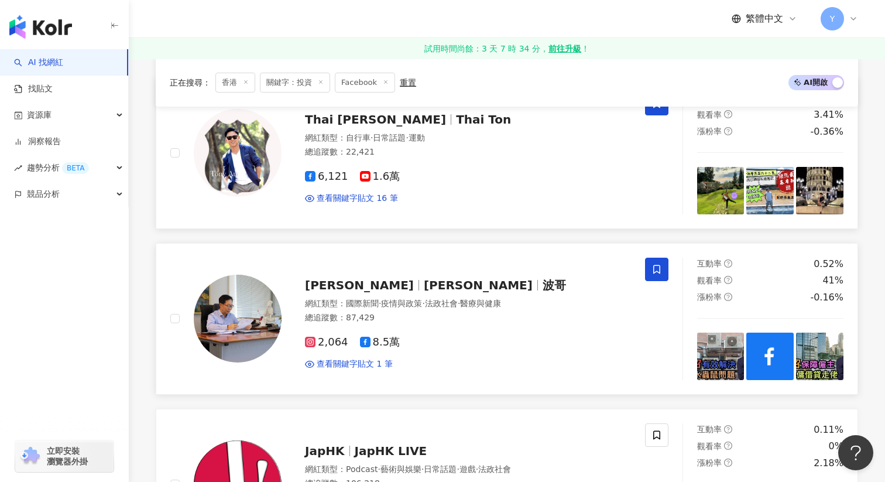
click at [648, 258] on span at bounding box center [656, 269] width 23 height 23
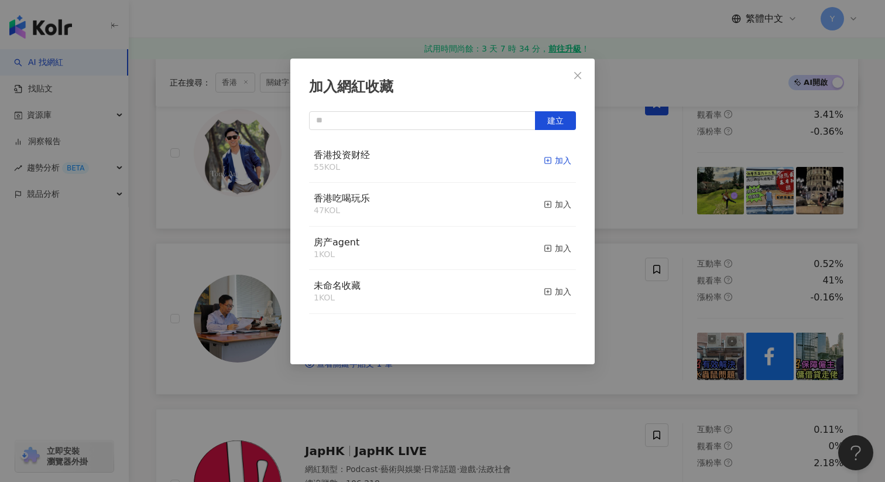
click at [561, 159] on div "加入" at bounding box center [558, 160] width 28 height 13
click at [641, 324] on div "加入網紅收藏 建立" at bounding box center [442, 241] width 885 height 482
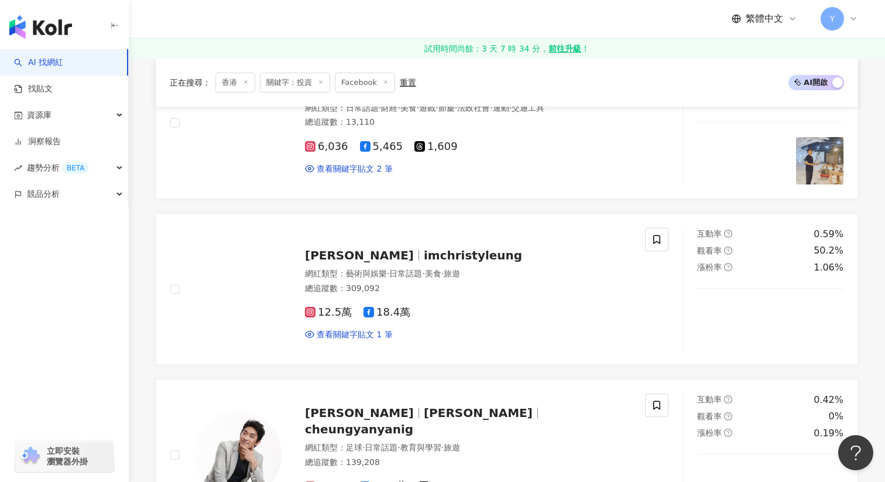
scroll to position [1444, 0]
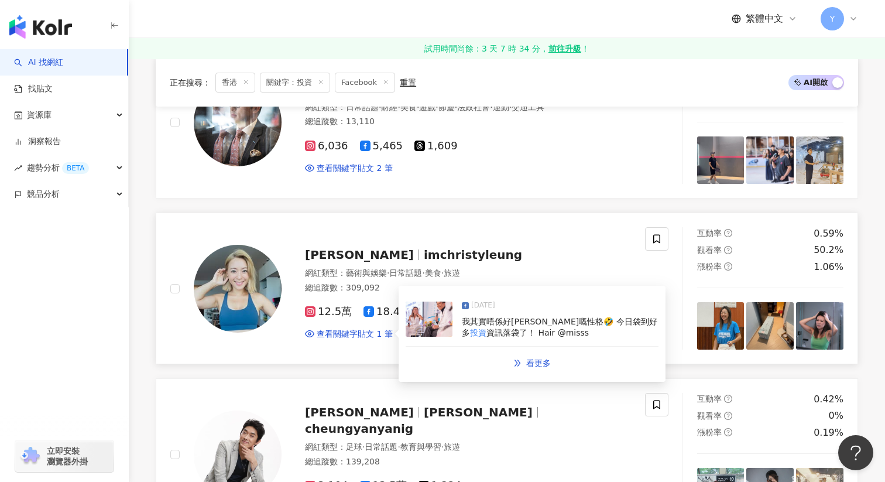
click at [454, 293] on div "2024/10/26 我其實唔係好斯文嘅性格🤣 今日袋到好多 投資 資訊落袋了！ Hair @misss" at bounding box center [532, 320] width 253 height 54
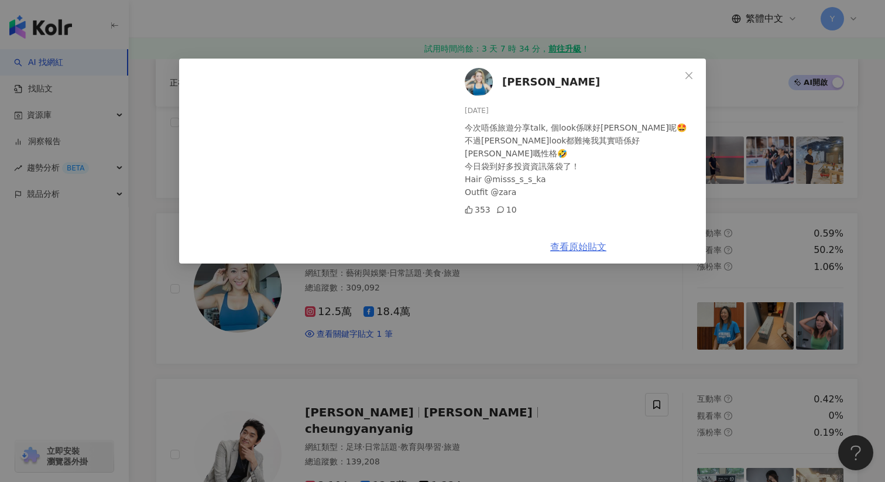
click at [582, 247] on link "查看原始貼文" at bounding box center [578, 246] width 56 height 11
click at [384, 314] on div "梁芷珮 Christy Leung 2024/10/26 今次唔係旅遊分享talk, 個look係咪好斯文呢🤩 不過斯文look都難掩我其實唔係好斯文嘅性格🤣…" at bounding box center [442, 241] width 885 height 482
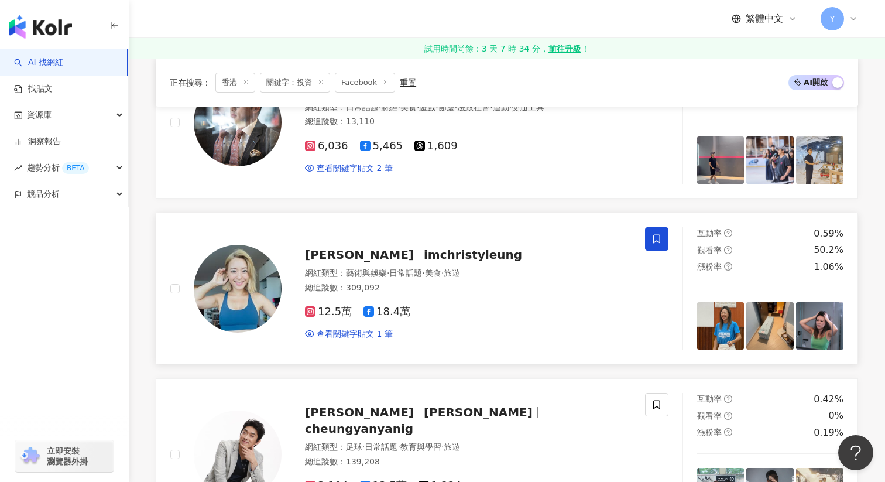
click at [655, 235] on icon at bounding box center [656, 239] width 7 height 9
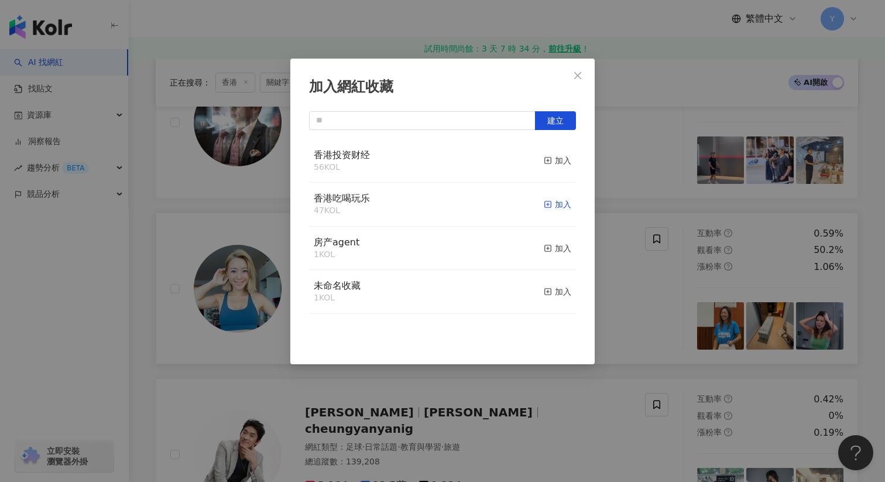
click at [564, 202] on div "加入" at bounding box center [558, 204] width 28 height 13
click at [628, 248] on div "加入網紅收藏 建立" at bounding box center [442, 241] width 885 height 482
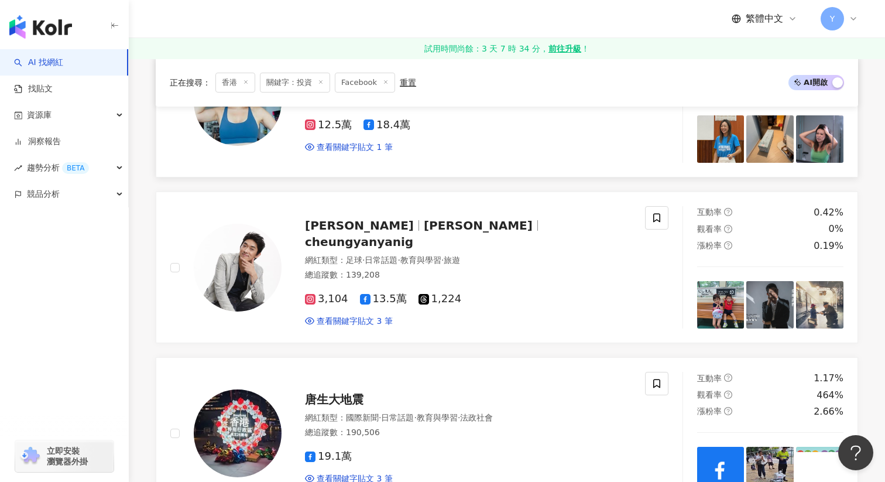
scroll to position [1646, 0]
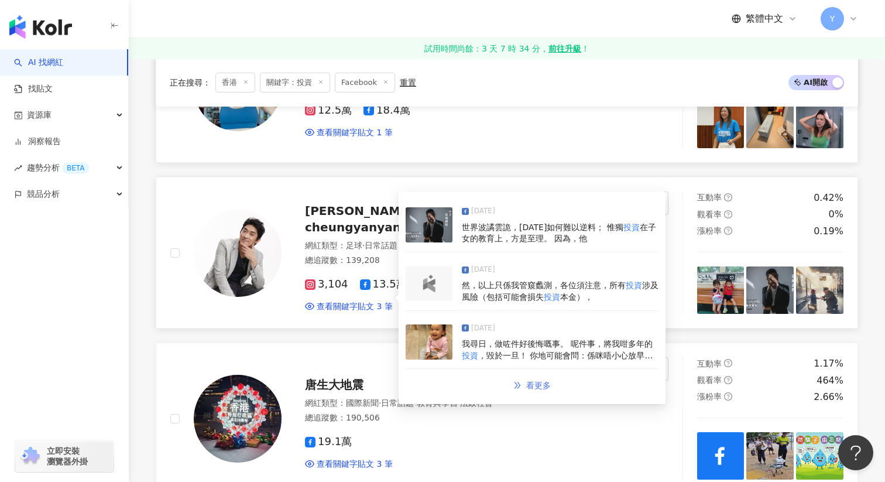
click at [536, 381] on span "看更多" at bounding box center [538, 385] width 25 height 9
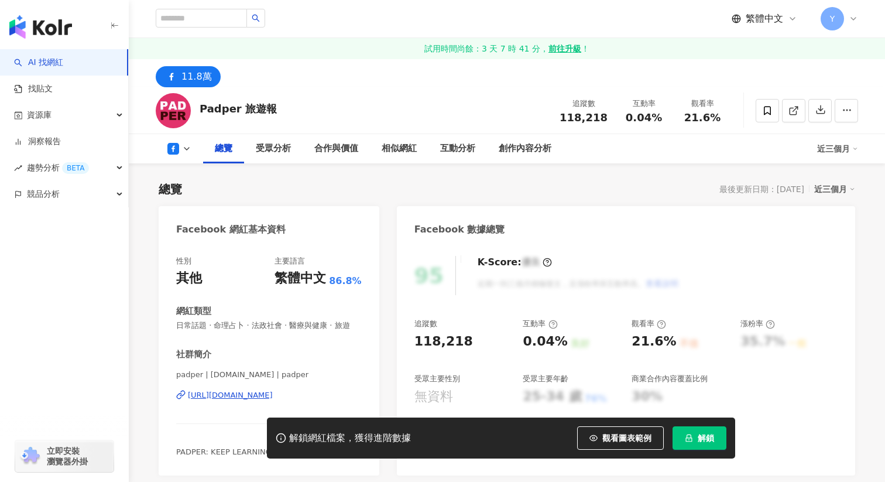
scroll to position [137, 0]
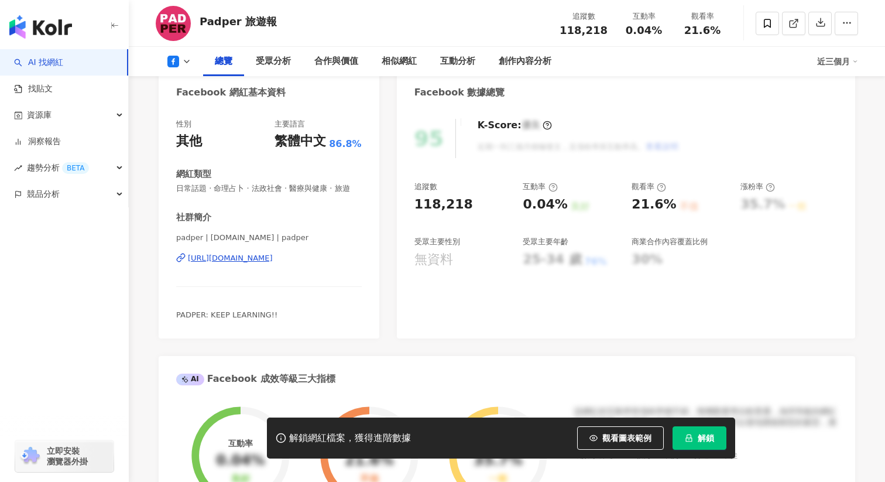
click at [273, 259] on div "[URL][DOMAIN_NAME]" at bounding box center [230, 258] width 85 height 11
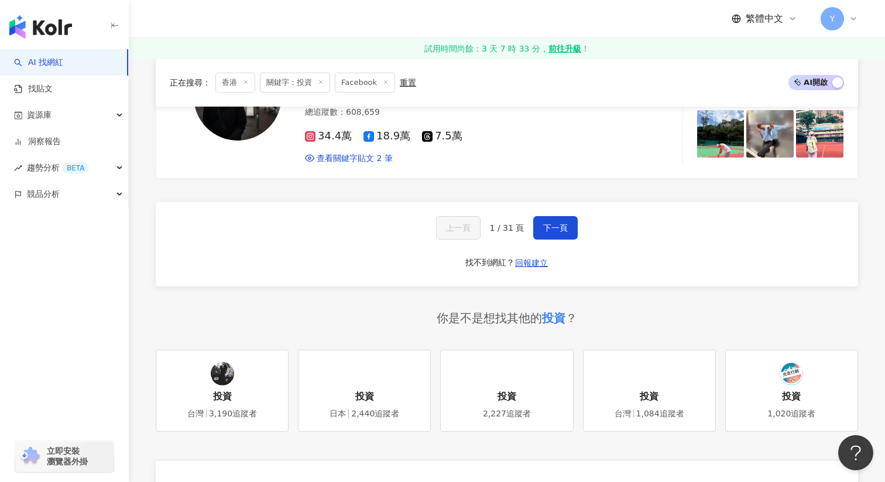
scroll to position [2091, 0]
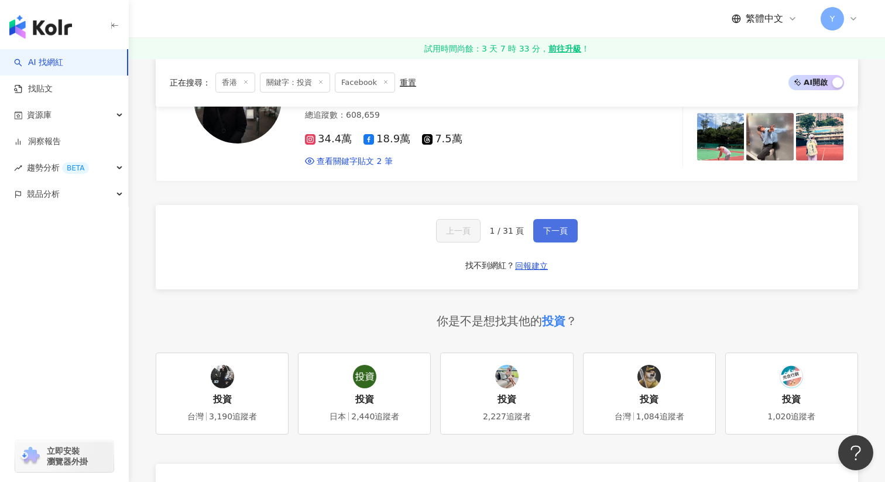
click at [549, 226] on span "下一頁" at bounding box center [555, 230] width 25 height 9
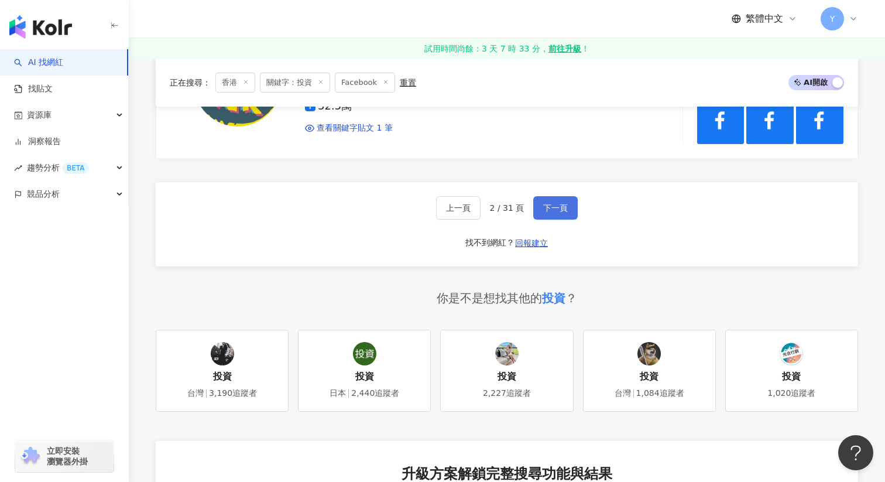
scroll to position [2125, 0]
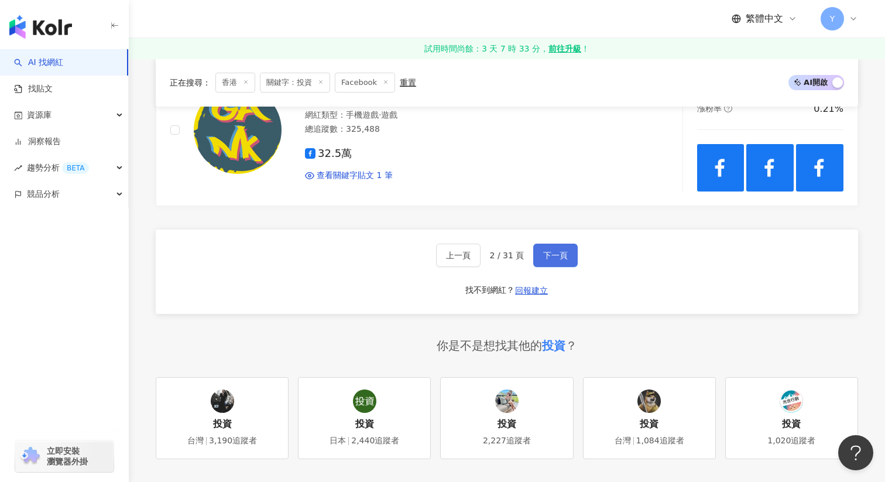
click at [549, 247] on button "下一頁" at bounding box center [555, 255] width 44 height 23
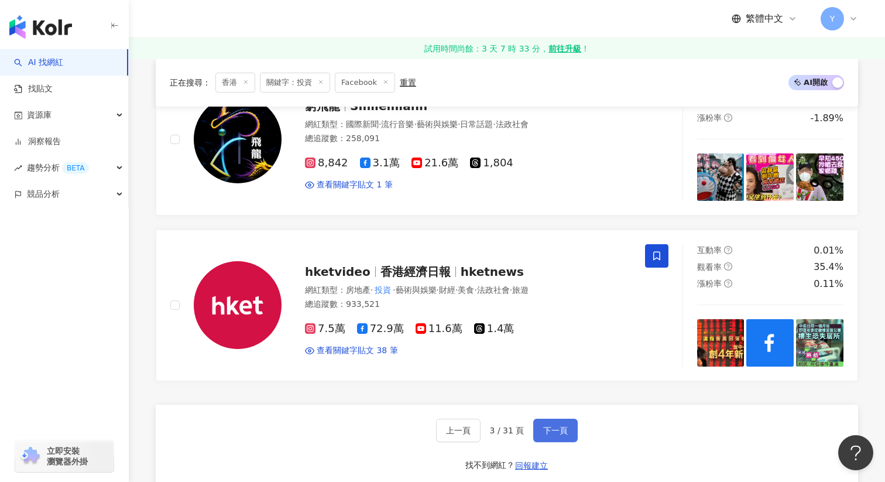
scroll to position [1865, 0]
click at [557, 430] on span "下一頁" at bounding box center [555, 430] width 25 height 9
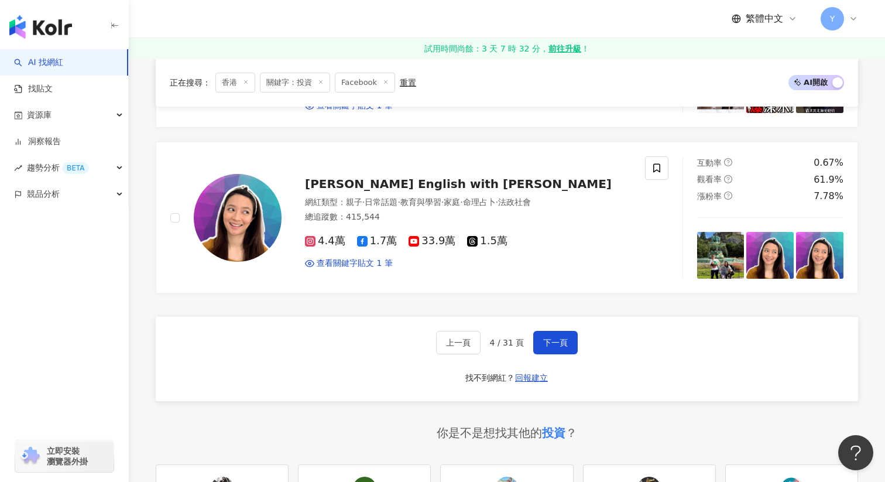
scroll to position [2018, 0]
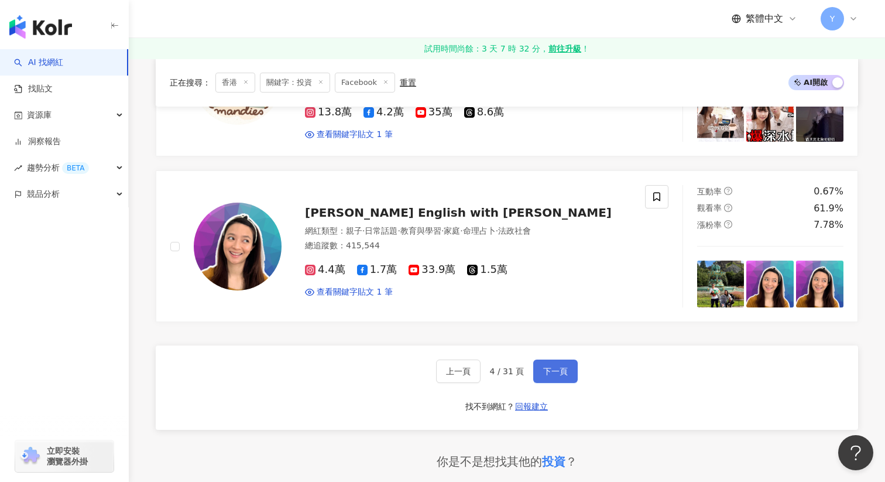
click at [553, 367] on span "下一頁" at bounding box center [555, 371] width 25 height 9
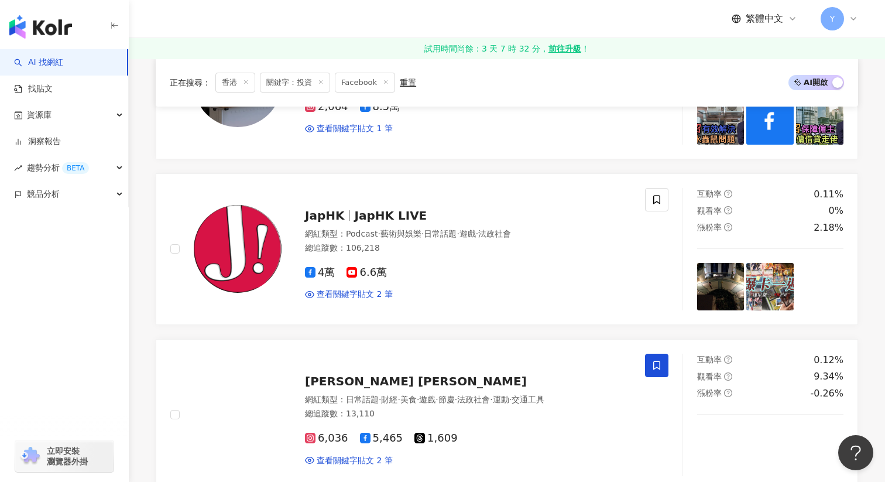
scroll to position [1159, 0]
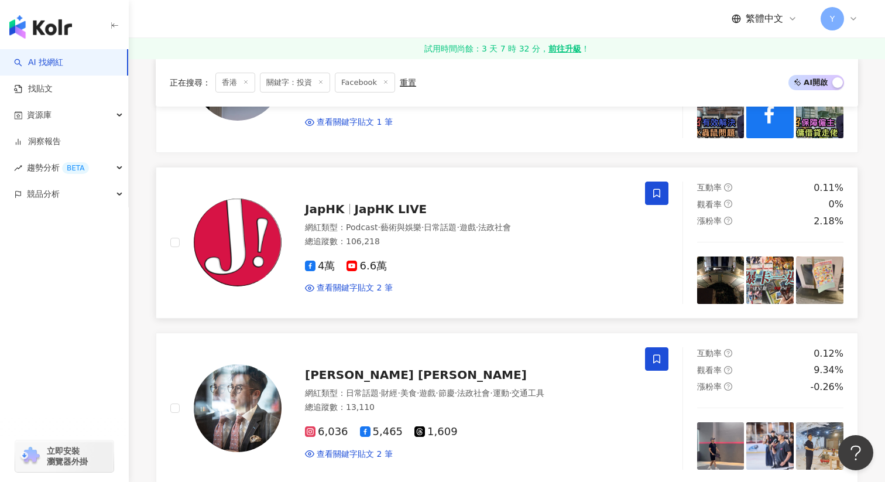
click at [649, 182] on span at bounding box center [656, 193] width 23 height 23
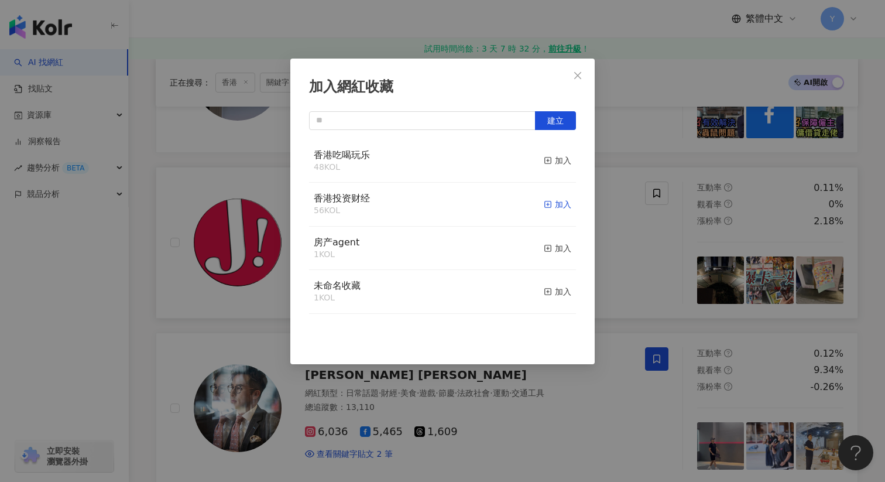
click at [567, 206] on div "加入" at bounding box center [558, 204] width 28 height 13
click at [615, 232] on div "加入網紅收藏 建立" at bounding box center [442, 241] width 885 height 482
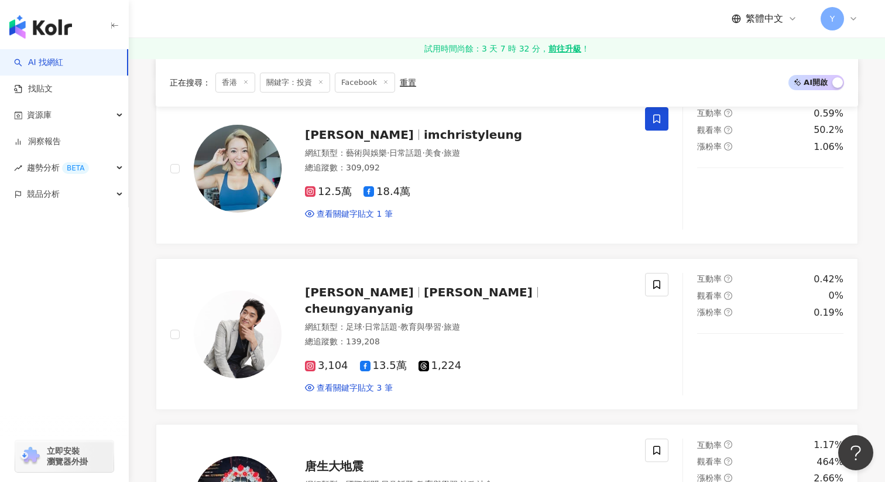
scroll to position [1569, 0]
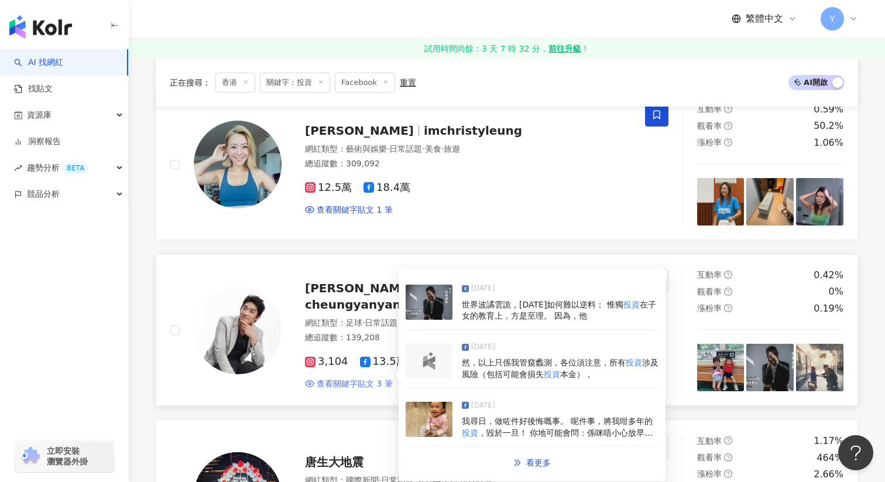
click at [357, 378] on span "查看關鍵字貼文 3 筆" at bounding box center [355, 384] width 76 height 12
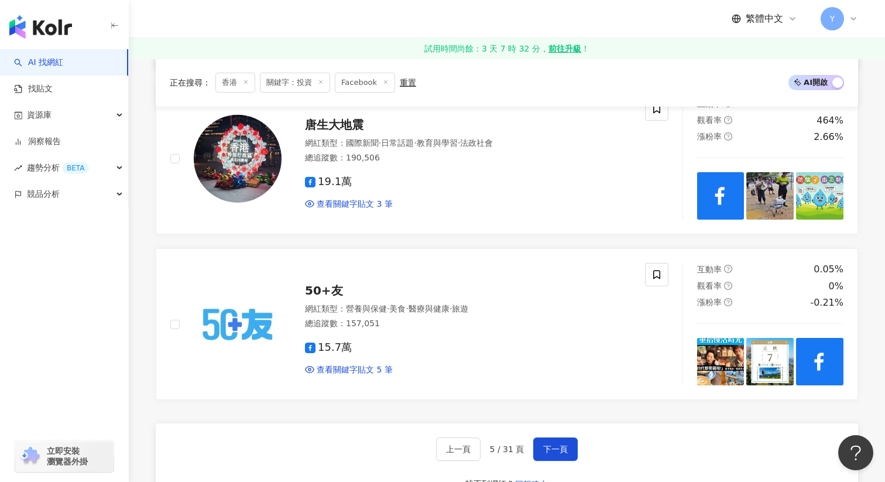
scroll to position [1908, 0]
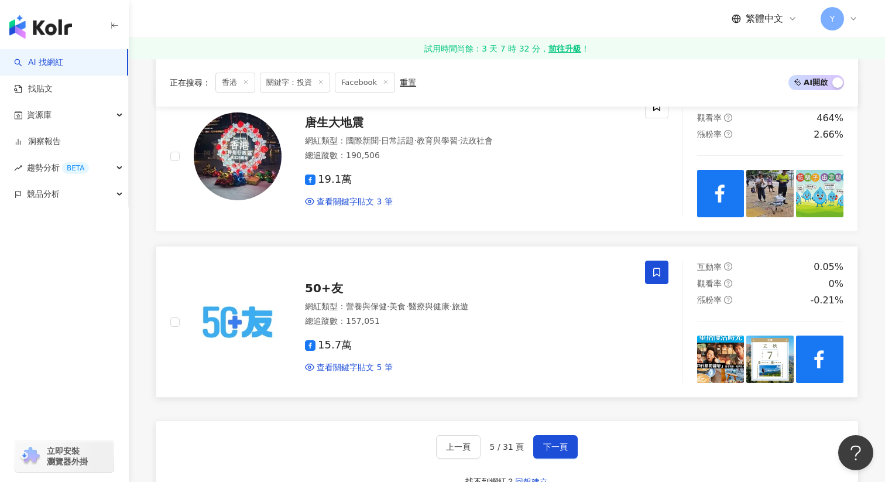
click at [654, 267] on icon at bounding box center [657, 272] width 11 height 11
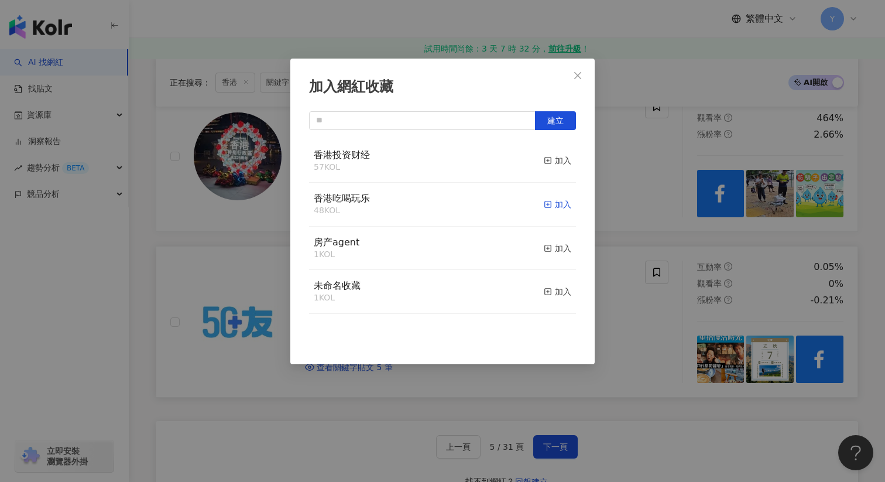
click at [550, 208] on rect "button" at bounding box center [548, 204] width 6 height 6
click at [646, 347] on div "加入網紅收藏 建立" at bounding box center [442, 241] width 885 height 482
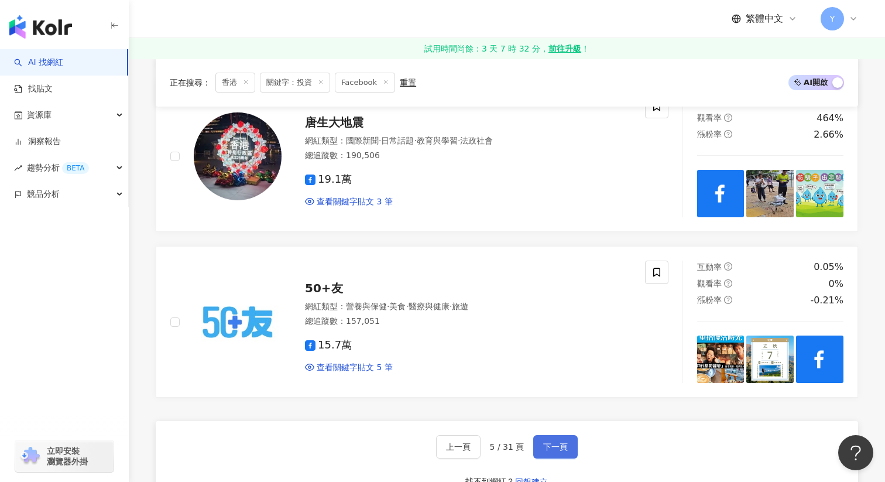
click at [556, 435] on button "下一頁" at bounding box center [555, 446] width 44 height 23
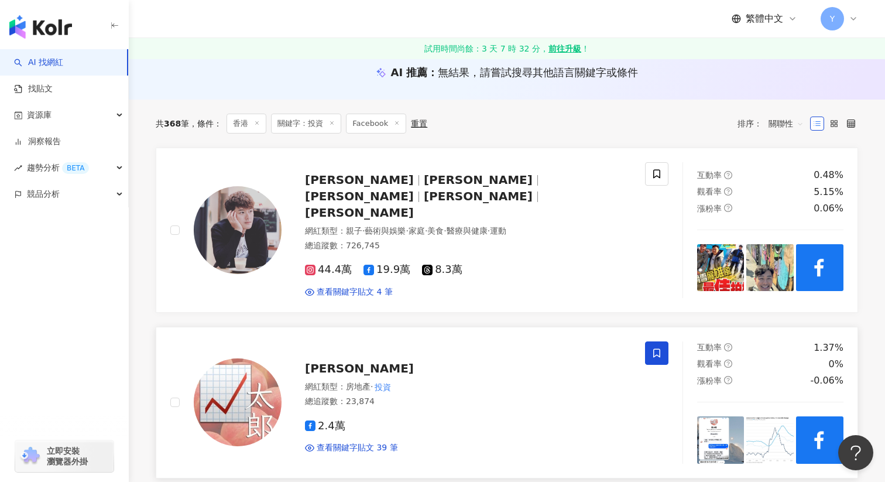
scroll to position [122, 0]
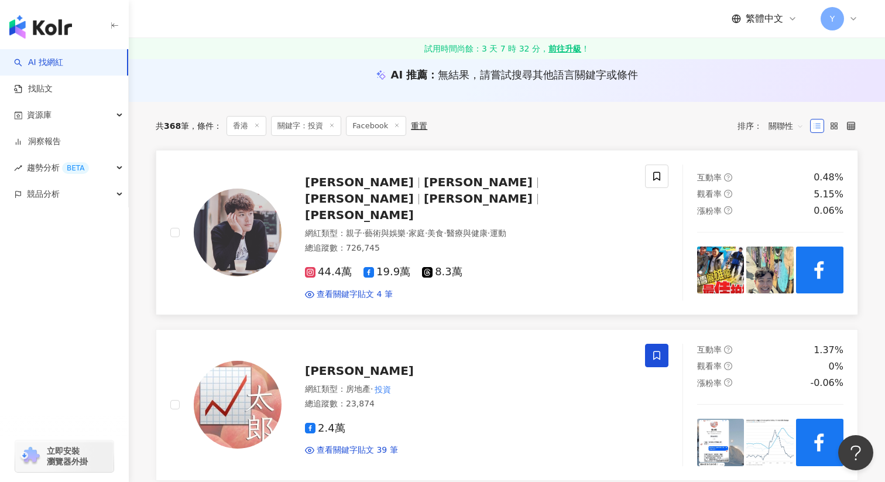
click at [723, 266] on img at bounding box center [720, 270] width 47 height 47
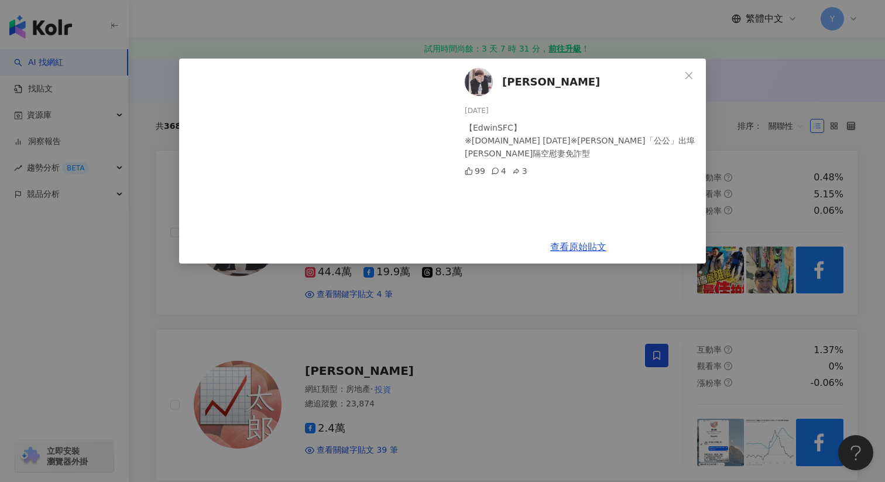
click at [569, 296] on div "[PERSON_NAME] [DATE] 【EdwinSFC】 ※[DOMAIN_NAME] [DATE]※[PERSON_NAME]「公公」出埠　[PERS…" at bounding box center [442, 241] width 885 height 482
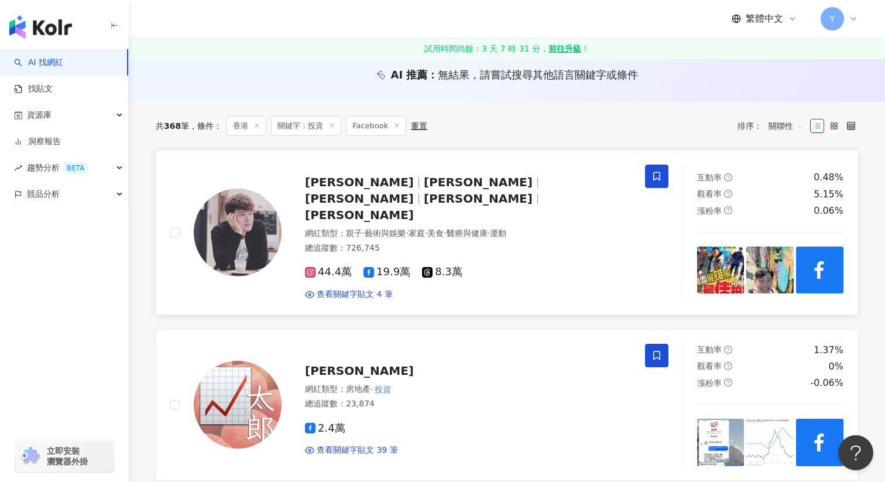
click at [651, 174] on span at bounding box center [656, 176] width 23 height 23
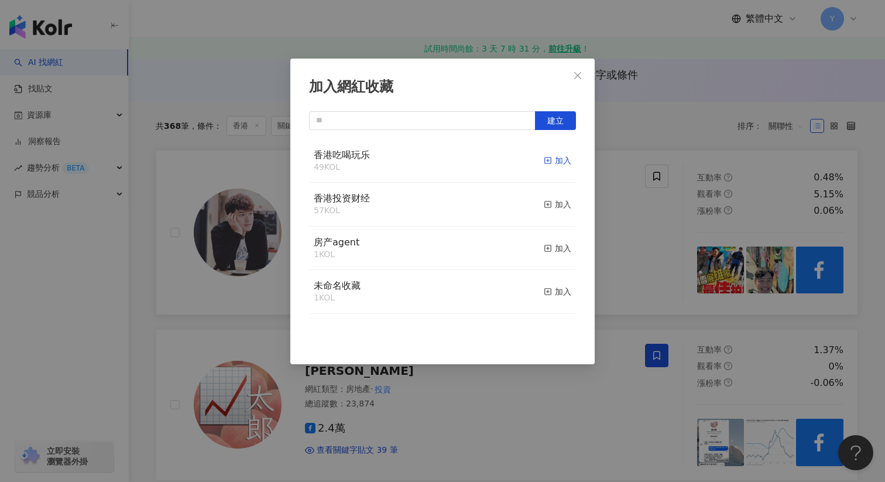
click at [562, 155] on div "加入" at bounding box center [558, 160] width 28 height 13
click at [653, 203] on div "加入網紅收藏 建立" at bounding box center [442, 241] width 885 height 482
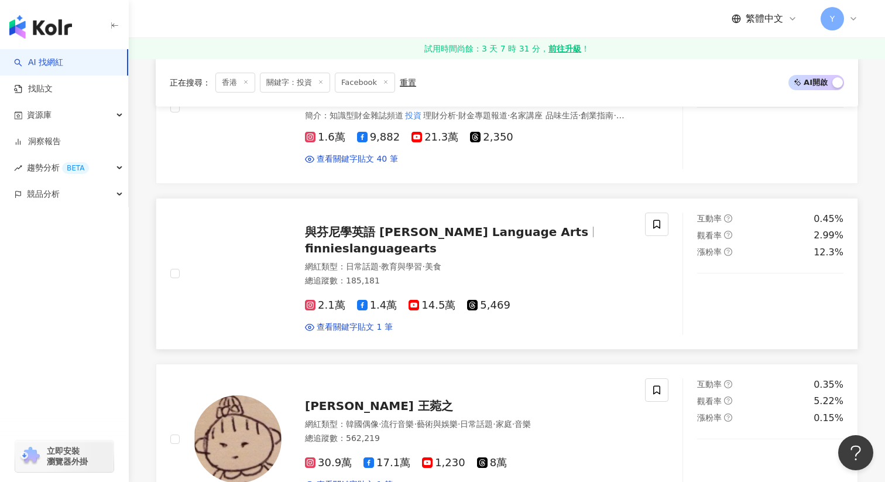
scroll to position [1007, 0]
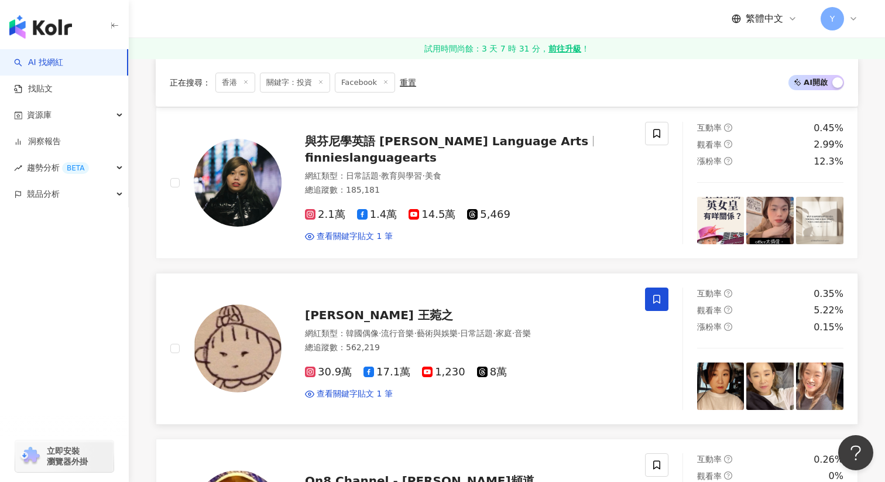
click at [654, 294] on icon at bounding box center [657, 299] width 11 height 11
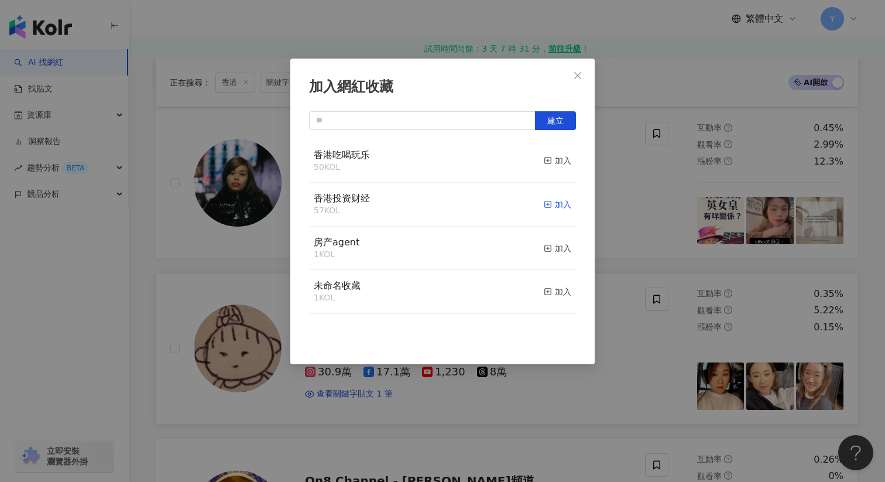
click at [554, 205] on div "加入" at bounding box center [558, 204] width 28 height 13
click at [548, 160] on div "取消收藏" at bounding box center [550, 160] width 44 height 13
click at [557, 202] on div "加入" at bounding box center [558, 204] width 28 height 13
click at [657, 443] on div "加入網紅收藏 建立 香港投资财经 57 KOL 加入 香港吃喝玩乐 50 KOL 加入 房产agent 1 KOL 加入 未命名收藏 1 KOL 加入" at bounding box center [442, 241] width 885 height 482
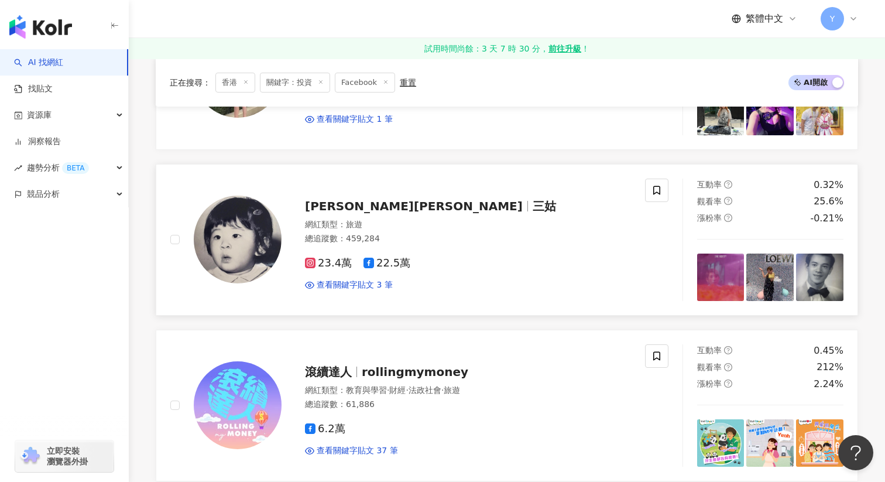
scroll to position [1604, 0]
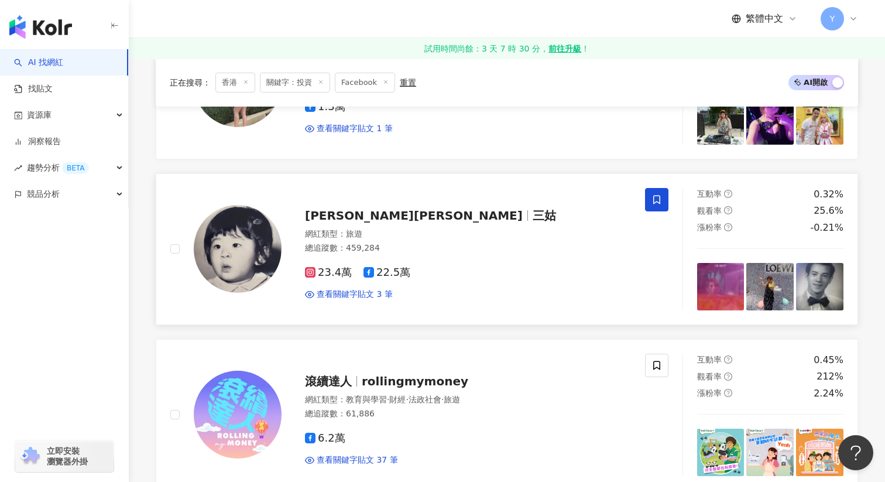
click at [651, 188] on span at bounding box center [656, 199] width 23 height 23
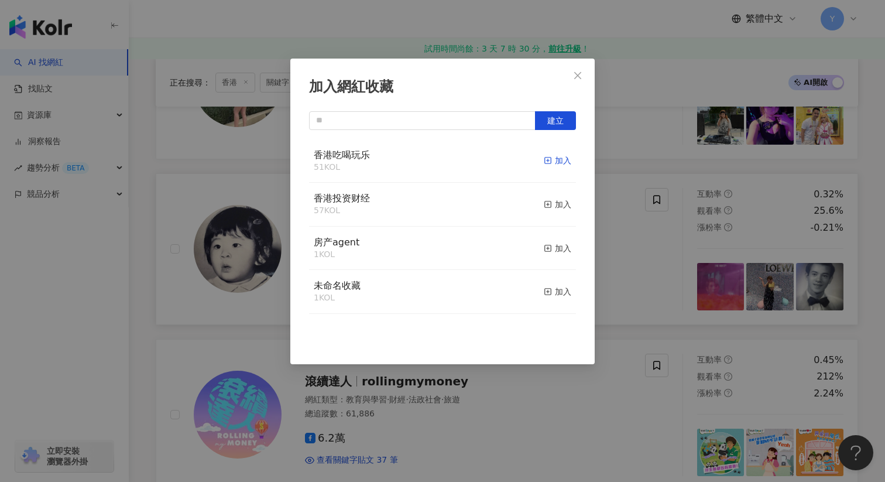
click at [567, 158] on div "加入" at bounding box center [558, 160] width 28 height 13
click at [669, 255] on div "加入網紅收藏 建立" at bounding box center [442, 241] width 885 height 482
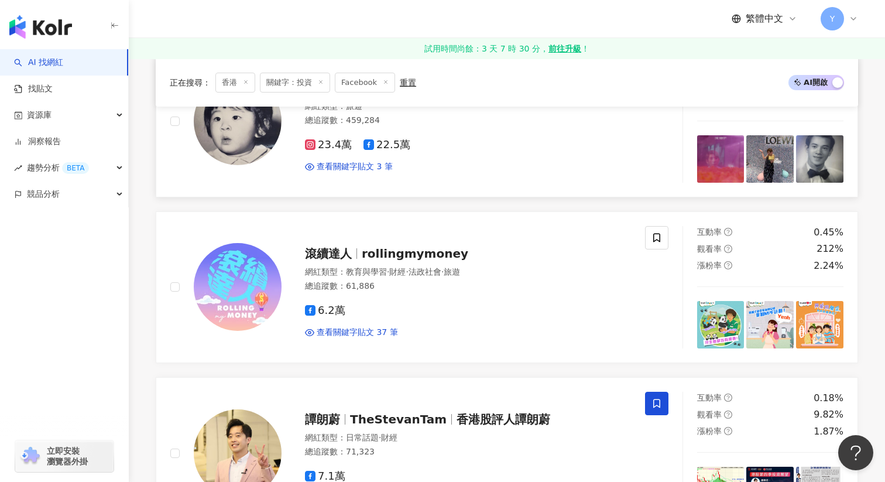
scroll to position [1733, 0]
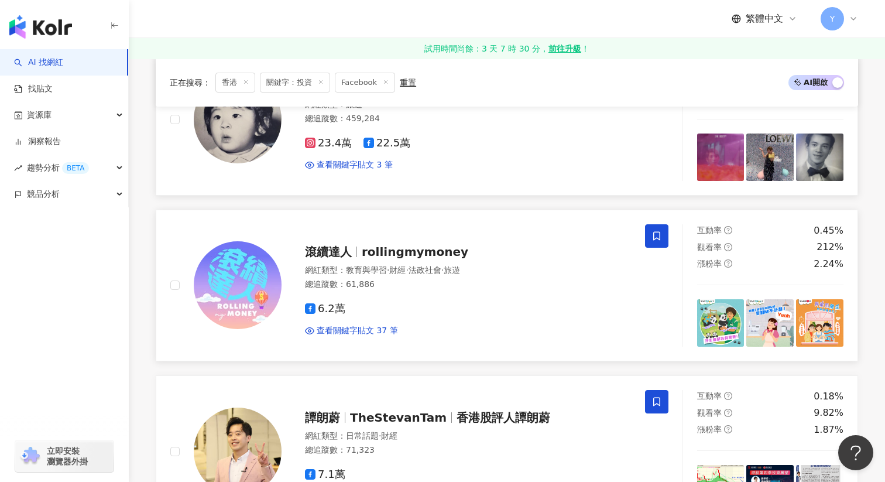
click at [657, 231] on icon at bounding box center [657, 236] width 11 height 11
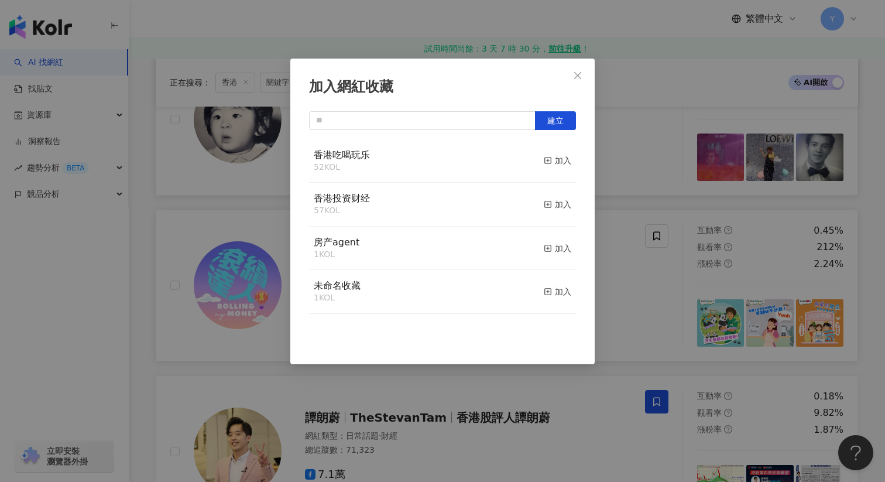
click at [554, 167] on button "加入" at bounding box center [558, 161] width 28 height 25
click at [636, 291] on div "加入網紅收藏 建立" at bounding box center [442, 241] width 885 height 482
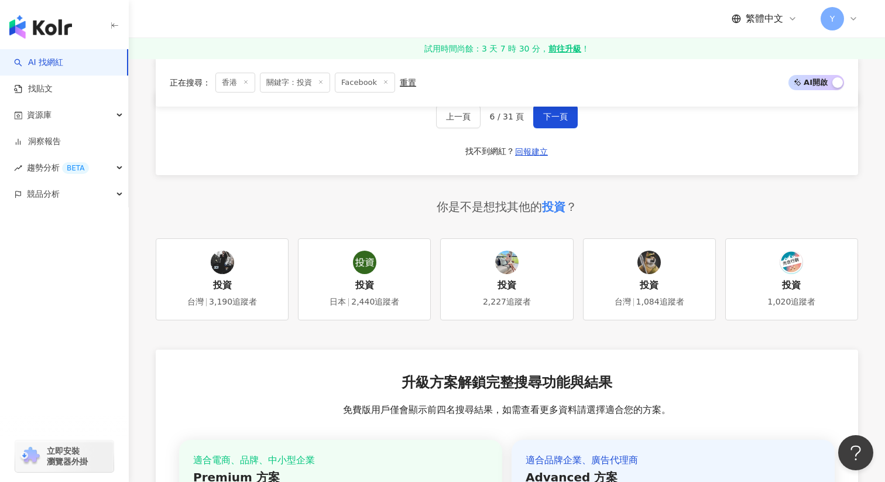
scroll to position [2026, 0]
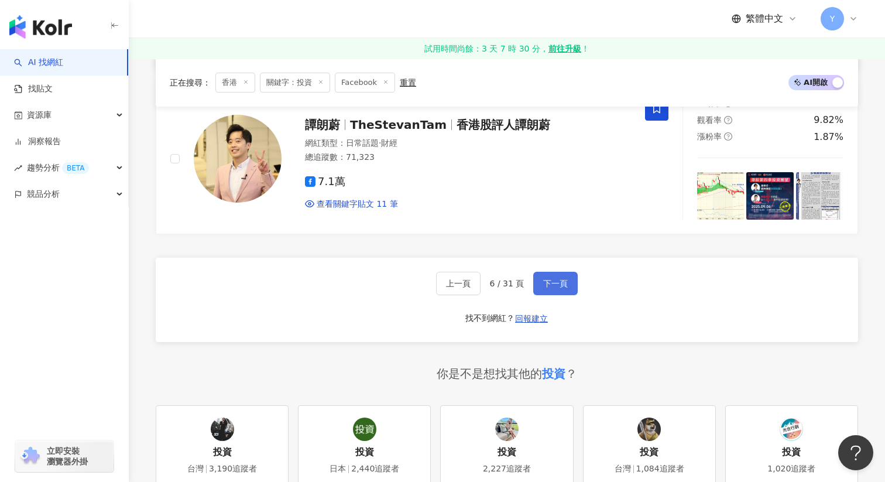
click at [553, 279] on span "下一頁" at bounding box center [555, 283] width 25 height 9
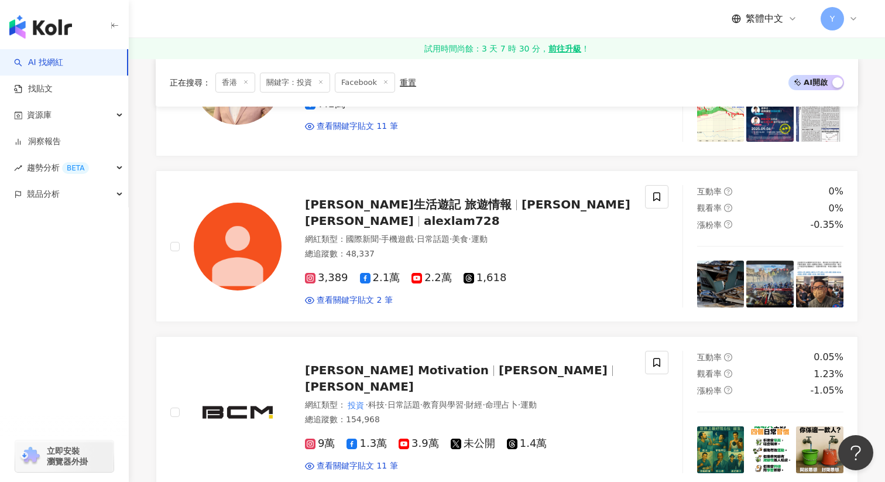
scroll to position [268, 0]
click at [654, 196] on icon at bounding box center [657, 196] width 11 height 11
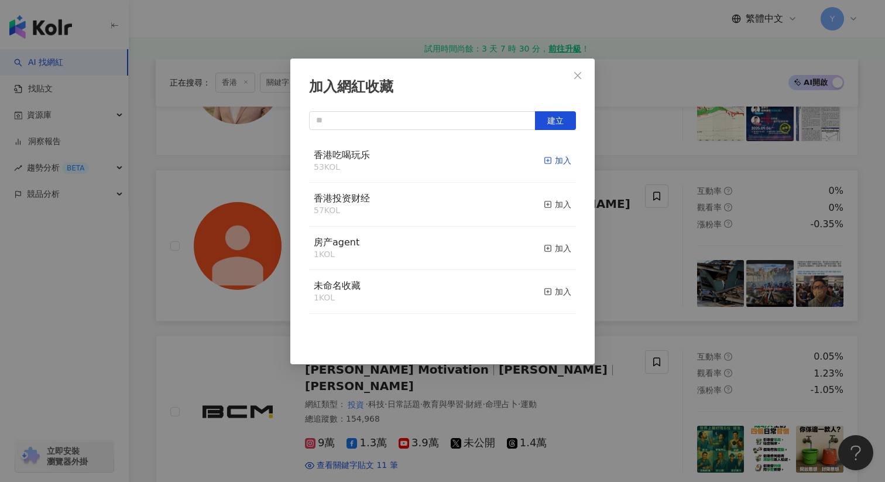
click at [558, 157] on div "加入" at bounding box center [558, 160] width 28 height 13
click at [643, 251] on div "加入網紅收藏 建立" at bounding box center [442, 241] width 885 height 482
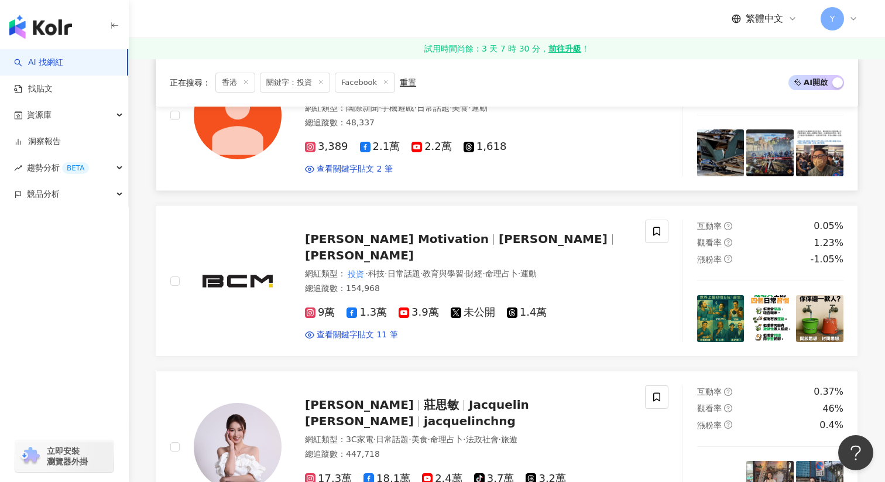
scroll to position [400, 0]
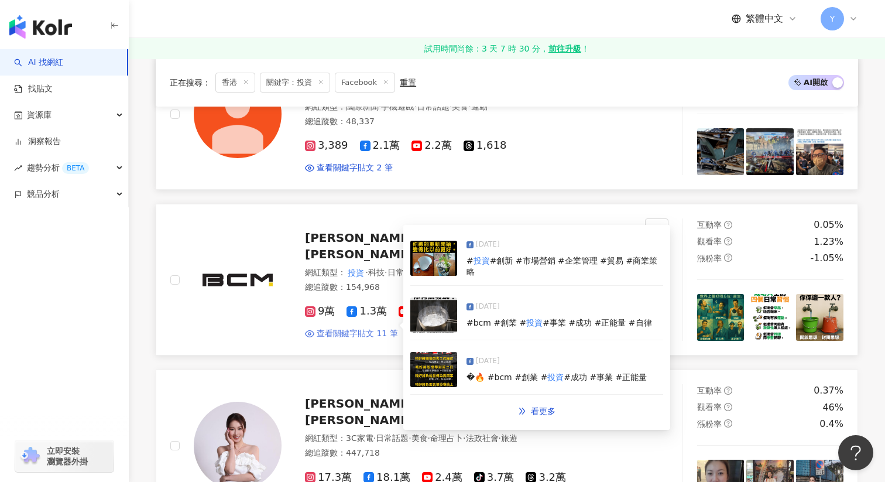
click at [362, 328] on span "查看關鍵字貼文 11 筆" at bounding box center [357, 334] width 81 height 12
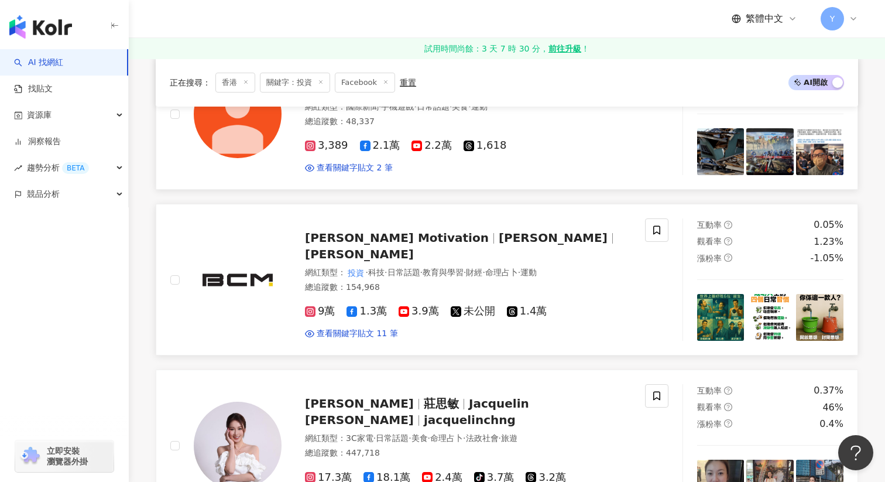
click at [735, 321] on img at bounding box center [720, 317] width 47 height 47
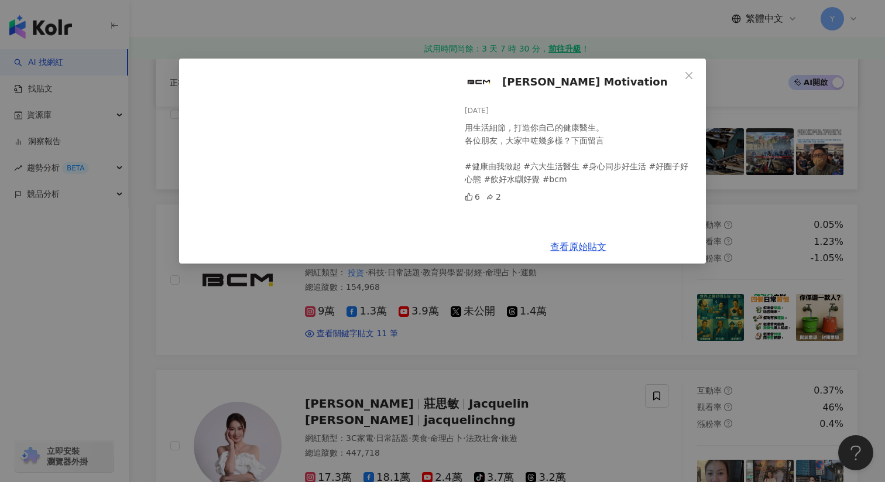
click at [754, 249] on div "[PERSON_NAME] Motivation [DATE] 用生活細節，打造你自己的健康醫生。 各位朋友，大家中咗幾多樣？下面留言 #健康由我做起 #六大…" at bounding box center [442, 241] width 885 height 482
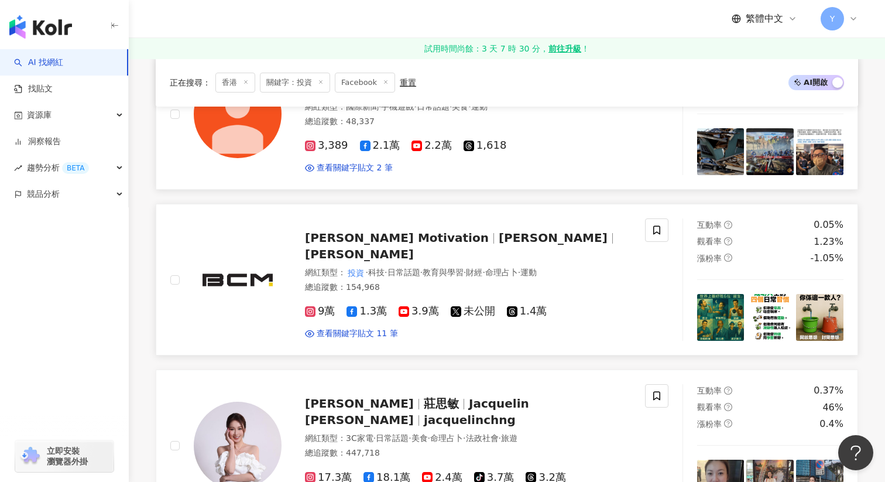
click at [765, 295] on img at bounding box center [770, 317] width 47 height 47
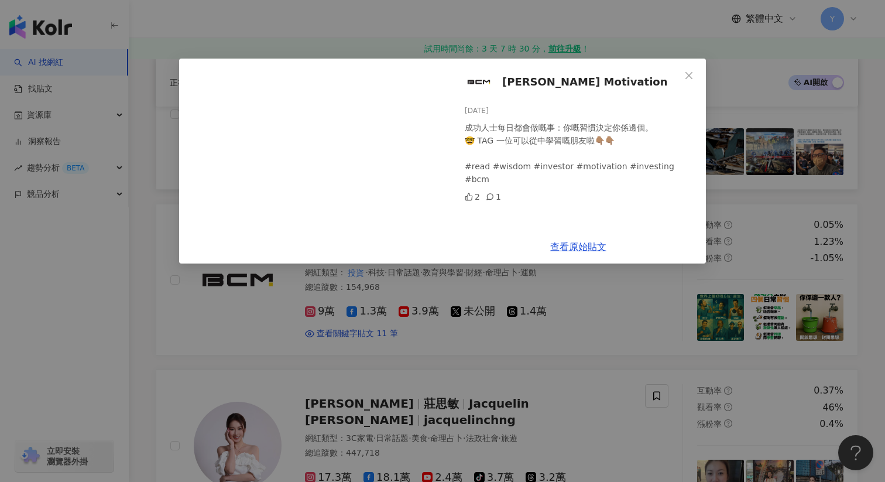
click at [767, 244] on div "Brian Cha Motivation 2025/8/20 成功人士每日都會做嘅事：你嘅習慣決定你係邊個。 🤓 TAG 一位可以從中學習嘅朋友啦👇🏽👇🏽 #…" at bounding box center [442, 241] width 885 height 482
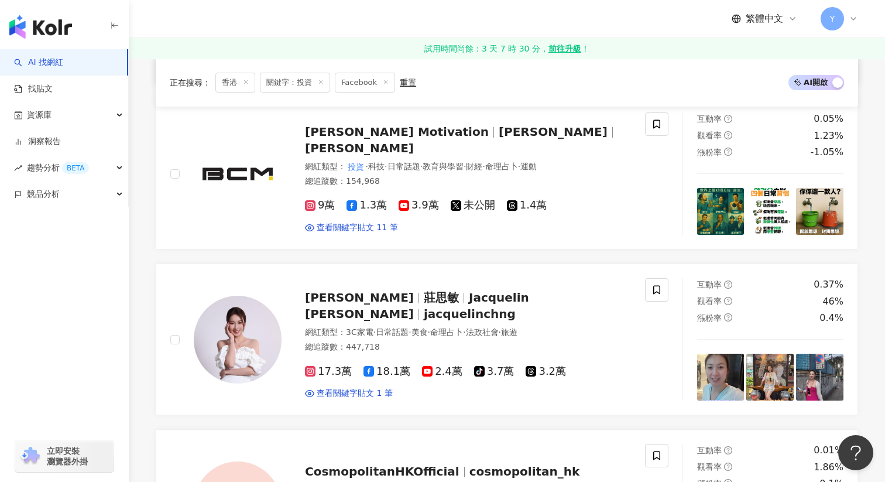
scroll to position [501, 0]
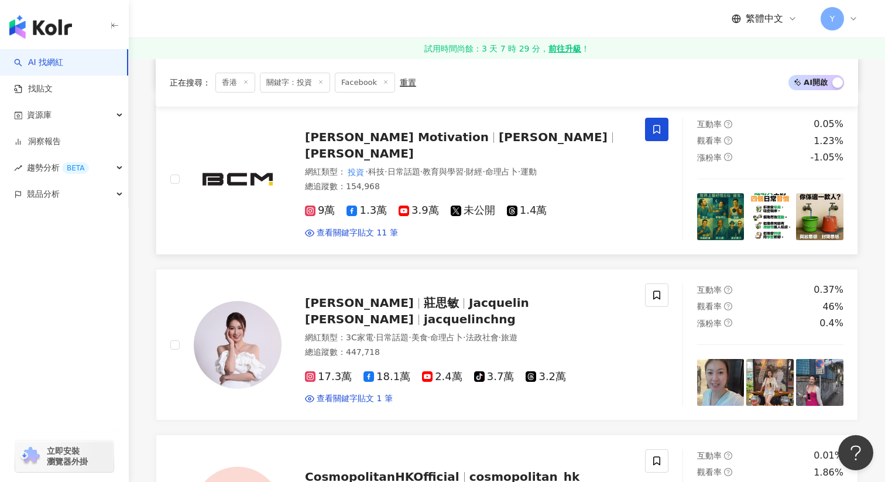
click at [664, 125] on span at bounding box center [656, 129] width 23 height 23
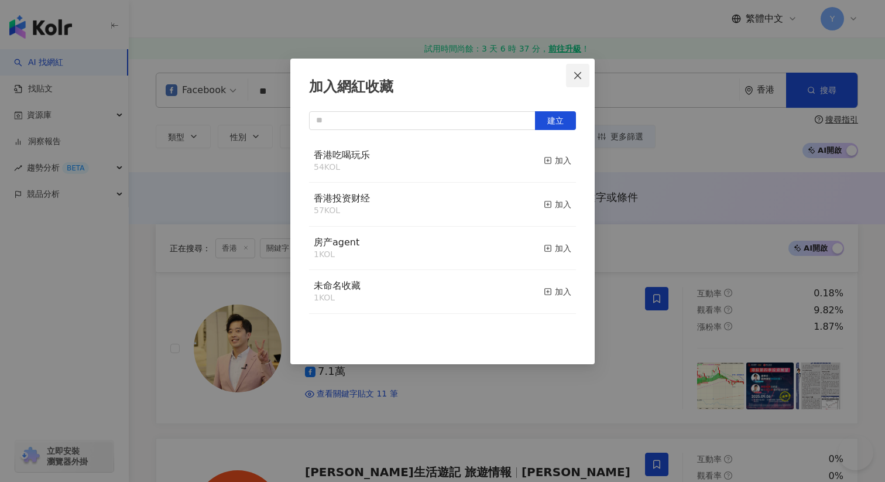
click at [577, 74] on icon "close" at bounding box center [577, 74] width 7 height 7
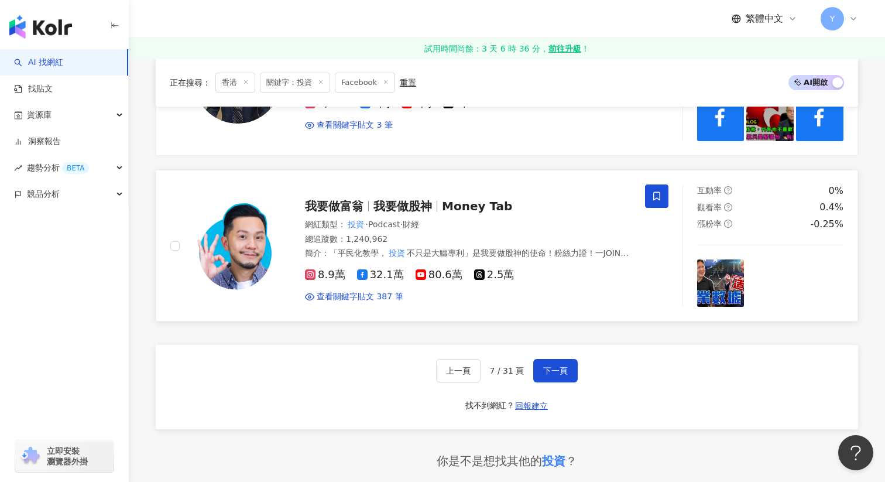
scroll to position [1942, 0]
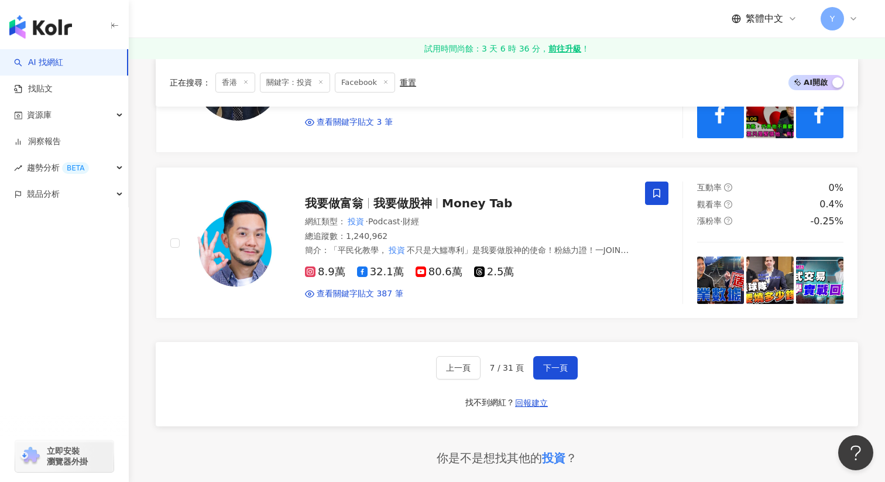
click at [549, 367] on div "上一頁 7 / 31 頁 下一頁 找不到網紅？ 回報建立" at bounding box center [507, 384] width 703 height 84
click at [557, 360] on button "下一頁" at bounding box center [555, 367] width 44 height 23
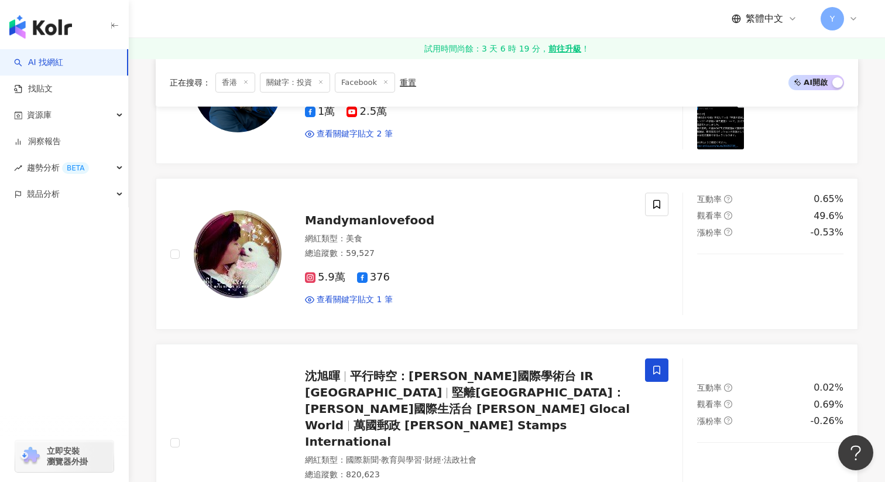
scroll to position [261, 0]
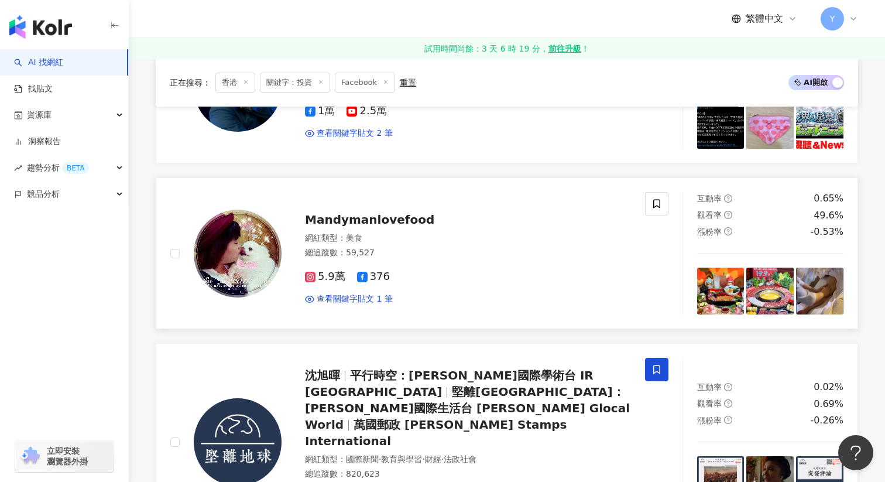
click at [737, 288] on img at bounding box center [720, 291] width 47 height 47
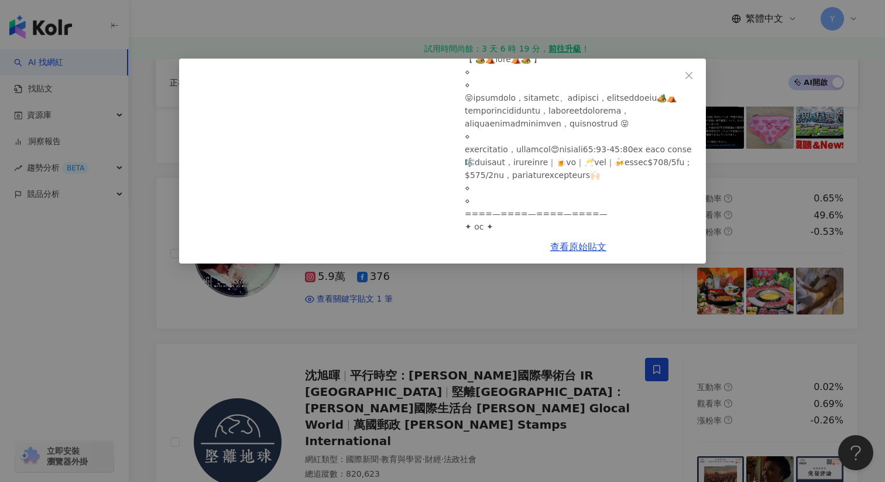
scroll to position [70, 0]
click at [772, 201] on div "Mandymanlovefood 2025/7/30 2 查看原始貼文" at bounding box center [442, 241] width 885 height 482
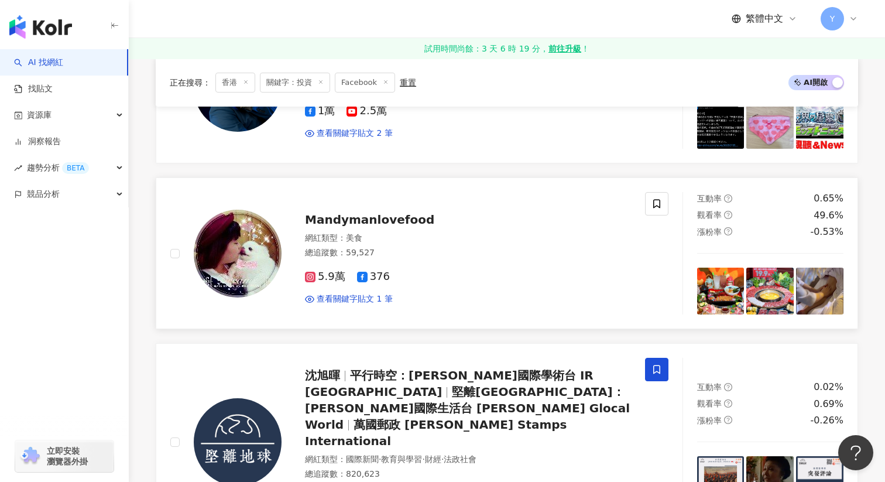
click at [770, 300] on img at bounding box center [770, 291] width 47 height 47
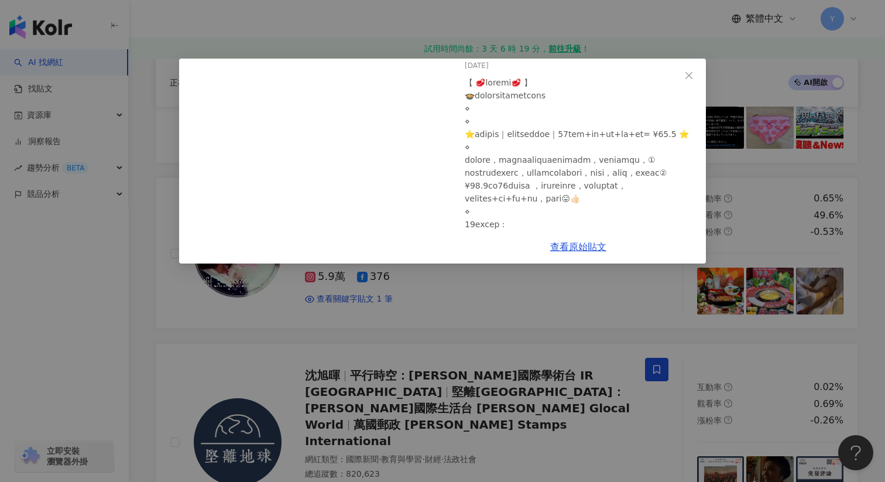
scroll to position [0, 0]
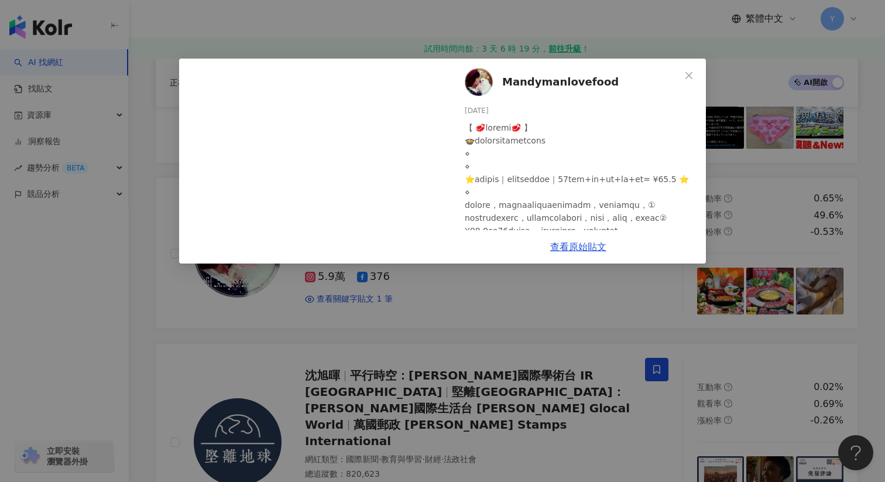
click at [790, 192] on div "Mandymanlovefood 2025/7/28 6 查看原始貼文" at bounding box center [442, 241] width 885 height 482
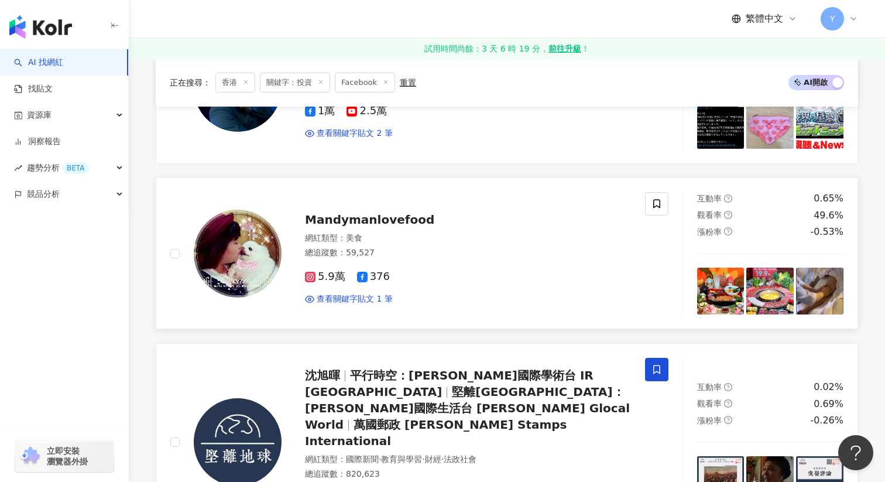
click at [721, 292] on img at bounding box center [720, 291] width 47 height 47
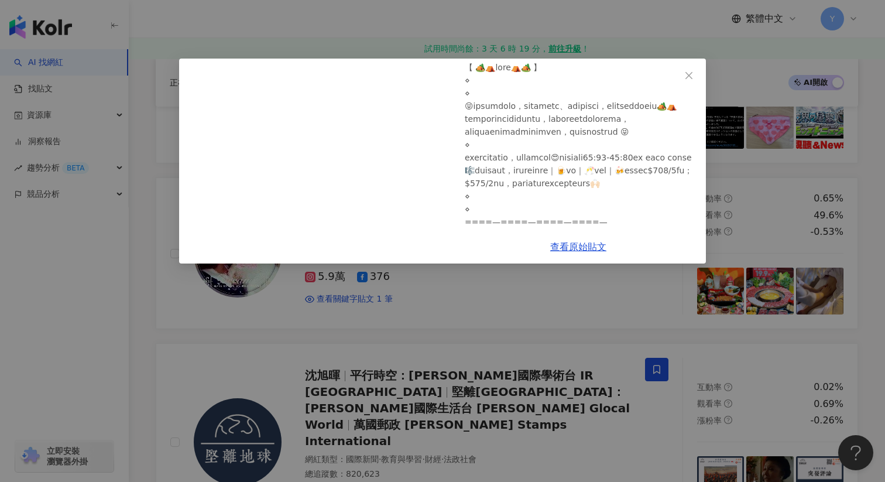
scroll to position [65, 0]
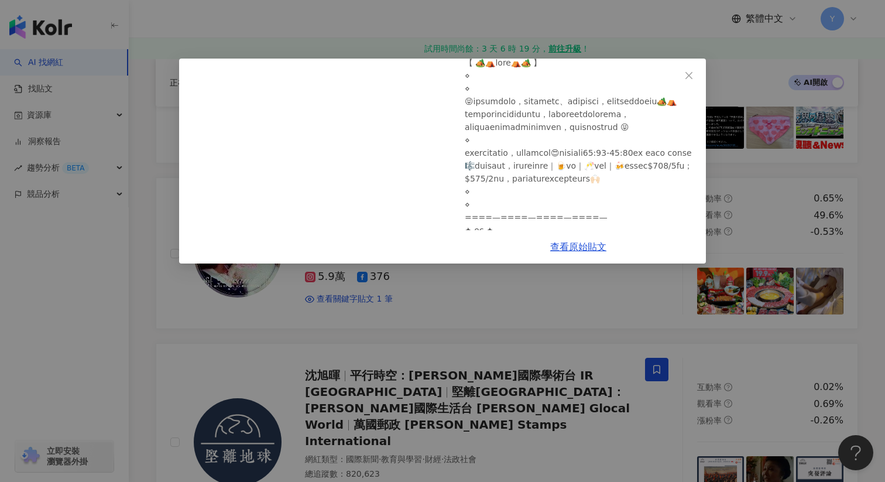
click at [586, 318] on div "Mandymanlovefood 2025/7/30 2 查看原始貼文" at bounding box center [442, 241] width 885 height 482
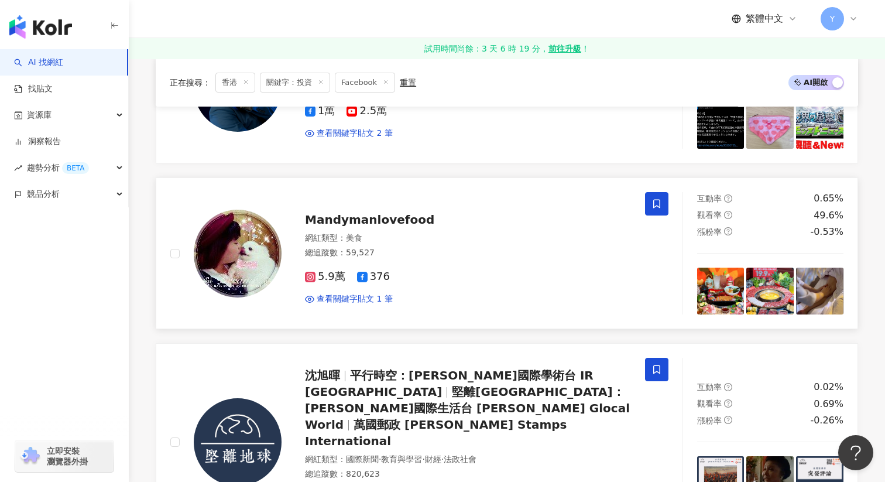
click at [658, 206] on icon at bounding box center [656, 204] width 7 height 9
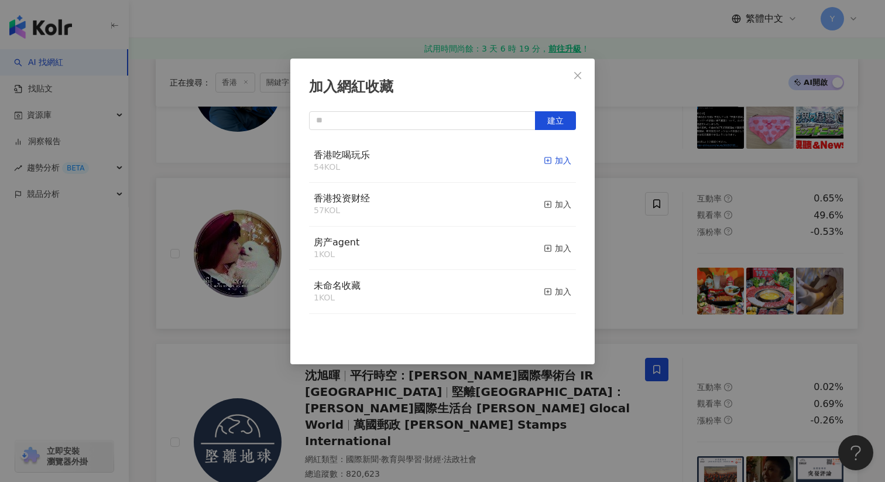
click at [564, 157] on div "加入" at bounding box center [558, 160] width 28 height 13
click at [576, 77] on icon "close" at bounding box center [577, 74] width 7 height 7
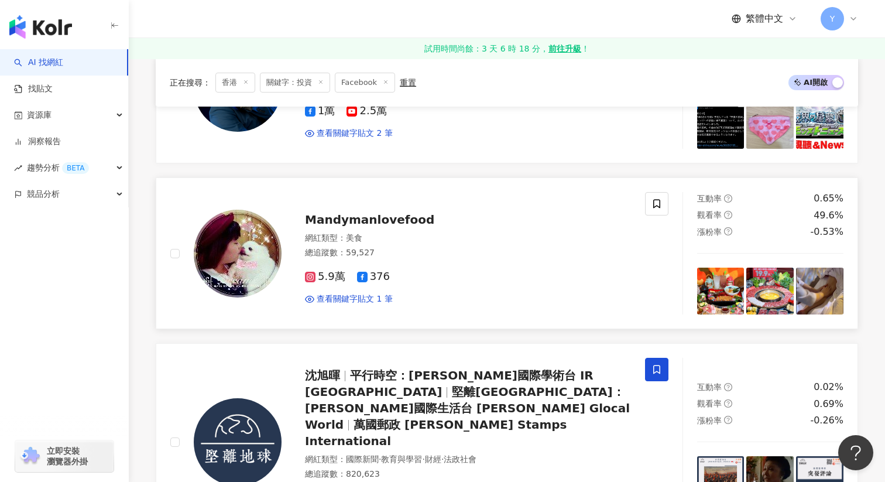
click at [728, 289] on img at bounding box center [720, 291] width 47 height 47
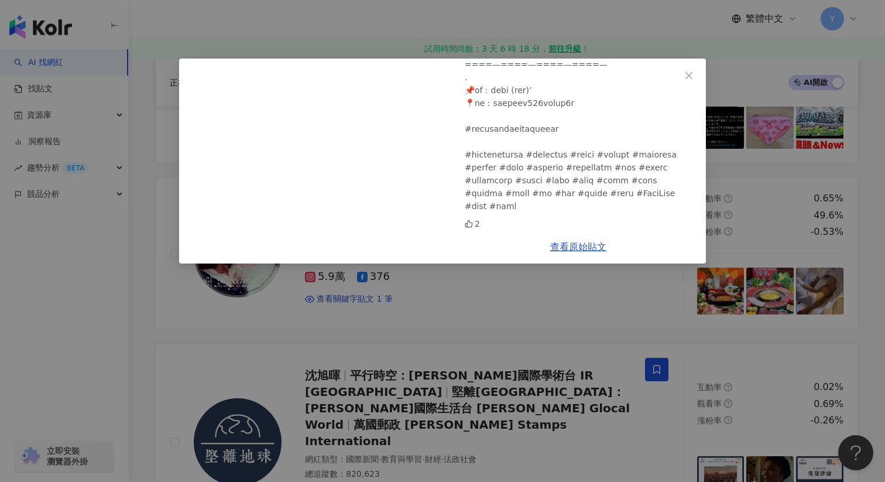
scroll to position [617, 0]
click at [686, 74] on icon "close" at bounding box center [688, 75] width 9 height 9
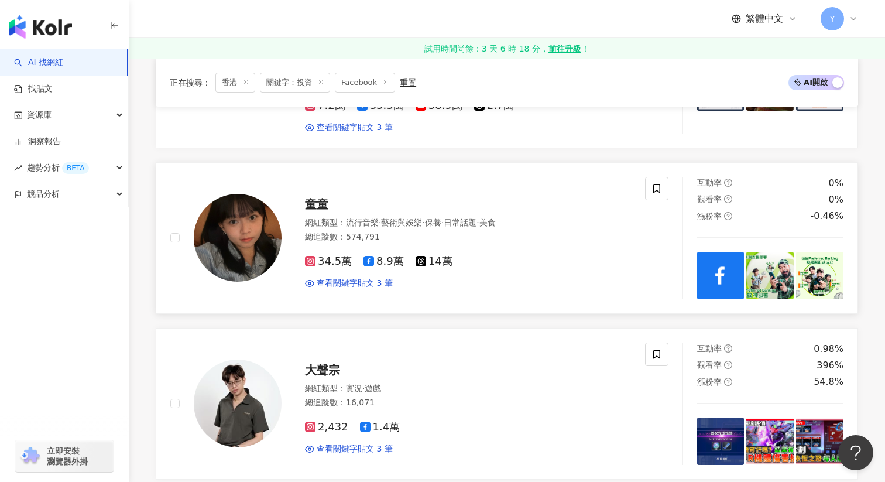
scroll to position [652, 0]
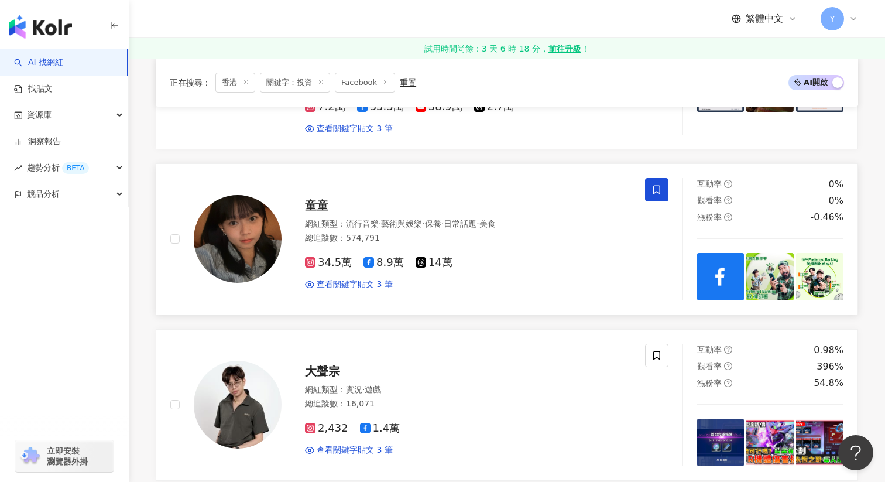
click at [659, 178] on span at bounding box center [656, 189] width 23 height 23
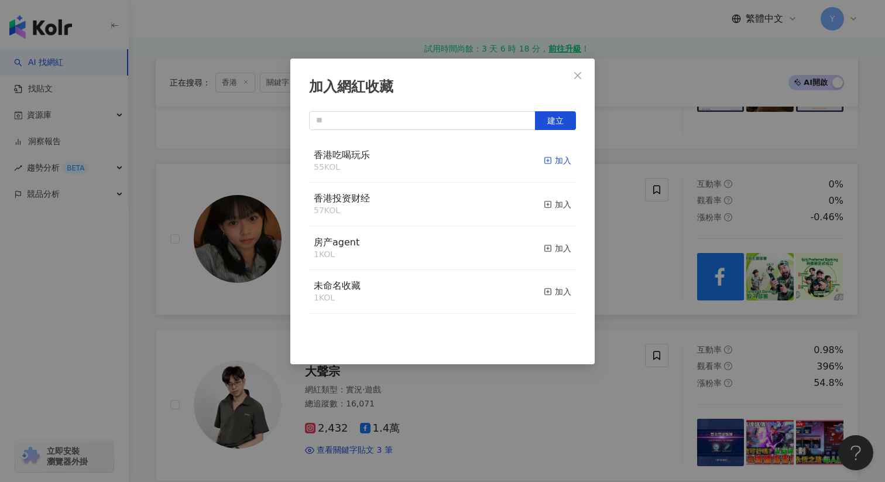
click at [564, 162] on div "加入" at bounding box center [558, 160] width 28 height 13
click at [676, 177] on div "加入網紅收藏 建立 香港吃喝玩乐 56 KOL 已加入 香港投资财经 57 KOL 加入 房产agent 1 KOL 加入 未命名收藏 1 KOL 加入" at bounding box center [442, 241] width 885 height 482
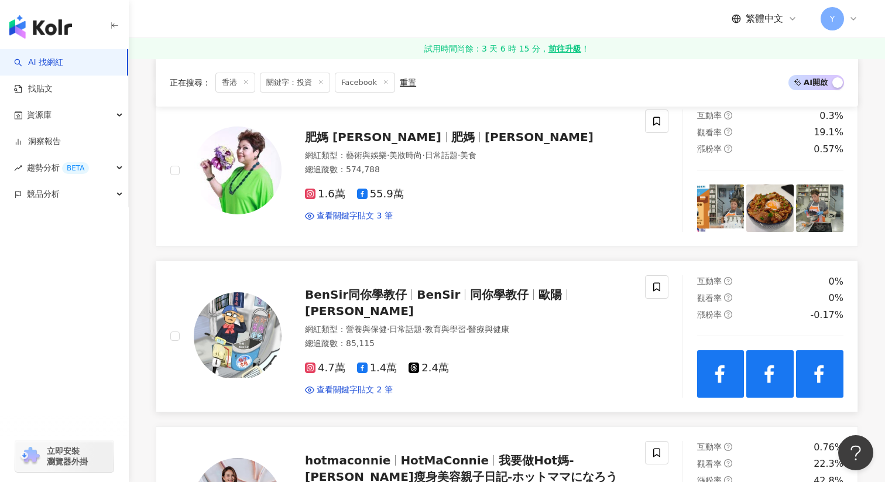
scroll to position [1388, 0]
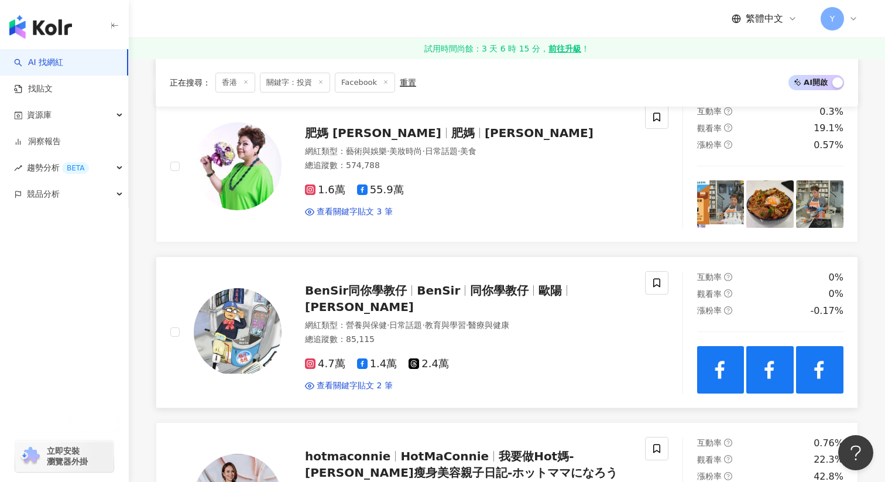
click at [710, 346] on img at bounding box center [720, 369] width 47 height 47
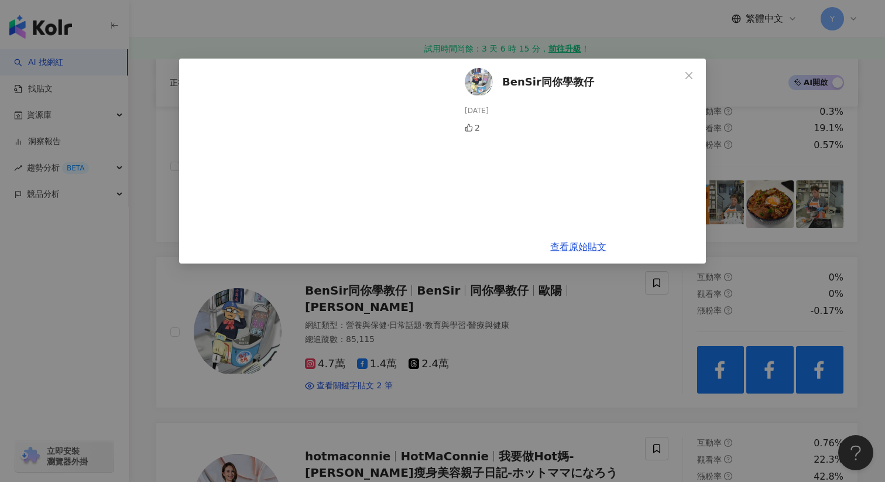
click at [643, 330] on div "BenSir同你學教仔 2024/12/2 2 查看原始貼文" at bounding box center [442, 241] width 885 height 482
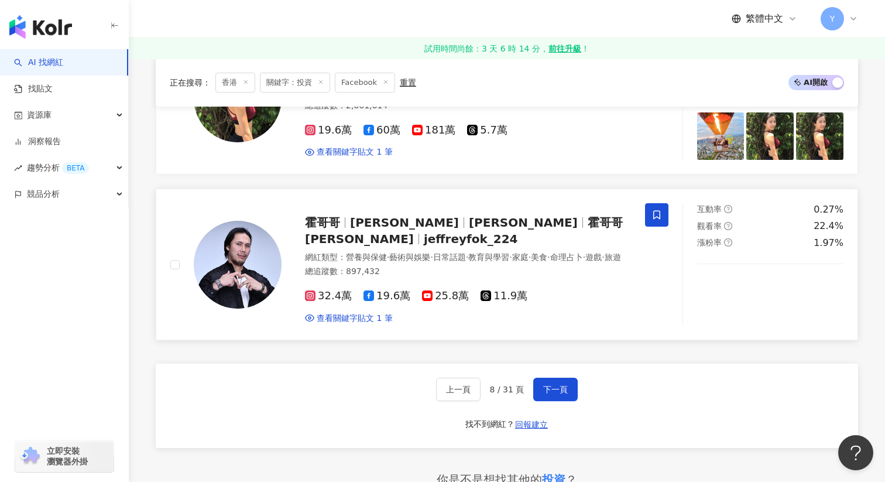
scroll to position [1957, 0]
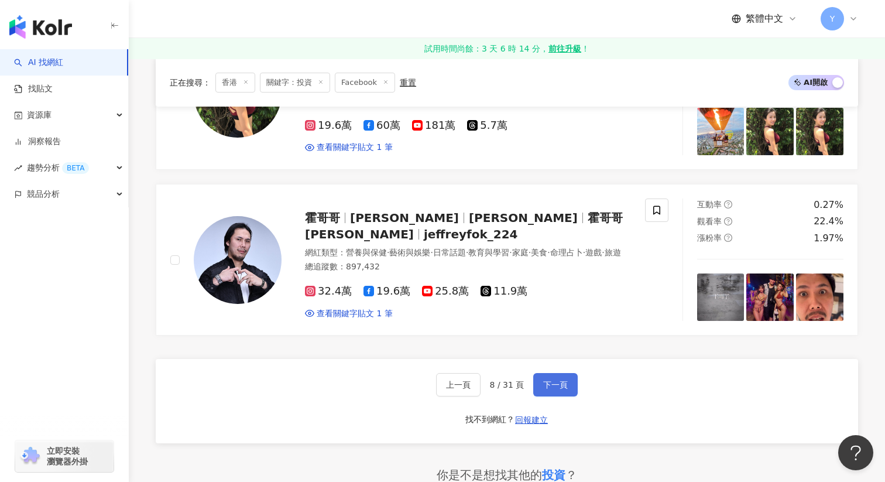
click at [556, 373] on button "下一頁" at bounding box center [555, 384] width 44 height 23
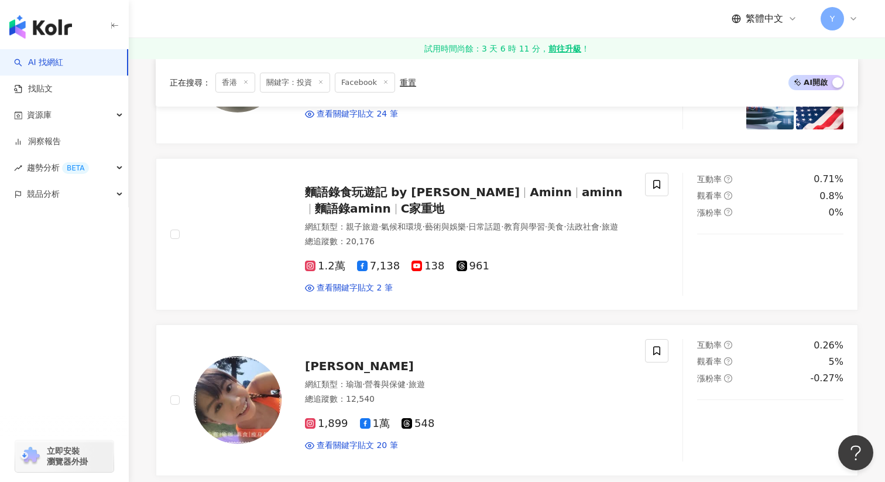
scroll to position [779, 0]
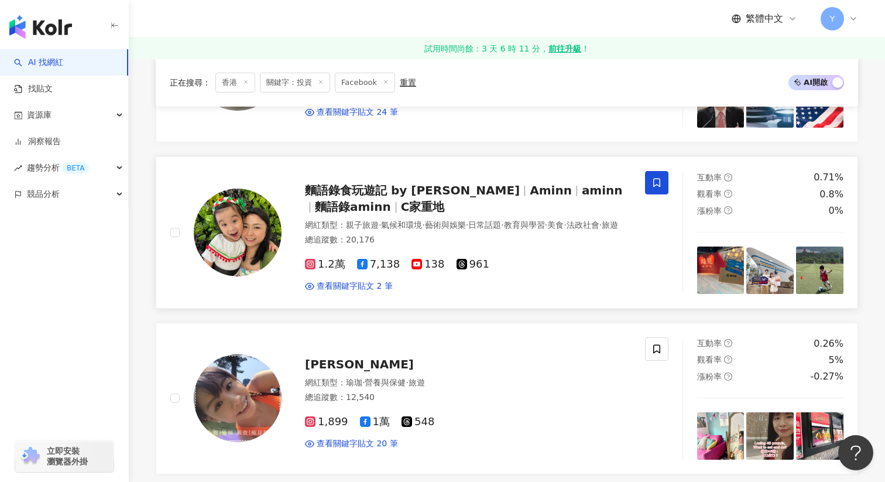
click at [660, 180] on icon at bounding box center [657, 182] width 11 height 11
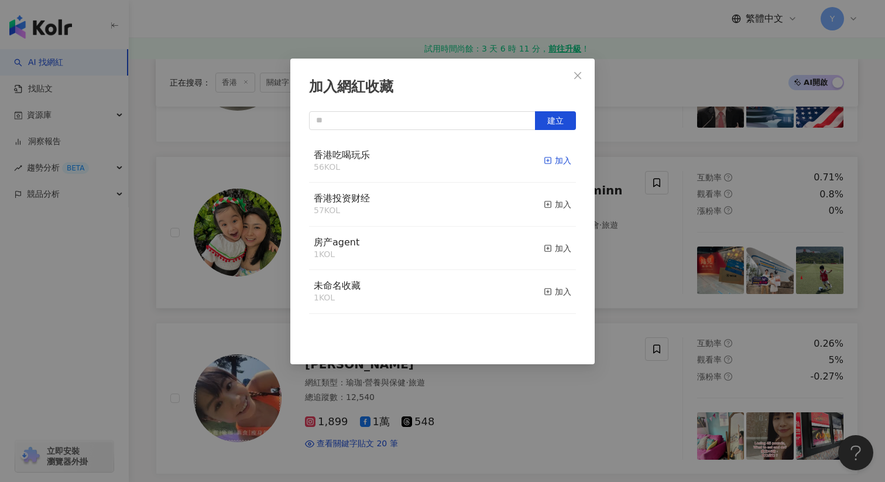
click at [552, 162] on div "加入" at bounding box center [558, 160] width 28 height 13
click at [651, 246] on div "加入網紅收藏 建立" at bounding box center [442, 241] width 885 height 482
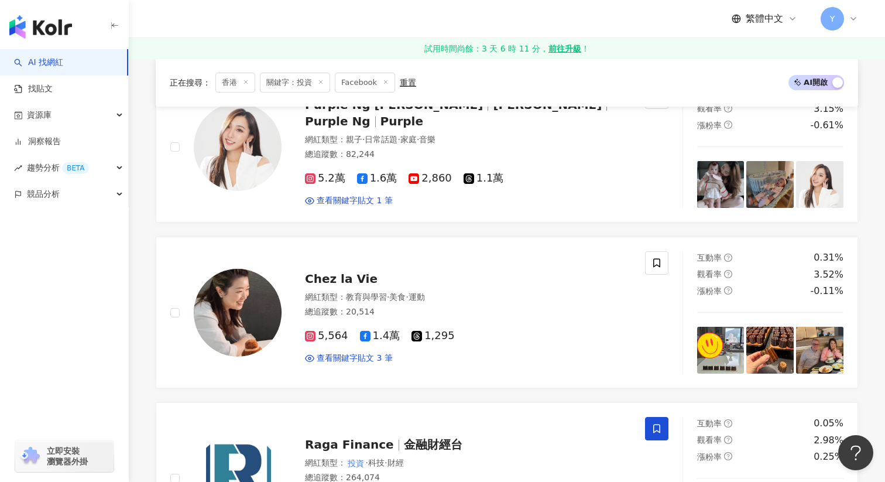
scroll to position [192, 0]
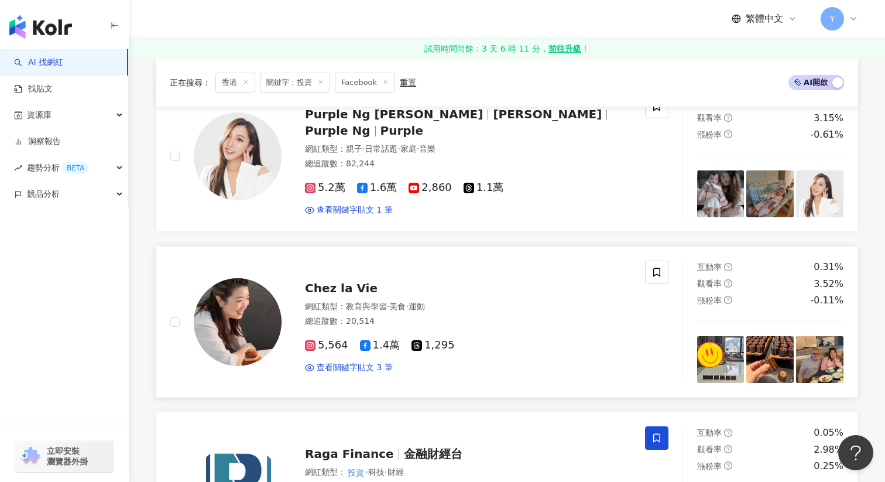
click at [785, 364] on img at bounding box center [770, 359] width 47 height 47
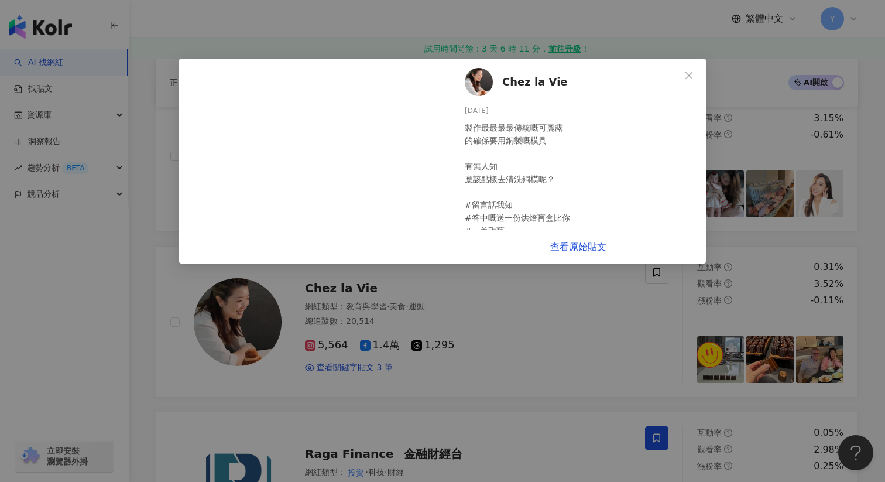
click at [573, 305] on div "Chez la Vie 2025/8/20 製作最最最最傳統嘅可麗露 的確係要用銅製嘅模具 有無人知 應該點樣去清洗銅模呢？ #留言話我知 #答中嘅送一份烘焙…" at bounding box center [442, 241] width 885 height 482
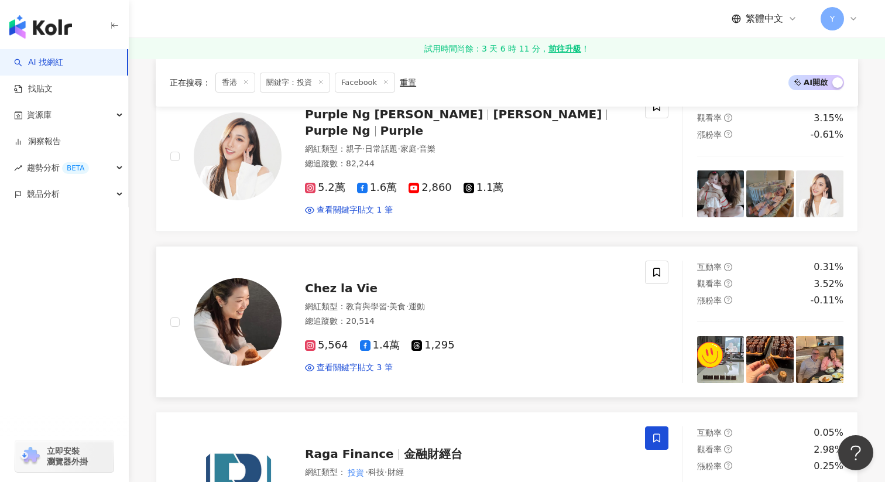
click at [817, 357] on img at bounding box center [819, 359] width 47 height 47
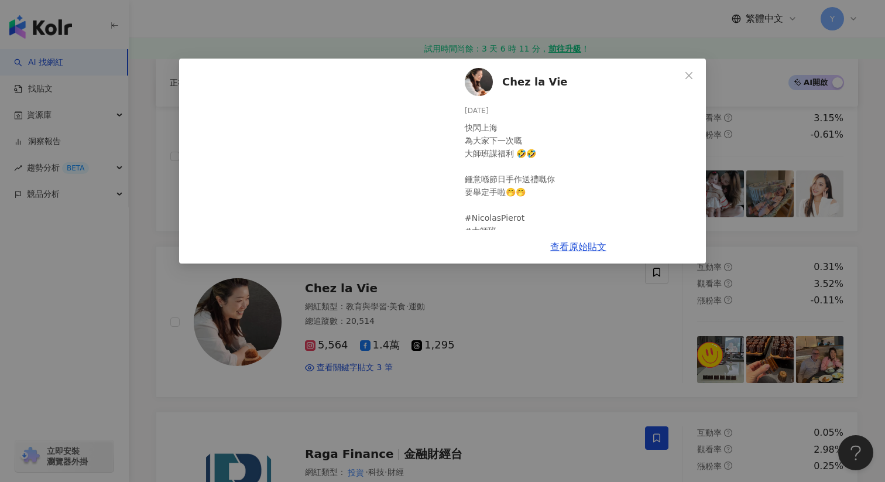
scroll to position [37, 0]
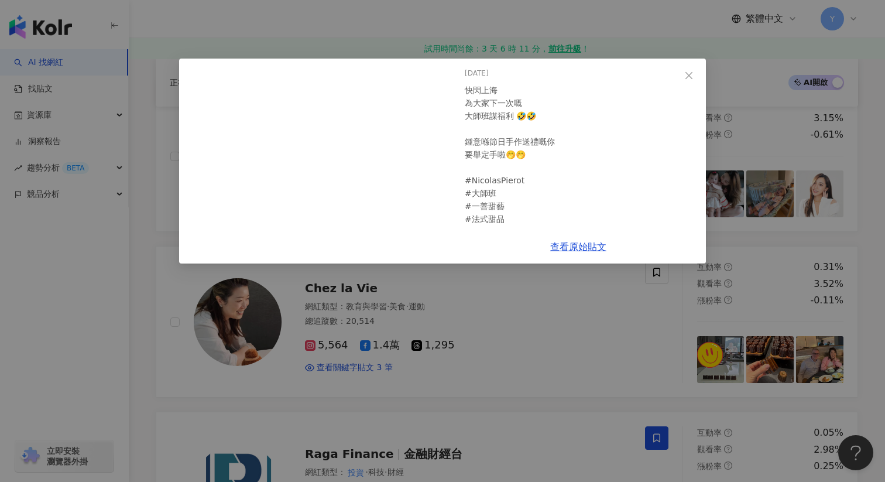
click at [572, 306] on div "Chez la Vie 2025/8/20 ￼快閃上海 為大家下一次嘅 大師班謀福利 🤣🤣 鍾意喺節日手作送禮嘅你 要舉定手啦🤭🤭 #NicolasPiero…" at bounding box center [442, 241] width 885 height 482
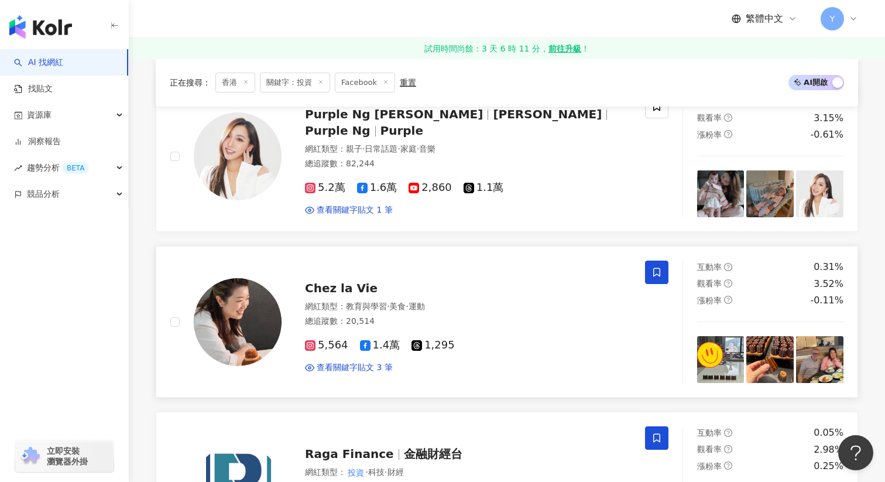
click at [656, 272] on icon at bounding box center [657, 272] width 11 height 11
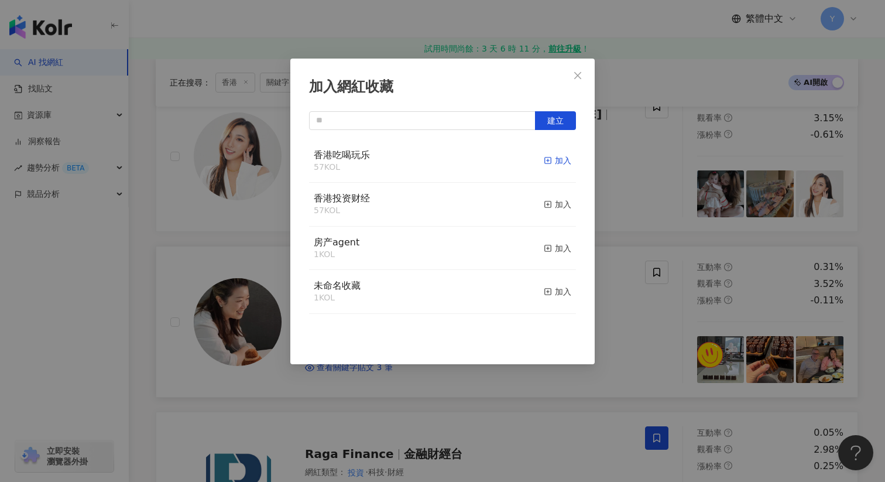
click at [553, 164] on div "加入" at bounding box center [558, 160] width 28 height 13
click at [623, 239] on div "加入網紅收藏 建立" at bounding box center [442, 241] width 885 height 482
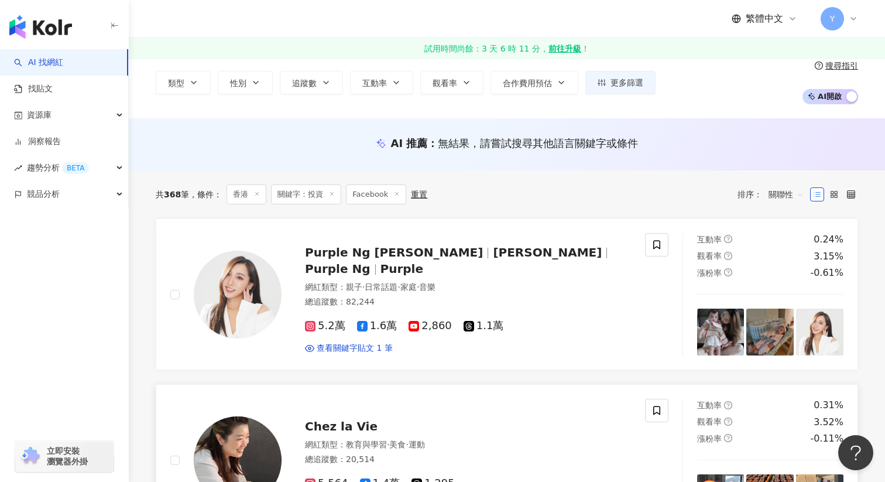
scroll to position [40, 0]
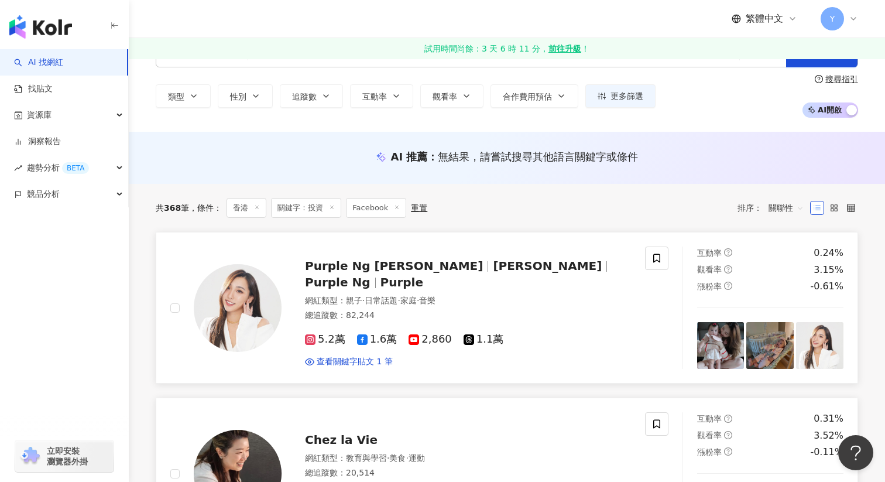
click at [837, 351] on img at bounding box center [819, 345] width 47 height 47
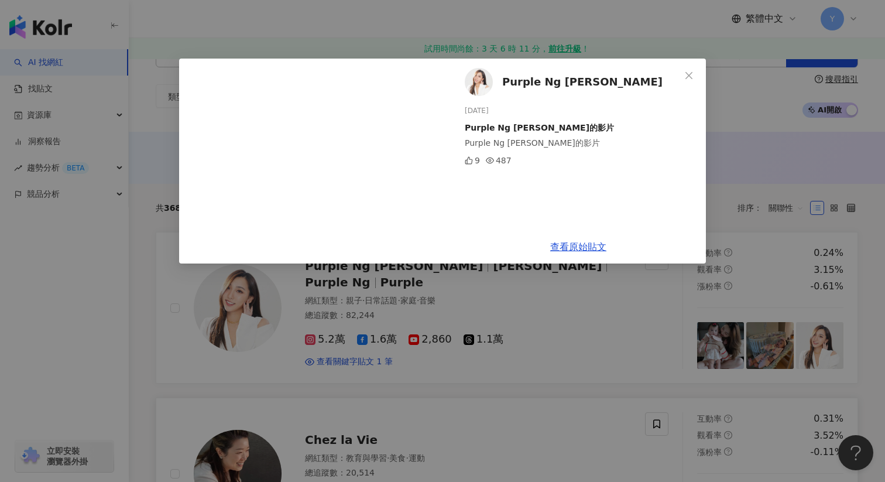
click at [603, 332] on div "Purple Ng 吳紫韻 2025/8/7 Purple Ng 吳紫韻的影片 Purple Ng 吳紫韻的影片 9 487 查看原始貼文" at bounding box center [442, 241] width 885 height 482
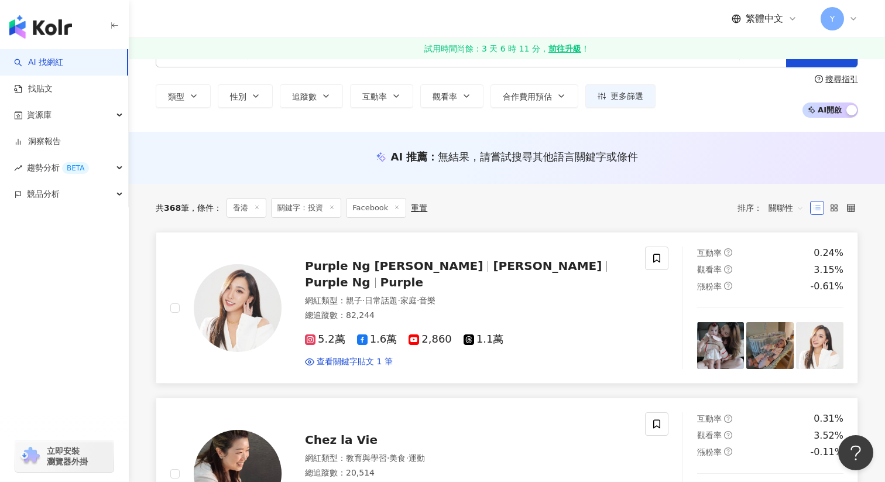
click at [714, 337] on img at bounding box center [720, 345] width 47 height 47
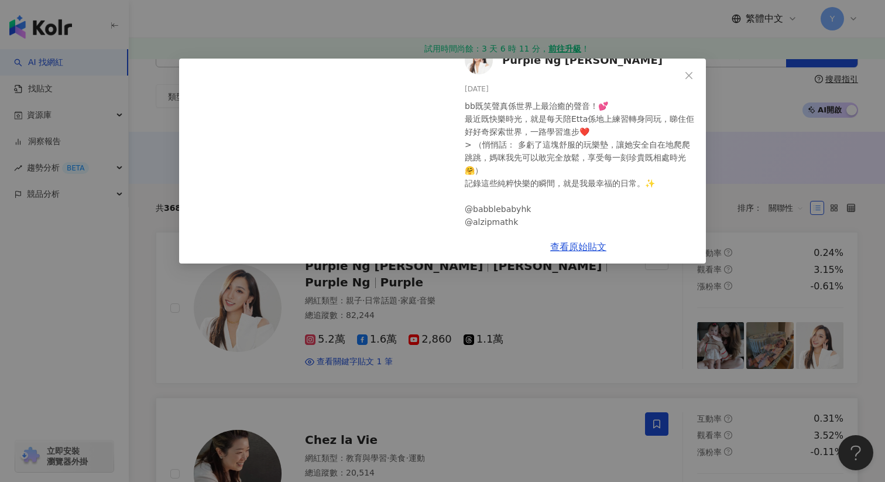
scroll to position [0, 0]
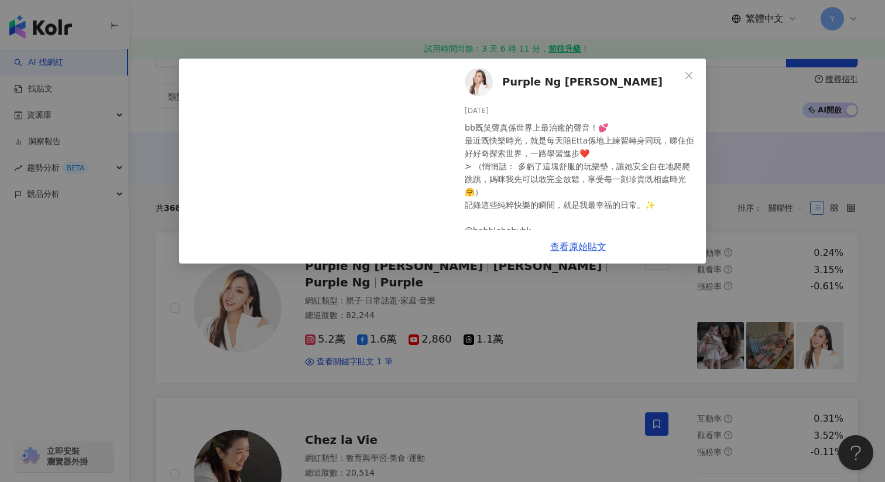
click at [566, 322] on div "Purple Ng 吳紫韻 2025/8/12 bb既笑聲真係世界上最治癒的聲音！💕 最近既快樂時光，就是每天陪Etta係地上練習轉身同玩，睇住佢好好奇探索世…" at bounding box center [442, 241] width 885 height 482
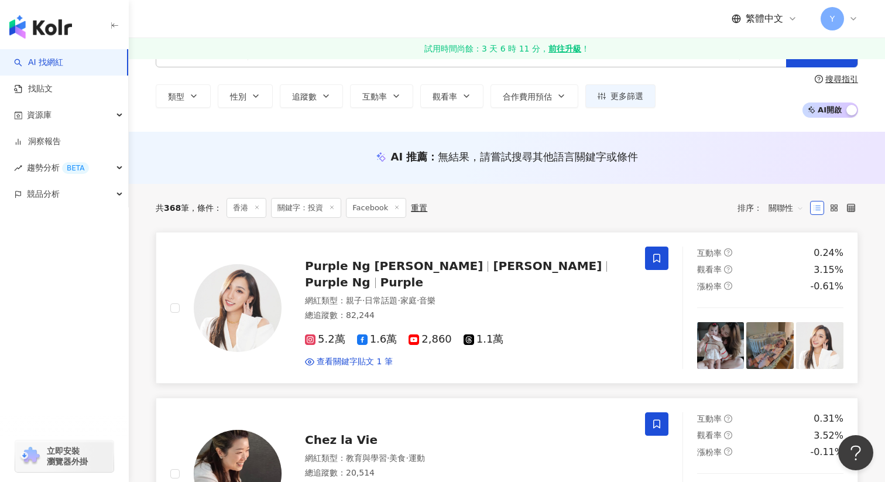
click at [661, 259] on icon at bounding box center [657, 258] width 11 height 11
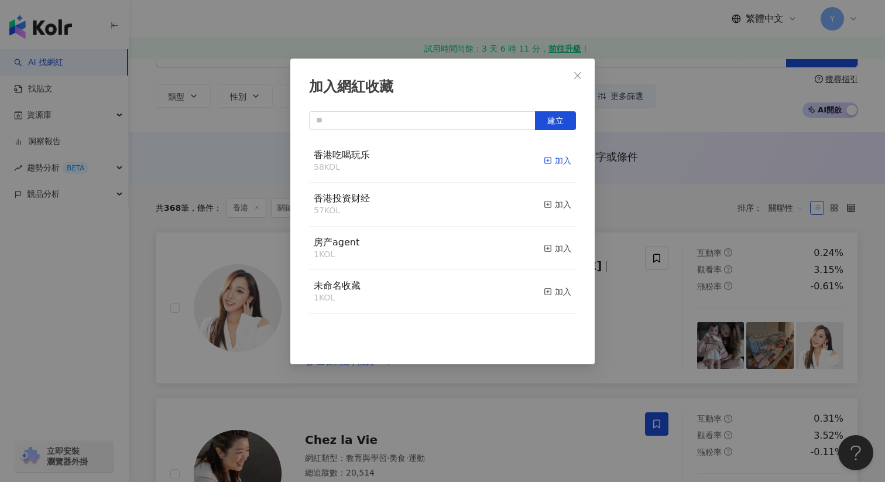
click at [560, 155] on div "加入" at bounding box center [558, 160] width 28 height 13
click at [658, 301] on div "加入網紅收藏 建立" at bounding box center [442, 241] width 885 height 482
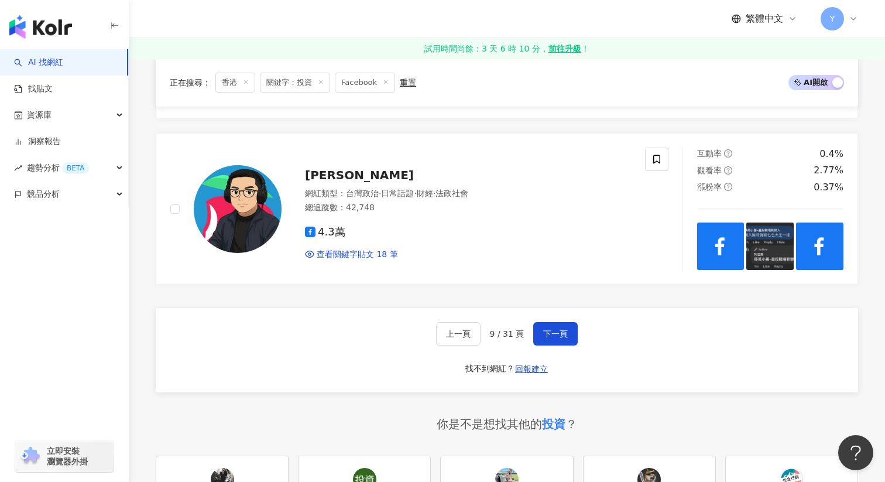
scroll to position [1969, 0]
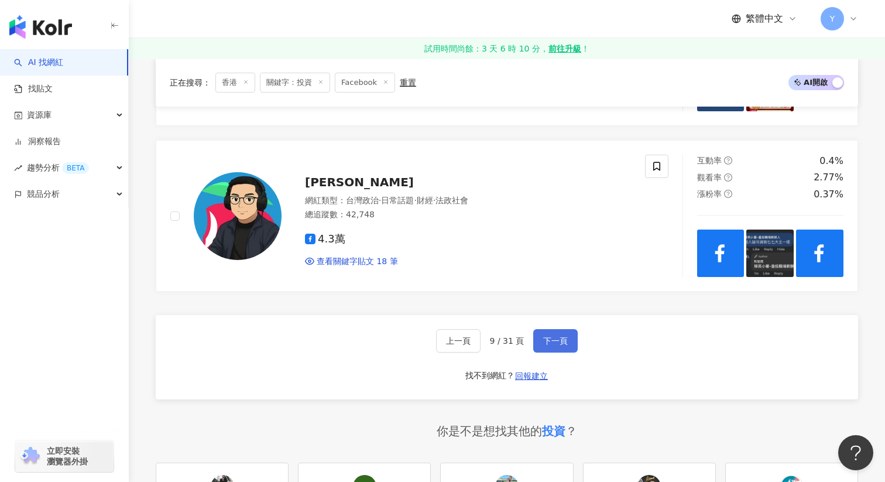
click at [555, 336] on span "下一頁" at bounding box center [555, 340] width 25 height 9
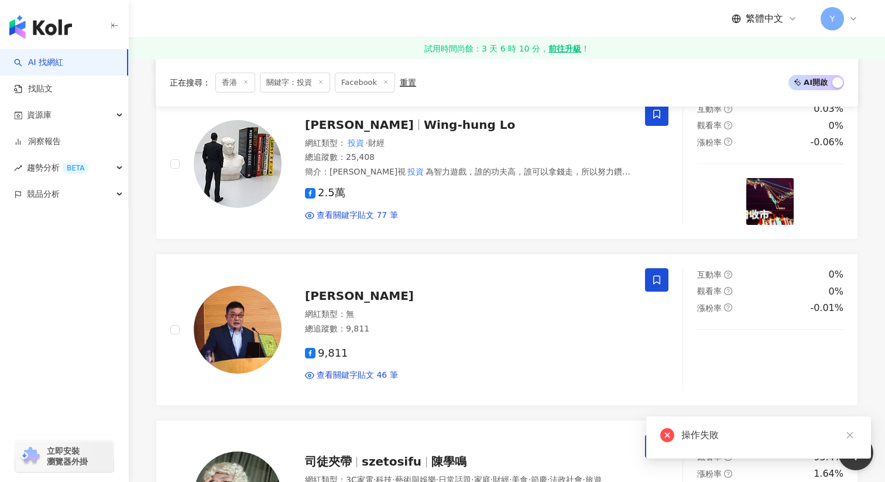
scroll to position [1960, 0]
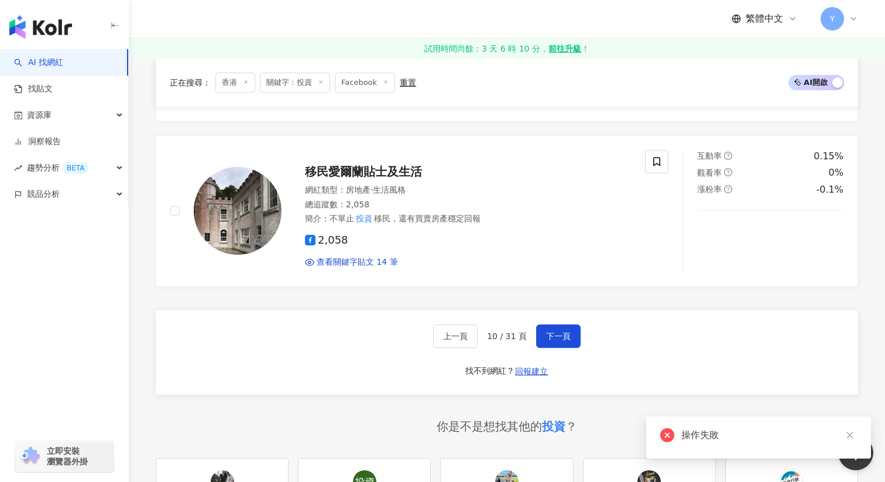
click at [689, 444] on div "操作失敗" at bounding box center [758, 437] width 225 height 42
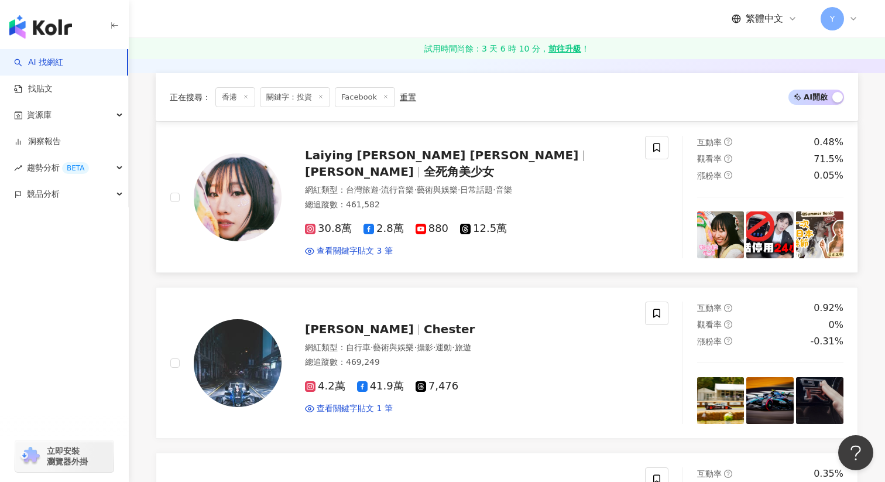
scroll to position [141, 0]
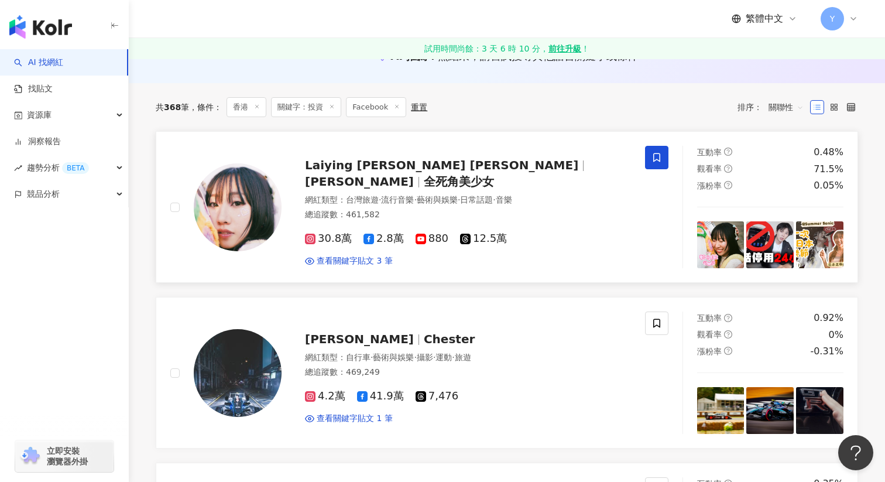
click at [657, 156] on icon at bounding box center [657, 157] width 11 height 11
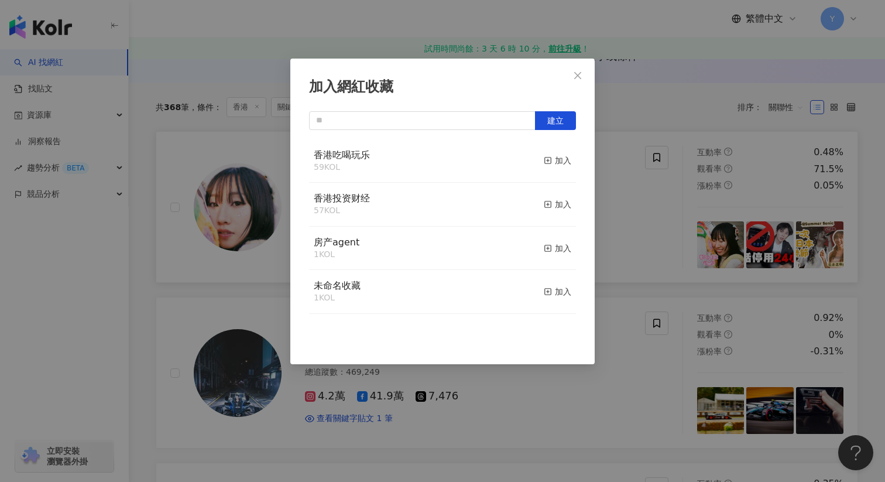
click at [646, 225] on div "加入網紅收藏 建立 香港吃喝玩乐 59 KOL 加入 香港投资财经 57 KOL 加入 房产agent 1 KOL 加入 未命名收藏 1 KOL 加入" at bounding box center [442, 241] width 885 height 482
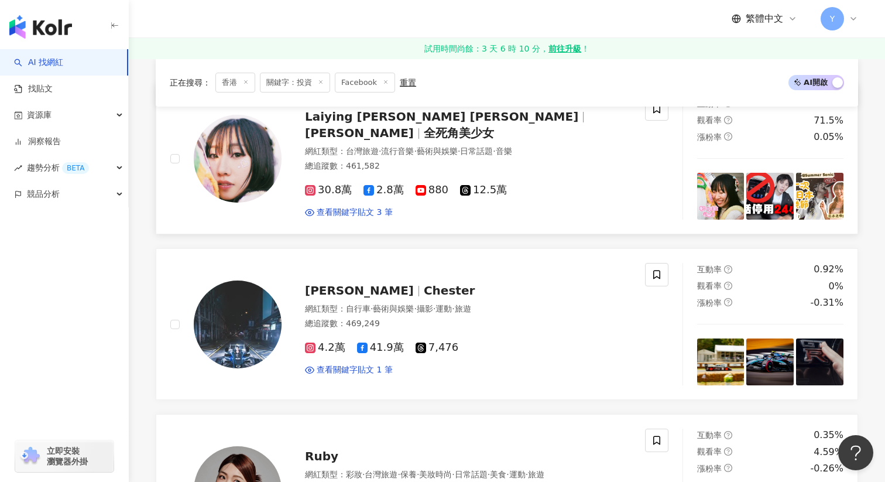
scroll to position [104, 0]
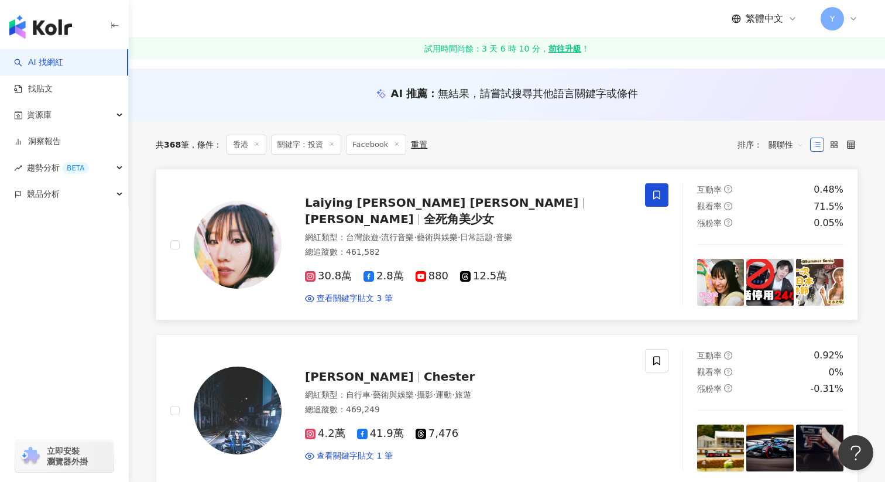
click at [657, 190] on icon at bounding box center [657, 195] width 11 height 11
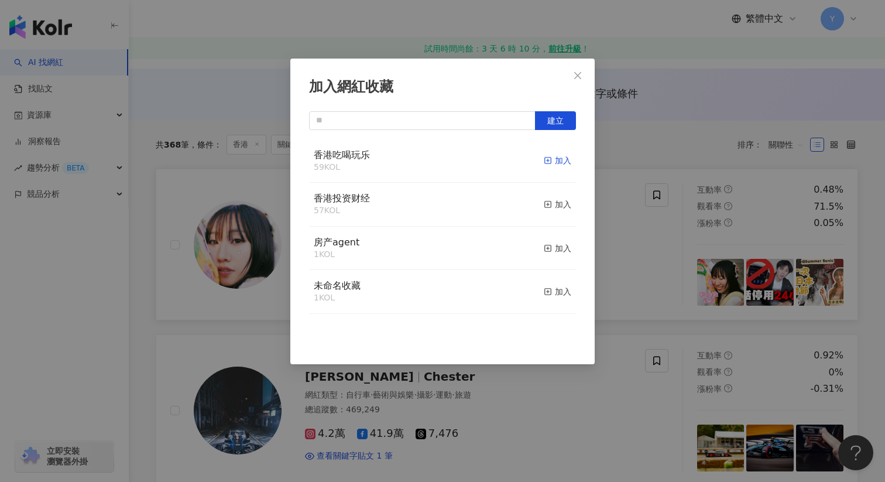
click at [562, 162] on div "加入" at bounding box center [558, 160] width 28 height 13
click at [658, 259] on div "加入網紅收藏 建立" at bounding box center [442, 241] width 885 height 482
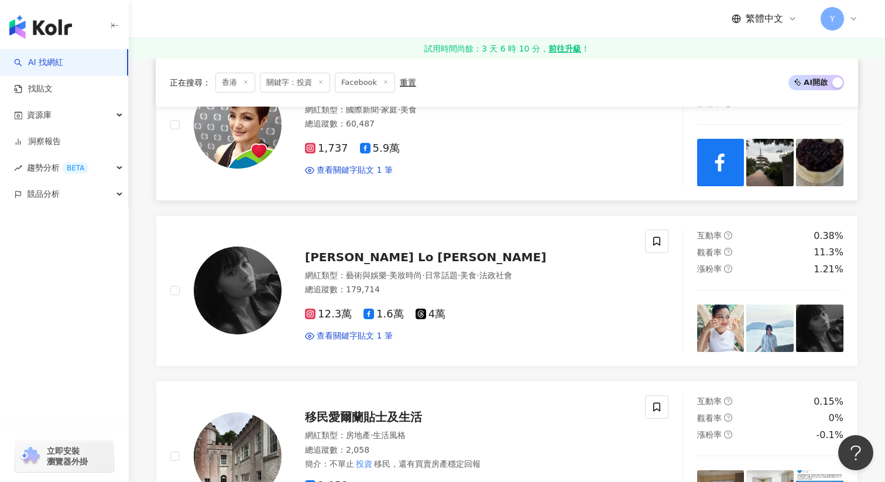
scroll to position [1720, 0]
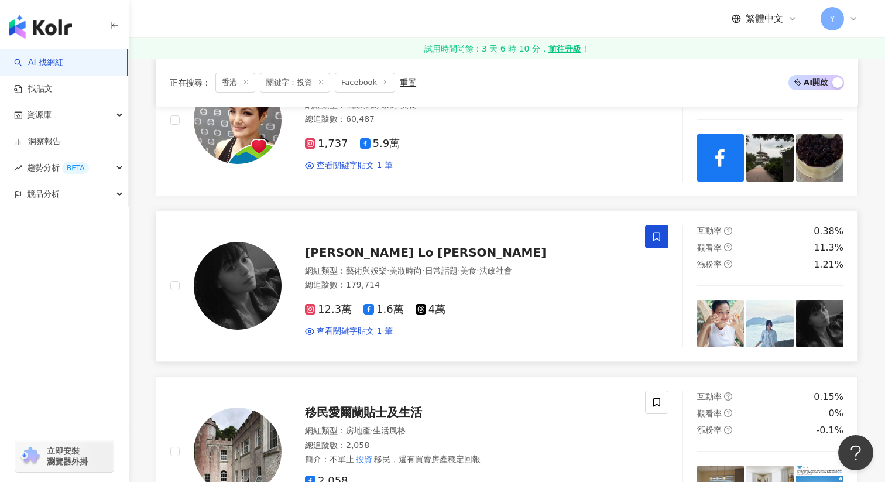
click at [652, 236] on icon at bounding box center [657, 236] width 11 height 11
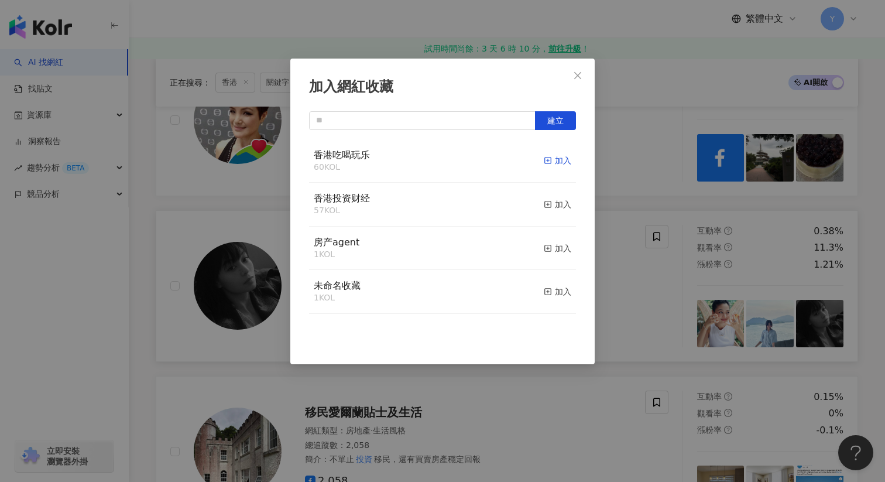
click at [565, 159] on div "加入" at bounding box center [558, 160] width 28 height 13
click at [660, 226] on div "加入網紅收藏 建立" at bounding box center [442, 241] width 885 height 482
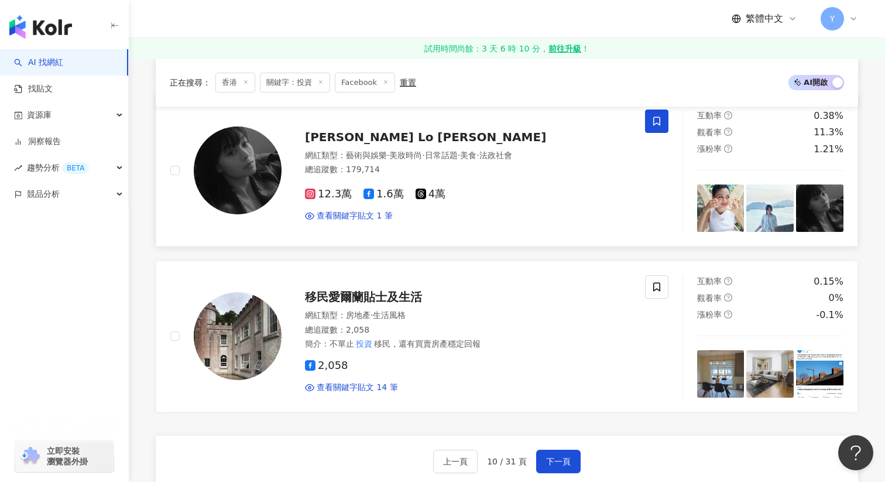
scroll to position [1840, 0]
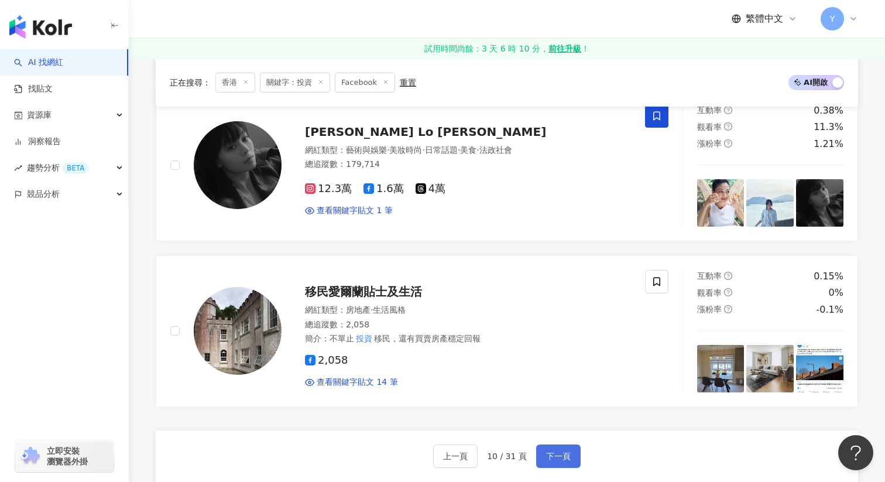
click at [552, 461] on button "下一頁" at bounding box center [558, 455] width 44 height 23
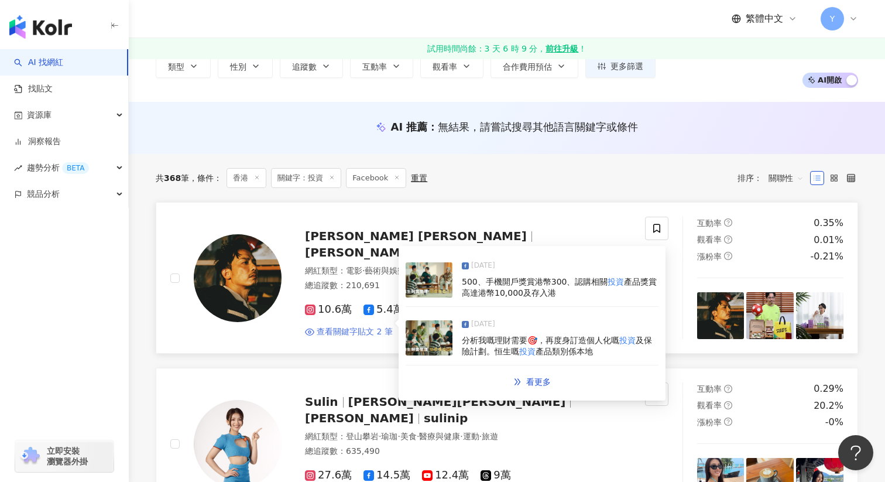
scroll to position [66, 0]
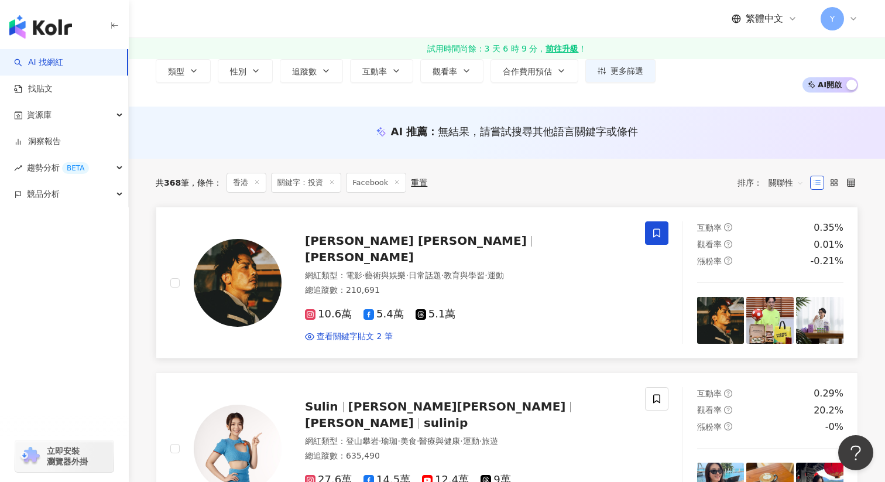
click at [653, 239] on span at bounding box center [656, 232] width 23 height 23
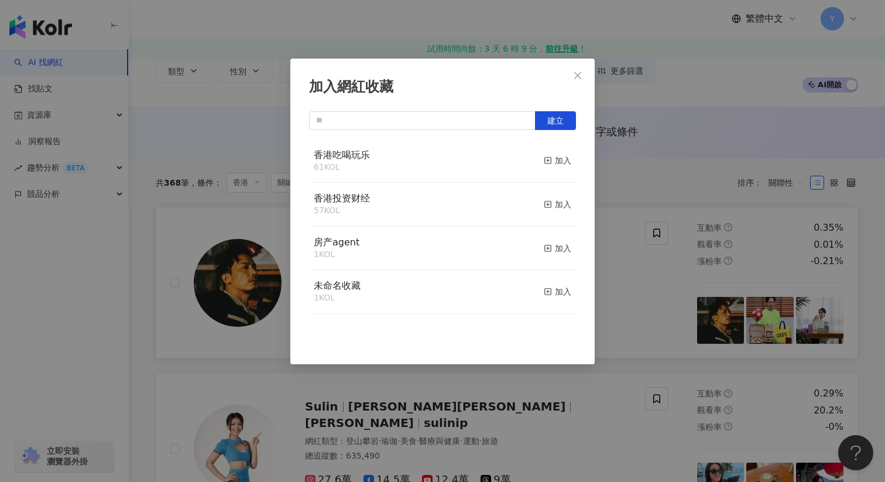
click at [573, 159] on div "香港吃喝玩乐 61 KOL 加入" at bounding box center [442, 161] width 267 height 44
click at [553, 160] on div "加入" at bounding box center [558, 160] width 28 height 13
click at [615, 203] on div "加入網紅收藏 建立 香港吃喝玩乐 62 KOL 已加入 香港投资财经 57 KOL 加入 房产agent 1 KOL 加入 未命名收藏 1 KOL 加入" at bounding box center [442, 241] width 885 height 482
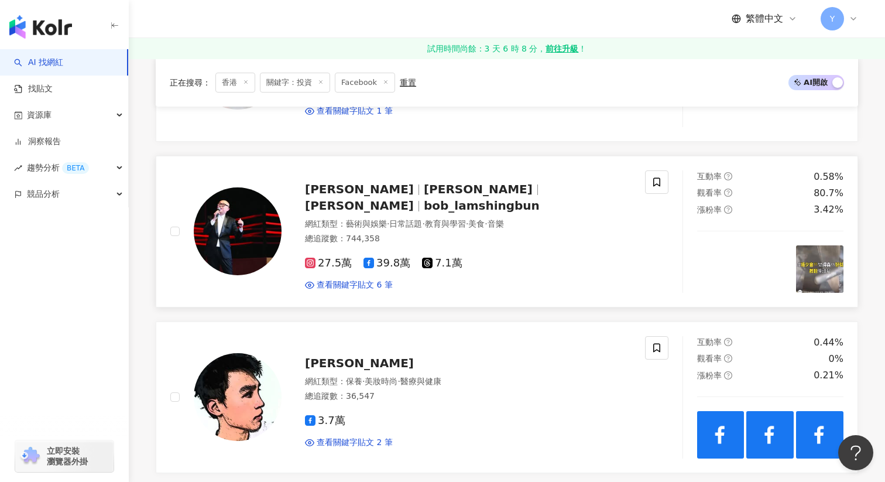
scroll to position [948, 0]
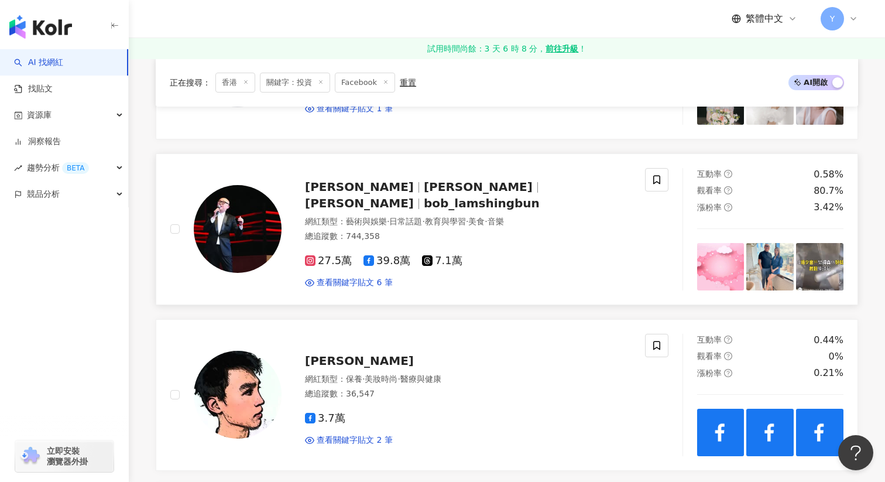
click at [770, 266] on img at bounding box center [770, 266] width 47 height 47
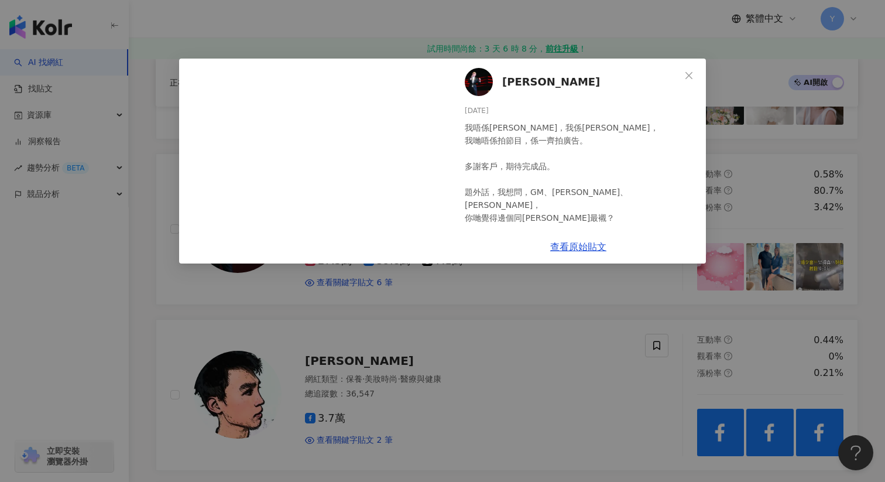
click at [504, 302] on div "Bob Lam 2025/8/16 我唔係林子祥，我係林盛斌， 我哋唔係拍節目，係一齊拍廣告。 多謝客戶，期待完成品。 題外話，我想問，GM、Eddie、阿謙…" at bounding box center [442, 241] width 885 height 482
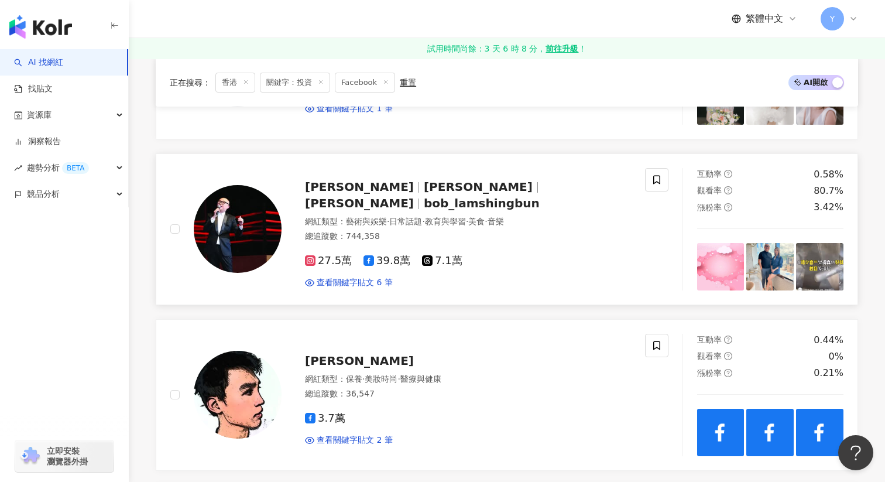
click at [786, 269] on img at bounding box center [770, 266] width 47 height 47
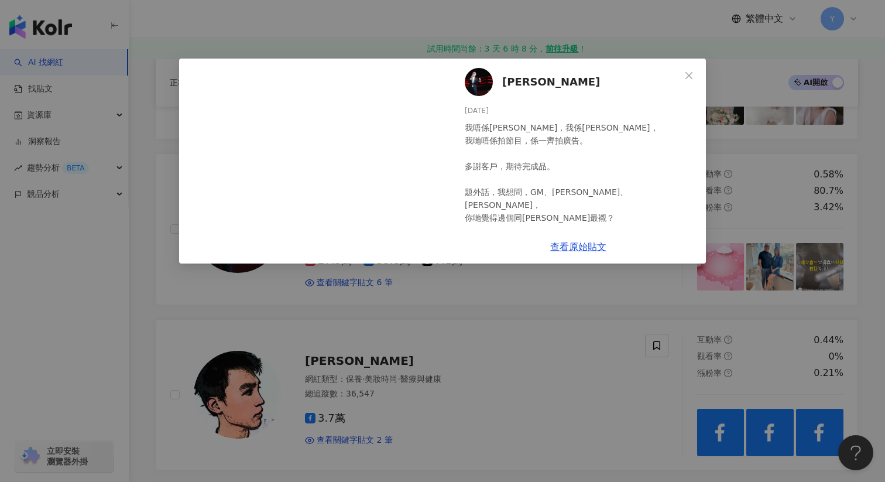
click at [831, 257] on div "Bob Lam 2025/8/16 我唔係林子祥，我係林盛斌， 我哋唔係拍節目，係一齊拍廣告。 多謝客戶，期待完成品。 題外話，我想問，GM、Eddie、阿謙…" at bounding box center [442, 241] width 885 height 482
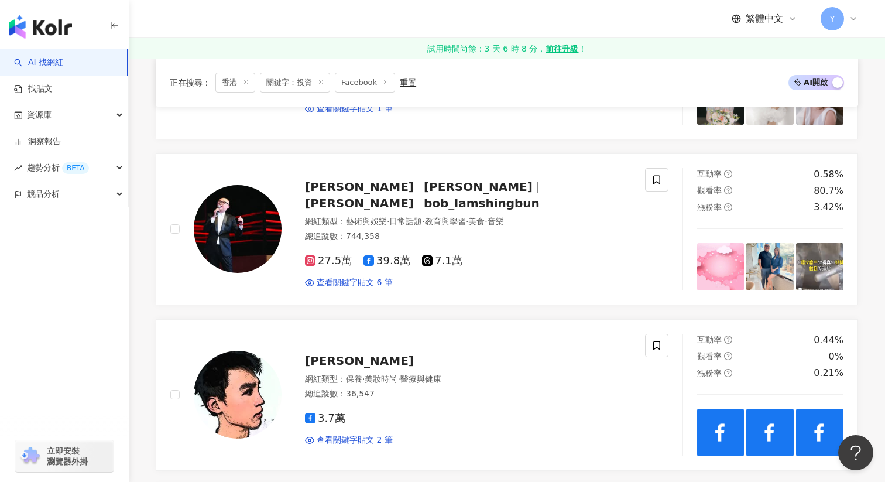
click at [831, 257] on img at bounding box center [819, 266] width 47 height 47
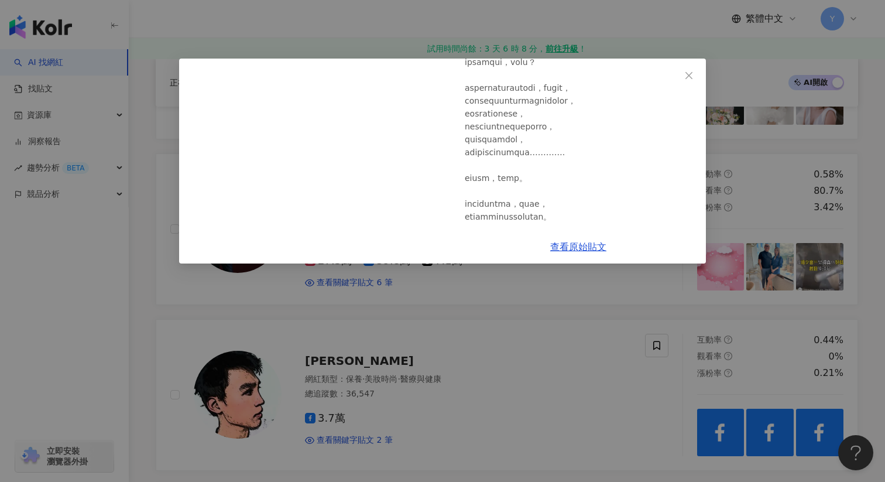
scroll to position [1096, 0]
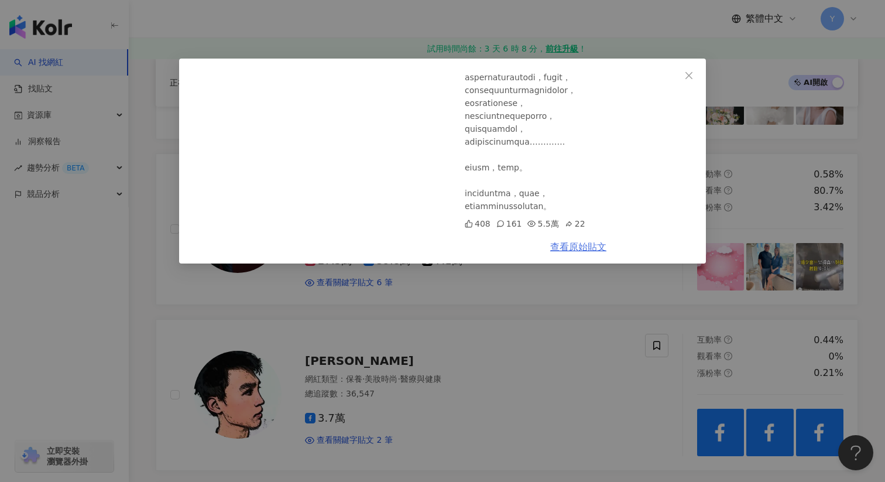
click at [570, 245] on link "查看原始貼文" at bounding box center [578, 246] width 56 height 11
click at [404, 299] on div "Bob Lam 2025/8/15 408 161 5.5萬 22 查看原始貼文" at bounding box center [442, 241] width 885 height 482
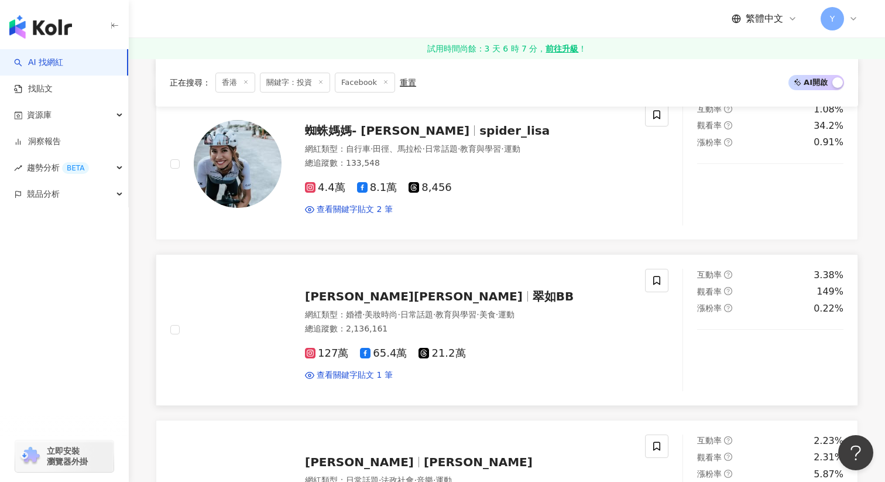
scroll to position [1519, 0]
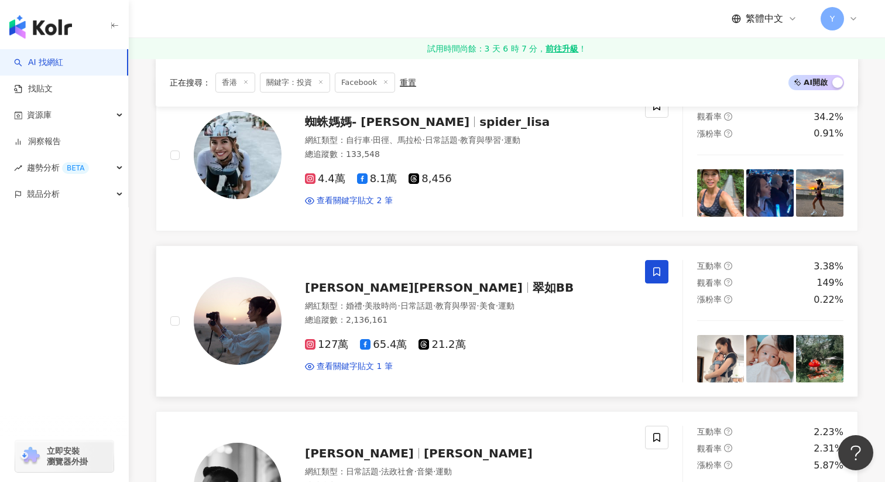
click at [654, 273] on icon at bounding box center [657, 271] width 11 height 11
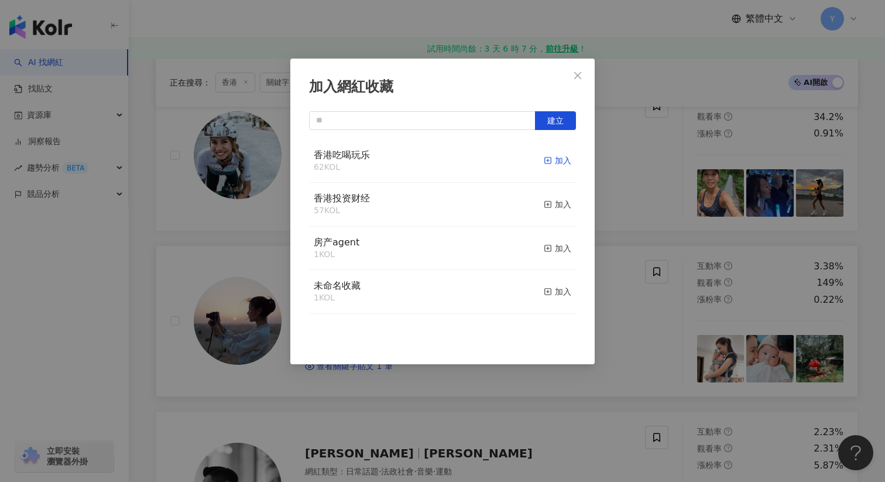
click at [560, 161] on div "加入" at bounding box center [558, 160] width 28 height 13
click at [638, 250] on div "加入網紅收藏 建立" at bounding box center [442, 241] width 885 height 482
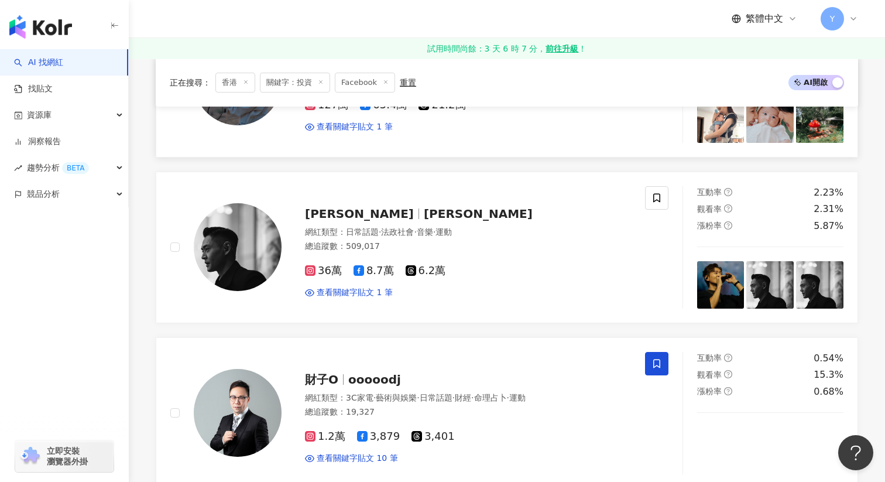
scroll to position [1831, 0]
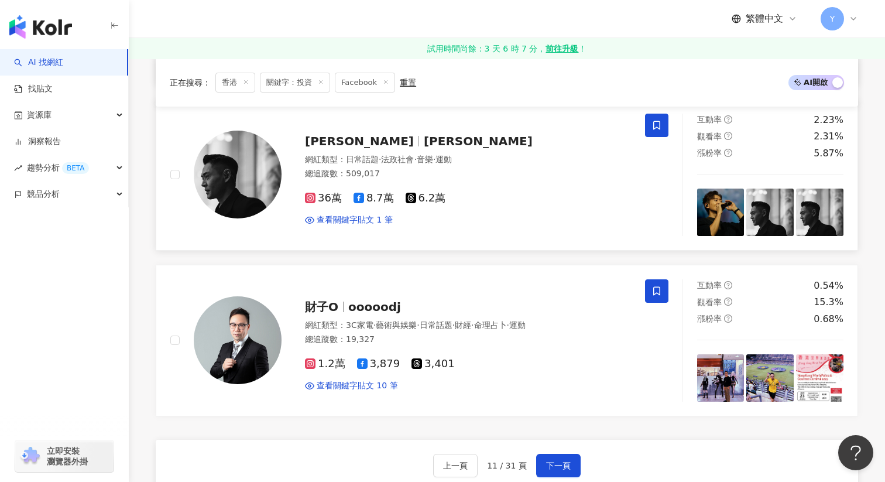
click at [651, 133] on span at bounding box center [656, 125] width 23 height 23
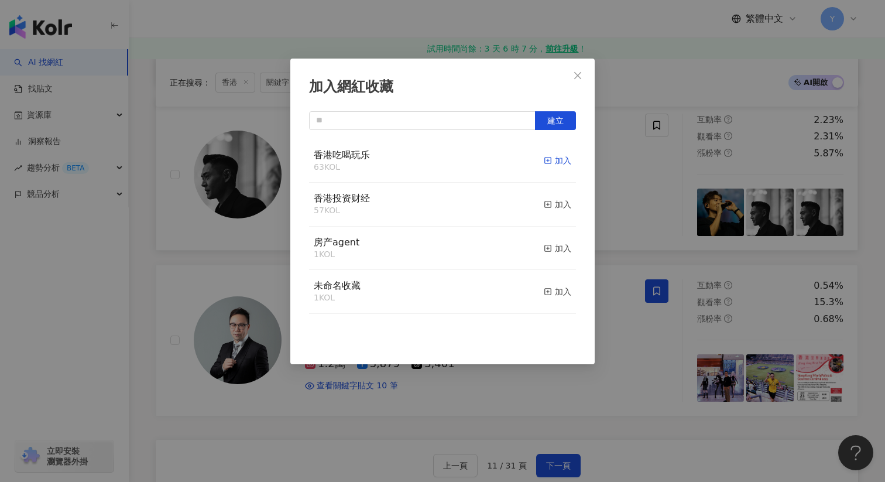
click at [551, 156] on div "加入" at bounding box center [558, 160] width 28 height 13
click at [644, 204] on div "加入網紅收藏 建立" at bounding box center [442, 241] width 885 height 482
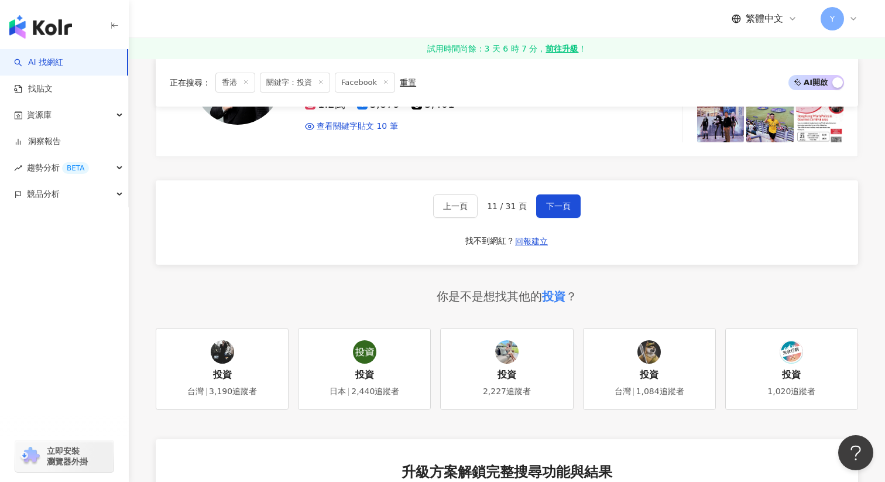
scroll to position [2084, 0]
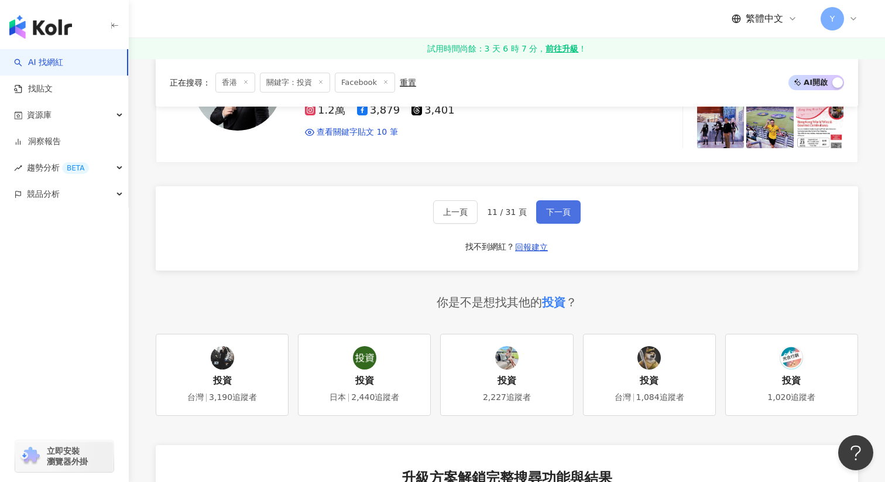
click at [565, 209] on span "下一頁" at bounding box center [558, 211] width 25 height 9
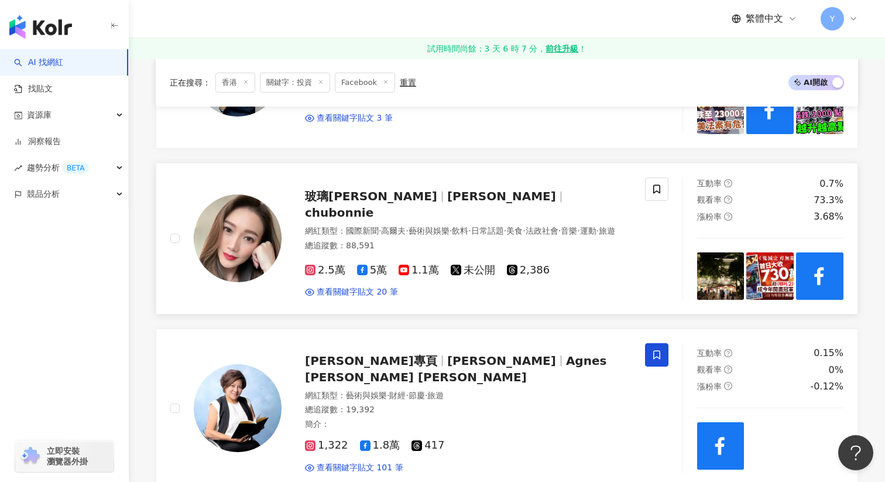
scroll to position [940, 0]
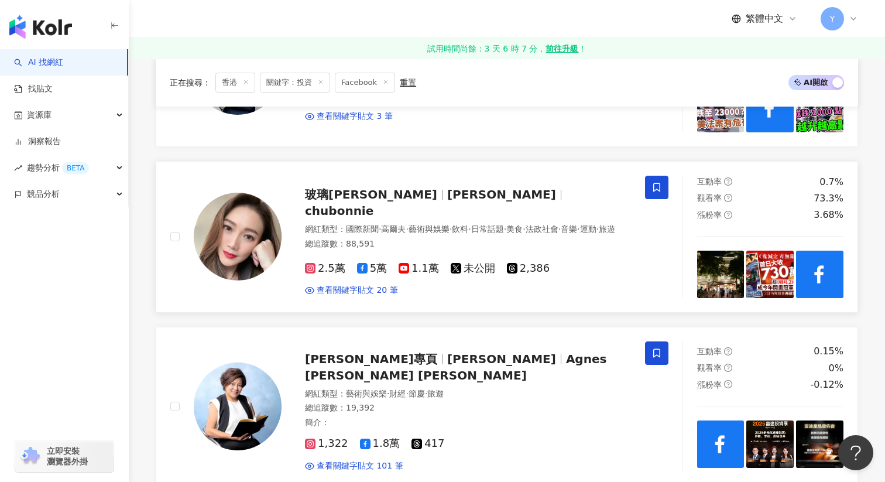
click at [658, 184] on icon at bounding box center [657, 187] width 11 height 11
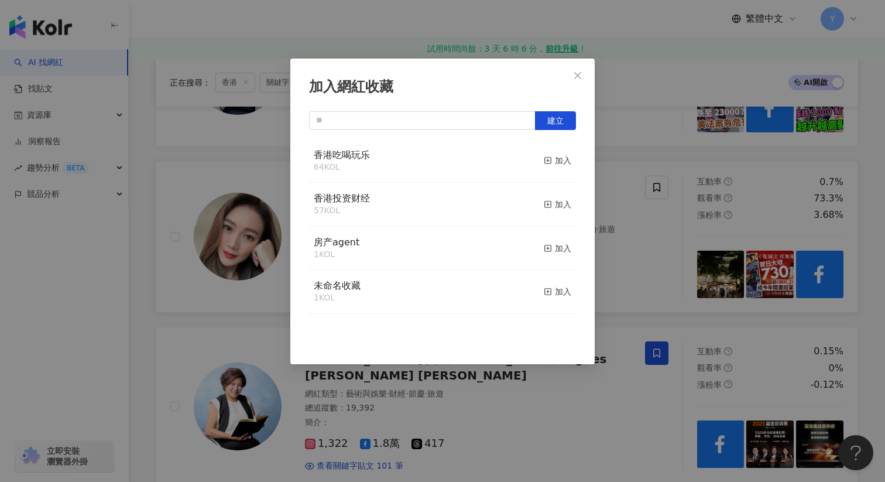
click at [553, 145] on div "香港吃喝玩乐 64 KOL 加入" at bounding box center [442, 161] width 267 height 44
click at [559, 156] on div "加入" at bounding box center [558, 160] width 28 height 13
click at [636, 218] on div "加入網紅收藏 建立" at bounding box center [442, 241] width 885 height 482
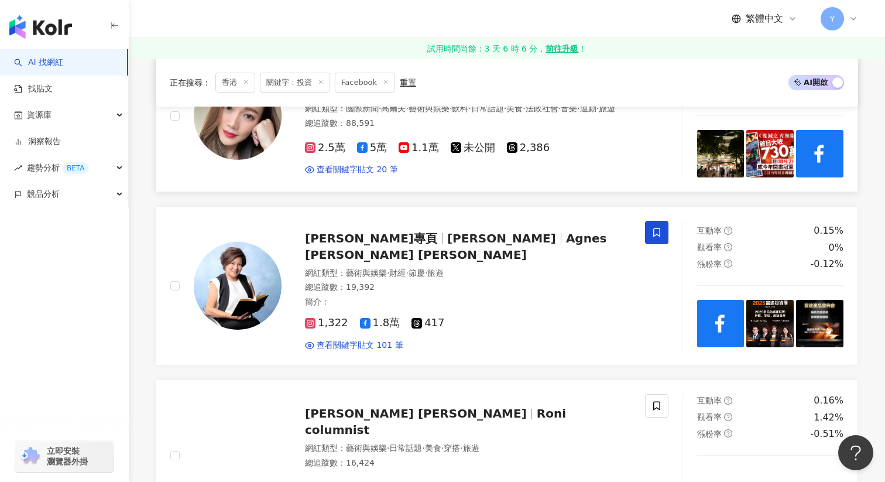
scroll to position [1071, 0]
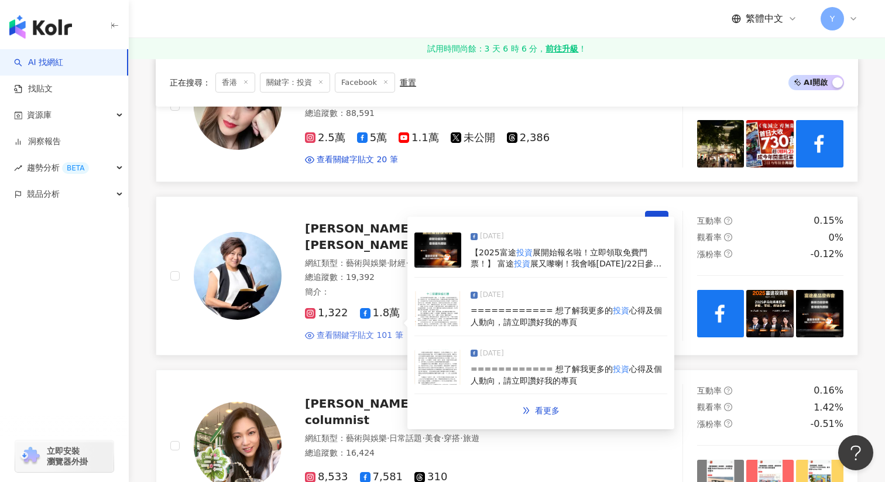
click at [385, 330] on span "查看關鍵字貼文 101 筆" at bounding box center [360, 336] width 87 height 12
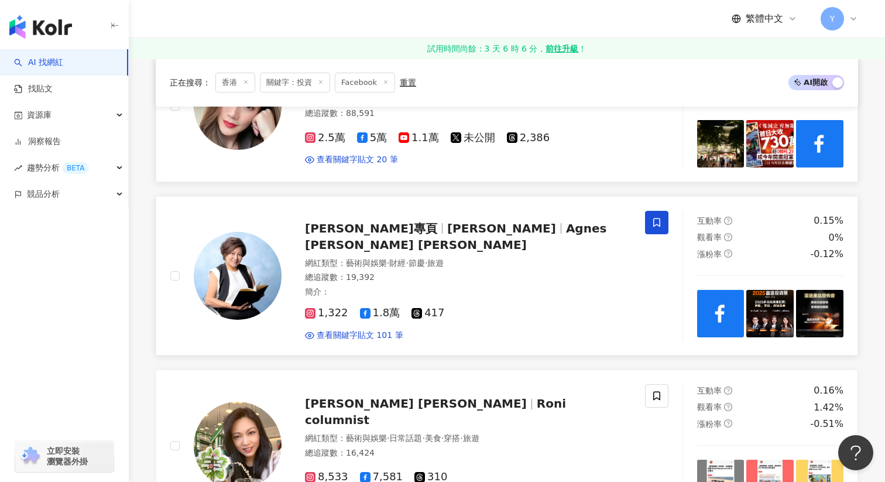
scroll to position [1236, 0]
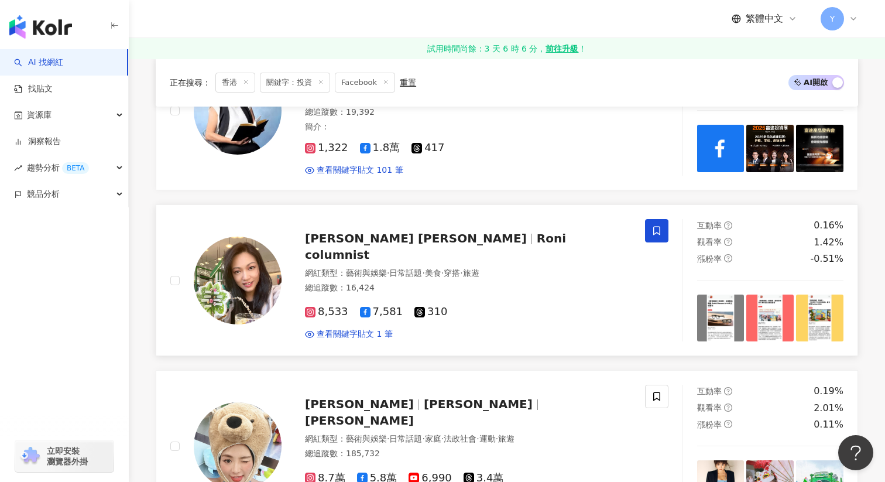
click at [650, 225] on span at bounding box center [656, 230] width 23 height 23
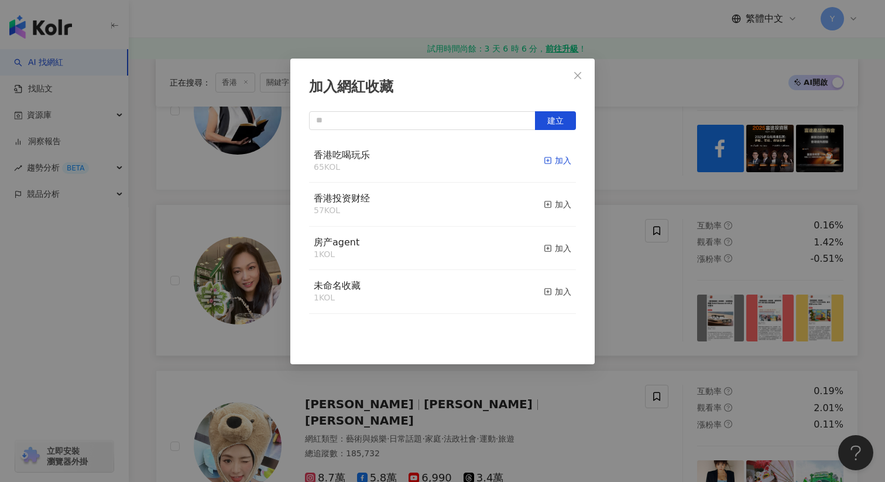
click at [550, 161] on icon "button" at bounding box center [548, 160] width 8 height 8
click at [641, 285] on div "加入網紅收藏 建立" at bounding box center [442, 241] width 885 height 482
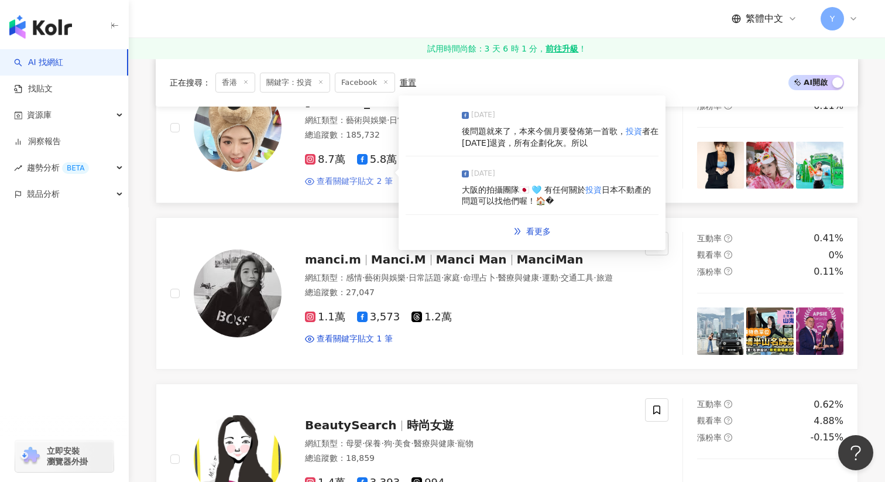
scroll to position [1557, 0]
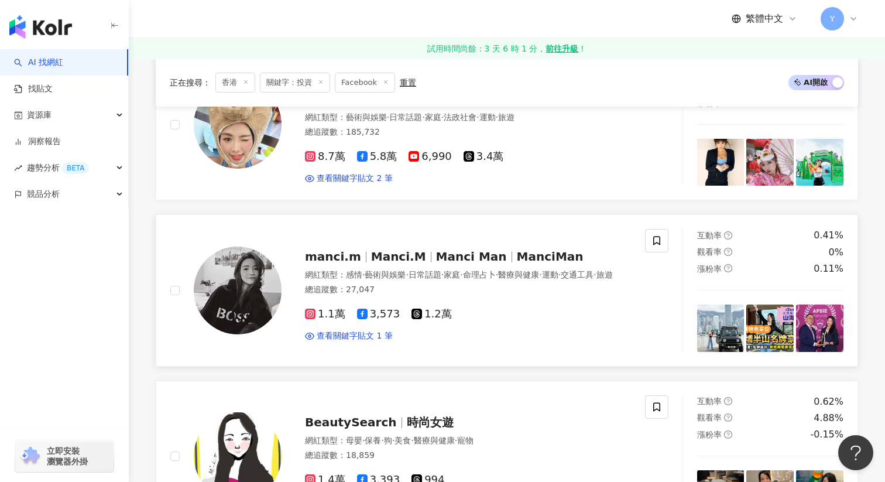
click at [813, 308] on img at bounding box center [819, 327] width 47 height 47
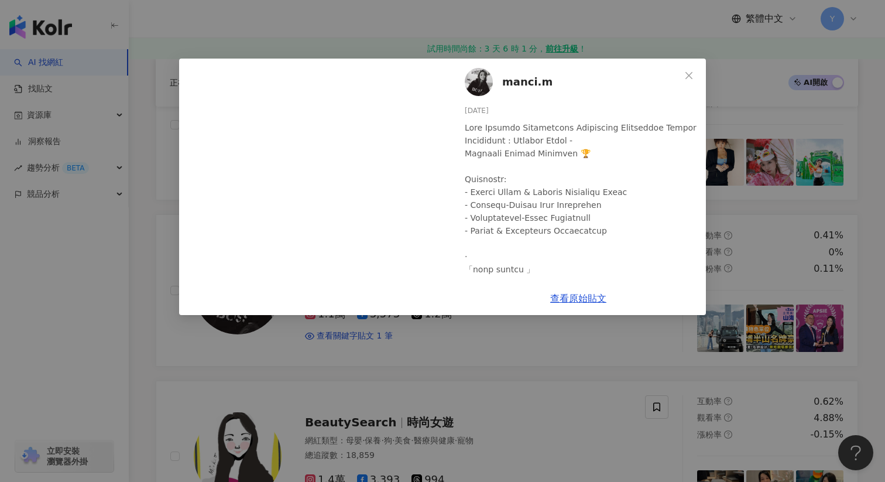
click at [732, 229] on div "manci.m 2025/3/4 17 查看原始貼文" at bounding box center [442, 241] width 885 height 482
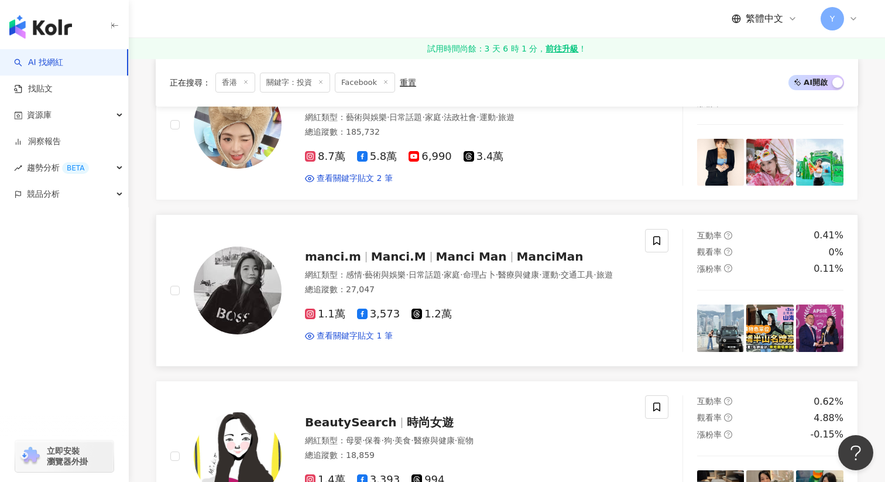
click at [717, 323] on img at bounding box center [720, 327] width 47 height 47
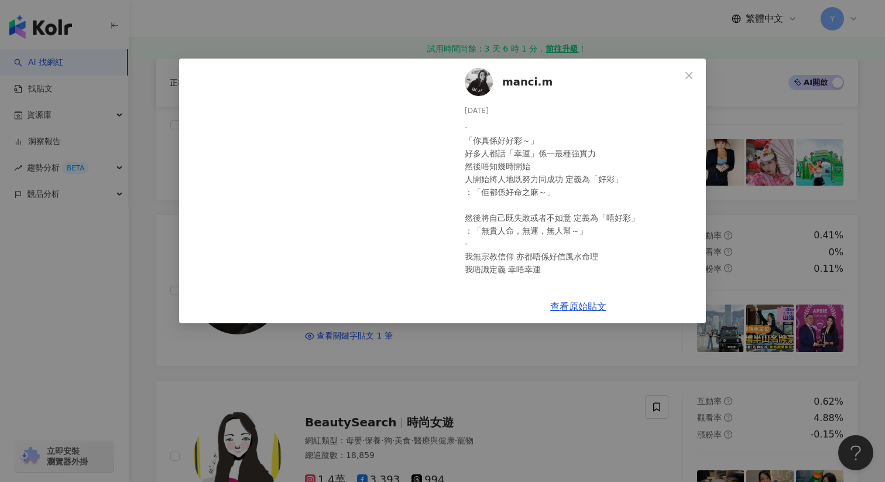
click at [604, 322] on div "查看原始貼文" at bounding box center [578, 306] width 255 height 33
click at [608, 330] on div "manci.m 2025/6/11 · 「你真係好好彩～」 好多人都話「幸運」係一最種強實力 然後唔知幾時開始 人開始將人地既努力同成功 定義為「好彩」 ：「…" at bounding box center [442, 241] width 885 height 482
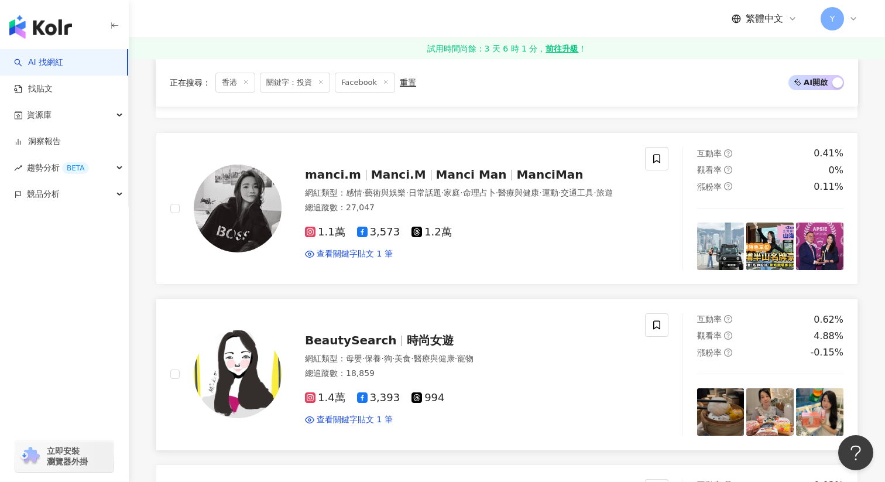
scroll to position [1628, 0]
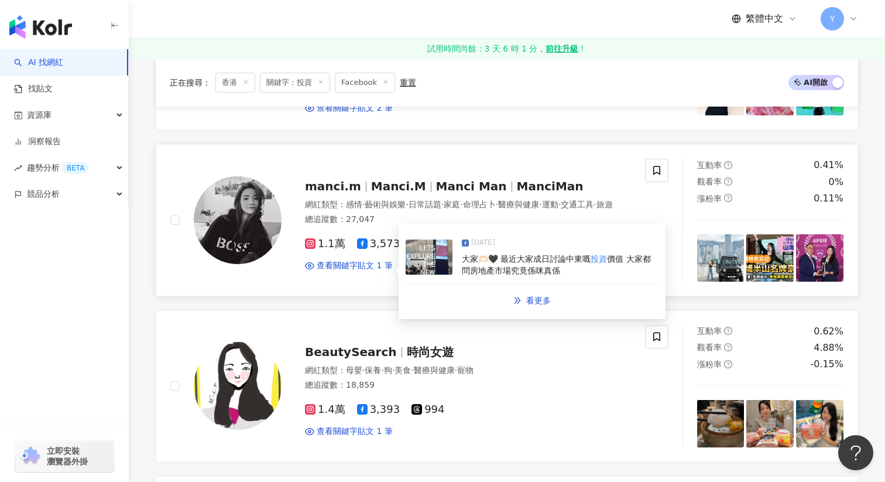
click at [443, 255] on img at bounding box center [429, 256] width 47 height 35
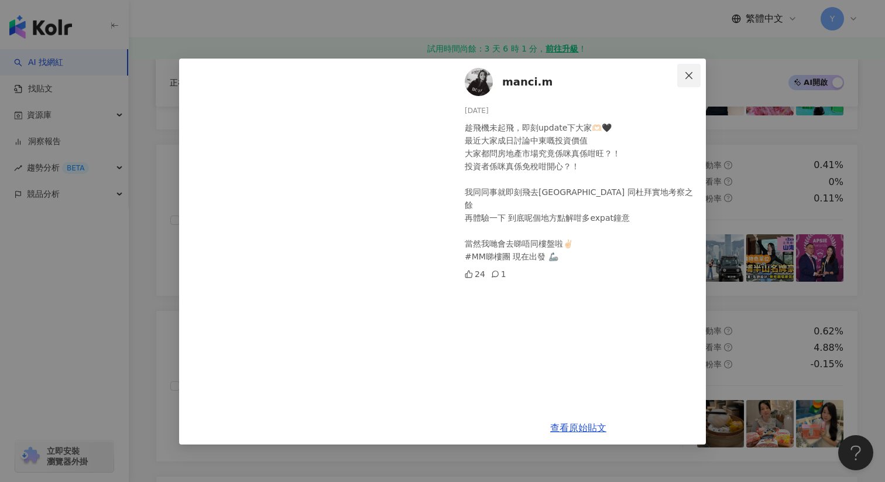
click at [693, 73] on icon "close" at bounding box center [688, 75] width 9 height 9
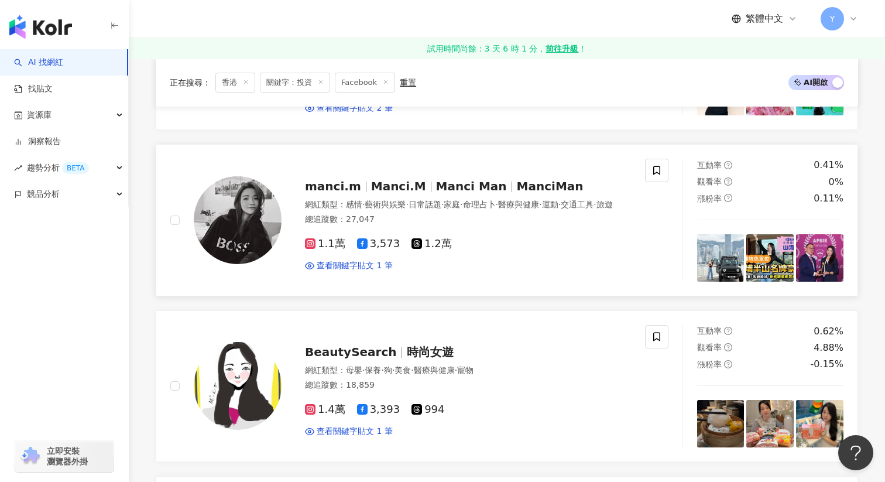
click at [720, 239] on img at bounding box center [720, 257] width 47 height 47
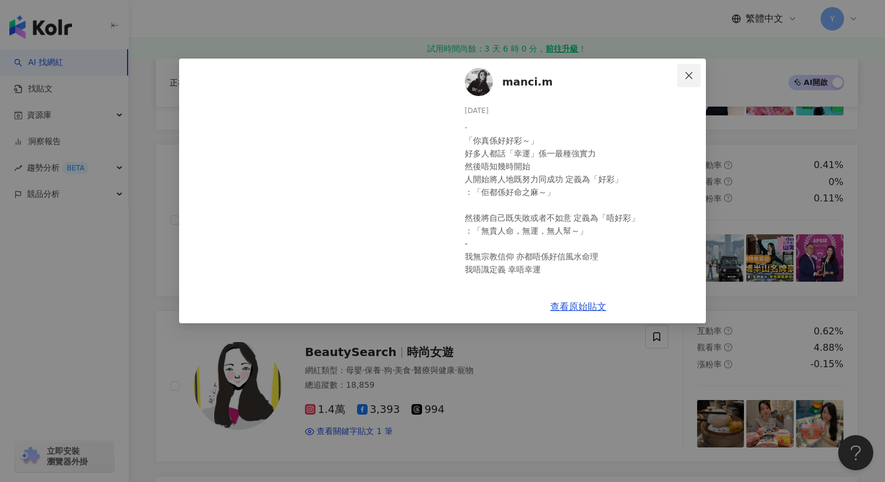
click at [690, 74] on icon "close" at bounding box center [689, 74] width 7 height 7
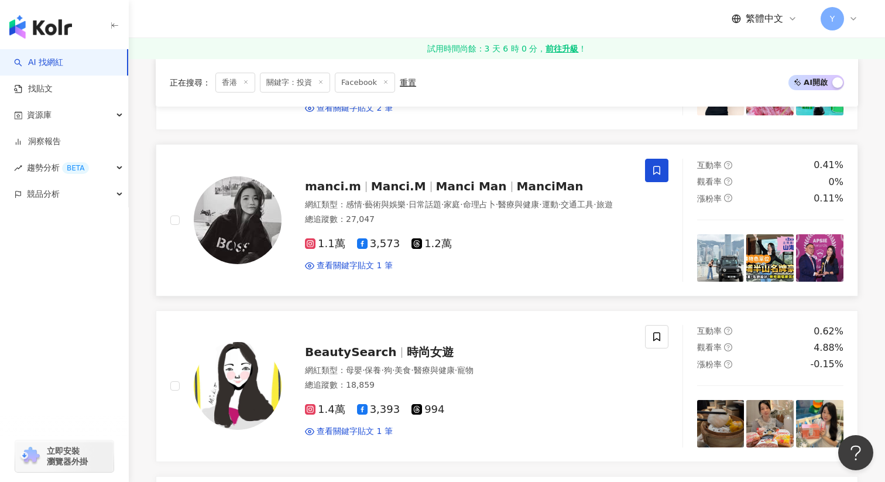
click at [660, 165] on icon at bounding box center [657, 170] width 11 height 11
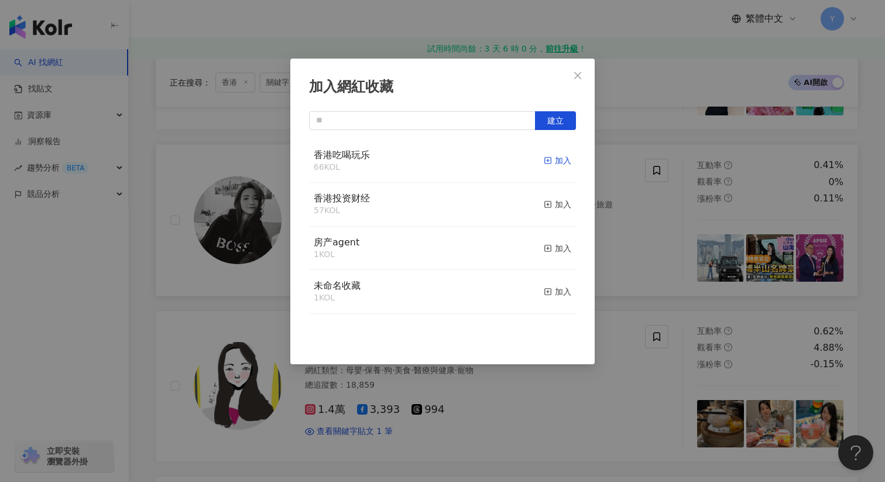
click at [554, 155] on div "加入" at bounding box center [558, 160] width 28 height 13
click at [663, 225] on div "加入網紅收藏 建立" at bounding box center [442, 241] width 885 height 482
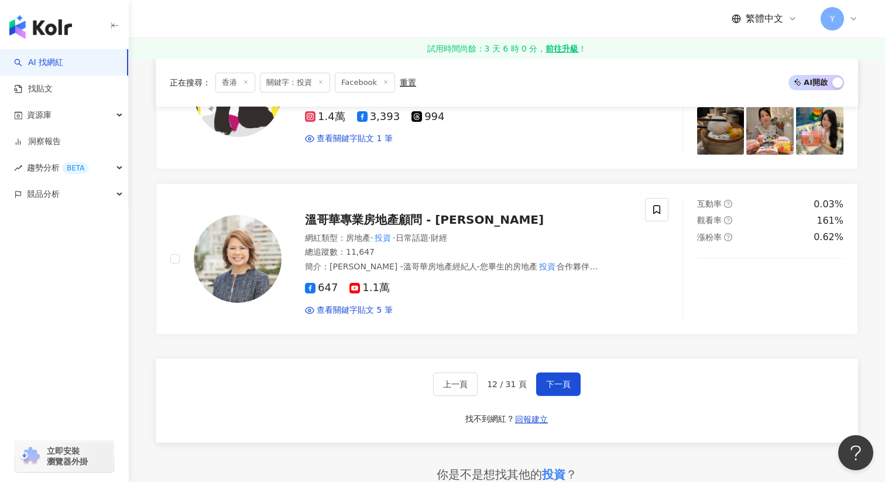
scroll to position [1940, 0]
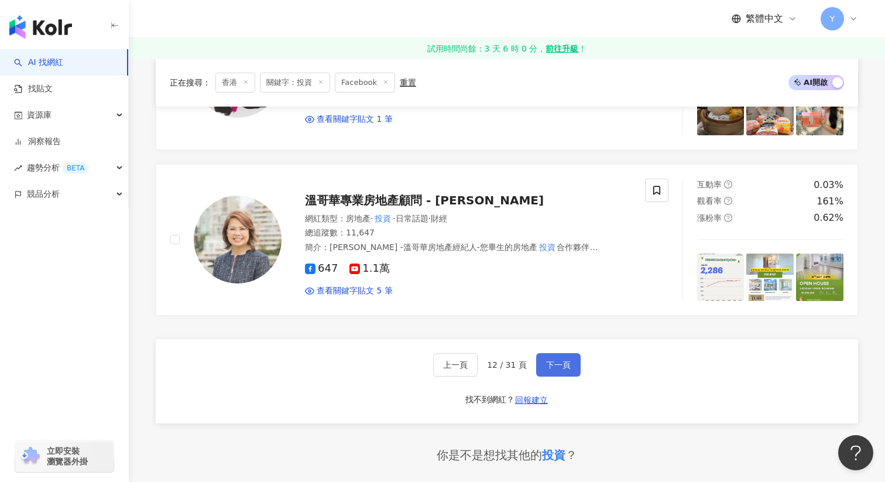
click at [558, 360] on span "下一頁" at bounding box center [558, 364] width 25 height 9
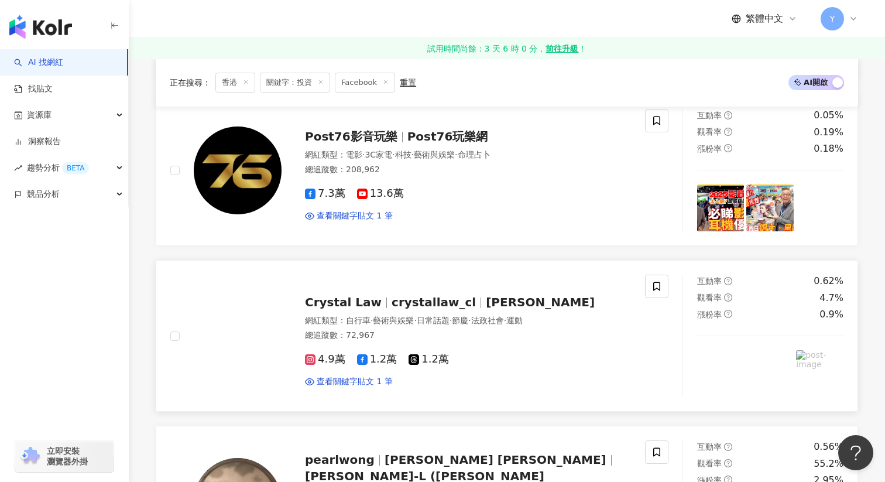
scroll to position [354, 0]
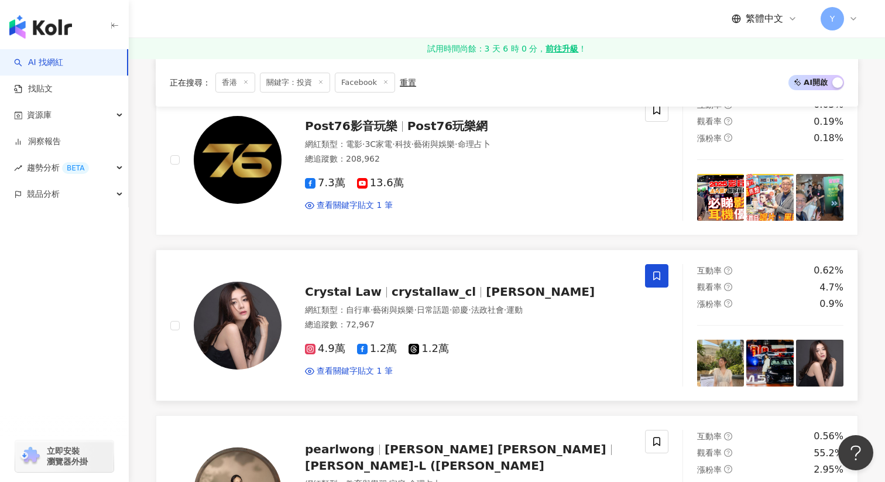
click at [656, 271] on icon at bounding box center [657, 276] width 11 height 11
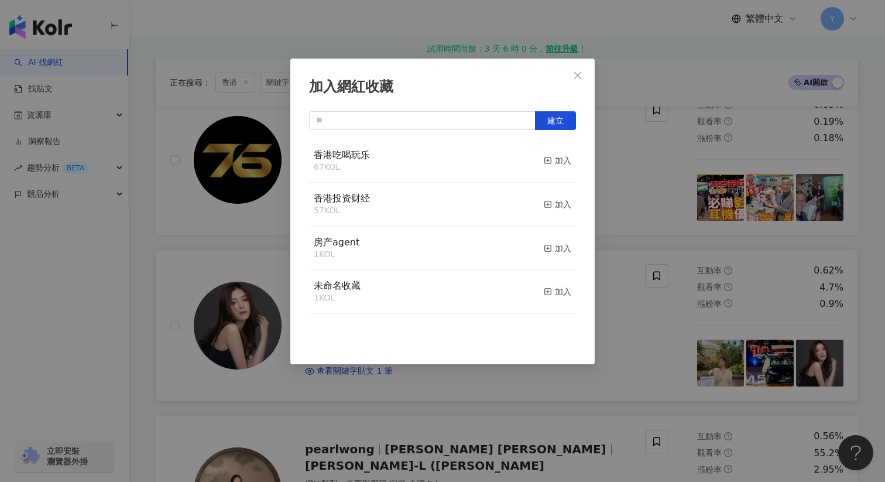
click at [563, 153] on button "加入" at bounding box center [558, 161] width 28 height 25
click at [616, 223] on div "加入網紅收藏 建立 香港吃喝玩乐 68 KOL 已加入 香港投资财经 57 KOL 加入 房产agent 1 KOL 加入 未命名收藏 1 KOL 加入" at bounding box center [442, 241] width 885 height 482
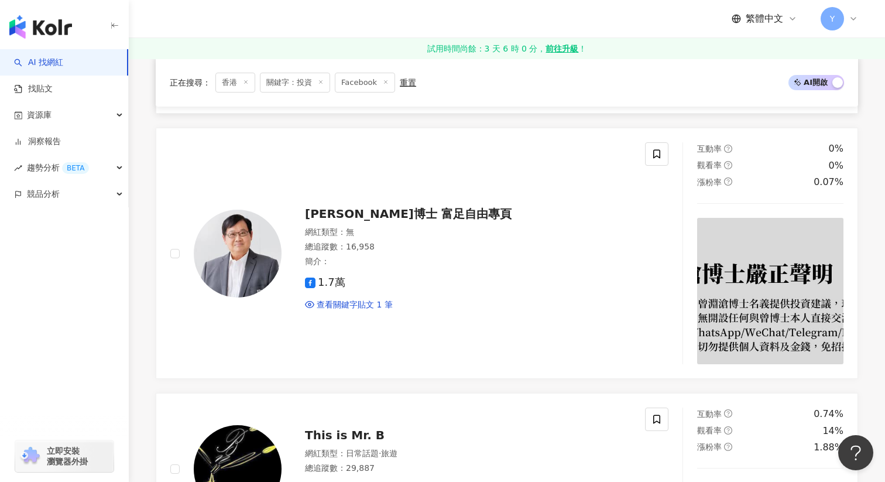
scroll to position [812, 0]
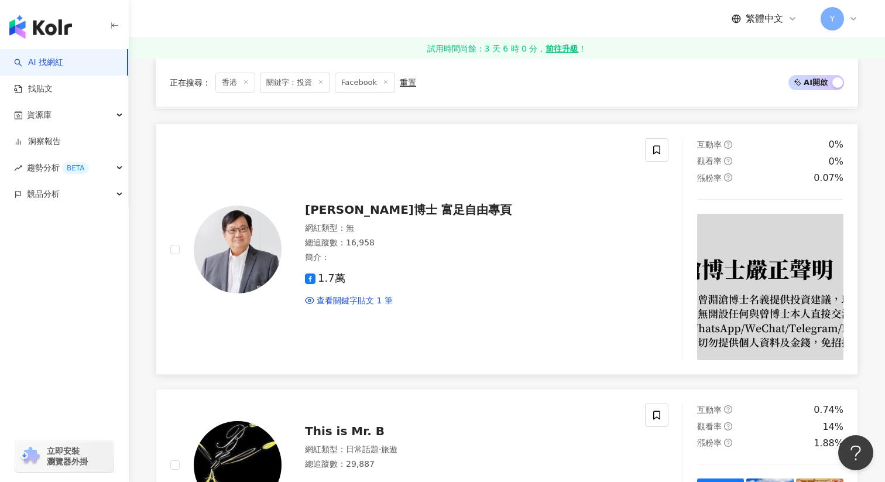
click at [776, 273] on img at bounding box center [770, 287] width 147 height 147
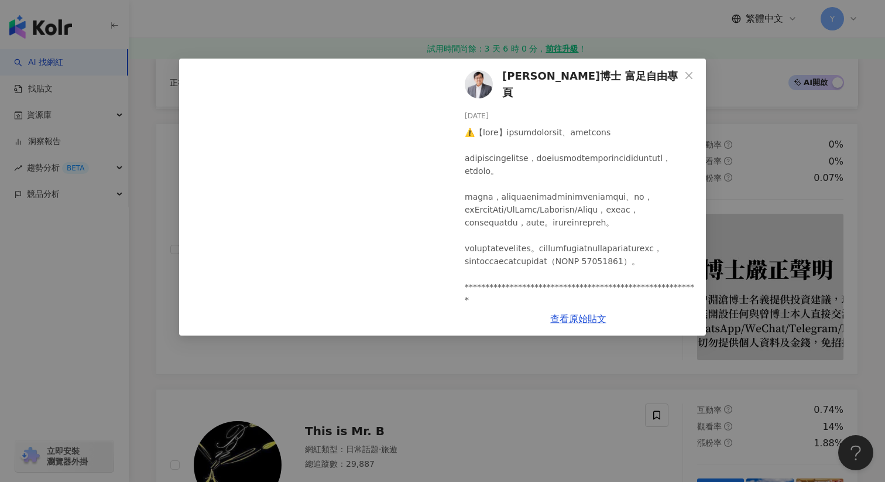
click at [577, 350] on div "曾淵滄博士 富足自由專頁 2024/12/10 7 12 查看原始貼文" at bounding box center [442, 241] width 885 height 482
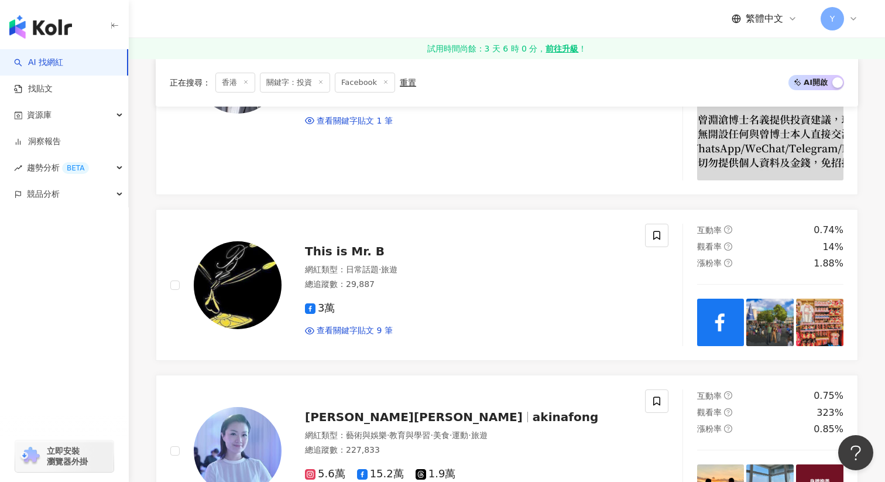
scroll to position [1074, 0]
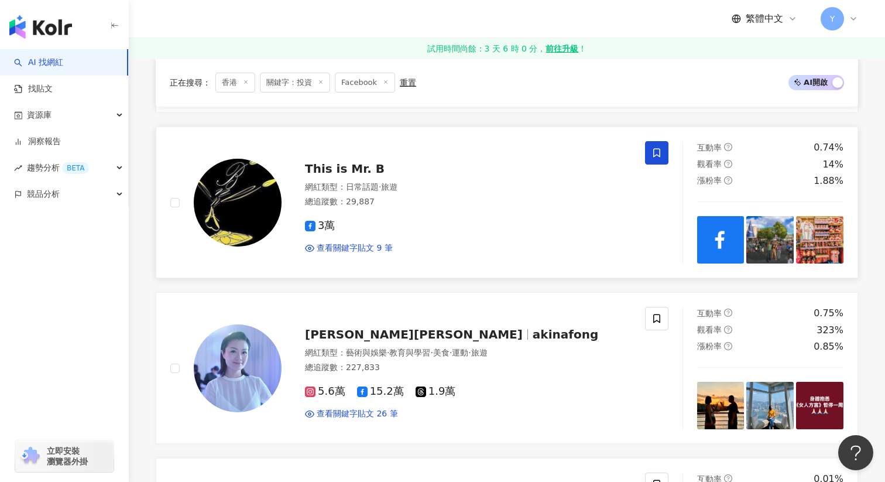
click at [652, 152] on icon at bounding box center [657, 153] width 11 height 11
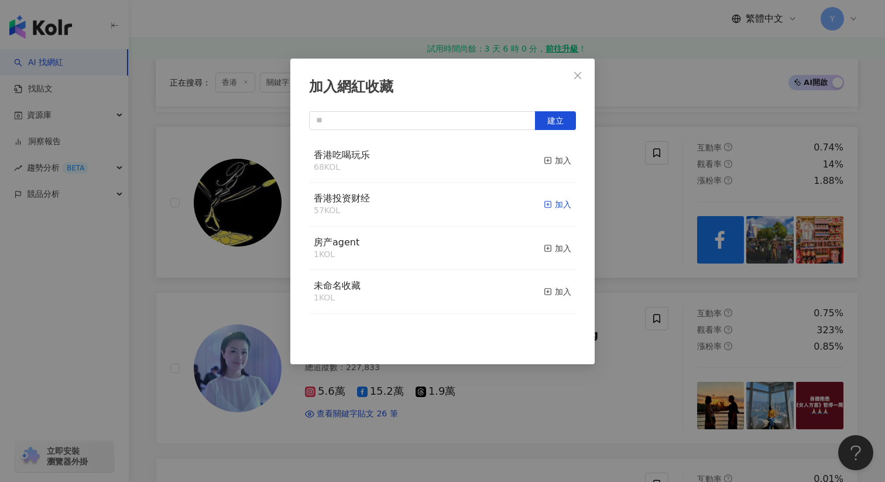
click at [549, 208] on icon "button" at bounding box center [548, 204] width 8 height 8
click at [640, 216] on div "加入網紅收藏 建立" at bounding box center [442, 241] width 885 height 482
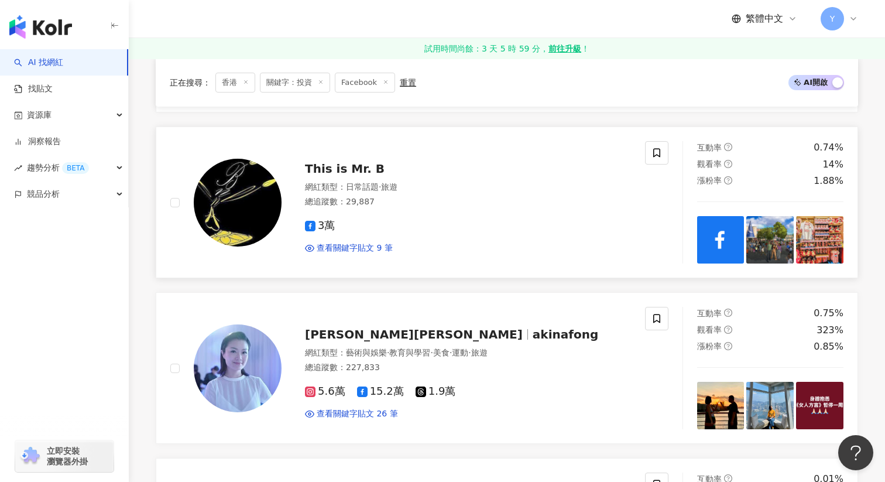
click at [746, 238] on div at bounding box center [770, 239] width 147 height 47
click at [809, 239] on img at bounding box center [819, 239] width 47 height 47
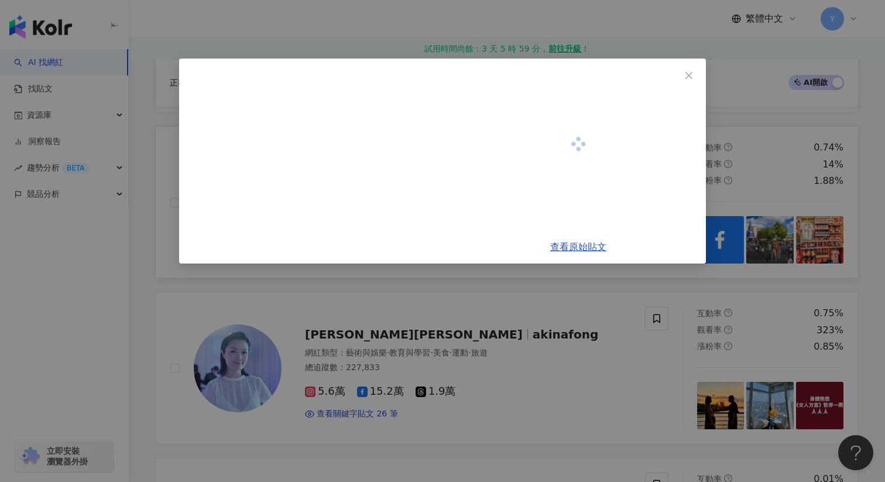
click at [809, 239] on div "查看原始貼文" at bounding box center [442, 241] width 885 height 482
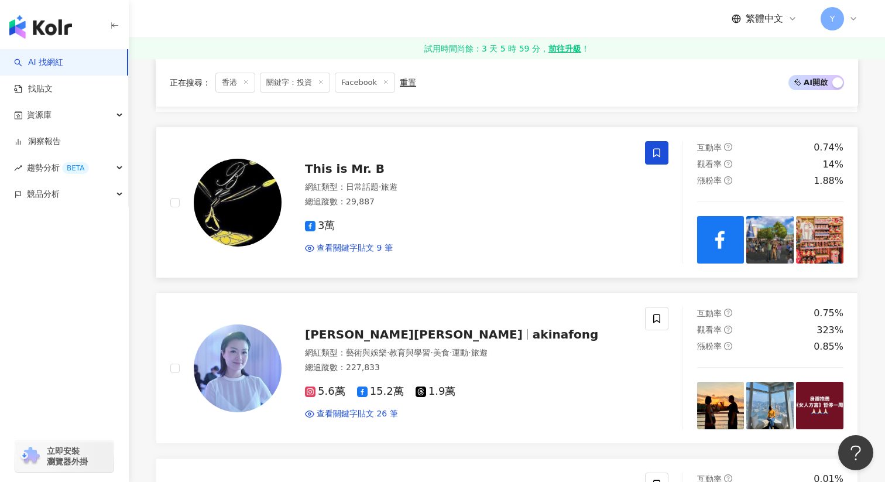
click at [809, 239] on img at bounding box center [819, 239] width 47 height 47
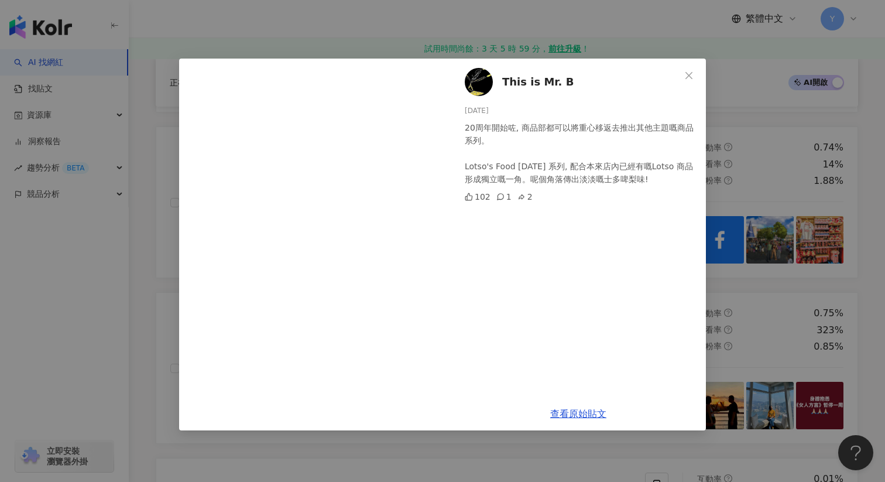
click at [782, 178] on div "This is Mr. B 2025/8/5 20周年開始咗, 商品部都可以將重心移返去推出其他主題嘅商品系列。 Lotso's Food Carnival …" at bounding box center [442, 241] width 885 height 482
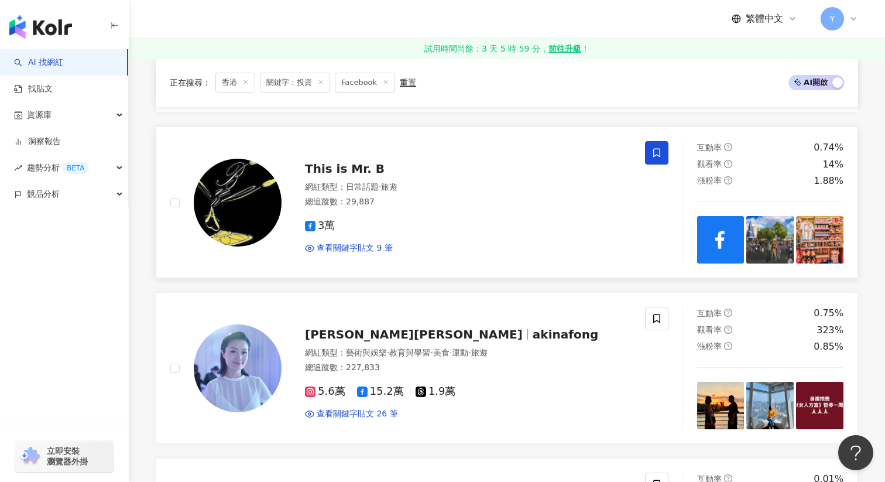
click at [758, 241] on img at bounding box center [770, 239] width 47 height 47
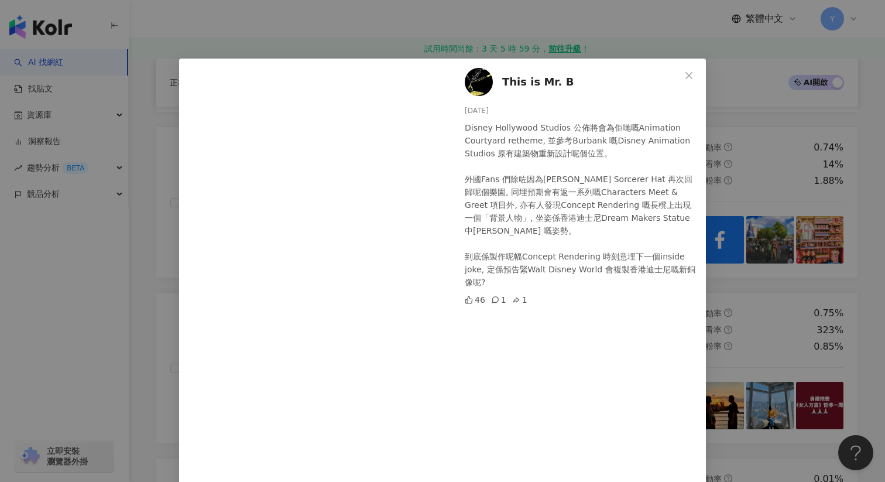
click at [759, 200] on div "This is Mr. B 2025/8/5 Disney Hollywood Studios 公佈將會為佢哋嘅Animation Courtyard ret…" at bounding box center [442, 241] width 885 height 482
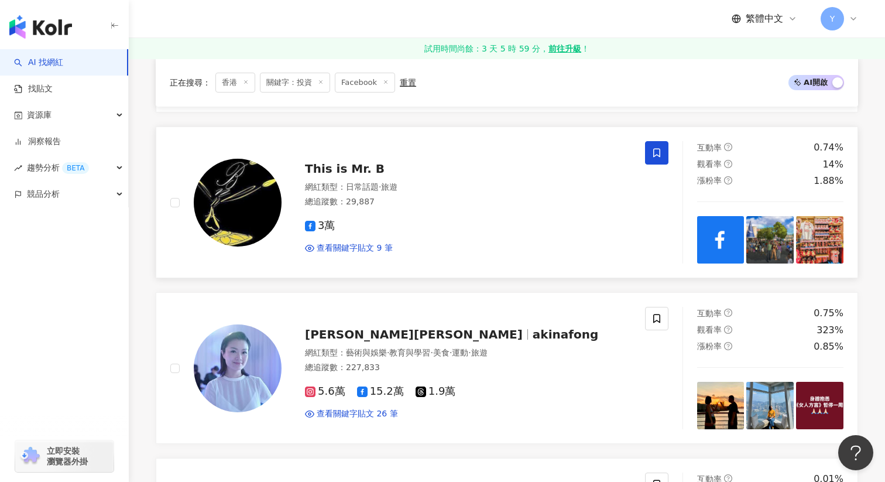
click at [701, 238] on img at bounding box center [720, 239] width 47 height 47
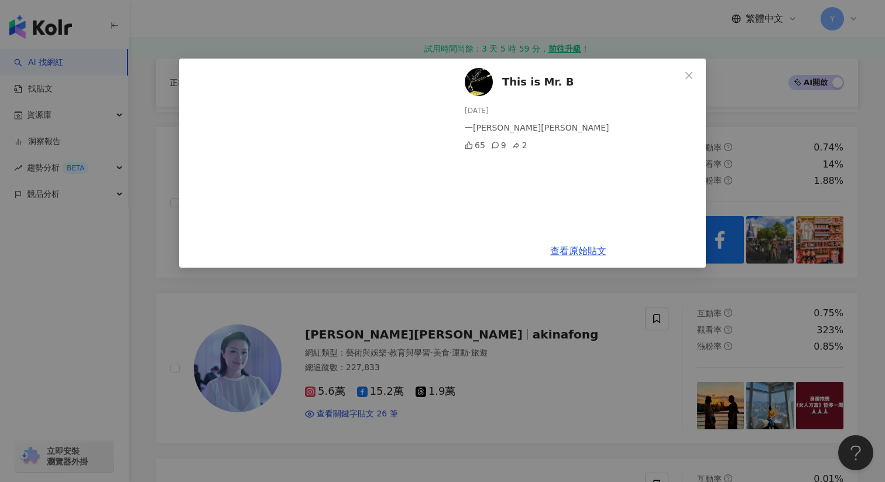
click at [749, 183] on div "This is Mr. B 2025/8/6 一張比一張少人 65 9 2 查看原始貼文" at bounding box center [442, 241] width 885 height 482
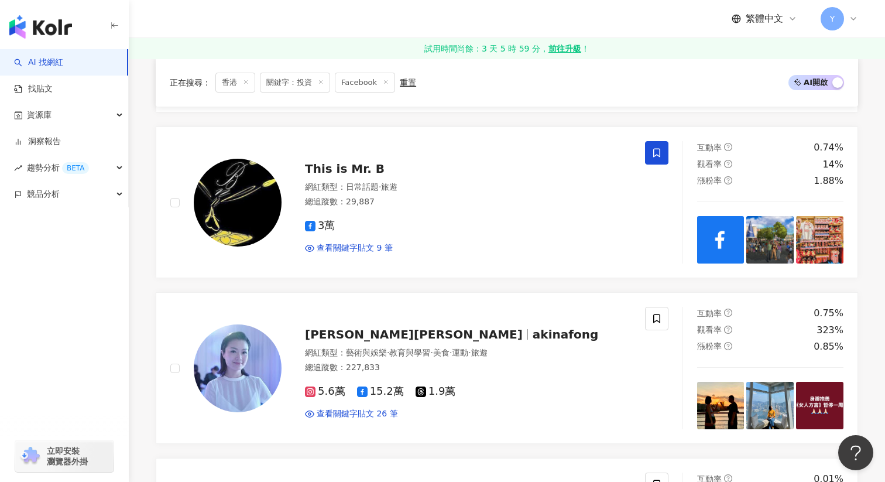
click at [662, 150] on span at bounding box center [656, 152] width 23 height 23
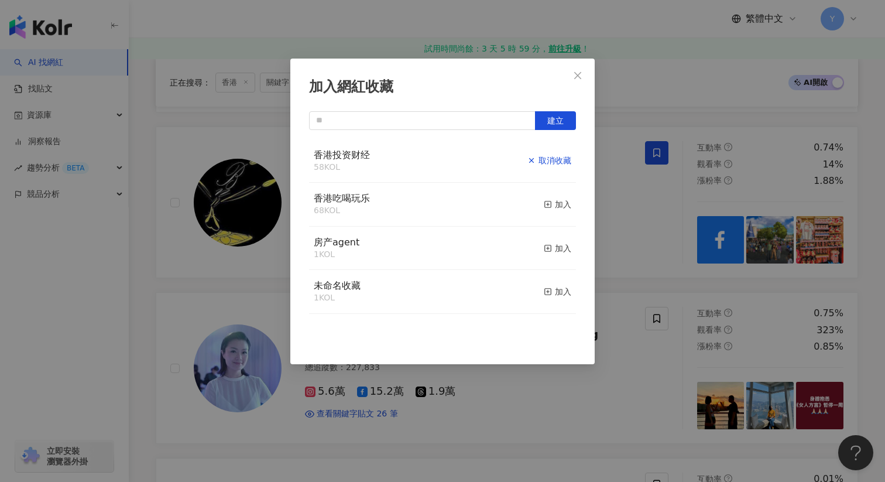
click at [562, 167] on div "取消收藏" at bounding box center [550, 160] width 44 height 13
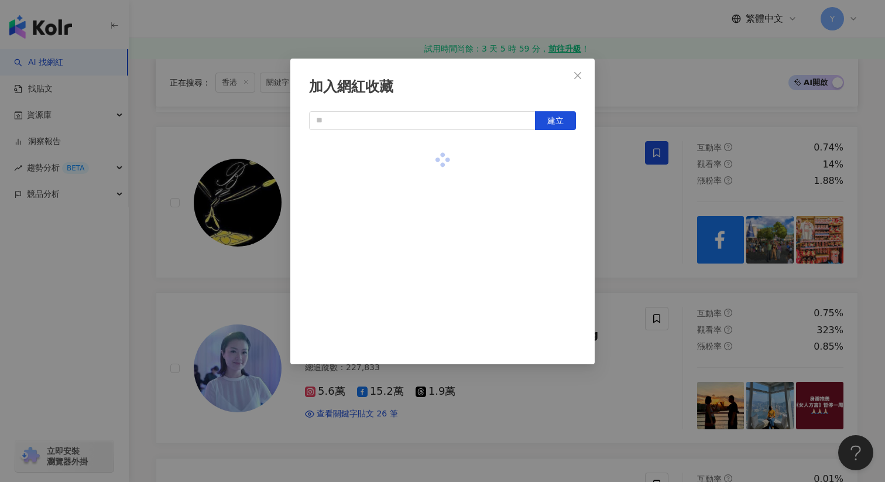
click at [624, 198] on div "加入網紅收藏 建立" at bounding box center [442, 241] width 885 height 482
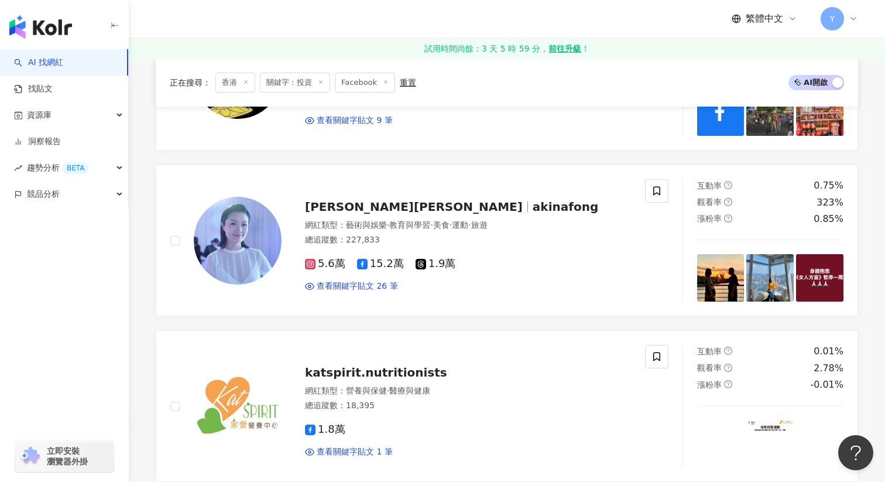
scroll to position [1211, 0]
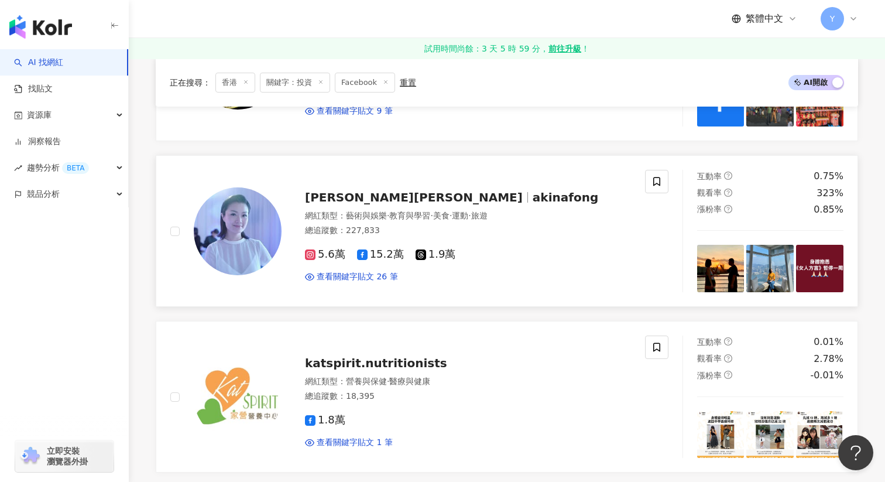
click at [723, 266] on img at bounding box center [720, 268] width 47 height 47
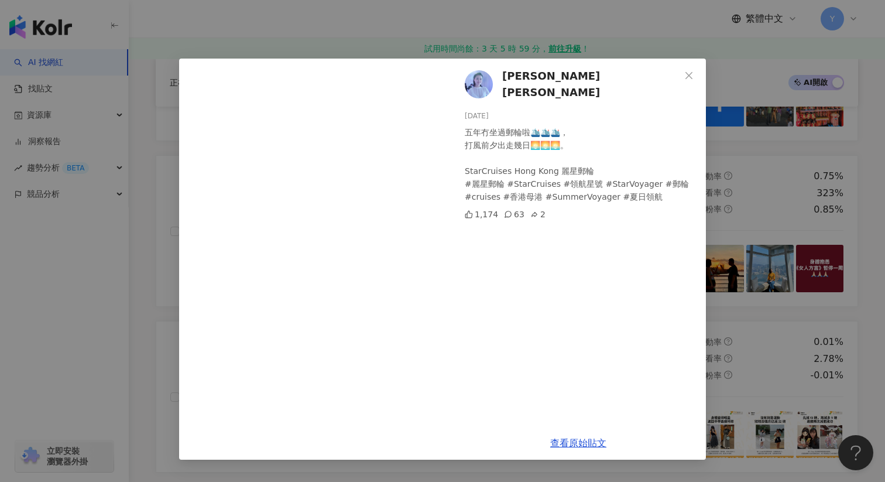
click at [761, 235] on div "方健儀 Akina Fong 2025/8/12 五年冇坐過郵輪啦🛳️🛳️🛳️， 打風前夕出走幾日🌅🌅🌅。 StarCruises Hong Kong 麗星郵…" at bounding box center [442, 241] width 885 height 482
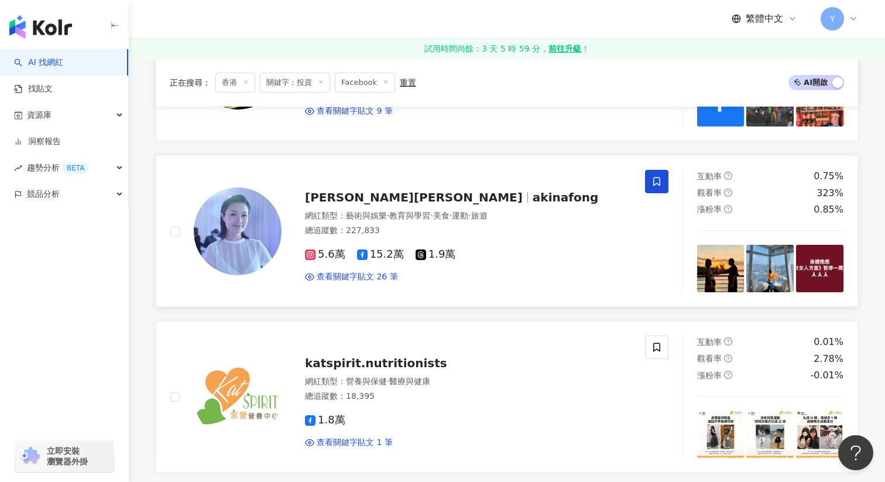
click at [659, 176] on icon at bounding box center [657, 181] width 11 height 11
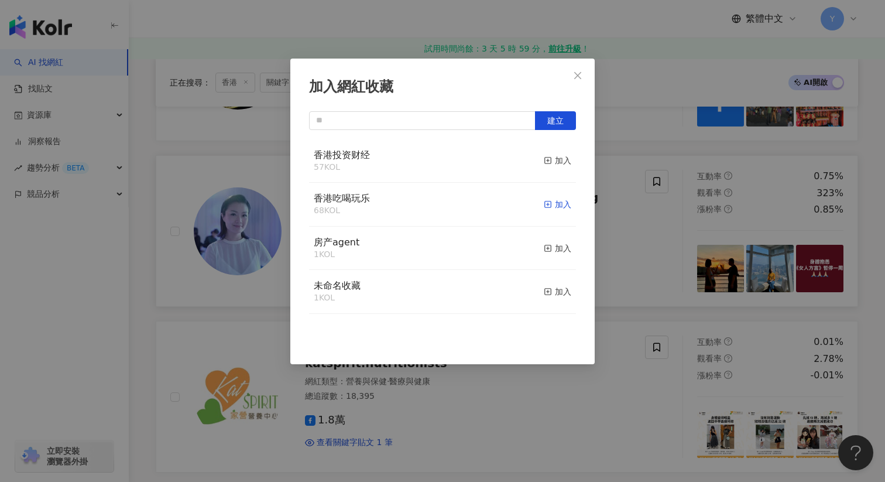
click at [554, 204] on div "加入" at bounding box center [558, 204] width 28 height 13
click at [623, 241] on div "加入網紅收藏 建立" at bounding box center [442, 241] width 885 height 482
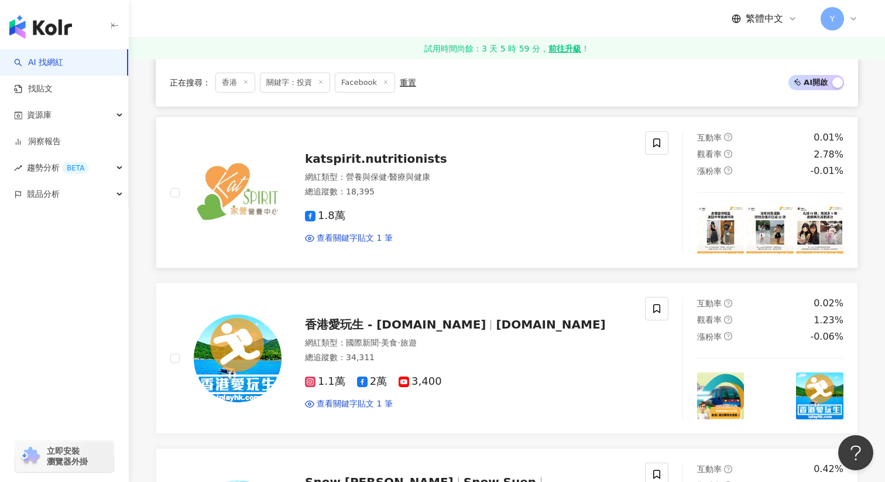
scroll to position [1439, 0]
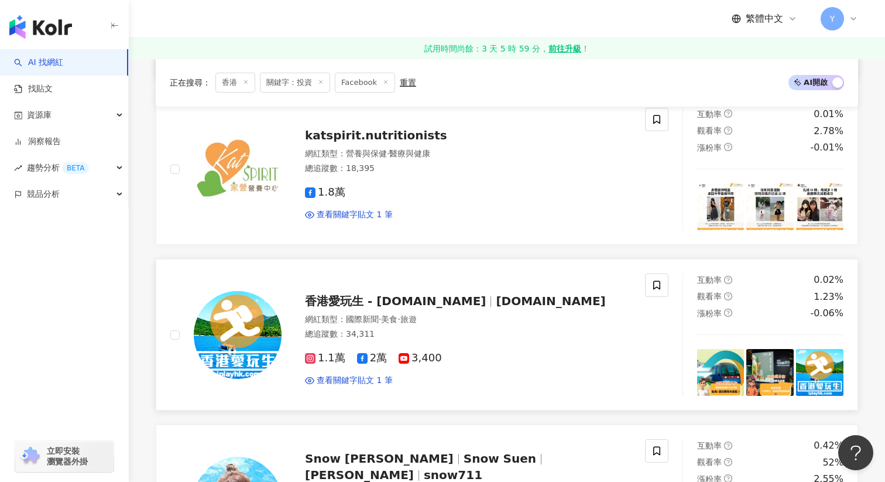
click at [734, 378] on img at bounding box center [720, 372] width 47 height 47
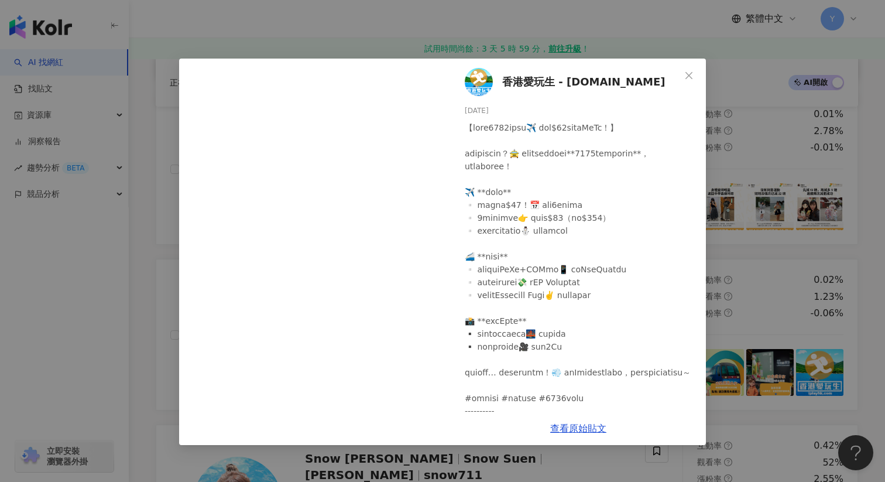
click at [799, 312] on div "香港愛玩生 - iplayhk.com 2025/7/26 3 1 查看原始貼文" at bounding box center [442, 241] width 885 height 482
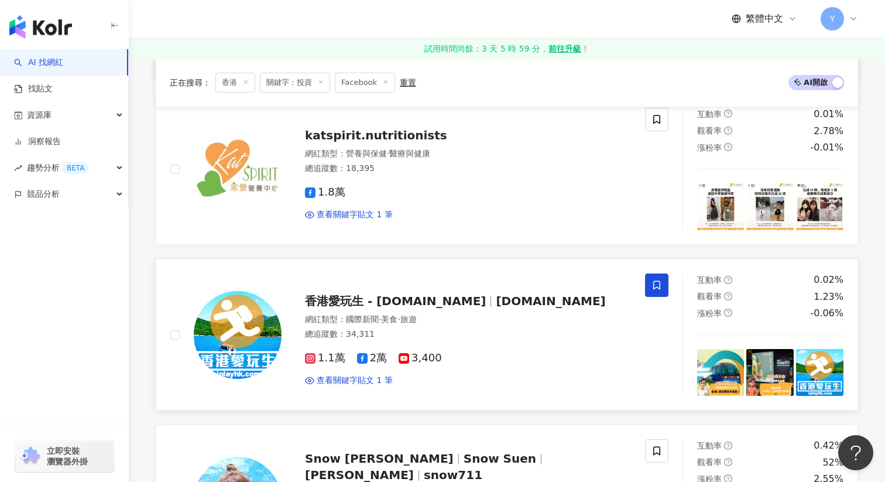
click at [655, 284] on icon at bounding box center [657, 285] width 11 height 11
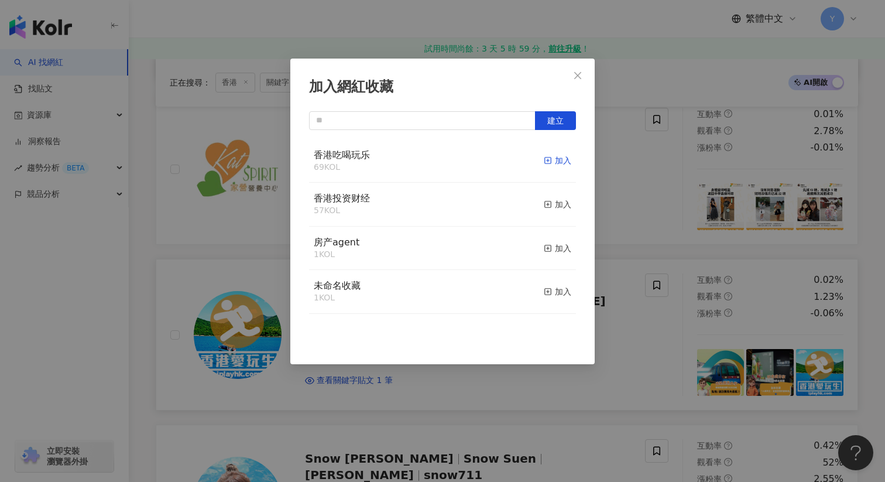
click at [562, 162] on div "加入" at bounding box center [558, 160] width 28 height 13
click at [641, 273] on div "加入網紅收藏 建立" at bounding box center [442, 241] width 885 height 482
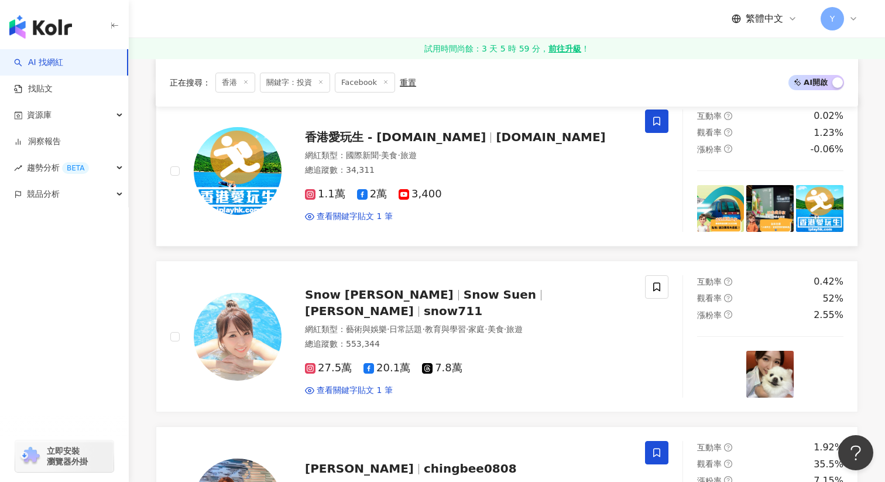
scroll to position [1641, 0]
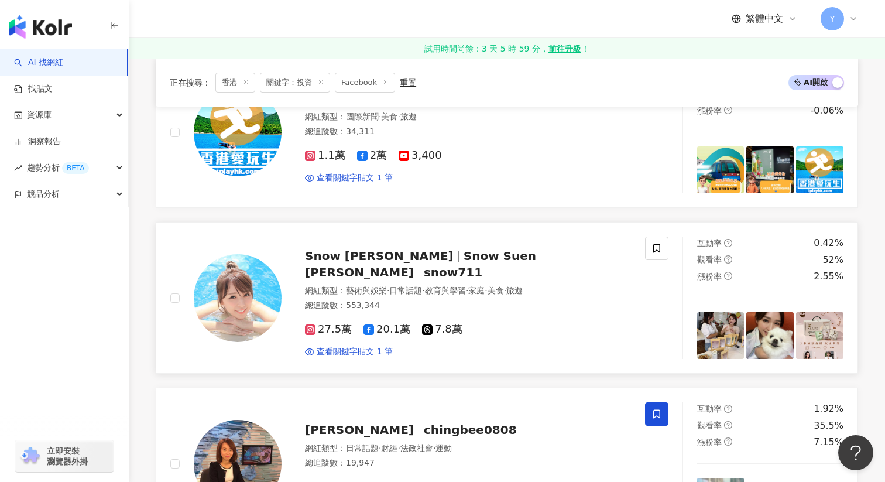
click at [715, 347] on img at bounding box center [720, 335] width 47 height 47
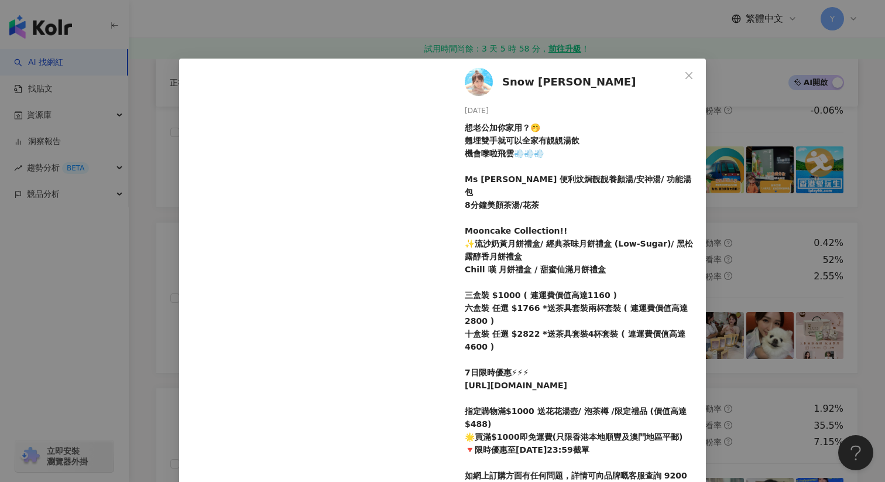
click at [784, 319] on div "Snow Suen 孫慧雪 2025/8/12 95 183 7.4萬 4 查看原始貼文" at bounding box center [442, 241] width 885 height 482
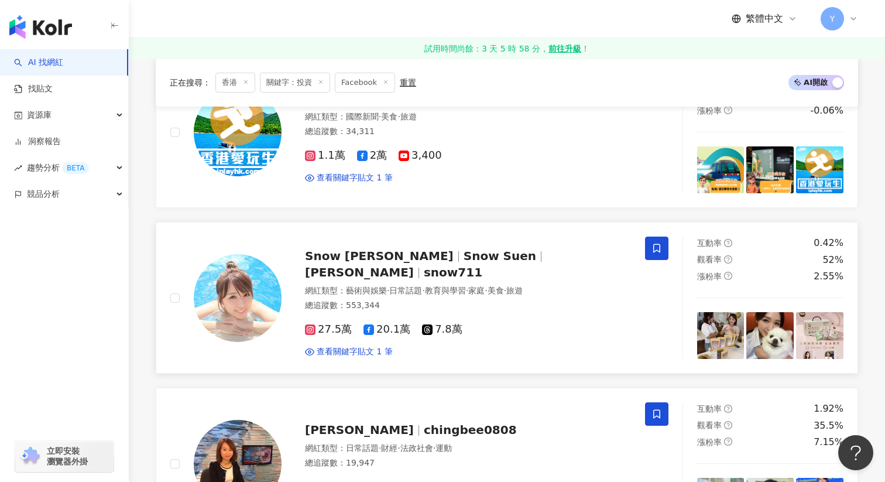
click at [658, 255] on span at bounding box center [656, 248] width 23 height 23
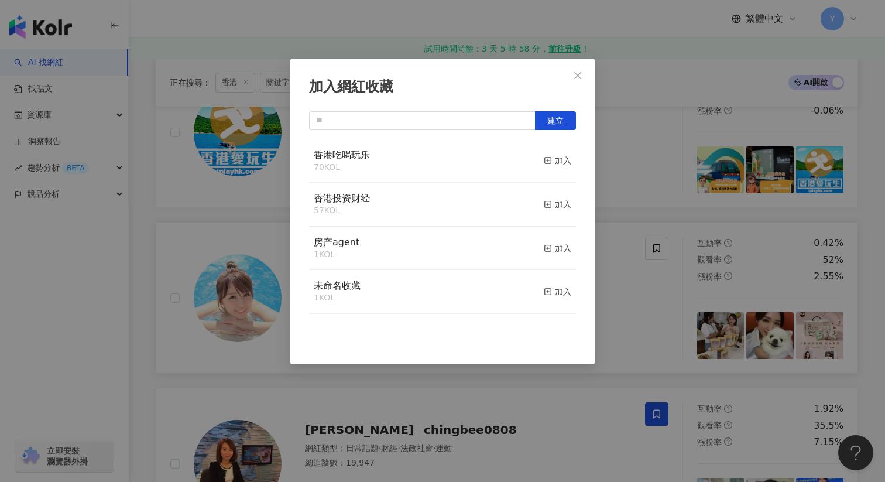
click at [562, 154] on button "加入" at bounding box center [558, 161] width 28 height 25
click at [607, 223] on div "加入網紅收藏 建立 香港吃喝玩乐 71 KOL 已加入 香港投资财经 57 KOL 加入 房产agent 1 KOL 加入 未命名收藏 1 KOL 加入" at bounding box center [442, 241] width 885 height 482
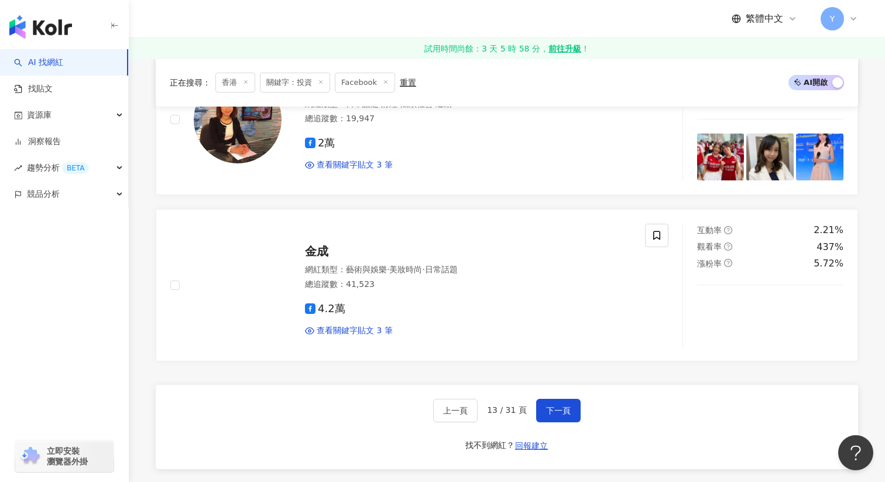
scroll to position [1993, 0]
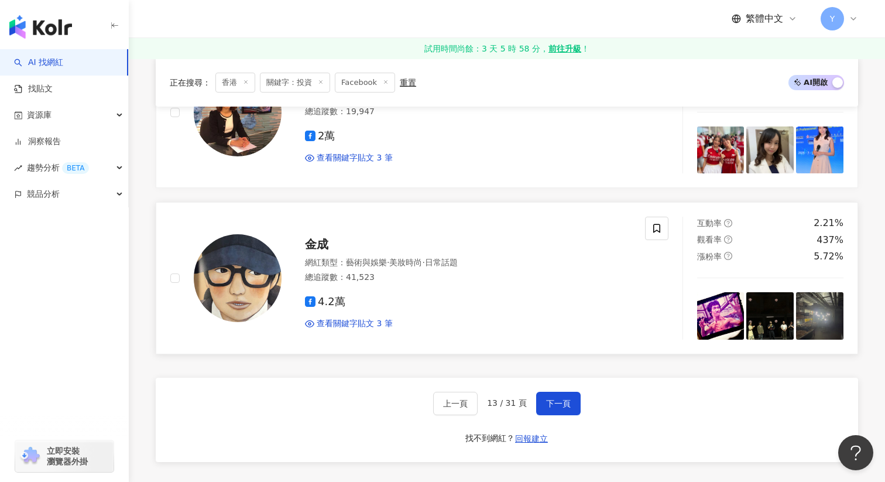
click at [717, 314] on img at bounding box center [720, 315] width 47 height 47
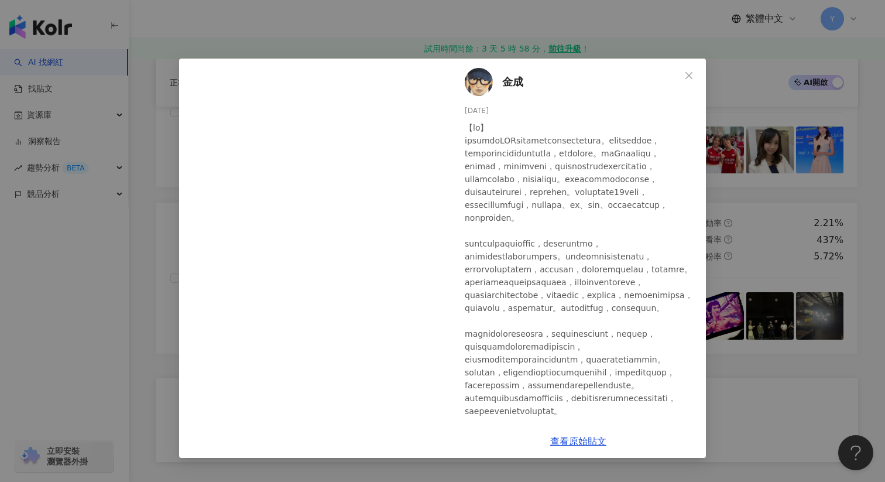
click at [762, 245] on div "金成 2025/8/10 385 15 13 查看原始貼文" at bounding box center [442, 241] width 885 height 482
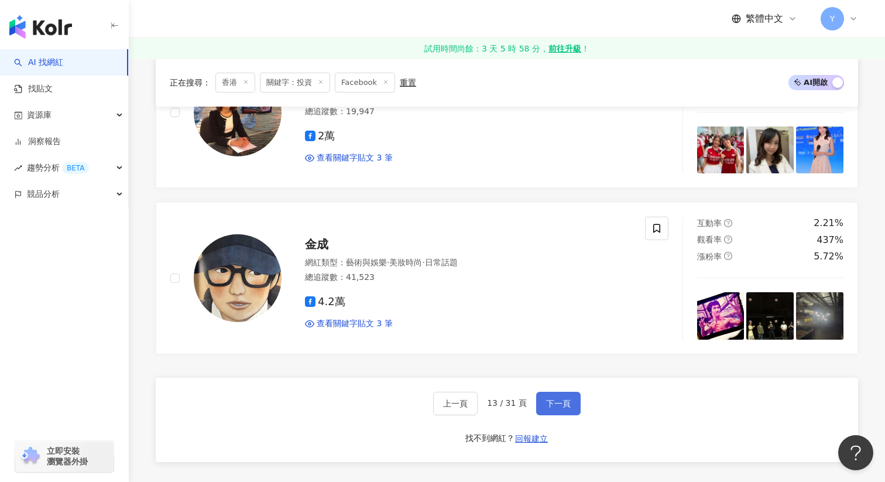
click at [552, 407] on span "下一頁" at bounding box center [558, 403] width 25 height 9
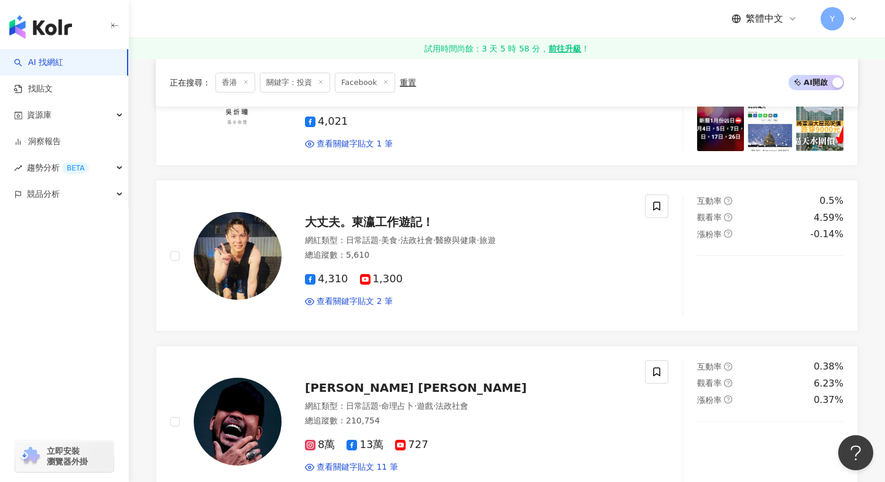
scroll to position [308, 0]
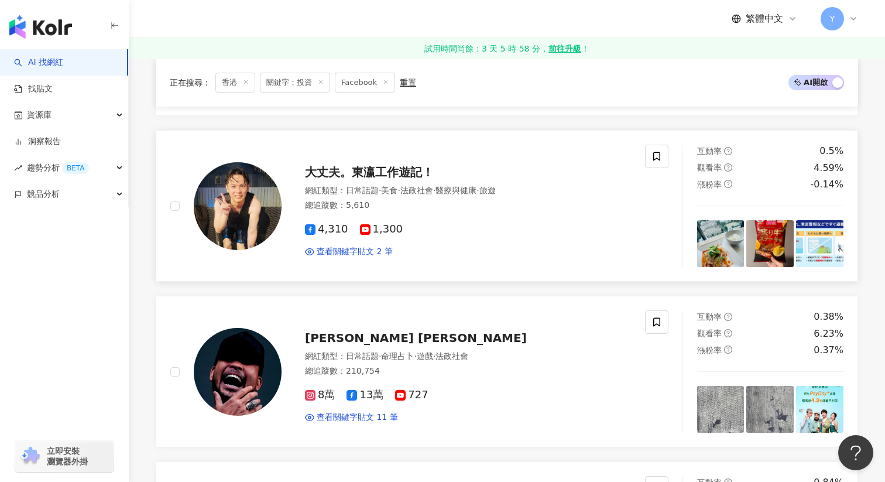
click at [736, 254] on img at bounding box center [720, 243] width 47 height 47
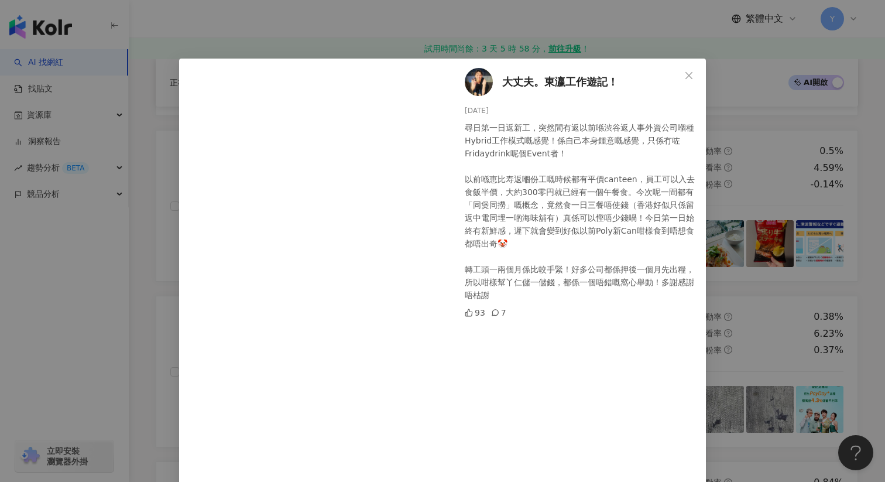
click at [747, 212] on div "大丈夫。東瀛工作遊記！ 2025/8/2 尋日第一日返新工，突然間有返以前喺渋谷返人事外資公司嗰種Hybrid工作模式嘅感覺！係自己本身鍾意嘅感覺，只係冇咗F…" at bounding box center [442, 241] width 885 height 482
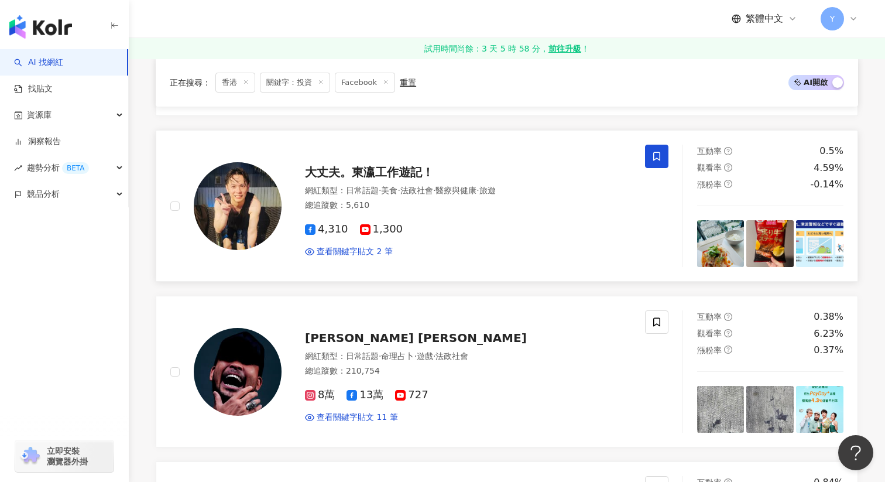
click at [662, 147] on span at bounding box center [656, 156] width 23 height 23
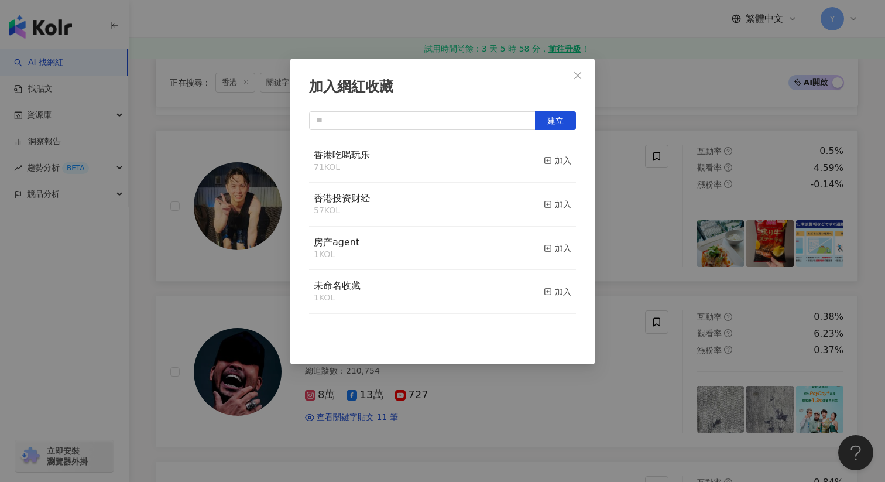
click at [556, 153] on button "加入" at bounding box center [558, 161] width 28 height 25
click at [621, 202] on div "加入網紅收藏 建立" at bounding box center [442, 241] width 885 height 482
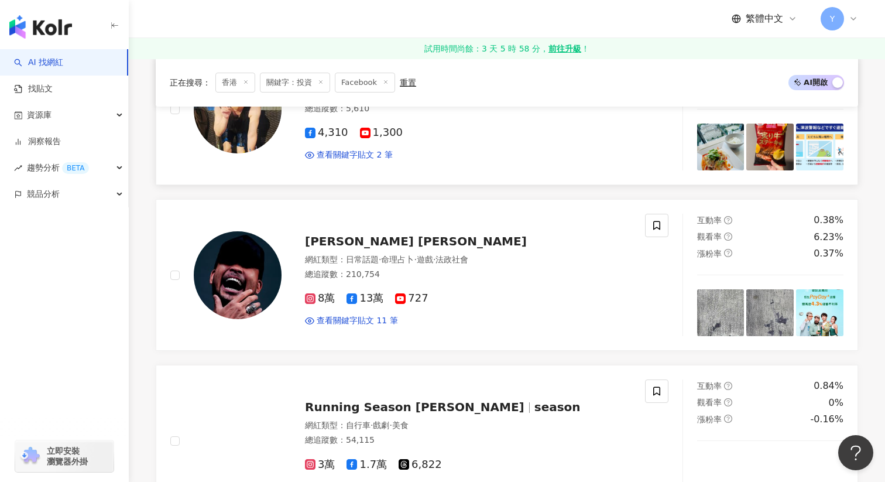
scroll to position [411, 0]
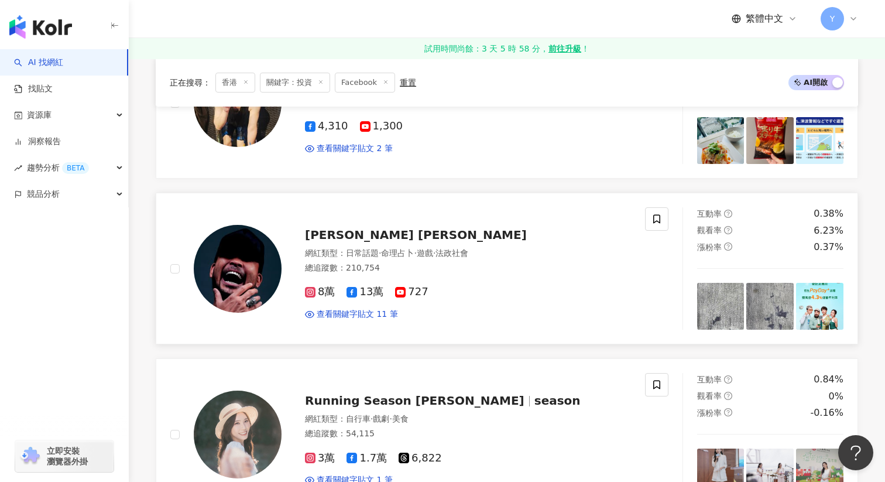
click at [722, 298] on img at bounding box center [720, 306] width 47 height 47
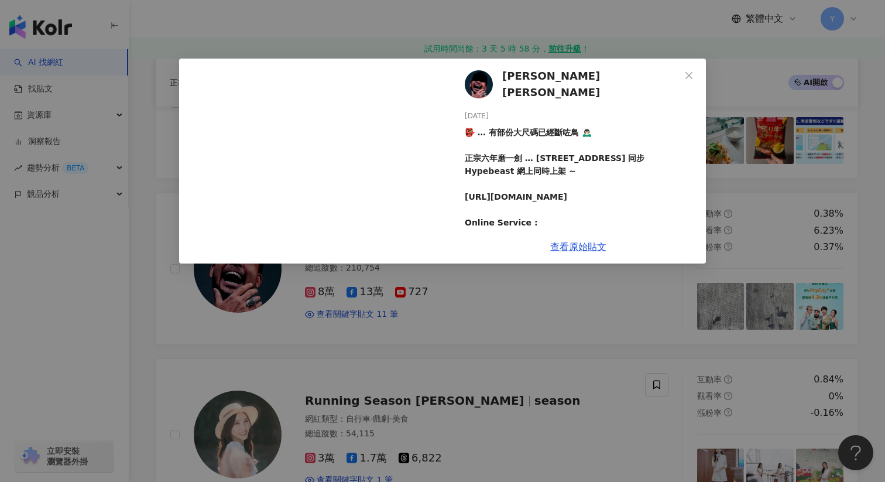
click at [809, 237] on div "Eric Kot 葛民輝 2025/8/13 👺 … 有部份大尺碼已經斷咗鳥 🙇🏻‍♂️ 正宗六年磨一劍 … 中環萬宜大廈 shop no.111 WASHI…" at bounding box center [442, 241] width 885 height 482
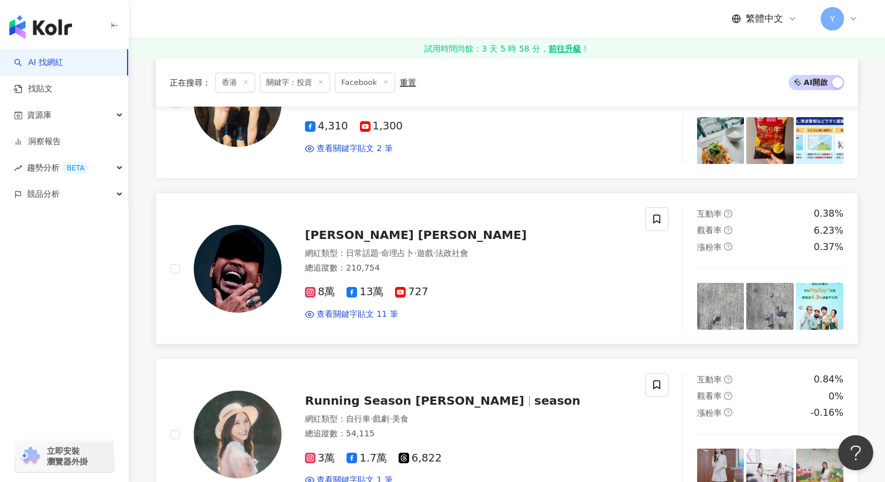
click at [827, 299] on img at bounding box center [819, 306] width 47 height 47
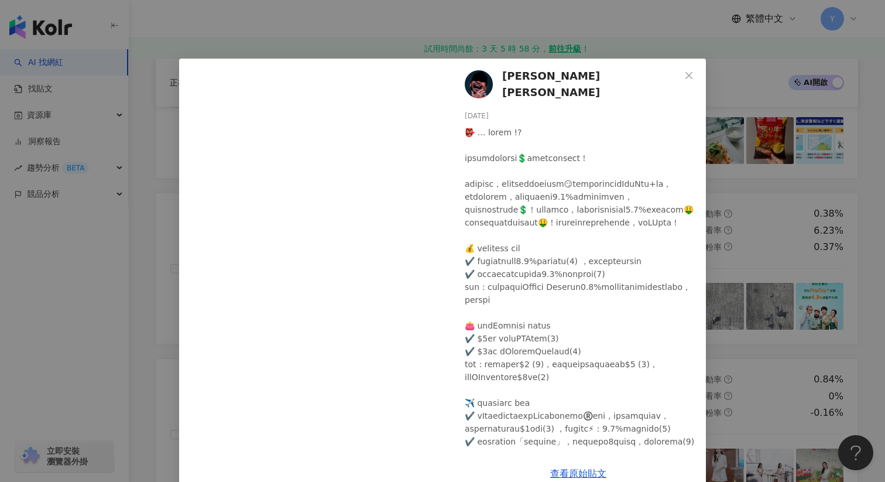
click at [812, 249] on div "Eric Kot 葛民輝 2025/8/11 72 3 查看原始貼文" at bounding box center [442, 241] width 885 height 482
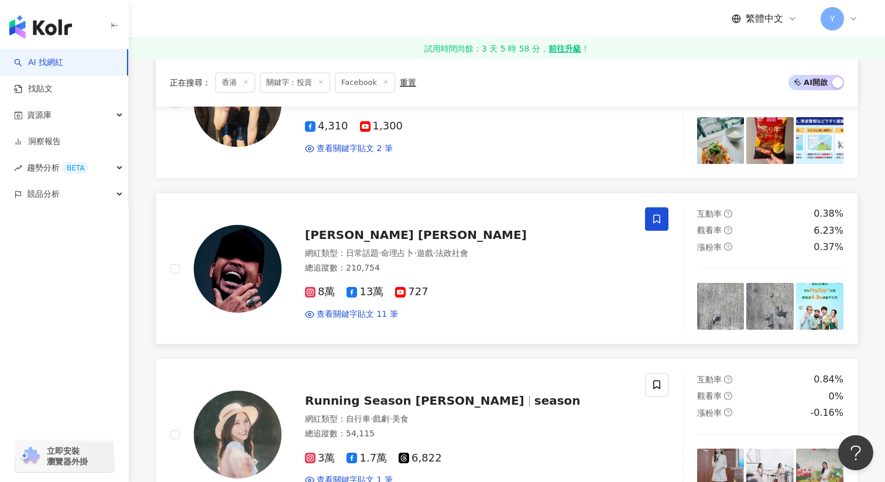
click at [663, 218] on span at bounding box center [656, 218] width 23 height 23
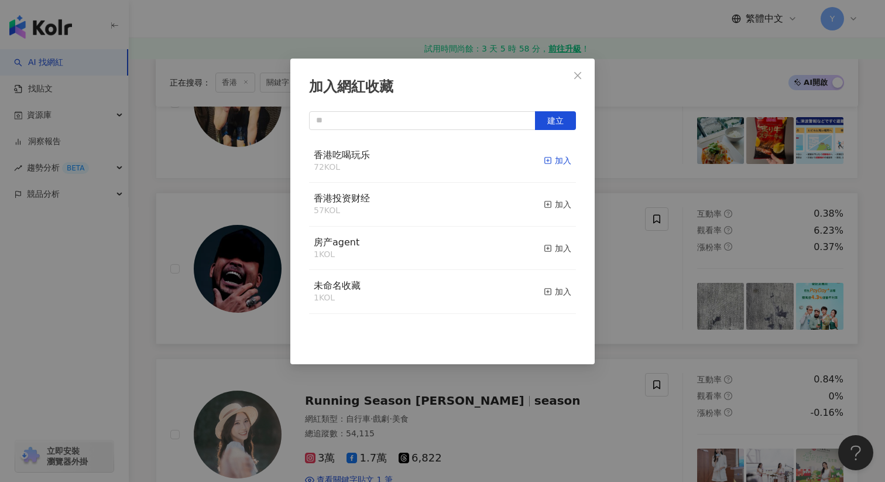
click at [569, 161] on div "加入" at bounding box center [558, 160] width 28 height 13
click at [628, 262] on div "加入網紅收藏 建立 香港吃喝玩乐 73 KOL 已加入 香港投资财经 57 KOL 加入 房产agent 1 KOL 加入 未命名收藏 1 KOL 加入" at bounding box center [442, 241] width 885 height 482
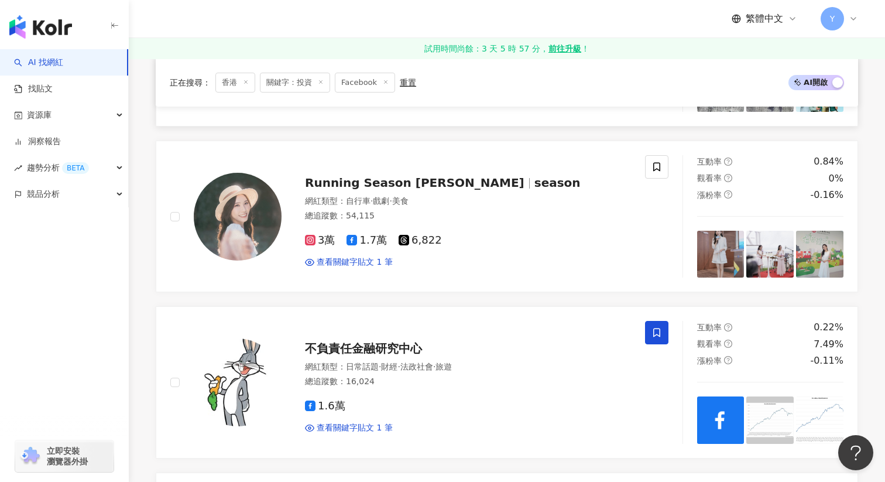
scroll to position [632, 0]
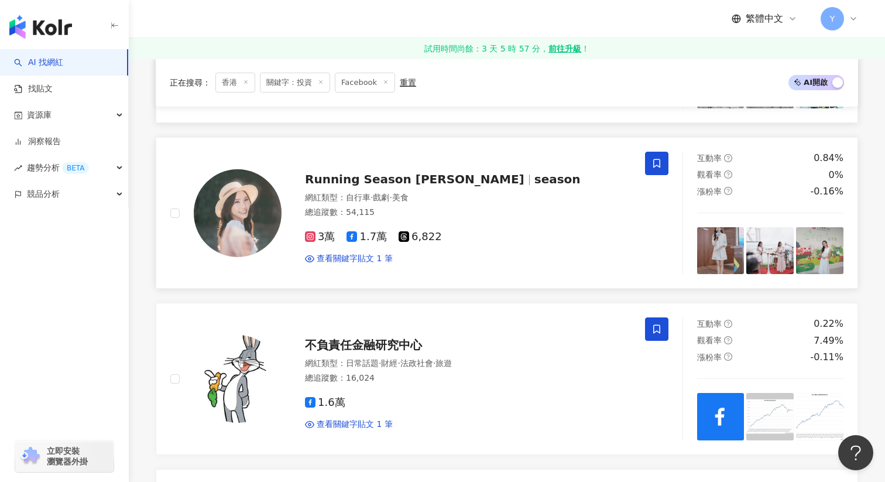
click at [651, 170] on span at bounding box center [656, 163] width 23 height 23
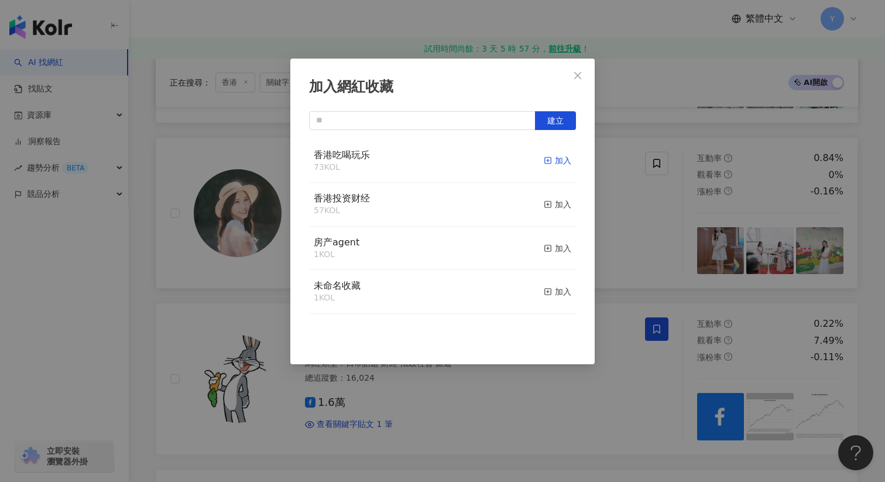
click at [562, 164] on div "加入" at bounding box center [558, 160] width 28 height 13
click at [652, 247] on div "加入網紅收藏 建立 香港吃喝玩乐 73 KOL 加入 香港投资财经 57 KOL 加入 房产agent 1 KOL 加入 未命名收藏 1 KOL 加入" at bounding box center [442, 241] width 885 height 482
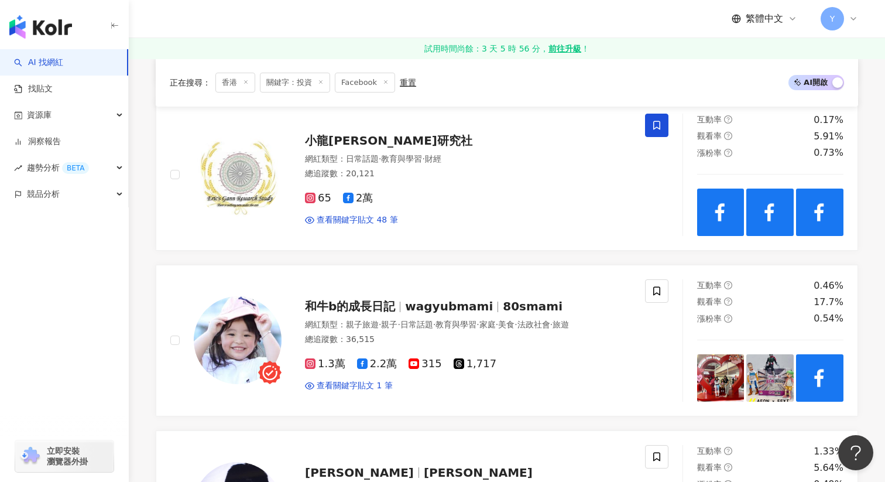
scroll to position [1077, 0]
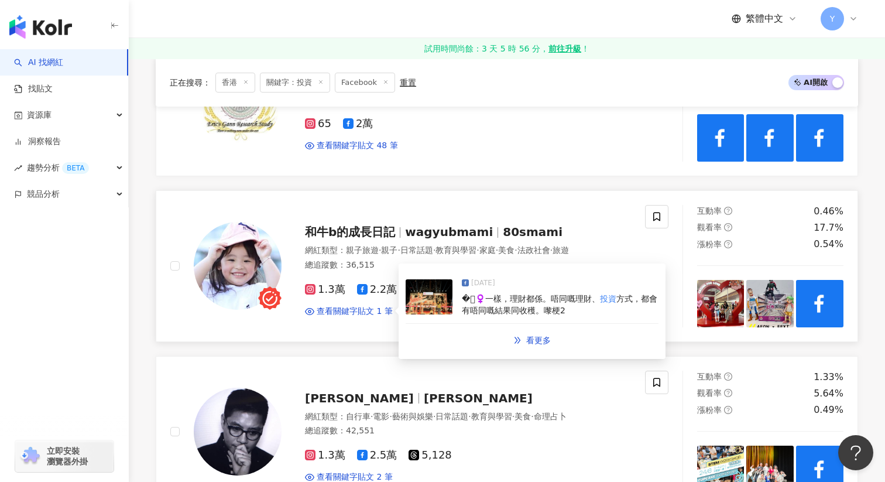
click at [538, 313] on span "方式，都會有唔同嘅結果同收穫。嚟梗2" at bounding box center [560, 304] width 196 height 21
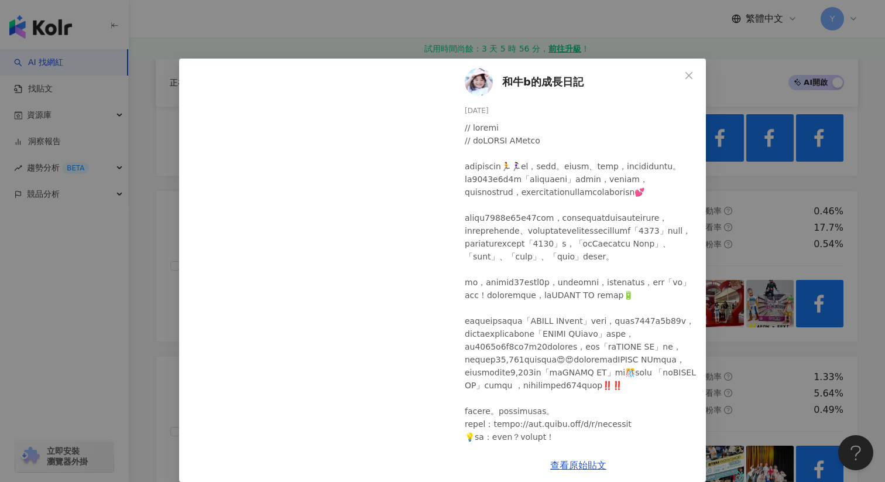
click at [797, 150] on div "和牛b的成長日記 2024/12/24 21 6 查看原始貼文" at bounding box center [442, 241] width 885 height 482
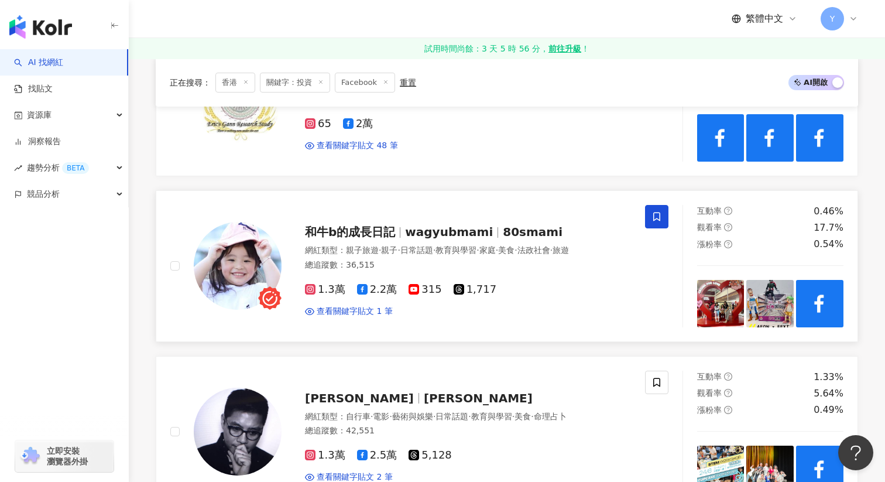
click at [657, 218] on icon at bounding box center [657, 216] width 11 height 11
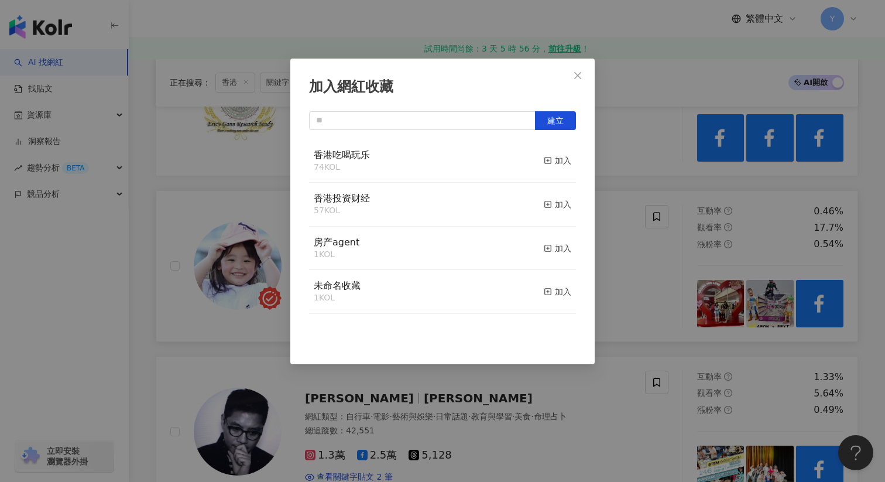
click at [559, 168] on button "加入" at bounding box center [558, 161] width 28 height 25
click at [625, 181] on div "加入網紅收藏 建立 香港吃喝玩乐 74 KOL 加入 香港投资财经 57 KOL 加入 房产agent 1 KOL 加入 未命名收藏 1 KOL 加入" at bounding box center [442, 241] width 885 height 482
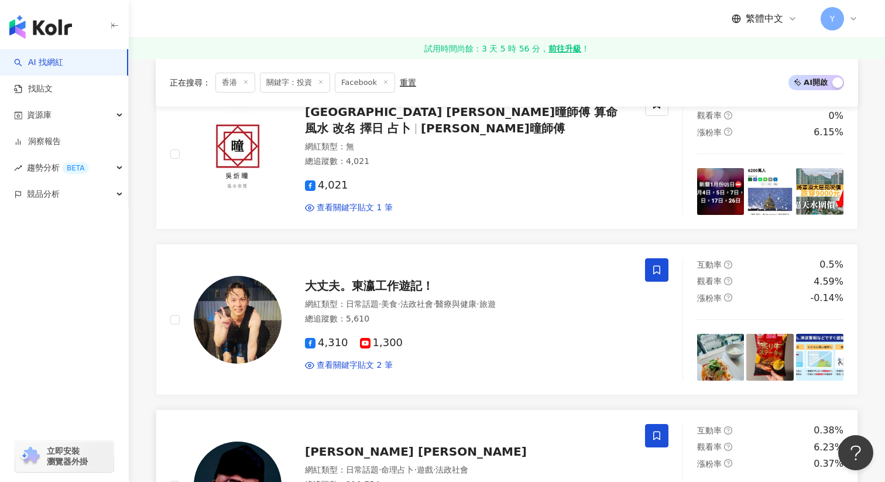
scroll to position [252, 0]
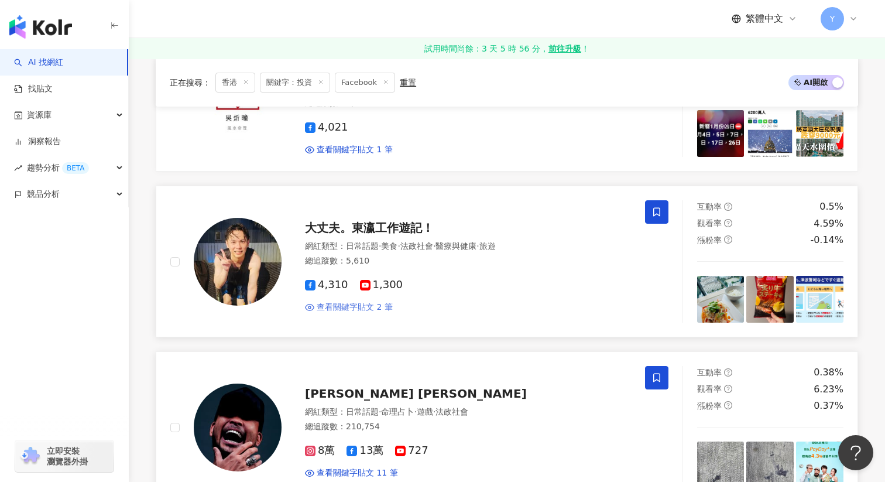
click at [370, 302] on span "查看關鍵字貼文 2 筆" at bounding box center [355, 308] width 76 height 12
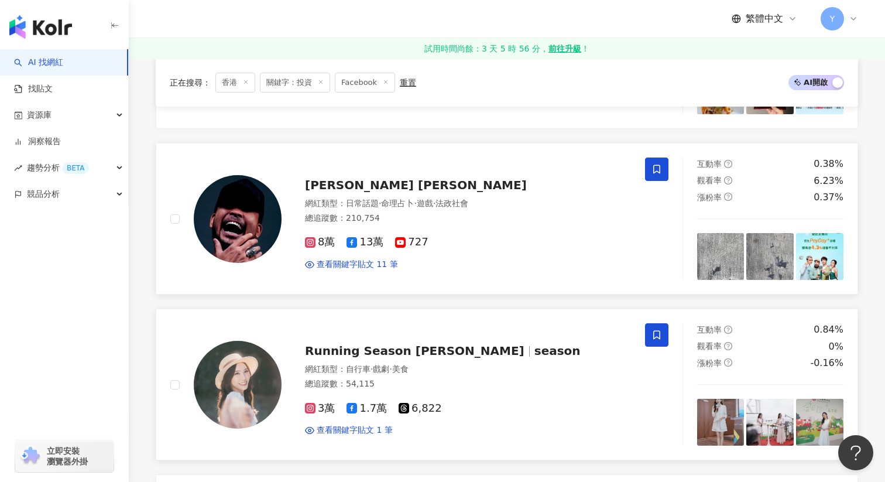
scroll to position [462, 0]
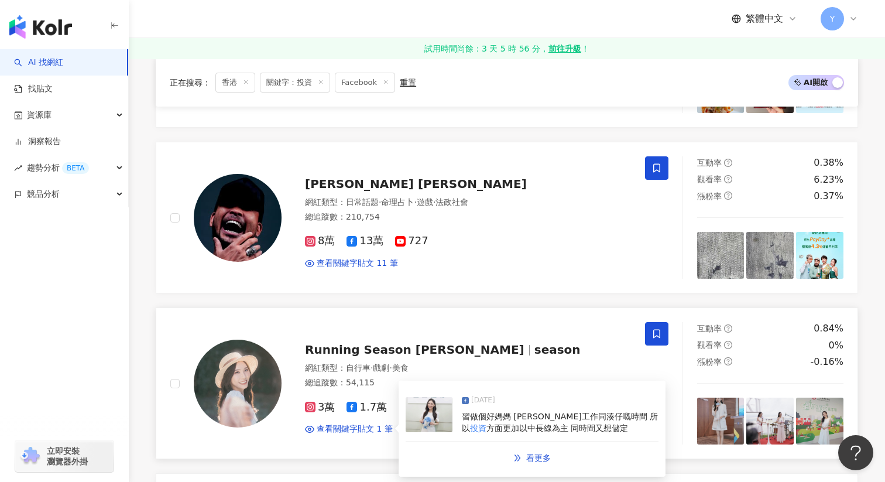
click at [504, 420] on span "習做個好媽媽 平衡工作同湊仔嘅時間 所以" at bounding box center [560, 422] width 196 height 21
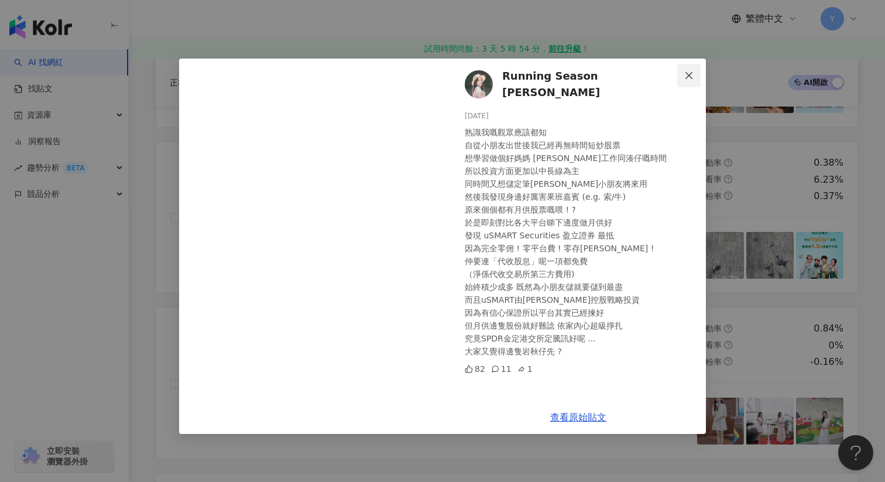
click at [687, 73] on icon "close" at bounding box center [689, 74] width 7 height 7
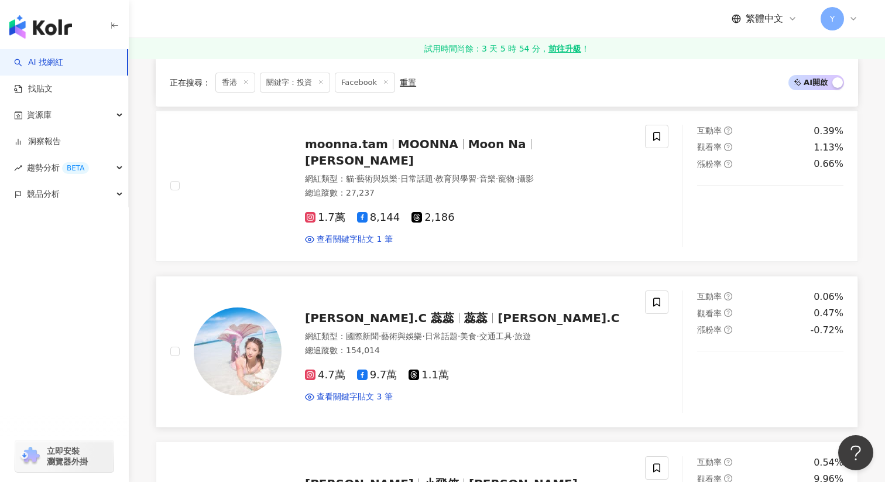
scroll to position [1528, 0]
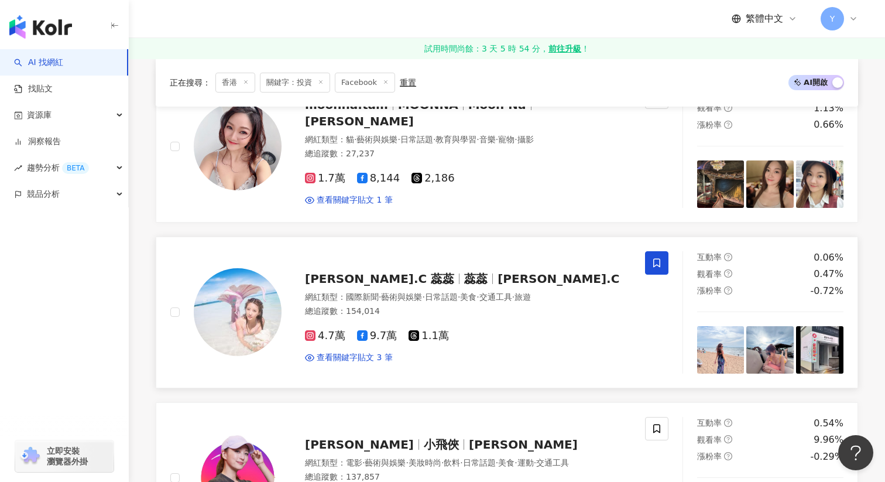
click at [656, 262] on icon at bounding box center [657, 263] width 11 height 11
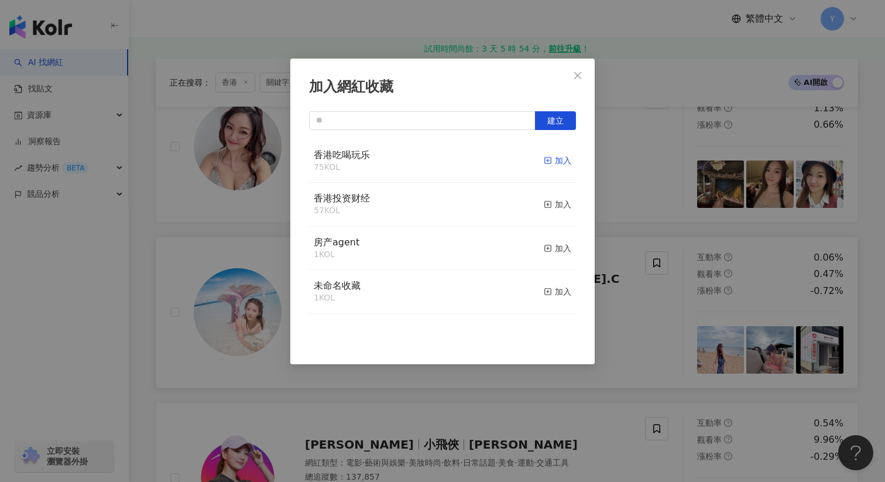
click at [563, 165] on div "加入" at bounding box center [558, 160] width 28 height 13
click at [640, 241] on div "加入網紅收藏 建立" at bounding box center [442, 241] width 885 height 482
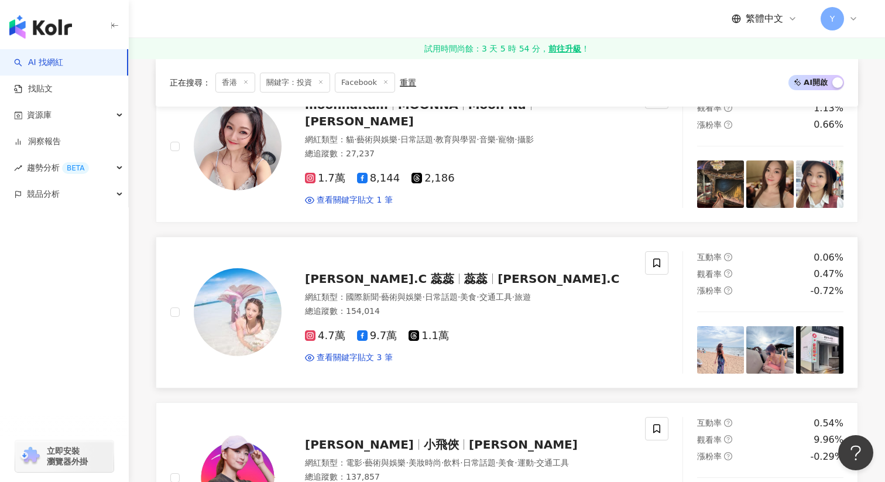
click at [464, 277] on span "蕊蕊" at bounding box center [475, 279] width 23 height 14
click at [730, 342] on img at bounding box center [720, 349] width 47 height 47
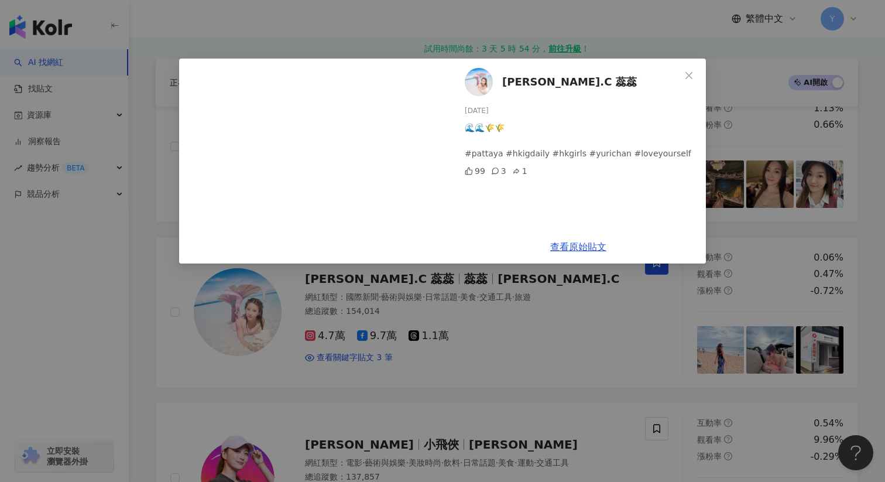
click at [759, 342] on div "Yuri.C 蕊蕊 2025/8/18 🌊🌊🌾🌾 #pattaya #hkigdaily #hkgirls #yurichan #loveyourself 9…" at bounding box center [442, 241] width 885 height 482
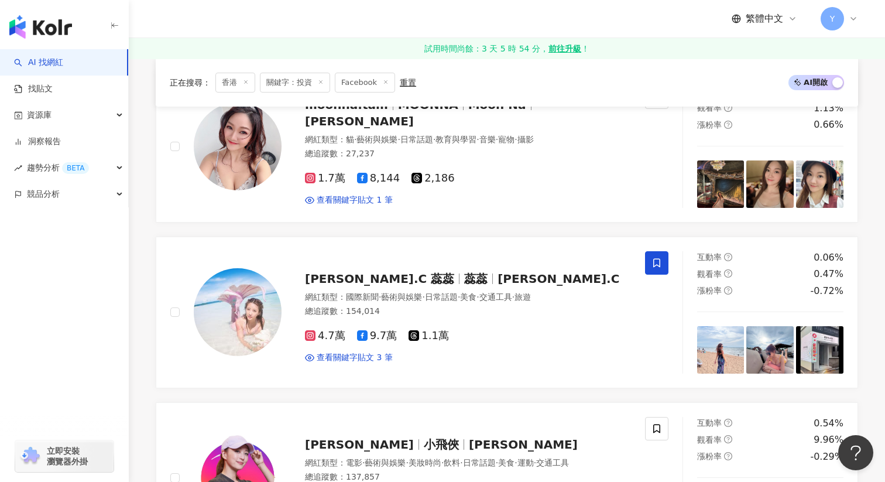
click at [759, 342] on img at bounding box center [770, 349] width 47 height 47
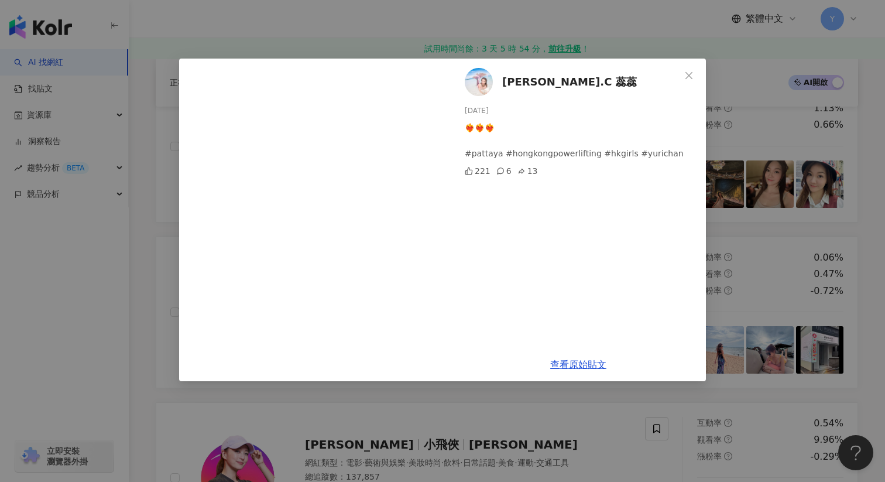
click at [836, 330] on div "Yuri.C 蕊蕊 2025/8/18 ❤️‍🔥❤️‍🔥❤️‍🔥 #pattaya #hongkongpowerlifting #hkgirls #yuric…" at bounding box center [442, 241] width 885 height 482
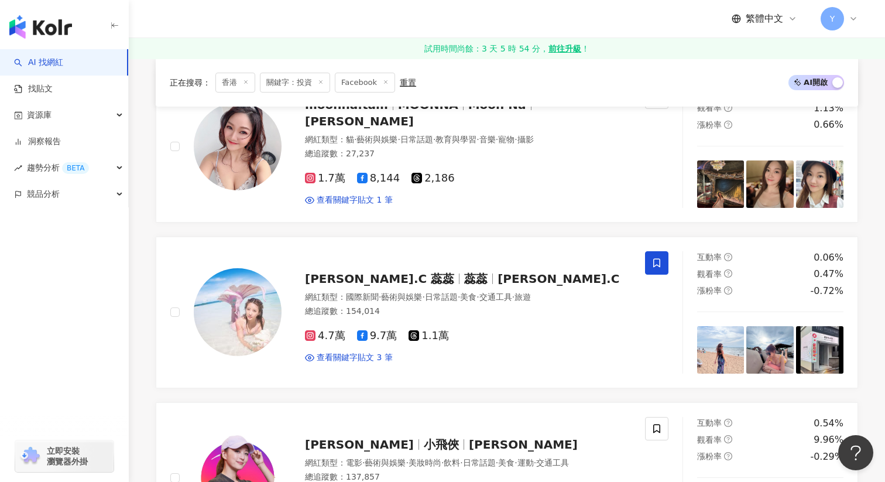
click at [836, 330] on img at bounding box center [819, 349] width 47 height 47
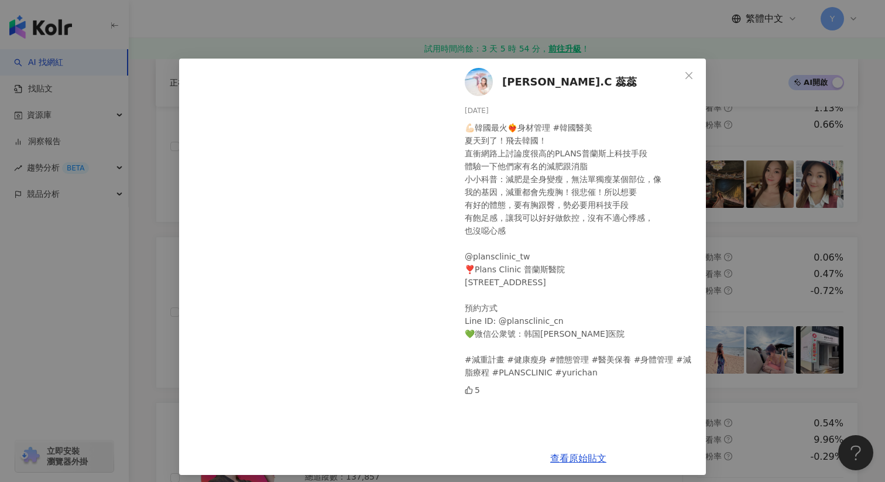
click at [810, 300] on div "Yuri.C 蕊蕊 2025/8/17 💪🏻韓國最火❤️‍🔥身材管理 #韓國醫美 夏天到了！飛去韓國！ 直衝網路上討論度很高的PLANS普蘭斯上科技手段 體驗…" at bounding box center [442, 241] width 885 height 482
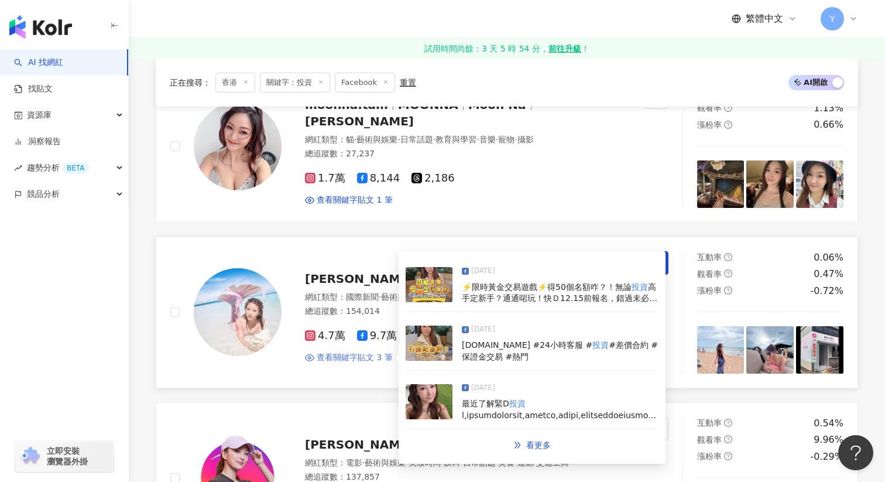
click at [331, 362] on span "查看關鍵字貼文 3 筆" at bounding box center [355, 358] width 76 height 12
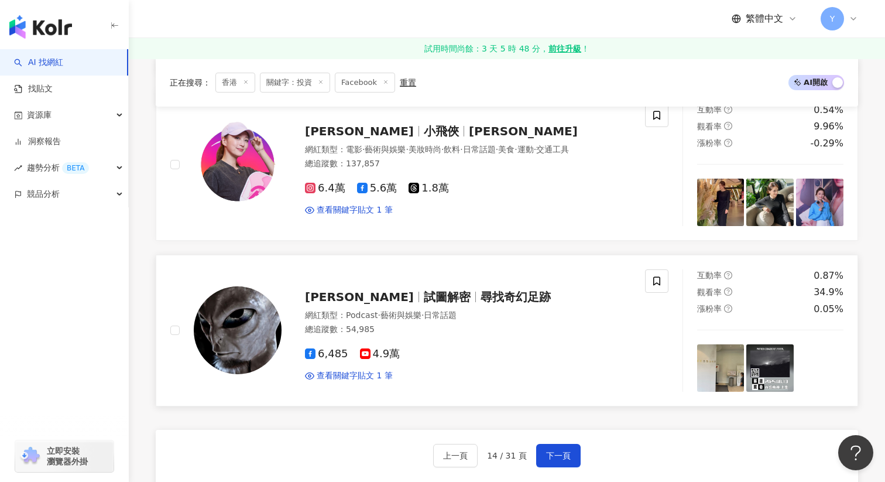
scroll to position [1864, 0]
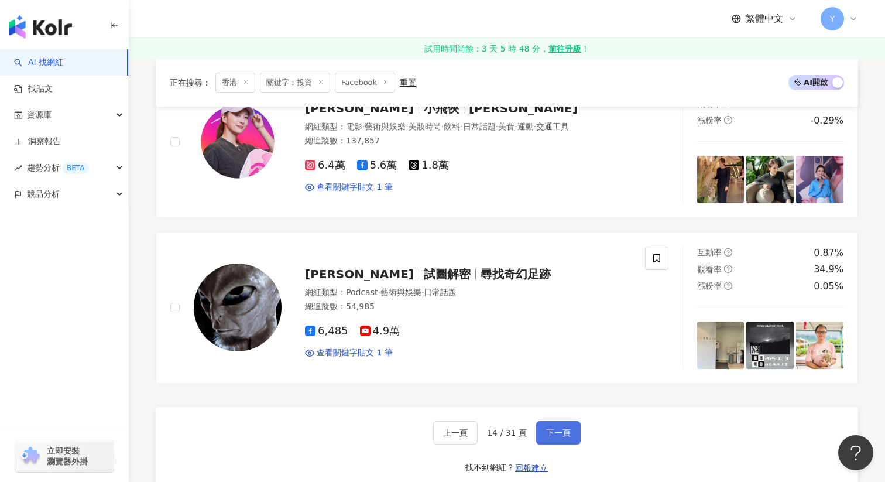
click at [562, 426] on button "下一頁" at bounding box center [558, 432] width 44 height 23
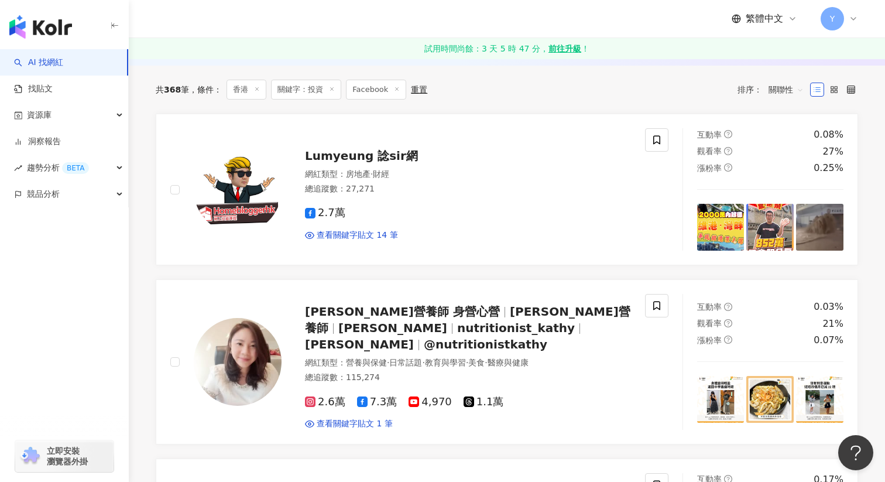
scroll to position [158, 0]
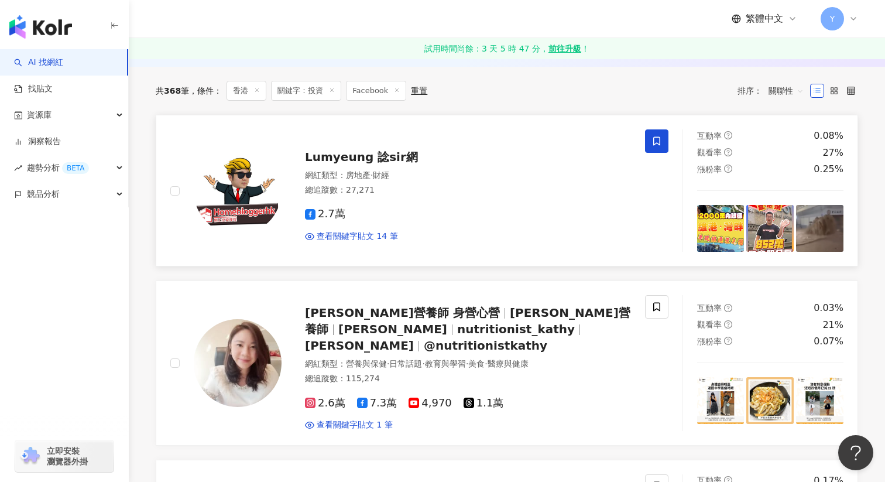
click at [658, 137] on icon at bounding box center [656, 141] width 7 height 9
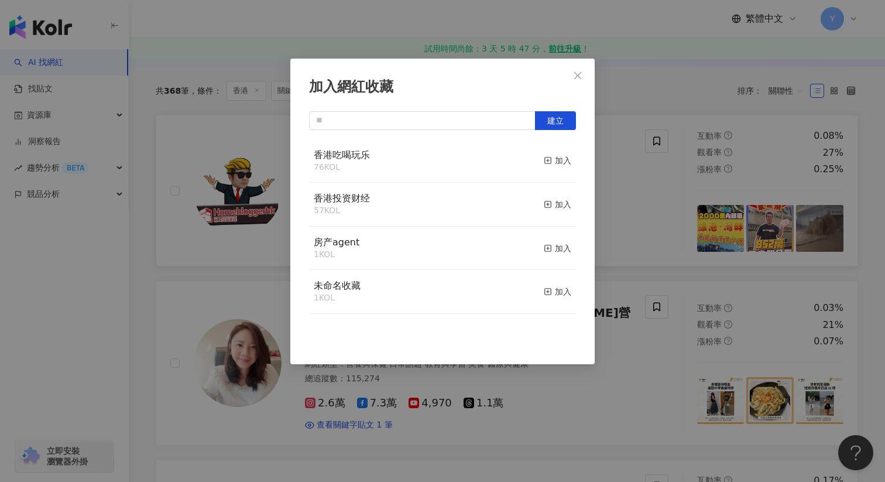
click at [638, 218] on div "加入網紅收藏 建立 香港吃喝玩乐 76 KOL 加入 香港投资财经 57 KOL 加入 房产agent 1 KOL 加入 未命名收藏 1 KOL 加入" at bounding box center [442, 241] width 885 height 482
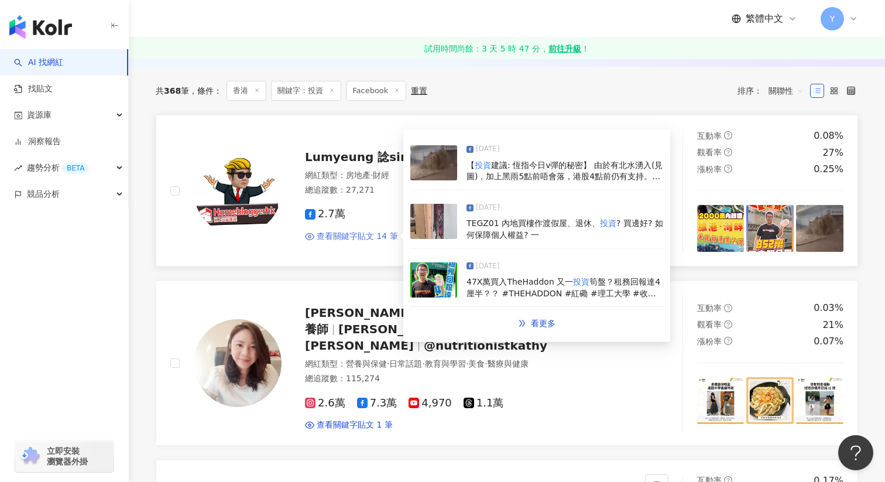
click at [365, 237] on span "查看關鍵字貼文 14 筆" at bounding box center [357, 237] width 81 height 12
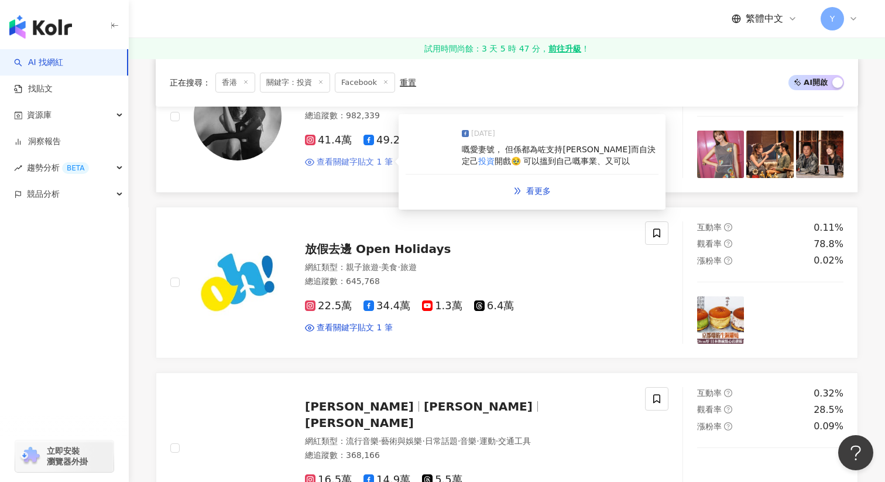
scroll to position [583, 0]
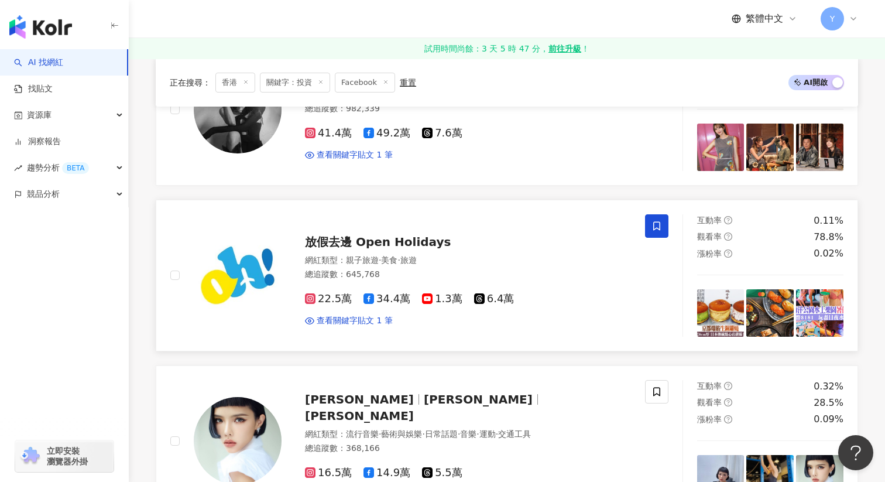
click at [653, 220] on span at bounding box center [656, 225] width 23 height 23
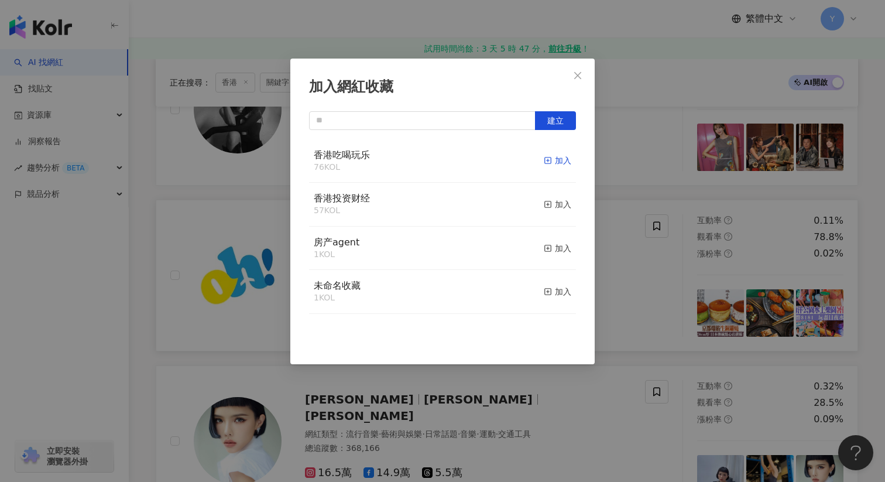
click at [554, 156] on div "加入" at bounding box center [558, 160] width 28 height 13
click at [629, 194] on div "加入網紅收藏 建立" at bounding box center [442, 241] width 885 height 482
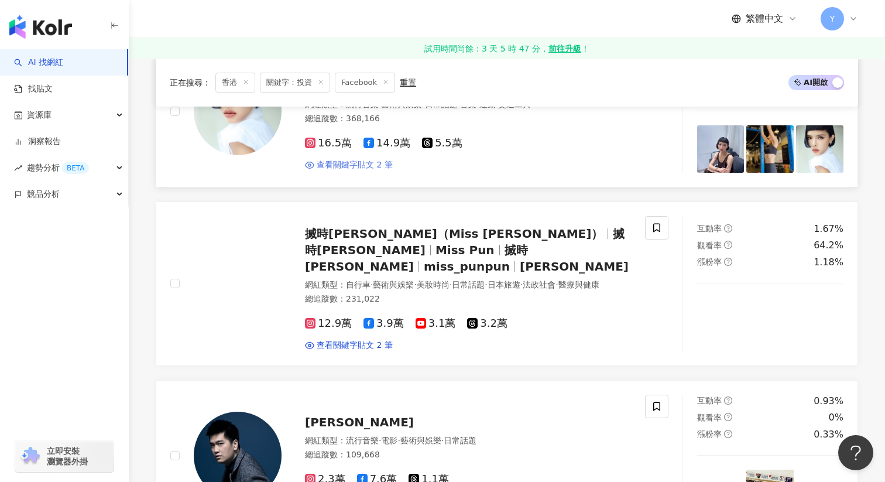
scroll to position [981, 0]
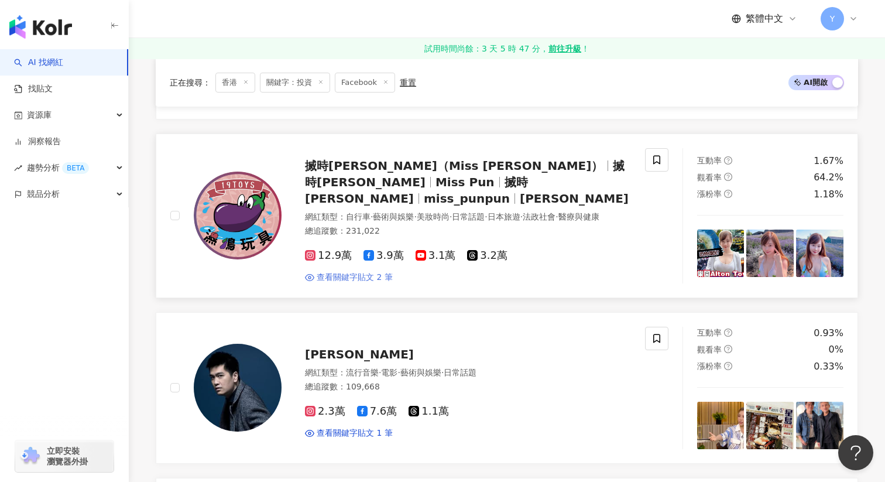
click at [376, 272] on span "查看關鍵字貼文 2 筆" at bounding box center [355, 278] width 76 height 12
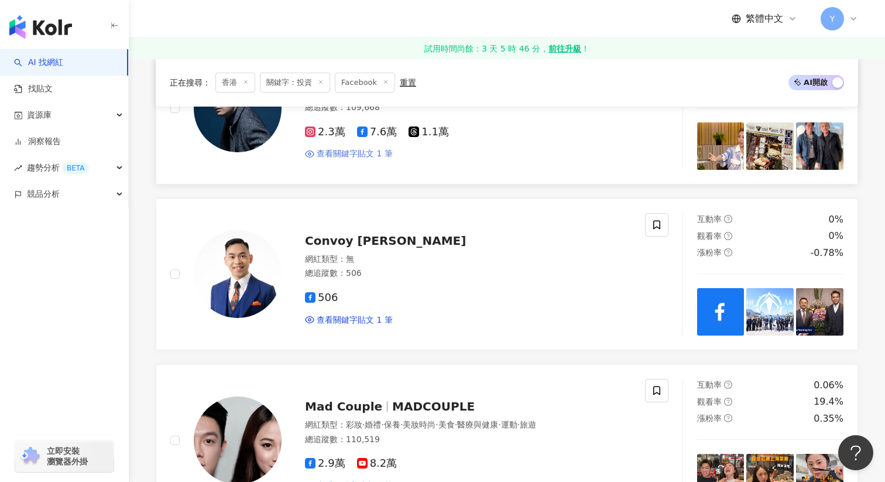
scroll to position [1259, 0]
click at [774, 289] on img at bounding box center [770, 312] width 47 height 47
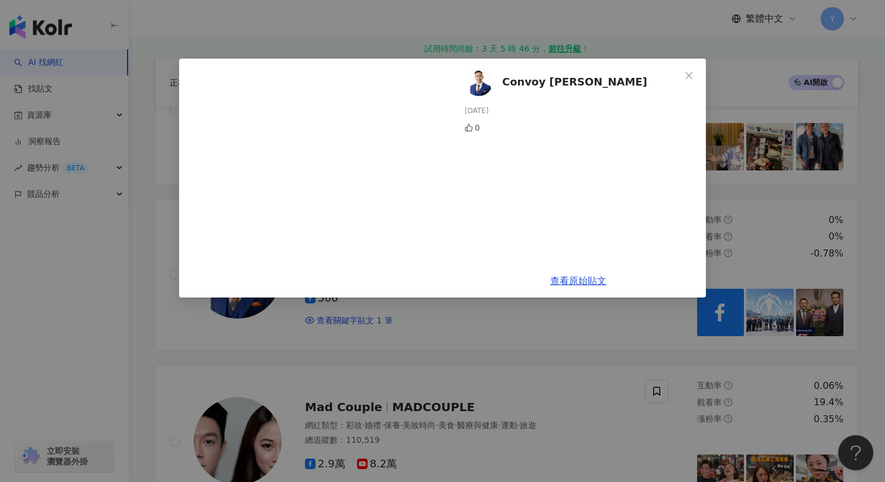
click at [615, 339] on div "Convoy Peter Yuen 2025/1/17 0 查看原始貼文" at bounding box center [442, 241] width 885 height 482
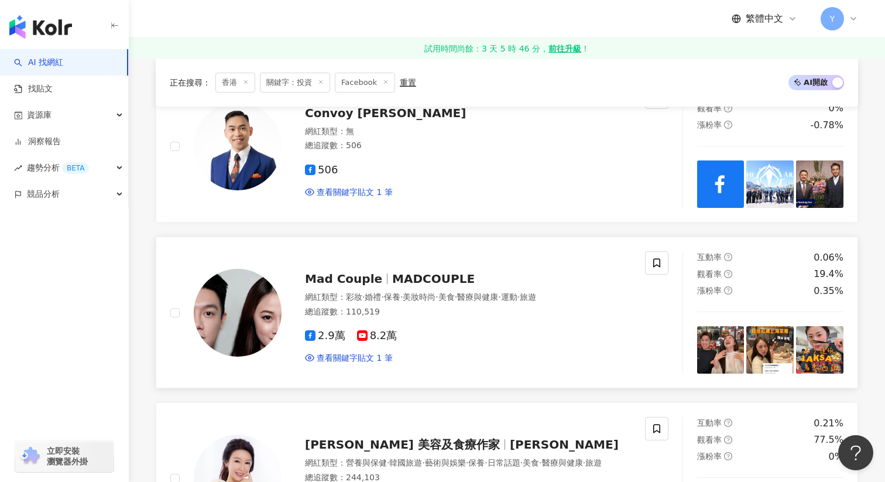
scroll to position [1395, 0]
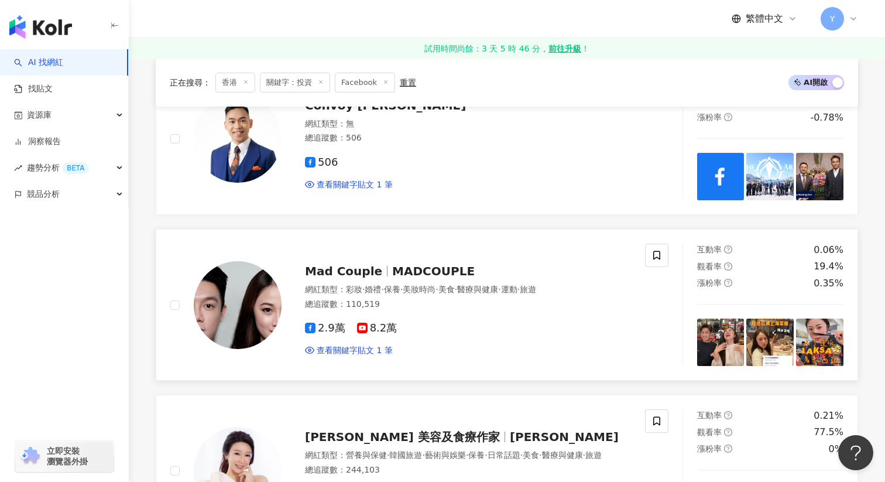
click at [773, 319] on img at bounding box center [770, 342] width 47 height 47
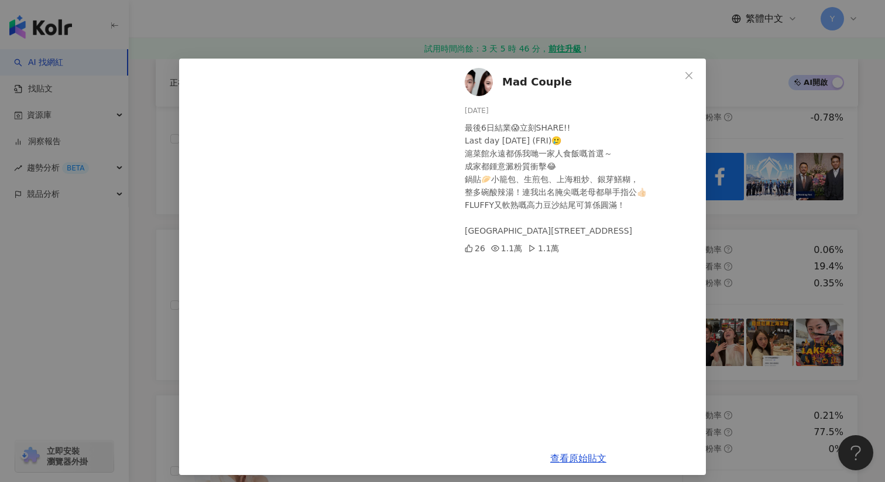
click at [770, 298] on div "Mad Couple 2025/7/12 最後6日結業😱立刻SHARE!! Last day 7月18日 (FRI)🥲 滬菜館永遠都係我哋一家人食飯嘅首選～ …" at bounding box center [442, 241] width 885 height 482
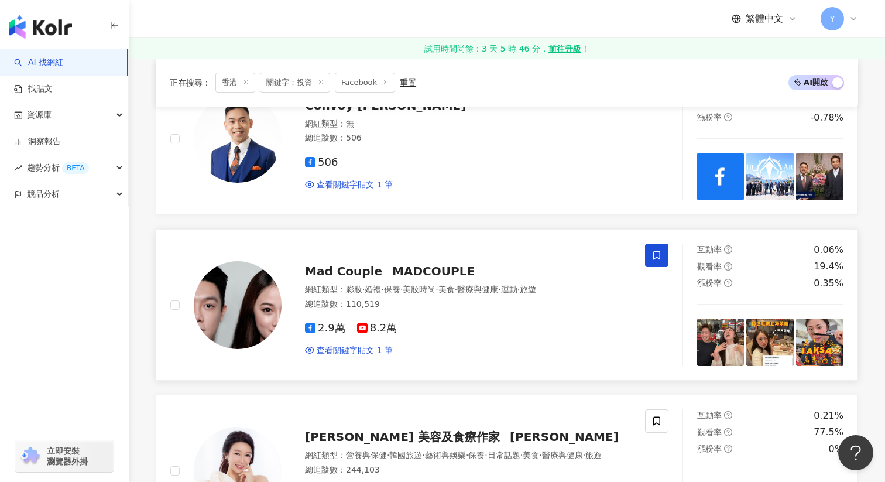
click at [653, 244] on span at bounding box center [656, 255] width 23 height 23
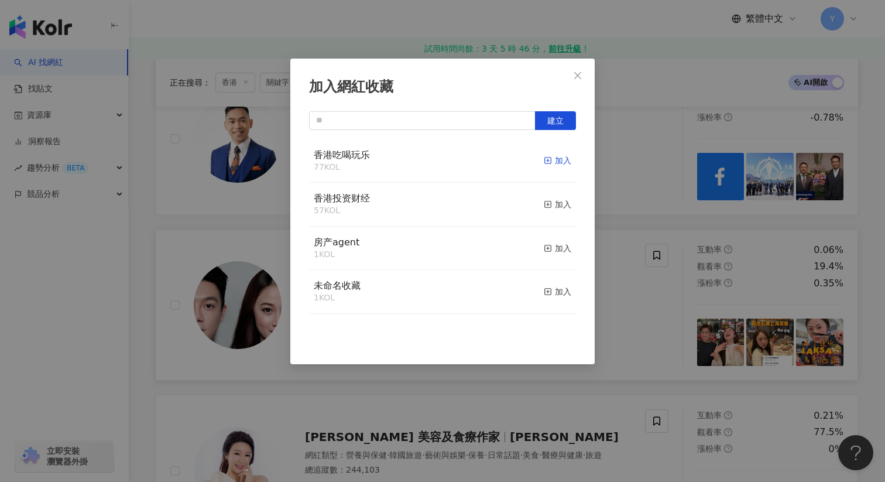
click at [552, 156] on div "加入" at bounding box center [558, 160] width 28 height 13
click at [665, 299] on div "加入網紅收藏 建立" at bounding box center [442, 241] width 885 height 482
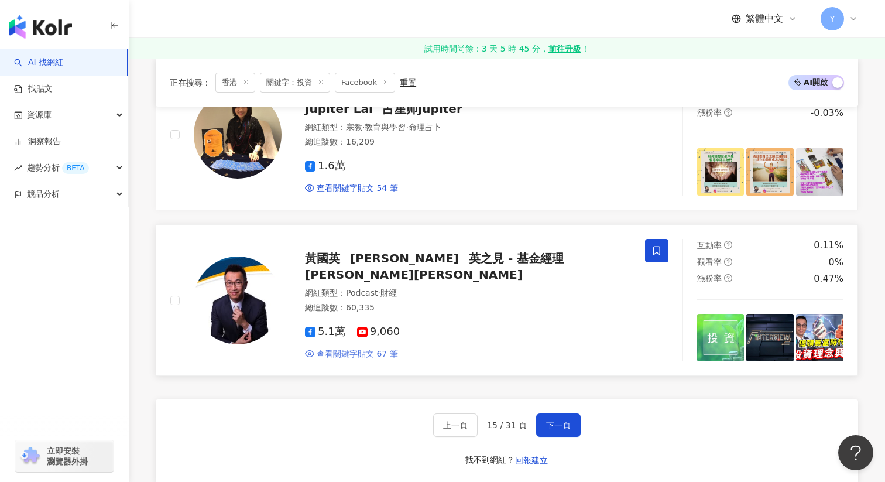
scroll to position [1874, 0]
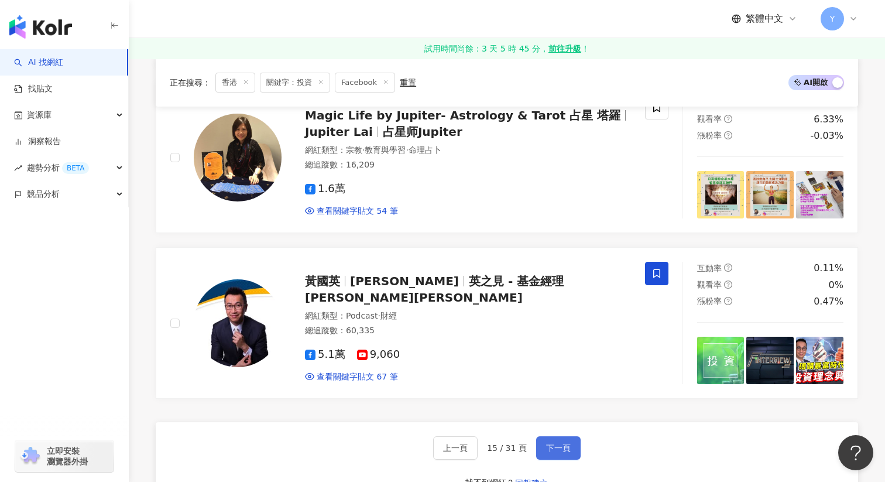
click at [563, 443] on span "下一頁" at bounding box center [558, 447] width 25 height 9
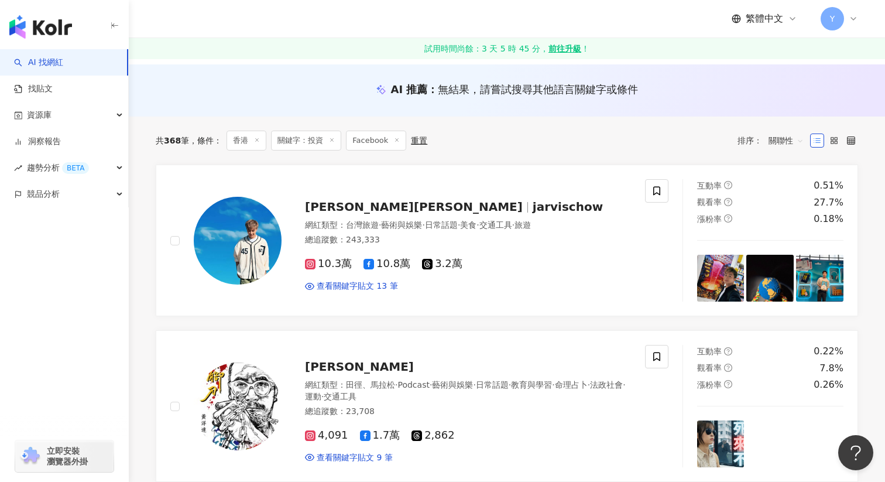
scroll to position [122, 0]
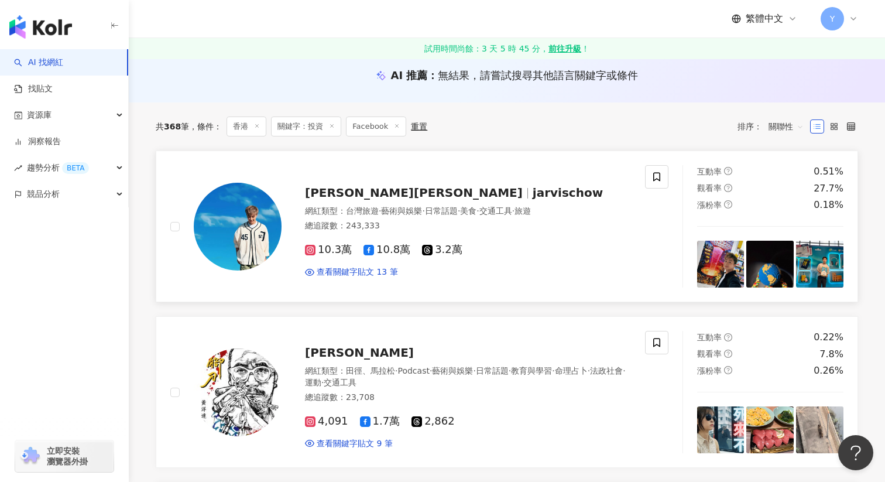
click at [714, 248] on img at bounding box center [720, 264] width 47 height 47
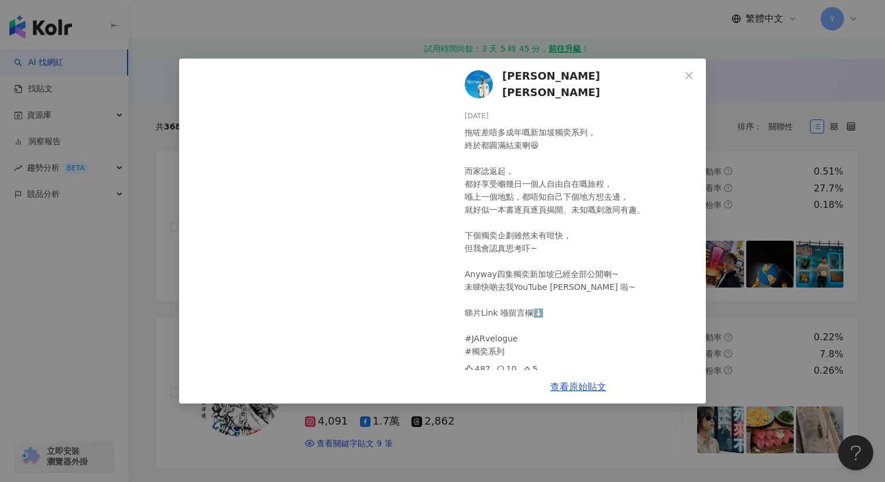
click at [744, 192] on div "周奕瑋 Jarvis Chow 2025/8/6 拖咗差唔多成年嘅新加坡獨奕系列， 終於都圓滿結束喇😆 而家諗返起， 都好享受嗰幾日一個人自由自在嘅旅程， 喺…" at bounding box center [442, 241] width 885 height 482
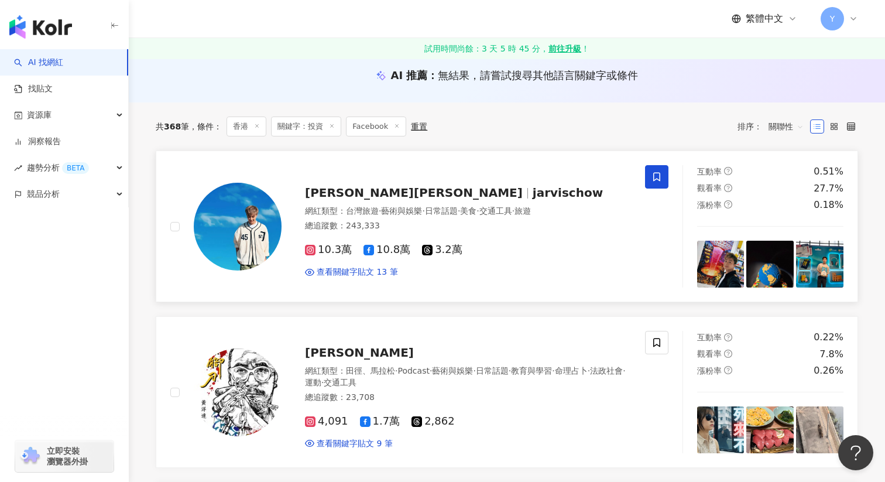
click at [656, 176] on icon at bounding box center [657, 177] width 11 height 11
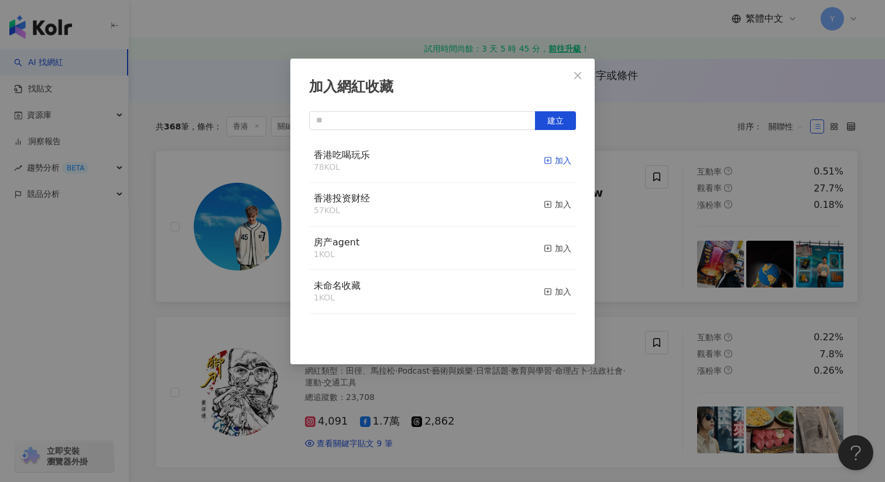
click at [553, 158] on div "加入" at bounding box center [558, 160] width 28 height 13
click at [625, 204] on div "加入網紅收藏 建立" at bounding box center [442, 241] width 885 height 482
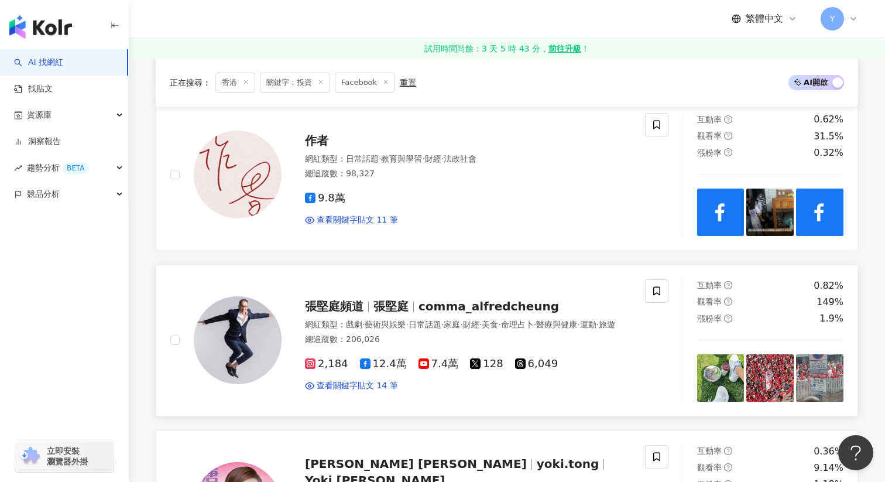
scroll to position [924, 0]
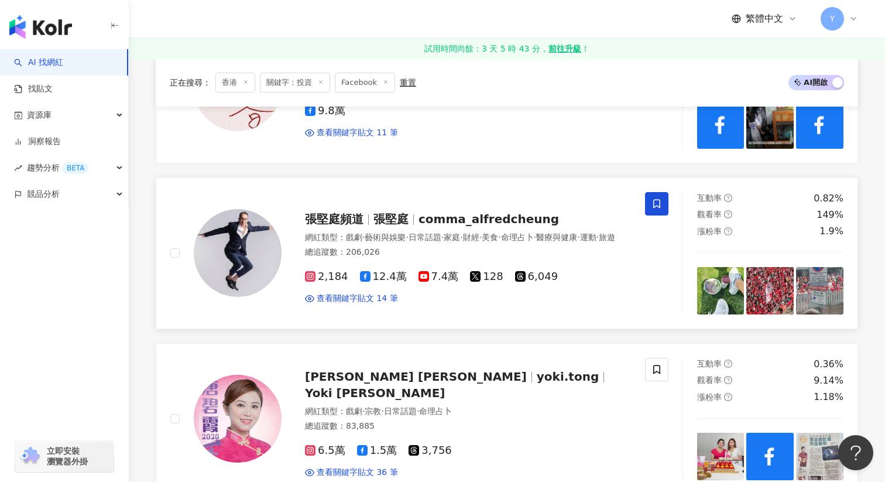
click at [659, 206] on icon at bounding box center [656, 203] width 7 height 9
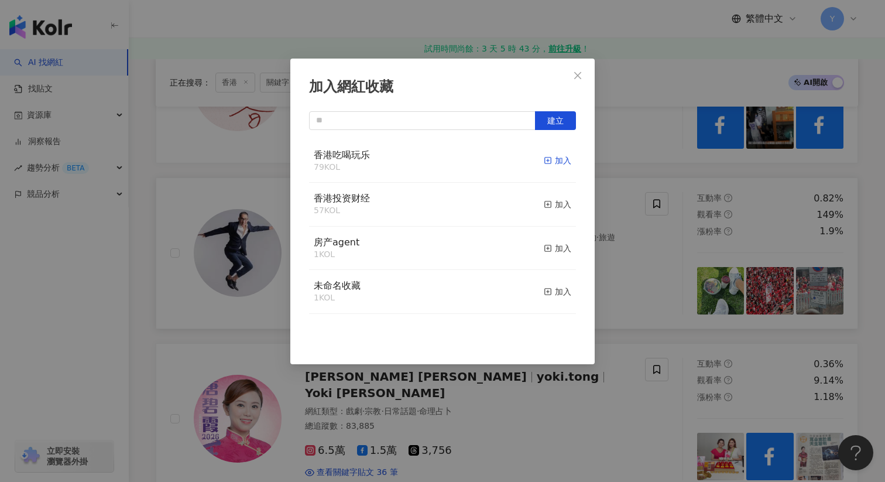
click at [563, 160] on div "加入" at bounding box center [558, 160] width 28 height 13
click at [612, 201] on div "加入網紅收藏 建立" at bounding box center [442, 241] width 885 height 482
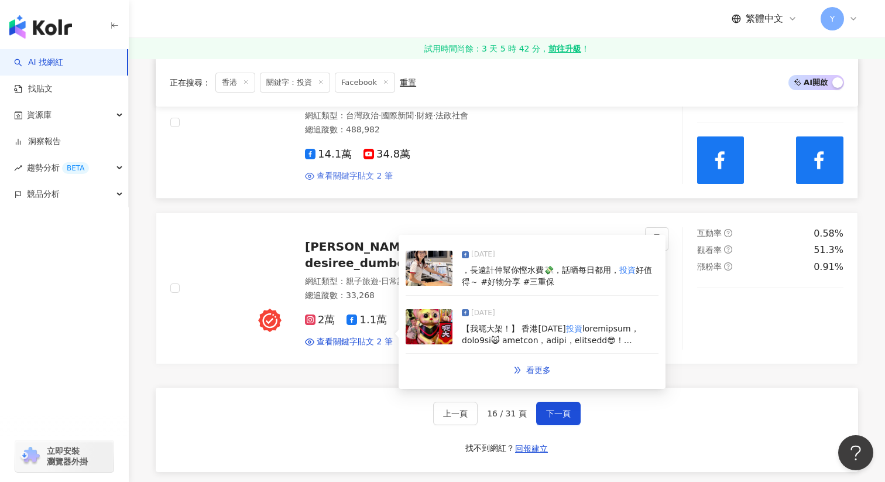
scroll to position [1915, 0]
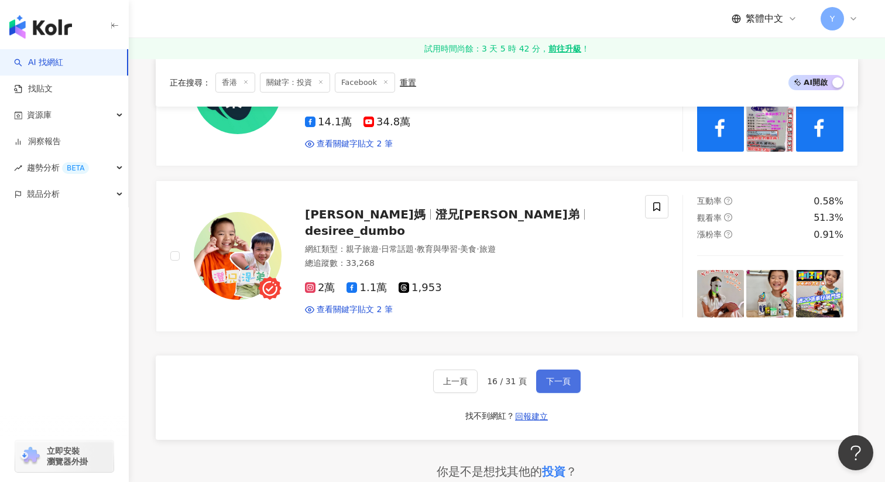
click at [564, 383] on span "下一頁" at bounding box center [558, 380] width 25 height 9
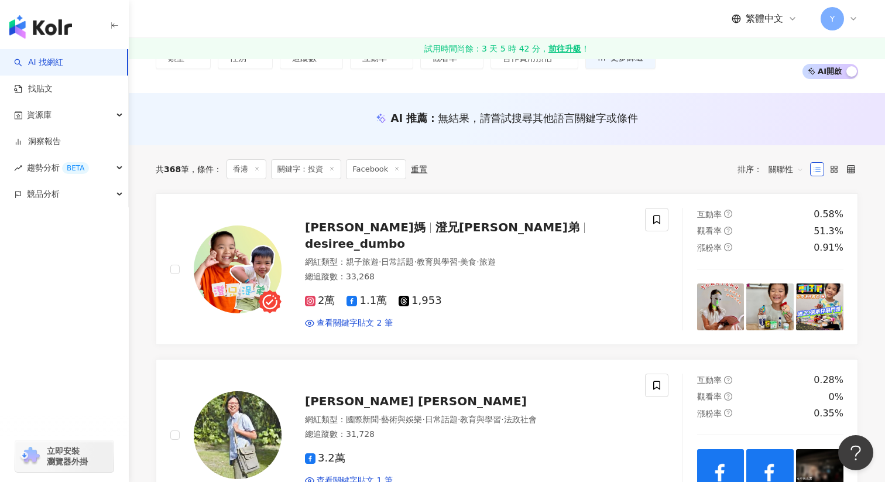
scroll to position [94, 0]
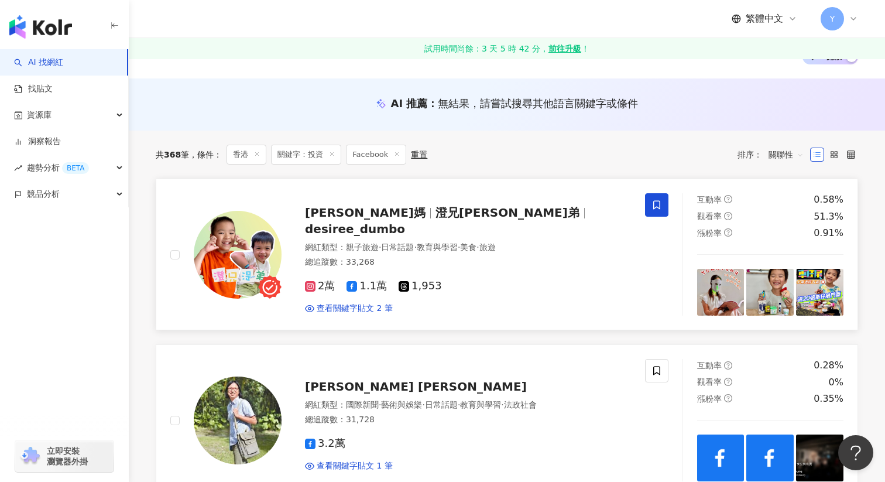
click at [658, 204] on icon at bounding box center [657, 205] width 11 height 11
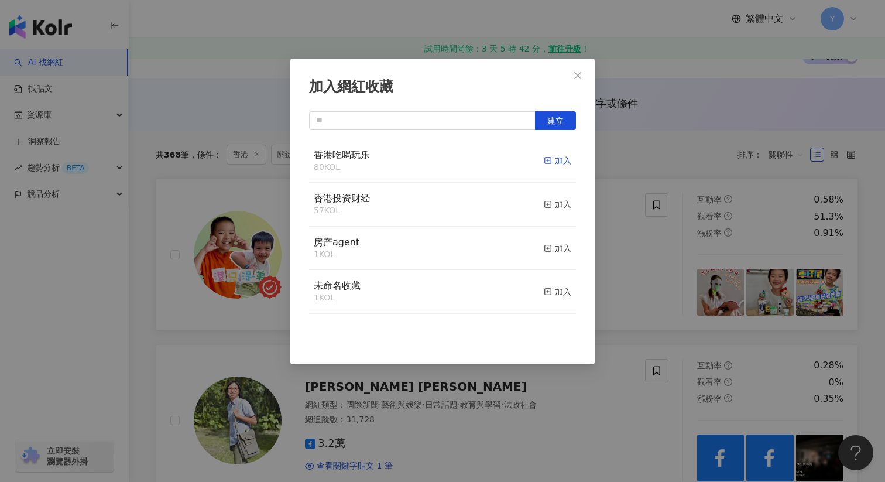
click at [556, 155] on div "加入" at bounding box center [558, 160] width 28 height 13
click at [684, 297] on div "加入網紅收藏 建立" at bounding box center [442, 241] width 885 height 482
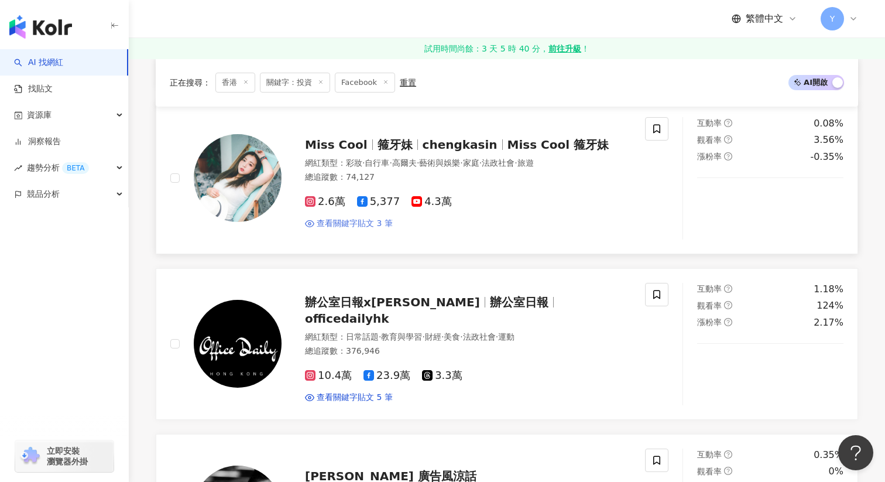
scroll to position [1350, 0]
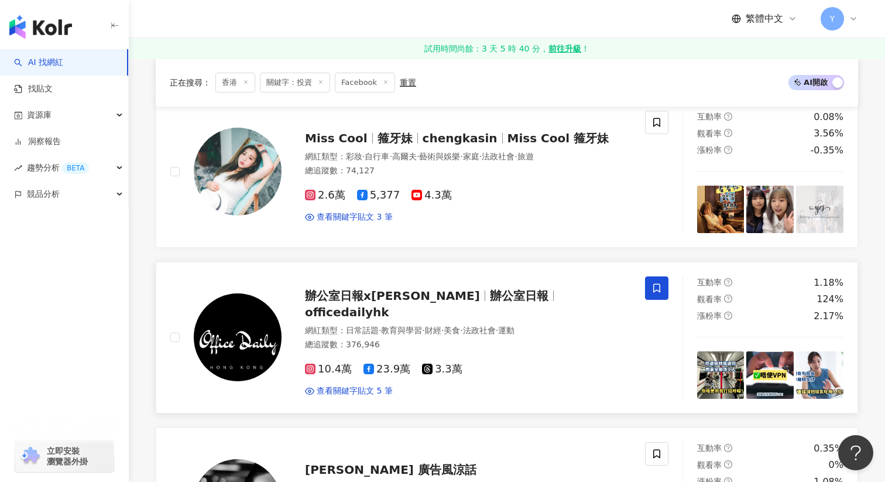
click at [664, 277] on span at bounding box center [656, 287] width 23 height 23
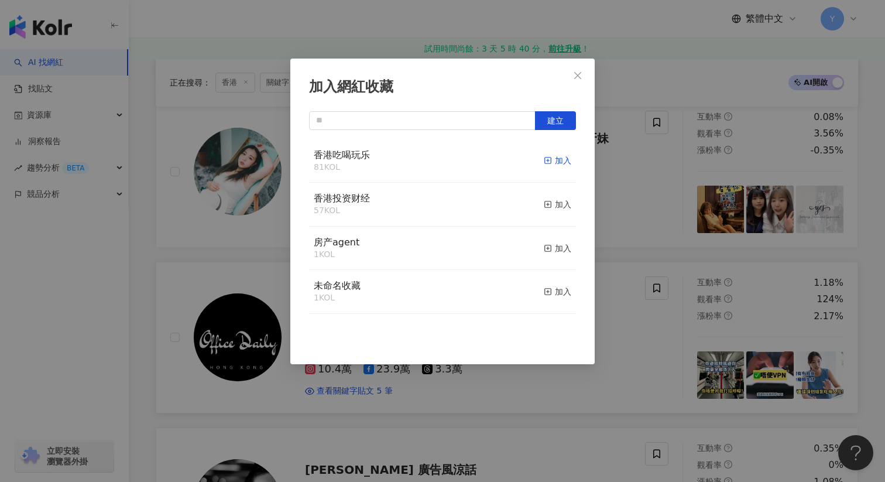
click at [563, 162] on div "加入" at bounding box center [558, 160] width 28 height 13
click at [633, 322] on div "加入網紅收藏 建立" at bounding box center [442, 241] width 885 height 482
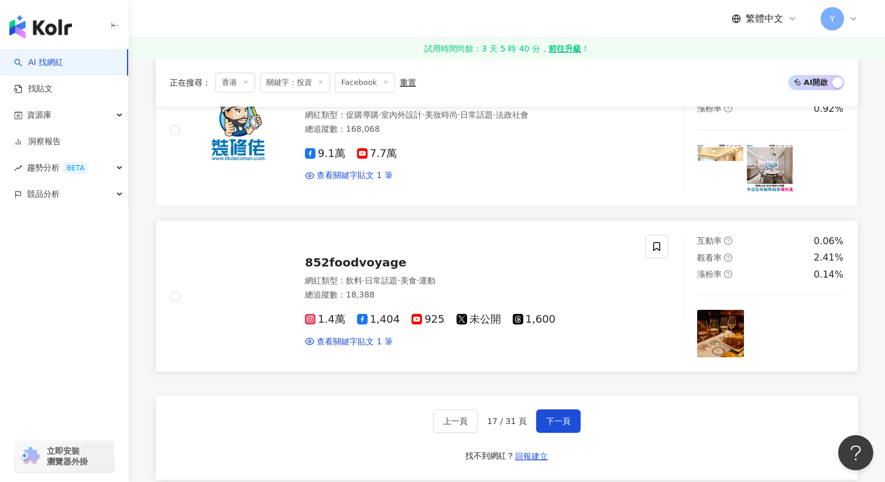
scroll to position [1895, 0]
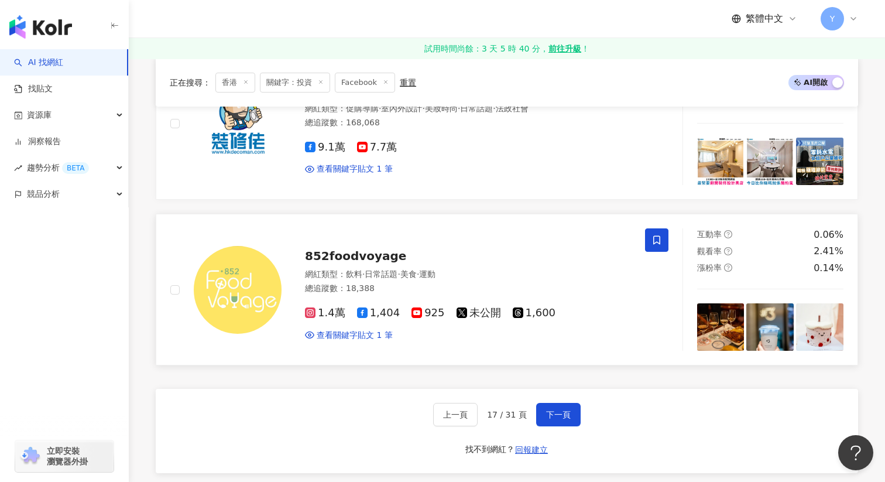
click at [653, 235] on icon at bounding box center [657, 240] width 11 height 11
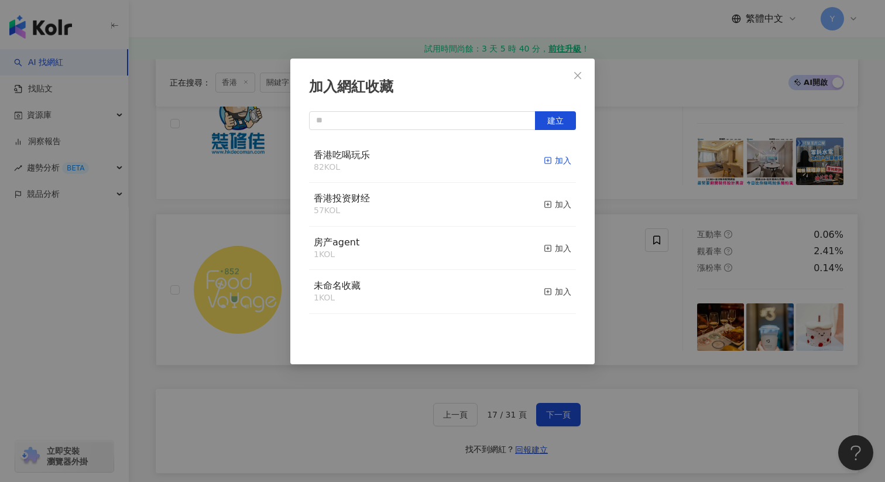
click at [563, 163] on div "加入" at bounding box center [558, 160] width 28 height 13
click at [618, 249] on div "加入網紅收藏 建立 香港吃喝玩乐 83 KOL 已加入 香港投资财经 57 KOL 加入 房产agent 1 KOL 加入 未命名收藏 1 KOL 加入" at bounding box center [442, 241] width 885 height 482
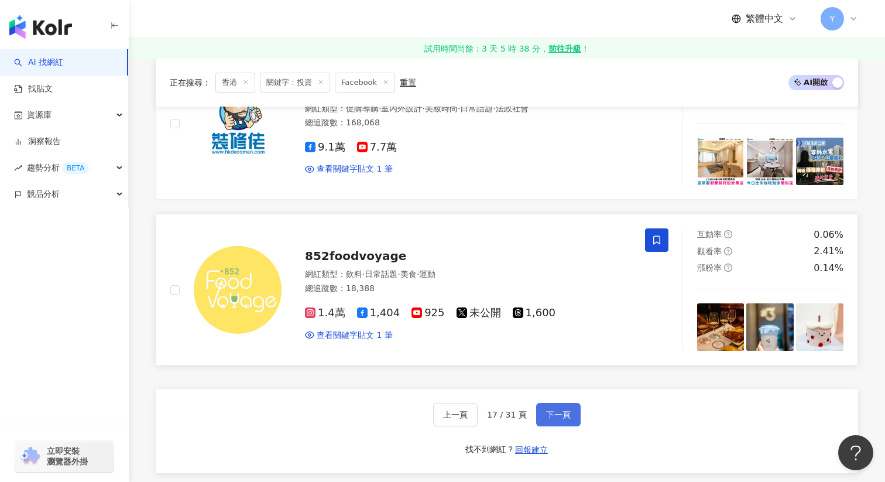
click at [549, 410] on span "下一頁" at bounding box center [558, 414] width 25 height 9
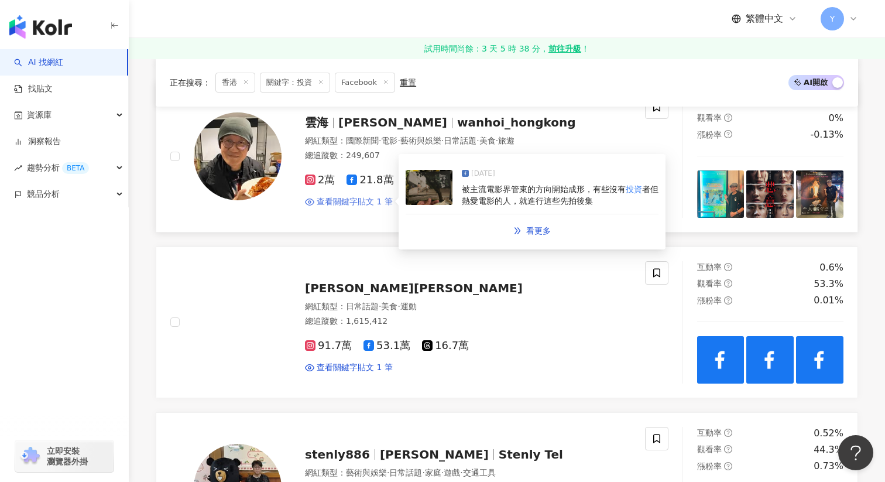
scroll to position [392, 0]
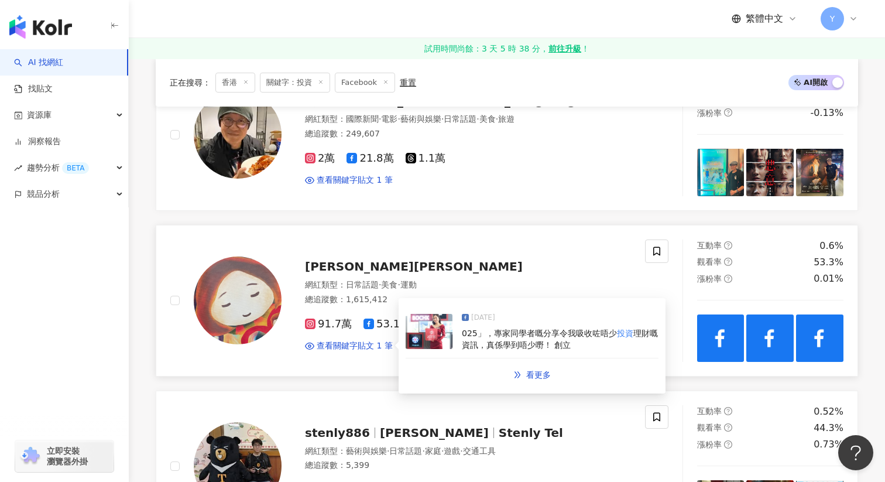
click at [439, 314] on img at bounding box center [429, 331] width 47 height 35
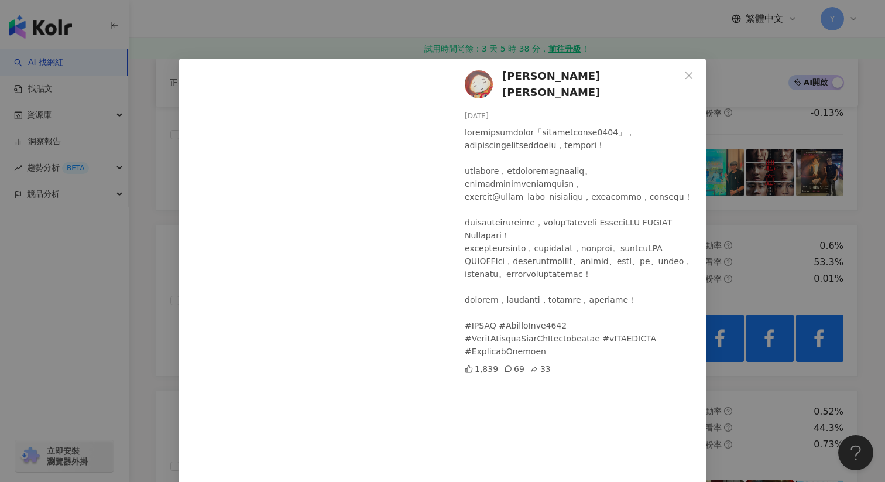
click at [317, 32] on div "唐詩詠 Natalie tong 2025/6/21 1,839 69 33 查看原始貼文" at bounding box center [442, 241] width 885 height 482
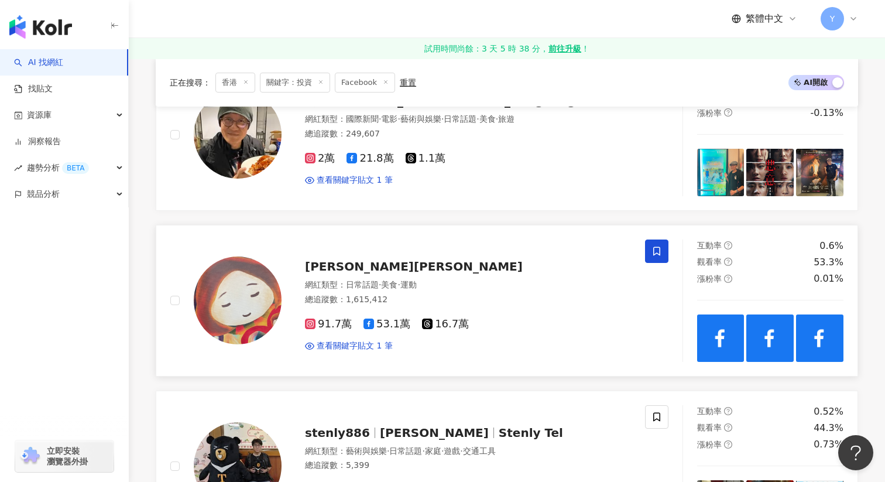
click at [652, 246] on icon at bounding box center [657, 251] width 11 height 11
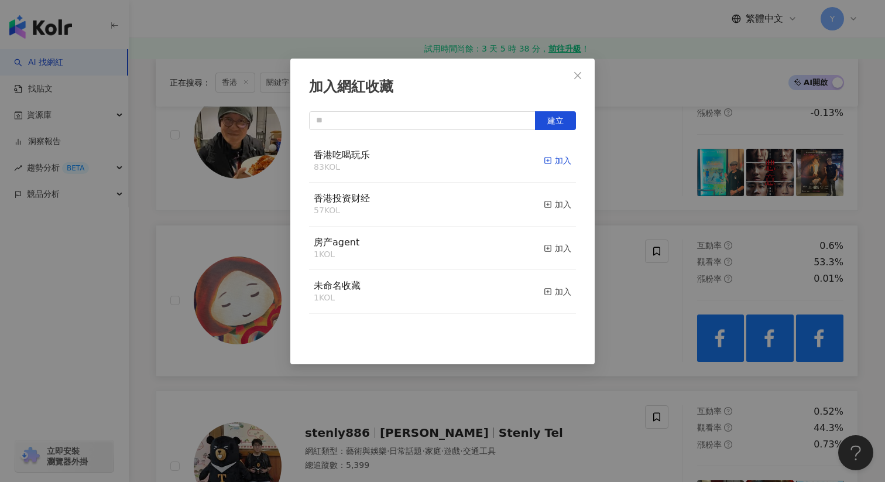
click at [553, 164] on div "加入" at bounding box center [558, 160] width 28 height 13
click at [624, 306] on div "加入網紅收藏 建立" at bounding box center [442, 241] width 885 height 482
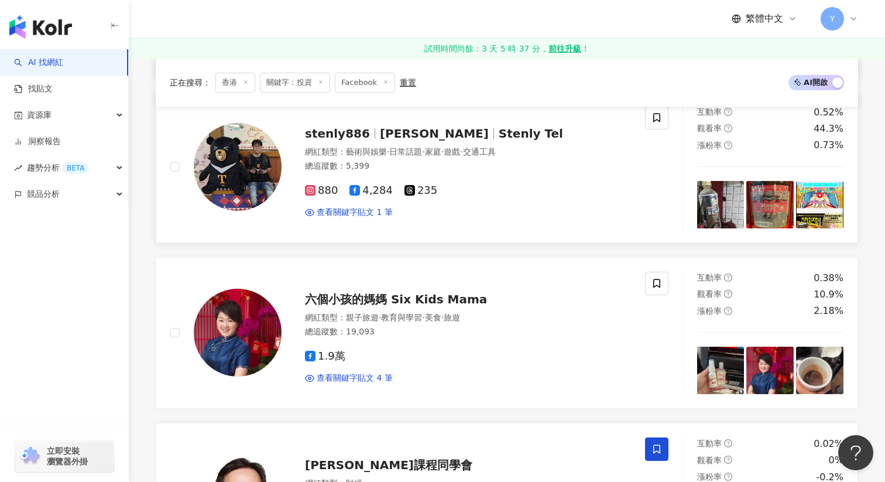
scroll to position [692, 0]
click at [665, 271] on span at bounding box center [656, 282] width 23 height 23
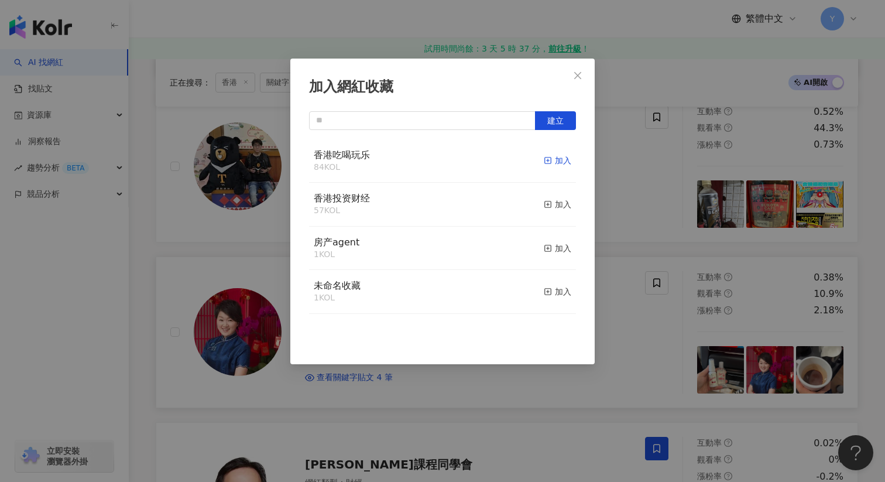
click at [568, 159] on div "加入" at bounding box center [558, 160] width 28 height 13
click at [658, 392] on div "加入網紅收藏 建立" at bounding box center [442, 241] width 885 height 482
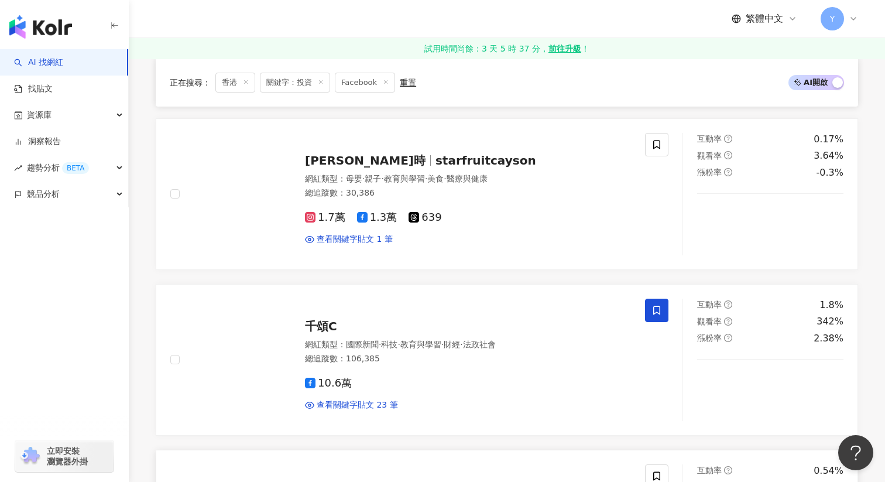
scroll to position [1646, 0]
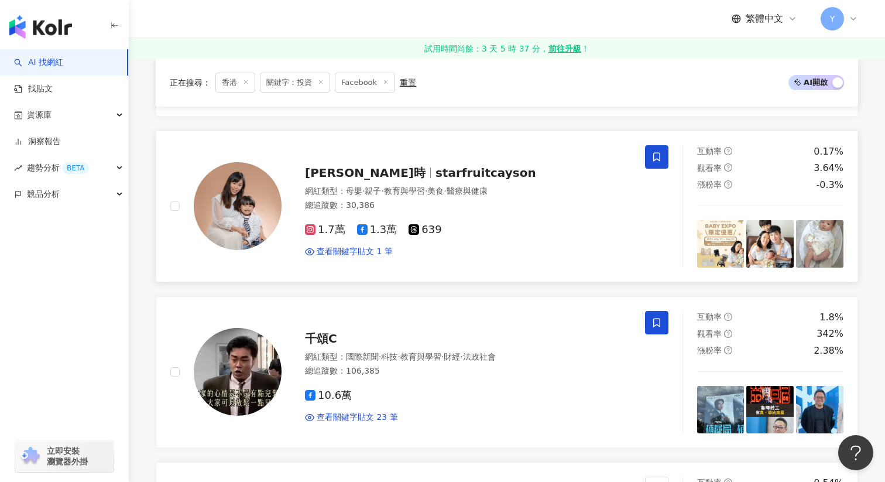
click at [660, 152] on icon at bounding box center [657, 157] width 11 height 11
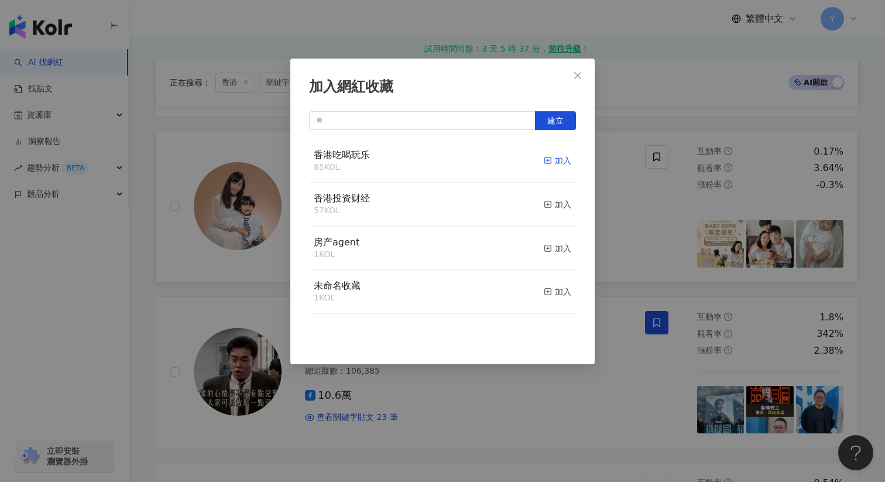
click at [560, 157] on div "加入" at bounding box center [558, 160] width 28 height 13
click at [632, 197] on div "加入網紅收藏 建立" at bounding box center [442, 241] width 885 height 482
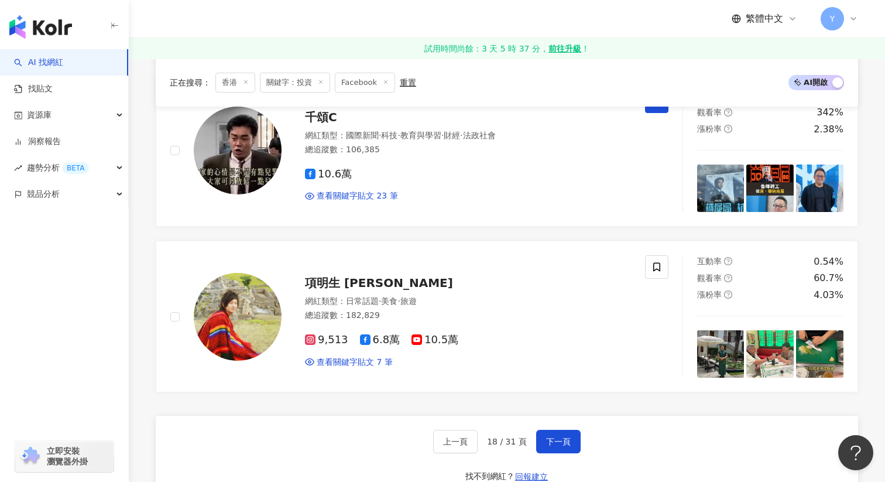
scroll to position [1895, 0]
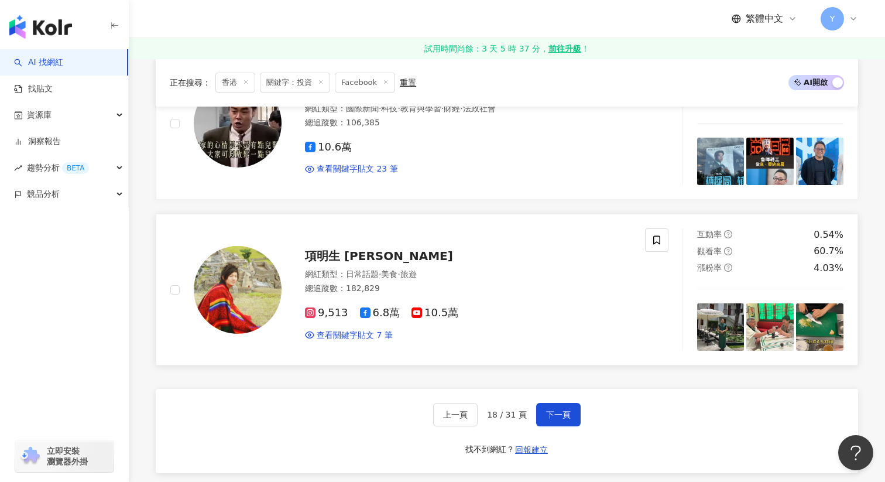
click at [735, 319] on img at bounding box center [720, 326] width 47 height 47
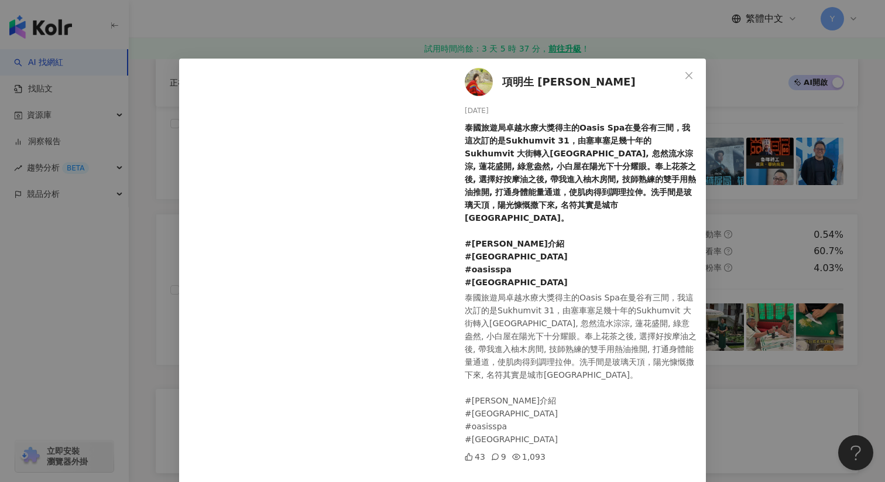
click at [758, 231] on div "項明生 James Hong 2025/8/19 泰國旅遊局卓越水療大獎得主的Oasis Spa在曼谷有三間，我這次訂的是Sukhumvit 31，由塞車塞足…" at bounding box center [442, 241] width 885 height 482
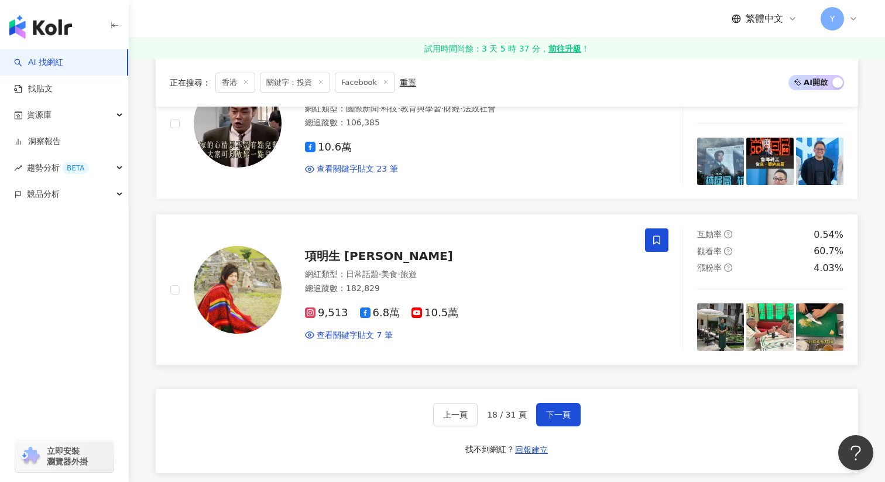
click at [658, 232] on span at bounding box center [656, 239] width 23 height 23
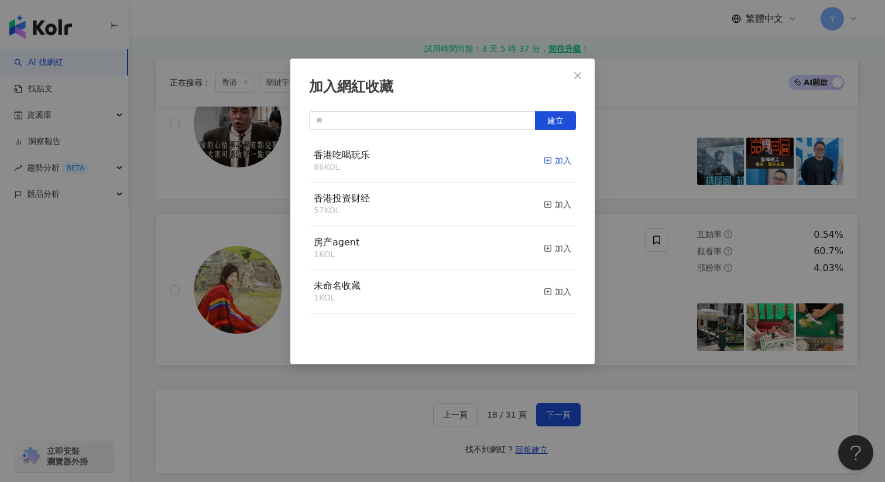
click at [567, 165] on div "加入" at bounding box center [558, 160] width 28 height 13
click at [621, 298] on div "加入網紅收藏 建立 香港吃喝玩乐 87 KOL 已加入 香港投资财经 57 KOL 加入 房产agent 1 KOL 加入 未命名收藏 1 KOL 加入" at bounding box center [442, 241] width 885 height 482
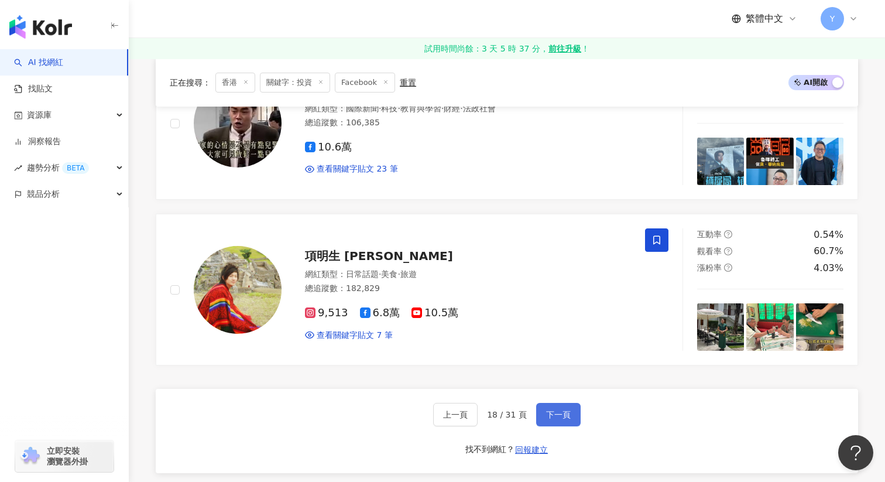
click at [556, 403] on button "下一頁" at bounding box center [558, 414] width 44 height 23
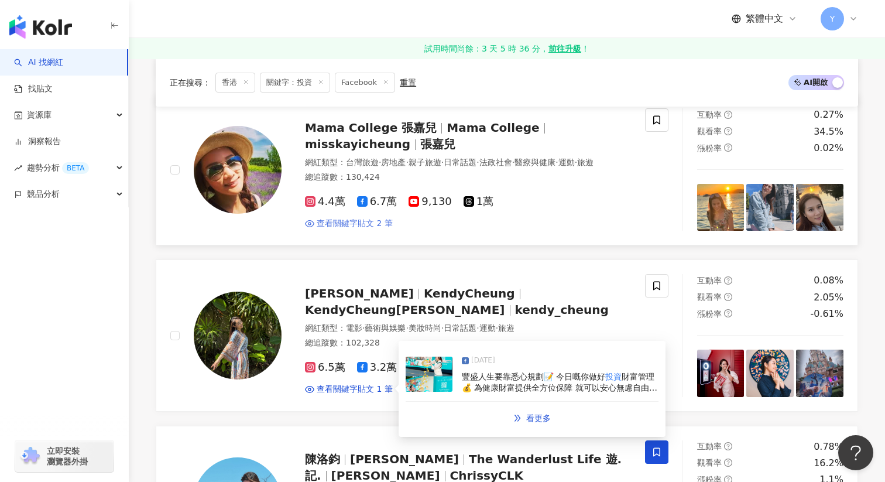
scroll to position [675, 0]
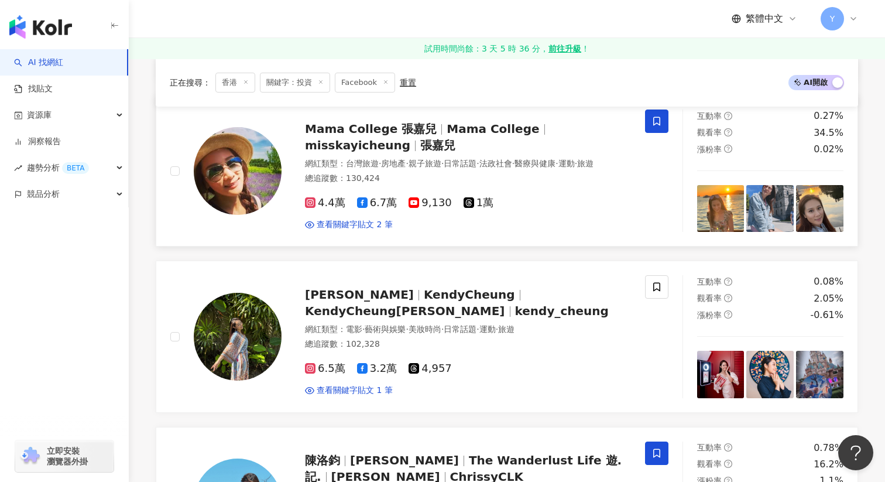
click at [650, 121] on span at bounding box center [656, 120] width 23 height 23
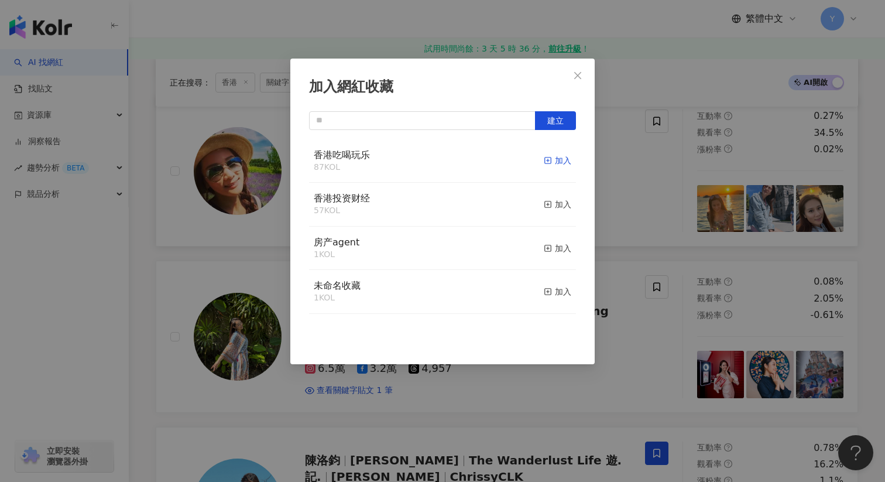
click at [571, 157] on div "加入" at bounding box center [558, 160] width 28 height 13
click at [604, 187] on div "加入網紅收藏 建立" at bounding box center [442, 241] width 885 height 482
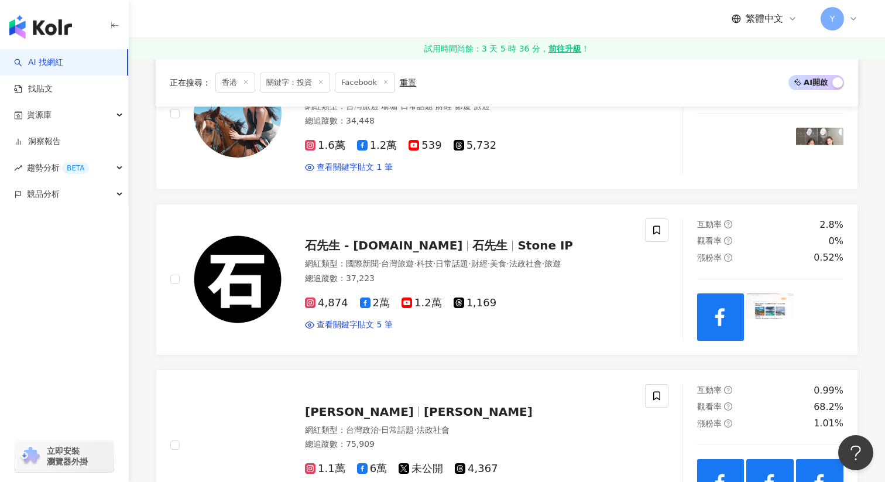
scroll to position [1070, 0]
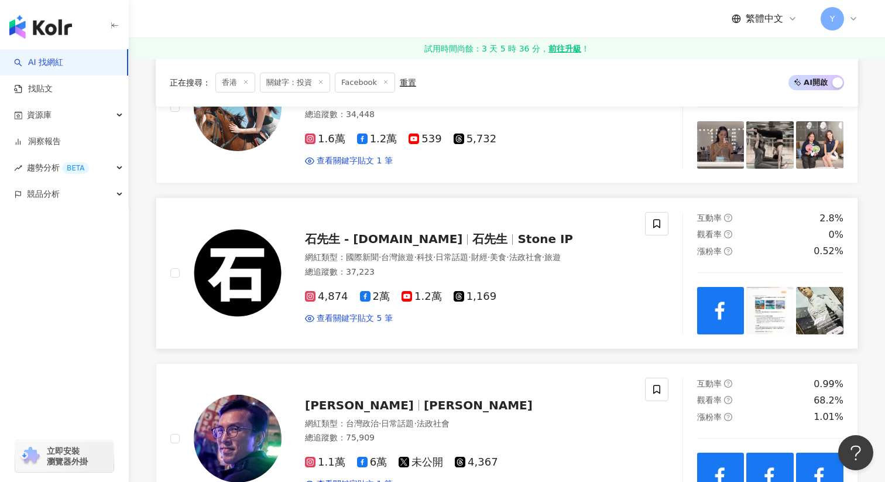
click at [764, 304] on img at bounding box center [770, 310] width 47 height 47
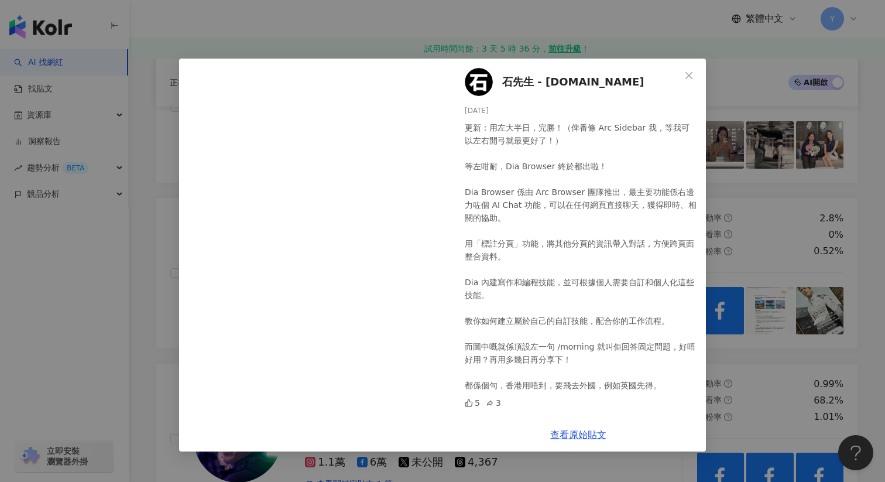
click at [805, 212] on div "石先生 - Stoneip.info 2025/7/9 更新：用左大半日，完勝！（俾番條 Arc Sidebar 我，等我可以左右開弓就最更好了！） 等左咁耐…" at bounding box center [442, 241] width 885 height 482
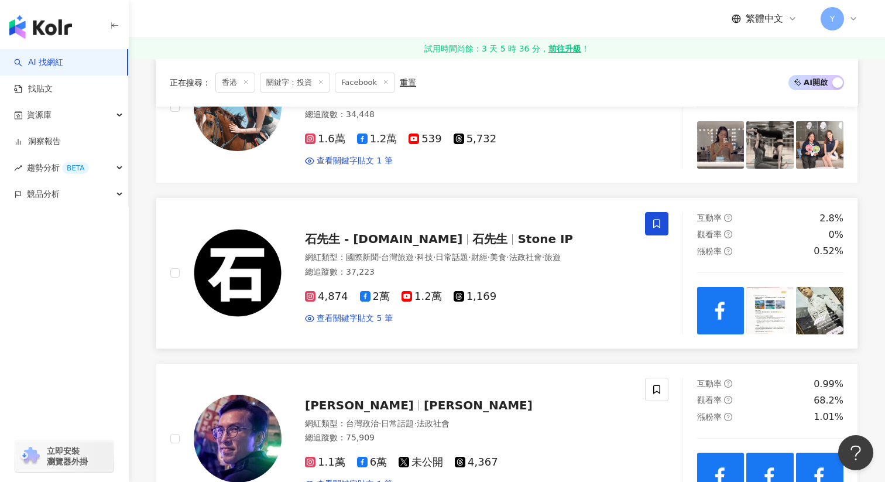
click at [658, 230] on span at bounding box center [656, 223] width 23 height 23
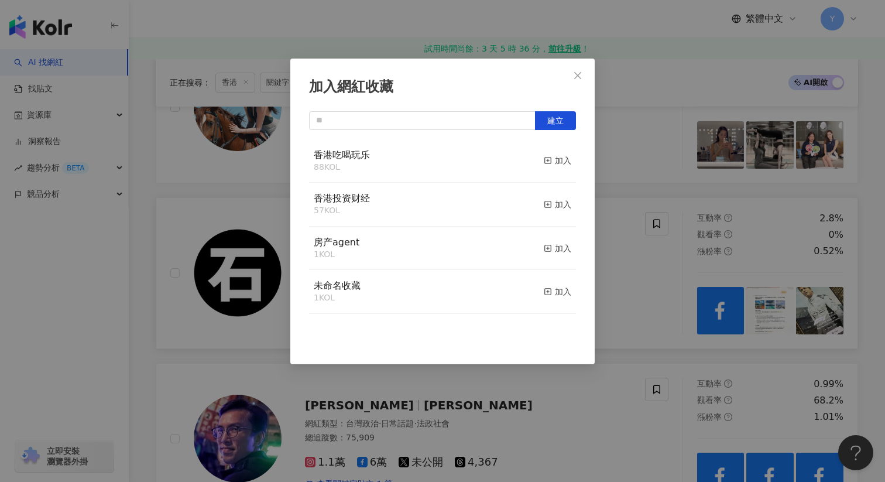
click at [574, 156] on div "香港吃喝玩乐 88 KOL 加入" at bounding box center [442, 161] width 267 height 44
click at [560, 160] on div "加入" at bounding box center [558, 160] width 28 height 13
click at [620, 259] on div "加入網紅收藏 建立" at bounding box center [442, 241] width 885 height 482
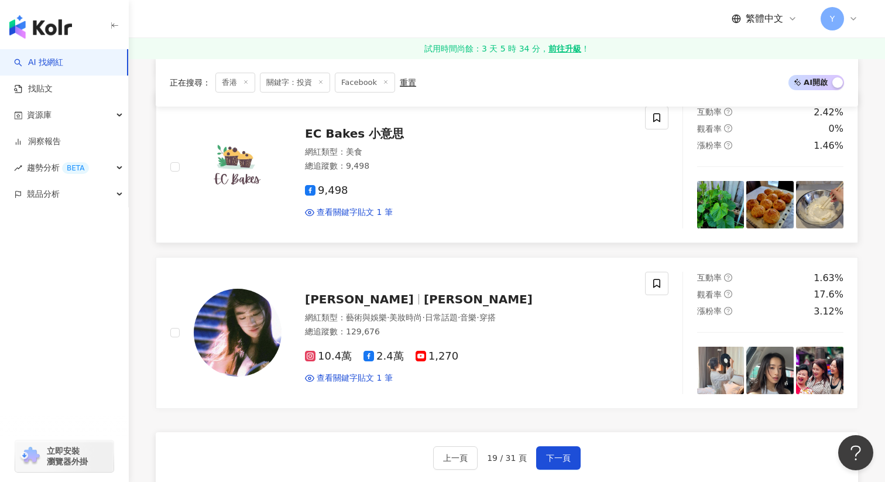
scroll to position [1847, 0]
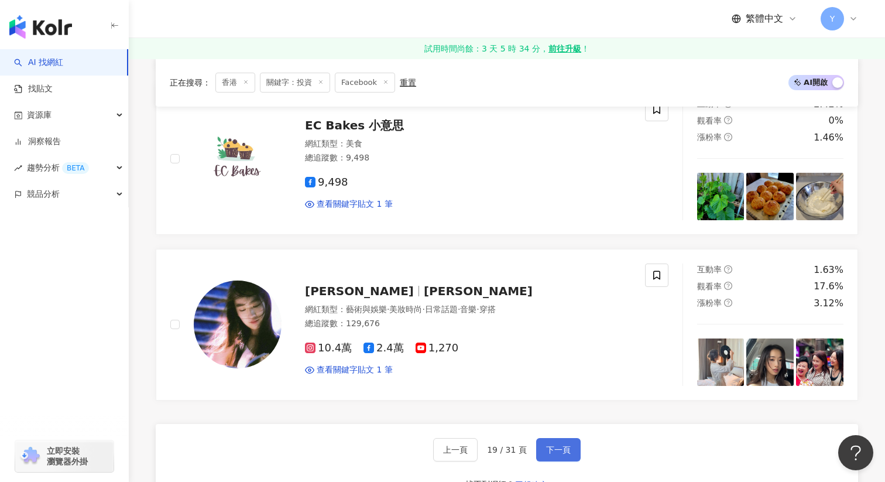
click at [558, 446] on span "下一頁" at bounding box center [558, 449] width 25 height 9
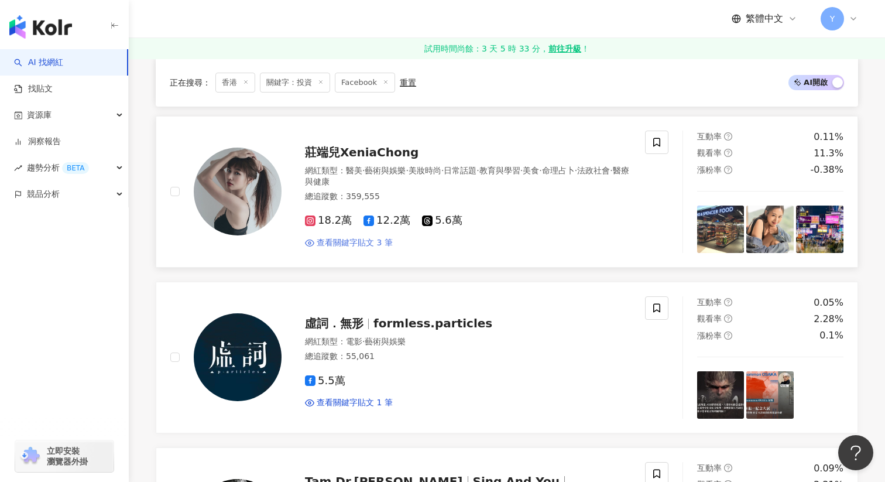
scroll to position [983, 0]
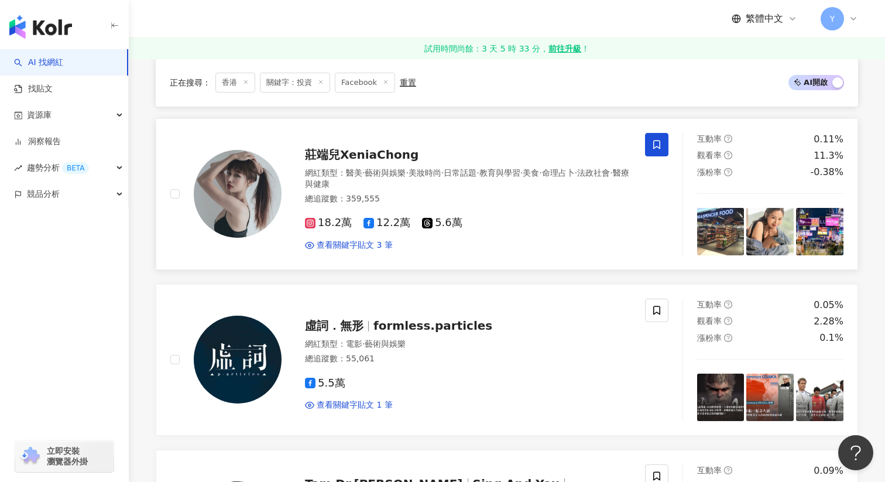
click at [649, 145] on span at bounding box center [656, 144] width 23 height 23
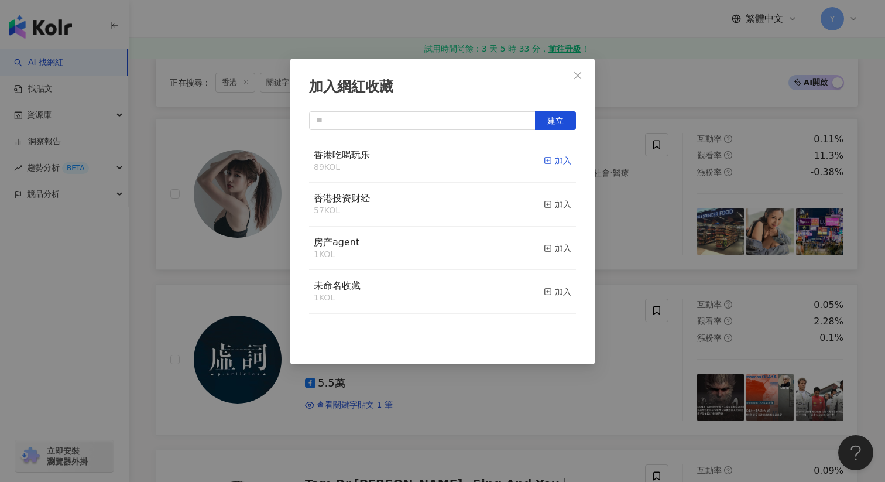
click at [566, 161] on div "加入" at bounding box center [558, 160] width 28 height 13
click at [646, 217] on div "加入網紅收藏 建立" at bounding box center [442, 241] width 885 height 482
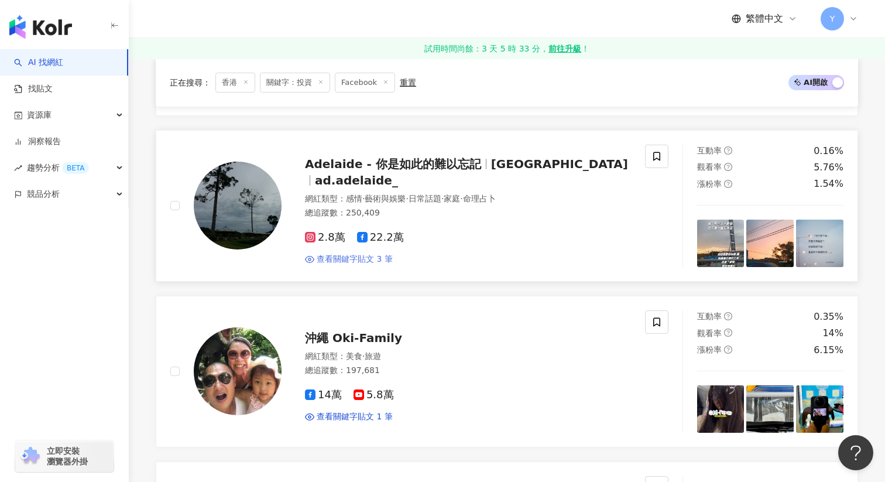
scroll to position [1455, 0]
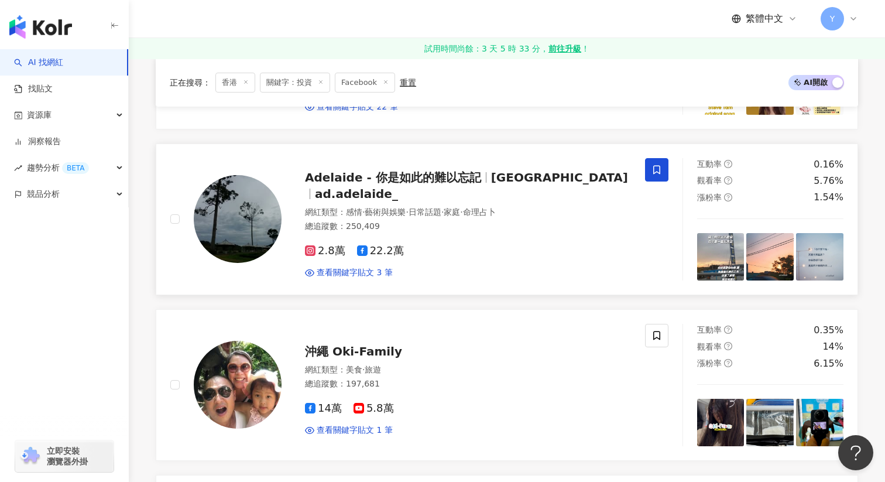
click at [658, 171] on icon at bounding box center [657, 170] width 11 height 11
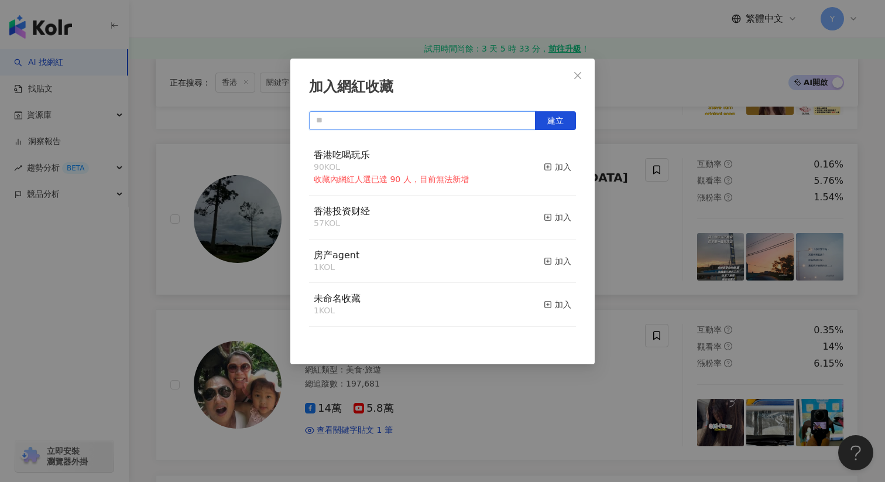
click at [505, 113] on input "text" at bounding box center [422, 120] width 227 height 19
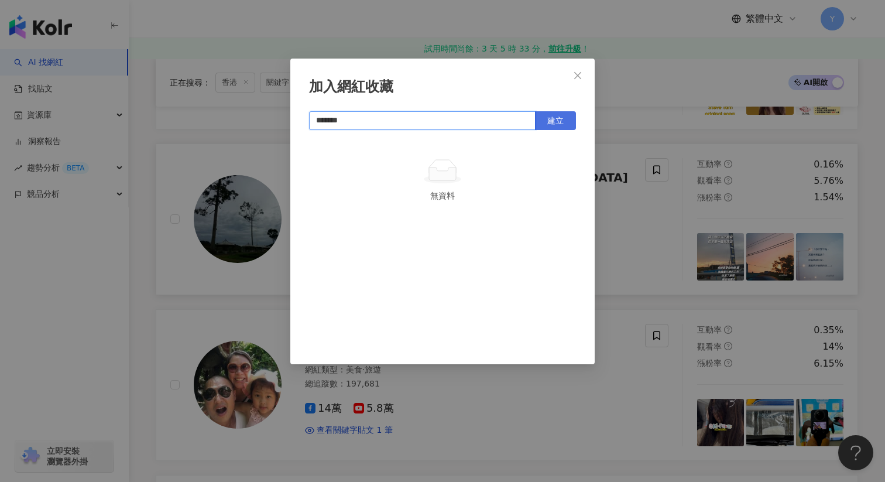
click at [562, 129] on button "建立" at bounding box center [555, 120] width 41 height 19
type input "*******"
click at [635, 238] on div "加入網紅收藏 ******* 建立 香港吃喝玩乐2 1 KOL 已加入" at bounding box center [442, 241] width 885 height 482
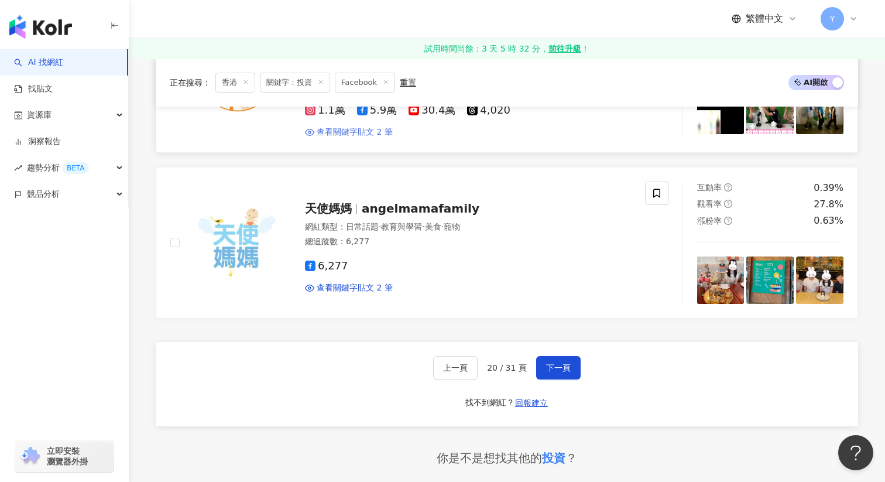
scroll to position [1930, 0]
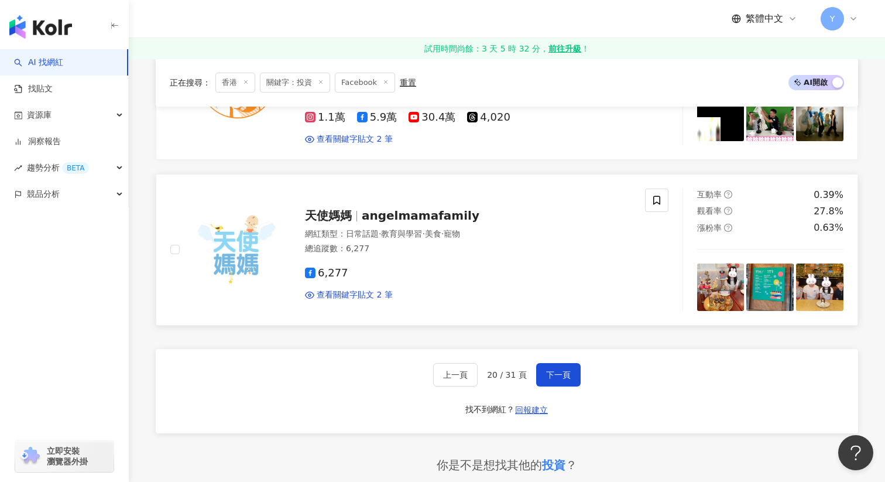
click at [715, 293] on img at bounding box center [720, 286] width 47 height 47
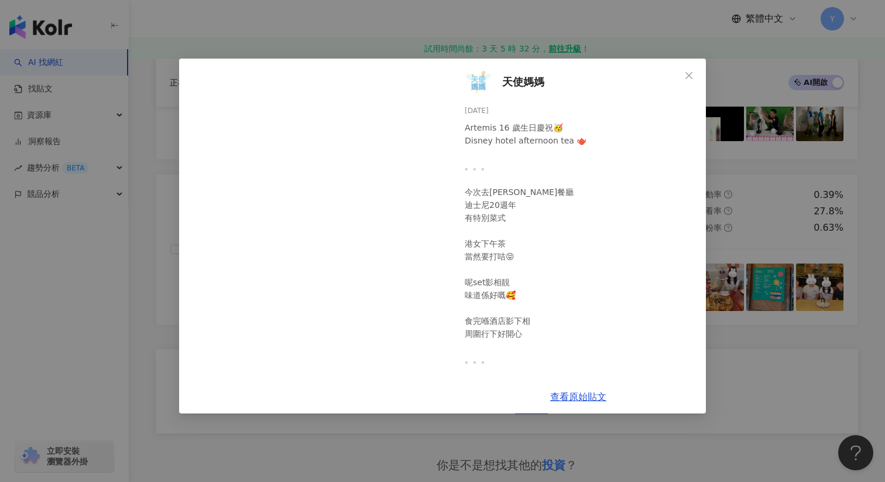
click at [756, 391] on div "天使媽媽 2025/7/26 Artemis 16 歲生日慶祝🥳 Disney hotel afternoon tea 🫖 。。。 今次去華特餐廳 迪士尼20…" at bounding box center [442, 241] width 885 height 482
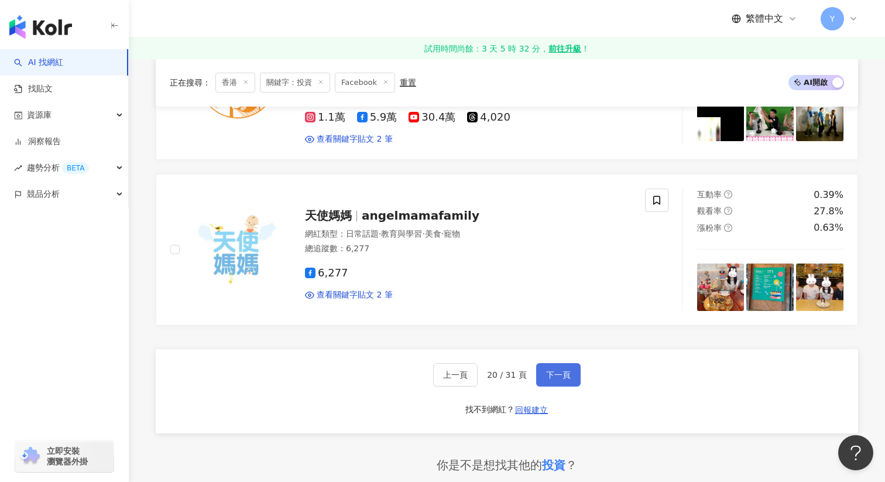
click at [560, 370] on span "下一頁" at bounding box center [558, 374] width 25 height 9
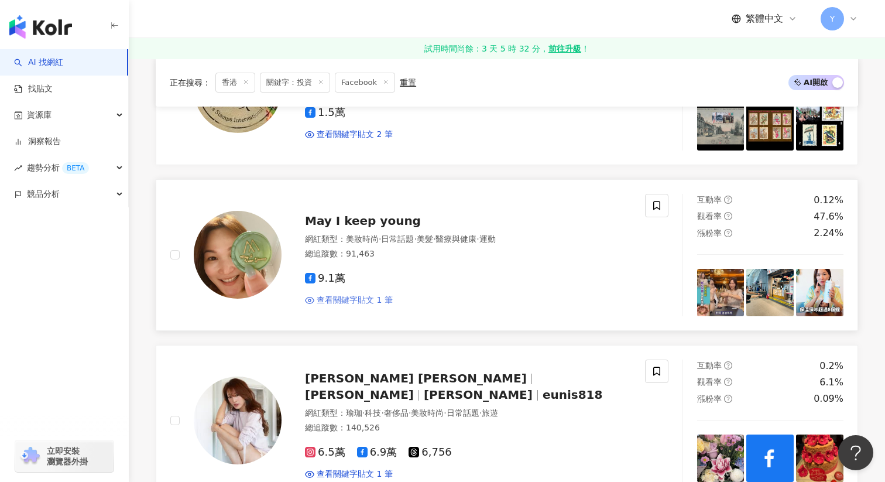
scroll to position [1755, 0]
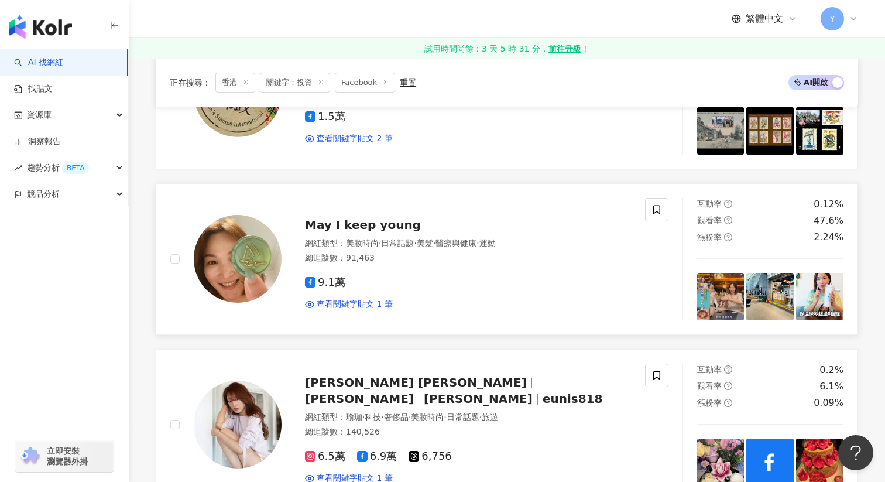
click at [726, 289] on img at bounding box center [720, 296] width 47 height 47
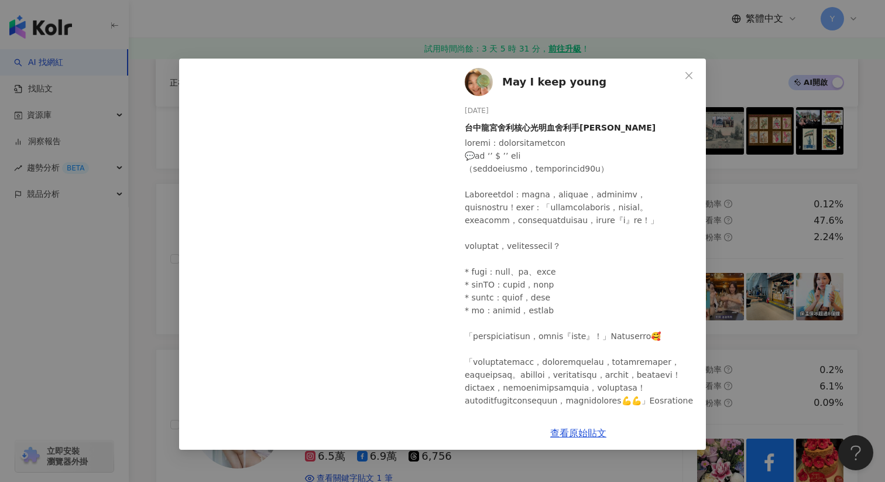
scroll to position [98, 0]
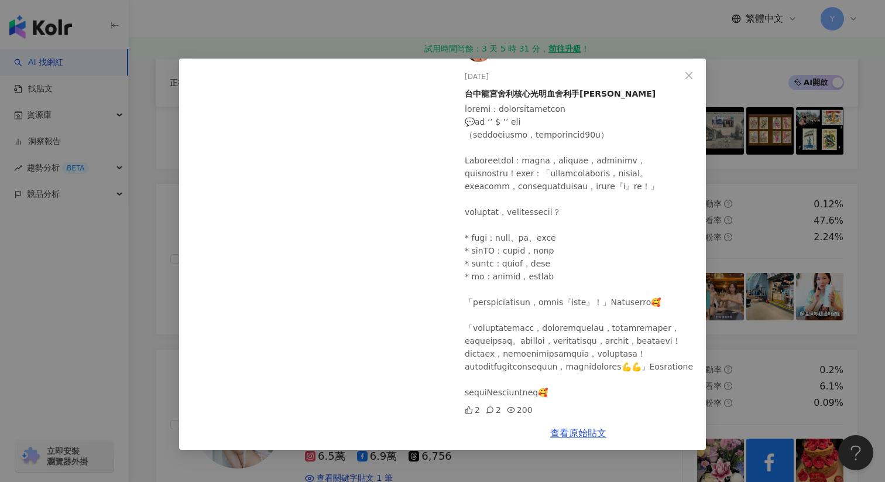
click at [775, 313] on div "May I keep young 2025/8/20 台中龍宮舍利核心光明血舍利手珠 2 2 200 查看原始貼文" at bounding box center [442, 241] width 885 height 482
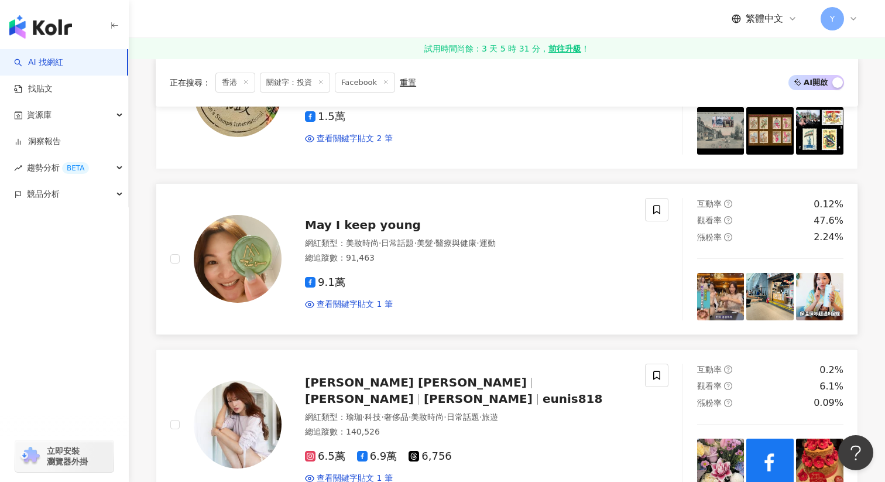
click at [815, 290] on img at bounding box center [819, 296] width 47 height 47
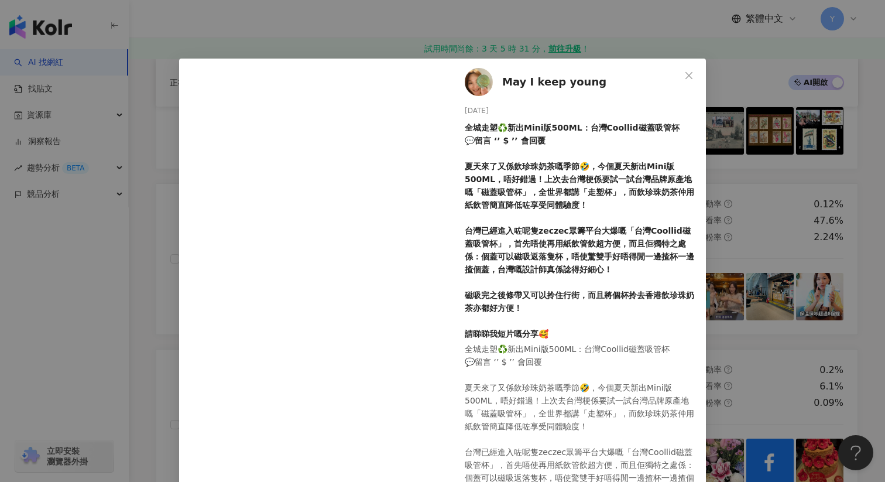
click at [776, 331] on div "May I keep young 2025/8/20 全城走塑♻️​新出Mini版500ML：台灣​Coollid磁蓋吸管杯 💬留言 ‘’ $ ’’ 會回覆 …" at bounding box center [442, 241] width 885 height 482
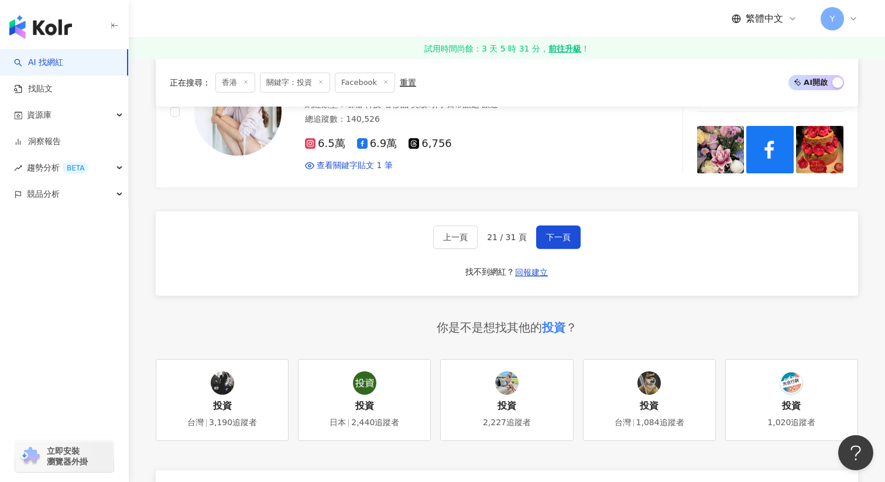
scroll to position [2064, 0]
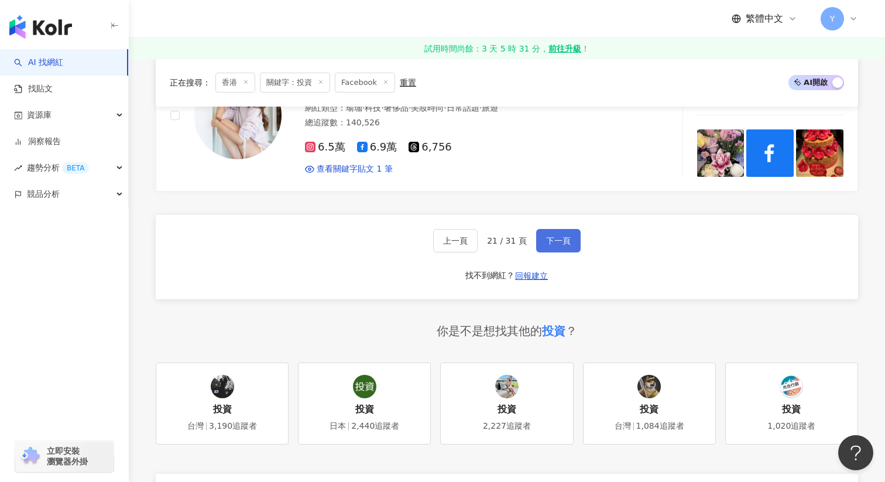
click at [560, 229] on button "下一頁" at bounding box center [558, 240] width 44 height 23
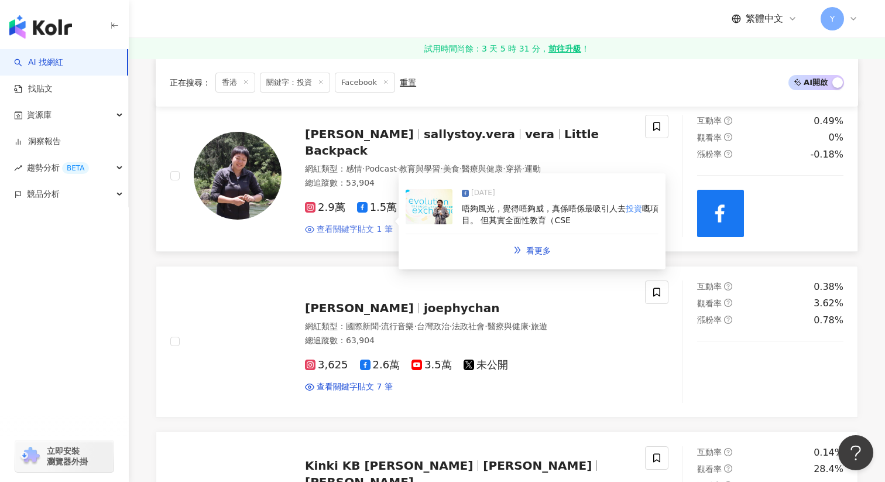
scroll to position [1197, 0]
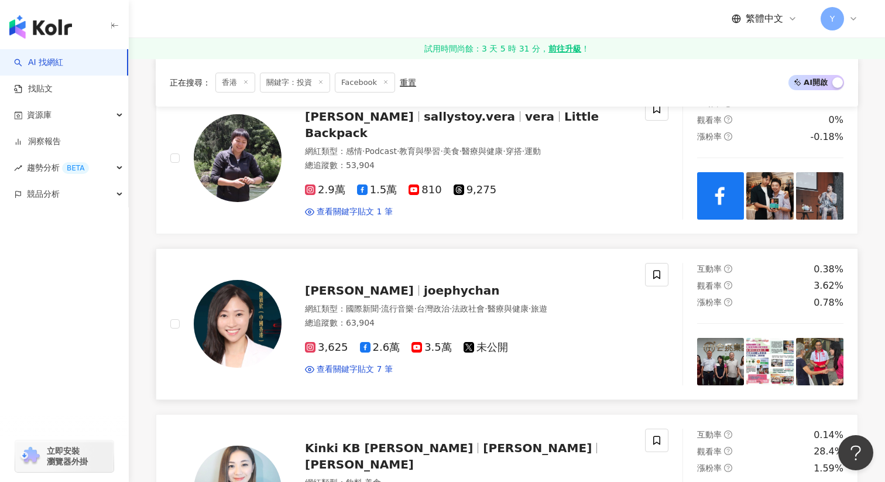
click at [704, 341] on img at bounding box center [720, 361] width 47 height 47
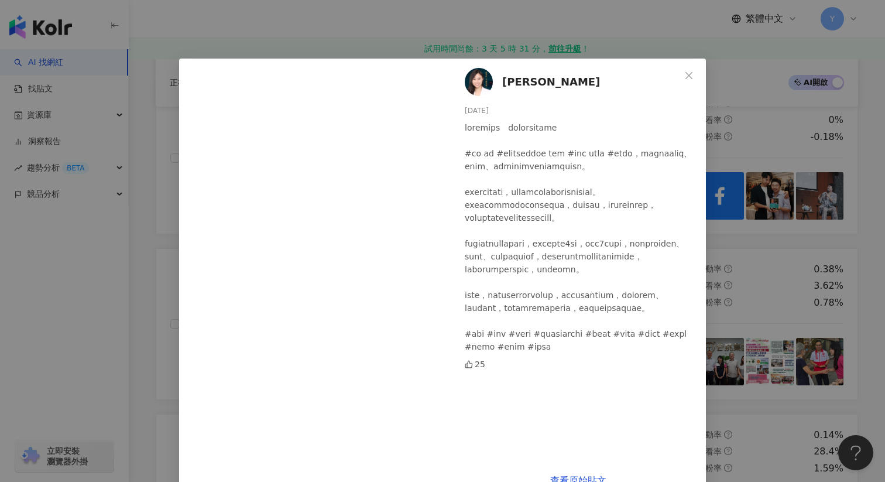
click at [761, 242] on div "陳穎欣日常 2025/8/8 25 查看原始貼文" at bounding box center [442, 241] width 885 height 482
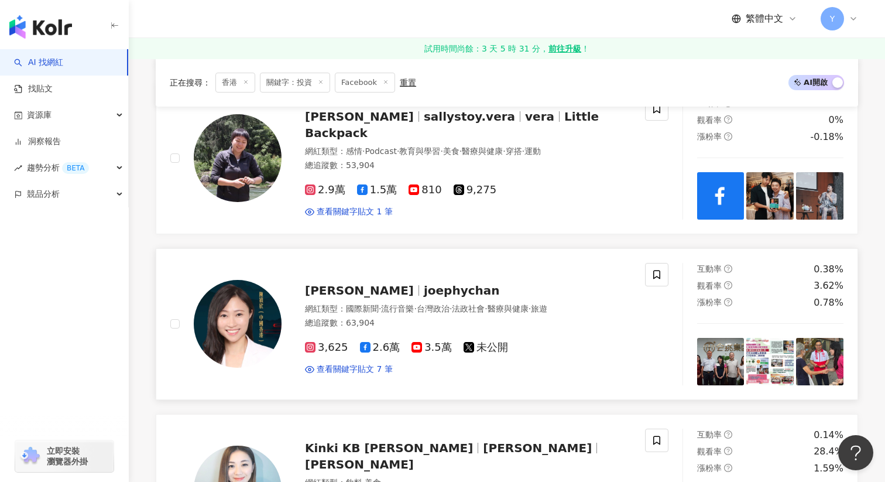
click at [773, 351] on img at bounding box center [770, 361] width 47 height 47
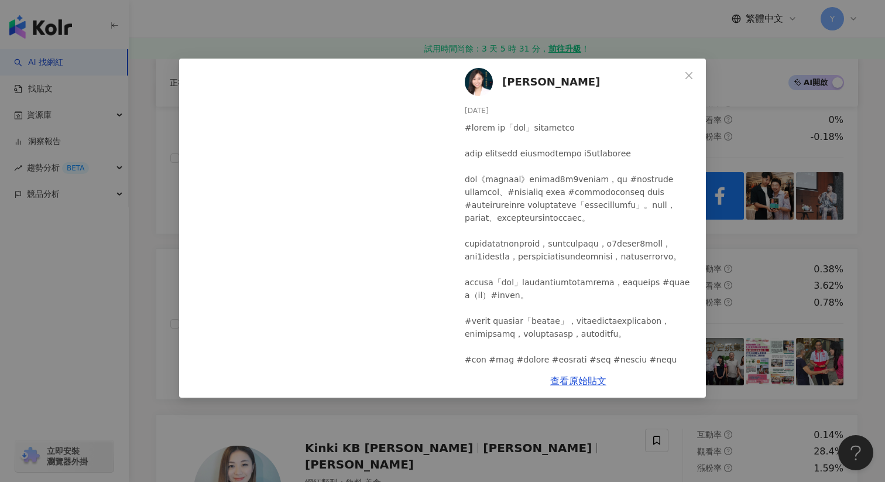
click at [764, 287] on div "陳穎欣日常 2025/8/8 26 1 16 查看原始貼文" at bounding box center [442, 241] width 885 height 482
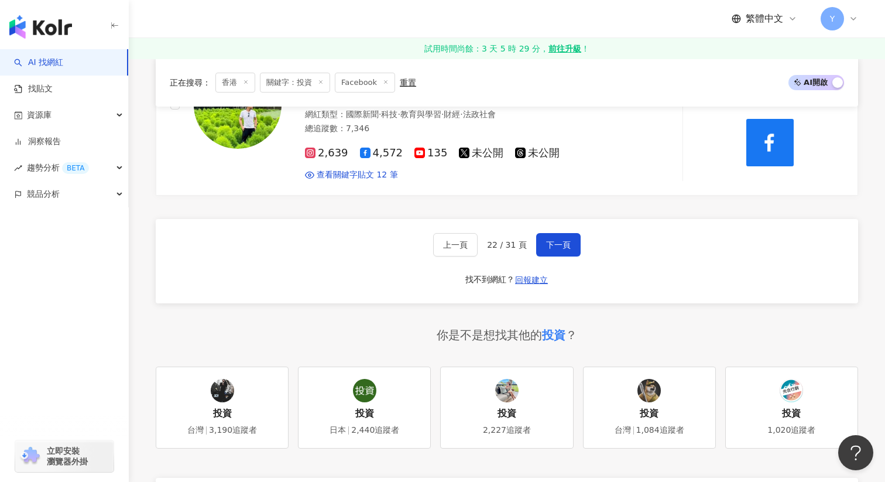
scroll to position [2122, 0]
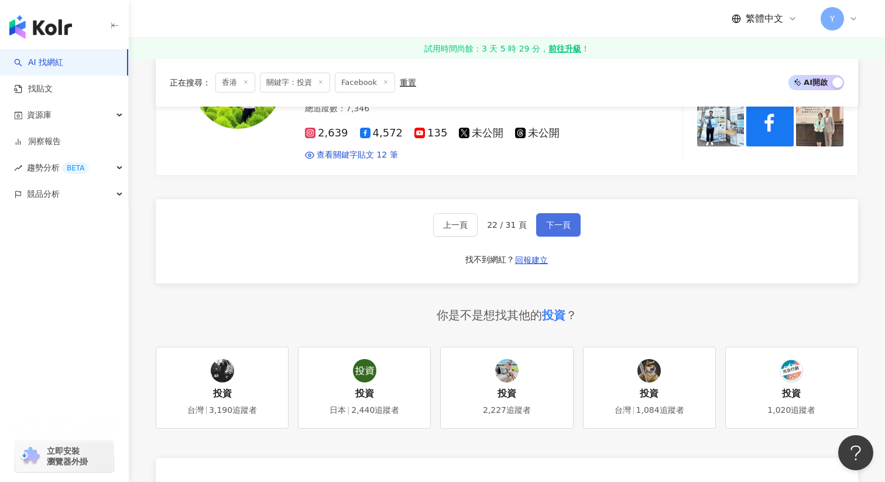
click at [554, 220] on span "下一頁" at bounding box center [558, 224] width 25 height 9
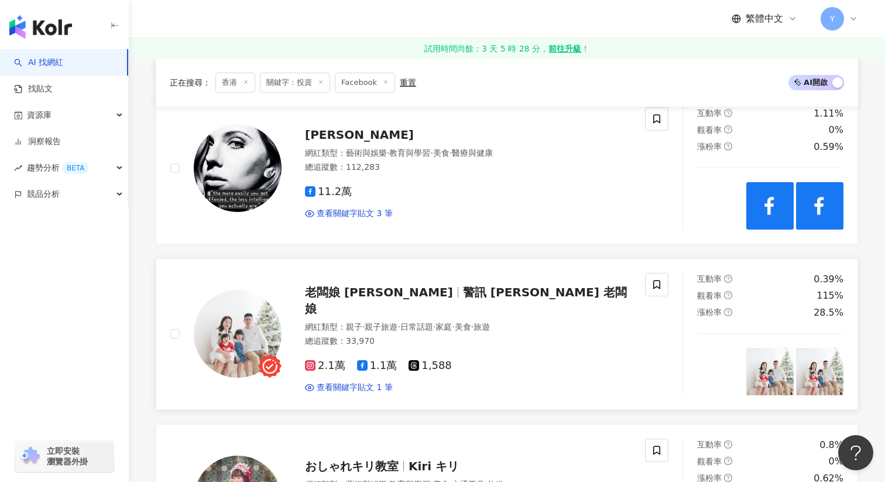
scroll to position [1046, 0]
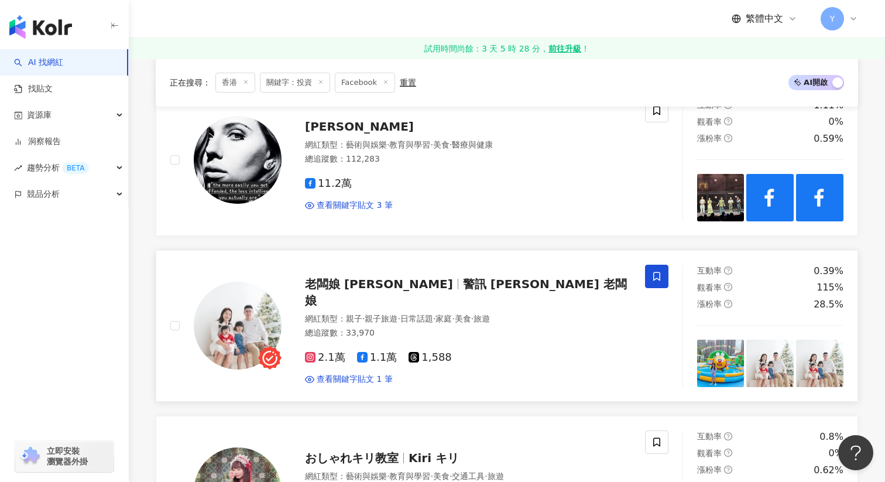
click at [653, 271] on icon at bounding box center [657, 276] width 11 height 11
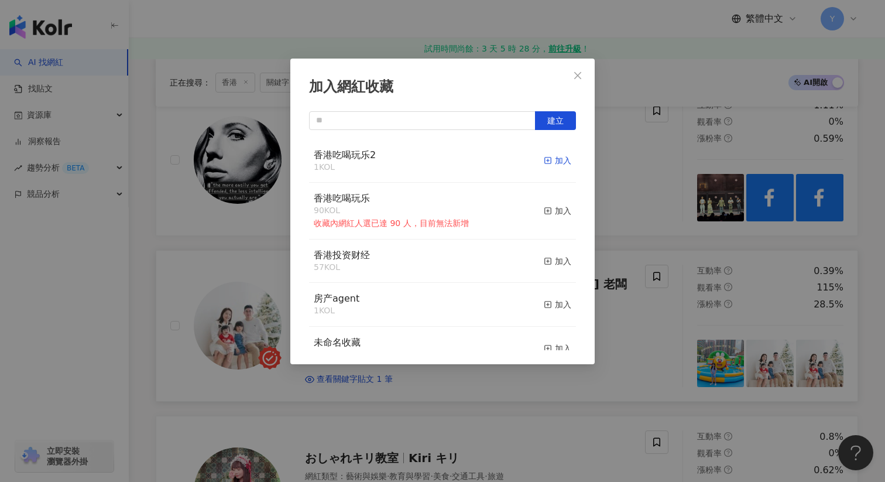
click at [562, 155] on div "加入" at bounding box center [558, 160] width 28 height 13
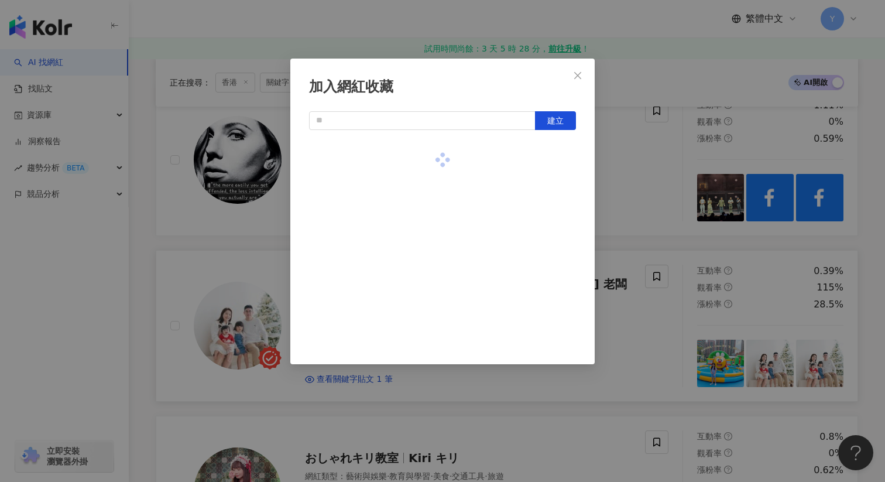
click at [617, 292] on div "加入網紅收藏 建立" at bounding box center [442, 241] width 885 height 482
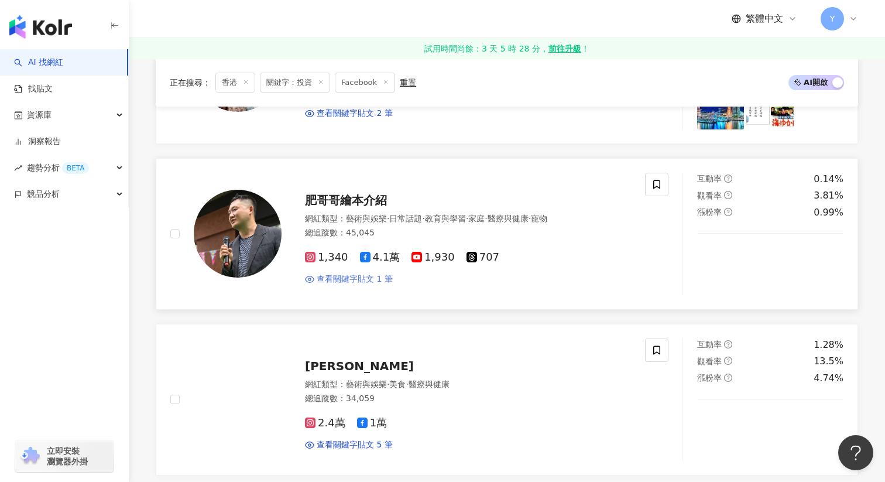
scroll to position [1471, 0]
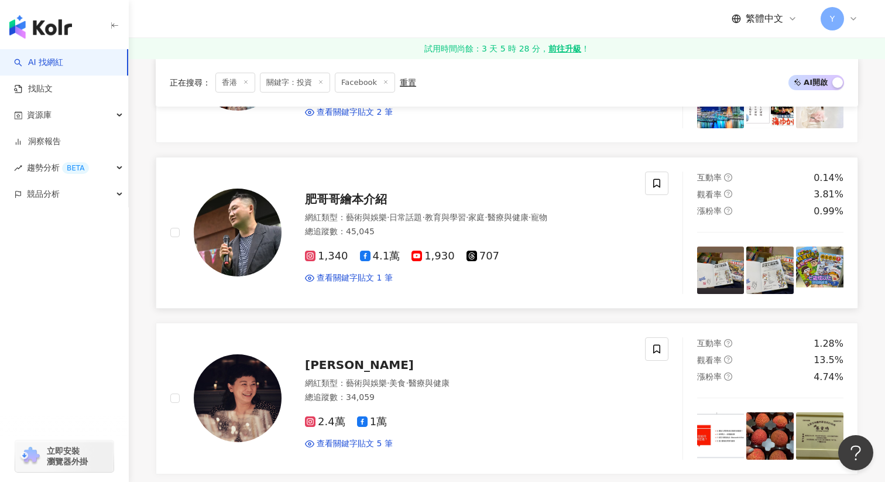
click at [563, 191] on div "肥哥哥繪本介紹" at bounding box center [468, 199] width 326 height 16
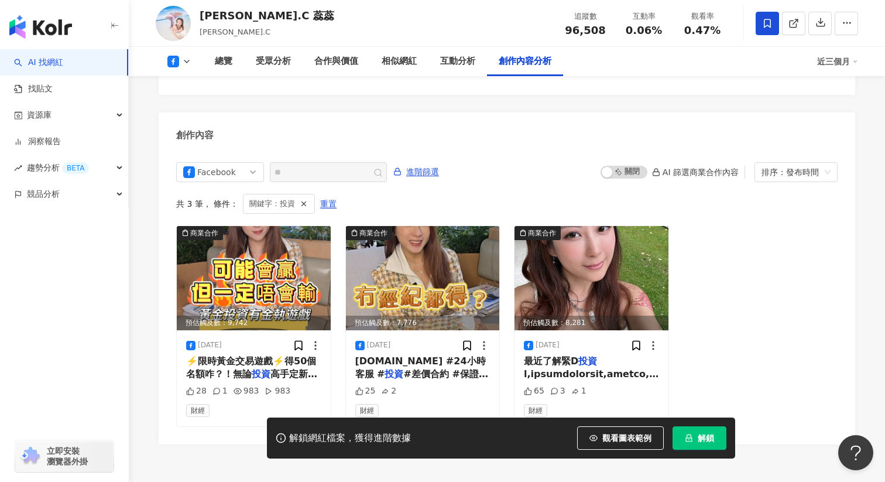
scroll to position [3198, 0]
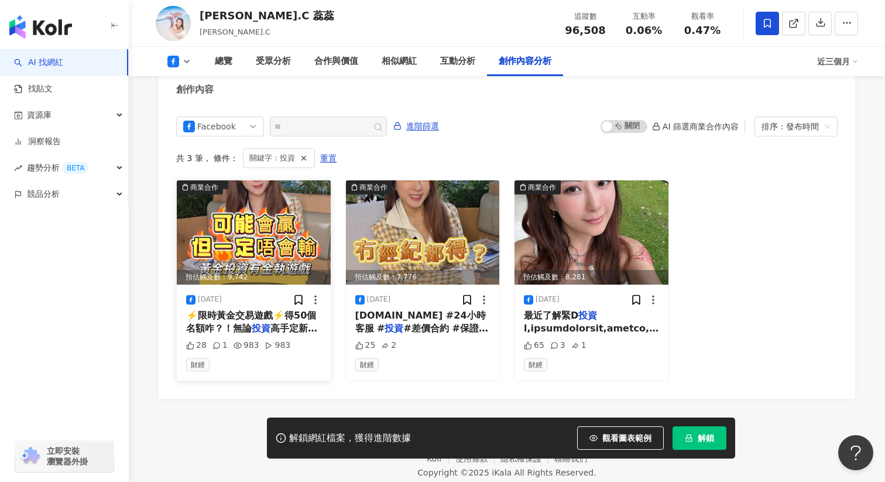
click at [231, 270] on div "預估觸及數：9,742" at bounding box center [254, 277] width 154 height 15
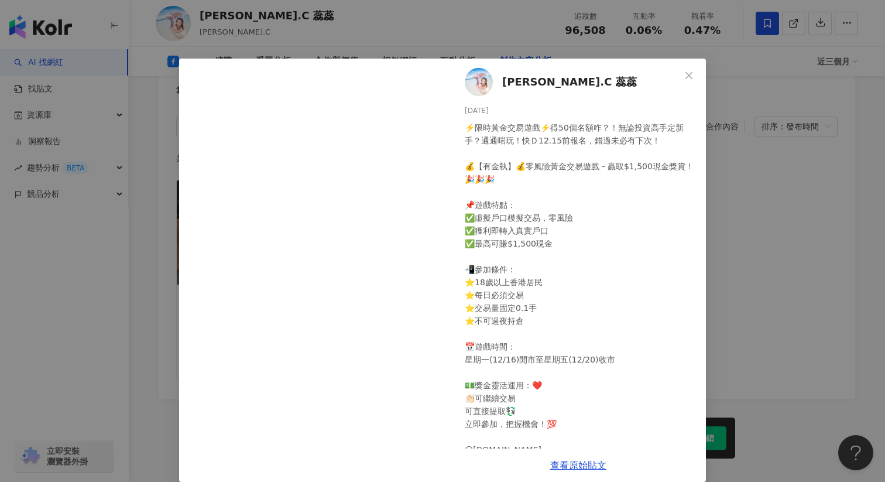
click at [801, 257] on div "[PERSON_NAME].C 蕊蕊 [DATE] ⚡️限時黃金交易遊戲⚡️得50個名額咋？！無論投資高手定新手？通通啱玩！快Ｄ12.15前報名，錯過未必有下…" at bounding box center [442, 241] width 885 height 482
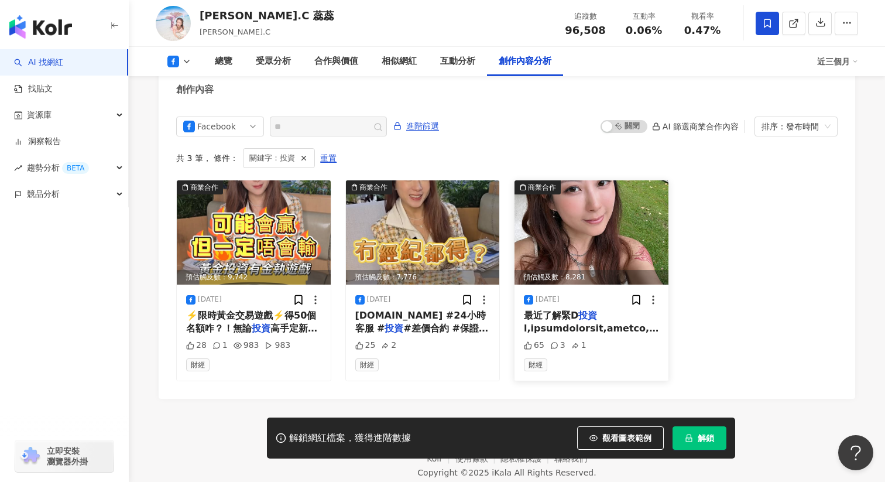
scroll to position [3162, 0]
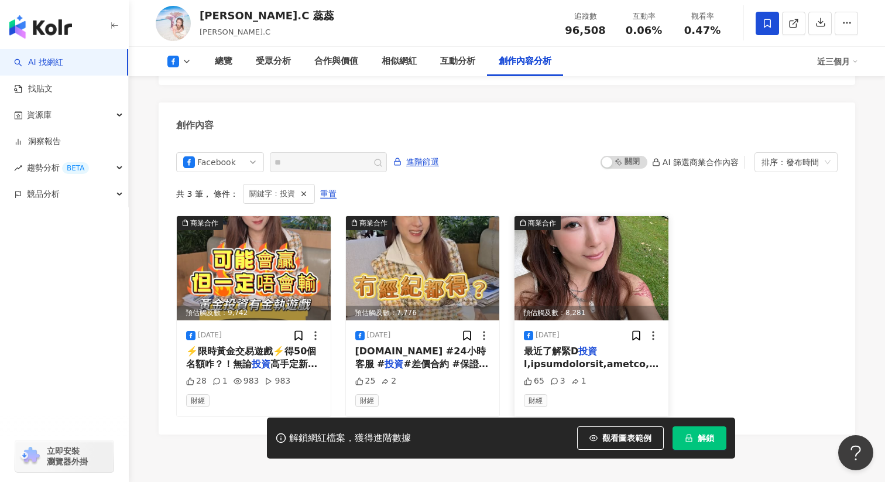
click at [625, 306] on div "預估觸及數：8,281" at bounding box center [592, 313] width 154 height 15
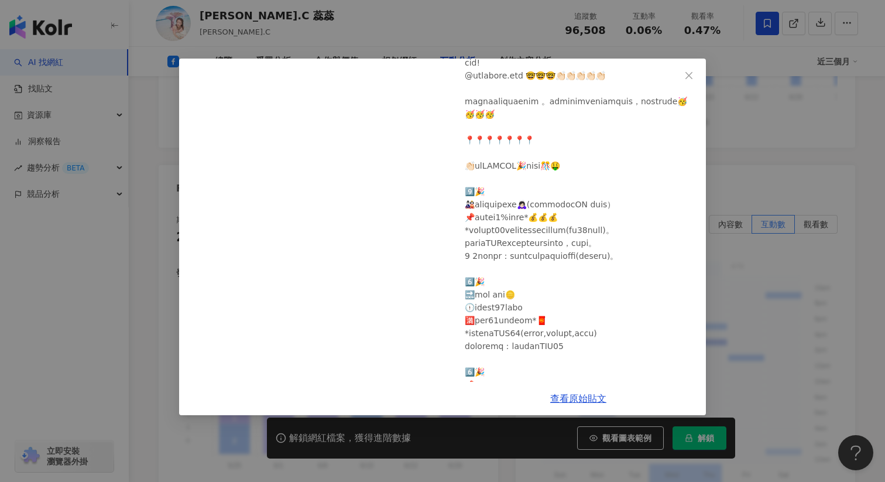
scroll to position [83, 0]
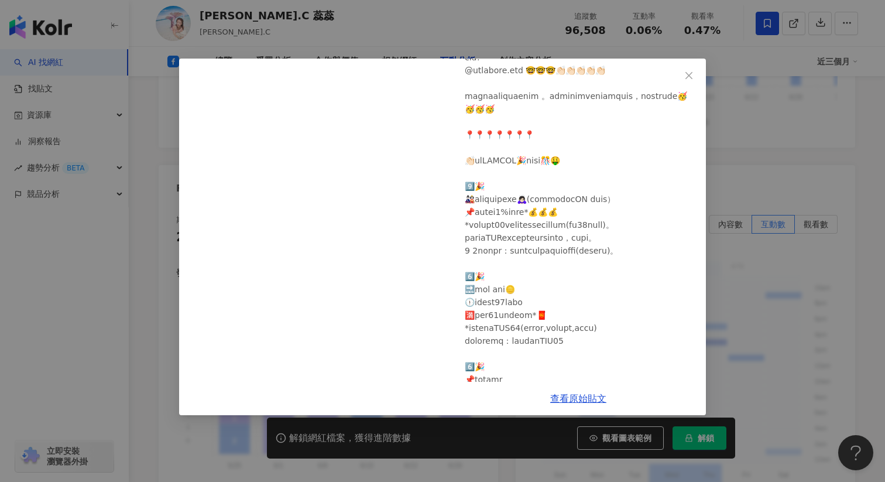
click at [758, 325] on div "[PERSON_NAME].C 蕊蕊 [DATE] 65 3 1 查看原始貼文" at bounding box center [442, 241] width 885 height 482
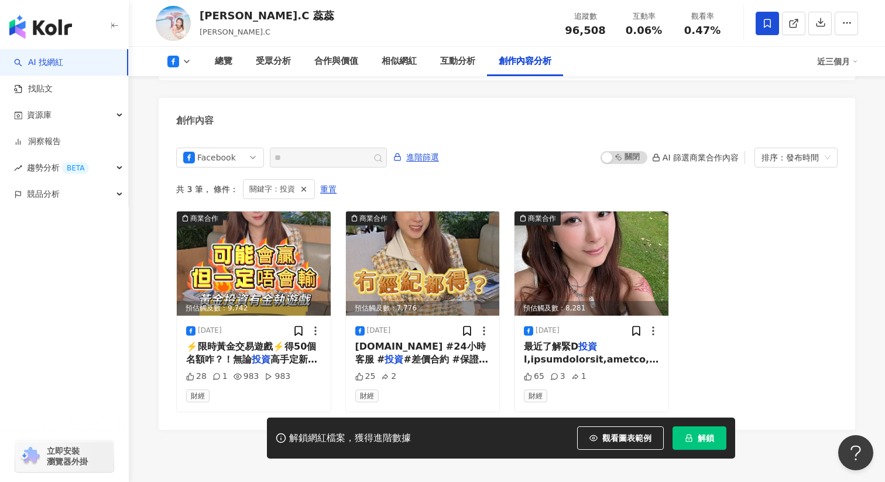
scroll to position [3171, 0]
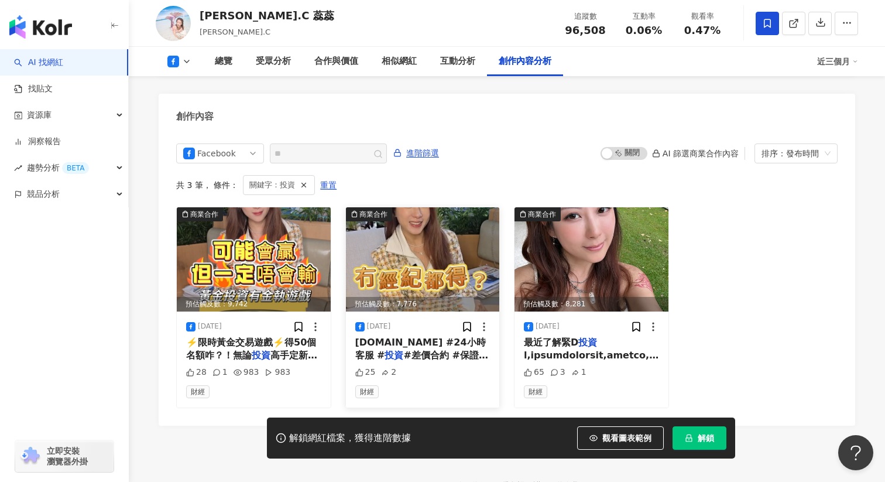
click at [447, 235] on img at bounding box center [423, 259] width 154 height 104
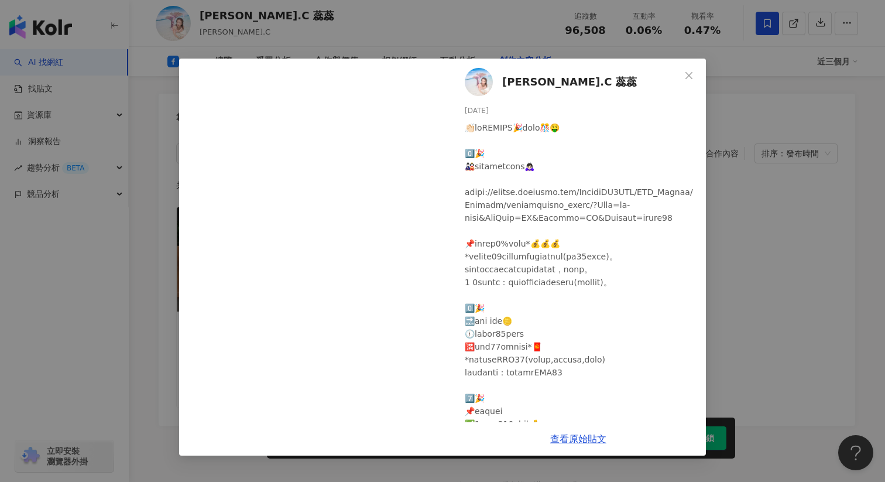
click at [787, 306] on div "[PERSON_NAME].C 蕊蕊 [DATE] 25 2 查看原始貼文" at bounding box center [442, 241] width 885 height 482
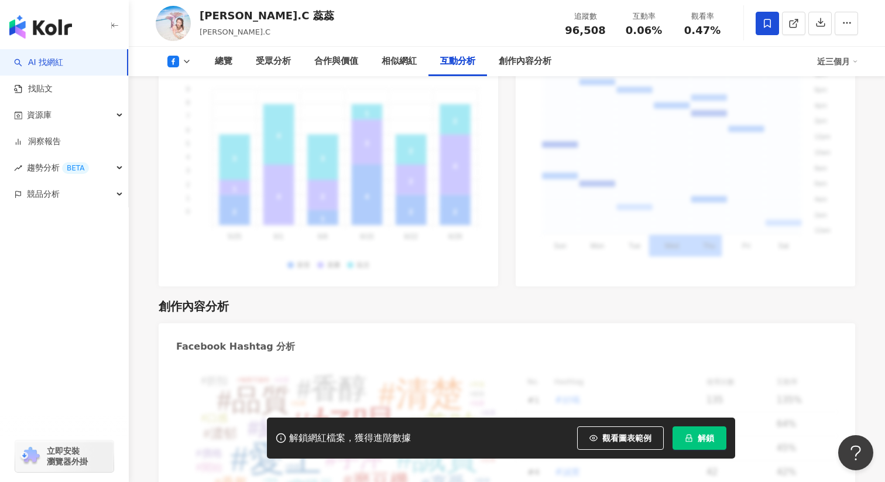
scroll to position [2582, 0]
